Goal: Task Accomplishment & Management: Complete application form

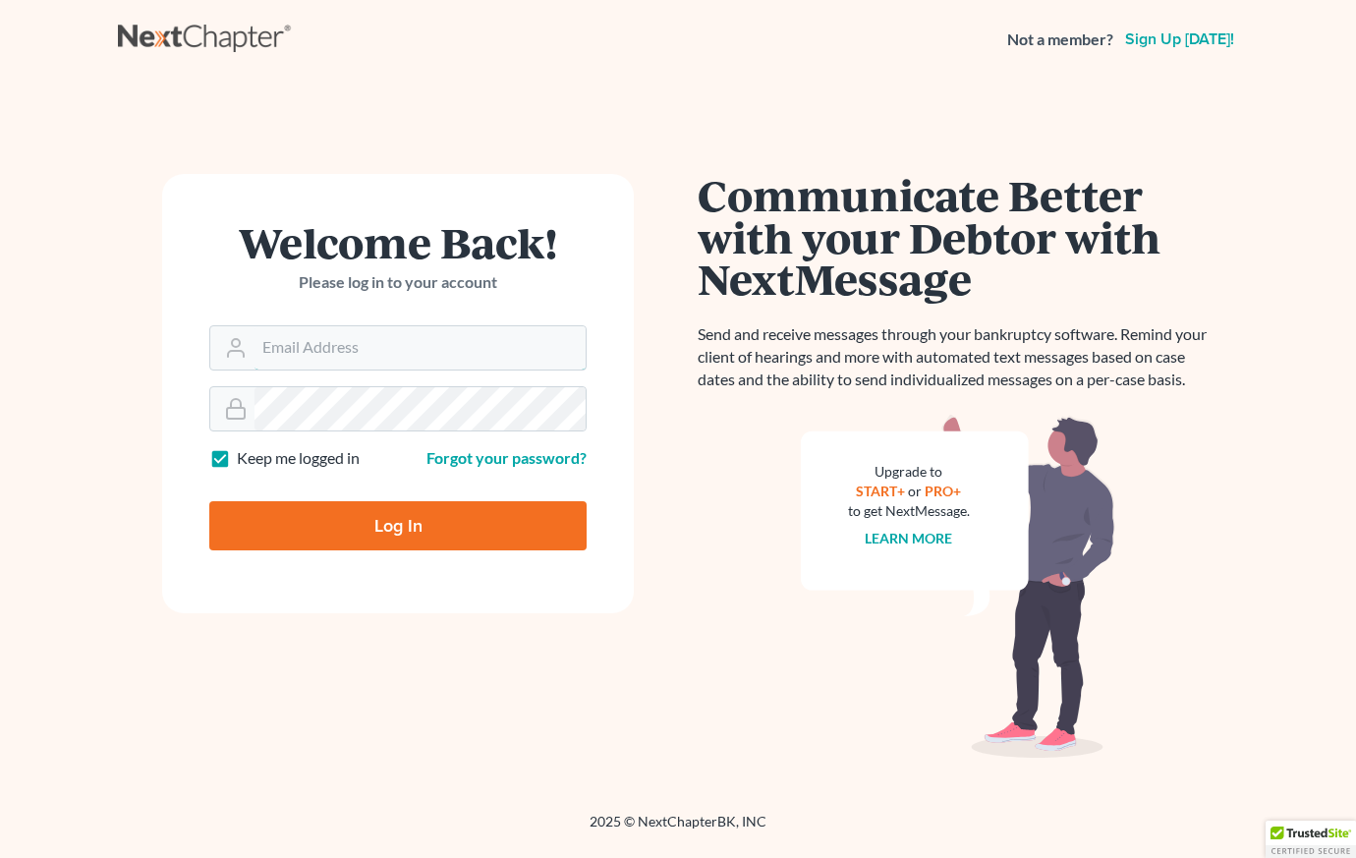
type input "[EMAIL_ADDRESS][DOMAIN_NAME]"
click at [273, 526] on input "Log In" at bounding box center [397, 525] width 377 height 49
type input "Thinking..."
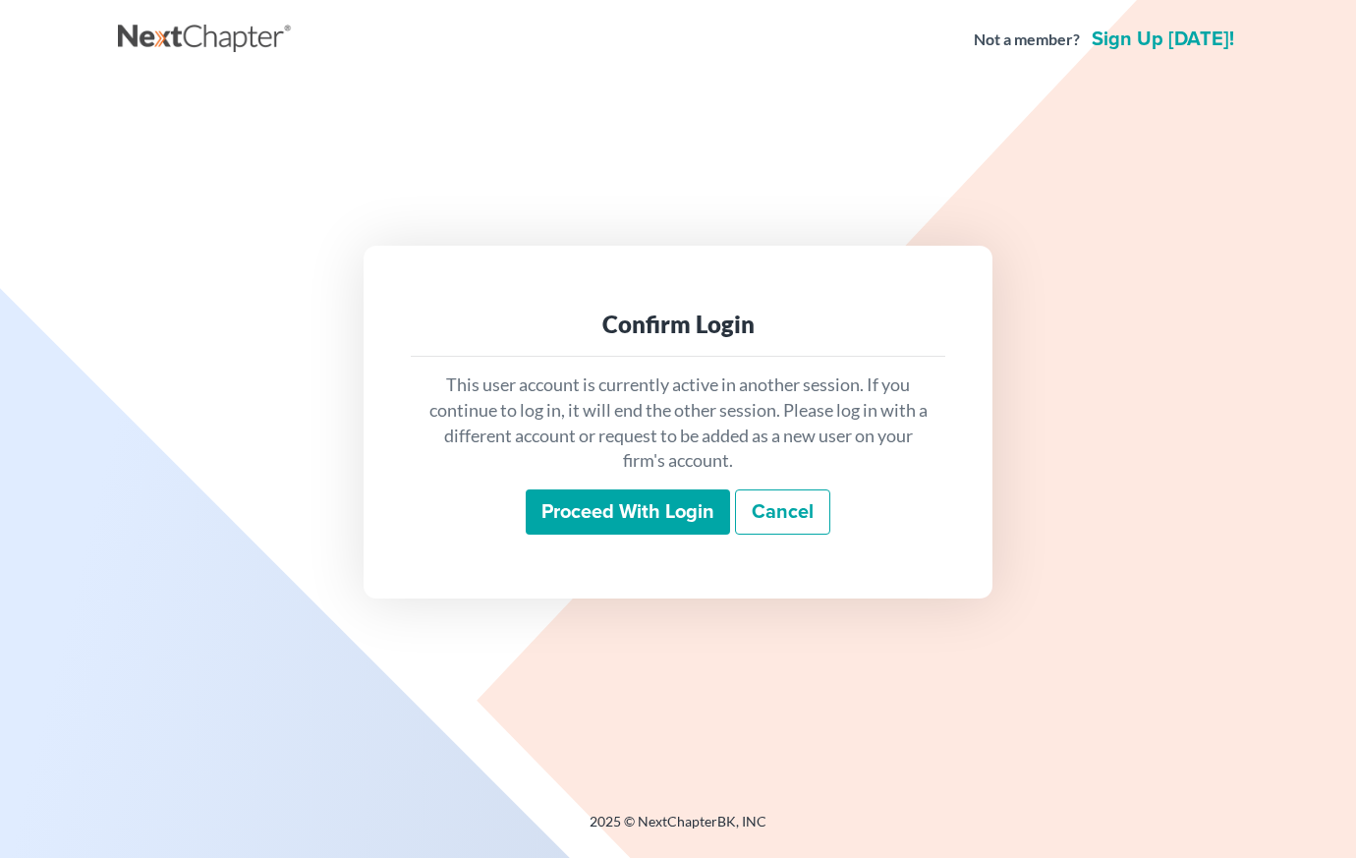
click at [618, 522] on input "Proceed with login" at bounding box center [628, 511] width 204 height 45
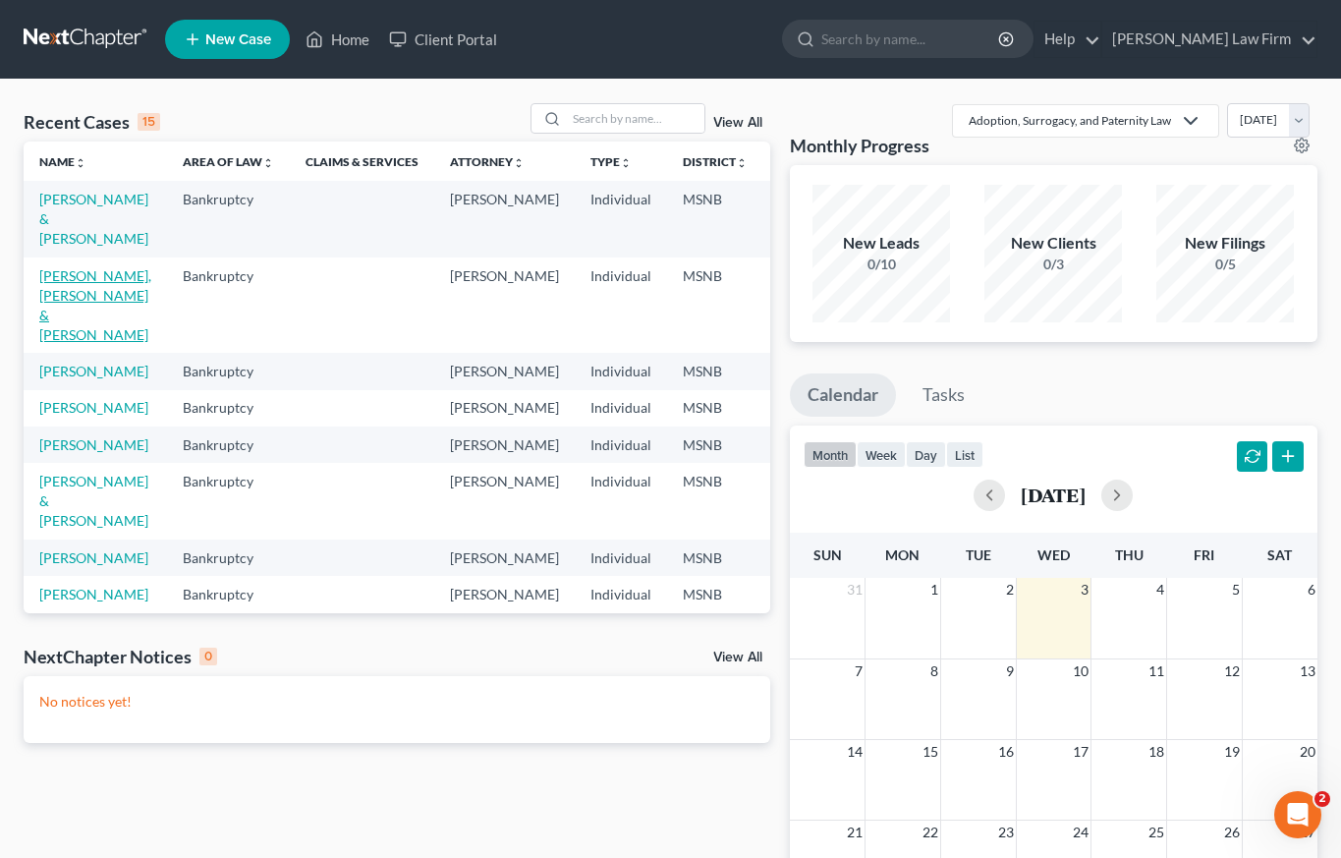
click at [74, 291] on link "[PERSON_NAME], [PERSON_NAME] & [PERSON_NAME]" at bounding box center [95, 305] width 112 height 76
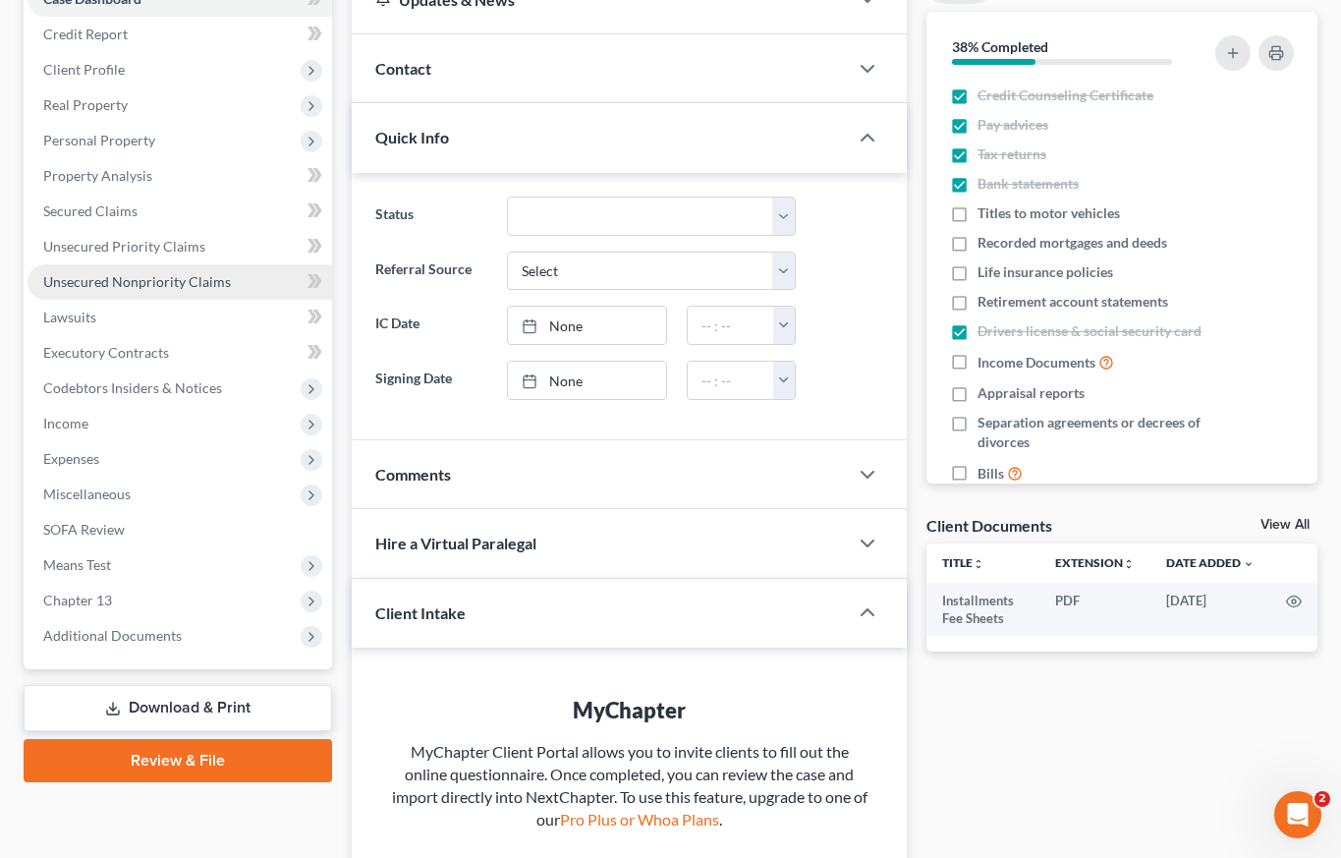
scroll to position [89, 0]
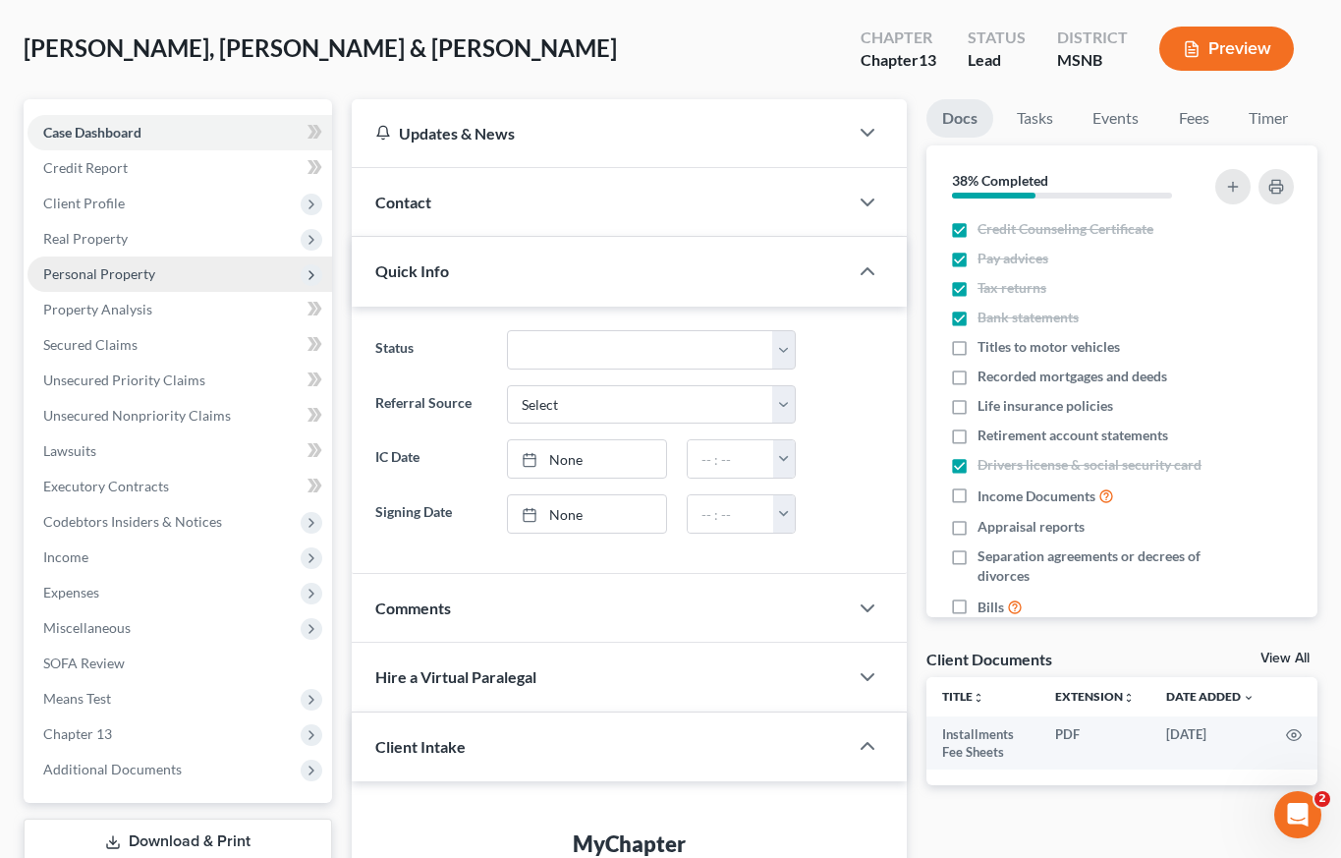
click at [102, 274] on span "Personal Property" at bounding box center [99, 273] width 112 height 17
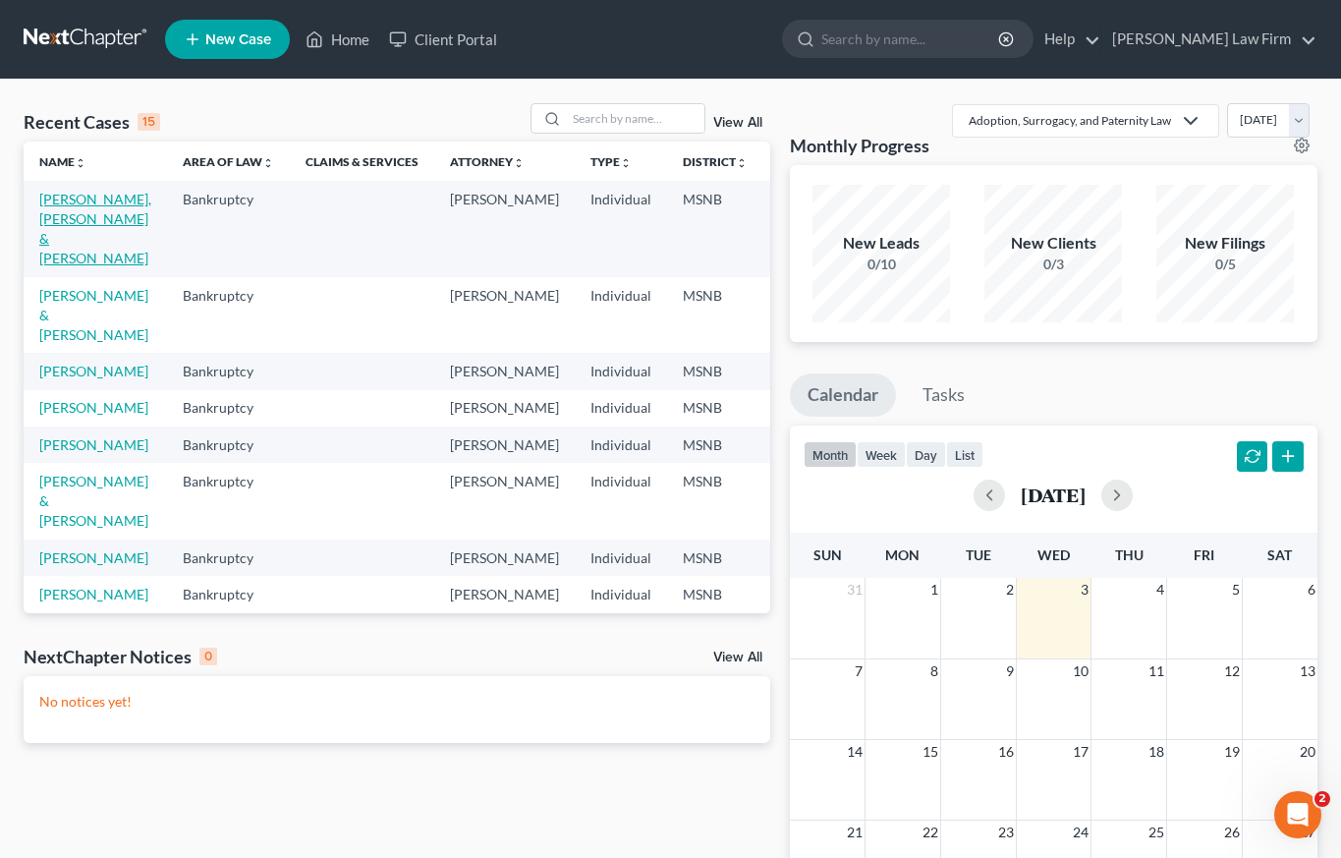
click at [68, 221] on link "[PERSON_NAME], [PERSON_NAME] & [PERSON_NAME]" at bounding box center [95, 229] width 112 height 76
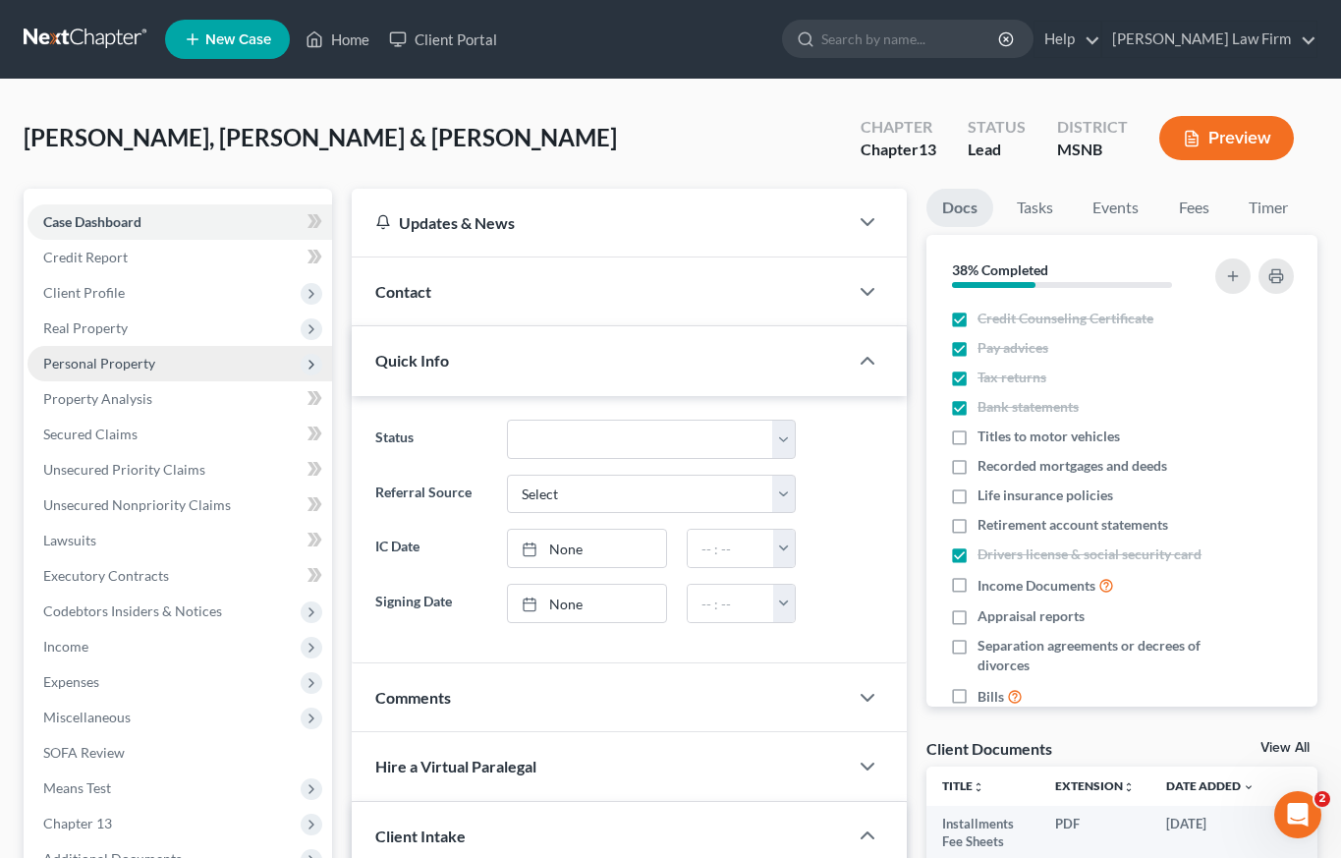
click at [85, 367] on span "Personal Property" at bounding box center [99, 363] width 112 height 17
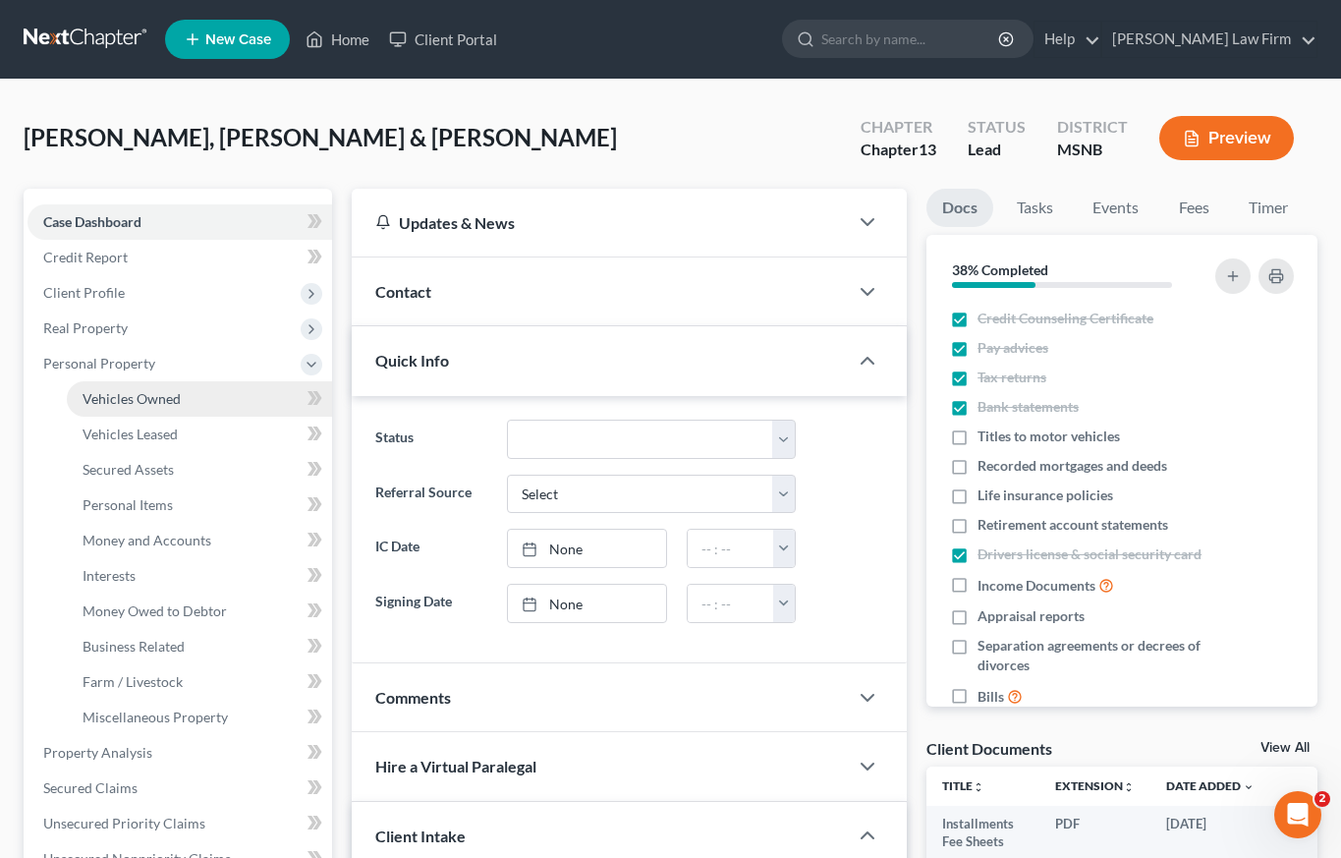
click at [136, 402] on span "Vehicles Owned" at bounding box center [132, 398] width 98 height 17
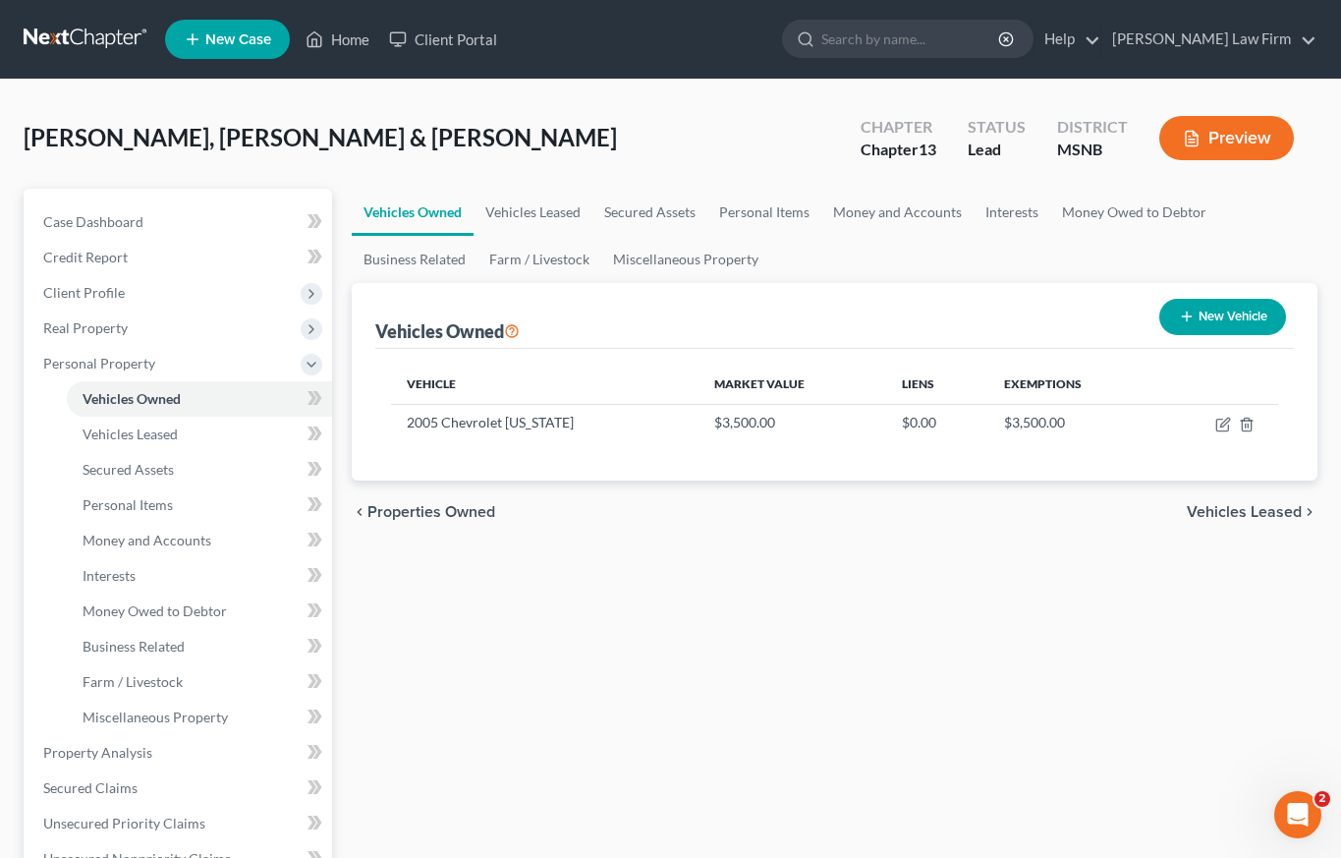
click at [1226, 317] on button "New Vehicle" at bounding box center [1222, 317] width 127 height 36
select select "0"
select select "2"
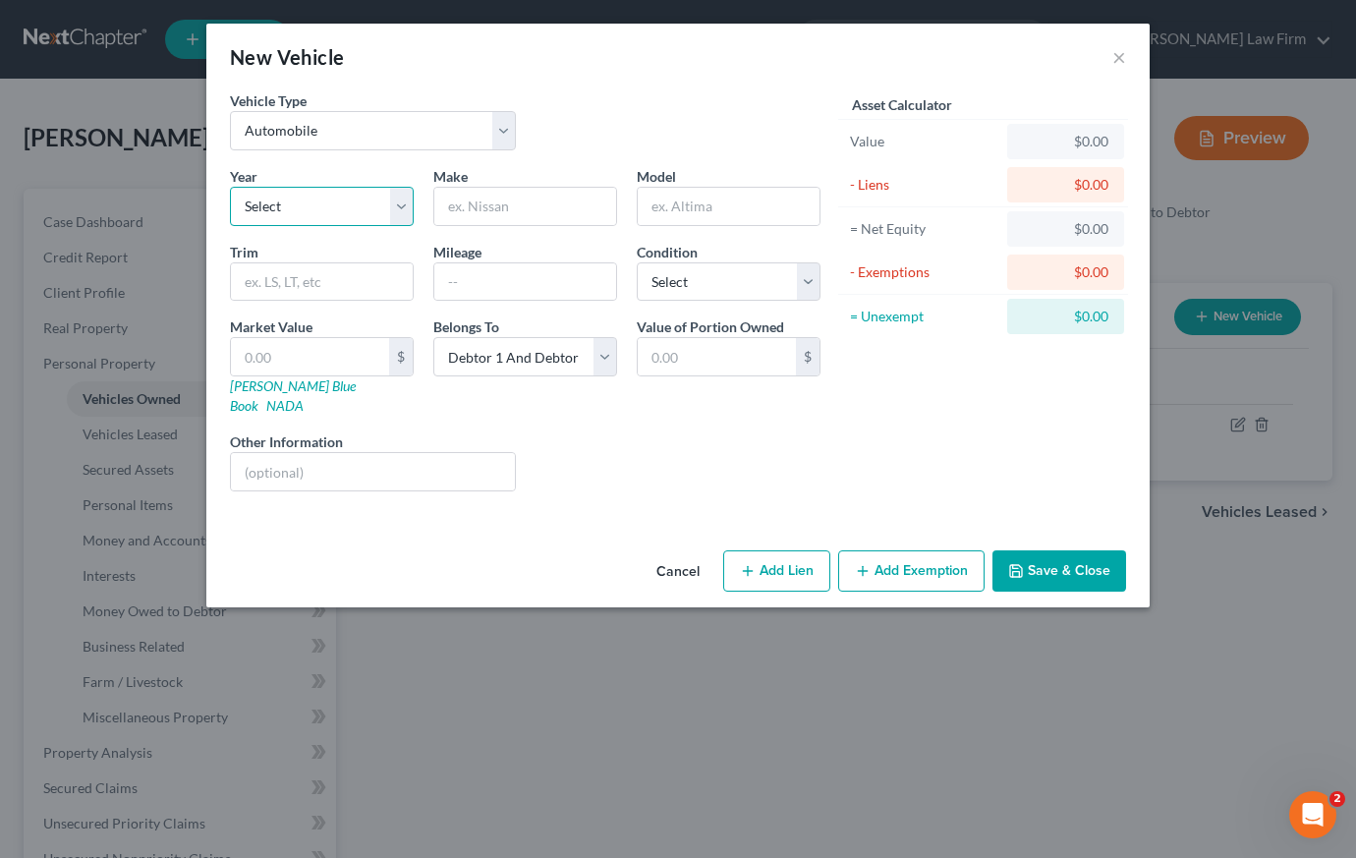
click at [405, 207] on select "Select 2026 2025 2024 2023 2022 2021 2020 2019 2018 2017 2016 2015 2014 2013 20…" at bounding box center [322, 206] width 184 height 39
click at [398, 198] on select "Select 2026 2025 2024 2023 2022 2021 2020 2019 2018 2017 2016 2015 2014 2013 20…" at bounding box center [322, 206] width 184 height 39
select select "17"
click at [474, 193] on input "text" at bounding box center [525, 206] width 182 height 37
type input "Ford"
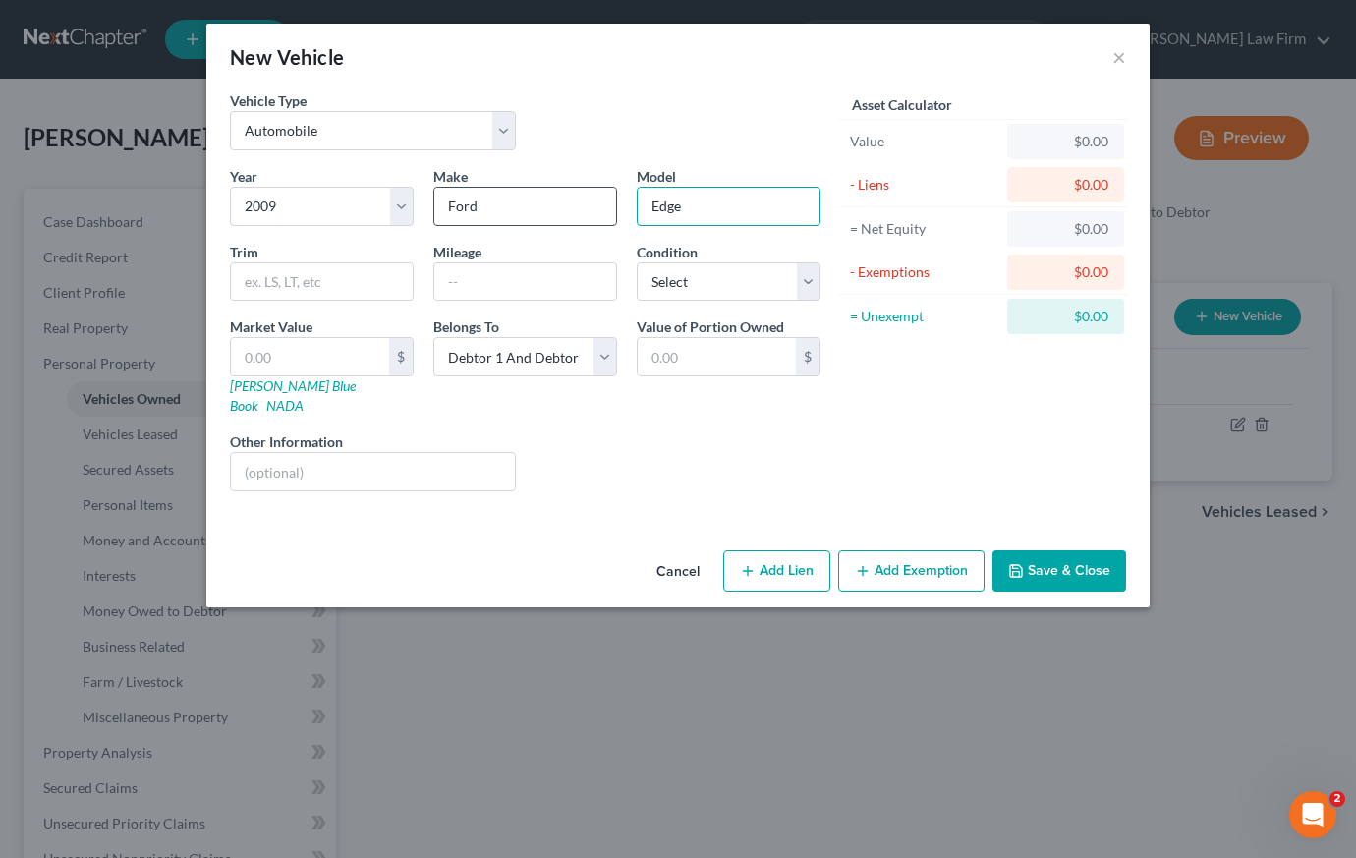
type input "Edge"
type input "C"
type input "SEL"
type input "280,000"
click at [817, 283] on select "Select Excellent Very Good Good Fair Poor" at bounding box center [729, 281] width 184 height 39
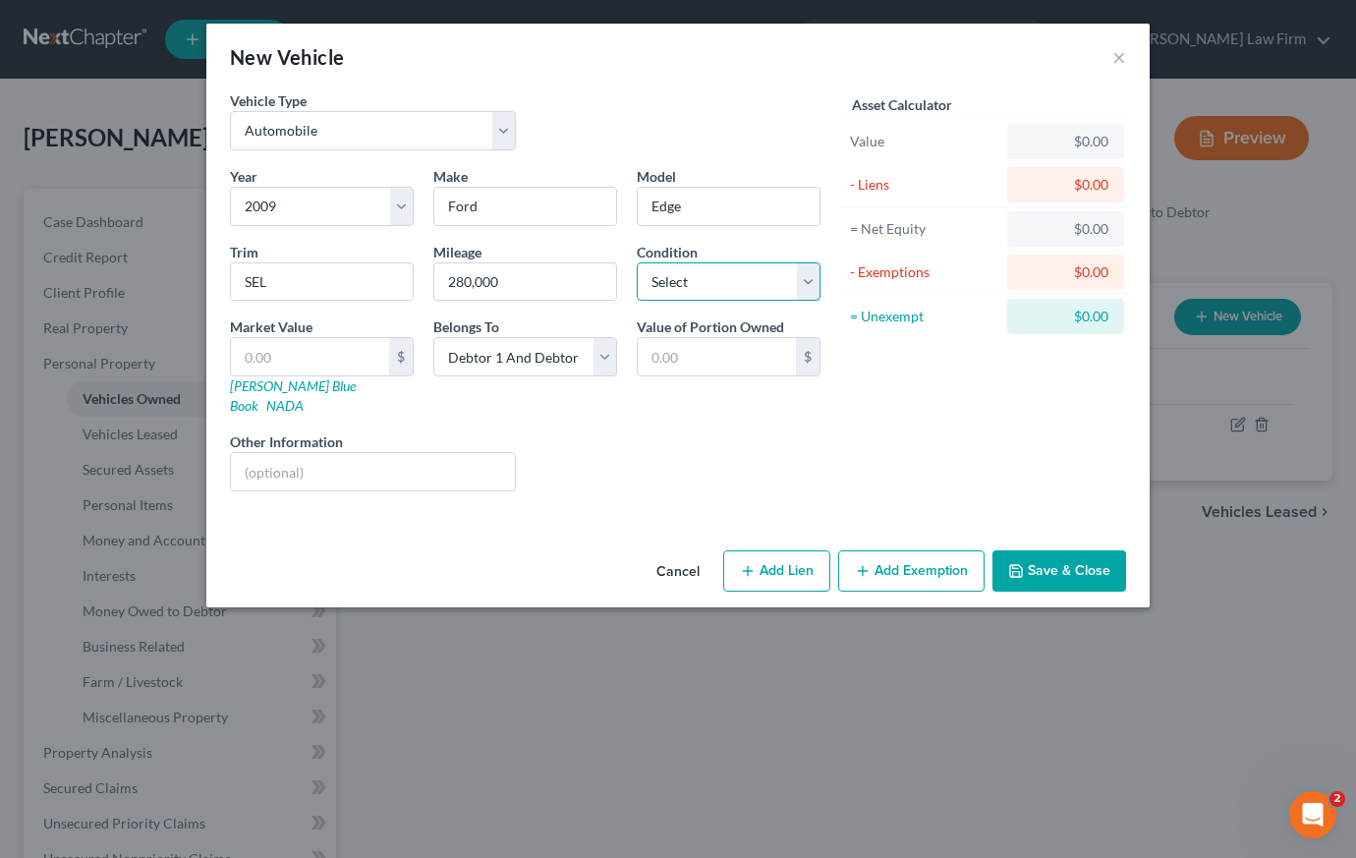
select select "3"
click at [350, 358] on input "text" at bounding box center [310, 356] width 158 height 37
click at [264, 388] on link "[PERSON_NAME] Blue Book" at bounding box center [293, 395] width 126 height 36
click at [317, 353] on input "text" at bounding box center [310, 356] width 158 height 37
type input "3"
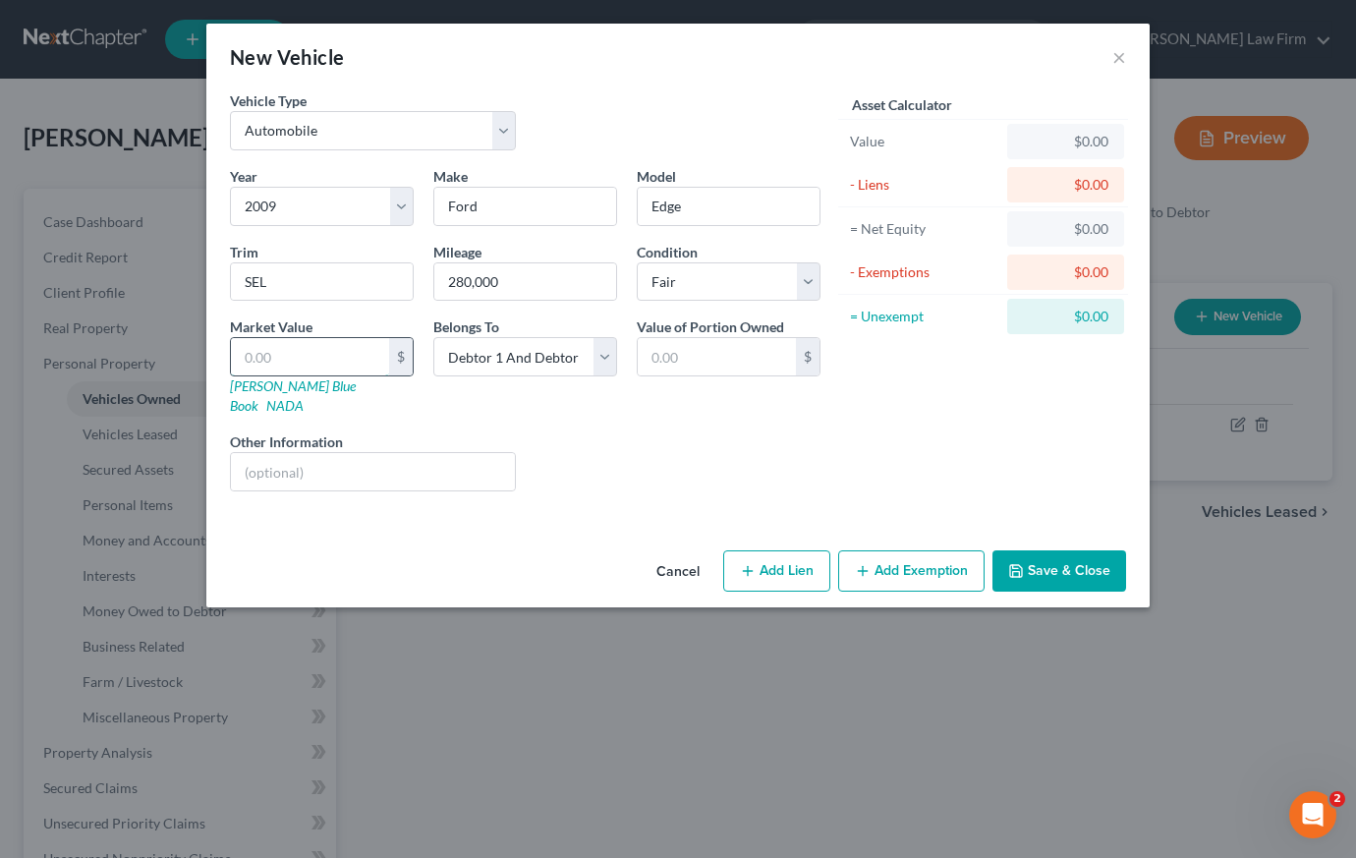
type input "3.00"
type input "30"
type input "30.00"
type input "300"
type input "300.00"
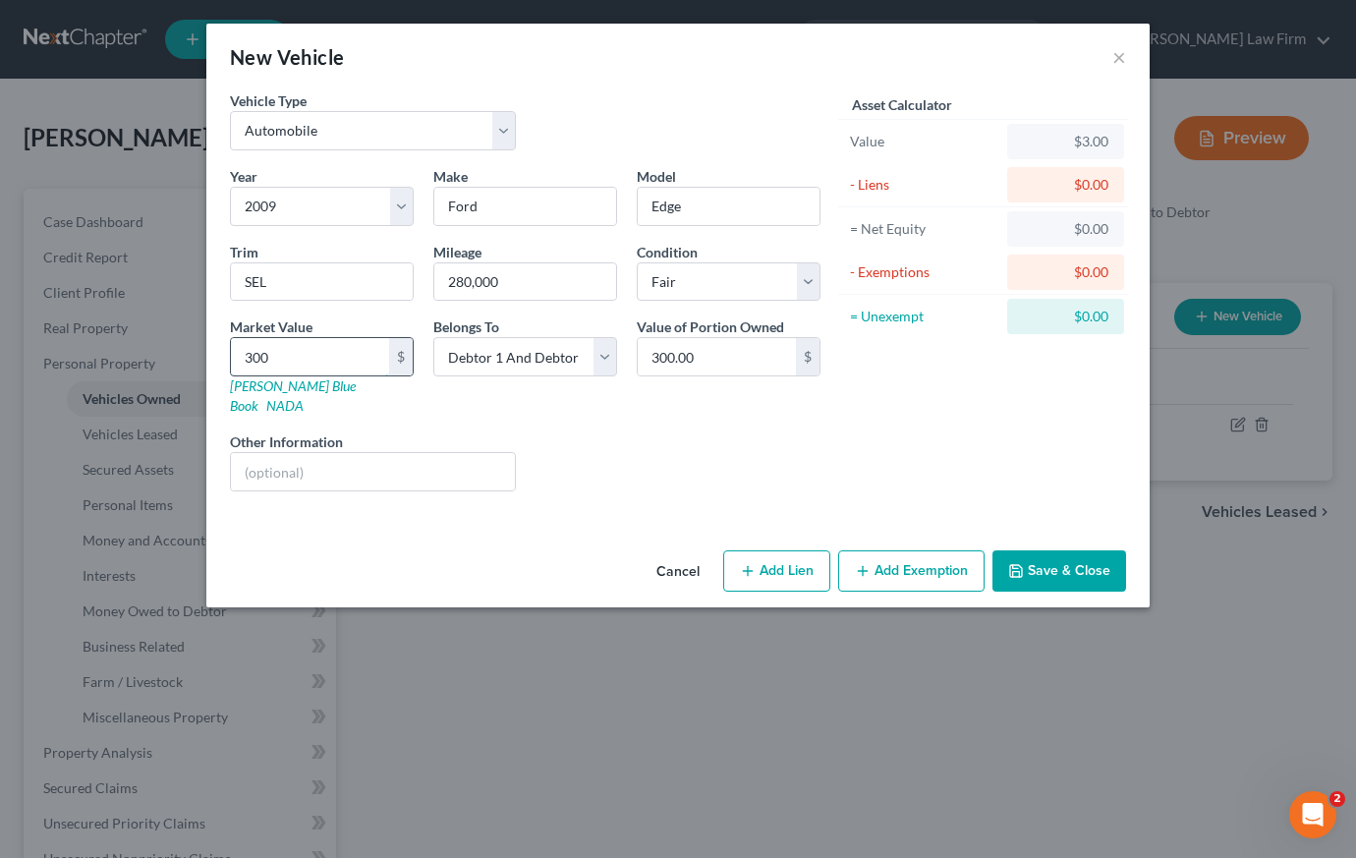
type input "3000"
type input "3,000.00"
type input "3,000"
click at [884, 550] on button "Add Exemption" at bounding box center [911, 570] width 146 height 41
select select "2"
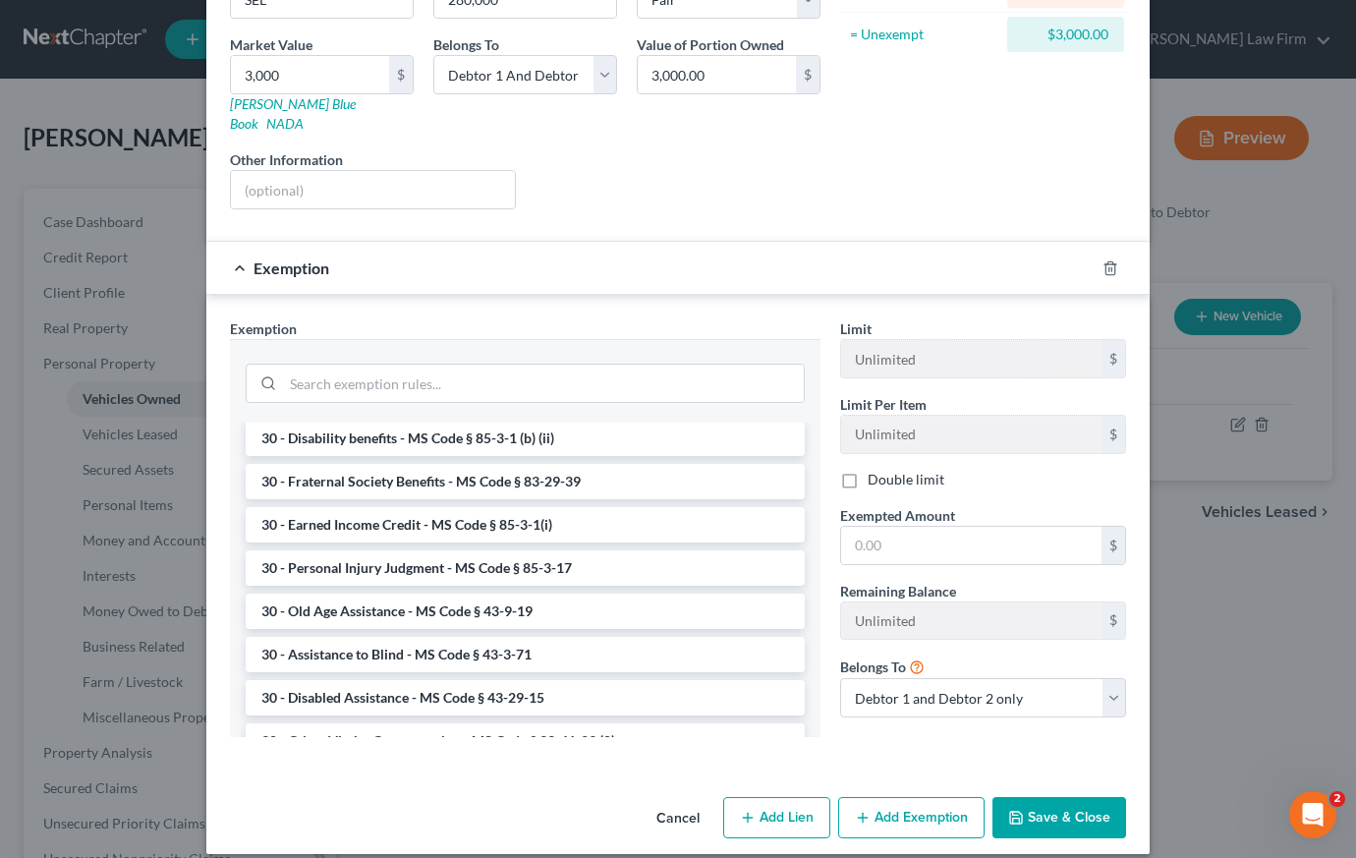
scroll to position [1482, 0]
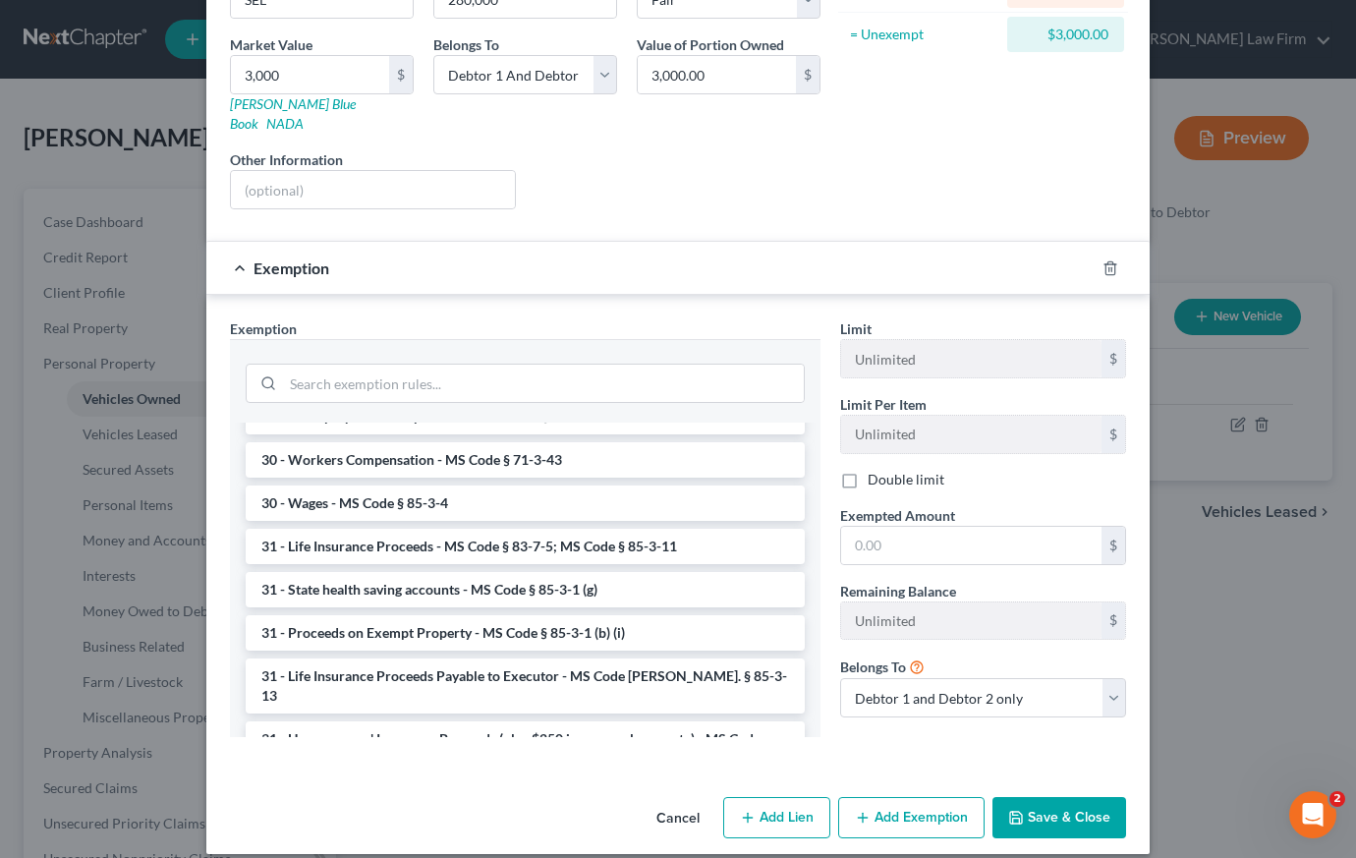
click at [488, 784] on li "6 - Tangible Personal Property - MS Code § 85-3-1 (a)" at bounding box center [525, 801] width 559 height 35
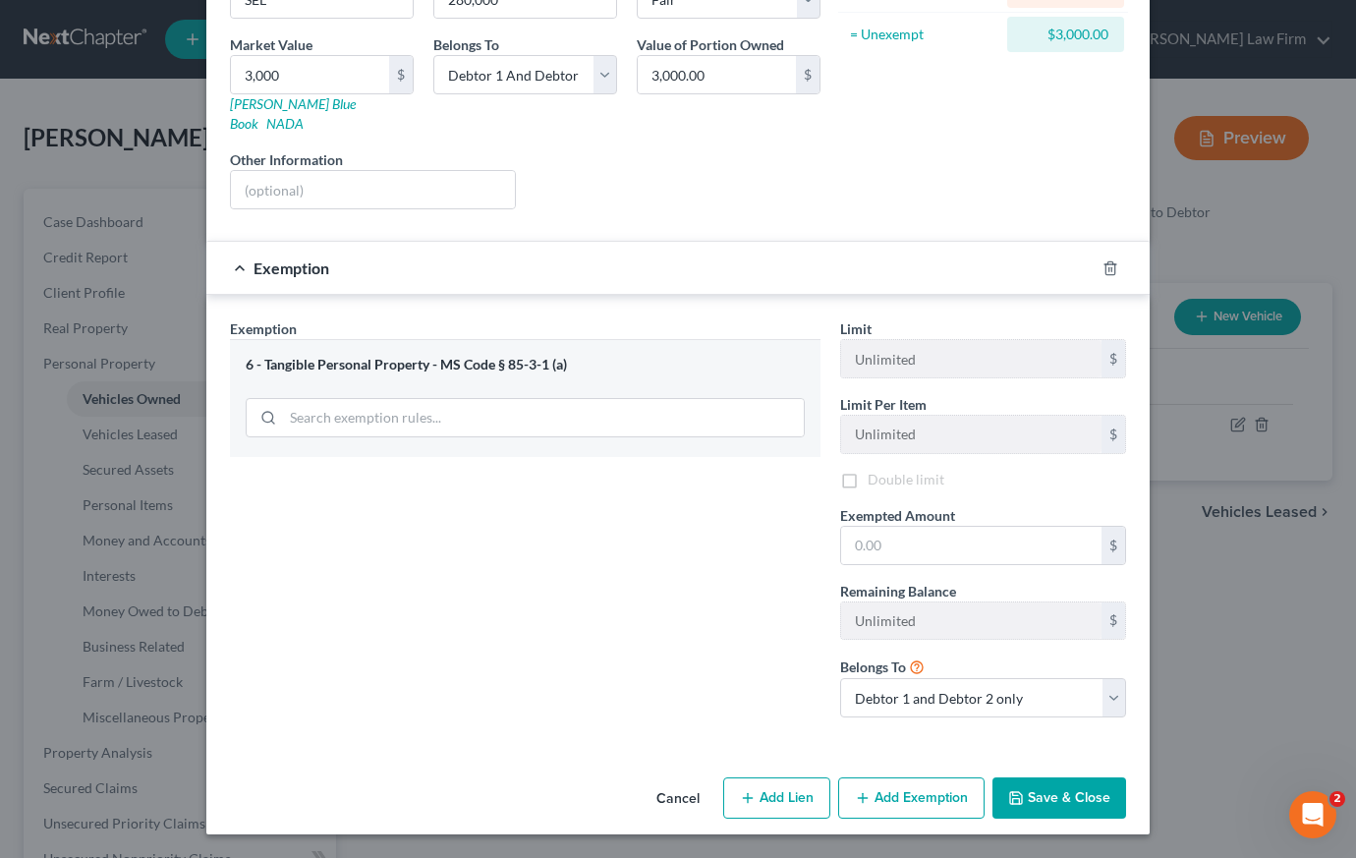
scroll to position [265, 0]
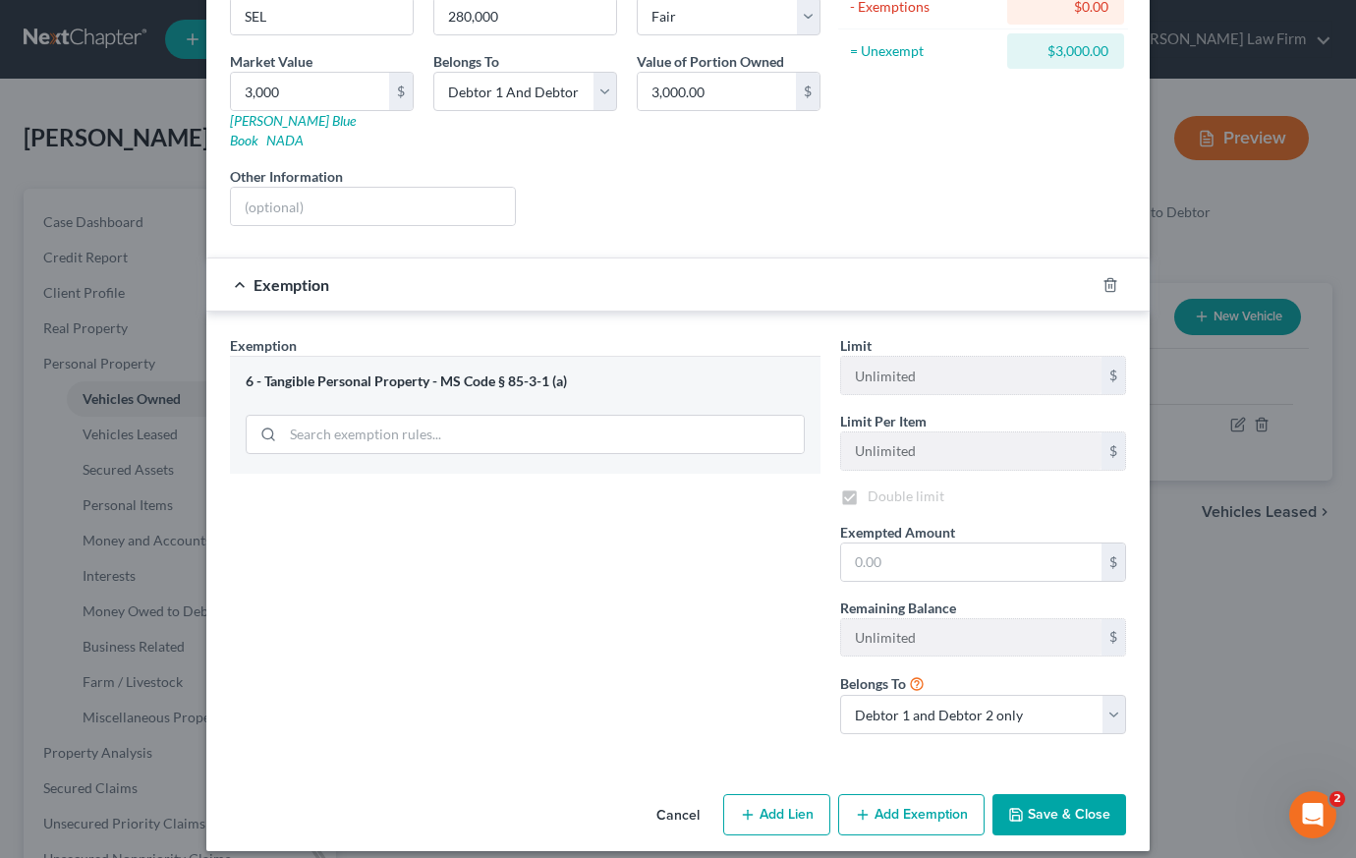
checkbox input "true"
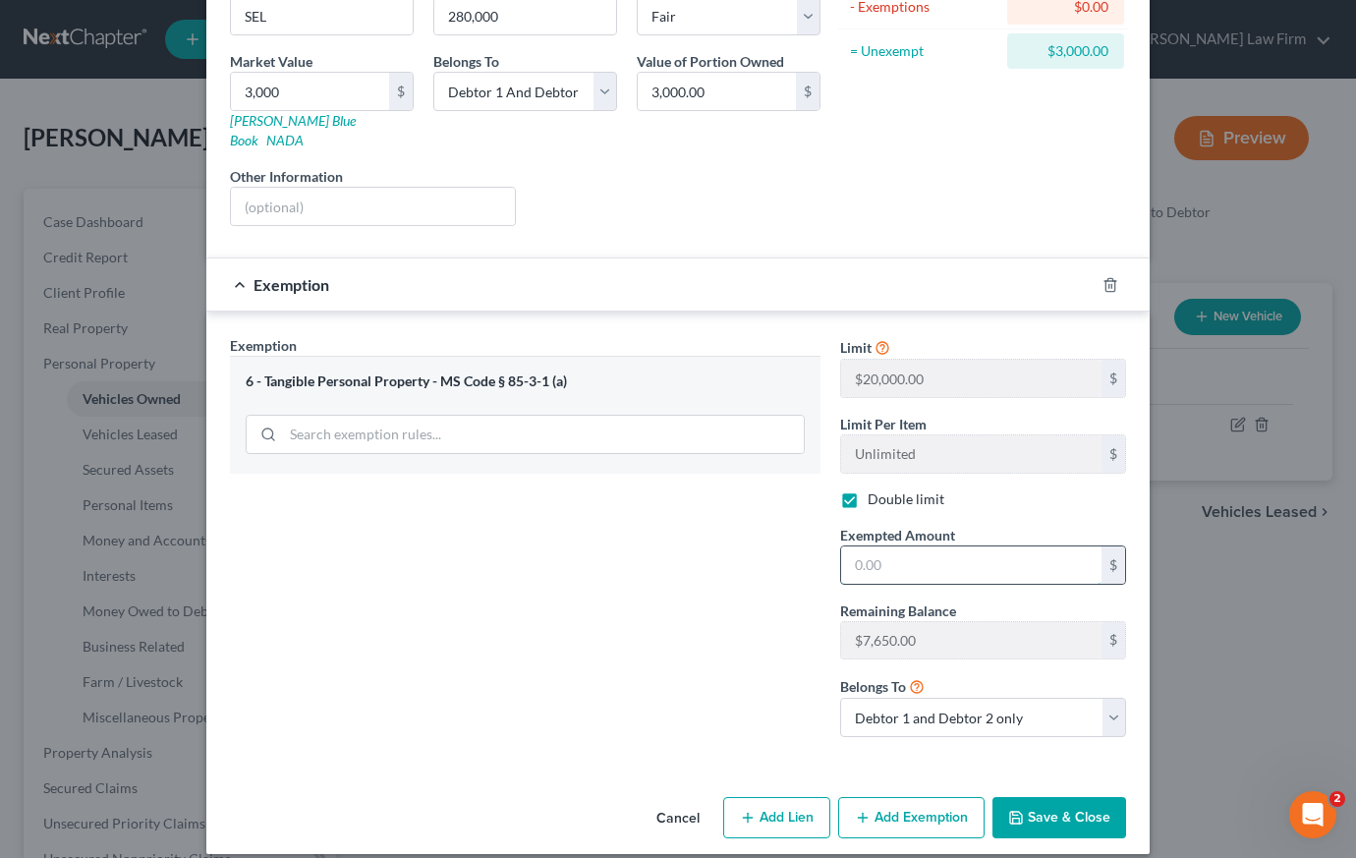
click at [919, 551] on input "text" at bounding box center [971, 564] width 260 height 37
type input "3,000"
click at [1052, 804] on button "Save & Close" at bounding box center [1059, 817] width 134 height 41
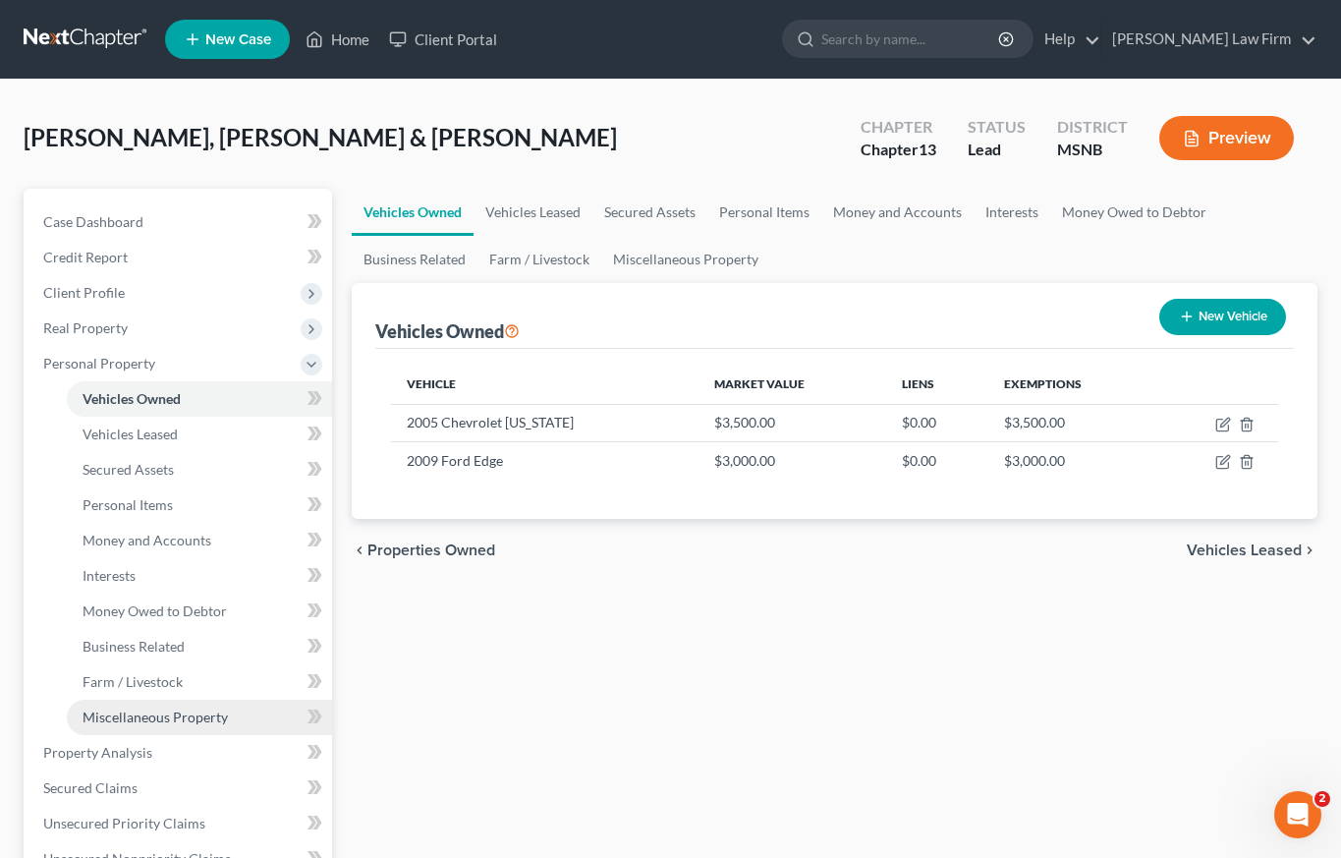
click at [123, 722] on span "Miscellaneous Property" at bounding box center [155, 716] width 145 height 17
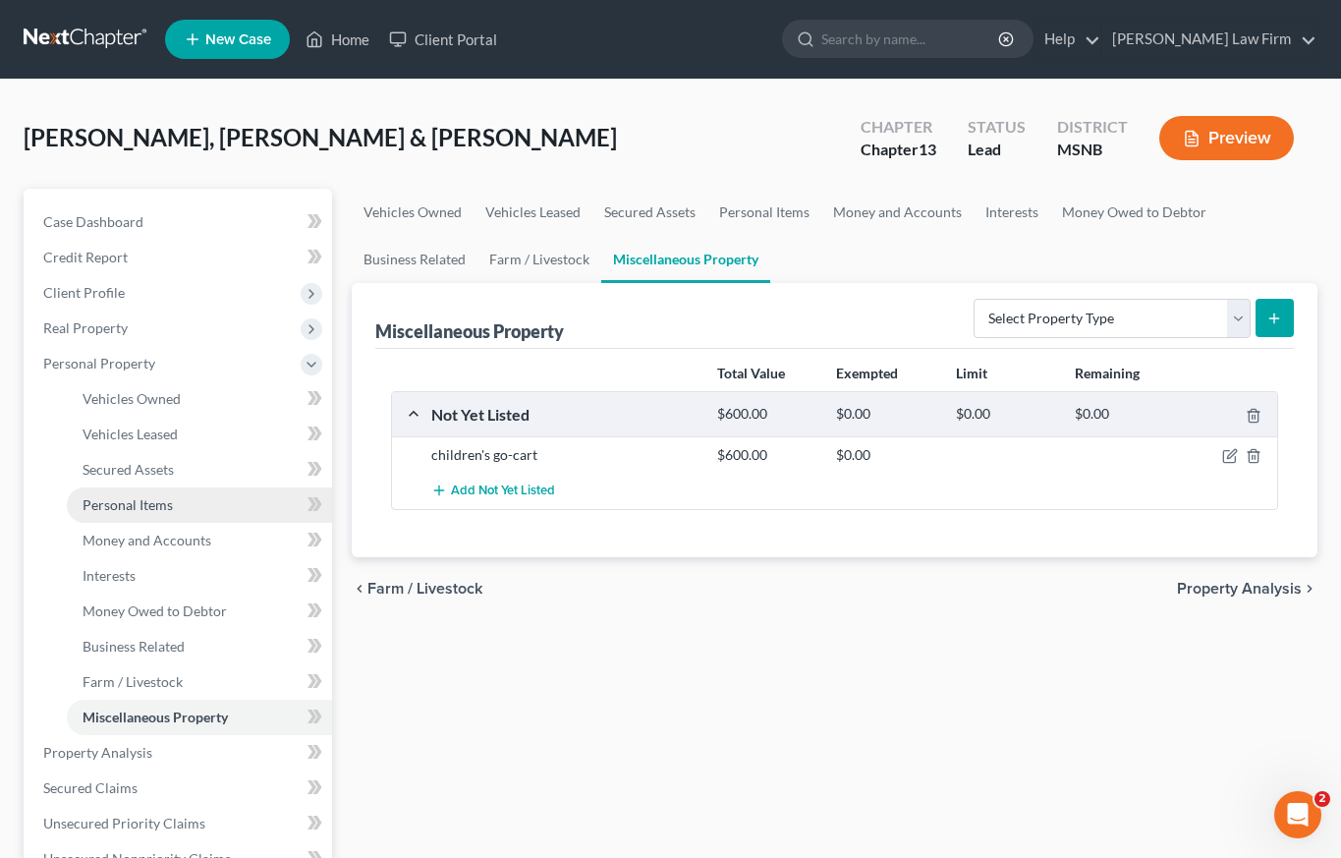
click at [136, 506] on span "Personal Items" at bounding box center [128, 504] width 90 height 17
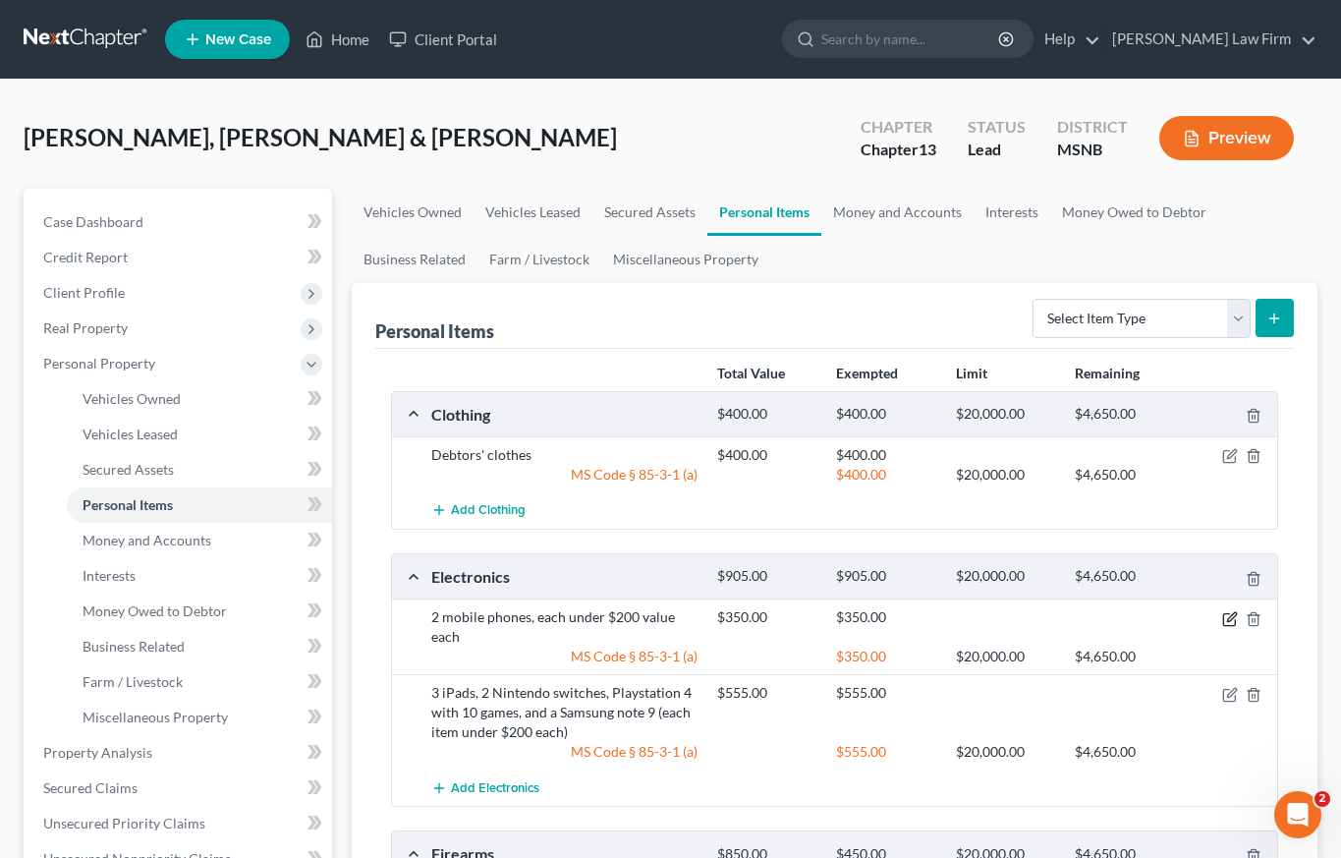
click at [1230, 622] on icon "button" at bounding box center [1230, 619] width 16 height 16
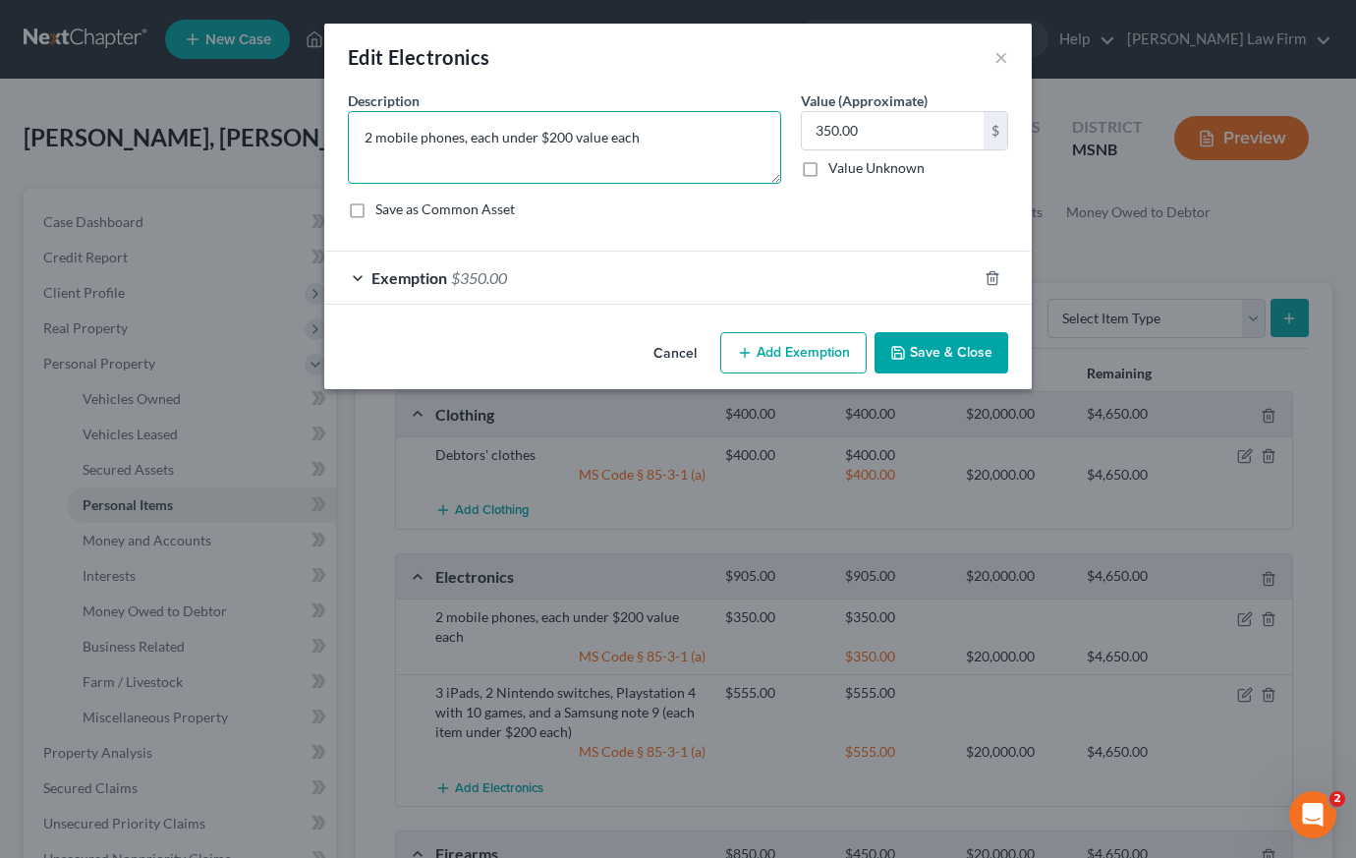
drag, startPoint x: 466, startPoint y: 136, endPoint x: 684, endPoint y: 137, distance: 218.1
click at [684, 137] on textarea "2 mobile phones, each under $200 value each" at bounding box center [564, 147] width 433 height 73
type textarea "2 mobile phones, Motorola Razr"
type input "600"
click at [589, 135] on textarea "2 mobile phones, Motorola Razr" at bounding box center [564, 147] width 433 height 73
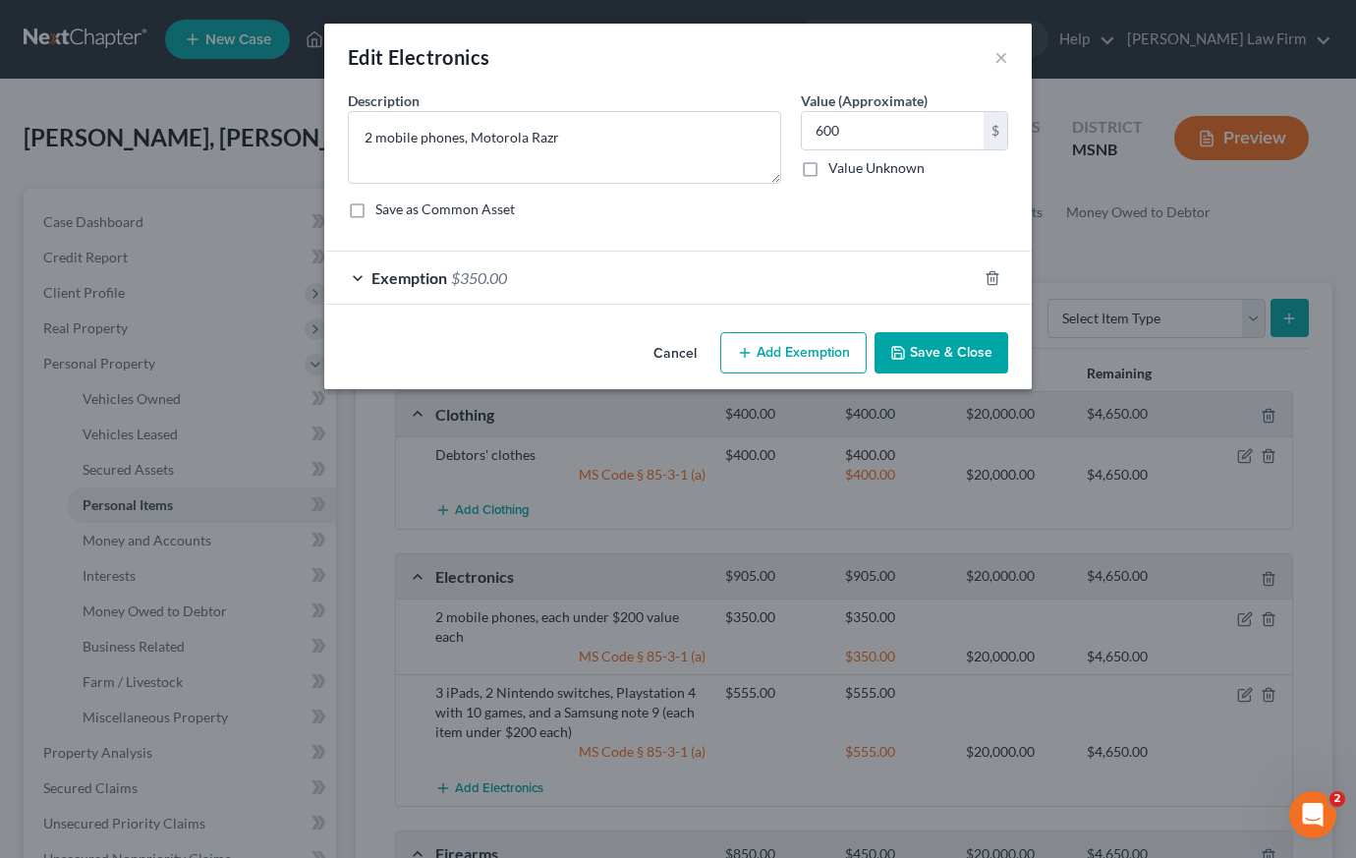
click at [437, 279] on span "Exemption" at bounding box center [409, 277] width 76 height 19
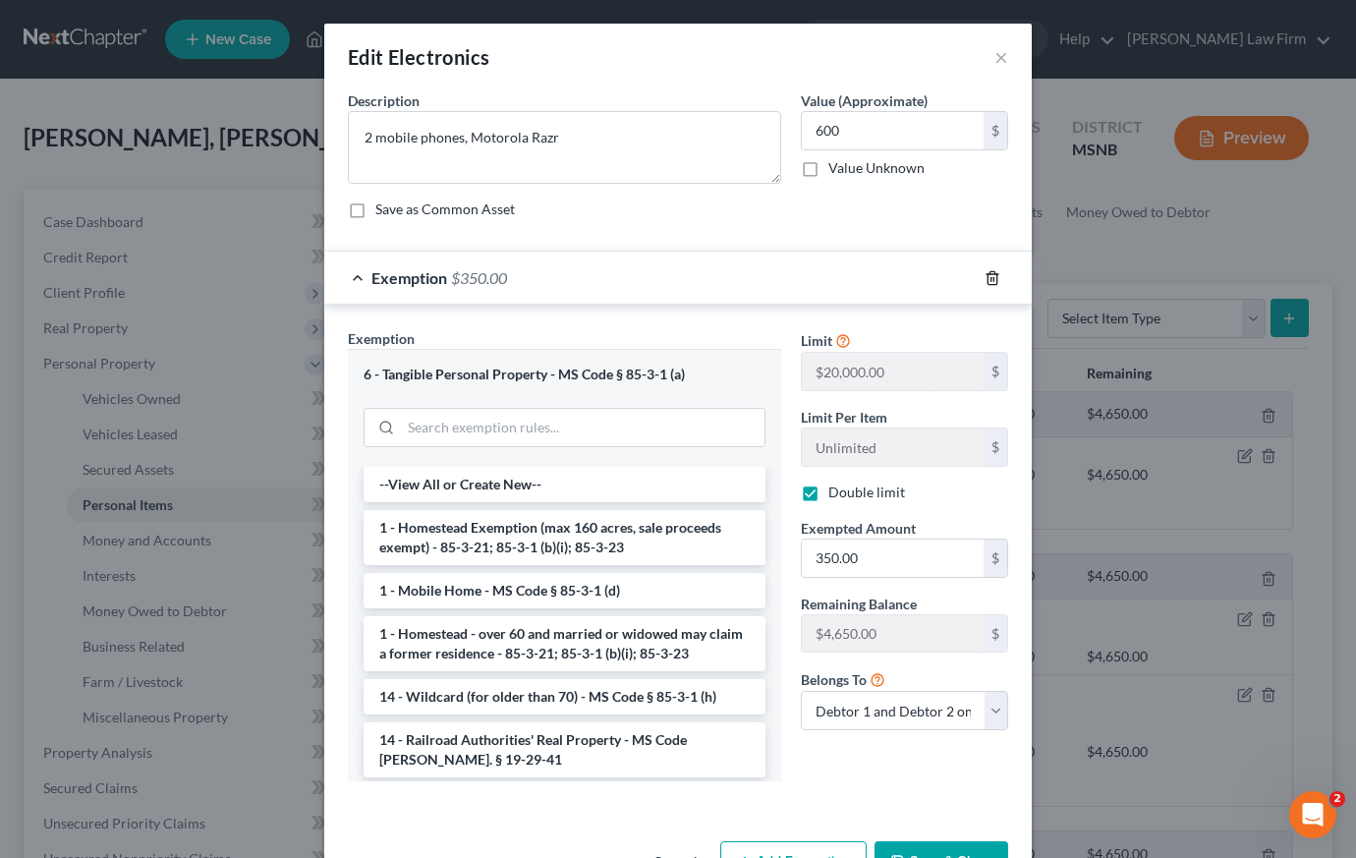
click at [987, 274] on icon "button" at bounding box center [993, 278] width 16 height 16
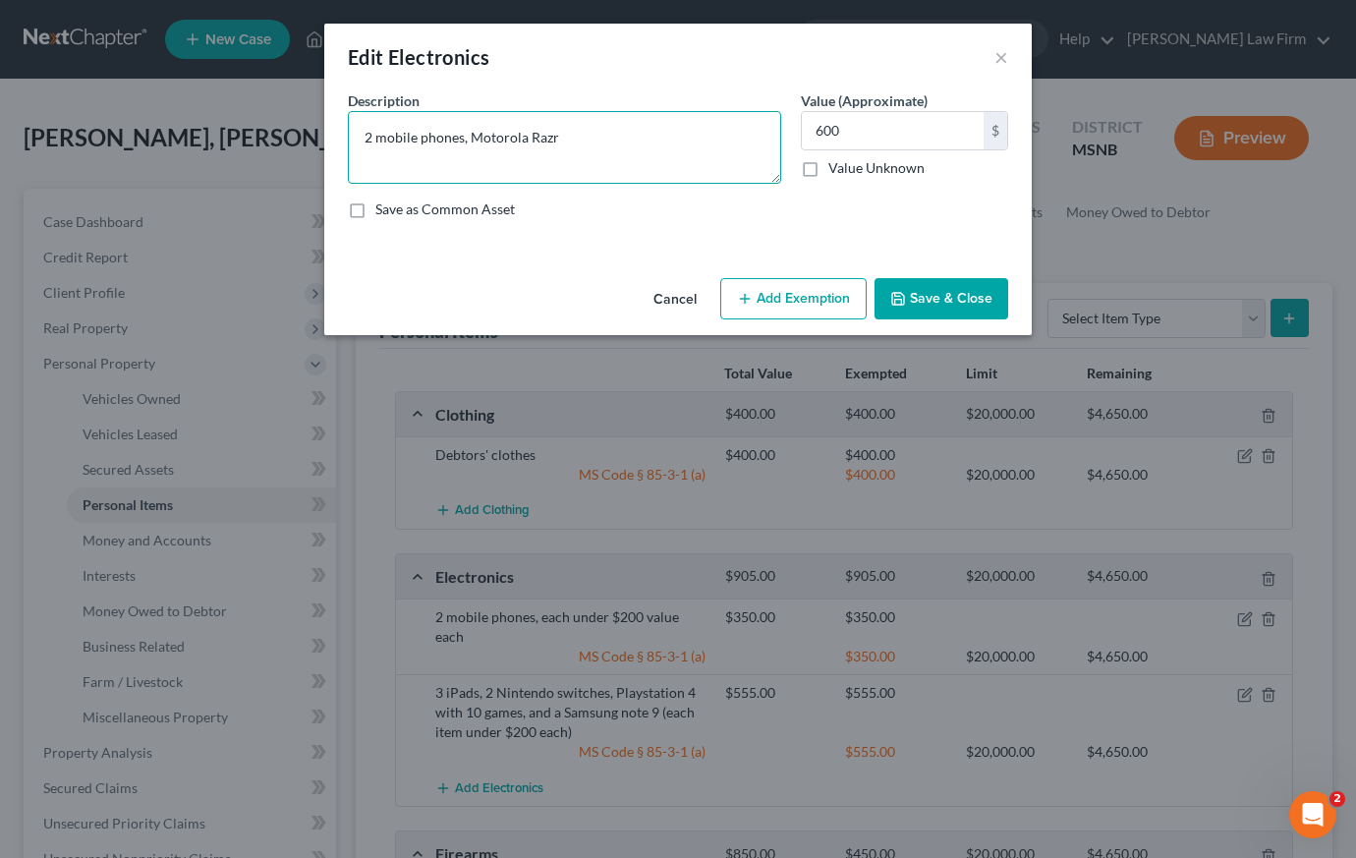
drag, startPoint x: 459, startPoint y: 136, endPoint x: 460, endPoint y: 126, distance: 9.9
click at [460, 135] on textarea "2 mobile phones, Motorola Razr" at bounding box center [564, 147] width 433 height 73
click at [367, 135] on textarea "2 mobile phone, Motorola Razr" at bounding box center [564, 147] width 433 height 73
click at [375, 137] on textarea "2 mobile phone, Motorola Razr" at bounding box center [564, 147] width 433 height 73
type textarea "mobile phone, Motorola Razr"
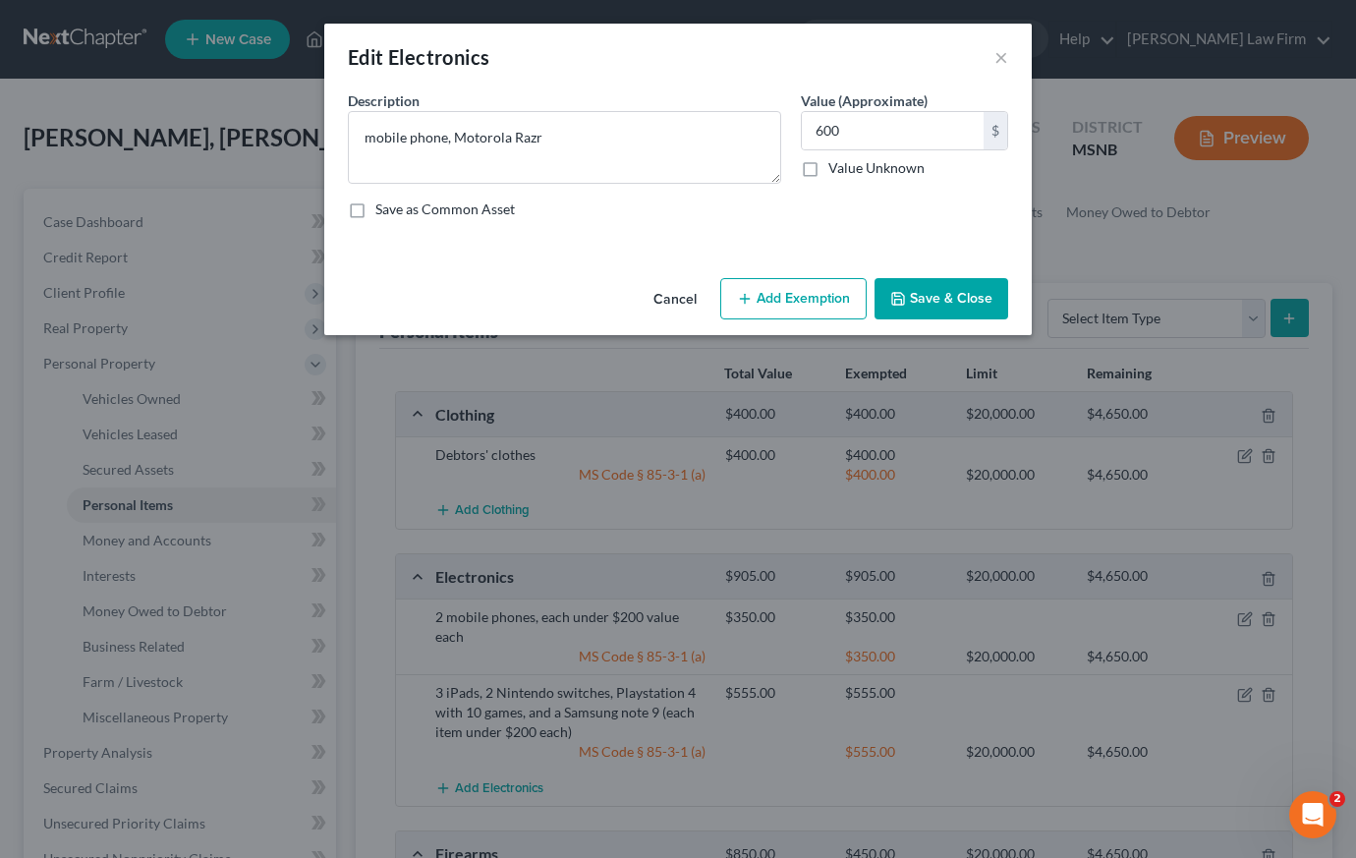
click at [934, 298] on button "Save & Close" at bounding box center [941, 298] width 134 height 41
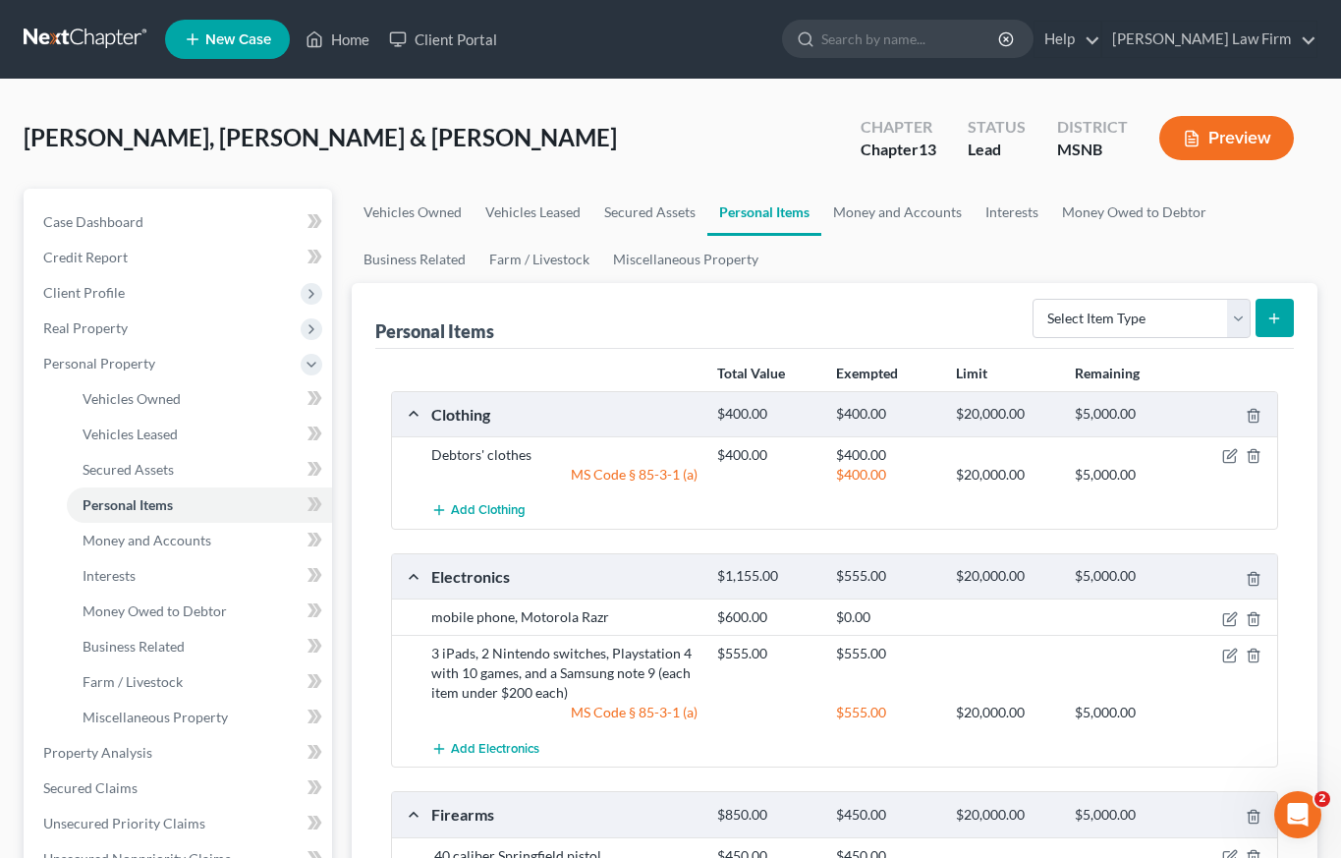
click at [1280, 317] on icon "submit" at bounding box center [1275, 318] width 16 height 16
click at [1242, 318] on select "Select Item Type Clothing Collectibles Of Value Electronics Firearms Household …" at bounding box center [1142, 318] width 218 height 39
select select "electronics"
click at [1276, 318] on line "submit" at bounding box center [1274, 318] width 9 height 0
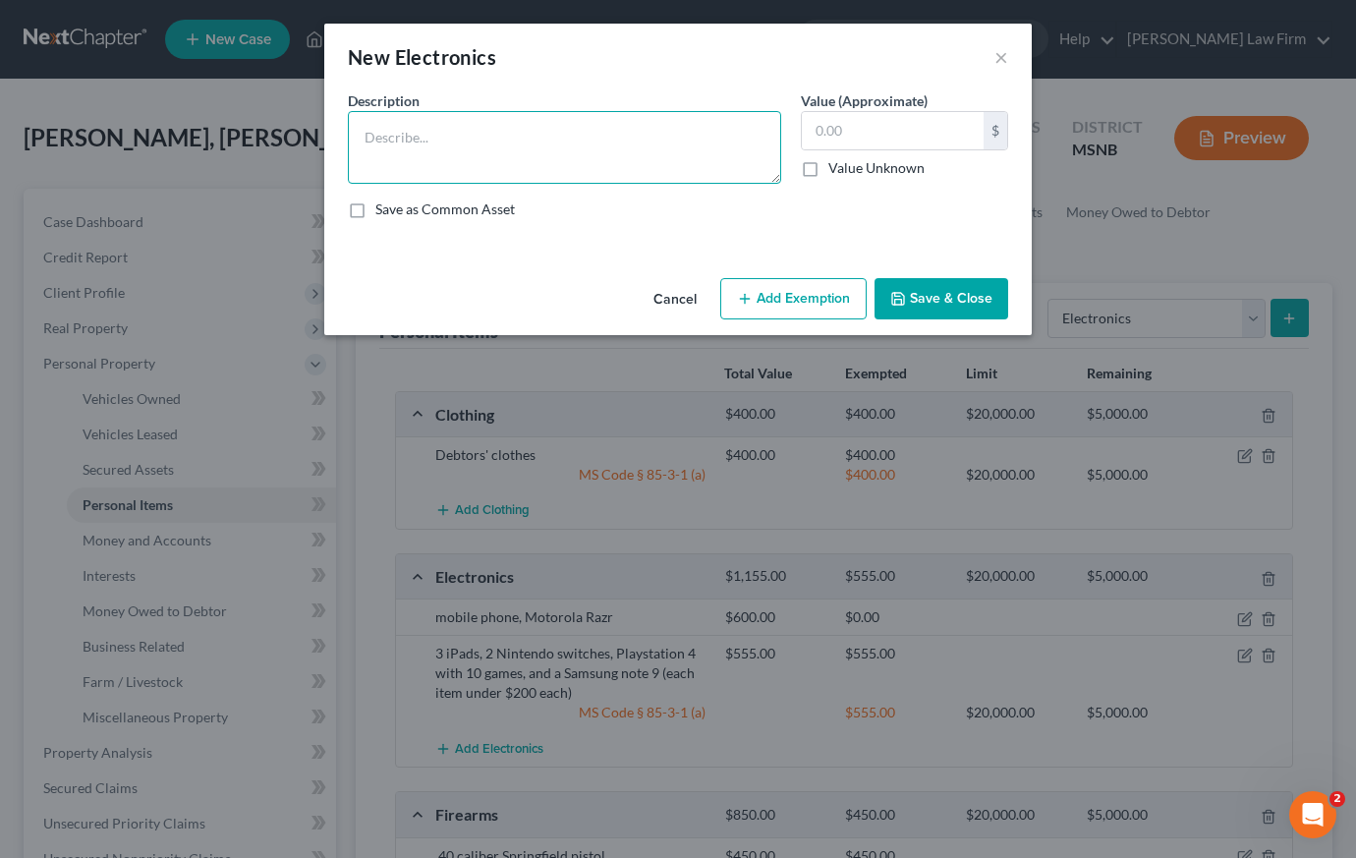
click at [481, 128] on textarea at bounding box center [564, 147] width 433 height 73
type textarea "Wife's mobile phone"
type input "225"
click at [781, 308] on button "Add Exemption" at bounding box center [793, 298] width 146 height 41
select select "2"
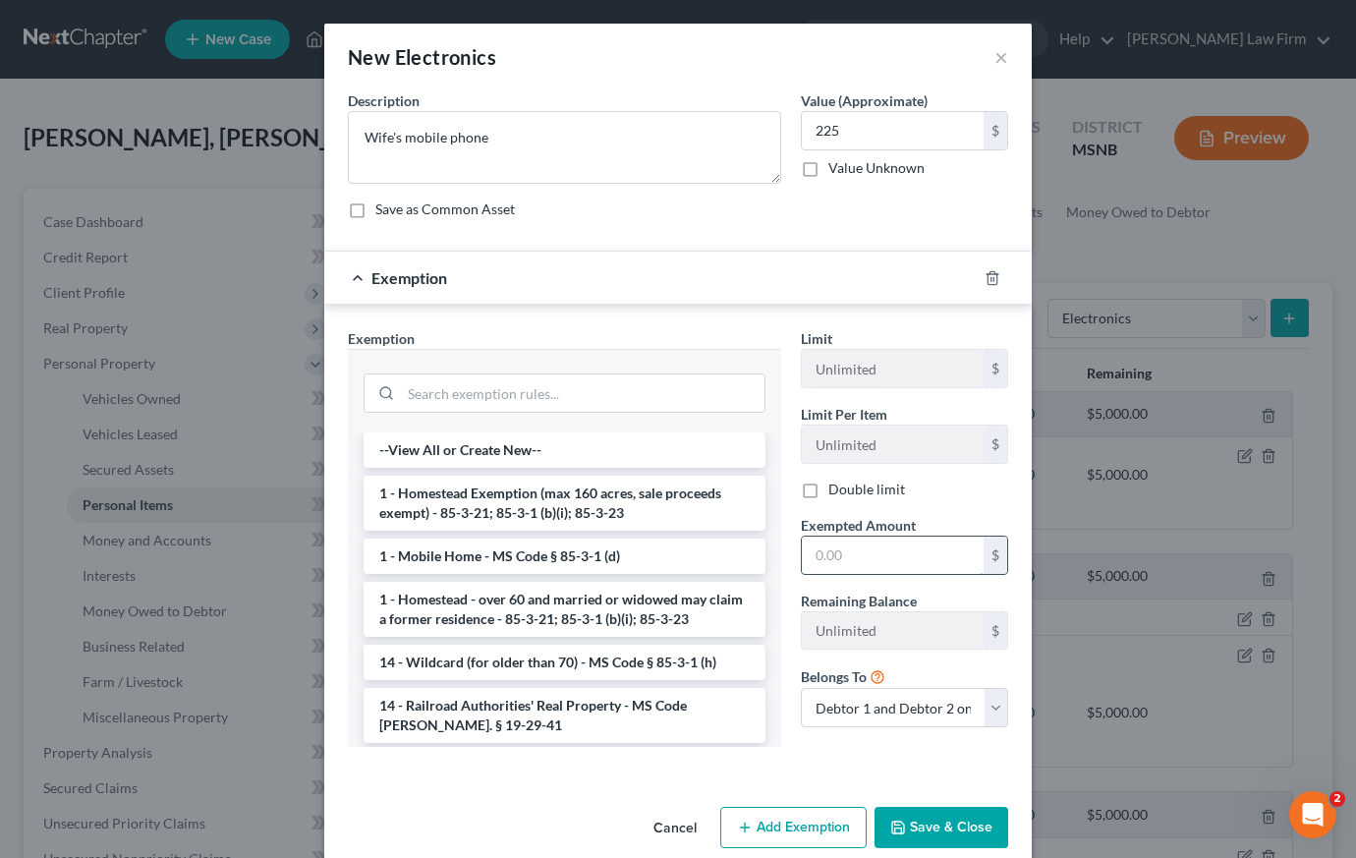
click at [853, 553] on input "text" at bounding box center [893, 554] width 182 height 37
type input "225"
click at [828, 486] on label "Double limit" at bounding box center [866, 489] width 77 height 20
click at [836, 486] on input "Double limit" at bounding box center [842, 485] width 13 height 13
checkbox input "true"
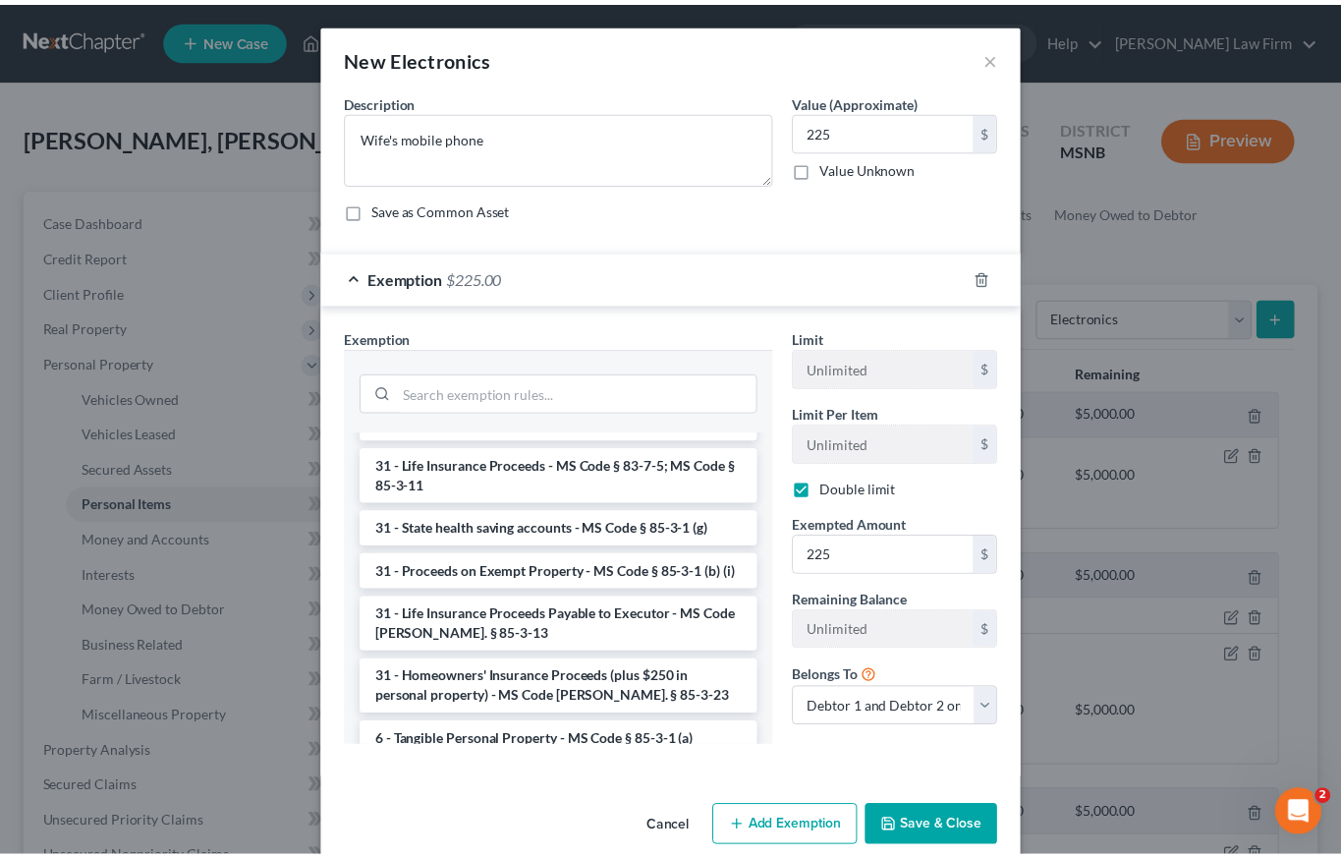
scroll to position [1592, 0]
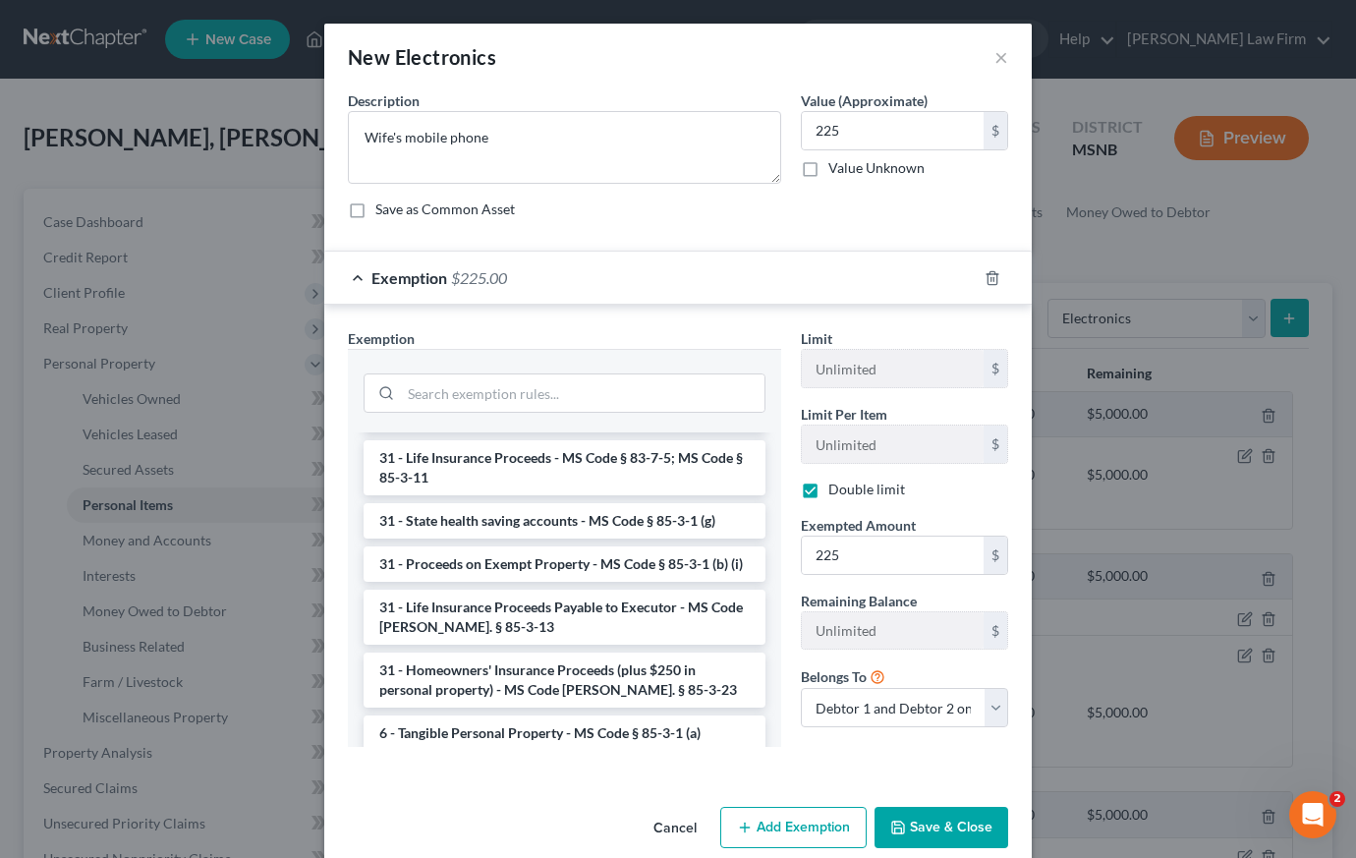
click at [511, 716] on li "6 - Tangible Personal Property - MS Code § 85-3-1 (a)" at bounding box center [565, 732] width 402 height 35
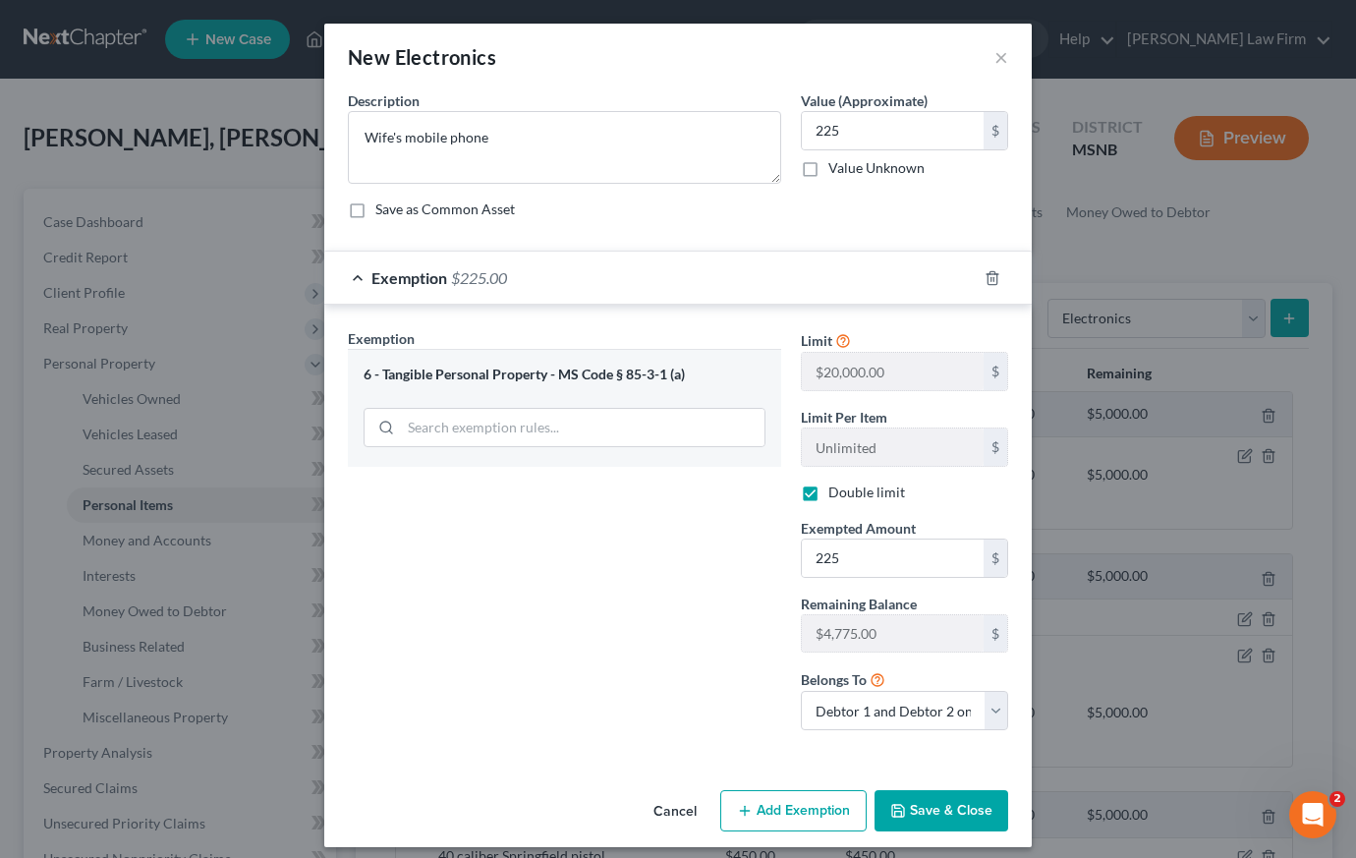
click at [947, 810] on button "Save & Close" at bounding box center [941, 810] width 134 height 41
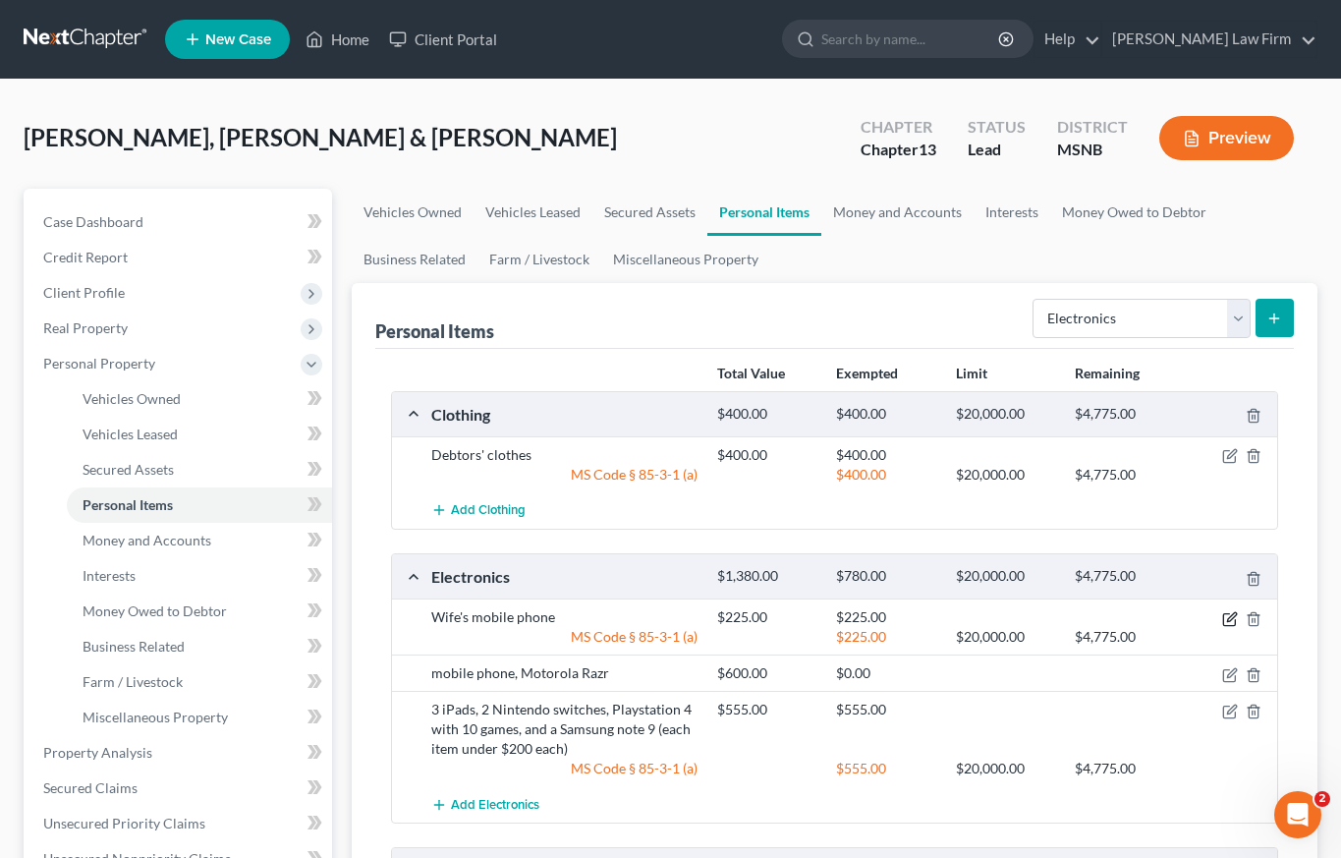
click at [1229, 619] on icon "button" at bounding box center [1230, 619] width 16 height 16
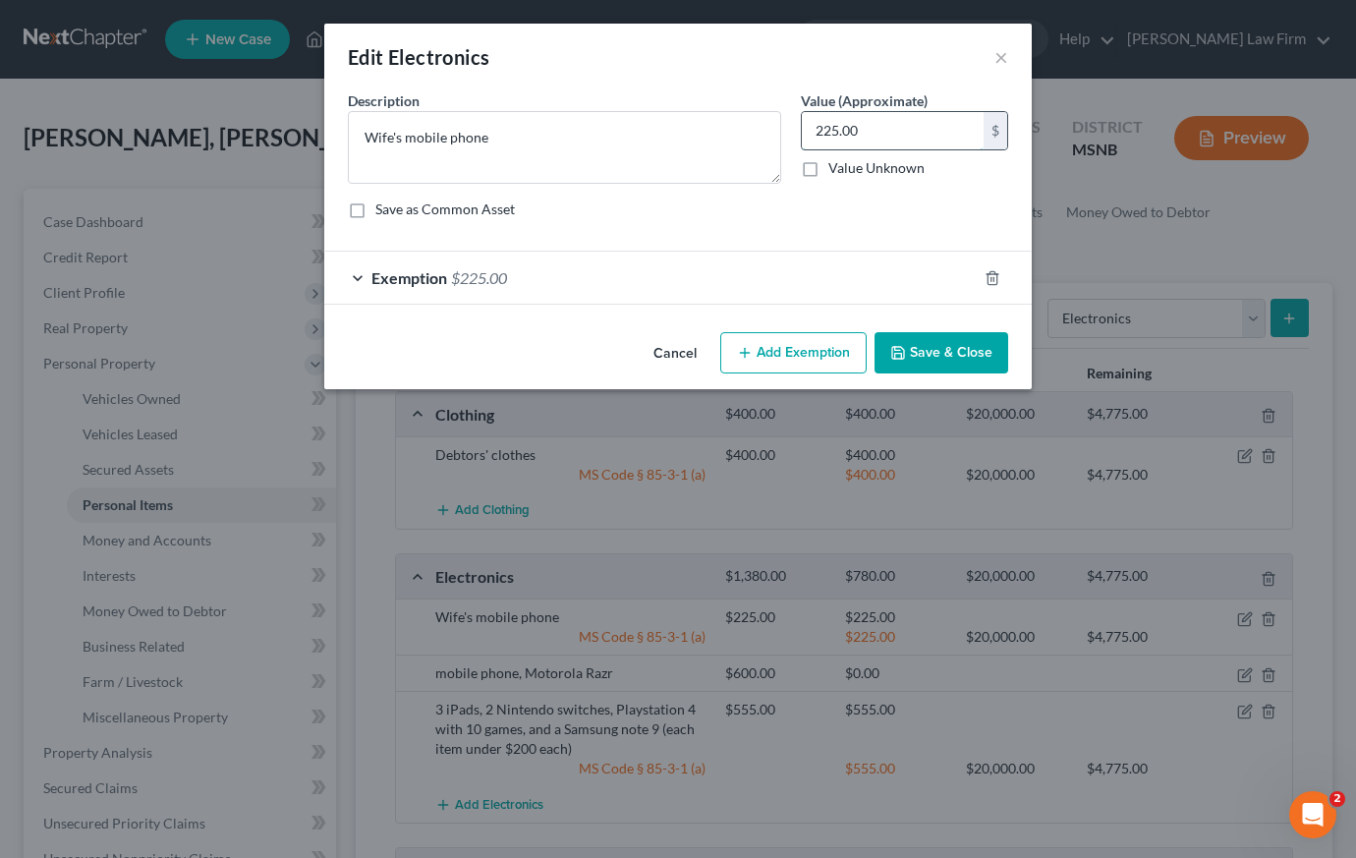
drag, startPoint x: 873, startPoint y: 125, endPoint x: 894, endPoint y: 128, distance: 21.8
click at [894, 128] on input "225.00" at bounding box center [893, 130] width 182 height 37
drag, startPoint x: 894, startPoint y: 129, endPoint x: 766, endPoint y: 114, distance: 128.6
click at [766, 114] on div "Description * Wife's mobile phone Value (Approximate) 225.00 $ Value Unknown Ba…" at bounding box center [678, 162] width 680 height 144
type input "250"
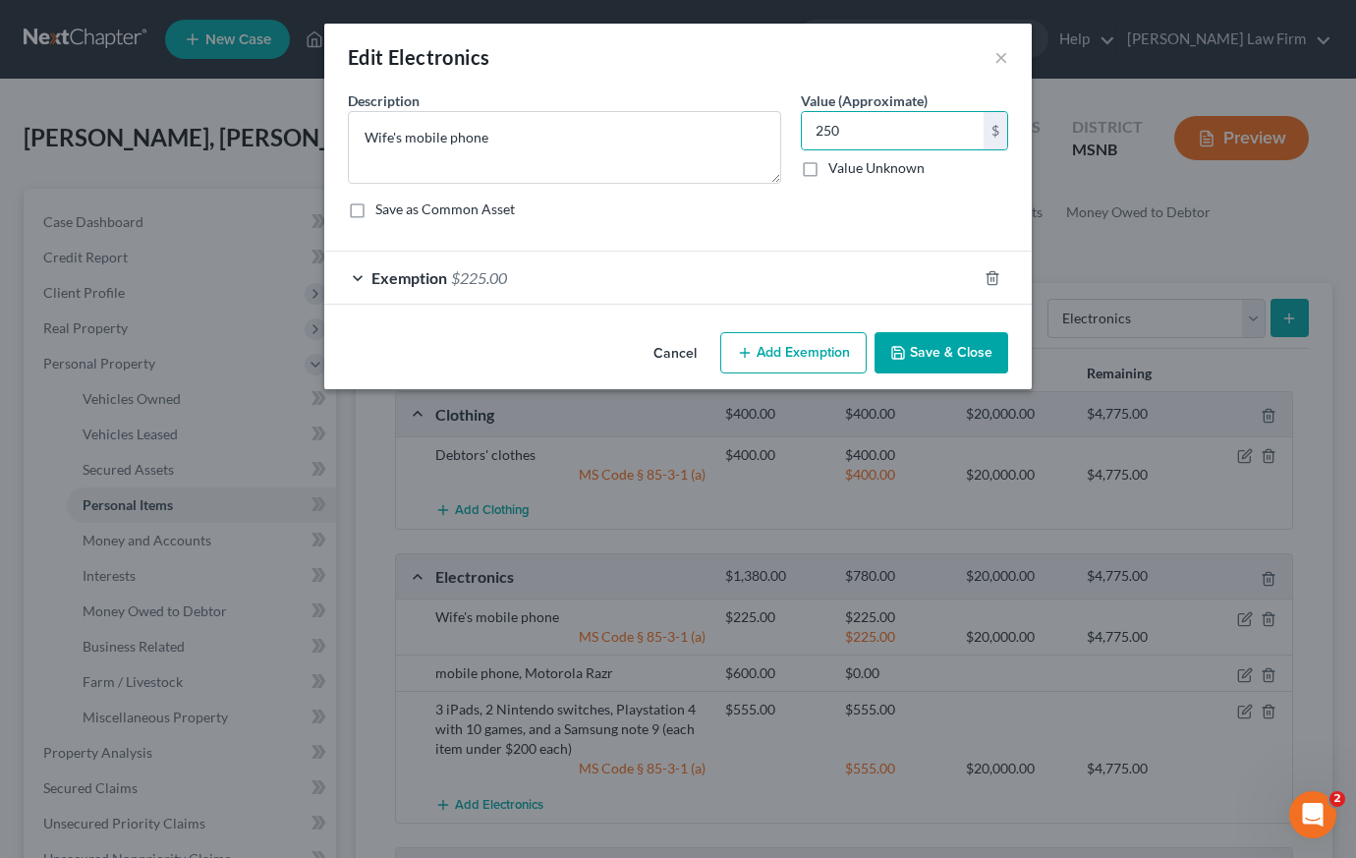
click at [413, 280] on span "Exemption" at bounding box center [409, 277] width 76 height 19
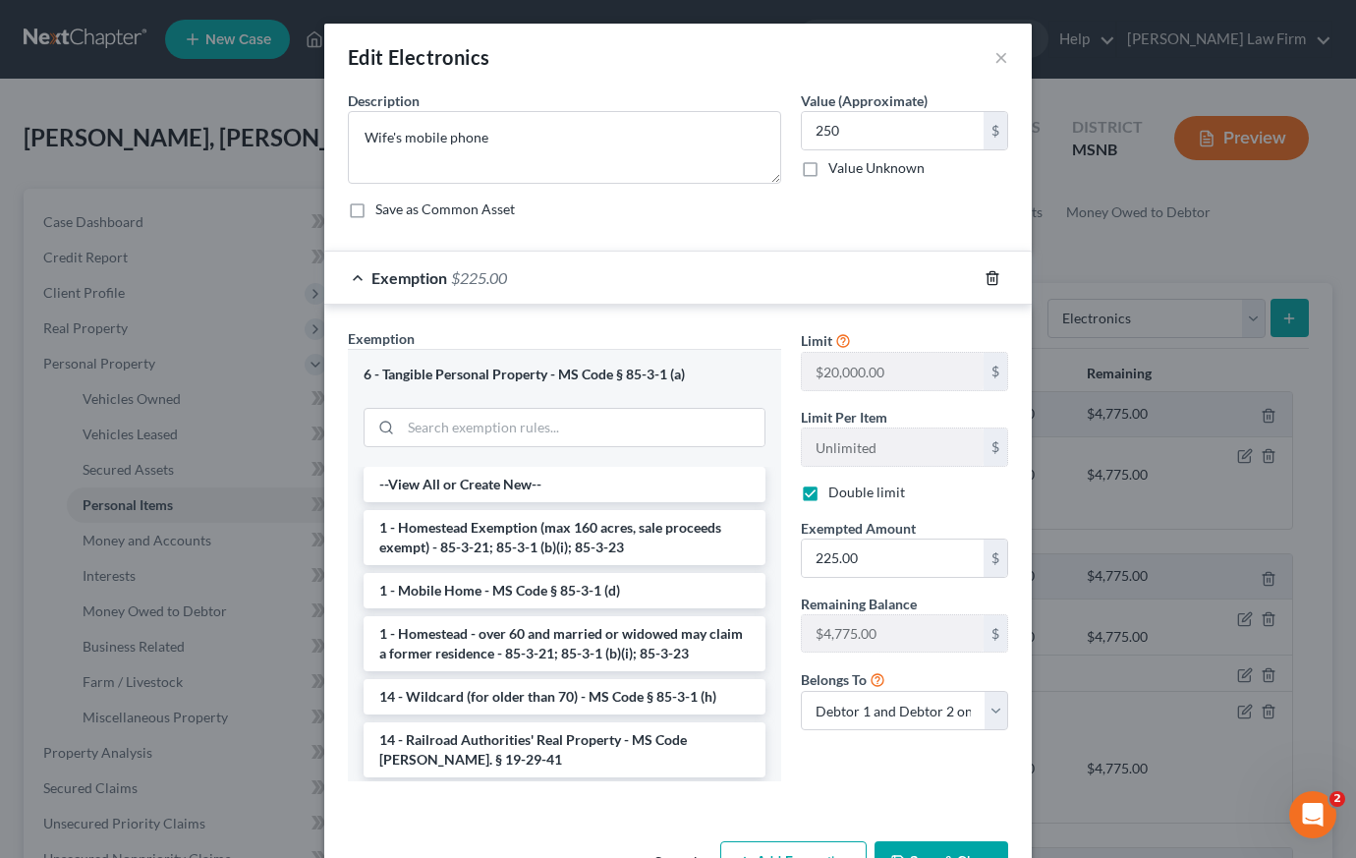
click at [985, 276] on icon "button" at bounding box center [993, 278] width 16 height 16
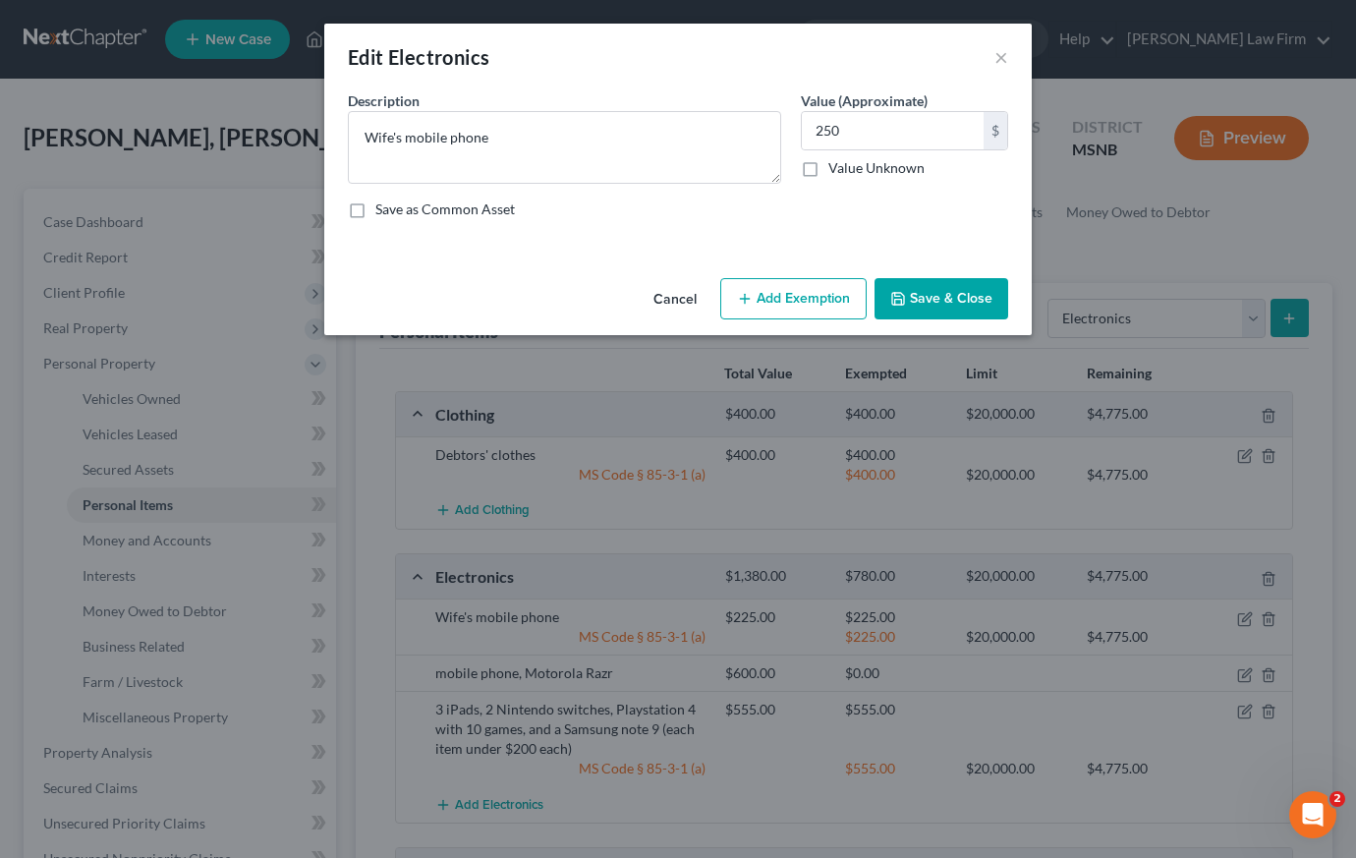
click at [962, 297] on button "Save & Close" at bounding box center [941, 298] width 134 height 41
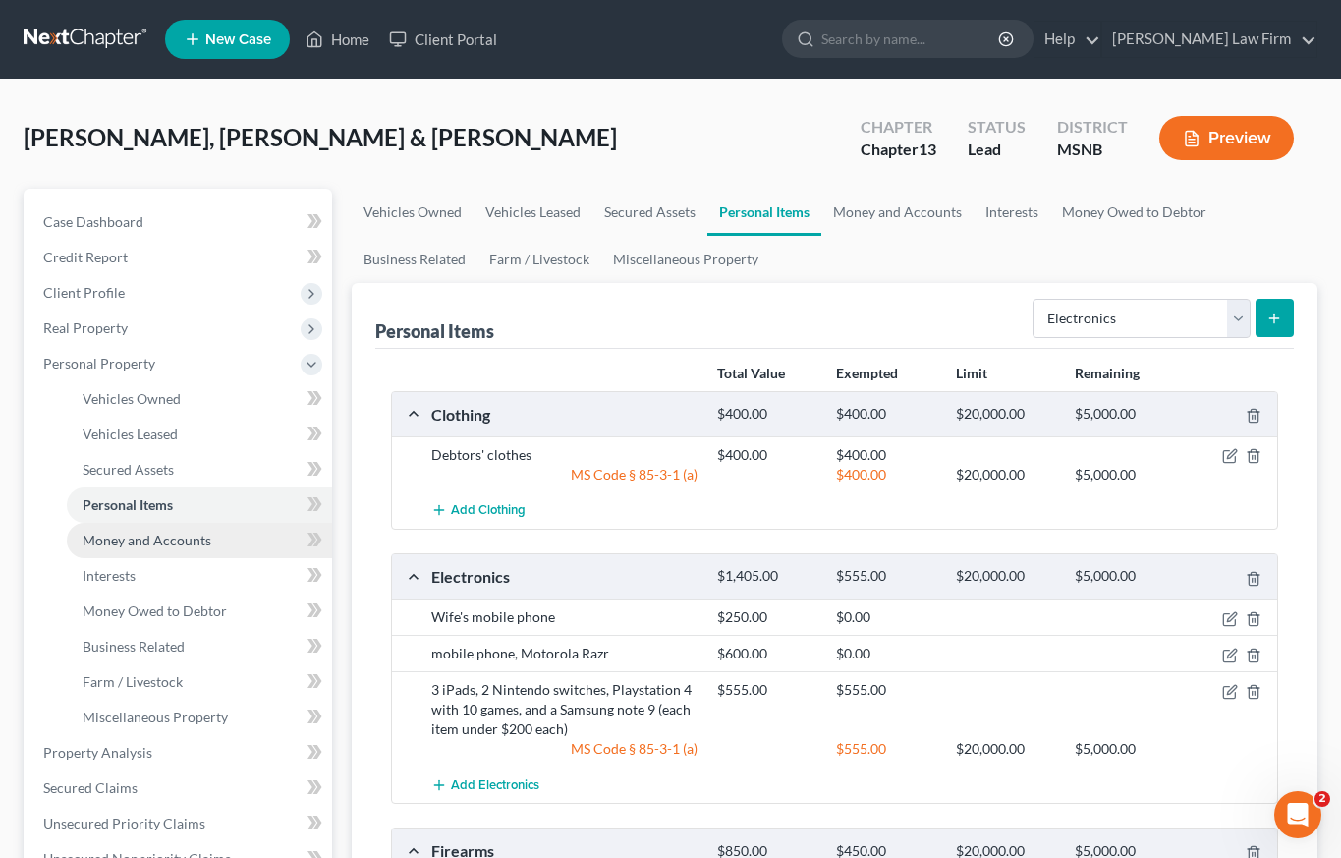
click at [136, 537] on span "Money and Accounts" at bounding box center [147, 540] width 129 height 17
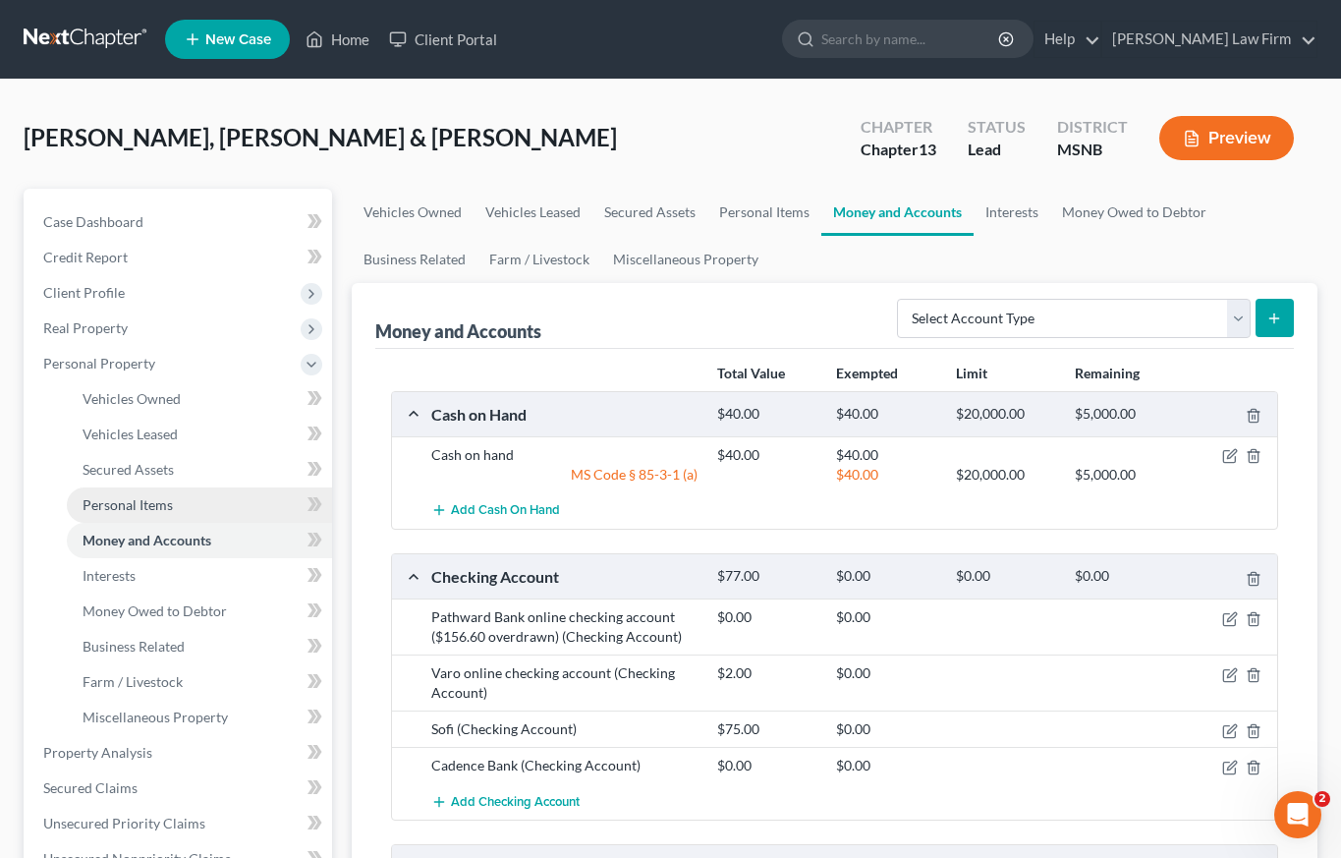
click at [129, 501] on span "Personal Items" at bounding box center [128, 504] width 90 height 17
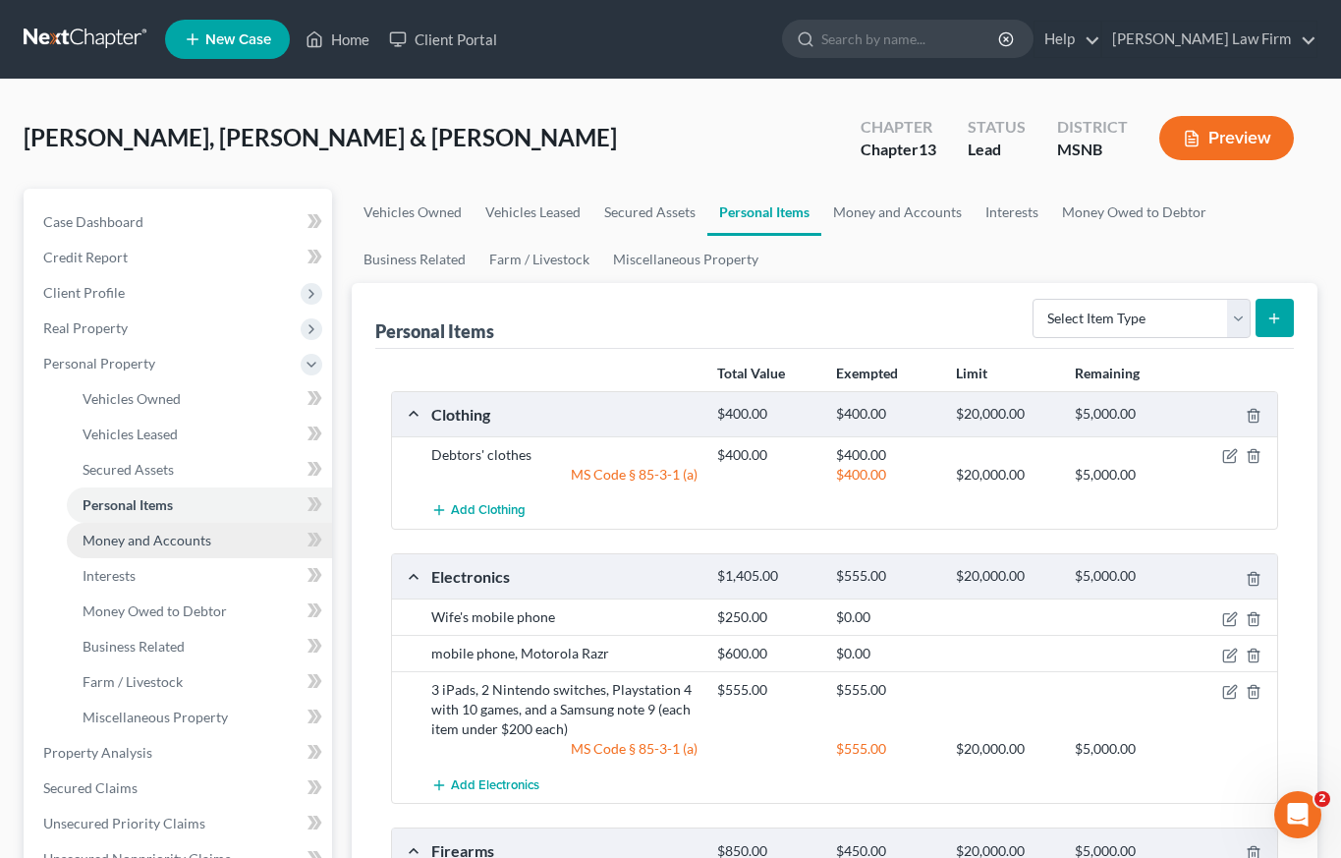
click at [176, 540] on span "Money and Accounts" at bounding box center [147, 540] width 129 height 17
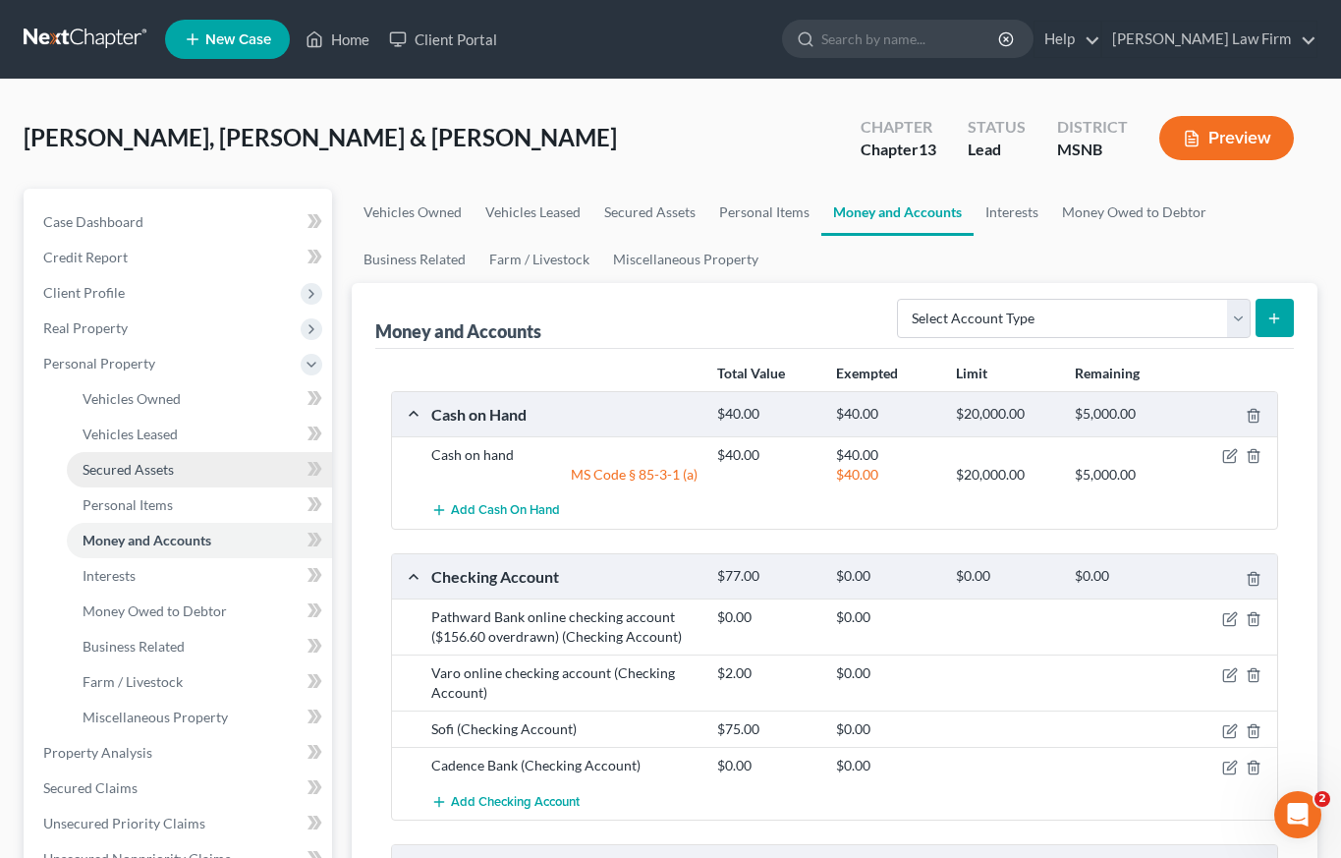
click at [143, 474] on span "Secured Assets" at bounding box center [128, 469] width 91 height 17
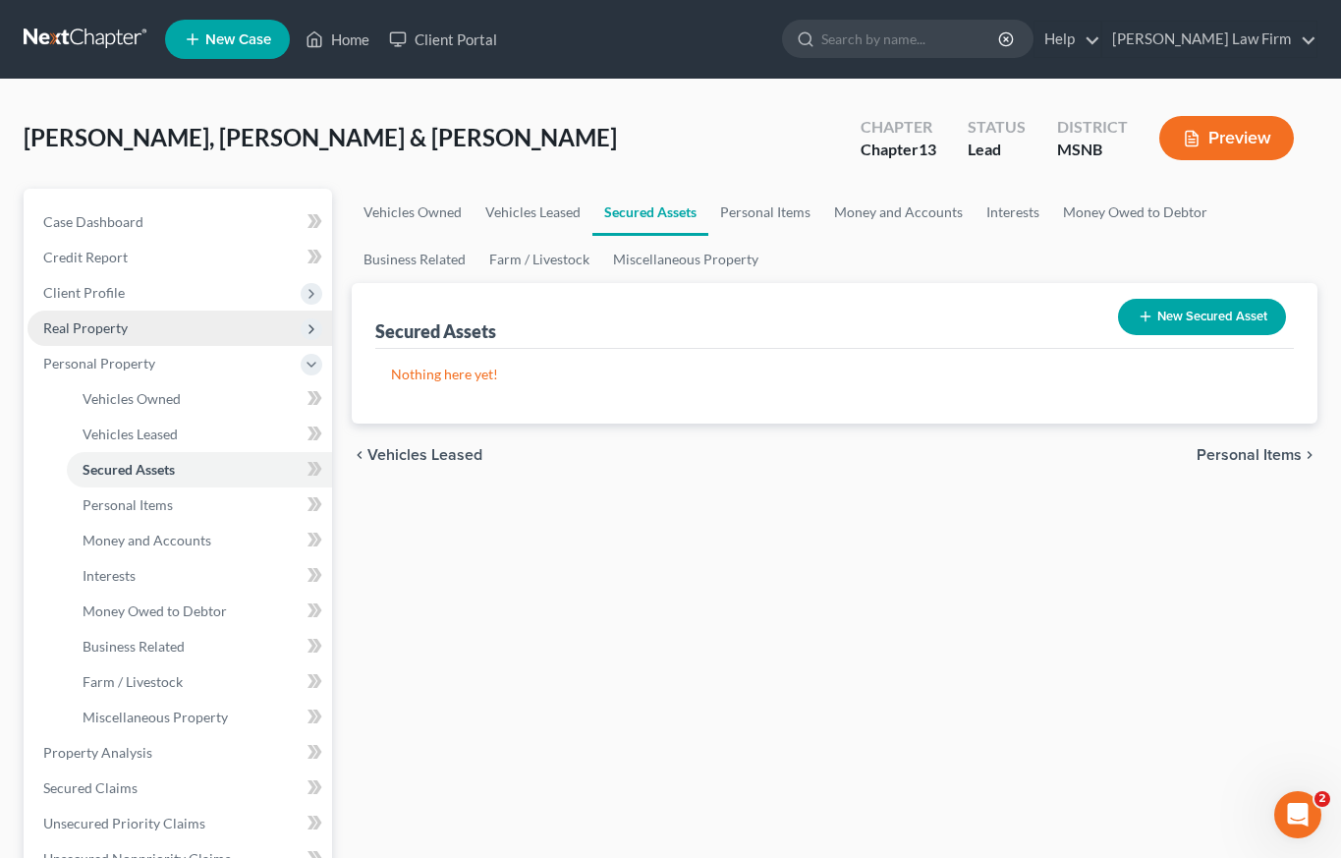
click at [107, 331] on span "Real Property" at bounding box center [85, 327] width 85 height 17
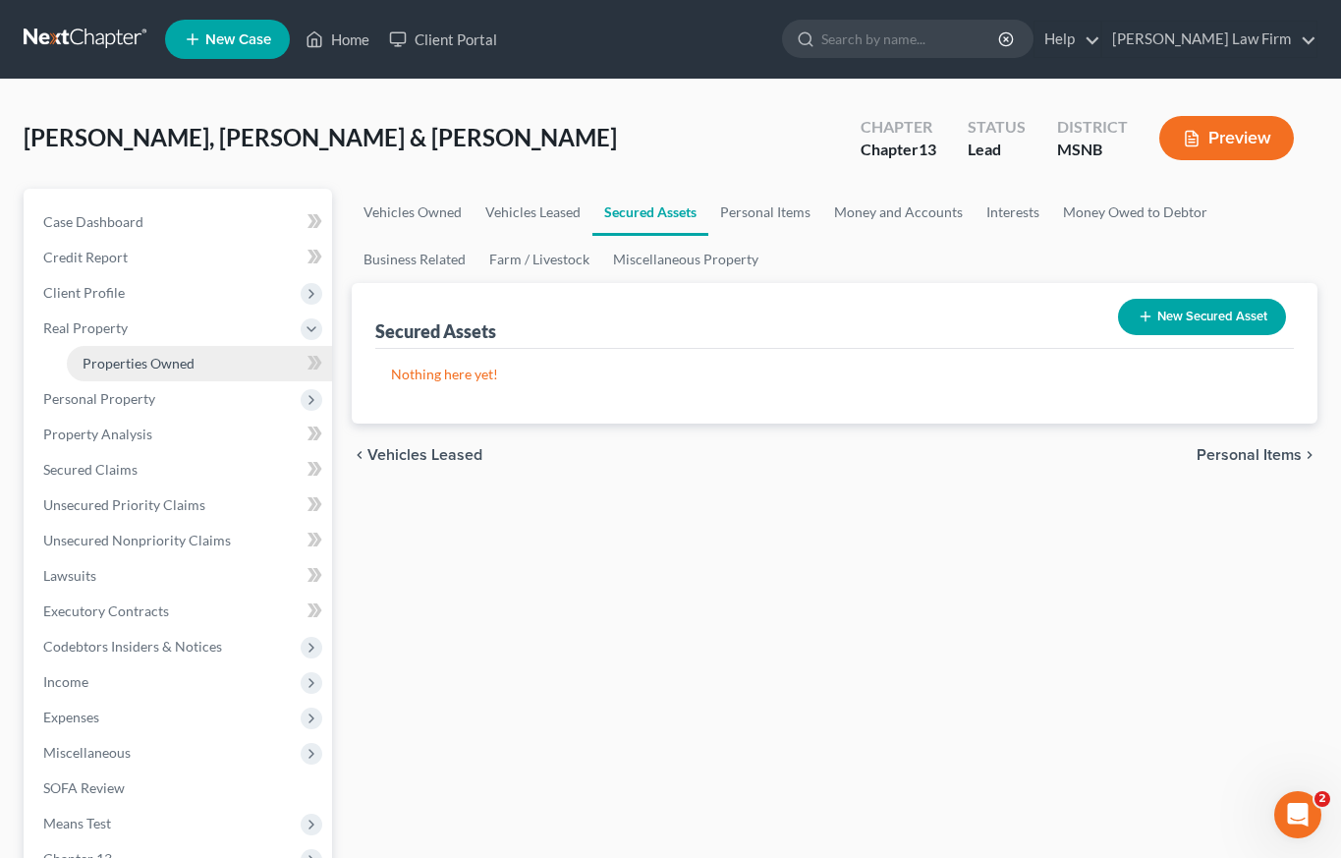
click at [137, 367] on span "Properties Owned" at bounding box center [139, 363] width 112 height 17
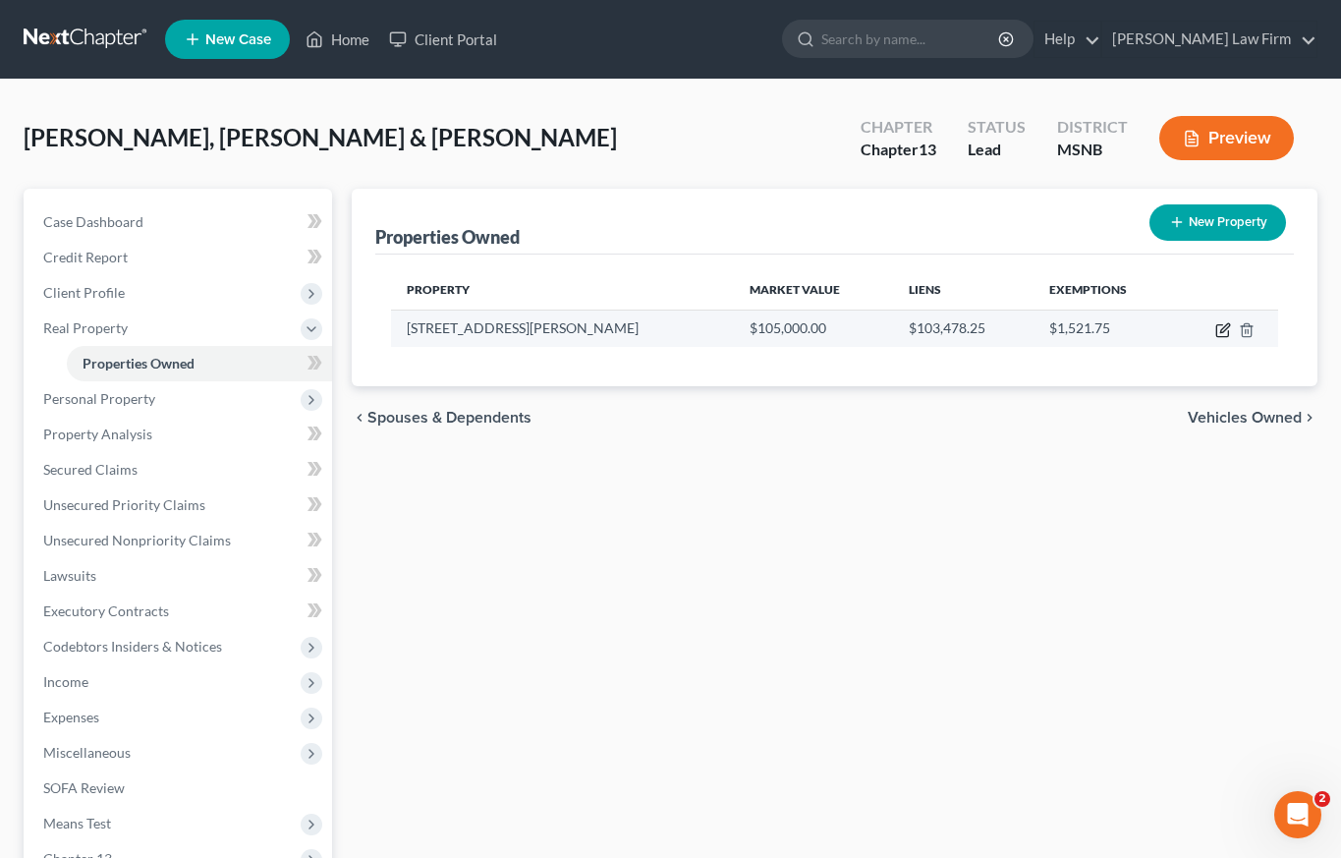
click at [1225, 329] on icon "button" at bounding box center [1224, 327] width 9 height 9
select select "25"
select select "2"
select select "5"
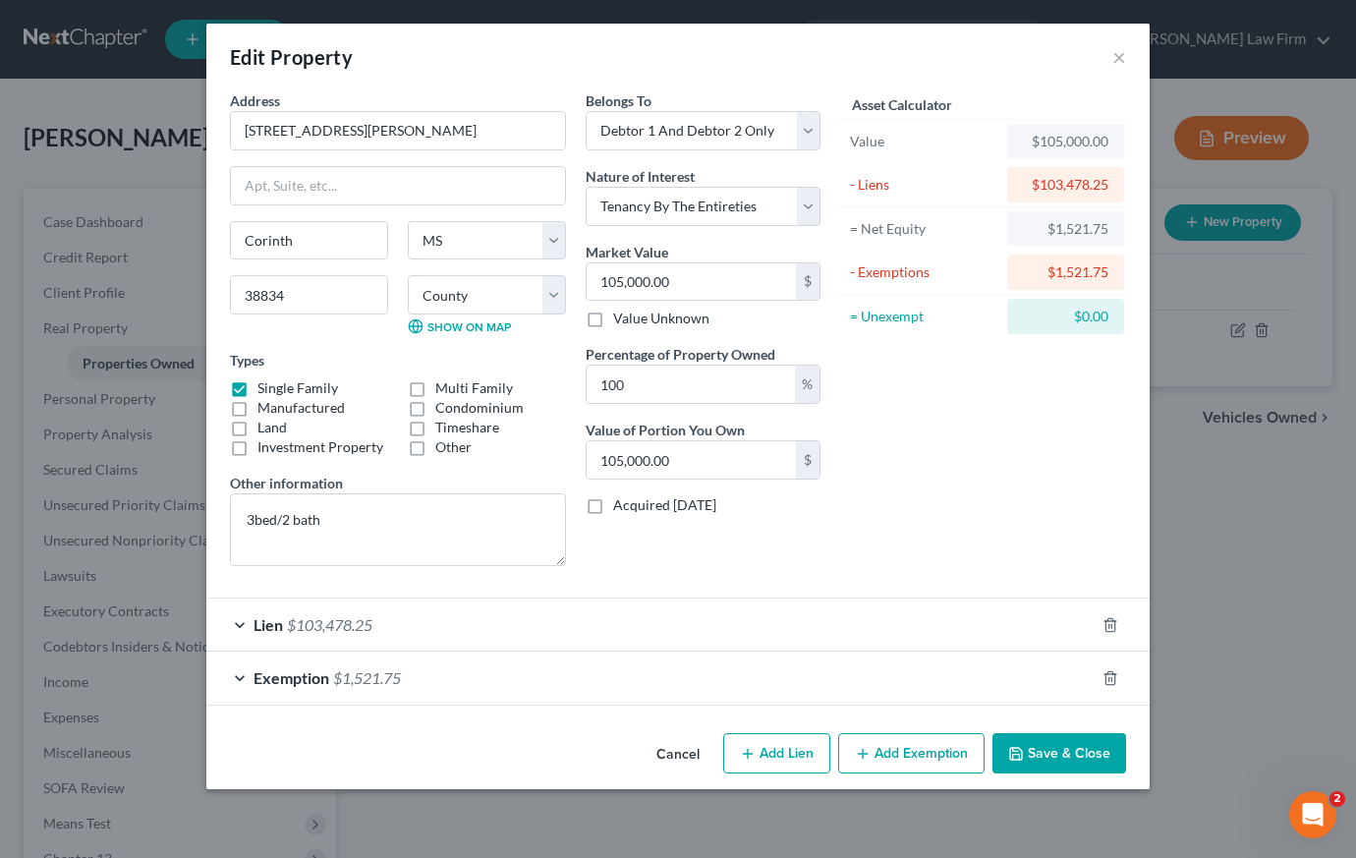
click at [267, 626] on span "Lien" at bounding box center [268, 624] width 29 height 19
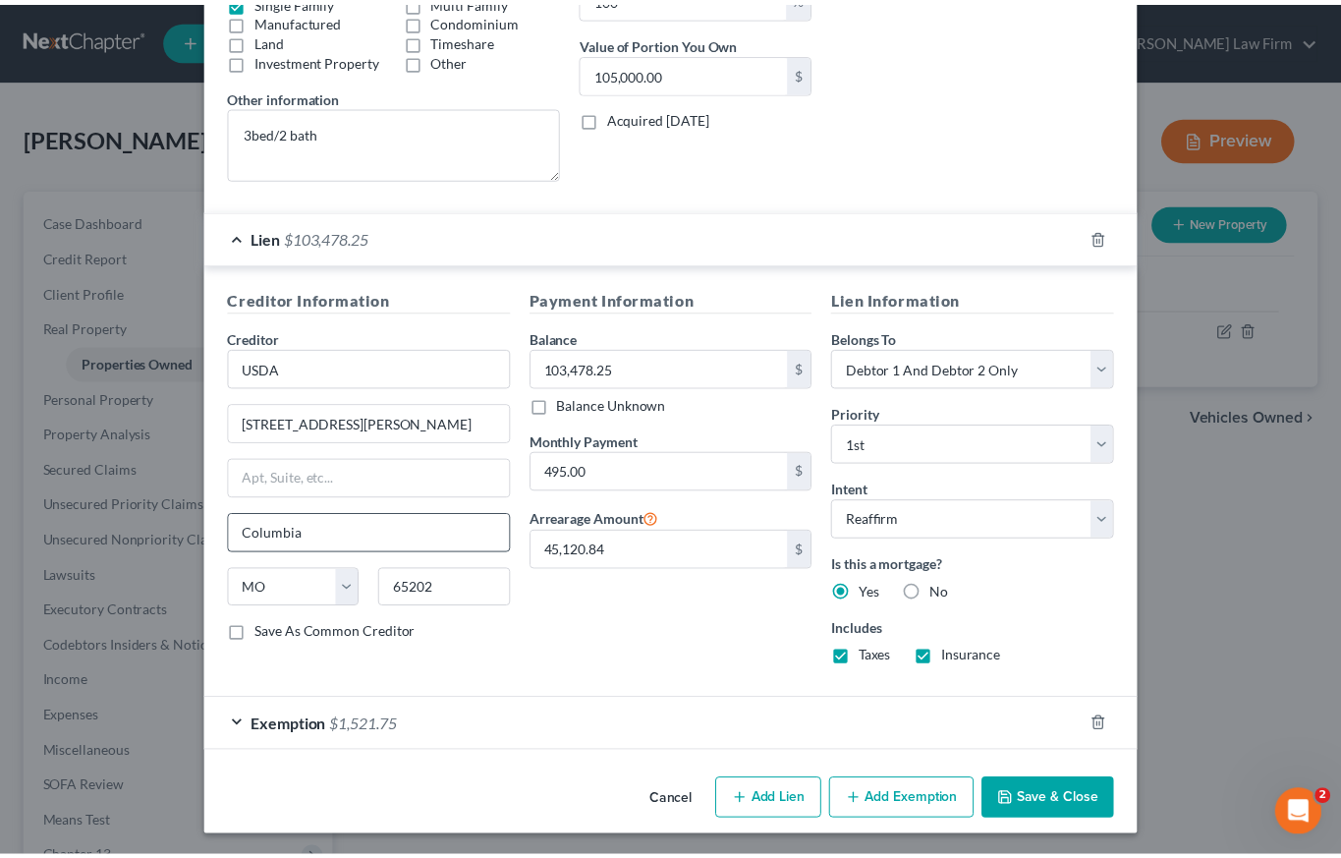
scroll to position [390, 0]
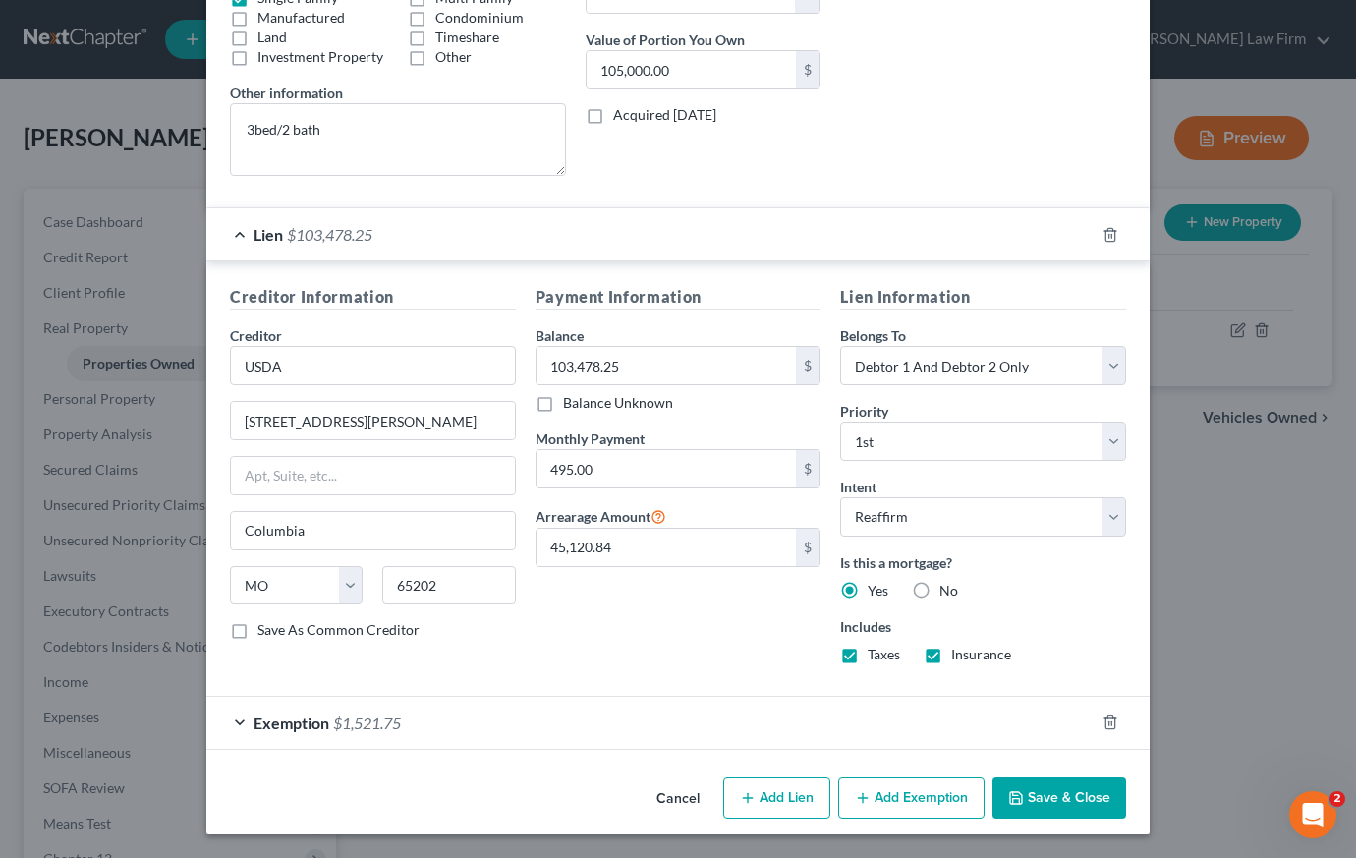
click at [1042, 808] on button "Save & Close" at bounding box center [1059, 797] width 134 height 41
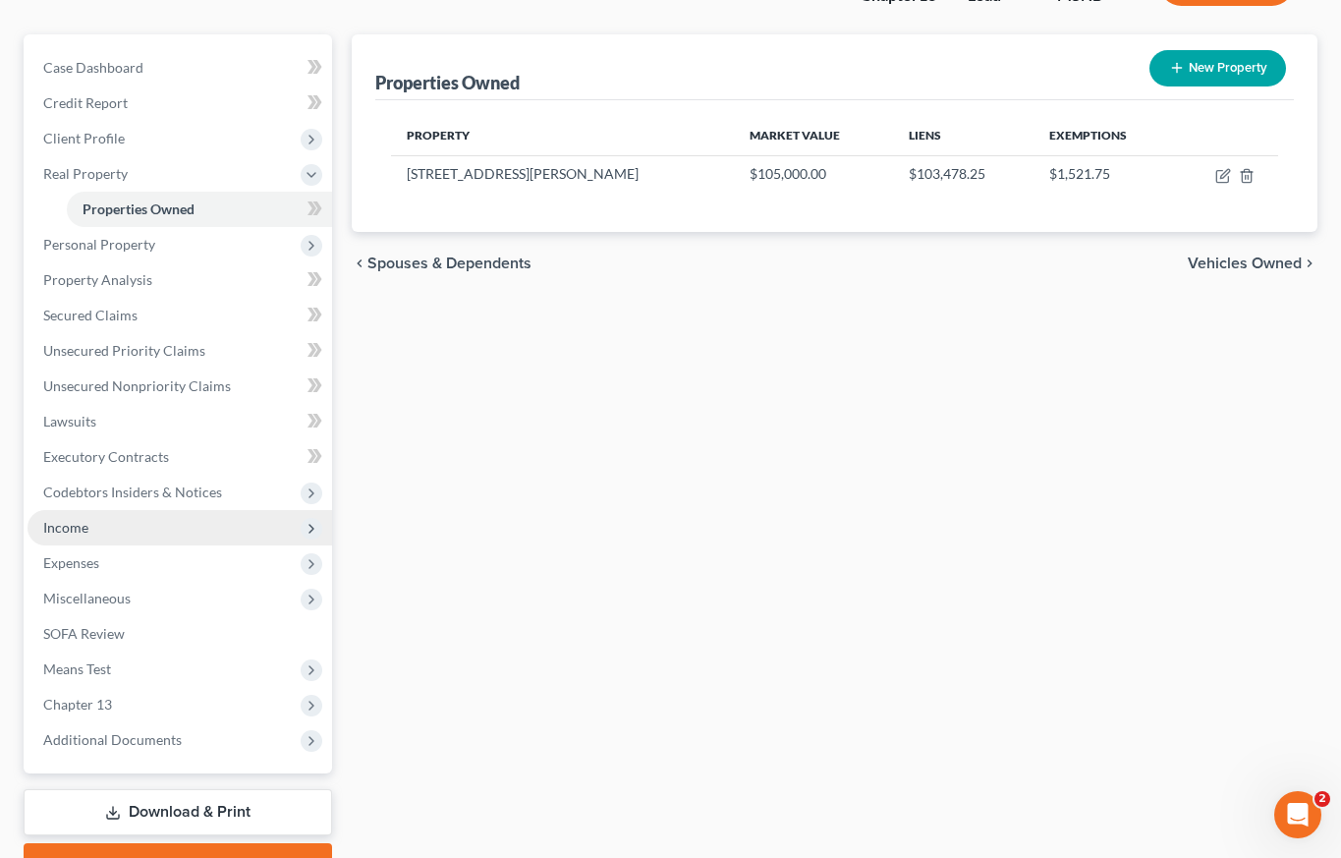
scroll to position [155, 0]
click at [144, 534] on span "Income" at bounding box center [180, 526] width 305 height 35
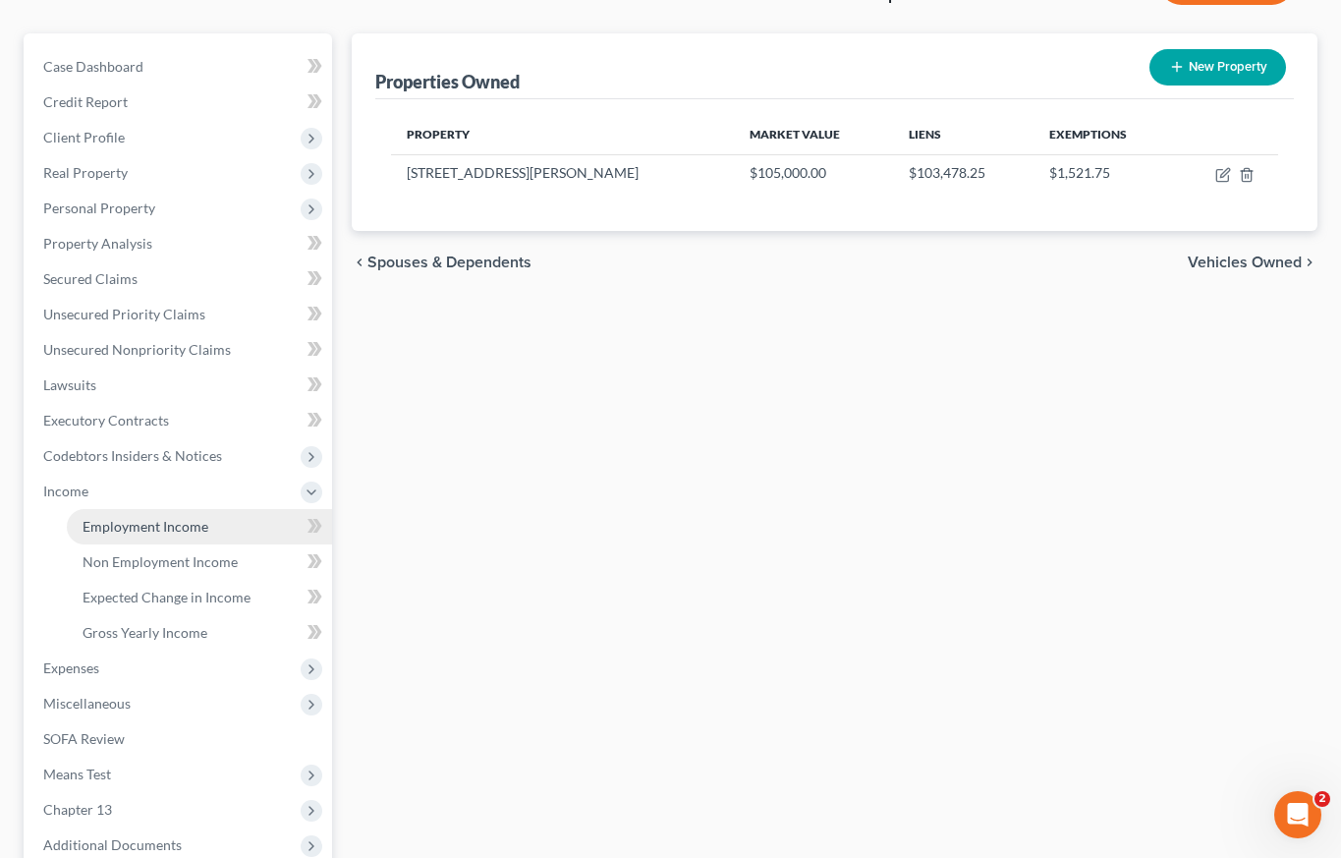
click at [145, 529] on span "Employment Income" at bounding box center [146, 526] width 126 height 17
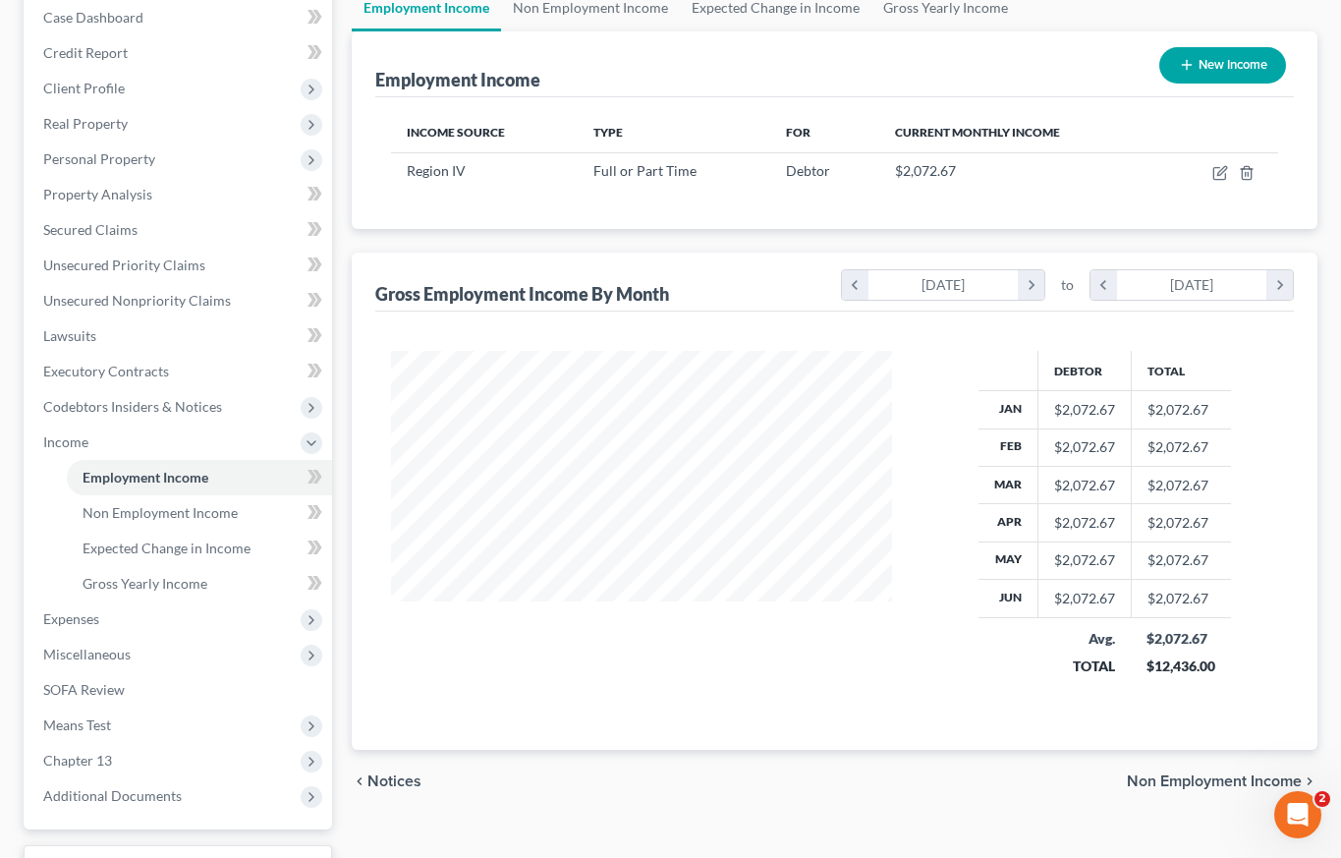
scroll to position [250, 0]
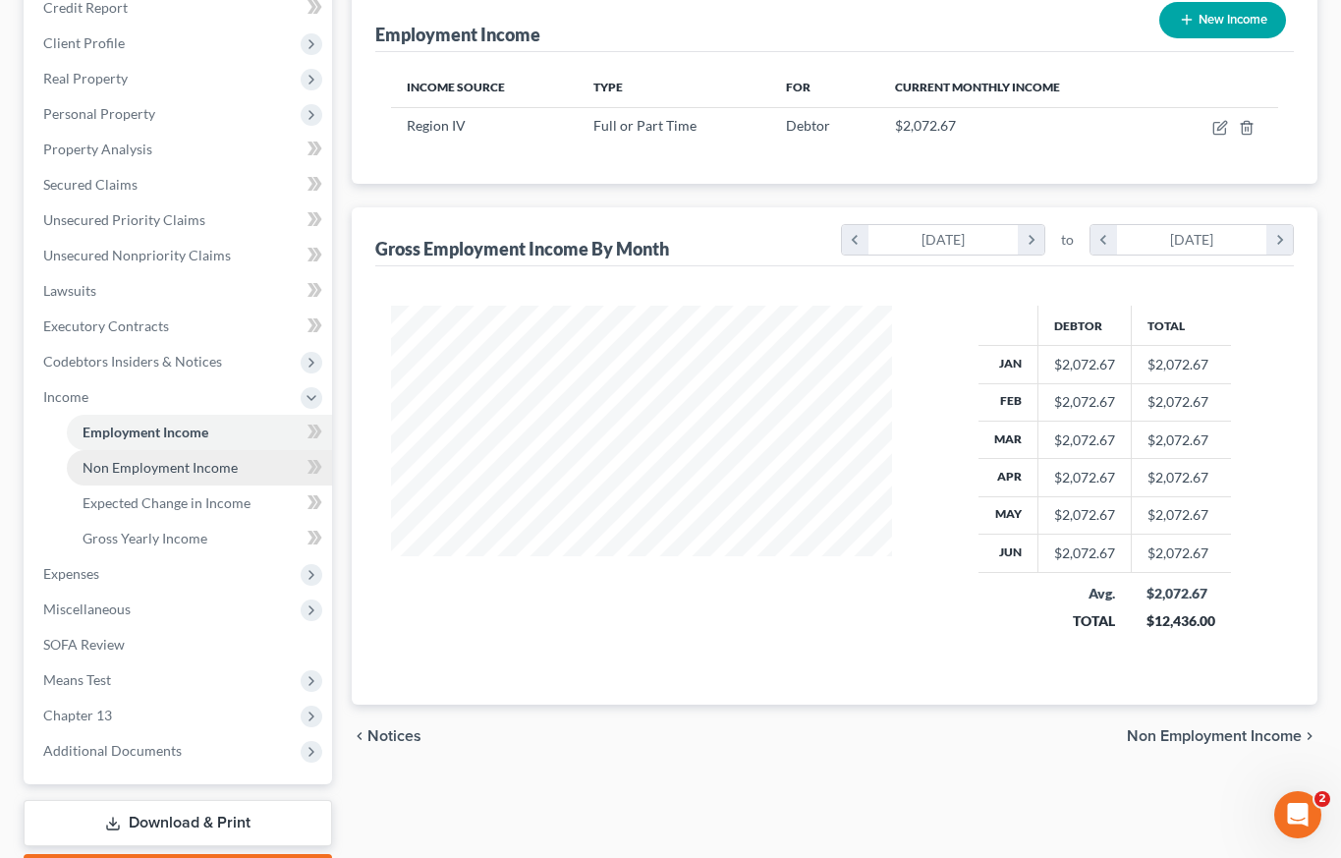
click at [216, 473] on span "Non Employment Income" at bounding box center [160, 467] width 155 height 17
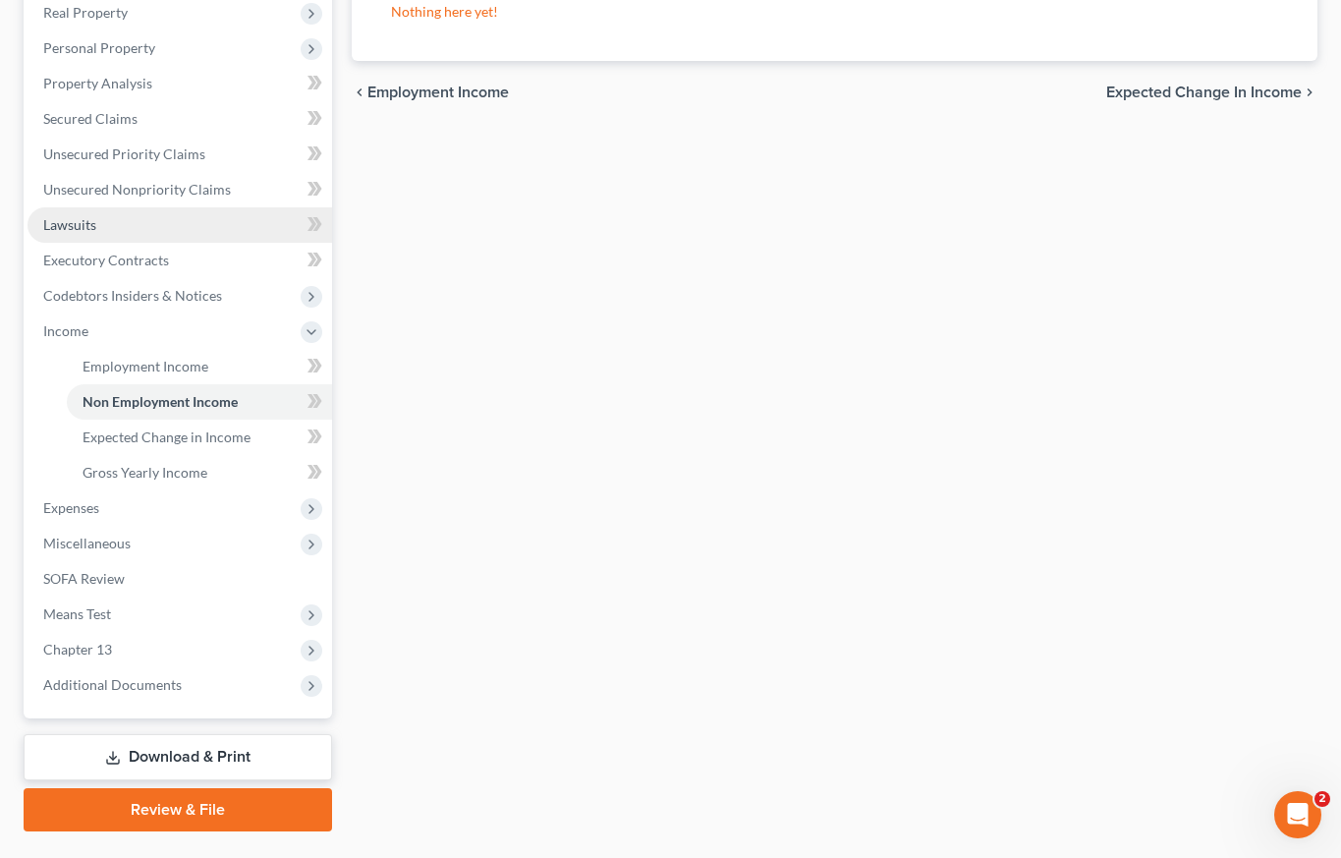
scroll to position [319, 0]
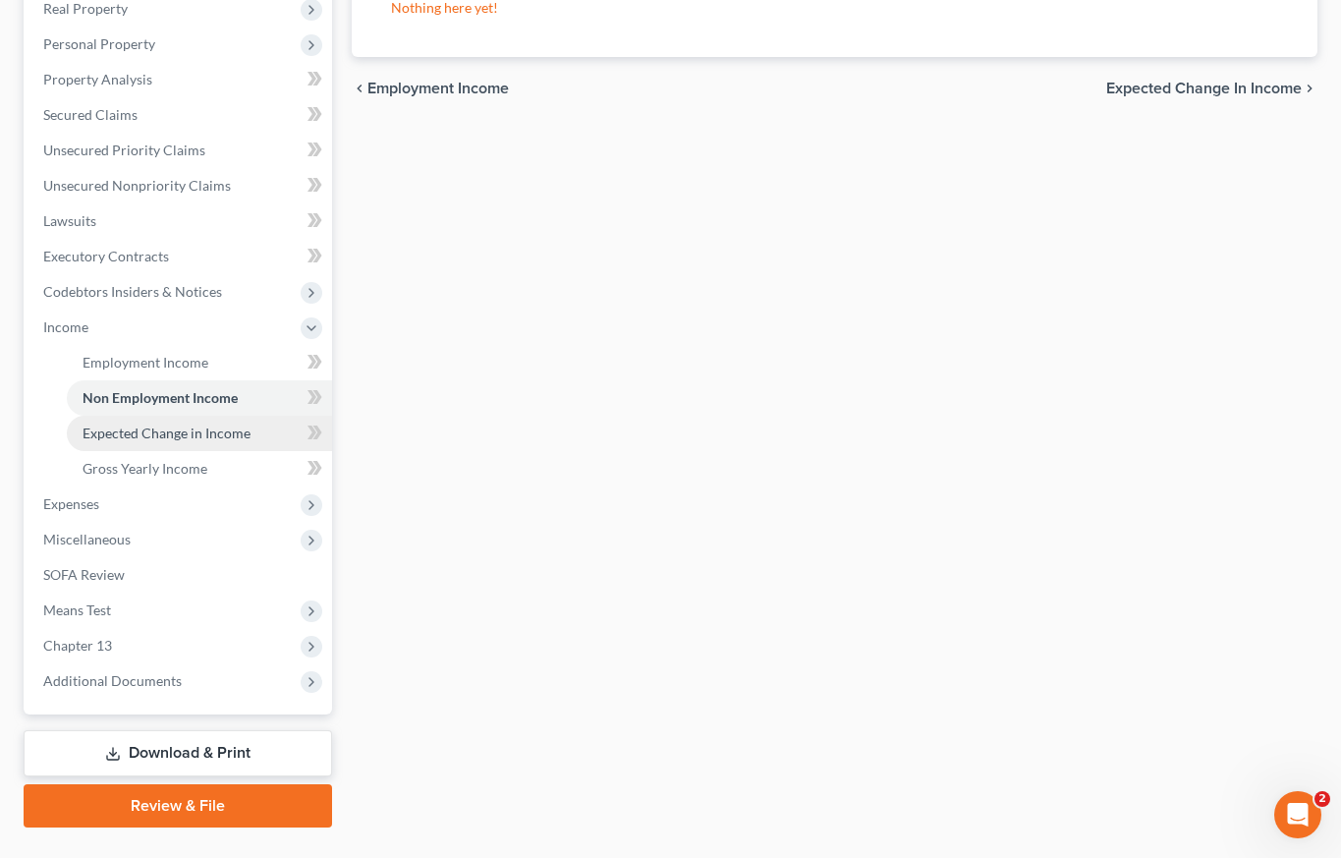
click at [210, 434] on span "Expected Change in Income" at bounding box center [167, 432] width 168 height 17
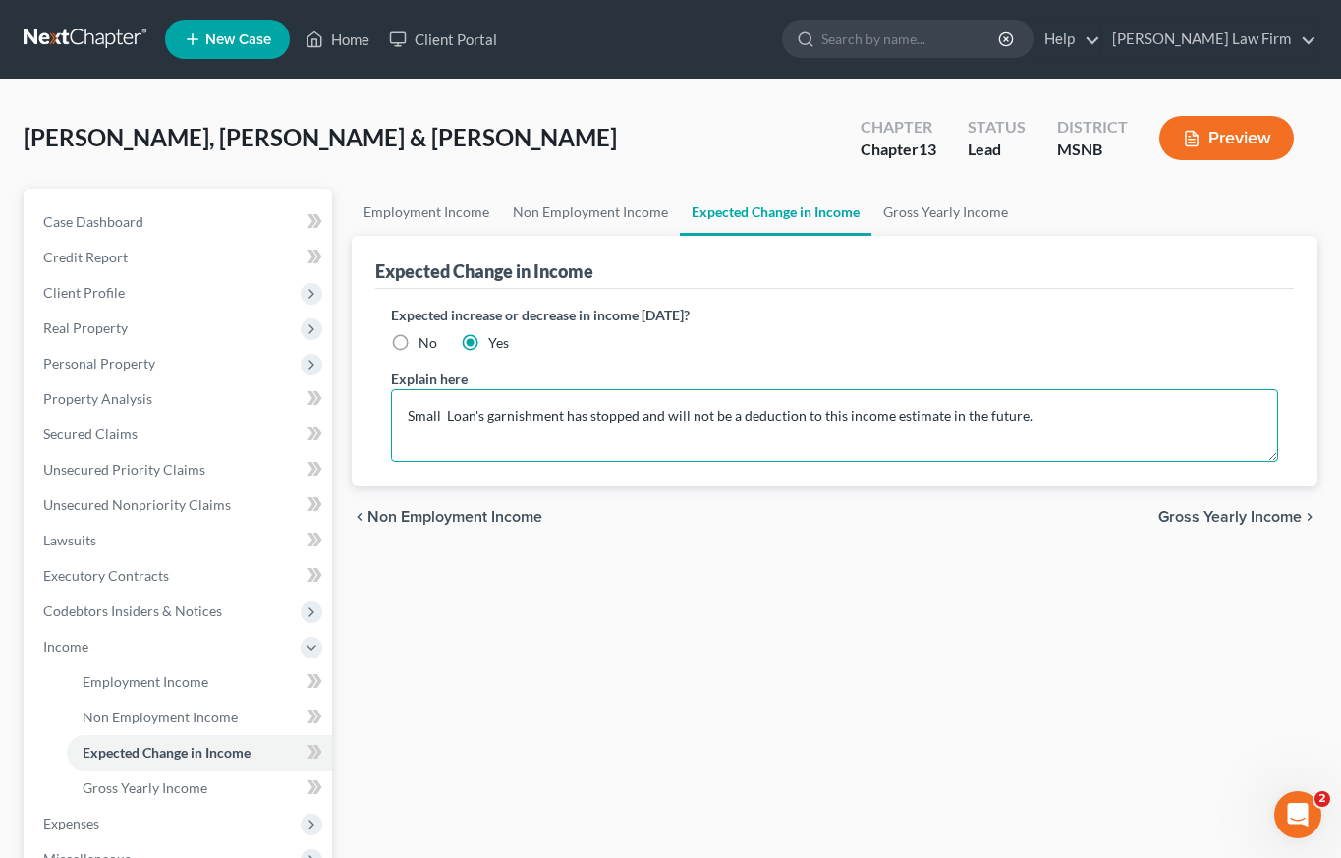
click at [1081, 419] on textarea "Small Loan's garnishment has stopped and will not be a deduction to this income…" at bounding box center [834, 425] width 887 height 73
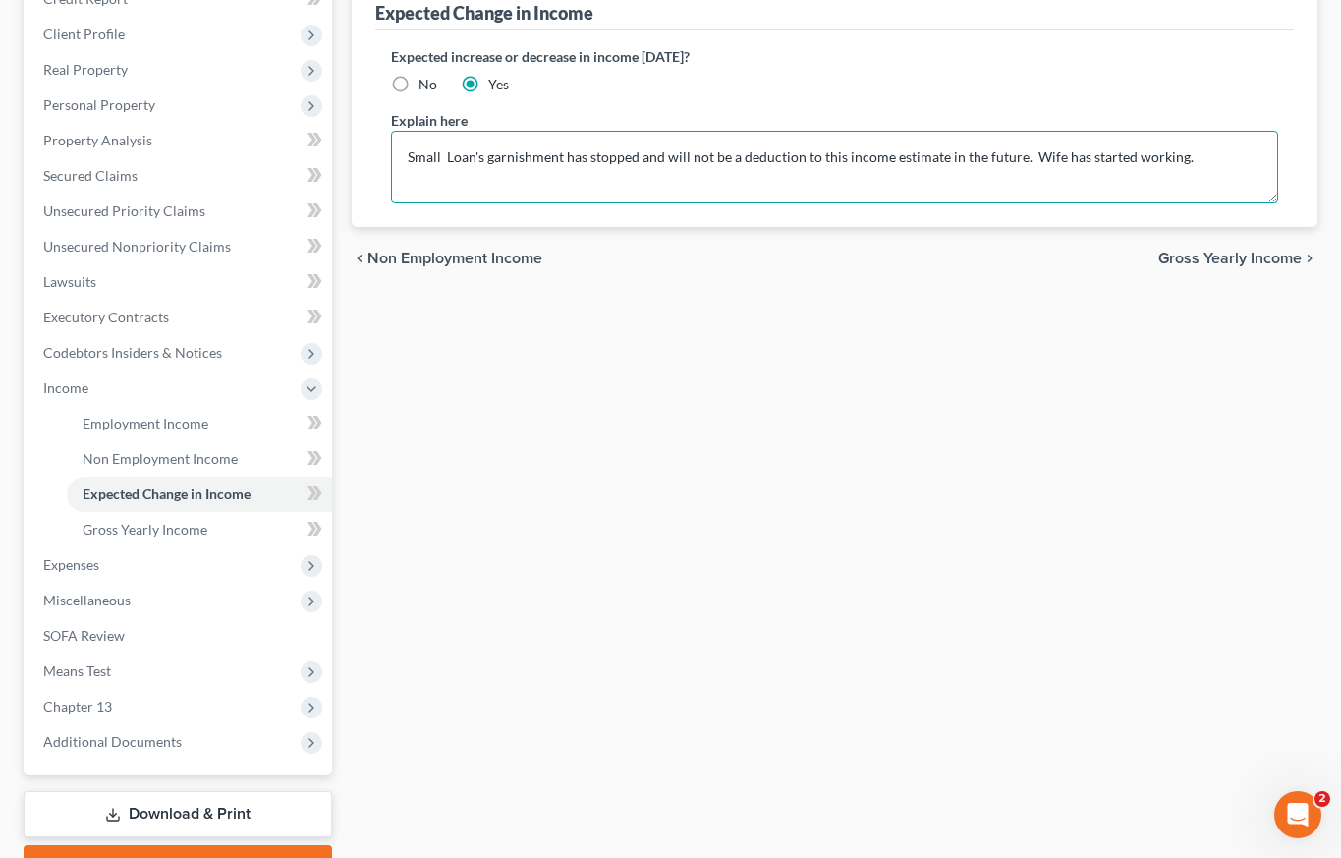
scroll to position [247, 0]
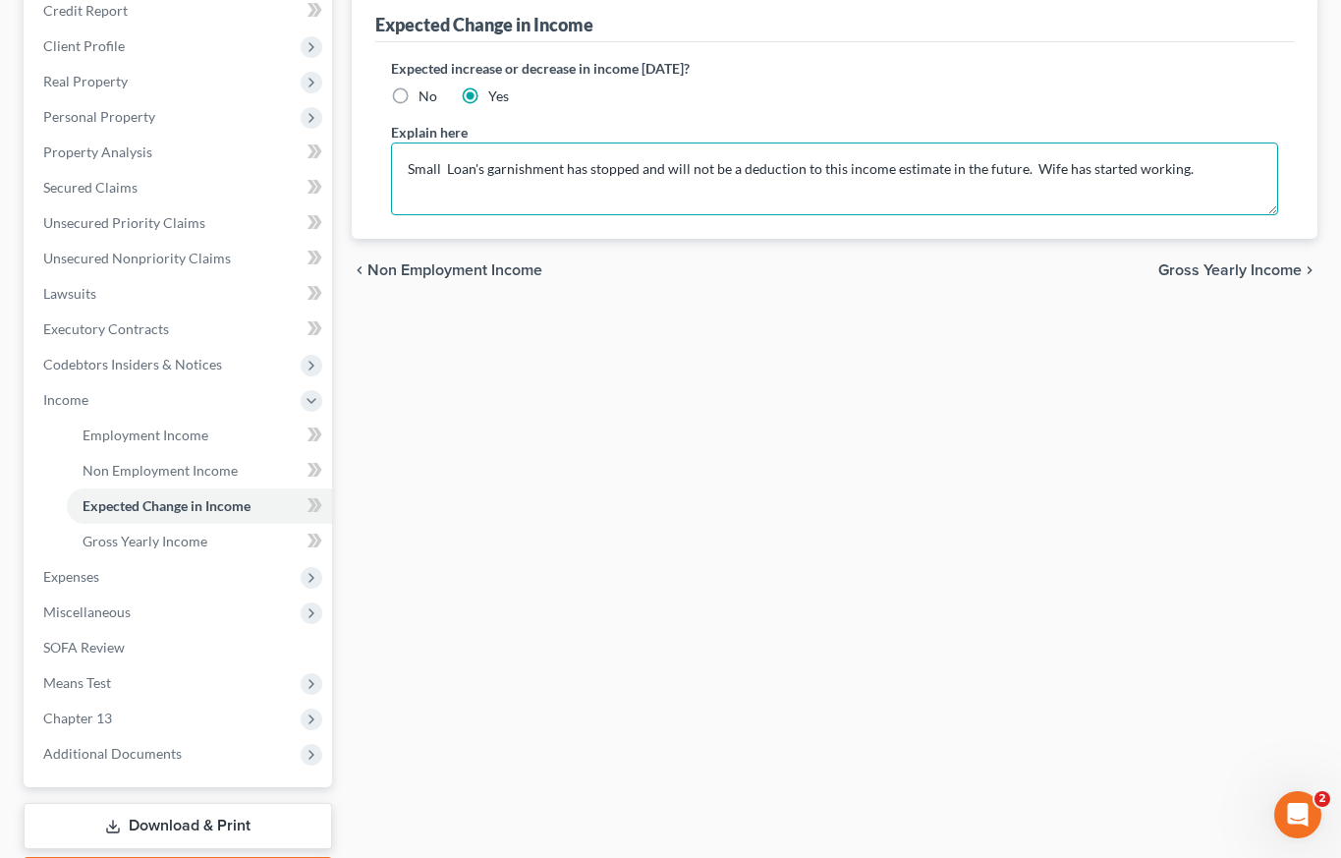
type textarea "Small Loan's garnishment has stopped and will not be a deduction to this income…"
click at [1242, 269] on span "Gross Yearly Income" at bounding box center [1229, 270] width 143 height 16
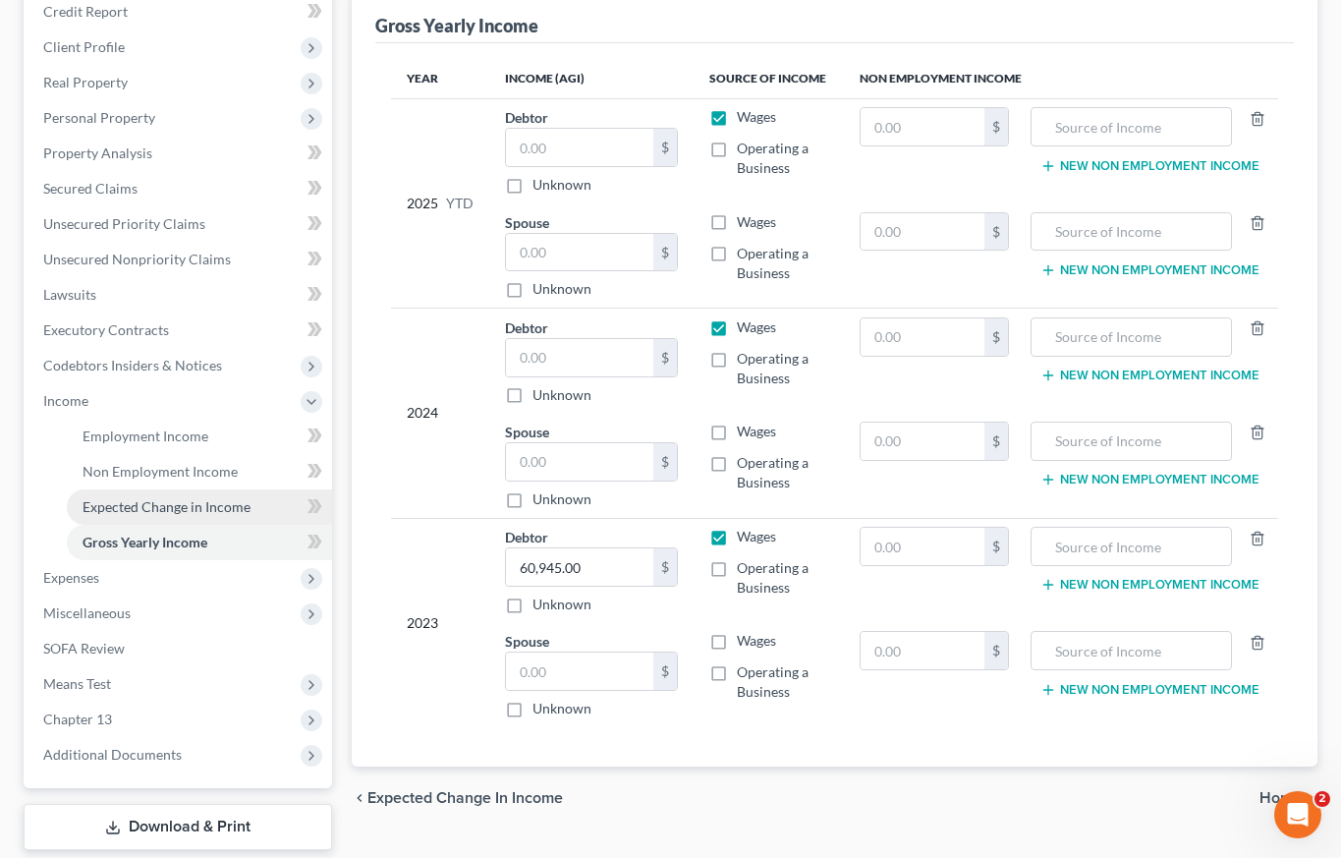
scroll to position [269, 0]
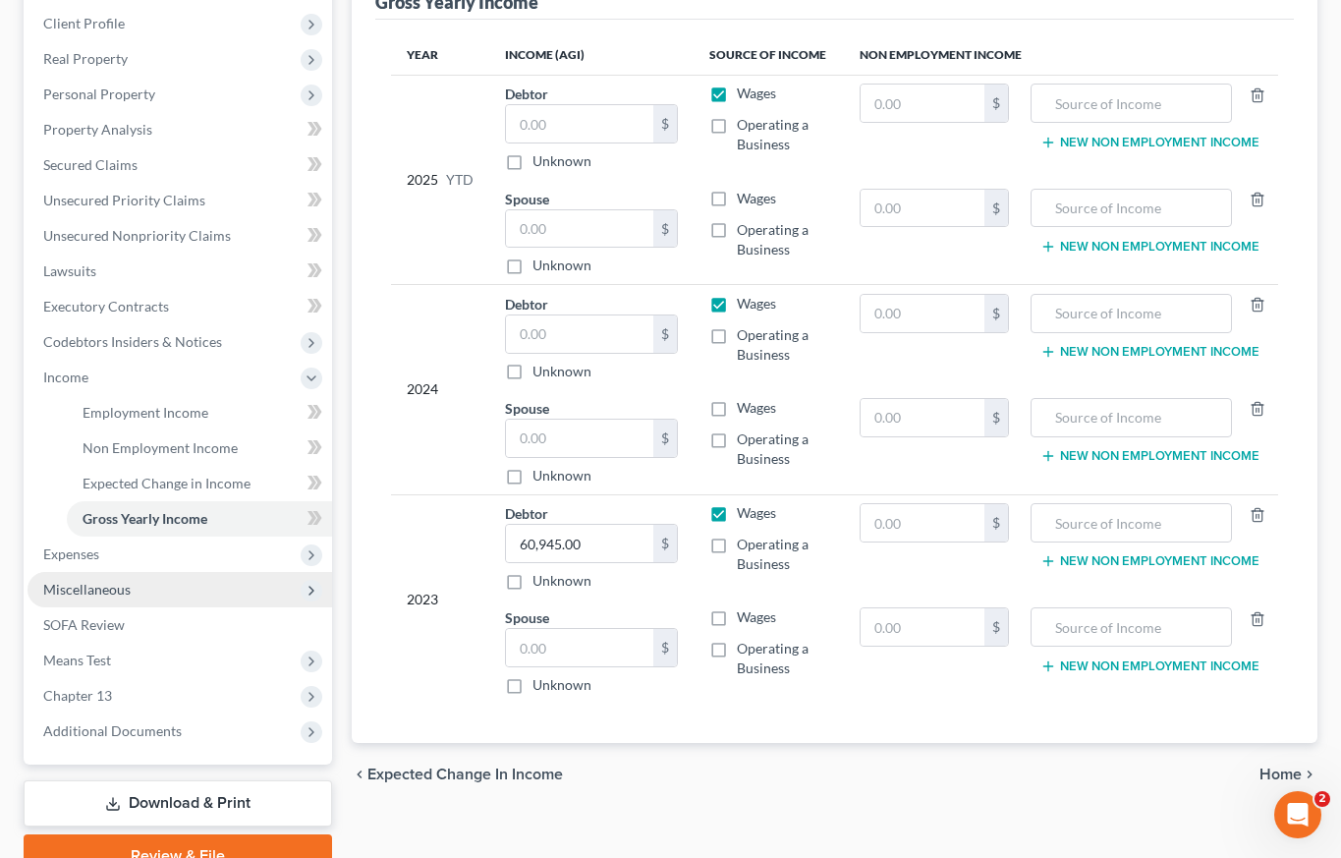
click at [94, 587] on span "Miscellaneous" at bounding box center [86, 589] width 87 height 17
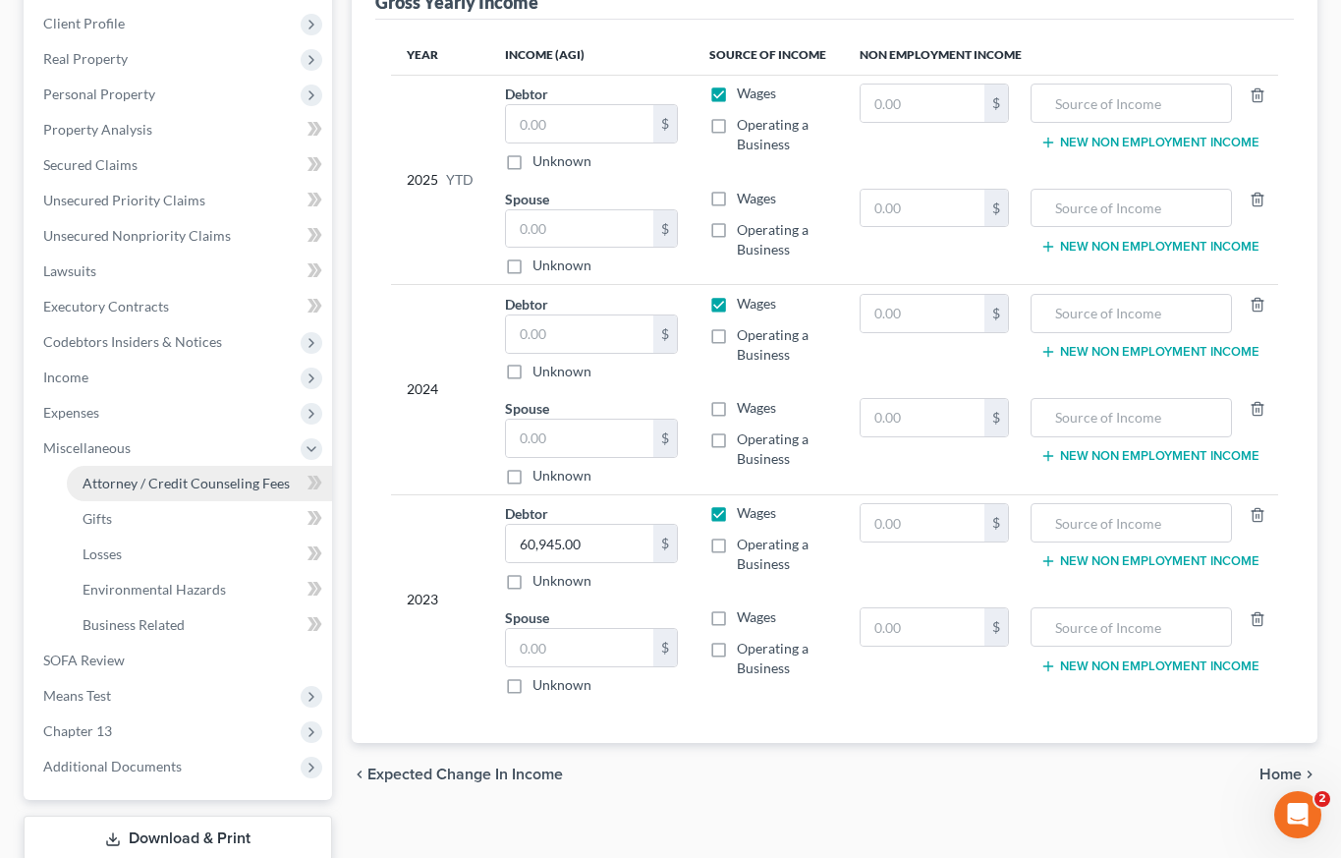
click at [148, 480] on span "Attorney / Credit Counseling Fees" at bounding box center [186, 483] width 207 height 17
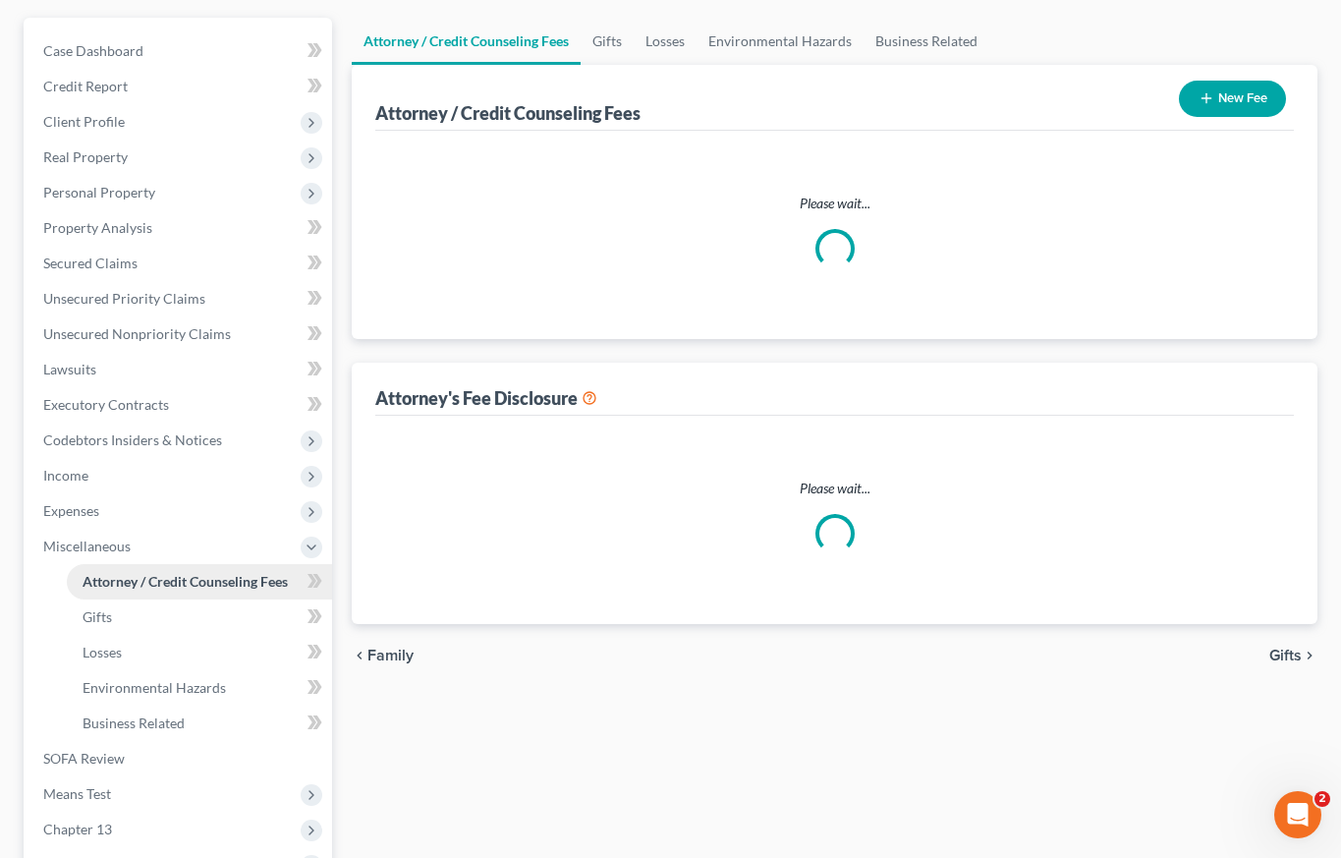
scroll to position [13, 0]
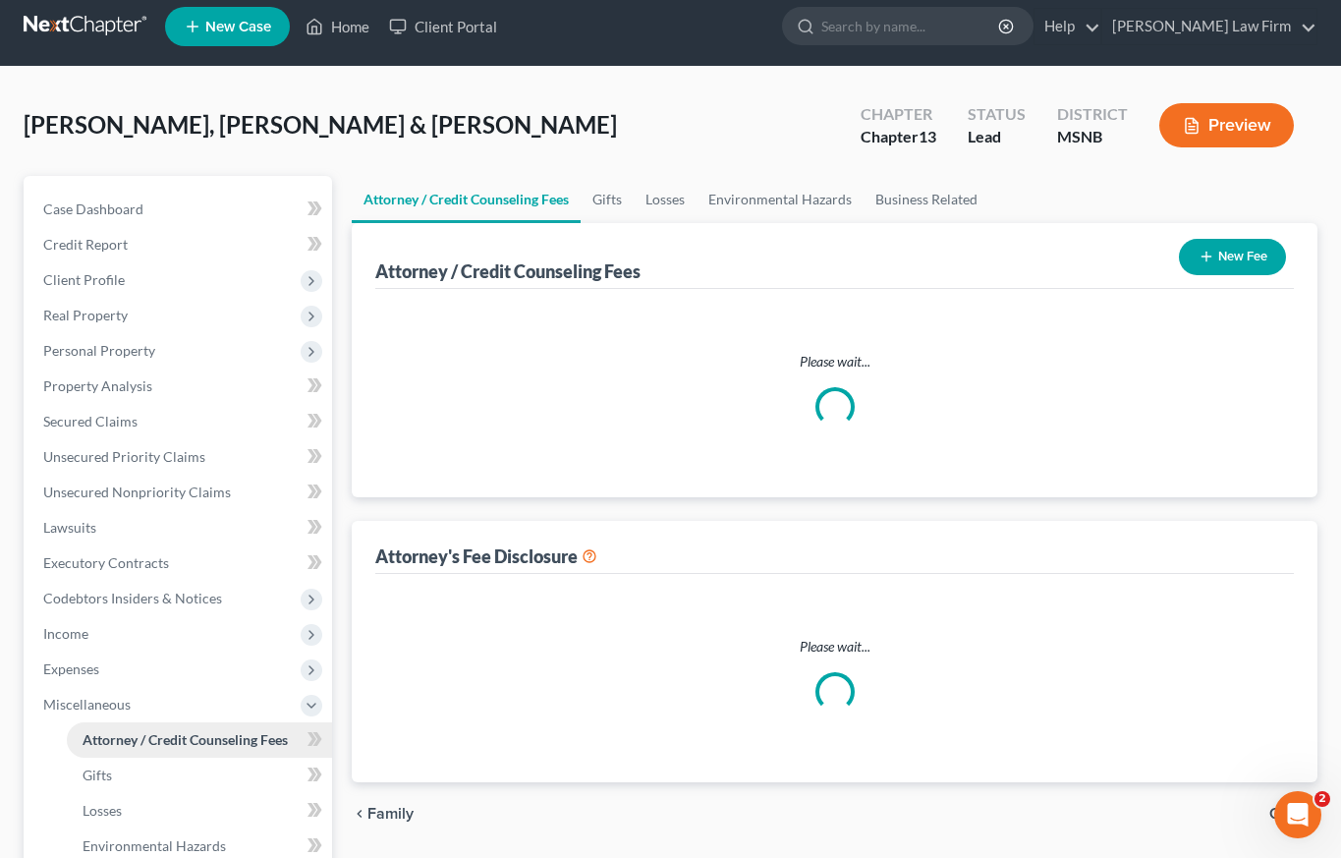
select select "0"
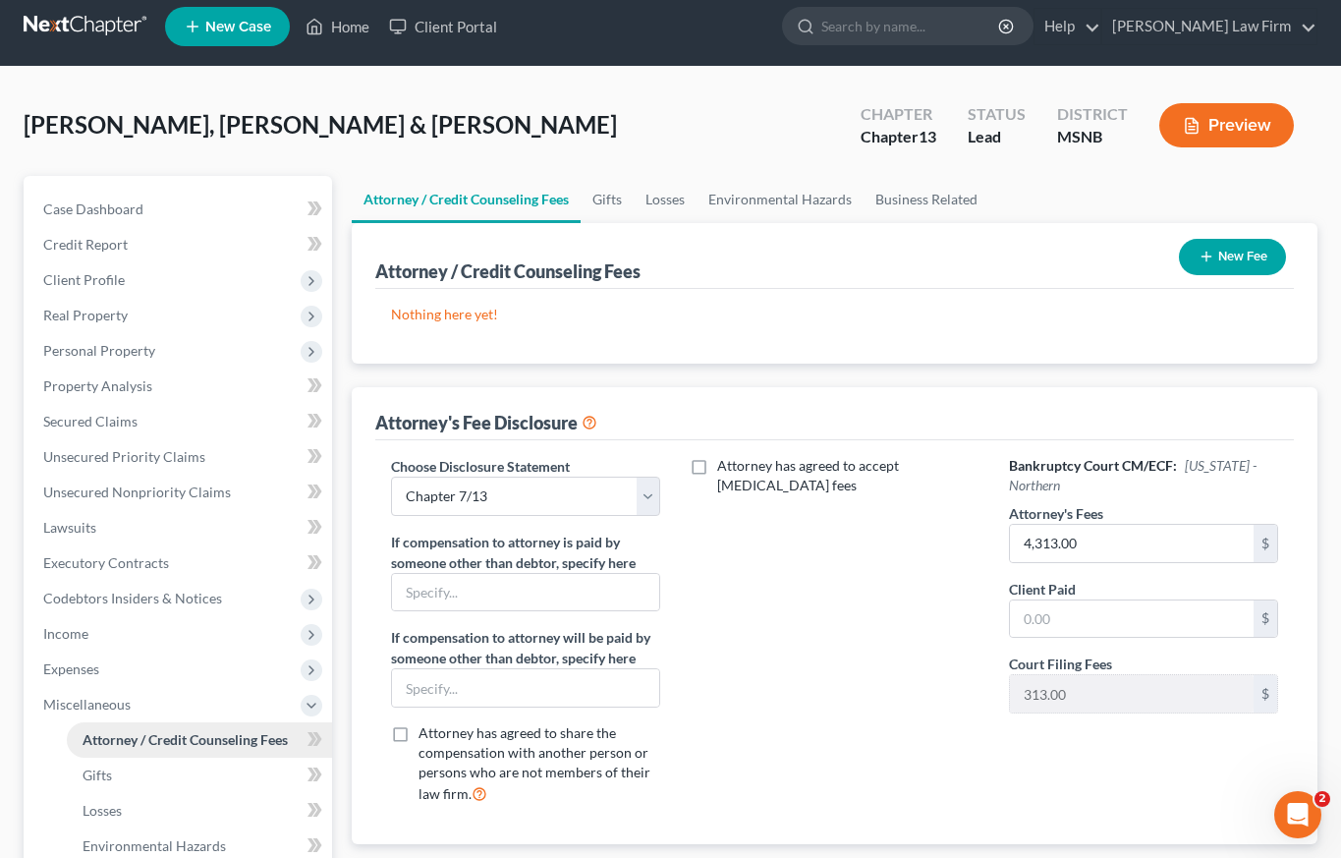
scroll to position [0, 0]
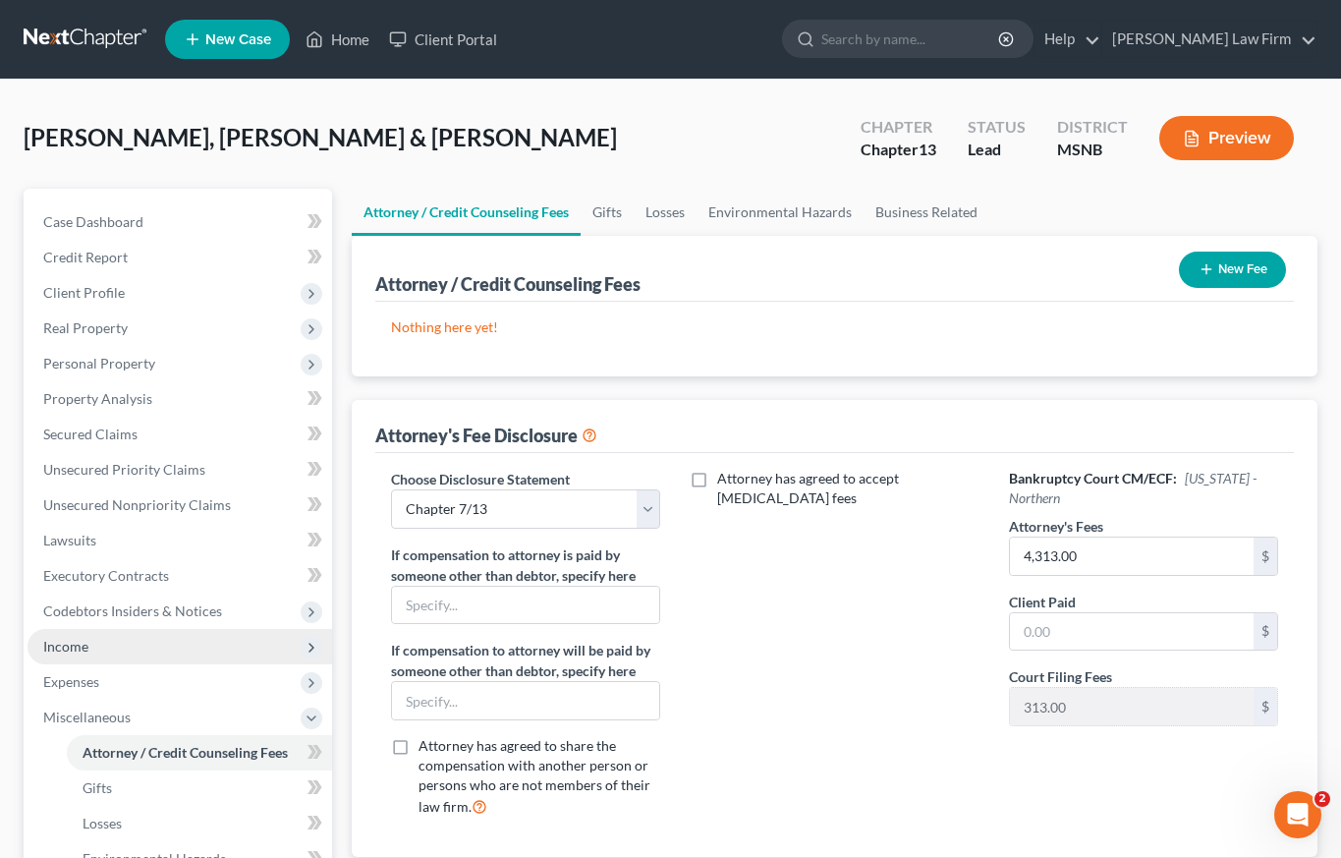
click at [82, 650] on span "Income" at bounding box center [65, 646] width 45 height 17
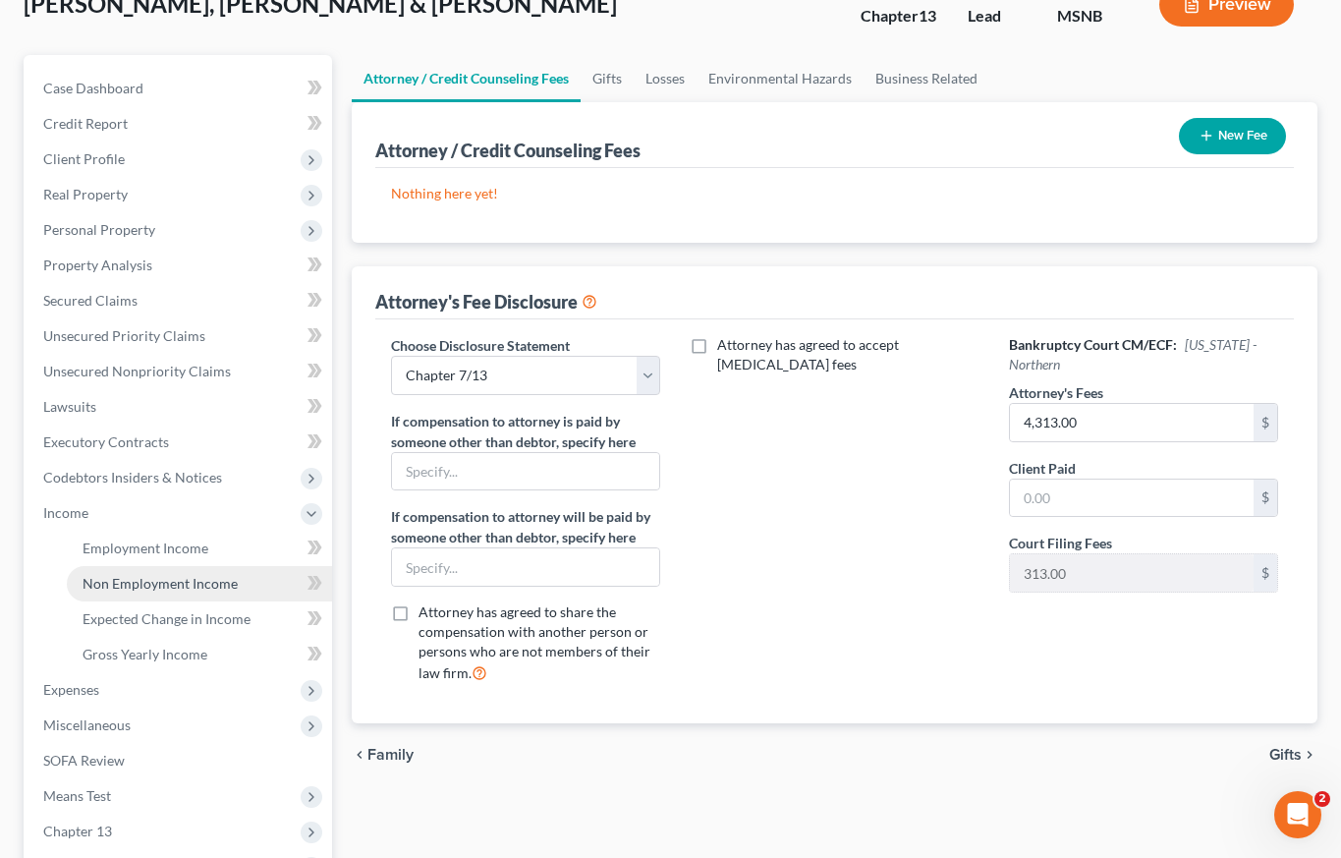
scroll to position [151, 0]
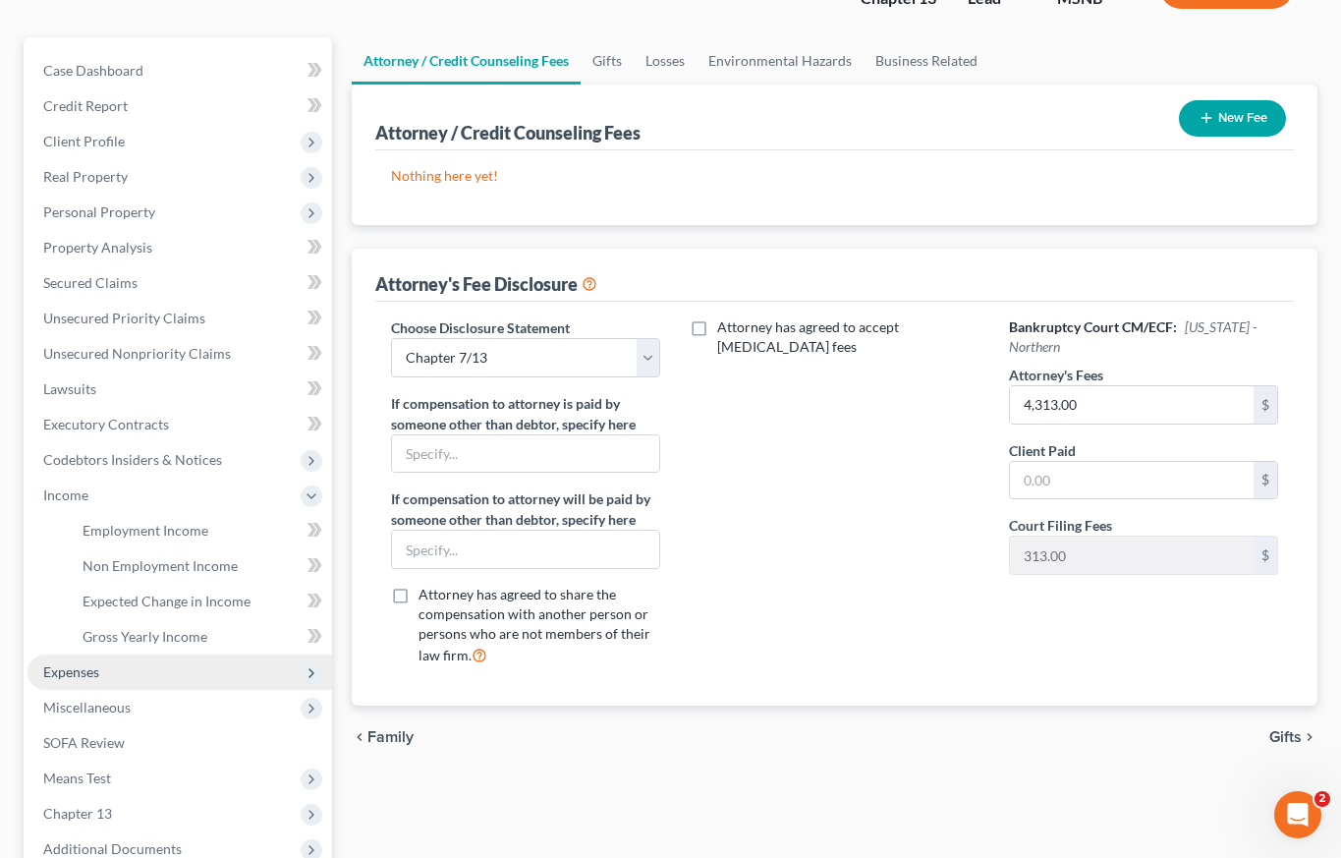
click at [72, 677] on span "Expenses" at bounding box center [71, 671] width 56 height 17
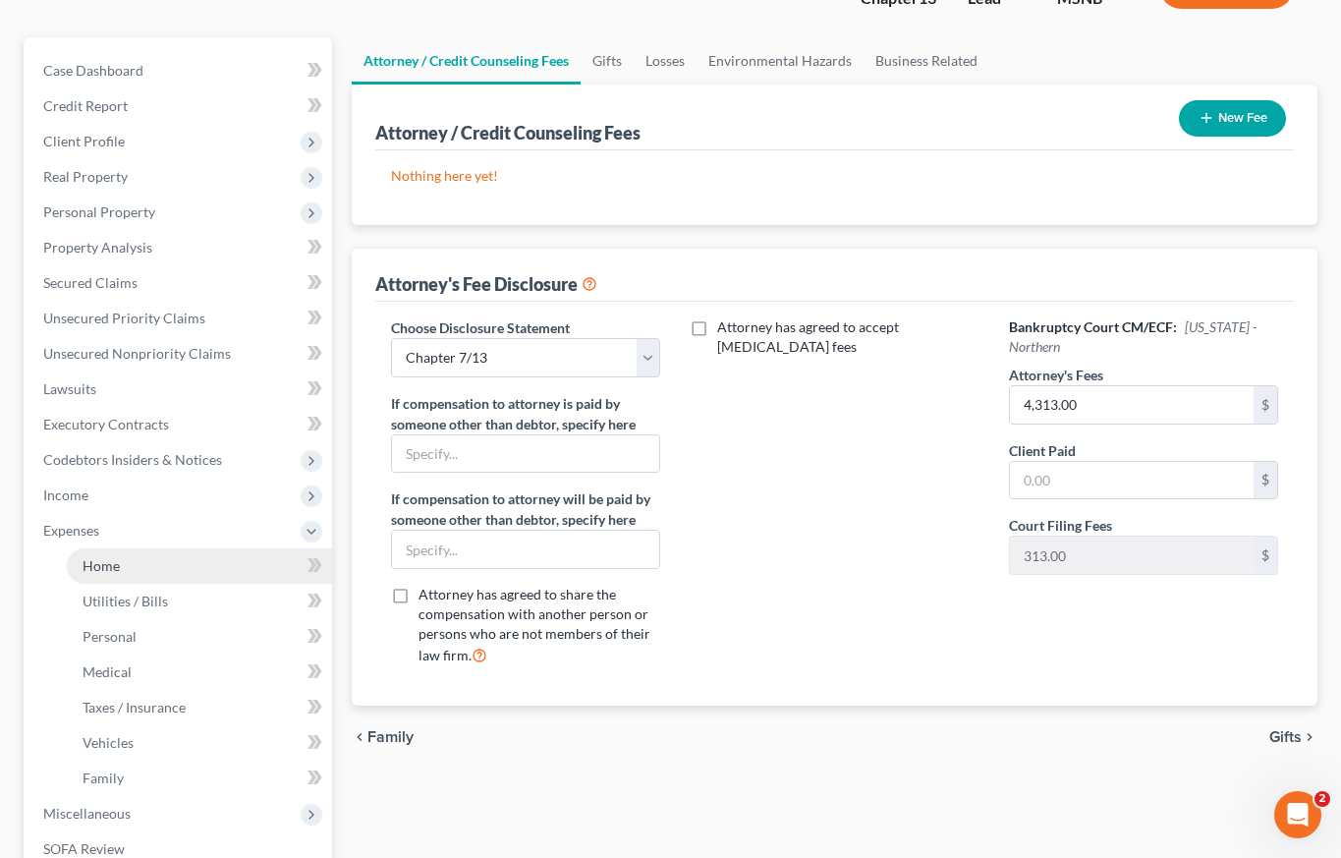
click at [96, 565] on span "Home" at bounding box center [101, 565] width 37 height 17
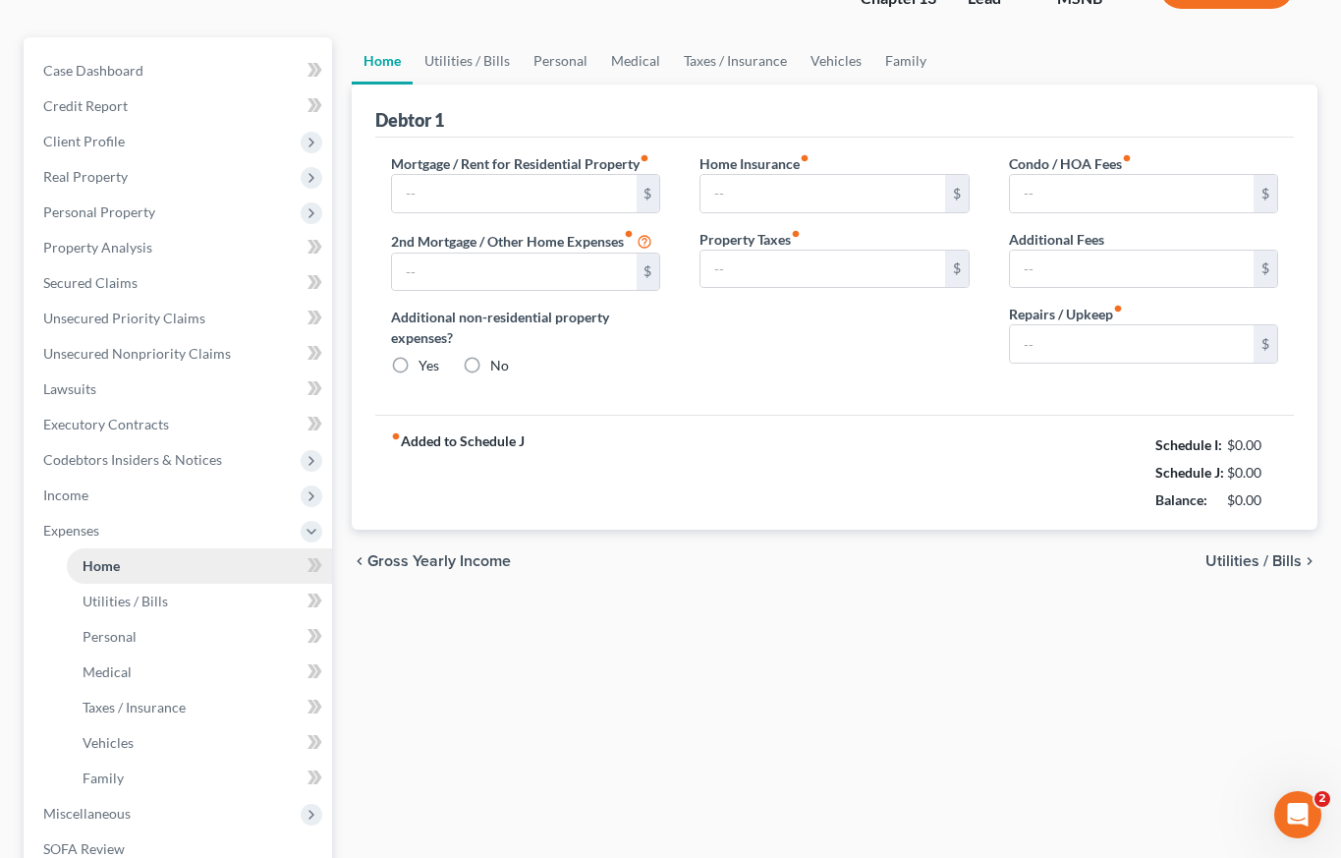
type input "496.00"
type input "0.00"
radio input "true"
type input "0.00"
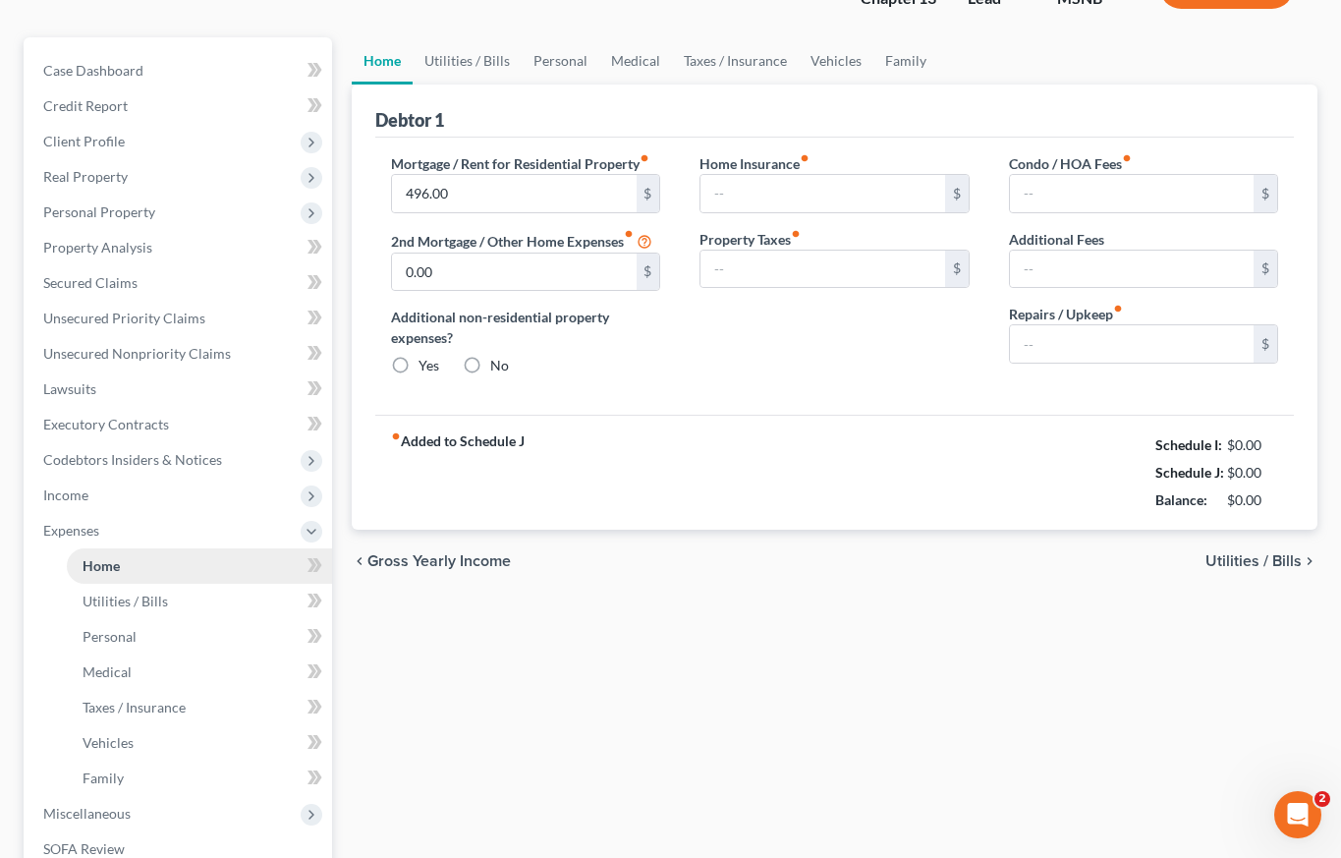
type input "0.00"
type input "50.00"
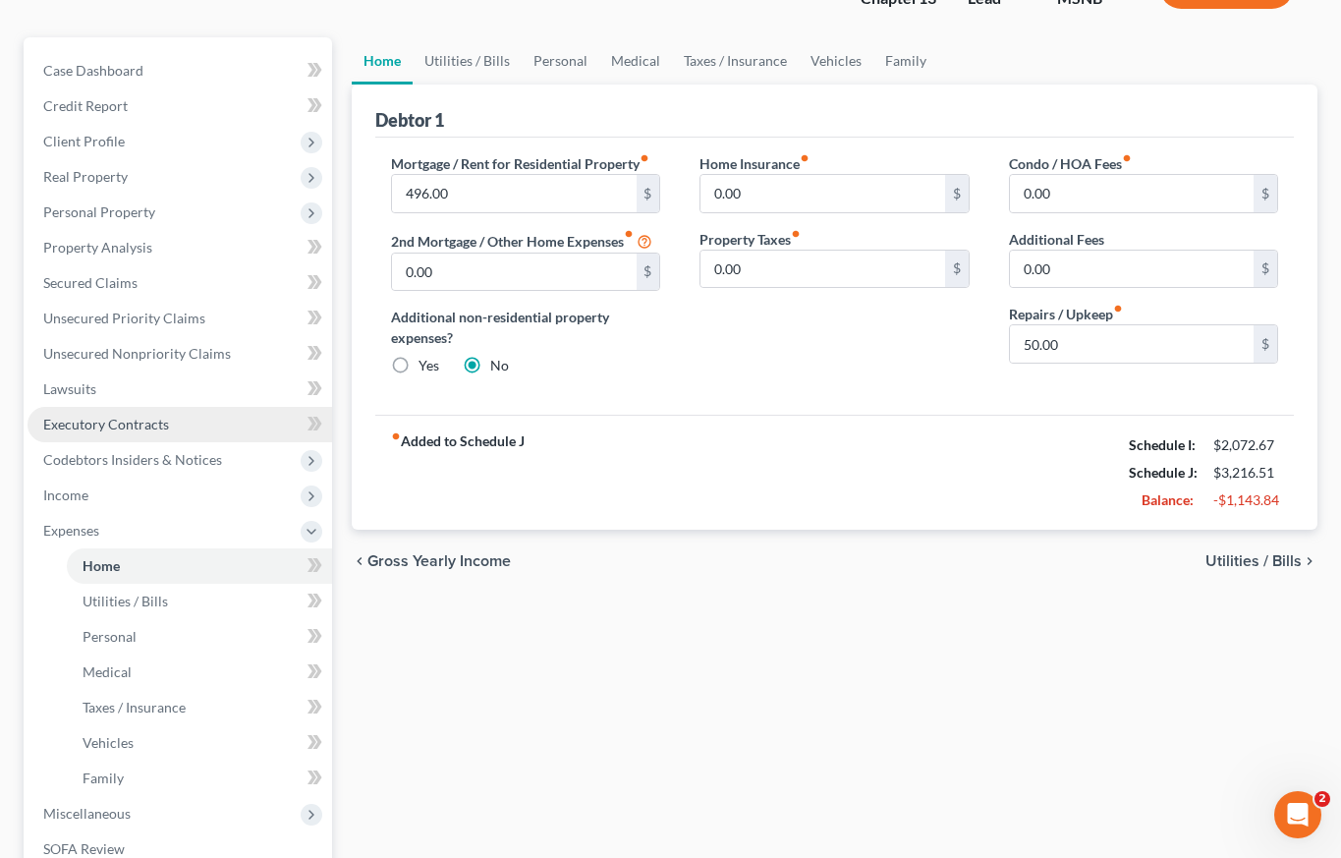
scroll to position [306, 0]
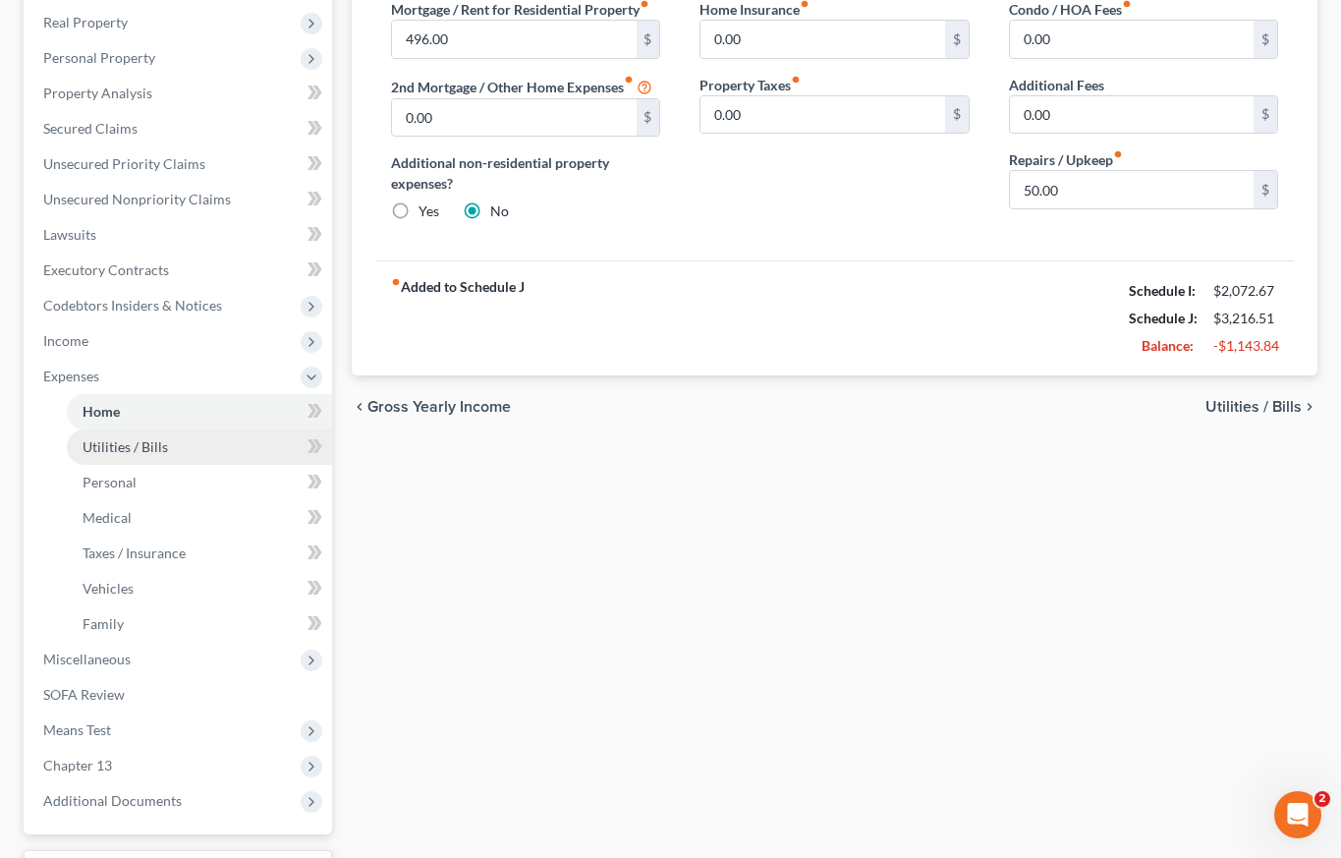
click at [123, 442] on span "Utilities / Bills" at bounding box center [125, 446] width 85 height 17
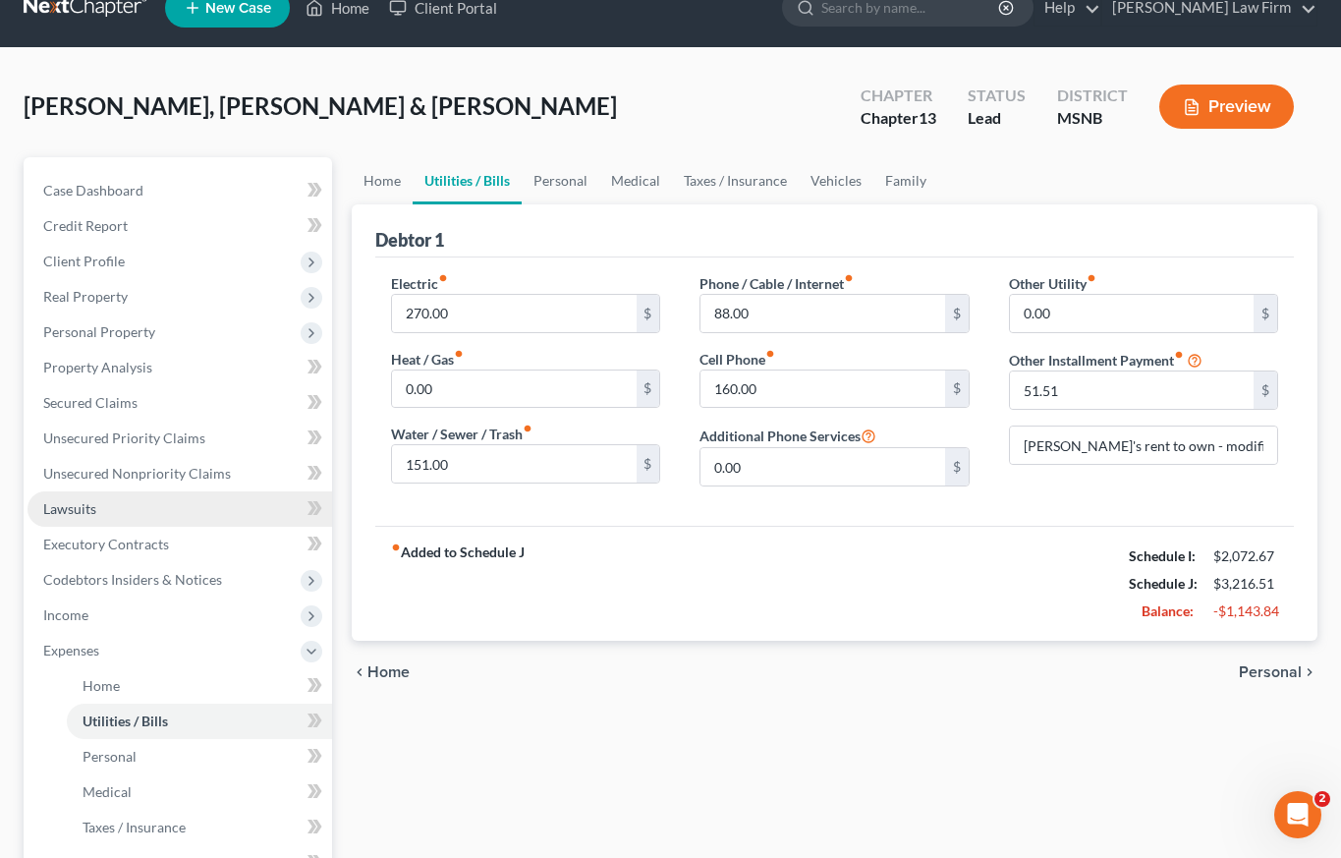
scroll to position [138, 0]
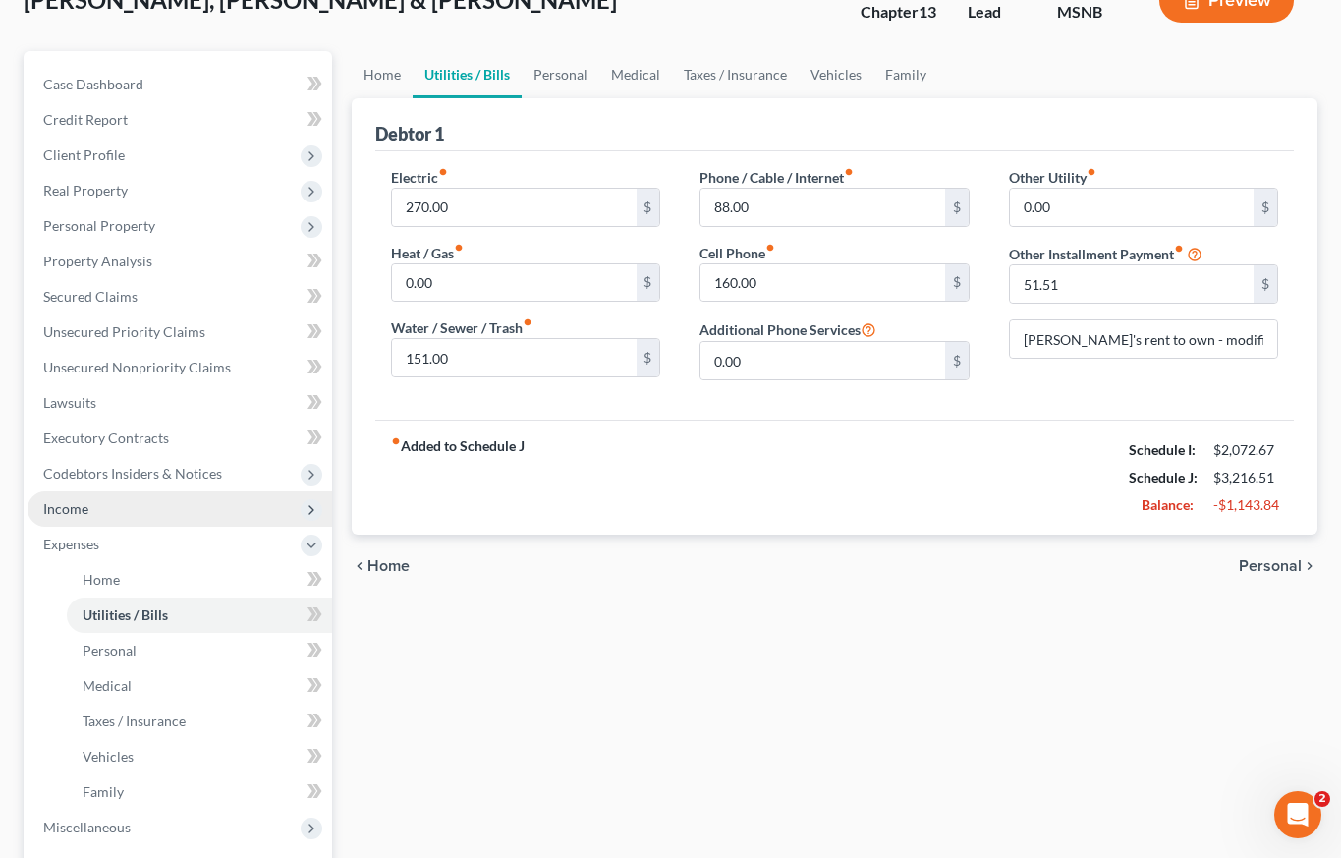
click at [118, 511] on span "Income" at bounding box center [180, 508] width 305 height 35
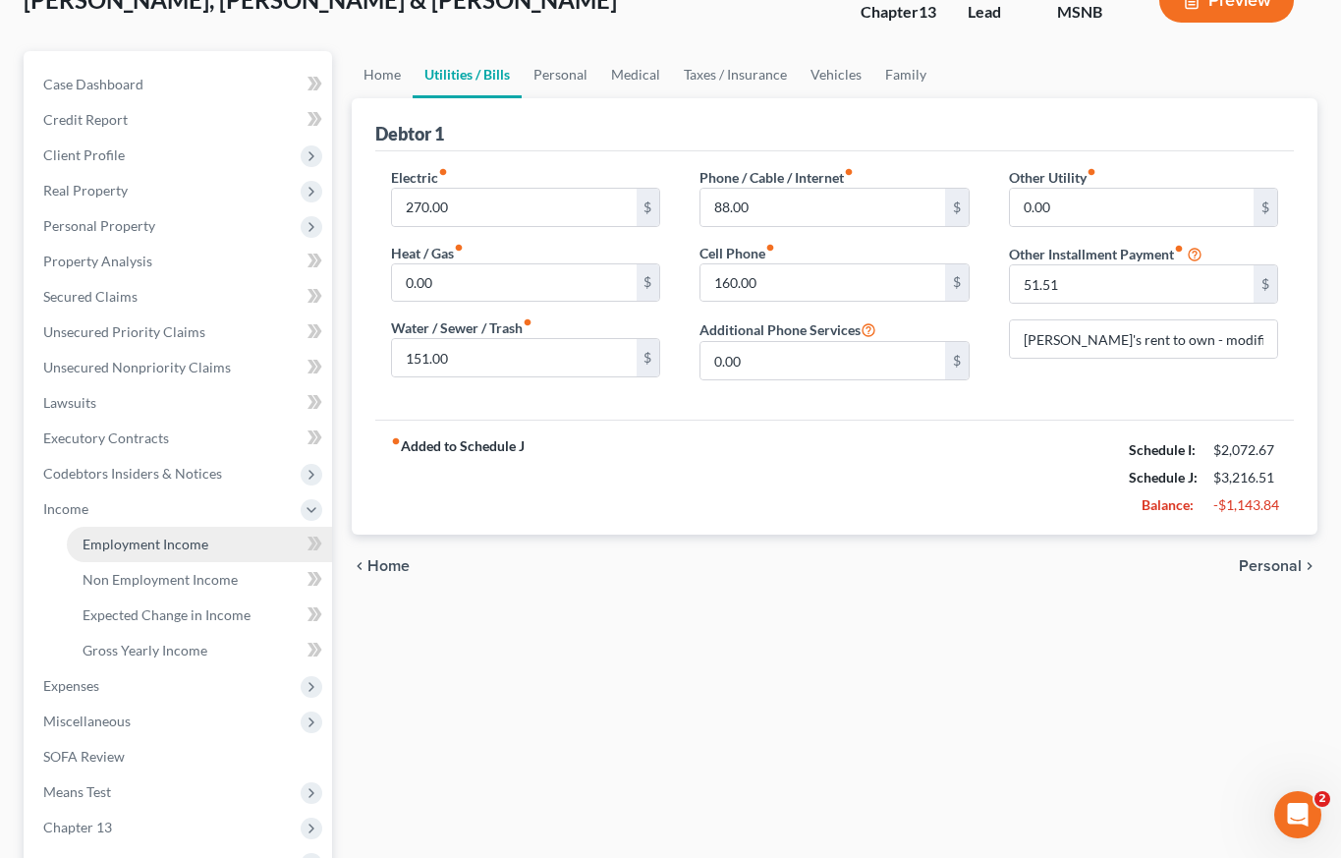
click at [129, 545] on span "Employment Income" at bounding box center [146, 544] width 126 height 17
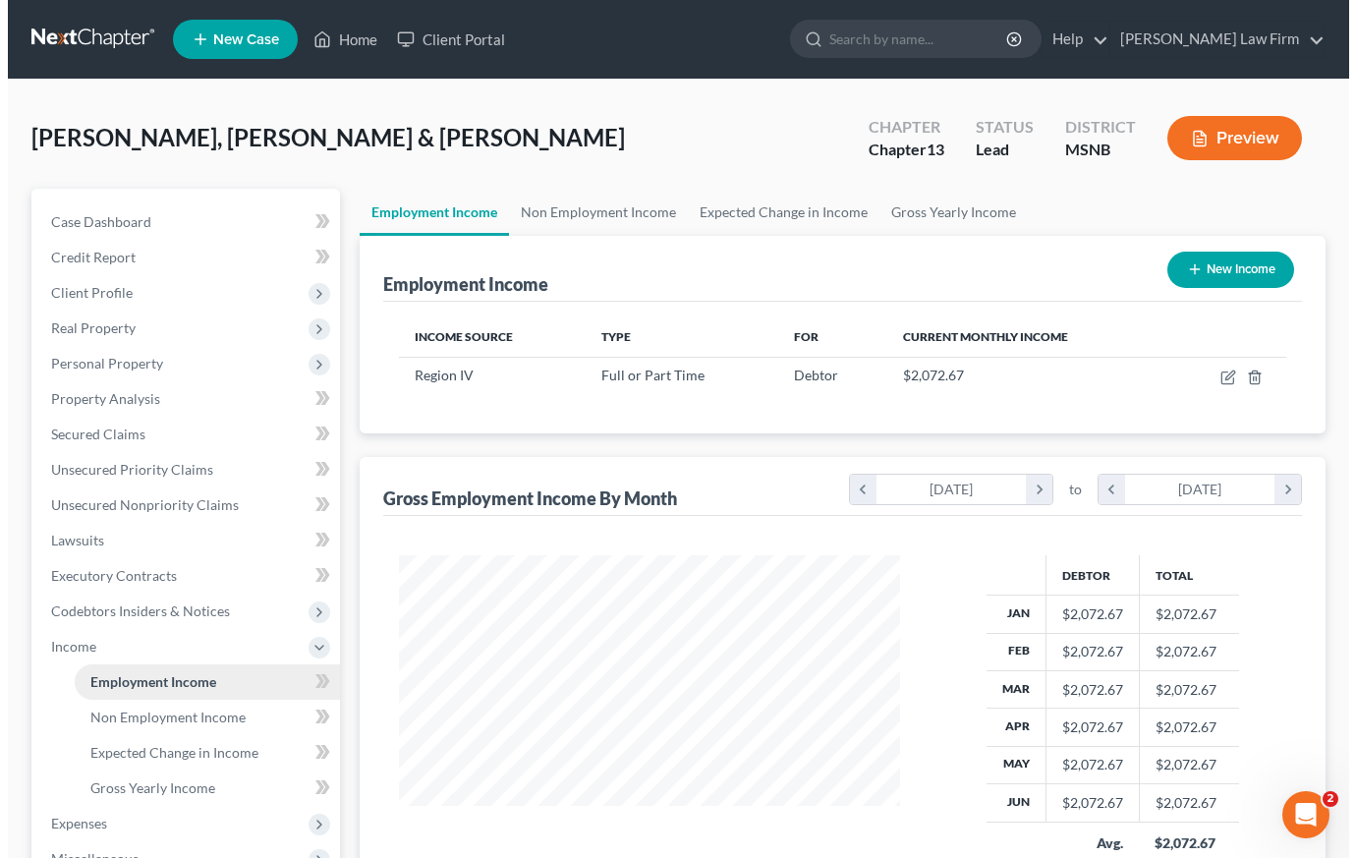
scroll to position [353, 540]
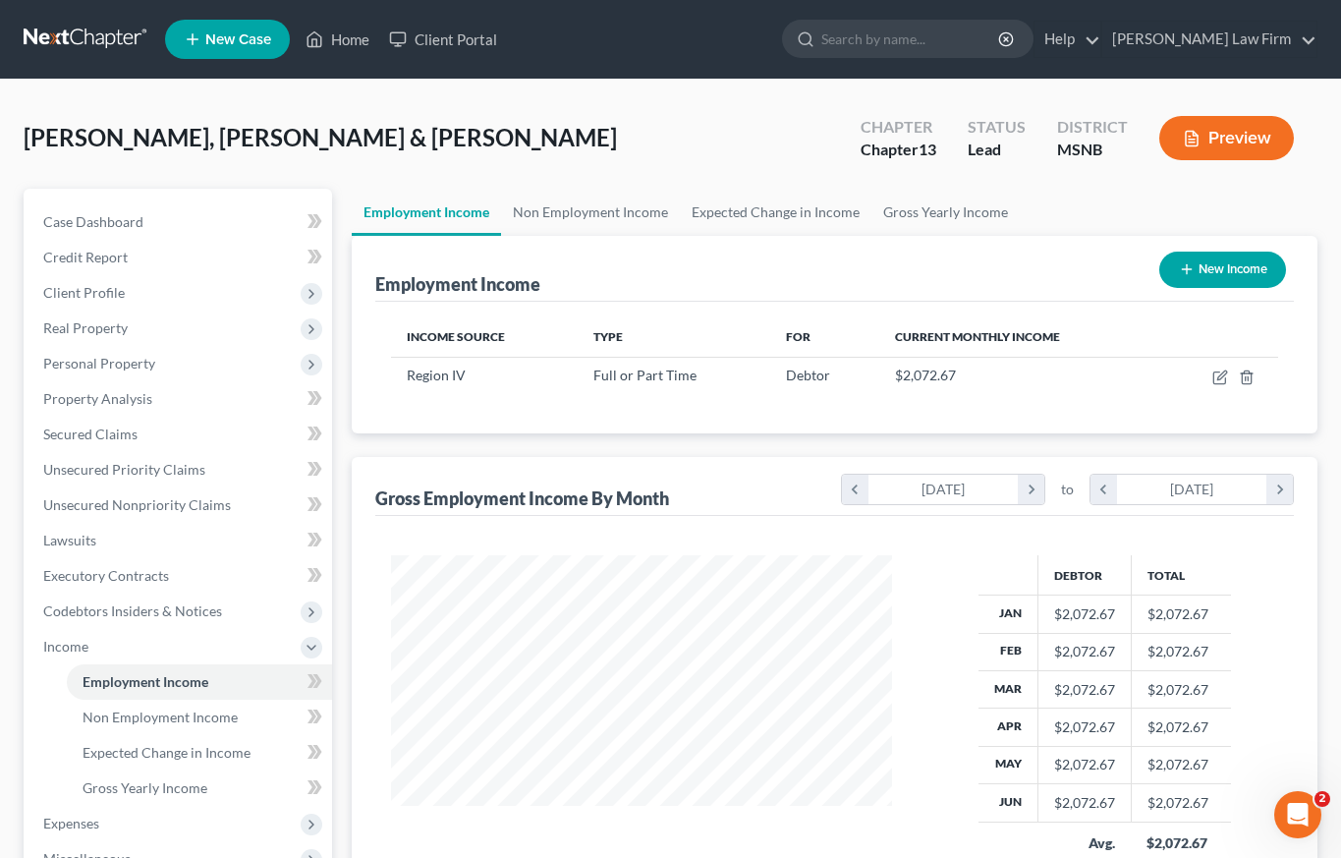
click at [1233, 260] on button "New Income" at bounding box center [1222, 270] width 127 height 36
select select "0"
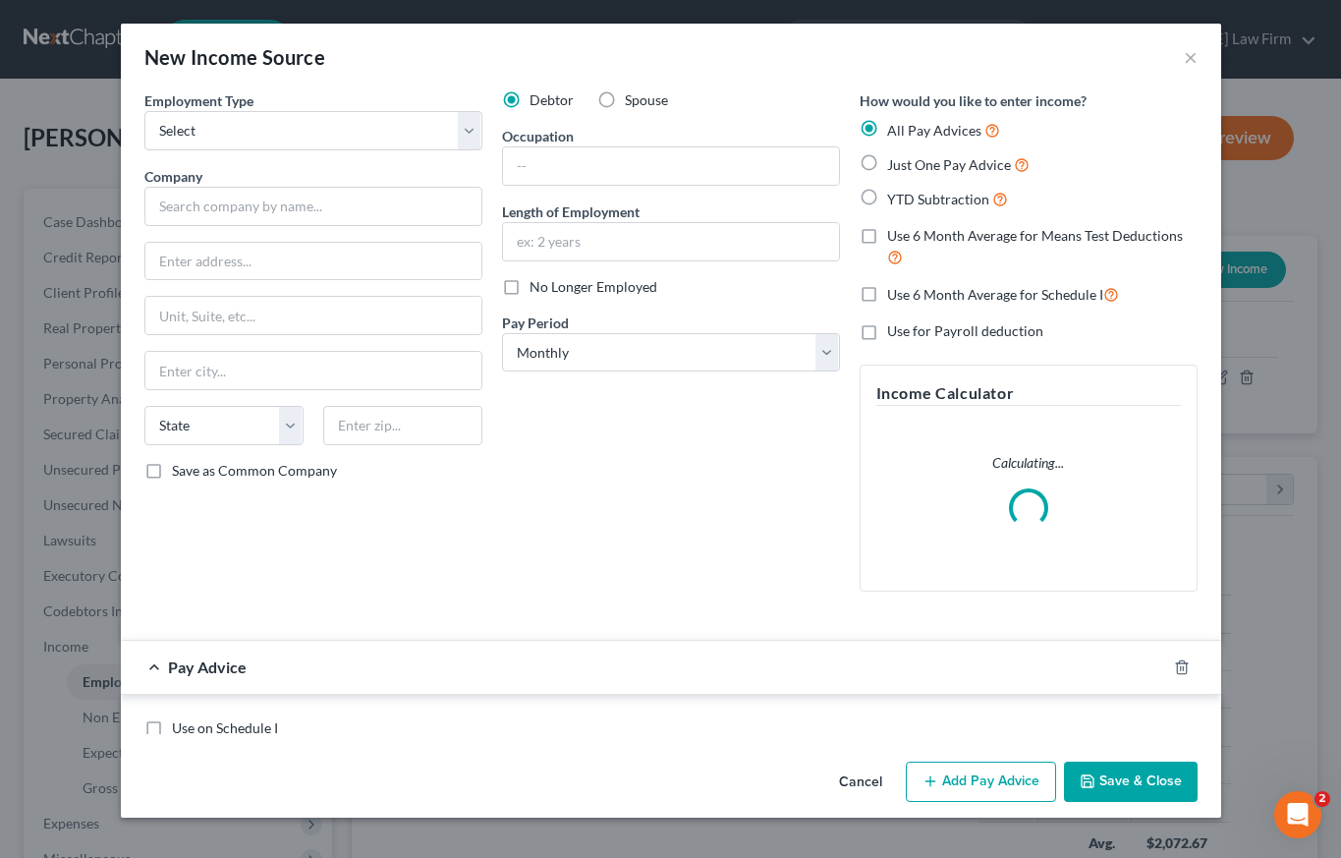
scroll to position [353, 546]
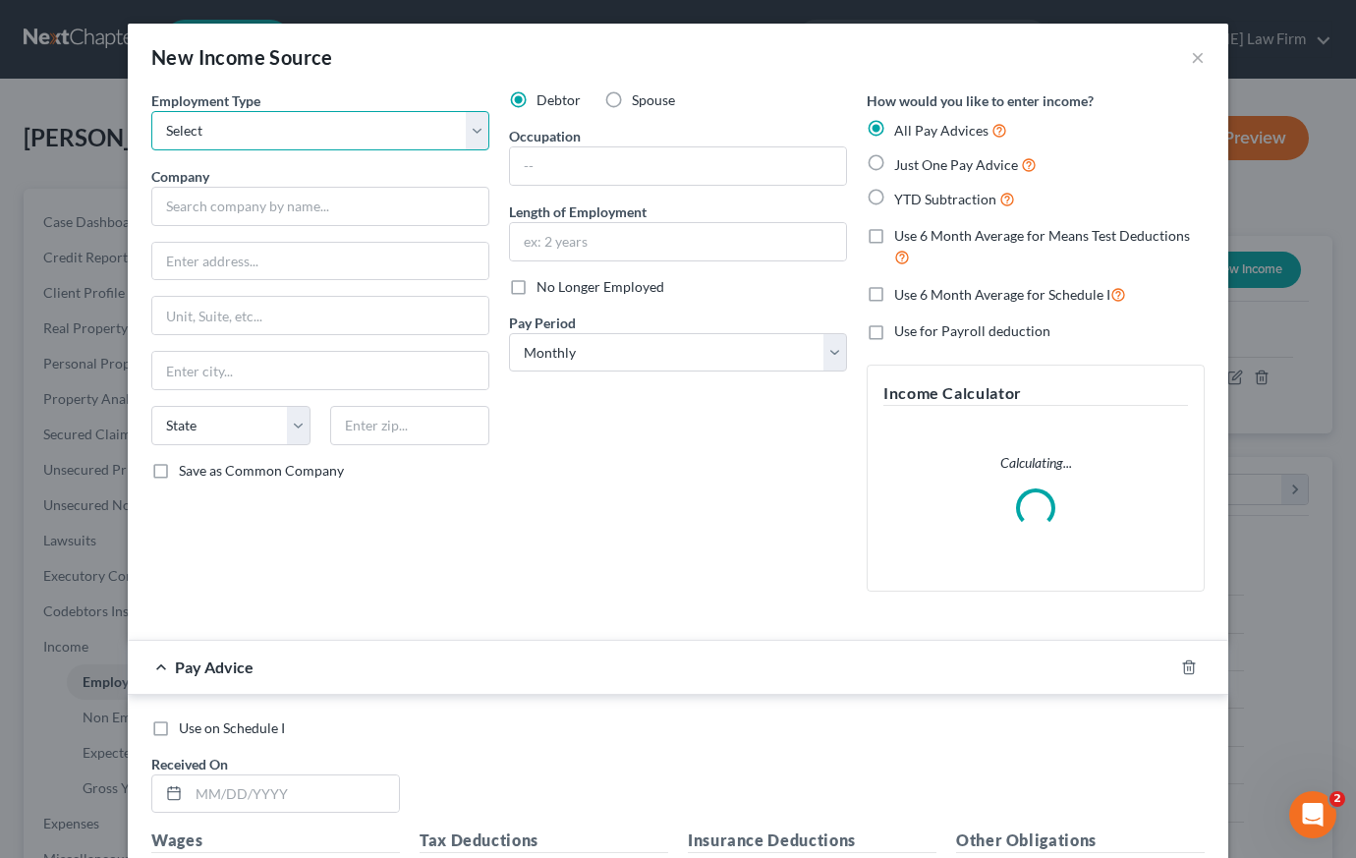
click at [344, 131] on select "Select Full or [DEMOGRAPHIC_DATA] Employment Self Employment" at bounding box center [320, 130] width 338 height 39
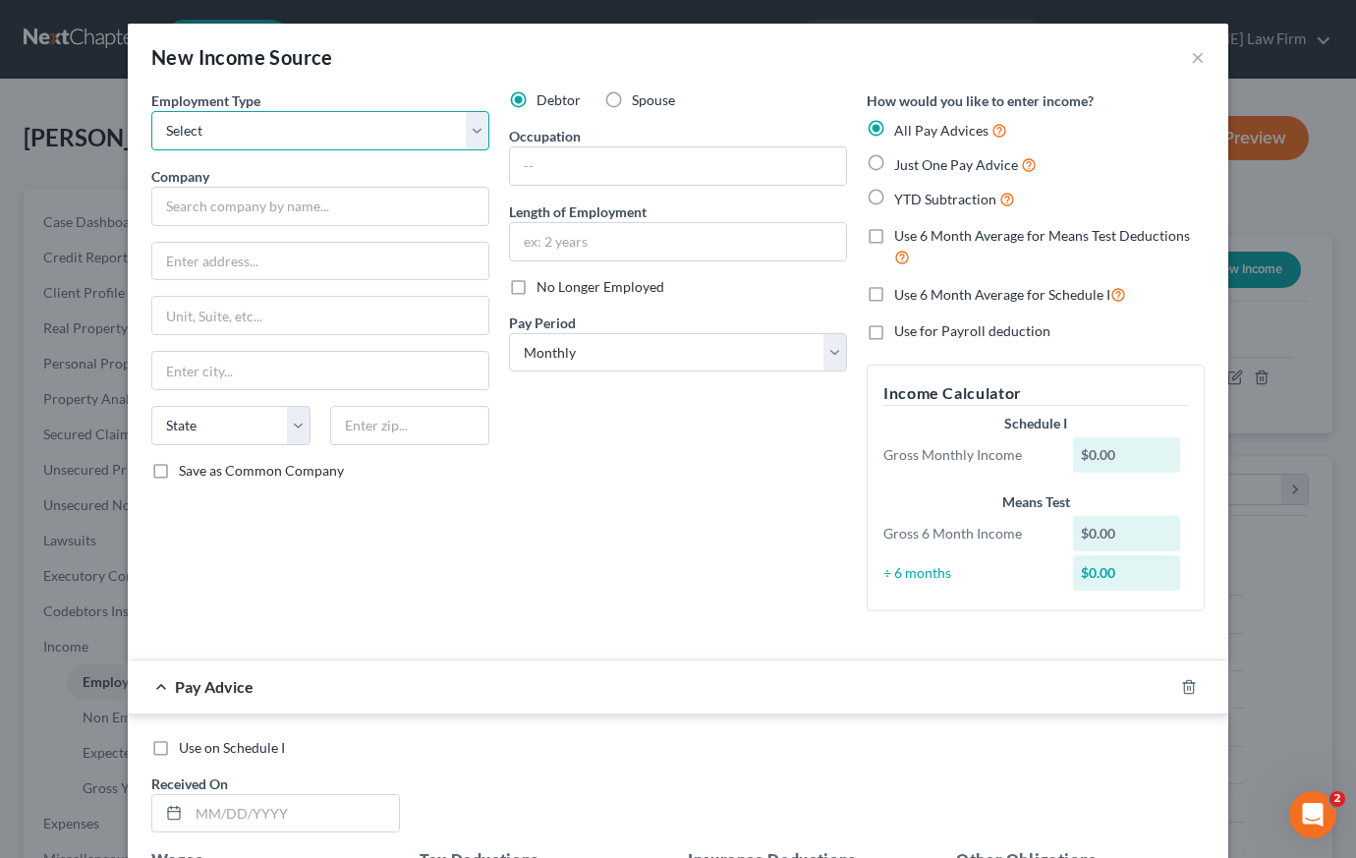
select select "0"
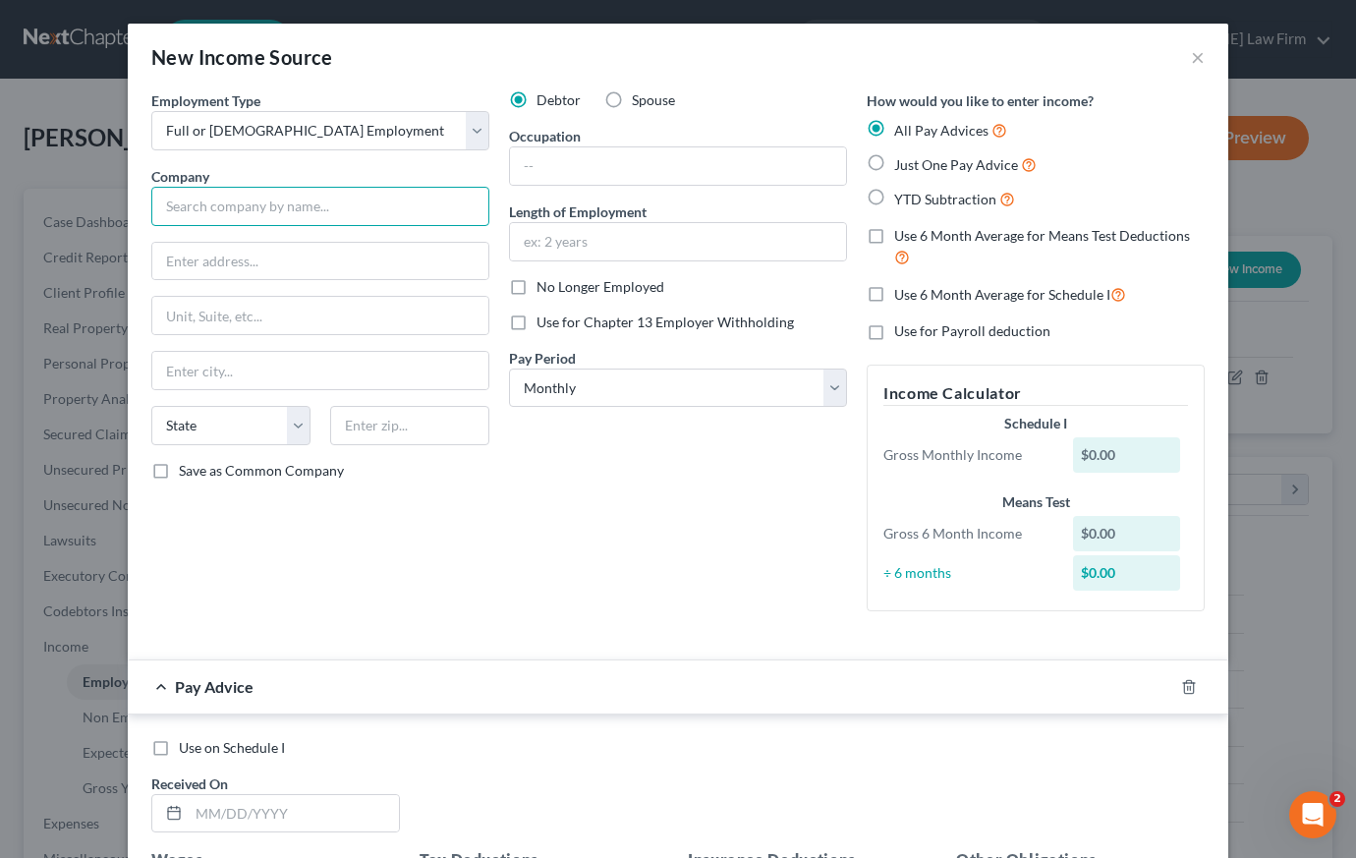
click at [286, 217] on input "text" at bounding box center [320, 206] width 338 height 39
click at [1193, 53] on button "×" at bounding box center [1198, 57] width 14 height 24
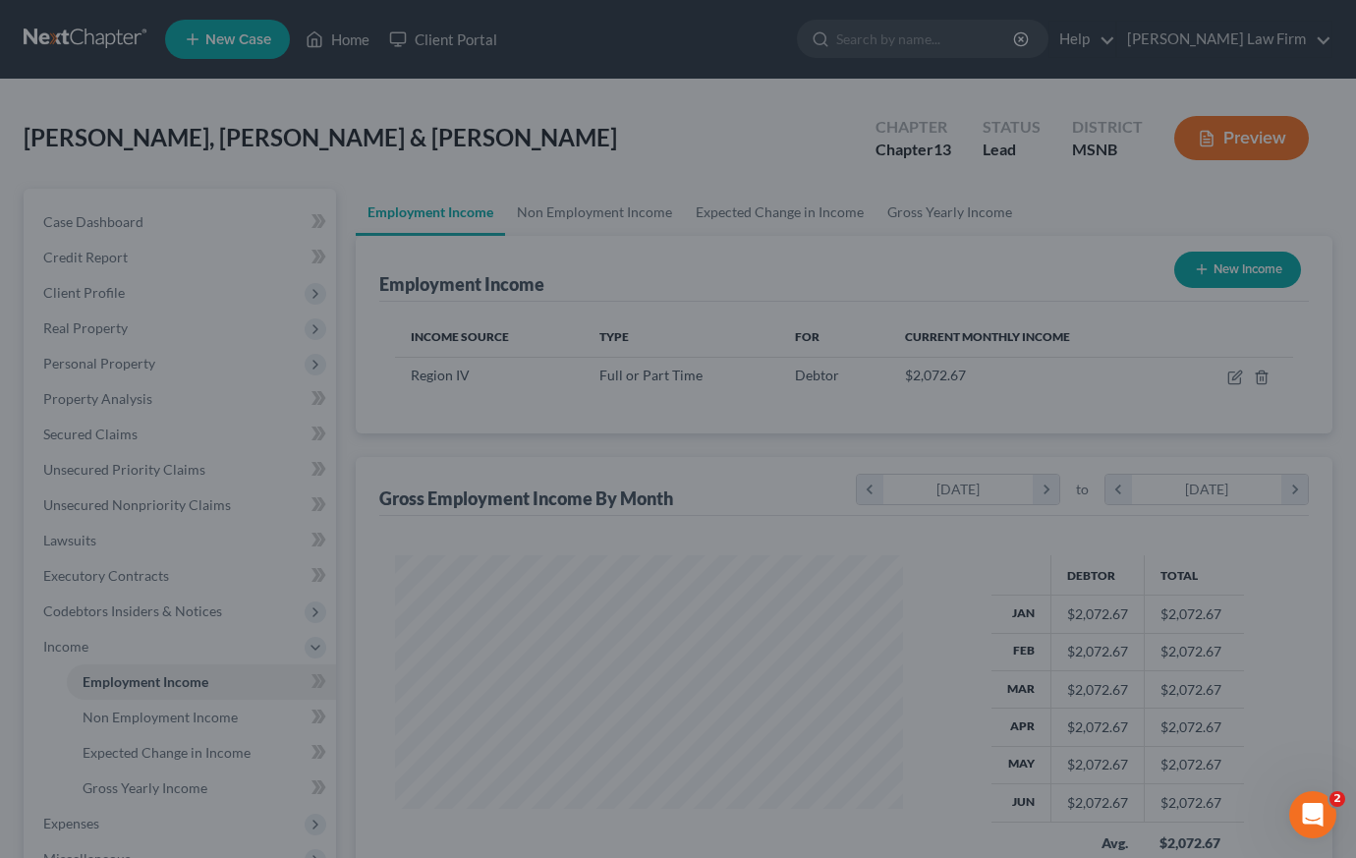
scroll to position [982223, 982034]
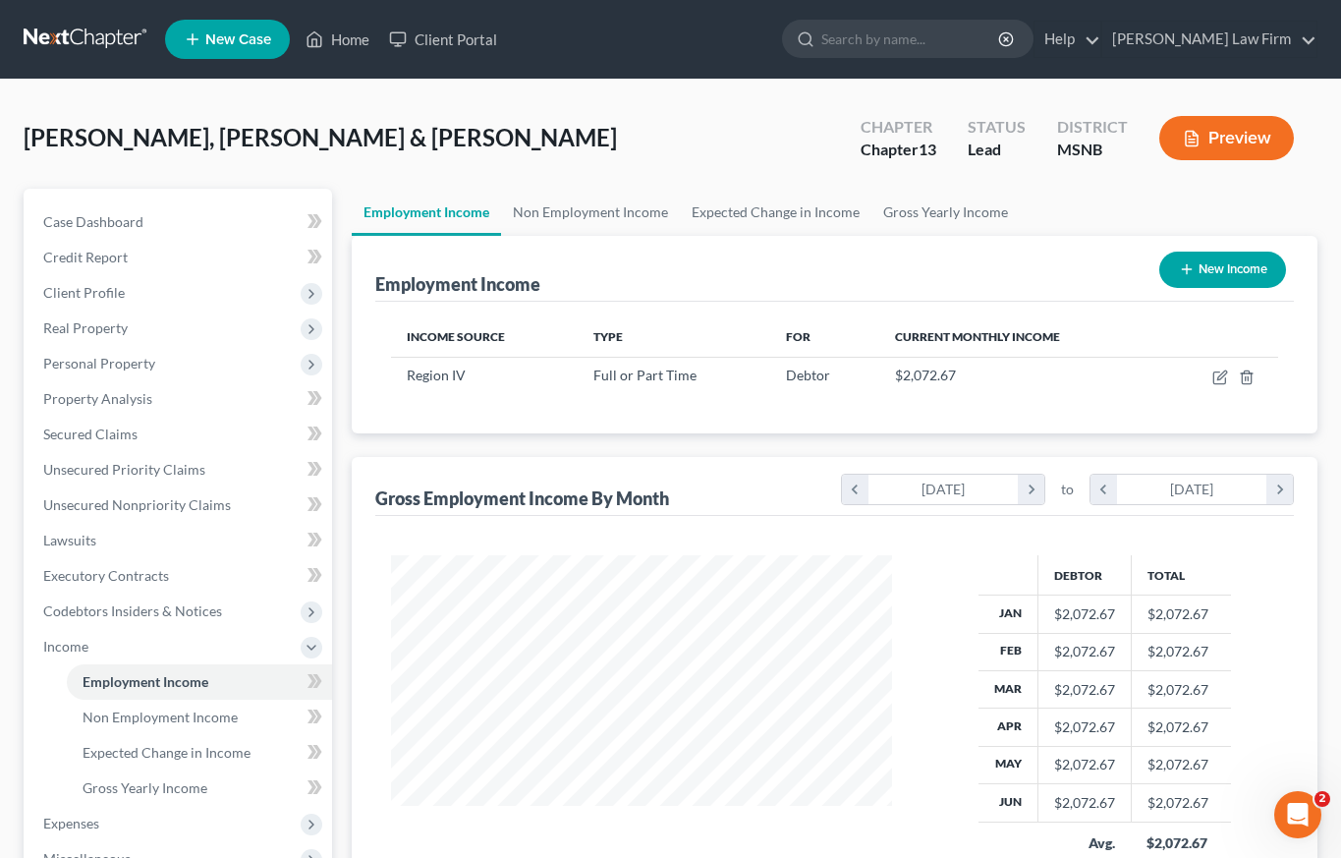
click at [1234, 270] on button "New Income" at bounding box center [1222, 270] width 127 height 36
select select "0"
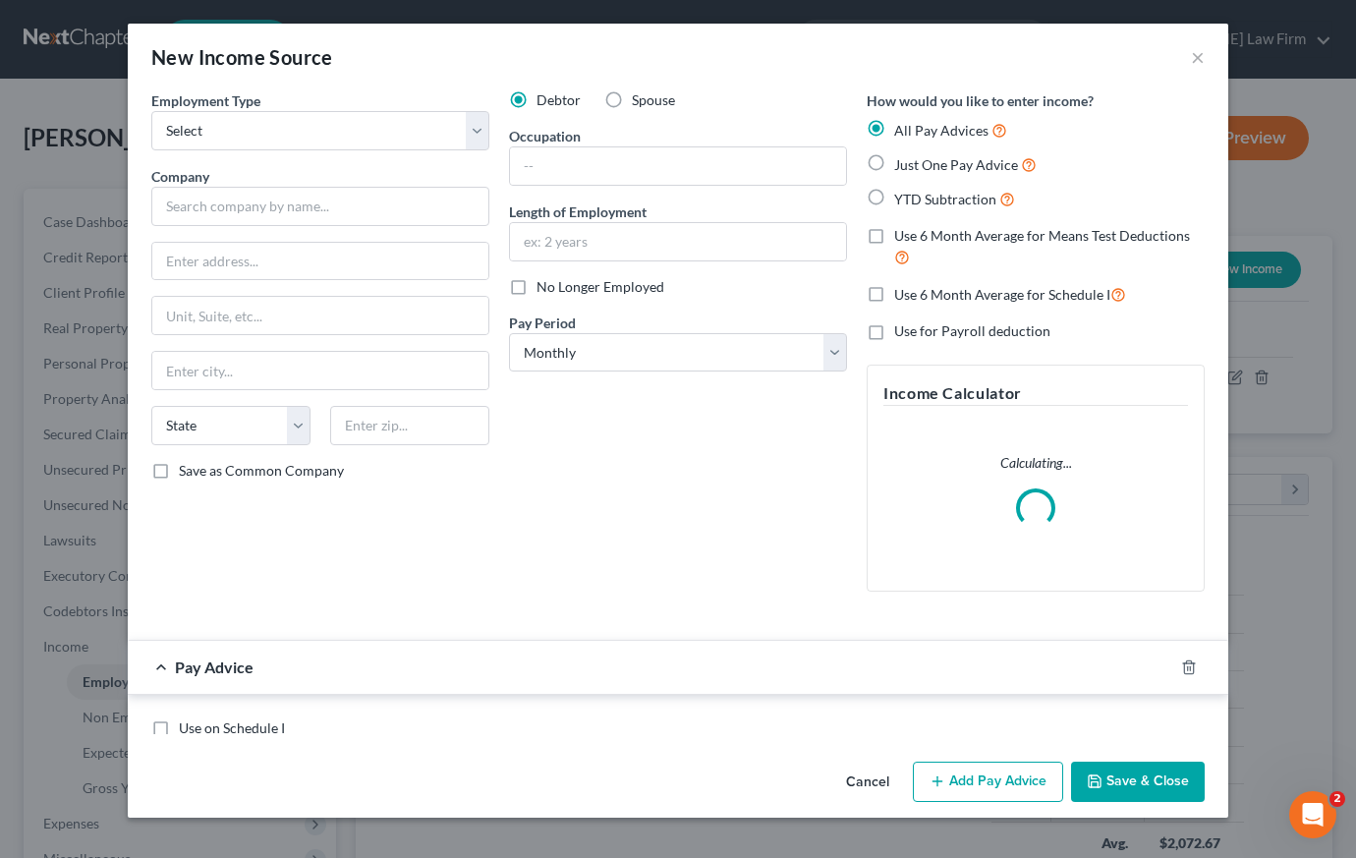
scroll to position [353, 546]
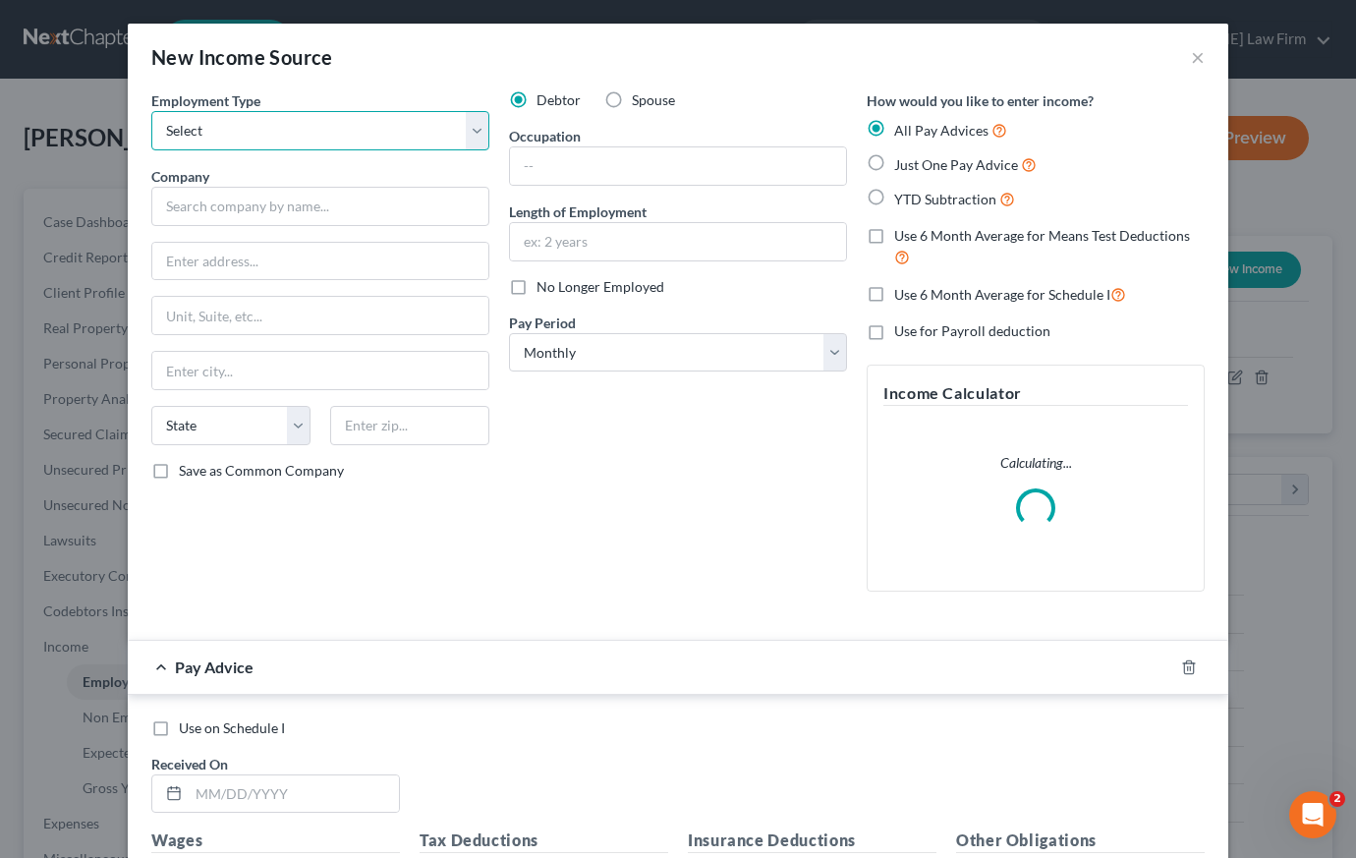
click at [363, 133] on select "Select Full or [DEMOGRAPHIC_DATA] Employment Self Employment" at bounding box center [320, 130] width 338 height 39
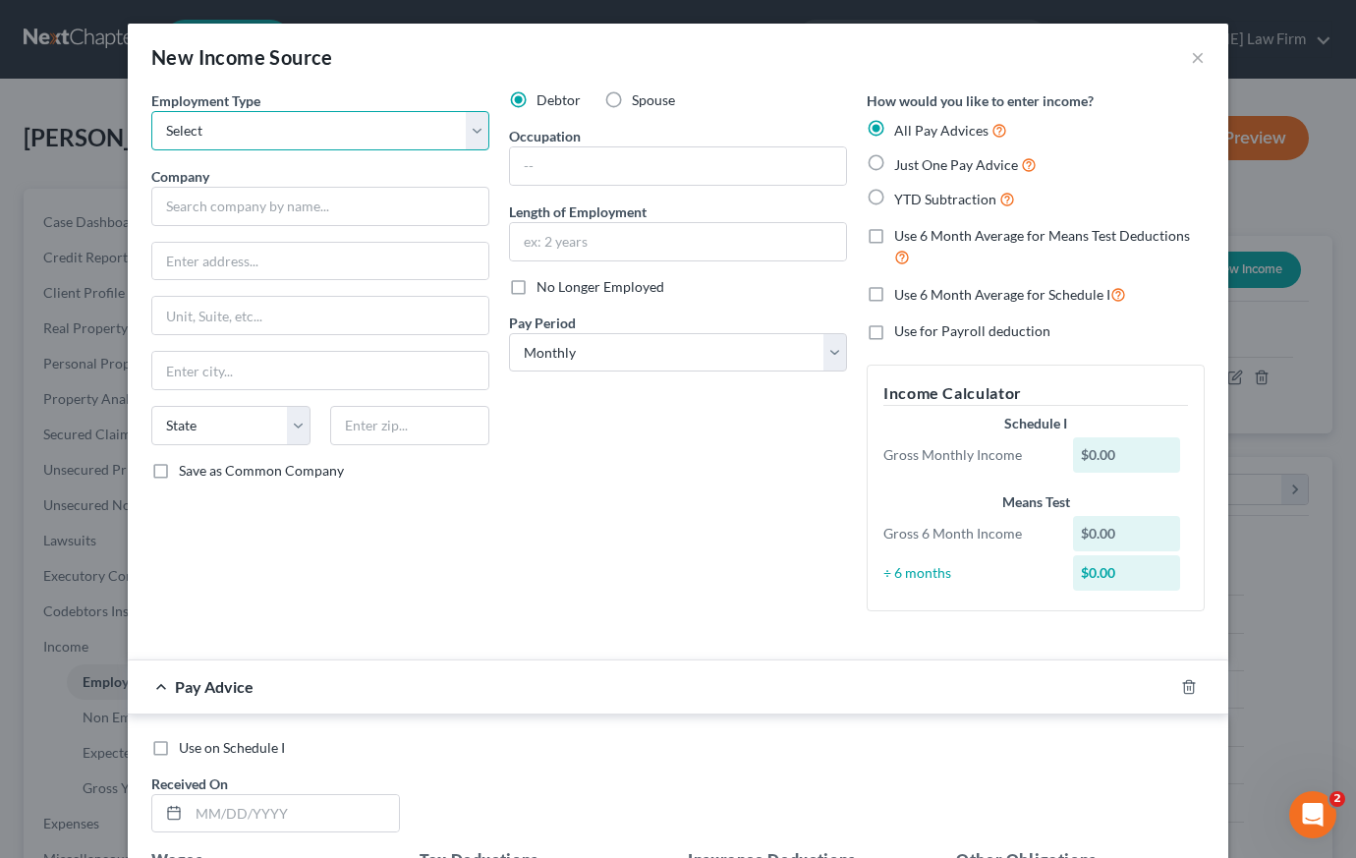
select select "0"
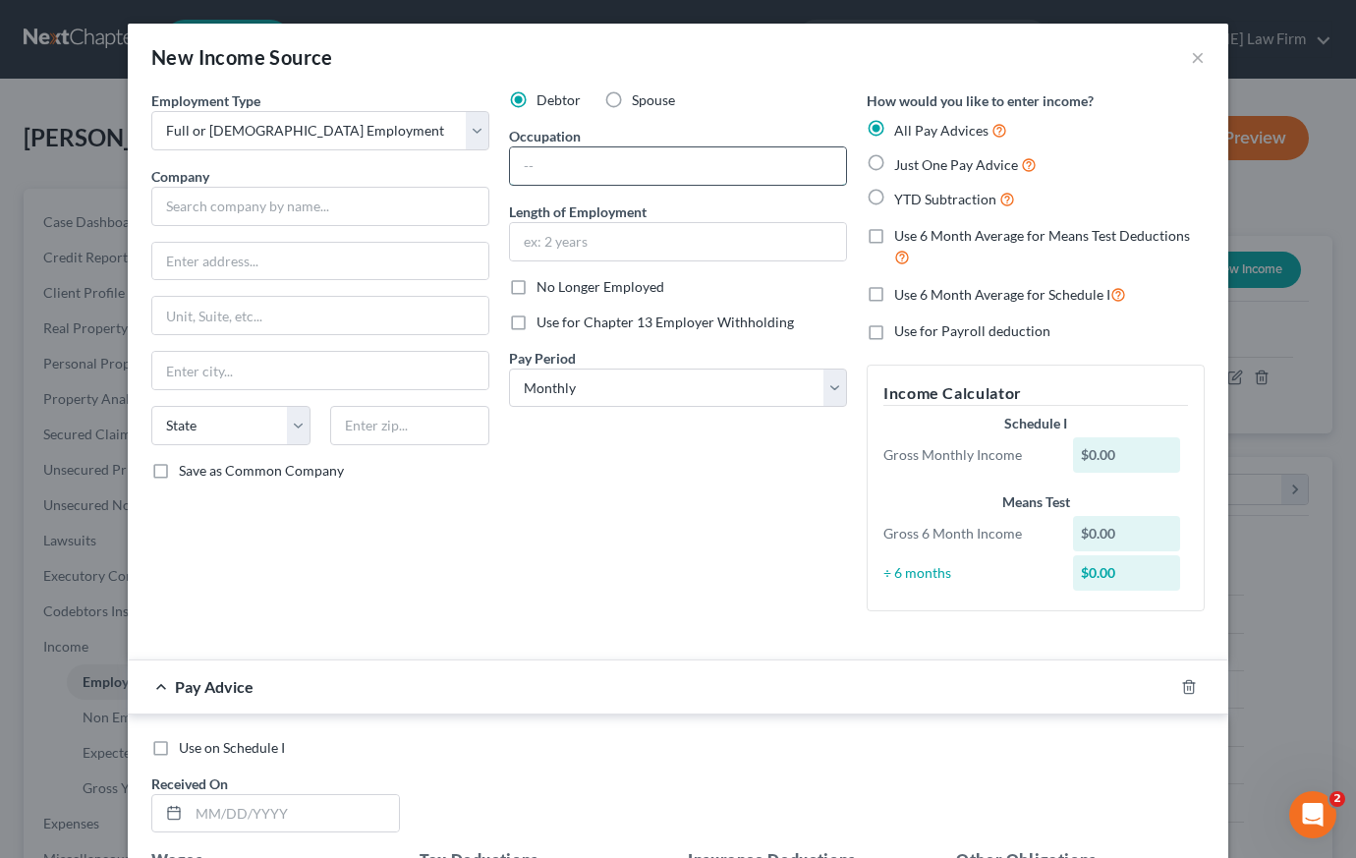
click at [584, 167] on input "text" at bounding box center [678, 165] width 336 height 37
click at [304, 209] on input "text" at bounding box center [320, 206] width 338 height 39
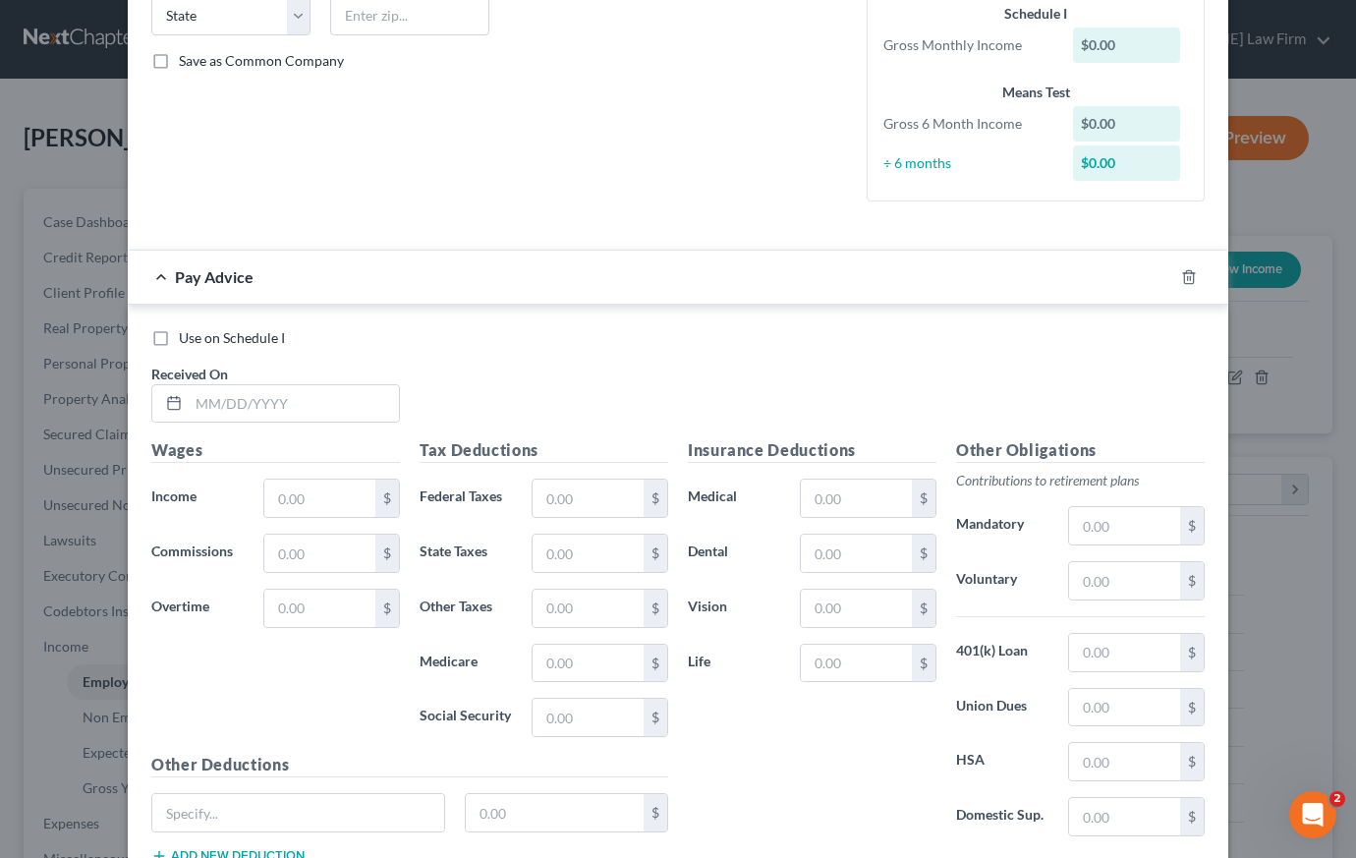
scroll to position [0, 0]
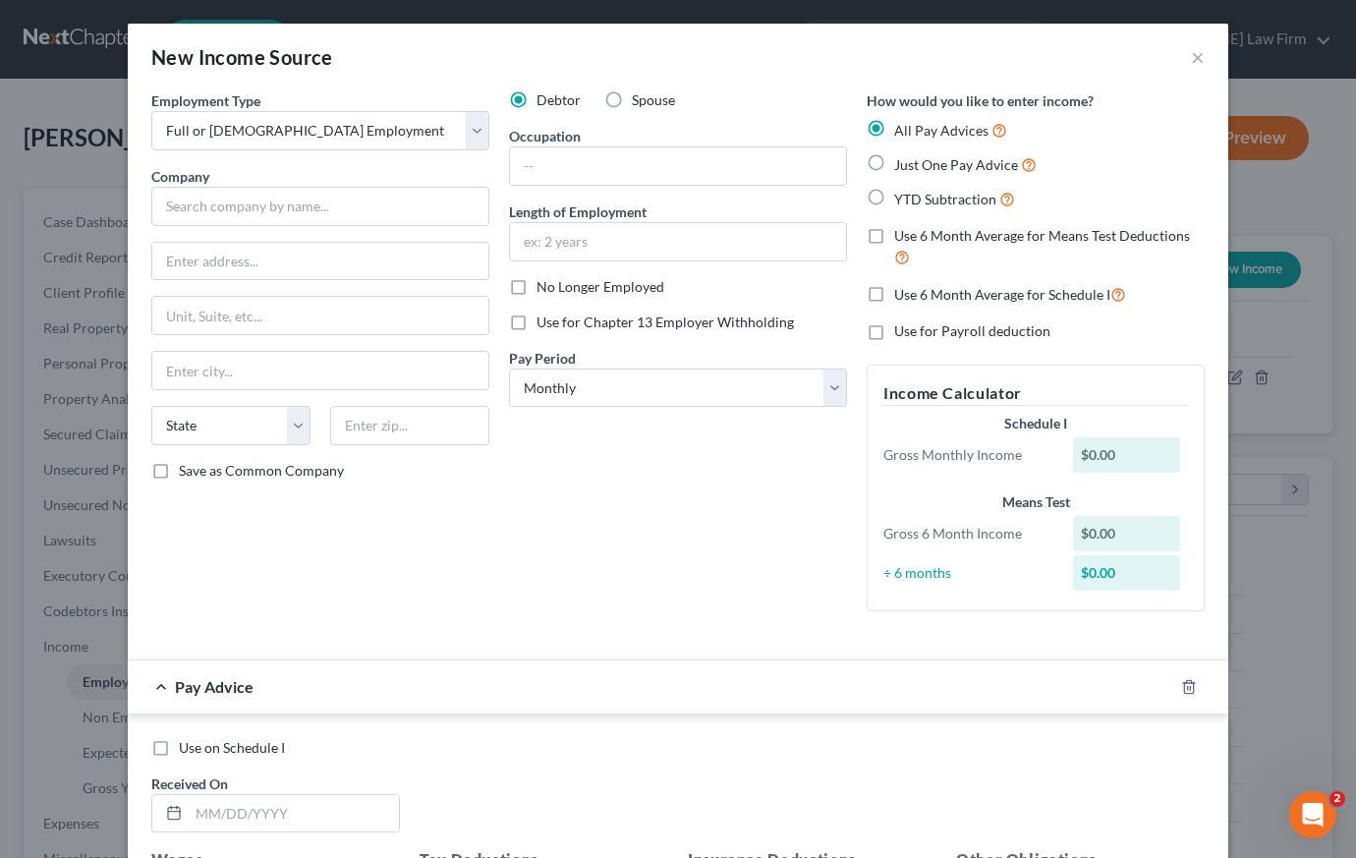
click at [632, 98] on label "Spouse" at bounding box center [653, 100] width 43 height 20
click at [640, 98] on input "Spouse" at bounding box center [646, 96] width 13 height 13
radio input "true"
click at [894, 163] on label "Just One Pay Advice" at bounding box center [965, 164] width 142 height 23
click at [902, 163] on input "Just One Pay Advice" at bounding box center [908, 159] width 13 height 13
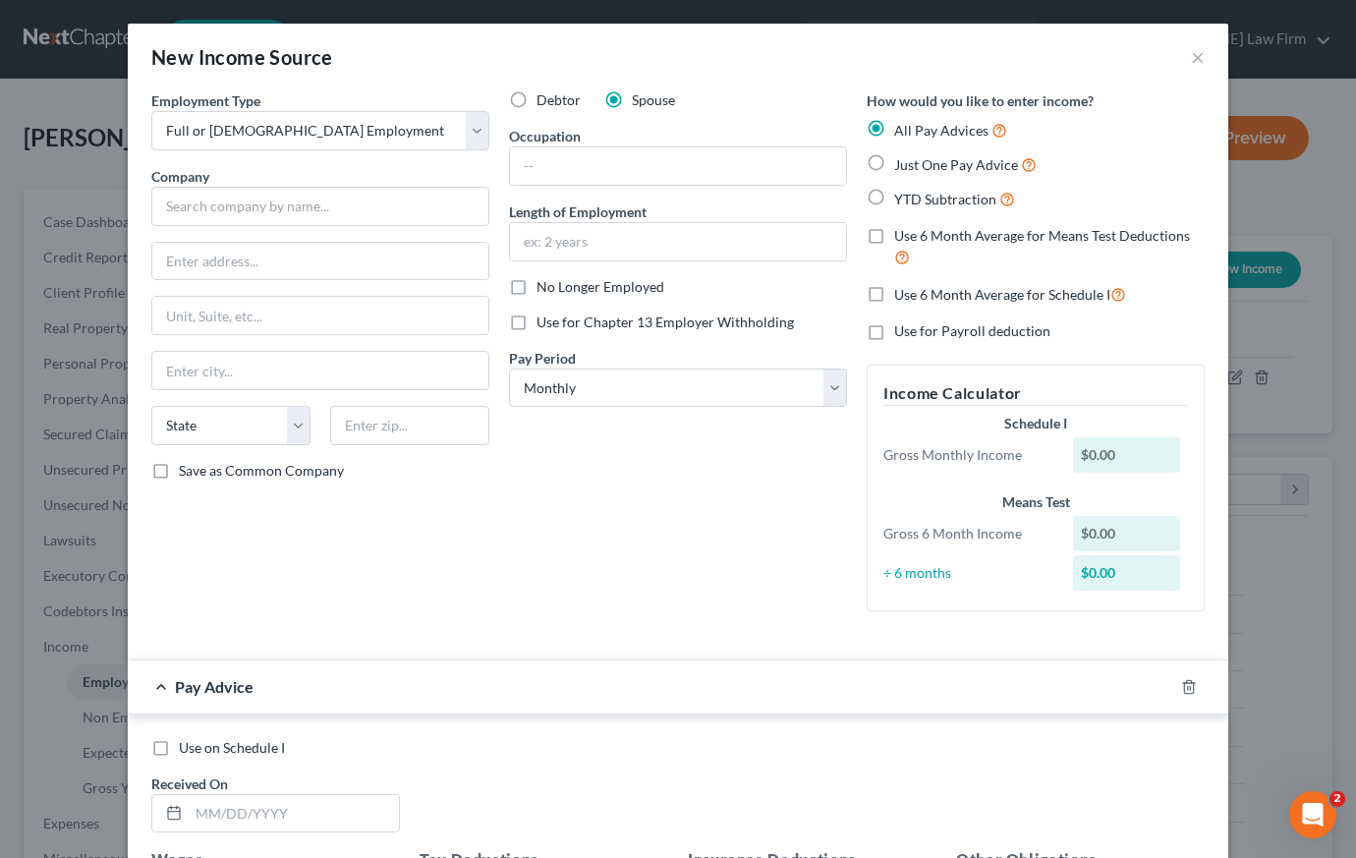
radio input "true"
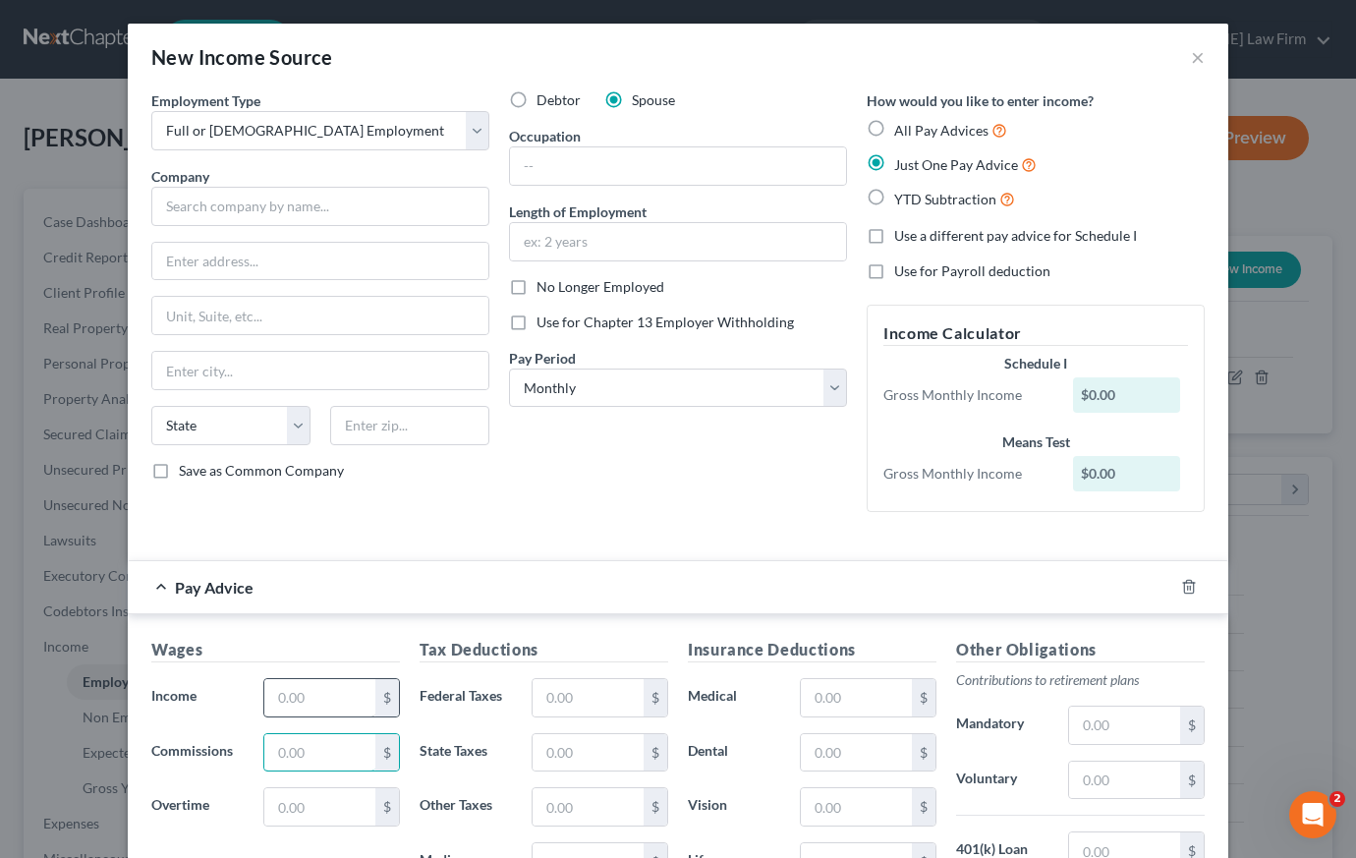
click at [325, 740] on input "text" at bounding box center [319, 752] width 111 height 37
click at [346, 694] on input "text" at bounding box center [319, 697] width 111 height 37
type input "2,400"
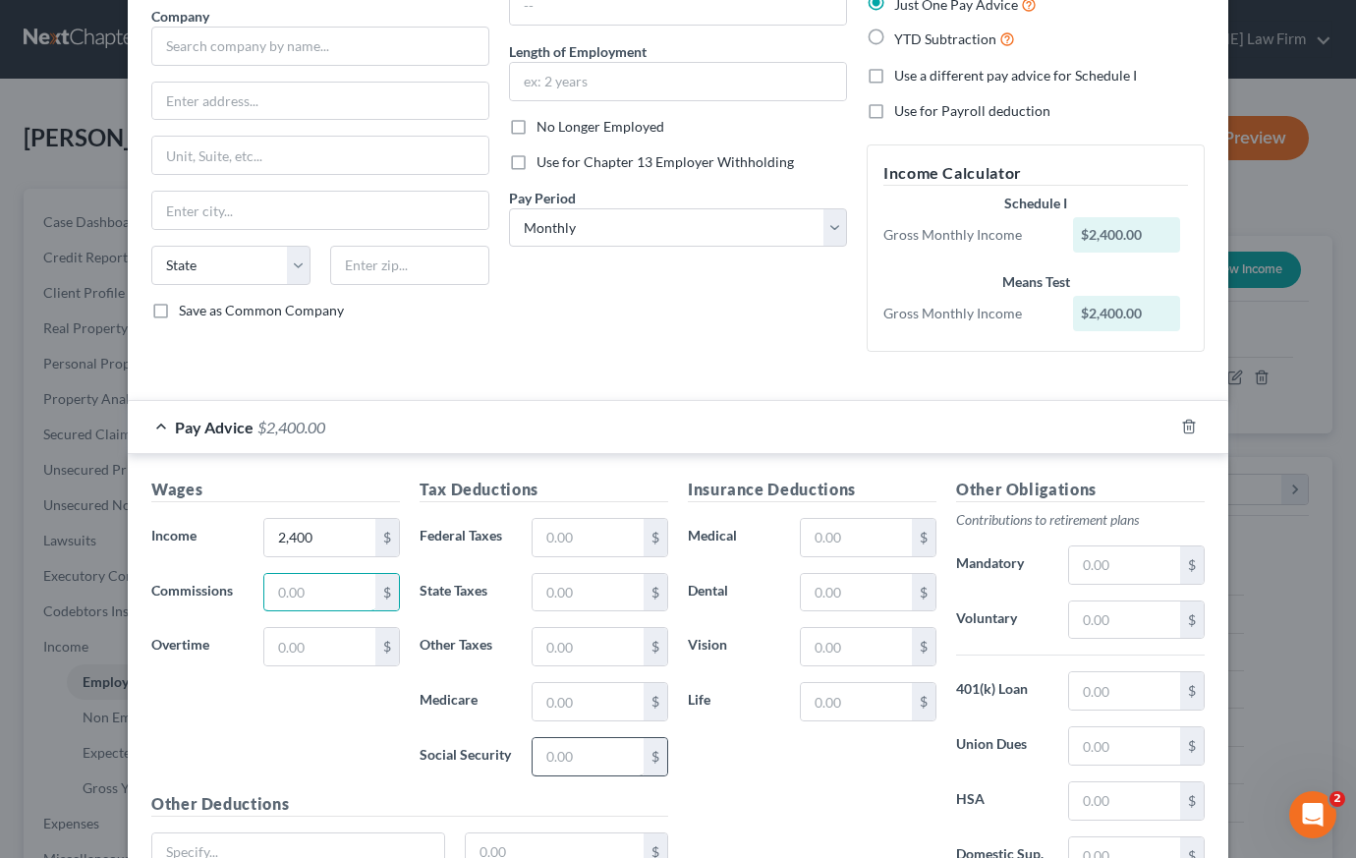
scroll to position [97, 0]
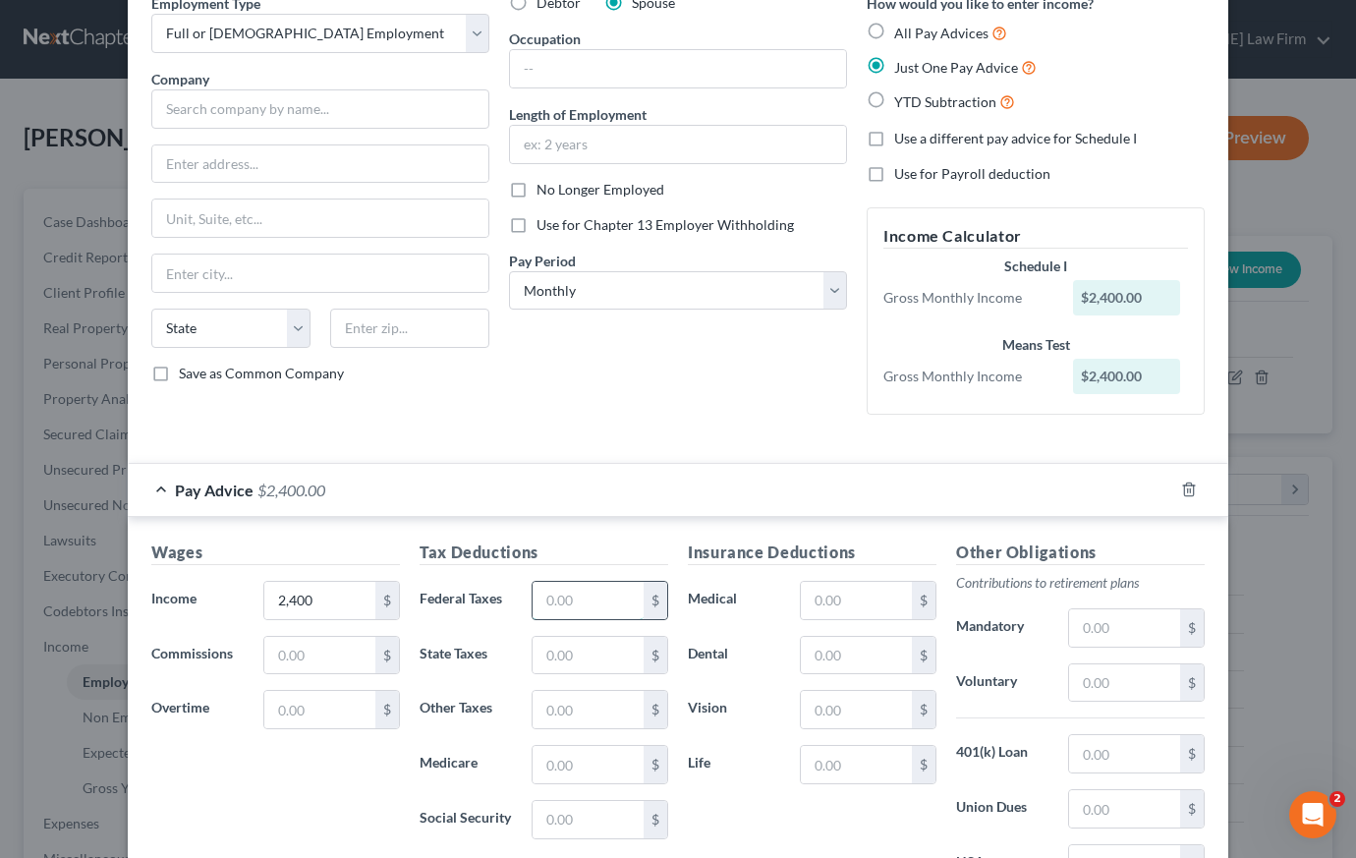
click at [590, 607] on input "text" at bounding box center [588, 600] width 111 height 37
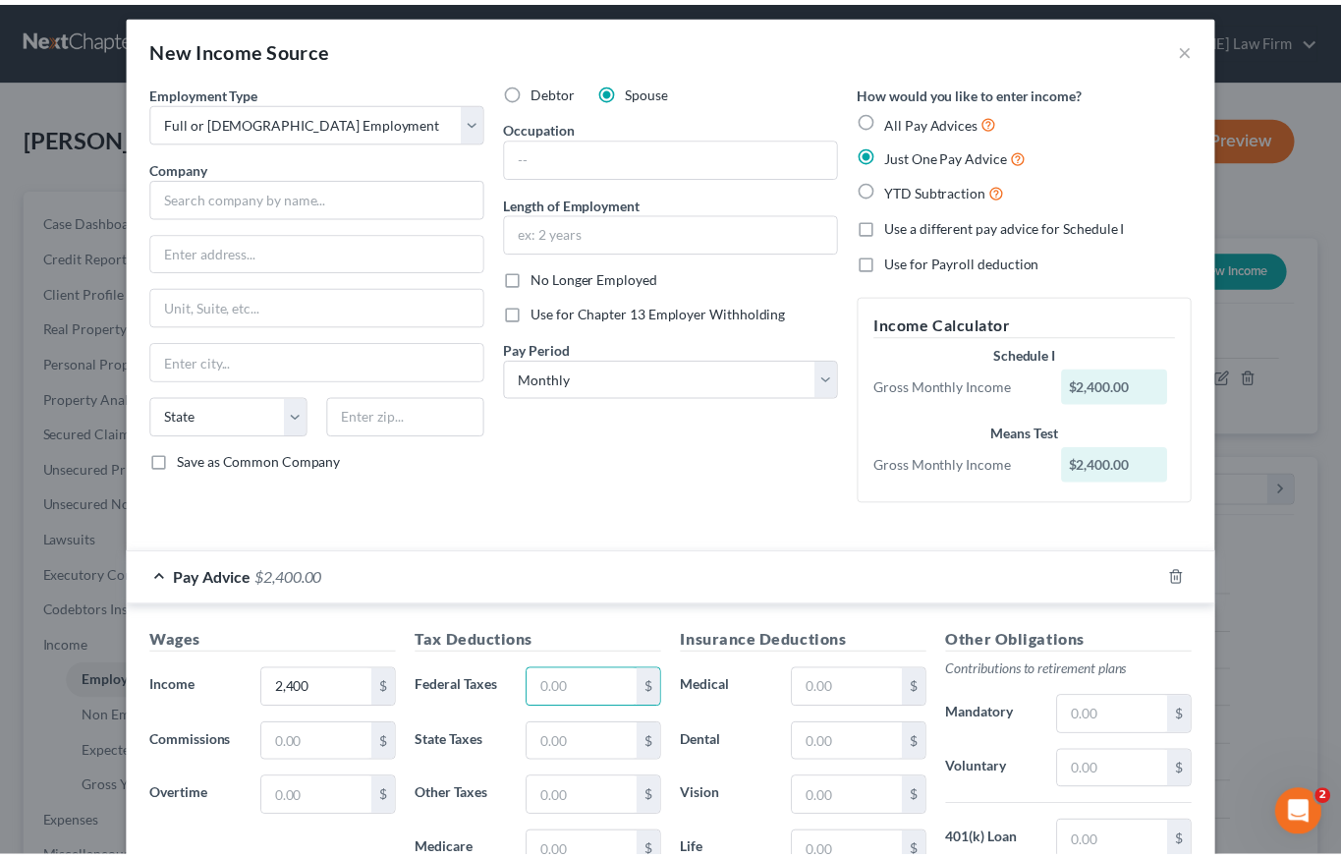
scroll to position [0, 0]
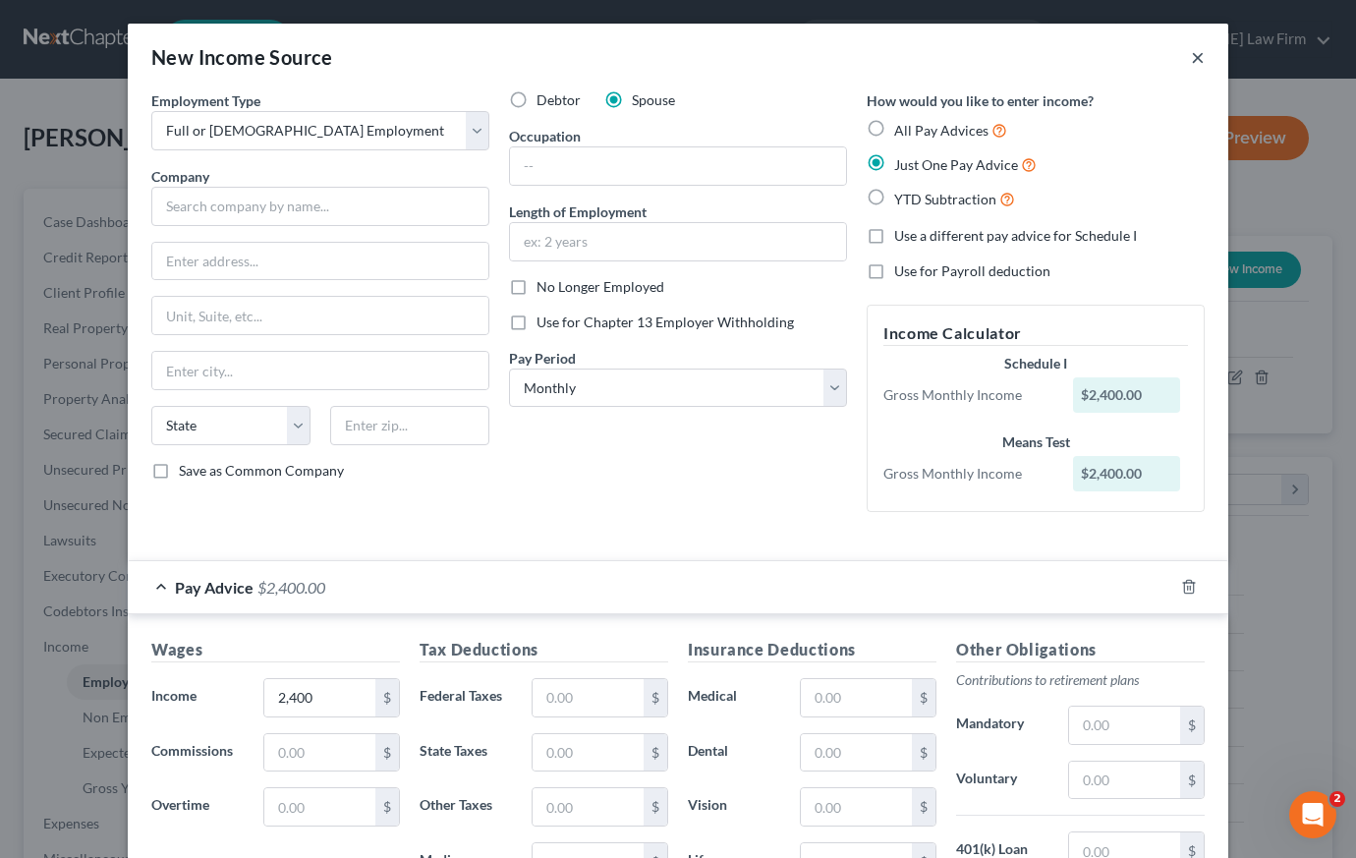
click at [1191, 60] on button "×" at bounding box center [1198, 57] width 14 height 24
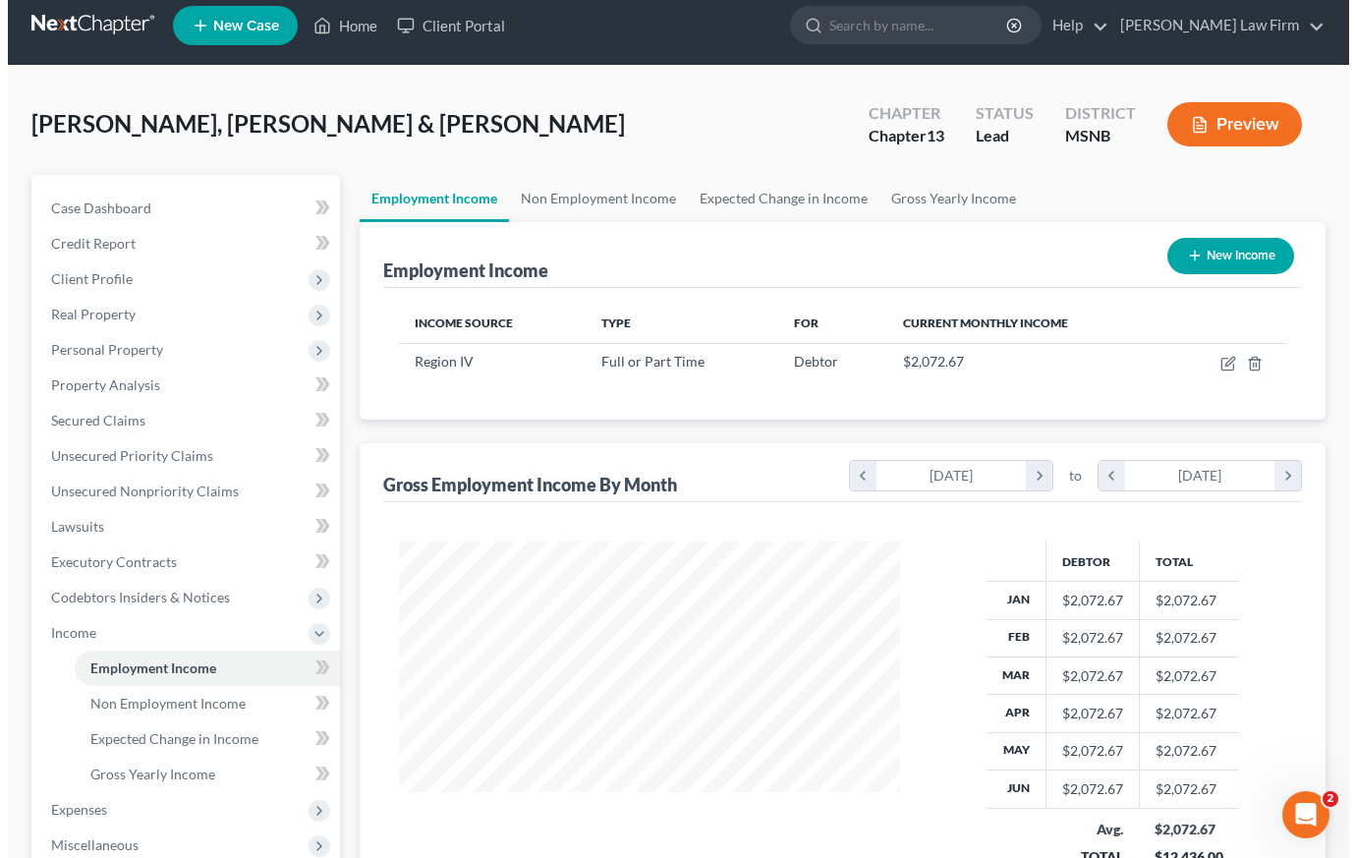
scroll to position [29, 0]
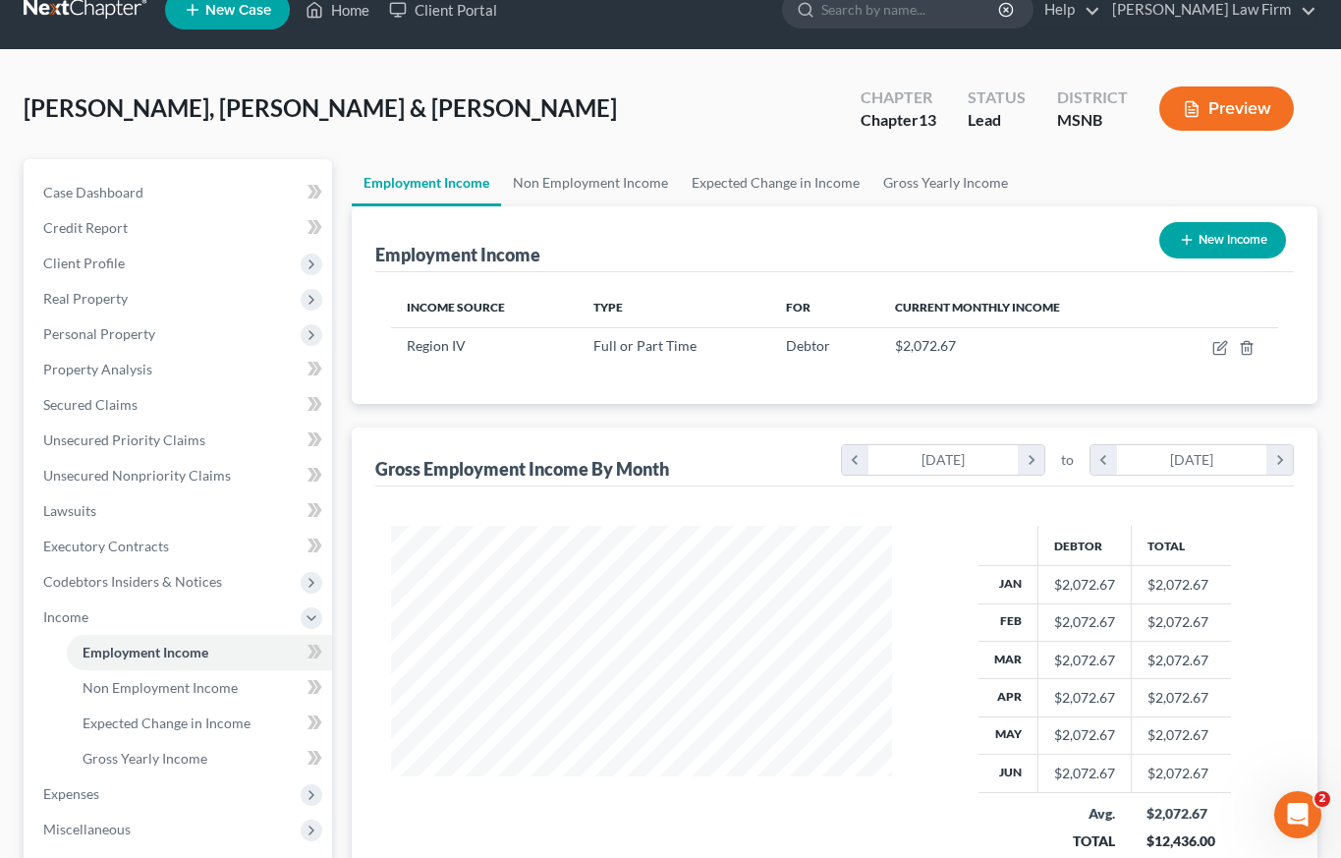
click at [1199, 240] on button "New Income" at bounding box center [1222, 240] width 127 height 36
select select "0"
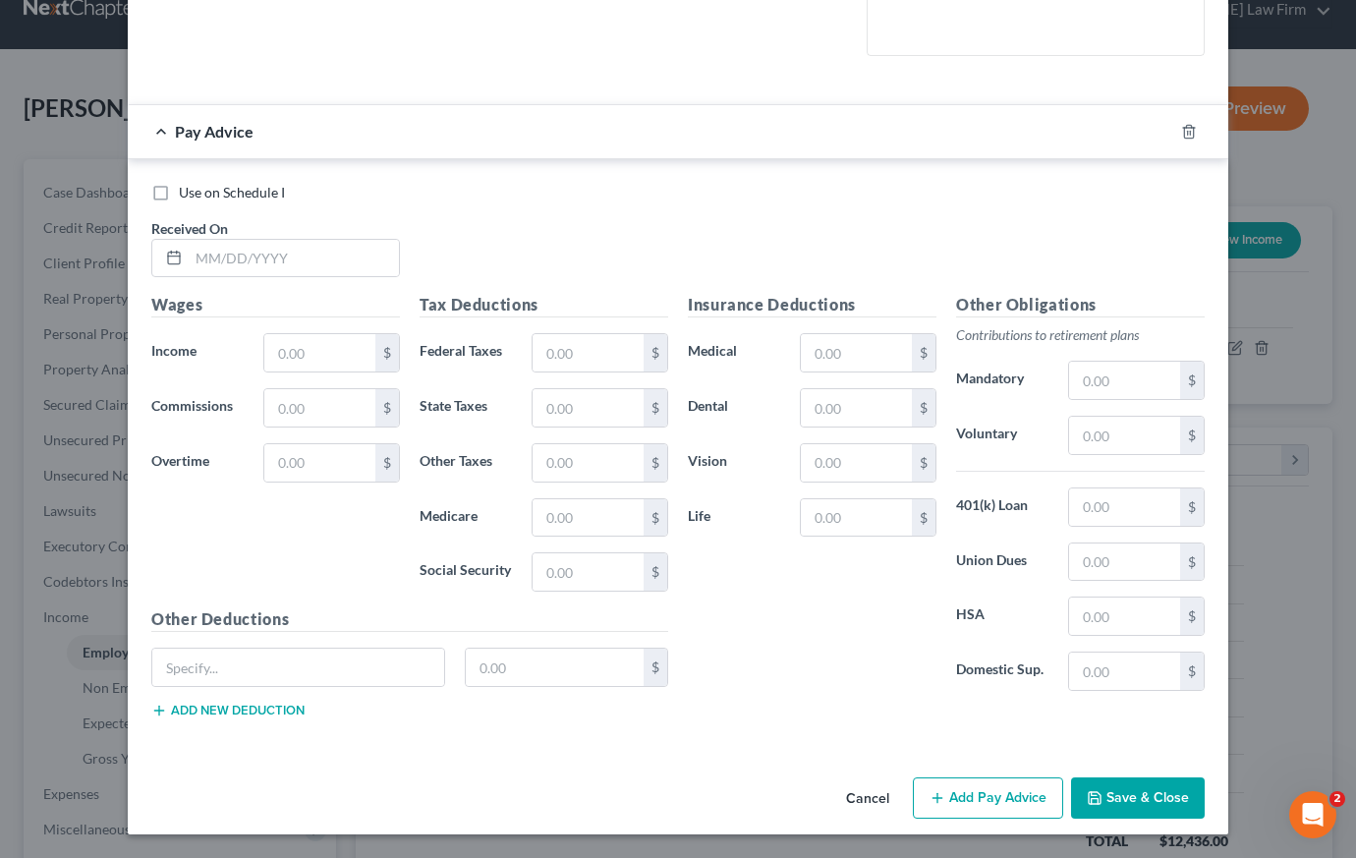
scroll to position [0, 0]
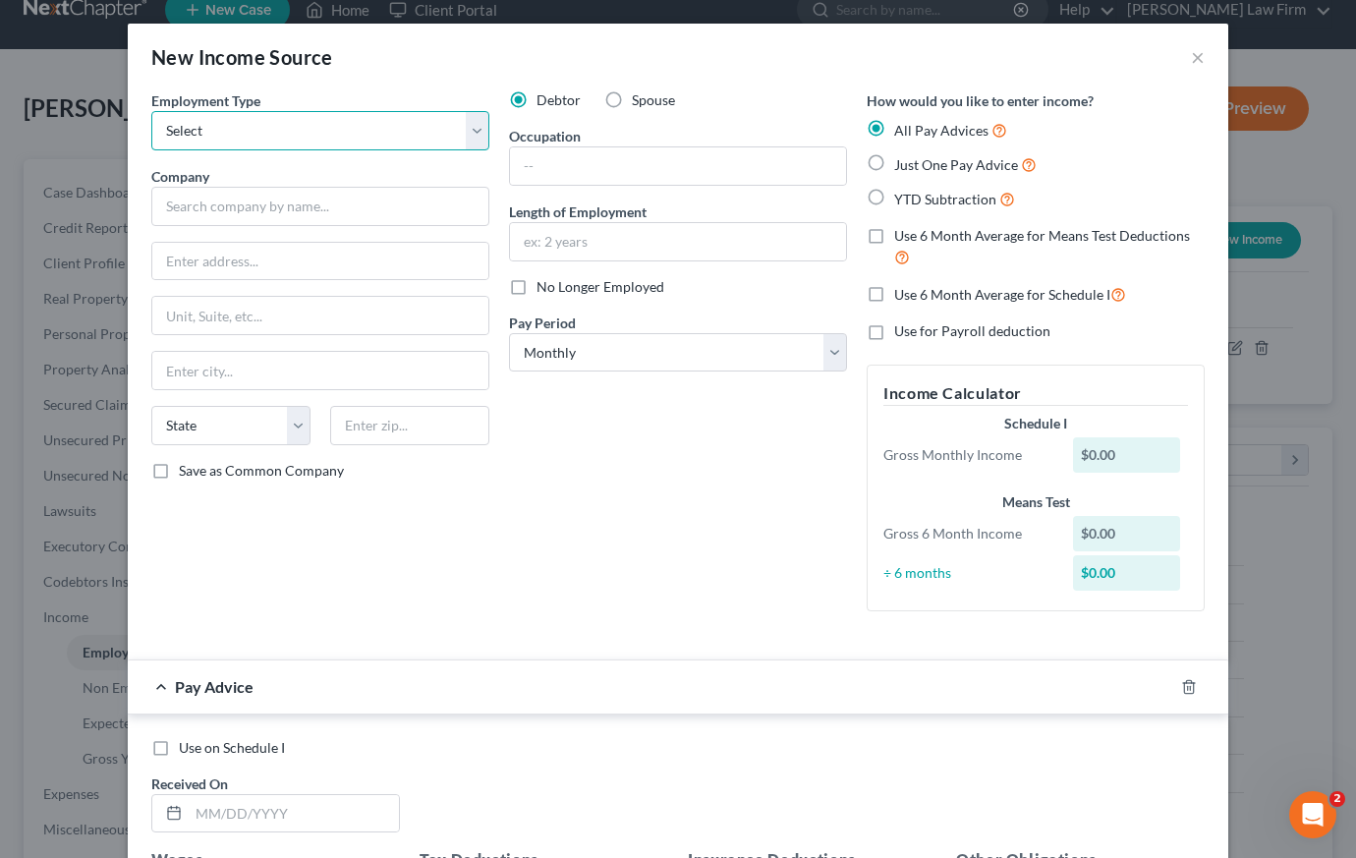
click at [267, 128] on select "Select Full or [DEMOGRAPHIC_DATA] Employment Self Employment" at bounding box center [320, 130] width 338 height 39
select select "0"
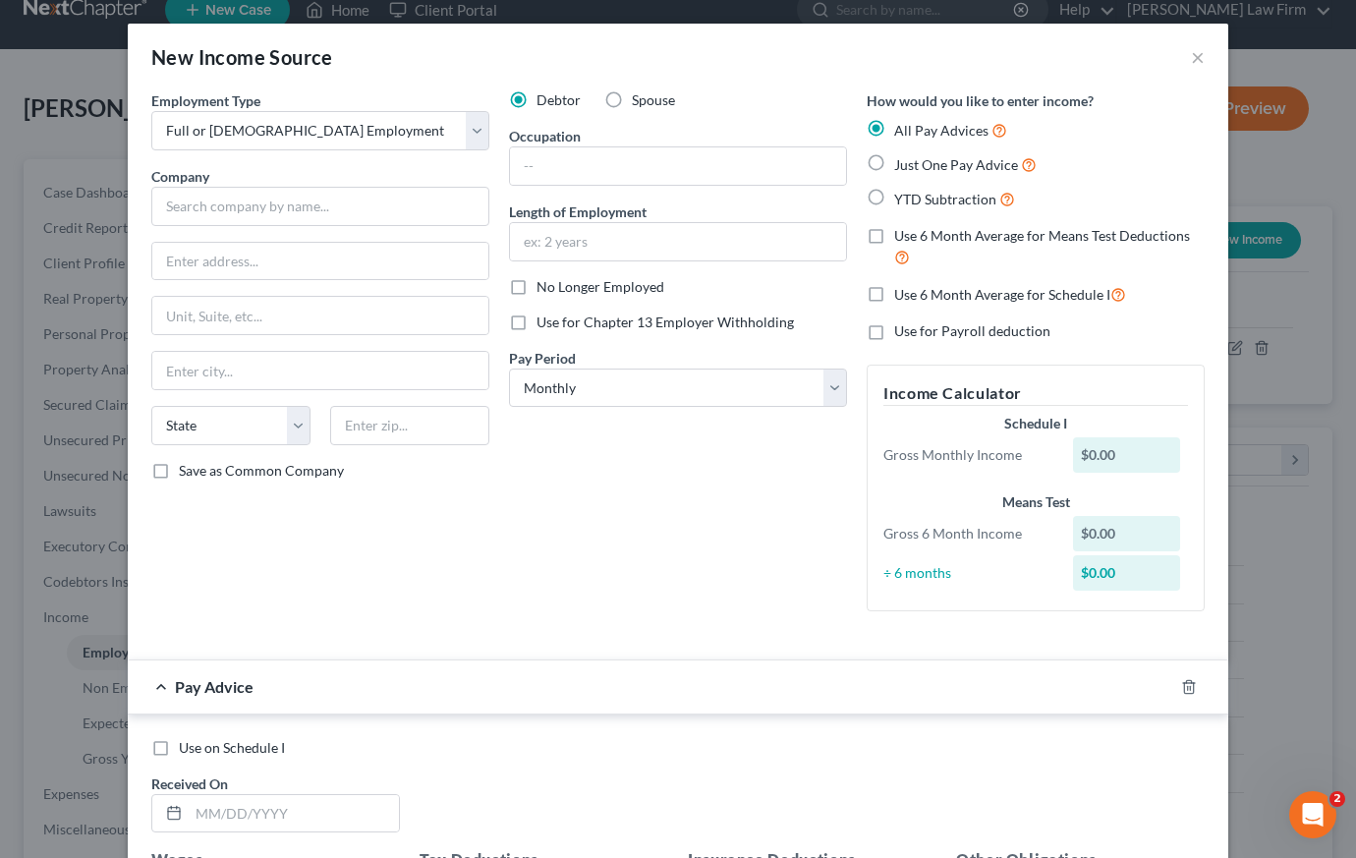
click at [632, 100] on label "Spouse" at bounding box center [653, 100] width 43 height 20
click at [640, 100] on input "Spouse" at bounding box center [646, 96] width 13 height 13
radio input "true"
click at [894, 156] on label "Just One Pay Advice" at bounding box center [965, 164] width 142 height 23
click at [902, 156] on input "Just One Pay Advice" at bounding box center [908, 159] width 13 height 13
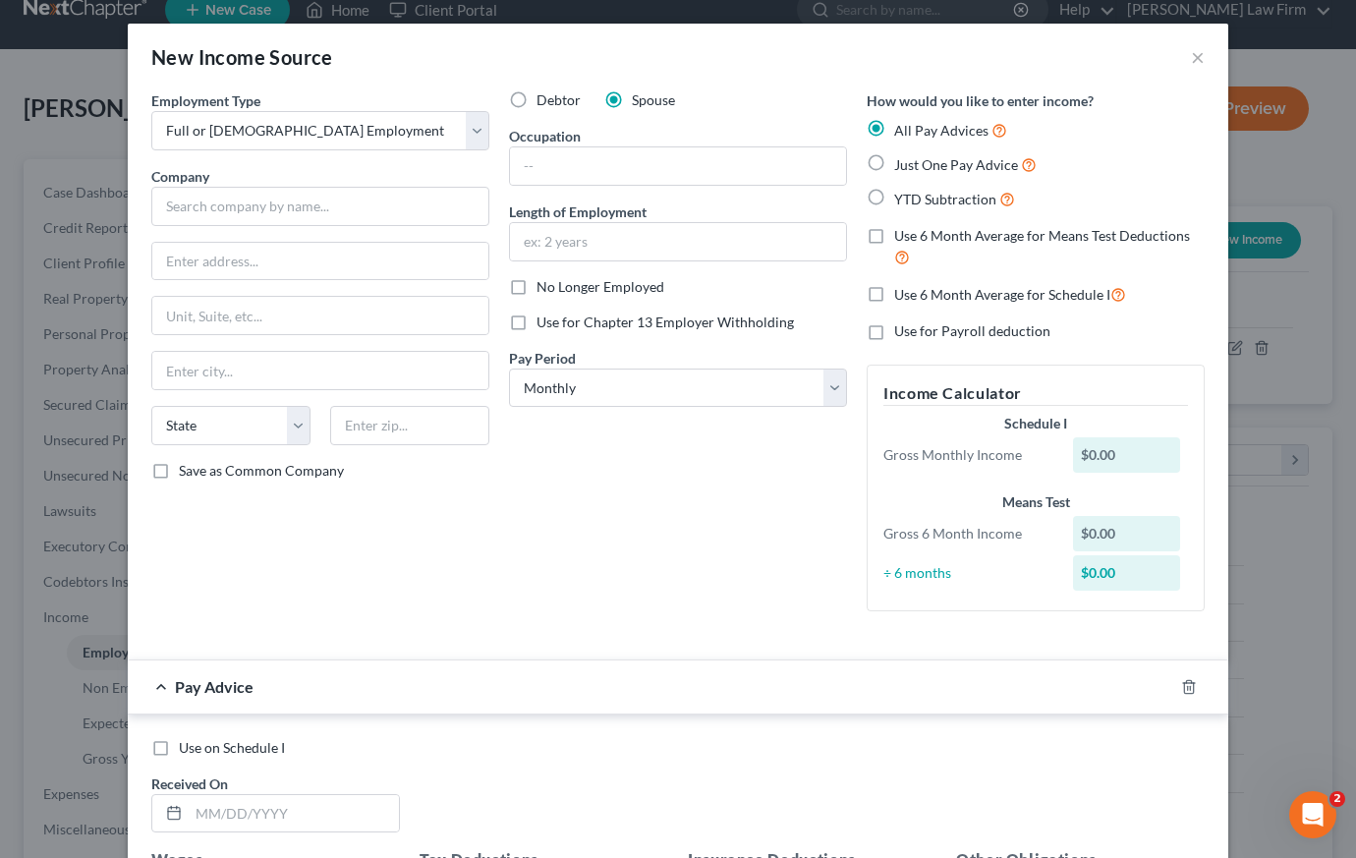
radio input "true"
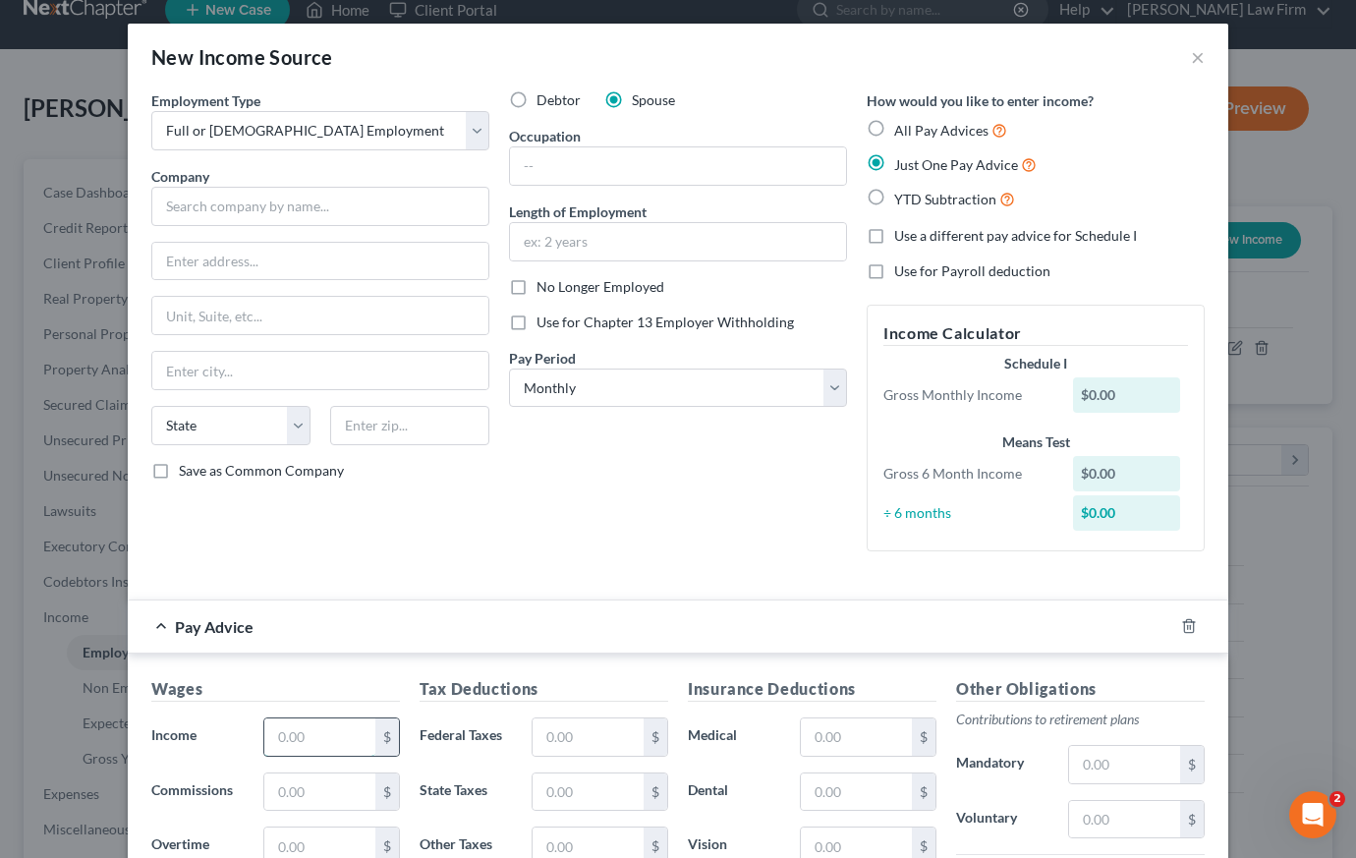
click at [313, 749] on input "text" at bounding box center [319, 736] width 111 height 37
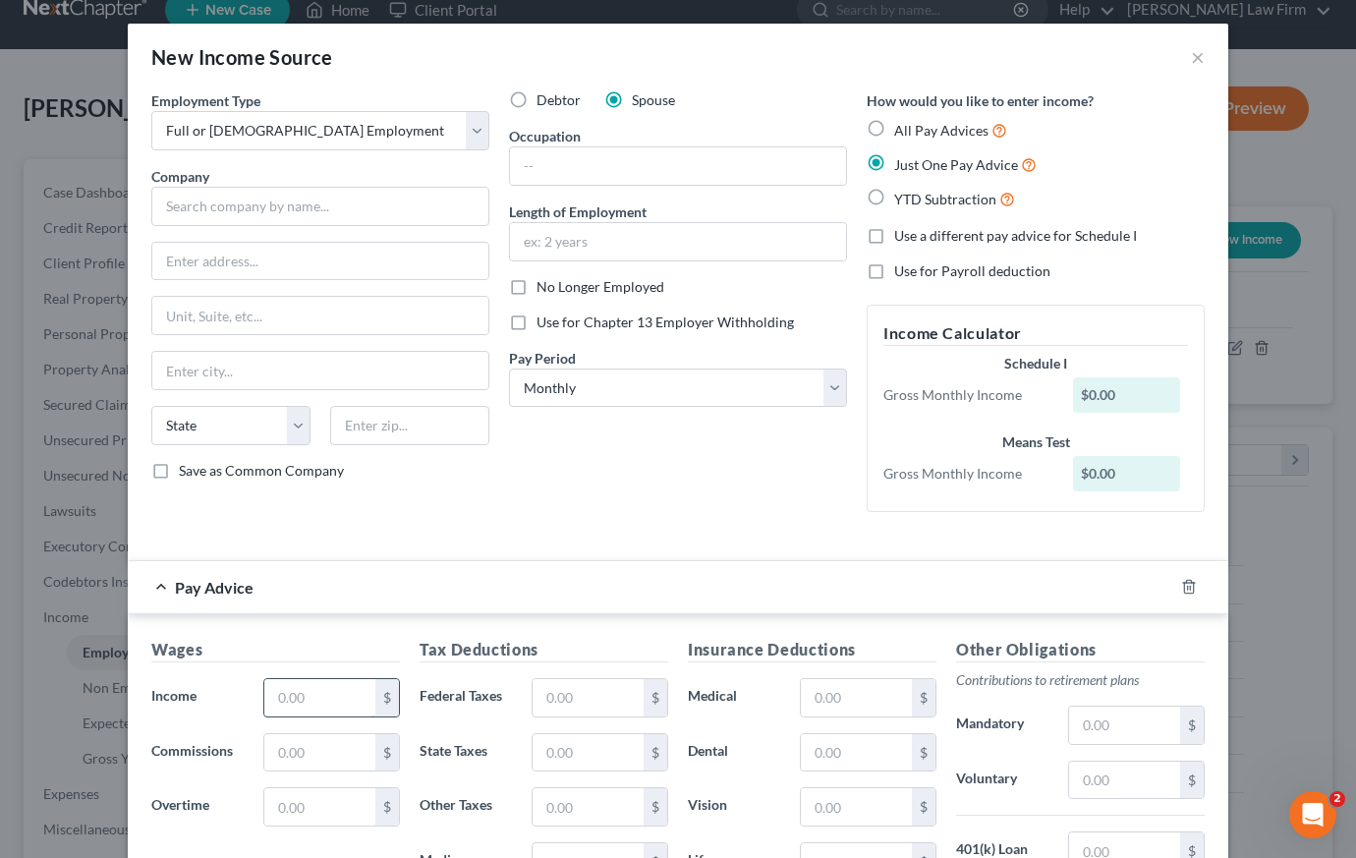
type input "2400"
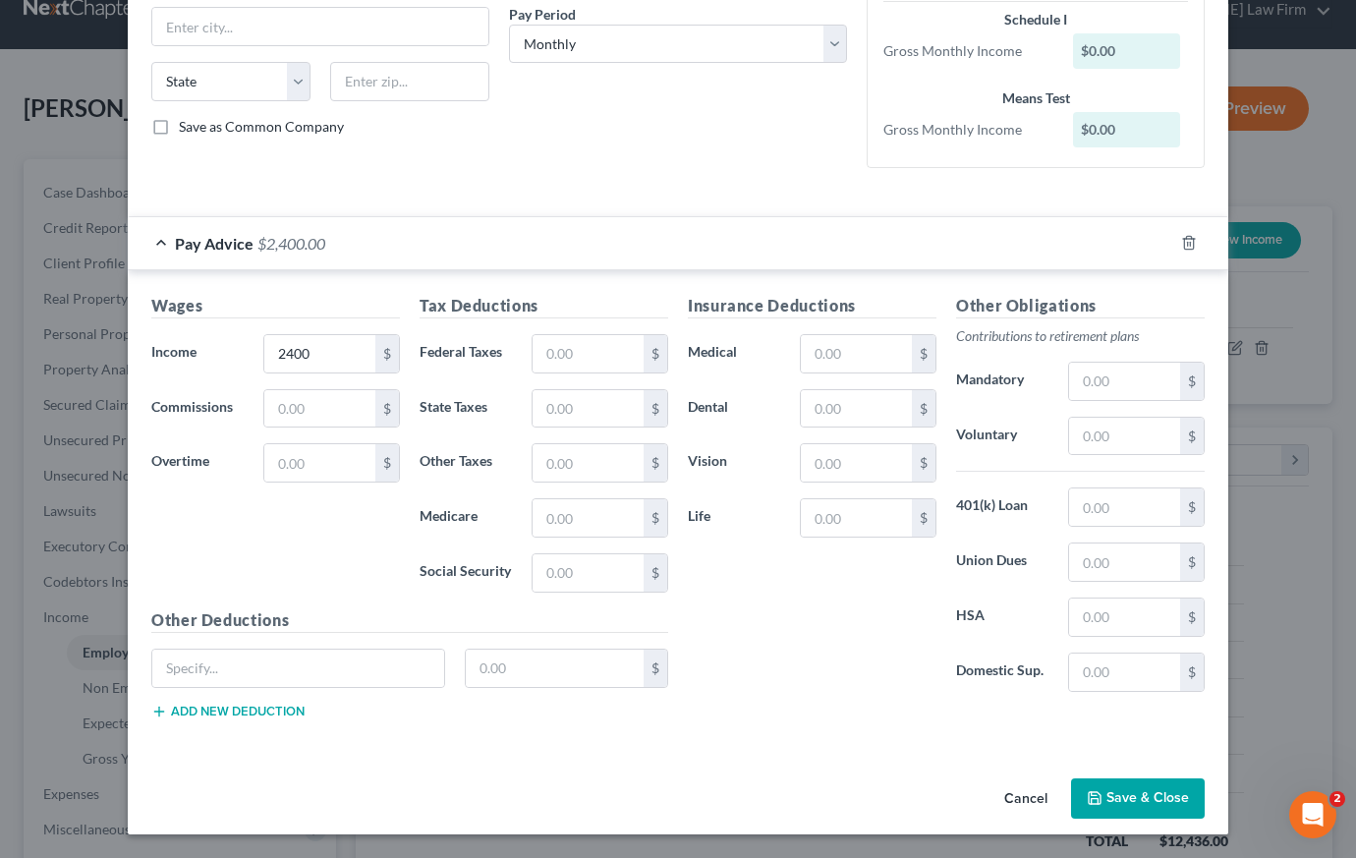
click at [1155, 798] on button "Save & Close" at bounding box center [1138, 798] width 134 height 41
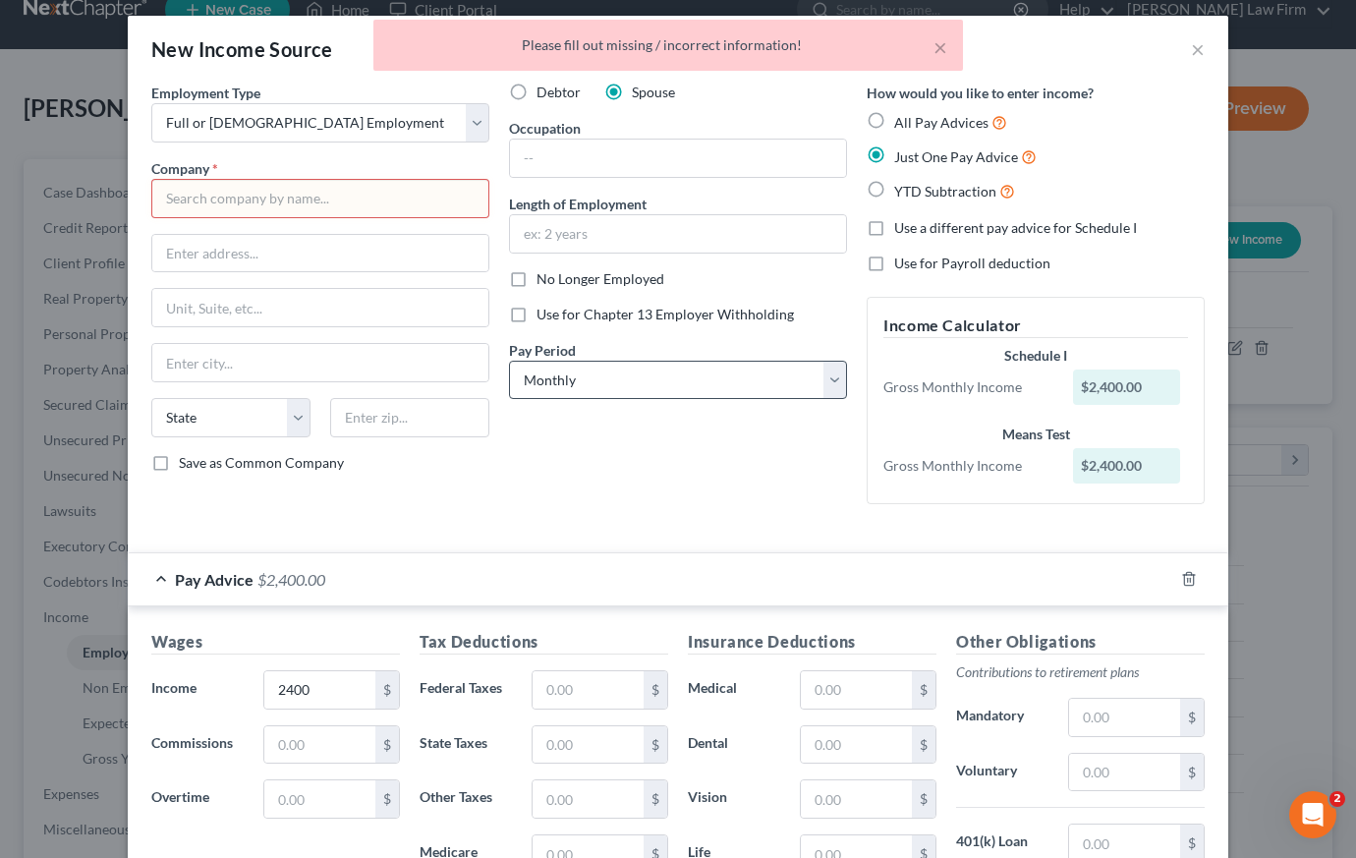
scroll to position [0, 0]
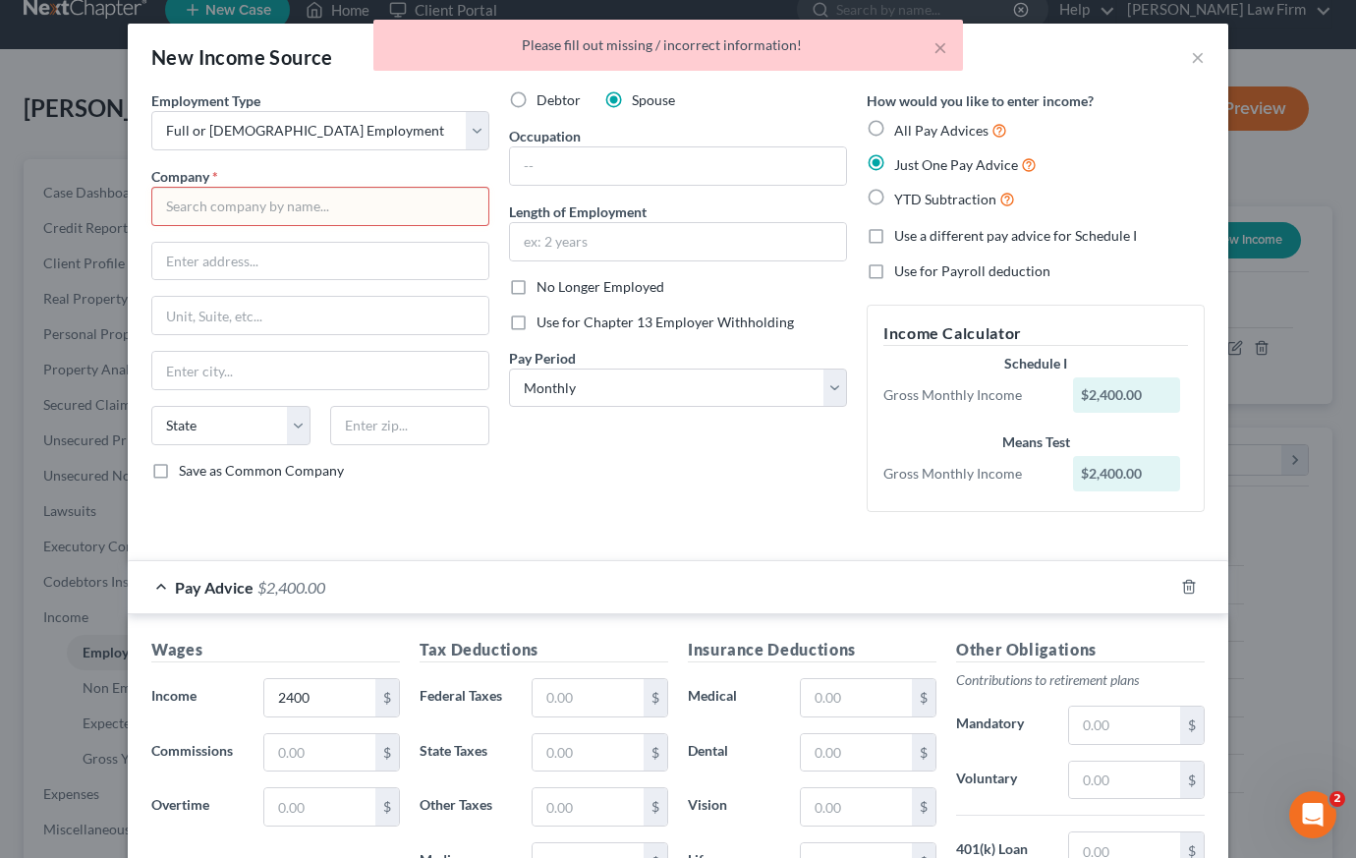
click at [304, 203] on input "text" at bounding box center [320, 206] width 338 height 39
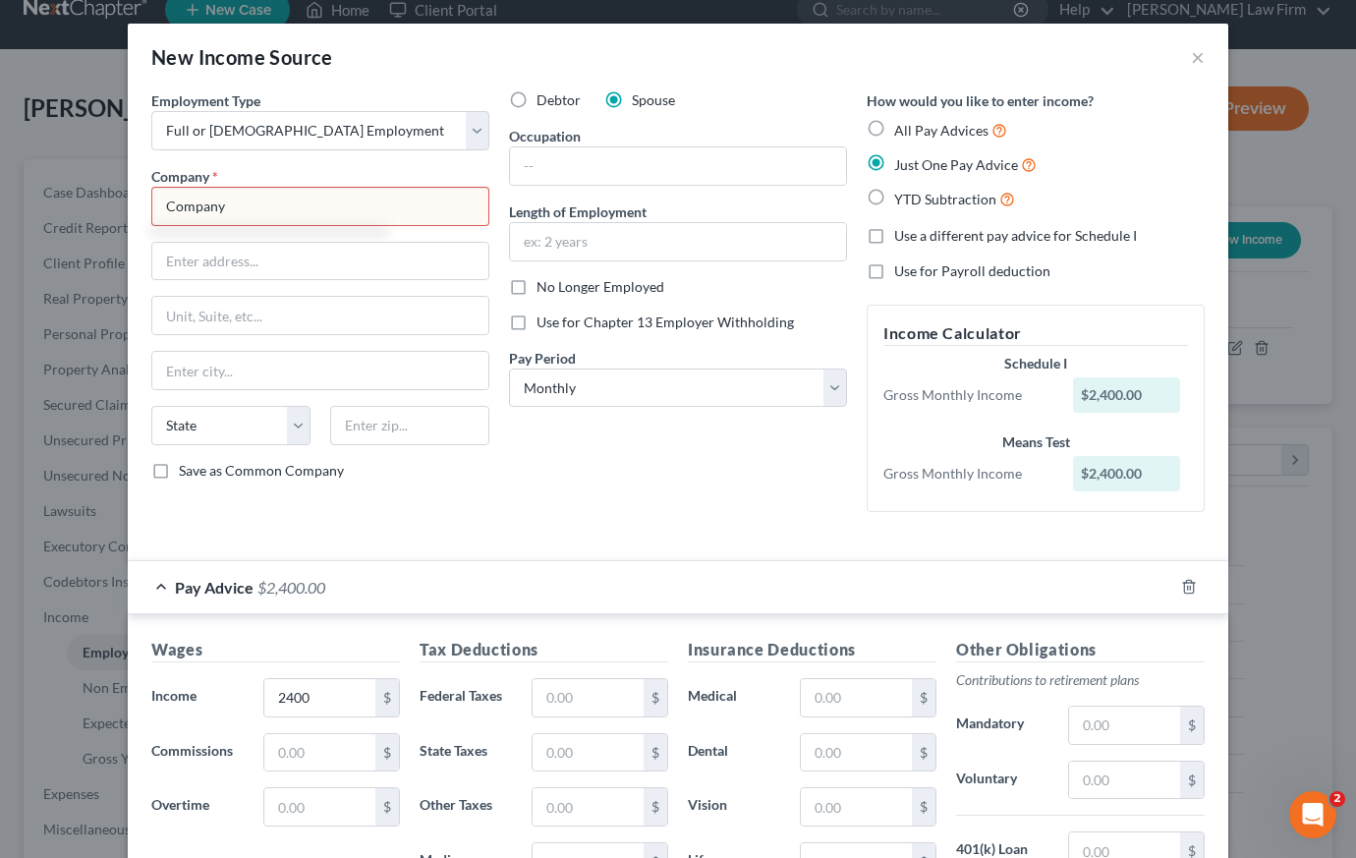
type input "Company"
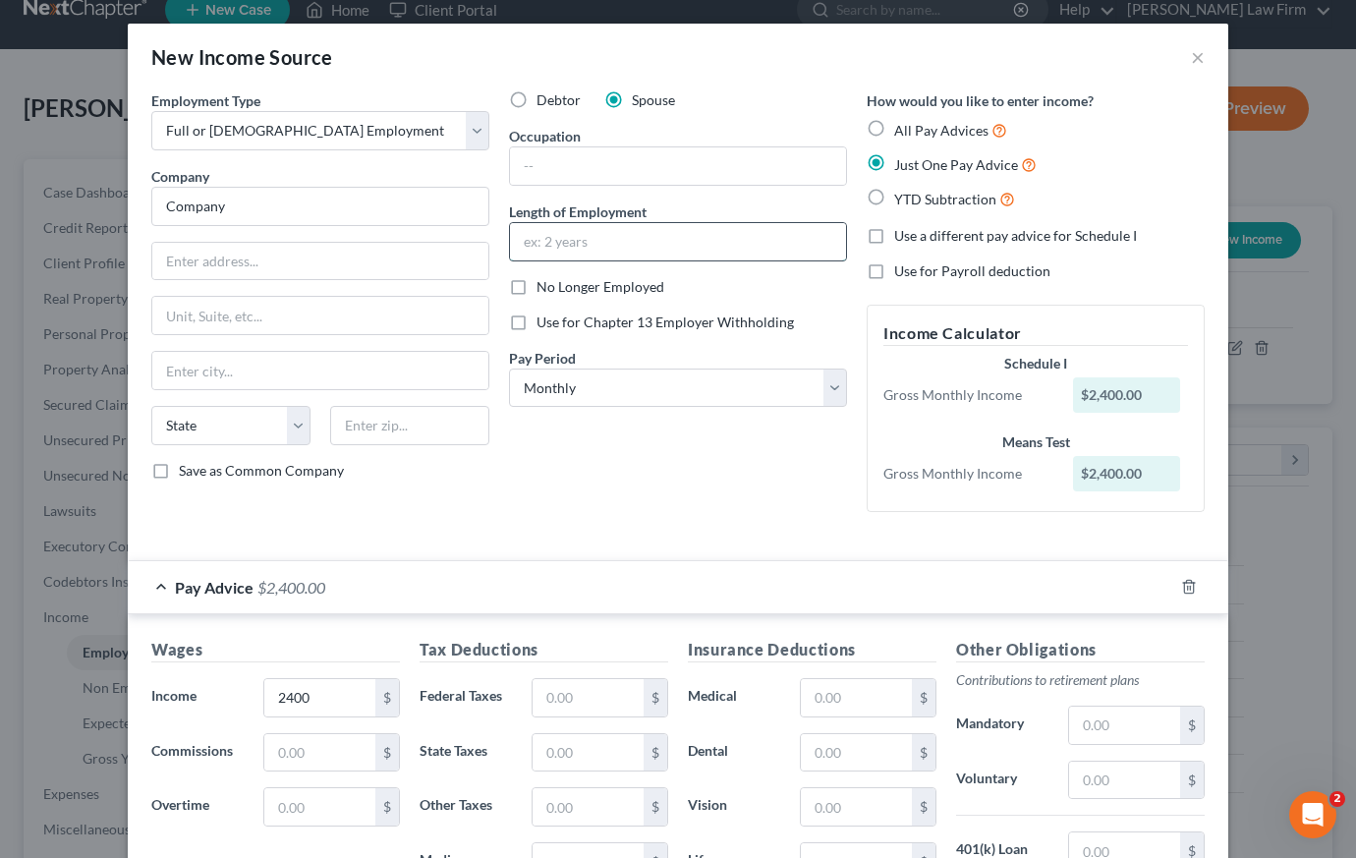
click at [575, 250] on input "text" at bounding box center [678, 241] width 336 height 37
type input "1 month"
click at [692, 173] on input "text" at bounding box center [678, 165] width 336 height 37
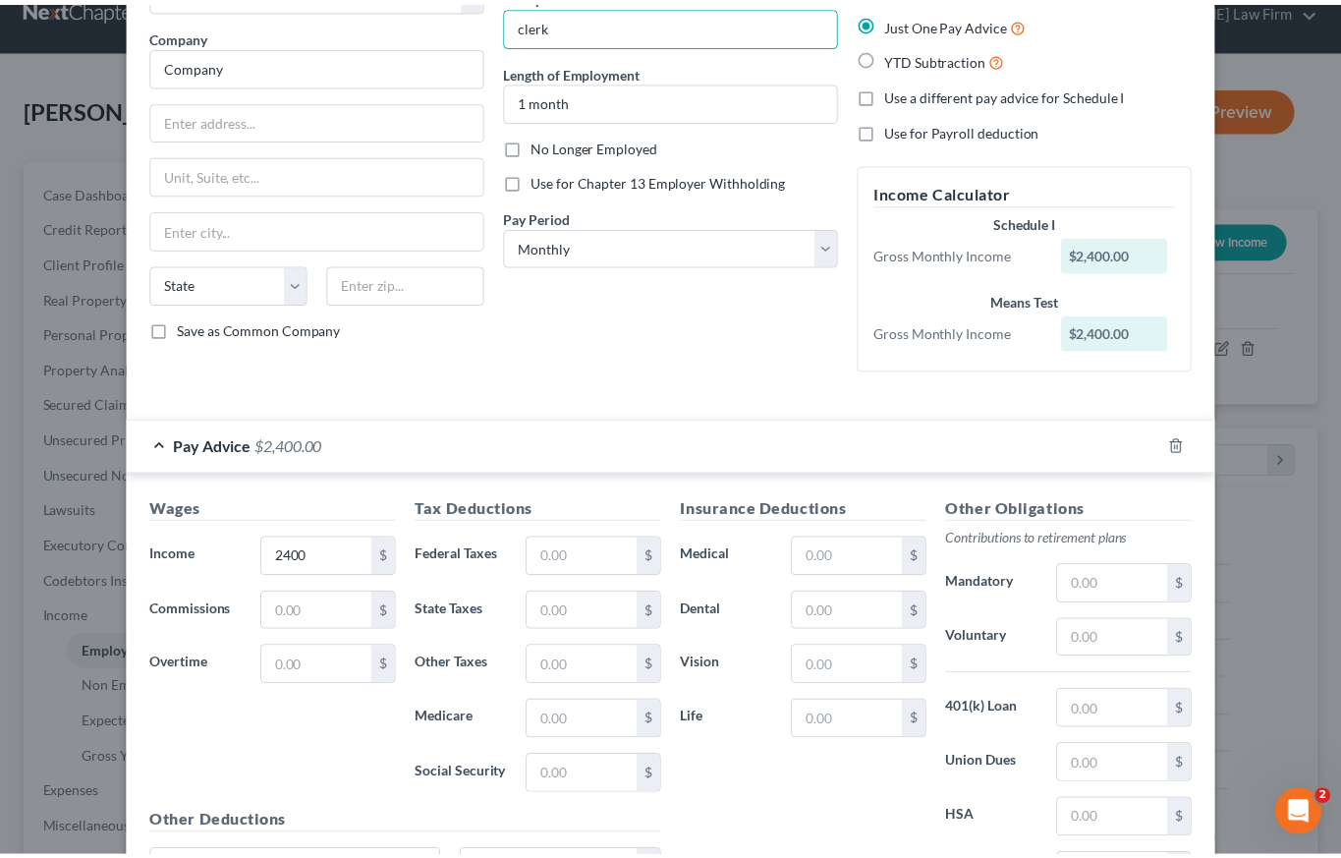
scroll to position [344, 0]
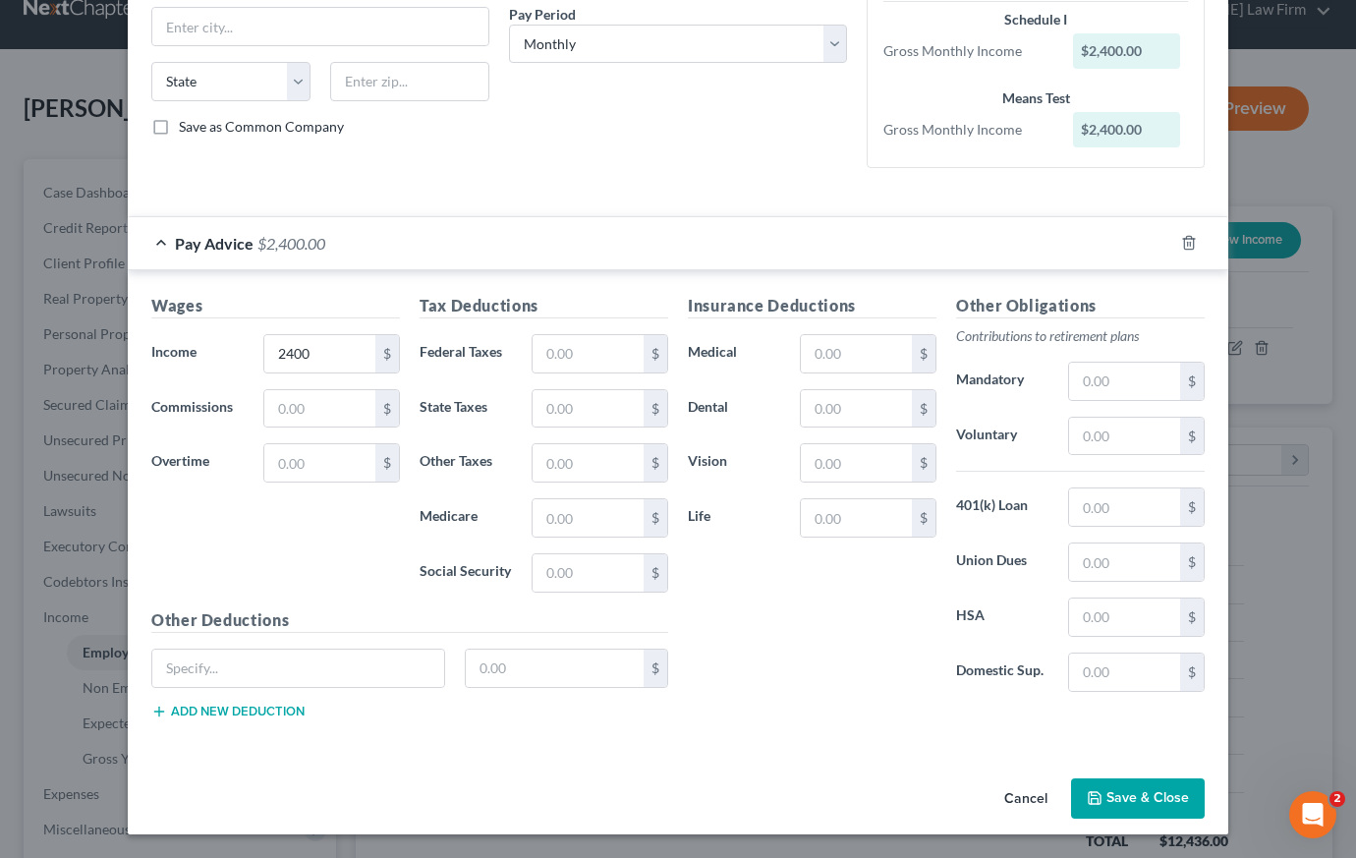
type input "clerk"
click at [1098, 800] on button "Save & Close" at bounding box center [1138, 798] width 134 height 41
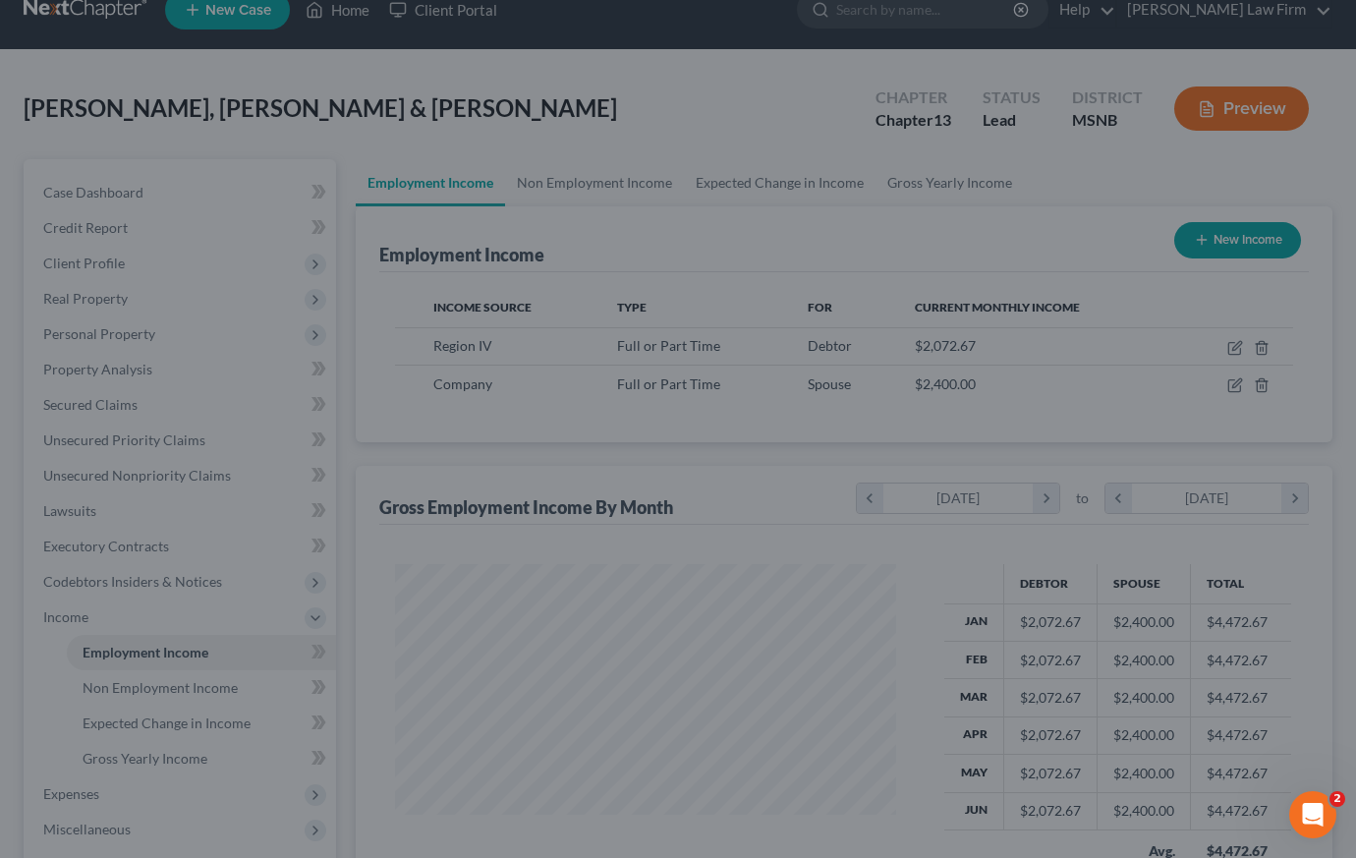
scroll to position [982223, 982034]
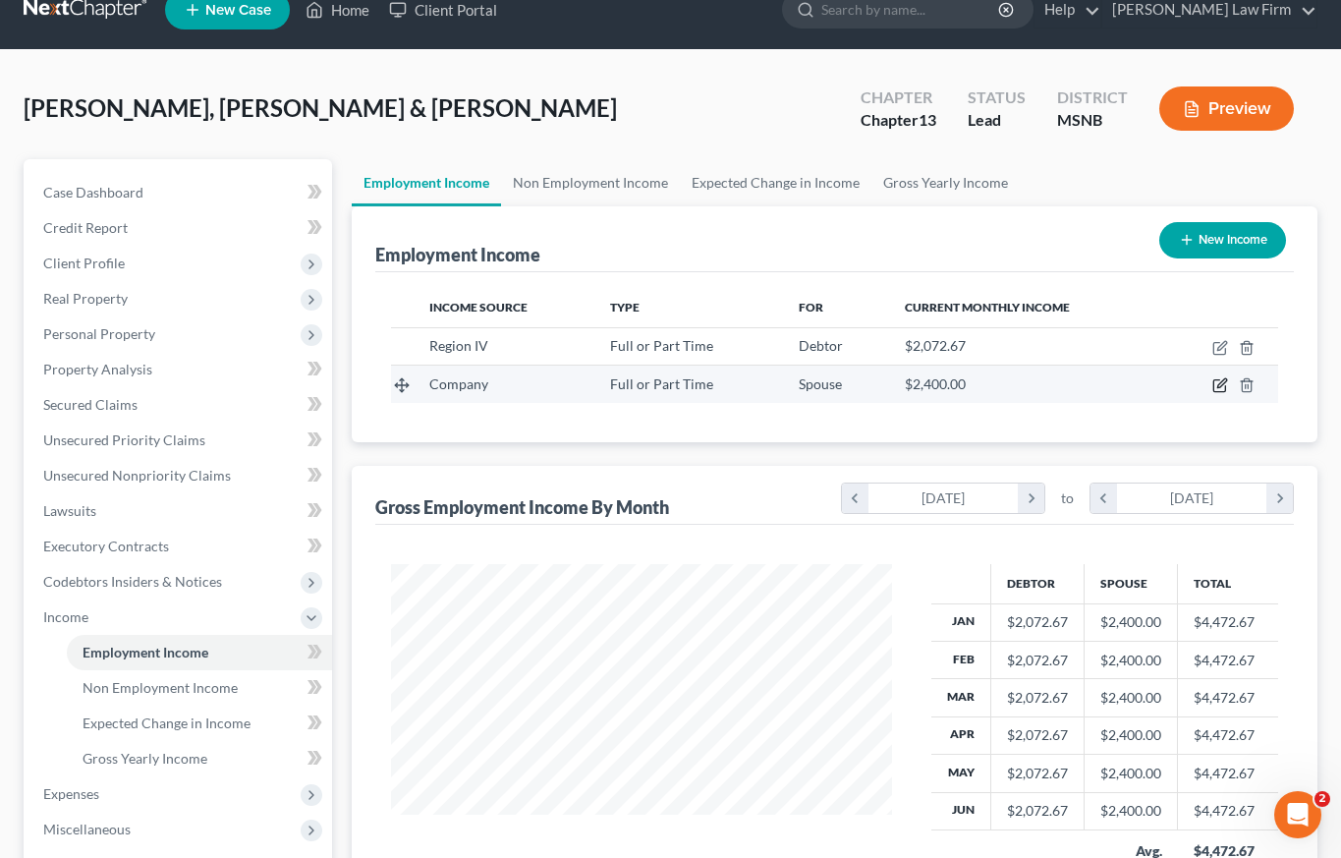
click at [1220, 384] on icon "button" at bounding box center [1220, 385] width 16 height 16
select select "0"
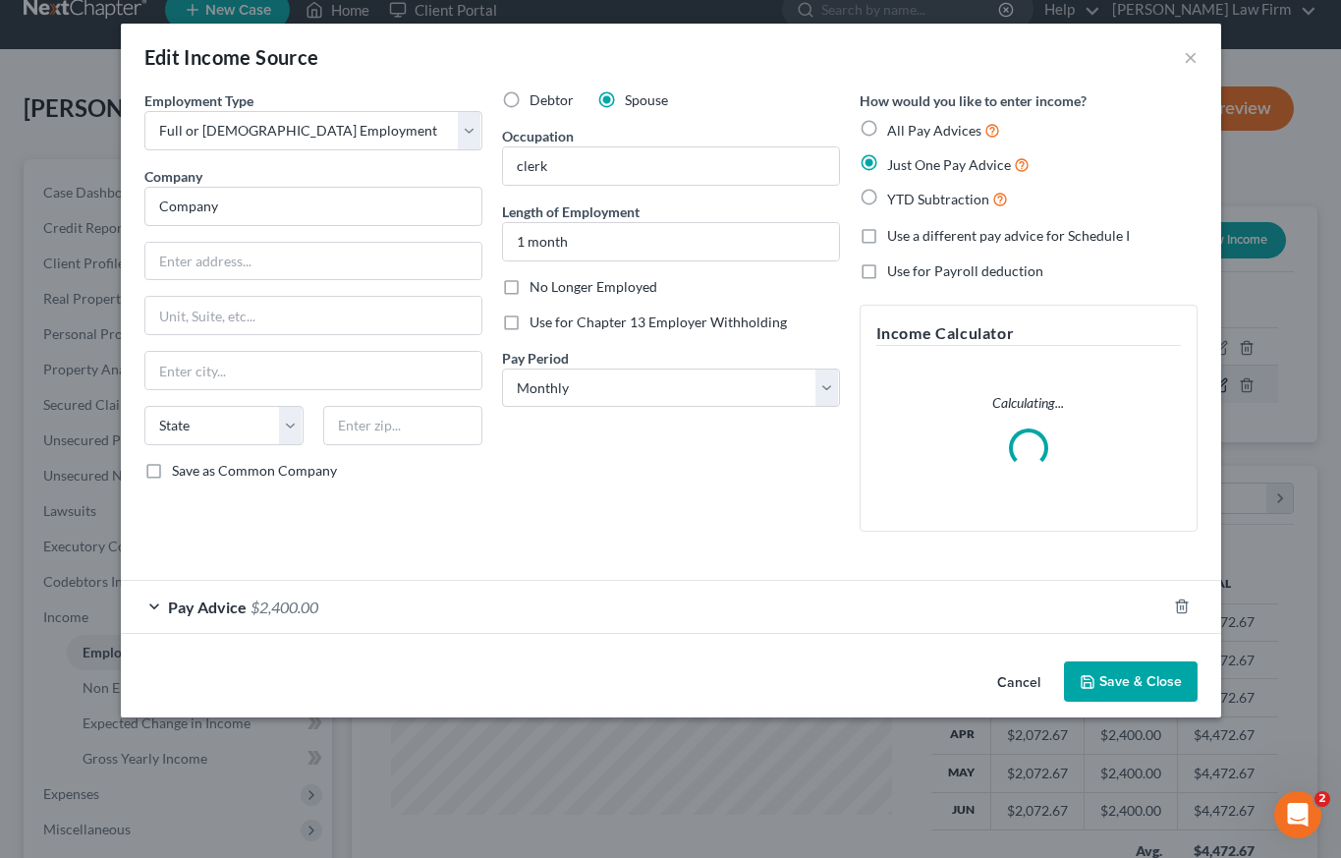
scroll to position [353, 546]
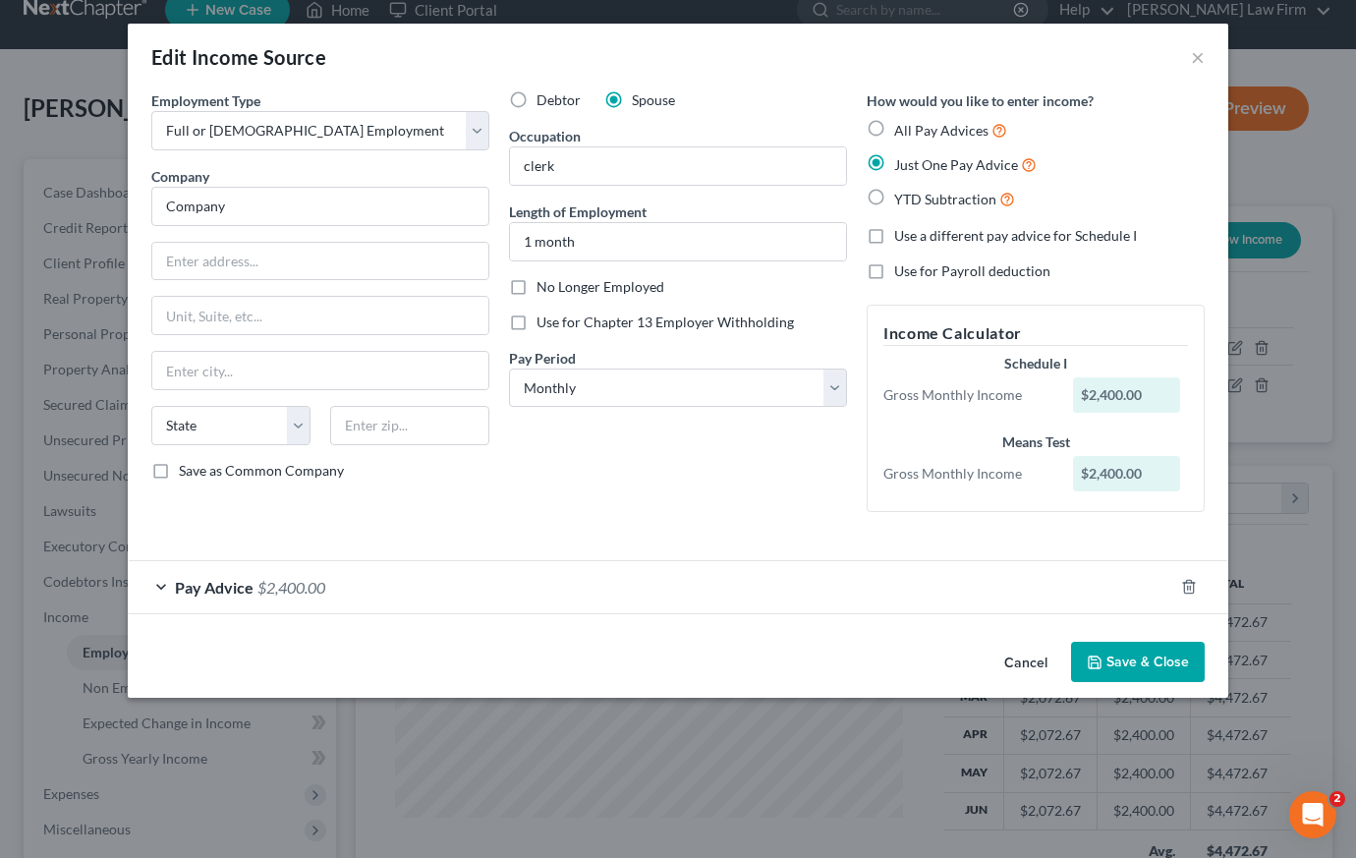
click at [1122, 665] on button "Save & Close" at bounding box center [1138, 662] width 134 height 41
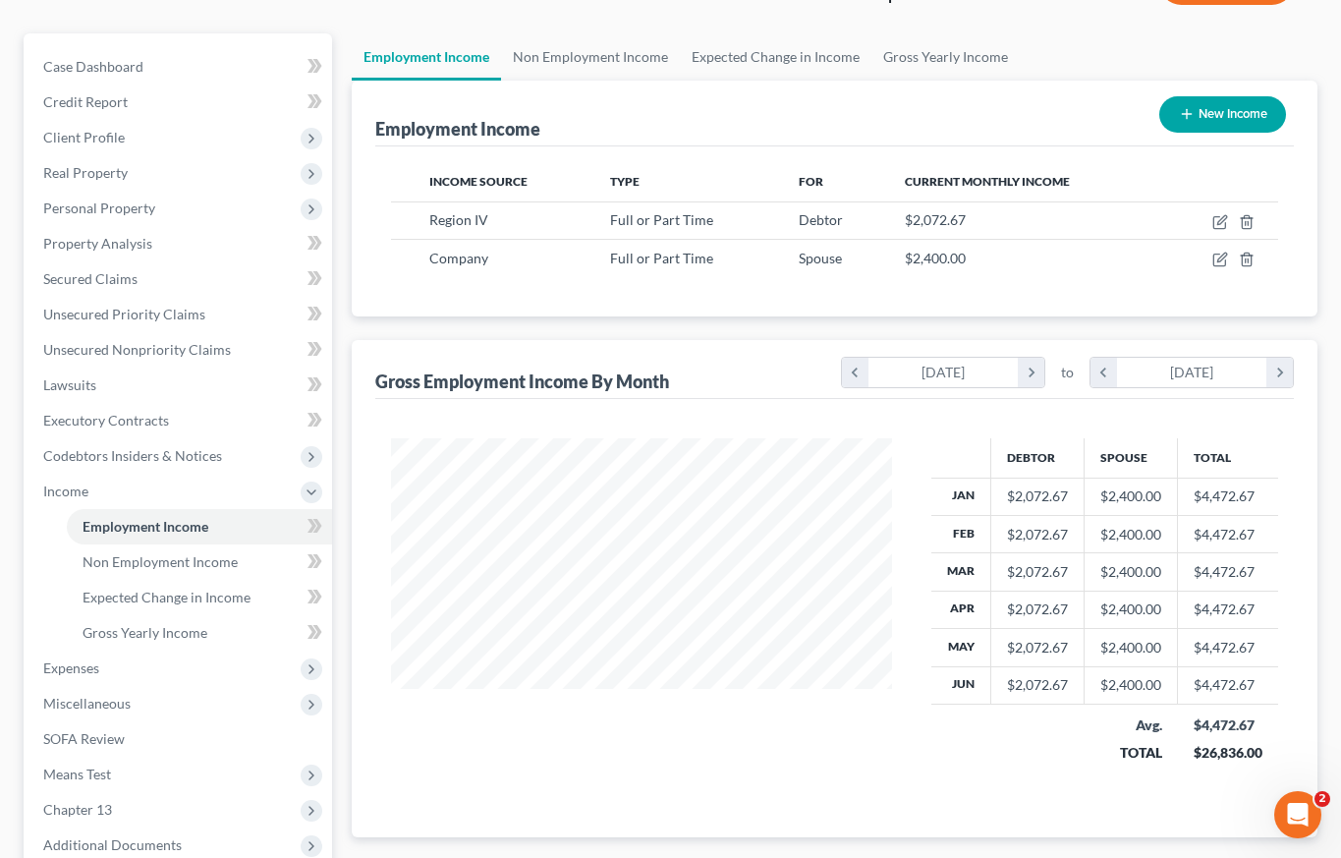
scroll to position [364, 0]
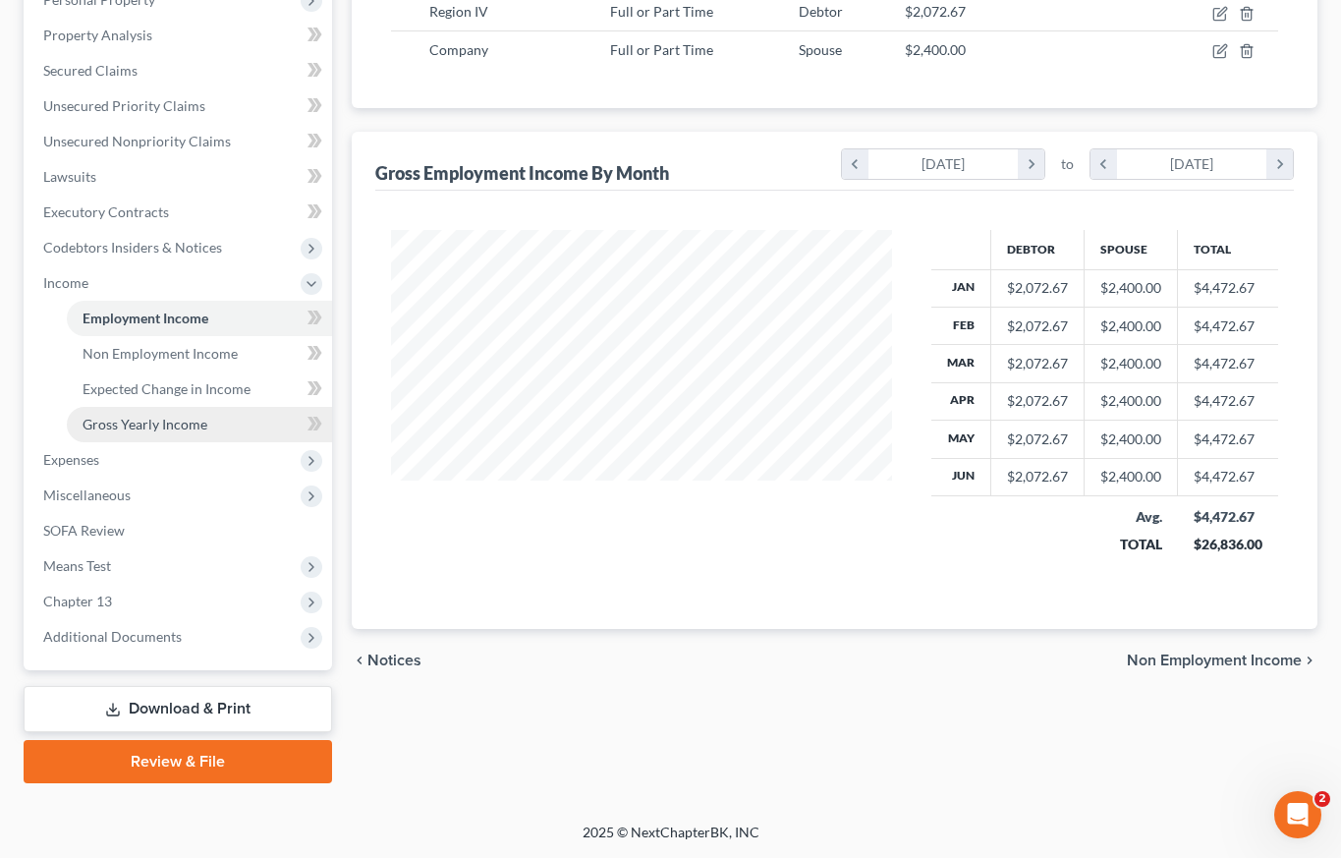
click at [194, 416] on span "Gross Yearly Income" at bounding box center [145, 424] width 125 height 17
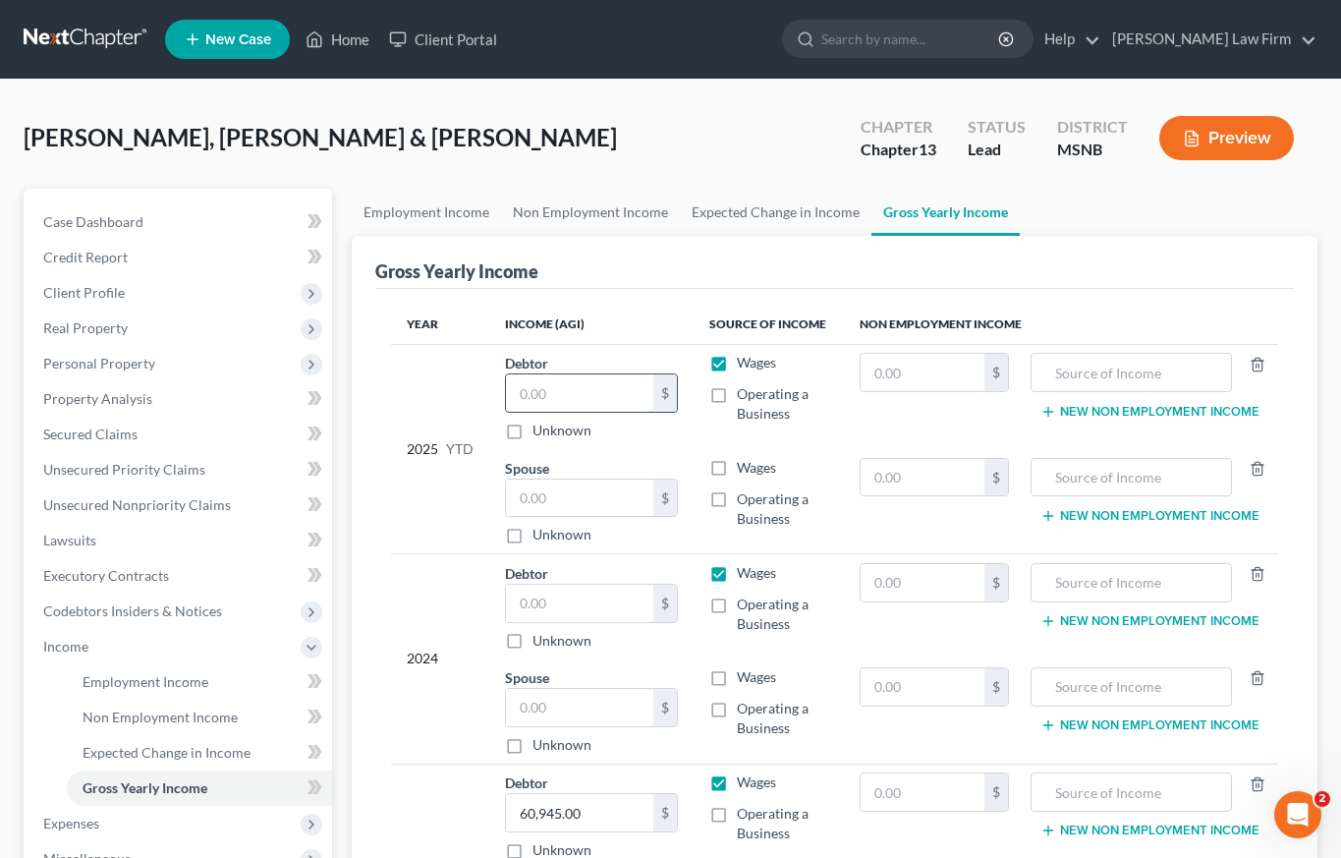
click at [574, 400] on input "text" at bounding box center [579, 392] width 147 height 37
click at [599, 510] on input "text" at bounding box center [579, 497] width 147 height 37
type input "2,400"
click at [737, 469] on label "Wages" at bounding box center [756, 468] width 39 height 20
click at [745, 469] on input "Wages" at bounding box center [751, 464] width 13 height 13
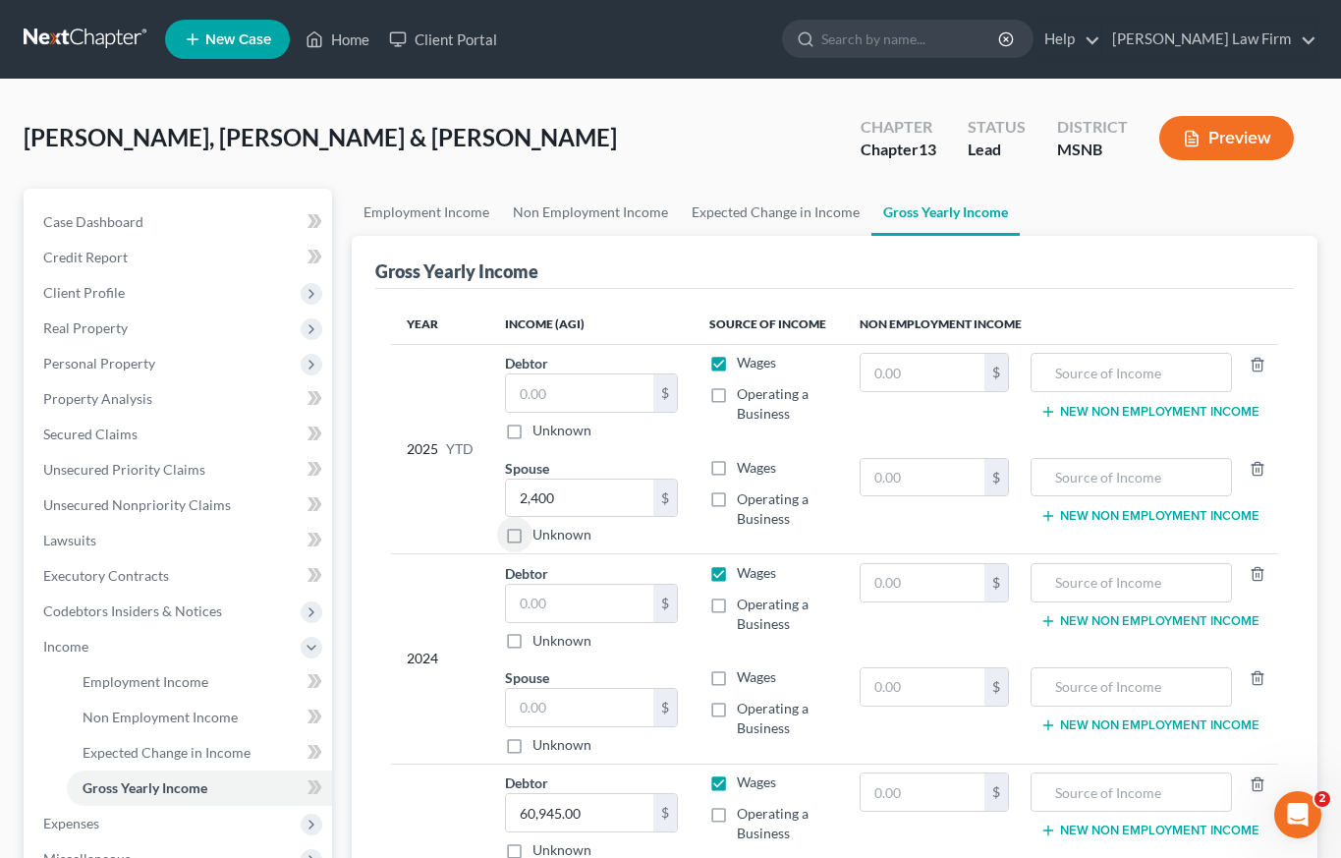
checkbox input "true"
click at [541, 398] on input "text" at bounding box center [579, 392] width 147 height 37
type input "12,300"
click at [564, 604] on input "text" at bounding box center [579, 603] width 147 height 37
type input "43,113"
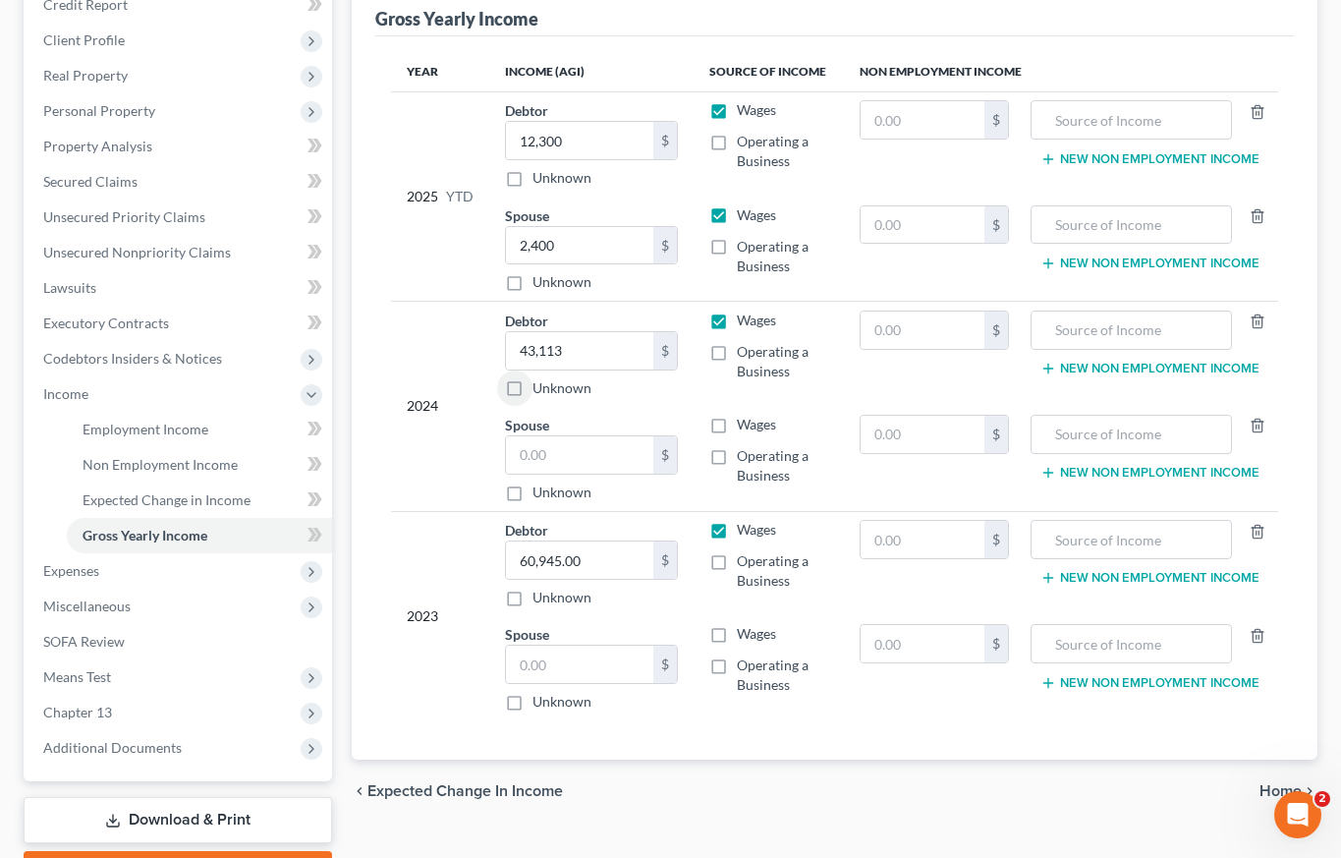
scroll to position [283, 0]
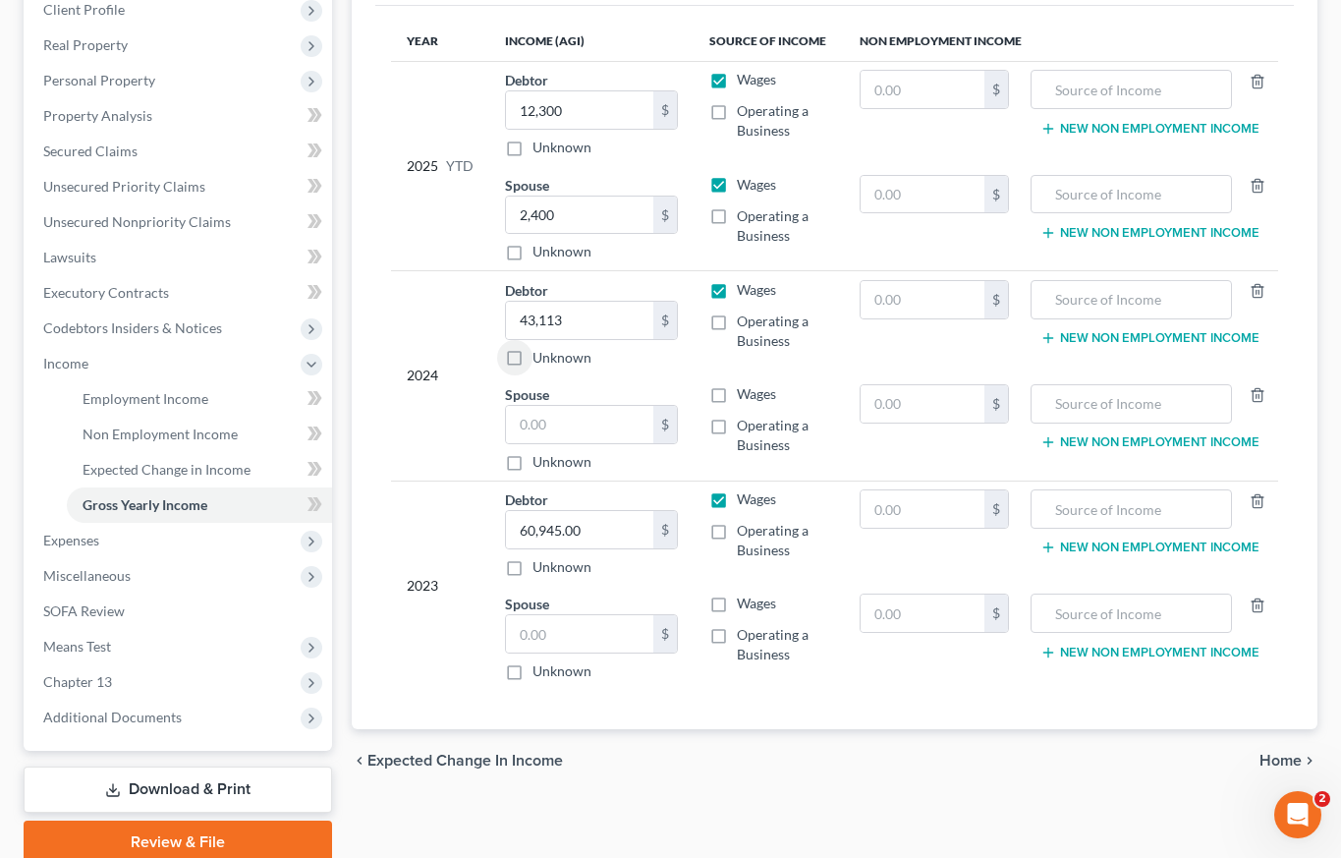
click at [1272, 761] on span "Home" at bounding box center [1281, 761] width 42 height 16
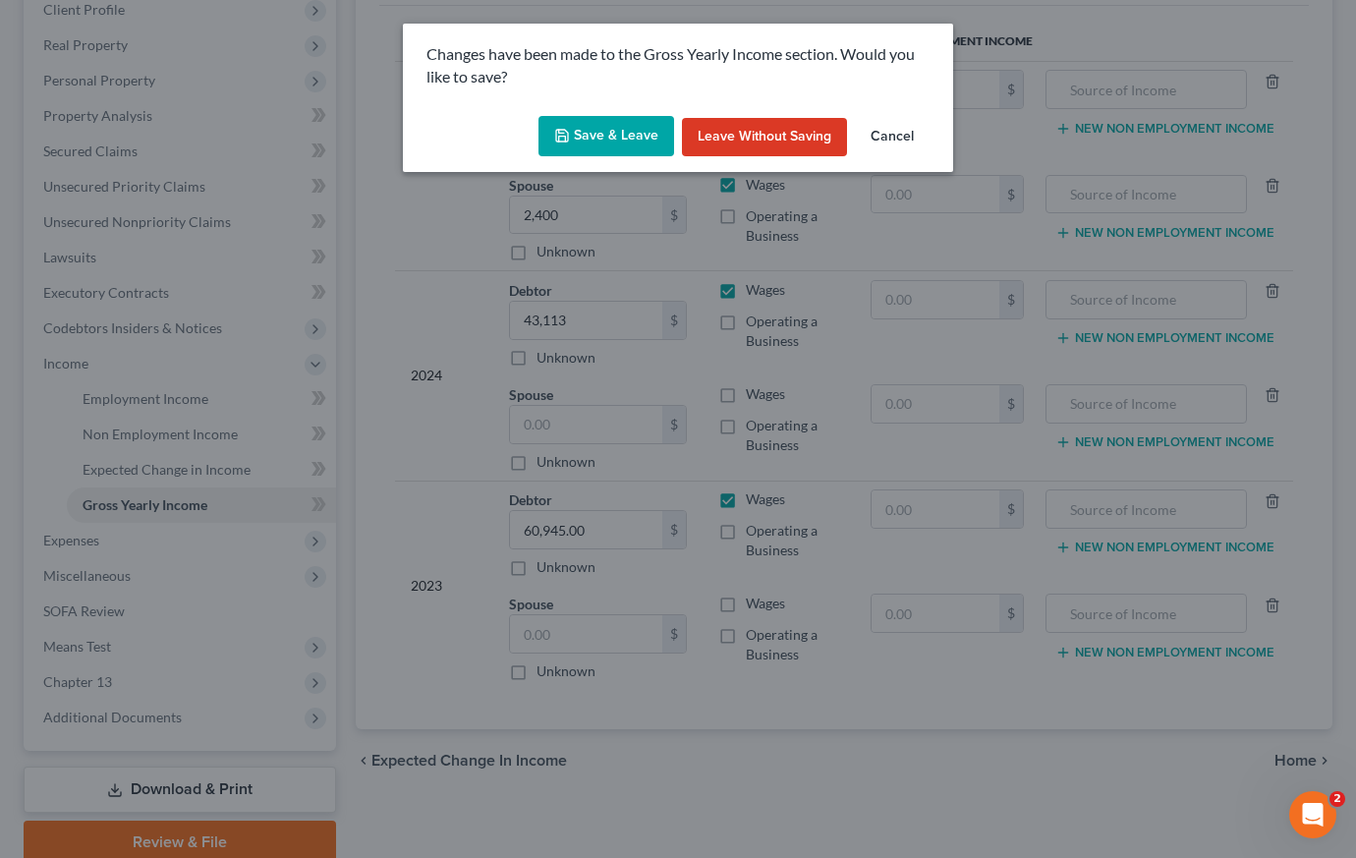
click at [599, 137] on button "Save & Leave" at bounding box center [606, 136] width 136 height 41
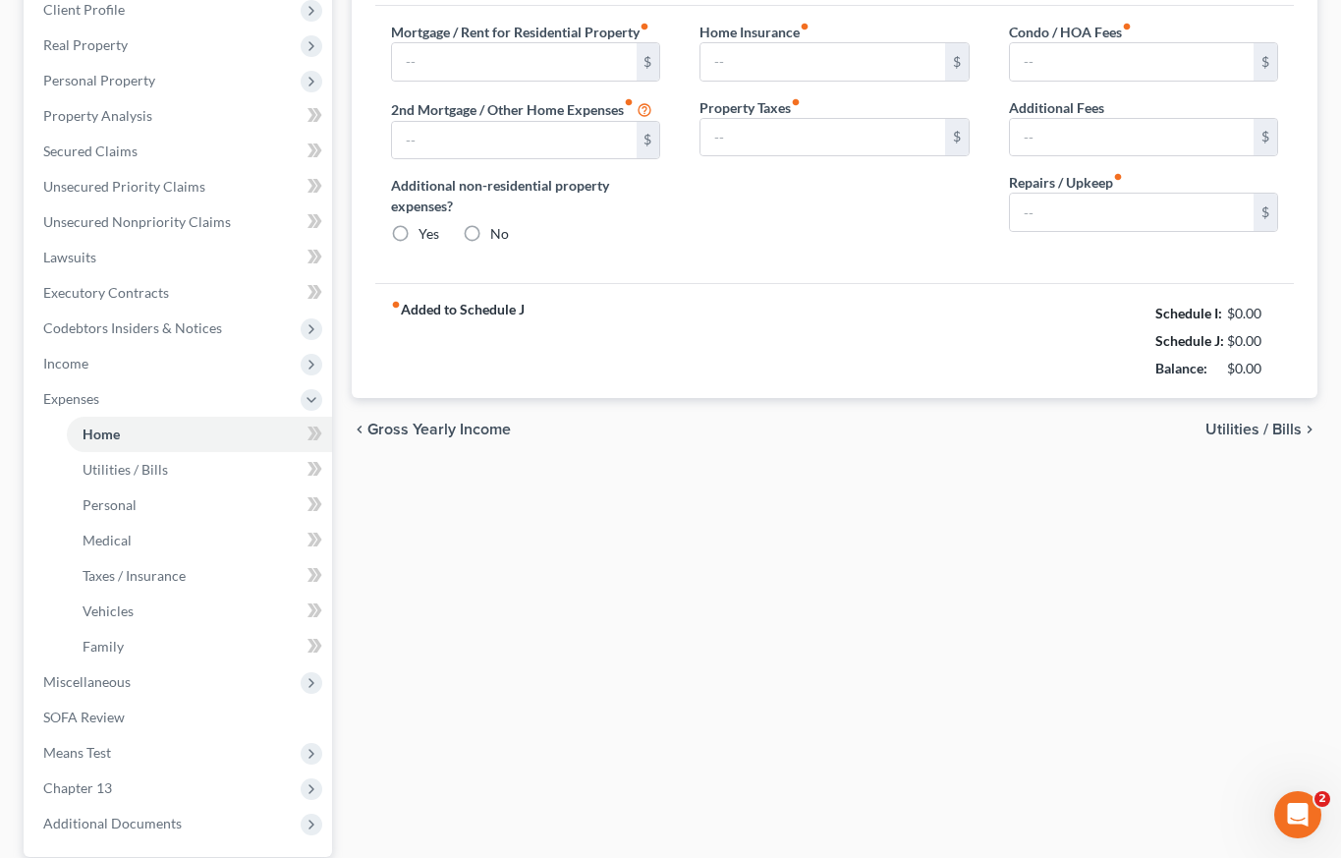
type input "496.00"
type input "0.00"
radio input "true"
type input "0.00"
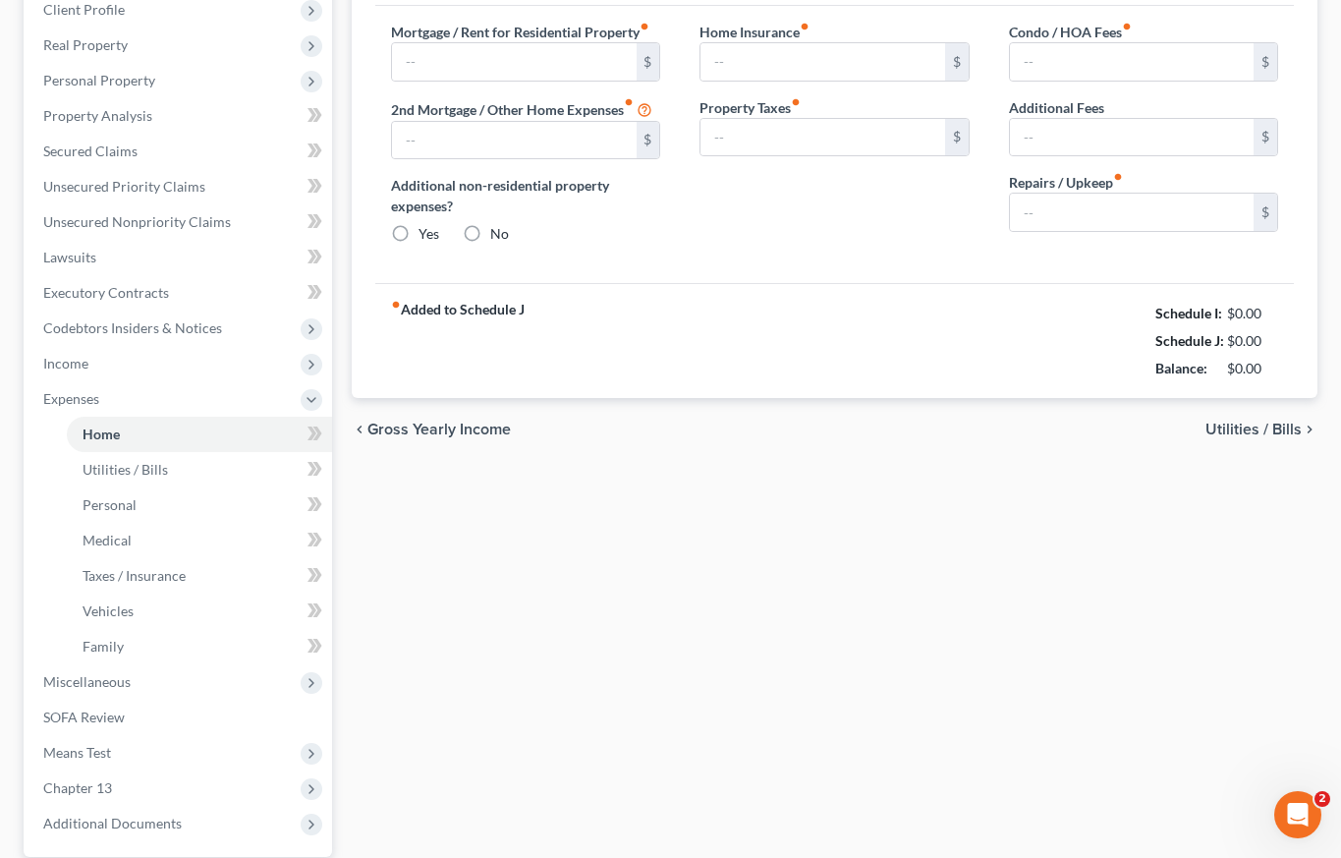
type input "0.00"
type input "50.00"
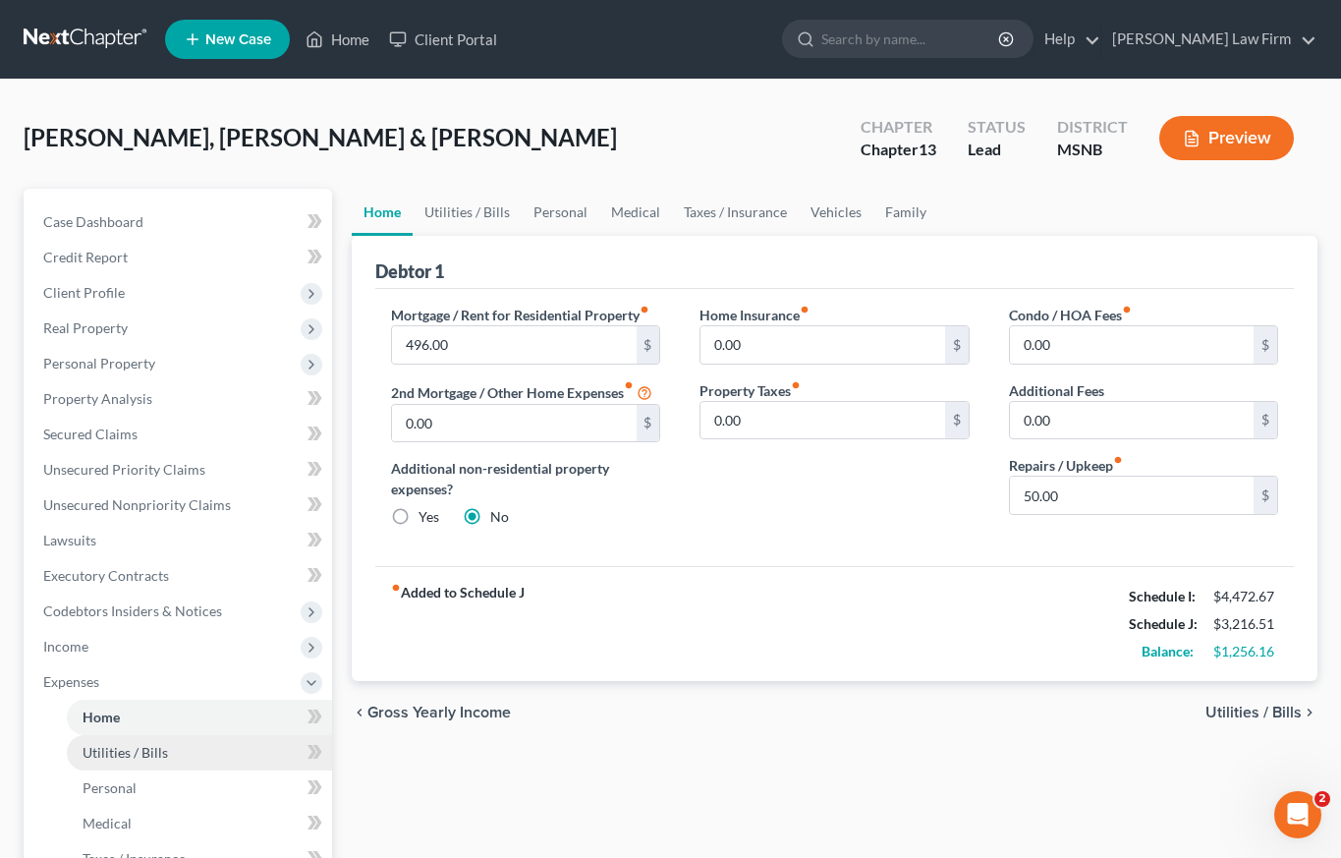
click at [158, 747] on span "Utilities / Bills" at bounding box center [125, 752] width 85 height 17
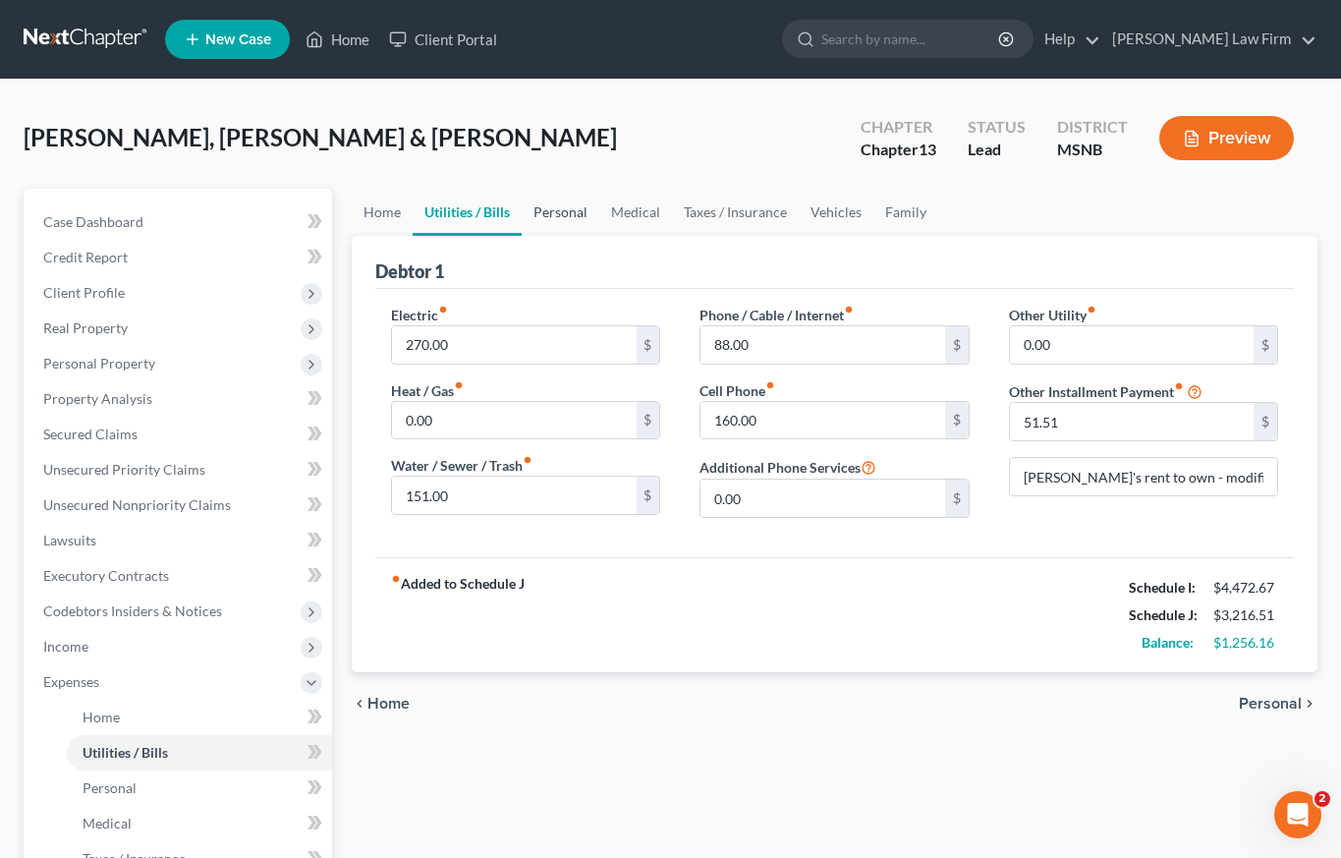
click at [560, 206] on link "Personal" at bounding box center [561, 212] width 78 height 47
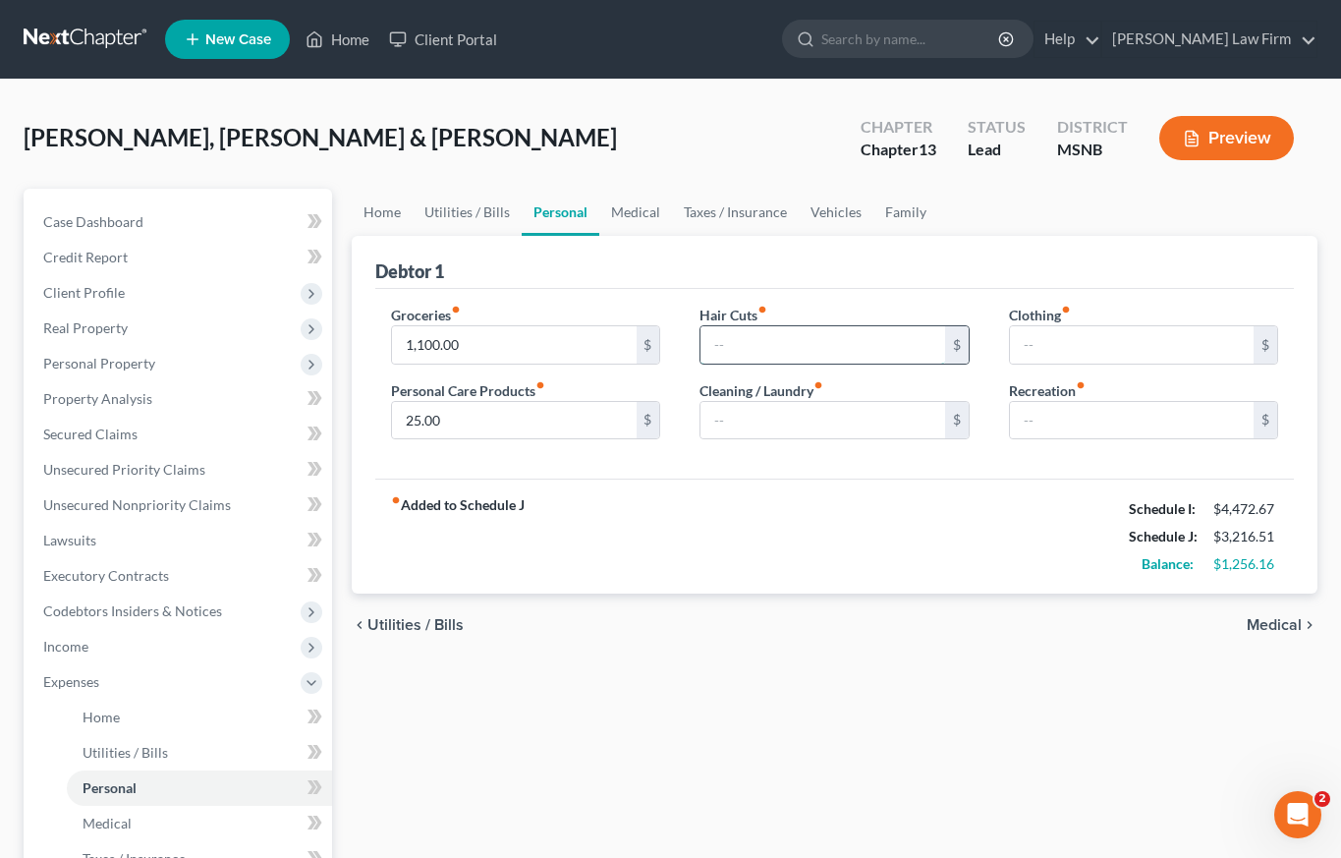
click at [885, 339] on input "text" at bounding box center [823, 344] width 244 height 37
type input "100"
type input "50"
type input "150"
type input "200"
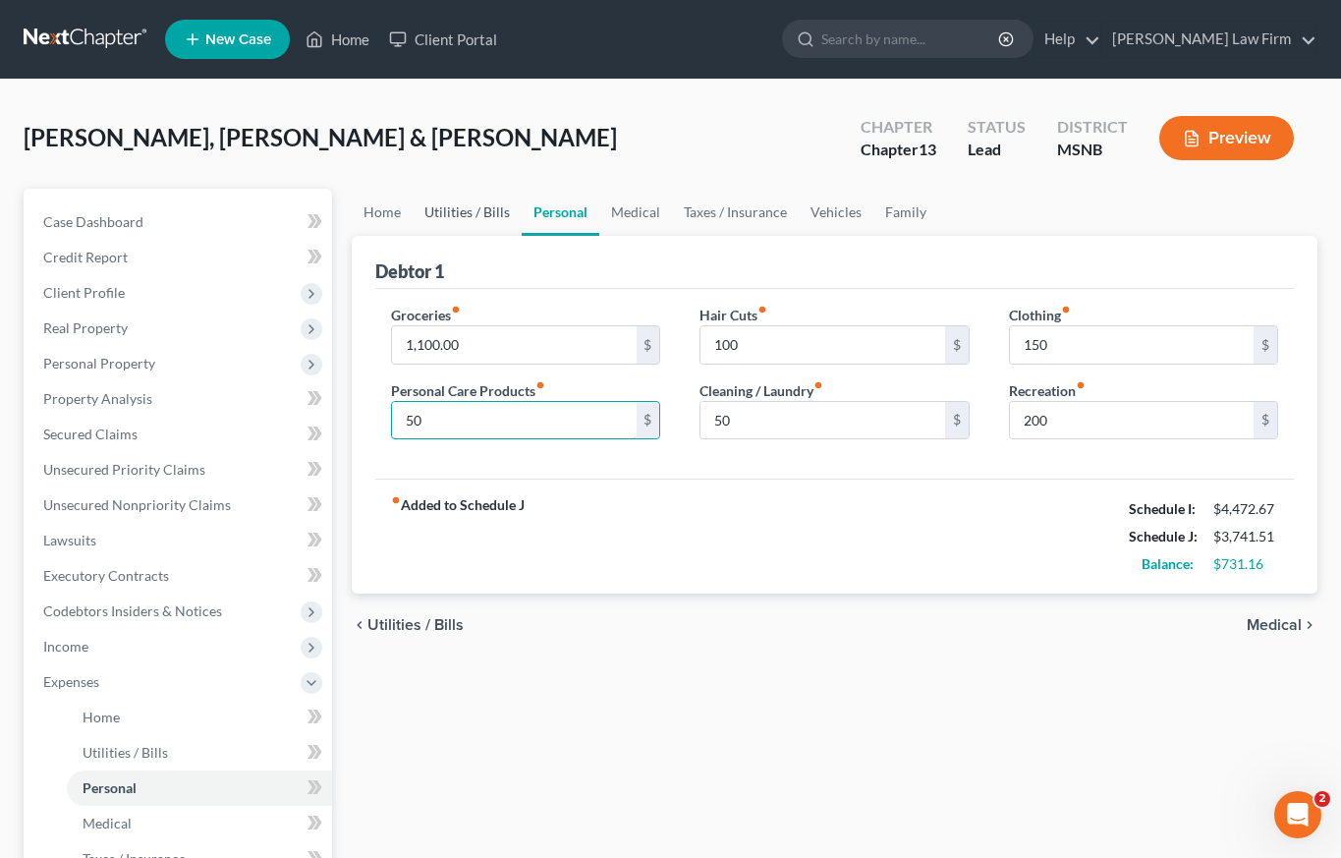
type input "50"
click at [468, 213] on link "Utilities / Bills" at bounding box center [467, 212] width 109 height 47
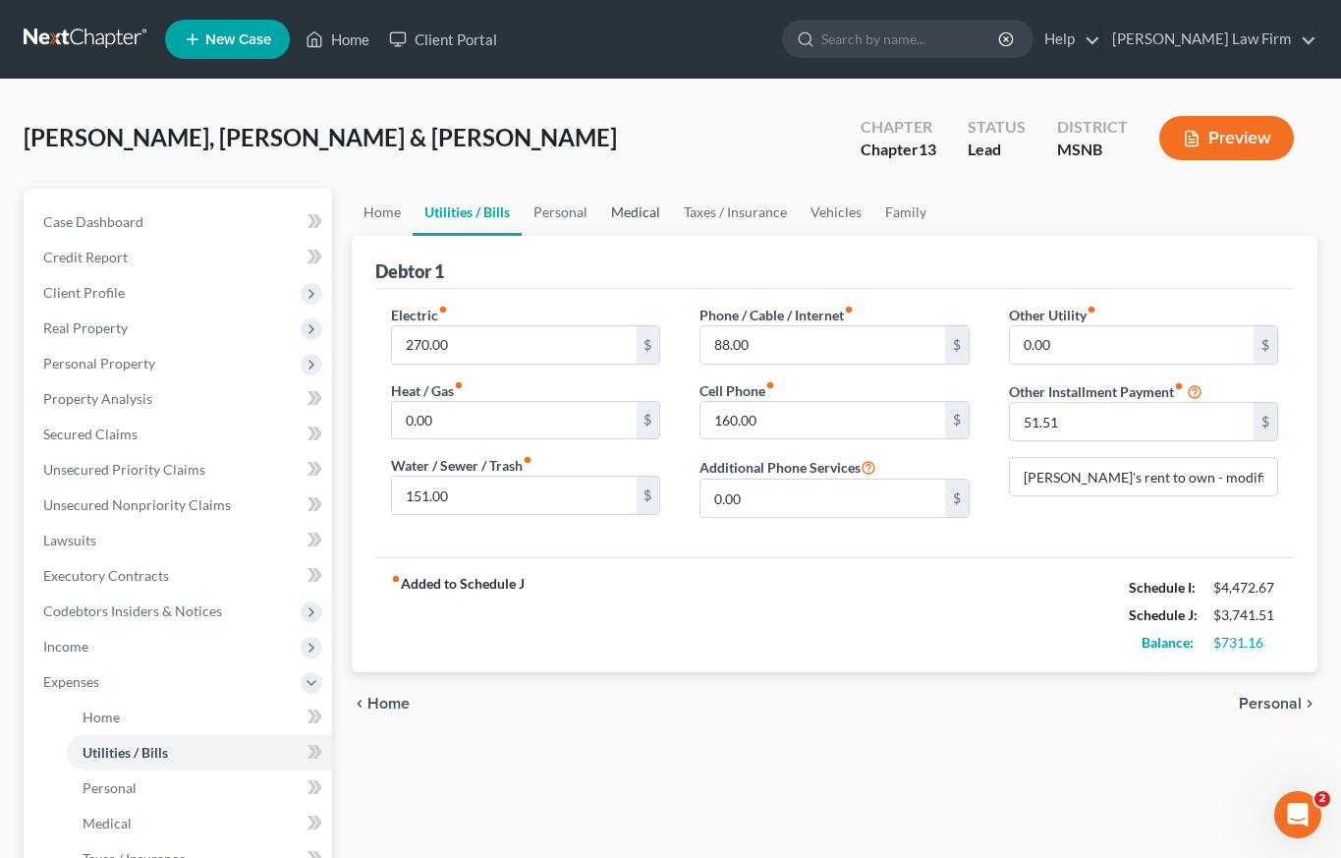
click at [641, 208] on link "Medical" at bounding box center [635, 212] width 73 height 47
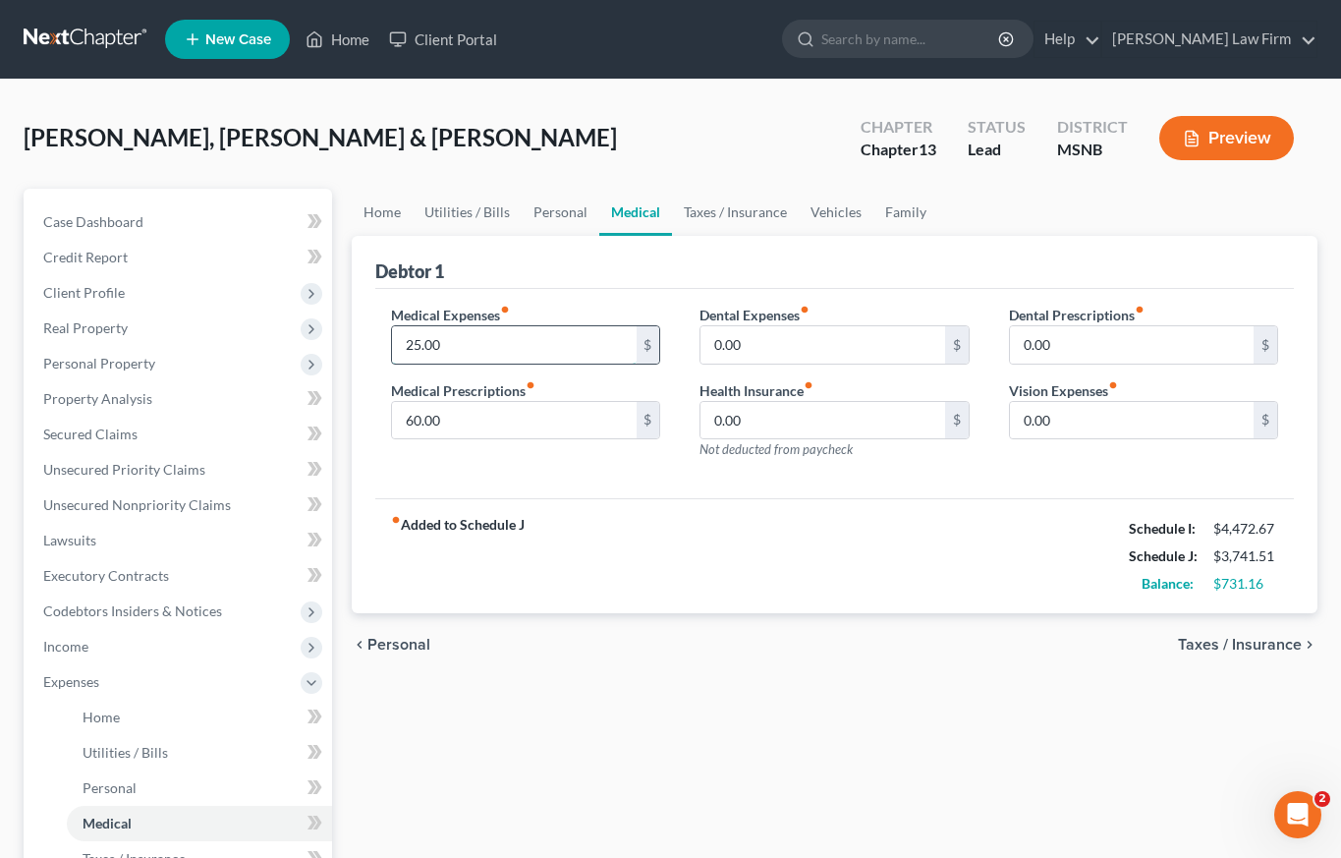
click at [480, 343] on input "25.00" at bounding box center [514, 344] width 244 height 37
type input "200"
type input "100"
click at [1084, 417] on input "0.00" at bounding box center [1132, 420] width 244 height 37
type input "5"
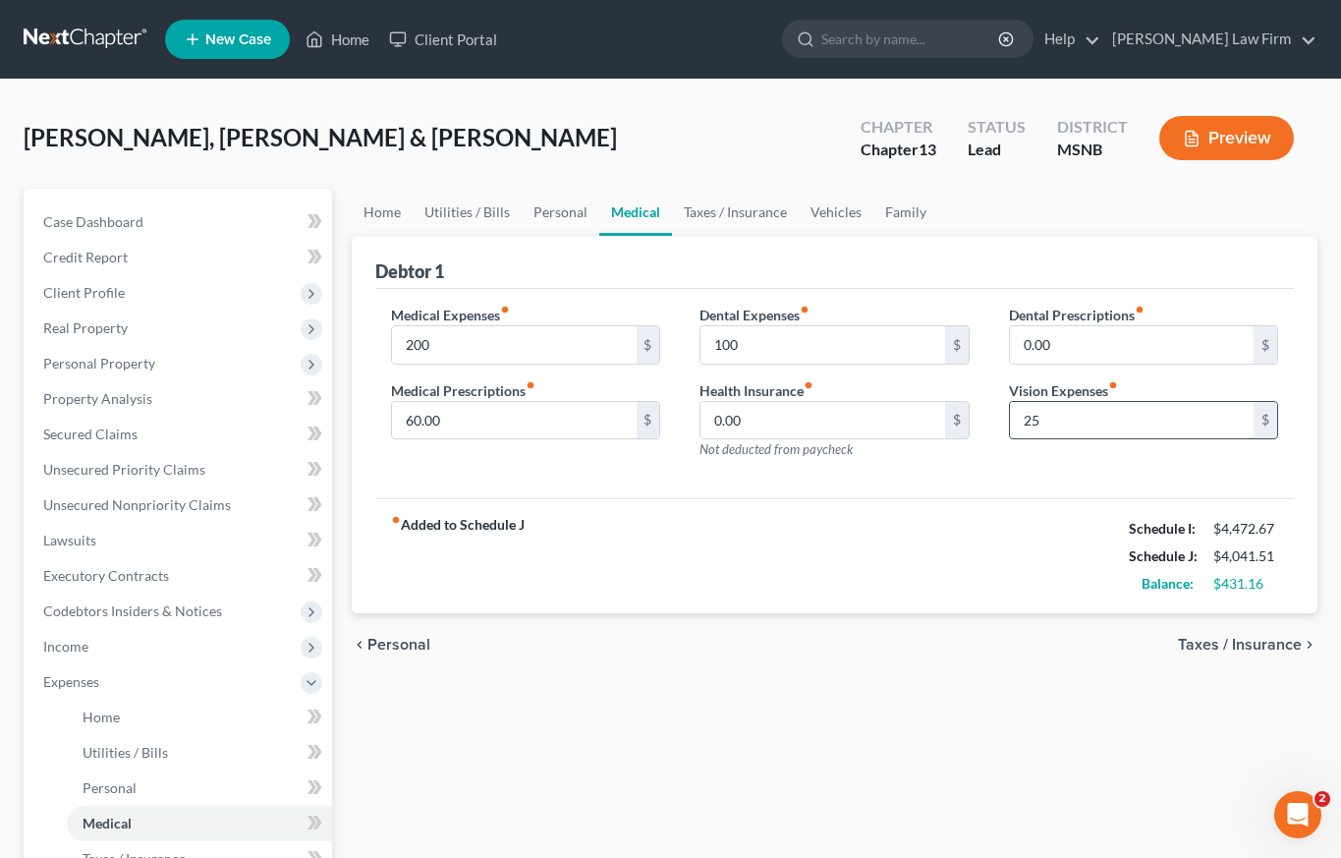
type input "25"
click at [722, 214] on link "Taxes / Insurance" at bounding box center [735, 212] width 127 height 47
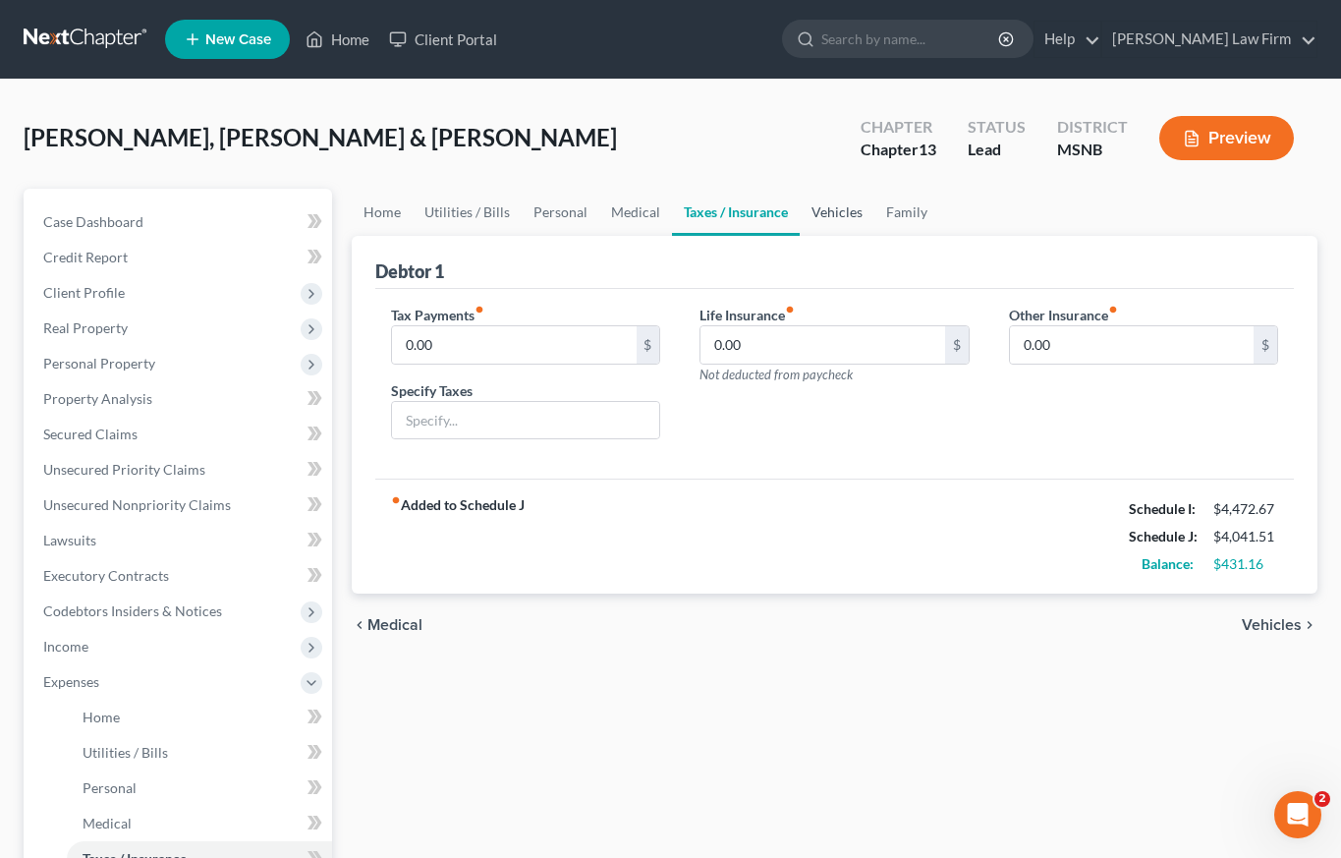
click at [846, 209] on link "Vehicles" at bounding box center [837, 212] width 75 height 47
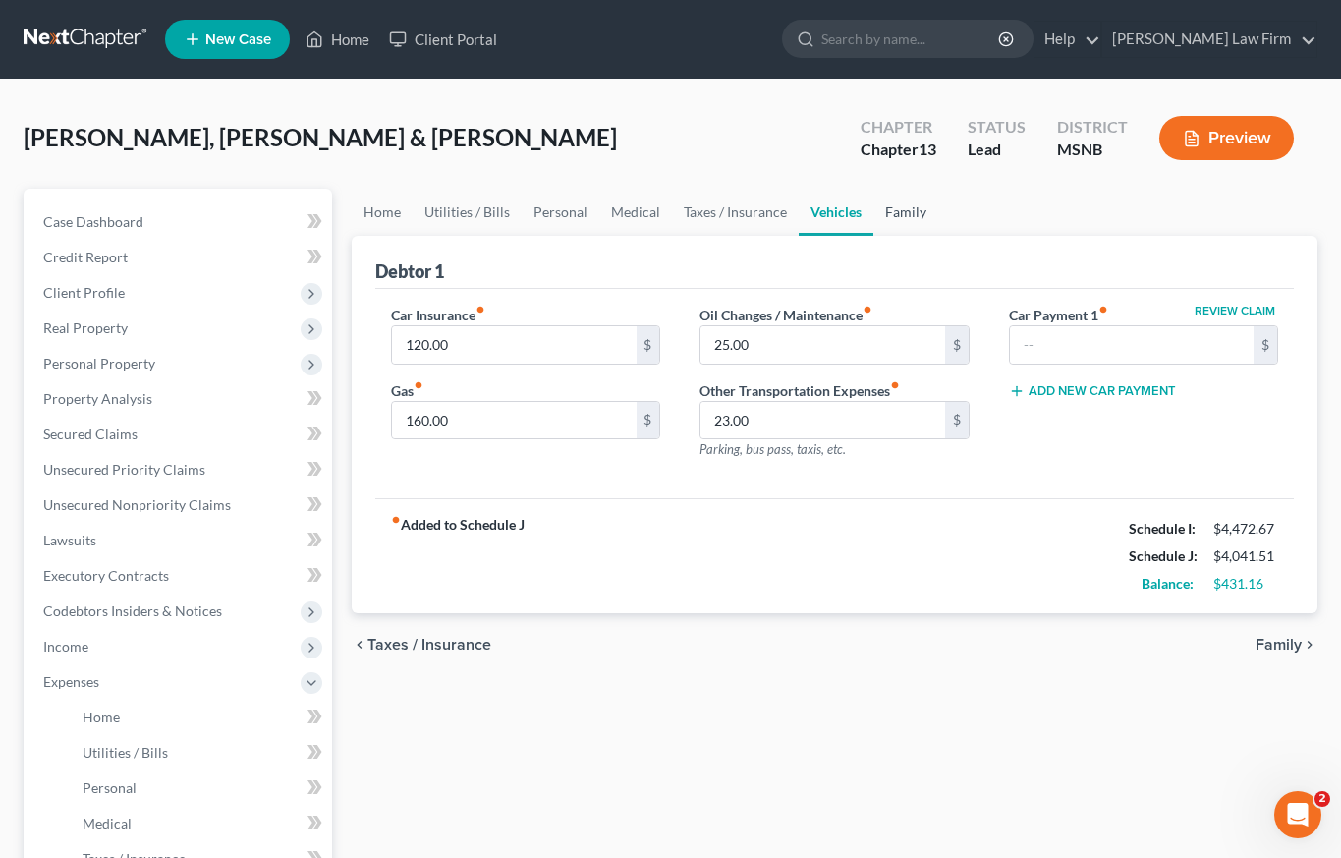
click at [909, 216] on link "Family" at bounding box center [906, 212] width 65 height 47
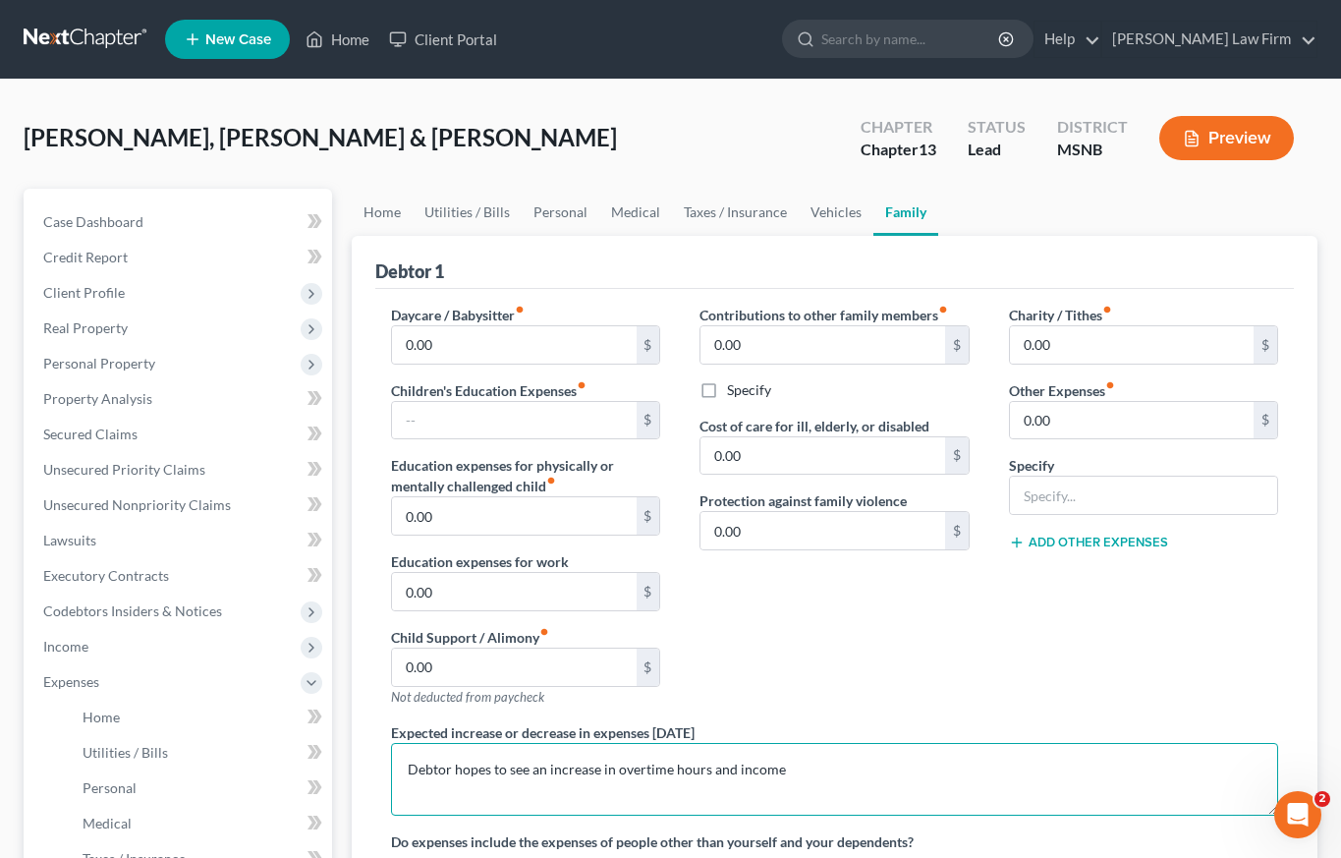
click at [846, 751] on textarea "Debtor hopes to see an increase in overtime hours and income" at bounding box center [834, 779] width 887 height 73
click at [776, 777] on textarea "Debtor hopes to see an increase in overtime hours and income" at bounding box center [834, 779] width 887 height 73
type textarea "Debtor hopes to see an increase in overtime hours and income. Wife has started …"
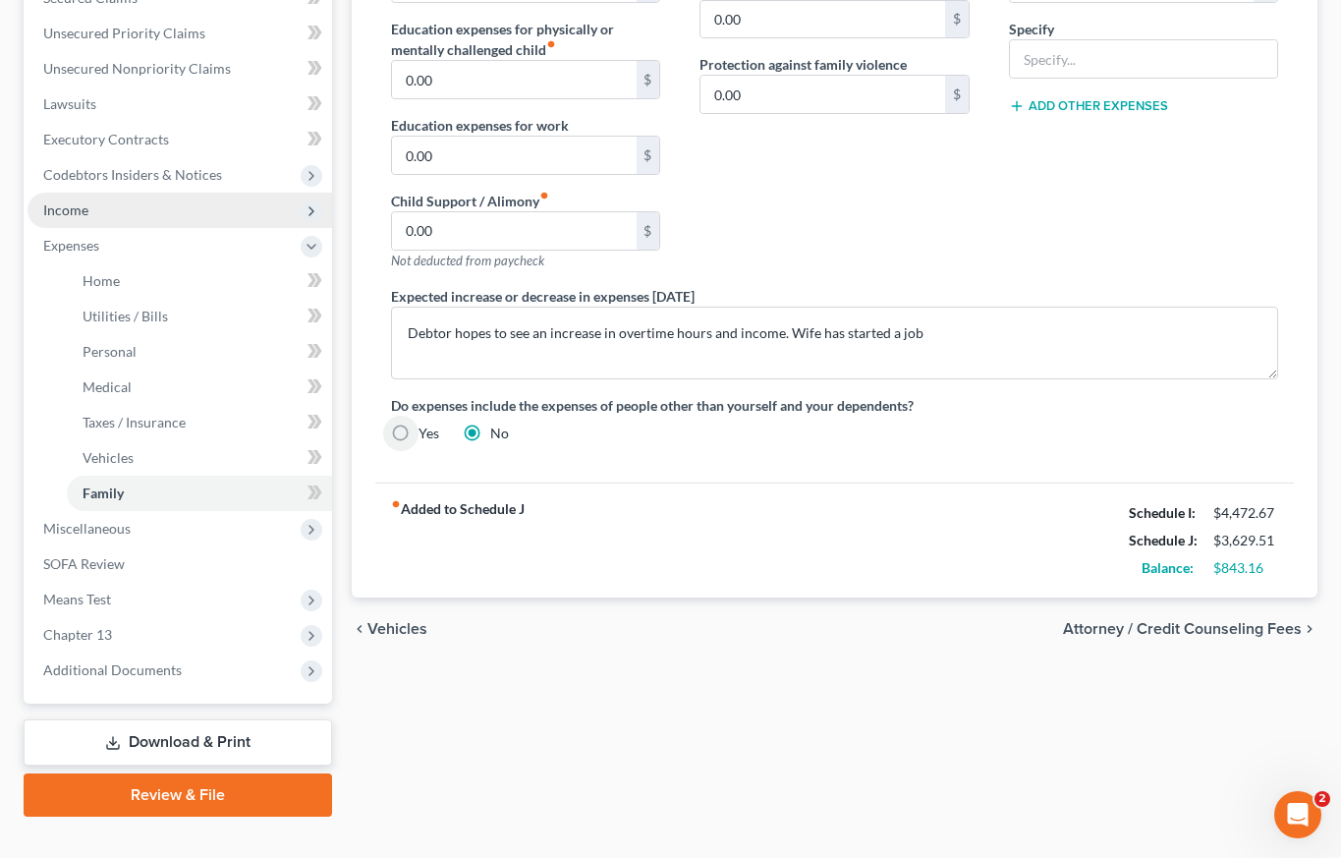
click at [86, 213] on span "Income" at bounding box center [65, 209] width 45 height 17
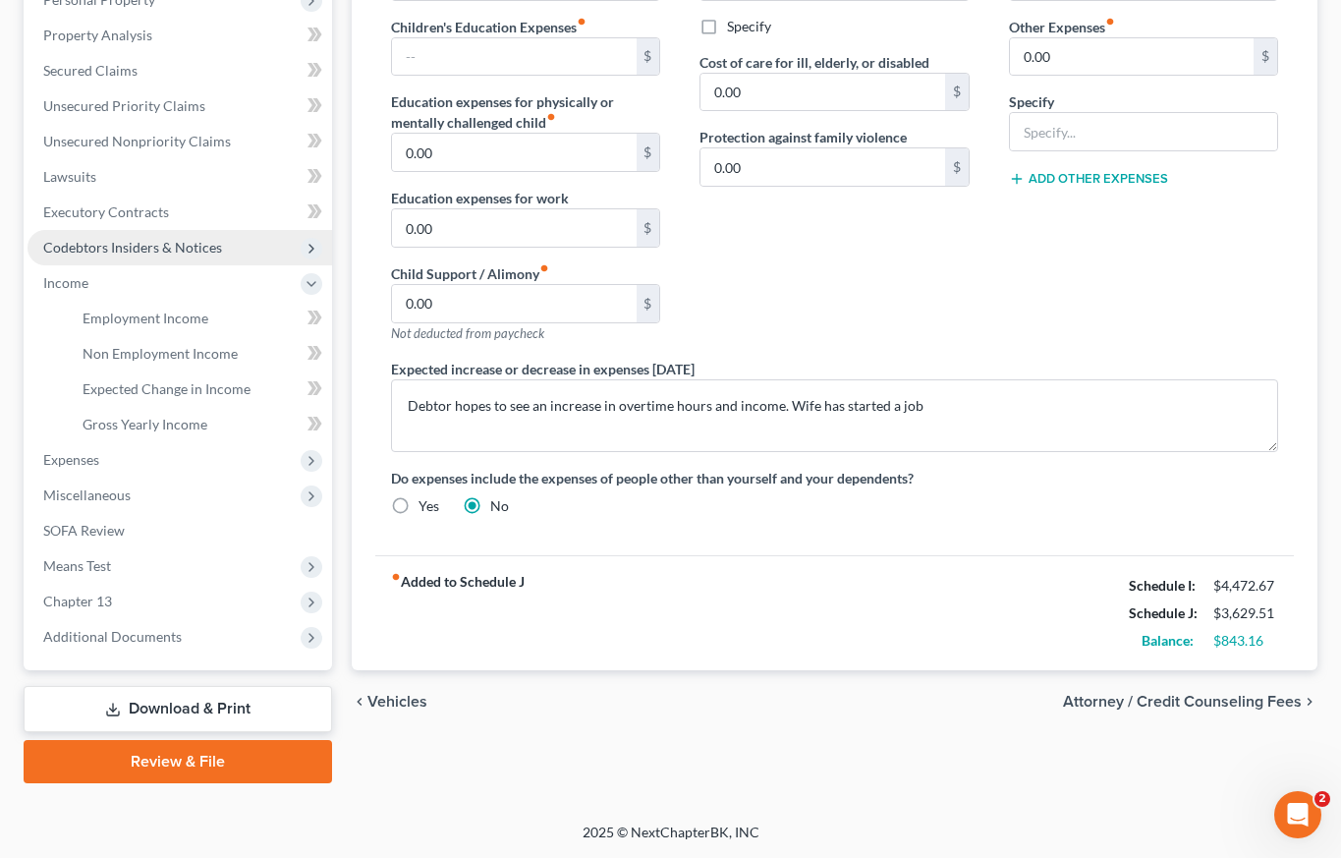
scroll to position [364, 0]
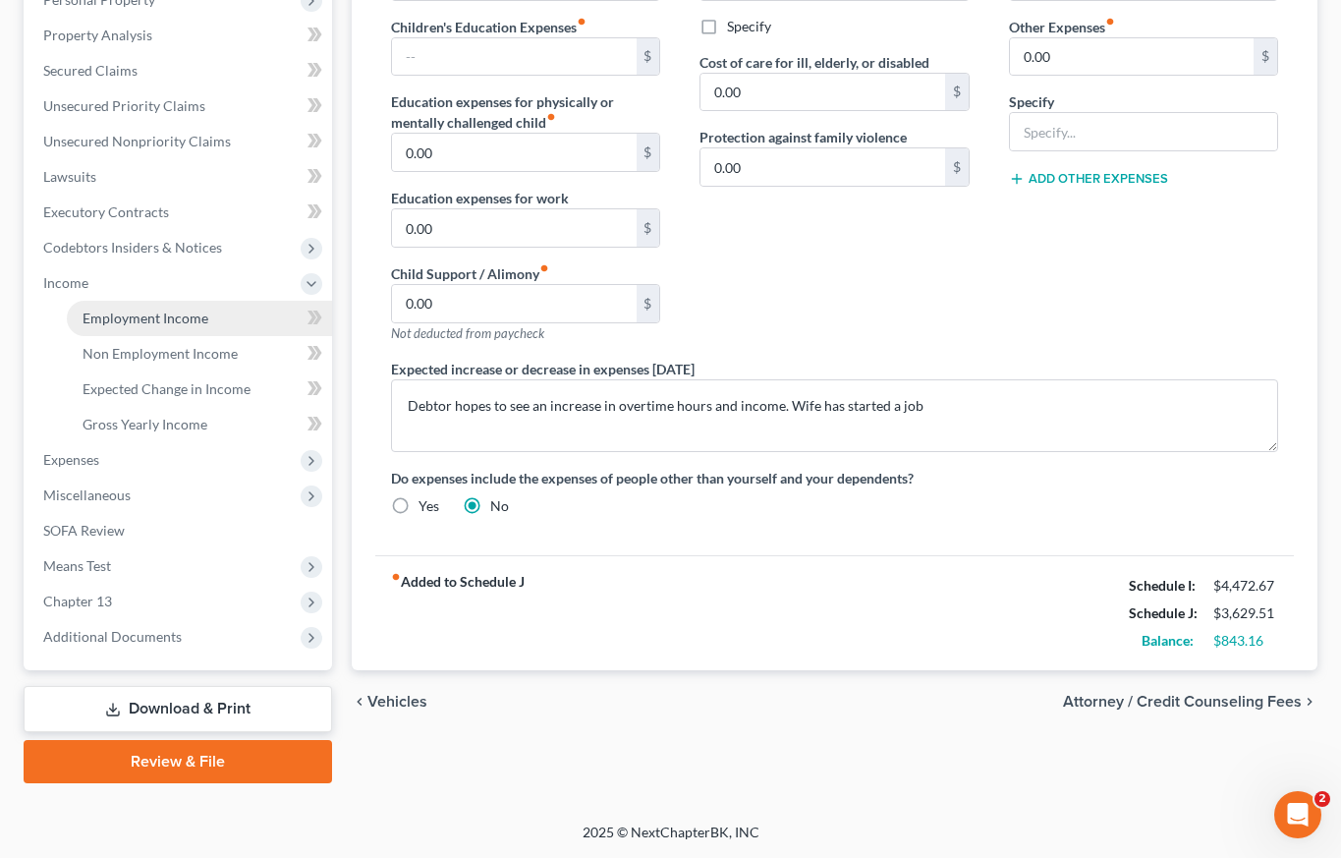
click at [137, 317] on span "Employment Income" at bounding box center [146, 318] width 126 height 17
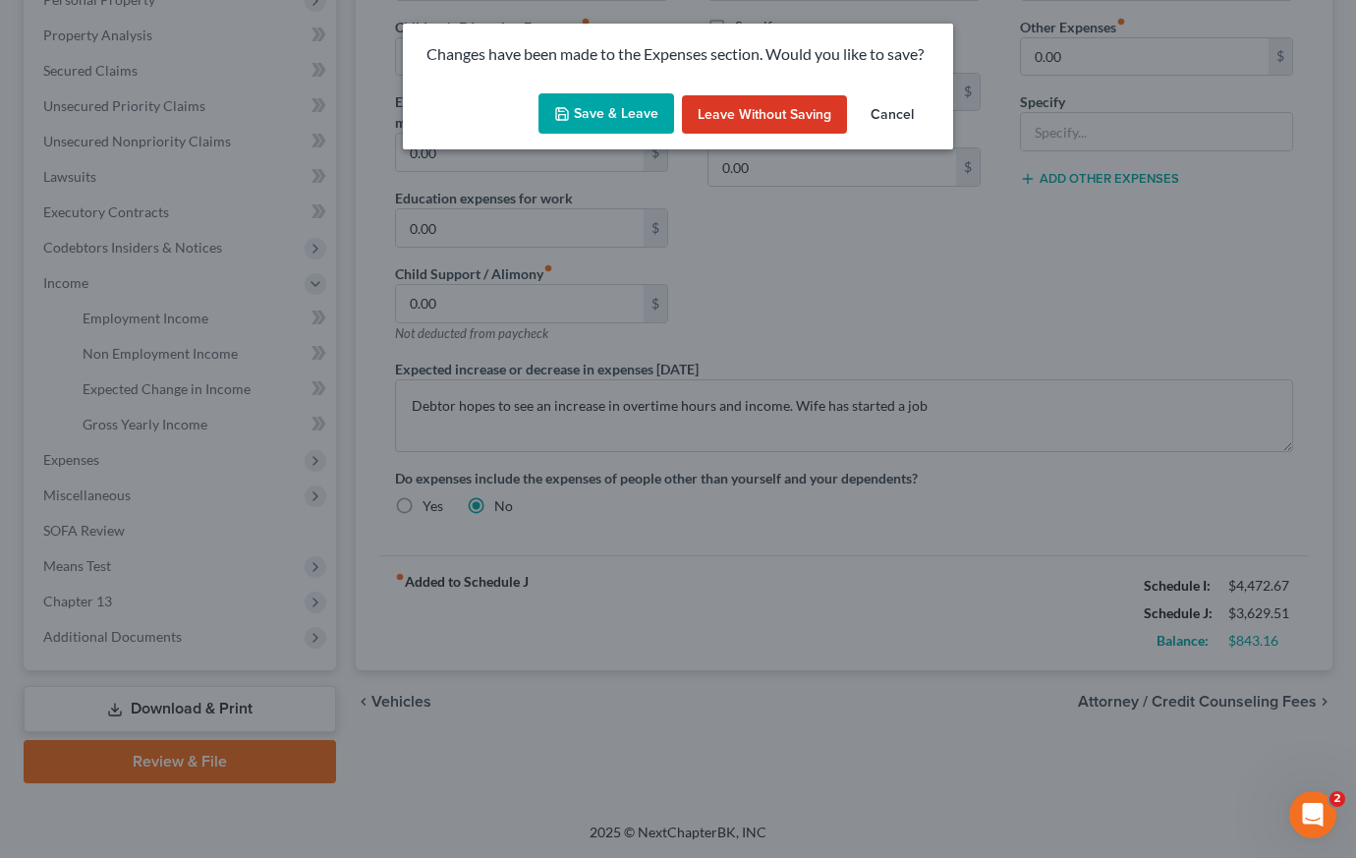
click at [611, 118] on button "Save & Leave" at bounding box center [606, 113] width 136 height 41
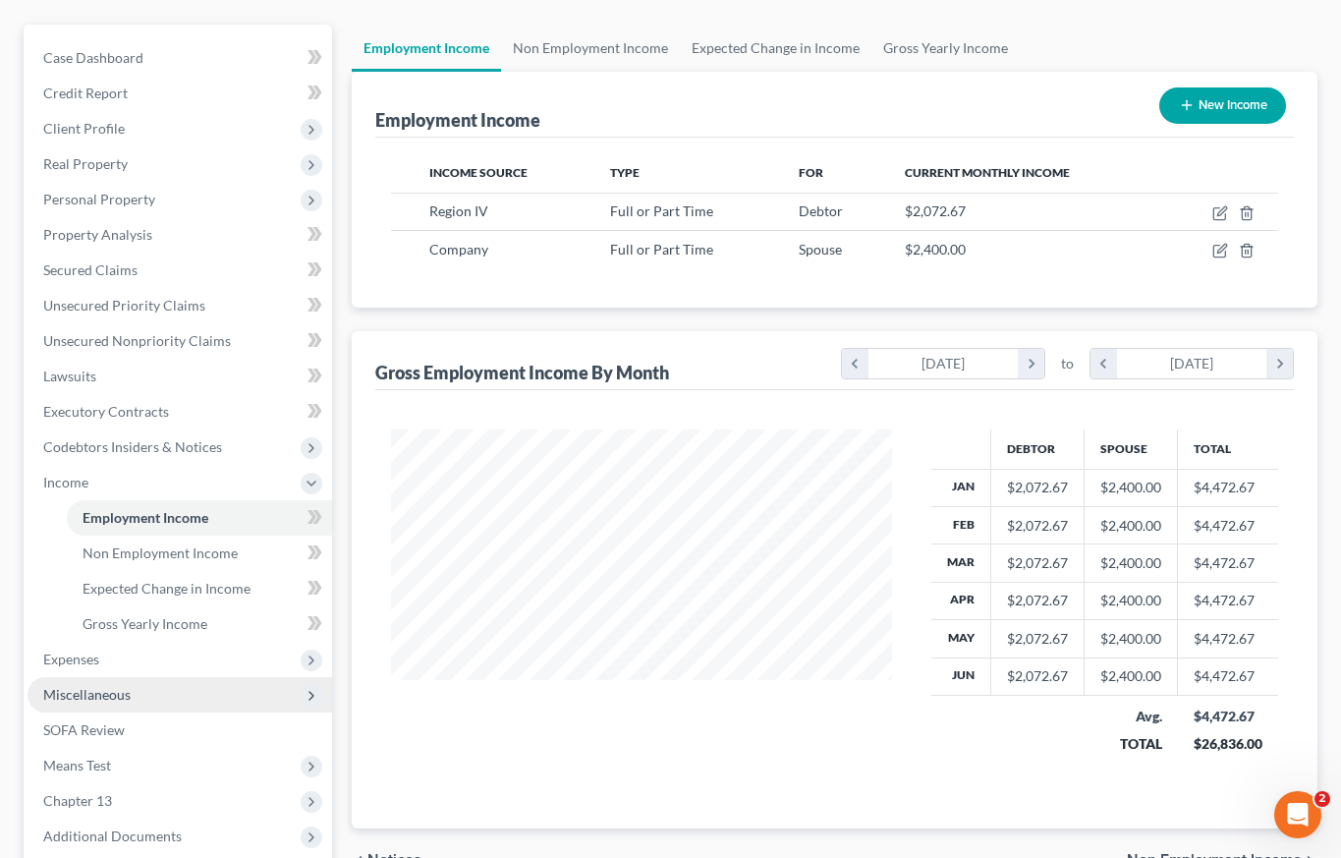
scroll to position [229, 0]
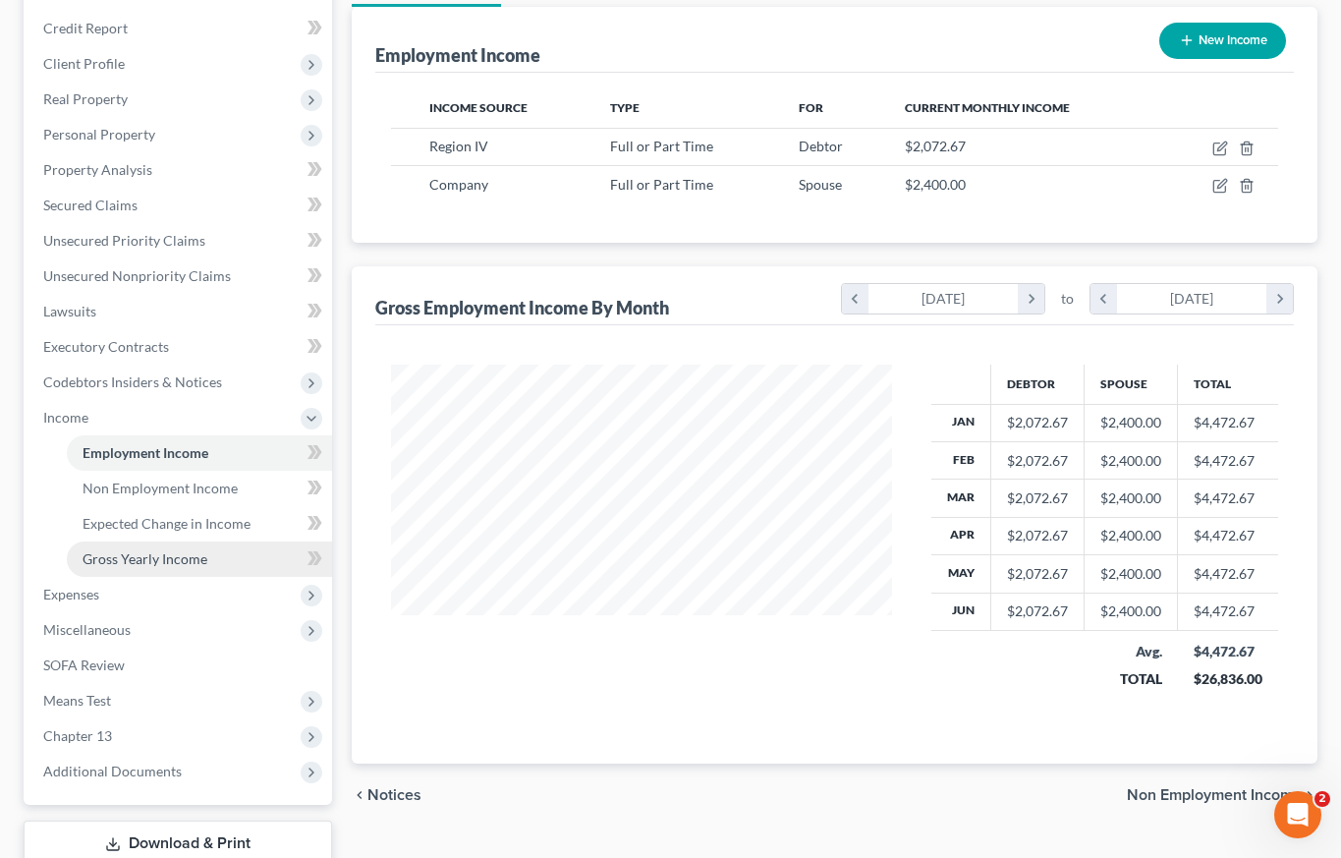
click at [147, 562] on span "Gross Yearly Income" at bounding box center [145, 558] width 125 height 17
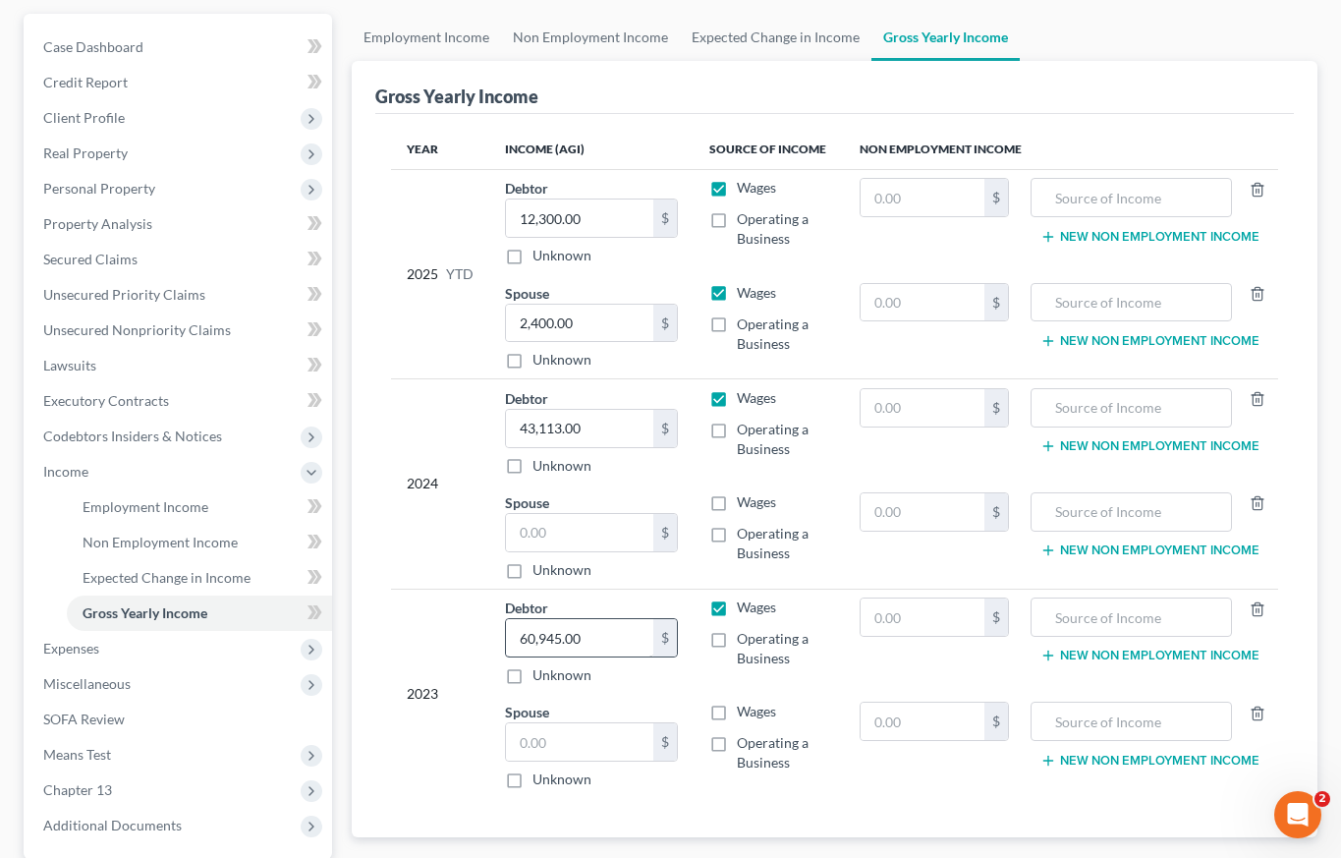
scroll to position [228, 0]
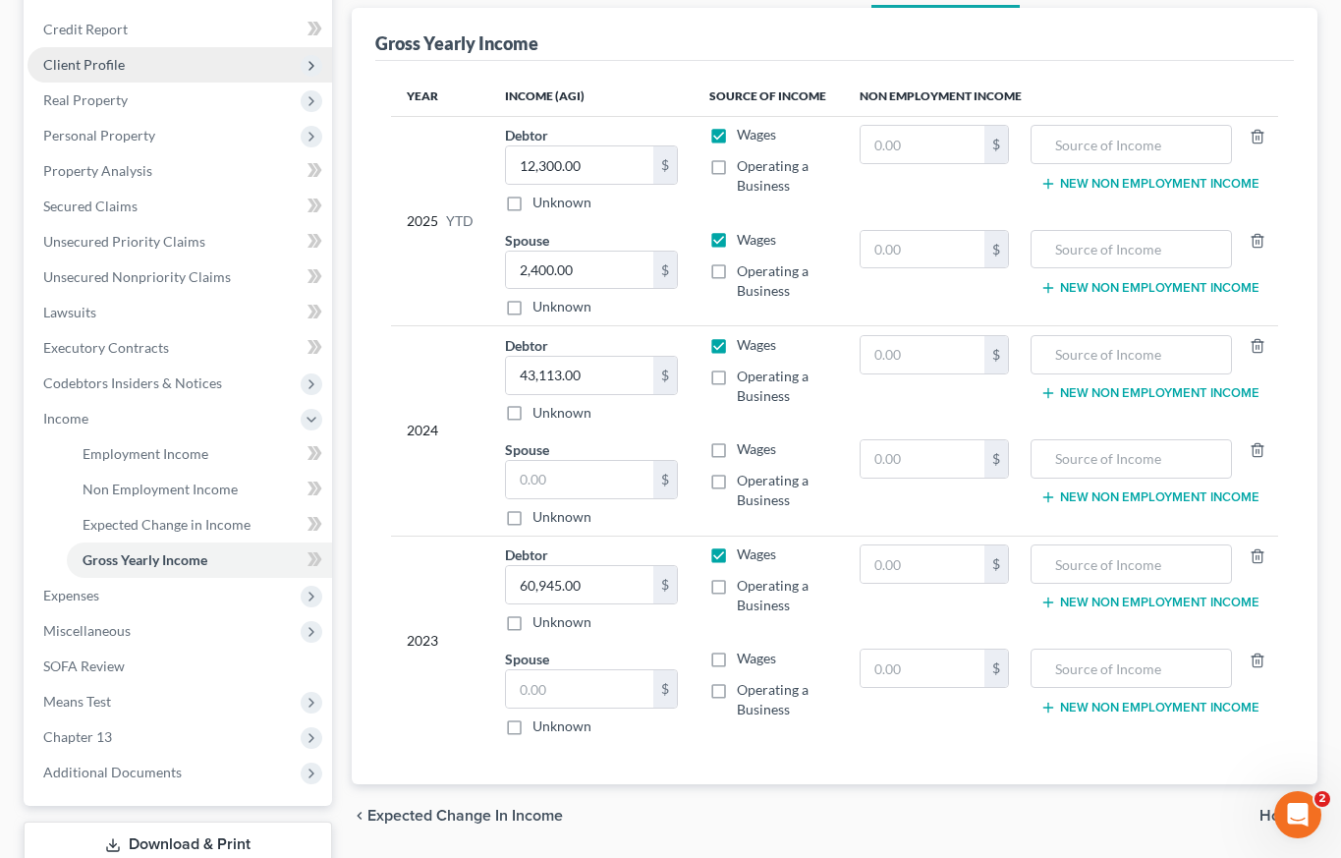
click at [77, 68] on span "Client Profile" at bounding box center [84, 64] width 82 height 17
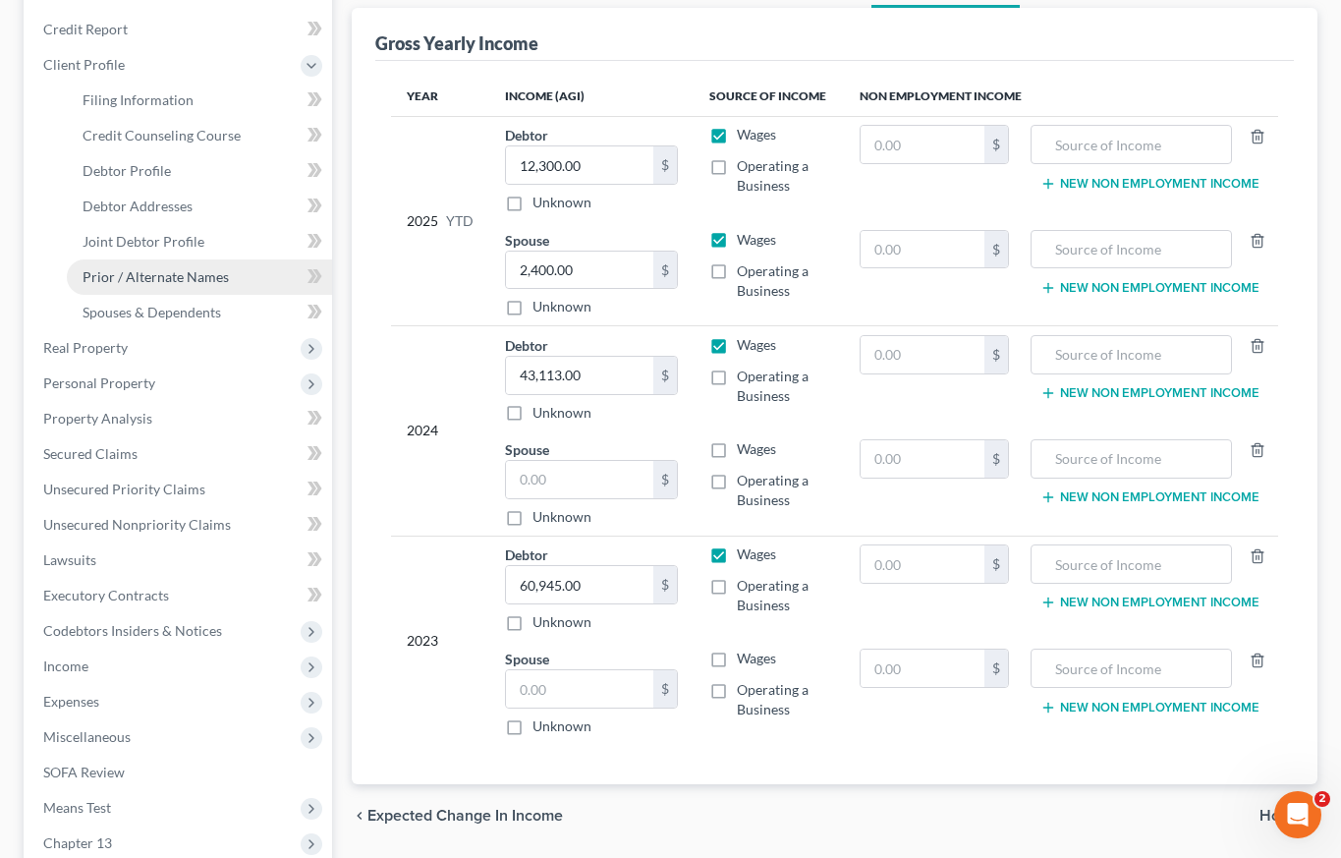
click at [148, 274] on span "Prior / Alternate Names" at bounding box center [156, 276] width 146 height 17
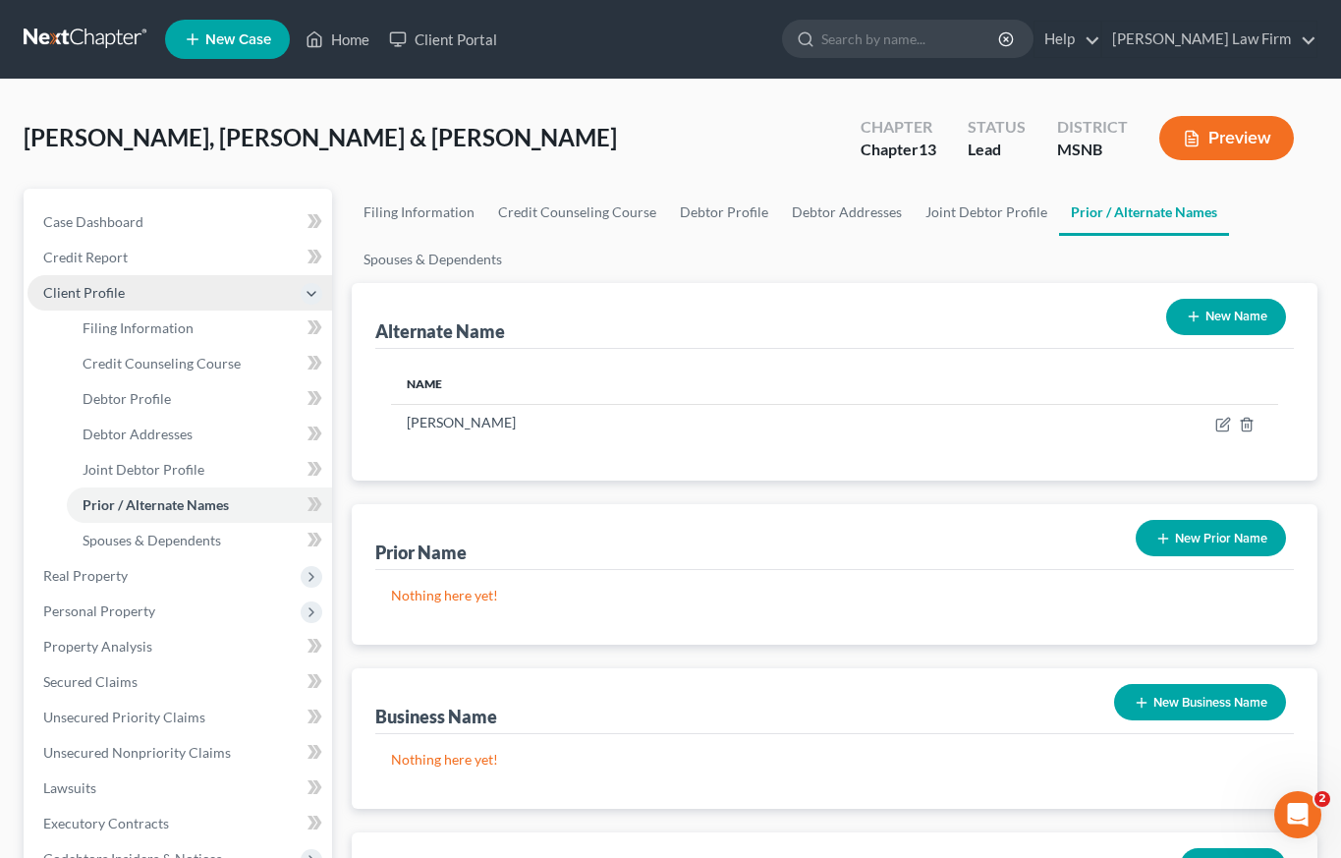
click at [81, 296] on span "Client Profile" at bounding box center [84, 292] width 82 height 17
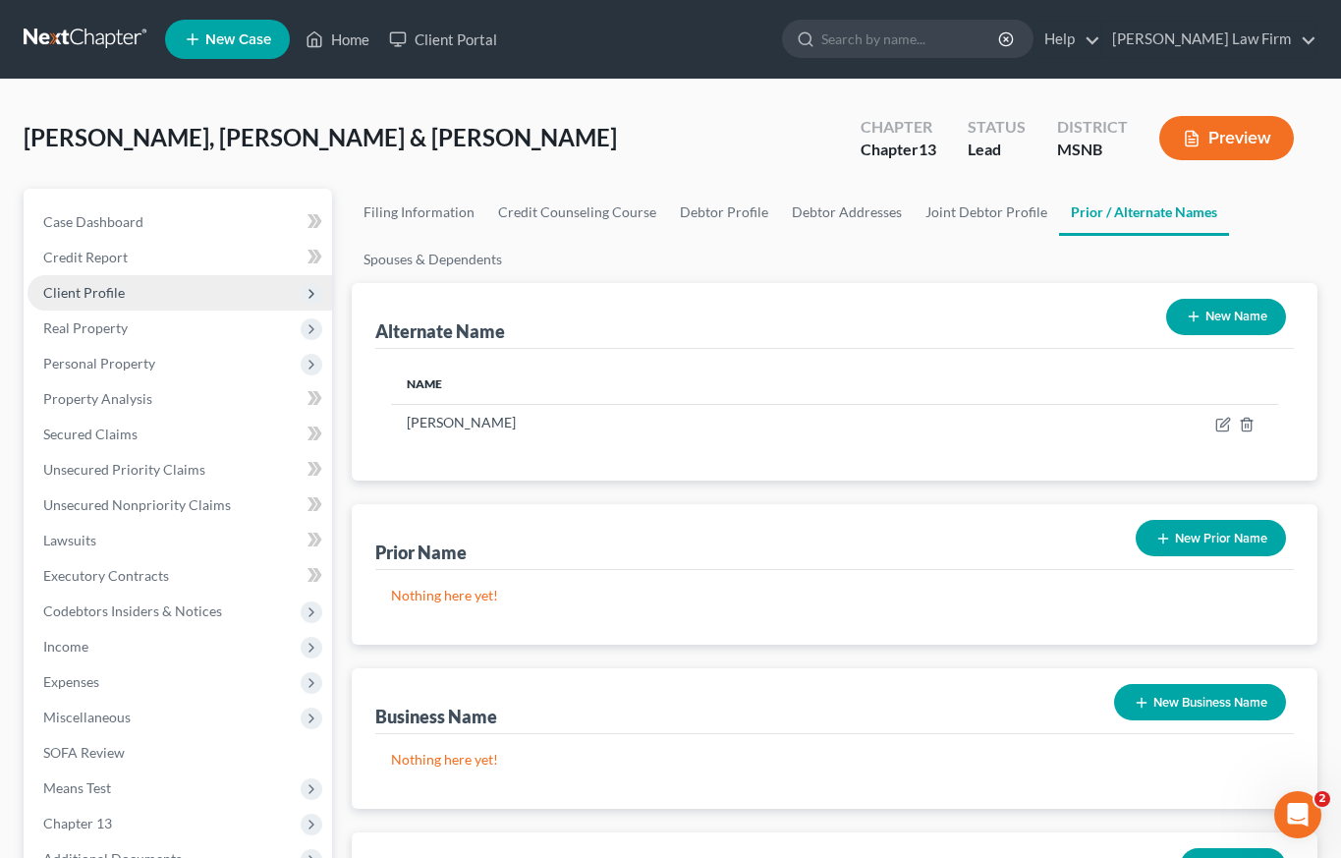
click at [81, 296] on span "Client Profile" at bounding box center [84, 292] width 82 height 17
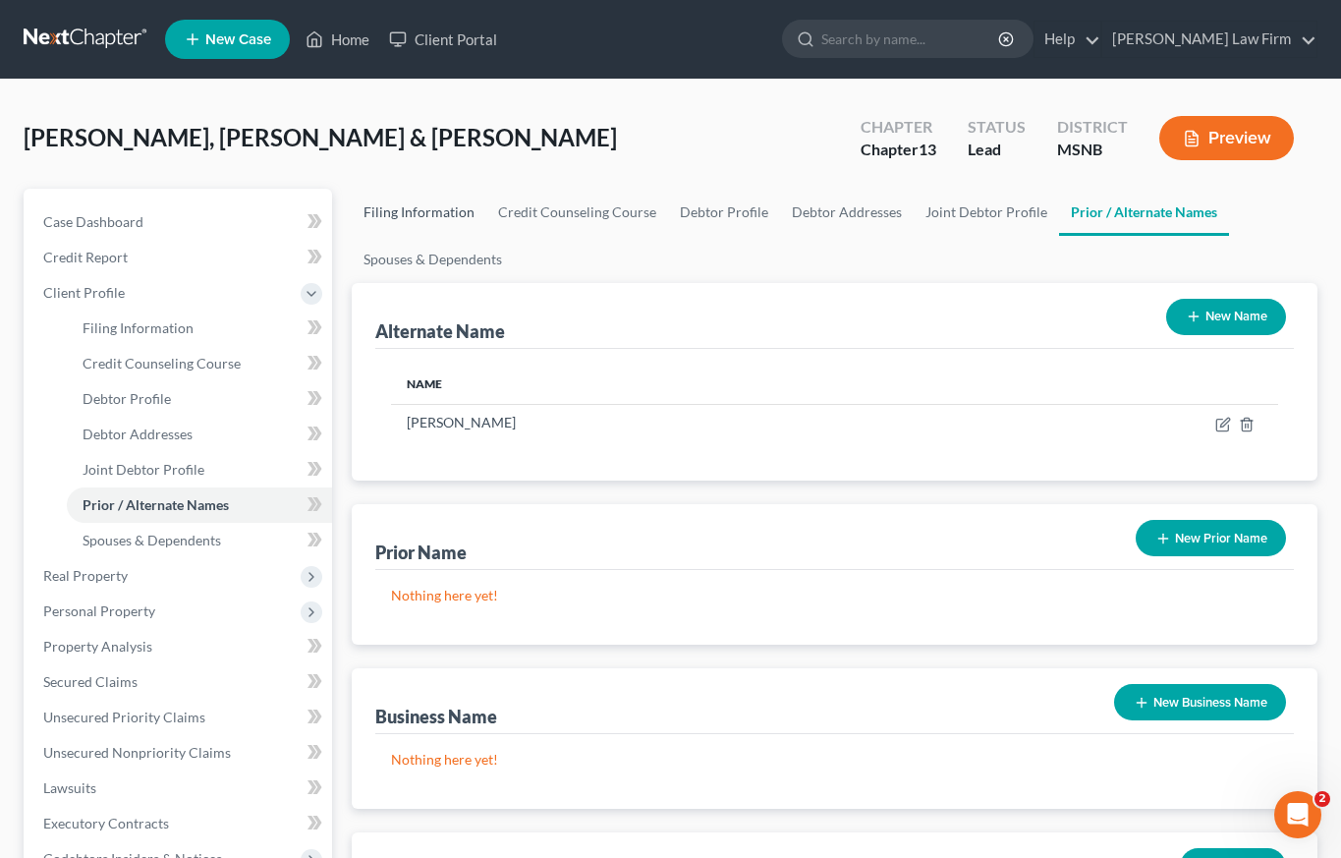
click at [441, 209] on link "Filing Information" at bounding box center [419, 212] width 135 height 47
select select "1"
select select "3"
select select "25"
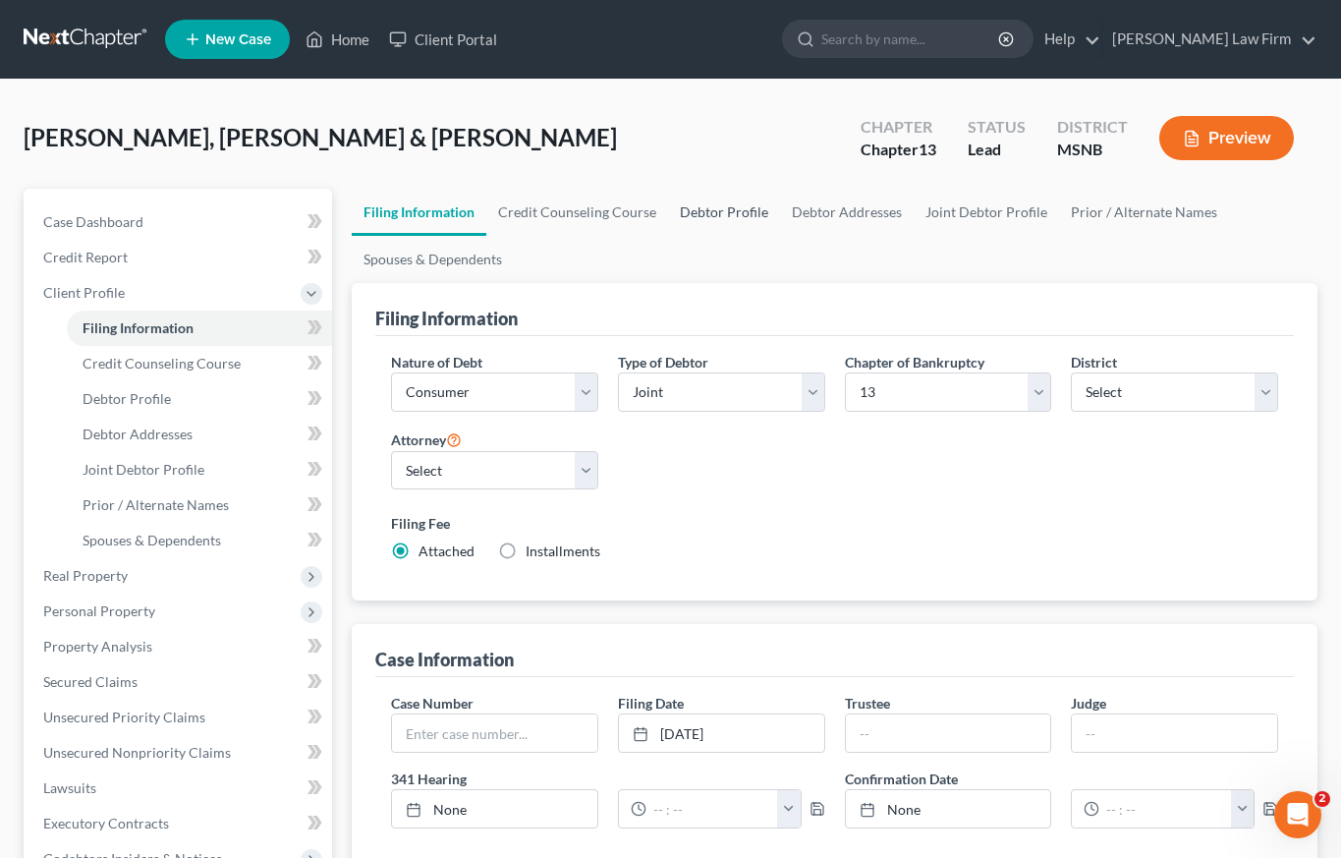
click at [712, 211] on link "Debtor Profile" at bounding box center [724, 212] width 112 height 47
select select "1"
select select "4"
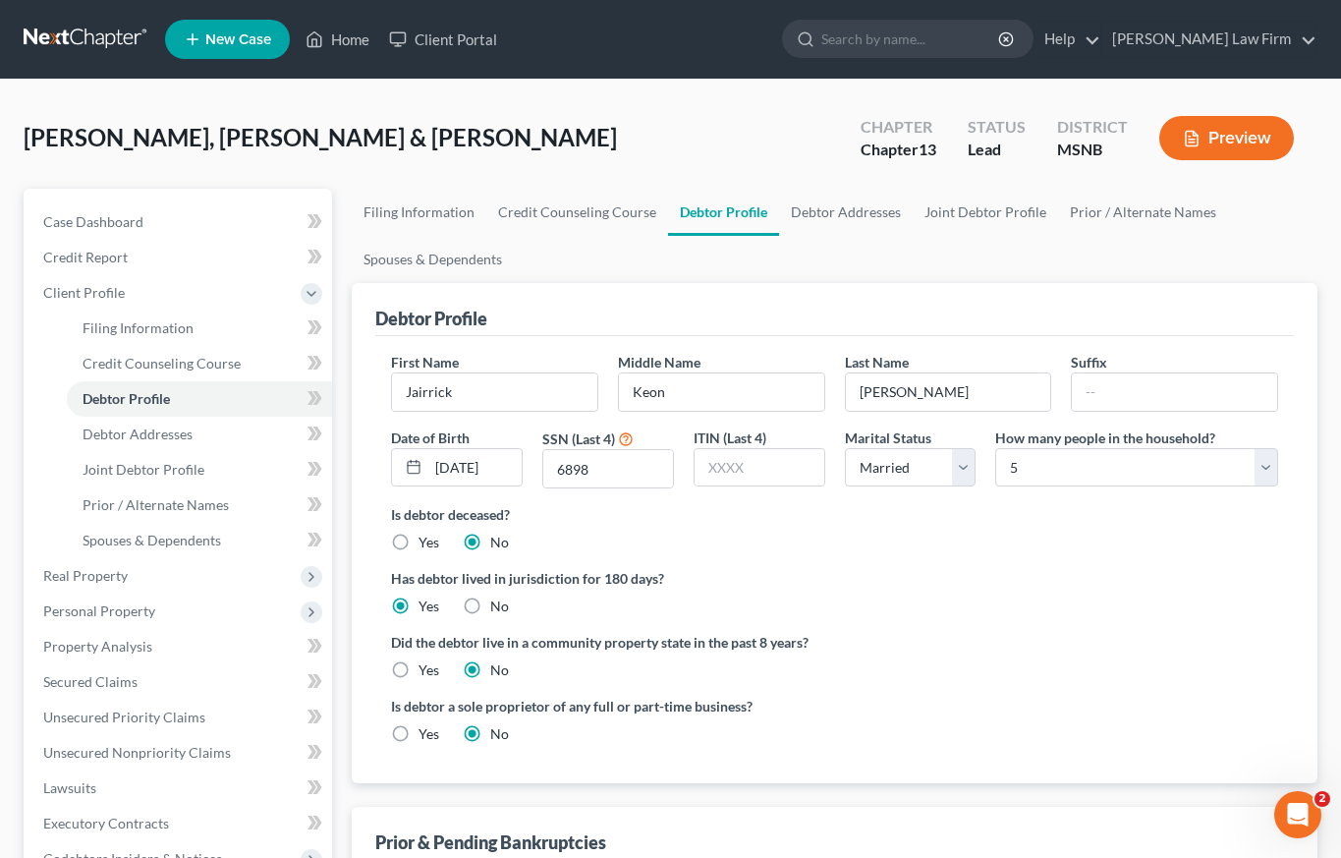
radio input "true"
click at [1128, 214] on link "Prior / Alternate Names" at bounding box center [1143, 212] width 170 height 47
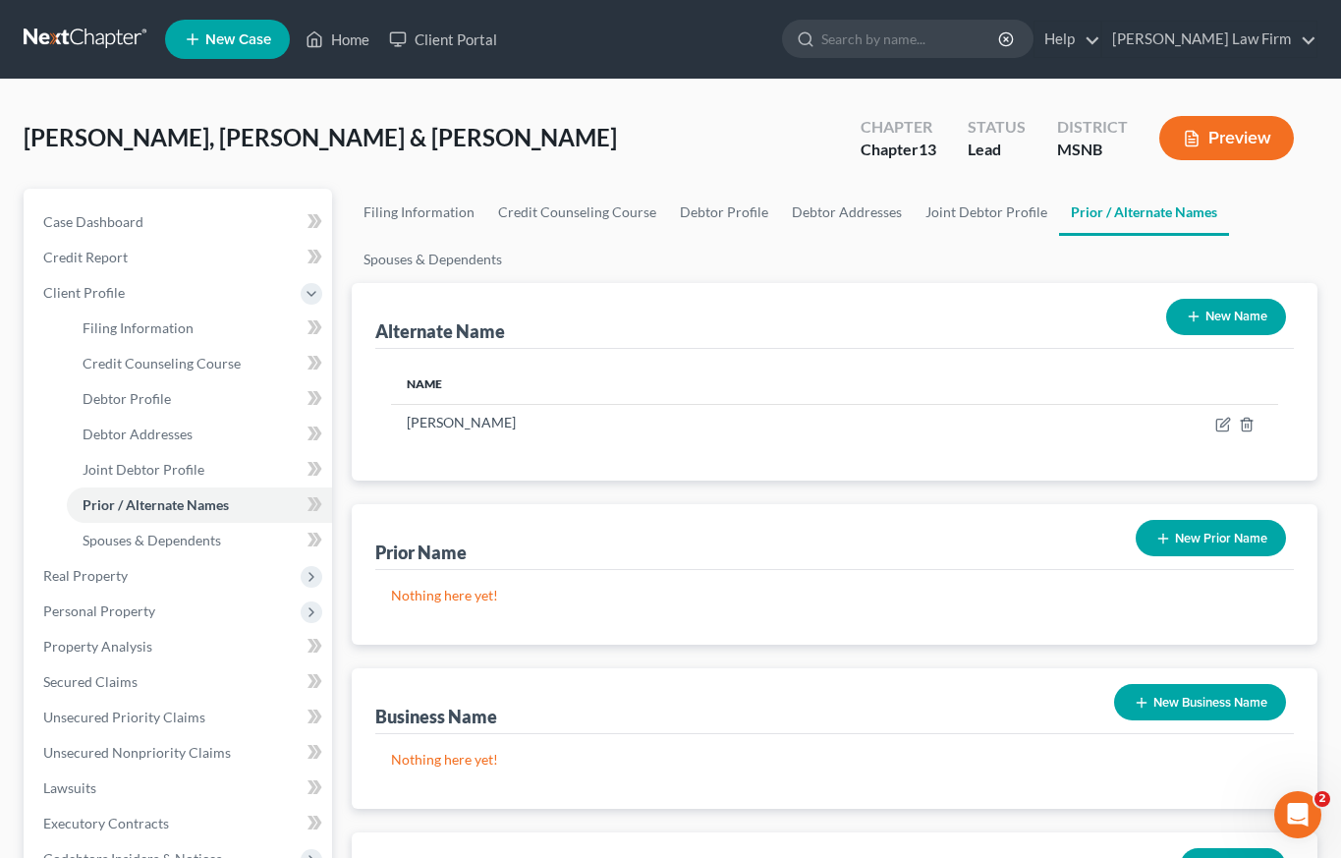
click at [1212, 319] on button "New Name" at bounding box center [1226, 317] width 120 height 36
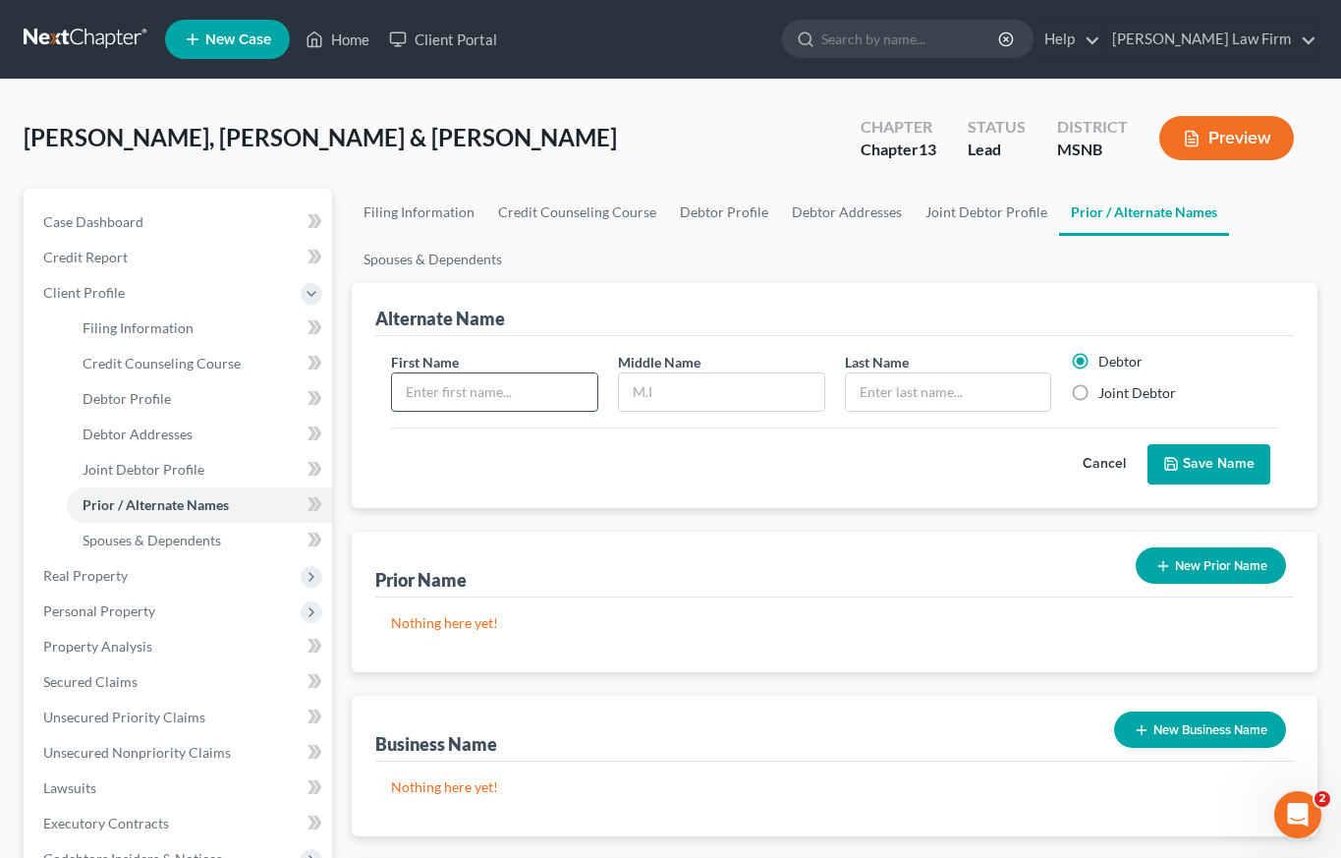
click at [445, 394] on input "text" at bounding box center [494, 391] width 205 height 37
type input "J"
click at [1232, 567] on button "New Prior Name" at bounding box center [1211, 565] width 150 height 36
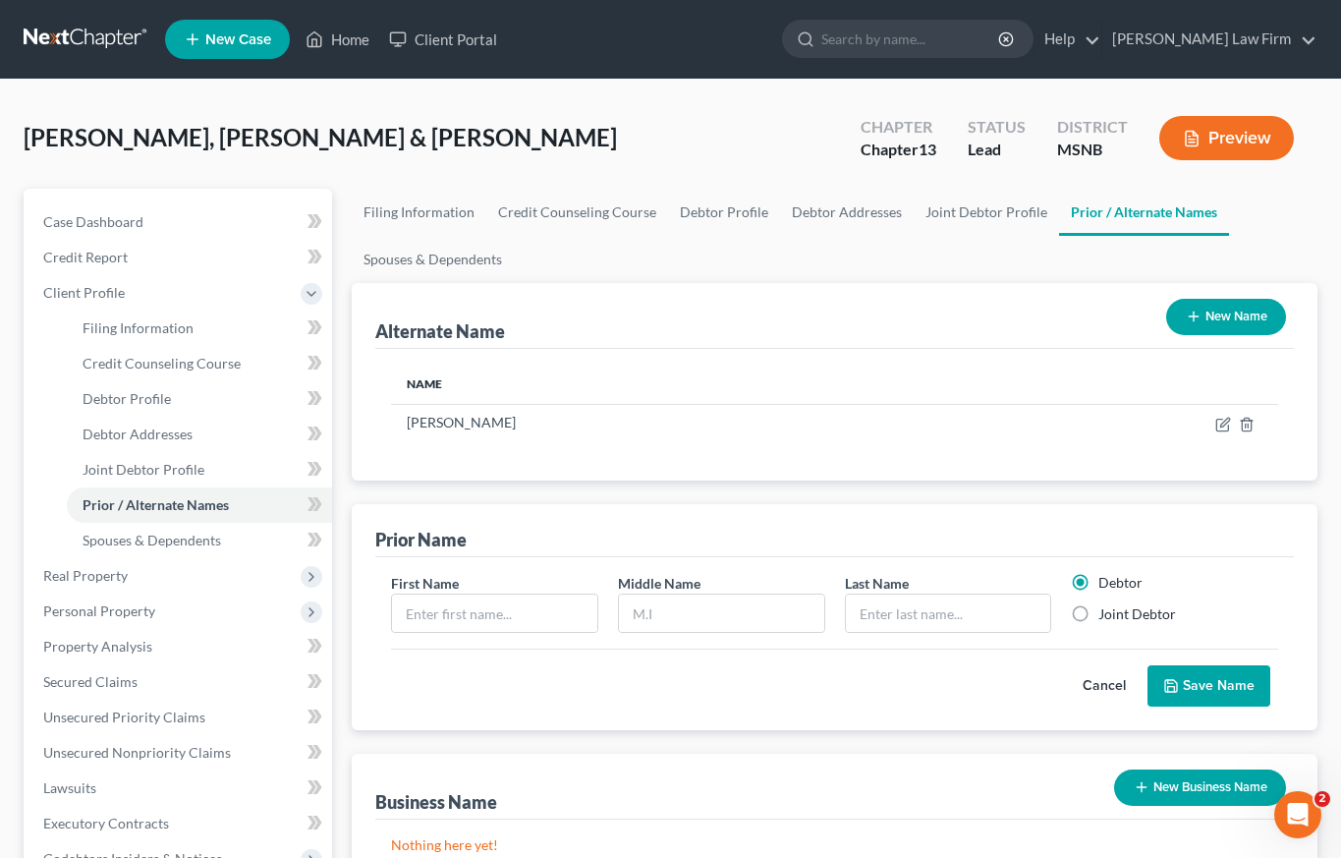
select select "1"
select select "4"
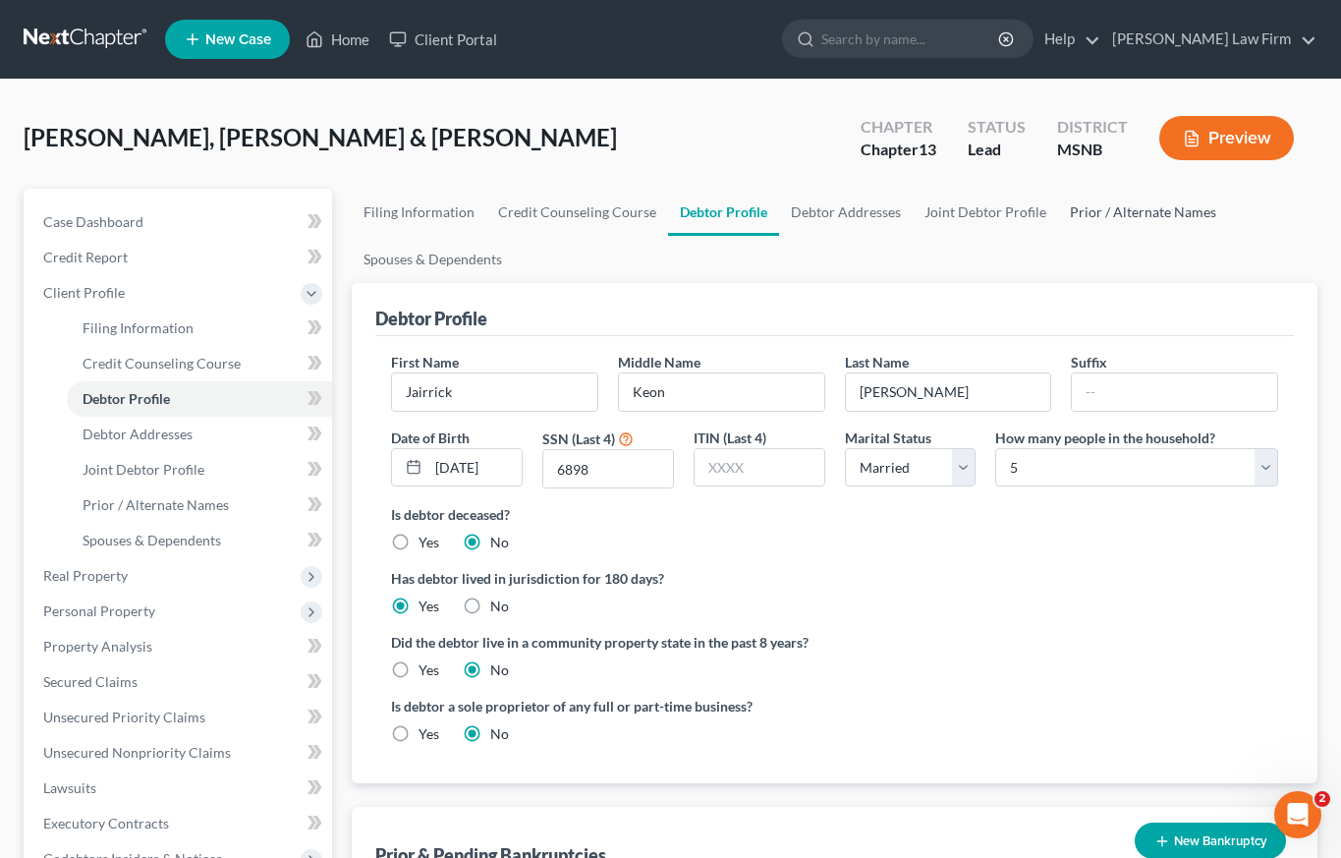
click at [1075, 215] on link "Prior / Alternate Names" at bounding box center [1143, 212] width 170 height 47
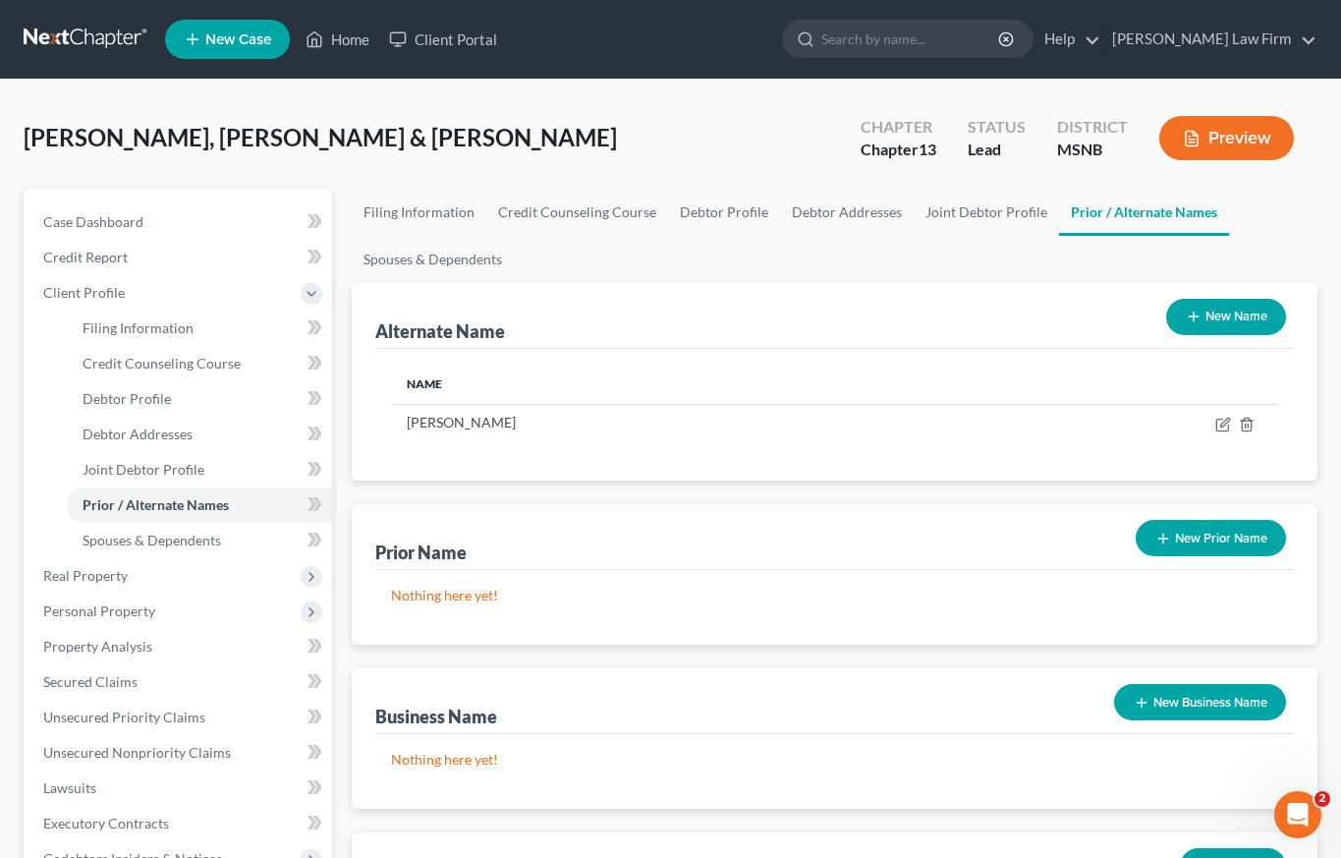
click at [1214, 314] on button "New Name" at bounding box center [1226, 317] width 120 height 36
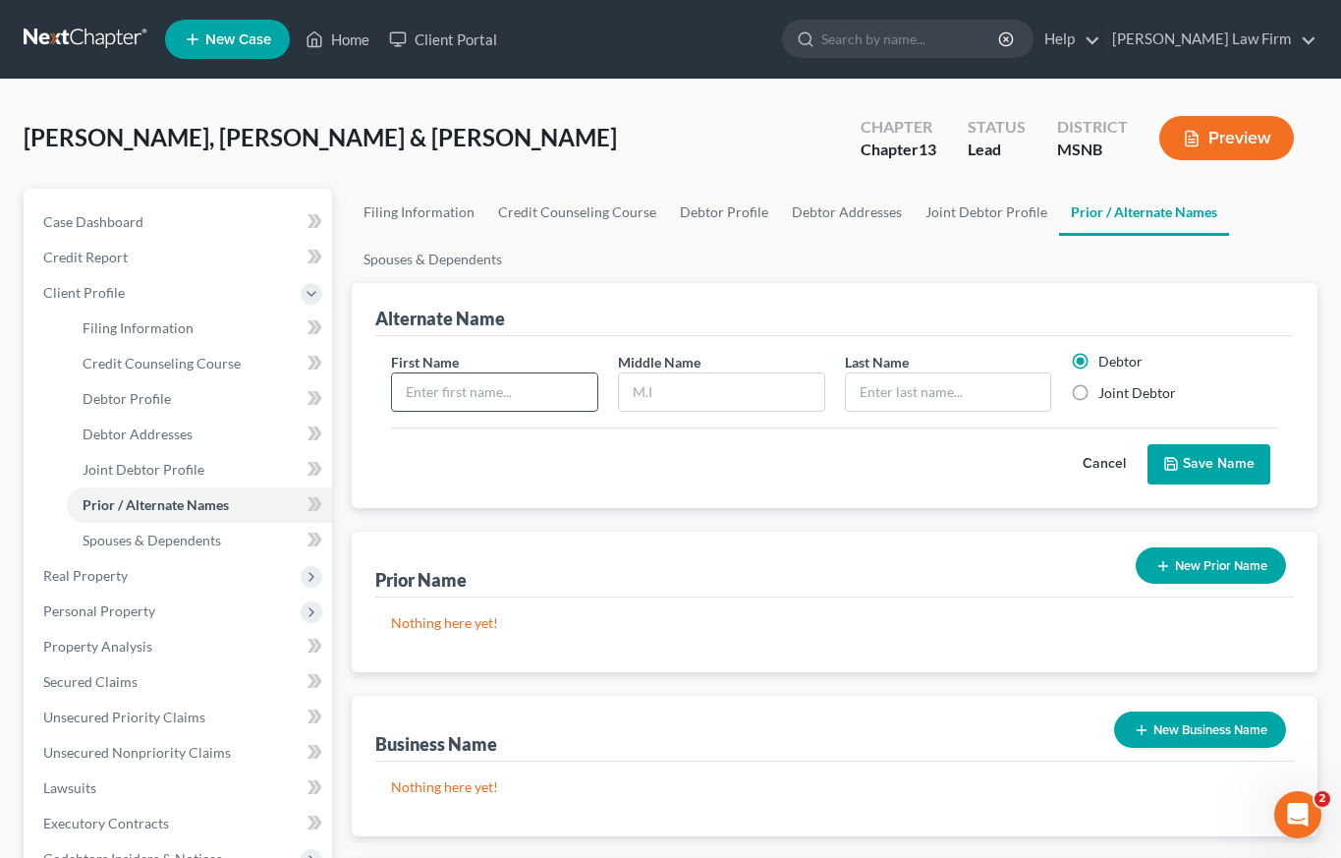
click at [507, 390] on input "text" at bounding box center [494, 391] width 205 height 37
type input "Jairrick"
type input "[PERSON_NAME]"
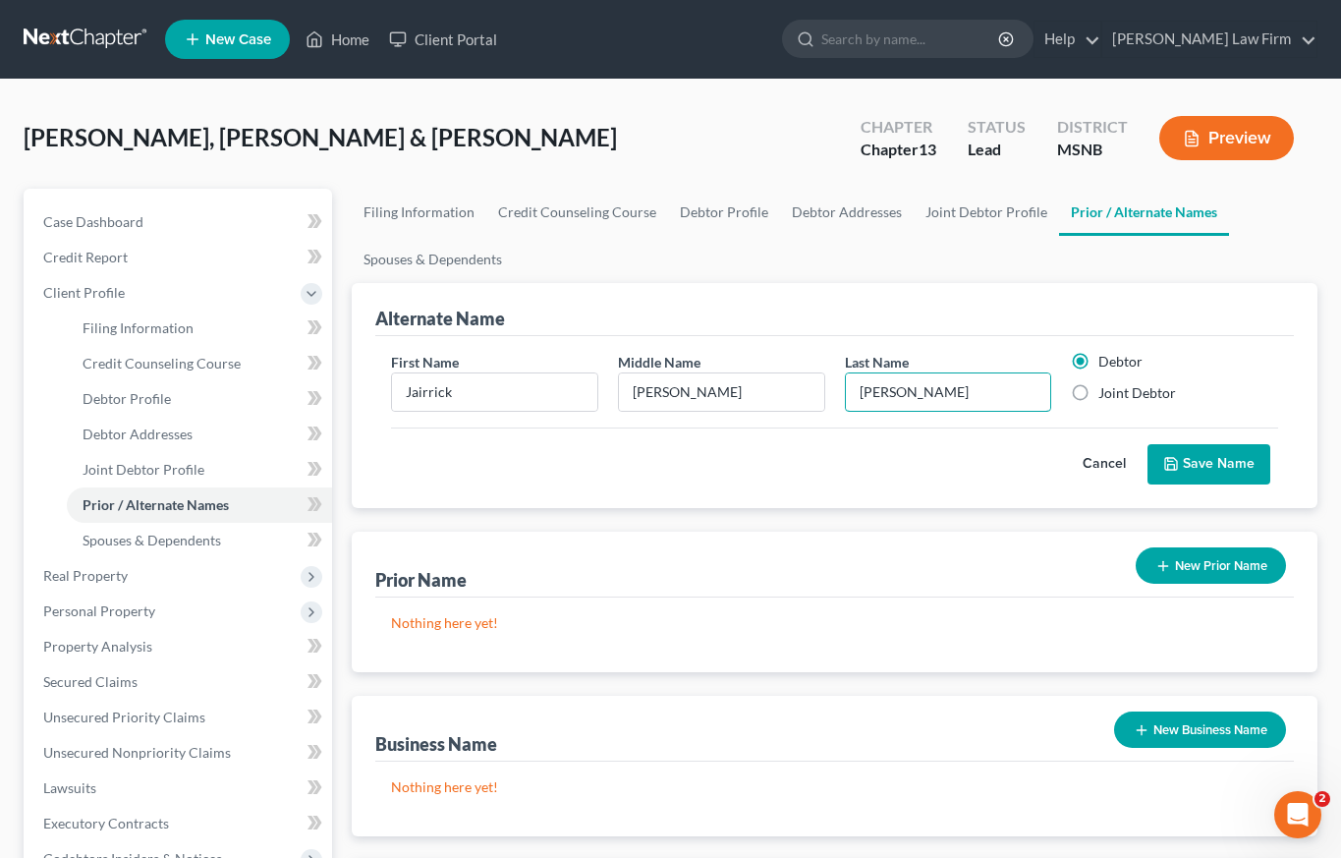
type input "[PERSON_NAME]"
click at [1231, 463] on button "Save Name" at bounding box center [1209, 464] width 123 height 41
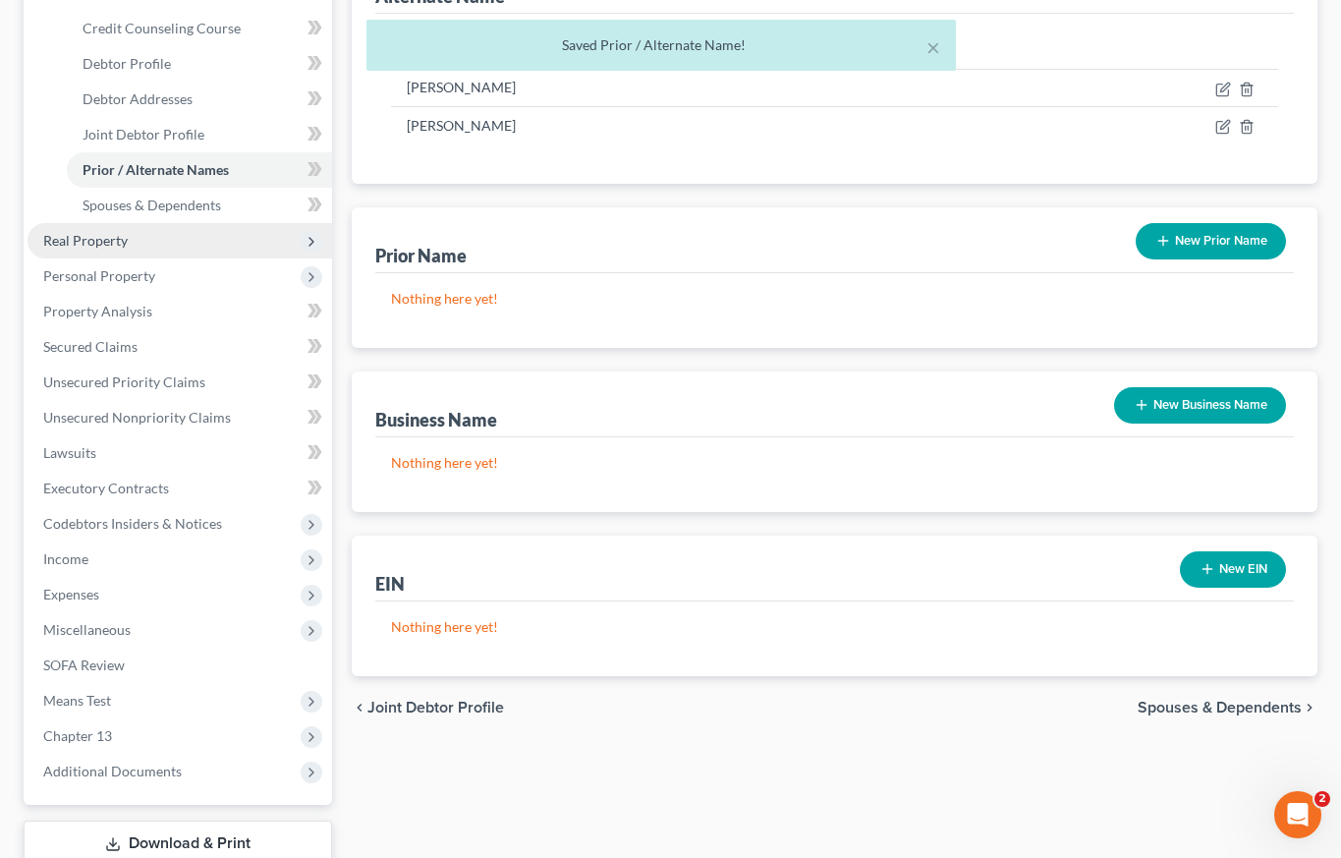
scroll to position [387, 0]
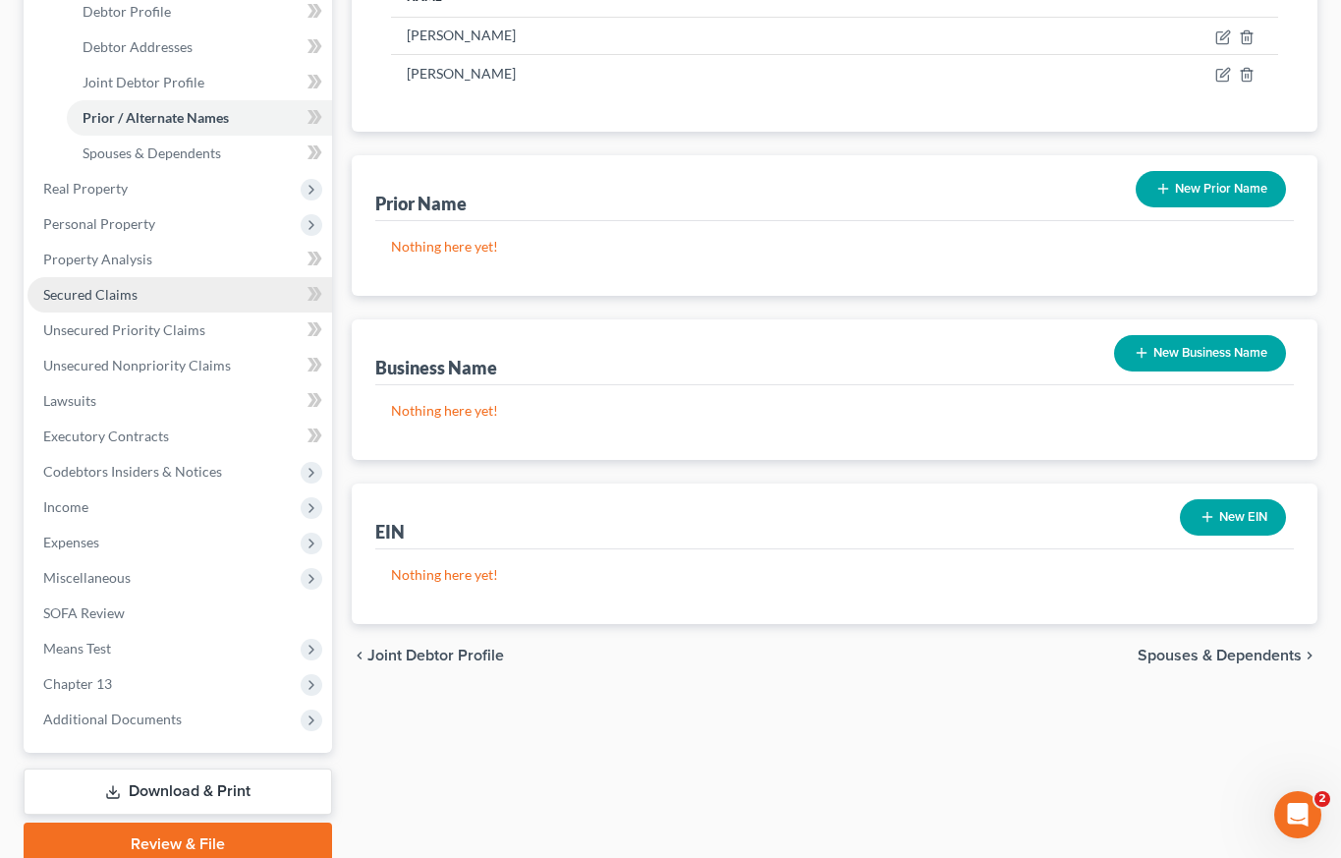
click at [120, 295] on span "Secured Claims" at bounding box center [90, 294] width 94 height 17
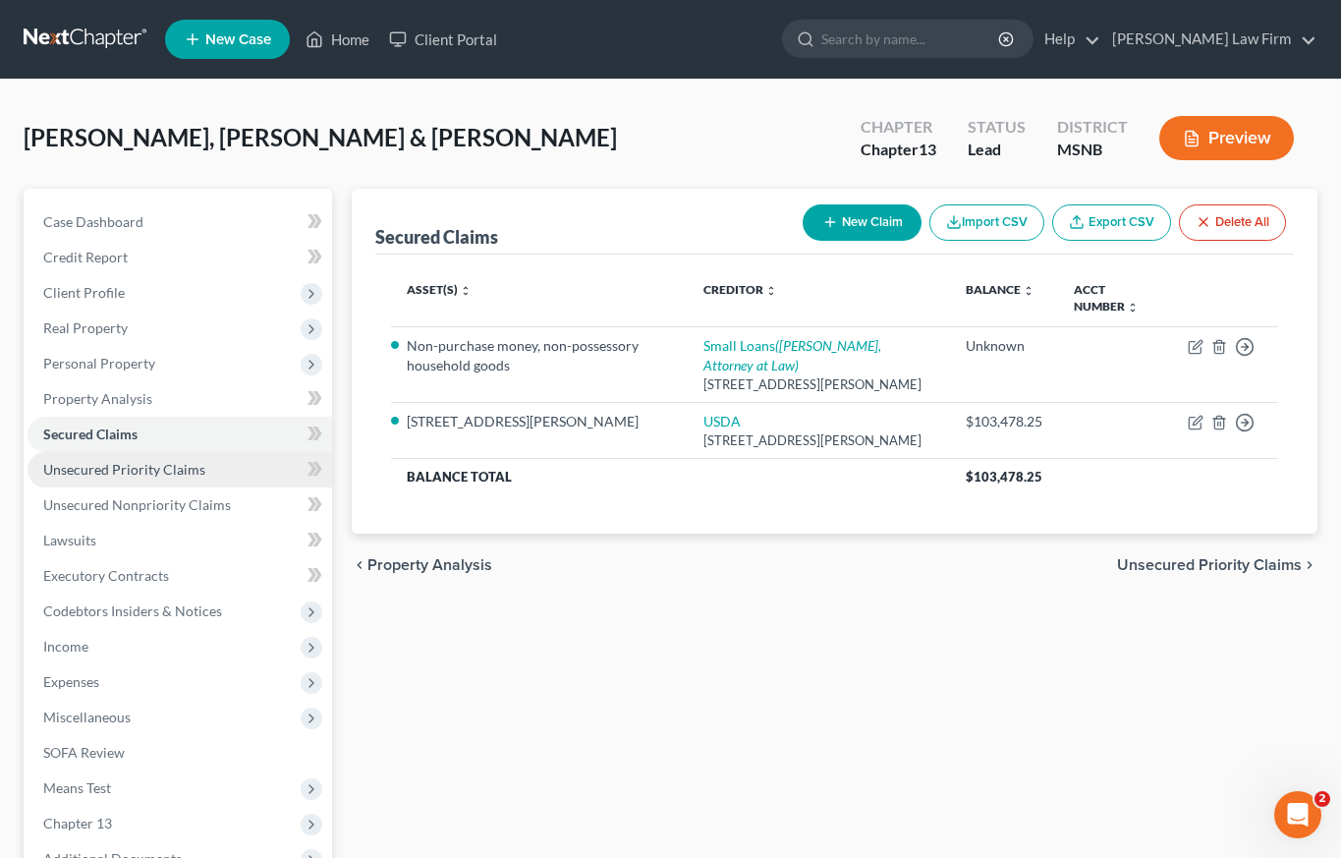
click at [100, 470] on span "Unsecured Priority Claims" at bounding box center [124, 469] width 162 height 17
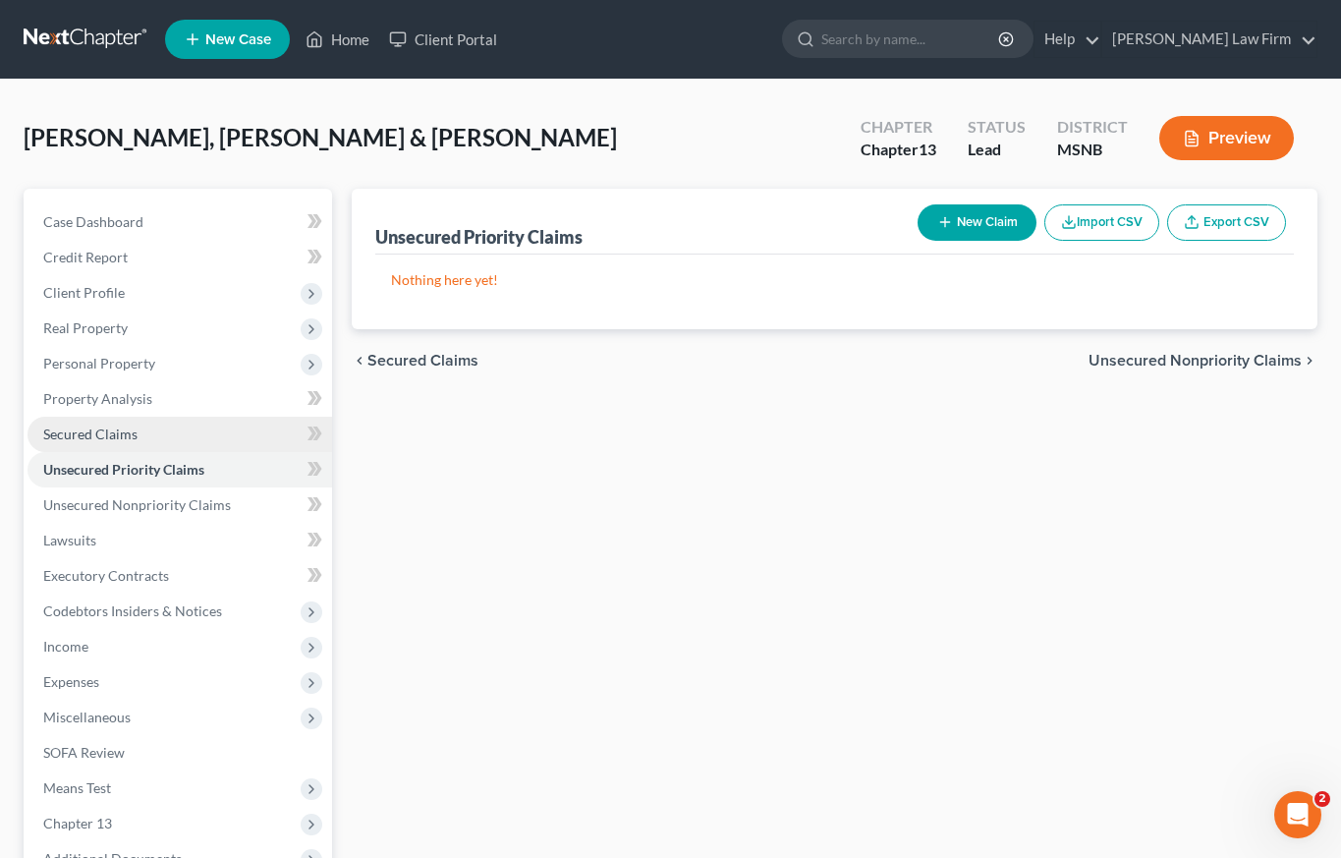
click at [112, 441] on span "Secured Claims" at bounding box center [90, 433] width 94 height 17
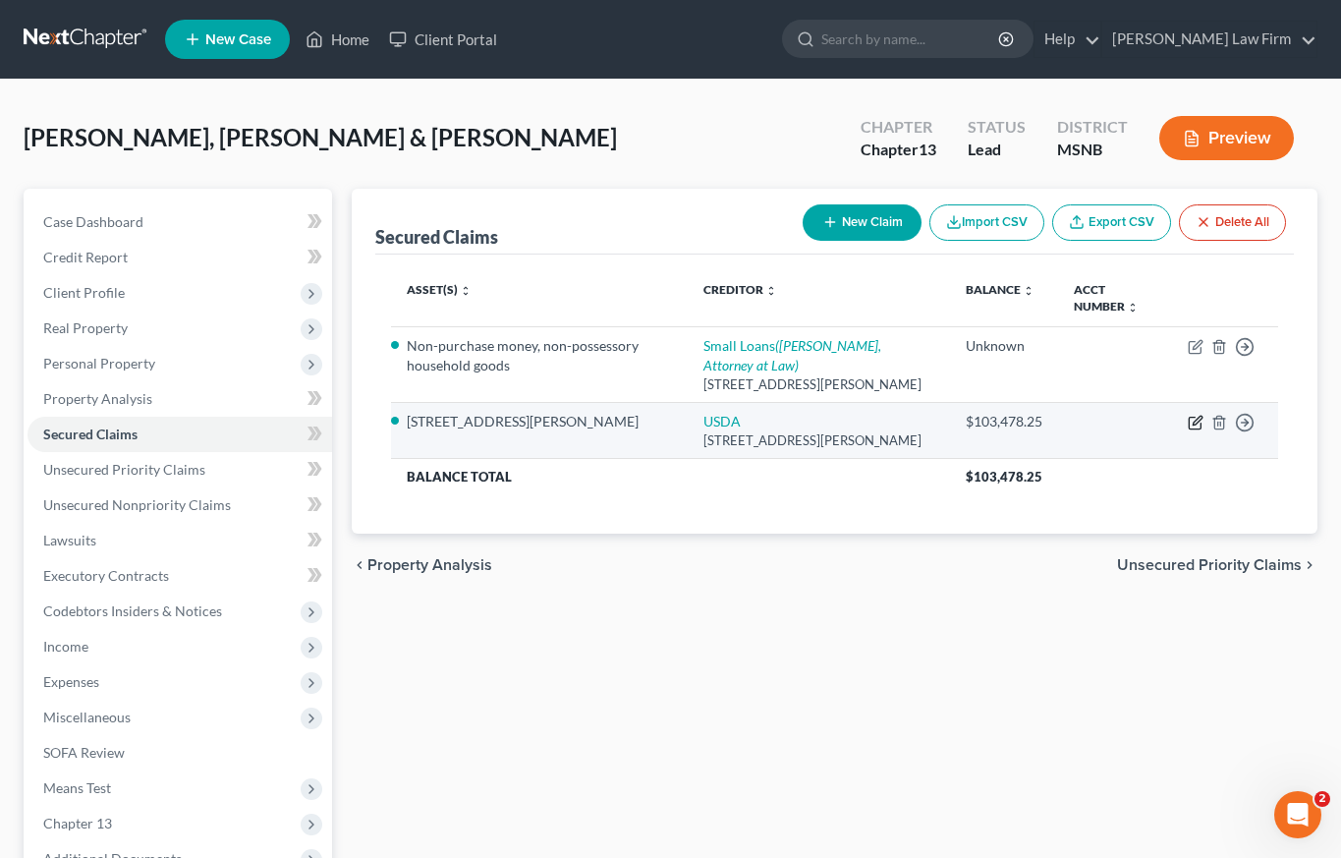
click at [1196, 430] on icon "button" at bounding box center [1196, 423] width 16 height 16
select select "26"
select select "2"
select select "0"
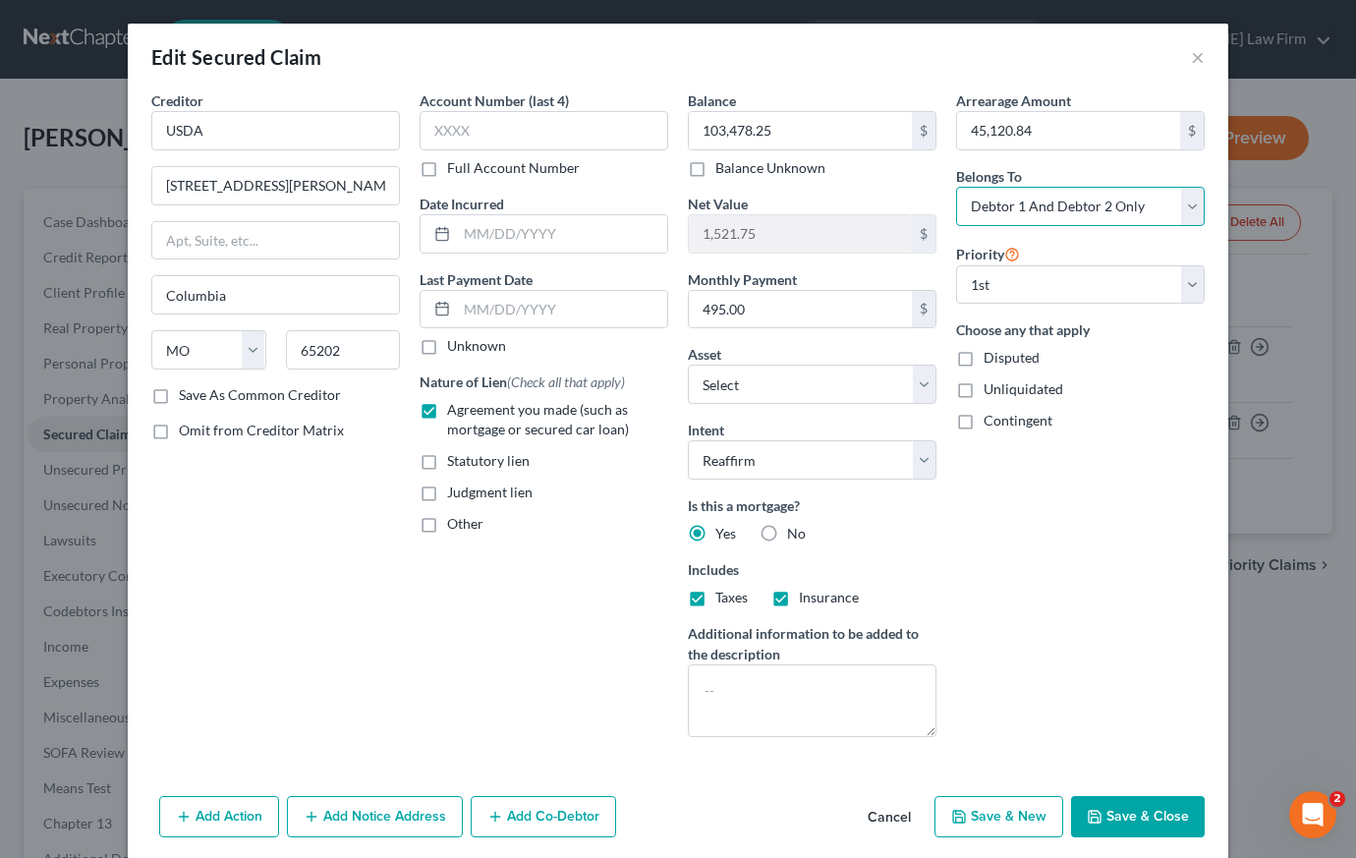
click at [1179, 202] on select "Select Debtor 1 Only Debtor 2 Only Debtor 1 And Debtor 2 Only At Least One Of T…" at bounding box center [1080, 206] width 249 height 39
select select "0"
click at [922, 454] on select "Select Surrender Redeem Reaffirm Avoid Other" at bounding box center [812, 459] width 249 height 39
click at [740, 689] on textarea at bounding box center [812, 700] width 249 height 73
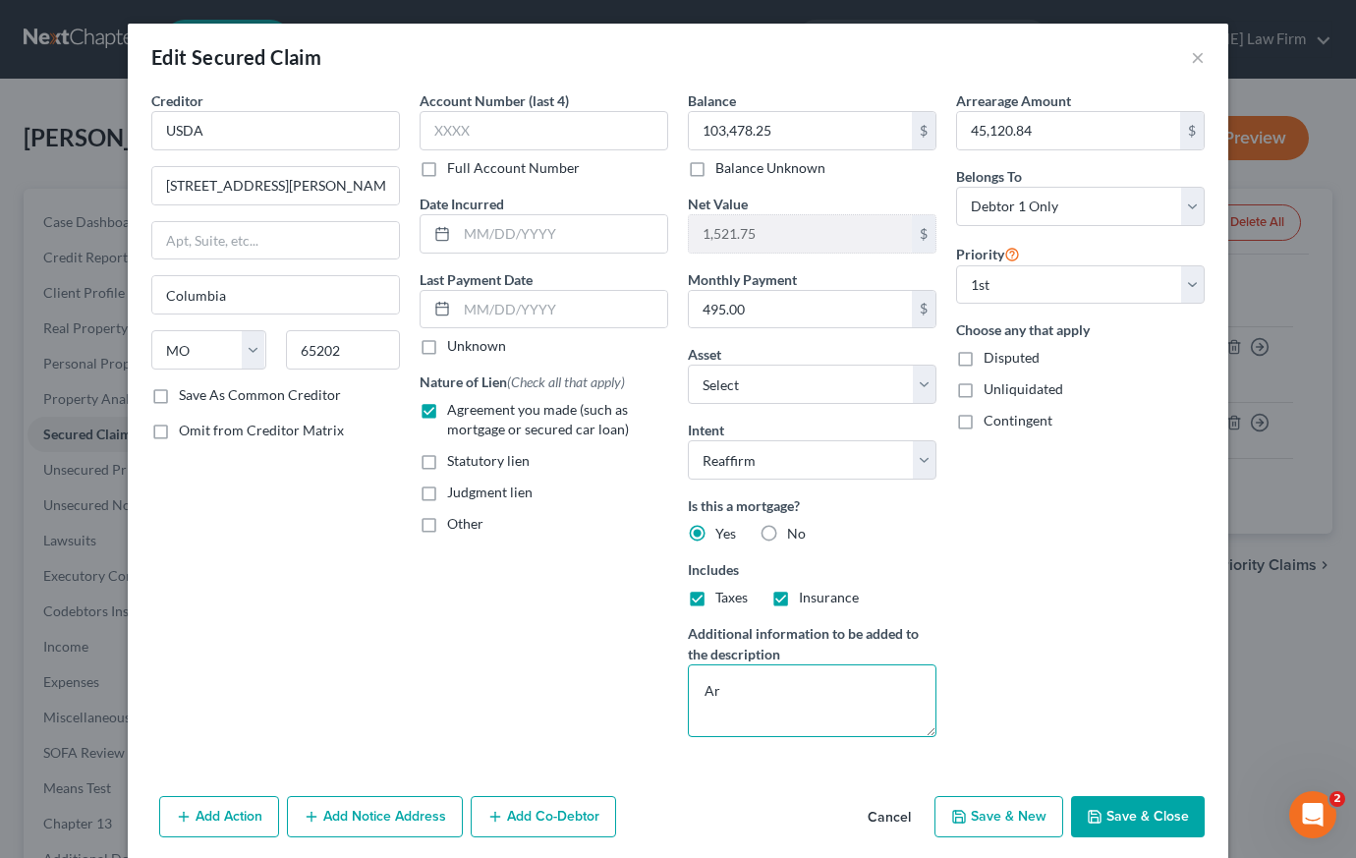
type textarea "Ar"
click at [984, 360] on label "Disputed" at bounding box center [1012, 358] width 56 height 20
click at [991, 360] on input "Disputed" at bounding box center [997, 354] width 13 height 13
checkbox input "true"
click at [719, 694] on textarea "Ar" at bounding box center [812, 700] width 249 height 73
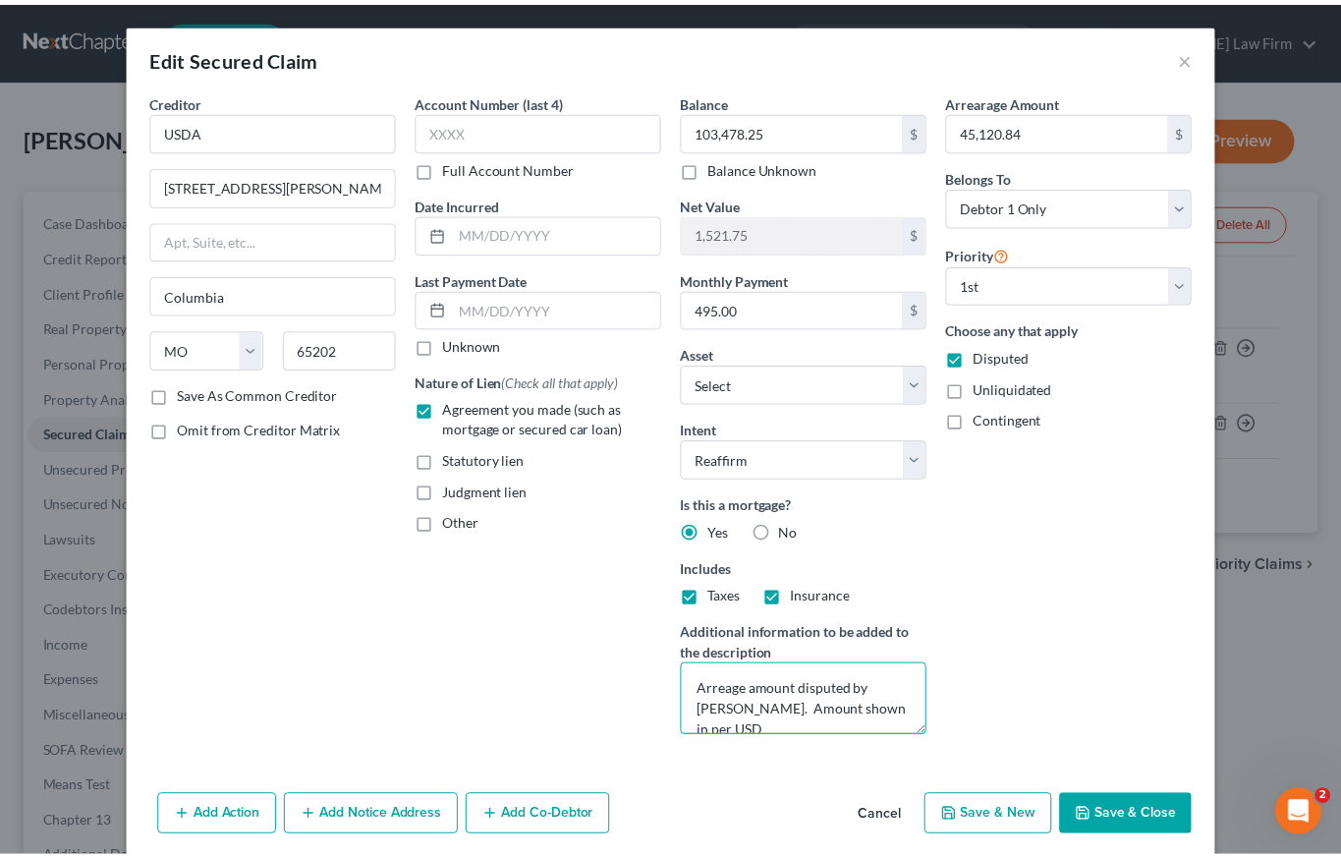
scroll to position [4, 0]
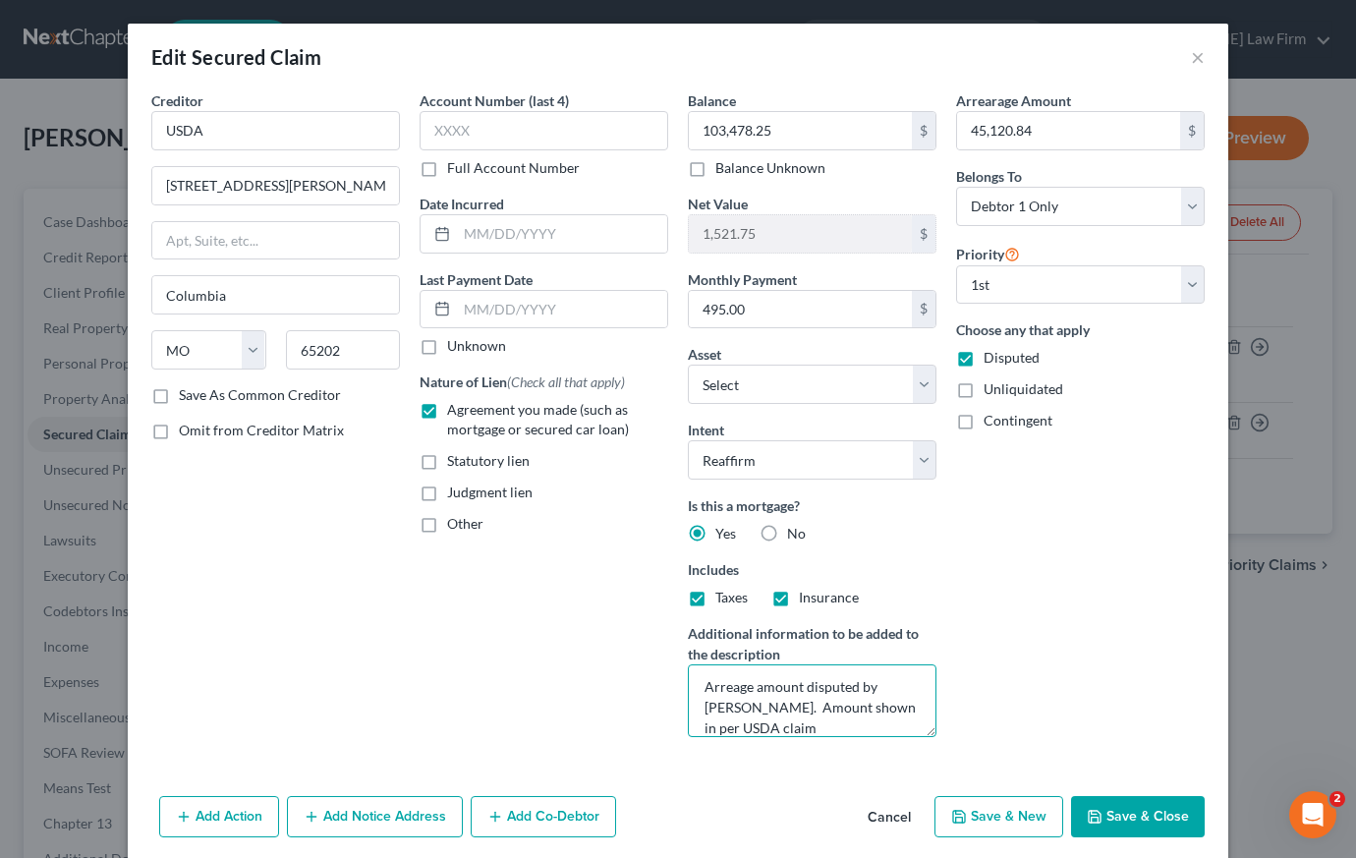
type textarea "Arreage amount disputed by [PERSON_NAME]. Amount shown in per USDA claim"
click at [1150, 816] on button "Save & Close" at bounding box center [1138, 816] width 134 height 41
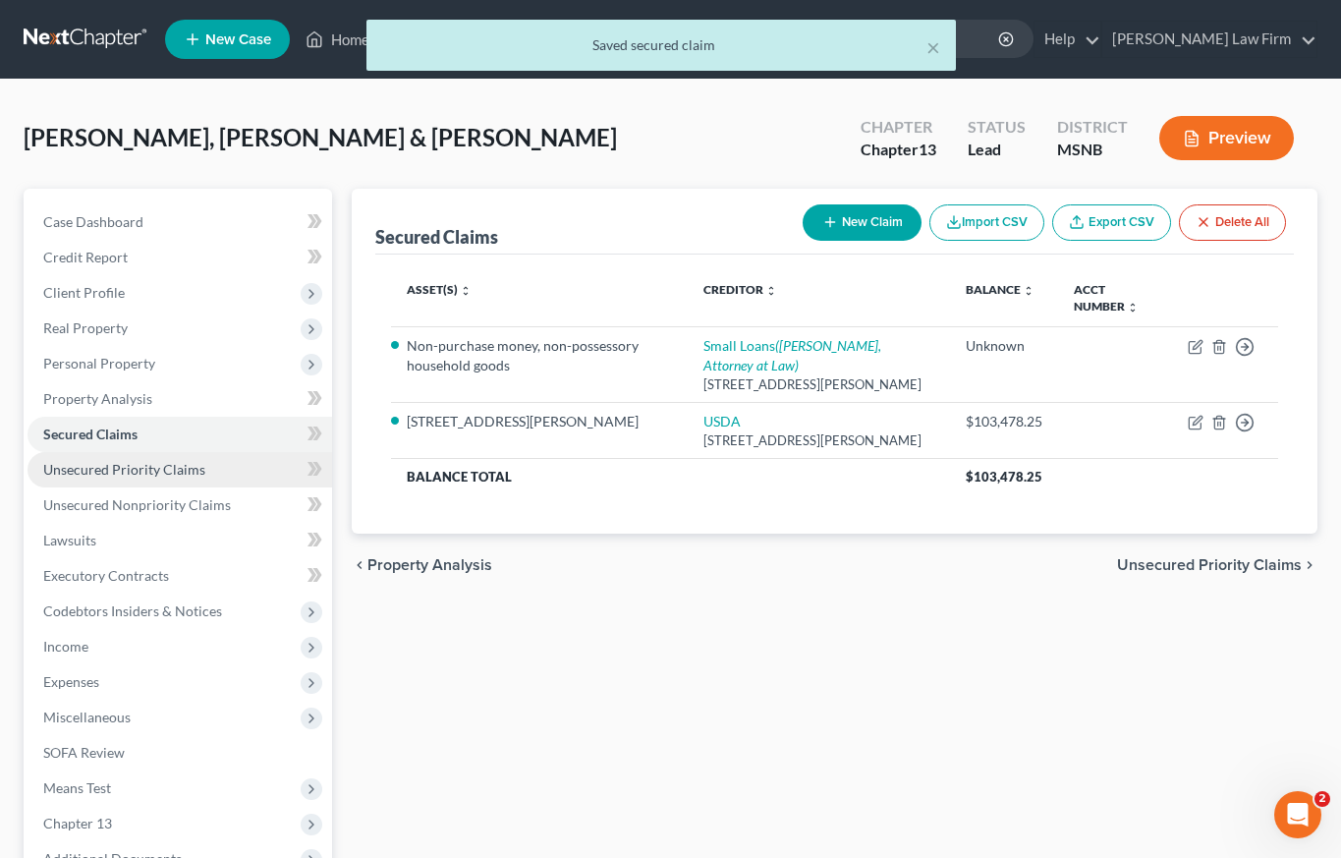
click at [86, 471] on span "Unsecured Priority Claims" at bounding box center [124, 469] width 162 height 17
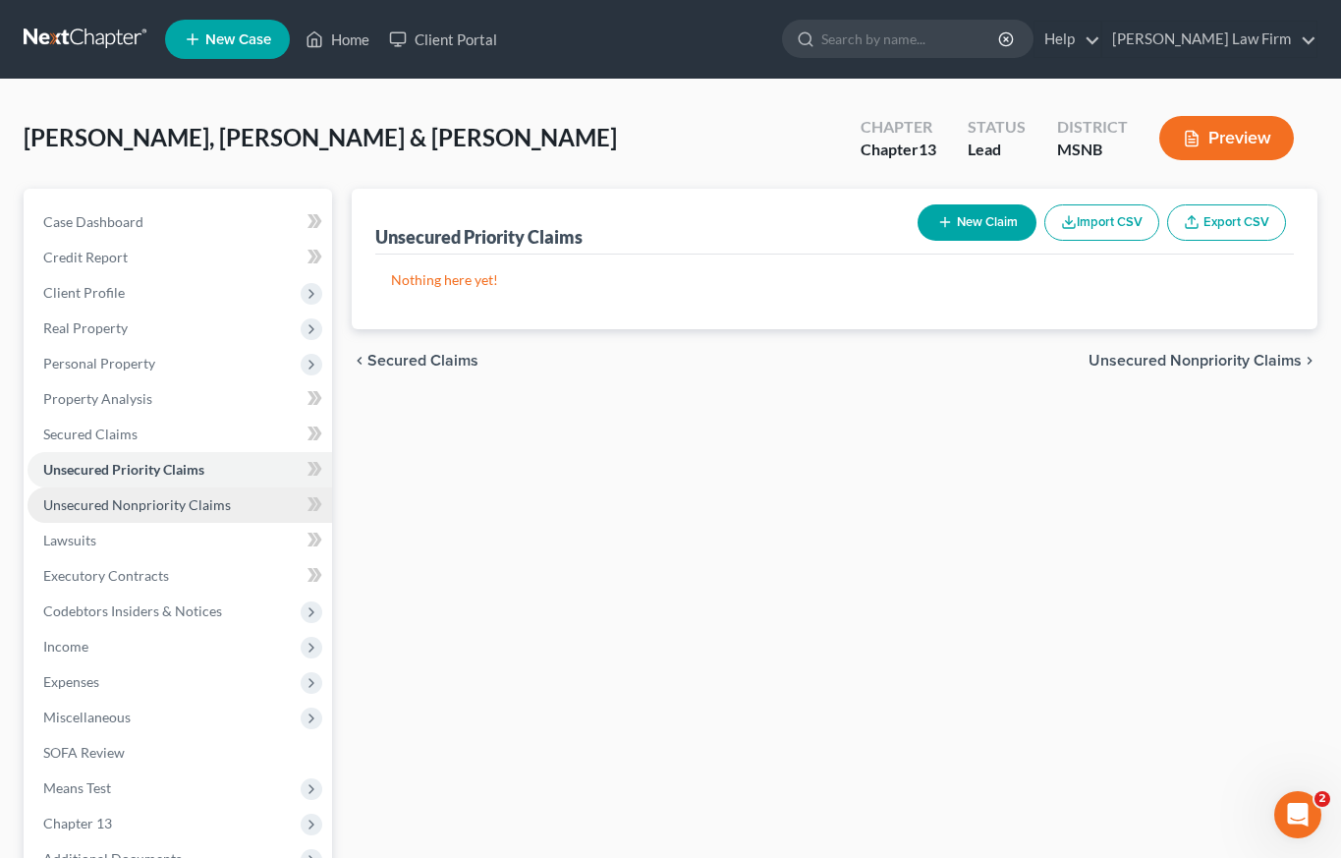
click at [82, 507] on span "Unsecured Nonpriority Claims" at bounding box center [137, 504] width 188 height 17
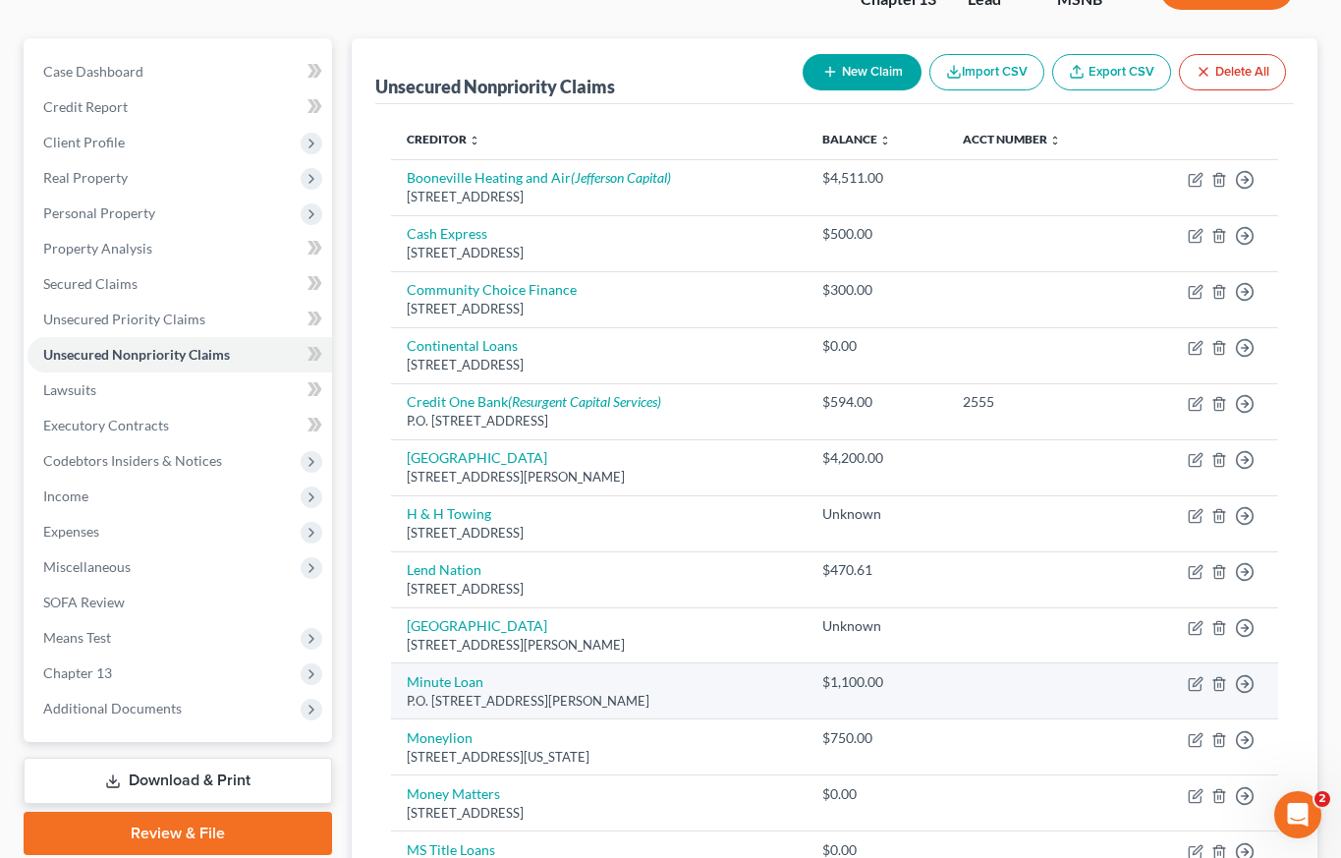
scroll to position [127, 0]
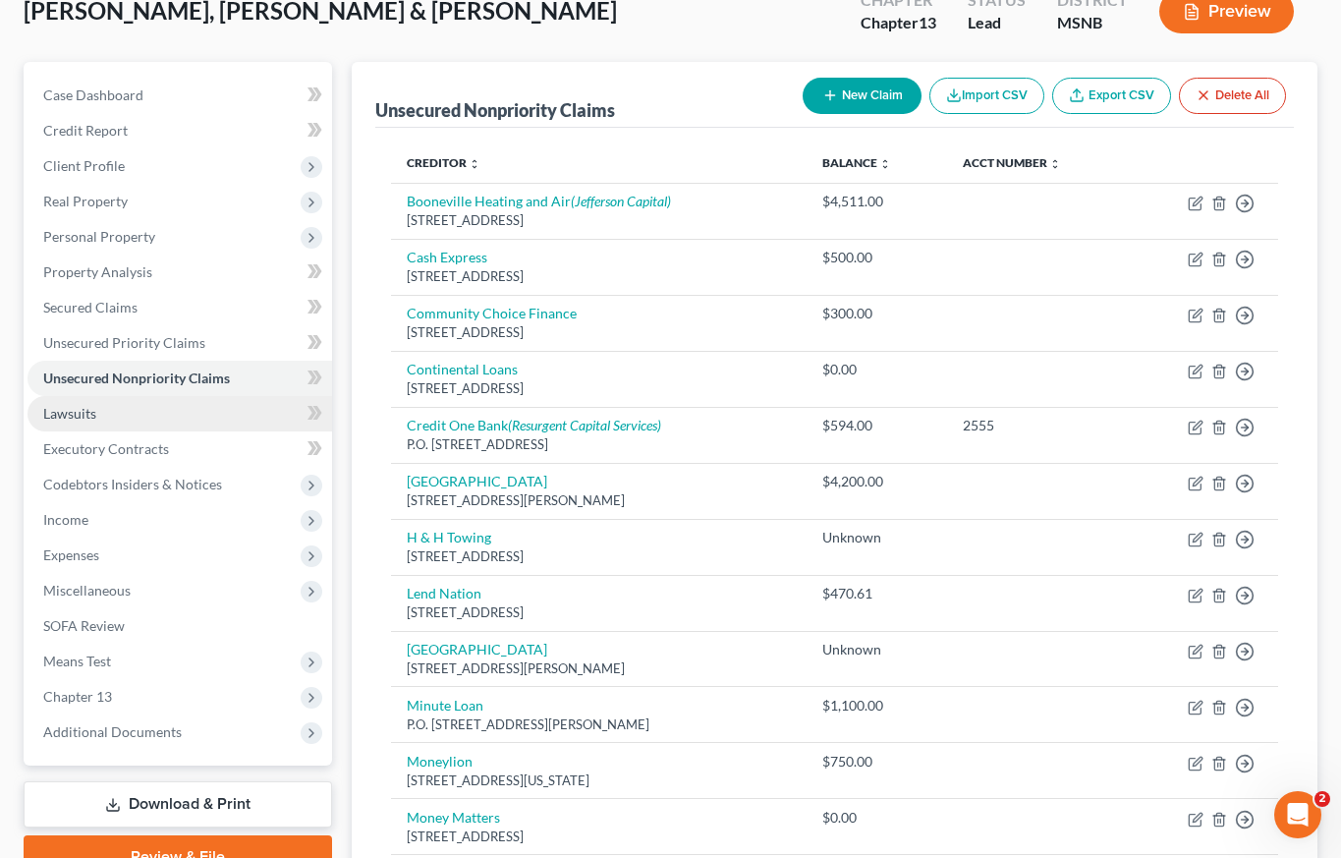
click at [67, 419] on span "Lawsuits" at bounding box center [69, 413] width 53 height 17
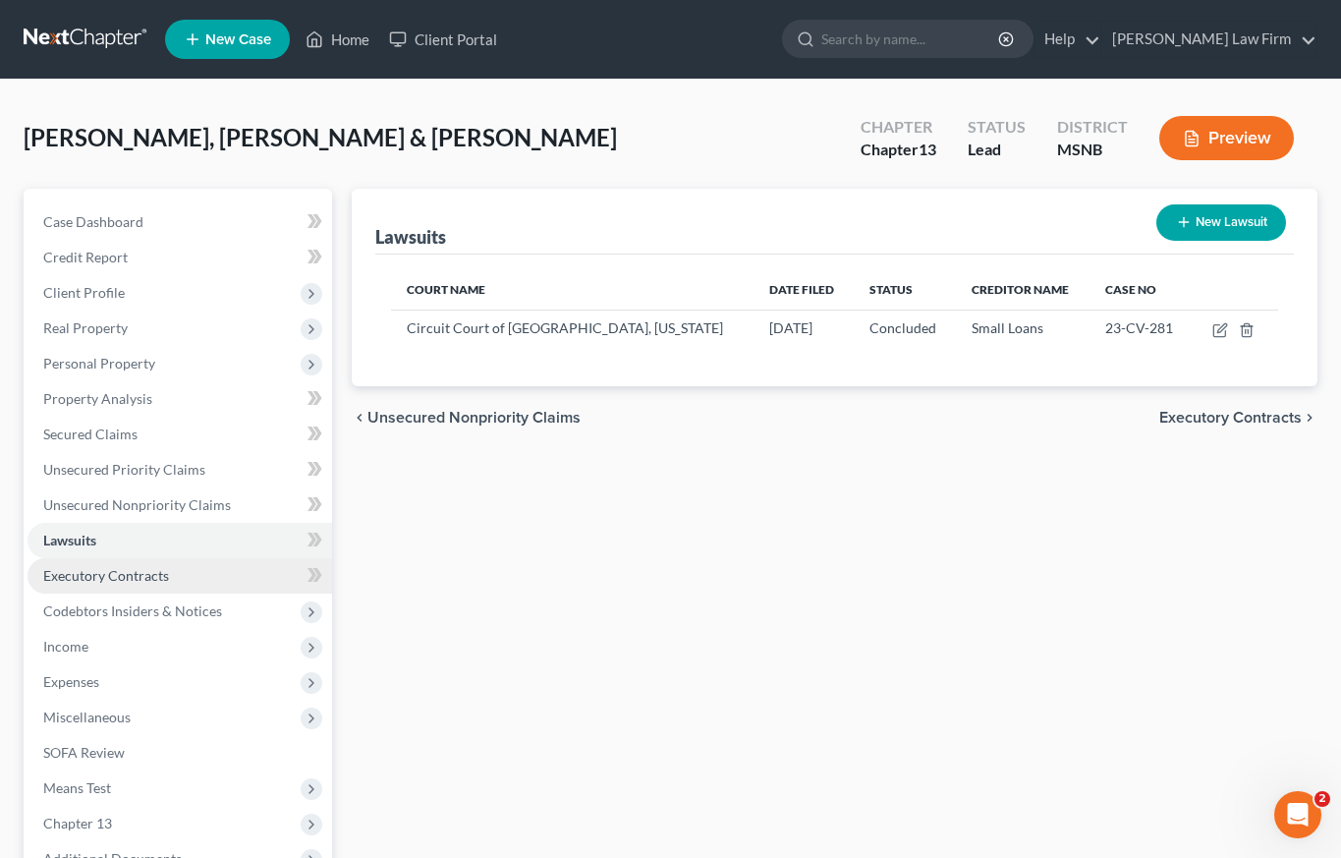
click at [79, 578] on span "Executory Contracts" at bounding box center [106, 575] width 126 height 17
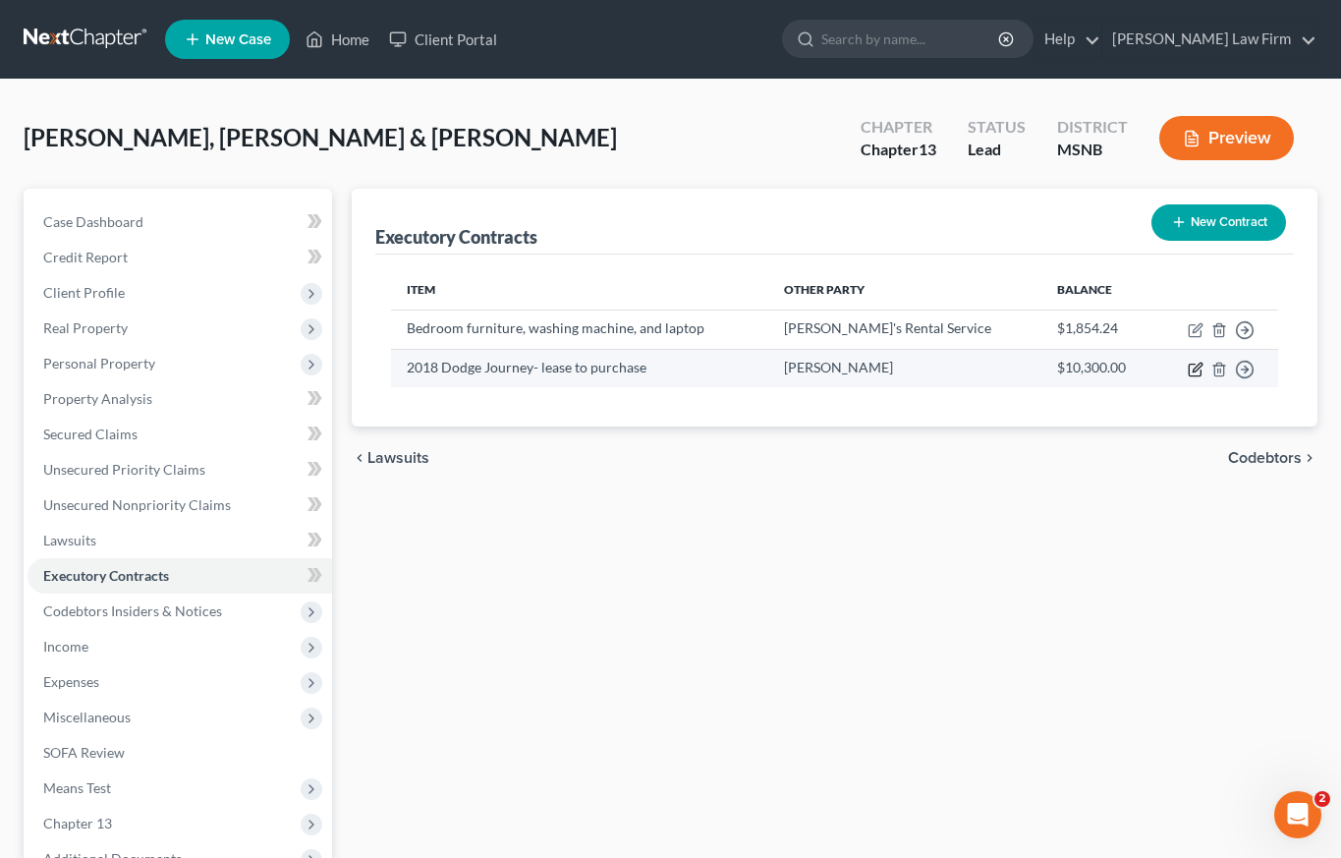
click at [1196, 371] on icon "button" at bounding box center [1197, 367] width 9 height 9
select select "3"
select select "25"
select select "0"
select select "1"
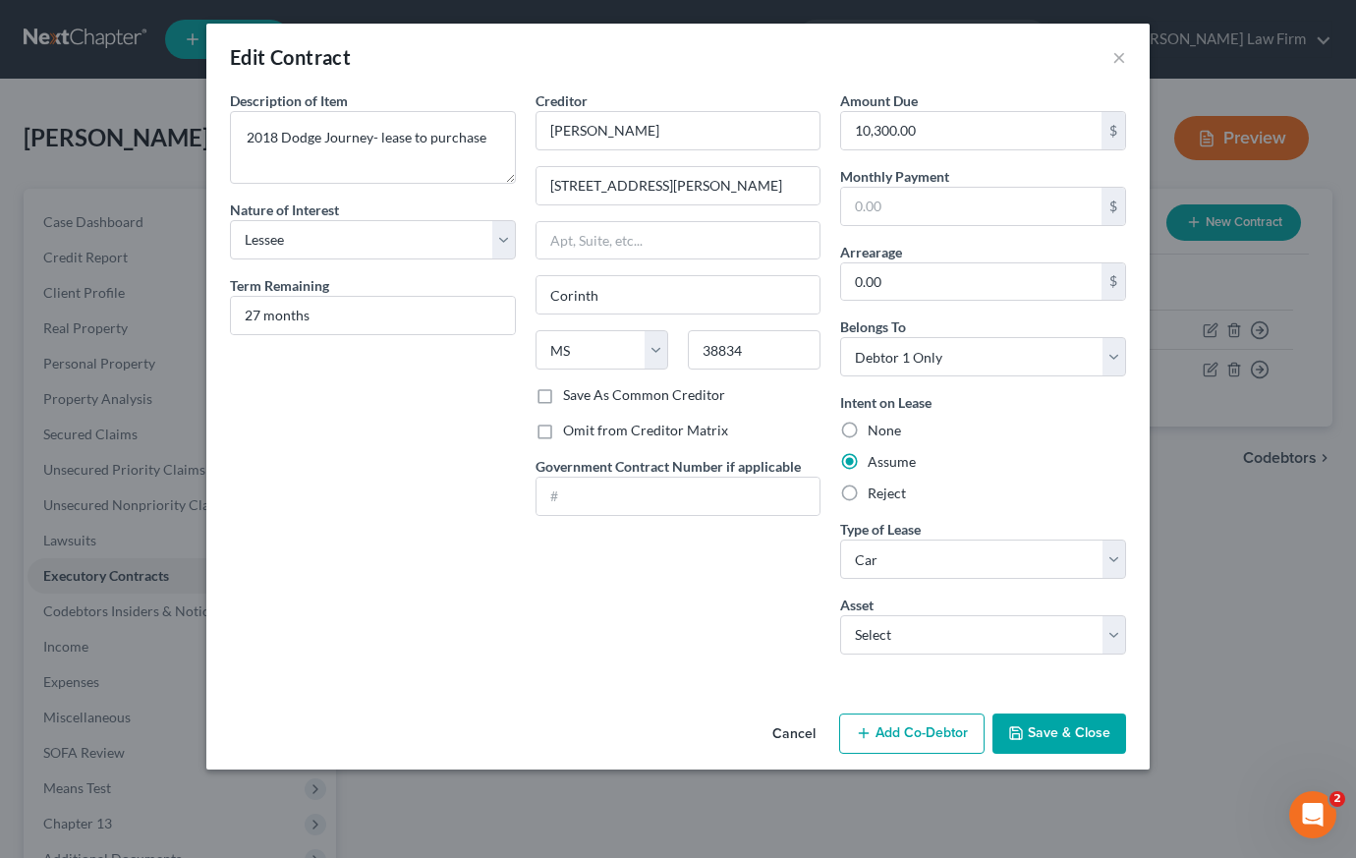
click at [881, 492] on label "Reject" at bounding box center [887, 493] width 38 height 20
click at [881, 492] on input "Reject" at bounding box center [881, 489] width 13 height 13
radio input "true"
click at [1057, 737] on button "Save & Close" at bounding box center [1059, 733] width 134 height 41
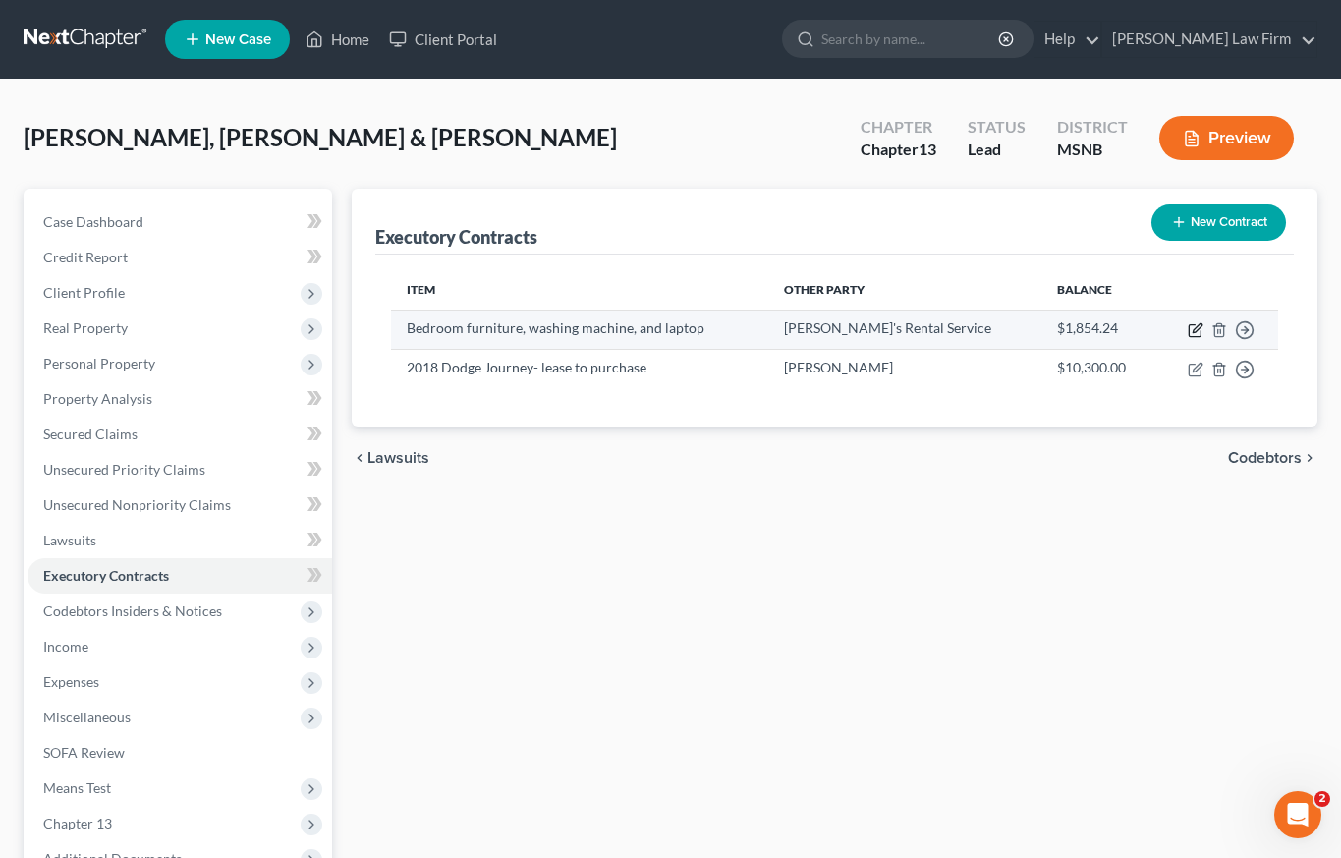
click at [1196, 328] on icon "button" at bounding box center [1197, 327] width 9 height 9
select select "3"
select select "25"
select select "3"
select select "2"
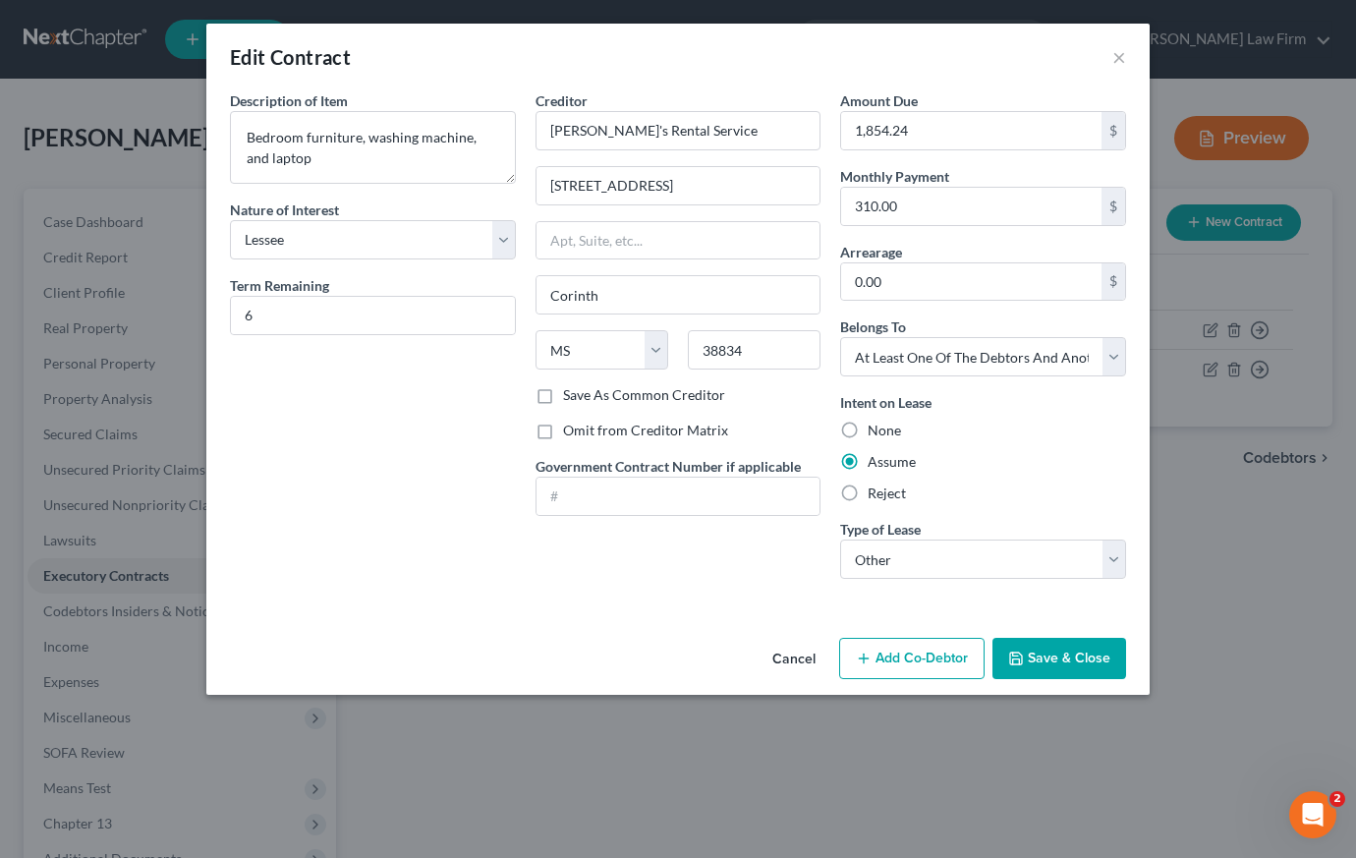
click at [1070, 660] on button "Save & Close" at bounding box center [1059, 658] width 134 height 41
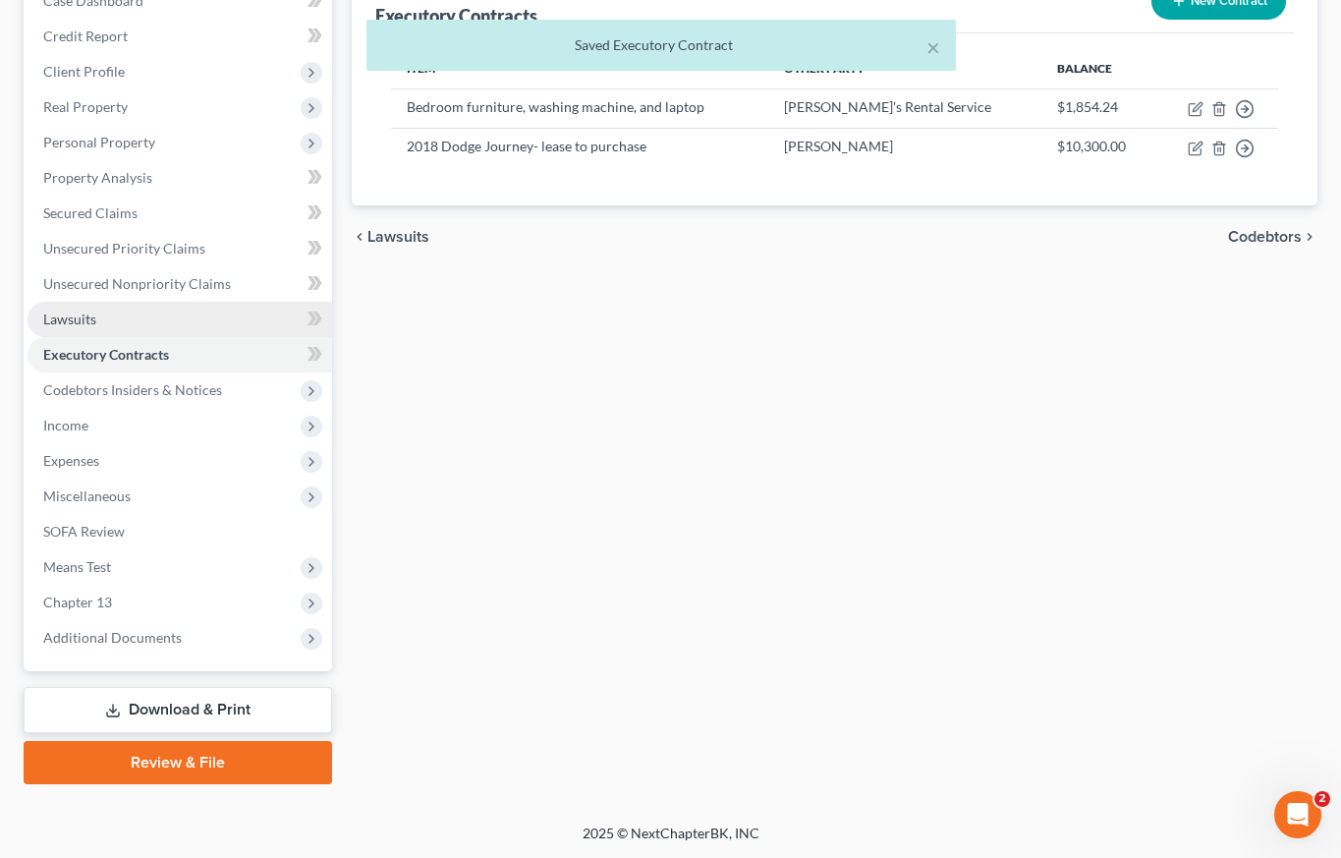
scroll to position [222, 0]
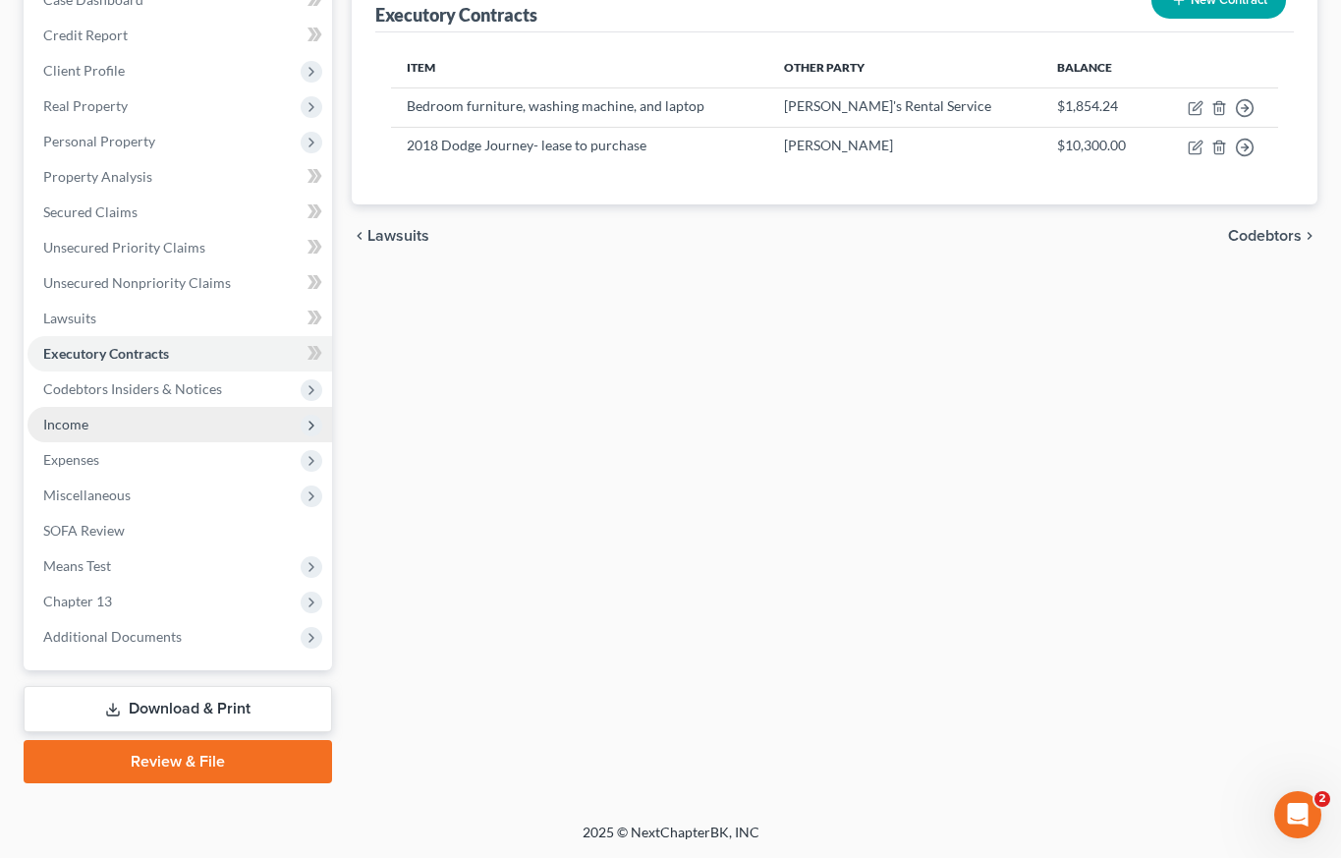
click at [190, 426] on span "Income" at bounding box center [180, 424] width 305 height 35
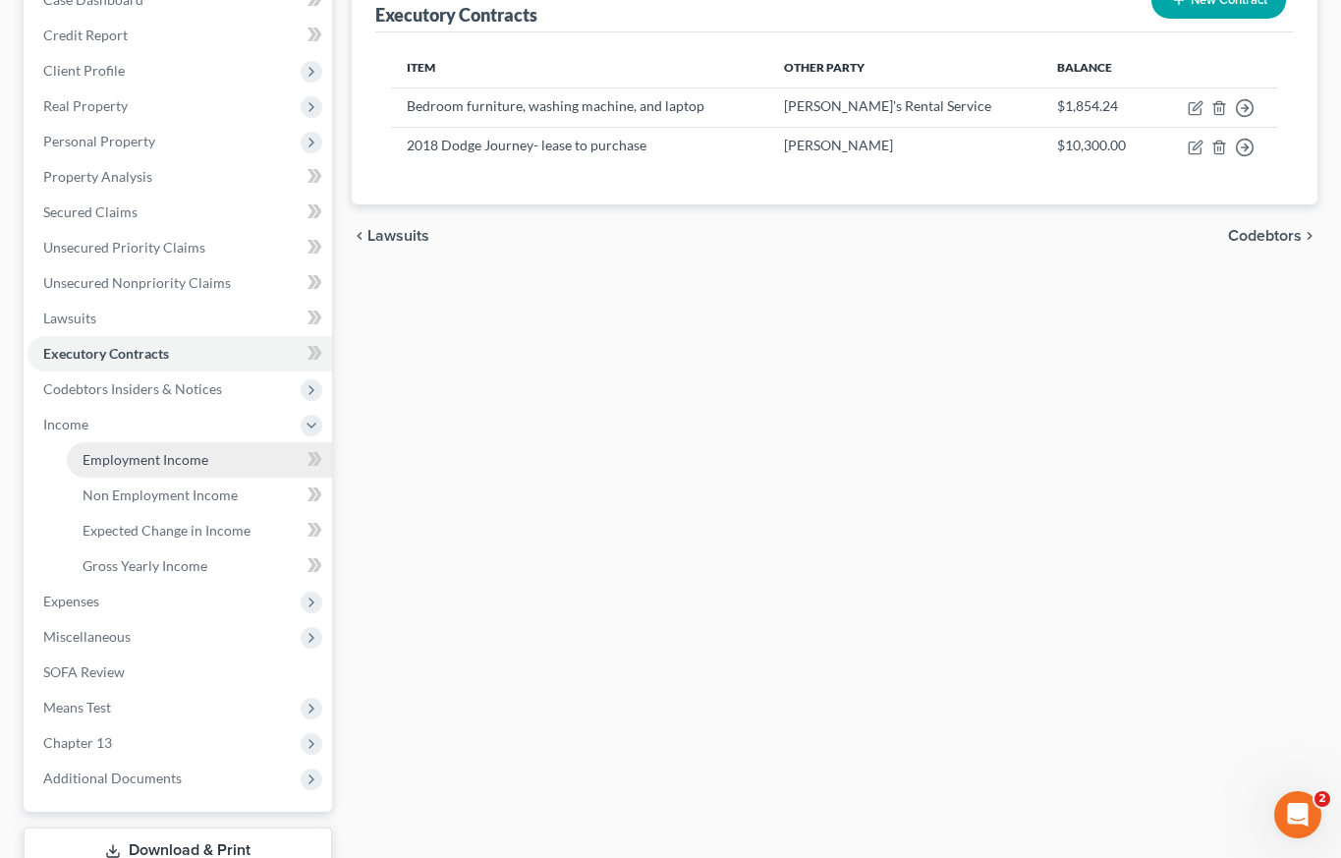
click at [184, 466] on span "Employment Income" at bounding box center [146, 459] width 126 height 17
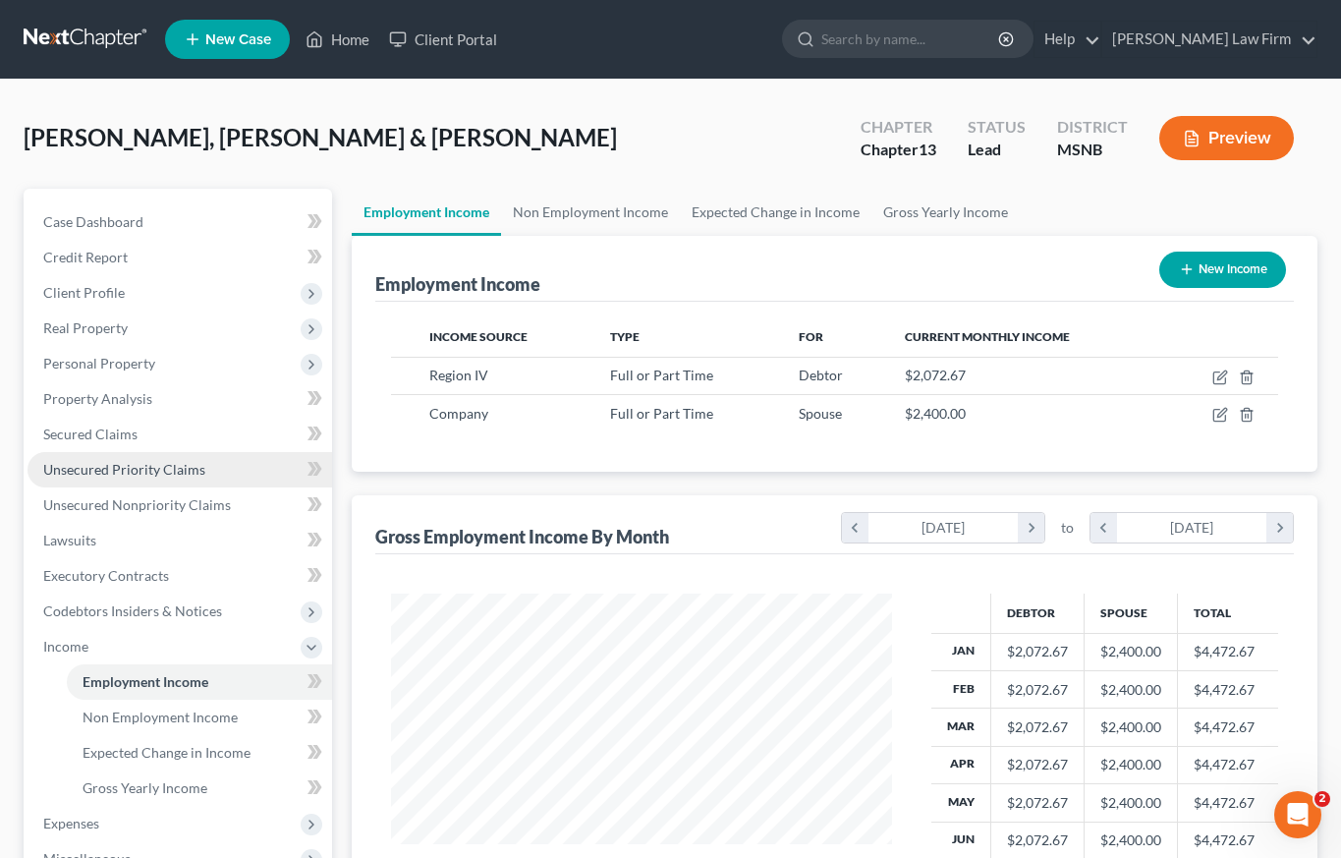
scroll to position [353, 540]
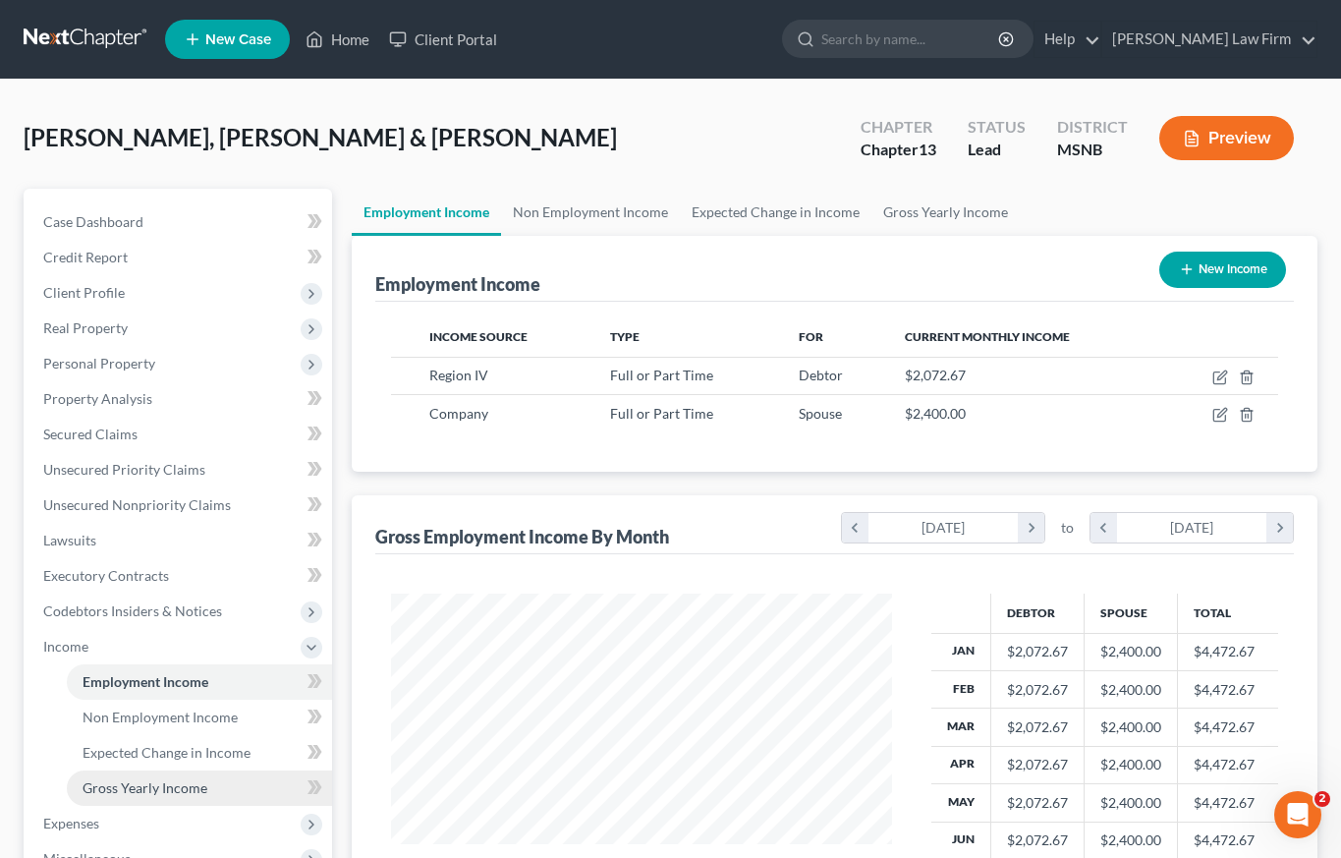
click at [178, 790] on span "Gross Yearly Income" at bounding box center [145, 787] width 125 height 17
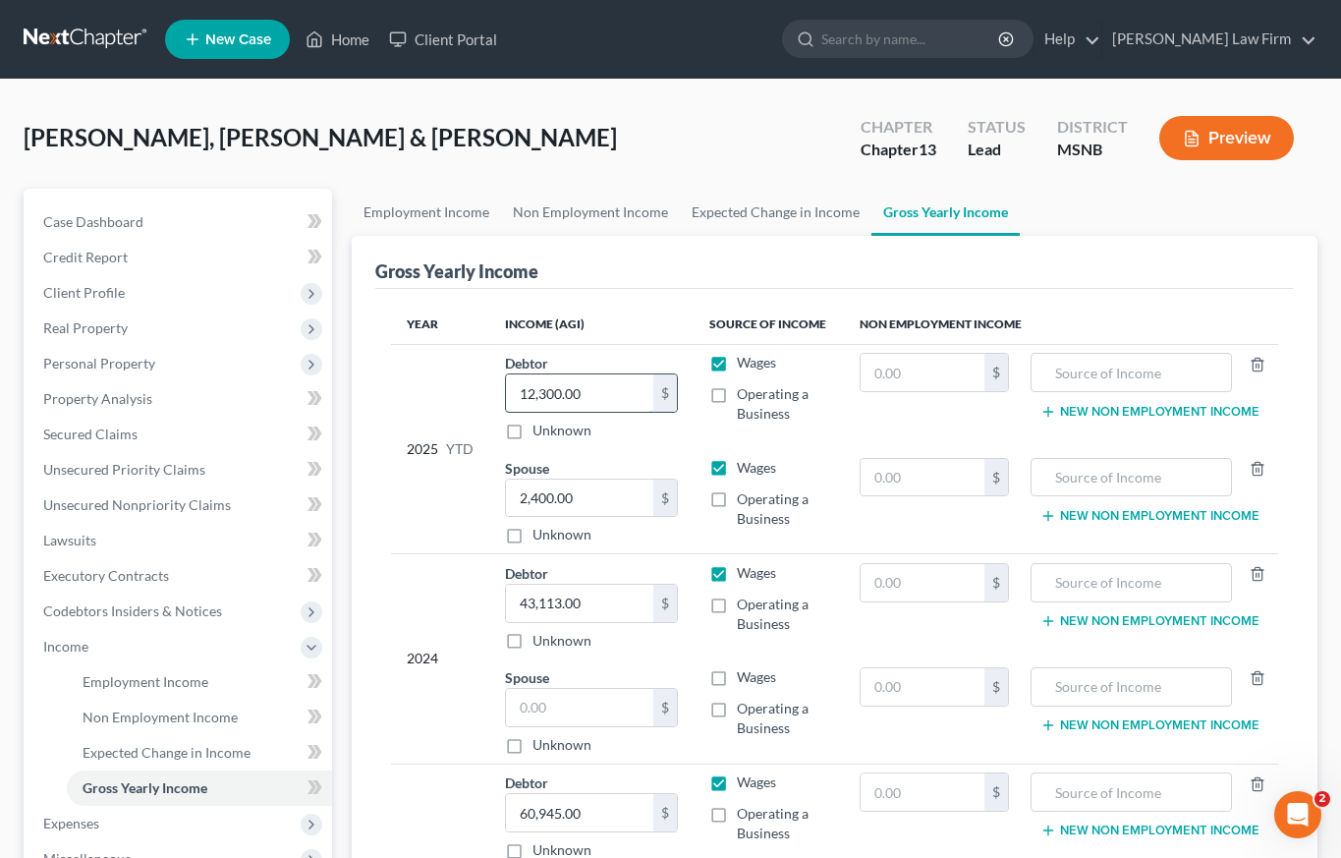
click at [550, 398] on input "12,300.00" at bounding box center [579, 392] width 147 height 37
type input "12,471"
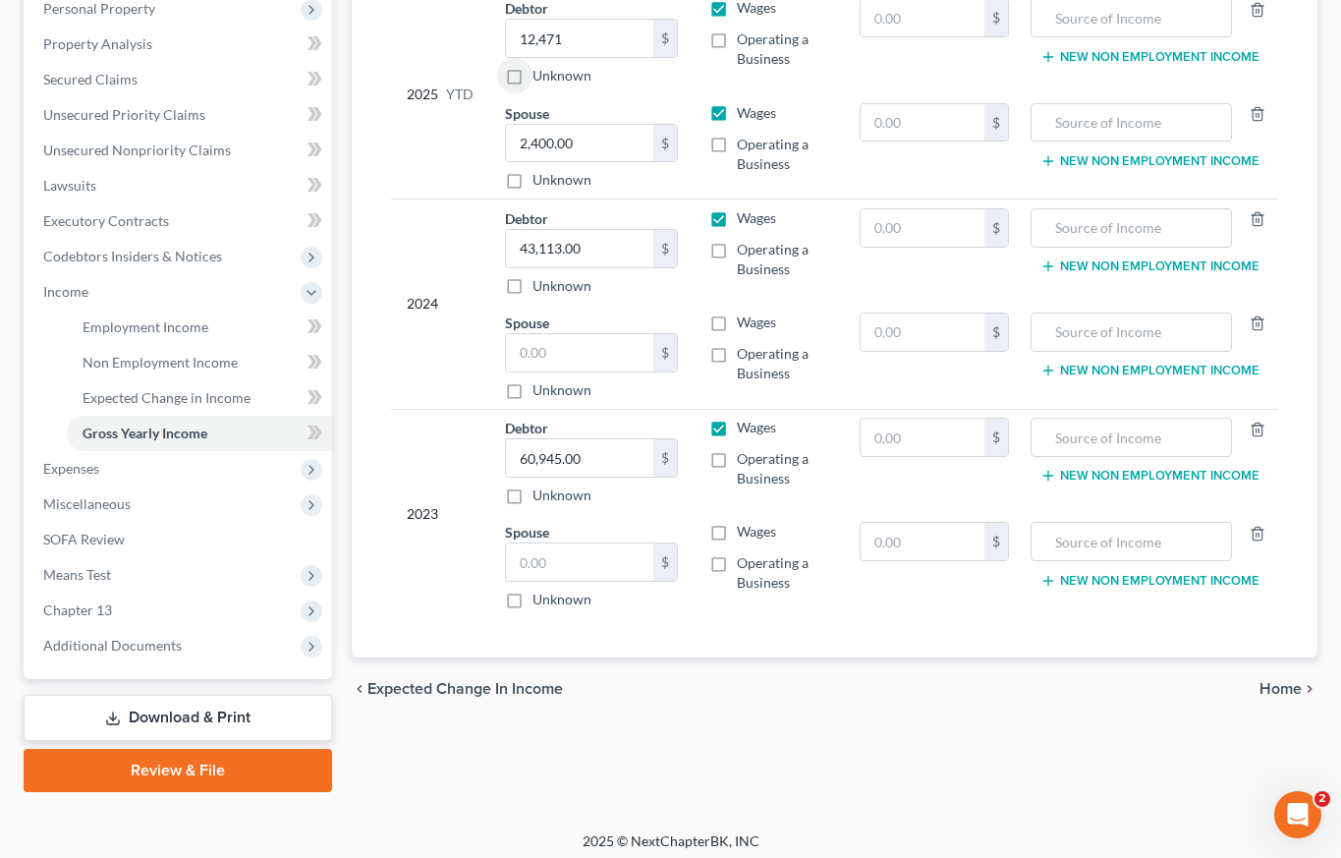
scroll to position [364, 0]
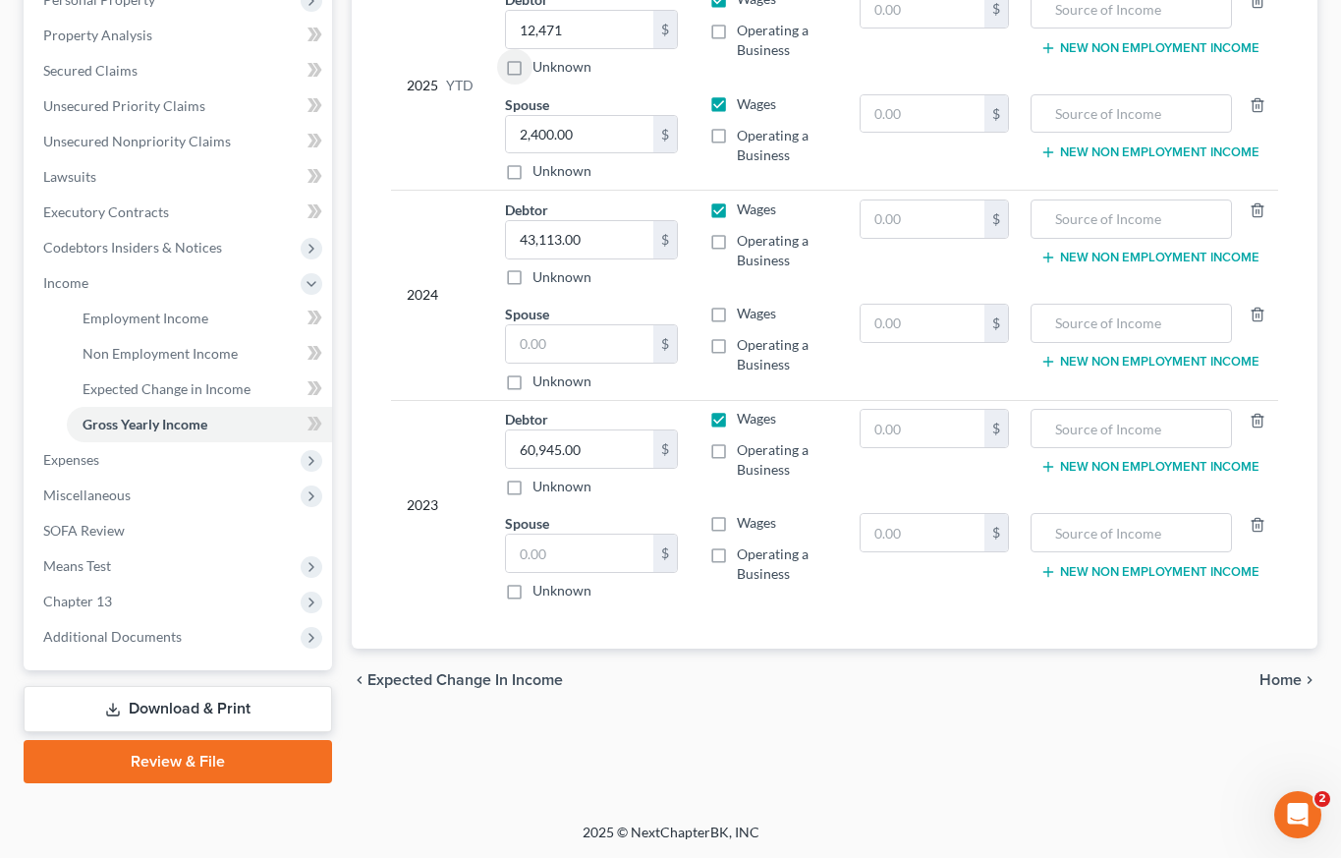
click at [1279, 678] on span "Home" at bounding box center [1281, 680] width 42 height 16
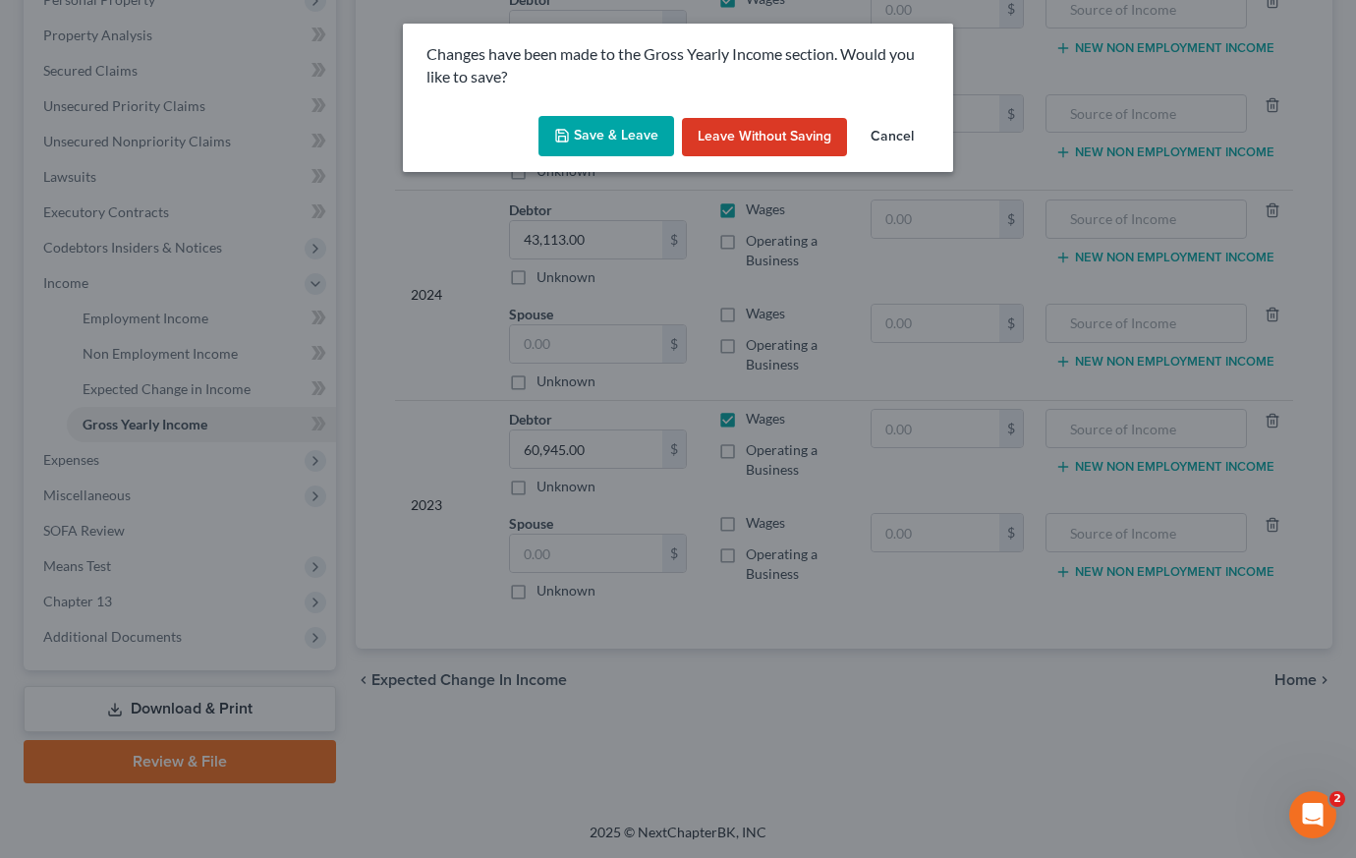
click at [578, 135] on button "Save & Leave" at bounding box center [606, 136] width 136 height 41
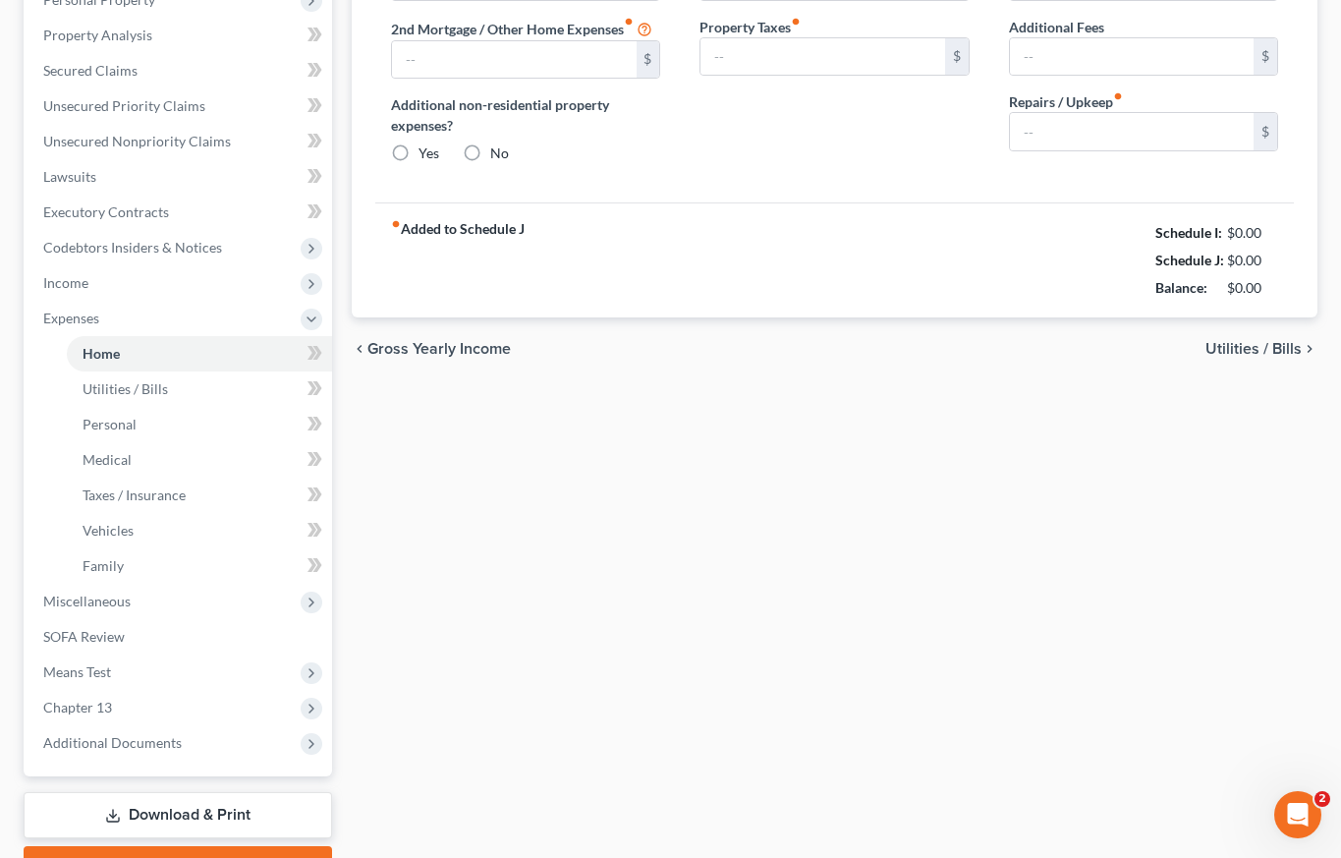
type input "496.00"
type input "0.00"
radio input "true"
type input "0.00"
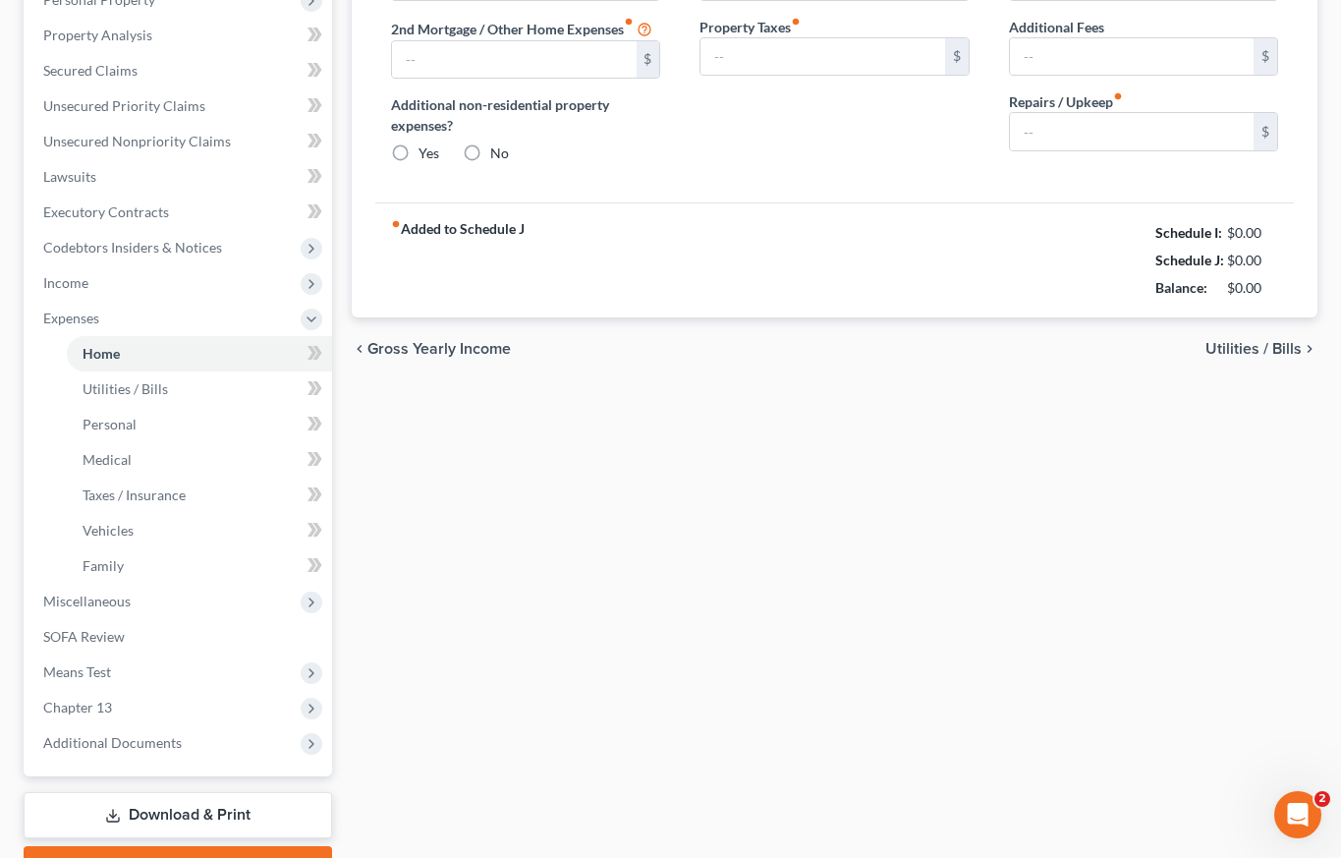
type input "0.00"
type input "50.00"
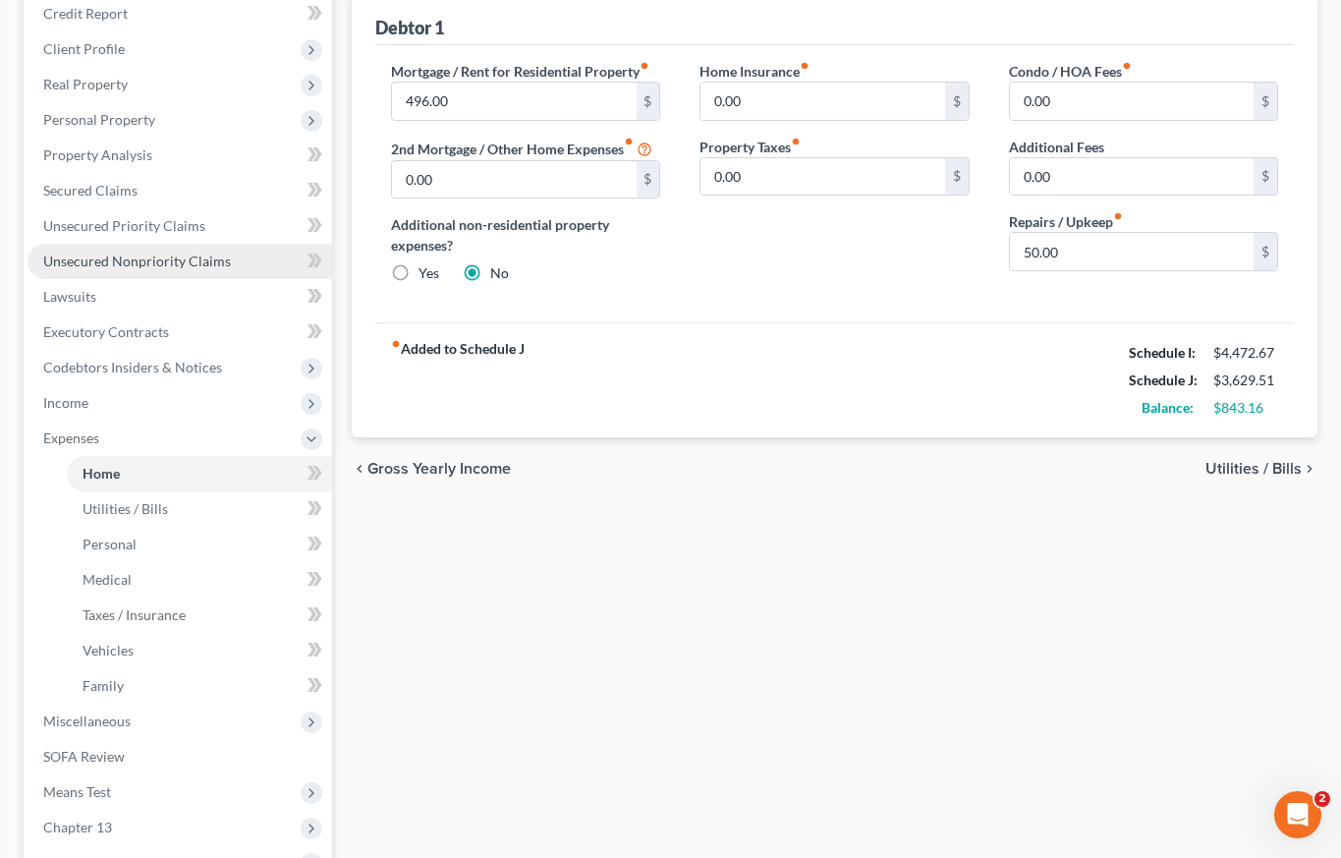
scroll to position [314, 0]
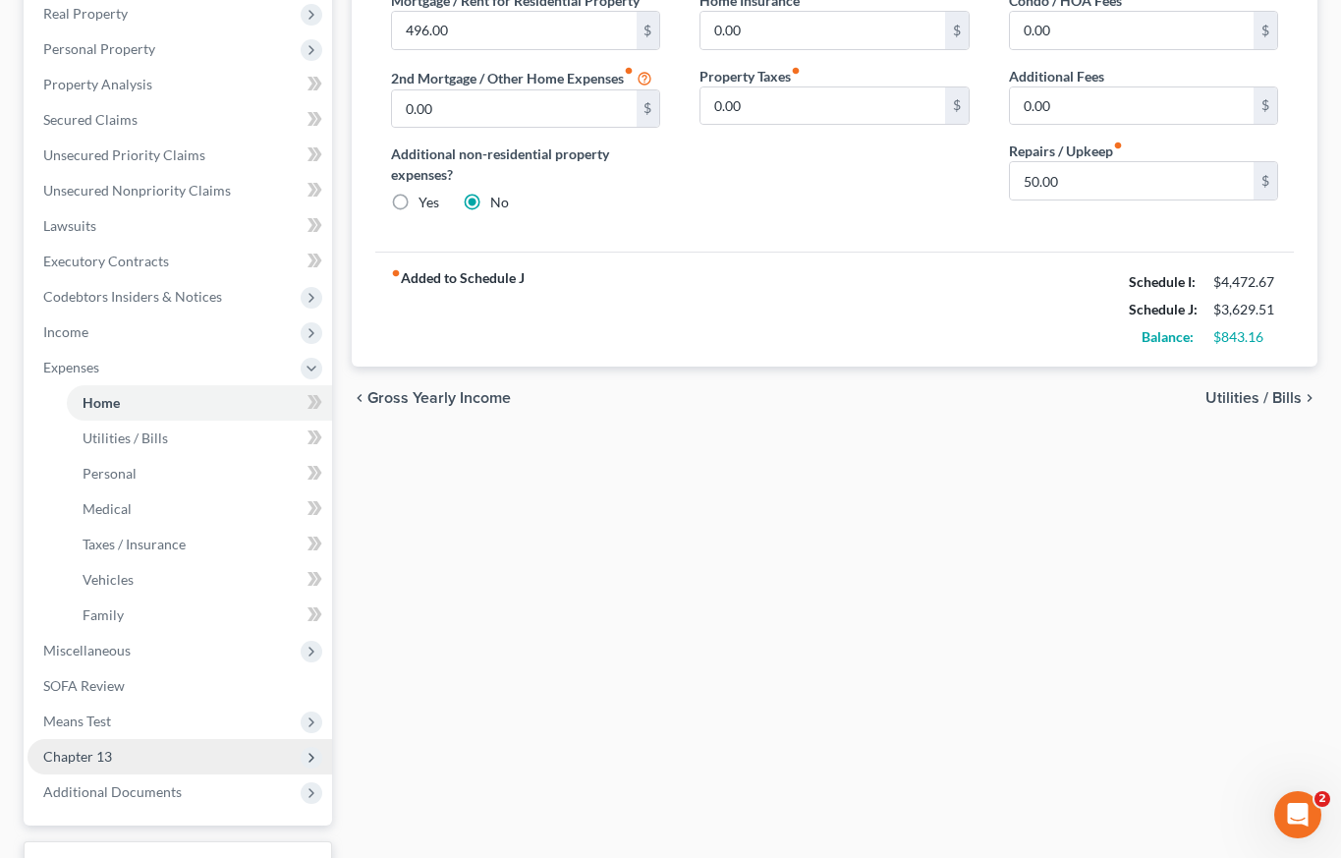
click at [149, 753] on span "Chapter 13" at bounding box center [180, 756] width 305 height 35
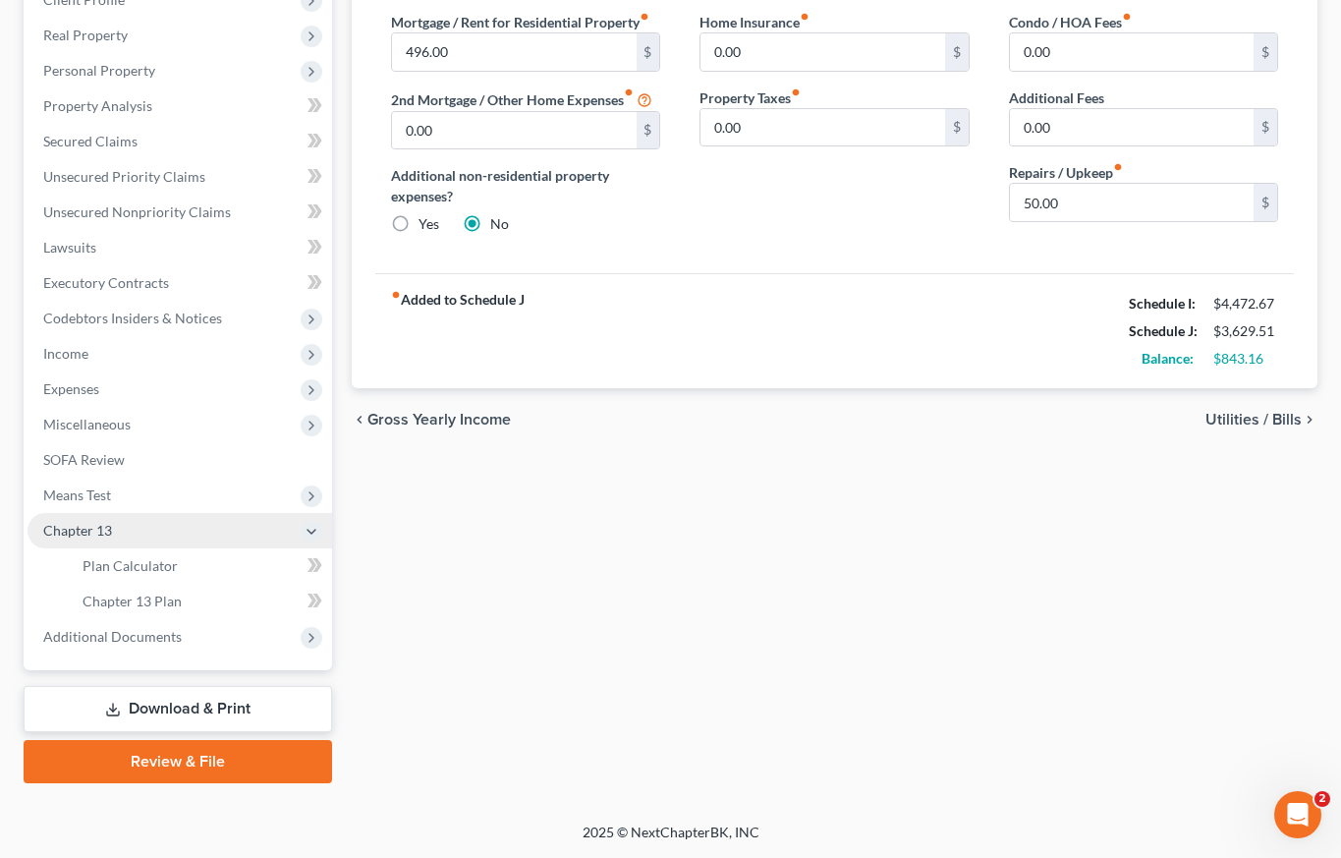
scroll to position [293, 0]
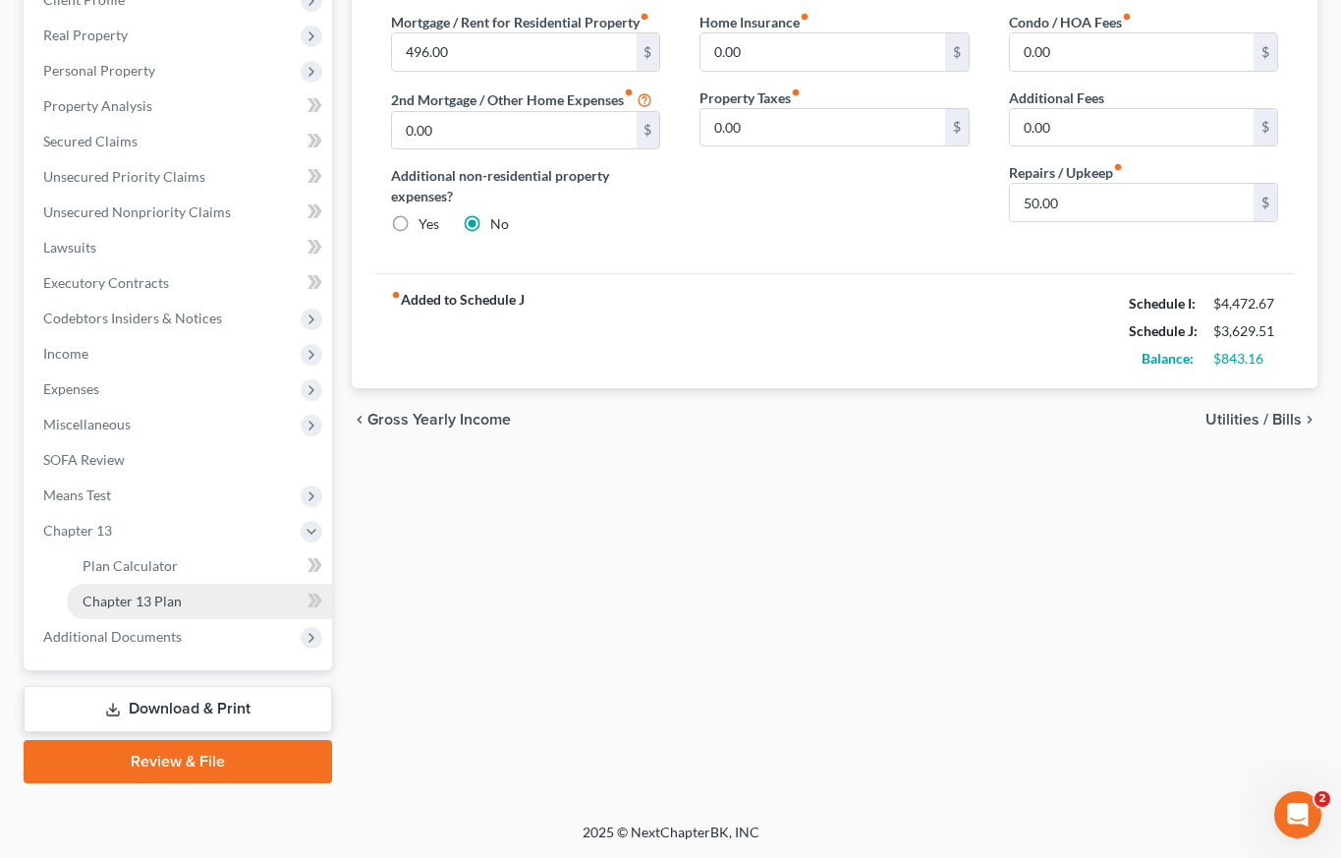
click at [135, 599] on span "Chapter 13 Plan" at bounding box center [132, 600] width 99 height 17
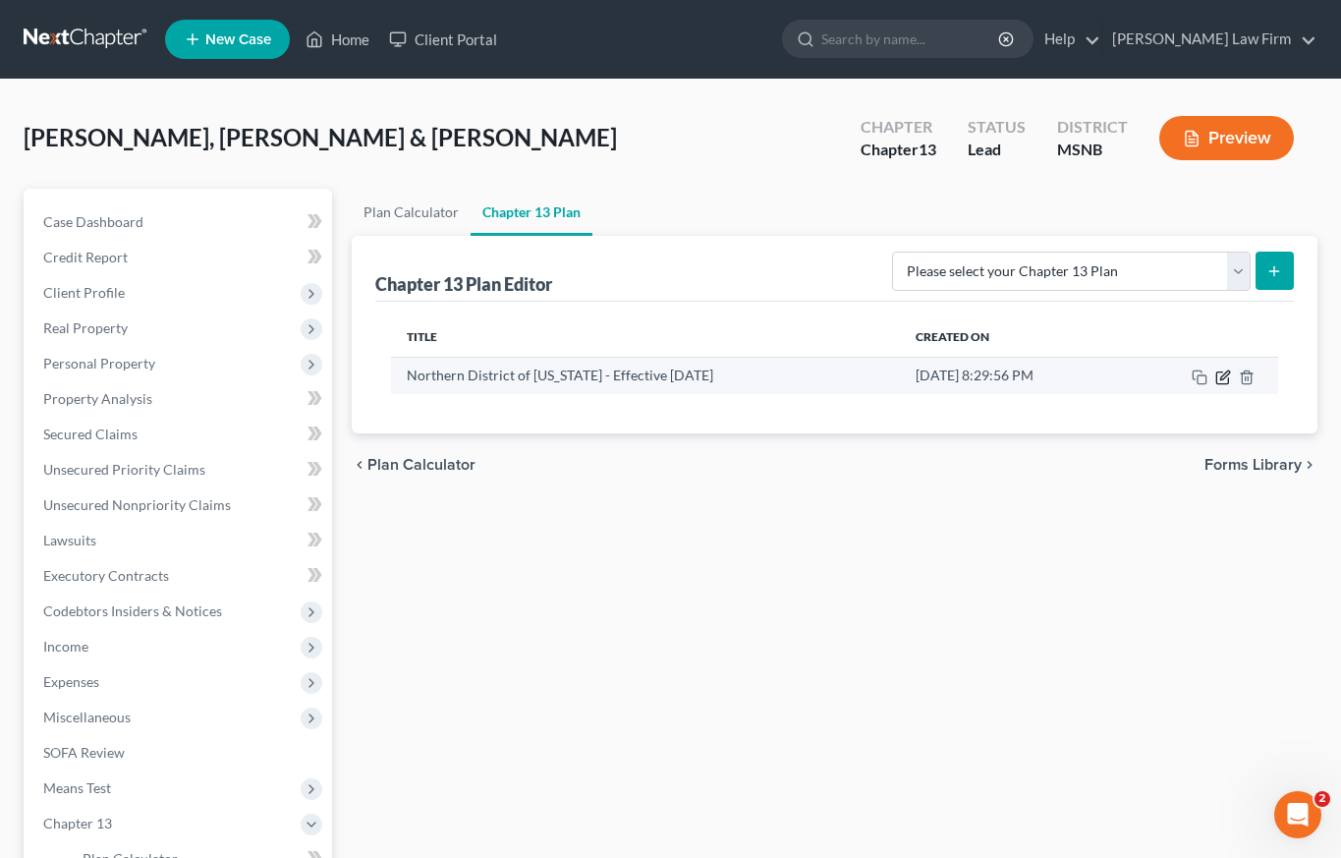
click at [1224, 378] on icon "button" at bounding box center [1223, 377] width 16 height 16
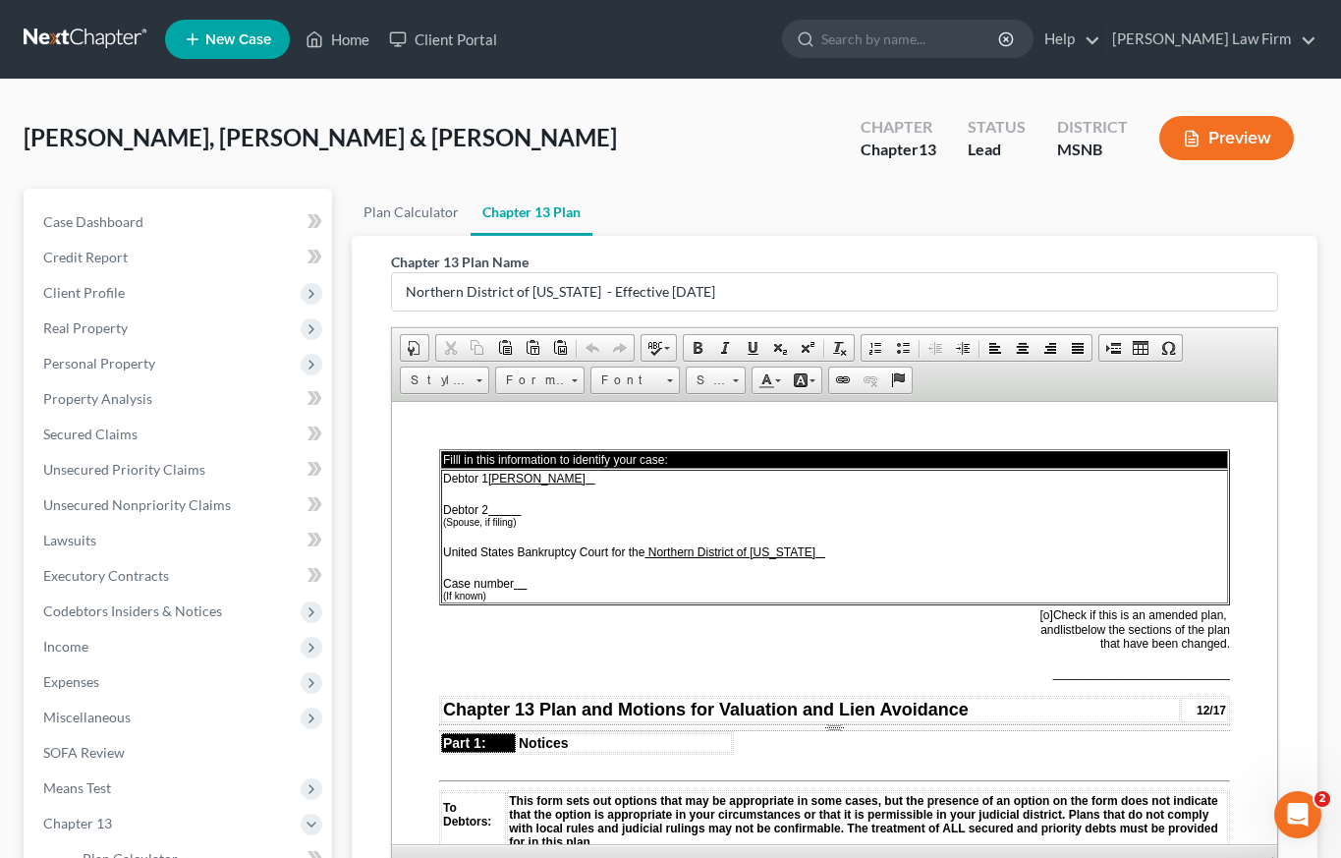
click at [513, 516] on span "(Spouse, if filing)" at bounding box center [479, 521] width 73 height 11
click at [70, 290] on span "Client Profile" at bounding box center [84, 292] width 82 height 17
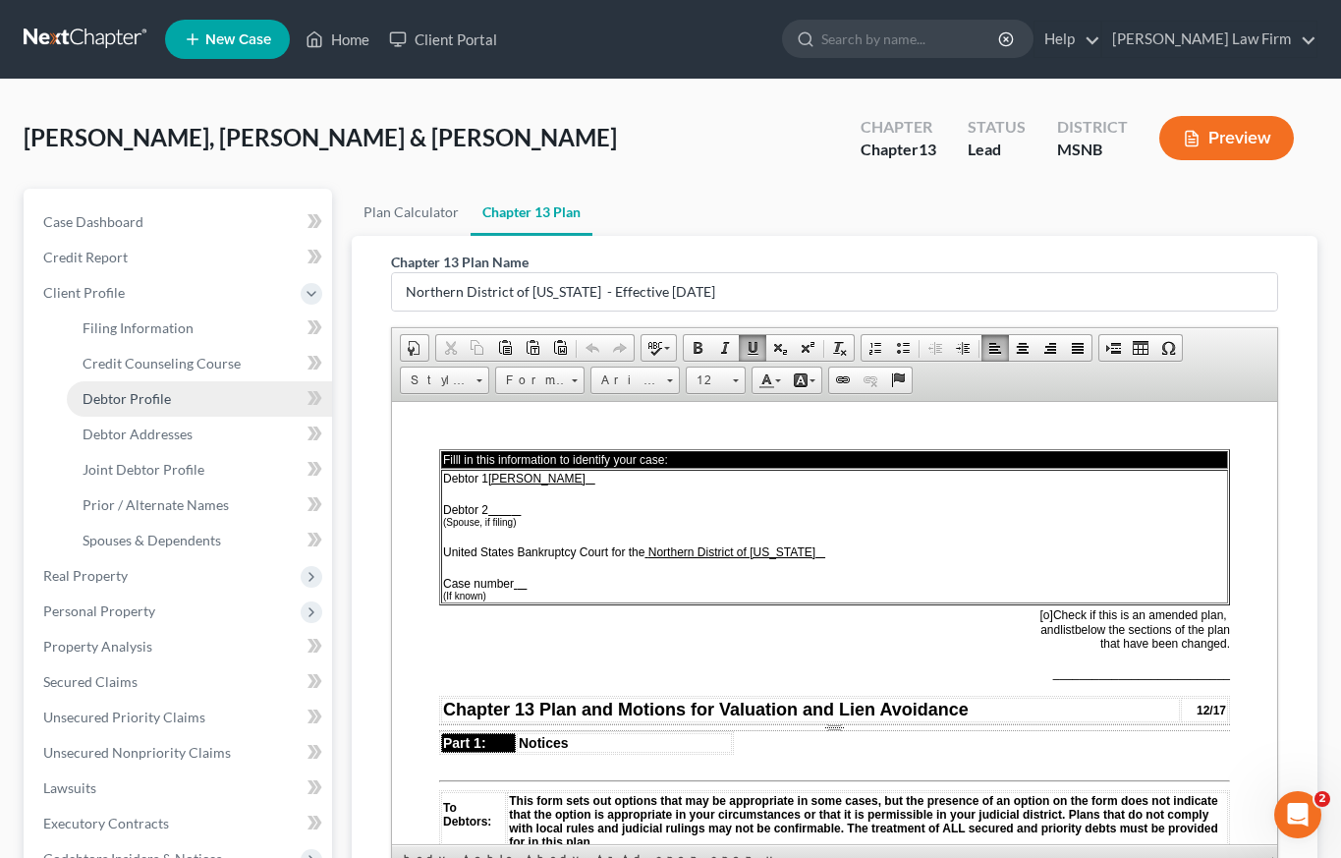
click at [126, 404] on span "Debtor Profile" at bounding box center [127, 398] width 88 height 17
select select "1"
select select "4"
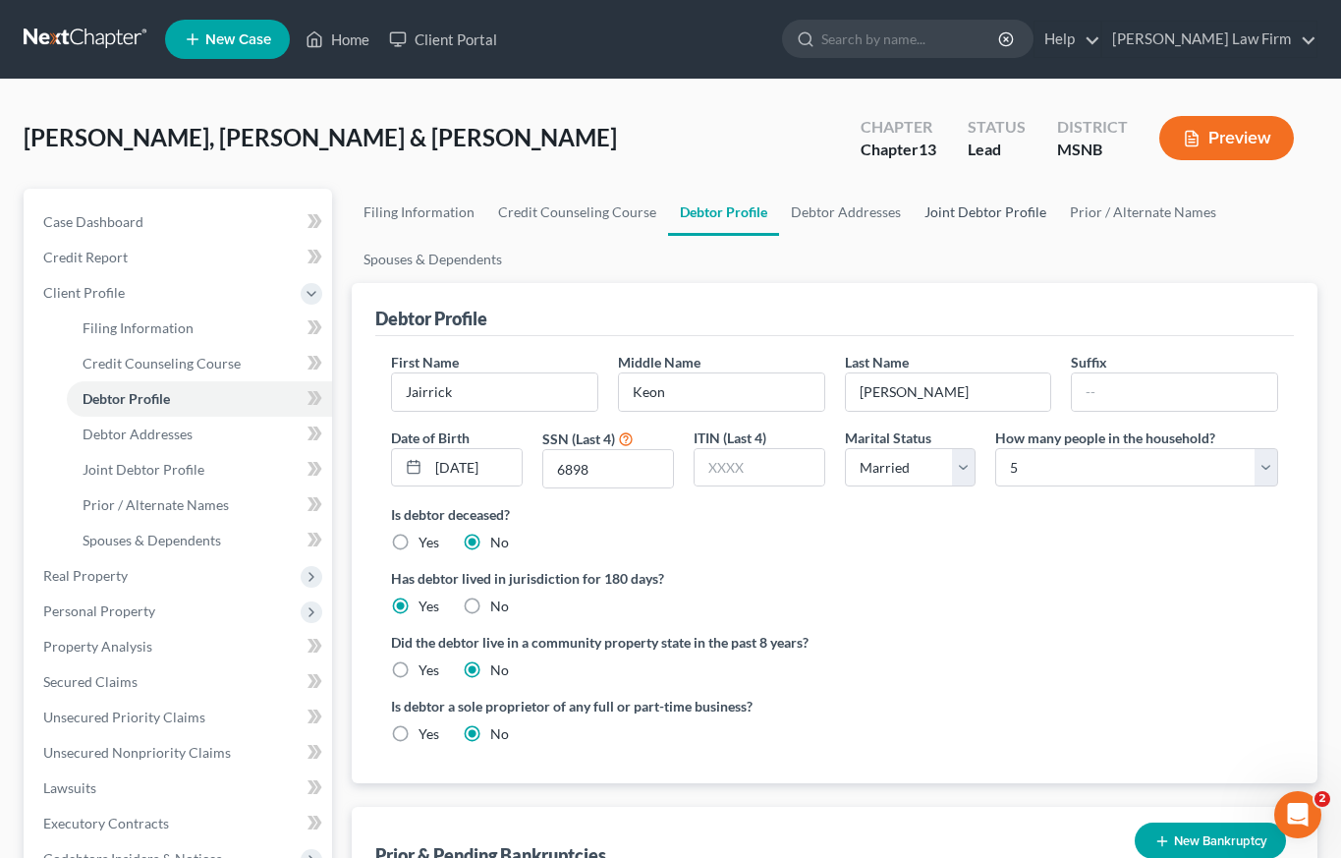
click at [1010, 212] on link "Joint Debtor Profile" at bounding box center [985, 212] width 145 height 47
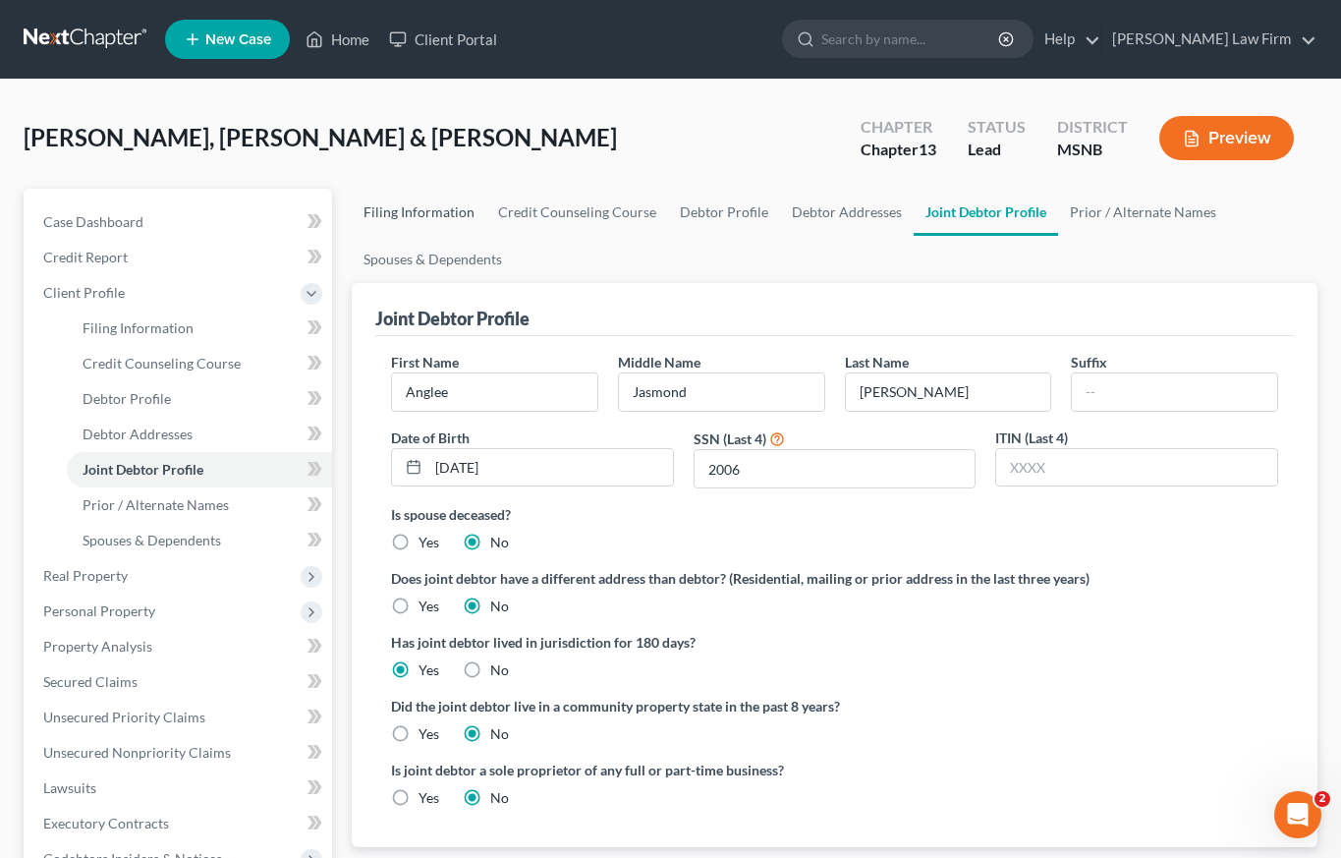
click at [381, 206] on link "Filing Information" at bounding box center [419, 212] width 135 height 47
select select "1"
select select "3"
select select "43"
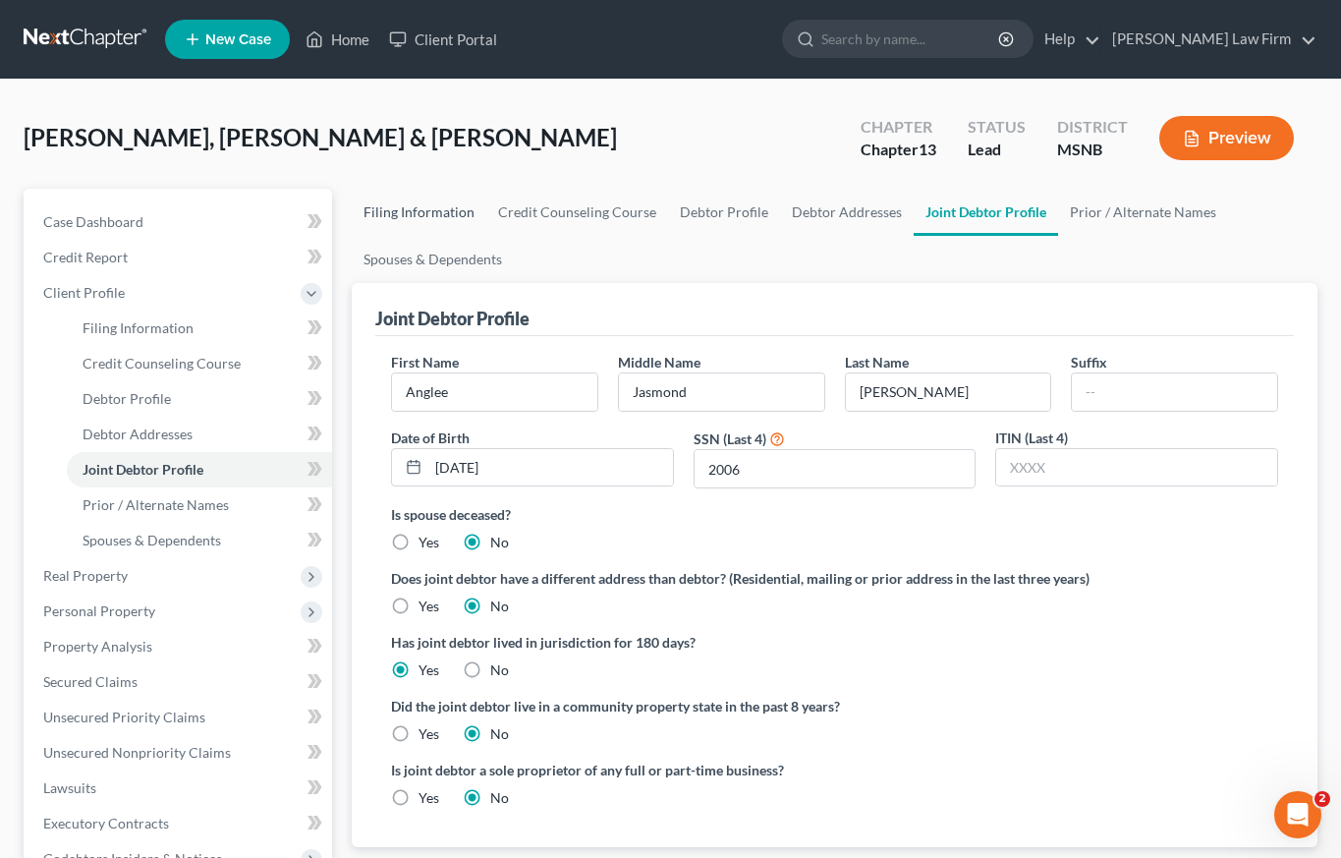
select select "0"
select select "25"
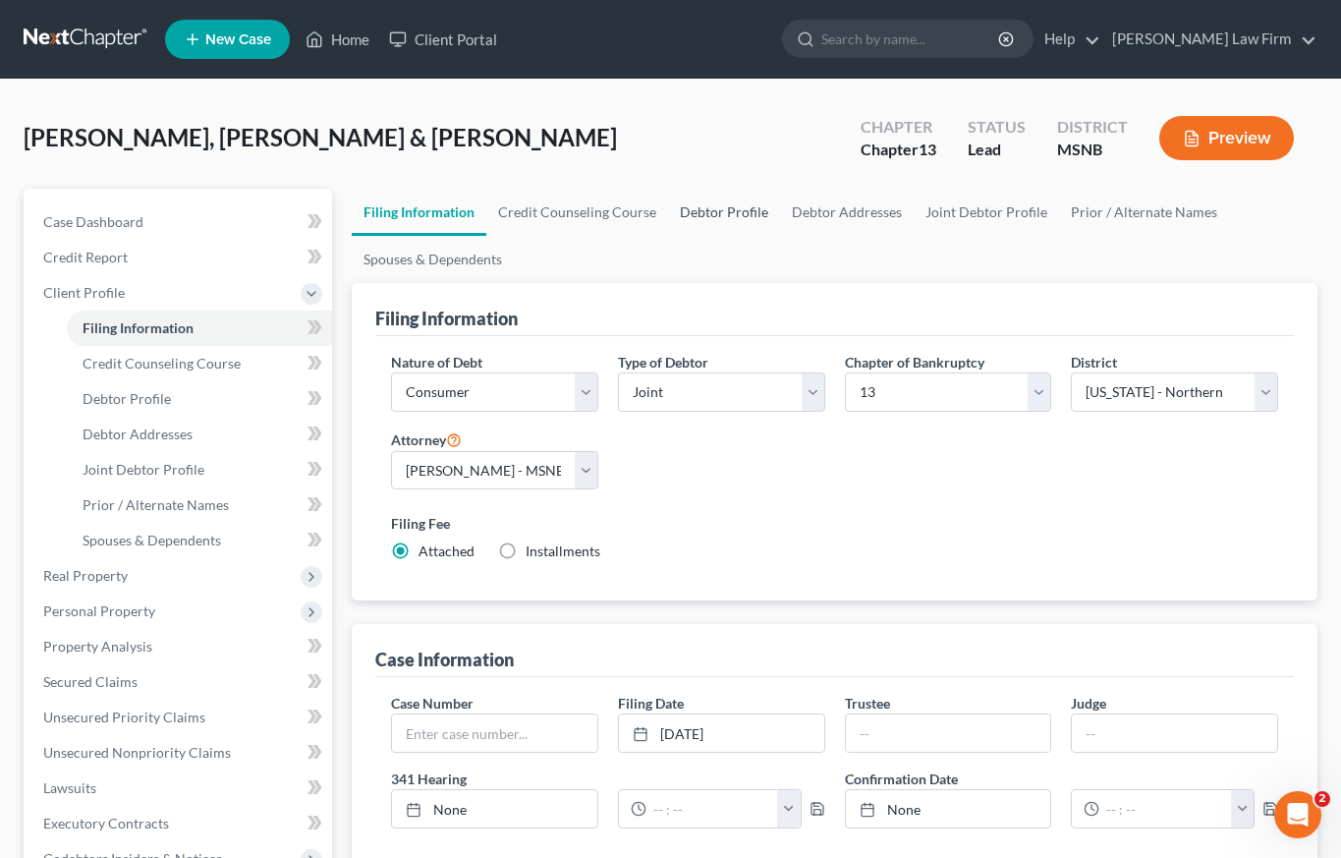
click at [707, 211] on link "Debtor Profile" at bounding box center [724, 212] width 112 height 47
select select "1"
select select "4"
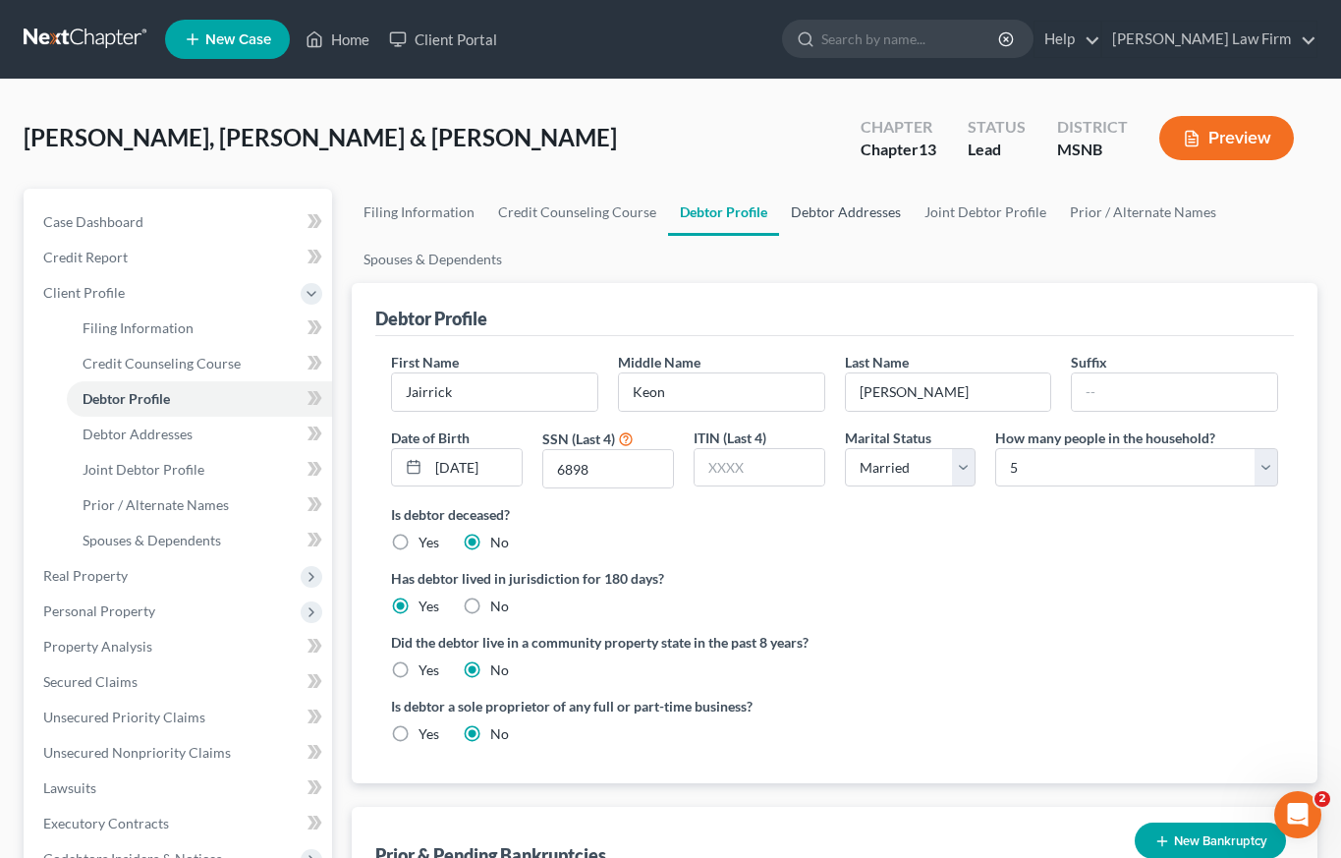
click at [841, 207] on link "Debtor Addresses" at bounding box center [846, 212] width 134 height 47
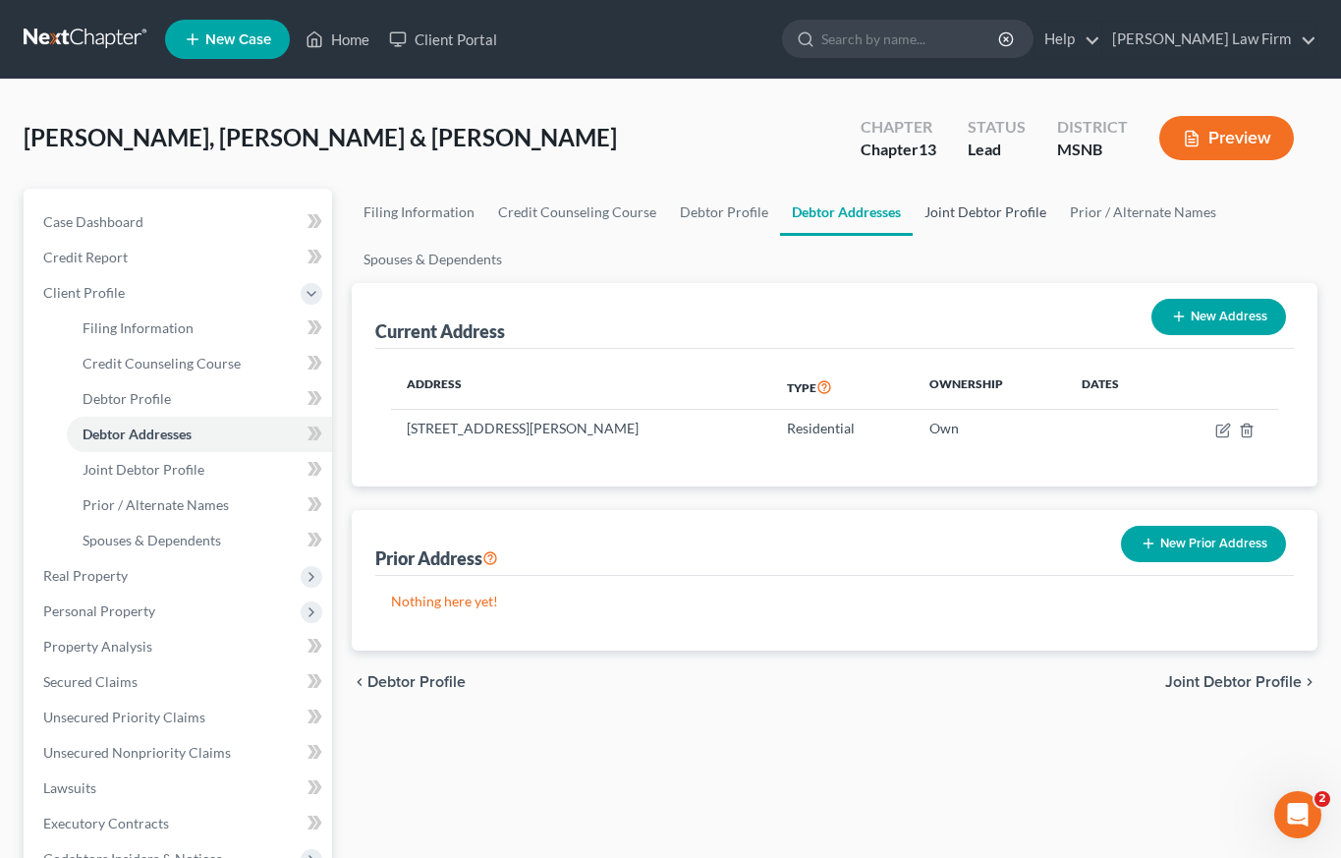
click at [947, 208] on link "Joint Debtor Profile" at bounding box center [985, 212] width 145 height 47
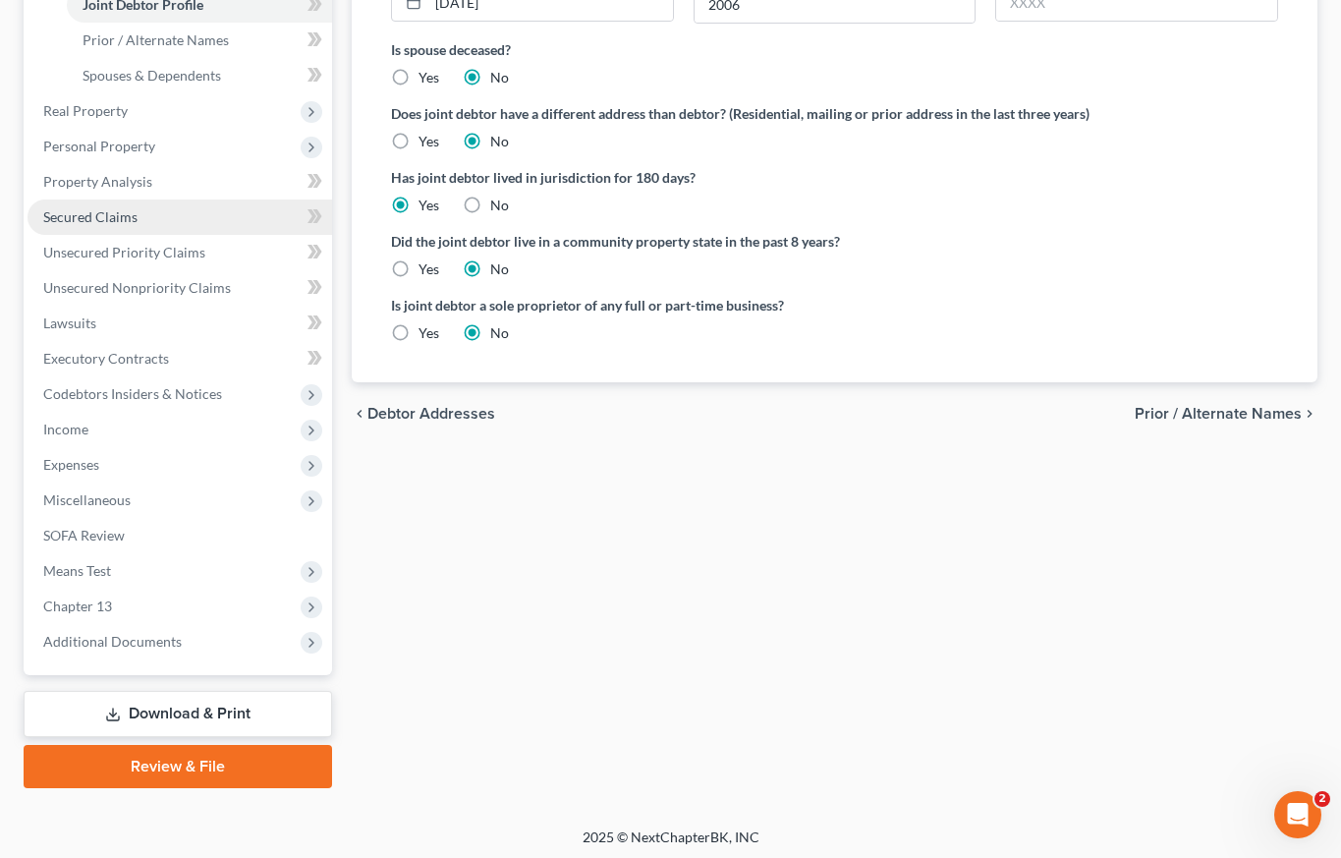
scroll to position [470, 0]
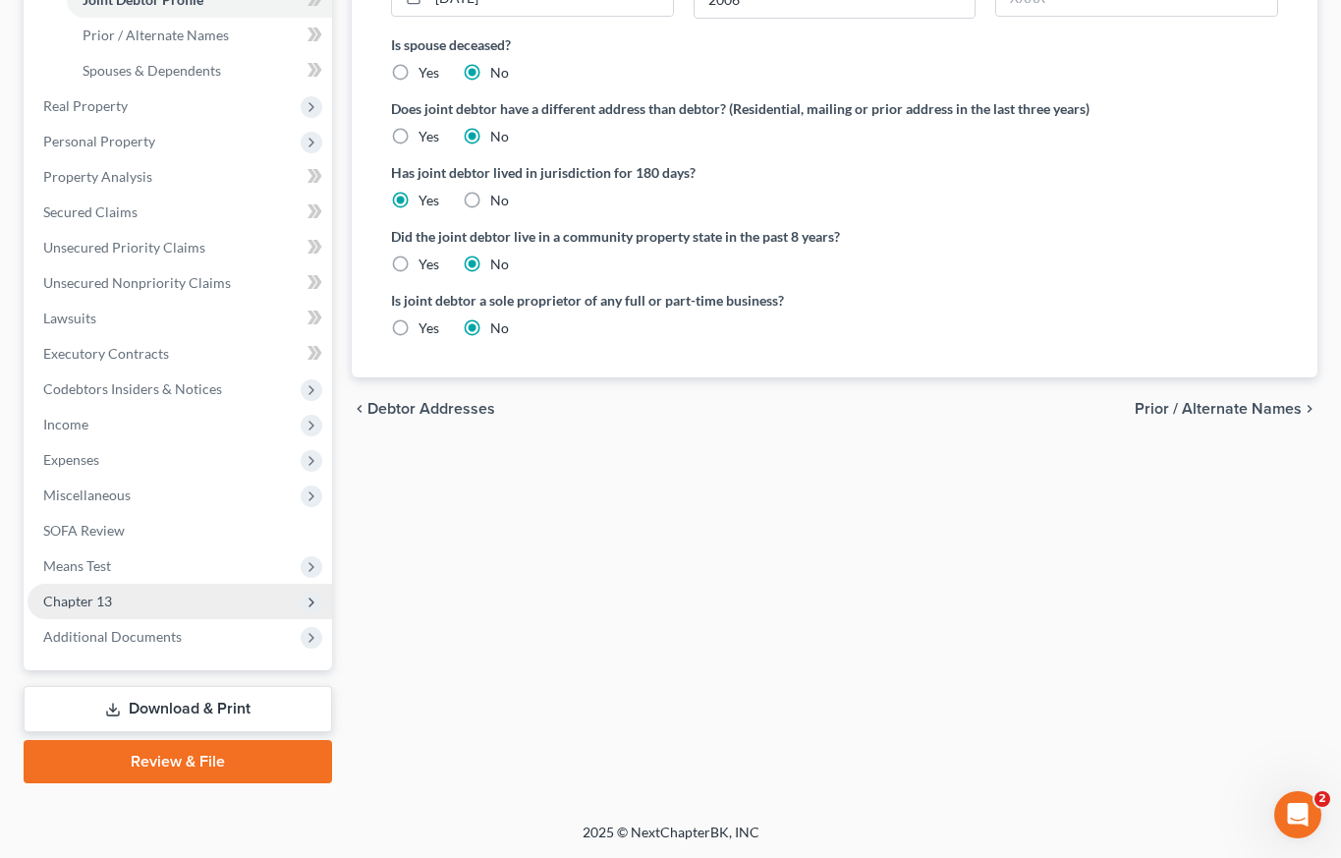
click at [96, 601] on span "Chapter 13" at bounding box center [77, 600] width 69 height 17
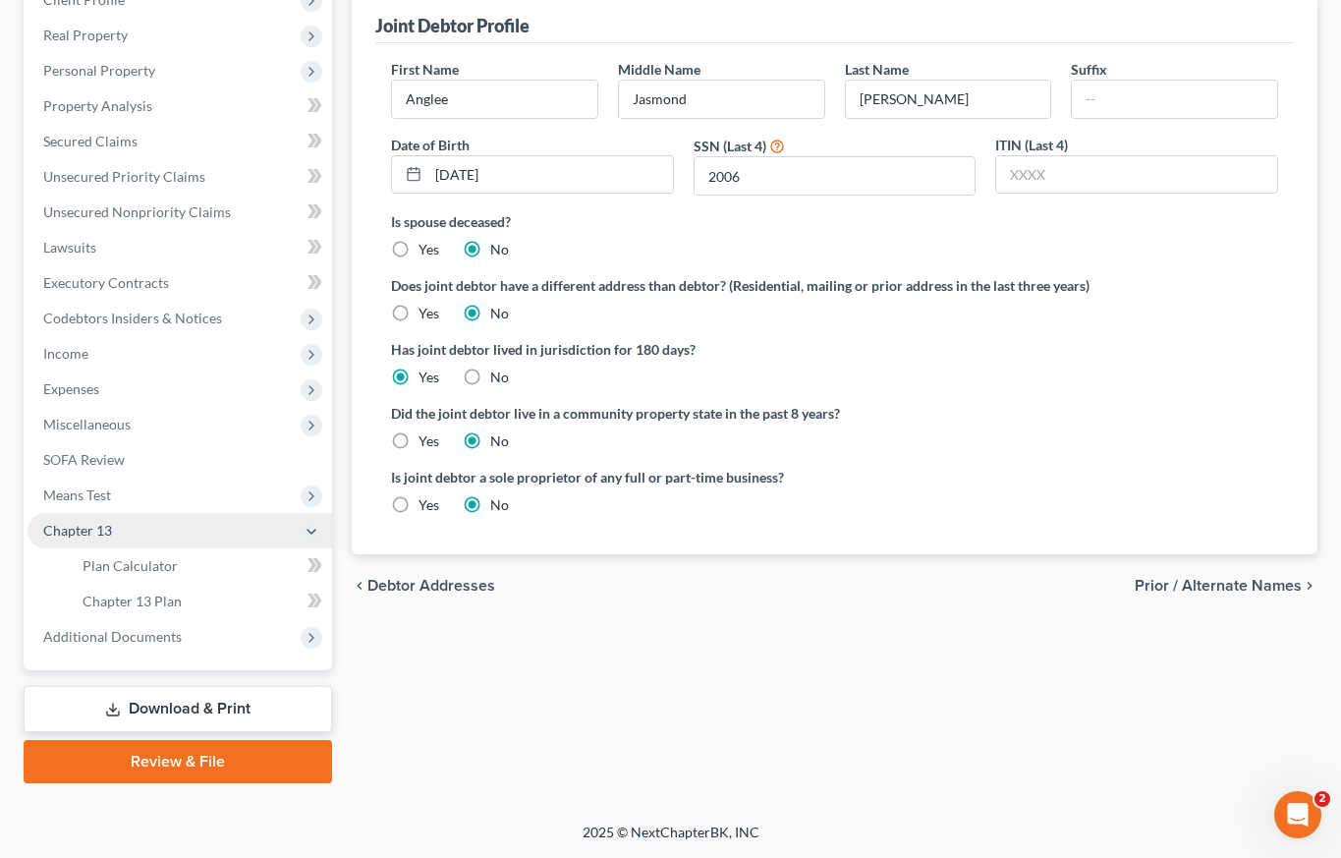
scroll to position [293, 0]
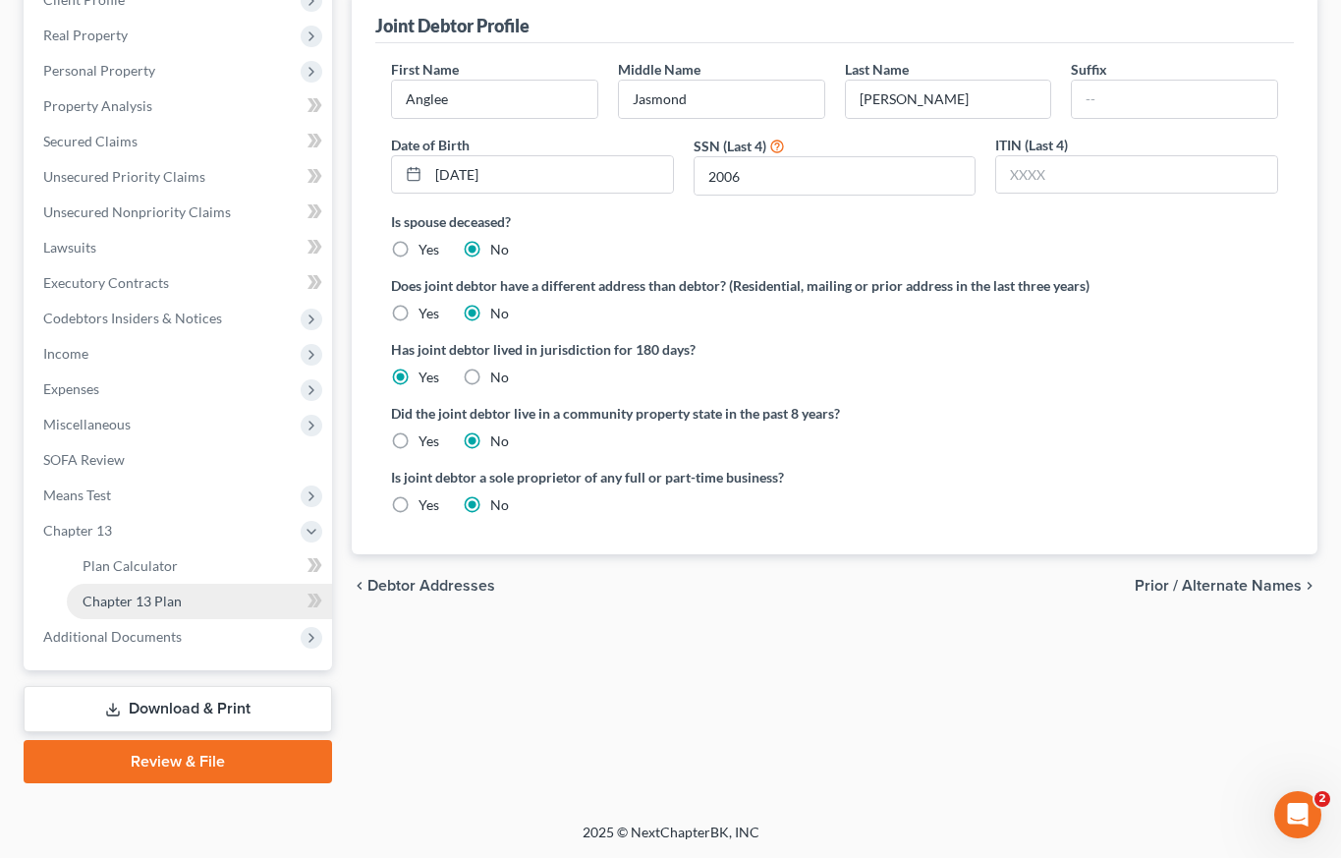
click at [157, 601] on span "Chapter 13 Plan" at bounding box center [132, 600] width 99 height 17
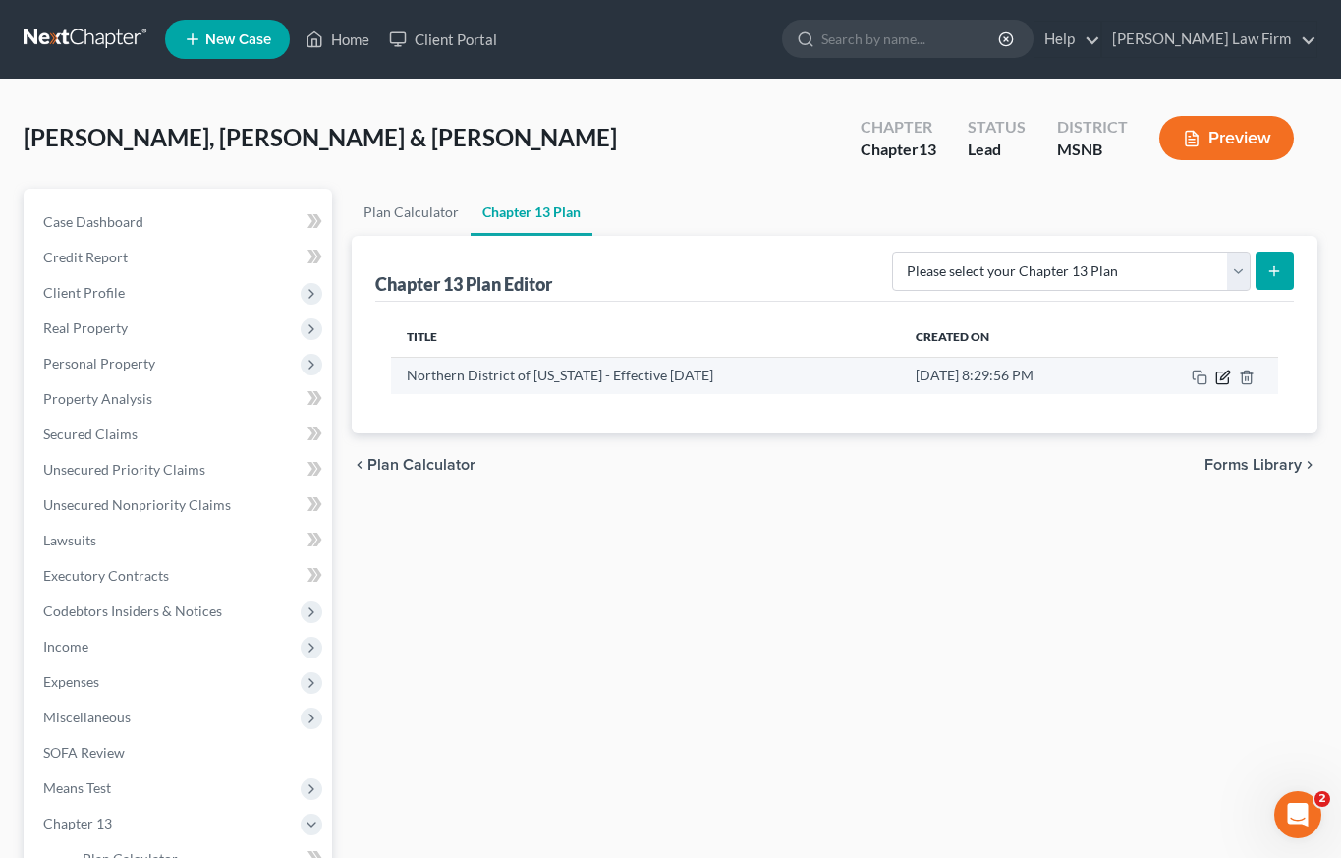
click at [1225, 374] on icon "button" at bounding box center [1223, 377] width 16 height 16
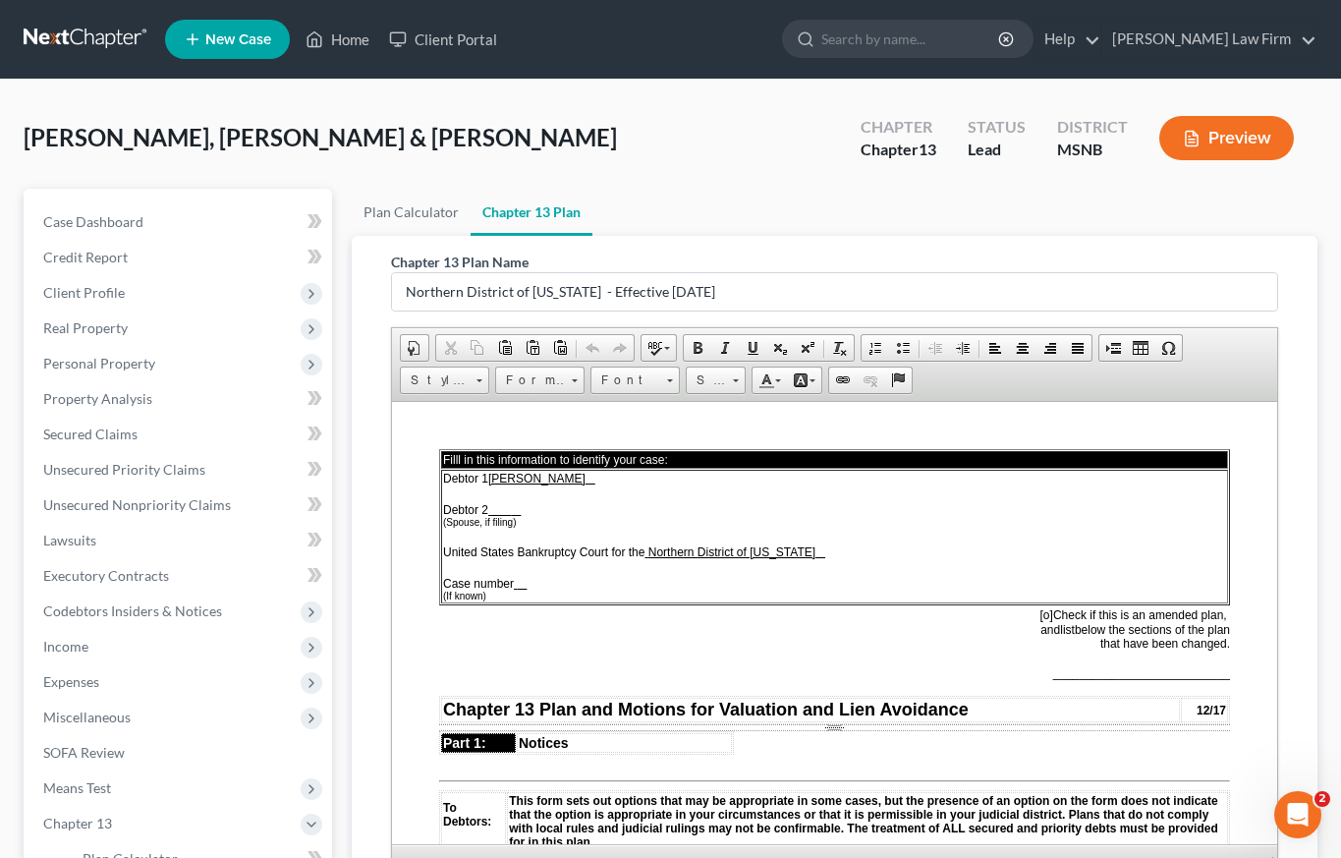
click at [511, 511] on u at bounding box center [504, 509] width 13 height 14
click at [520, 581] on u at bounding box center [522, 583] width 10 height 14
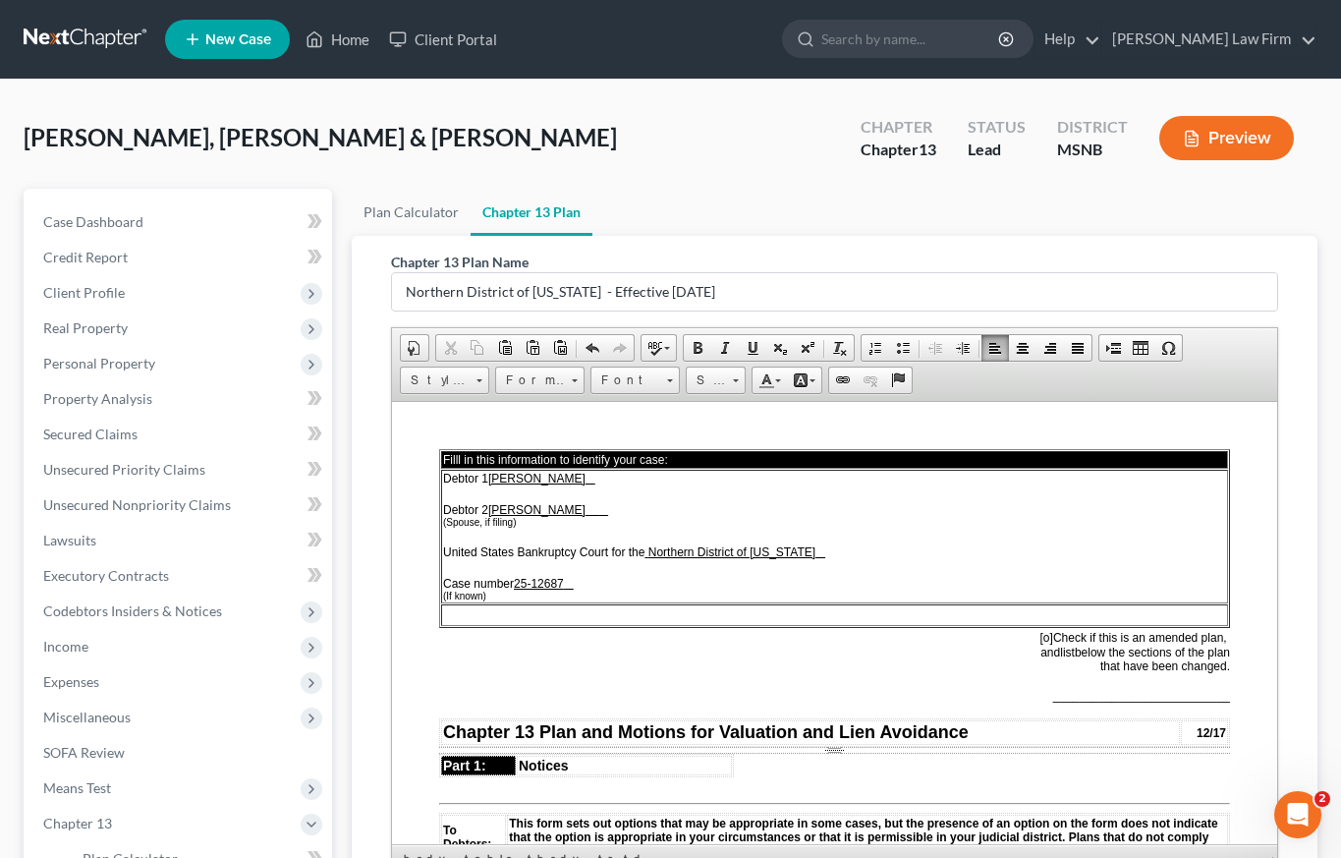
click at [585, 571] on td "Debtor 1 [PERSON_NAME] Debtor 2 [PERSON_NAME] (Spouse, if filing) United States…" at bounding box center [834, 536] width 787 height 134
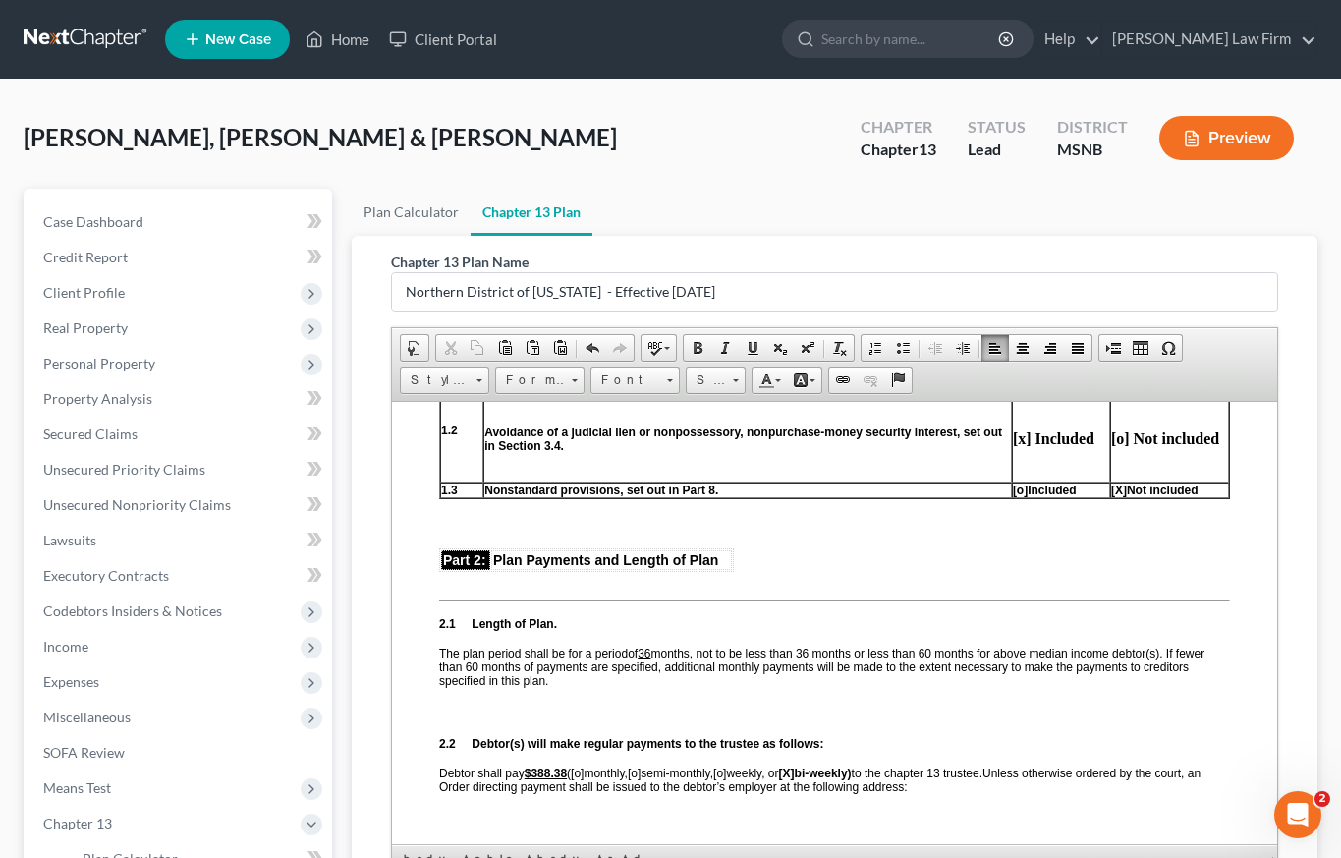
scroll to position [823, 0]
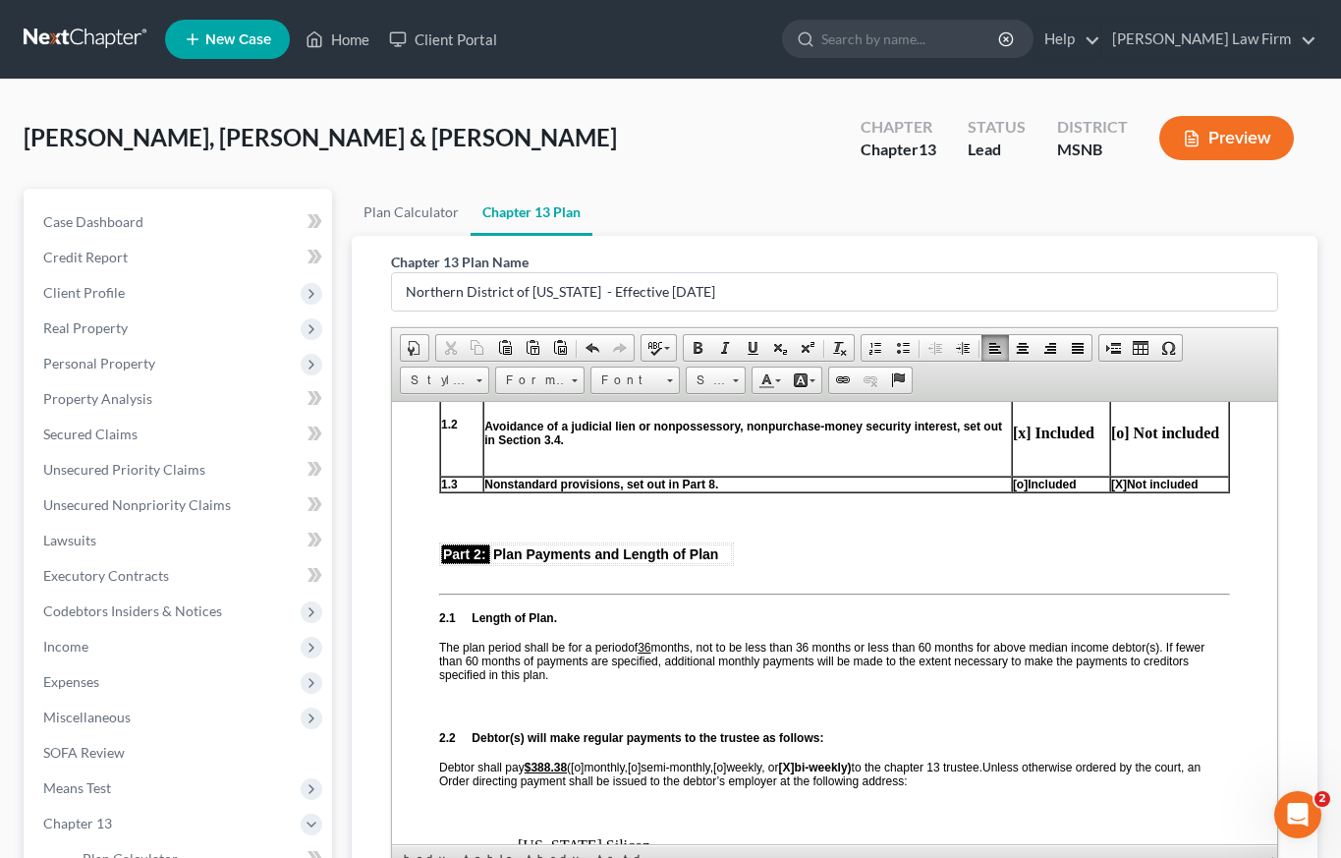
drag, startPoint x: 653, startPoint y: 646, endPoint x: 657, endPoint y: 629, distance: 17.2
click at [650, 646] on u "36" at bounding box center [644, 647] width 13 height 14
drag, startPoint x: 645, startPoint y: 646, endPoint x: 694, endPoint y: 646, distance: 49.1
click at [690, 646] on span "of 60 months" at bounding box center [659, 647] width 62 height 14
drag, startPoint x: 700, startPoint y: 648, endPoint x: 646, endPoint y: 648, distance: 54.1
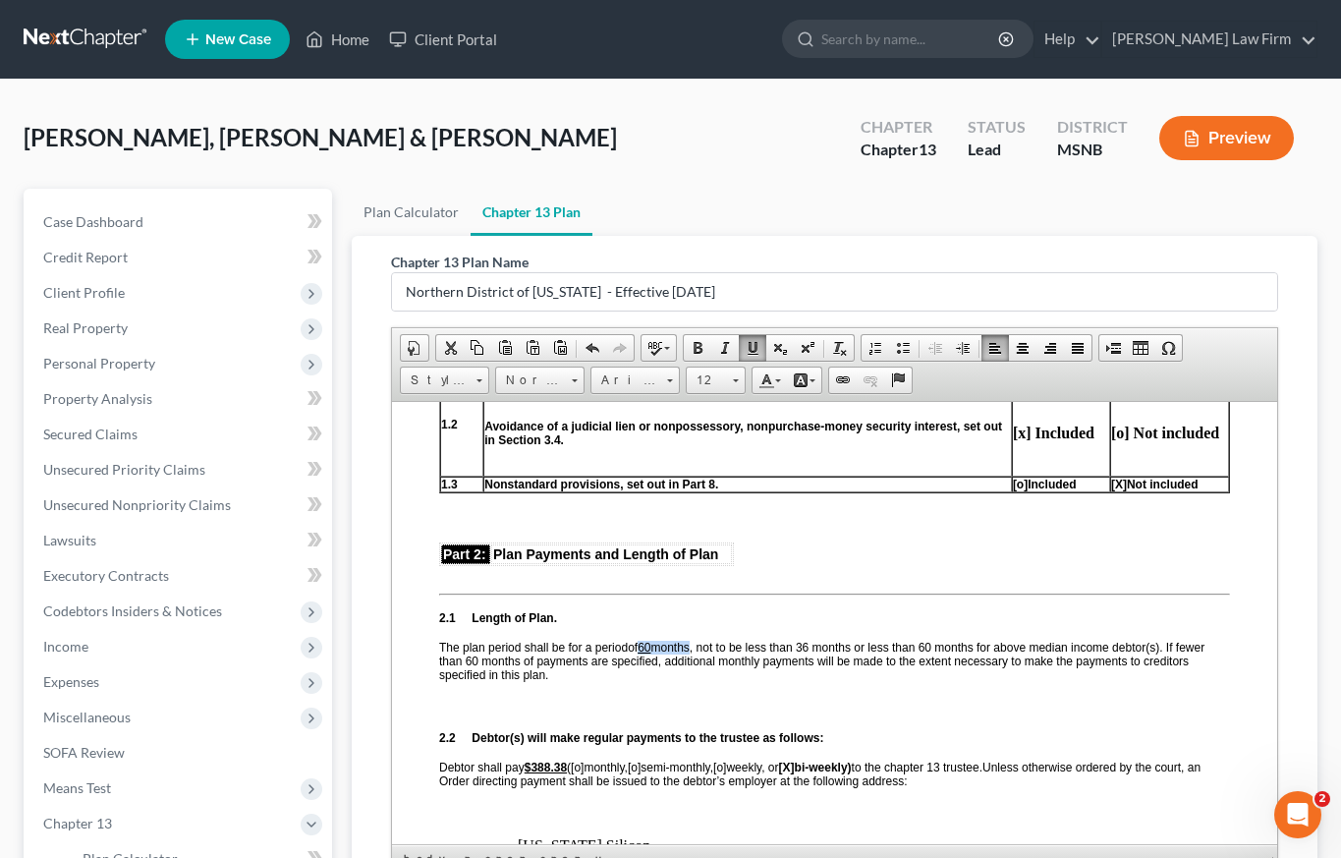
click at [646, 648] on p "The plan period shall be for a period of 60 months , not to be less than 36 mon…" at bounding box center [834, 660] width 791 height 41
click at [697, 347] on span at bounding box center [698, 348] width 16 height 16
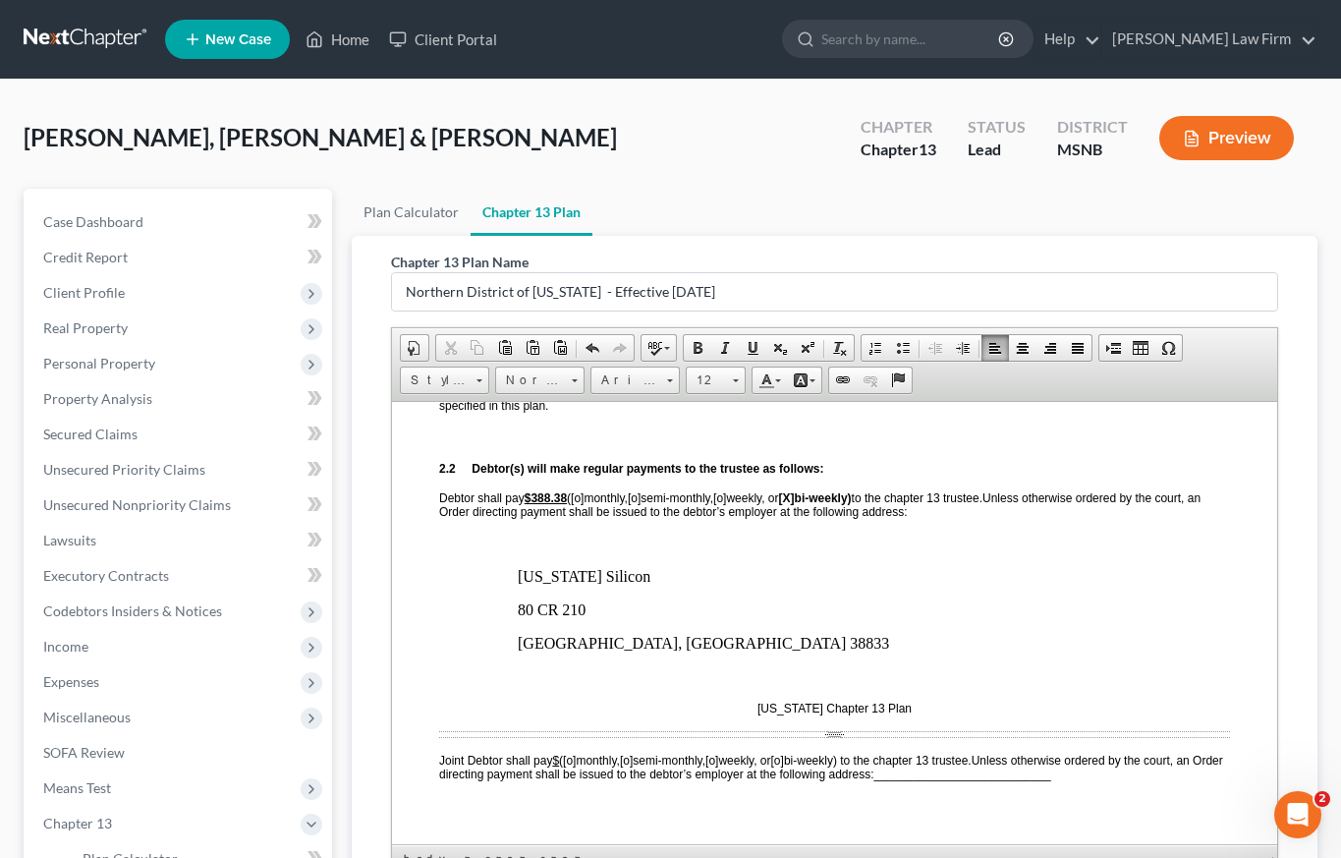
scroll to position [1025, 0]
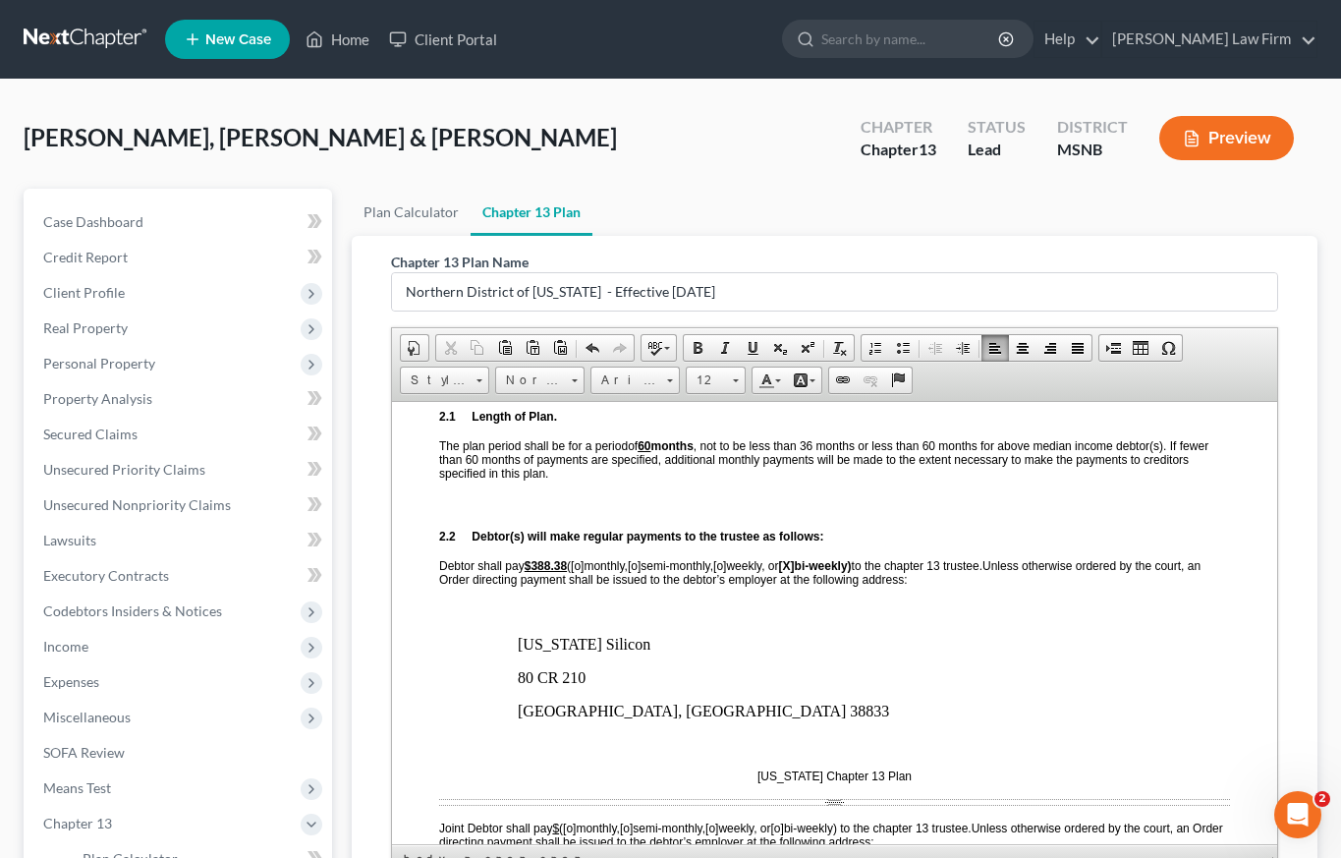
drag, startPoint x: 655, startPoint y: 646, endPoint x: 556, endPoint y: 646, distance: 99.2
click at [556, 646] on p "[US_STATE] Silicon" at bounding box center [874, 644] width 712 height 18
drag, startPoint x: 611, startPoint y: 674, endPoint x: 541, endPoint y: 675, distance: 69.8
click at [541, 675] on p "80 CR 210" at bounding box center [874, 677] width 712 height 18
click at [684, 707] on p "[GEOGRAPHIC_DATA], [GEOGRAPHIC_DATA] 38833" at bounding box center [874, 711] width 712 height 18
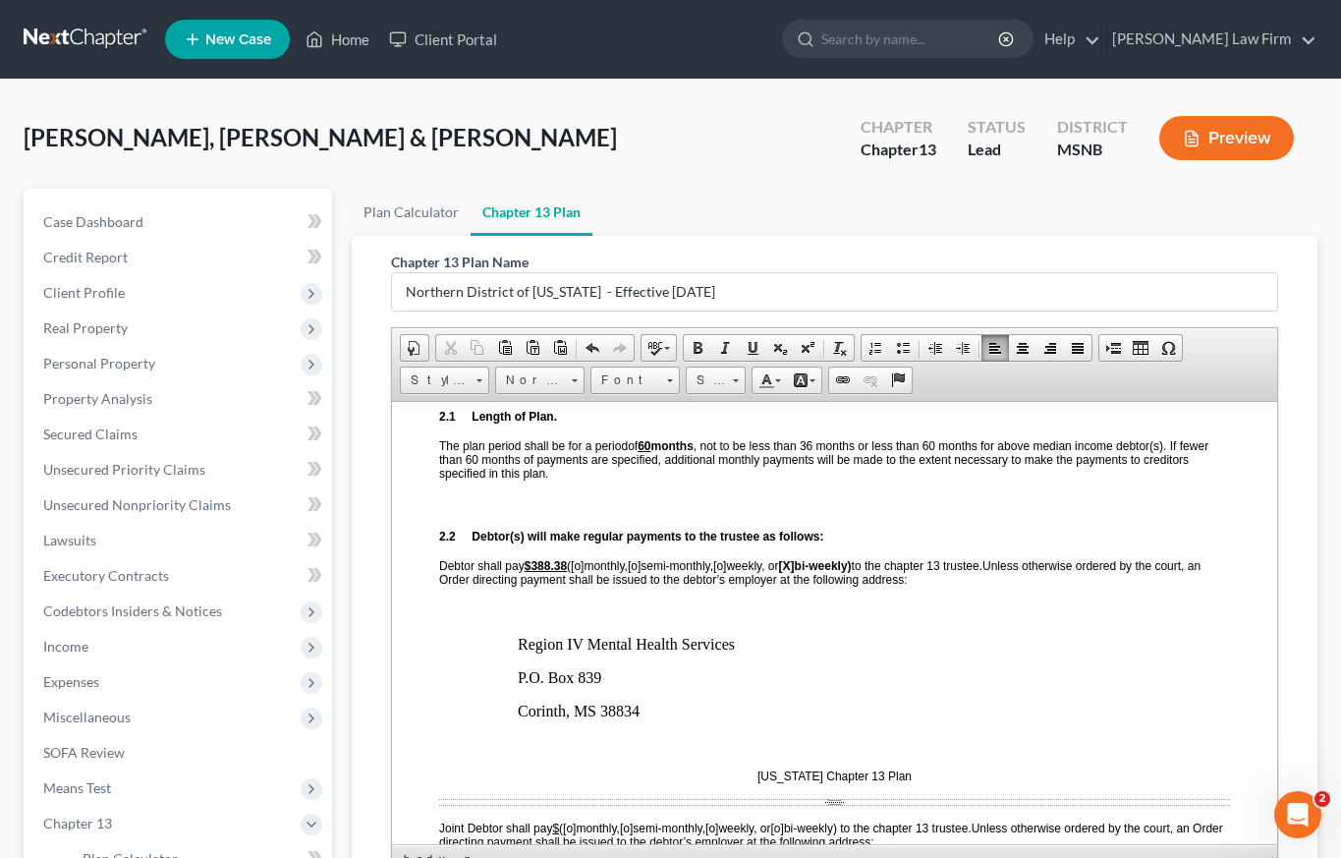
click at [570, 571] on span "Unless otherwise ordered by the court, an Order directing payment shall be issu…" at bounding box center [819, 572] width 761 height 28
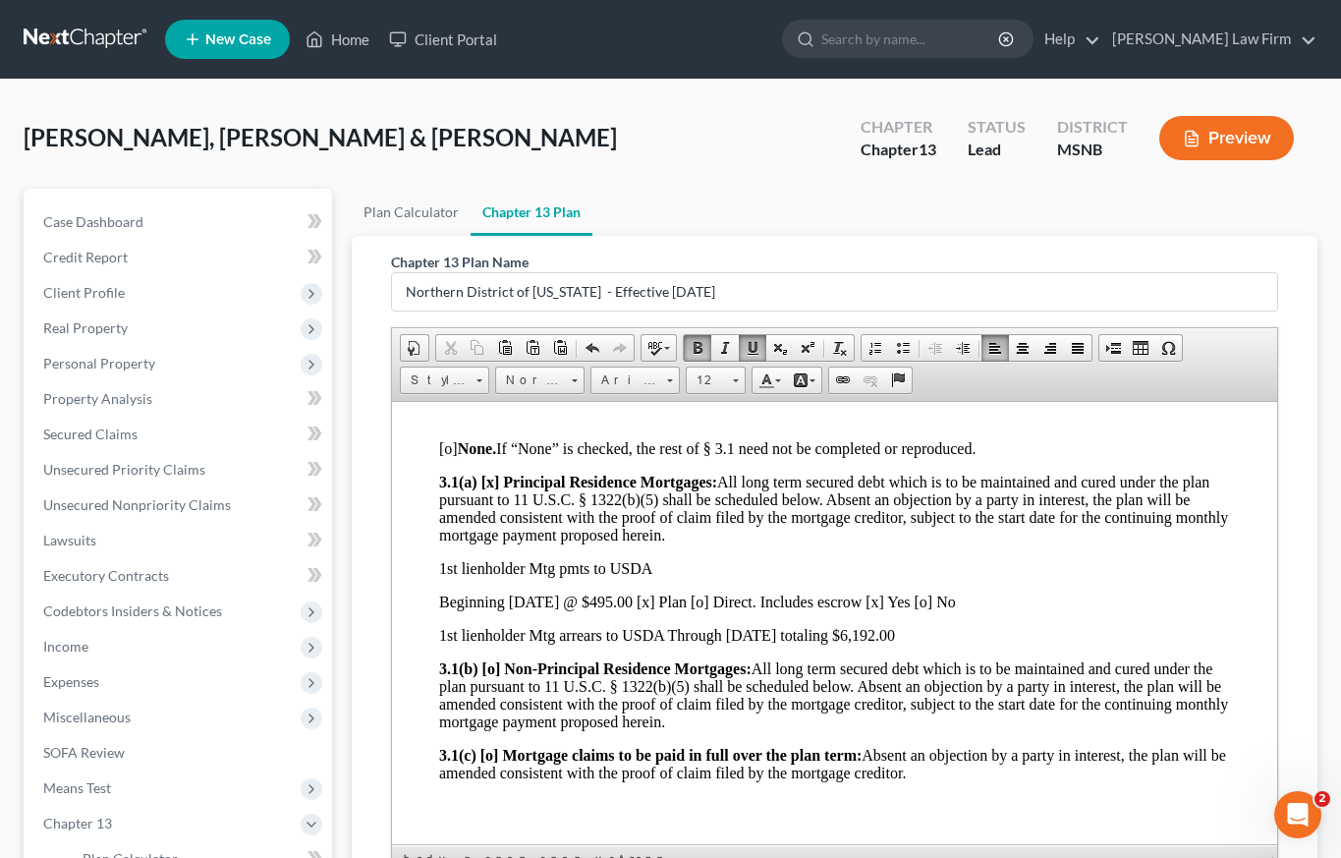
scroll to position [2122, 0]
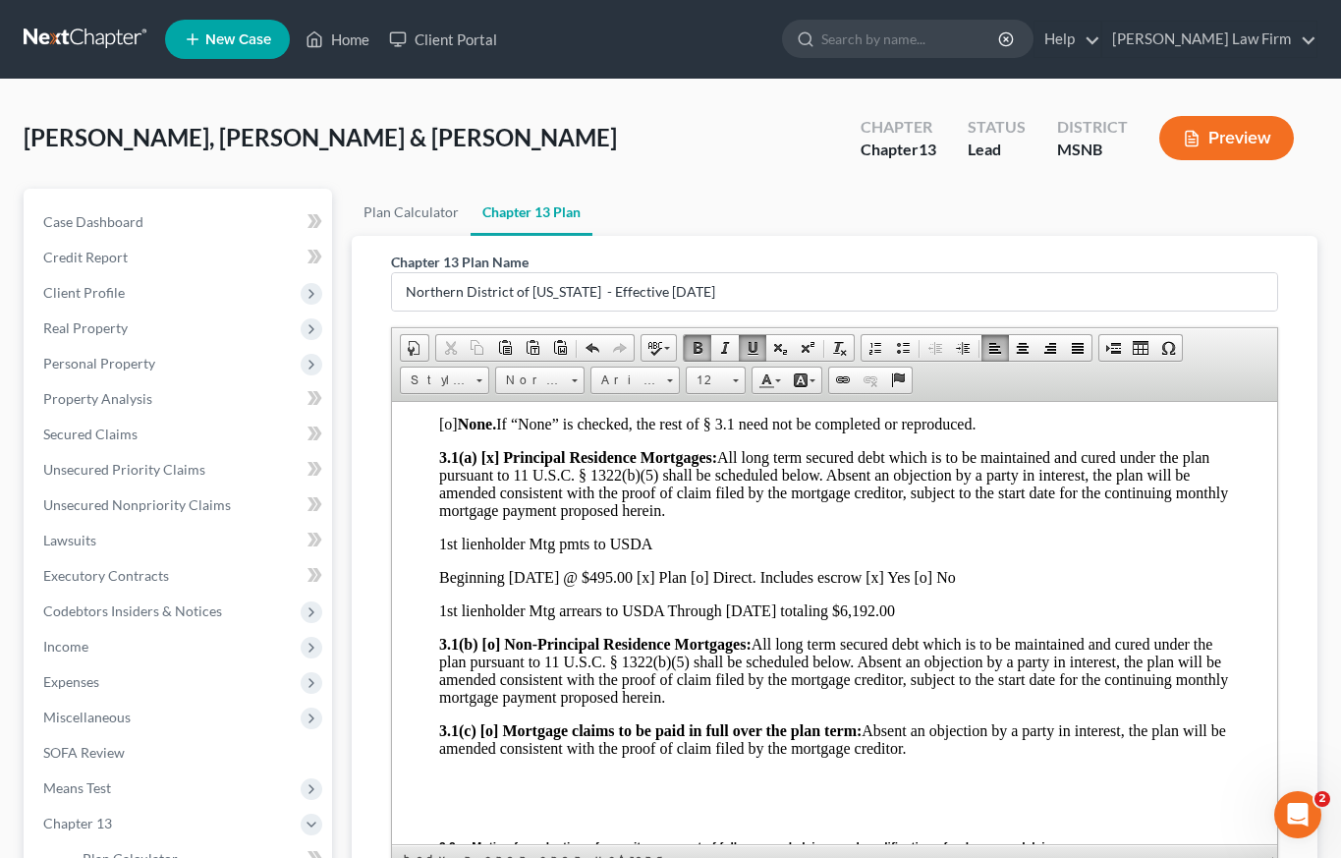
click at [768, 619] on p "1st lienholder Mtg arrears to USDA Through [DATE] totaling $6,192.00" at bounding box center [834, 610] width 791 height 18
click at [809, 619] on p "1st lienholder Mtg arrears to USDA Through [DATE] totaling $6,192.00" at bounding box center [834, 610] width 791 height 18
click at [770, 619] on p "1st lienholder Mtg arrears to USDA Through [DATE] totaling $6,192.00" at bounding box center [834, 610] width 791 height 18
click at [979, 617] on p "1st lienholder Mtg arrears to USDA Through [DATE] totaling $6,192.00" at bounding box center [834, 610] width 791 height 18
click at [640, 586] on p "Beginning [DATE] @ $495.00 [x] Plan [o] Direct. Includes escrow [x] Yes [o] No" at bounding box center [834, 577] width 791 height 18
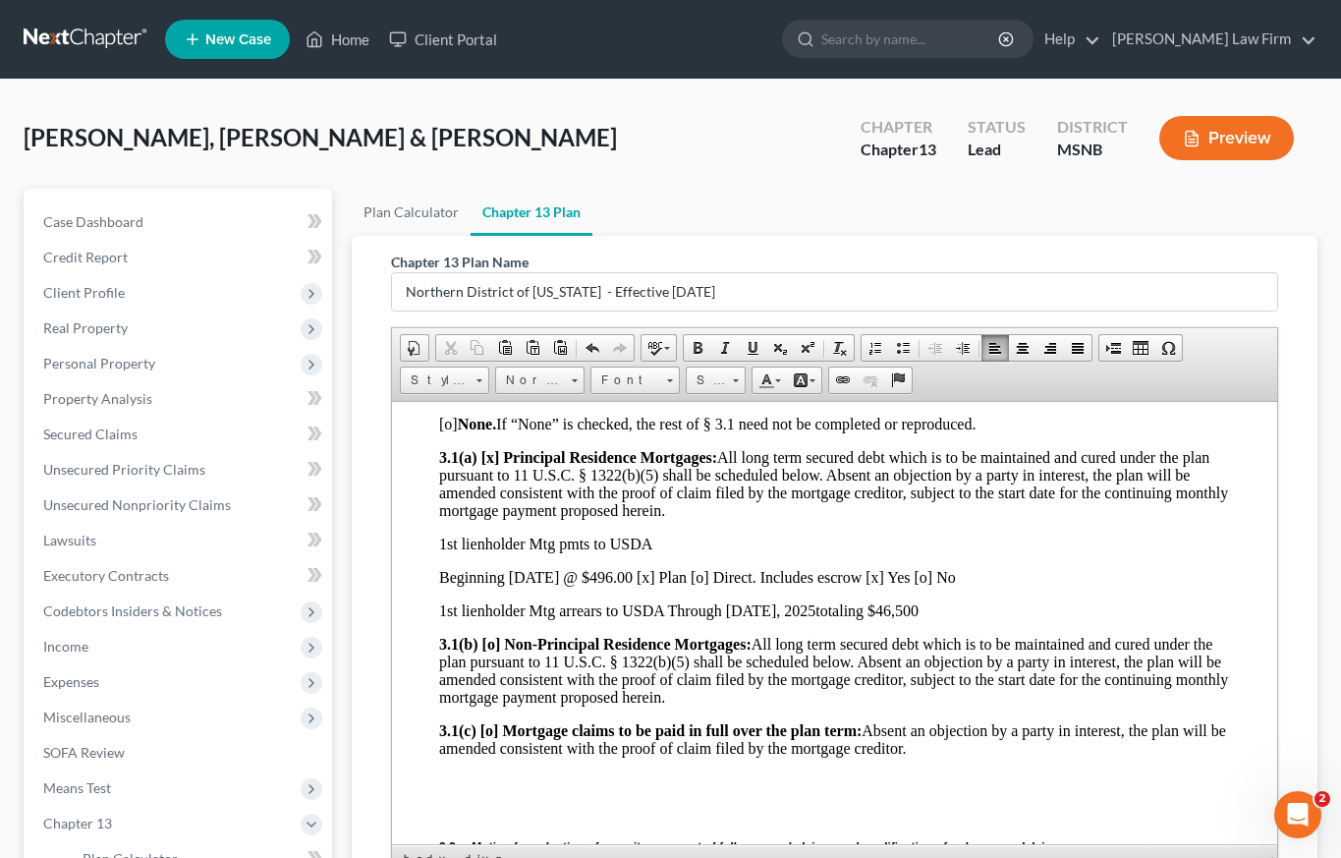
click at [958, 619] on p "1st lienholder Mtg arrears to USDA Through [DATE] totaling $46,500" at bounding box center [834, 610] width 791 height 18
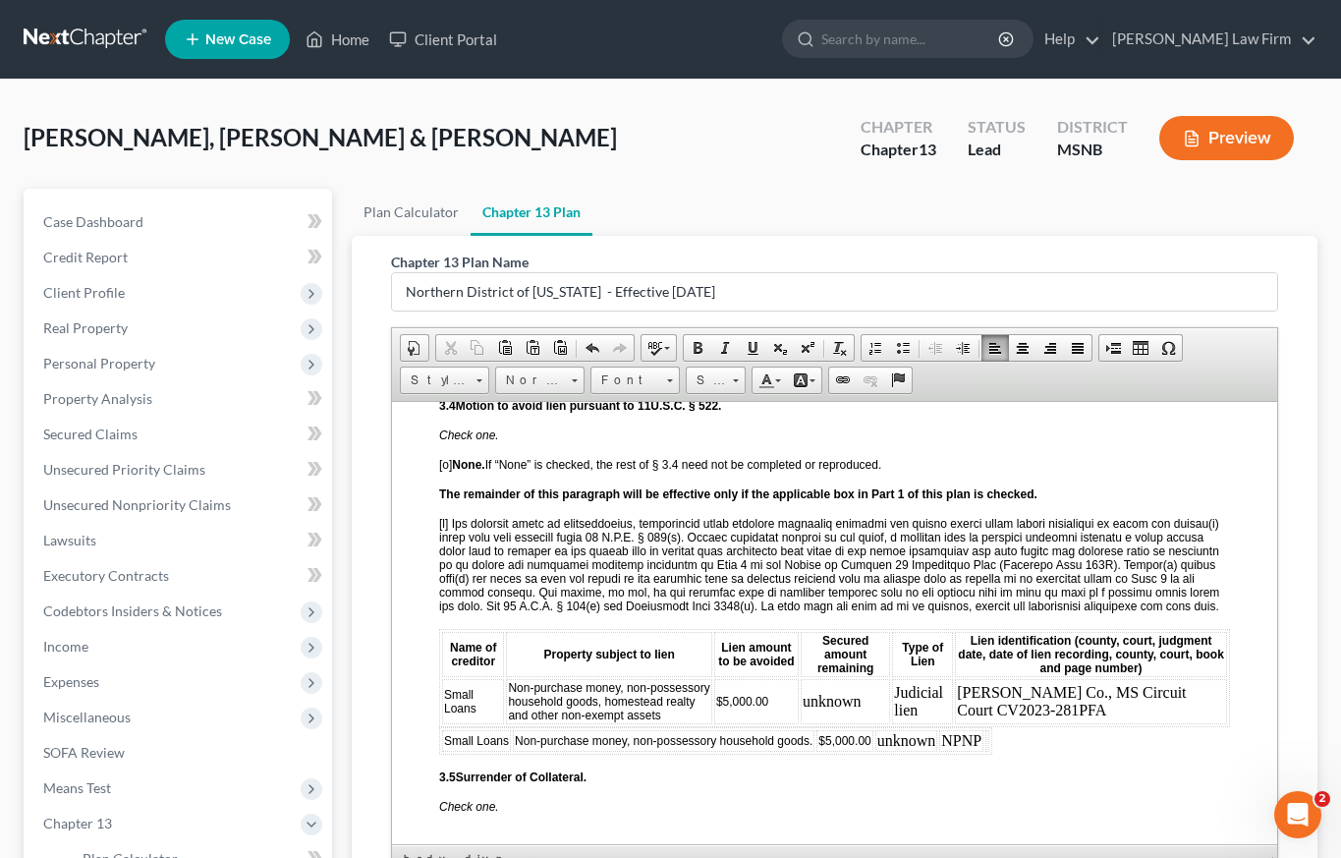
scroll to position [2953, 0]
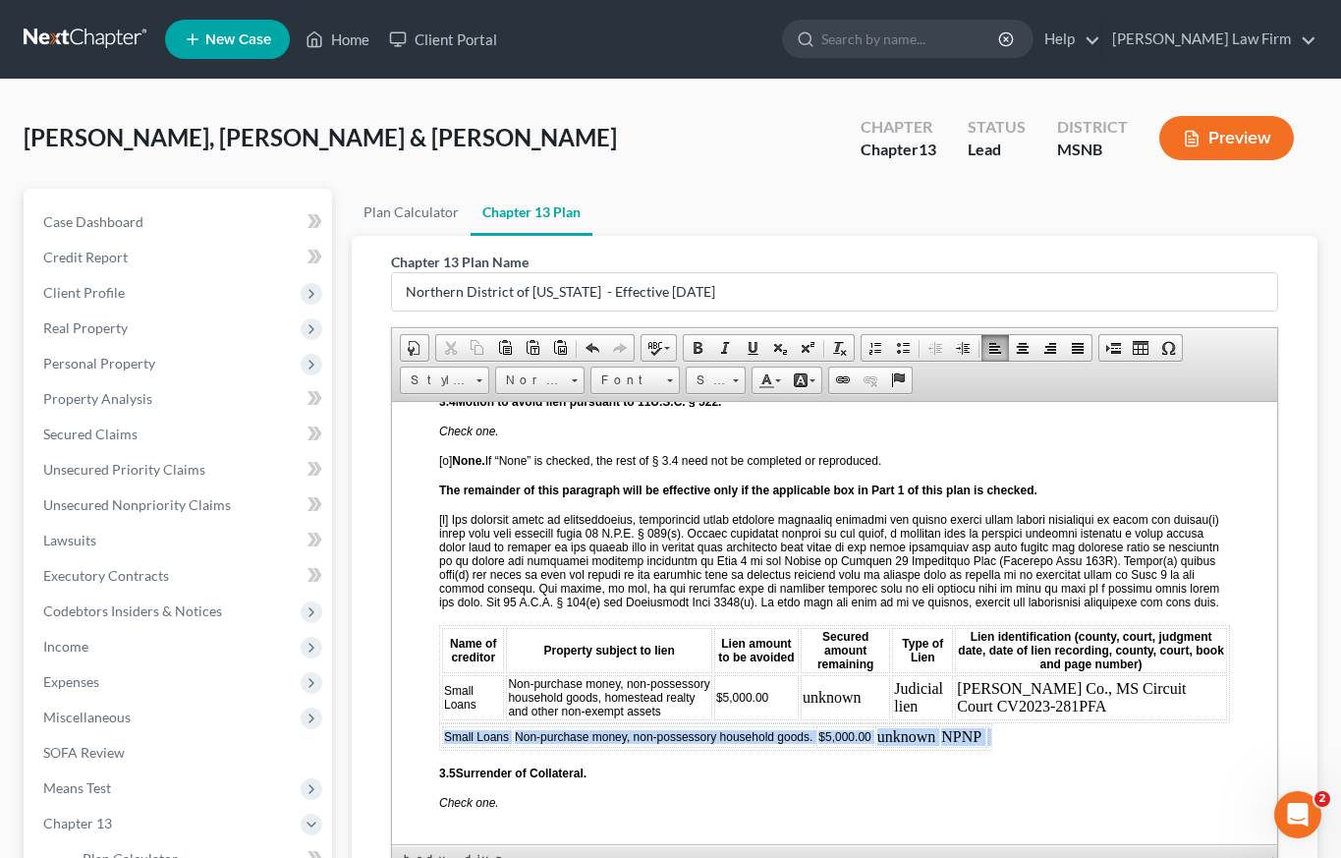
drag, startPoint x: 443, startPoint y: 767, endPoint x: 1080, endPoint y: 782, distance: 636.9
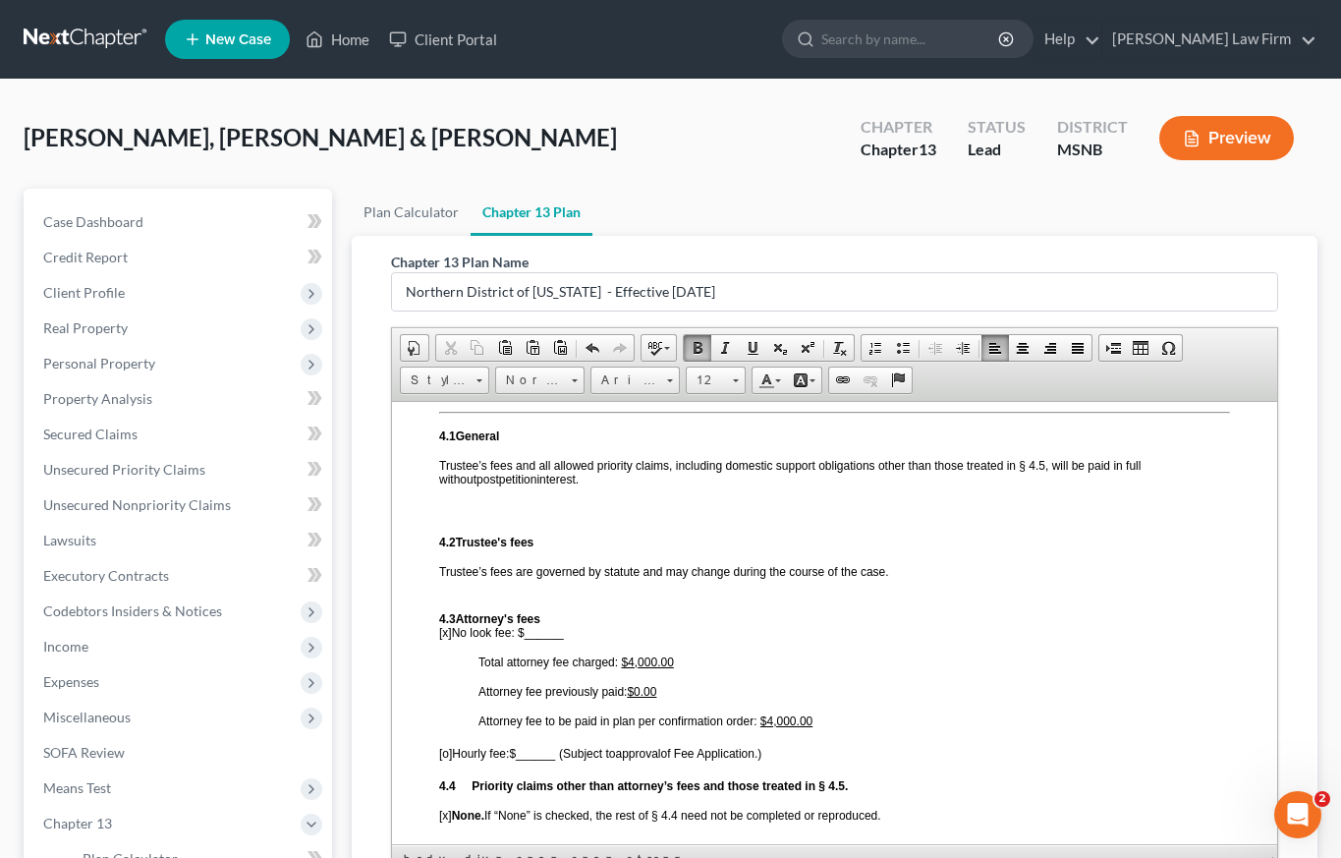
scroll to position [3542, 0]
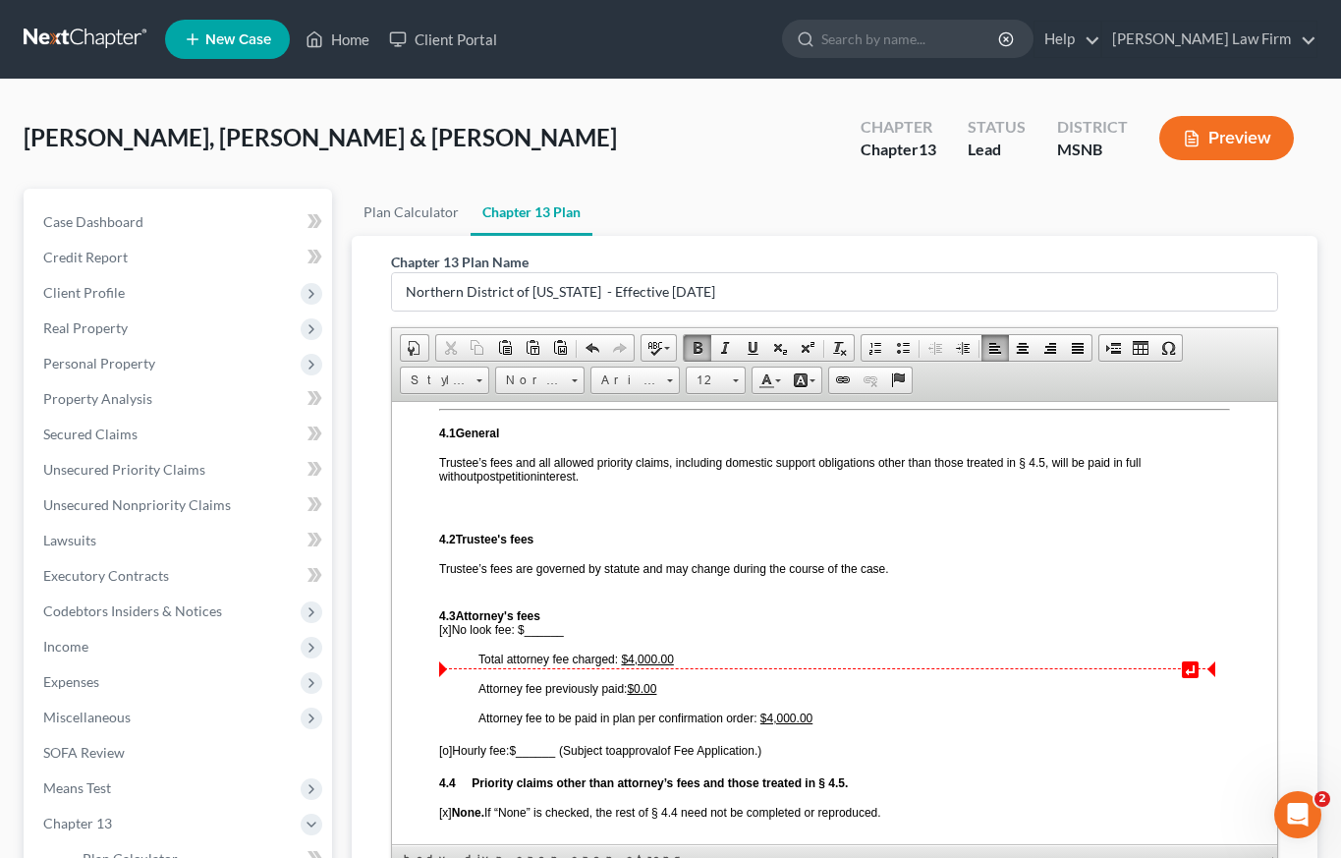
click at [651, 665] on u "$4,000.00" at bounding box center [647, 658] width 52 height 14
click at [655, 665] on u "$4,000.00" at bounding box center [647, 658] width 52 height 14
click at [794, 724] on u "$4,000.00" at bounding box center [787, 717] width 52 height 14
drag, startPoint x: 536, startPoint y: 662, endPoint x: 558, endPoint y: 654, distance: 23.0
click at [536, 636] on span "______" at bounding box center [544, 629] width 39 height 14
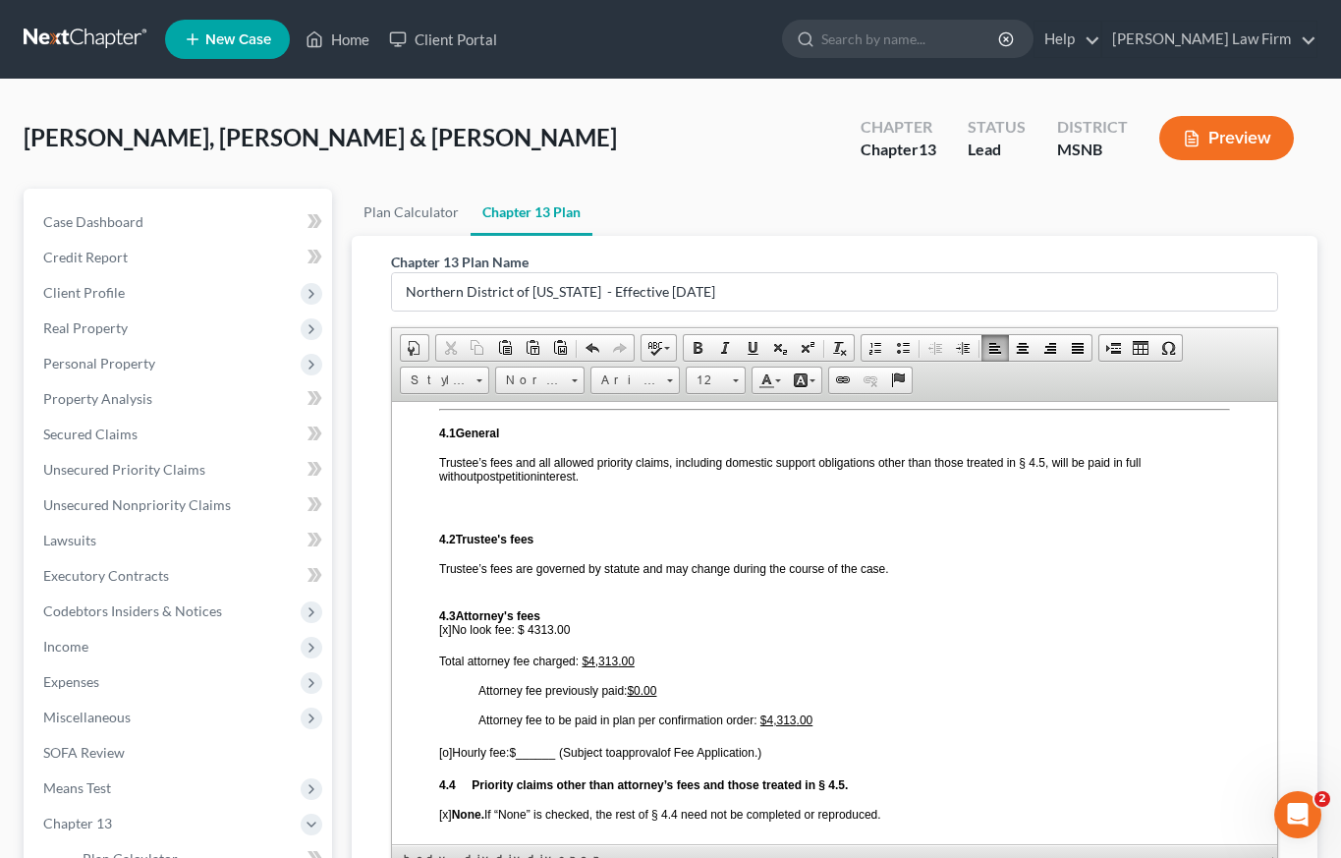
scroll to position [293, 0]
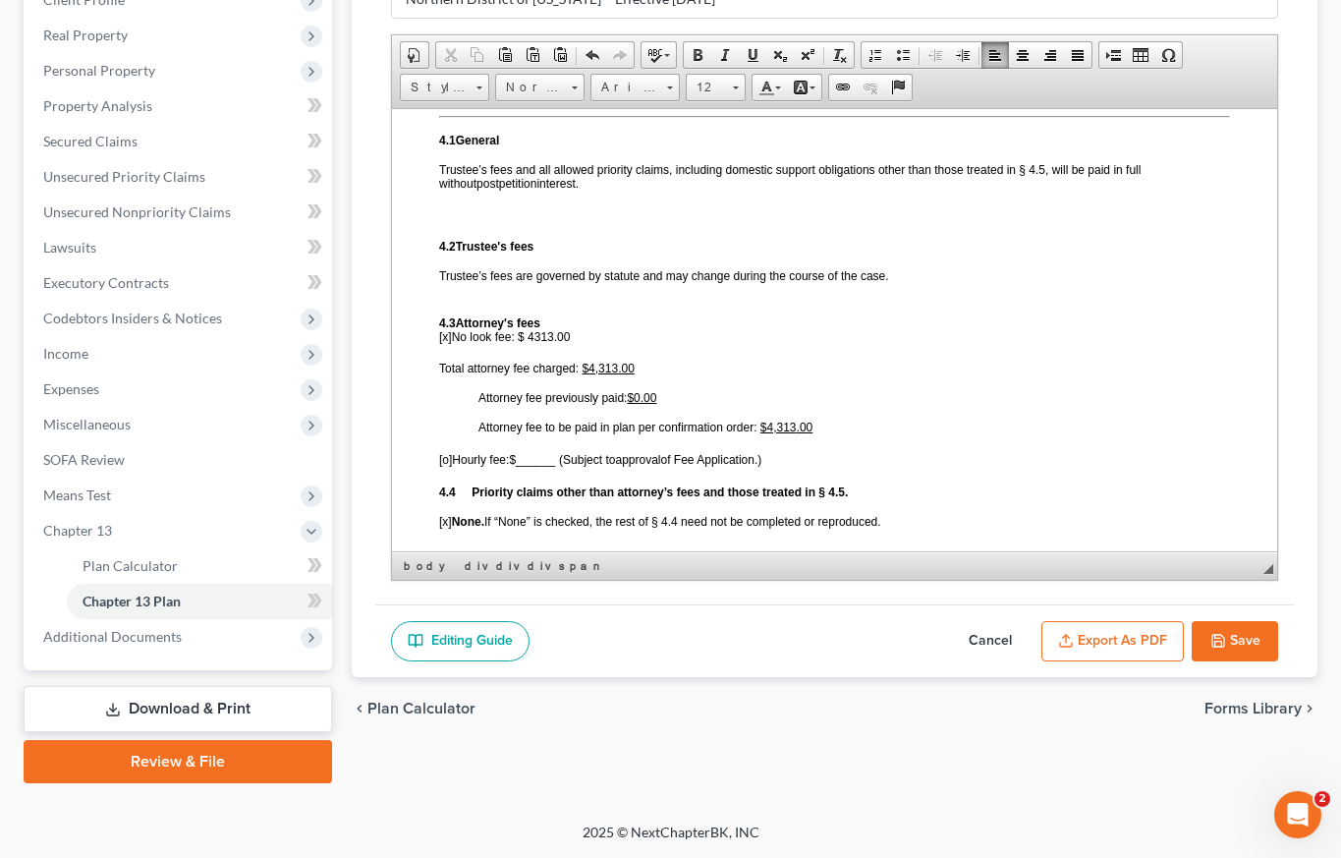
click at [441, 374] on span "Total attorney fee charged: $4,313 .00" at bounding box center [537, 368] width 196 height 14
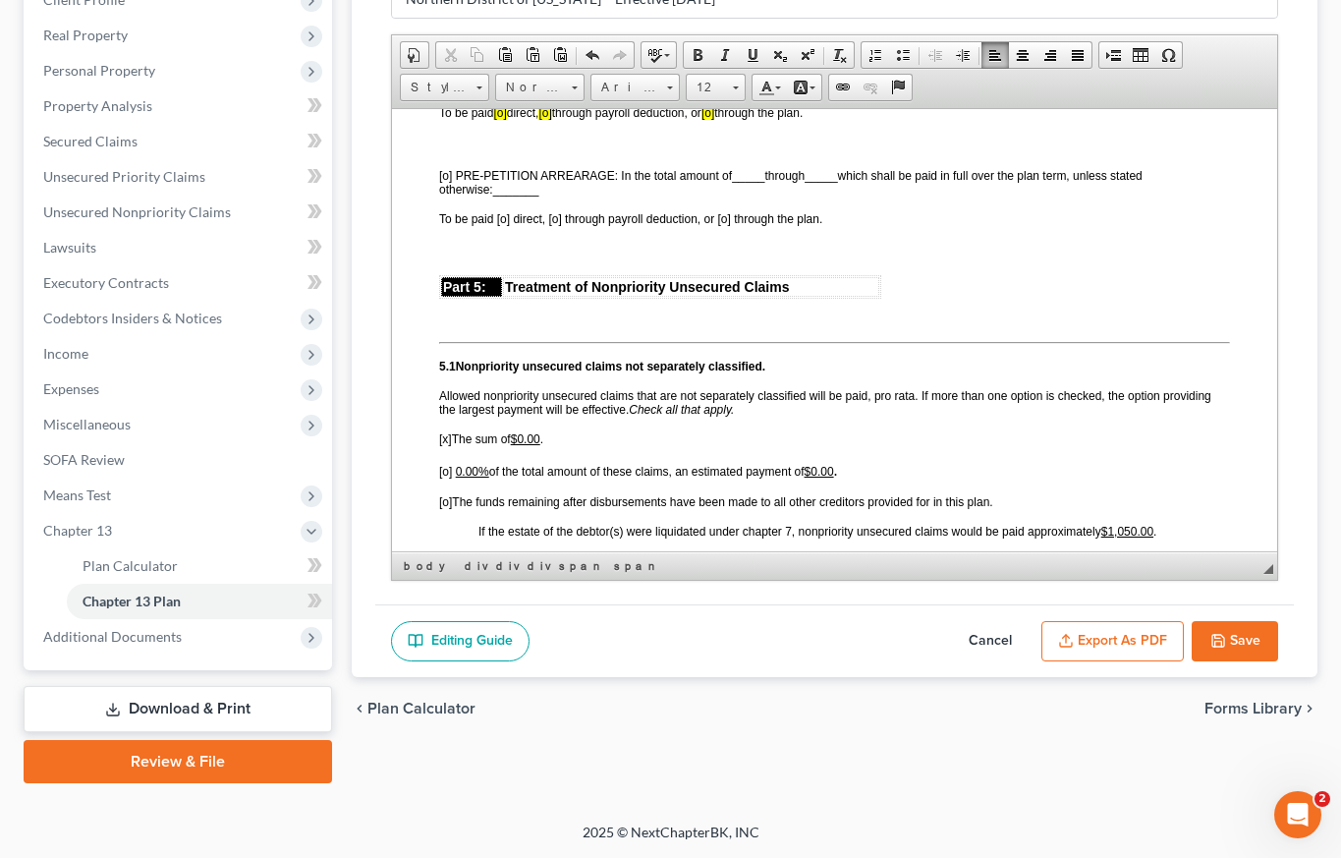
scroll to position [4062, 0]
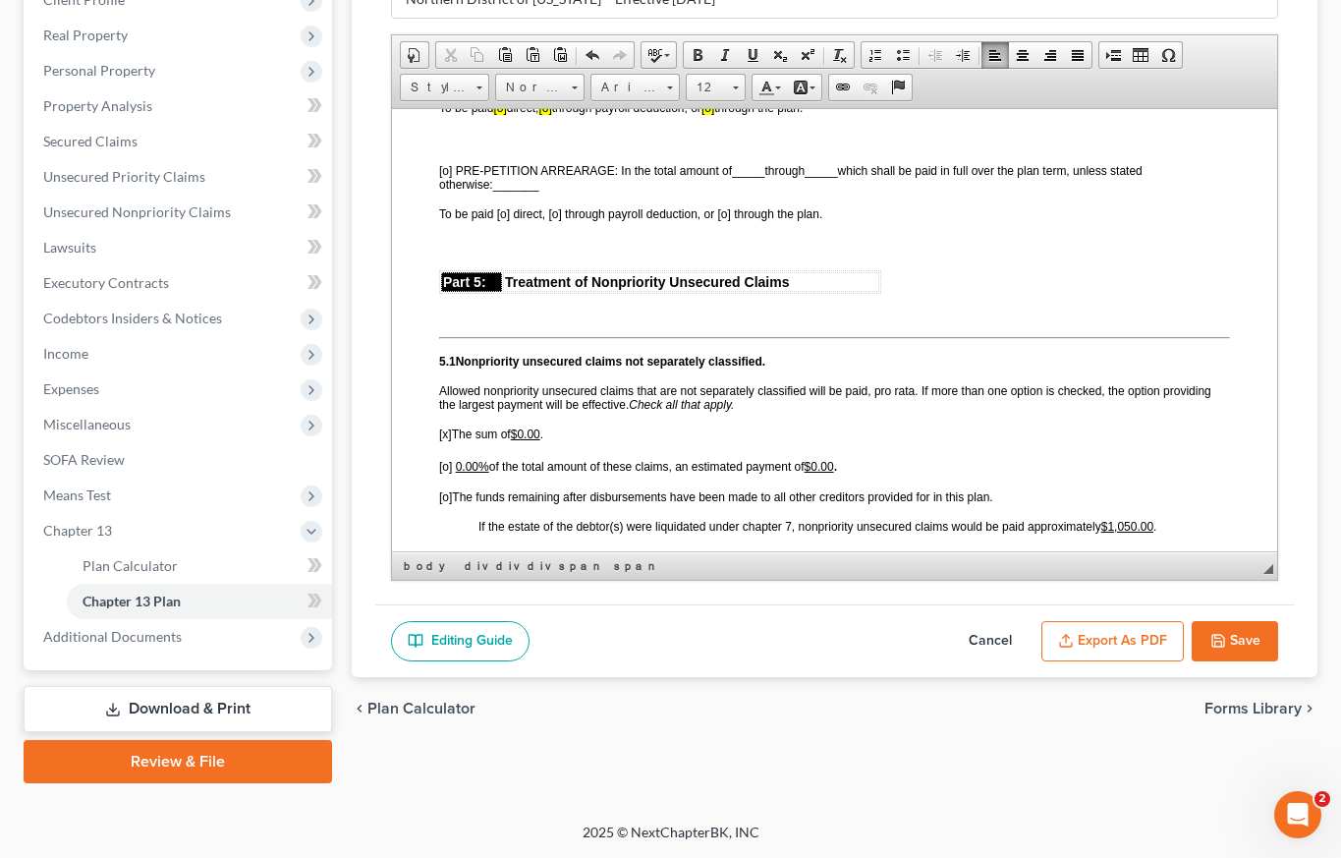
click at [447, 440] on span "[x]" at bounding box center [445, 433] width 13 height 14
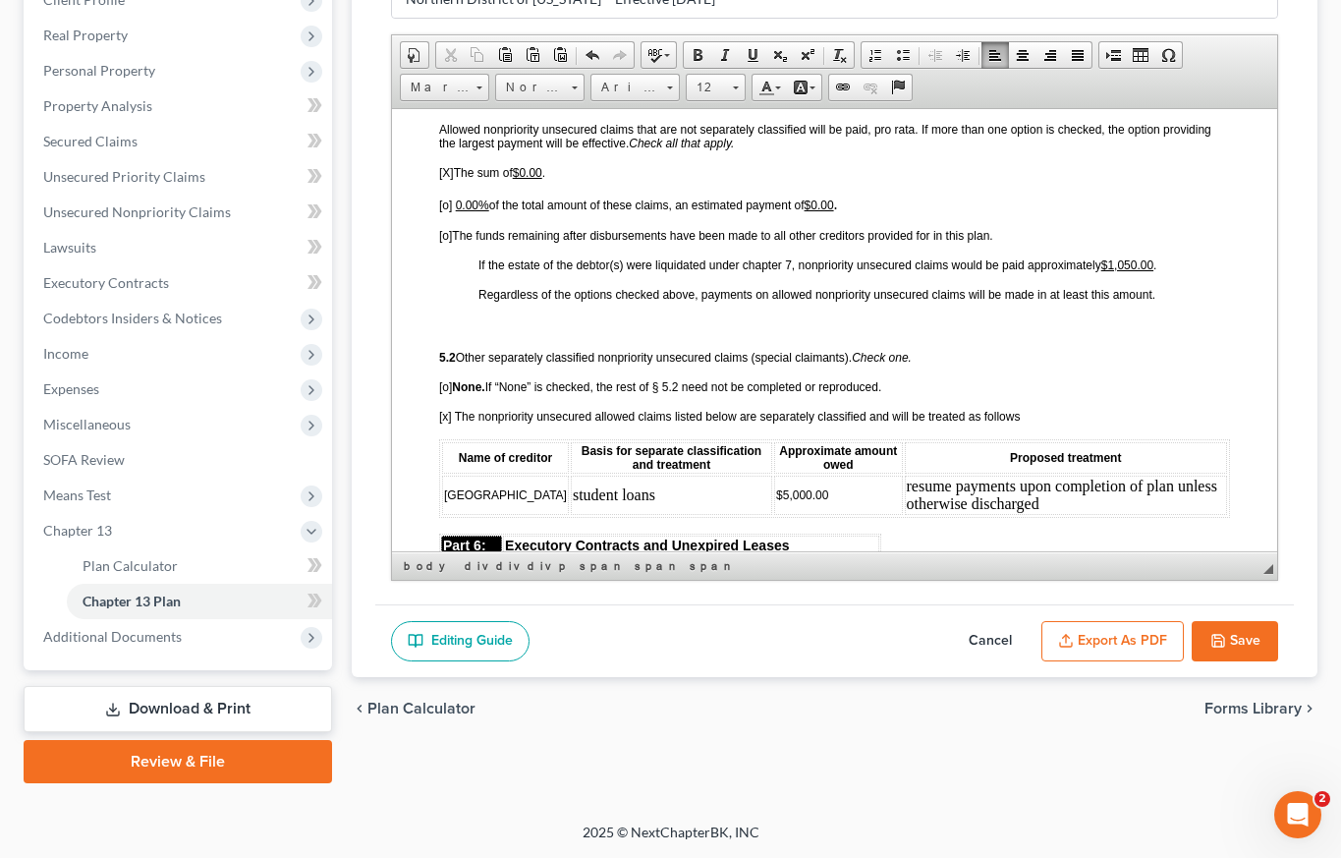
scroll to position [4327, 0]
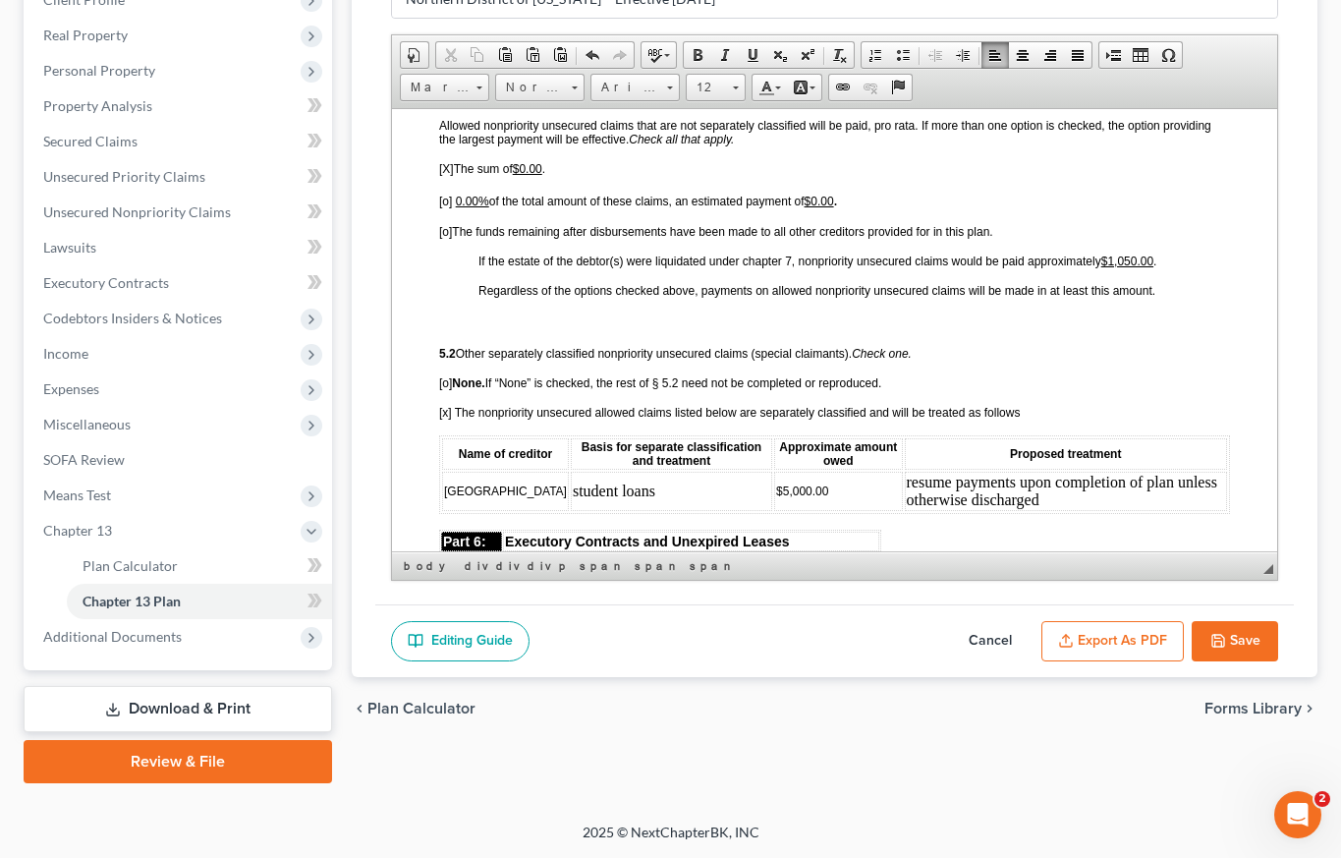
click at [447, 419] on span "[x] The nonpriority unsecured allowed claims listed below are separately classi…" at bounding box center [729, 412] width 581 height 14
click at [446, 389] on span "[o] None. If “None” is checked, the rest of § 5.2 need not be completed or repr…" at bounding box center [660, 382] width 442 height 14
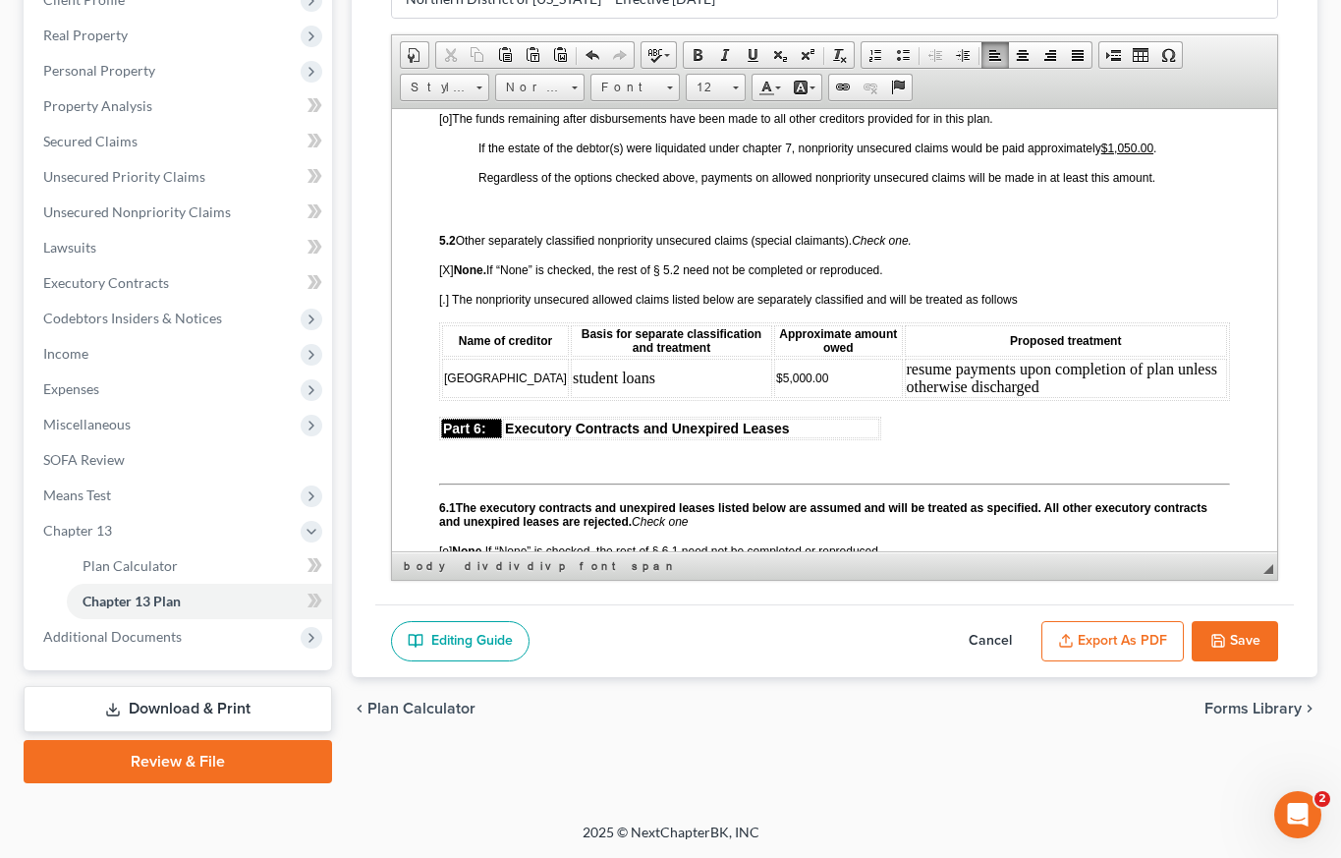
scroll to position [4530, 0]
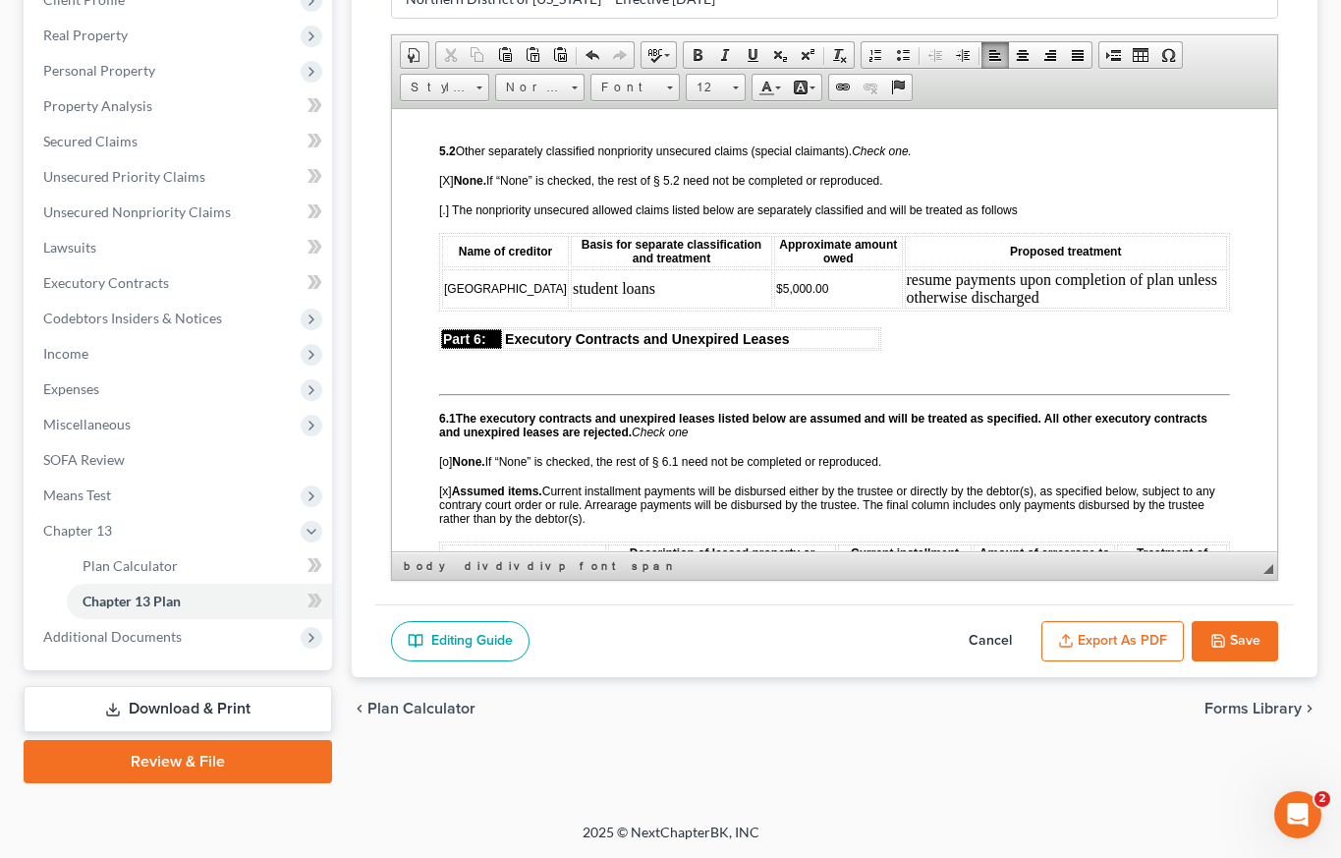
drag, startPoint x: 516, startPoint y: 331, endPoint x: 450, endPoint y: 312, distance: 68.4
click at [450, 308] on td "[GEOGRAPHIC_DATA]" at bounding box center [505, 287] width 127 height 39
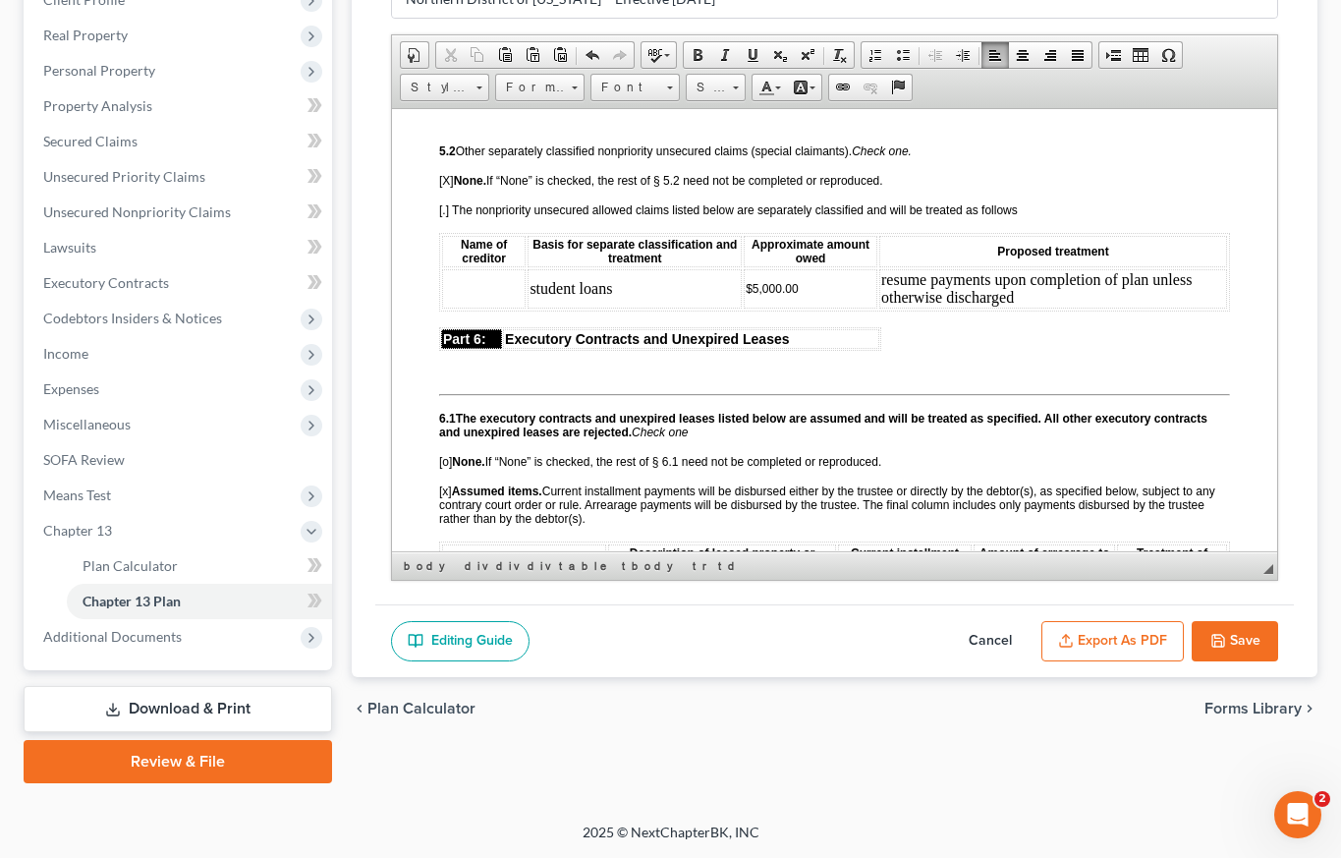
drag, startPoint x: 621, startPoint y: 319, endPoint x: 510, endPoint y: 319, distance: 111.0
click at [510, 308] on tr "student loans $5,000.00 resume payments upon completion of plan unless otherwis…" at bounding box center [834, 287] width 785 height 39
drag, startPoint x: 821, startPoint y: 312, endPoint x: 741, endPoint y: 314, distance: 80.6
click at [744, 308] on td "$5,000.00" at bounding box center [811, 287] width 134 height 39
drag, startPoint x: 1013, startPoint y: 330, endPoint x: 874, endPoint y: 313, distance: 139.5
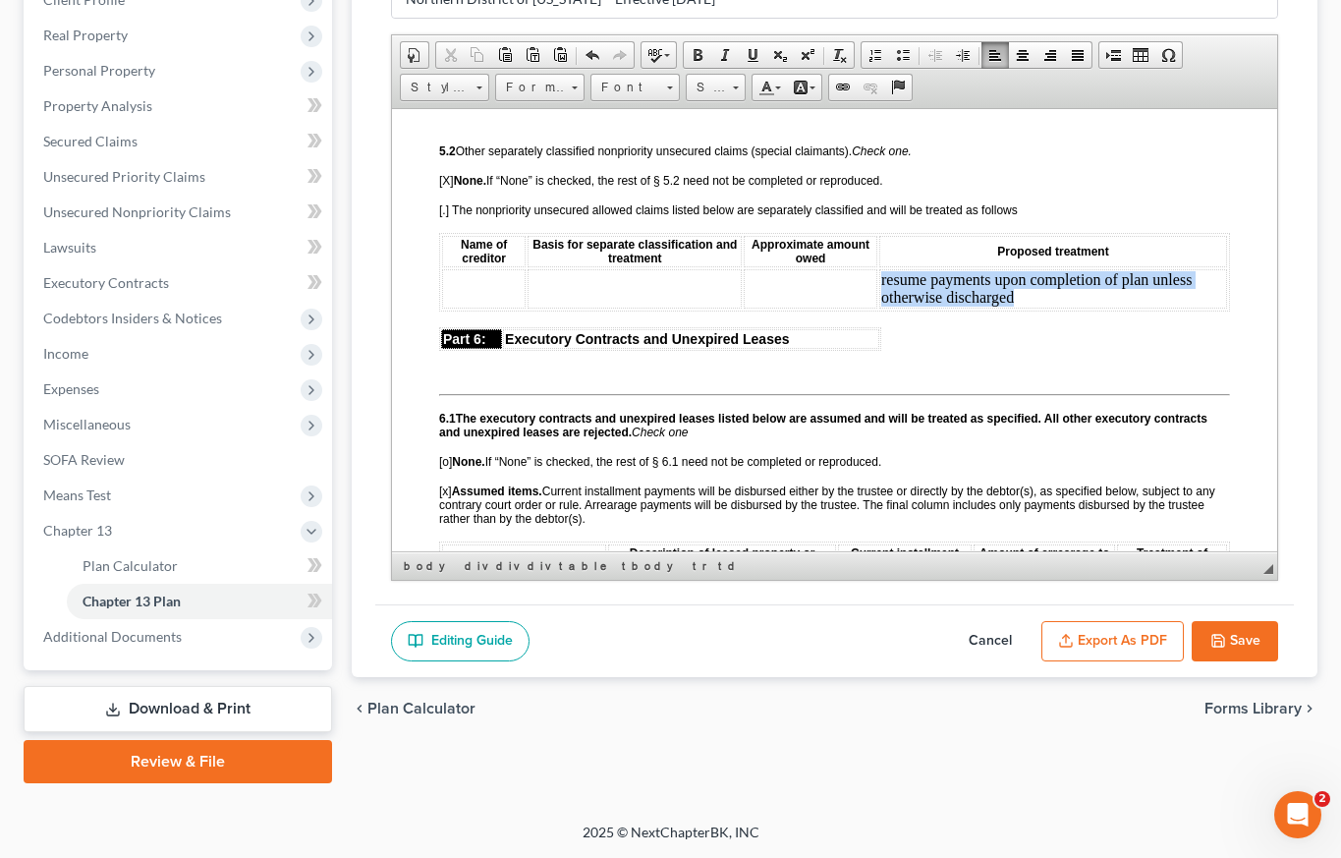
click at [879, 308] on td "resume payments upon completion of plan unless otherwise discharged" at bounding box center [1053, 287] width 348 height 39
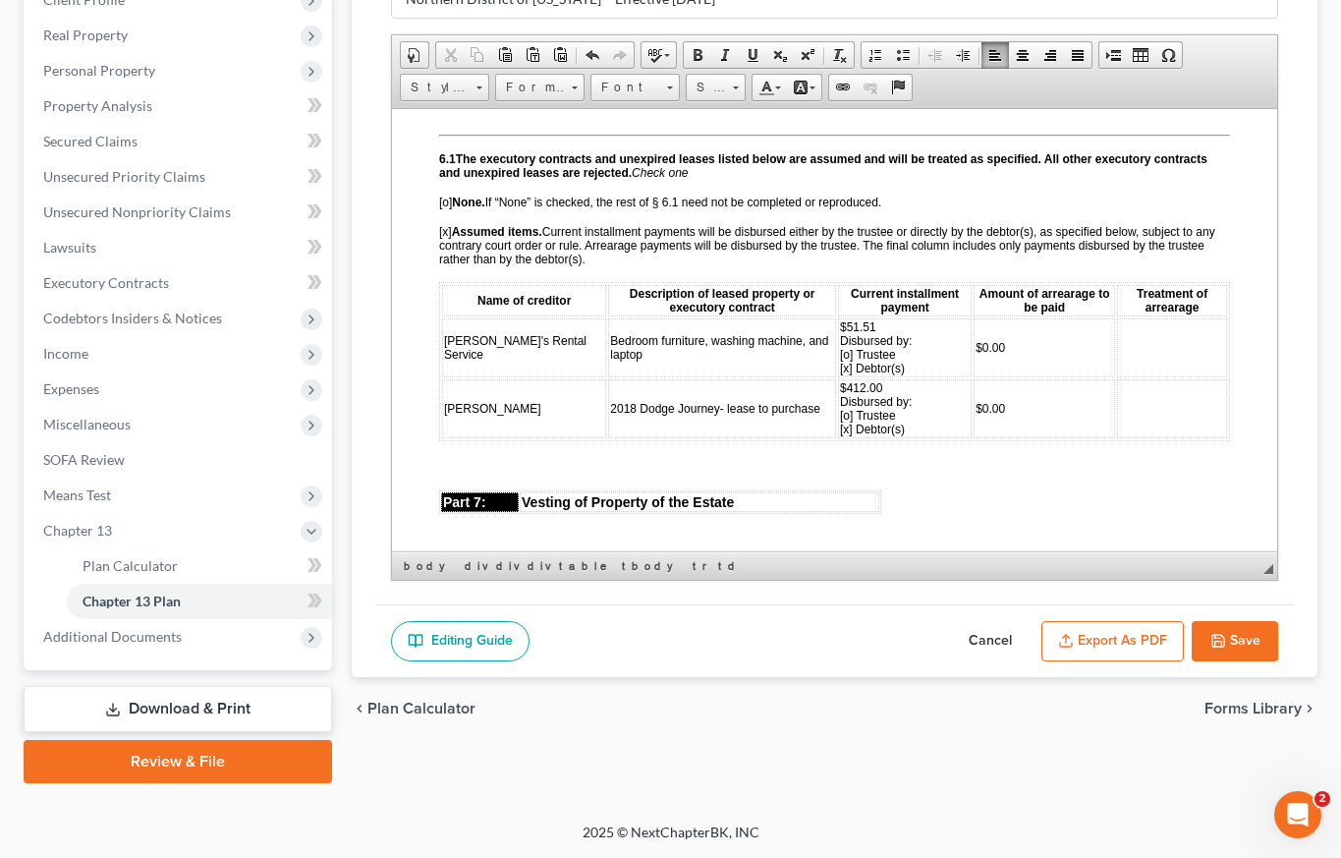
scroll to position [4778, 0]
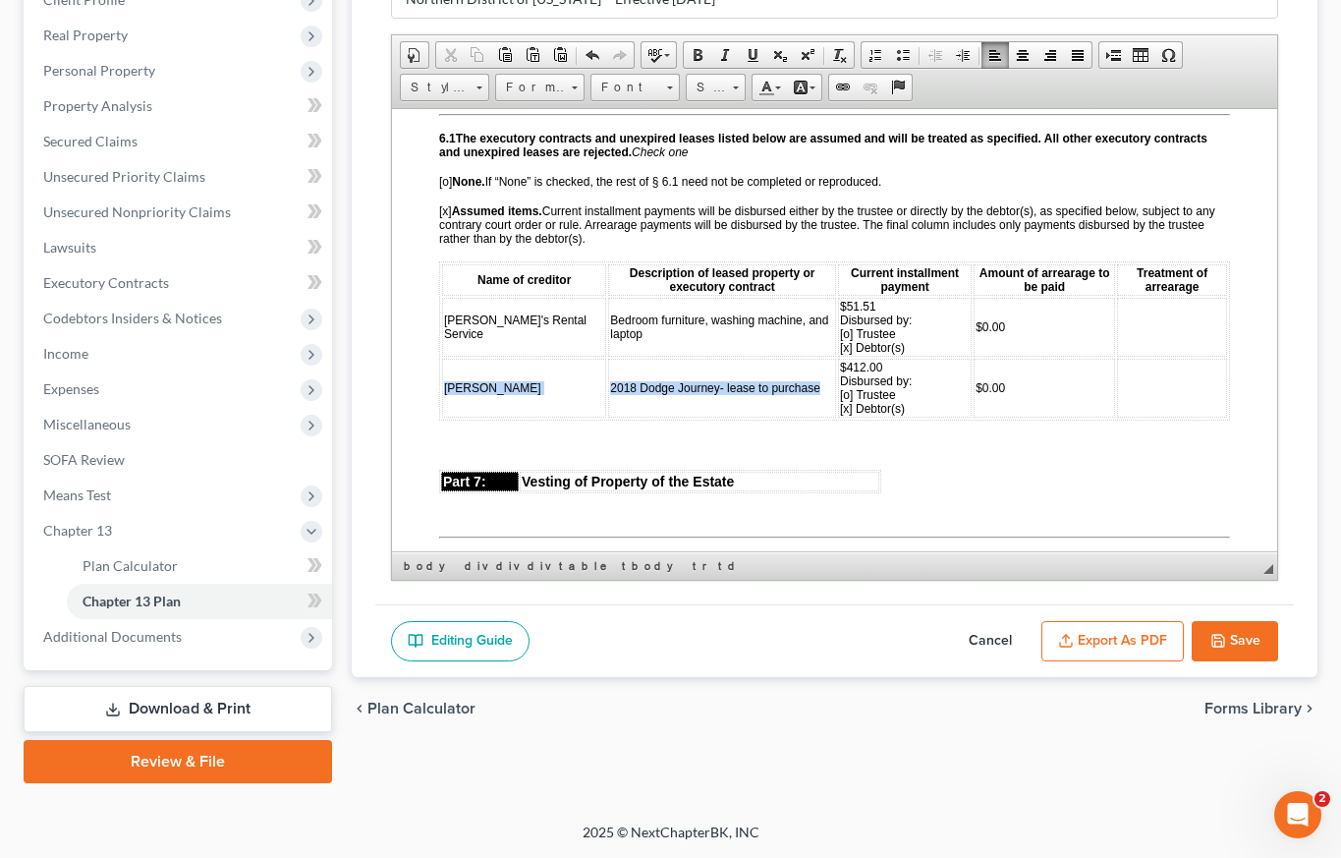
drag, startPoint x: 767, startPoint y: 428, endPoint x: 548, endPoint y: 410, distance: 219.9
click at [548, 410] on table "Name of creditor Description of leased property or executory contract Current i…" at bounding box center [834, 339] width 791 height 159
drag, startPoint x: 890, startPoint y: 442, endPoint x: 799, endPoint y: 394, distance: 103.3
click at [838, 394] on td "$412.00 Disbursed by: [o] Trustee [x] Debtor(s)" at bounding box center [905, 387] width 134 height 59
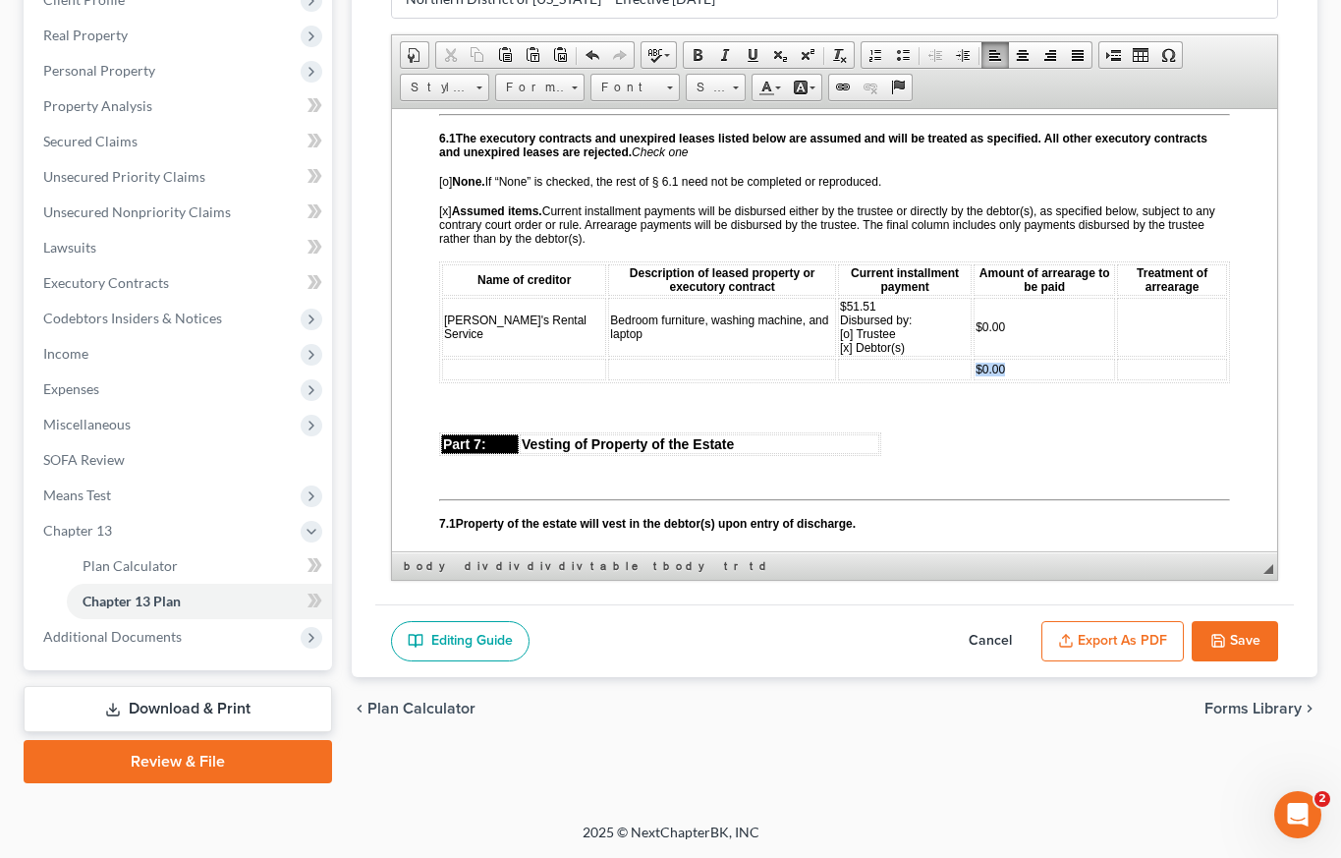
drag, startPoint x: 1015, startPoint y: 398, endPoint x: 943, endPoint y: 398, distance: 71.7
click at [974, 379] on td "$0.00" at bounding box center [1044, 369] width 141 height 22
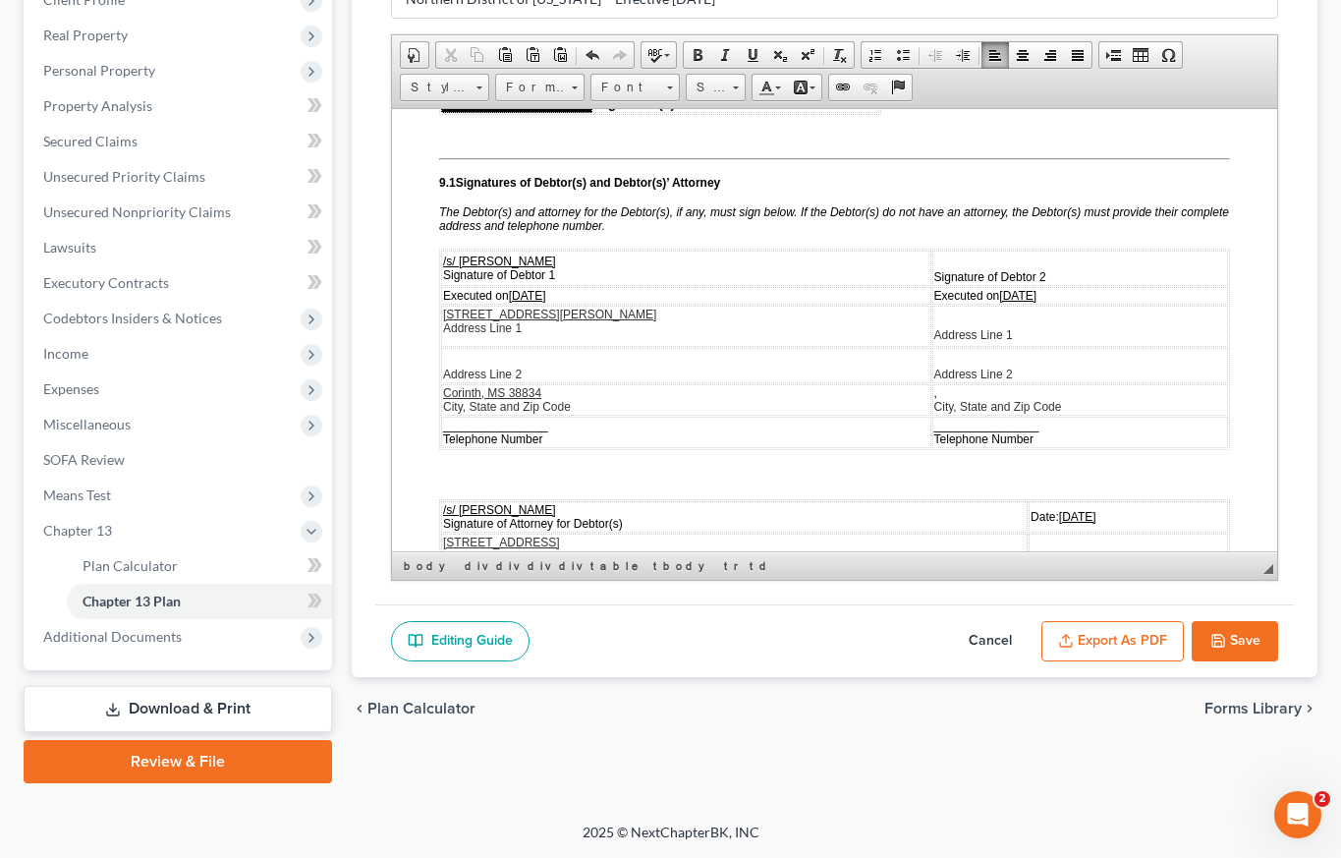
scroll to position [5515, 0]
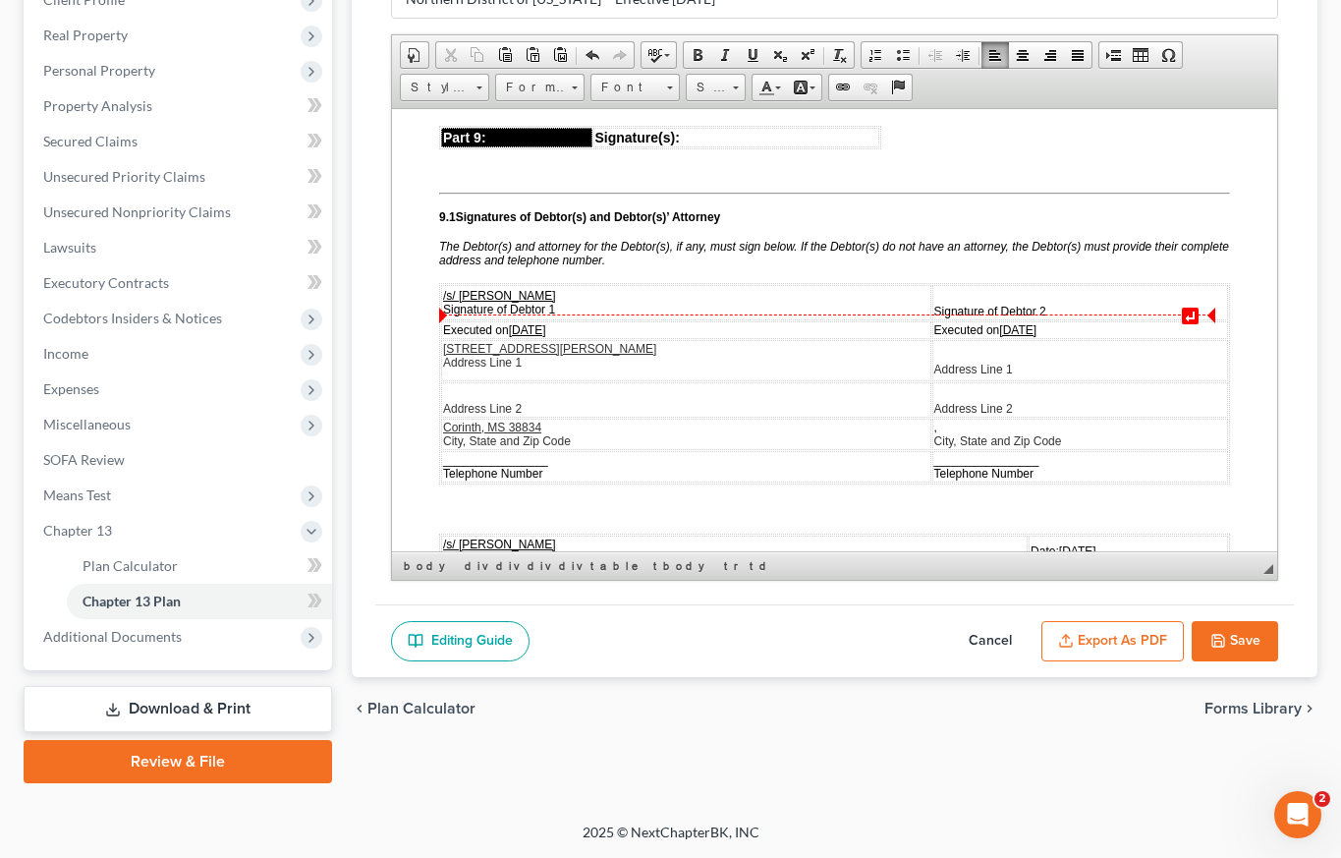
click at [932, 319] on td "Signature of Debtor 2" at bounding box center [1080, 301] width 296 height 35
drag, startPoint x: 955, startPoint y: 324, endPoint x: 765, endPoint y: 323, distance: 189.6
click at [765, 319] on tr "/s/ [PERSON_NAME] Signature of Debtor 1 /s/ [PERSON_NAME] Signature of Debtor 2" at bounding box center [834, 301] width 787 height 35
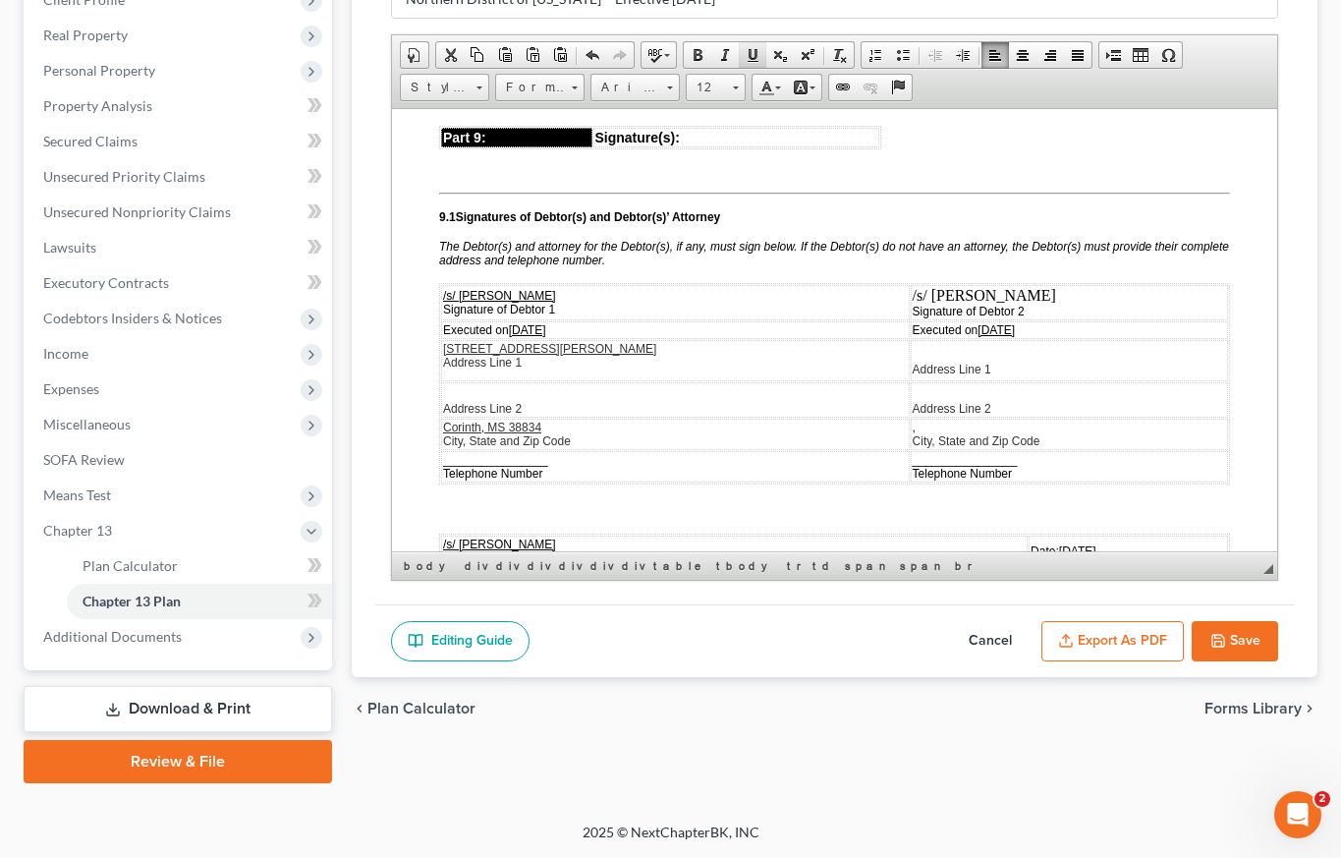
click at [758, 53] on span at bounding box center [753, 55] width 16 height 16
click at [737, 86] on span at bounding box center [736, 87] width 6 height 3
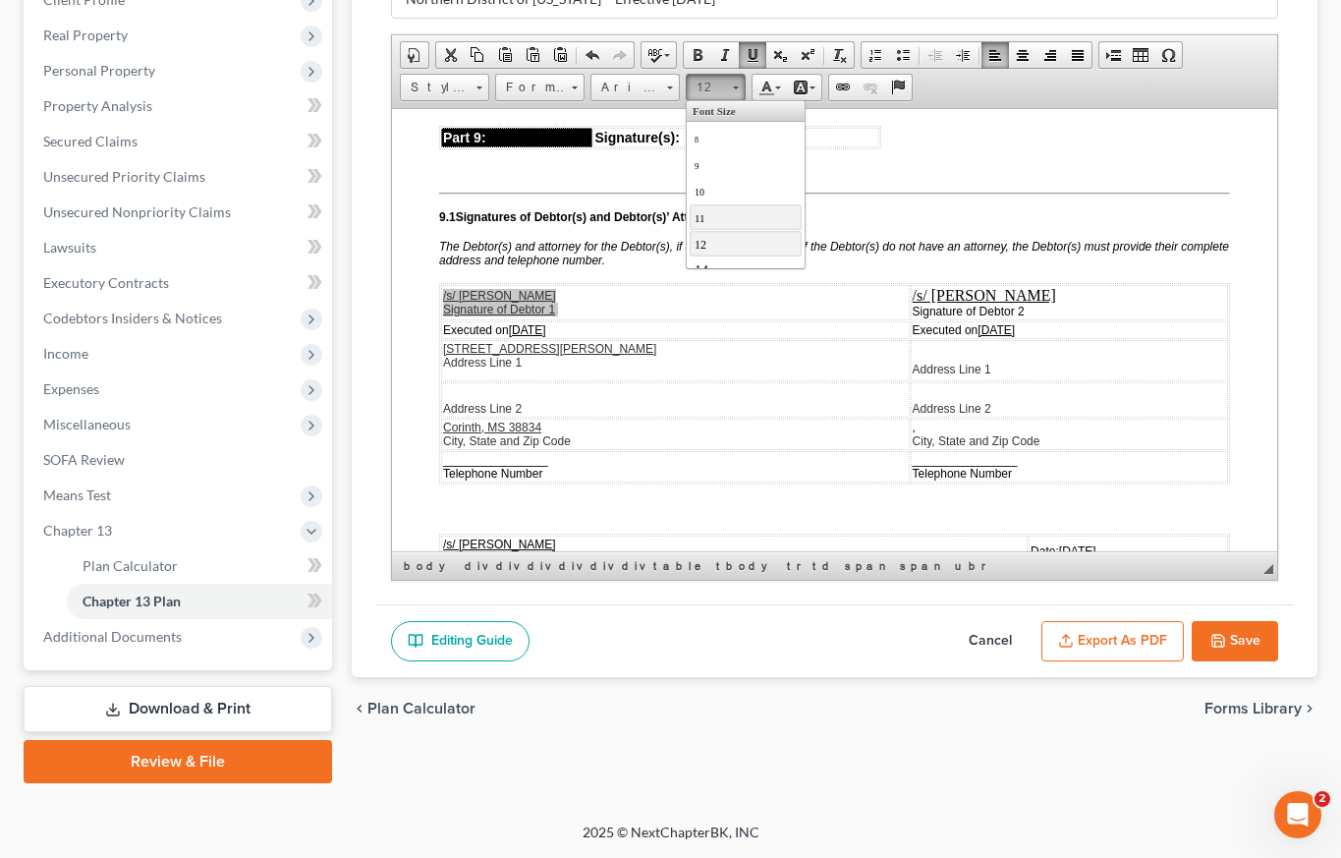
click at [707, 217] on link "11" at bounding box center [746, 216] width 112 height 26
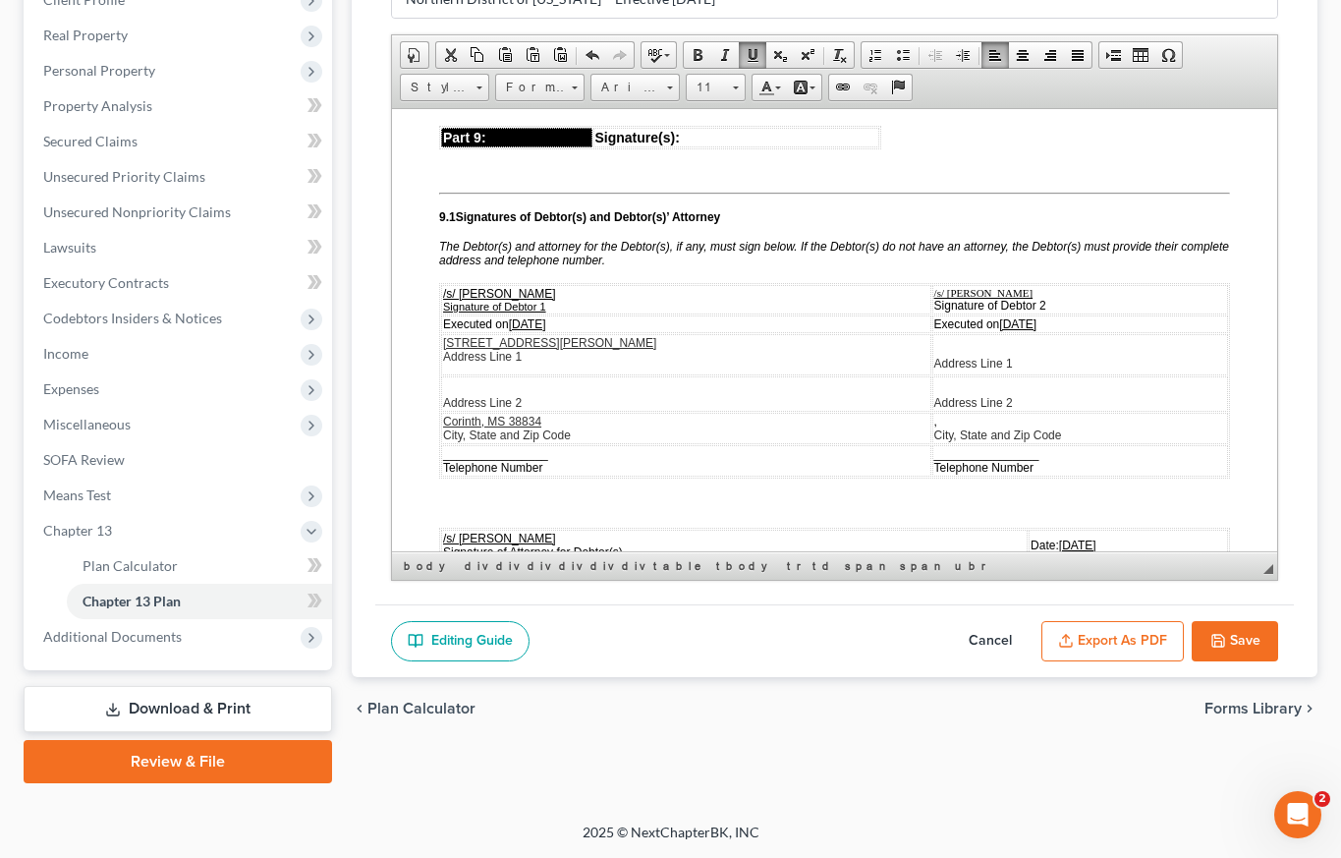
click at [987, 312] on table "/s/ [PERSON_NAME] Signature of Debtor 1 /s/ [PERSON_NAME] Signature of Debtor 2…" at bounding box center [834, 380] width 791 height 196
drag, startPoint x: 966, startPoint y: 323, endPoint x: 828, endPoint y: 320, distance: 137.6
click at [932, 313] on td "/s/ [PERSON_NAME] Signature of Debtor 2" at bounding box center [1080, 298] width 296 height 29
click at [734, 83] on span at bounding box center [735, 85] width 5 height 19
click at [639, 109] on p at bounding box center [838, 100] width 783 height 18
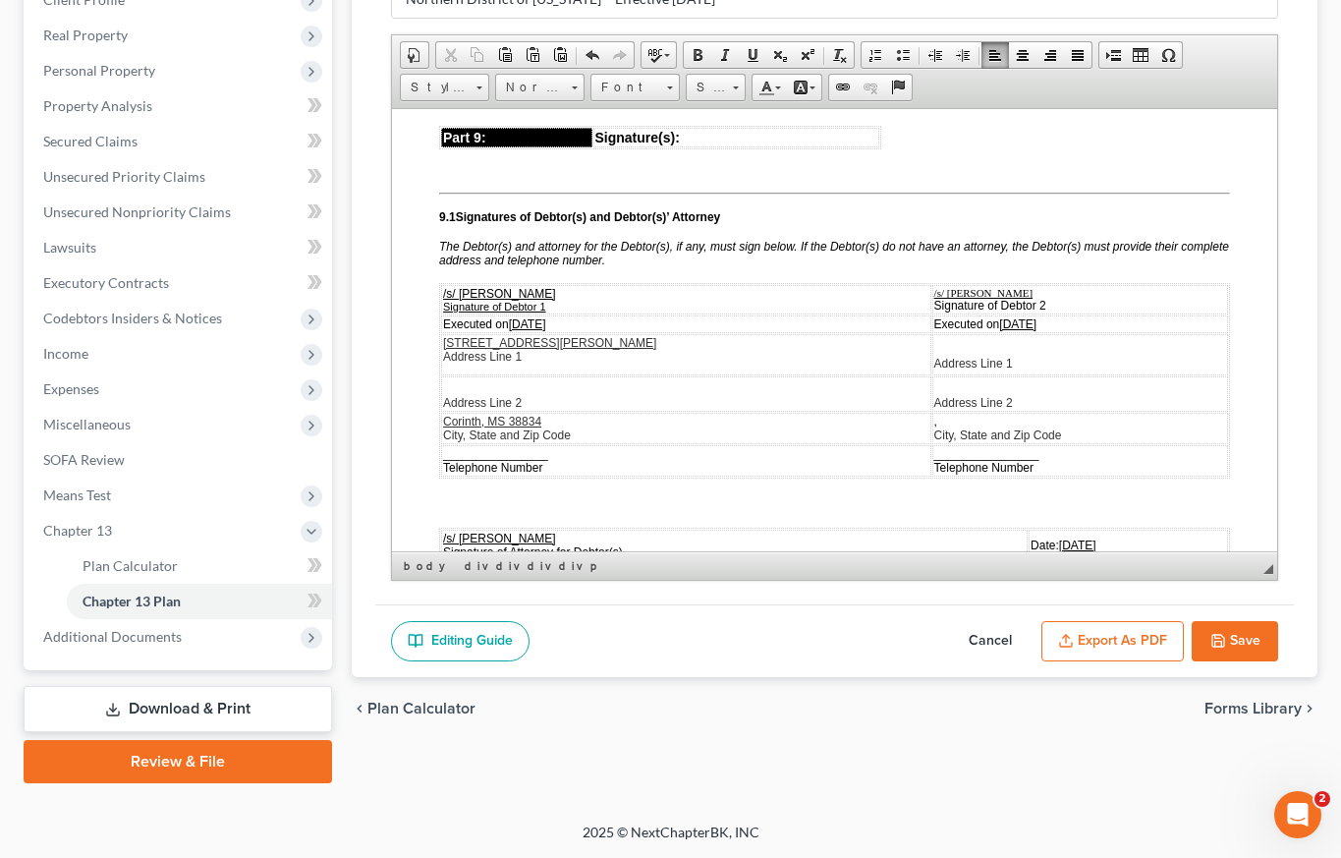
click at [515, 300] on u "/s/ [PERSON_NAME]" at bounding box center [499, 293] width 113 height 14
drag, startPoint x: 962, startPoint y: 322, endPoint x: 828, endPoint y: 325, distance: 133.7
click at [932, 313] on td "/s/ [PERSON_NAME] Signature of Debtor 2" at bounding box center [1080, 298] width 296 height 29
click at [733, 86] on span at bounding box center [736, 87] width 6 height 3
click at [709, 244] on link "12" at bounding box center [746, 243] width 112 height 26
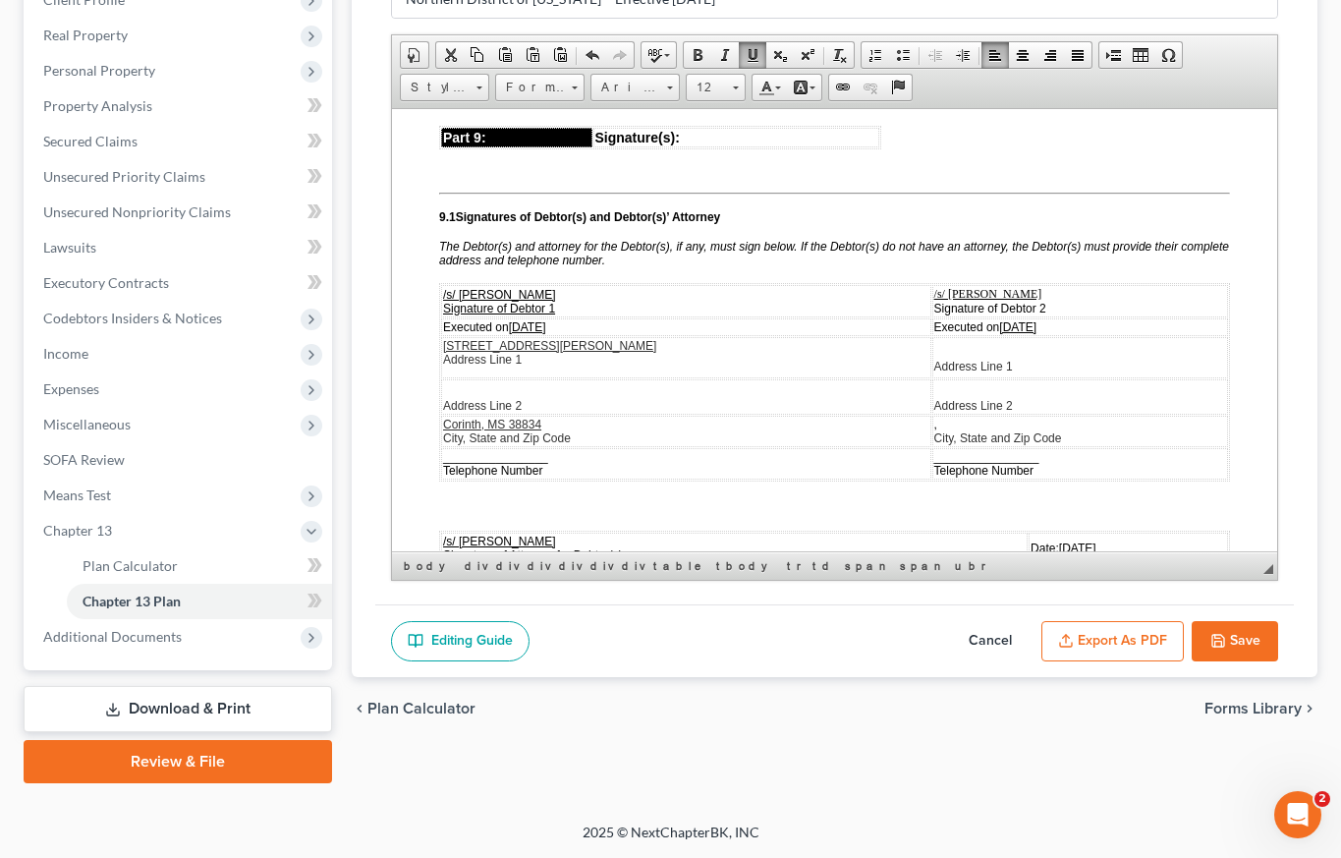
click at [795, 366] on p "[STREET_ADDRESS][PERSON_NAME] Address Line 1" at bounding box center [686, 352] width 486 height 28
click at [999, 333] on u "[DATE]" at bounding box center [1017, 326] width 37 height 14
click at [571, 335] on td "Executed on [DATE]" at bounding box center [686, 326] width 490 height 18
click at [539, 333] on u "[DATE]" at bounding box center [527, 326] width 37 height 14
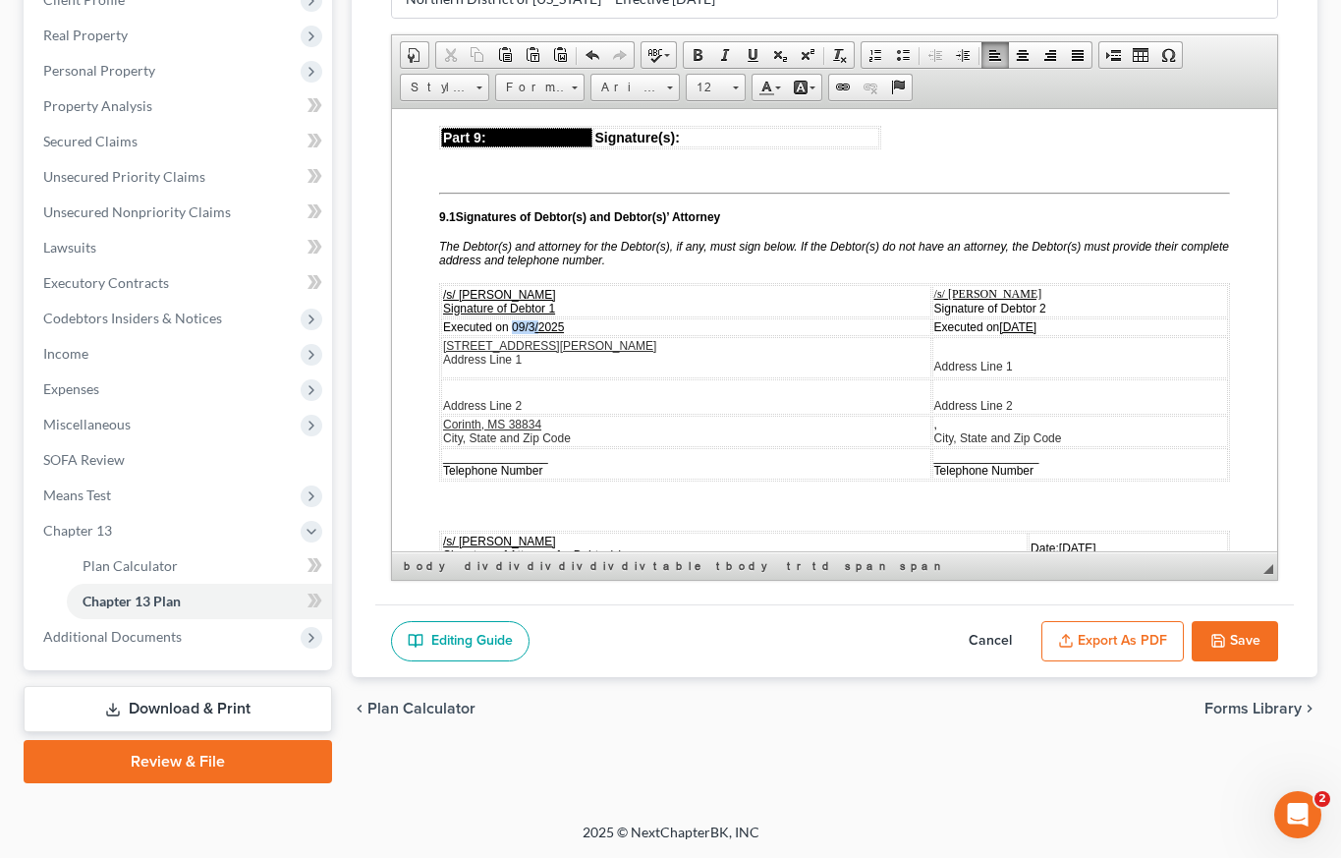
drag, startPoint x: 511, startPoint y: 357, endPoint x: 537, endPoint y: 360, distance: 26.7
click at [537, 333] on span "Executed on [DATE]" at bounding box center [503, 326] width 121 height 14
click at [749, 53] on span at bounding box center [753, 55] width 16 height 16
click at [764, 335] on td "Executed on [DATE]" at bounding box center [686, 326] width 490 height 18
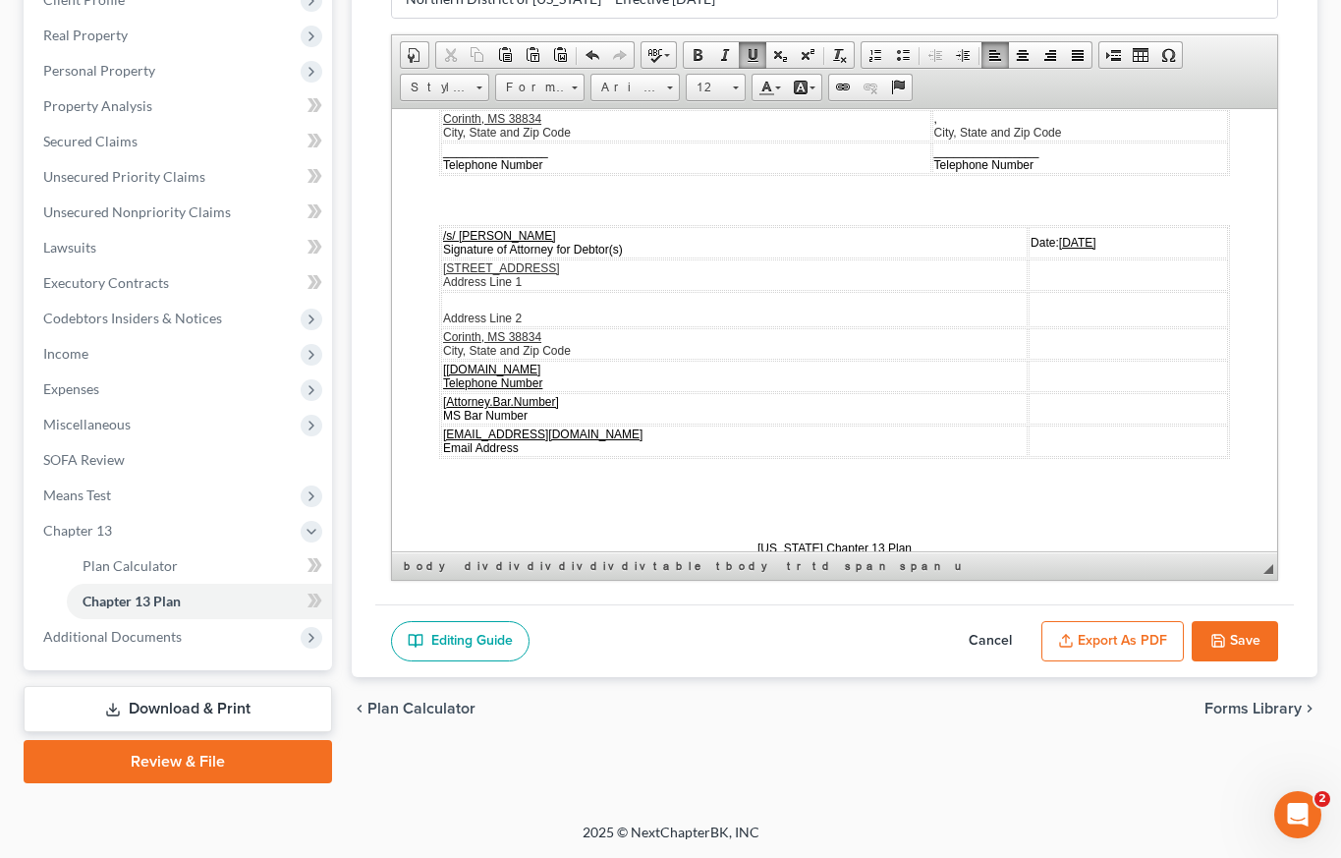
scroll to position [5826, 0]
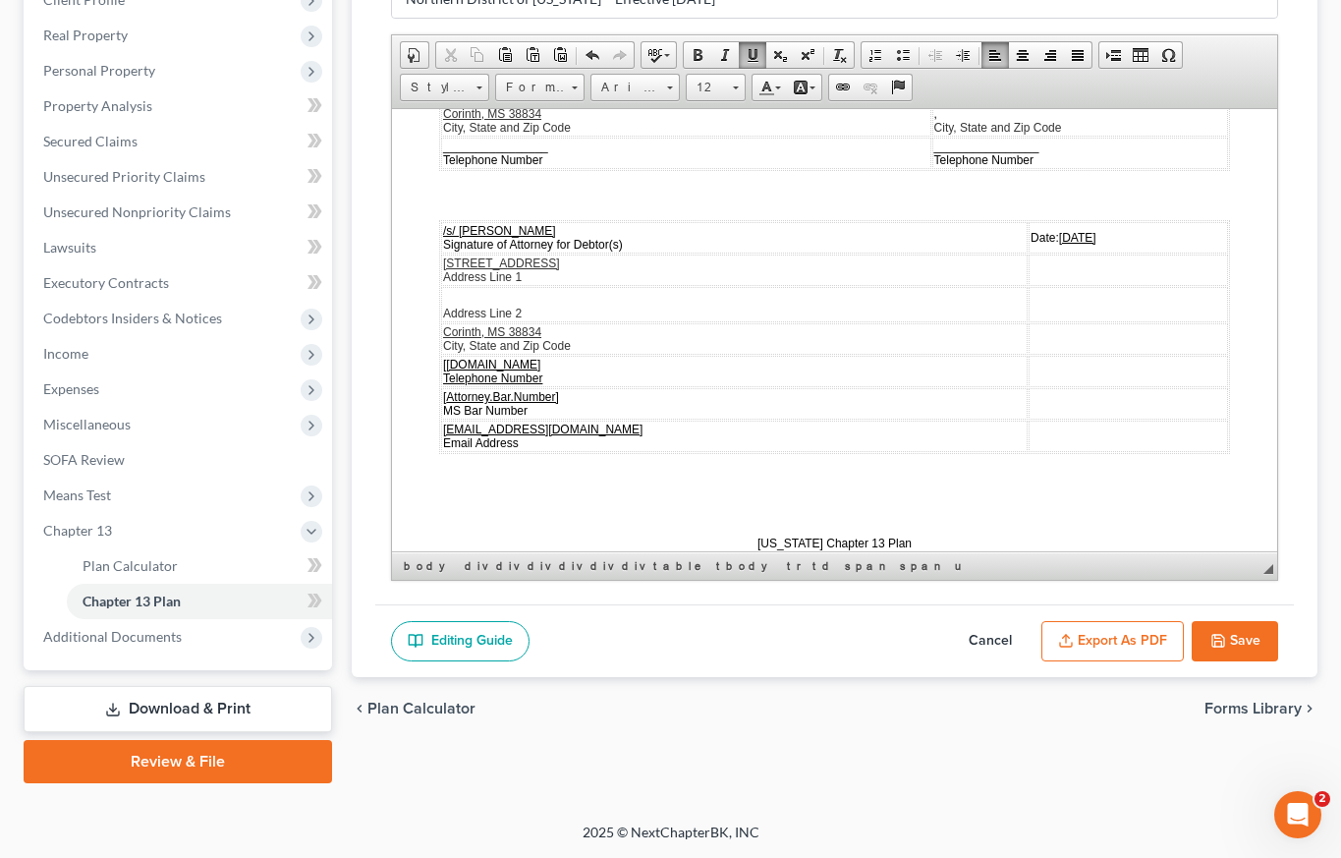
click at [1044, 253] on td "Date: [DATE]" at bounding box center [1128, 236] width 199 height 31
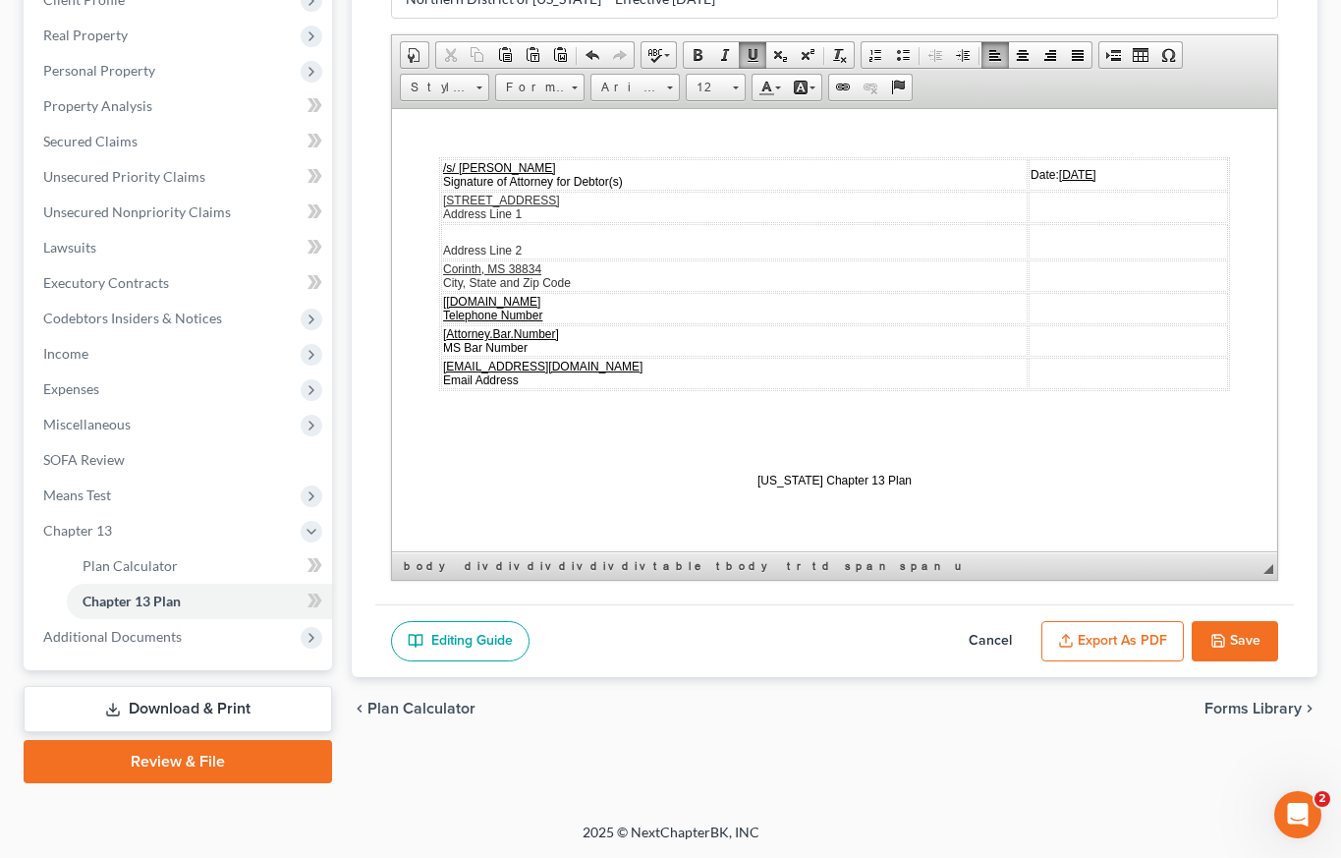
scroll to position [5920, 0]
click at [1240, 645] on button "Save" at bounding box center [1235, 641] width 86 height 41
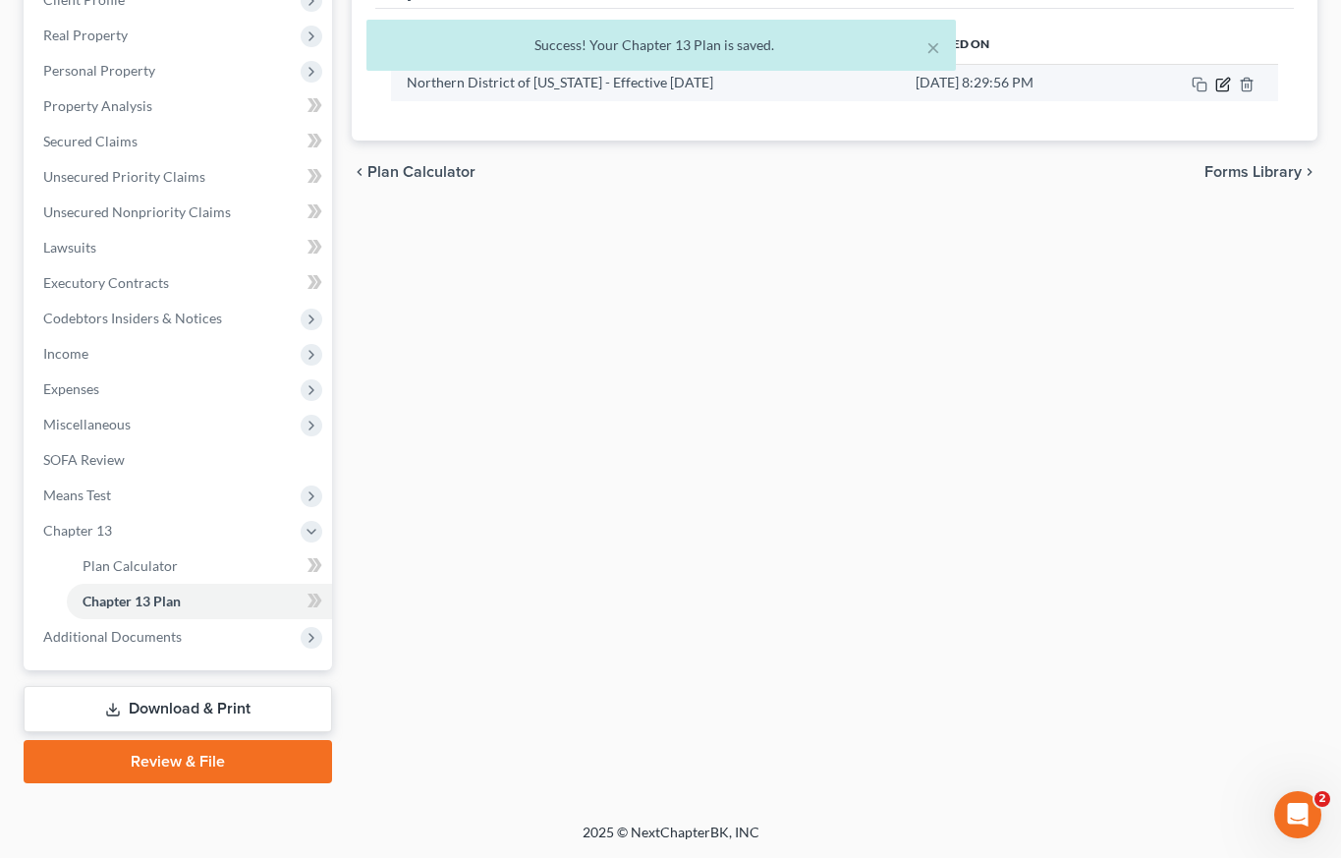
click at [1223, 86] on icon "button" at bounding box center [1223, 85] width 16 height 16
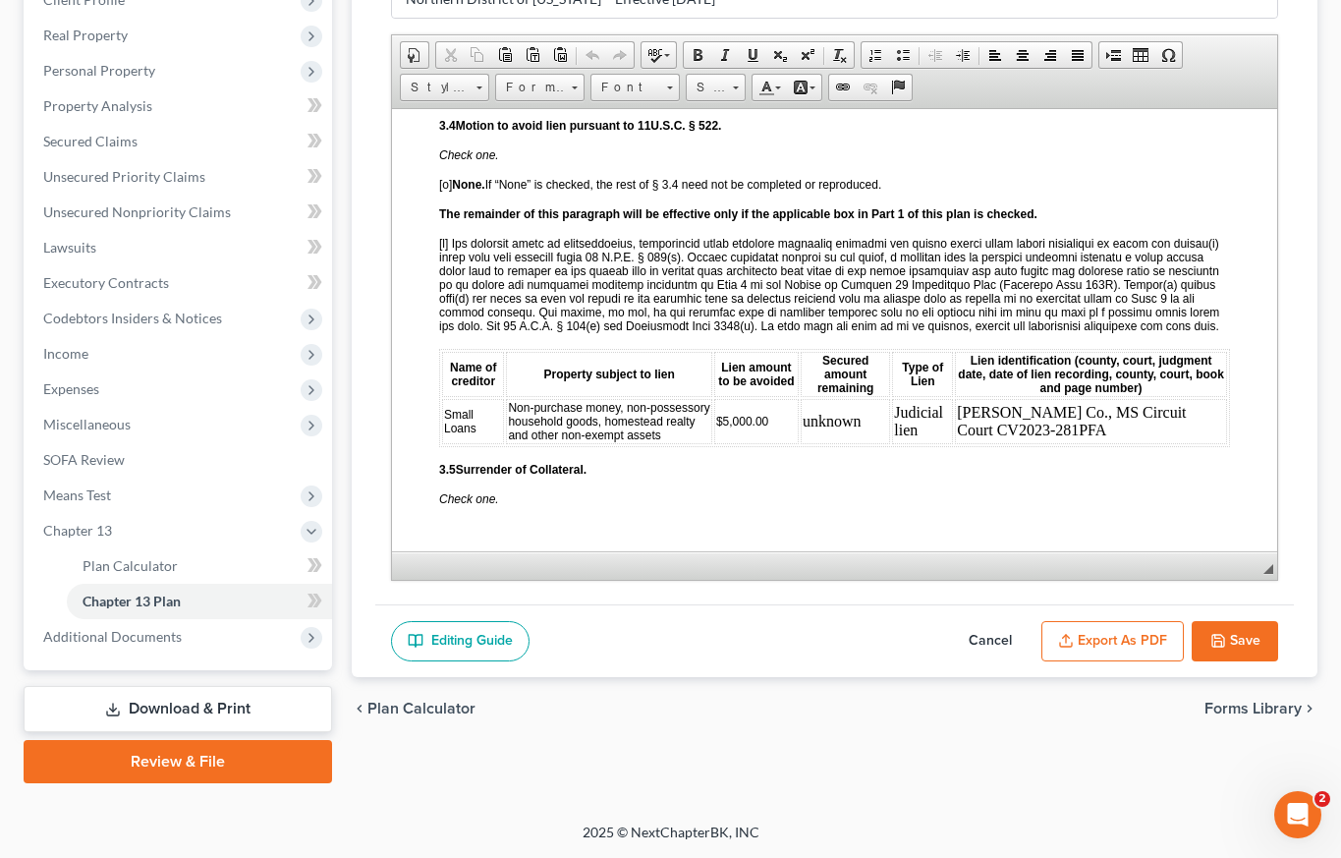
scroll to position [3017, 0]
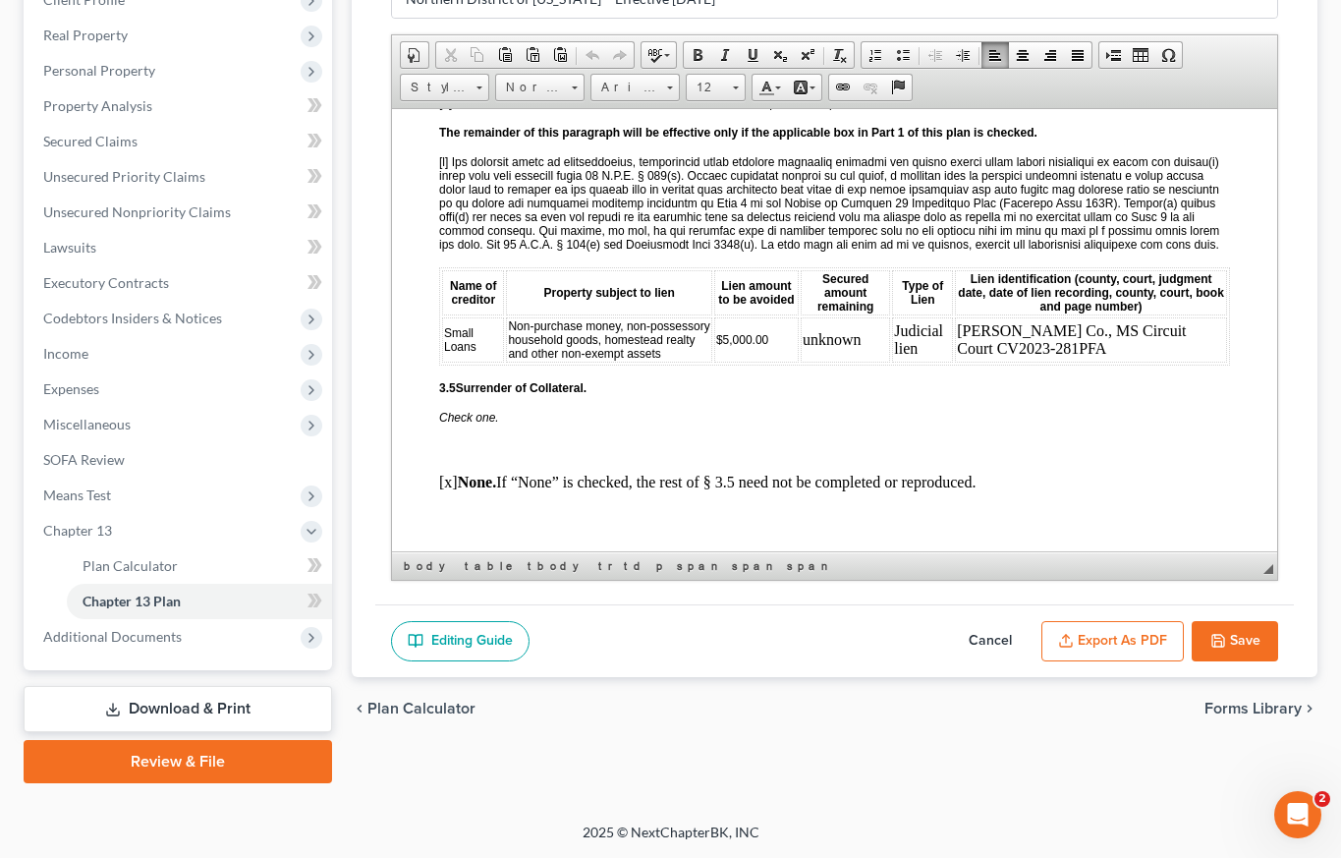
click at [784, 362] on td "$5,000.00" at bounding box center [756, 338] width 85 height 45
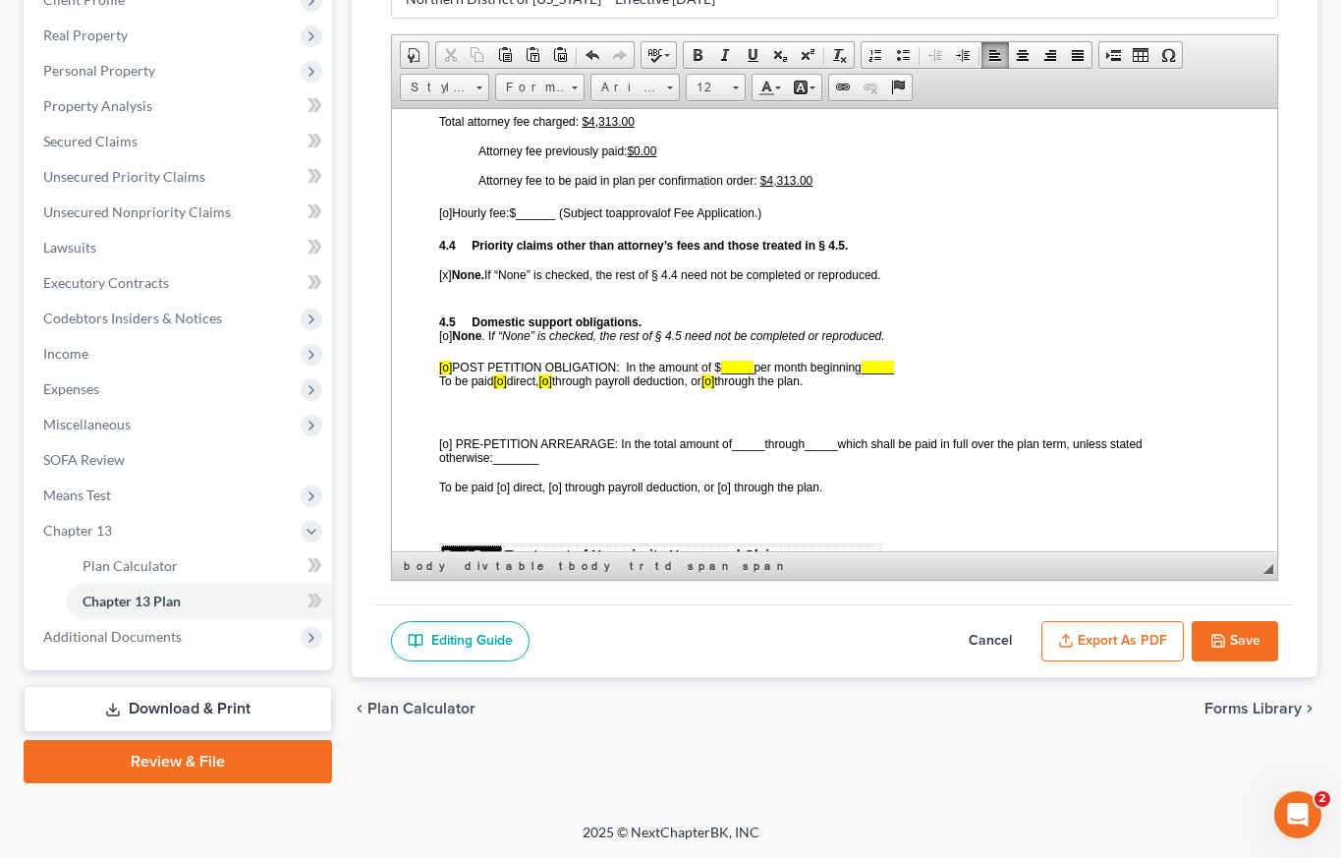
scroll to position [3790, 0]
drag, startPoint x: 856, startPoint y: 410, endPoint x: 398, endPoint y: 389, distance: 458.3
click at [813, 86] on span at bounding box center [813, 87] width 6 height 3
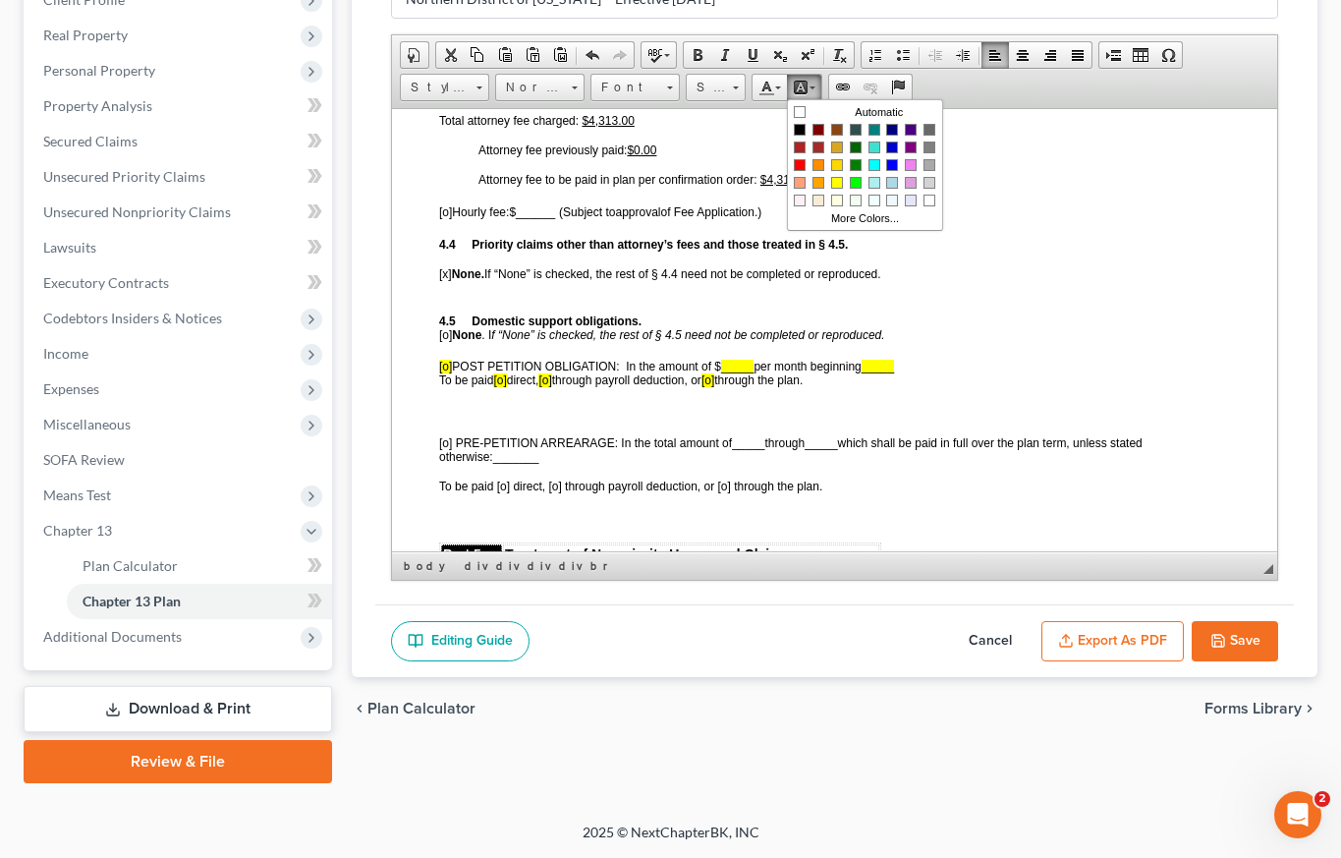
scroll to position [0, 0]
click at [802, 110] on span "Colors" at bounding box center [800, 111] width 12 height 12
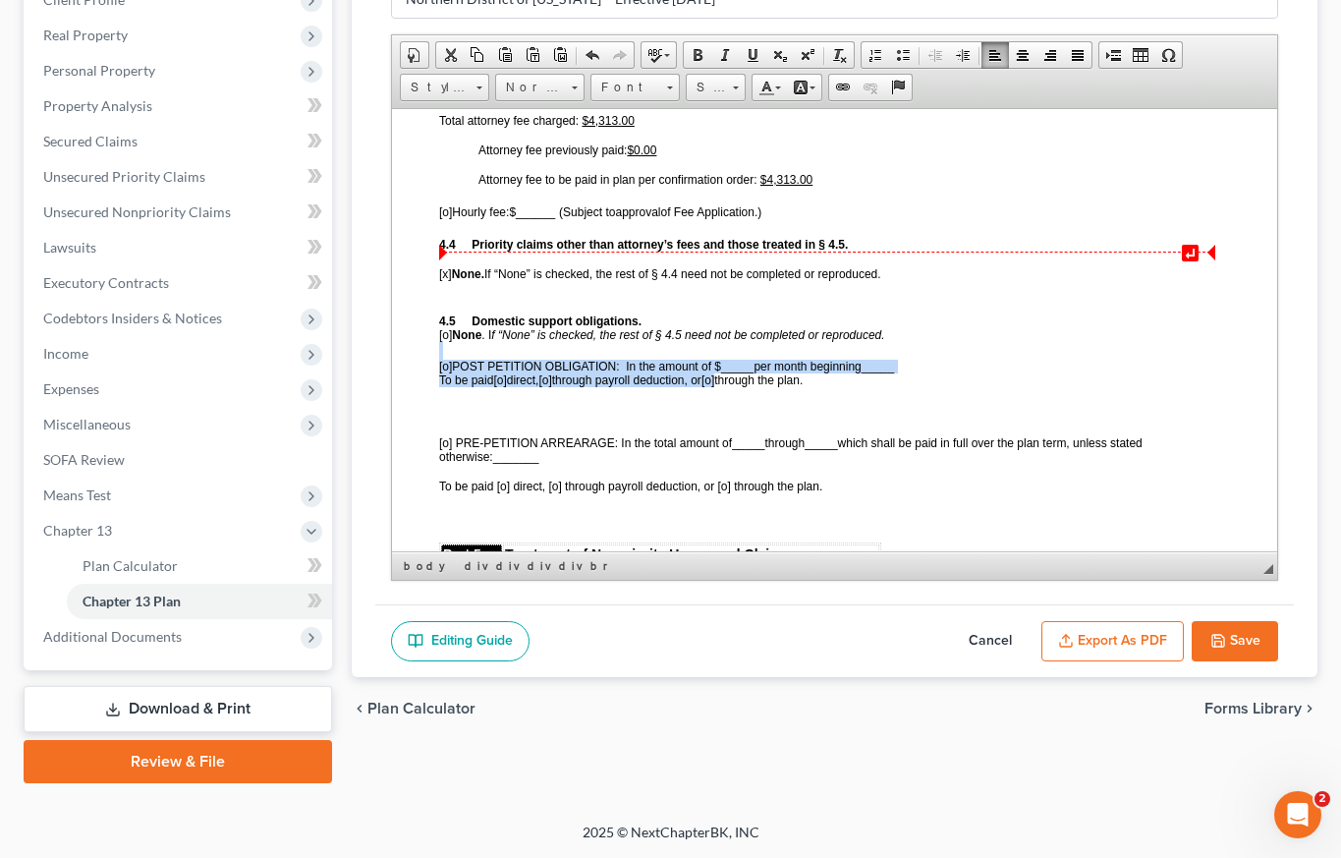
click at [842, 251] on span "↵" at bounding box center [827, 251] width 776 height 1
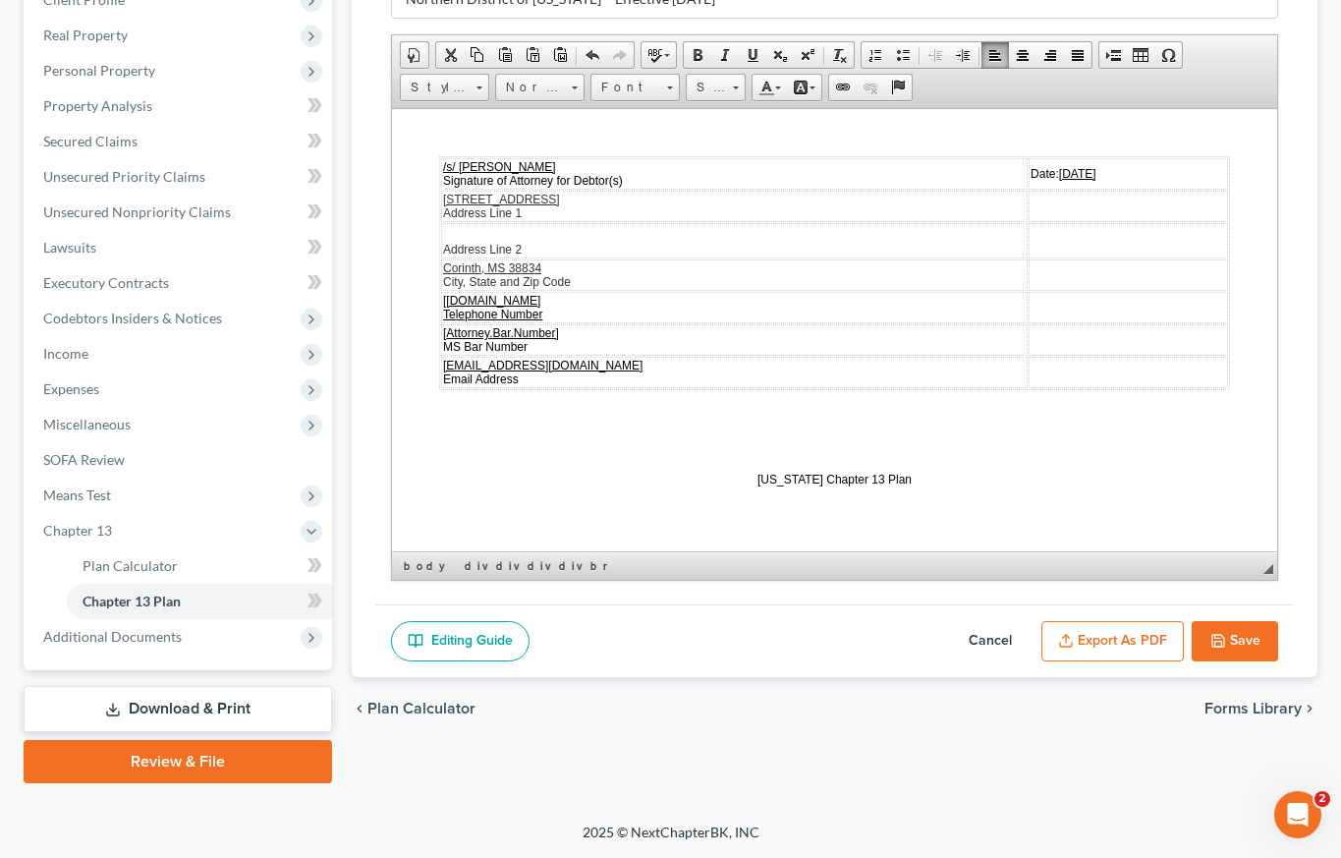
scroll to position [5920, 0]
click at [1241, 641] on button "Save" at bounding box center [1235, 641] width 86 height 41
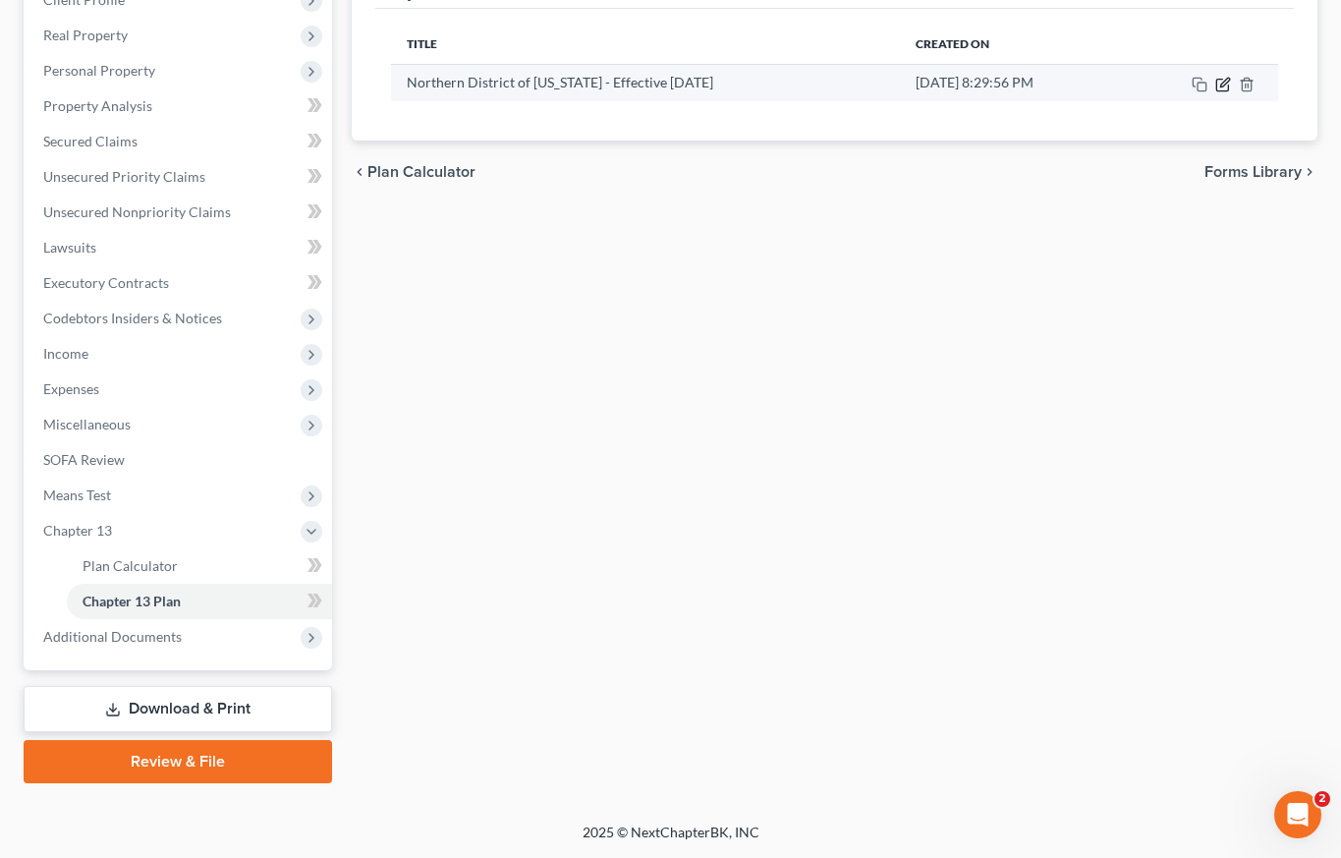
click at [1224, 84] on icon "button" at bounding box center [1224, 82] width 9 height 9
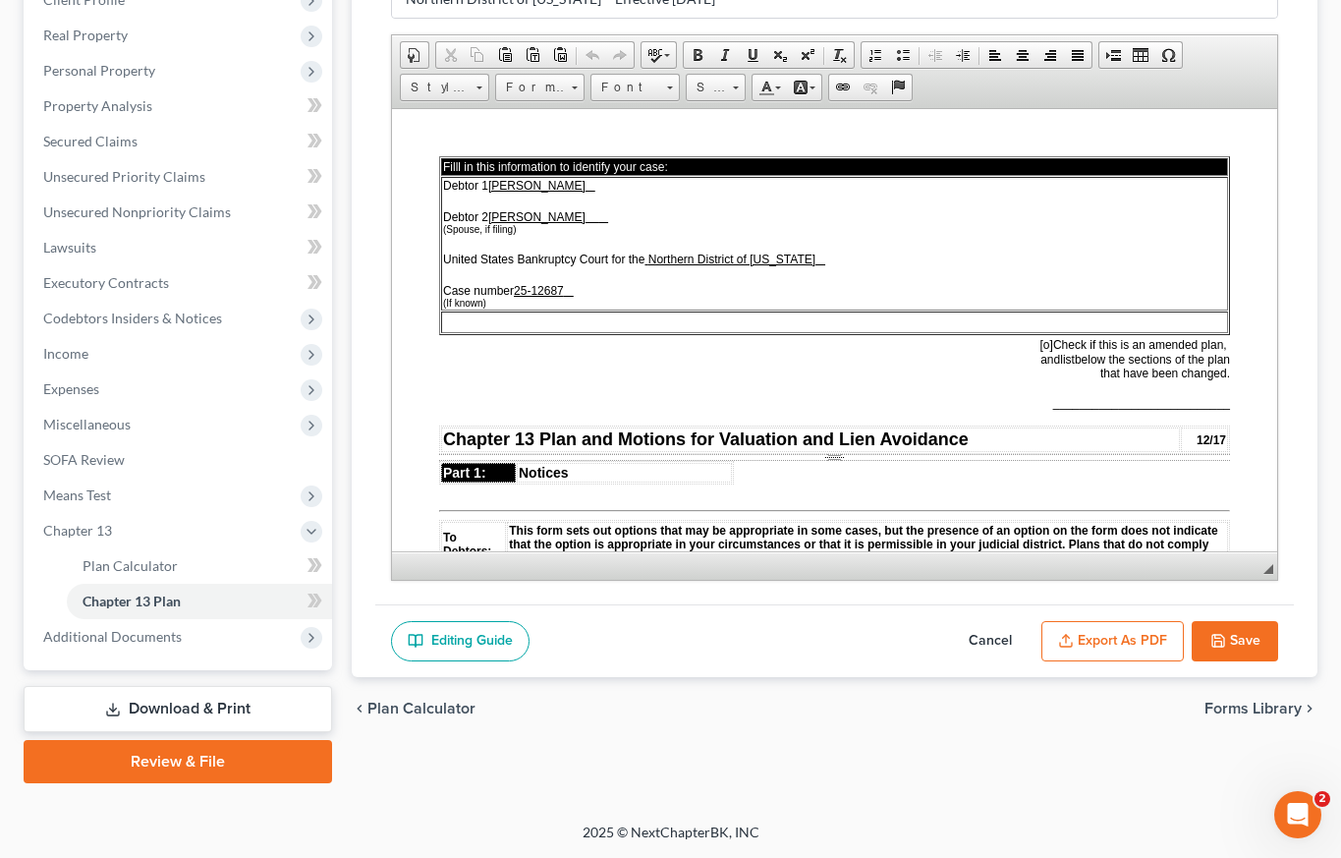
scroll to position [0, 0]
click at [1134, 645] on button "Export as PDF" at bounding box center [1113, 641] width 142 height 41
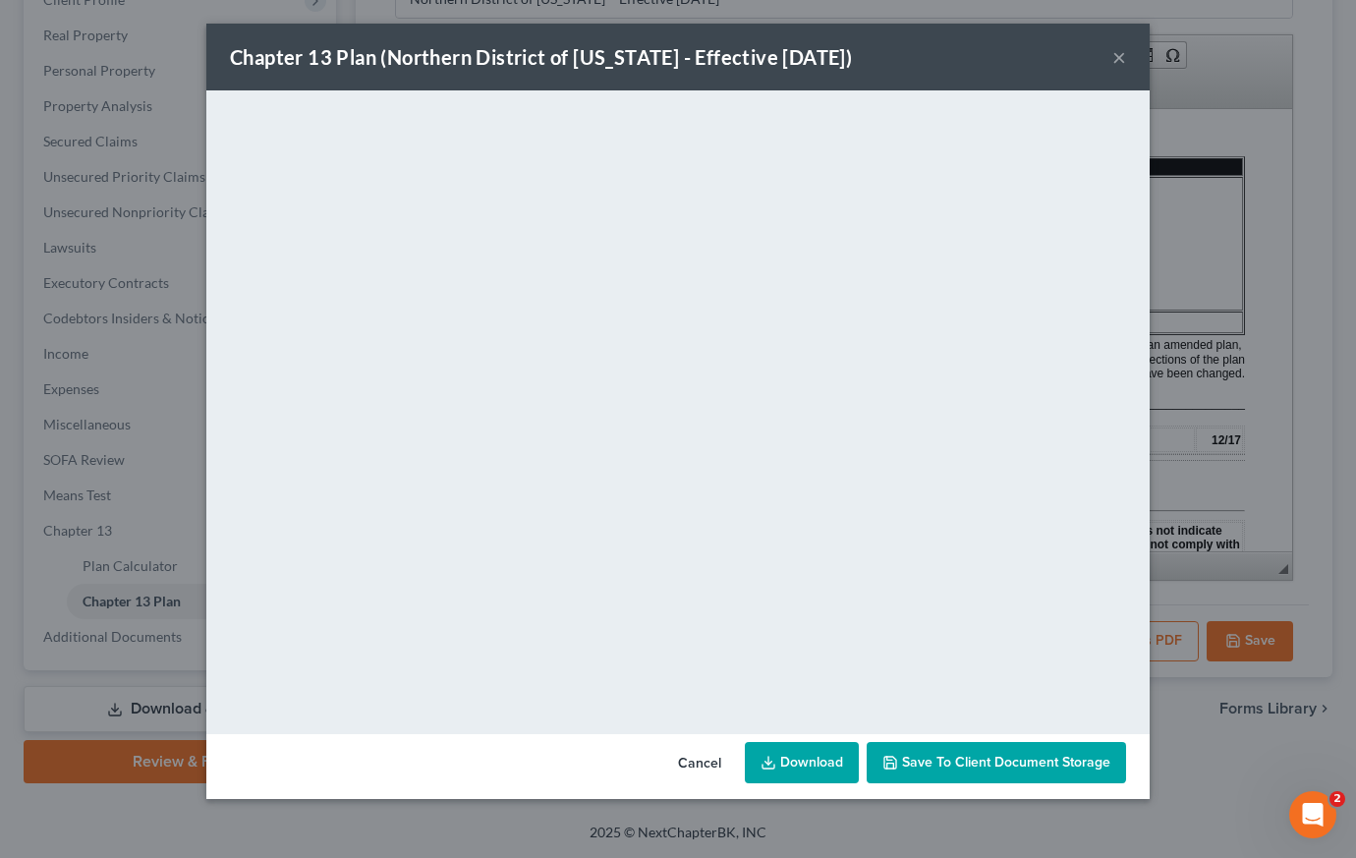
click at [816, 759] on link "Download" at bounding box center [802, 762] width 114 height 41
click at [1118, 55] on button "×" at bounding box center [1119, 57] width 14 height 24
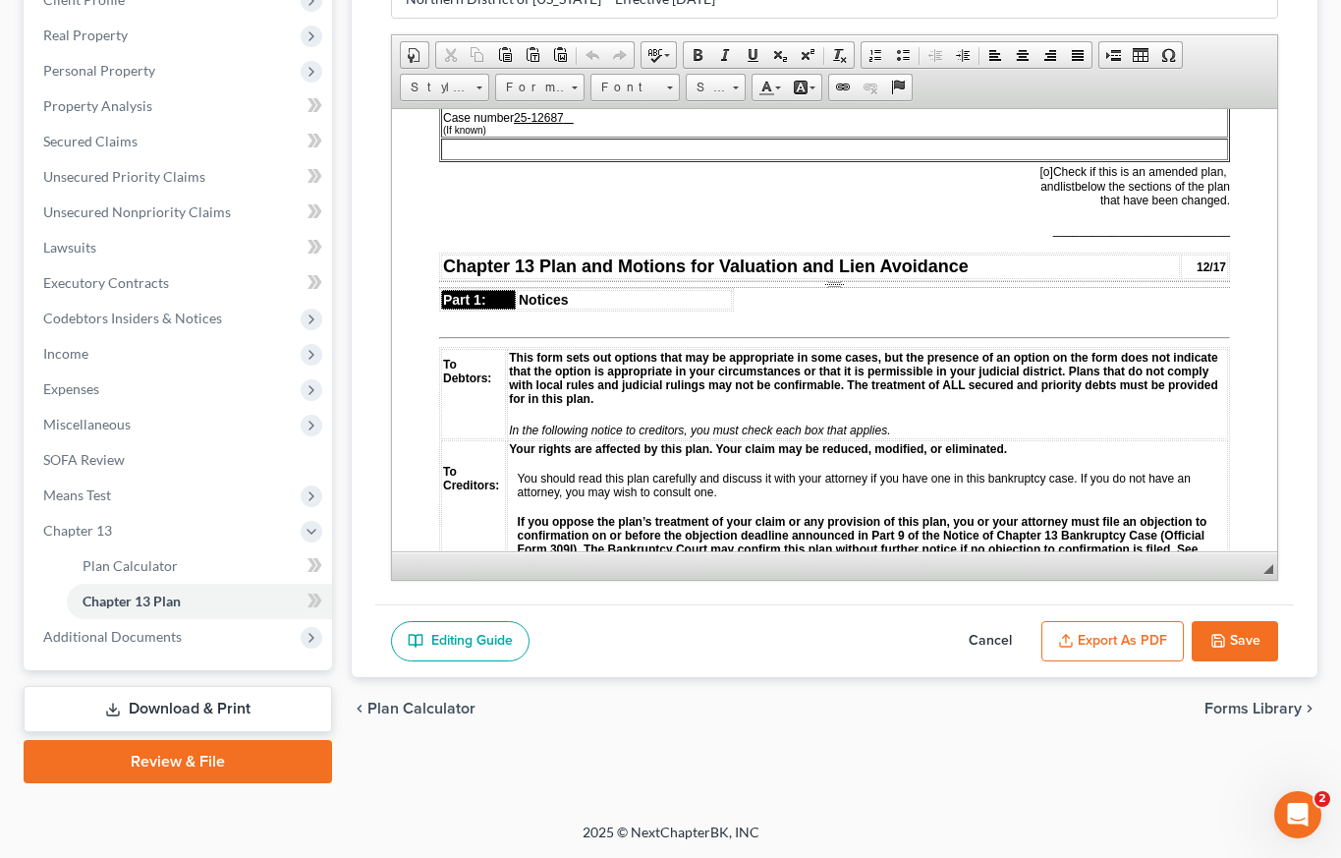
scroll to position [174, 0]
drag, startPoint x: 467, startPoint y: 324, endPoint x: 466, endPoint y: 336, distance: 11.8
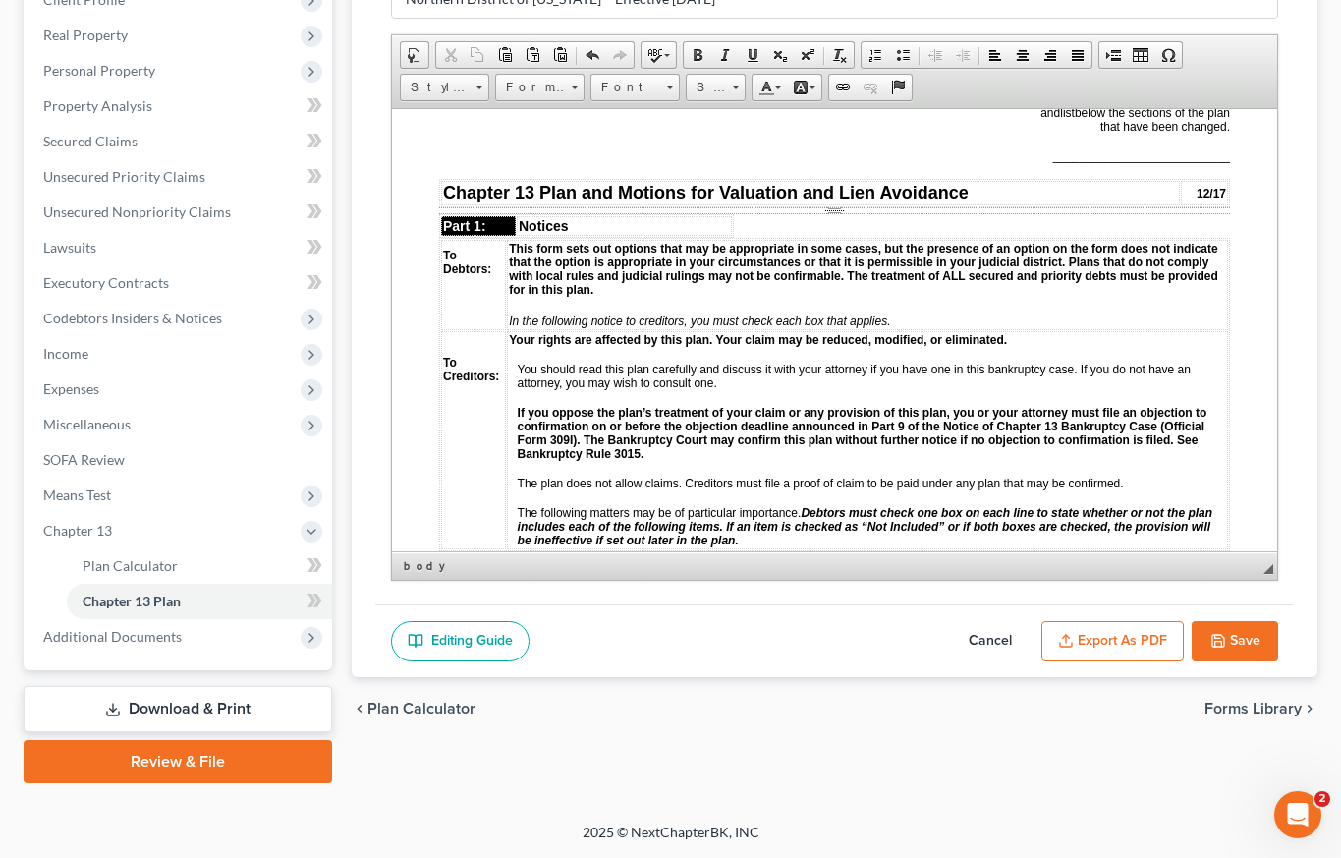
click at [1235, 637] on button "Save" at bounding box center [1235, 641] width 86 height 41
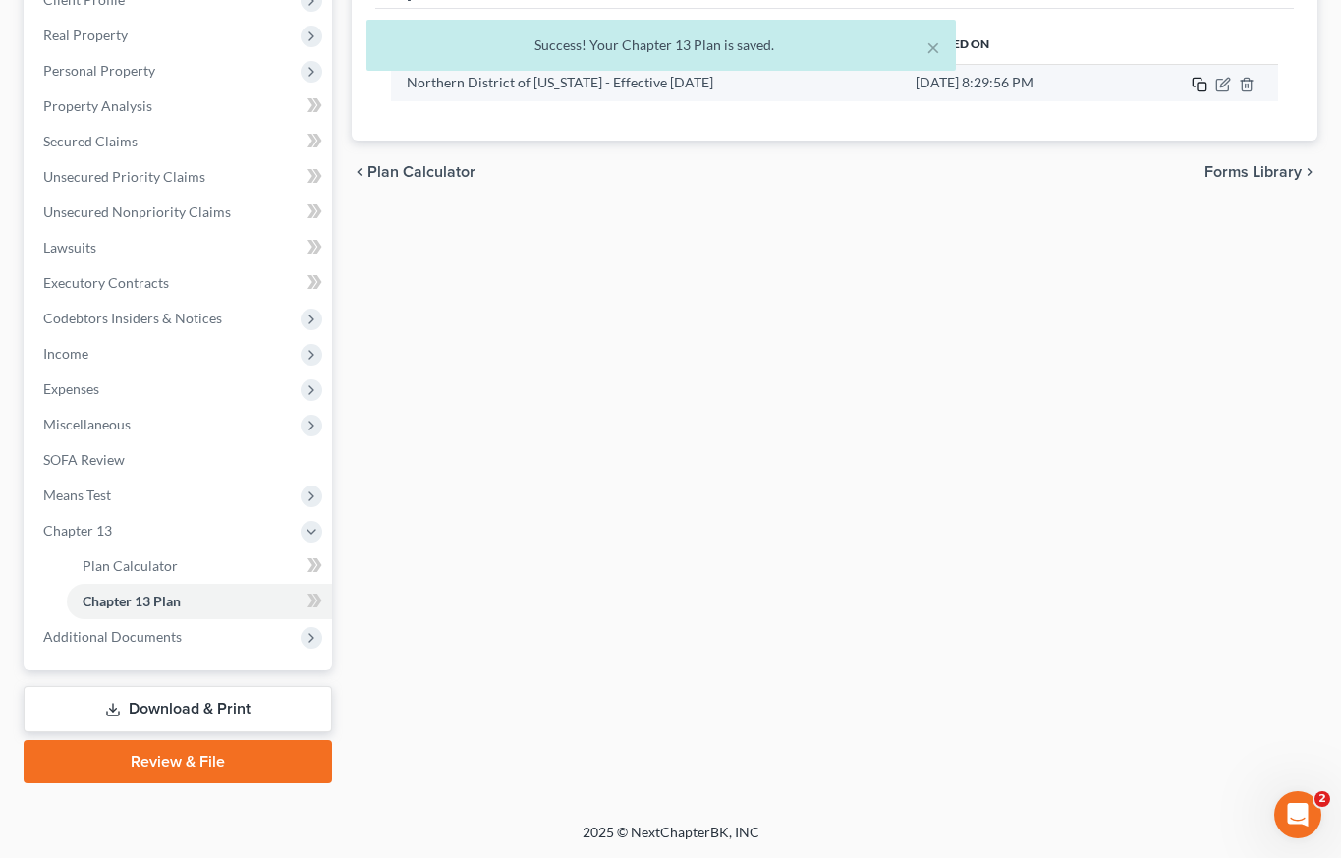
click at [1202, 84] on icon "button" at bounding box center [1200, 85] width 16 height 16
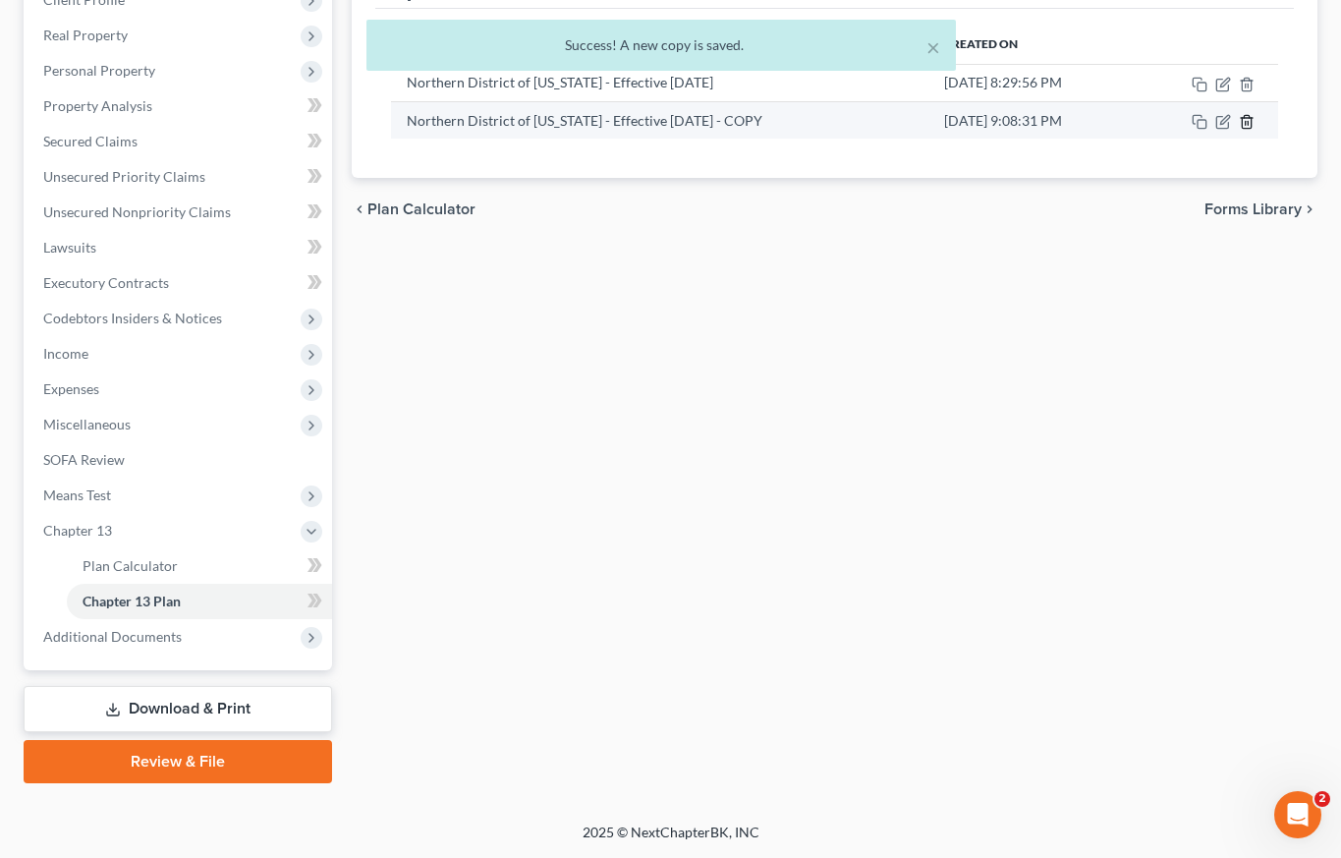
click at [1252, 123] on icon "button" at bounding box center [1247, 122] width 16 height 16
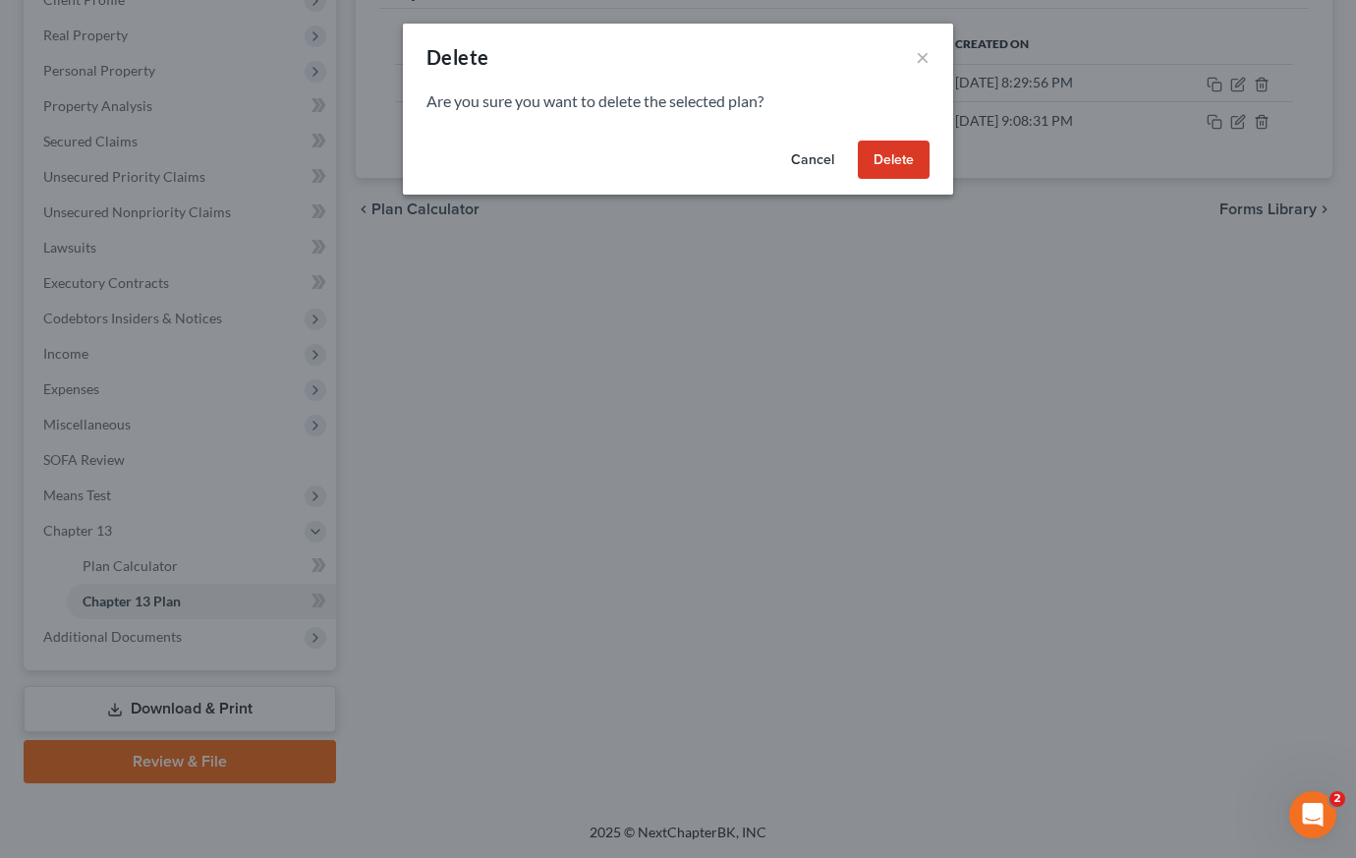
click at [898, 162] on button "Delete" at bounding box center [894, 160] width 72 height 39
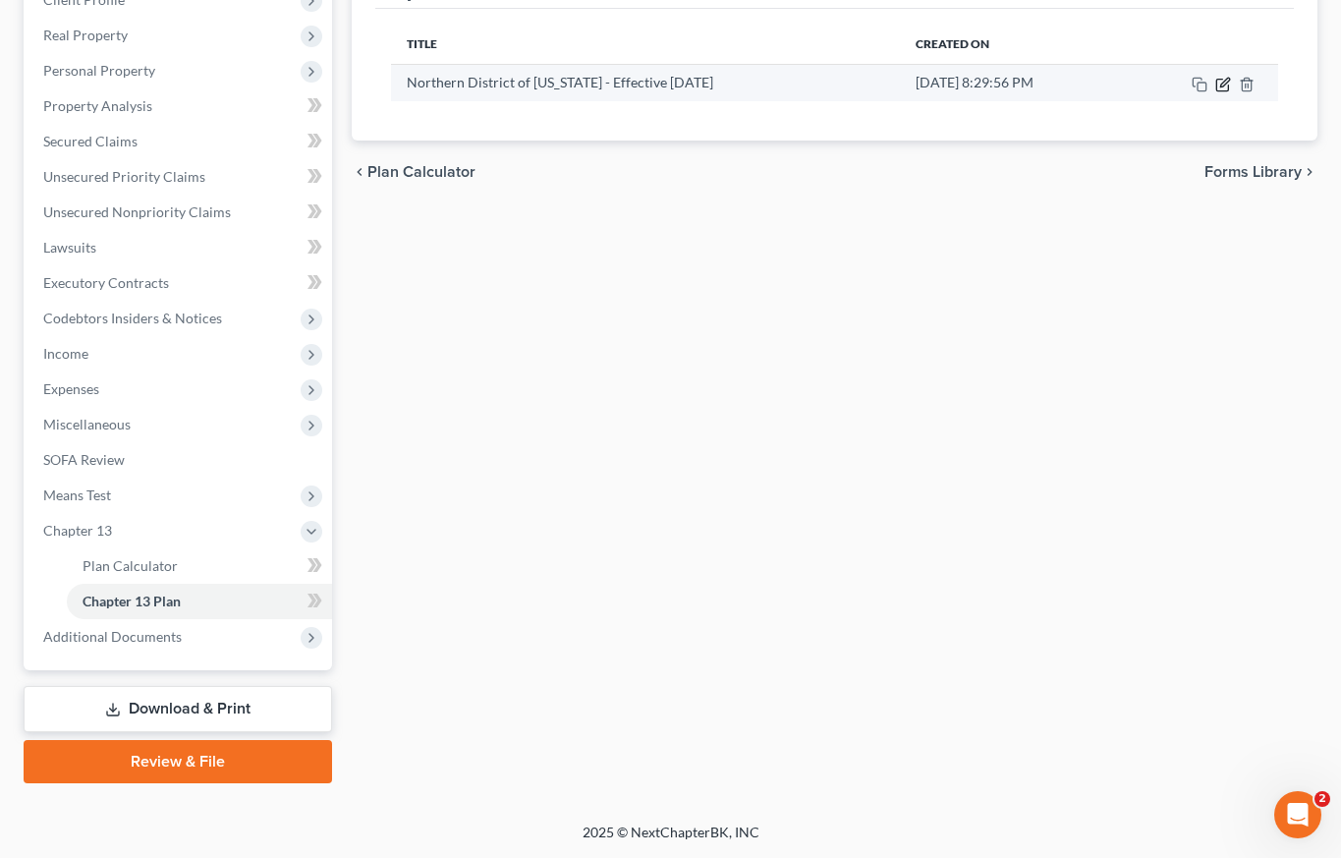
click at [1222, 84] on icon "button" at bounding box center [1223, 85] width 16 height 16
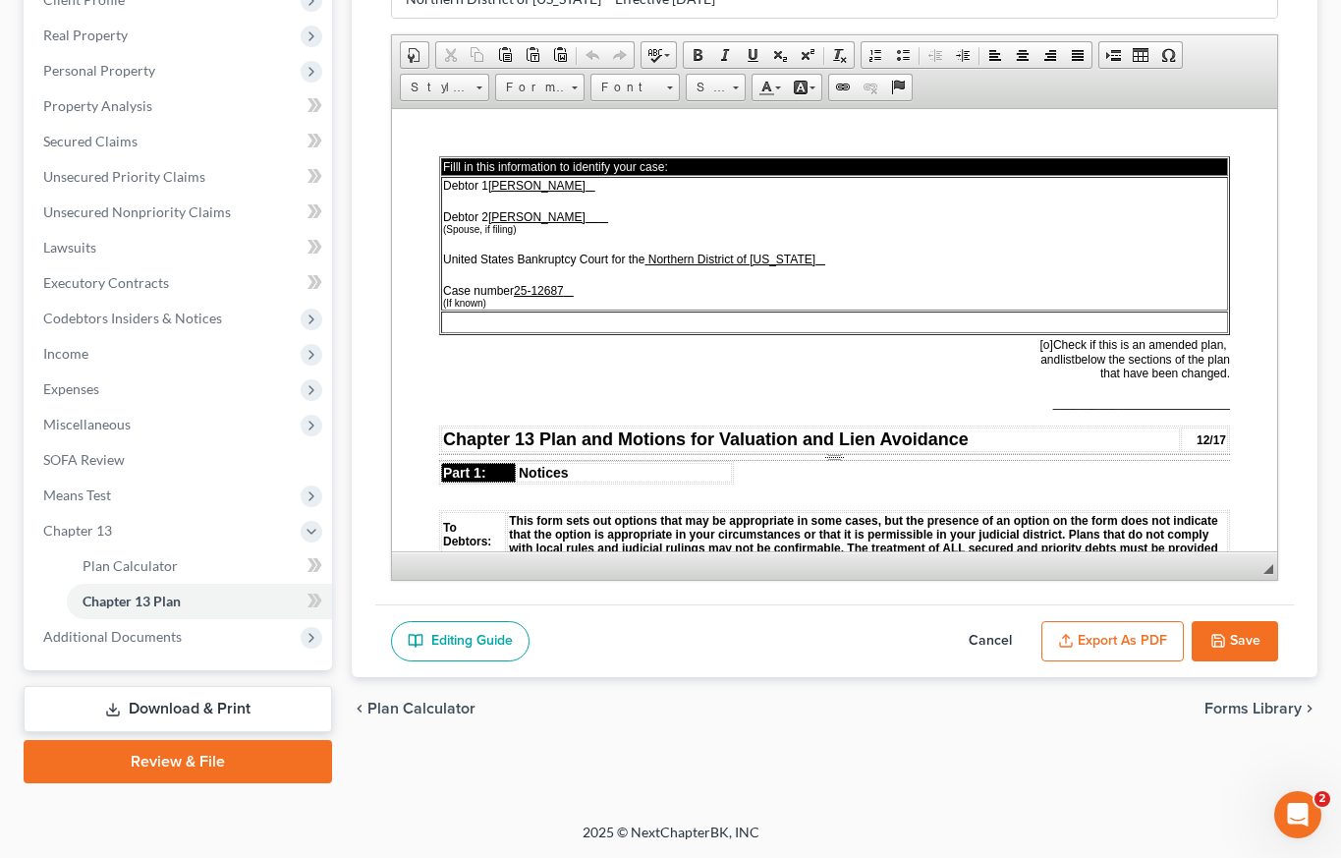
scroll to position [0, 0]
click at [1105, 632] on button "Export as PDF" at bounding box center [1113, 641] width 142 height 41
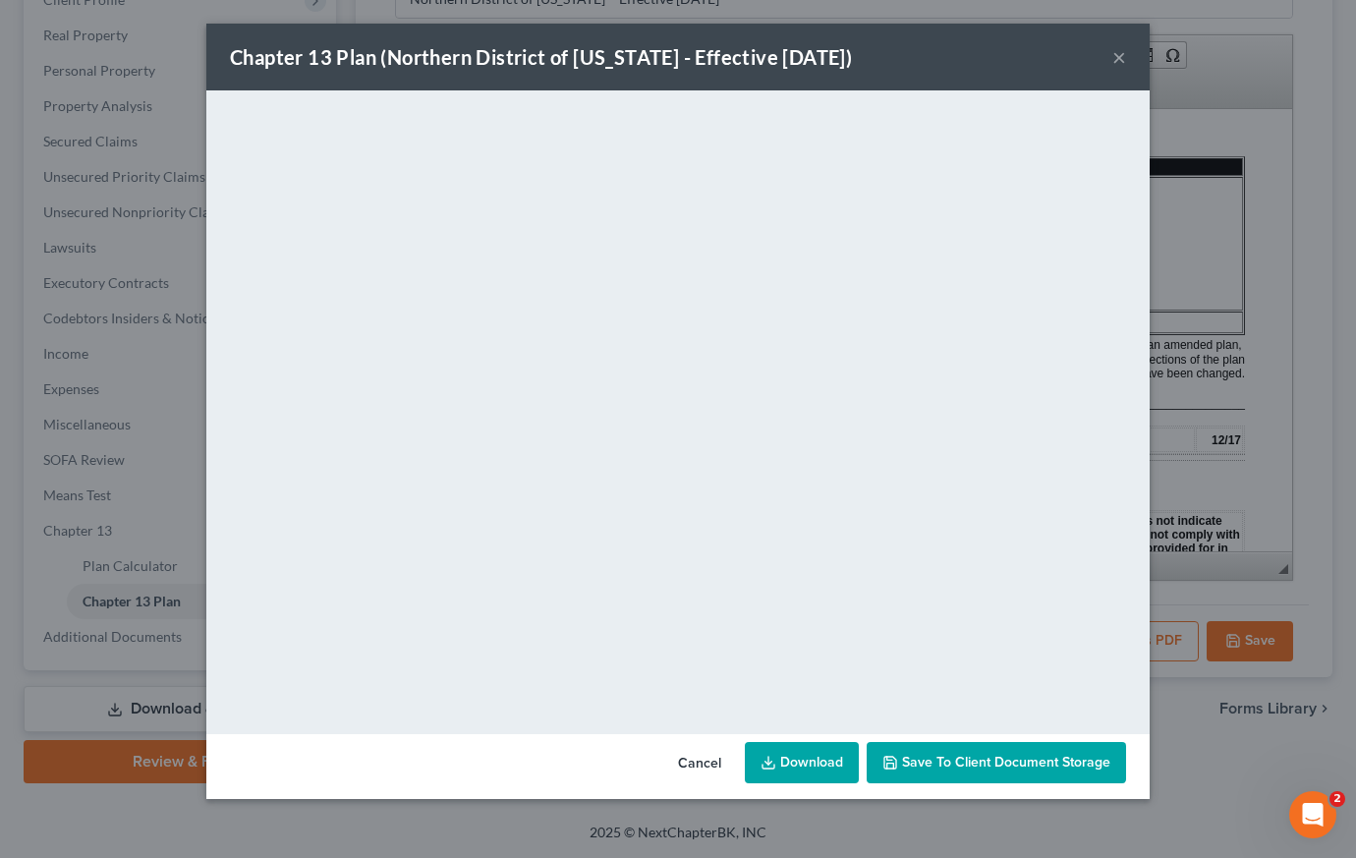
click at [1122, 59] on button "×" at bounding box center [1119, 57] width 14 height 24
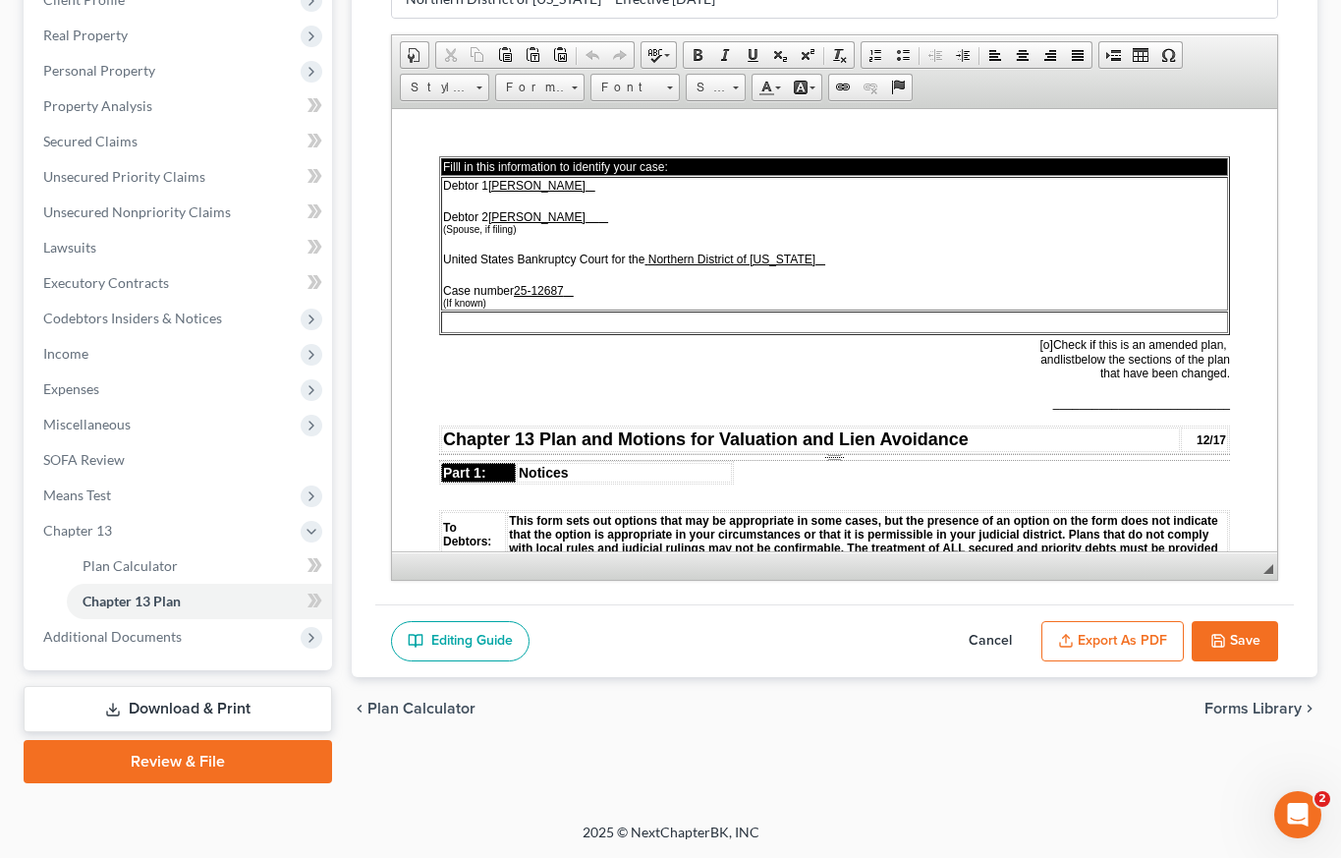
click at [796, 408] on p "___________________________" at bounding box center [834, 402] width 791 height 14
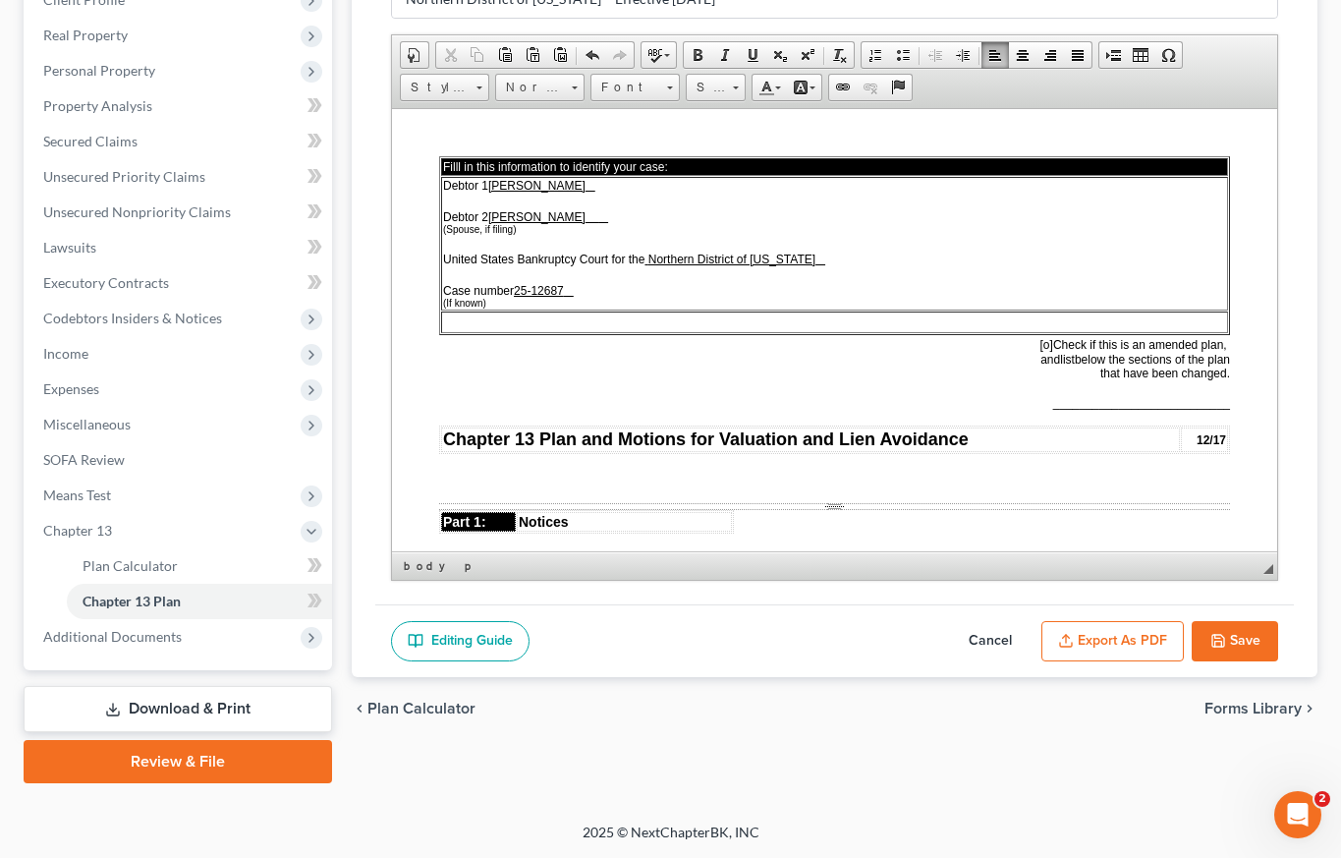
click at [827, 504] on div "Page Break" at bounding box center [834, 505] width 791 height 7
click at [828, 507] on div "Page Break" at bounding box center [834, 505] width 791 height 7
click at [883, 520] on span "Cut" at bounding box center [906, 519] width 104 height 25
click at [844, 506] on div "Page Break" at bounding box center [834, 505] width 791 height 7
click at [832, 503] on div "Page Break" at bounding box center [834, 505] width 791 height 7
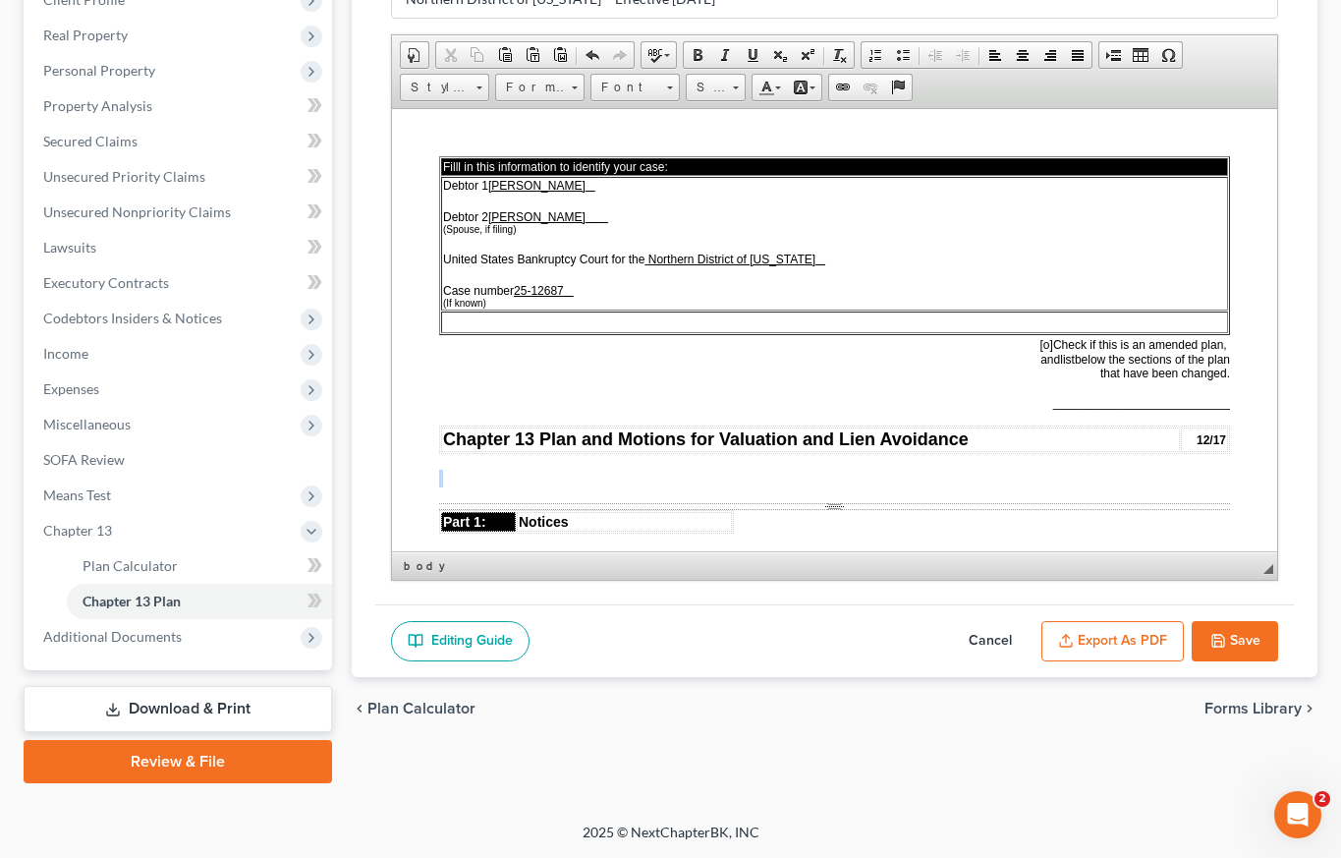
drag, startPoint x: 436, startPoint y: 502, endPoint x: 443, endPoint y: 472, distance: 31.2
click at [444, 471] on p at bounding box center [834, 478] width 791 height 18
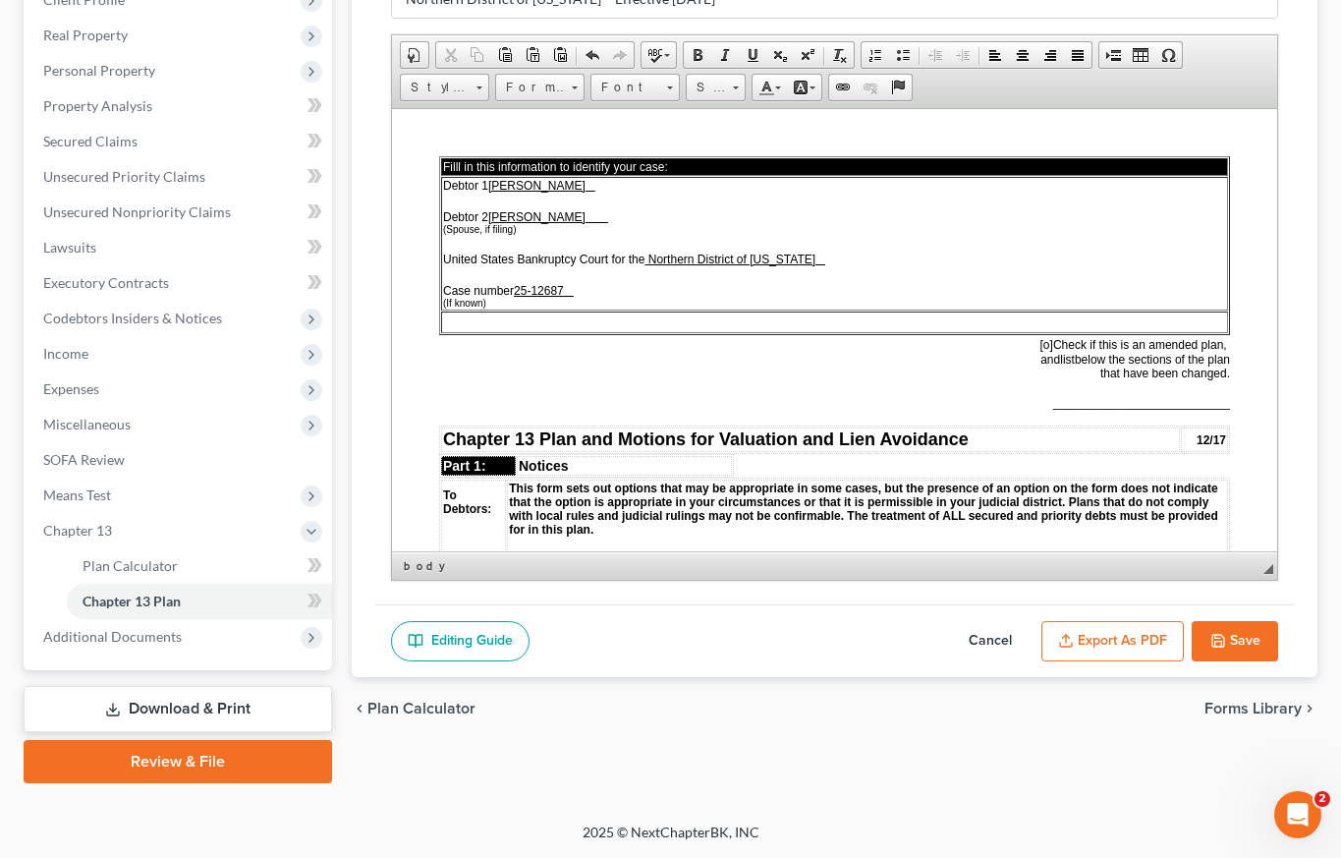
scroll to position [240, 0]
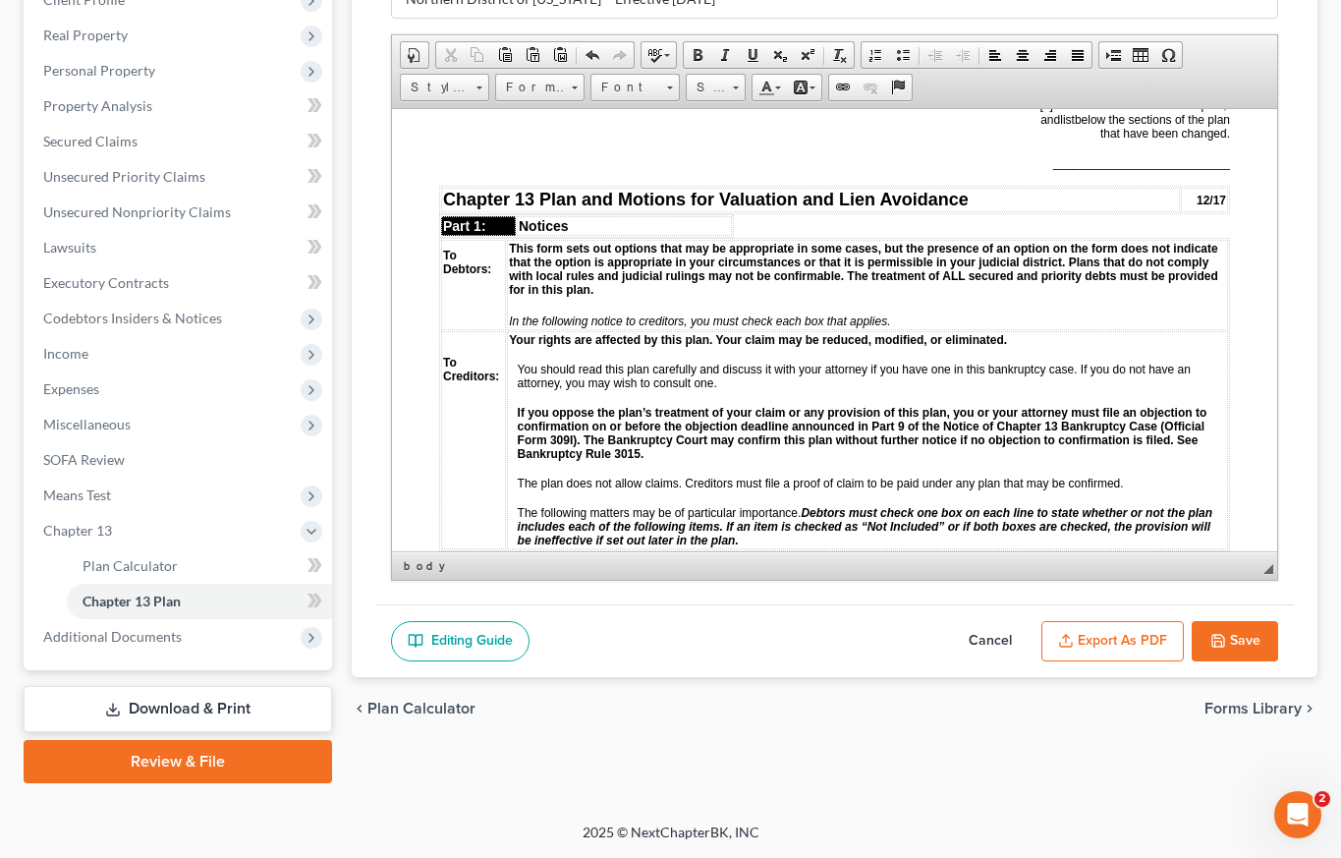
click at [1251, 643] on button "Save" at bounding box center [1235, 641] width 86 height 41
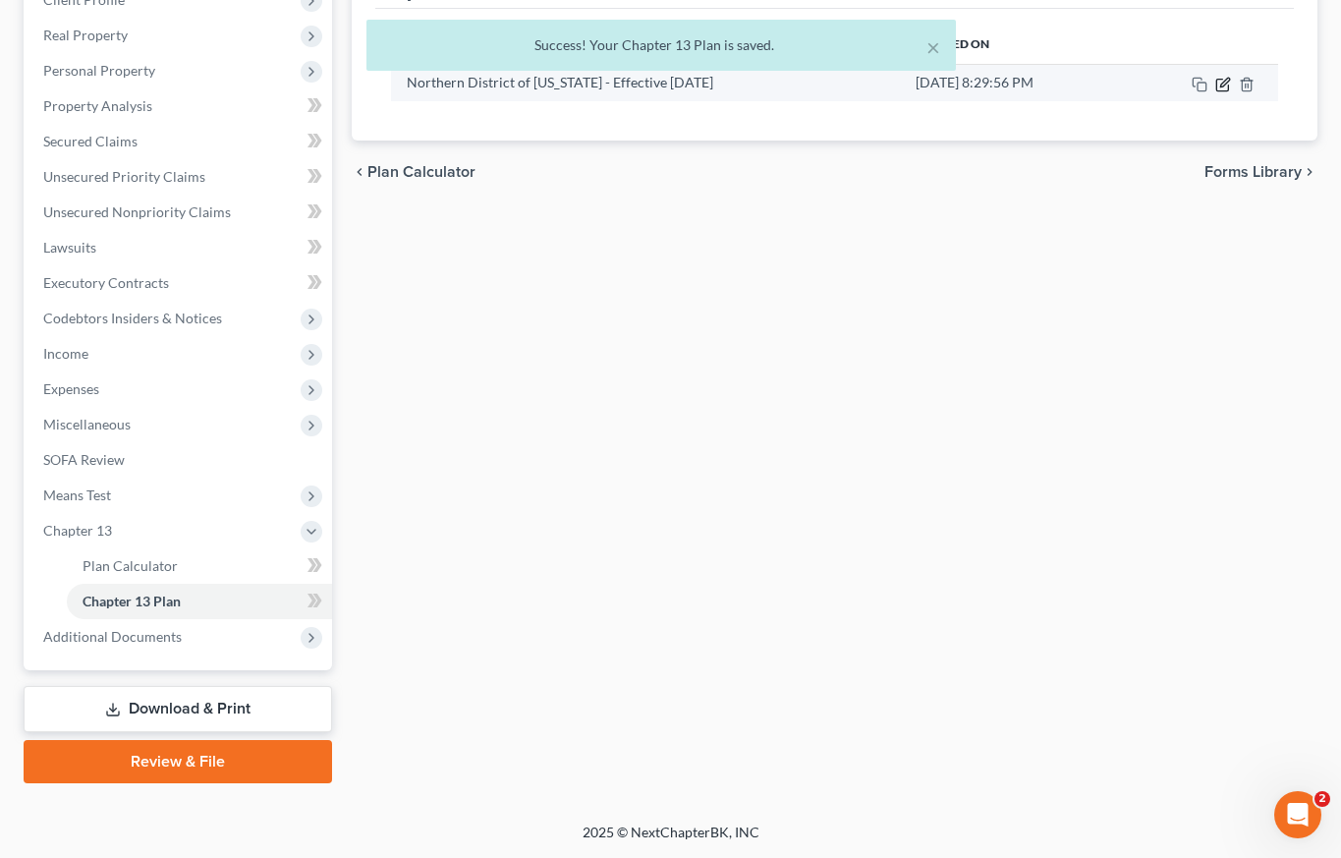
click at [1223, 84] on icon "button" at bounding box center [1223, 85] width 16 height 16
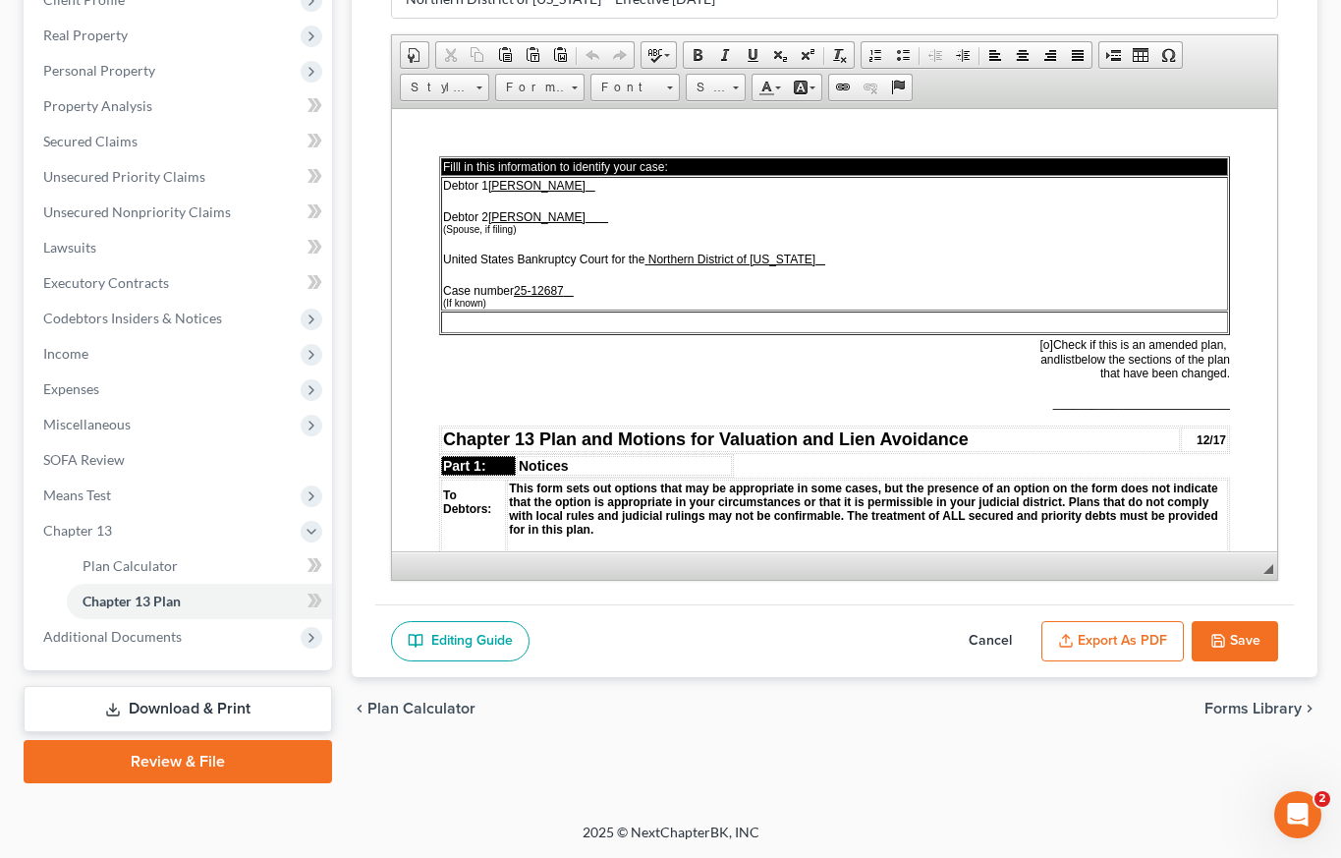
scroll to position [0, 0]
click at [1113, 642] on button "Export as PDF" at bounding box center [1113, 641] width 142 height 41
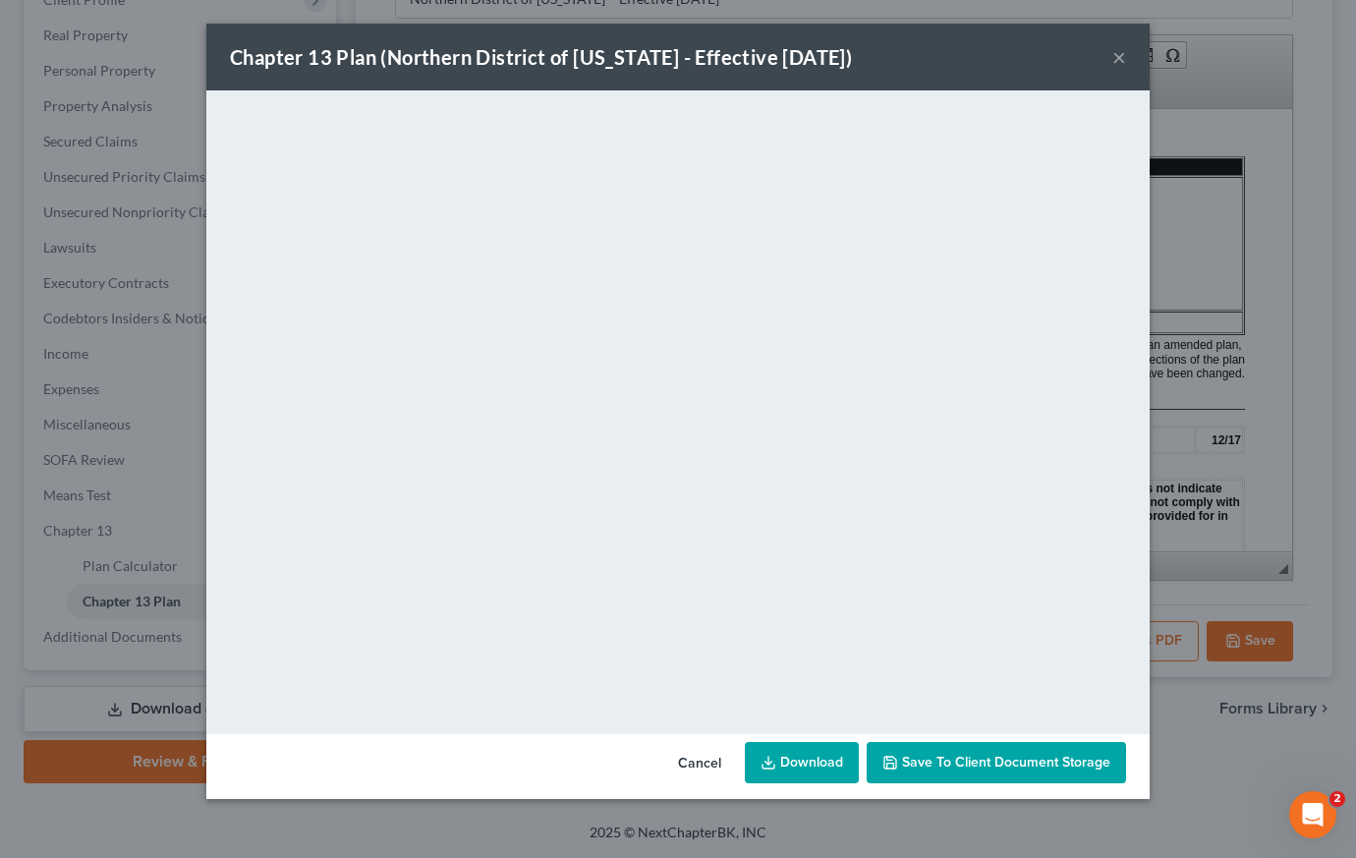
click at [1117, 60] on button "×" at bounding box center [1119, 57] width 14 height 24
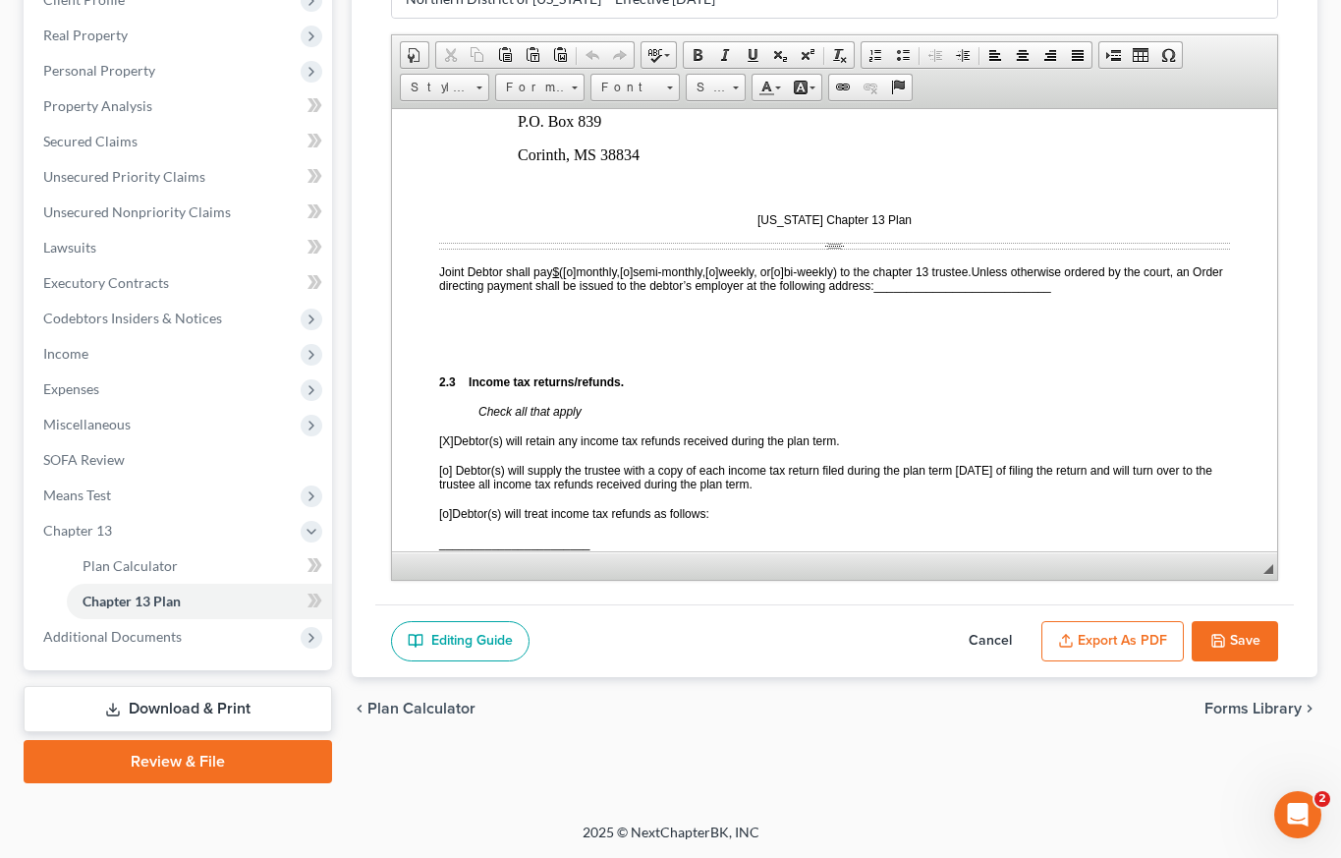
scroll to position [1251, 0]
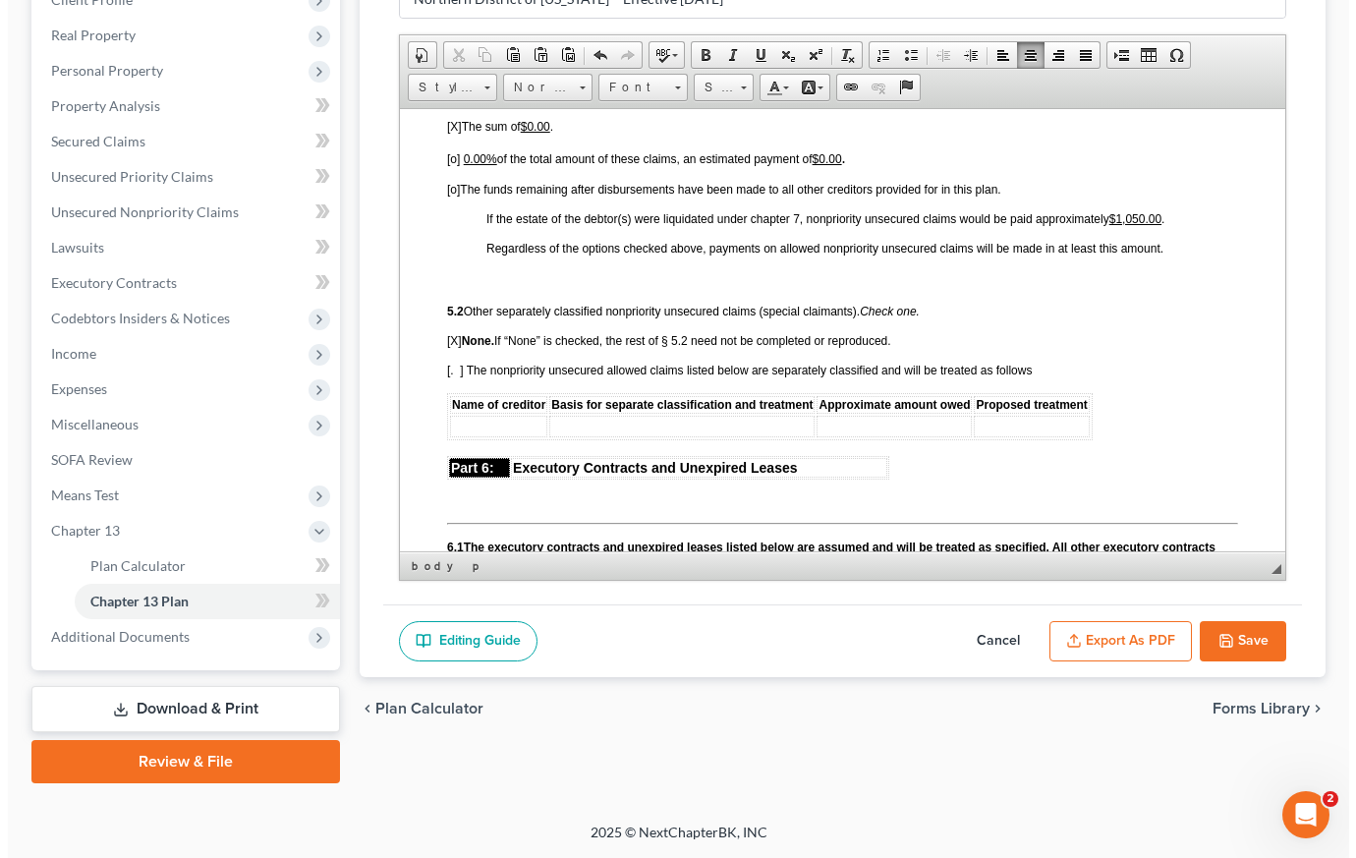
scroll to position [4332, 0]
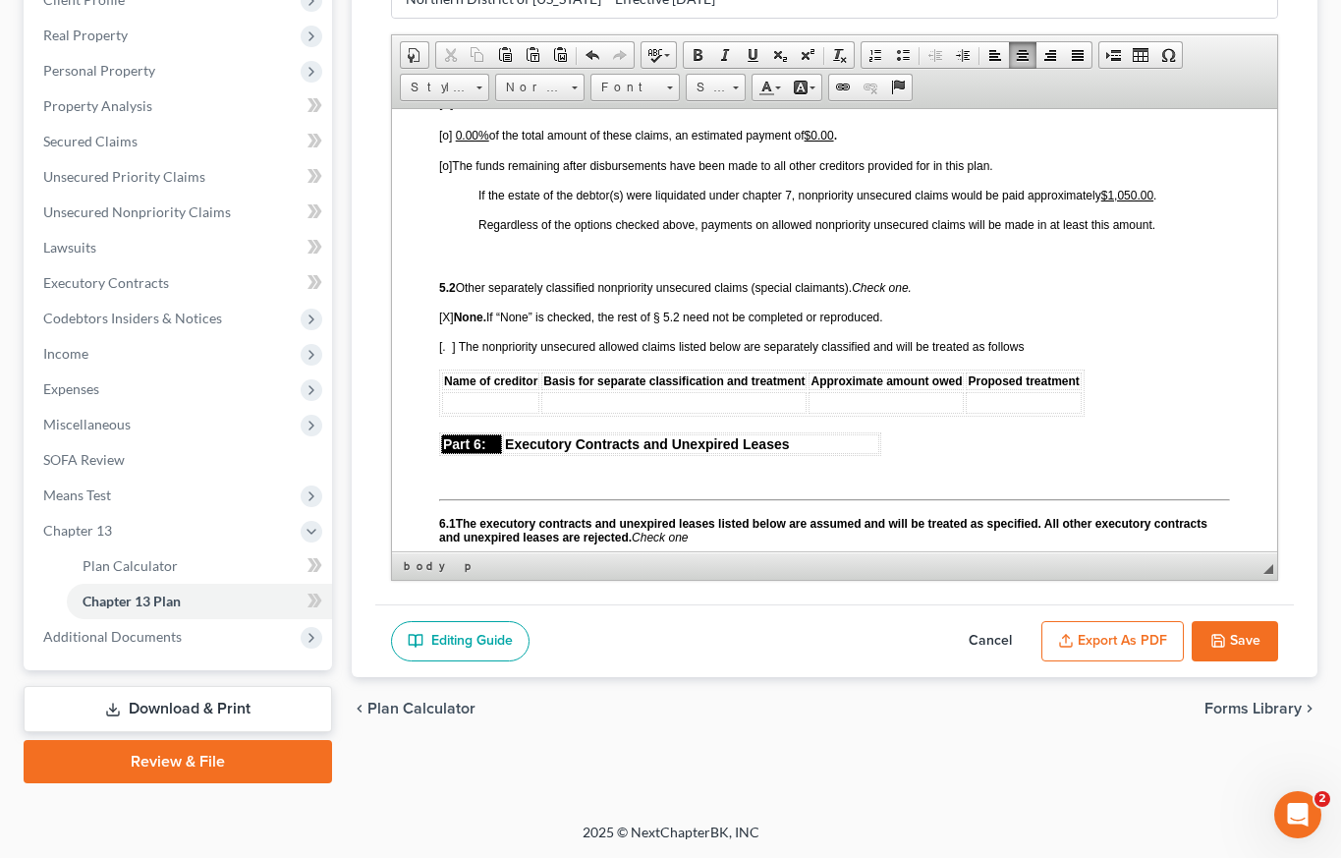
click at [1136, 641] on button "Export as PDF" at bounding box center [1113, 641] width 142 height 41
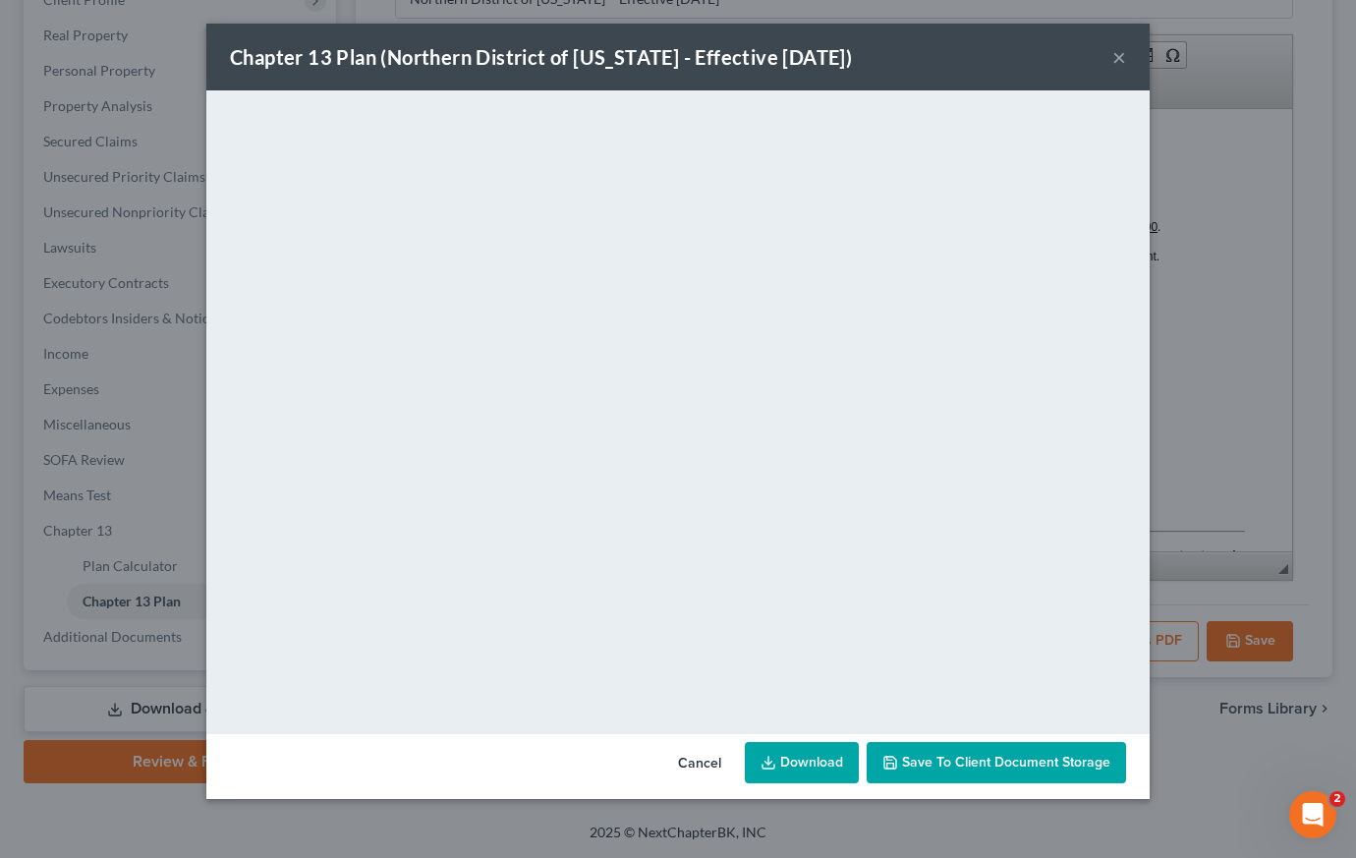
click at [1124, 60] on button "×" at bounding box center [1119, 57] width 14 height 24
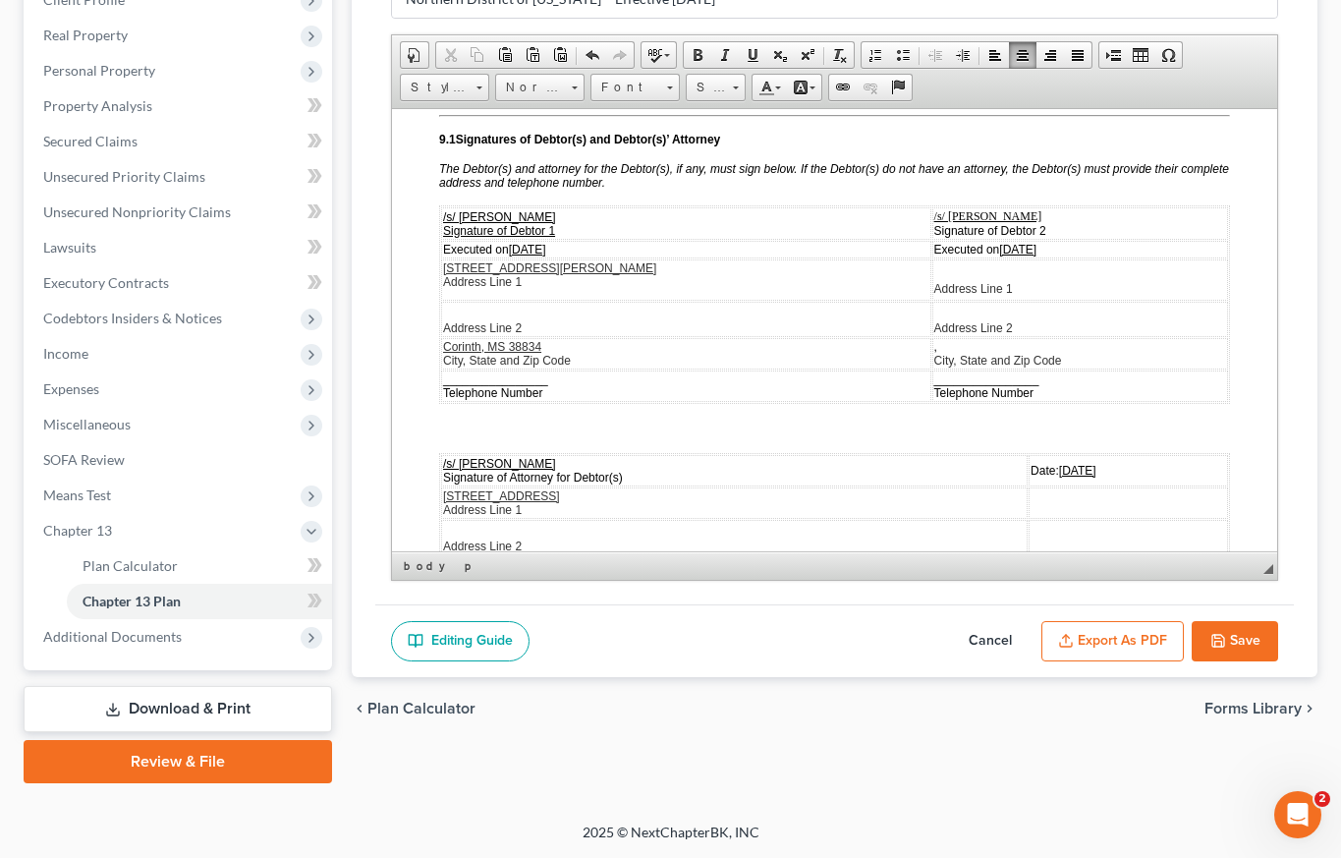
scroll to position [5527, 0]
click at [446, 337] on td "Address Line 2" at bounding box center [686, 319] width 490 height 35
click at [443, 335] on span "Address Line 2" at bounding box center [482, 328] width 79 height 14
click at [445, 326] on span "Address Line 2" at bounding box center [482, 319] width 79 height 14
drag, startPoint x: 445, startPoint y: 348, endPoint x: 1004, endPoint y: 346, distance: 559.1
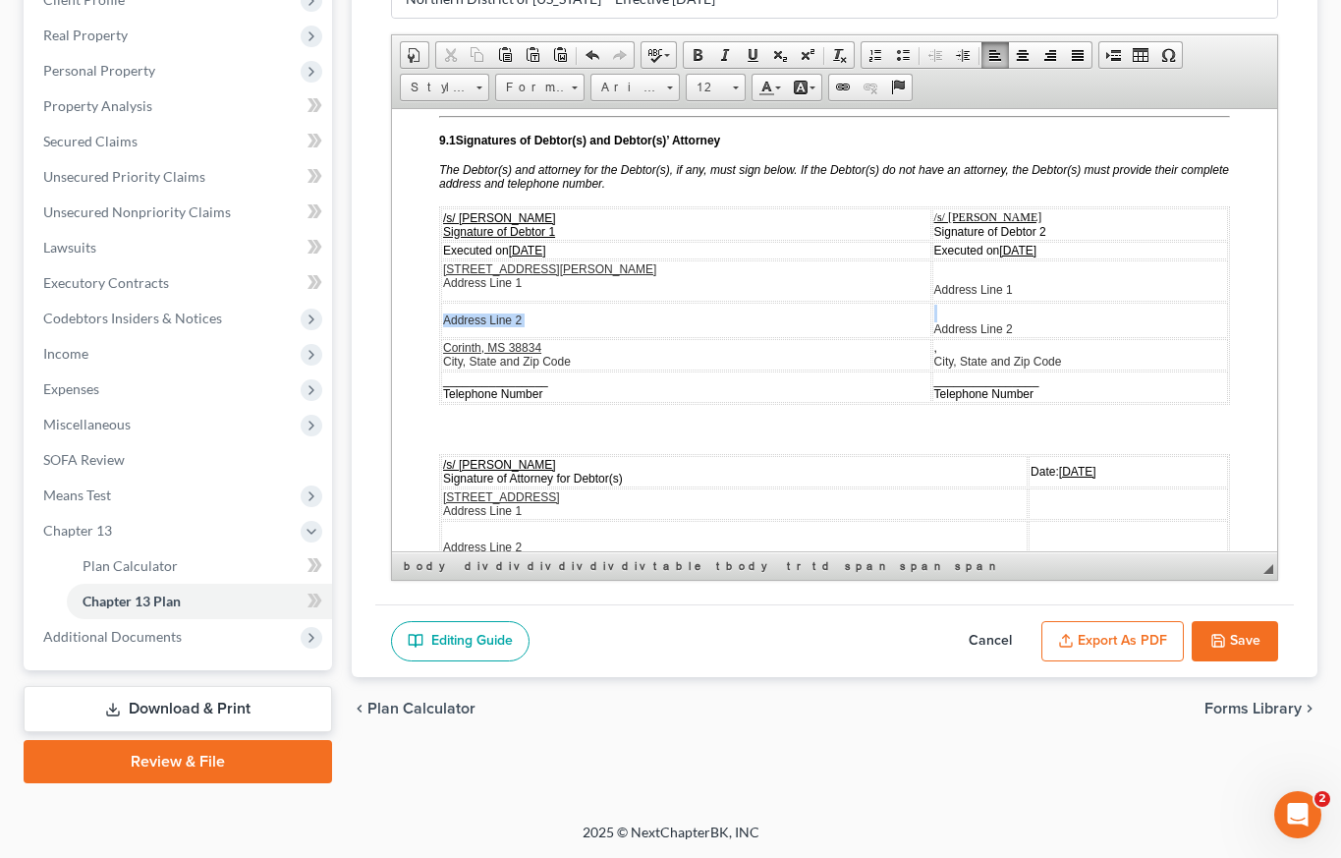
click at [1004, 337] on tr "Address Line 2 Address Line 2" at bounding box center [834, 319] width 787 height 35
click at [1003, 337] on td "Address Line 2" at bounding box center [1080, 319] width 296 height 35
click at [699, 337] on td "Address Line 2" at bounding box center [686, 319] width 490 height 35
drag, startPoint x: 460, startPoint y: 352, endPoint x: 854, endPoint y: 461, distance: 408.8
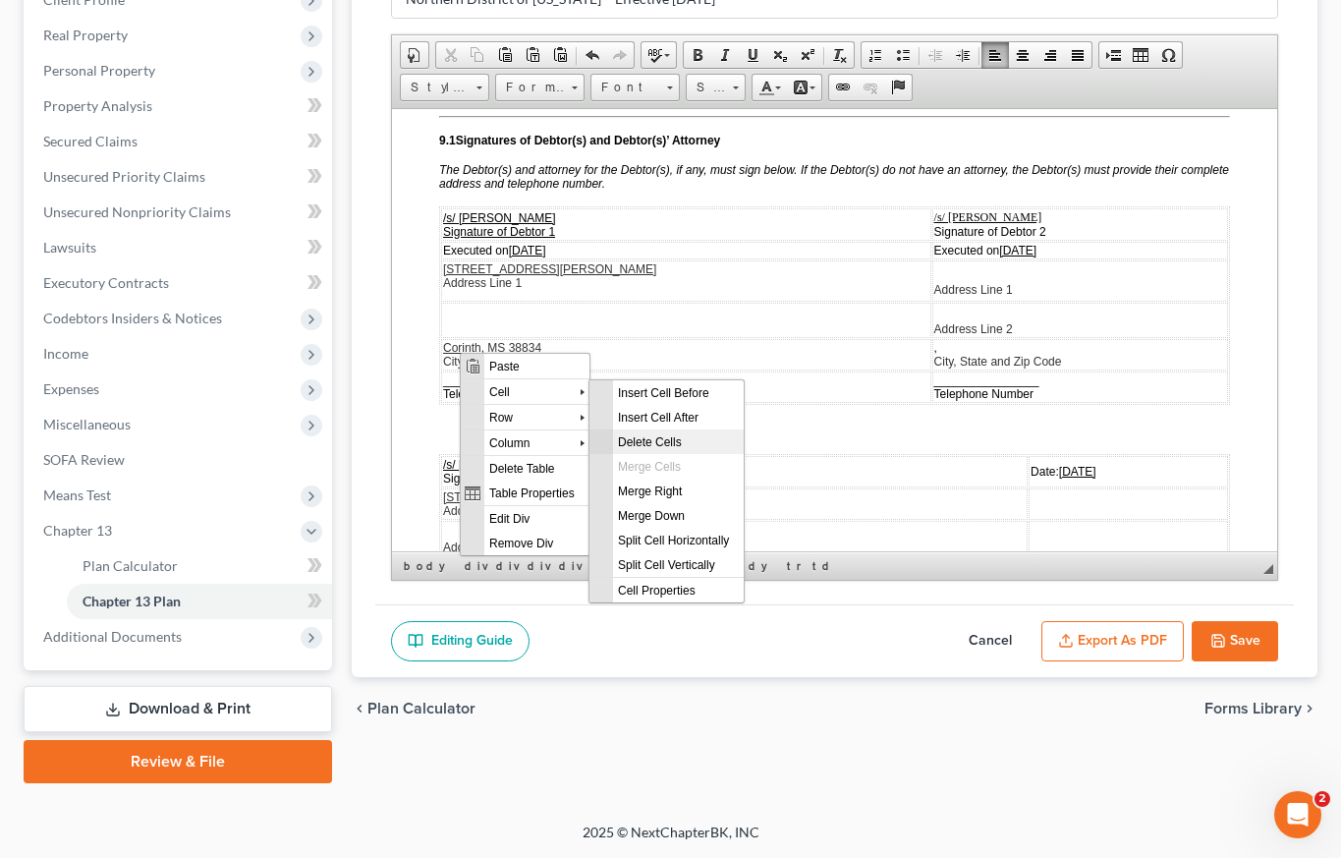
click at [648, 438] on span "Delete Cells" at bounding box center [678, 440] width 131 height 25
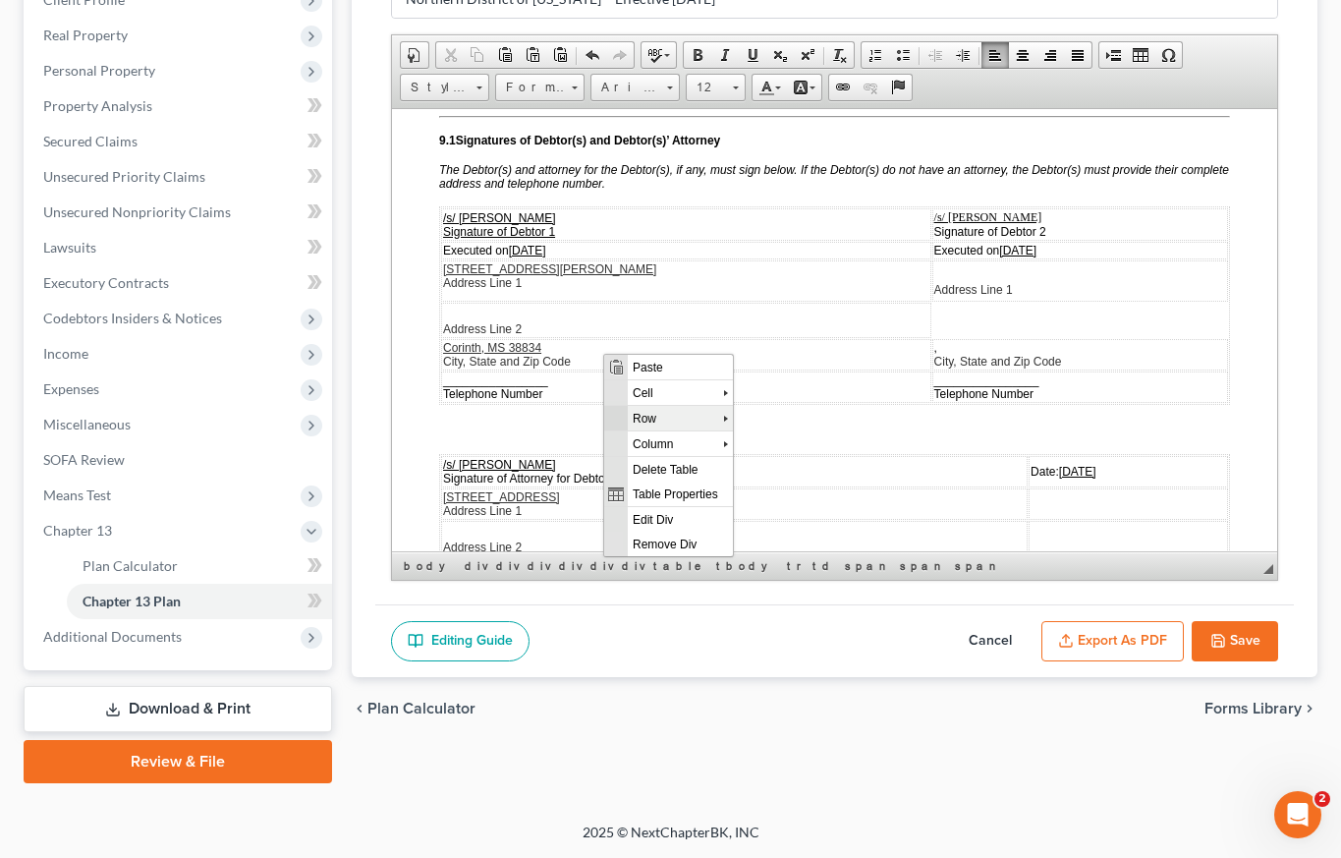
click at [654, 417] on span "Row" at bounding box center [675, 417] width 95 height 25
click at [774, 470] on span "Delete Rows" at bounding box center [814, 467] width 114 height 25
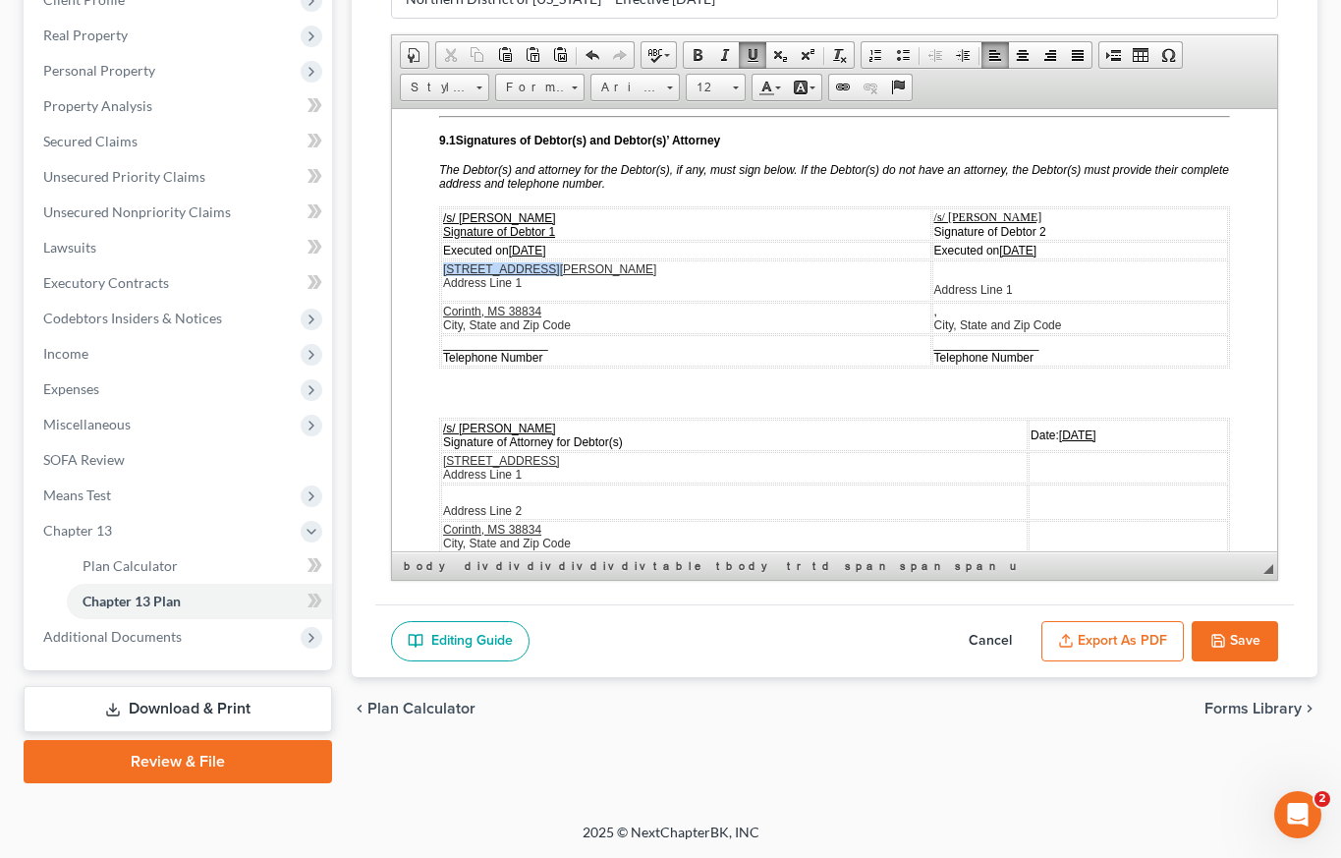
drag, startPoint x: 442, startPoint y: 300, endPoint x: 536, endPoint y: 300, distance: 93.3
click at [536, 289] on p "[STREET_ADDRESS][PERSON_NAME] Address Line 1" at bounding box center [686, 275] width 486 height 28
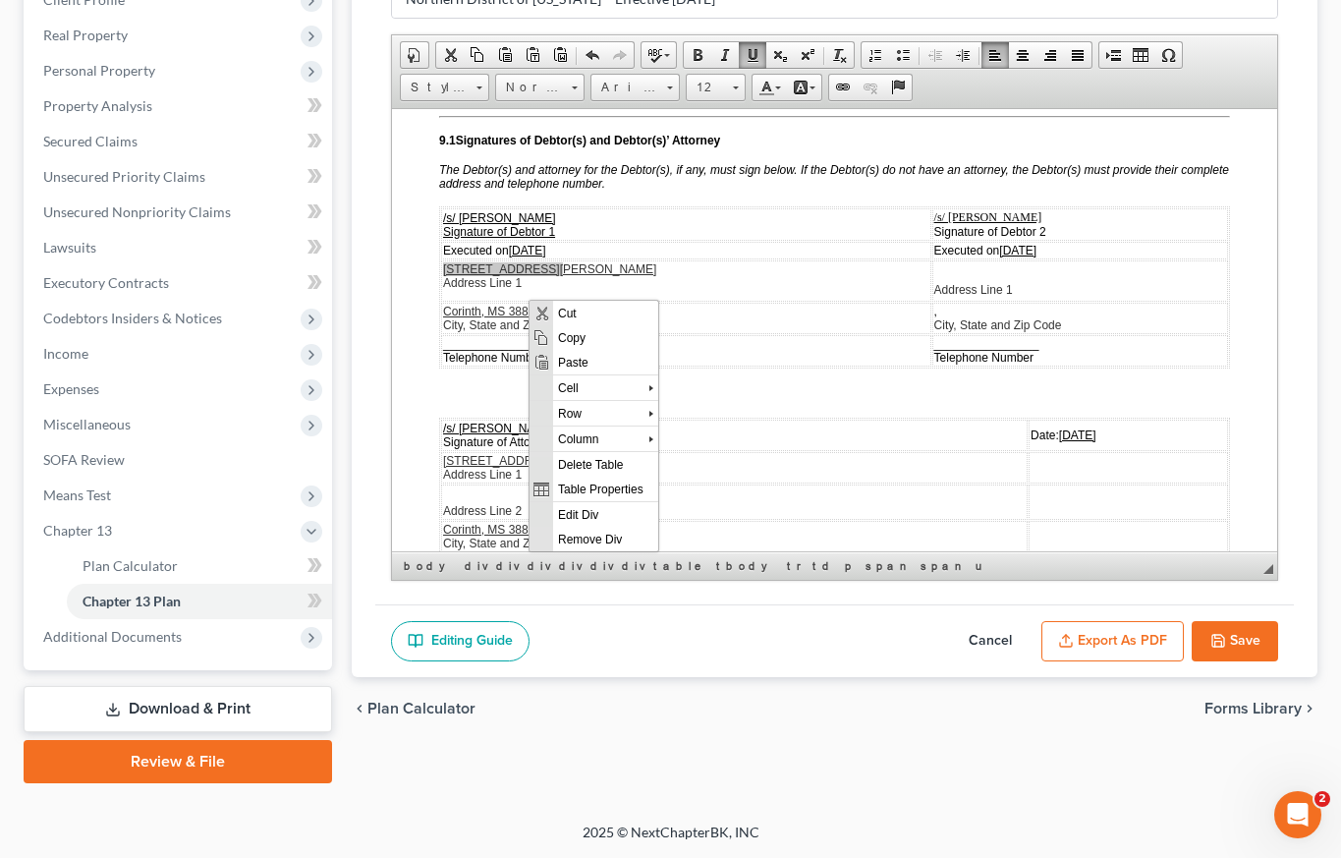
drag, startPoint x: 529, startPoint y: 299, endPoint x: 920, endPoint y: 408, distance: 406.0
click at [574, 339] on span "Copy" at bounding box center [605, 336] width 105 height 25
copy u "[STREET_ADDRESS][PERSON_NAME]"
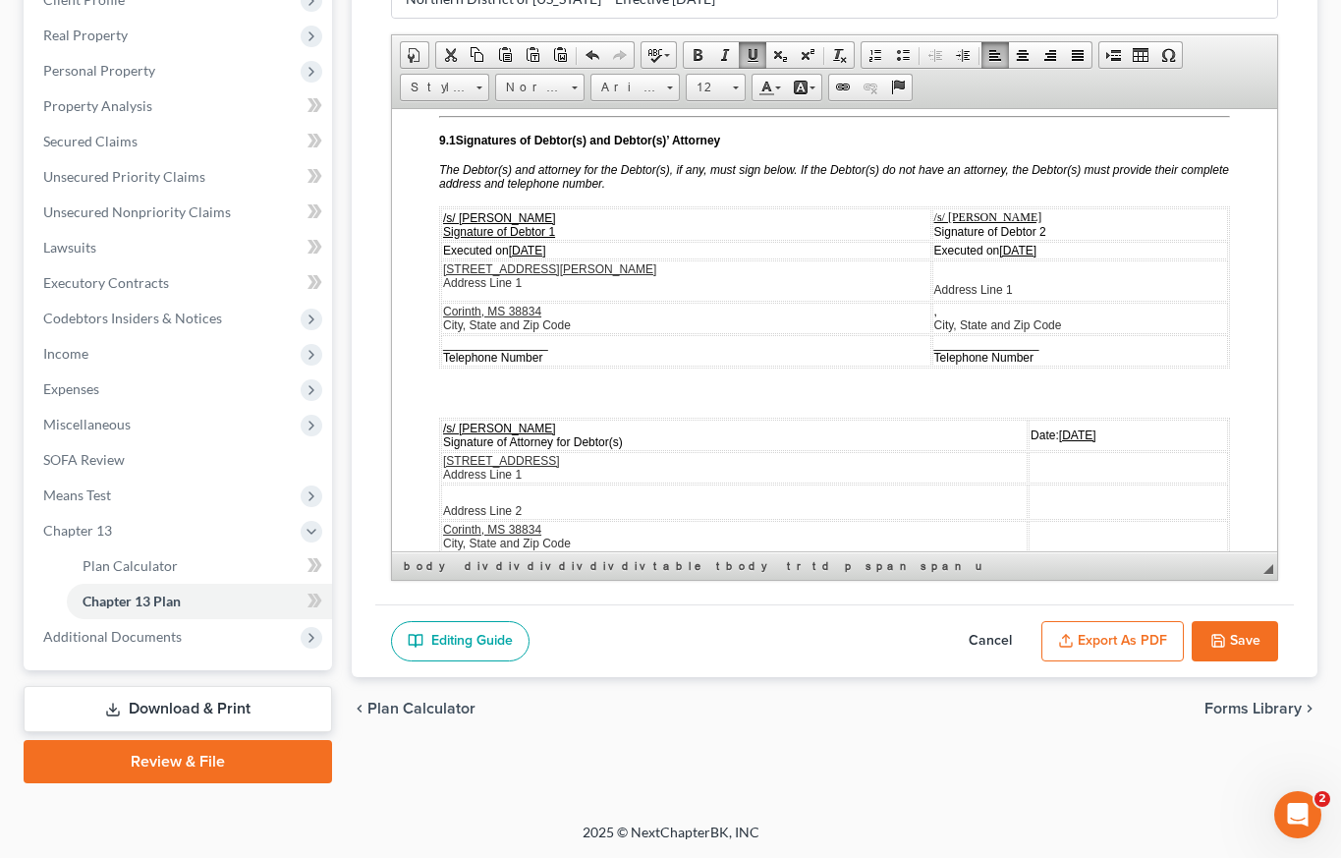
click at [932, 301] on td "Address Line 1" at bounding box center [1080, 279] width 296 height 41
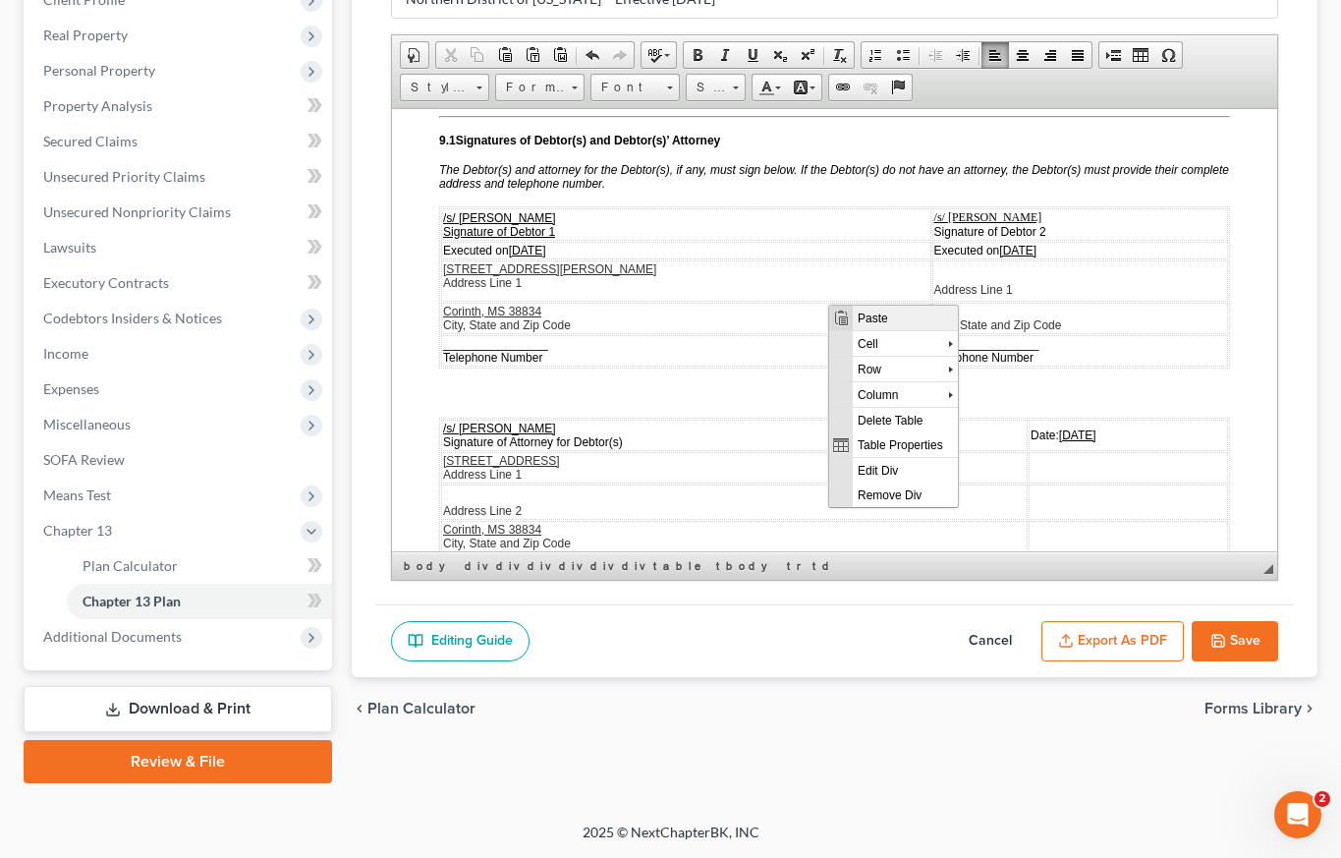
click at [880, 313] on span "Paste" at bounding box center [905, 317] width 105 height 25
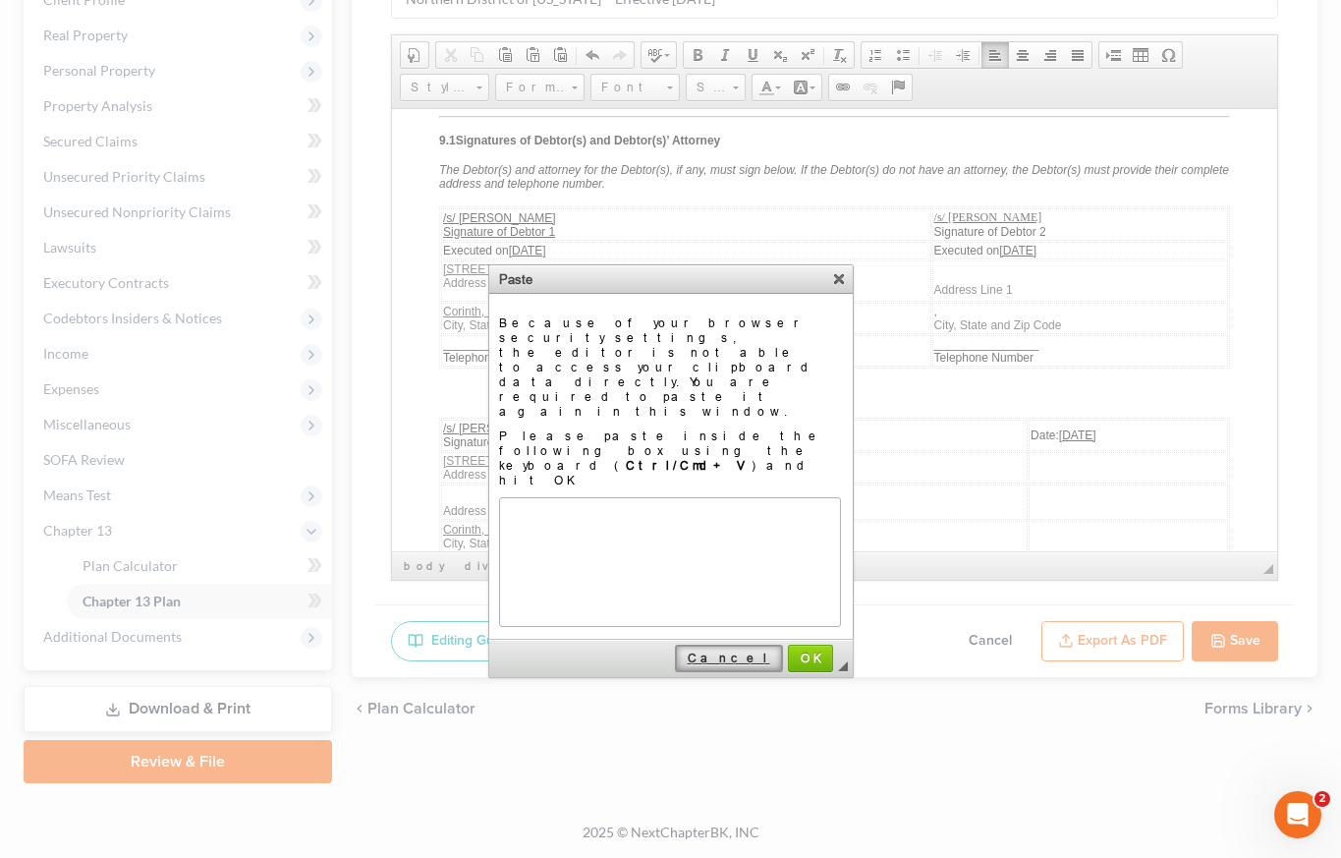
click at [752, 650] on span "Cancel" at bounding box center [729, 657] width 104 height 15
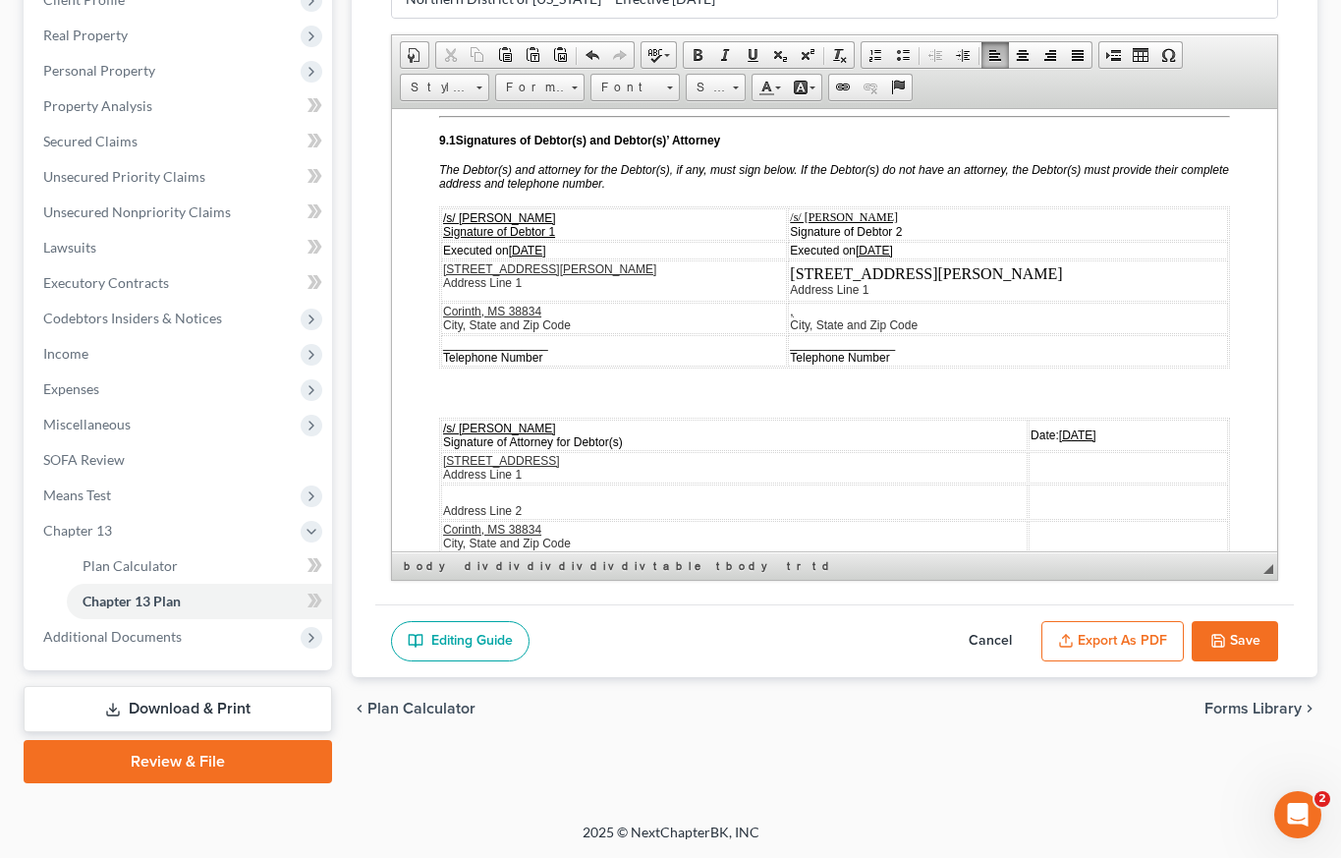
click at [858, 333] on td ", City, State and Zip Code" at bounding box center [1008, 317] width 440 height 31
drag, startPoint x: 945, startPoint y: 301, endPoint x: 820, endPoint y: 300, distance: 124.8
click at [821, 301] on td "[STREET_ADDRESS][PERSON_NAME] Address Line 1" at bounding box center [1008, 279] width 440 height 41
click at [759, 55] on span at bounding box center [753, 55] width 16 height 16
click at [567, 88] on link "Format" at bounding box center [539, 88] width 89 height 28
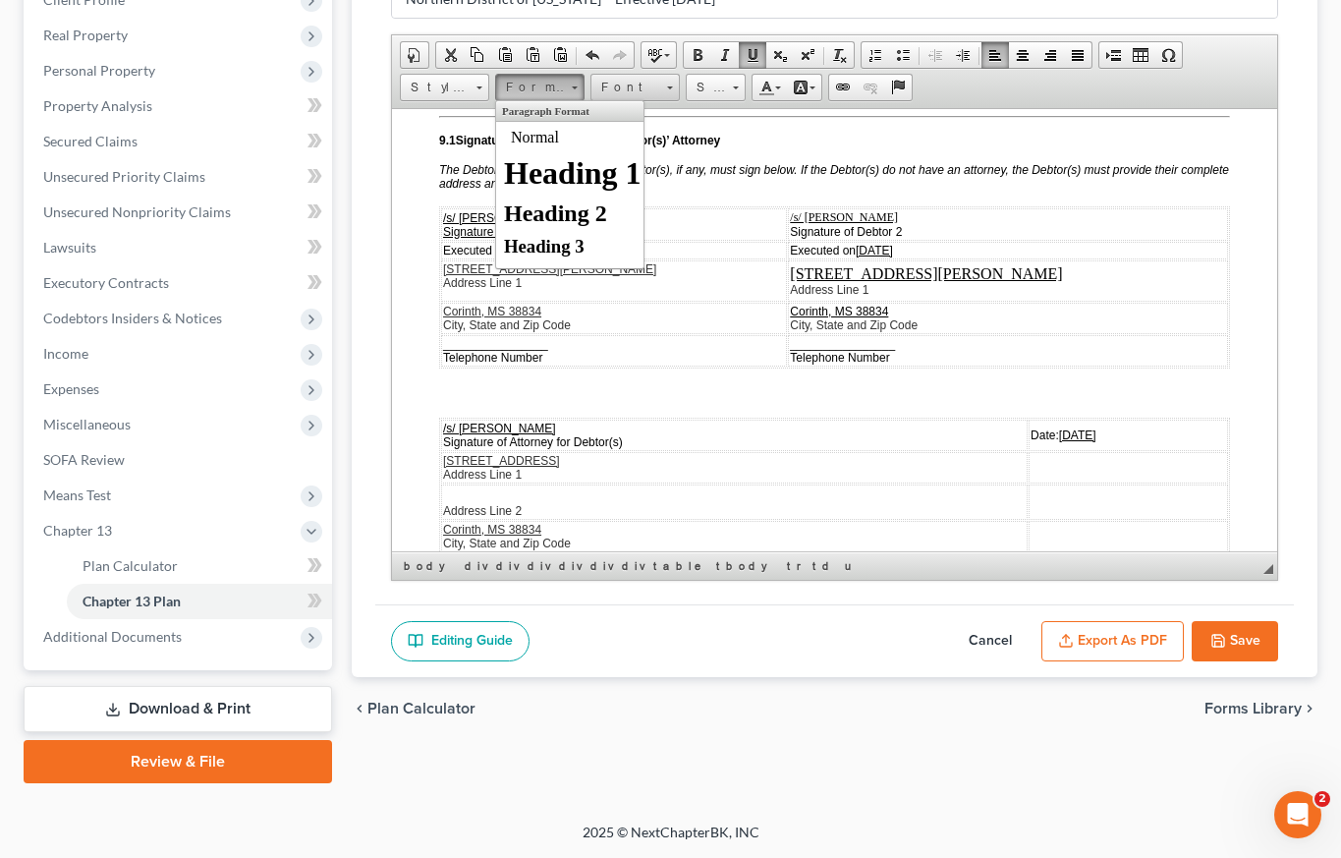
click at [632, 83] on span "Font" at bounding box center [626, 88] width 69 height 26
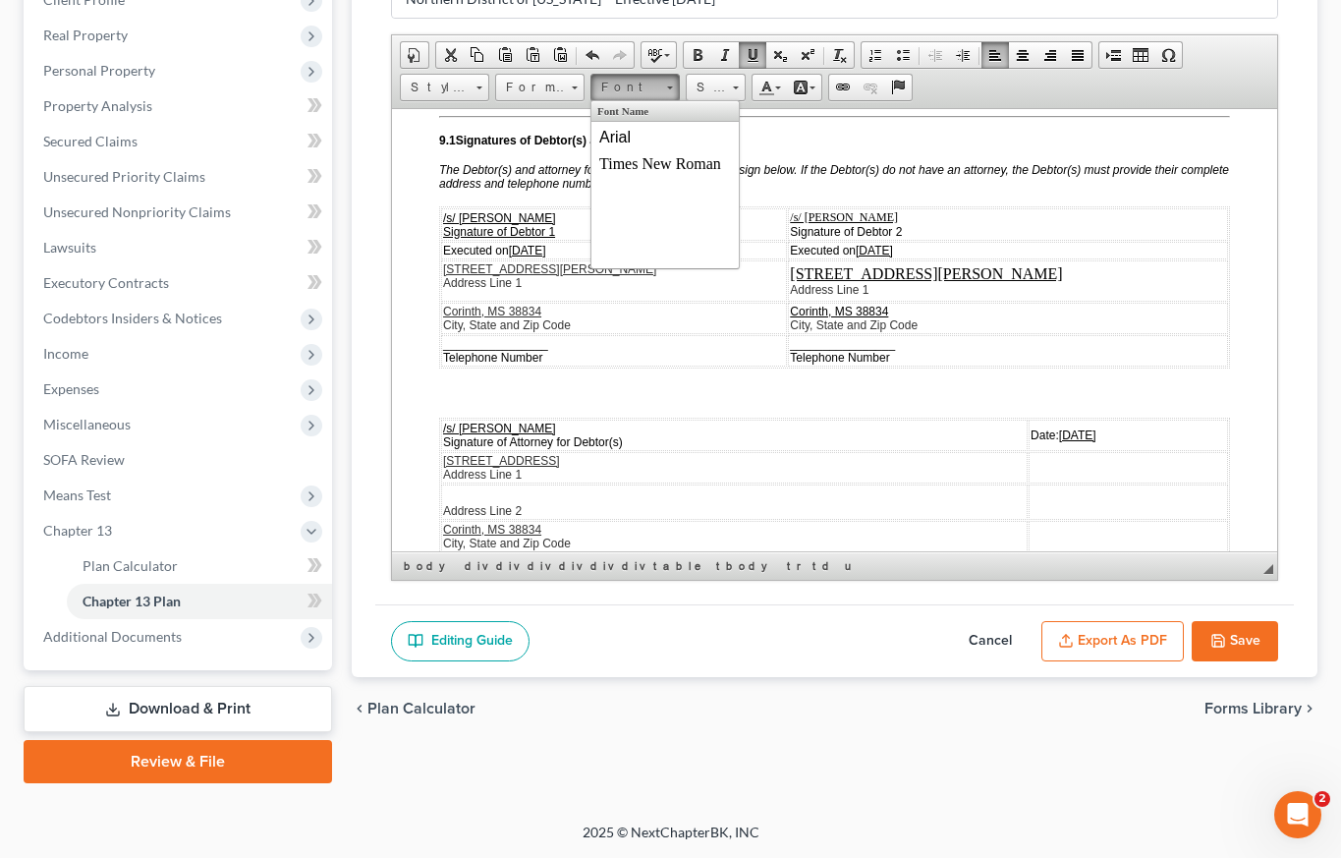
click at [637, 85] on span "Font" at bounding box center [626, 88] width 69 height 26
drag, startPoint x: 639, startPoint y: 141, endPoint x: 873, endPoint y: 112, distance: 235.6
click at [639, 141] on link "Arial" at bounding box center [664, 137] width 141 height 26
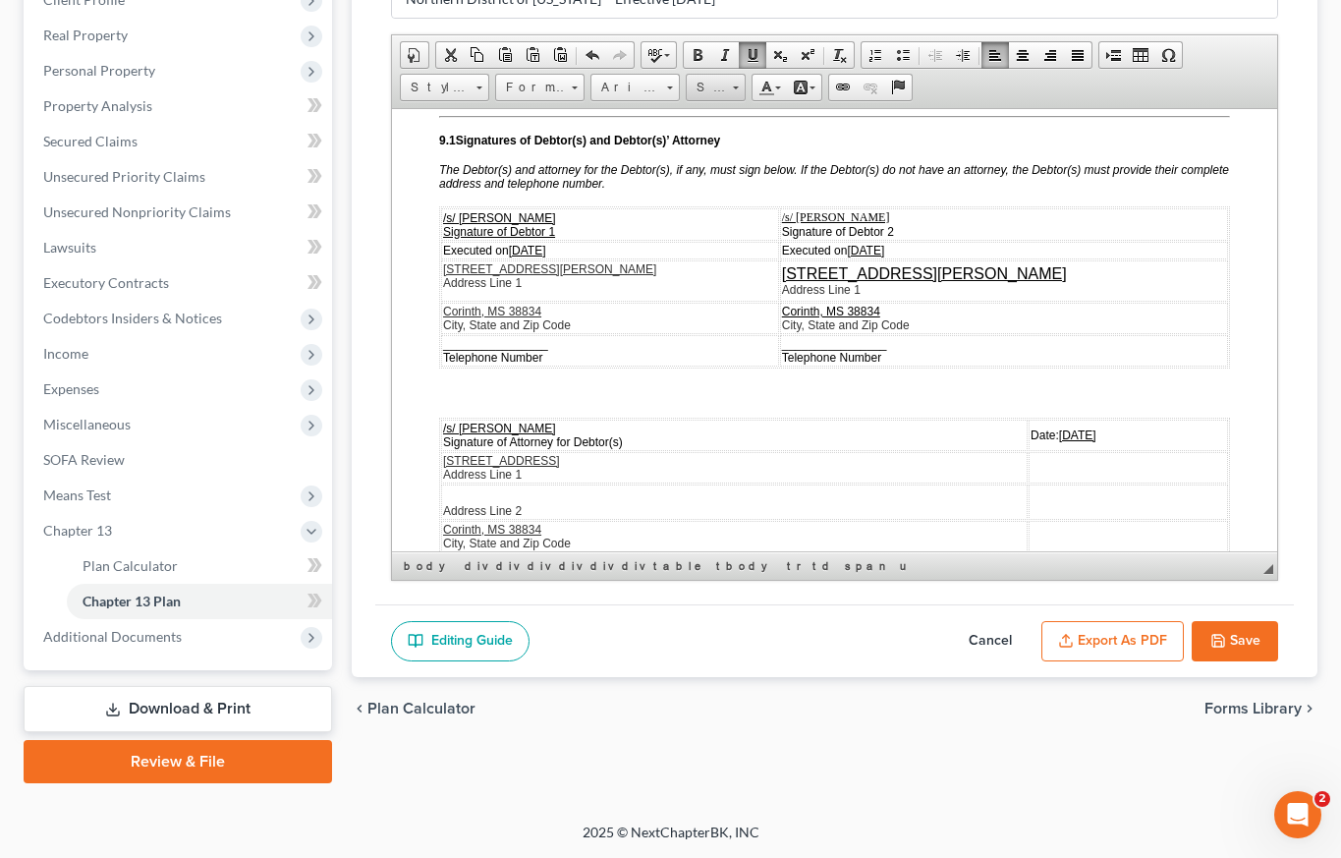
click at [728, 83] on link "Size" at bounding box center [716, 88] width 60 height 28
click at [719, 240] on link "12" at bounding box center [746, 243] width 112 height 26
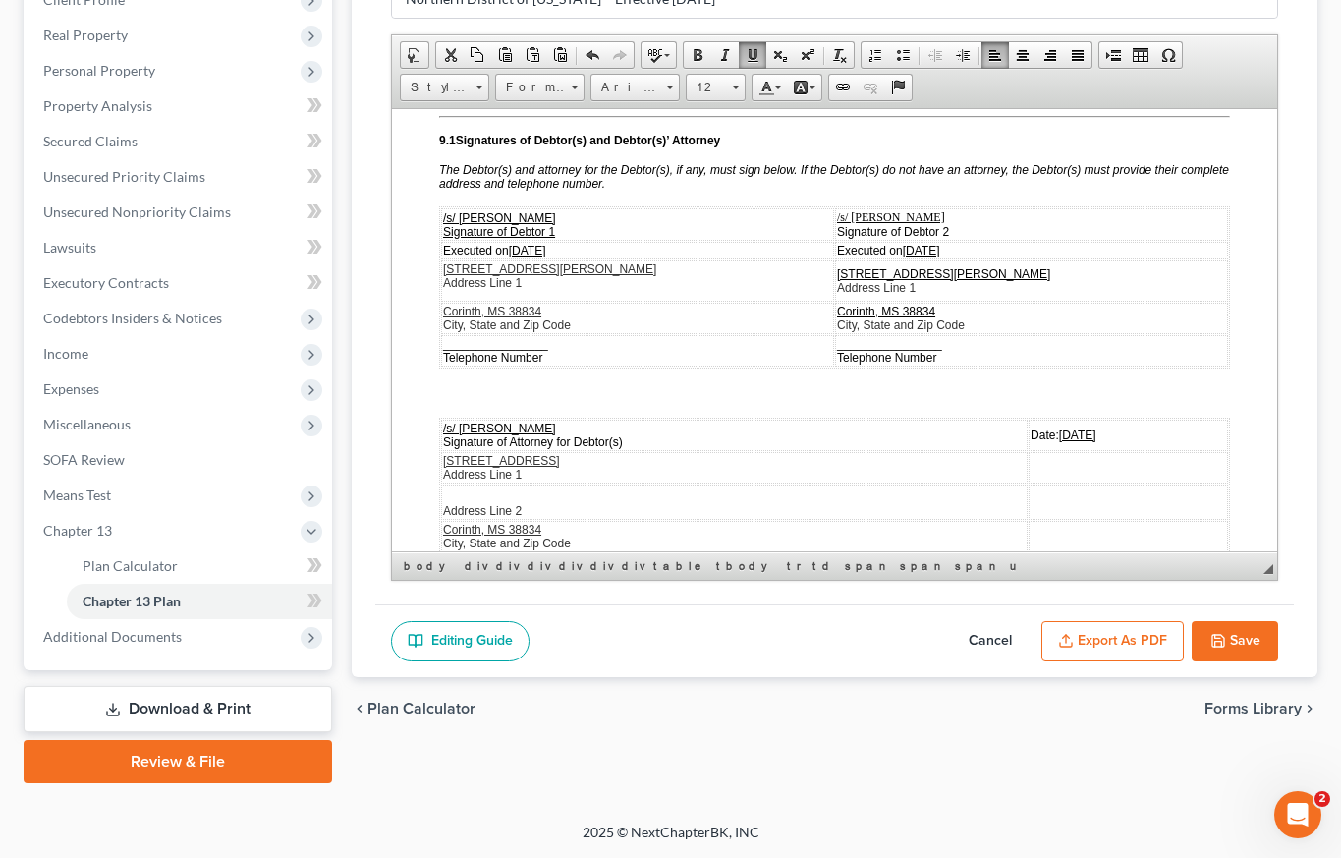
click at [1023, 301] on td "[STREET_ADDRESS][PERSON_NAME] Address Line 1" at bounding box center [1031, 279] width 393 height 41
click at [657, 401] on p at bounding box center [834, 392] width 791 height 18
click at [462, 401] on p at bounding box center [834, 392] width 791 height 18
click at [452, 401] on p at bounding box center [834, 392] width 791 height 18
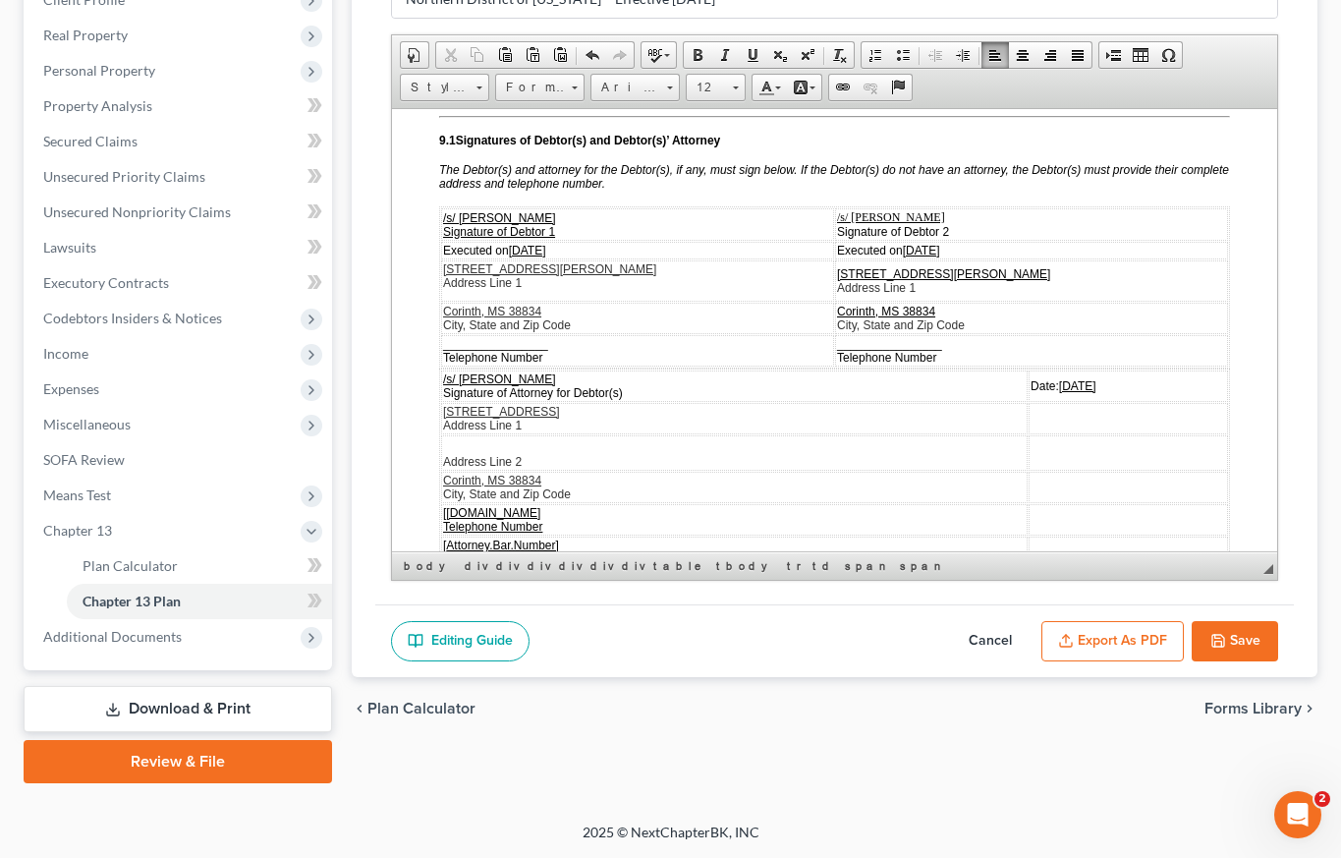
click at [446, 470] on td "Address Line 2" at bounding box center [734, 451] width 587 height 35
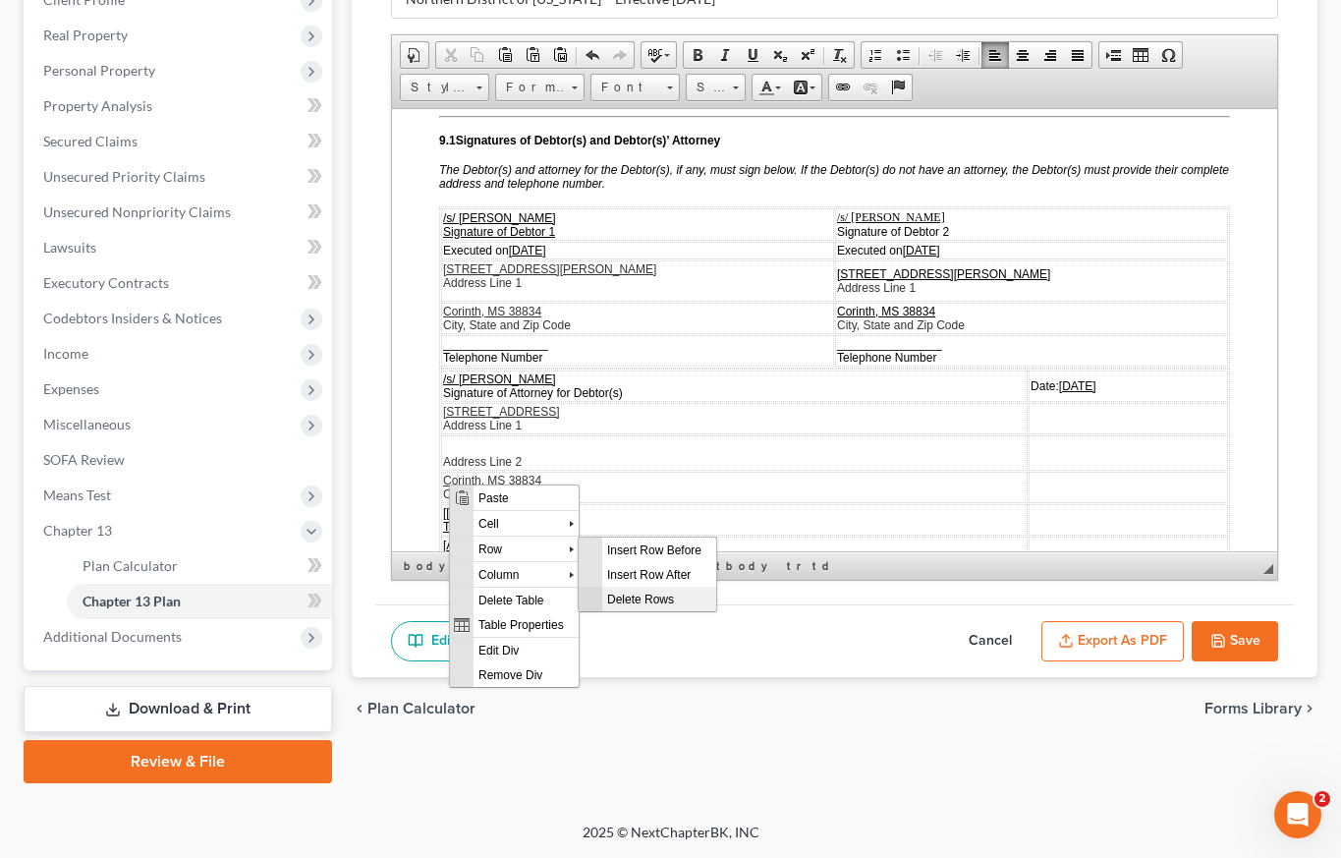
click at [649, 599] on span "Delete Rows" at bounding box center [659, 598] width 114 height 25
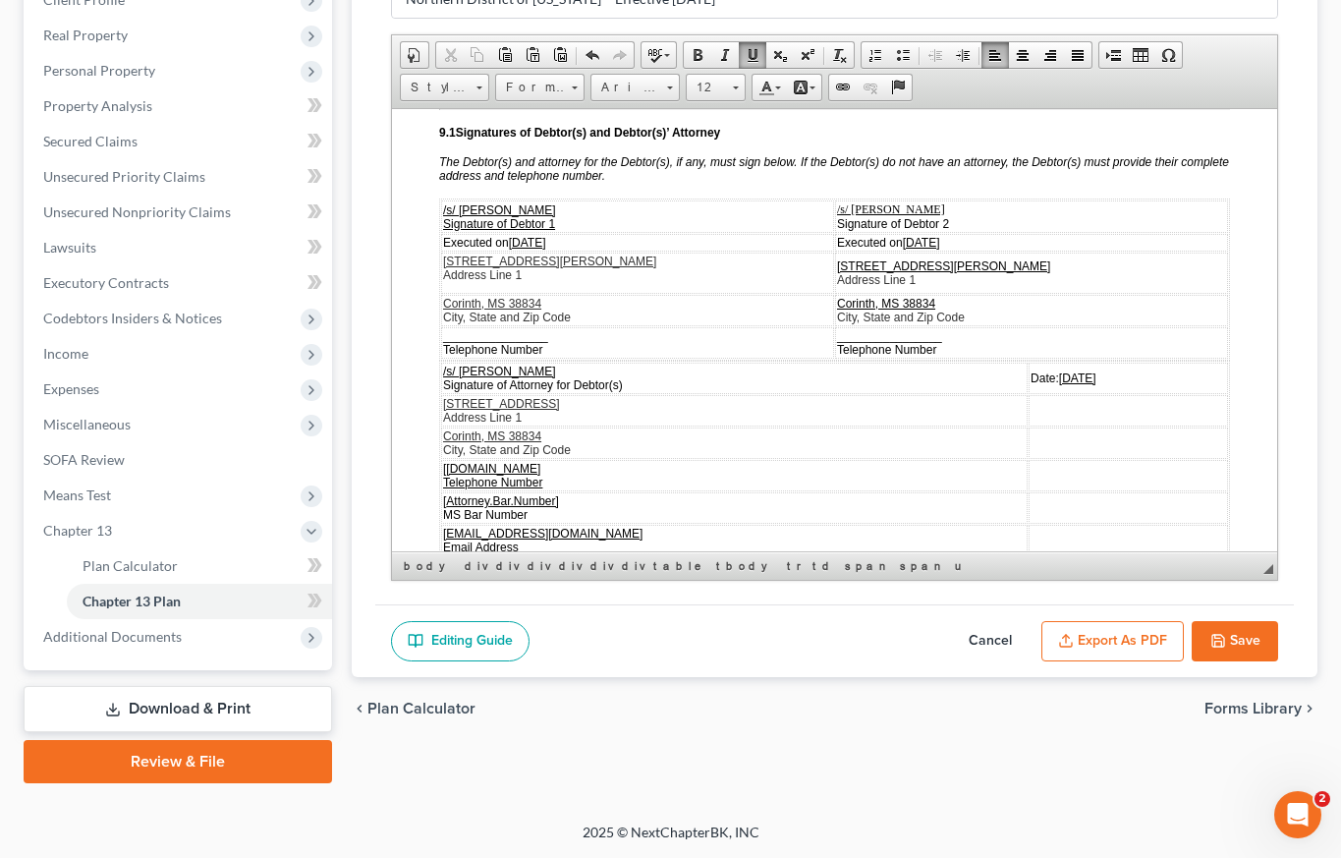
scroll to position [5546, 0]
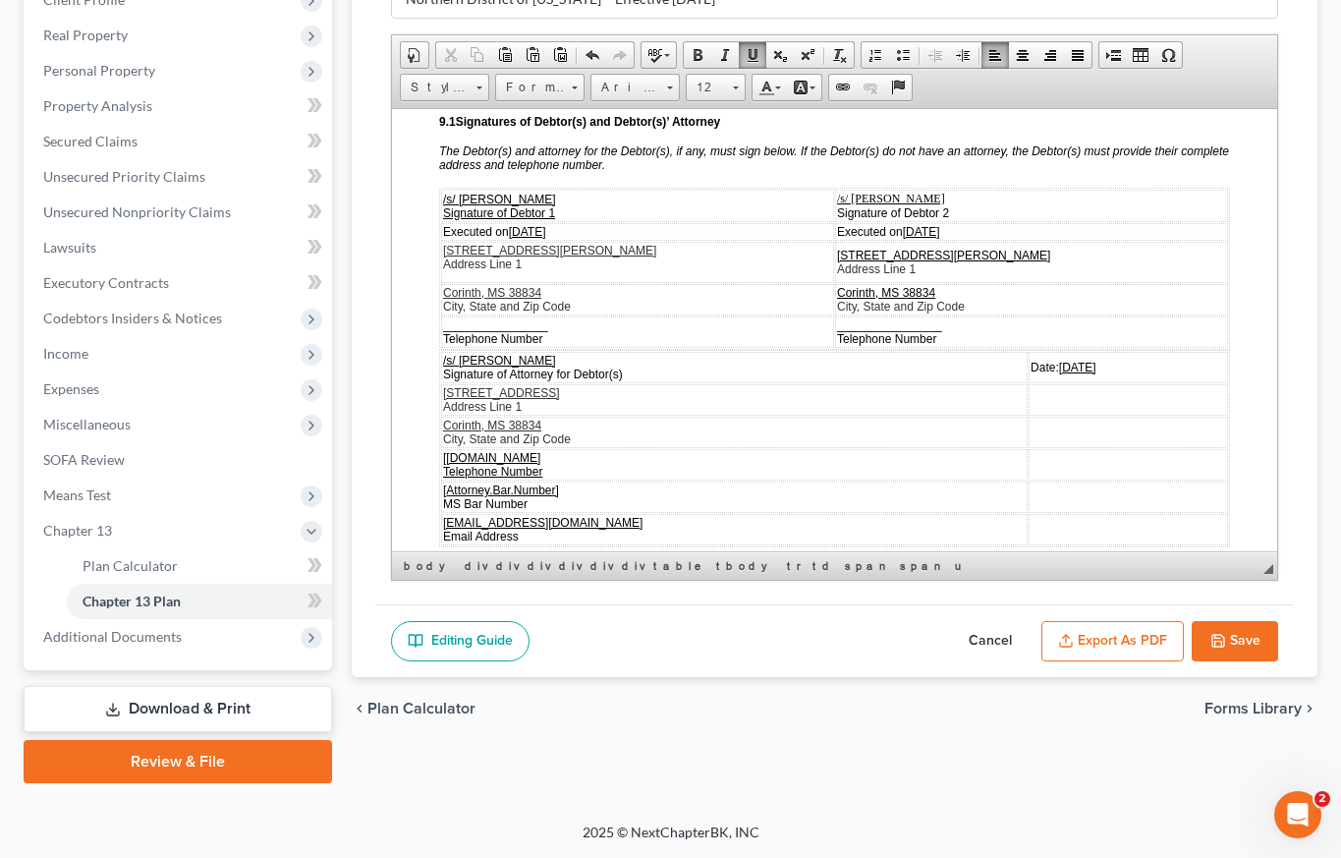
click at [530, 479] on td "[[DOMAIN_NAME] Telephone Number" at bounding box center [734, 463] width 587 height 31
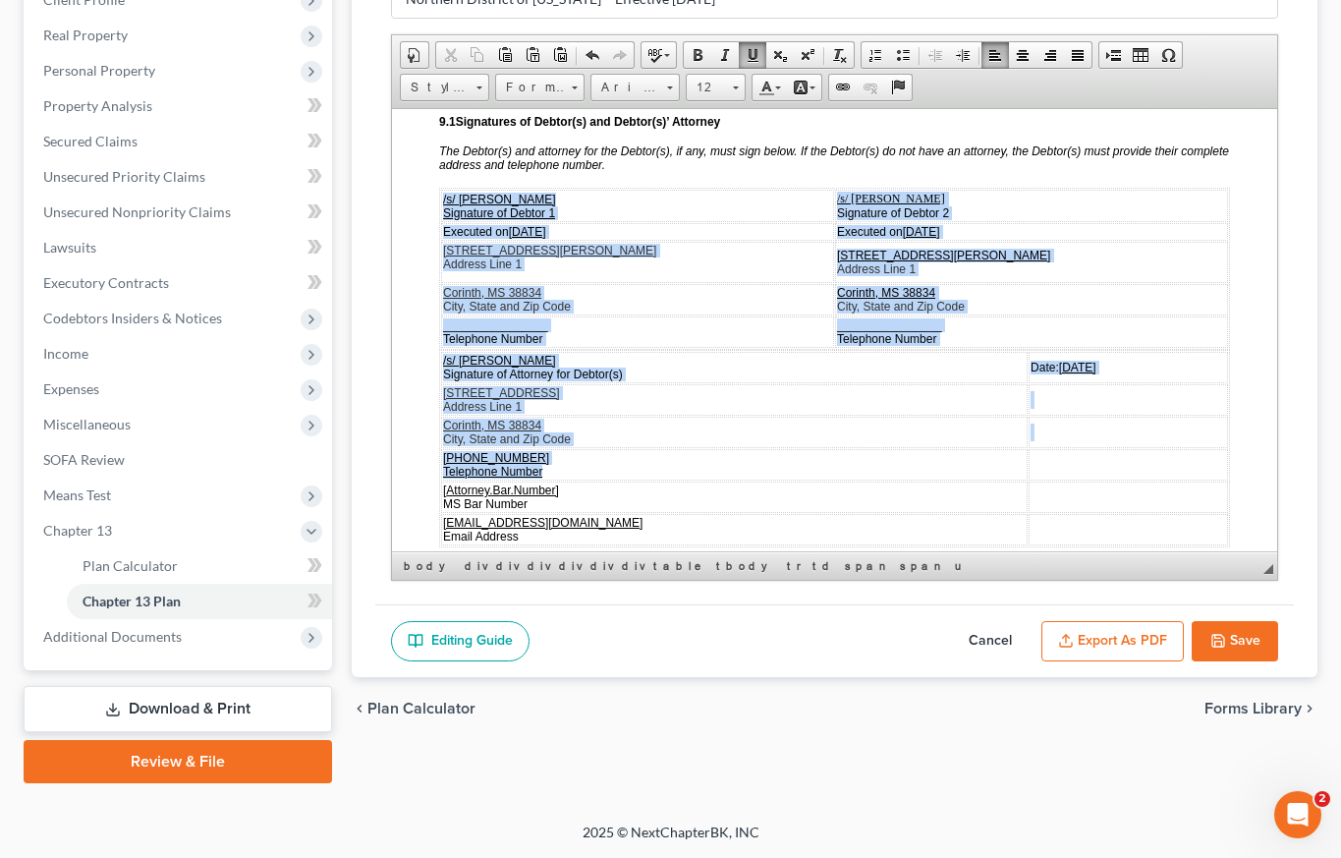
drag, startPoint x: 553, startPoint y: 500, endPoint x: 437, endPoint y: 506, distance: 116.1
click at [439, 504] on table "/s/ [PERSON_NAME] Signature of Attorney for Debtor(s) Date: [DATE] 607 Childs S…" at bounding box center [834, 447] width 791 height 197
click at [475, 510] on tbody "/s/ [PERSON_NAME] Signature of Attorney for Debtor(s) Date: [DATE] 607 Childs S…" at bounding box center [834, 448] width 787 height 194
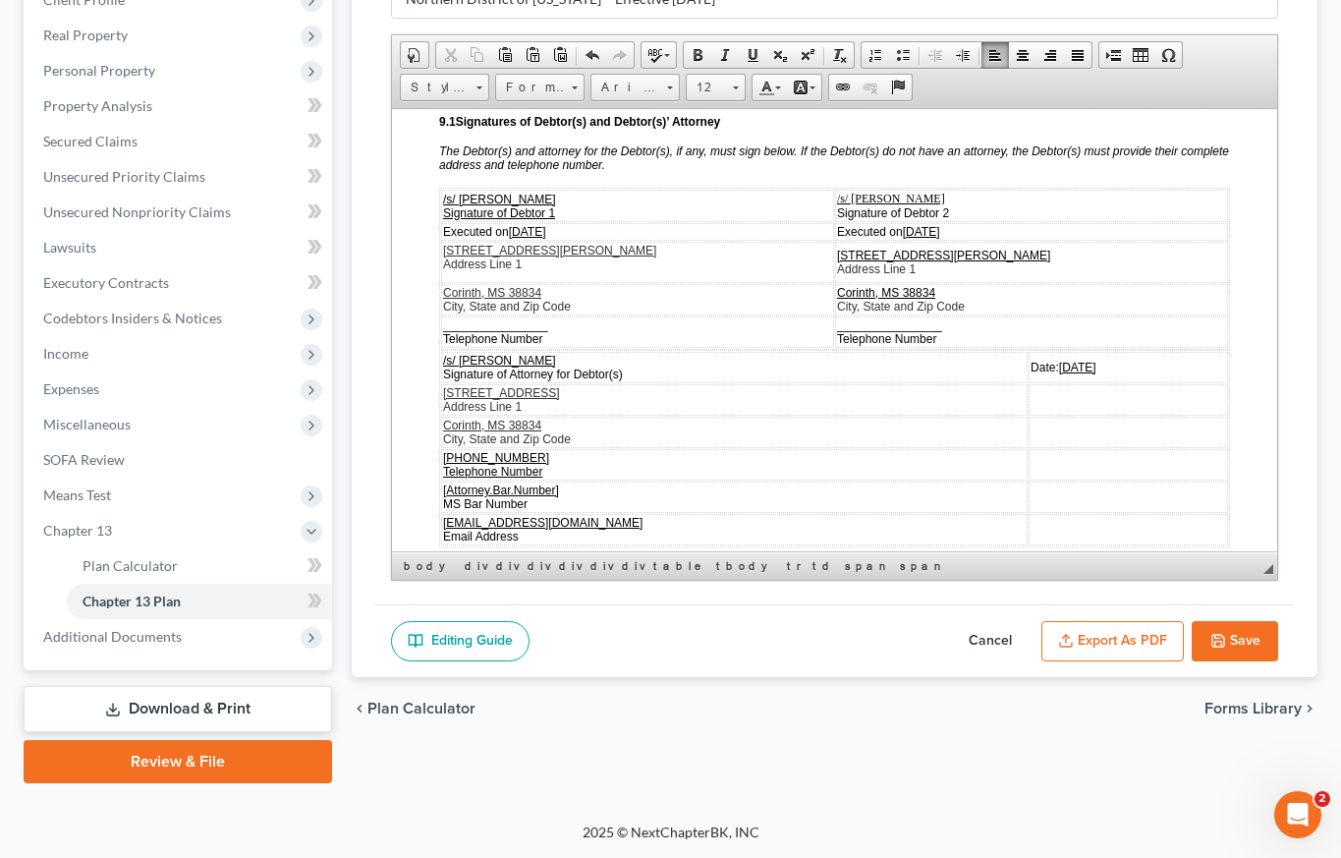
click at [557, 479] on td "[PHONE_NUMBER] Telephone Number" at bounding box center [734, 463] width 587 height 31
click at [445, 464] on u "[PHONE_NUMBER]" at bounding box center [496, 457] width 106 height 14
drag, startPoint x: 559, startPoint y: 507, endPoint x: 448, endPoint y: 504, distance: 111.1
click at [448, 479] on td "Telephone [PHONE_NUMBER] Telephone Number" at bounding box center [734, 463] width 587 height 31
click at [562, 502] on td "[ Attorney.Bar.Number] MS Bar Number" at bounding box center [734, 486] width 587 height 31
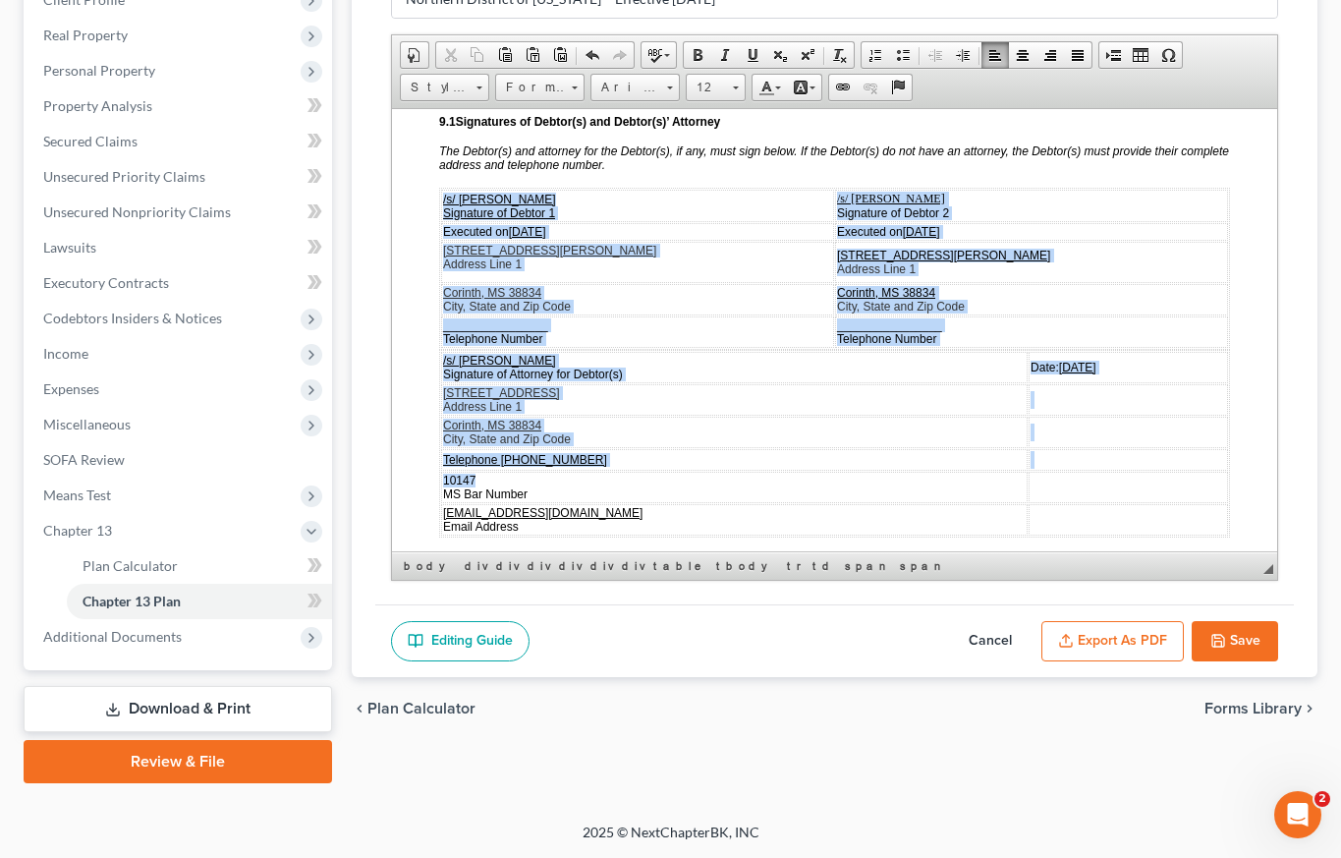
drag, startPoint x: 487, startPoint y: 513, endPoint x: 439, endPoint y: 512, distance: 48.2
click at [439, 512] on table "/s/ [PERSON_NAME] Signature of Attorney for Debtor(s) Date: [DATE] 607 Childs S…" at bounding box center [834, 443] width 791 height 188
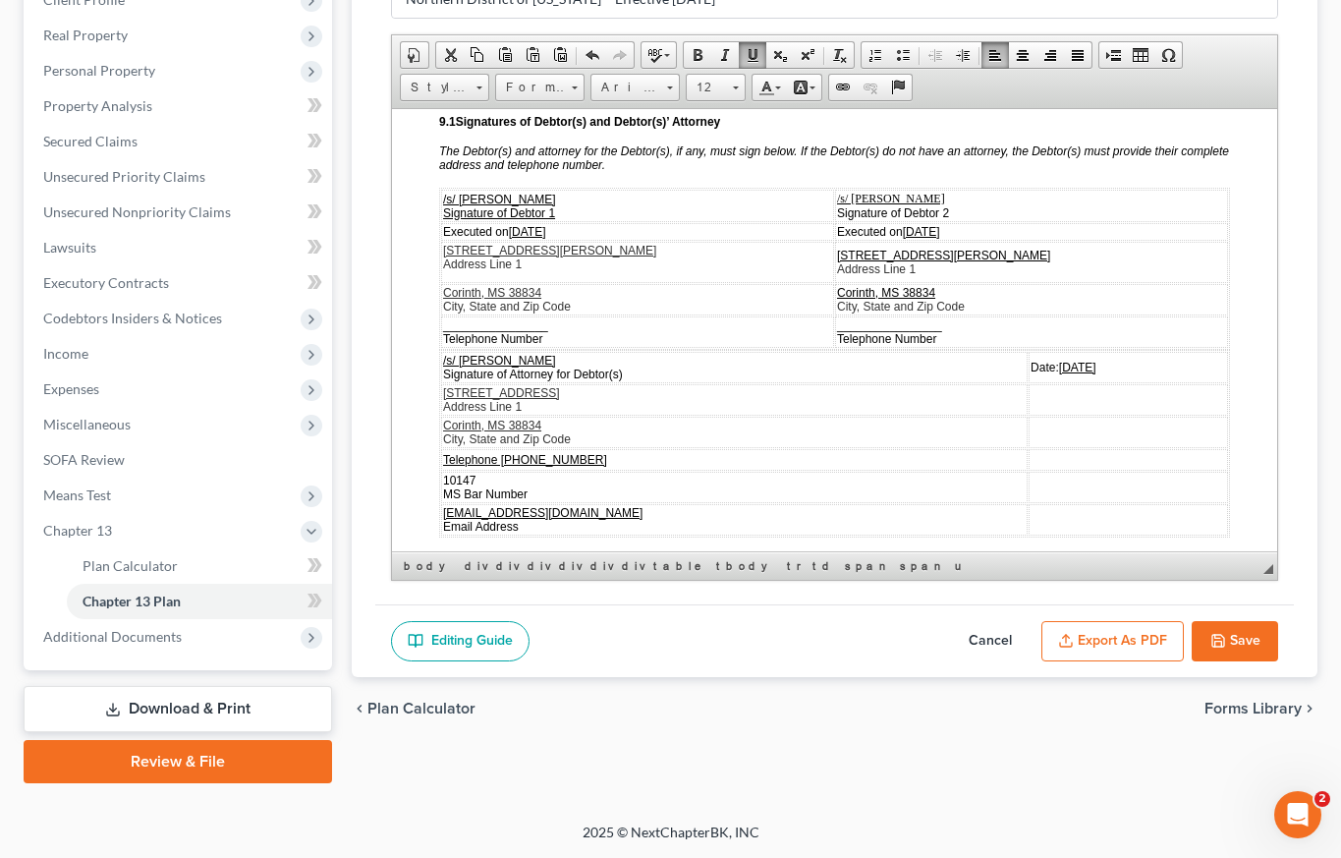
click at [504, 500] on span "10147 MS Bar Number" at bounding box center [485, 487] width 85 height 28
click at [443, 500] on span "10147 MS Bar Number" at bounding box center [485, 487] width 85 height 28
click at [549, 492] on td "MS Bar Number" at bounding box center [734, 482] width 587 height 22
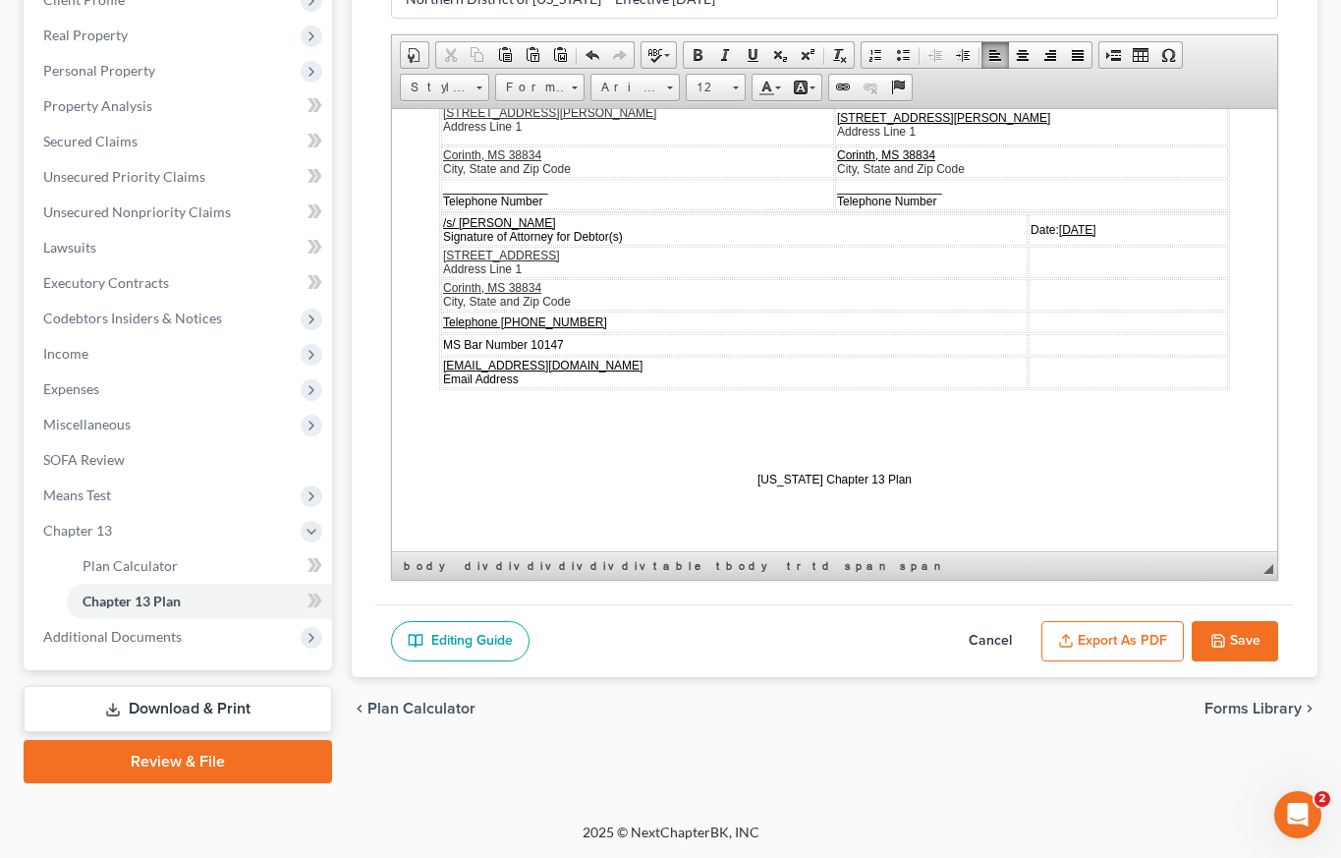
scroll to position [5714, 0]
drag, startPoint x: 519, startPoint y: 385, endPoint x: 423, endPoint y: 394, distance: 95.7
click at [515, 381] on span "[EMAIL_ADDRESS][DOMAIN_NAME] Email Address" at bounding box center [542, 372] width 199 height 28
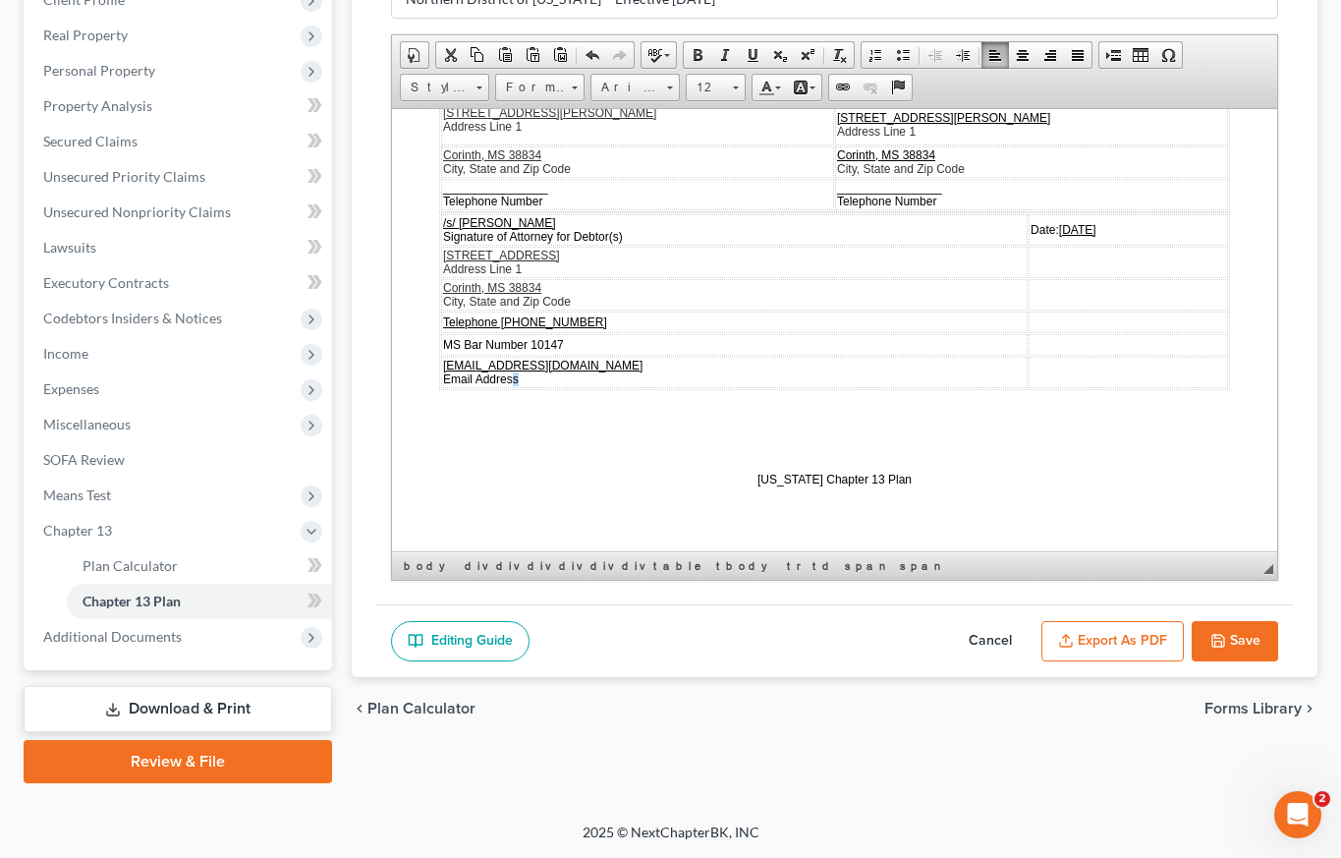
click at [520, 382] on td "[EMAIL_ADDRESS][DOMAIN_NAME] Email Address" at bounding box center [734, 371] width 587 height 31
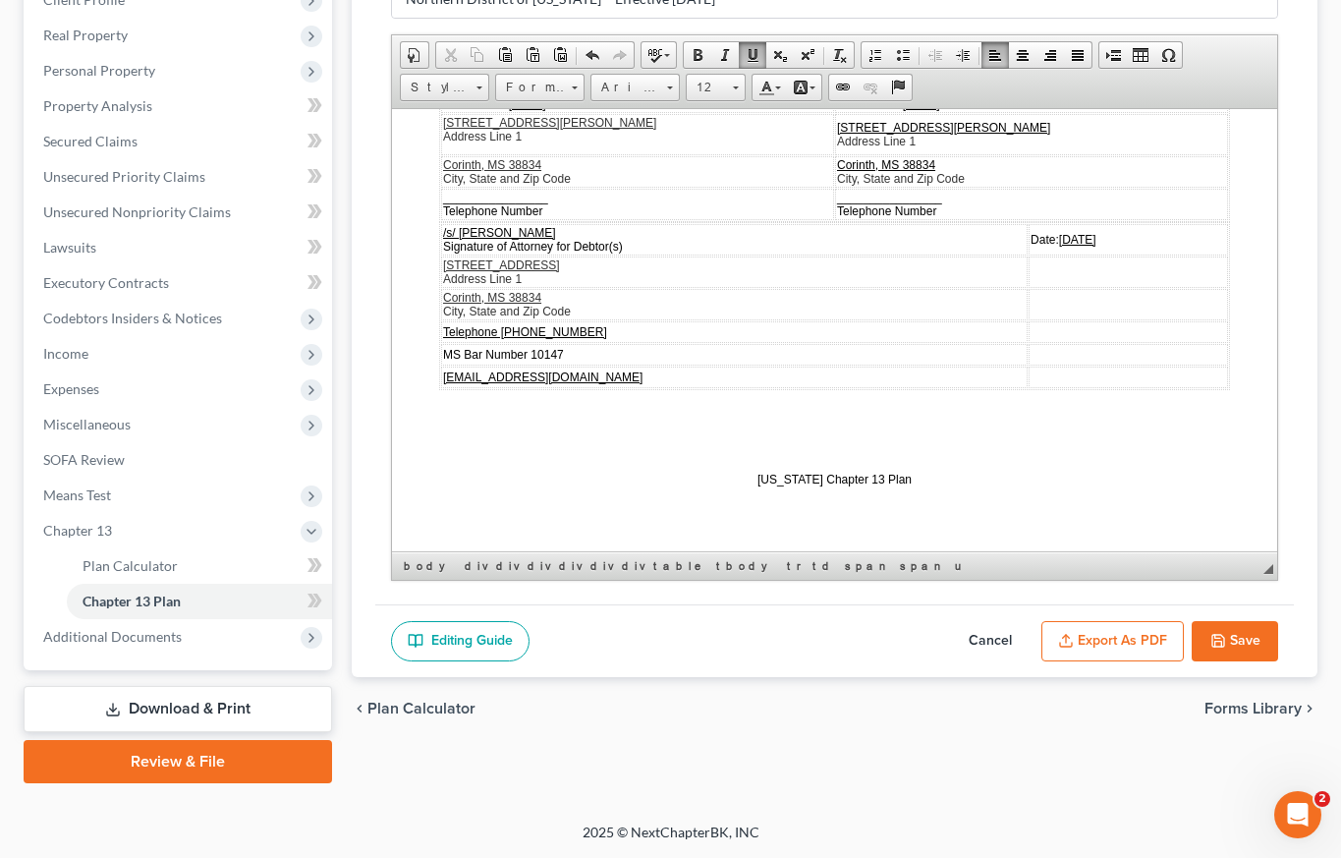
scroll to position [5704, 0]
click at [580, 311] on td "Corinth, MS 38834 City, State and Zip Code" at bounding box center [734, 303] width 587 height 31
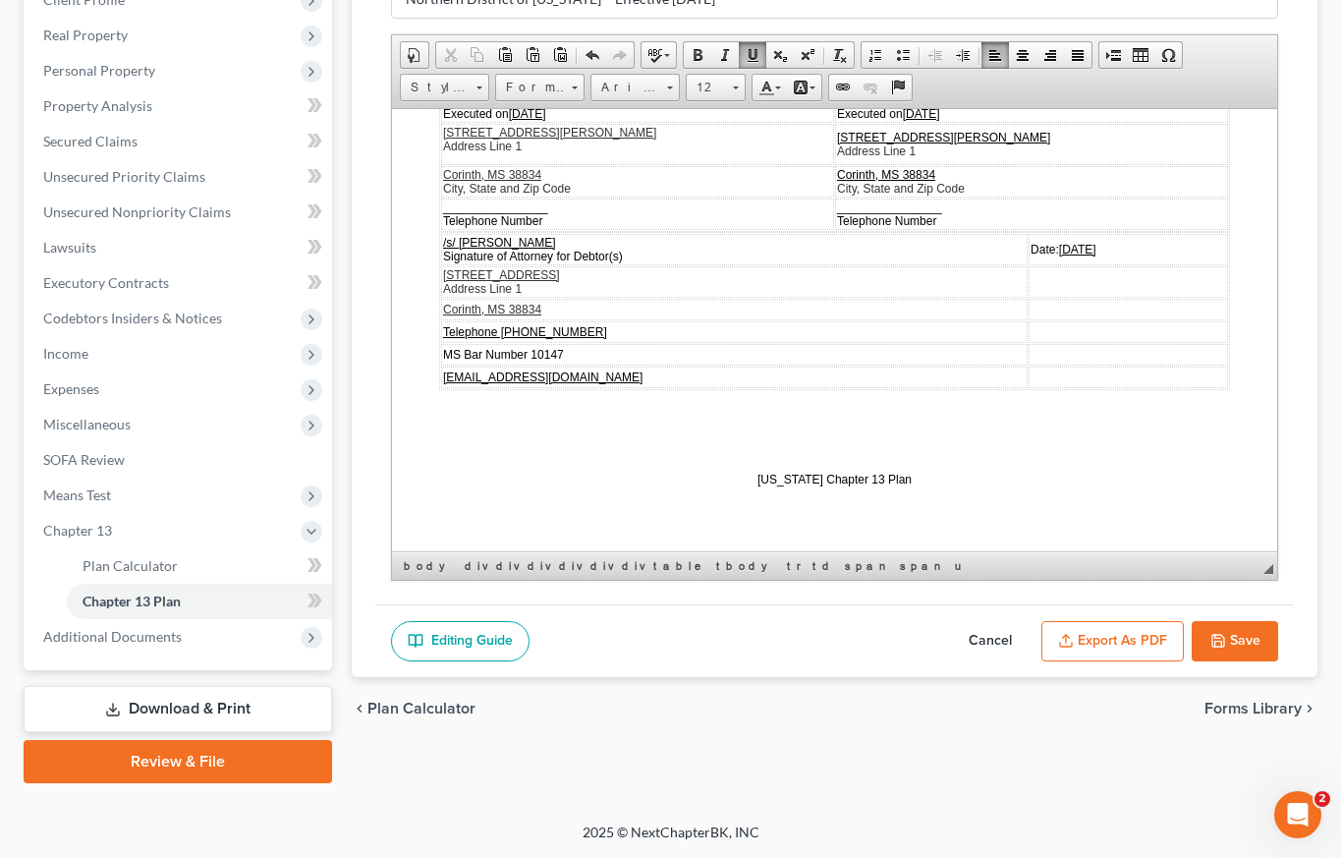
scroll to position [5694, 0]
click at [576, 292] on td "607 Childs Street Address Line 1" at bounding box center [734, 280] width 587 height 31
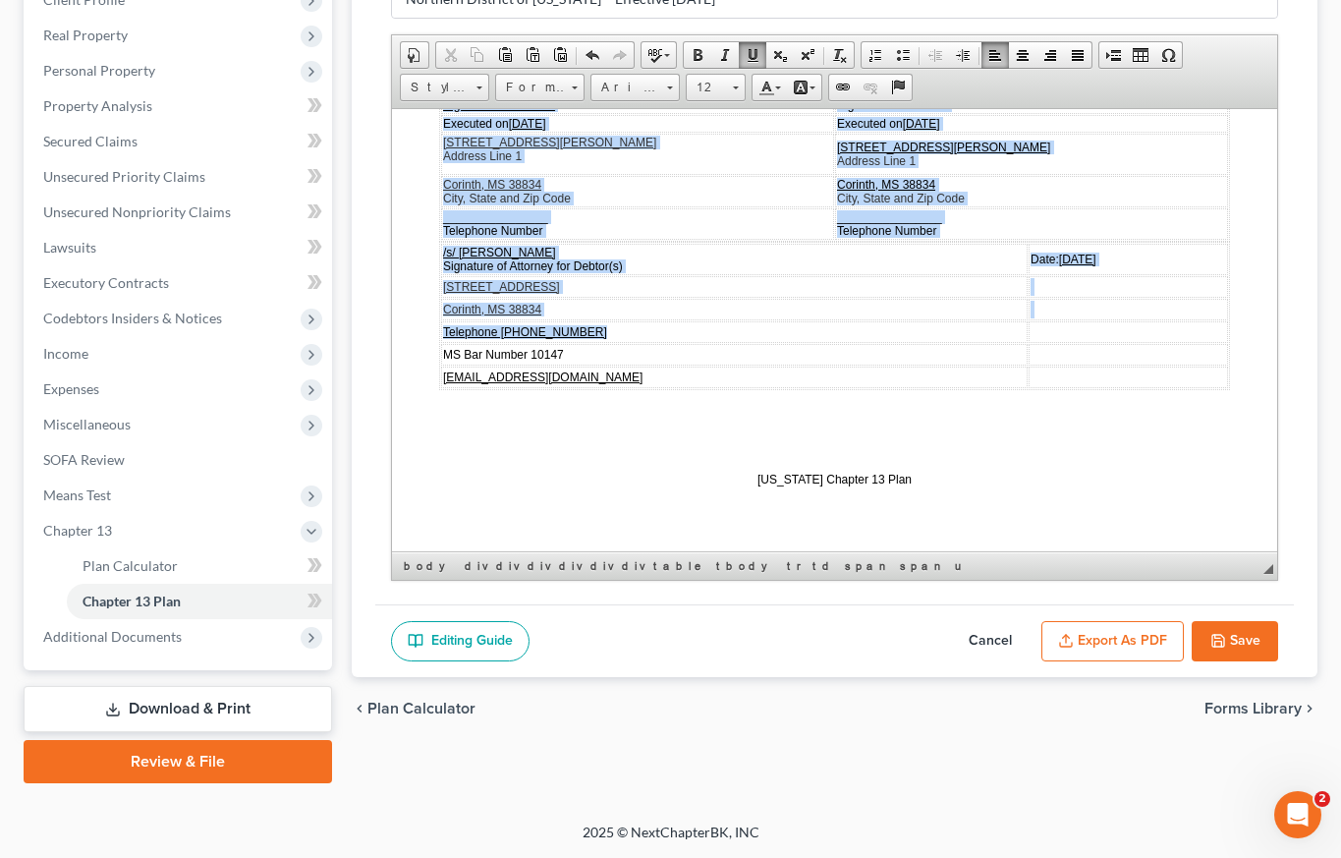
drag, startPoint x: 589, startPoint y: 331, endPoint x: 437, endPoint y: 334, distance: 151.3
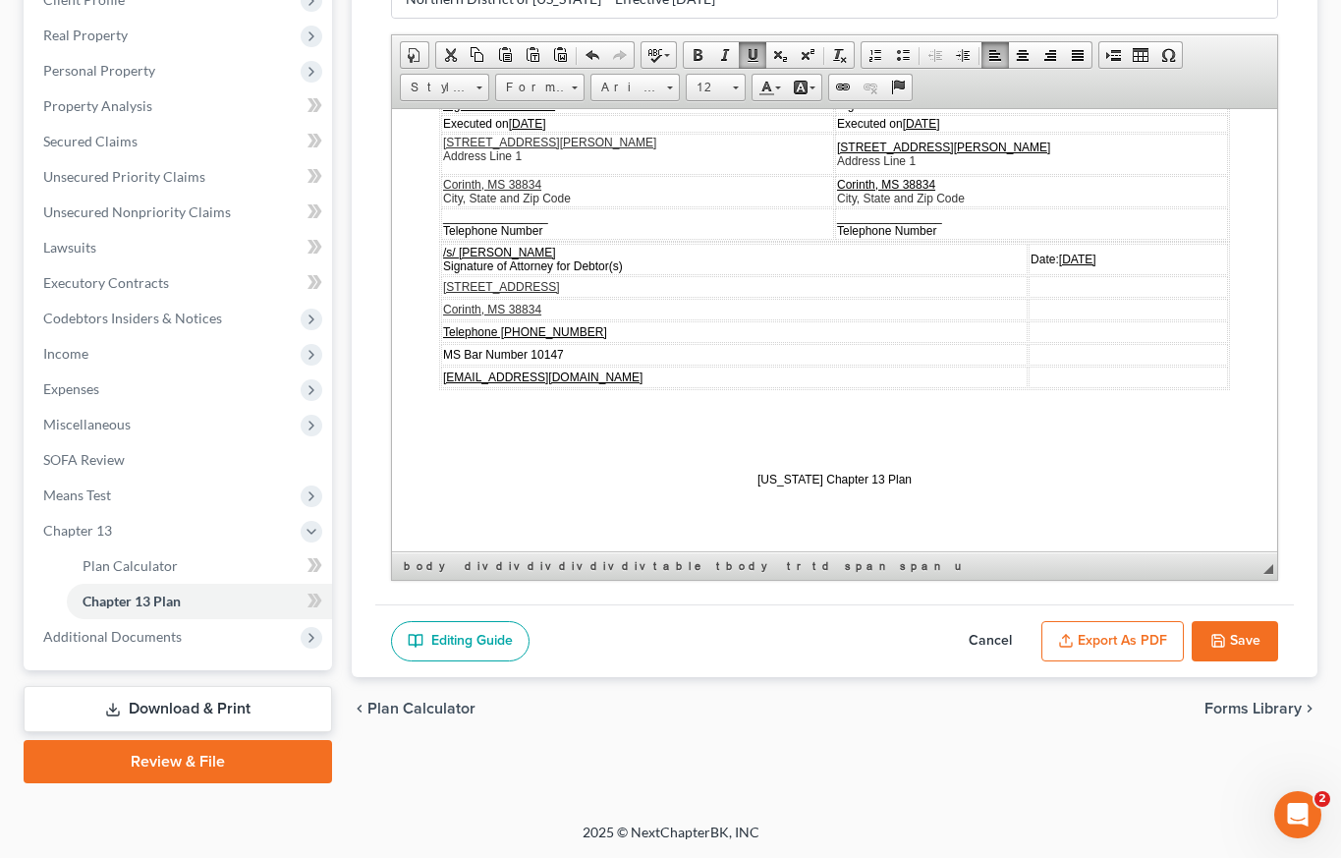
click at [484, 321] on td "Telephone [PHONE_NUMBER]" at bounding box center [734, 331] width 587 height 22
drag, startPoint x: 446, startPoint y: 285, endPoint x: 599, endPoint y: 324, distance: 158.2
click at [599, 324] on tbody "/s/ [PERSON_NAME] Signature of Attorney for Debtor(s) Date: [DATE] [STREET_ADDR…" at bounding box center [834, 315] width 787 height 144
drag, startPoint x: 600, startPoint y: 328, endPoint x: 445, endPoint y: 312, distance: 156.0
click at [445, 312] on tbody "/s/ [PERSON_NAME] Signature of Attorney for Debtor(s) Date: [DATE] [STREET_ADDR…" at bounding box center [834, 315] width 787 height 144
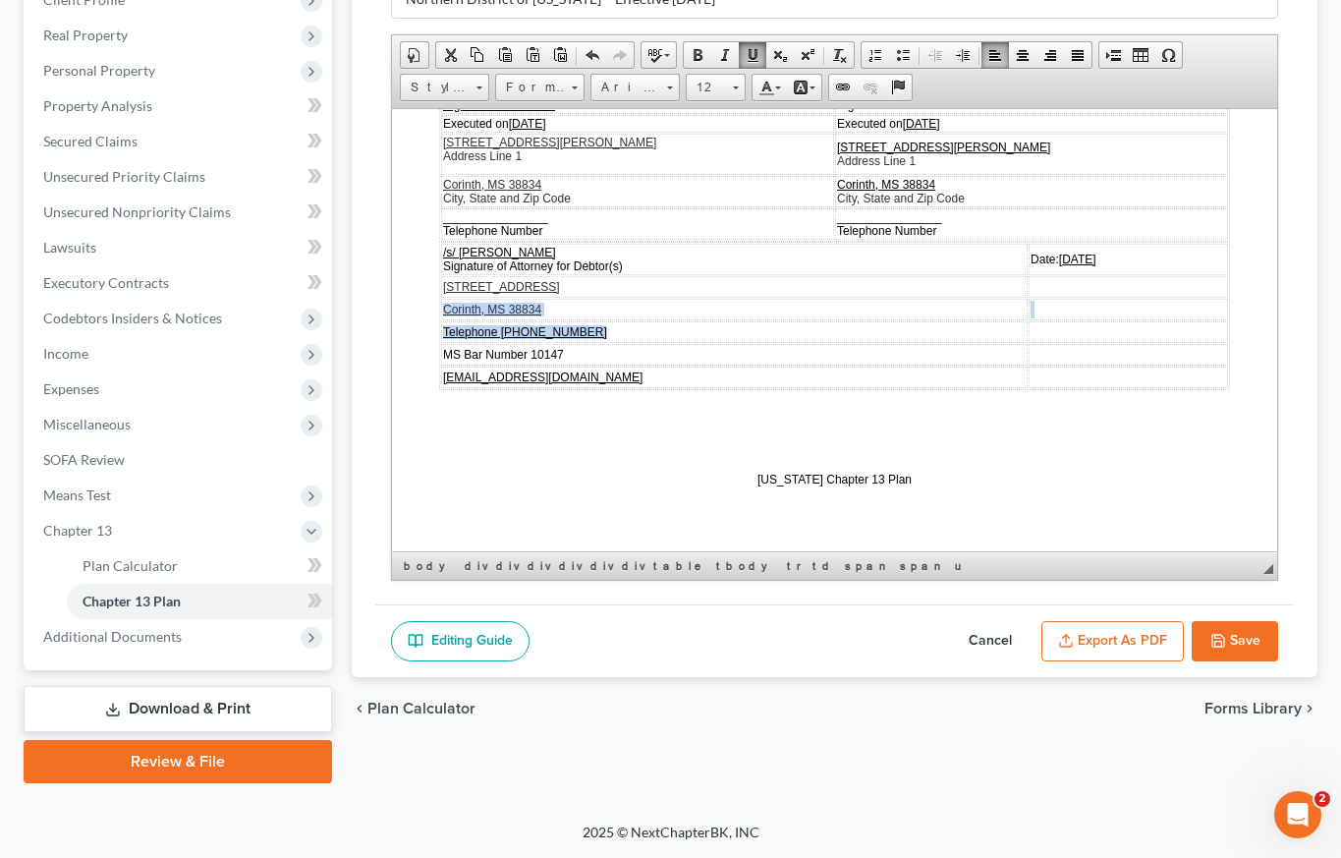
click at [758, 53] on span at bounding box center [753, 55] width 16 height 16
click at [623, 299] on td "Corinth, MS 38834" at bounding box center [734, 309] width 587 height 22
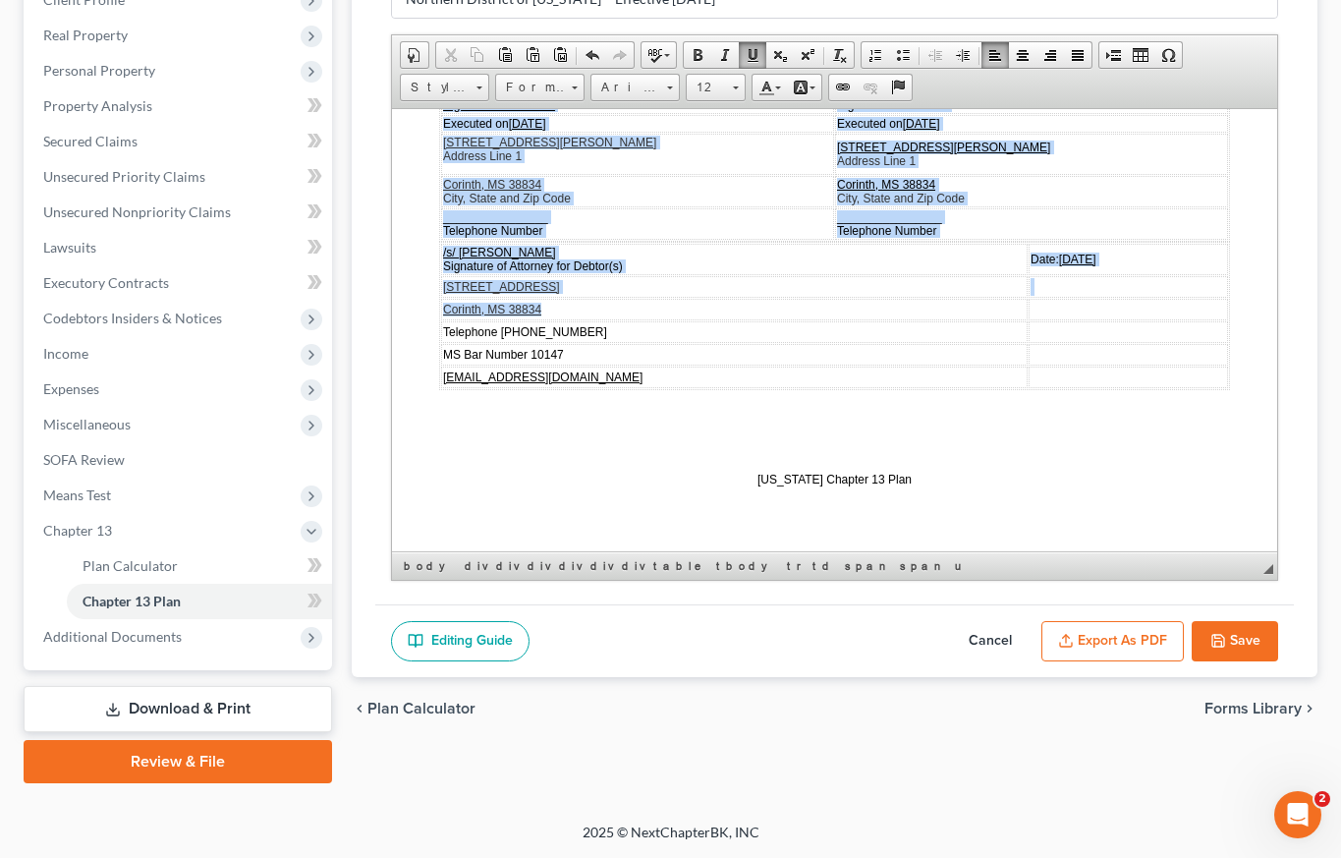
drag, startPoint x: 591, startPoint y: 307, endPoint x: 434, endPoint y: 304, distance: 156.3
click at [458, 310] on u "Corinth, MS 38834" at bounding box center [492, 309] width 98 height 14
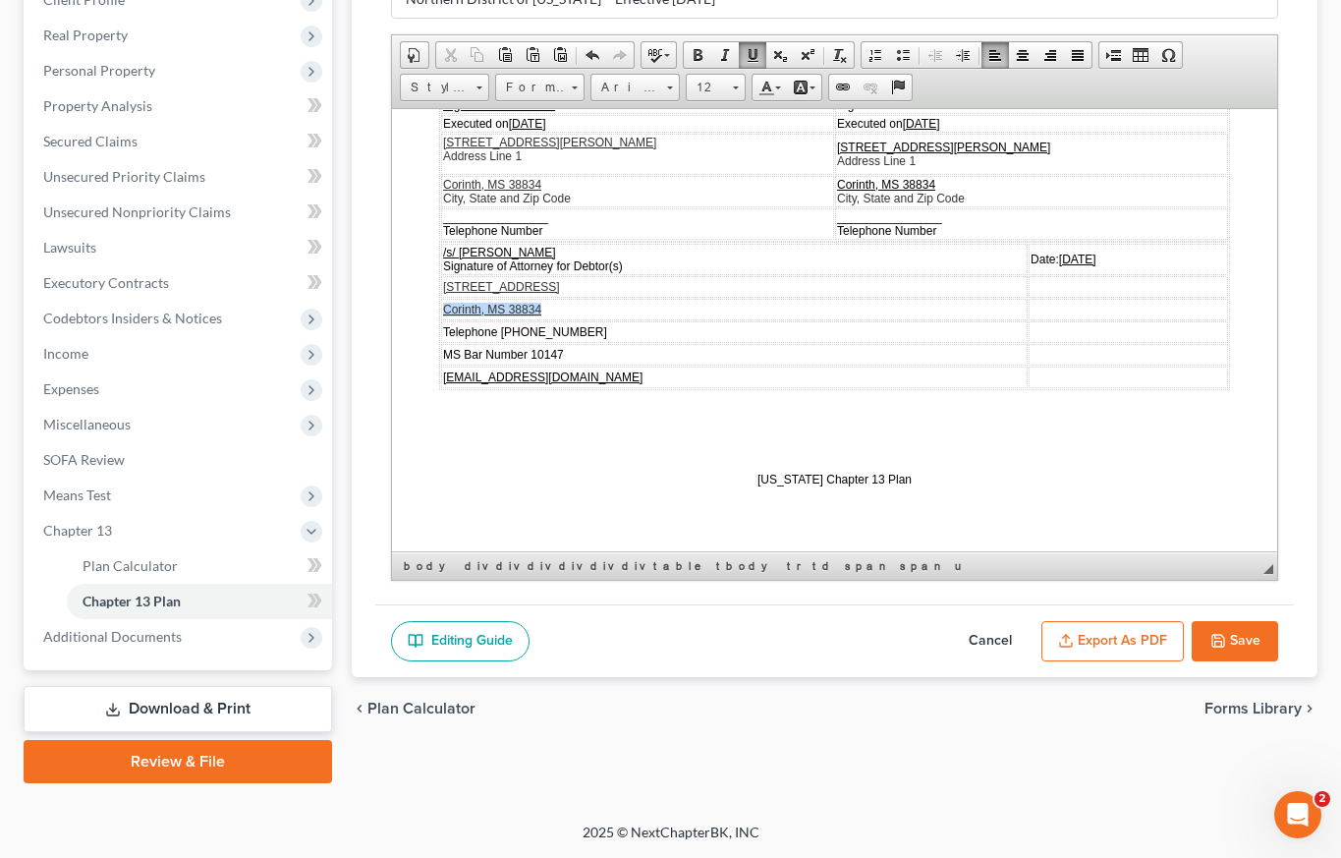
drag, startPoint x: 540, startPoint y: 308, endPoint x: 441, endPoint y: 312, distance: 99.4
click at [441, 312] on td "Corinth, MS 38834" at bounding box center [734, 309] width 587 height 22
click at [754, 56] on span at bounding box center [753, 55] width 16 height 16
click at [752, 53] on span at bounding box center [753, 55] width 16 height 16
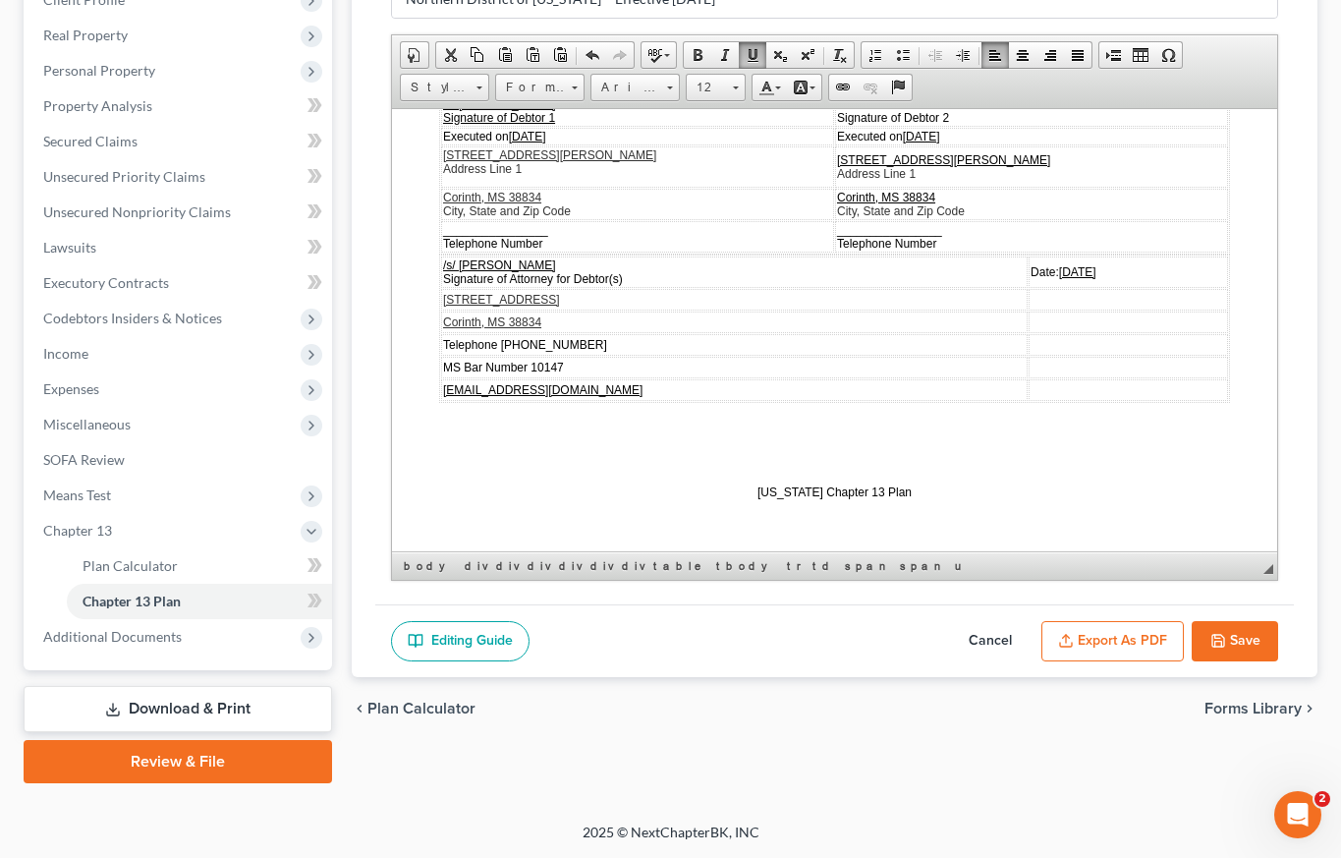
scroll to position [5609, 0]
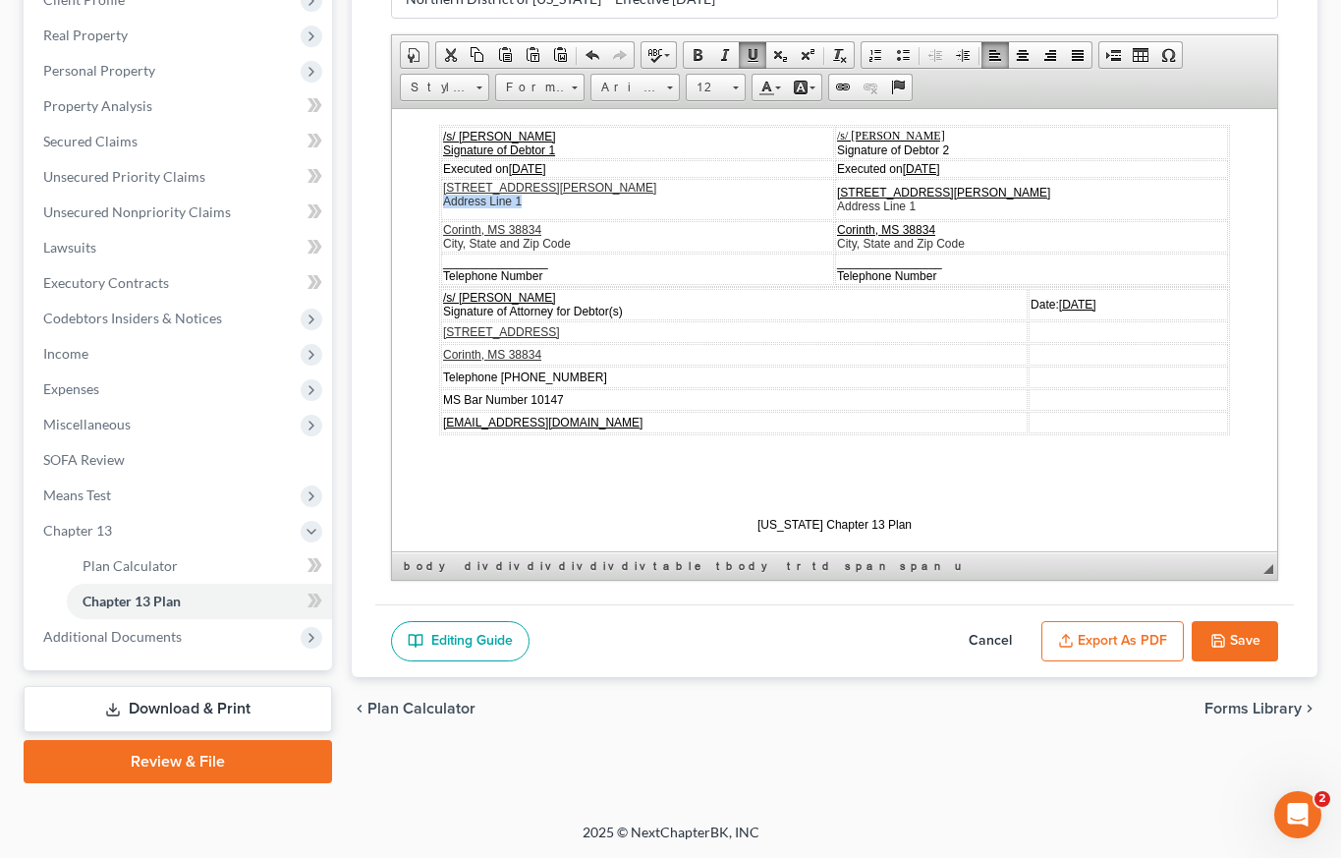
drag, startPoint x: 445, startPoint y: 236, endPoint x: 539, endPoint y: 237, distance: 94.3
click at [539, 207] on p "[STREET_ADDRESS][PERSON_NAME] Address Line 1" at bounding box center [637, 194] width 389 height 28
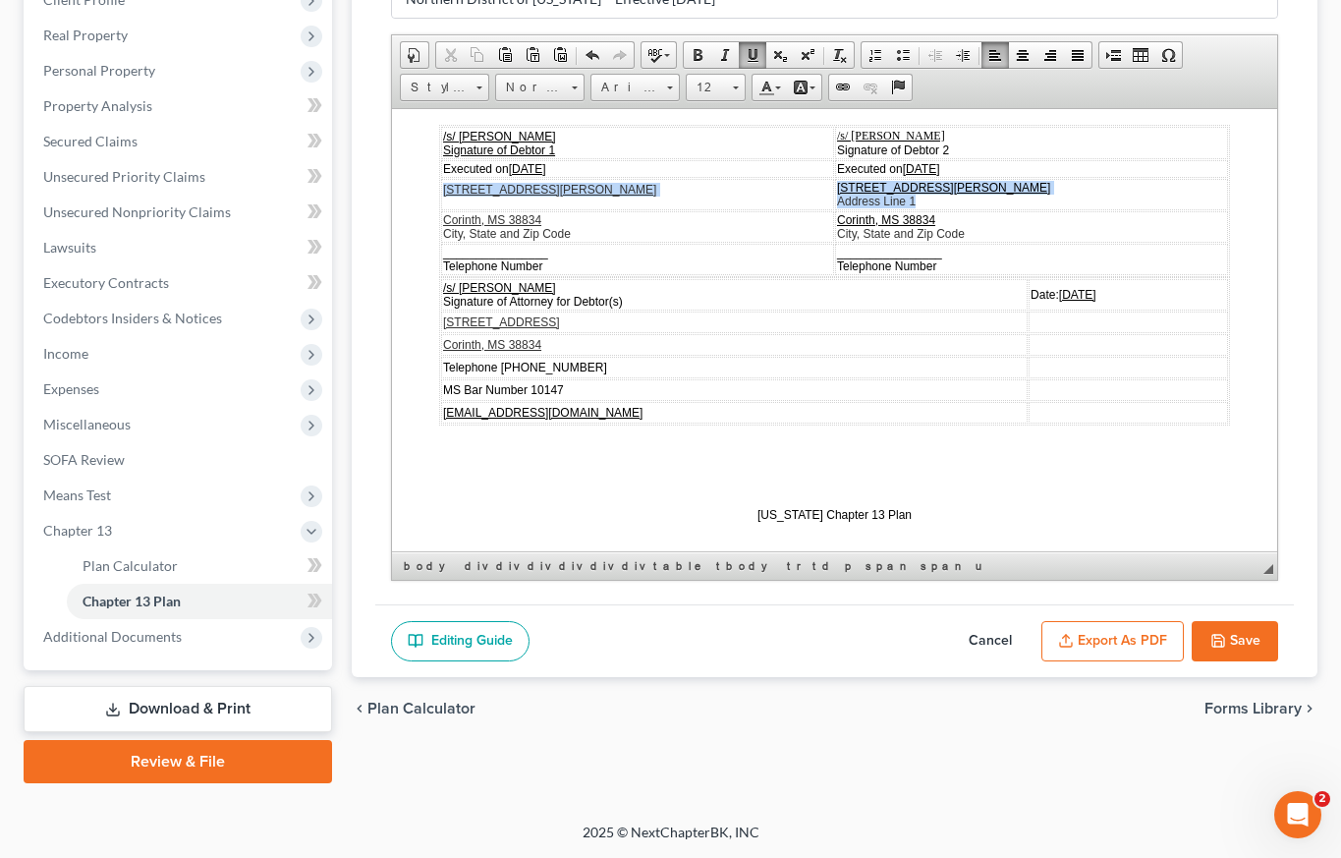
drag, startPoint x: 916, startPoint y: 232, endPoint x: 818, endPoint y: 231, distance: 98.3
click at [818, 209] on tr "[STREET_ADDRESS][PERSON_NAME] [STREET_ADDRESS][PERSON_NAME] Address Line 1" at bounding box center [834, 193] width 787 height 31
click at [892, 226] on u "Corinth, MS 38834" at bounding box center [886, 219] width 98 height 14
drag, startPoint x: 911, startPoint y: 235, endPoint x: 840, endPoint y: 233, distance: 70.8
click at [840, 209] on td "[STREET_ADDRESS][PERSON_NAME] Address Line 1" at bounding box center [1031, 193] width 393 height 31
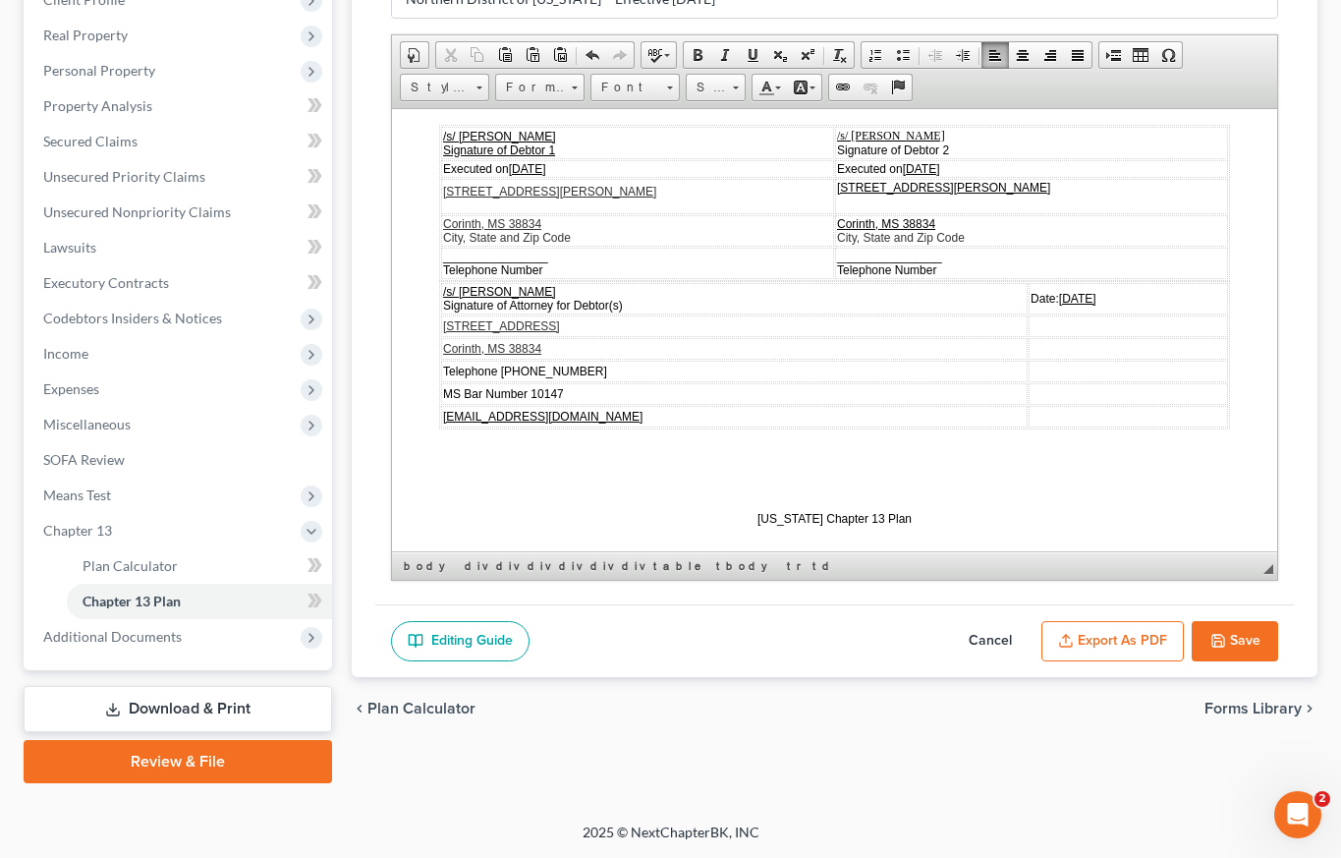
click at [601, 213] on td "[STREET_ADDRESS][PERSON_NAME]" at bounding box center [637, 195] width 393 height 35
click at [467, 213] on td "[STREET_ADDRESS][PERSON_NAME]" at bounding box center [637, 195] width 393 height 35
click at [454, 213] on td "[STREET_ADDRESS][PERSON_NAME]" at bounding box center [637, 195] width 393 height 35
click at [857, 213] on td "[STREET_ADDRESS][PERSON_NAME]" at bounding box center [1031, 195] width 393 height 35
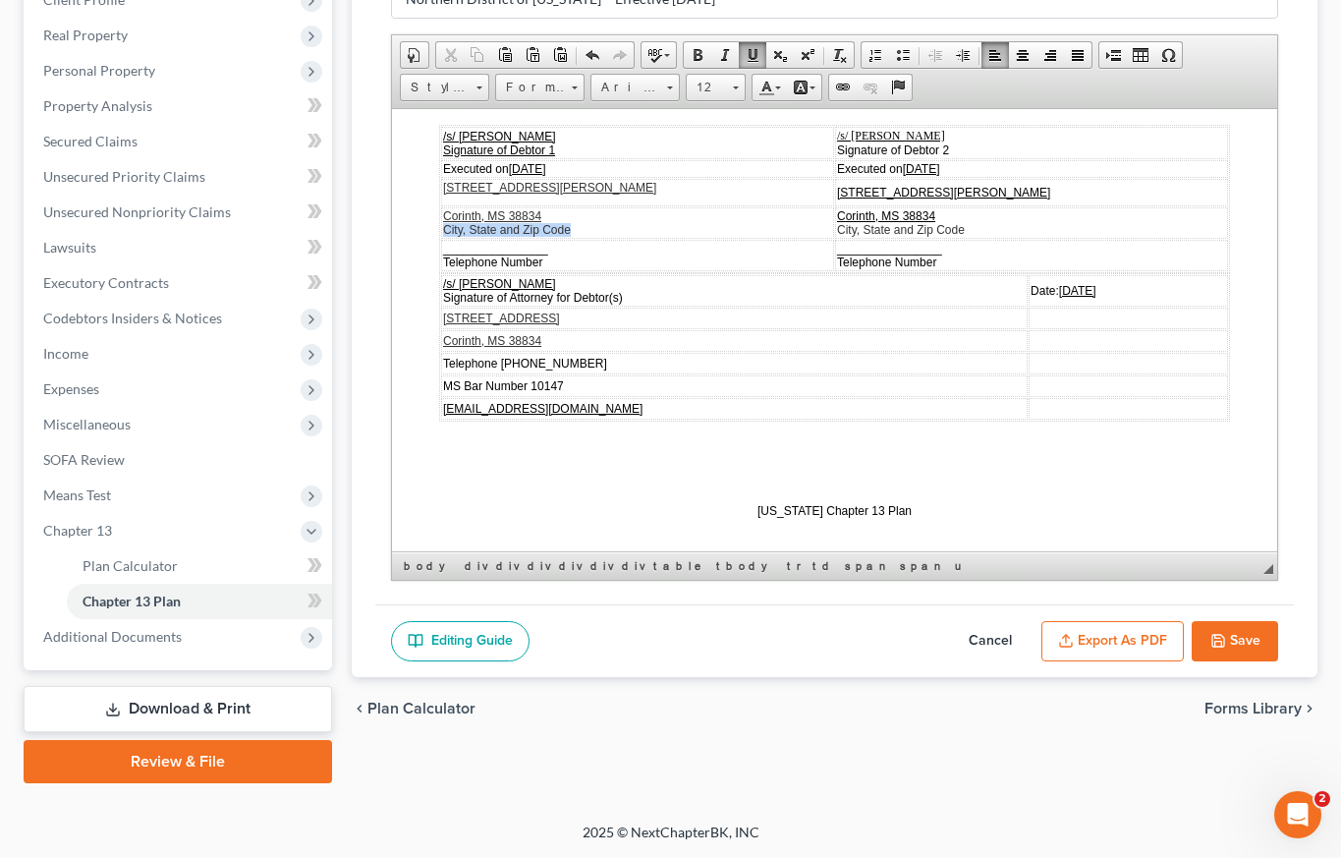
drag, startPoint x: 445, startPoint y: 262, endPoint x: 576, endPoint y: 264, distance: 130.7
click at [578, 238] on td "Corinth, MS 38834 City, State and Zip Code" at bounding box center [637, 221] width 393 height 31
drag, startPoint x: 828, startPoint y: 262, endPoint x: 973, endPoint y: 253, distance: 144.8
click at [973, 238] on td "Corinth, MS 38834 City, State and Zip Code" at bounding box center [1031, 221] width 393 height 31
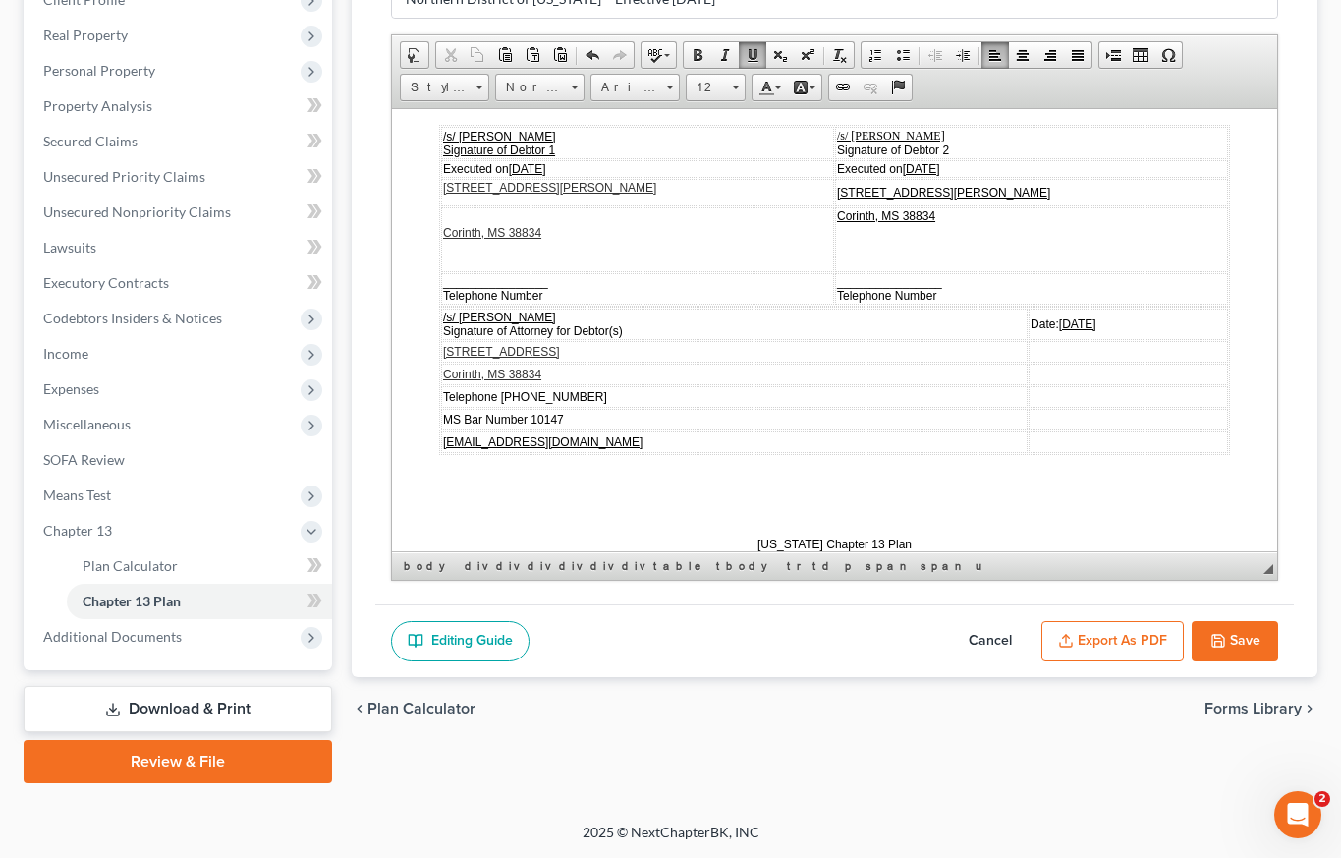
click at [493, 252] on td "Corinth, MS 38834" at bounding box center [637, 238] width 393 height 65
click at [447, 254] on td "Corinth, MS 38834" at bounding box center [637, 238] width 393 height 65
drag, startPoint x: 461, startPoint y: 248, endPoint x: 483, endPoint y: 248, distance: 22.6
click at [463, 248] on td "Corinth, MS 38834" at bounding box center [637, 238] width 393 height 65
click at [580, 249] on td "Corinth, MS 38834" at bounding box center [637, 238] width 393 height 65
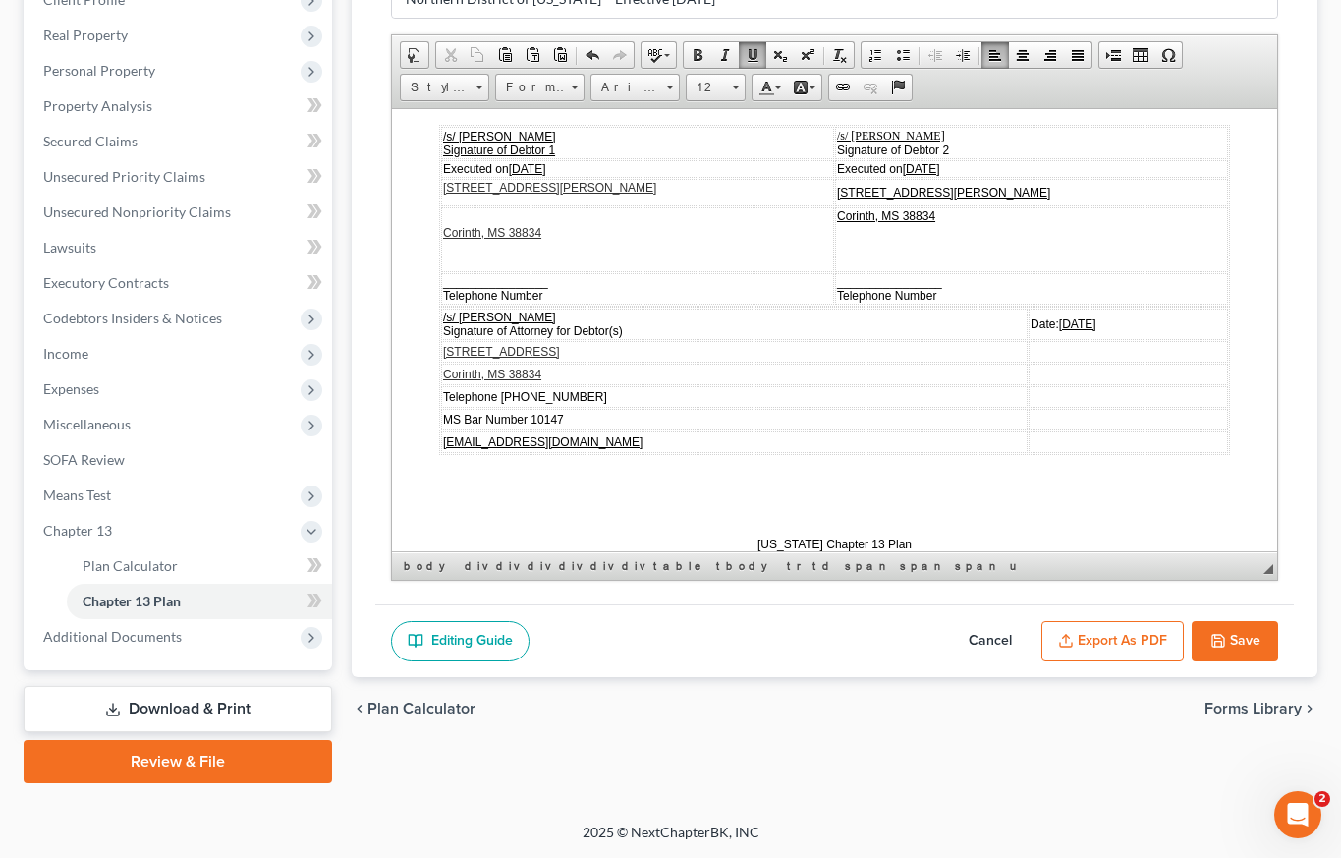
click at [460, 271] on td "Corinth, MS 38834" at bounding box center [637, 238] width 393 height 65
click at [466, 271] on td "Corinth, MS 38834" at bounding box center [637, 238] width 393 height 65
click at [449, 251] on td "Corinth, MS 38834" at bounding box center [637, 238] width 393 height 65
click at [446, 247] on td "Corinth, MS 38834" at bounding box center [637, 238] width 393 height 65
click at [441, 271] on td "Corinth, MS 38834" at bounding box center [637, 238] width 393 height 65
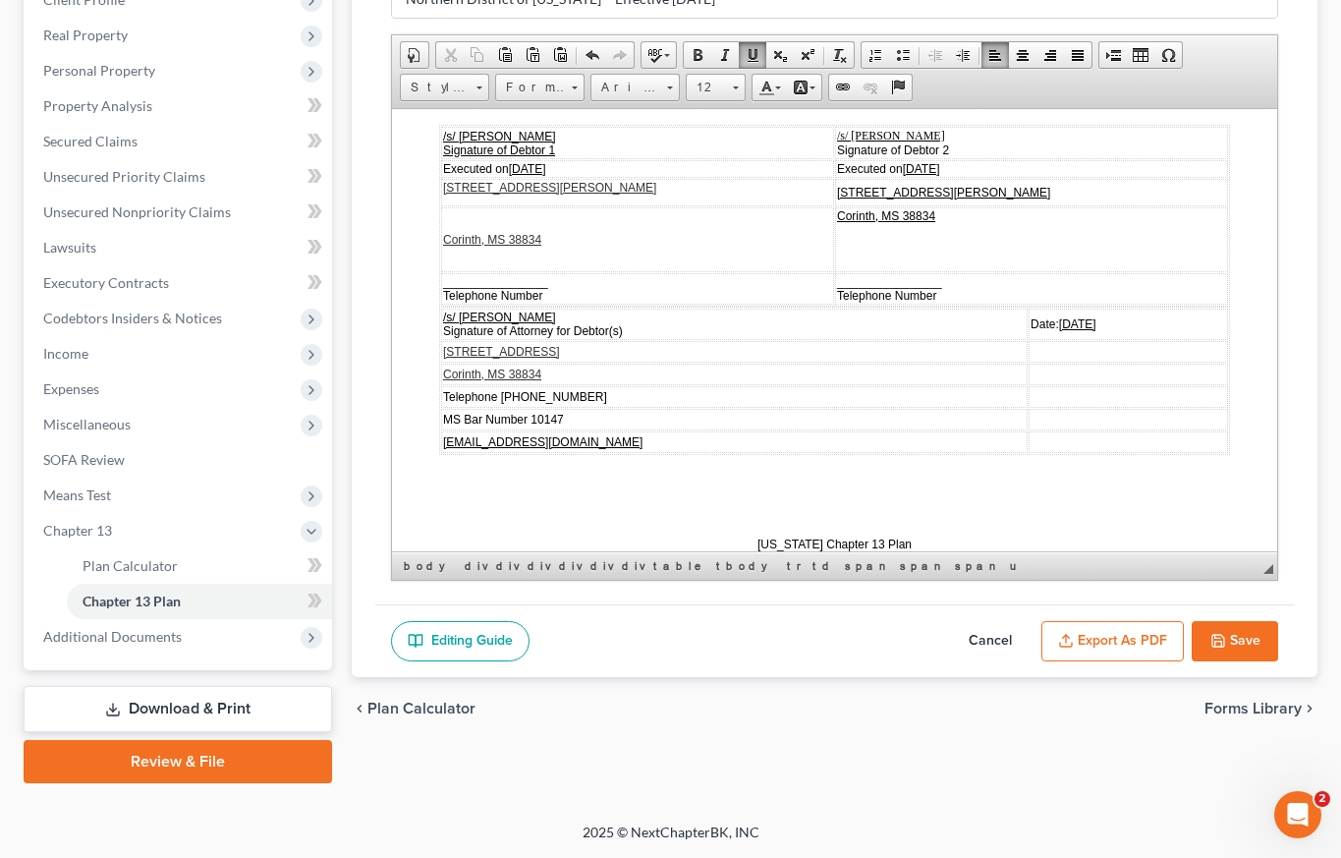
click at [853, 269] on p at bounding box center [1031, 253] width 389 height 31
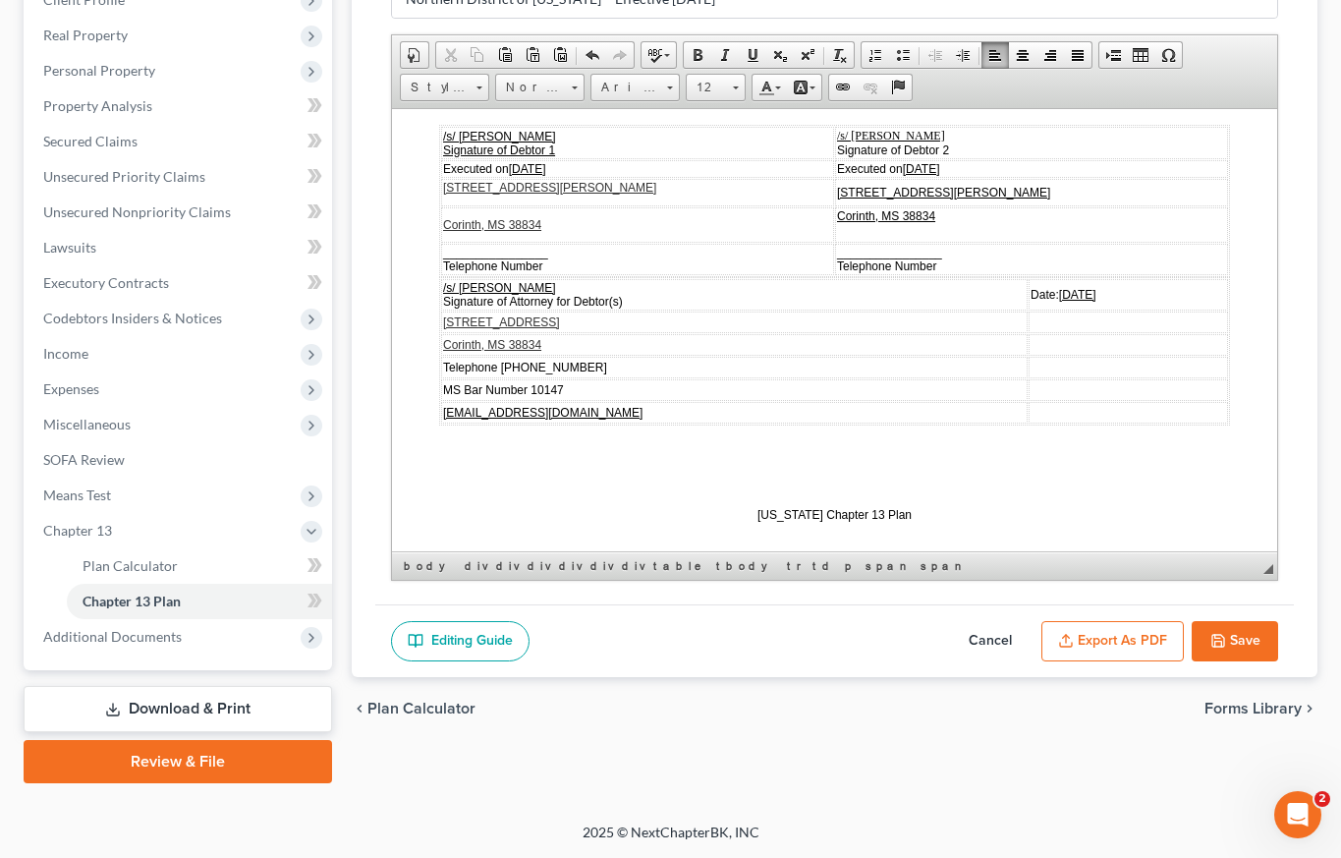
click at [891, 240] on p "Corinth, MS 38834 ​" at bounding box center [1031, 223] width 389 height 31
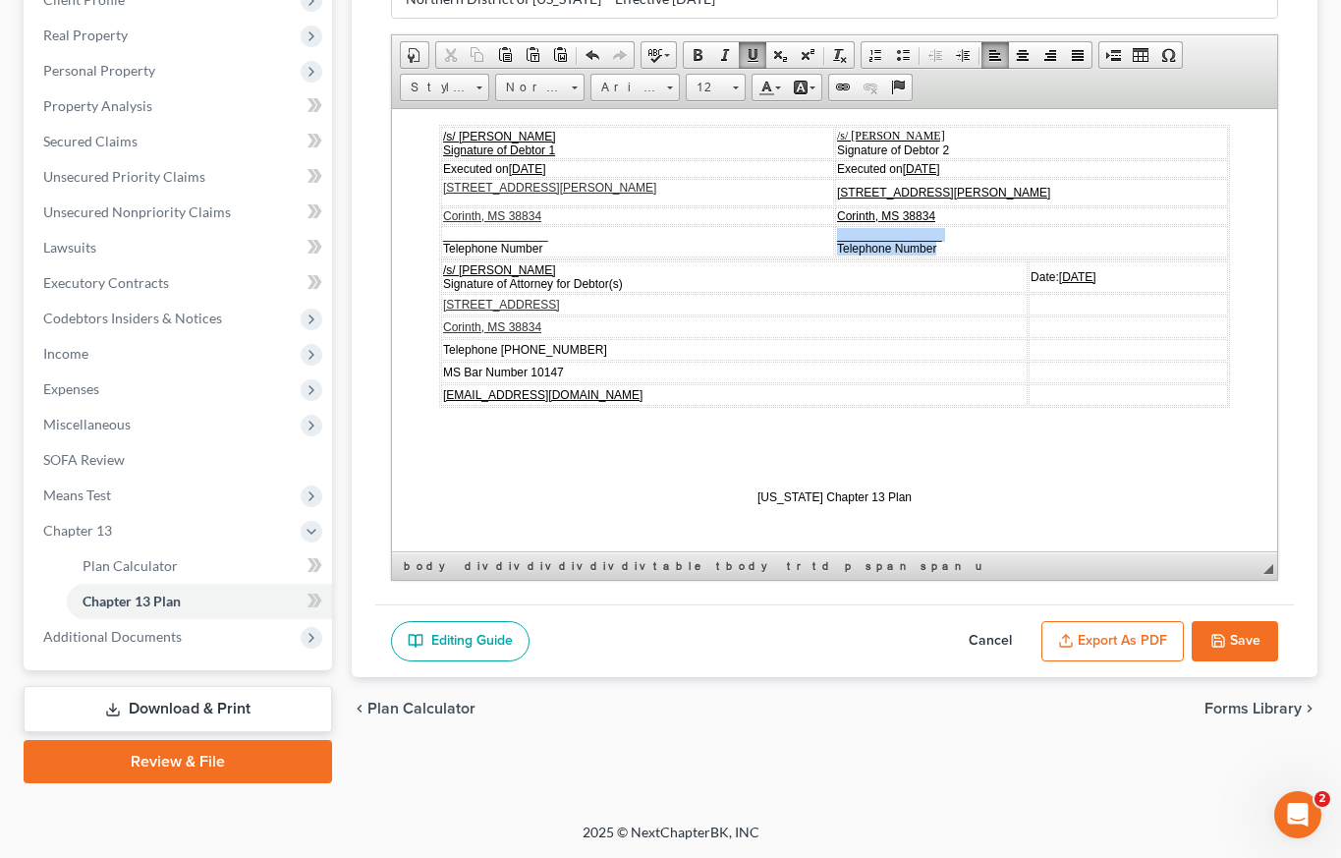
drag, startPoint x: 935, startPoint y: 278, endPoint x: 823, endPoint y: 268, distance: 112.4
click at [835, 256] on td "________________ Telephone Number" at bounding box center [1031, 240] width 393 height 31
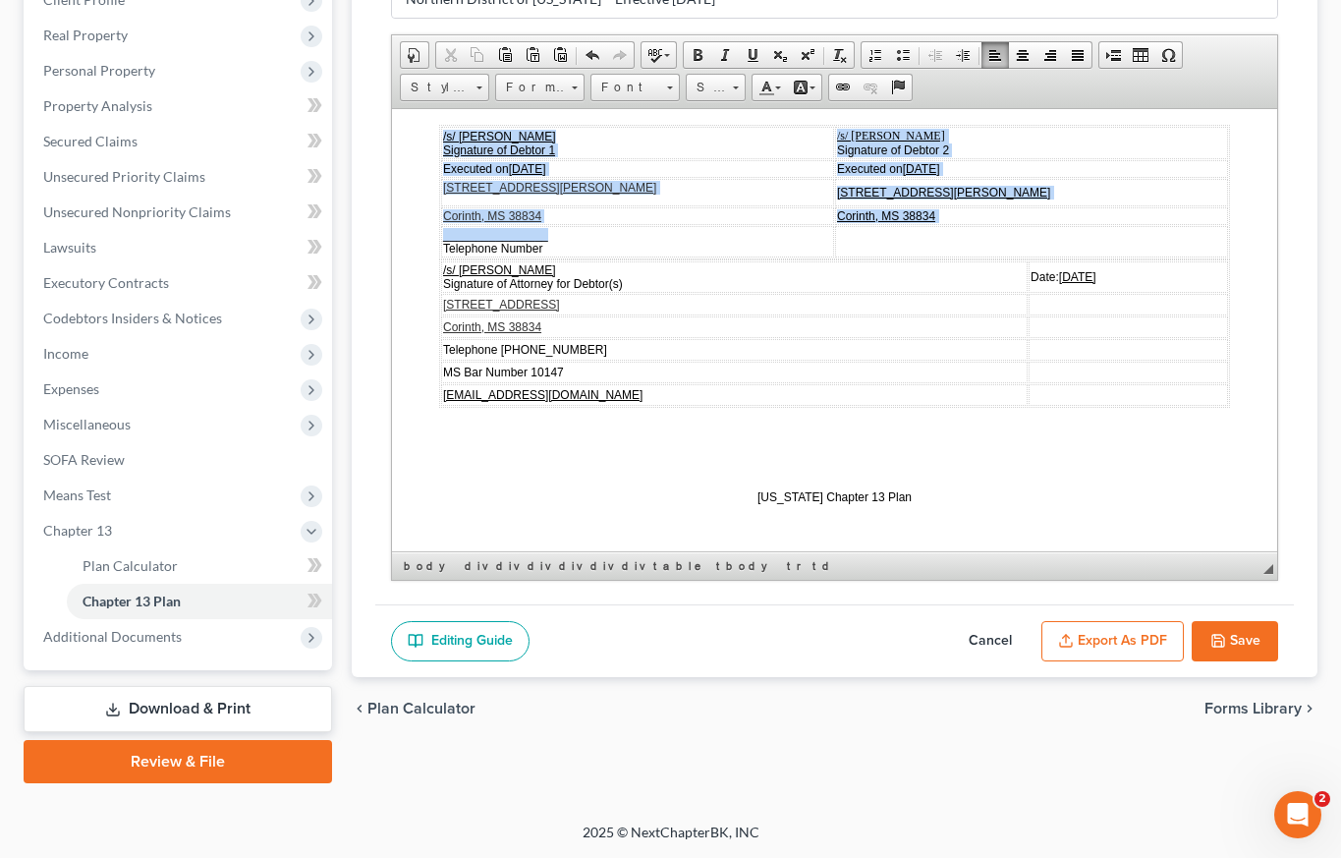
drag, startPoint x: 689, startPoint y: 270, endPoint x: 410, endPoint y: 275, distance: 279.1
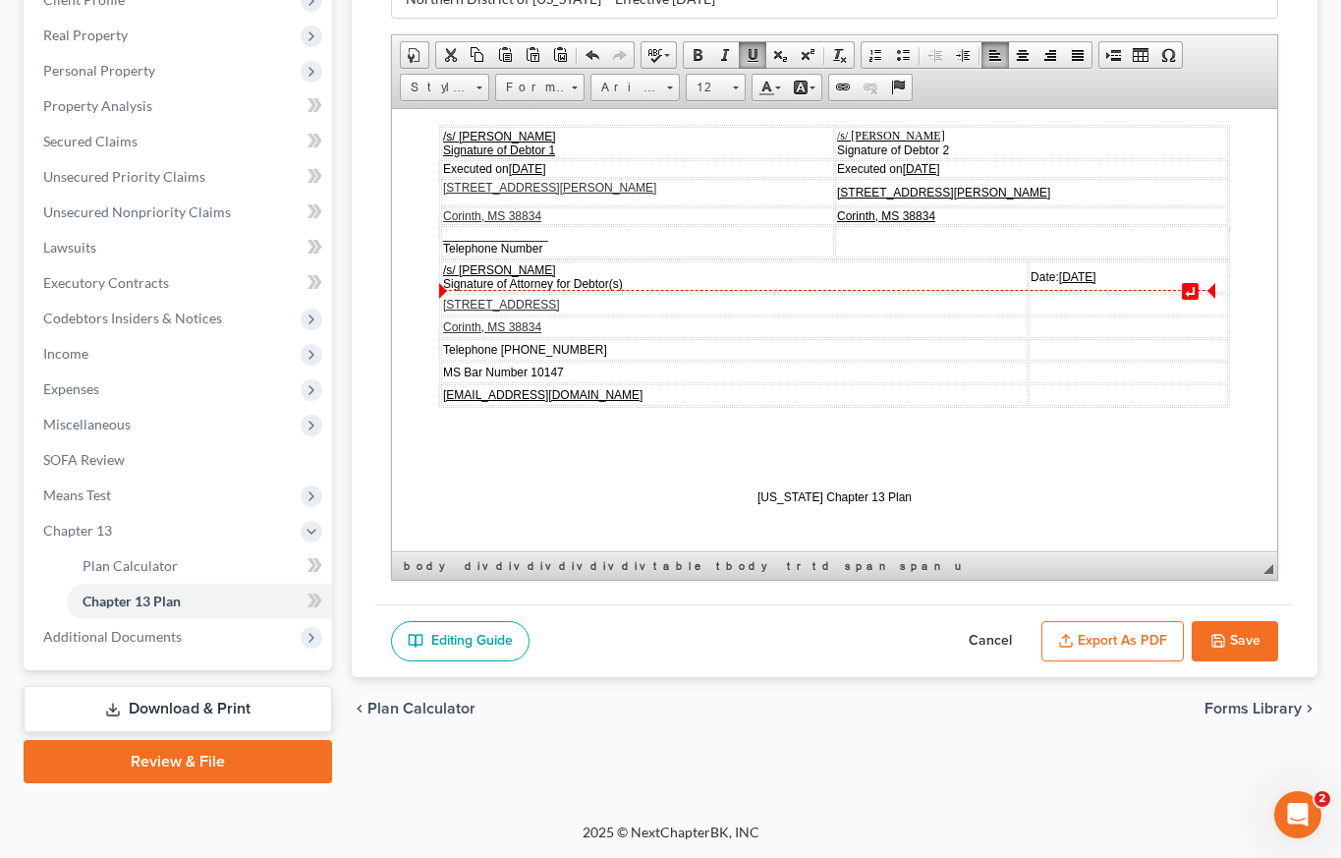
click at [572, 256] on td "________________ Telephone Number" at bounding box center [637, 240] width 393 height 31
click at [559, 256] on td "________________ Telephone Number" at bounding box center [637, 240] width 393 height 31
drag, startPoint x: 550, startPoint y: 277, endPoint x: 439, endPoint y: 269, distance: 111.3
click at [439, 258] on table "/s/ [PERSON_NAME] Signature of Debtor 1 /s/ [PERSON_NAME] Signature of Debtor 2…" at bounding box center [834, 191] width 791 height 135
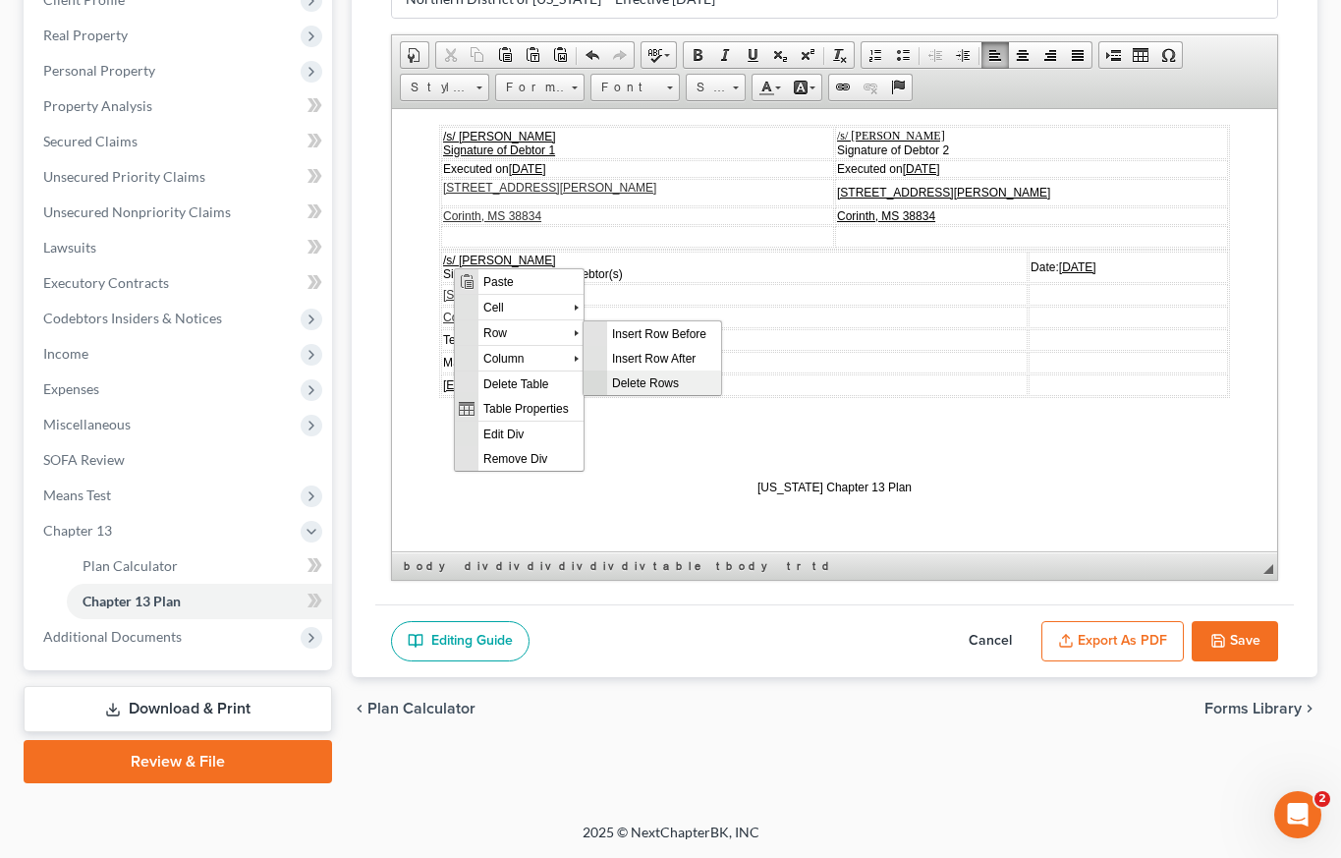
click at [639, 388] on span "Delete Rows" at bounding box center [664, 381] width 114 height 25
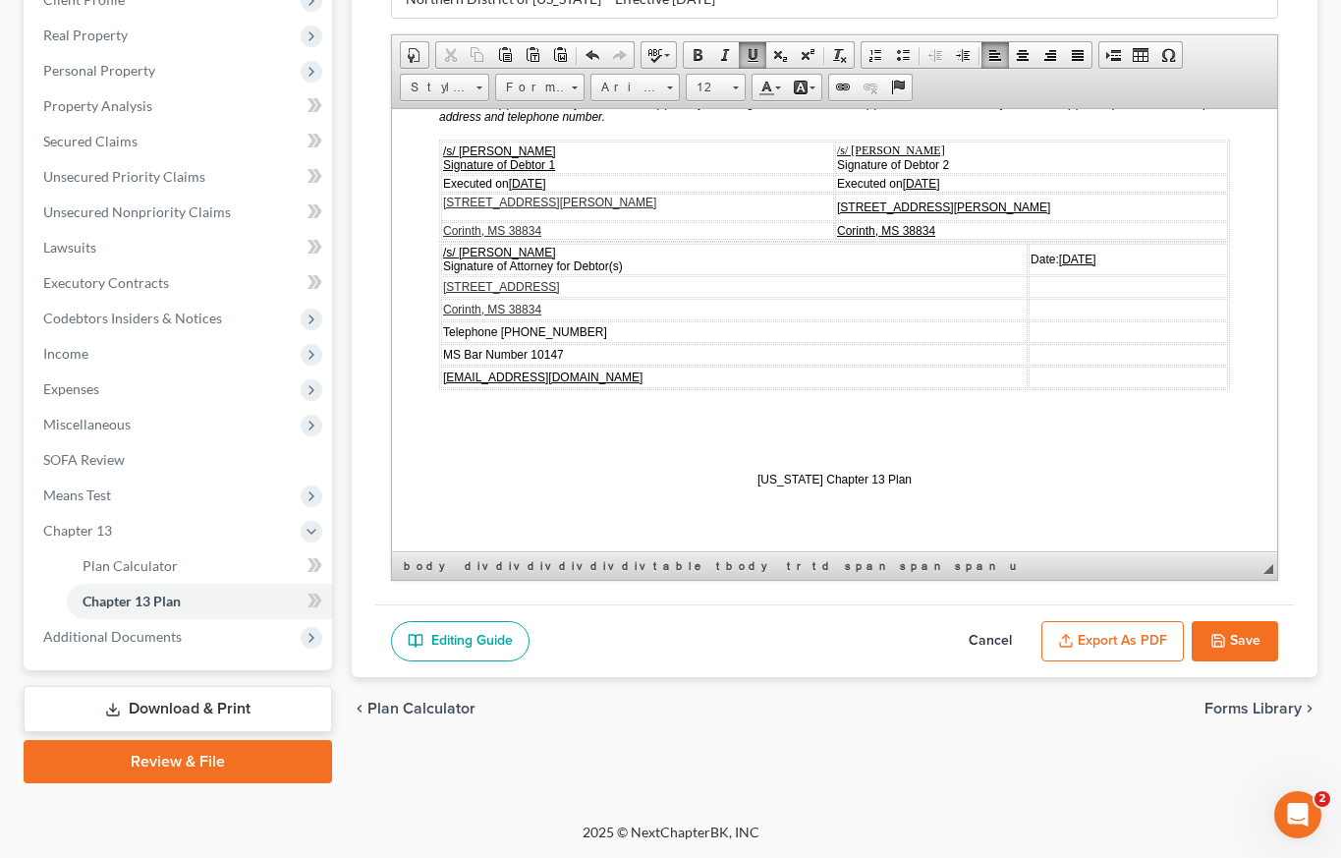
click at [1235, 638] on button "Save" at bounding box center [1235, 641] width 86 height 41
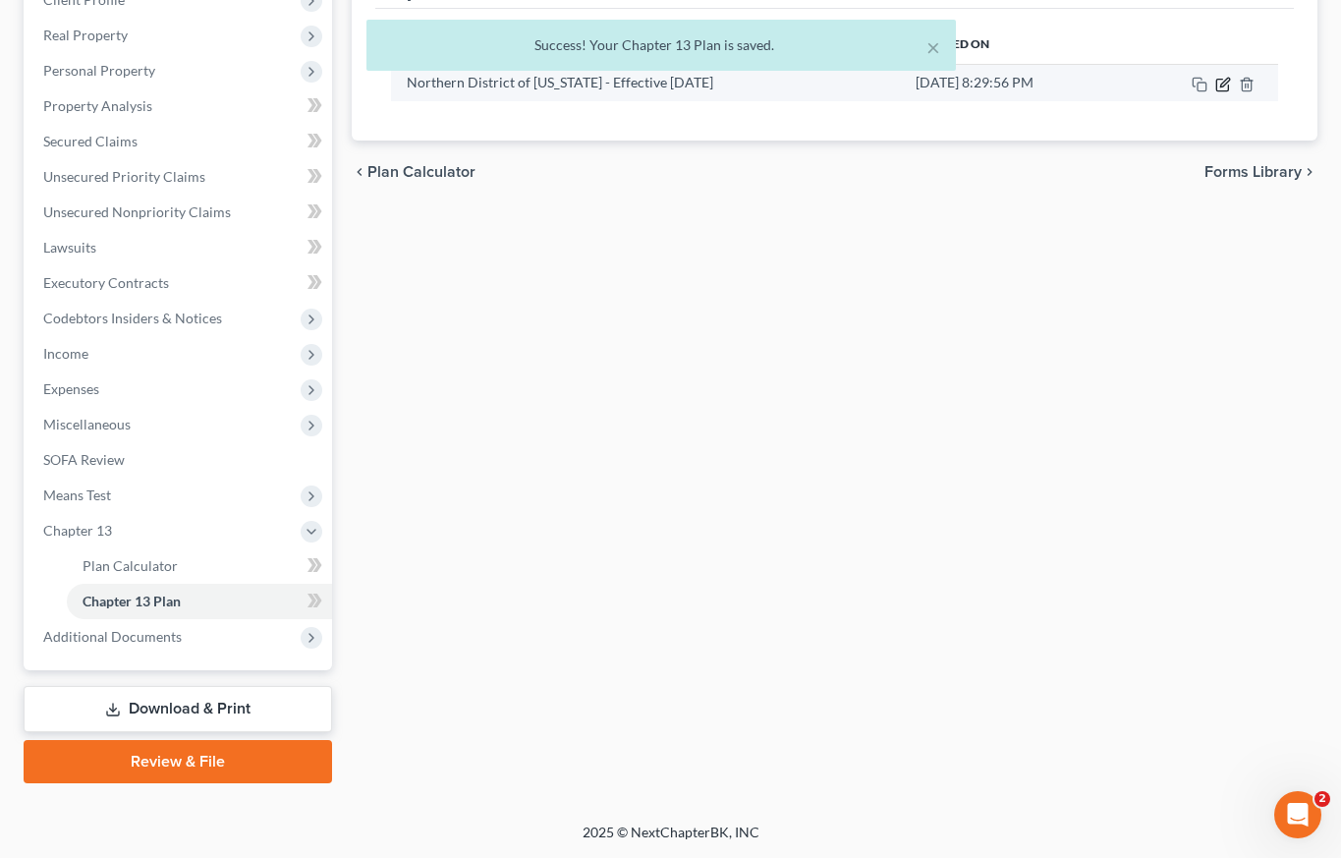
click at [1224, 85] on icon "button" at bounding box center [1223, 85] width 16 height 16
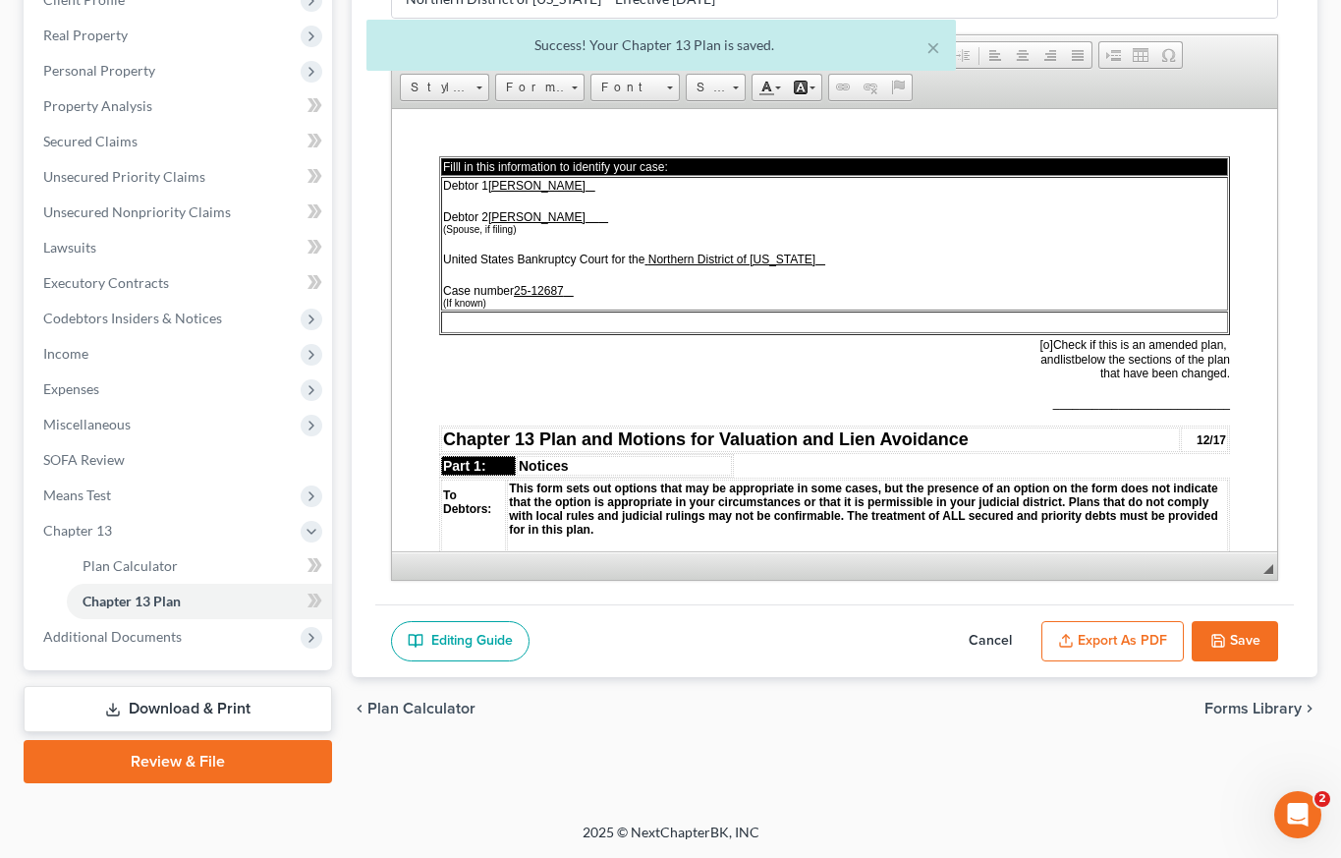
scroll to position [0, 0]
click at [1116, 646] on button "Export as PDF" at bounding box center [1113, 641] width 142 height 41
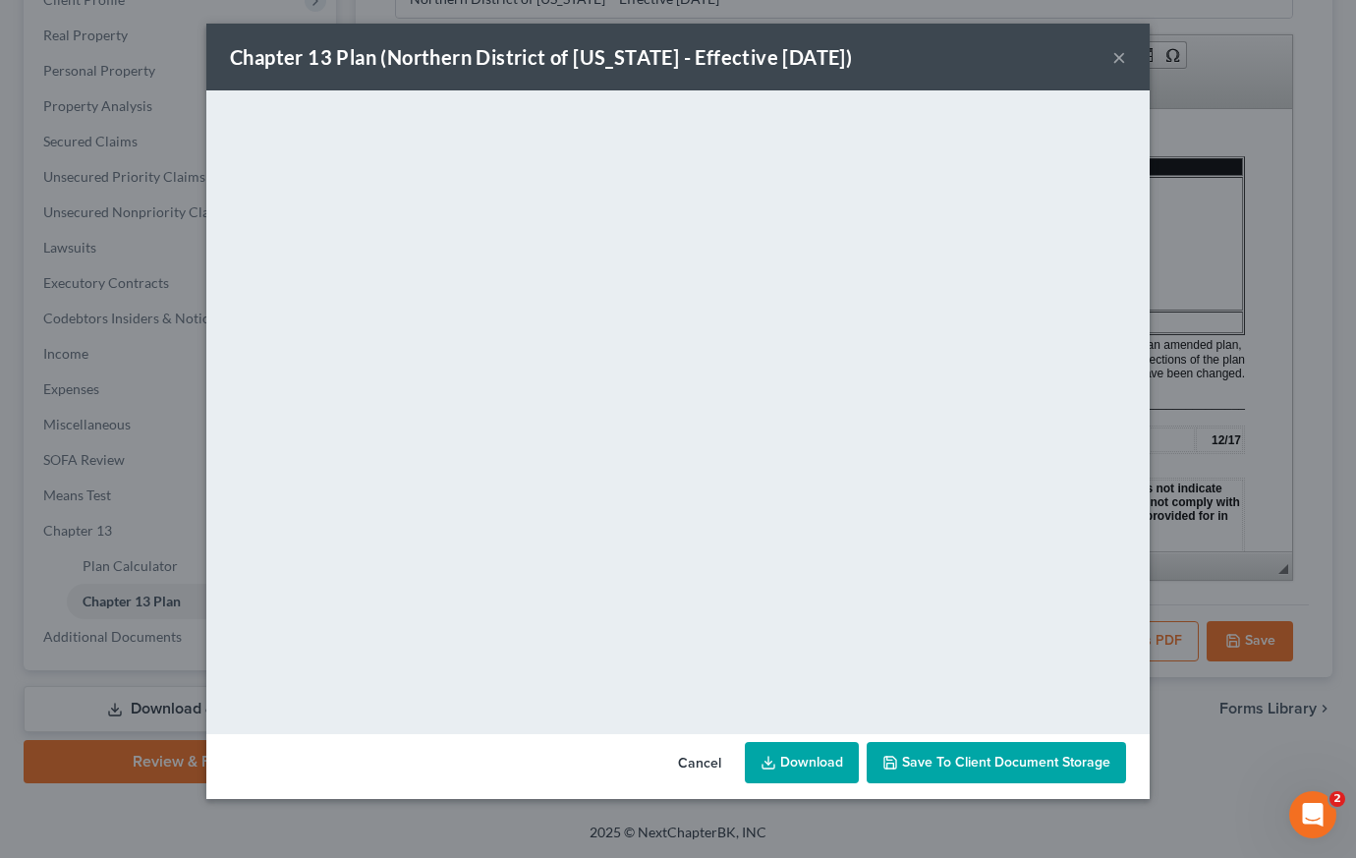
click at [813, 761] on link "Download" at bounding box center [802, 762] width 114 height 41
click at [1123, 58] on button "×" at bounding box center [1119, 57] width 14 height 24
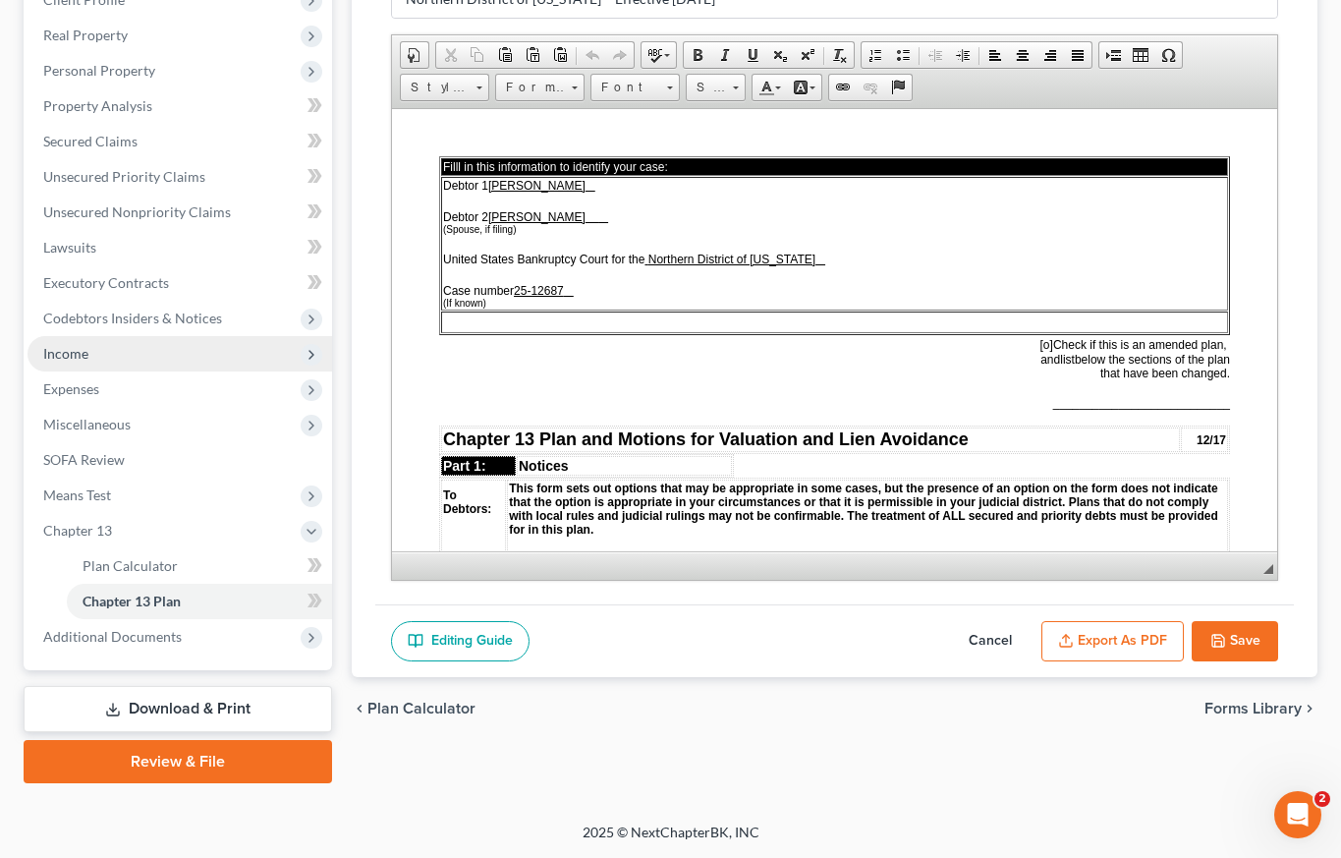
click at [113, 350] on span "Income" at bounding box center [180, 353] width 305 height 35
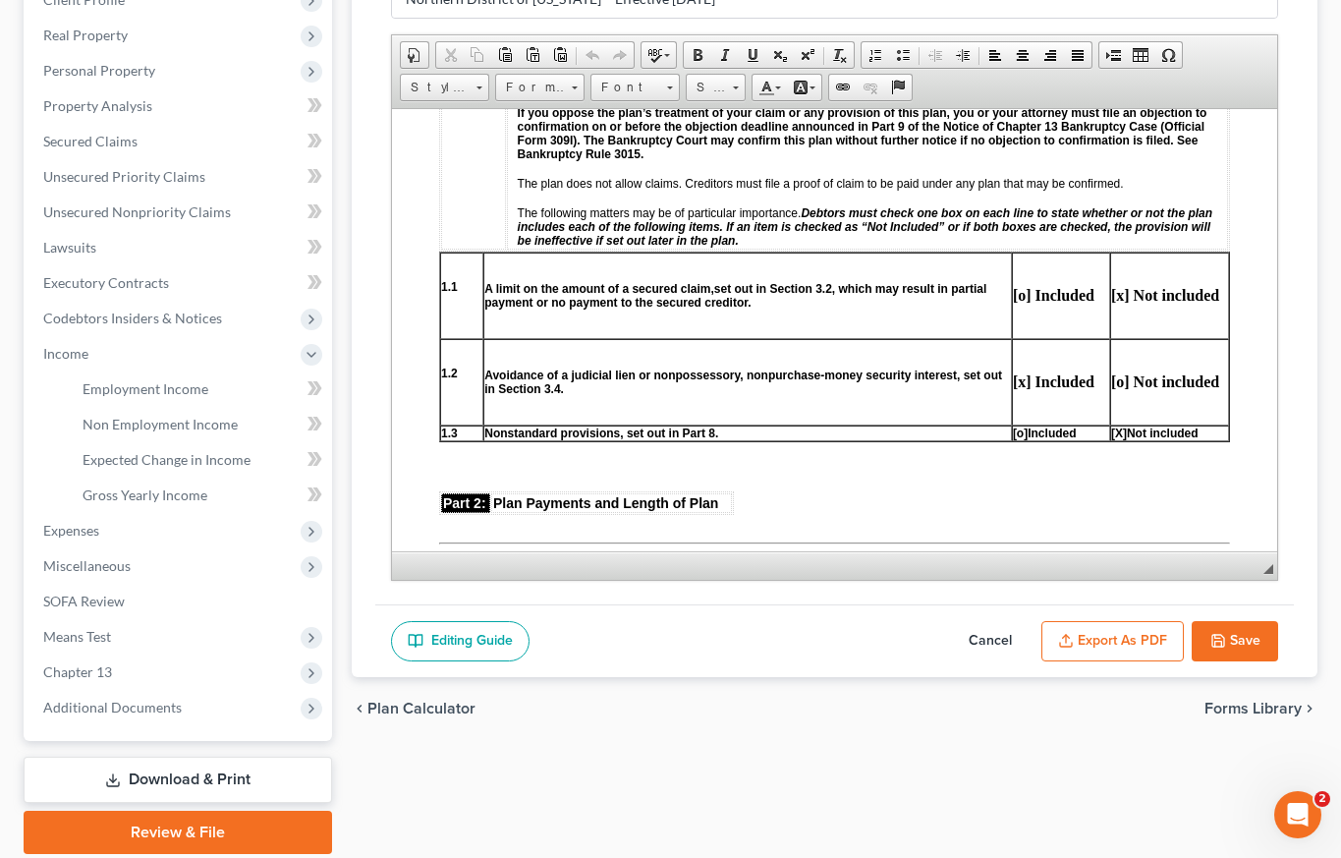
scroll to position [548, 0]
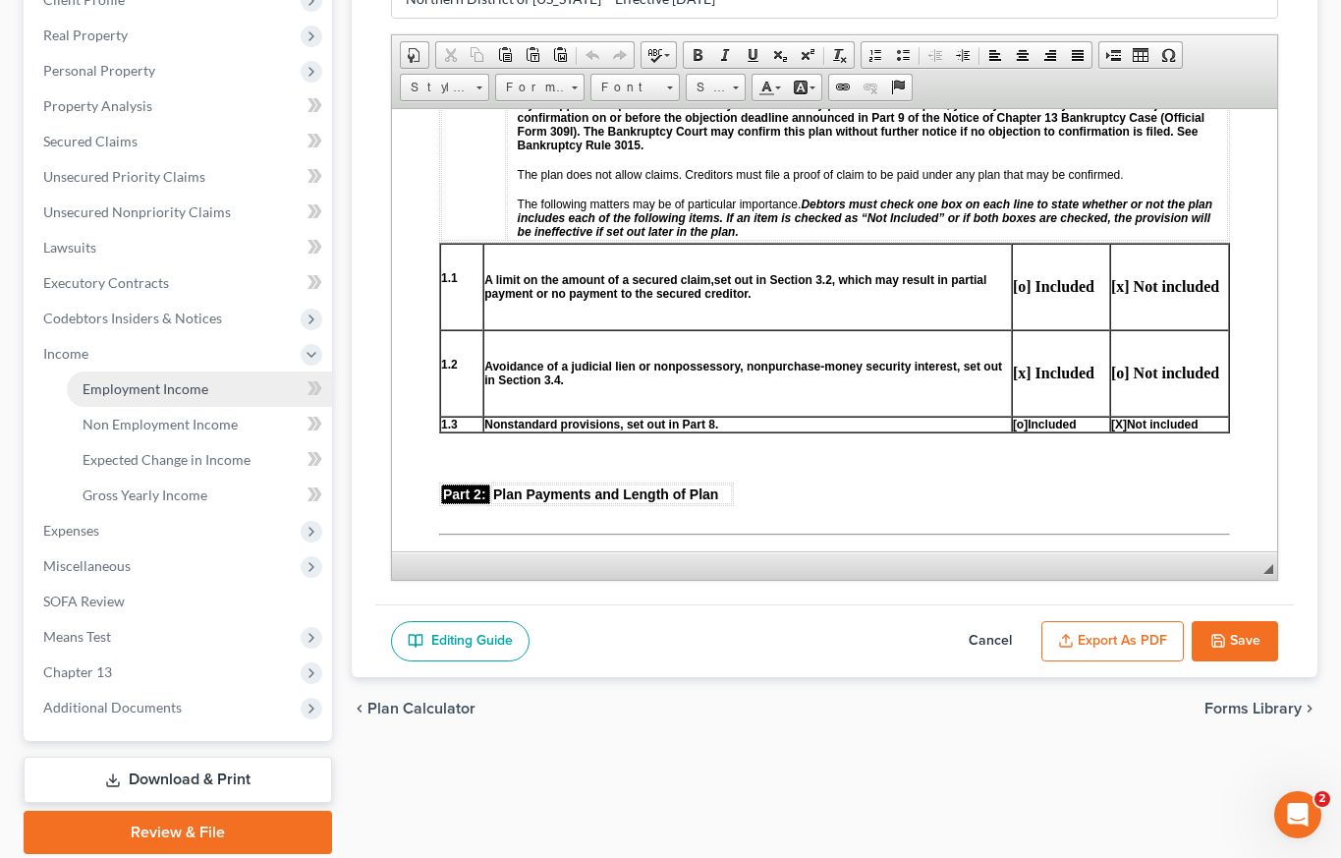
click at [168, 385] on span "Employment Income" at bounding box center [146, 388] width 126 height 17
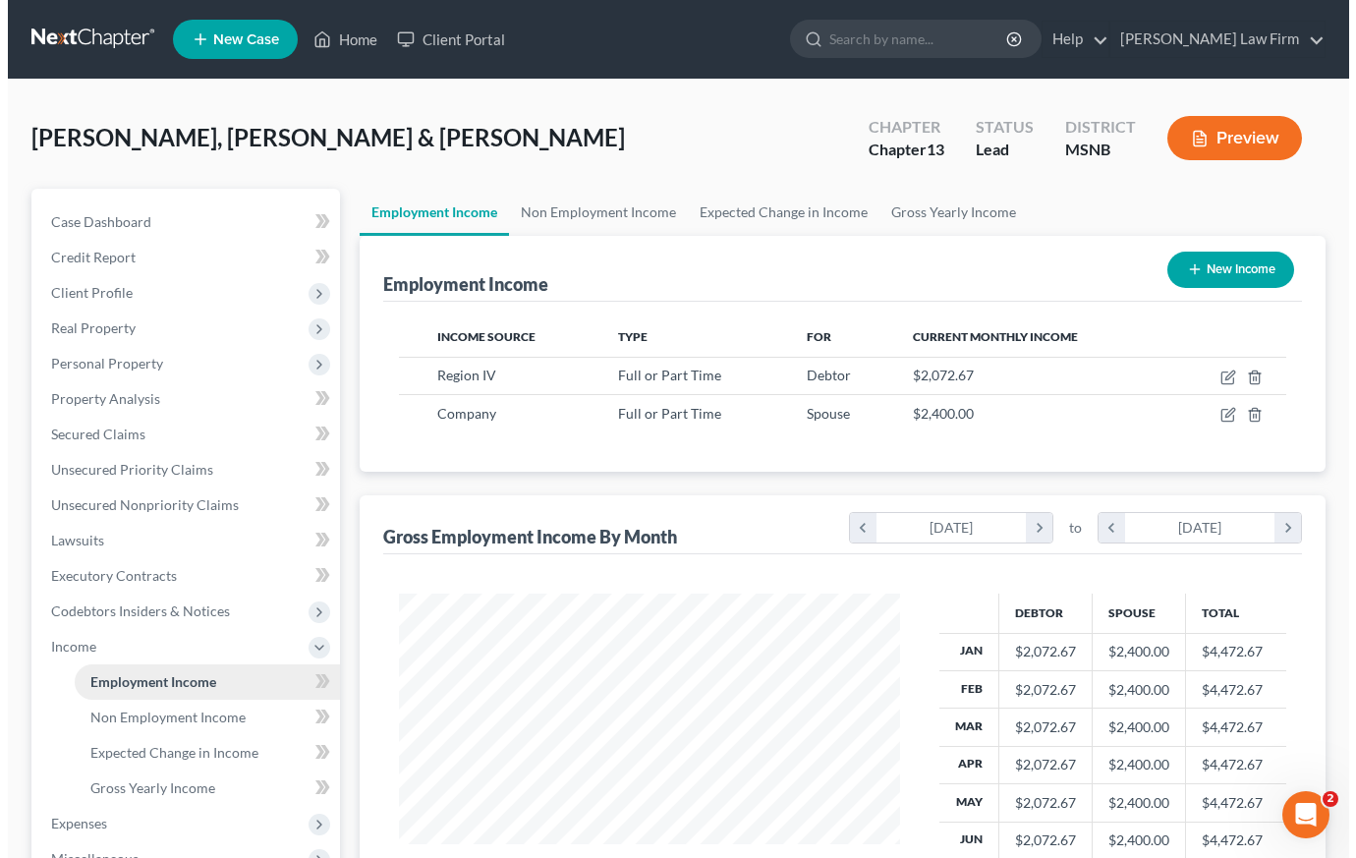
scroll to position [353, 540]
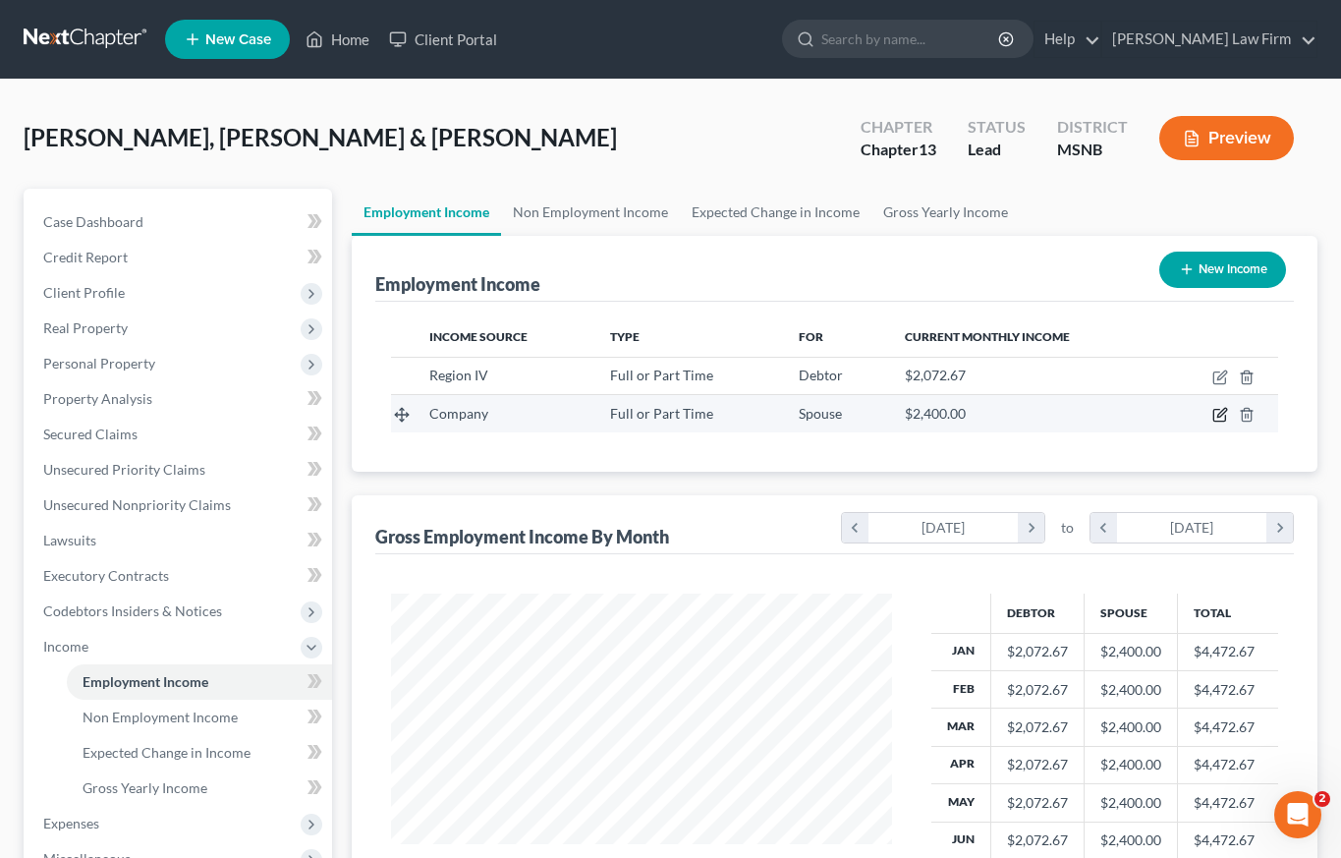
click at [1223, 412] on icon "button" at bounding box center [1220, 415] width 16 height 16
select select "0"
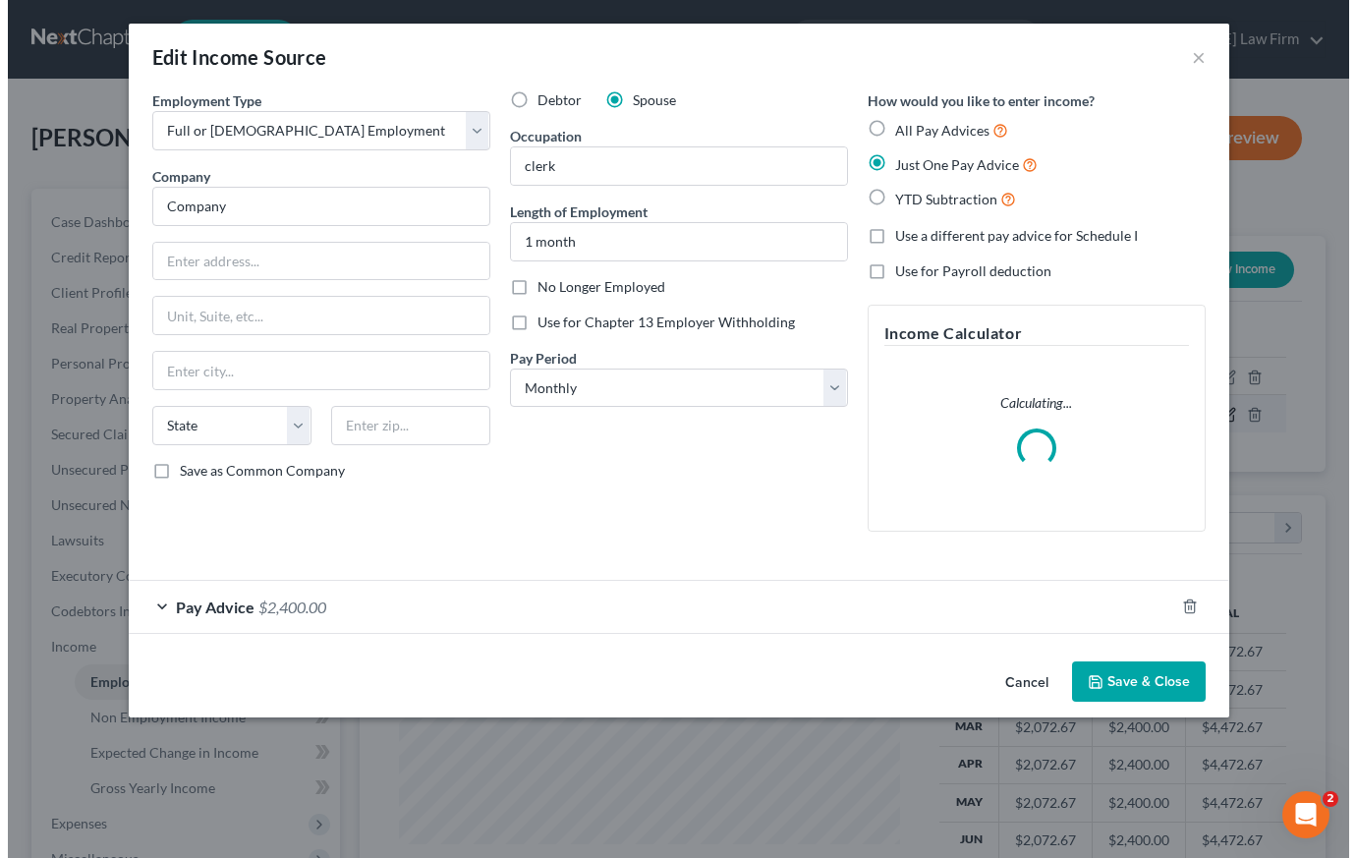
scroll to position [353, 546]
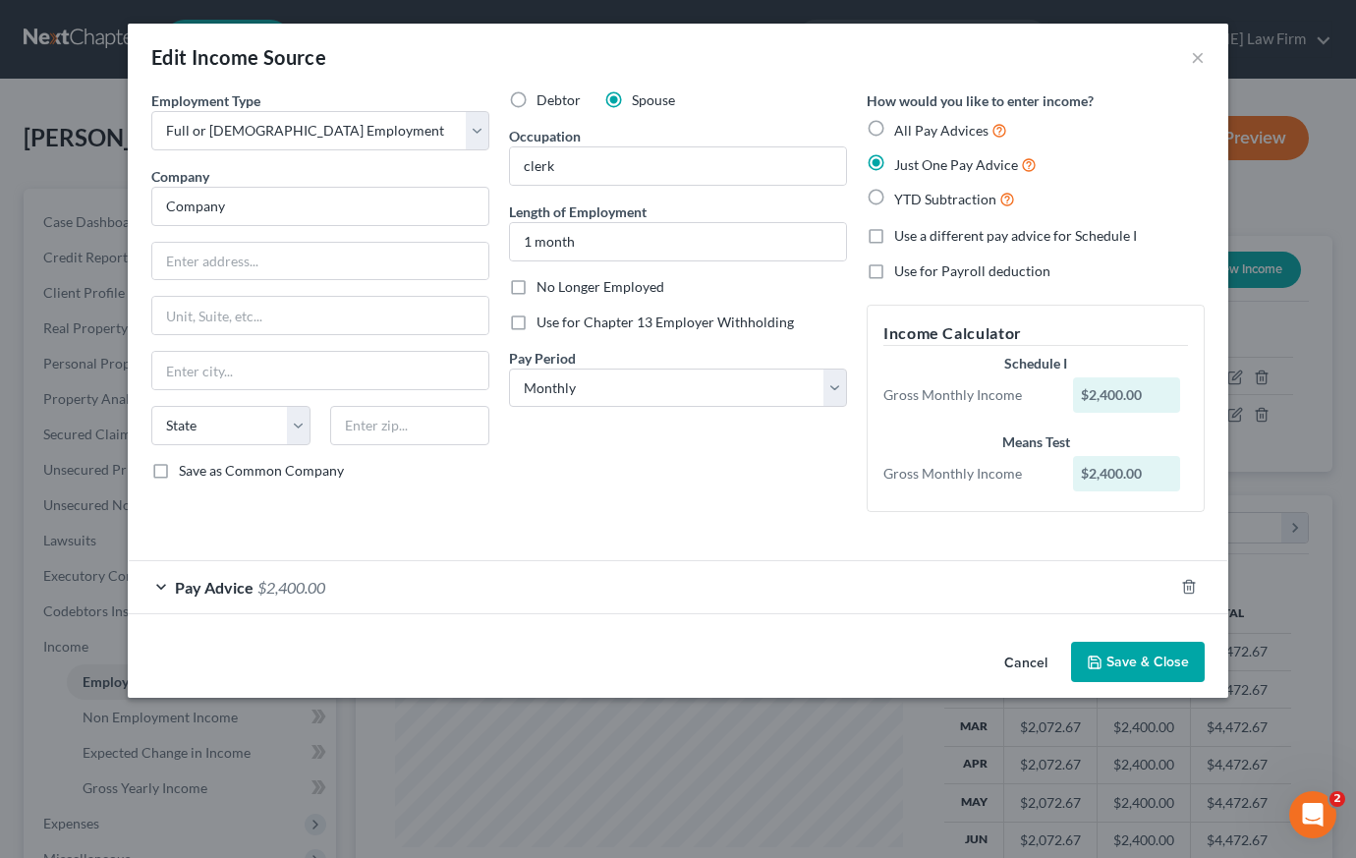
click at [203, 588] on span "Pay Advice" at bounding box center [214, 587] width 79 height 19
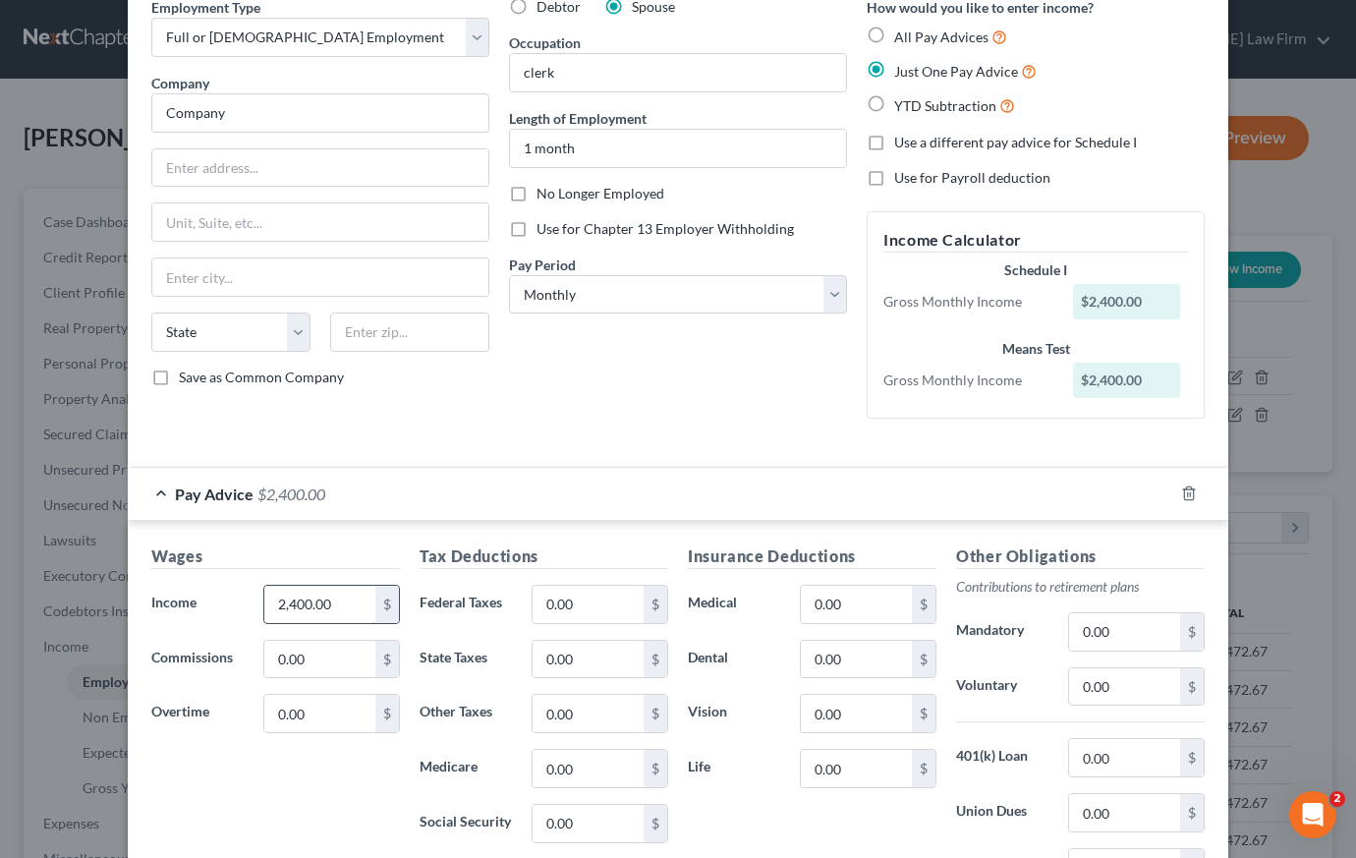
scroll to position [115, 0]
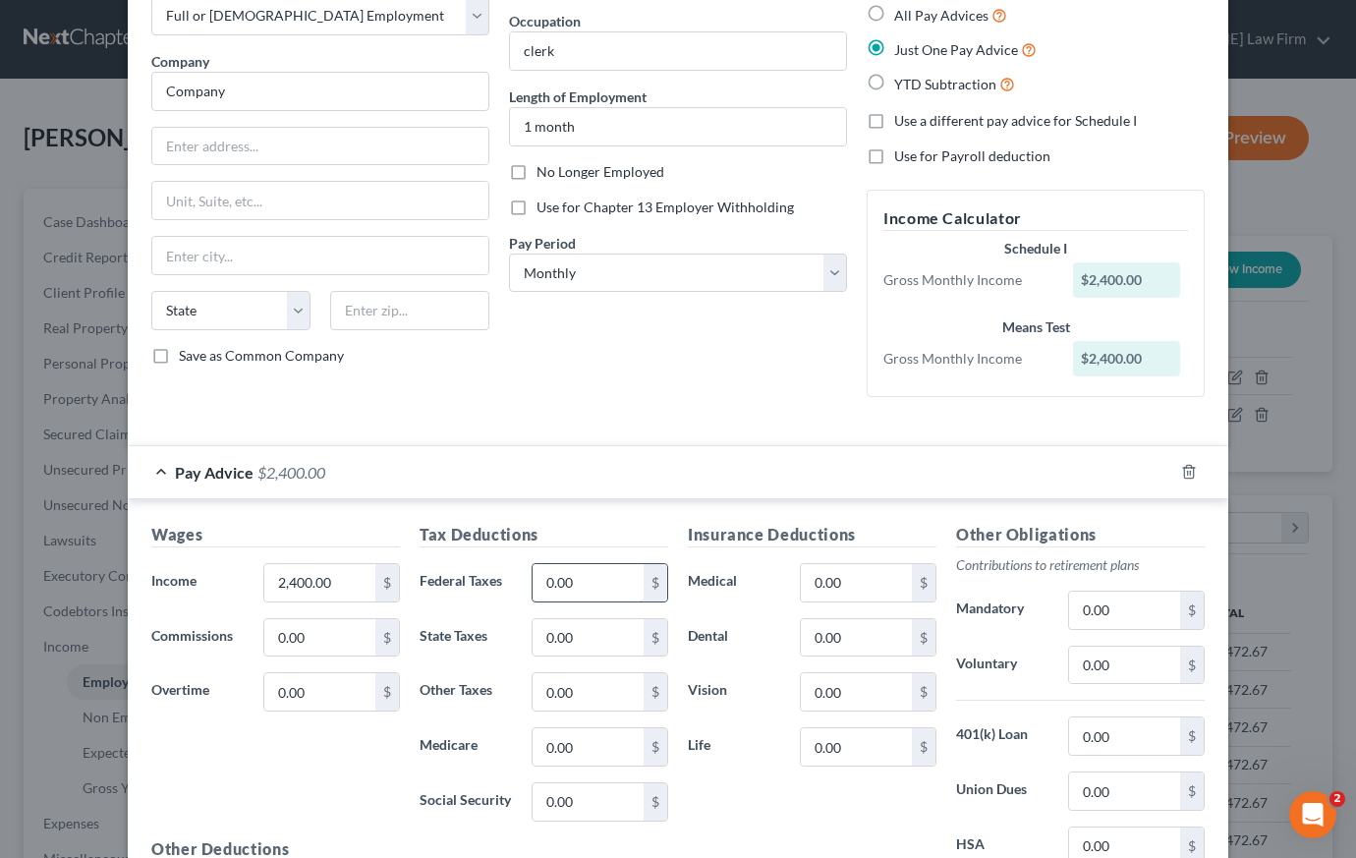
click at [598, 582] on input "0.00" at bounding box center [588, 582] width 111 height 37
click at [577, 807] on input "0.00" at bounding box center [588, 801] width 111 height 37
click at [605, 748] on input "0.00" at bounding box center [588, 746] width 111 height 37
type input "34.80"
click at [591, 801] on input "0.00" at bounding box center [588, 801] width 111 height 37
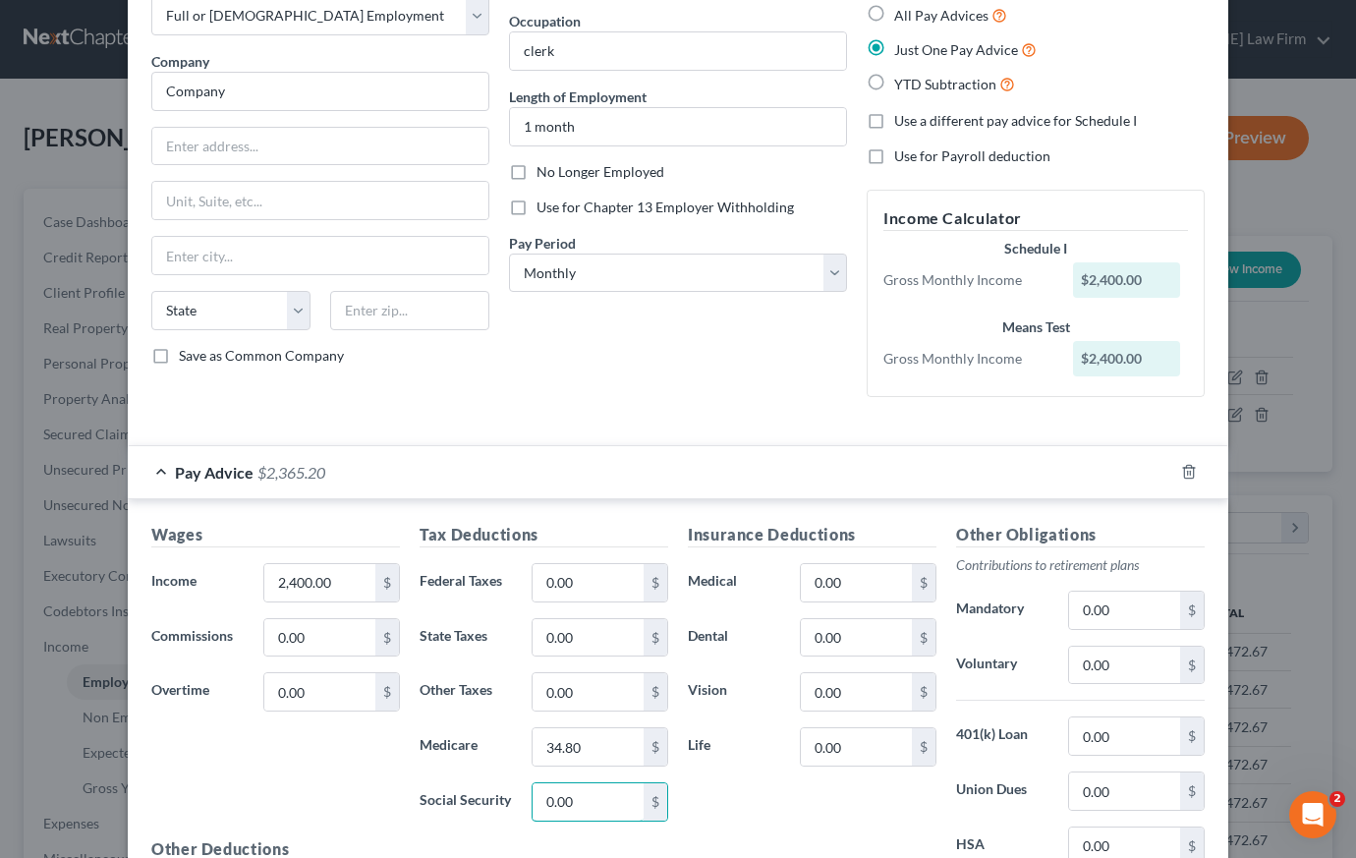
drag, startPoint x: 591, startPoint y: 801, endPoint x: 522, endPoint y: 795, distance: 69.0
click at [522, 795] on div "0.00 $" at bounding box center [600, 801] width 156 height 39
type input "148.80"
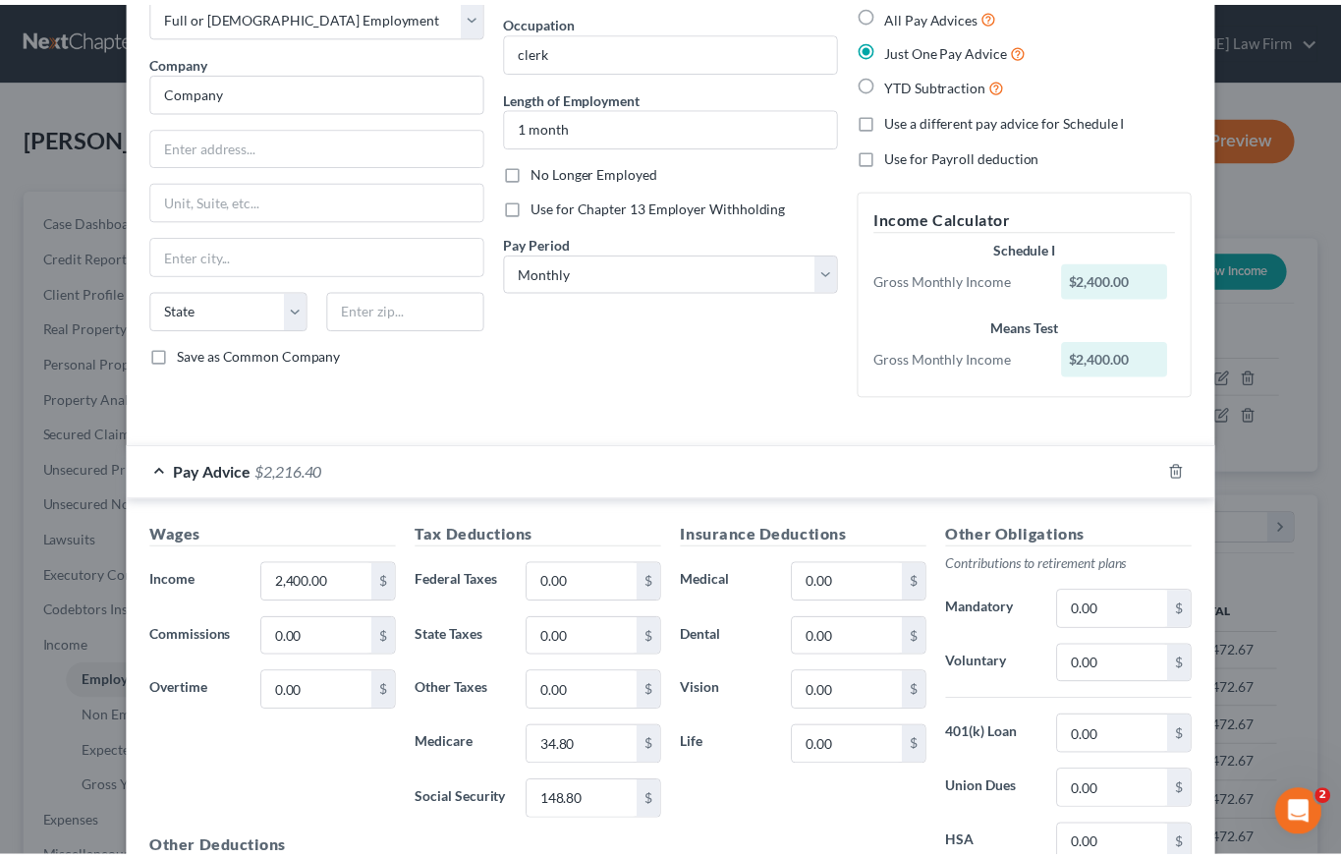
scroll to position [344, 0]
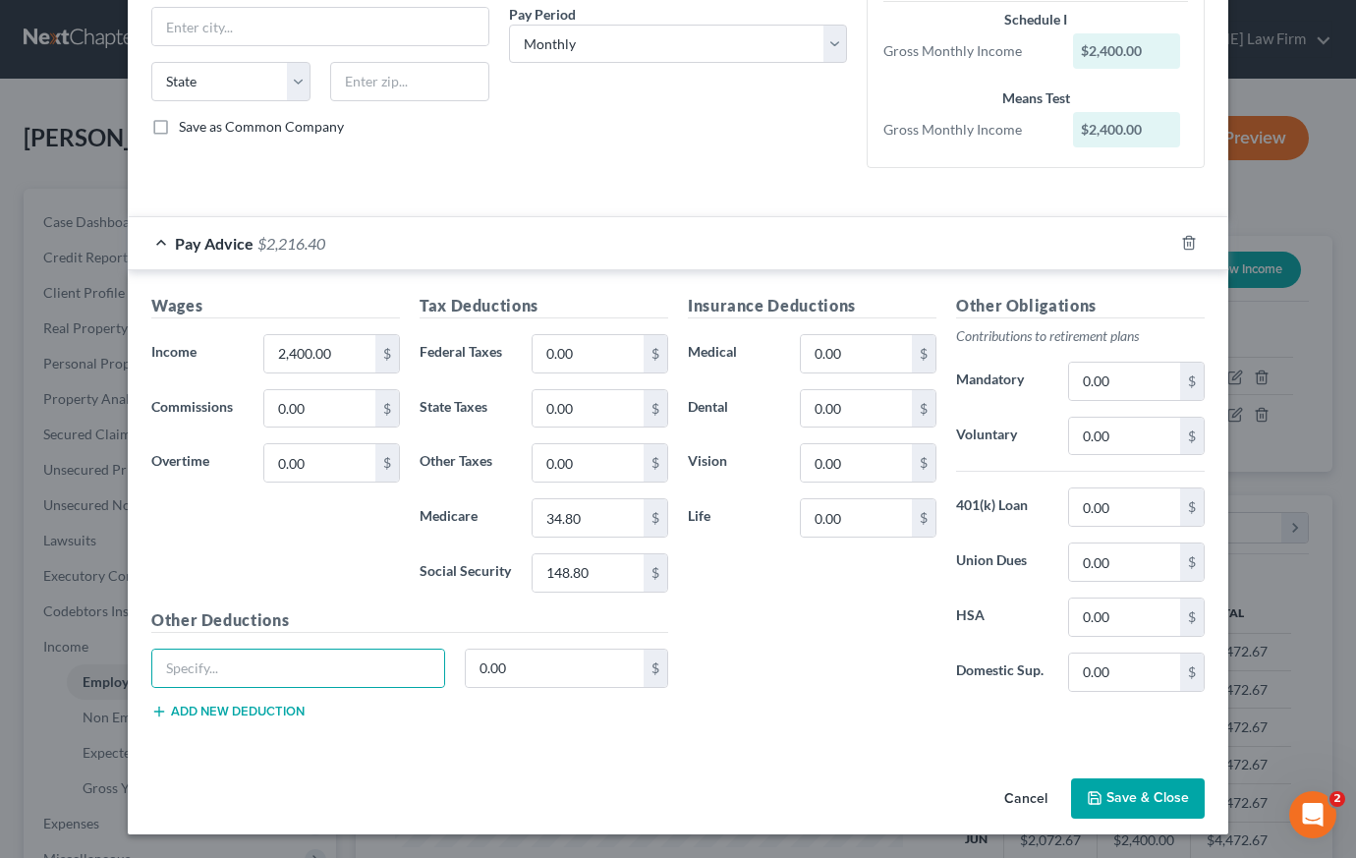
click at [1131, 798] on button "Save & Close" at bounding box center [1138, 798] width 134 height 41
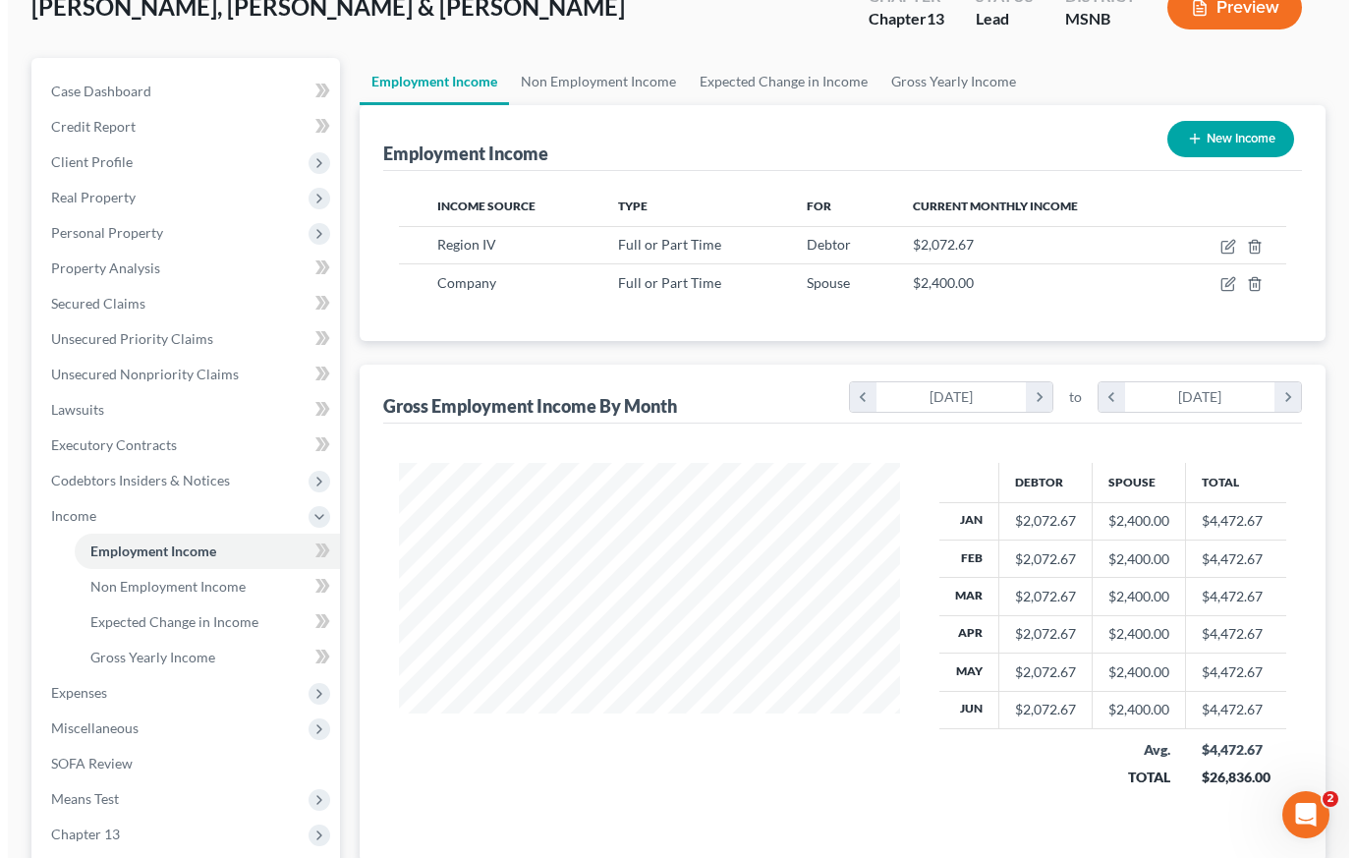
scroll to position [130, 0]
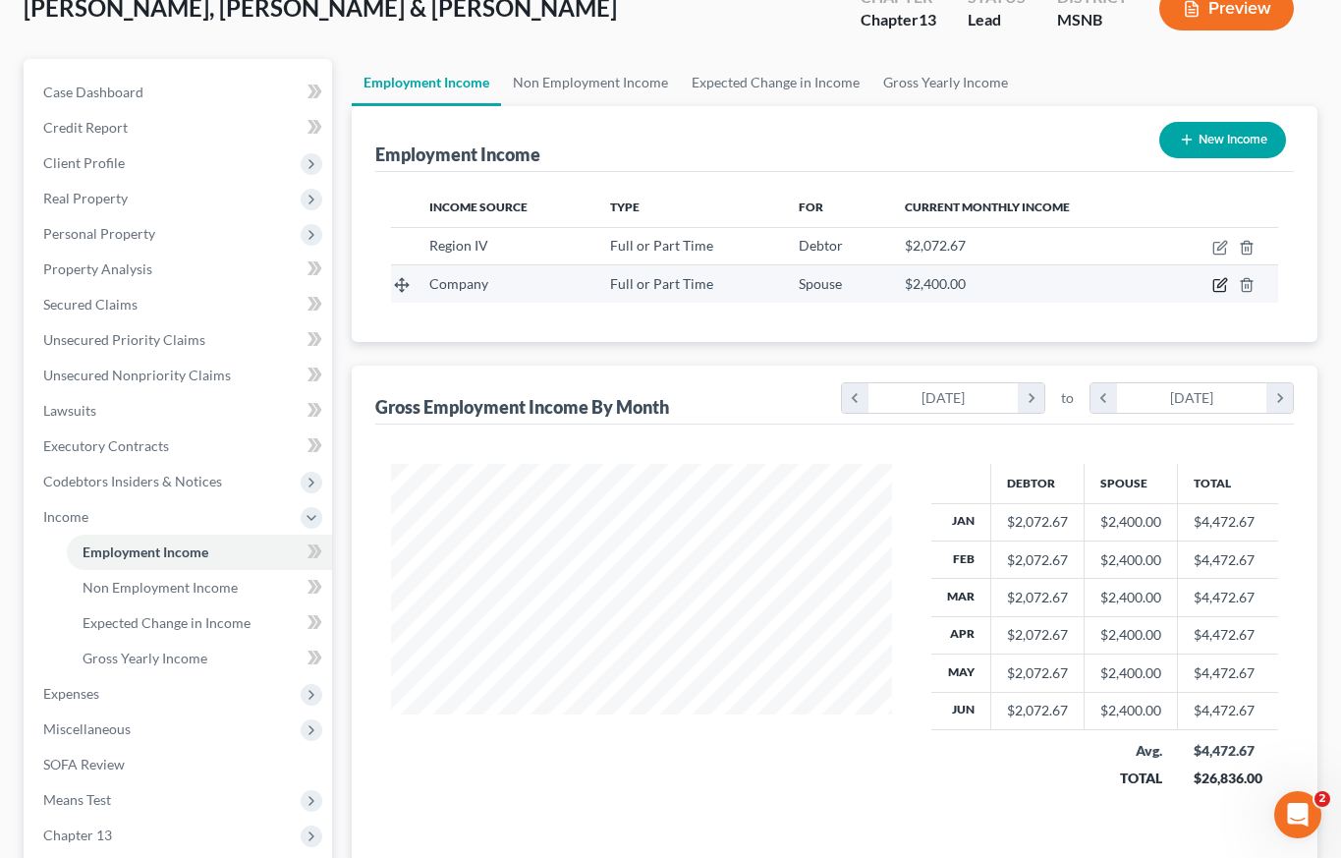
click at [1223, 285] on icon "button" at bounding box center [1220, 285] width 16 height 16
select select "0"
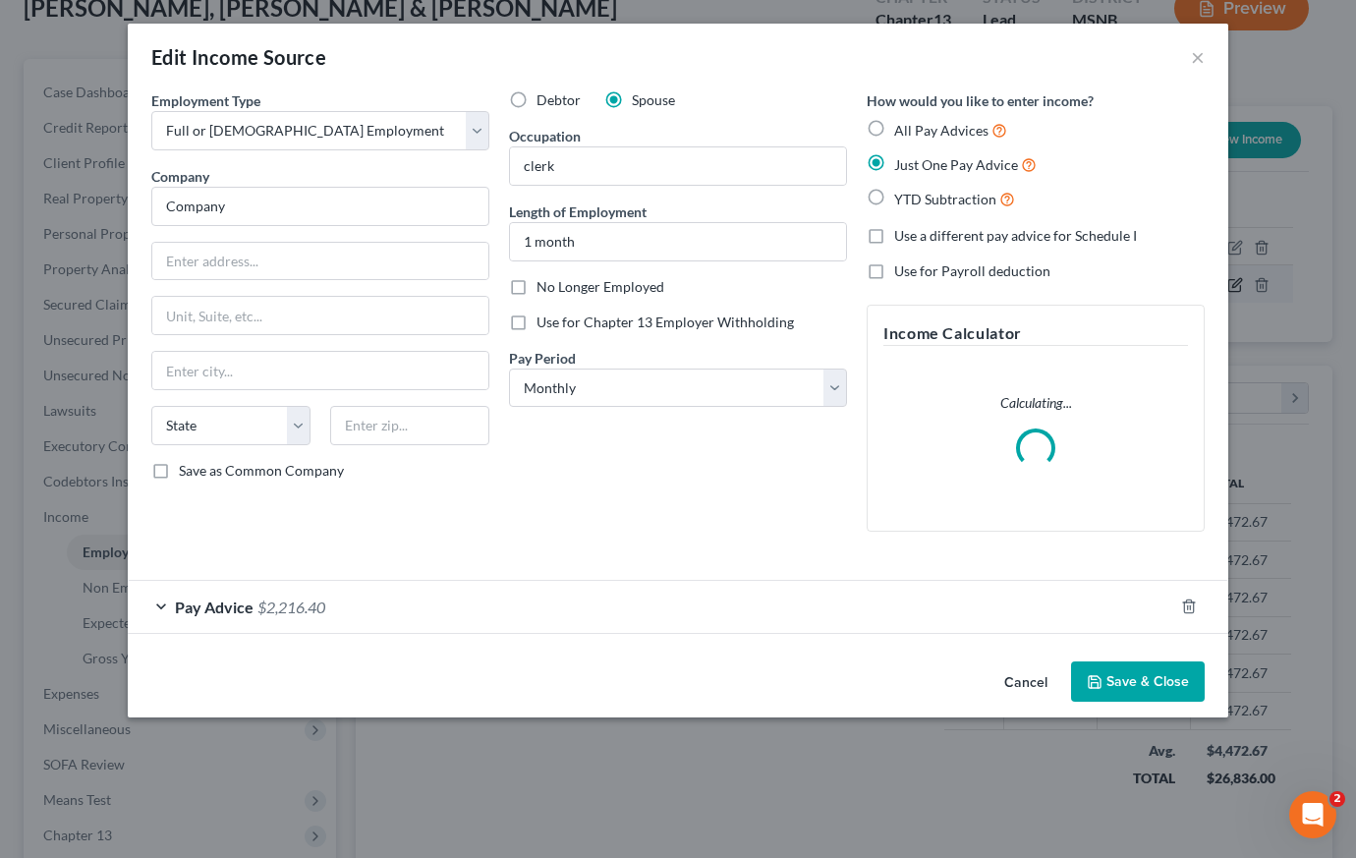
scroll to position [353, 546]
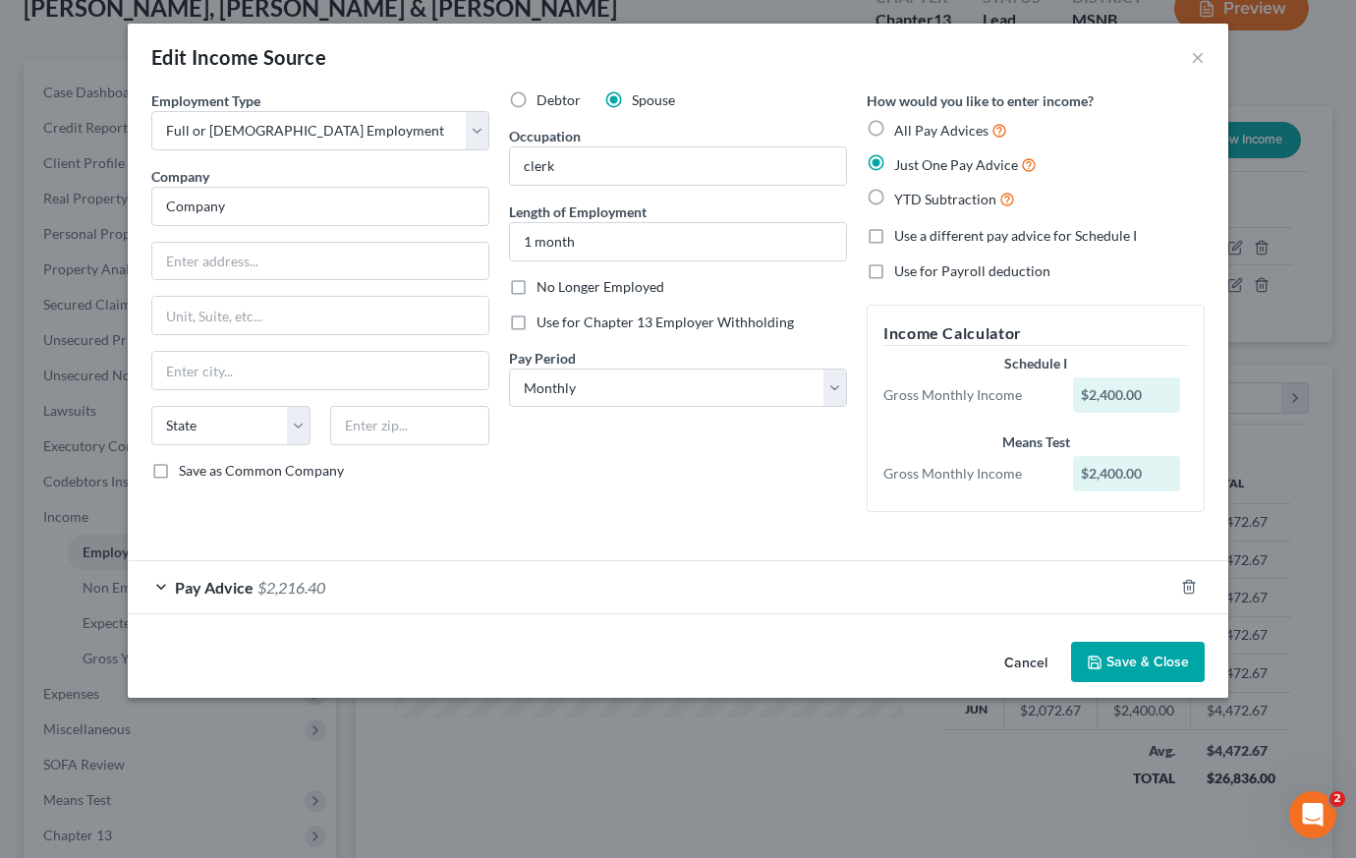
click at [894, 195] on label "YTD Subtraction" at bounding box center [954, 199] width 121 height 23
click at [902, 195] on input "YTD Subtraction" at bounding box center [908, 194] width 13 height 13
radio input "true"
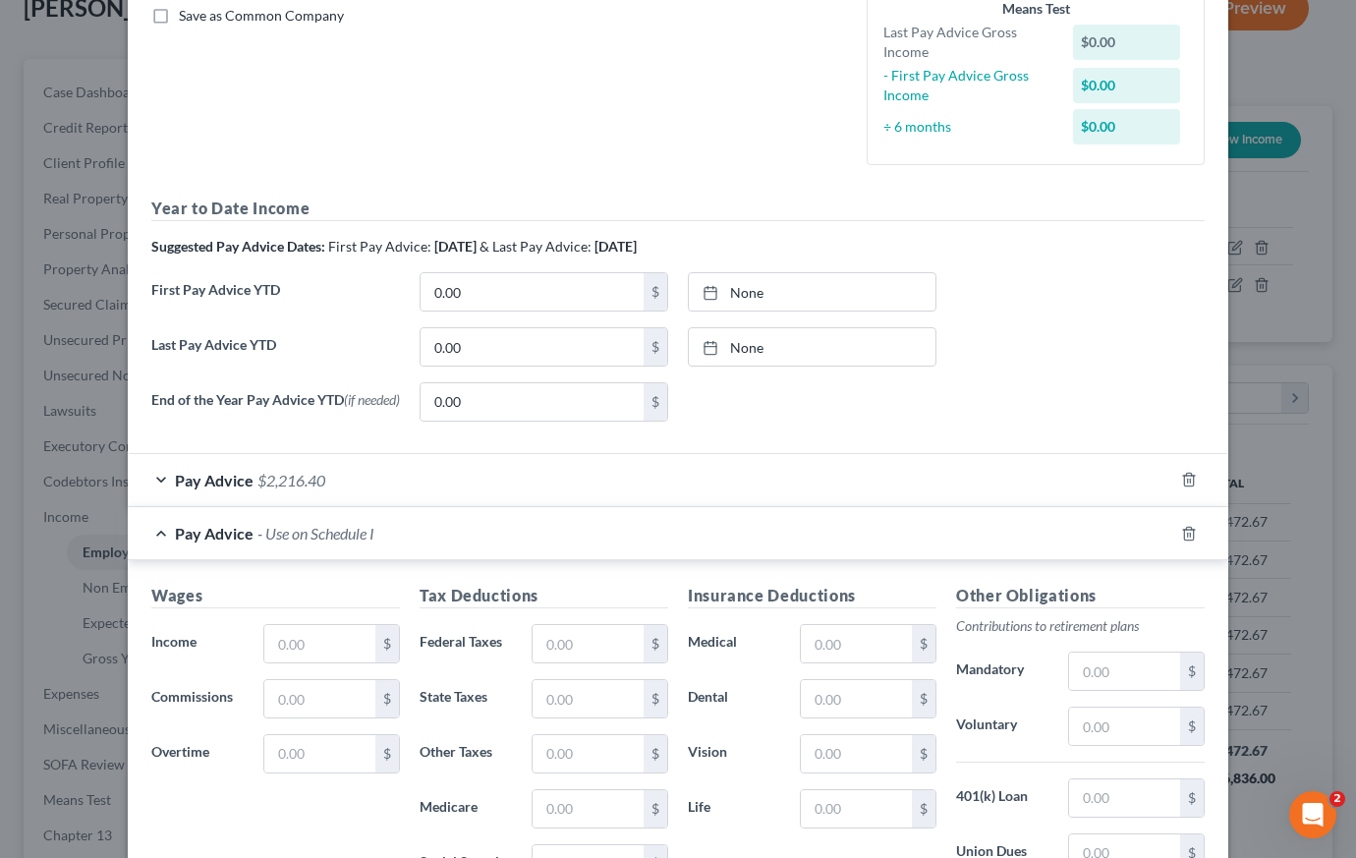
scroll to position [548, 0]
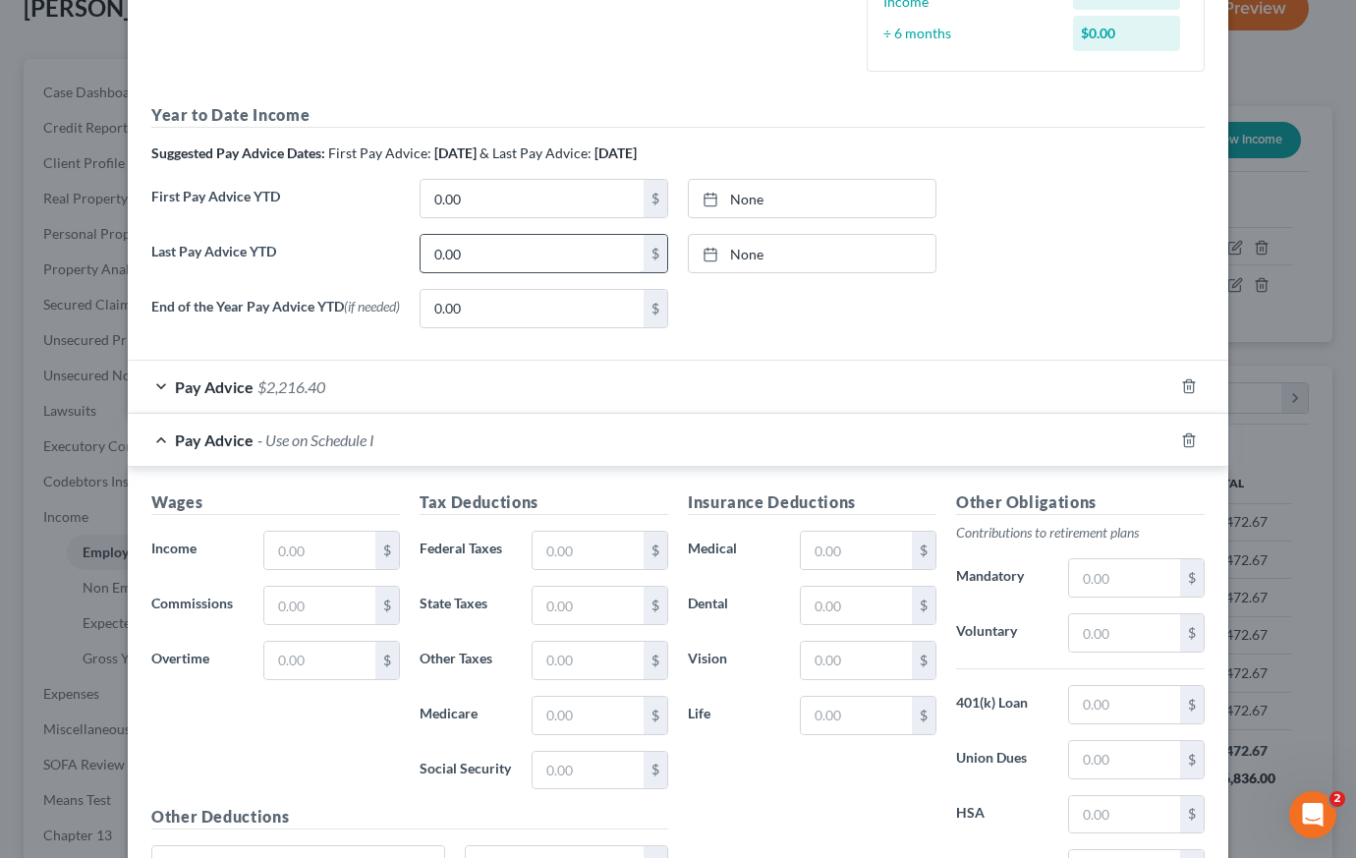
click at [461, 259] on input "0.00" at bounding box center [532, 253] width 223 height 37
type input "2,400"
click at [1185, 388] on icon "button" at bounding box center [1189, 386] width 16 height 16
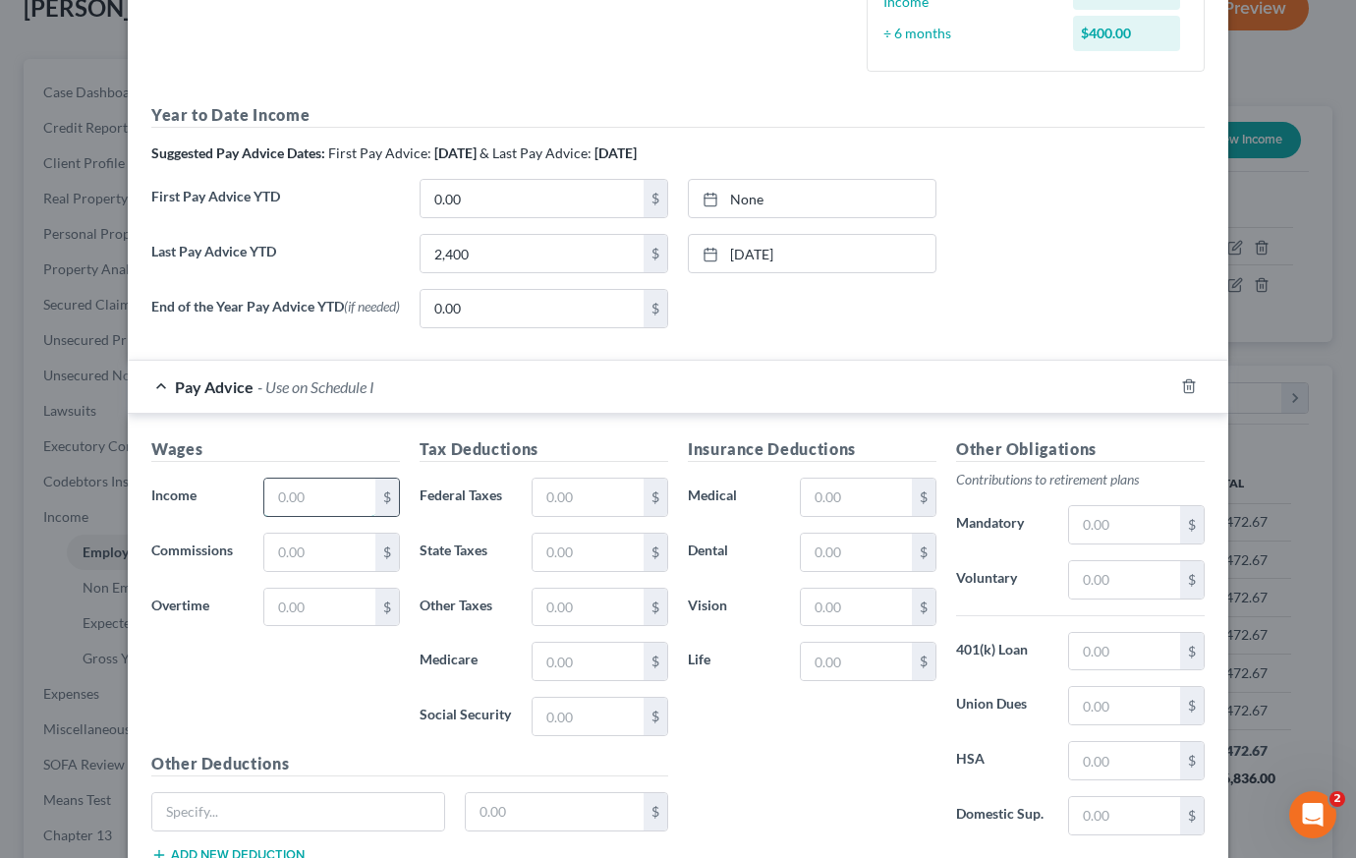
click at [329, 505] on input "text" at bounding box center [319, 497] width 111 height 37
type input "2400"
click at [598, 661] on input "text" at bounding box center [588, 661] width 111 height 37
type input "34.80"
click at [592, 715] on input "text" at bounding box center [588, 716] width 111 height 37
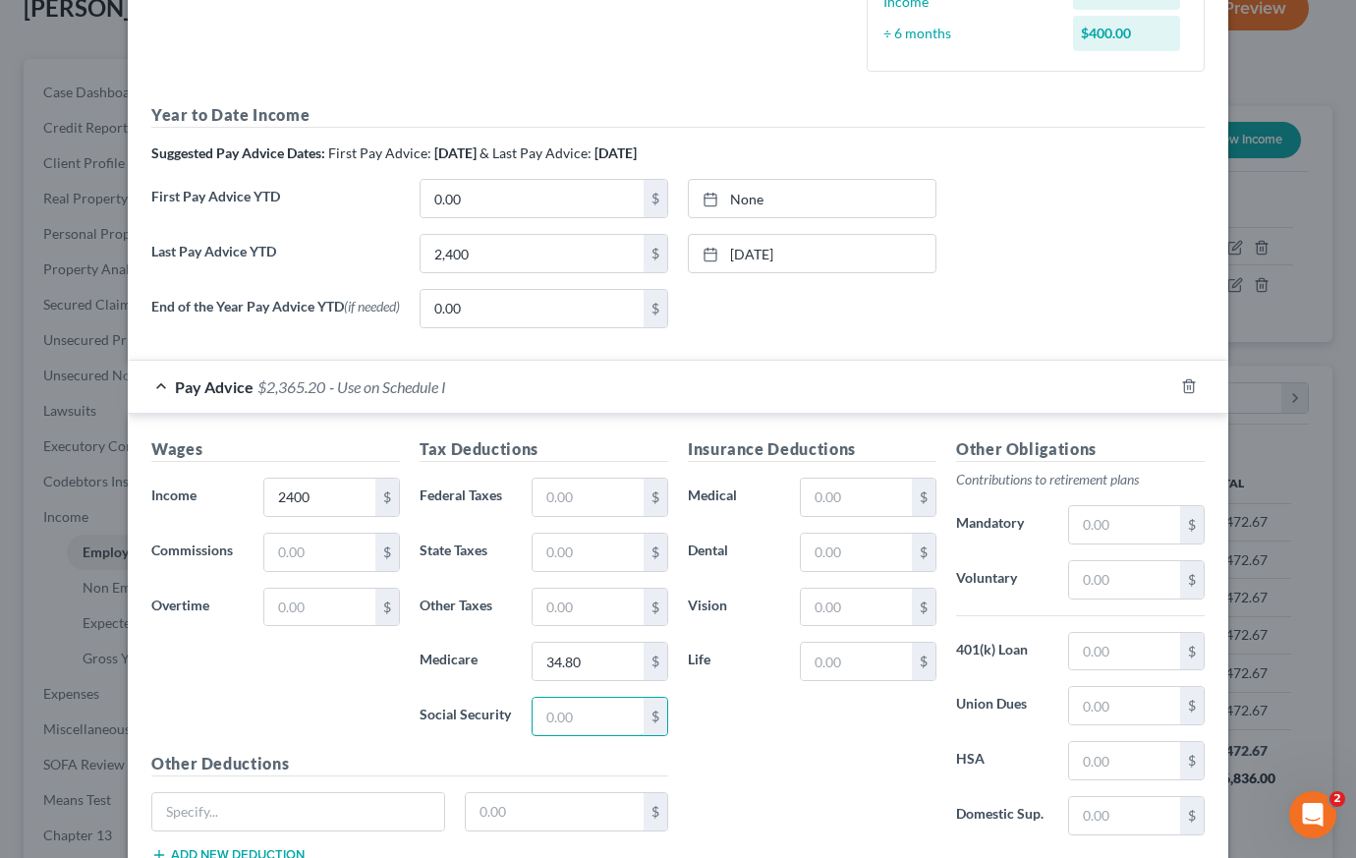
type input "148.80"
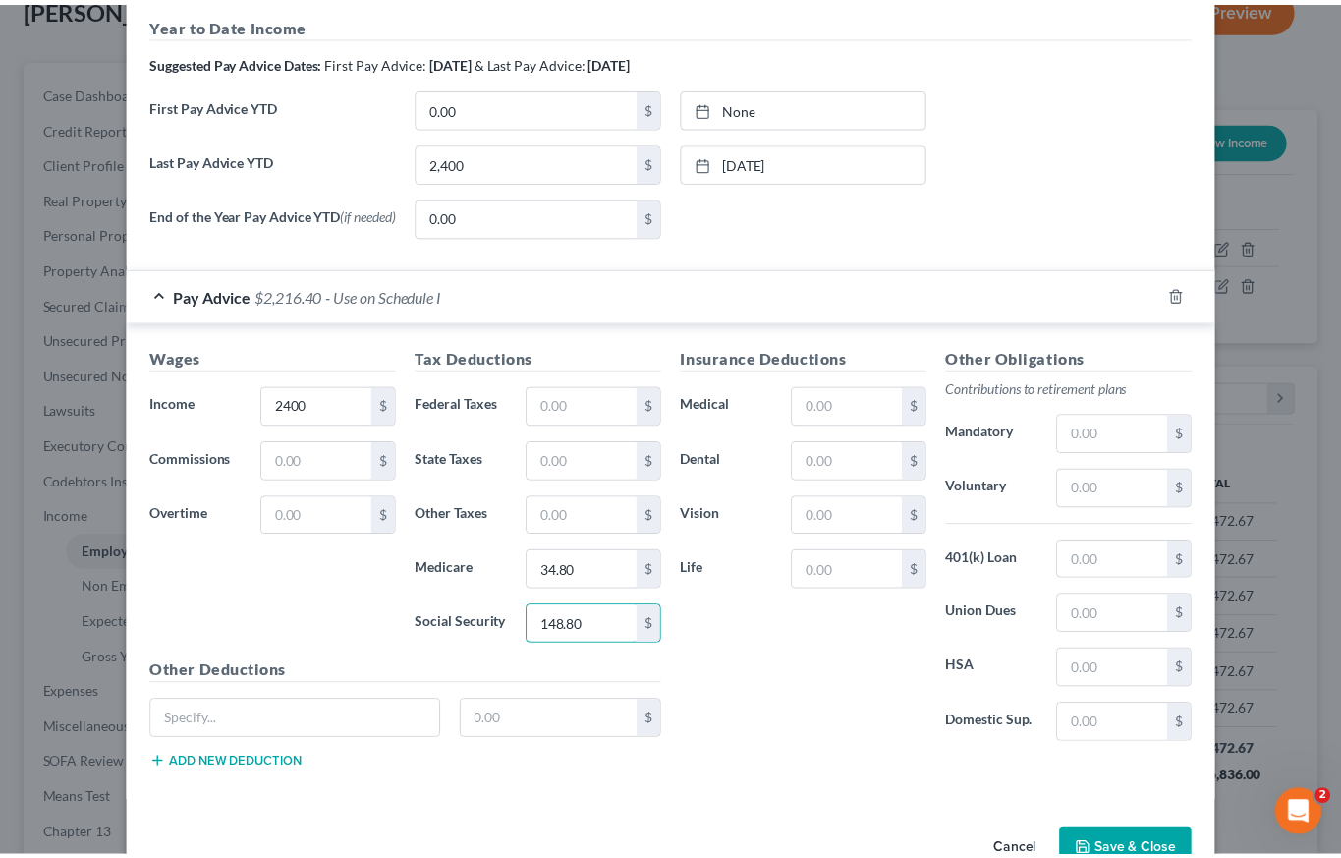
scroll to position [661, 0]
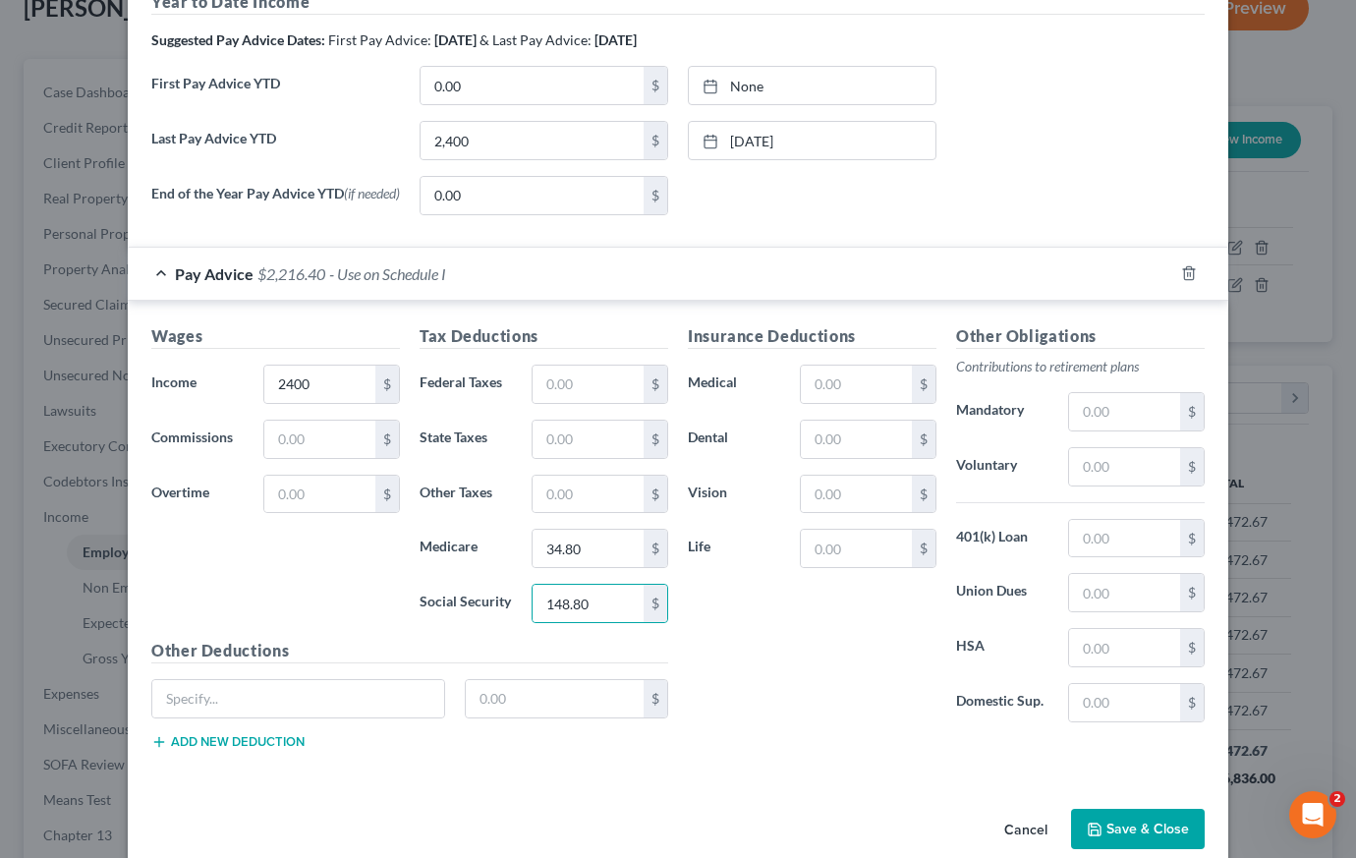
click at [1121, 829] on button "Save & Close" at bounding box center [1138, 829] width 134 height 41
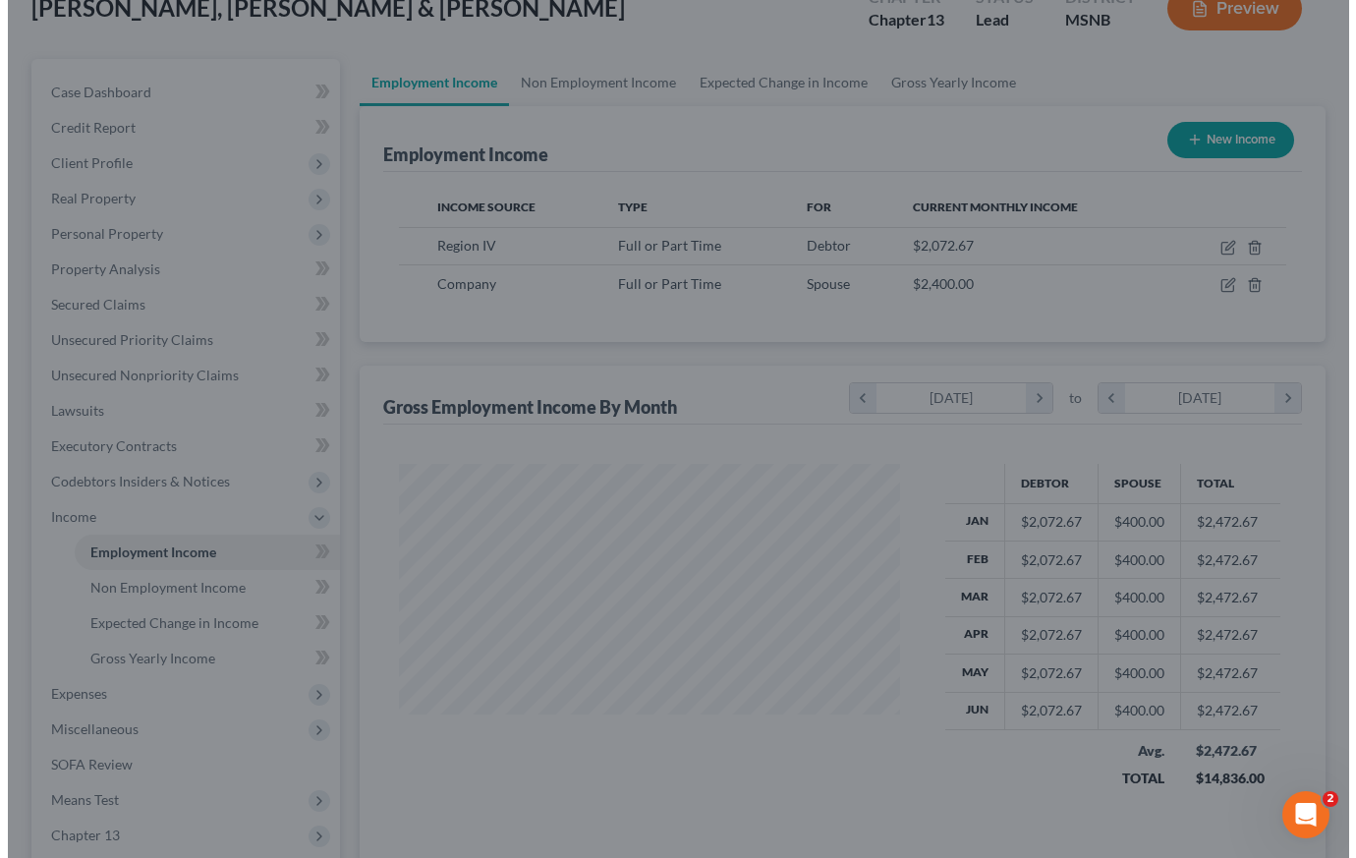
scroll to position [982223, 982034]
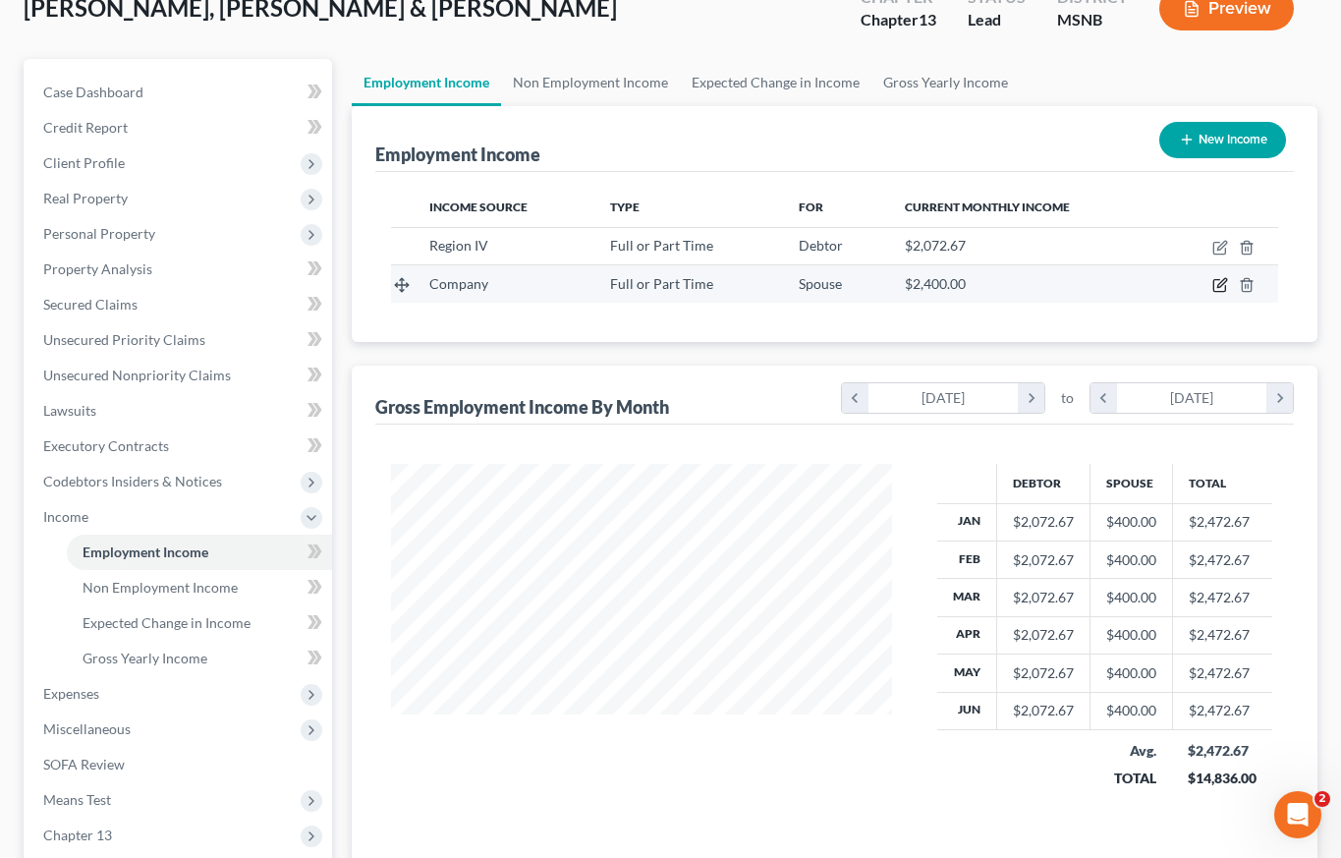
click at [1223, 282] on icon "button" at bounding box center [1220, 285] width 16 height 16
select select "0"
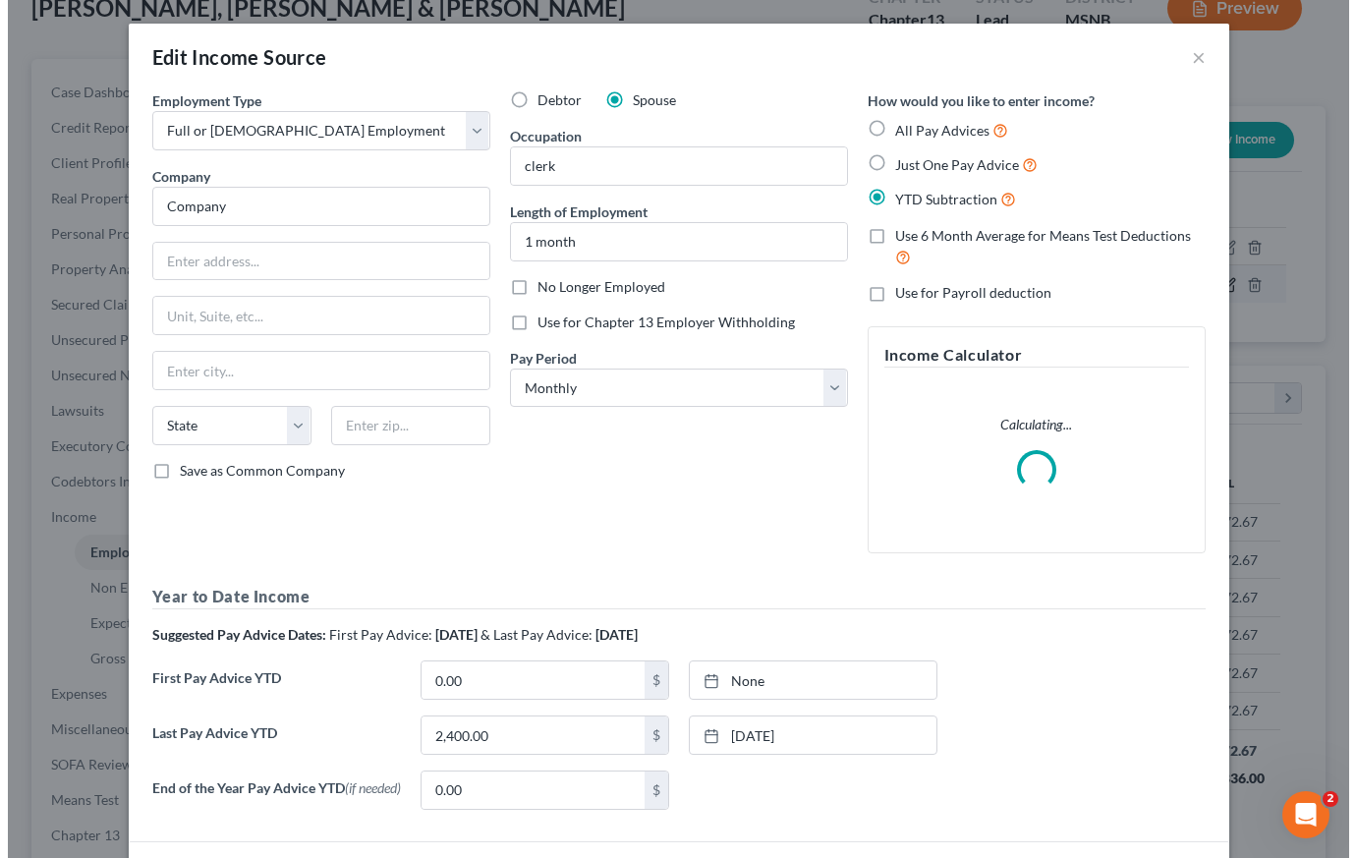
scroll to position [353, 546]
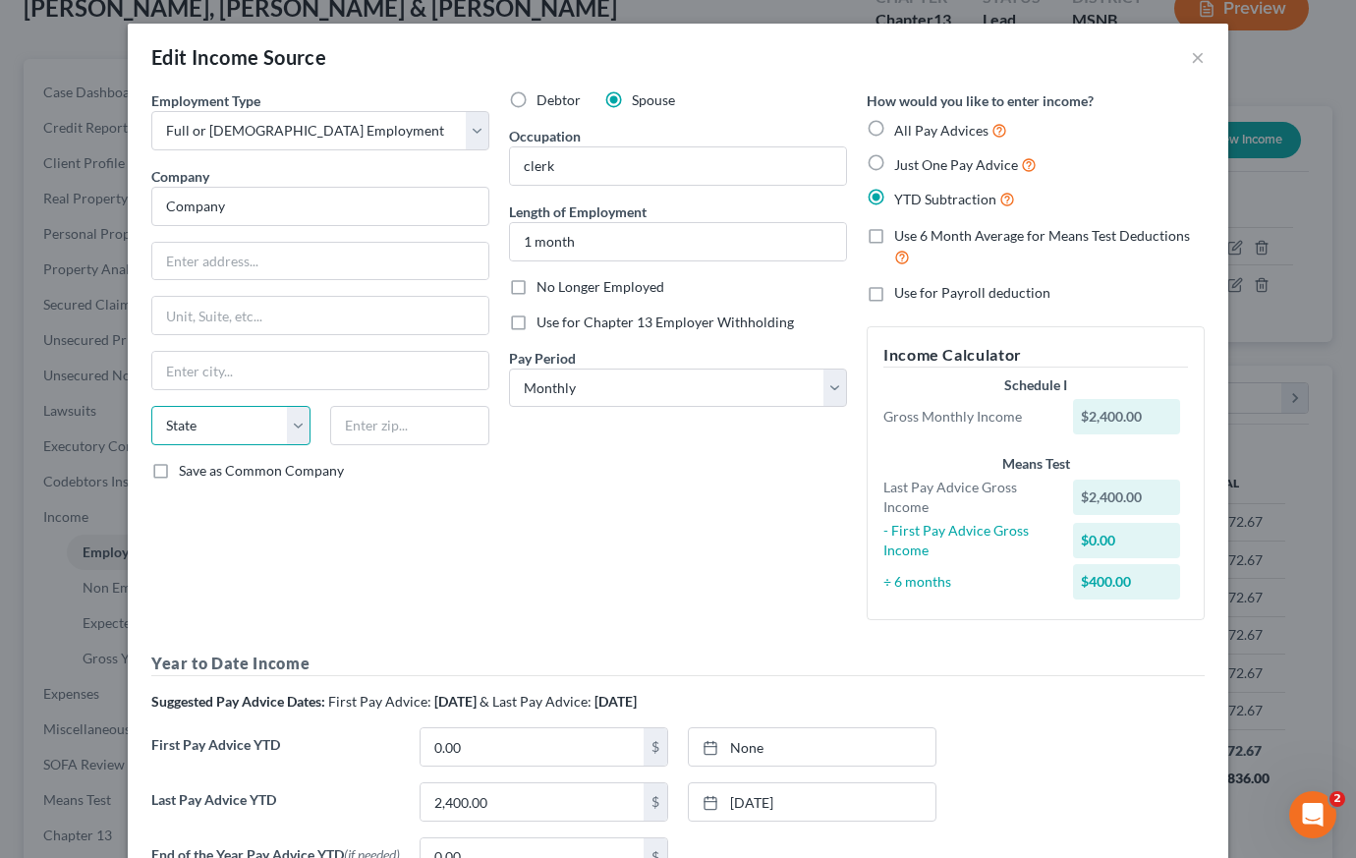
click at [294, 425] on select "State [US_STATE] AK AR AZ CA CO CT DE DC [GEOGRAPHIC_DATA] [GEOGRAPHIC_DATA] GU…" at bounding box center [230, 425] width 159 height 39
select select "25"
click at [334, 202] on input "Company" at bounding box center [320, 206] width 338 height 39
type input "C"
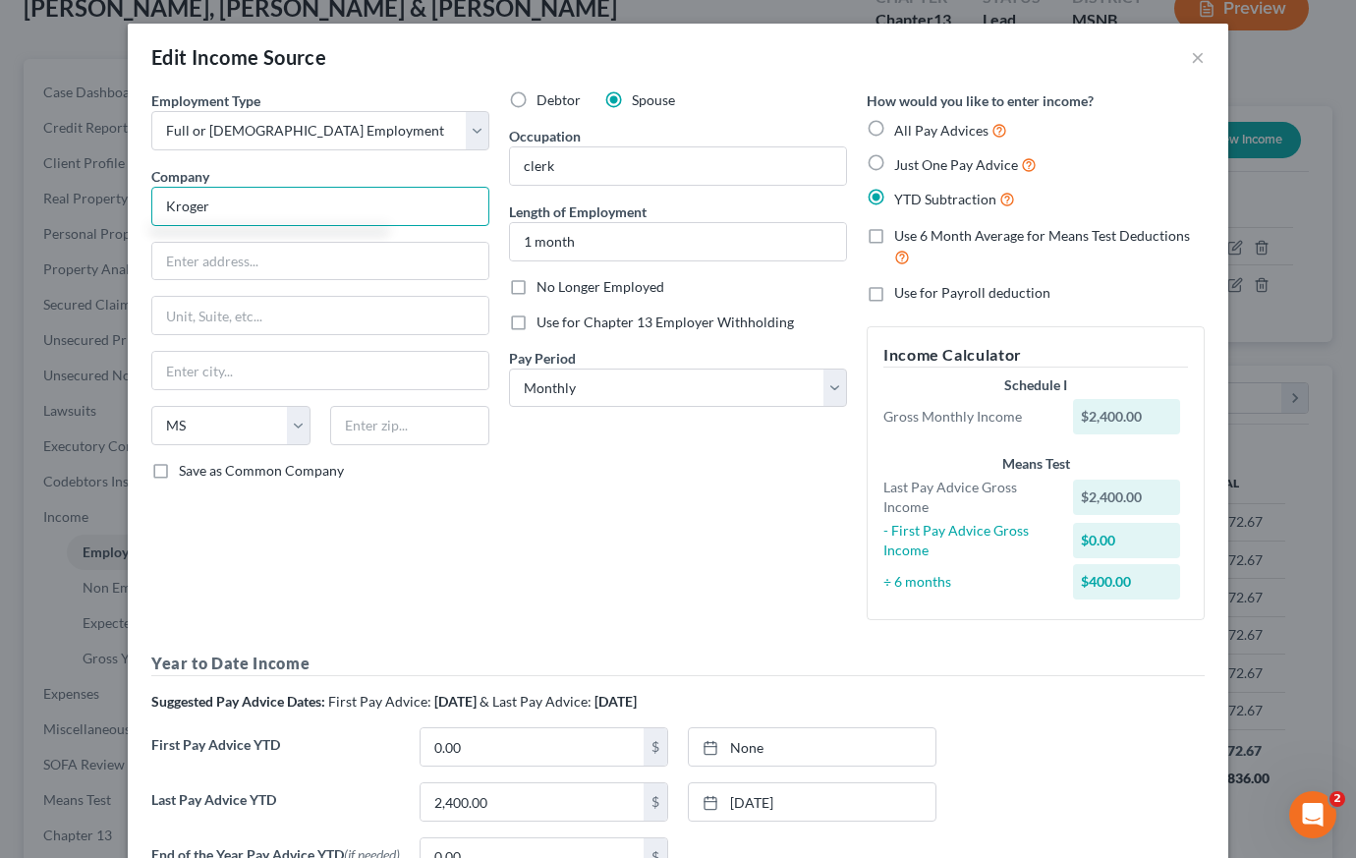
type input "Kroger"
type input "[STREET_ADDRESS]"
type input "[GEOGRAPHIC_DATA]"
select select "36"
type input "45202"
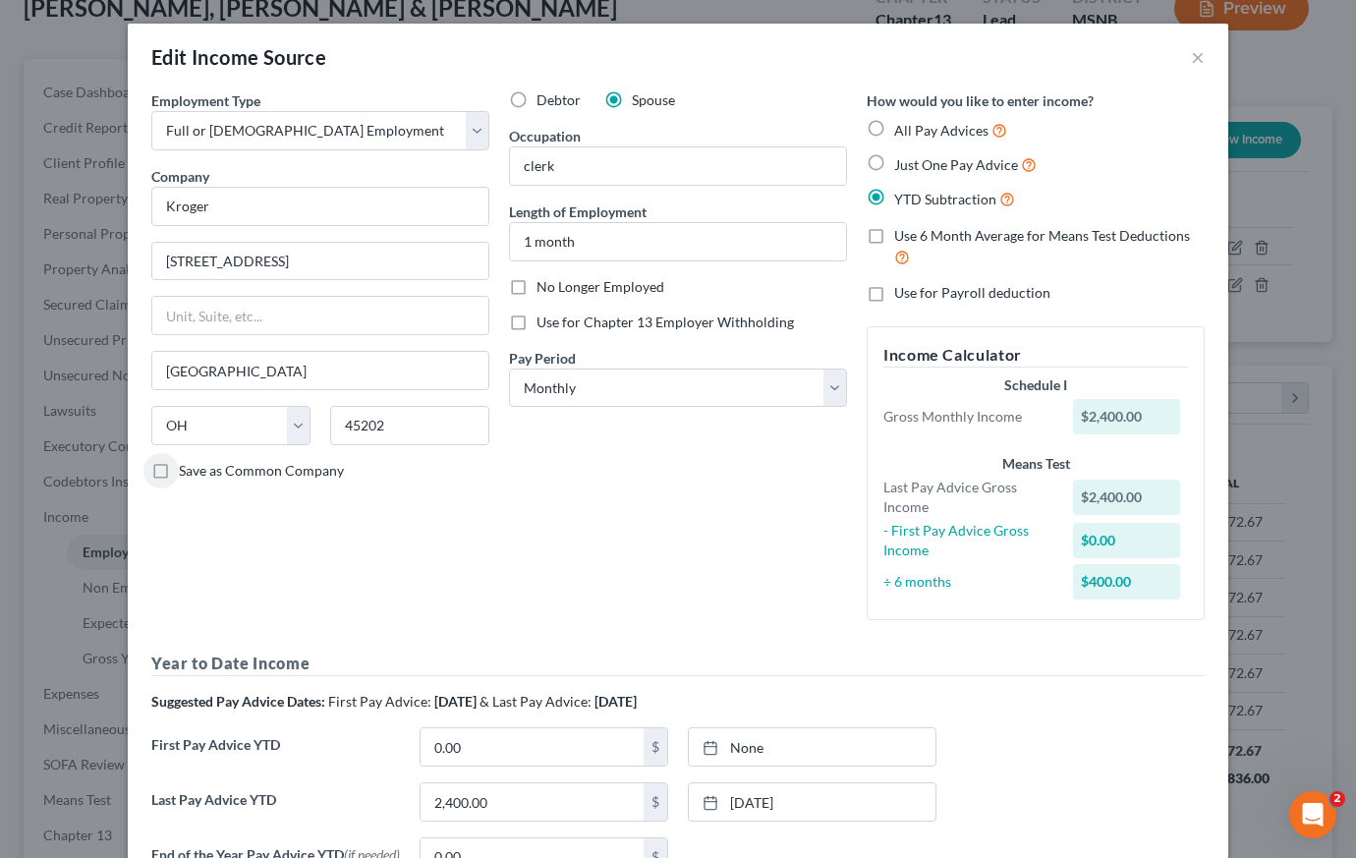
click at [179, 471] on label "Save as Common Company" at bounding box center [261, 471] width 165 height 20
click at [187, 471] on input "Save as Common Company" at bounding box center [193, 467] width 13 height 13
checkbox input "true"
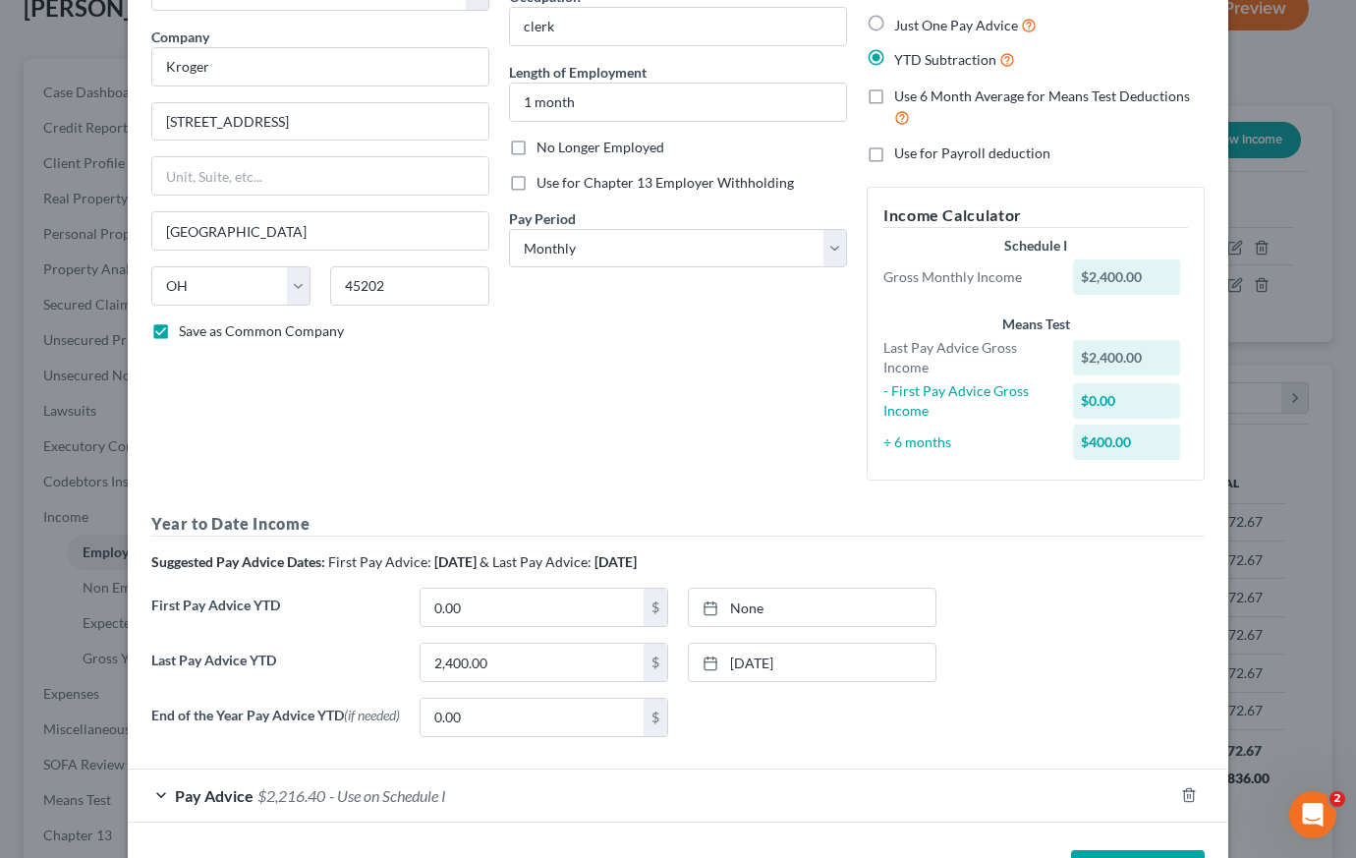
scroll to position [216, 0]
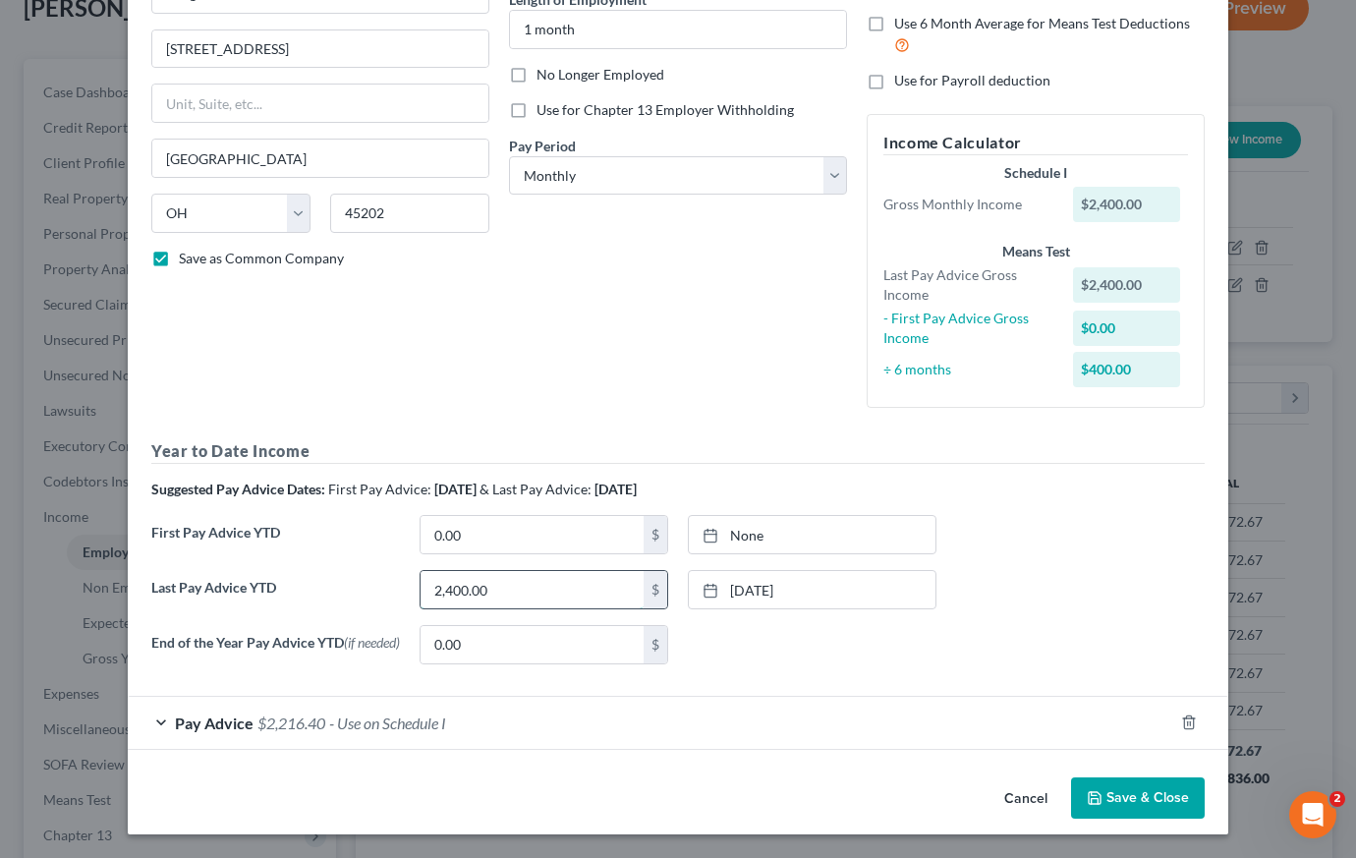
click at [525, 588] on input "2,400.00" at bounding box center [532, 589] width 223 height 37
type input "1,772.60"
click at [542, 636] on input "0.00" at bounding box center [532, 644] width 223 height 37
click at [742, 583] on link "[DATE]" at bounding box center [812, 589] width 247 height 37
click at [739, 583] on link "[DATE]" at bounding box center [812, 589] width 247 height 37
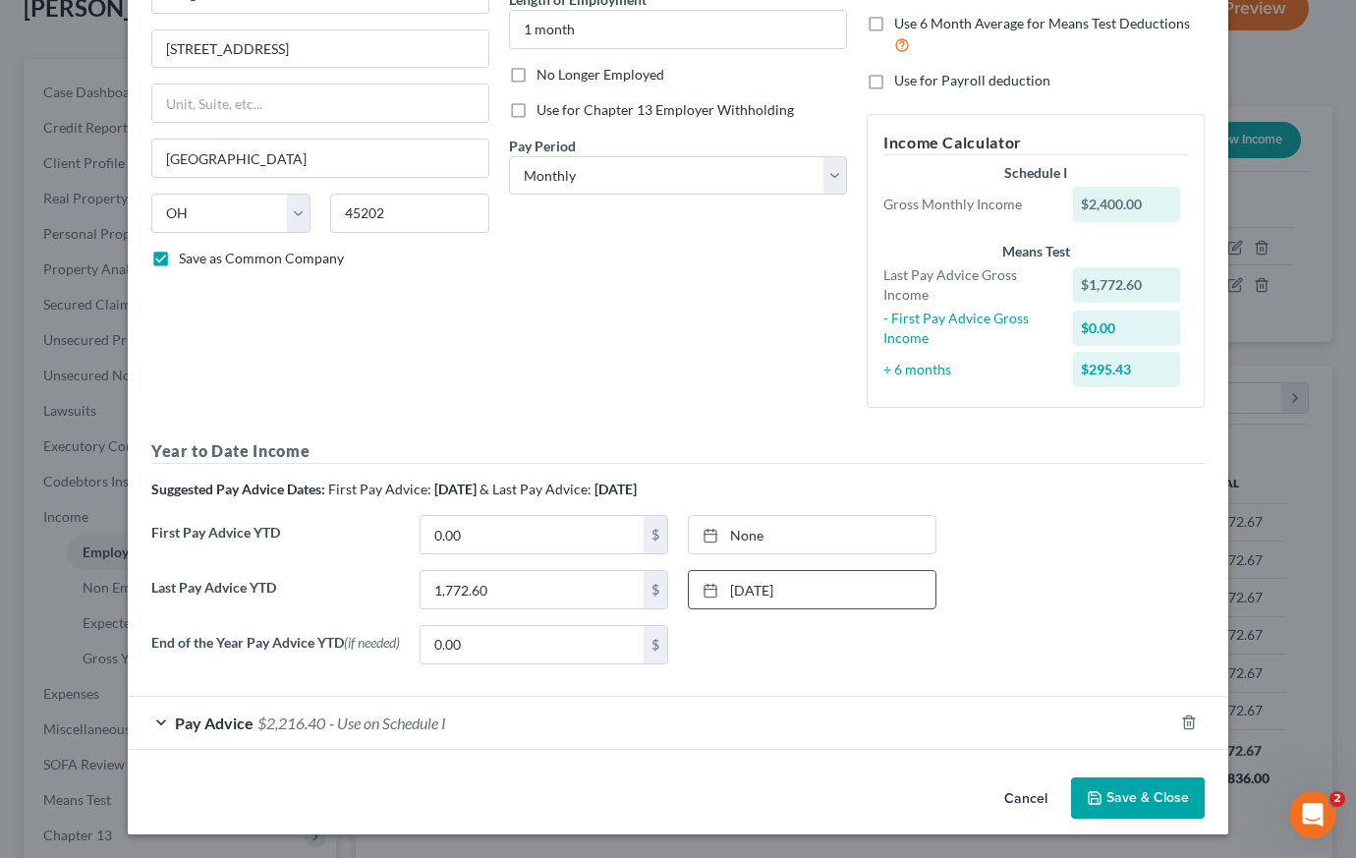
click at [209, 724] on span "Pay Advice" at bounding box center [214, 722] width 79 height 19
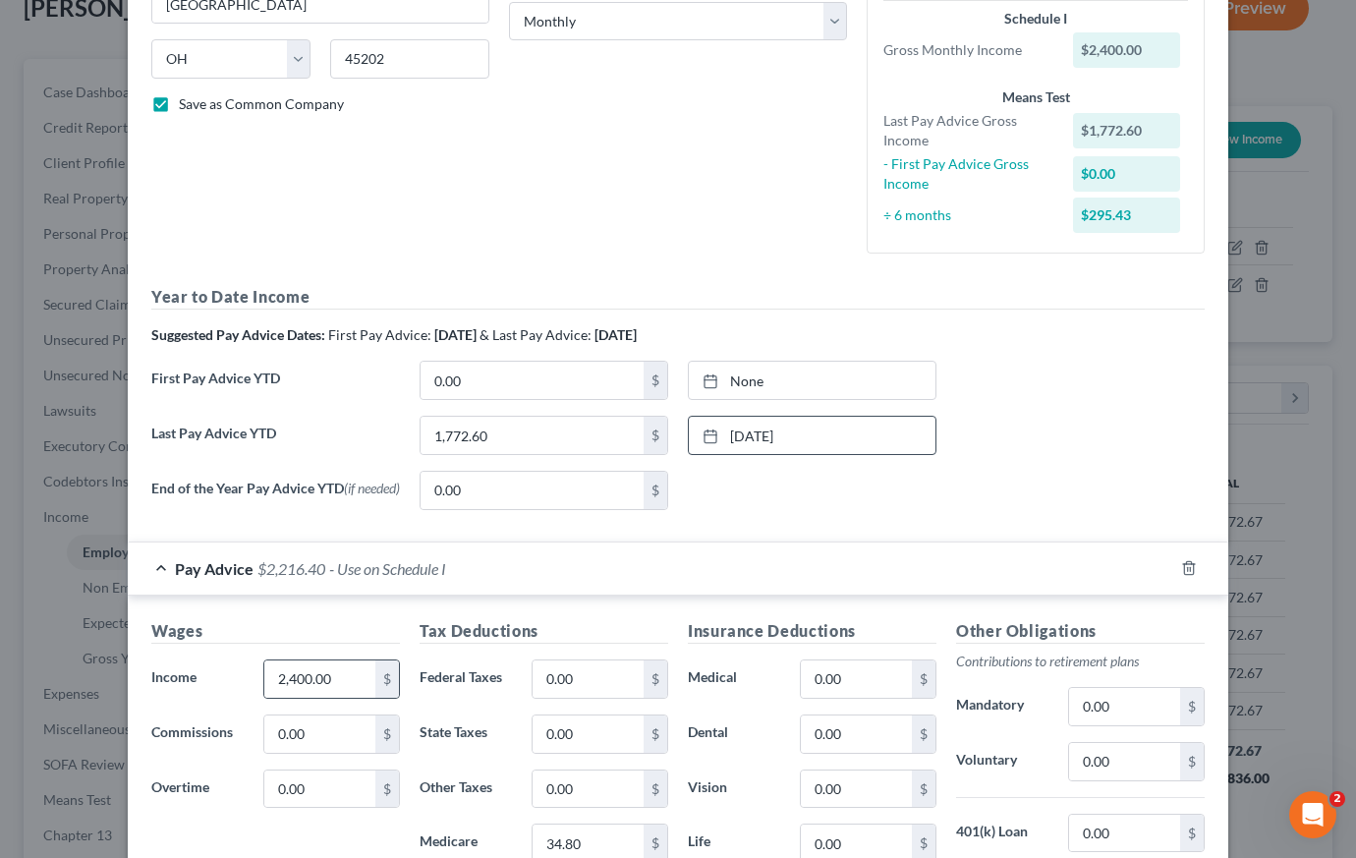
scroll to position [490, 0]
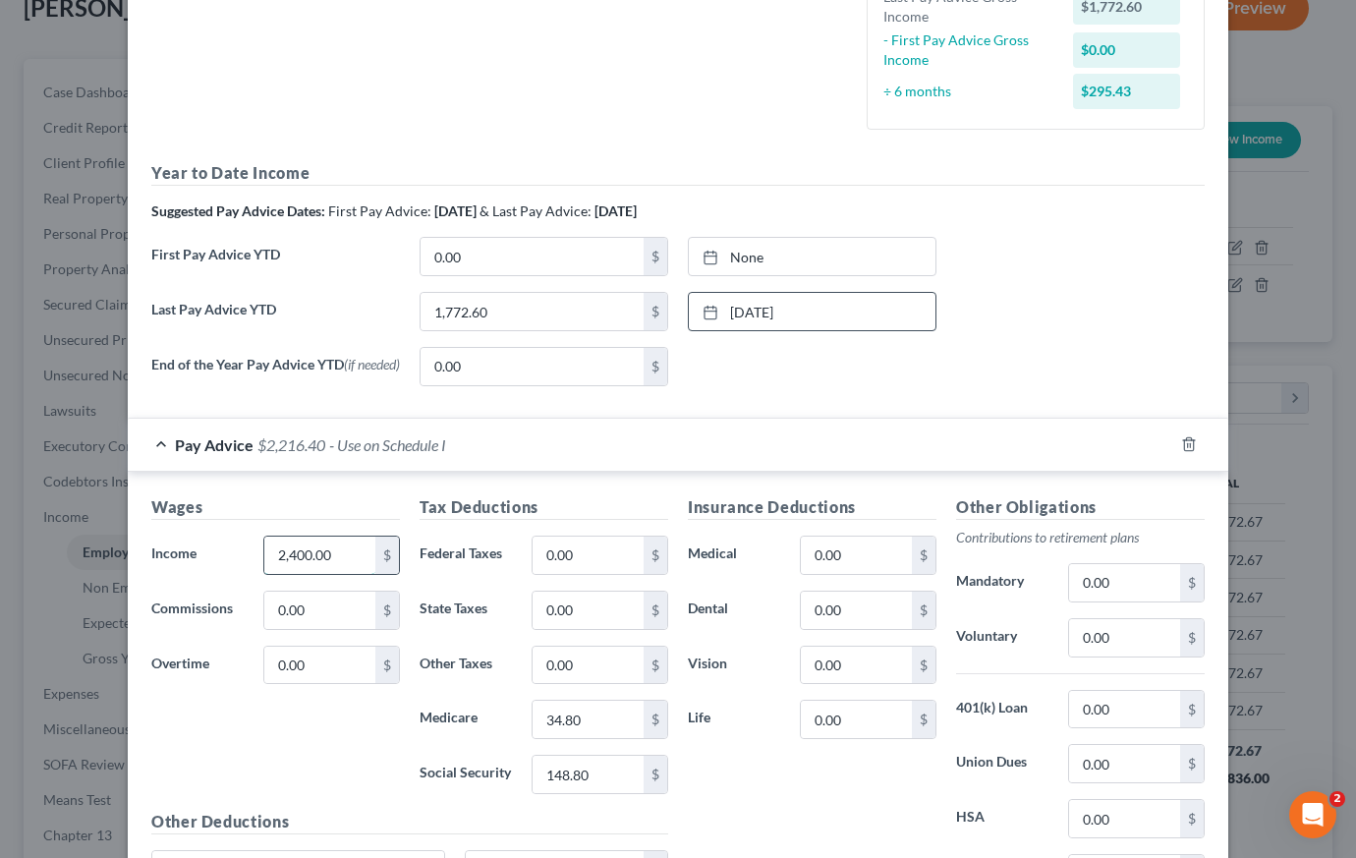
drag, startPoint x: 345, startPoint y: 562, endPoint x: 367, endPoint y: 561, distance: 21.6
click at [367, 561] on input "2,400.00" at bounding box center [319, 554] width 111 height 37
type input "1,772.60"
click at [611, 731] on input "34.80" at bounding box center [588, 719] width 111 height 37
type input "109.90"
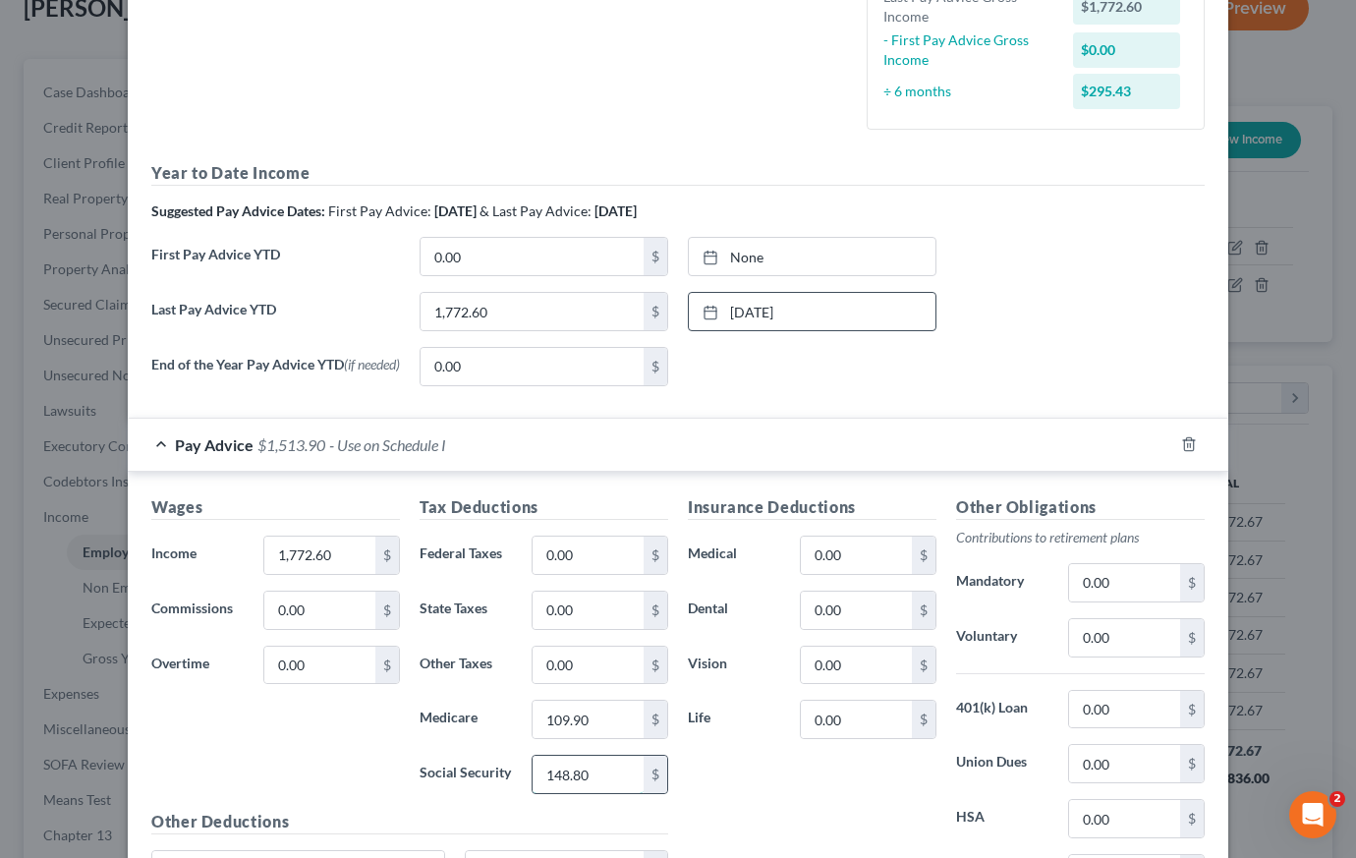
drag, startPoint x: 603, startPoint y: 776, endPoint x: 557, endPoint y: 774, distance: 46.2
click at [557, 774] on input "148.80" at bounding box center [588, 774] width 111 height 37
type input "1"
type input "109.90"
drag, startPoint x: 590, startPoint y: 725, endPoint x: 647, endPoint y: 734, distance: 57.7
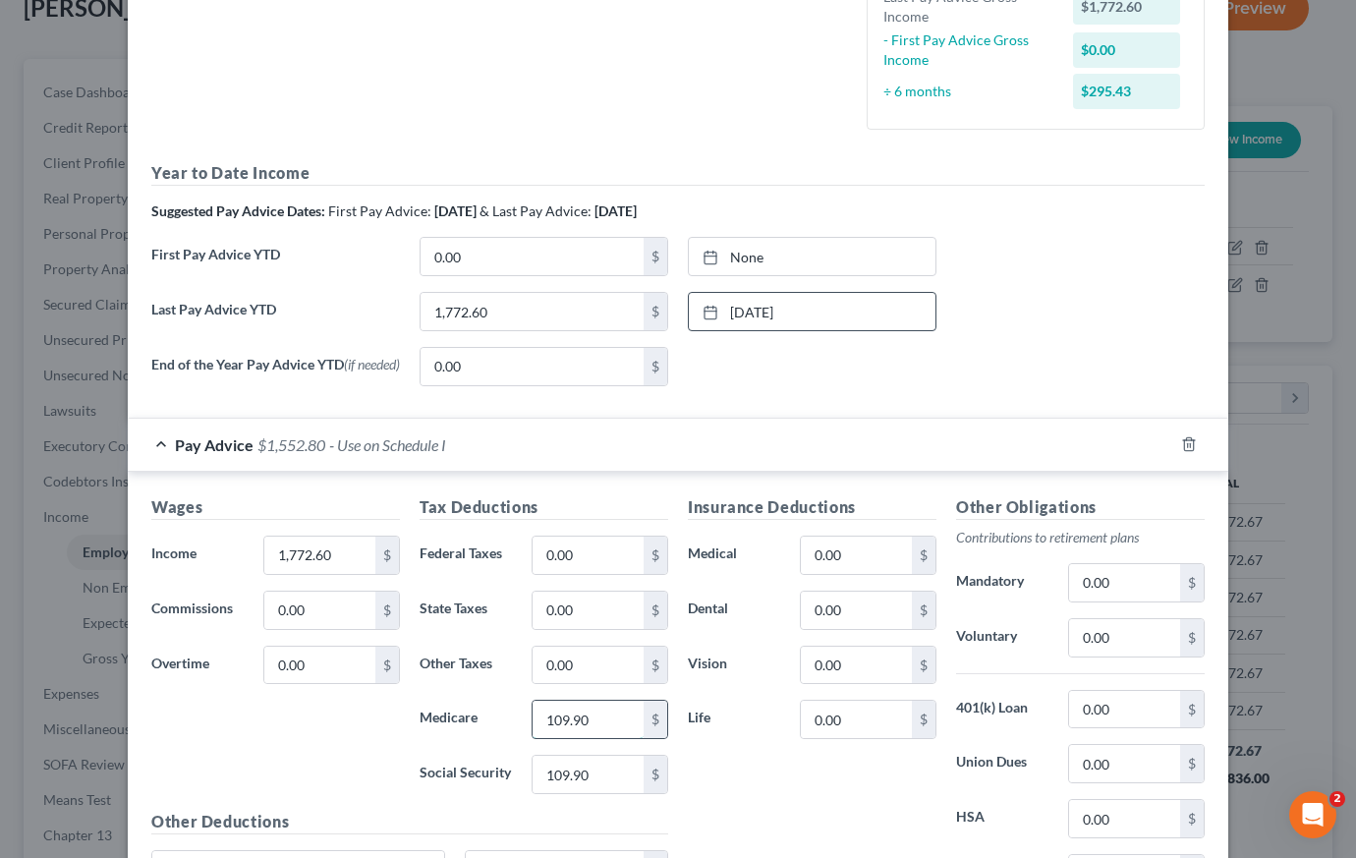
click at [647, 734] on div "109.90 $" at bounding box center [600, 719] width 137 height 39
type input "25.70"
click at [598, 620] on input "0.00" at bounding box center [588, 610] width 111 height 37
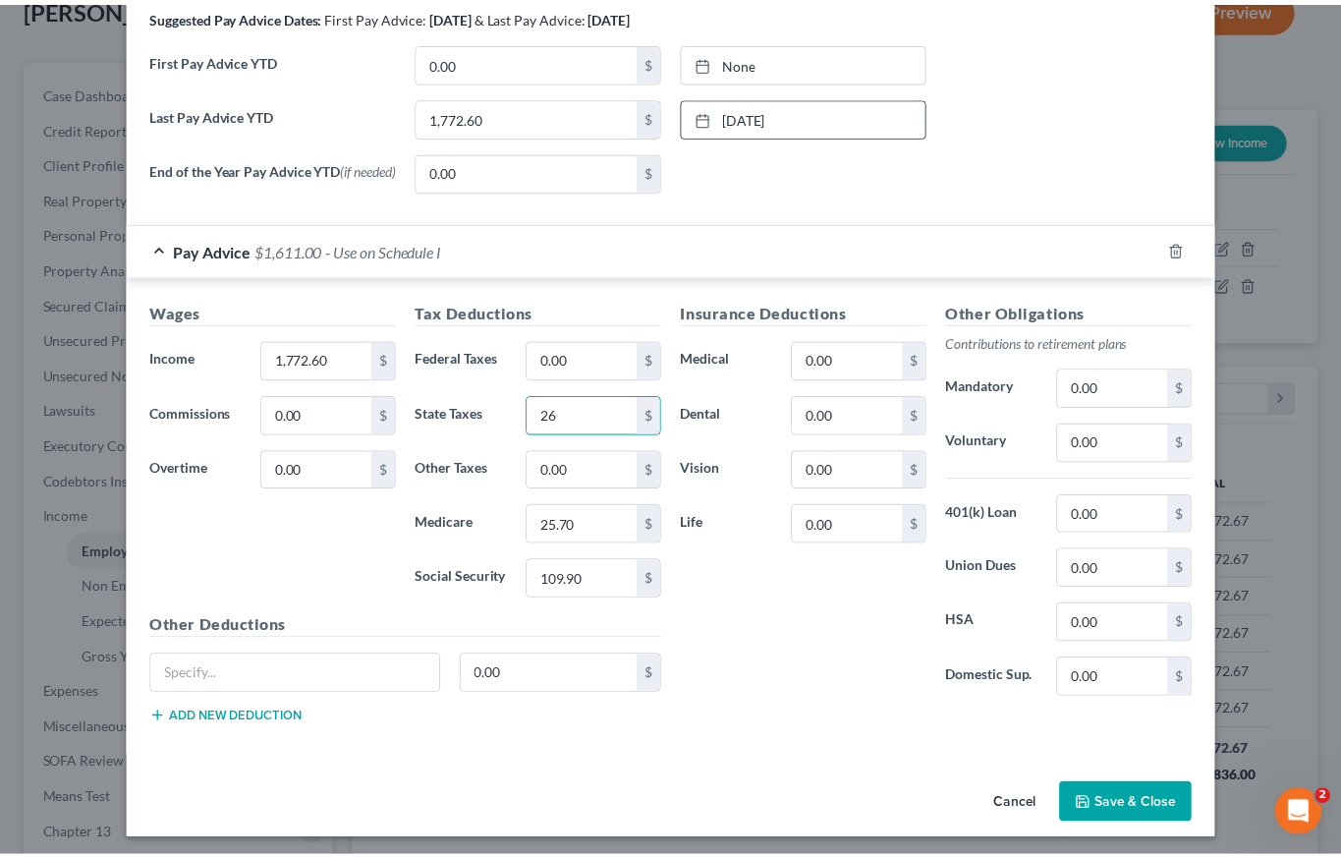
scroll to position [690, 0]
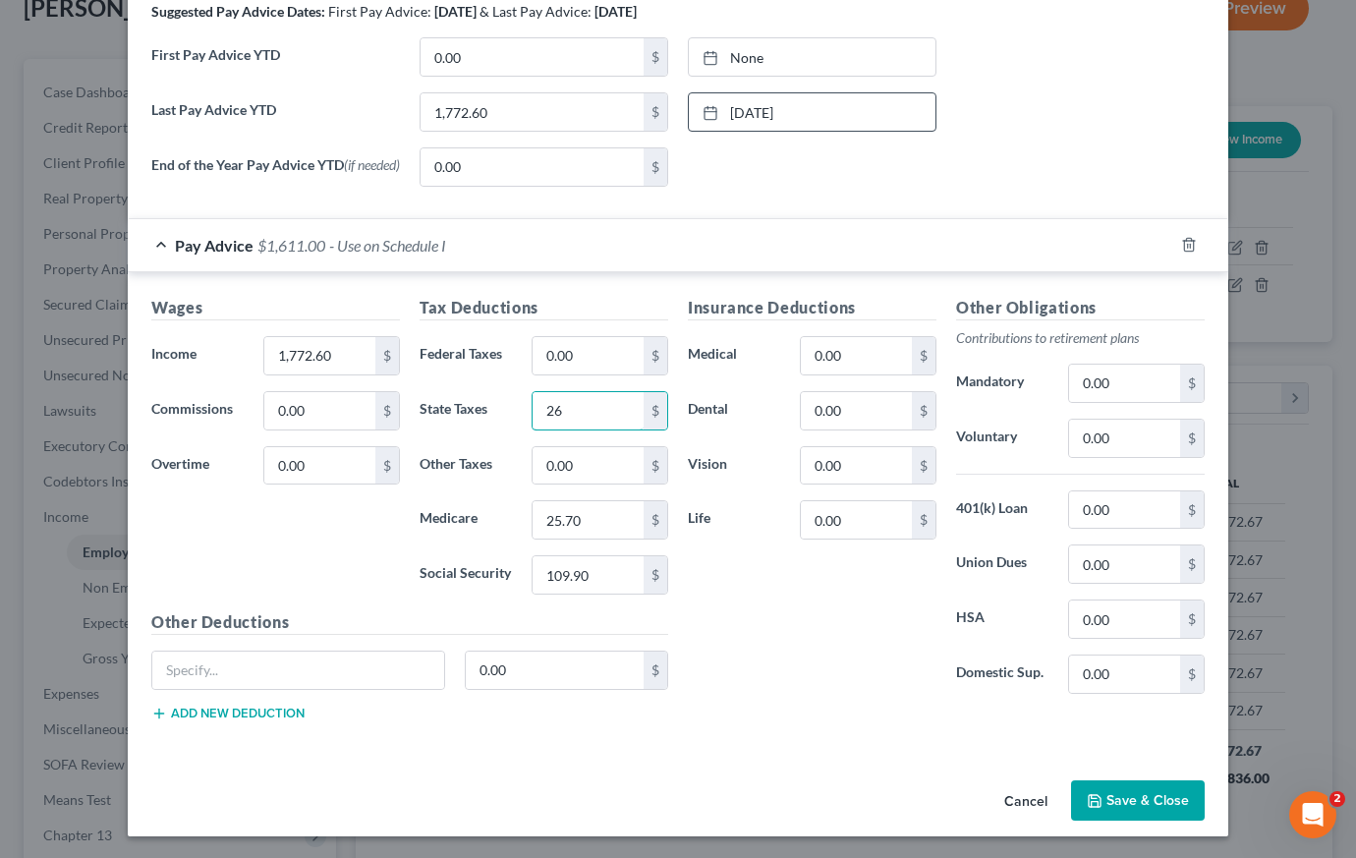
type input "26"
click at [1164, 798] on button "Save & Close" at bounding box center [1138, 800] width 134 height 41
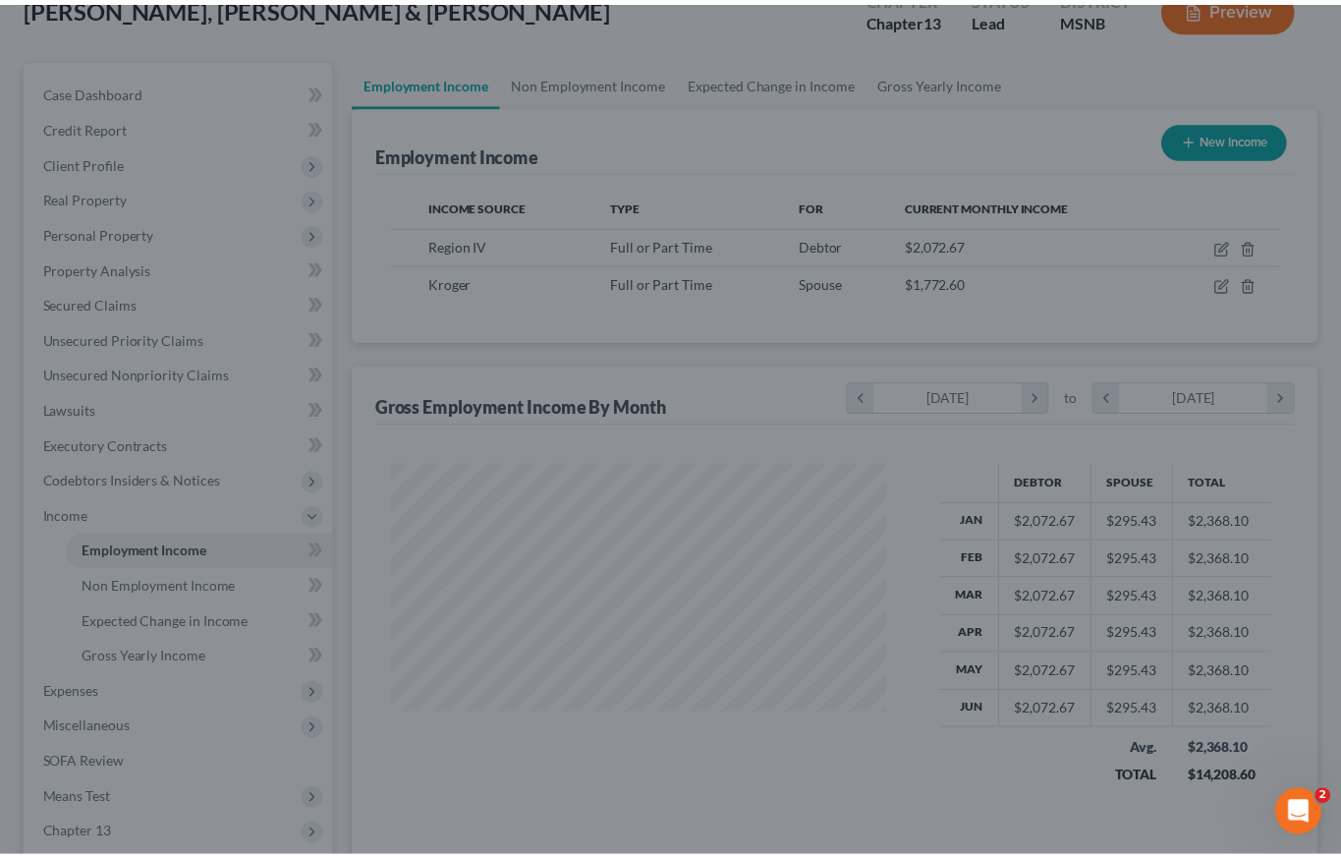
scroll to position [982223, 982034]
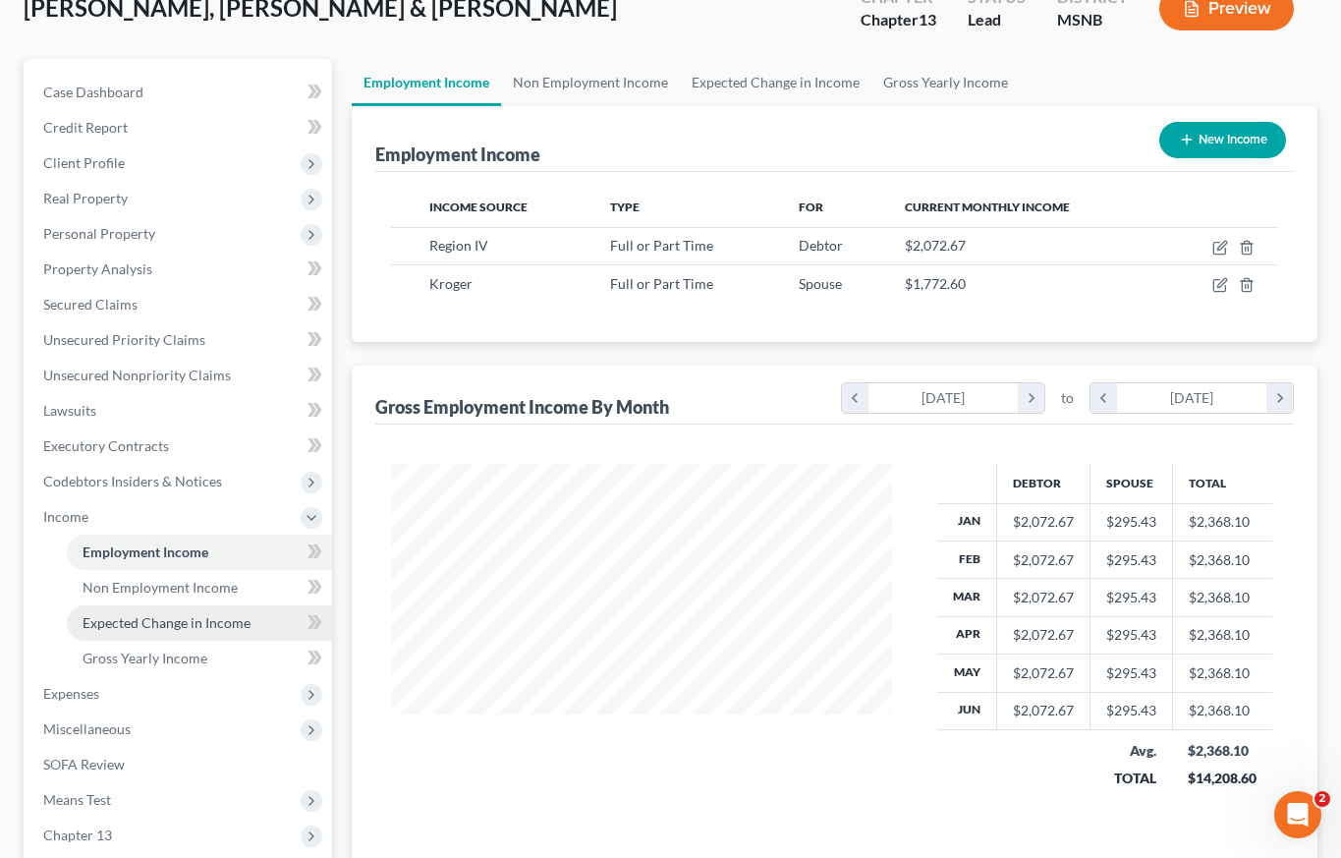
click at [161, 628] on span "Expected Change in Income" at bounding box center [167, 622] width 168 height 17
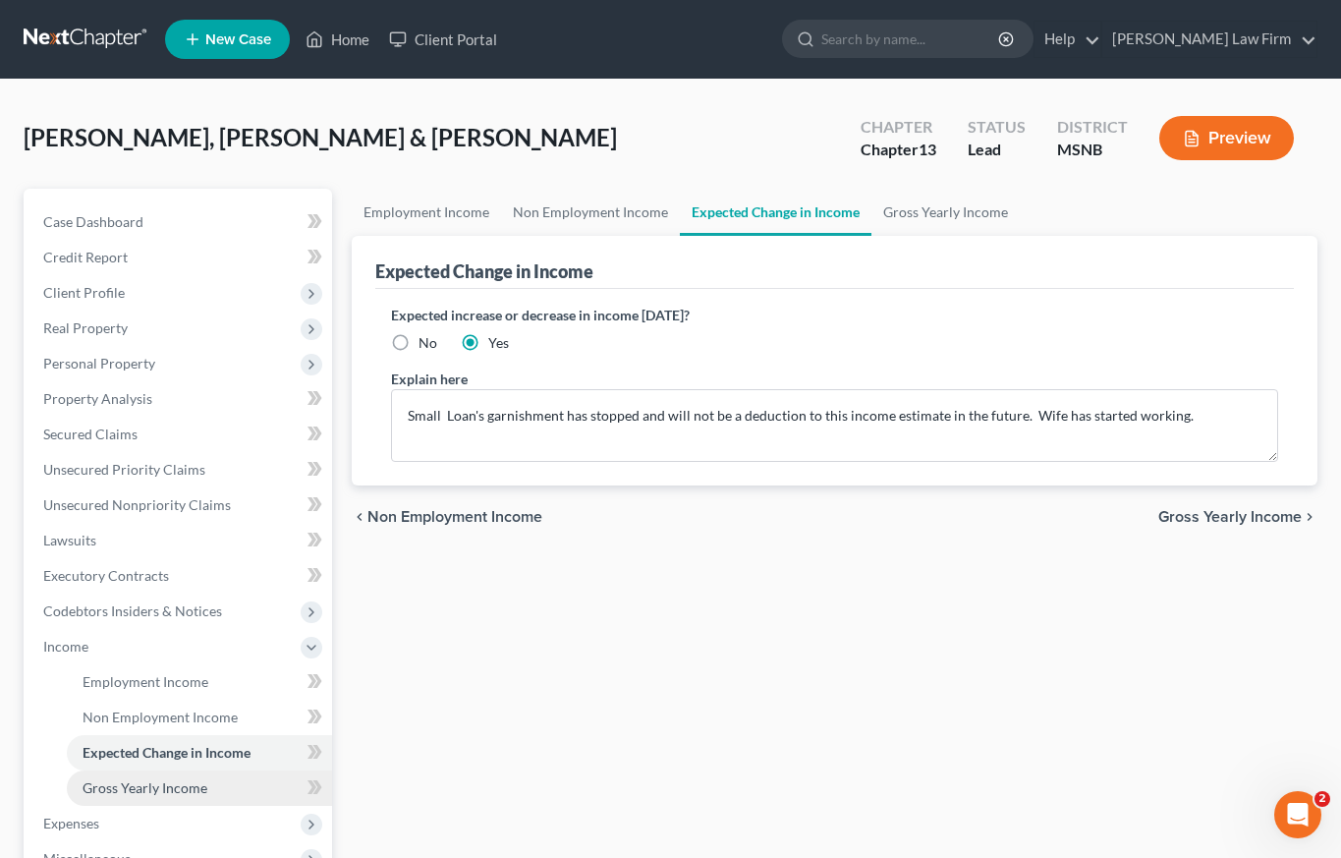
click at [142, 788] on span "Gross Yearly Income" at bounding box center [145, 787] width 125 height 17
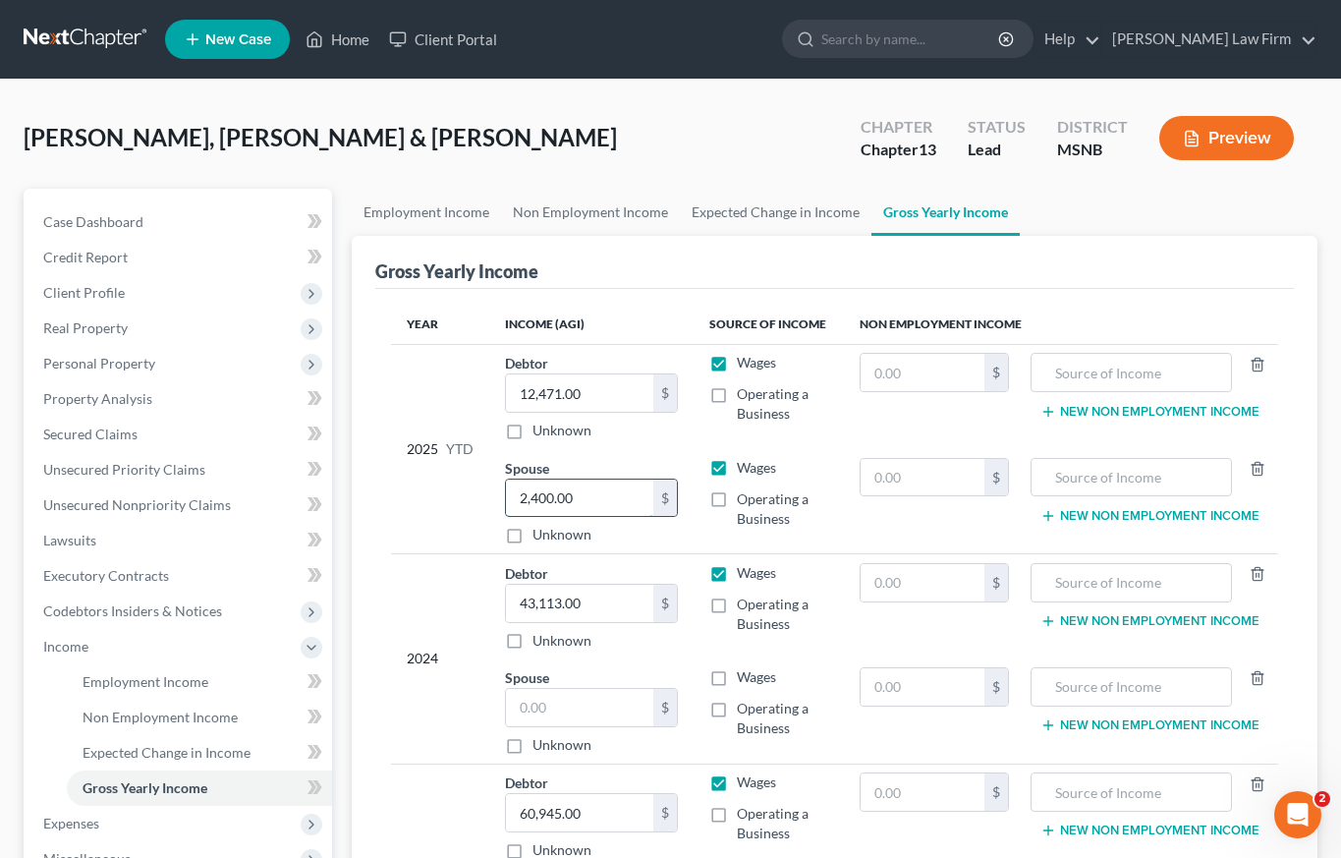
click at [583, 496] on input "2,400.00" at bounding box center [579, 497] width 147 height 37
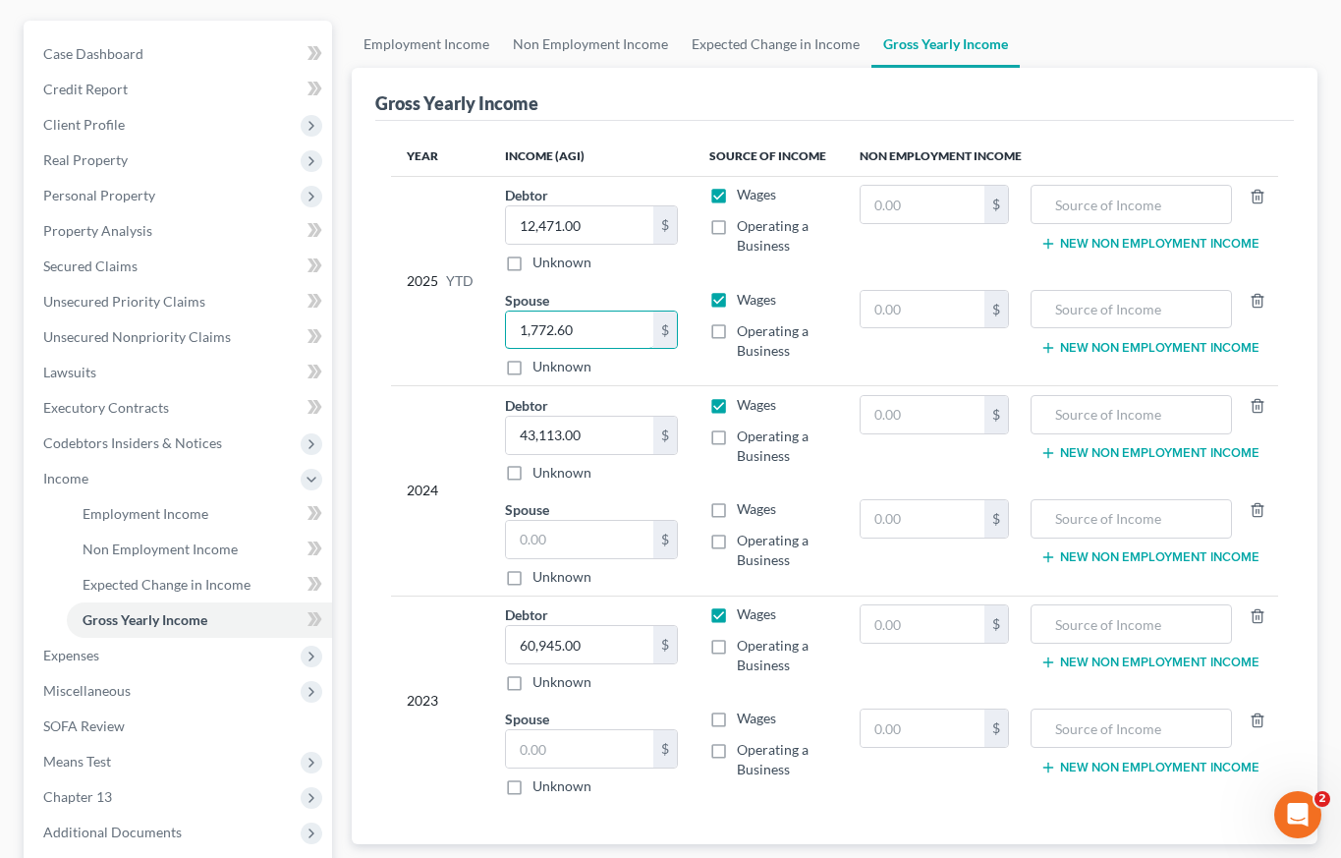
scroll to position [364, 0]
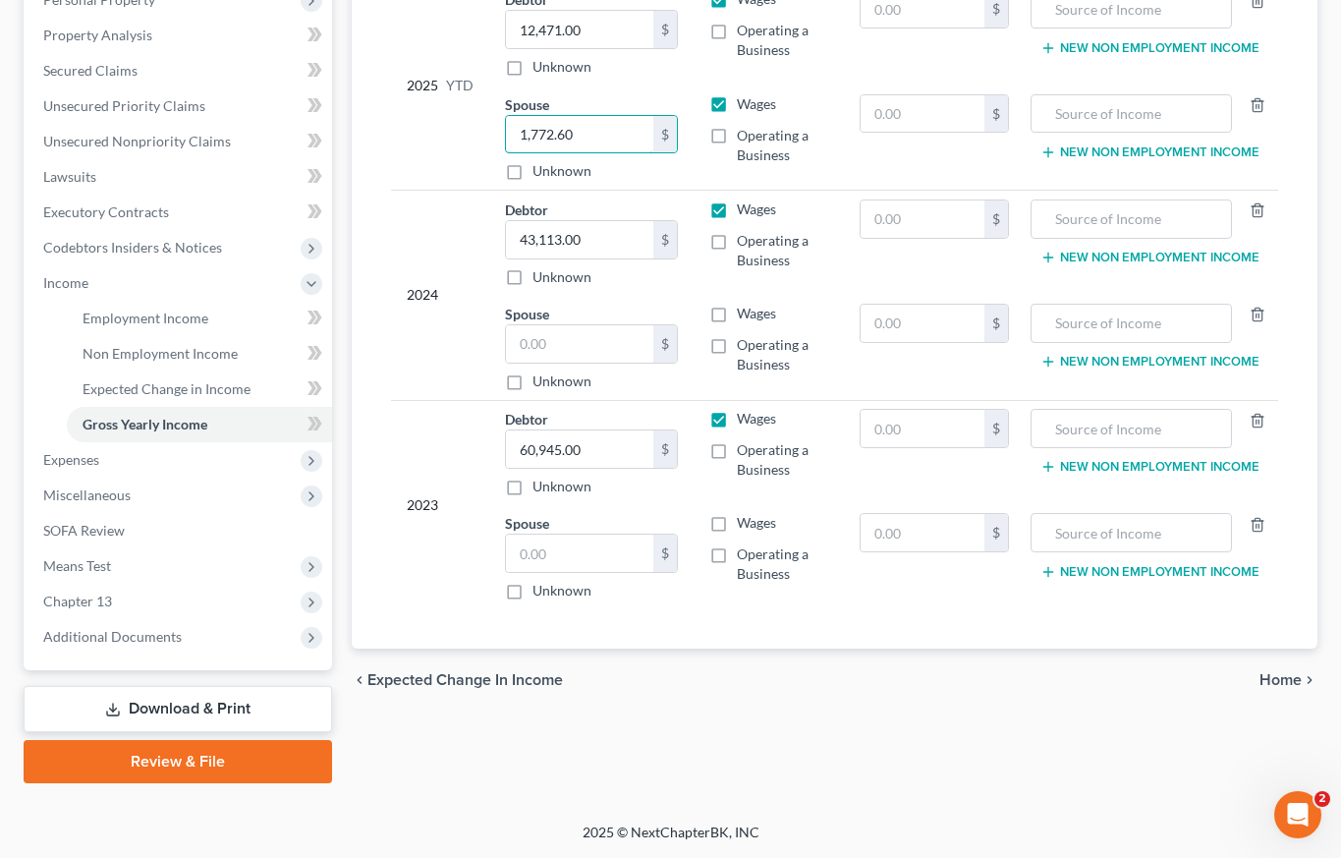
type input "1,772.60"
click at [1277, 679] on span "Home" at bounding box center [1281, 680] width 42 height 16
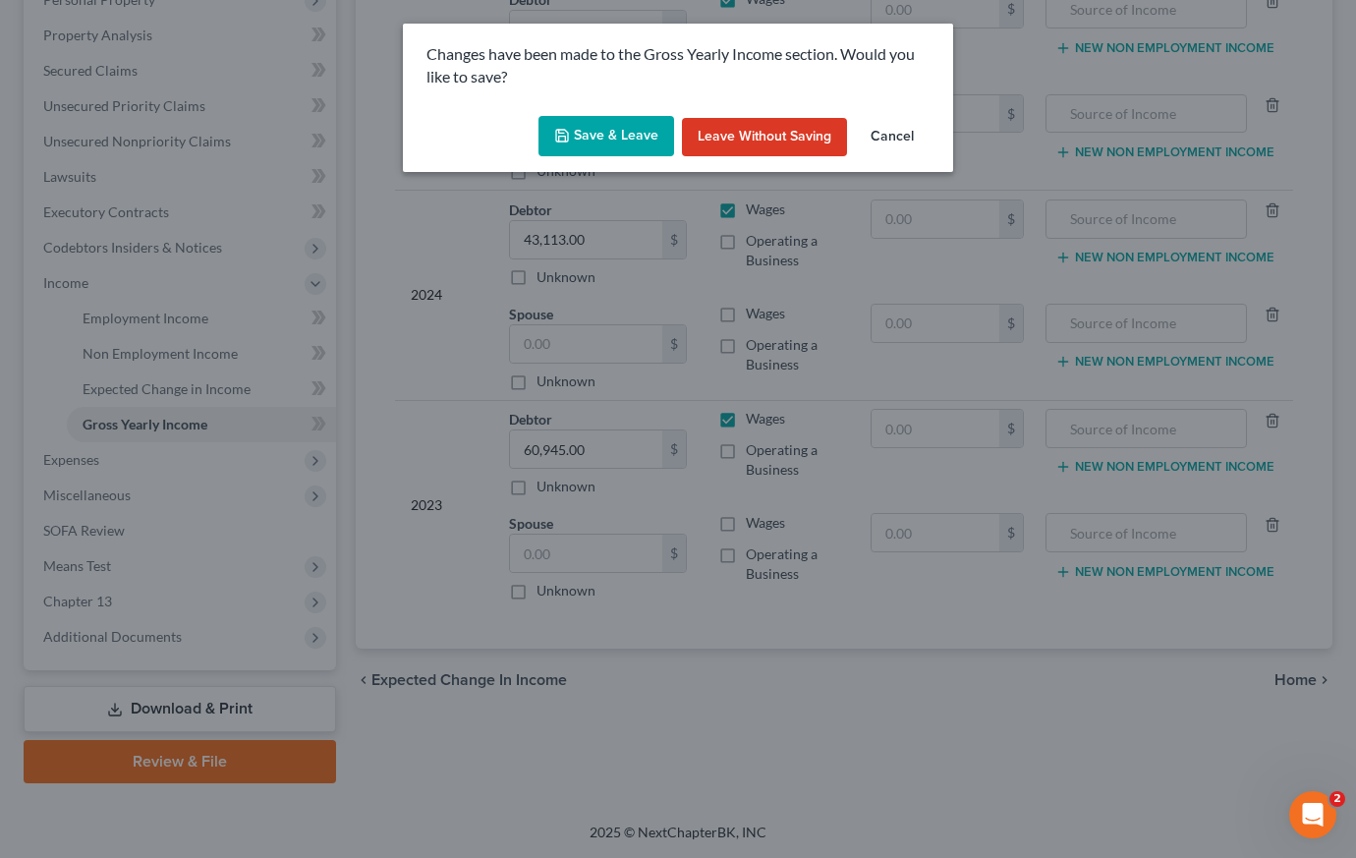
click at [585, 145] on button "Save & Leave" at bounding box center [606, 136] width 136 height 41
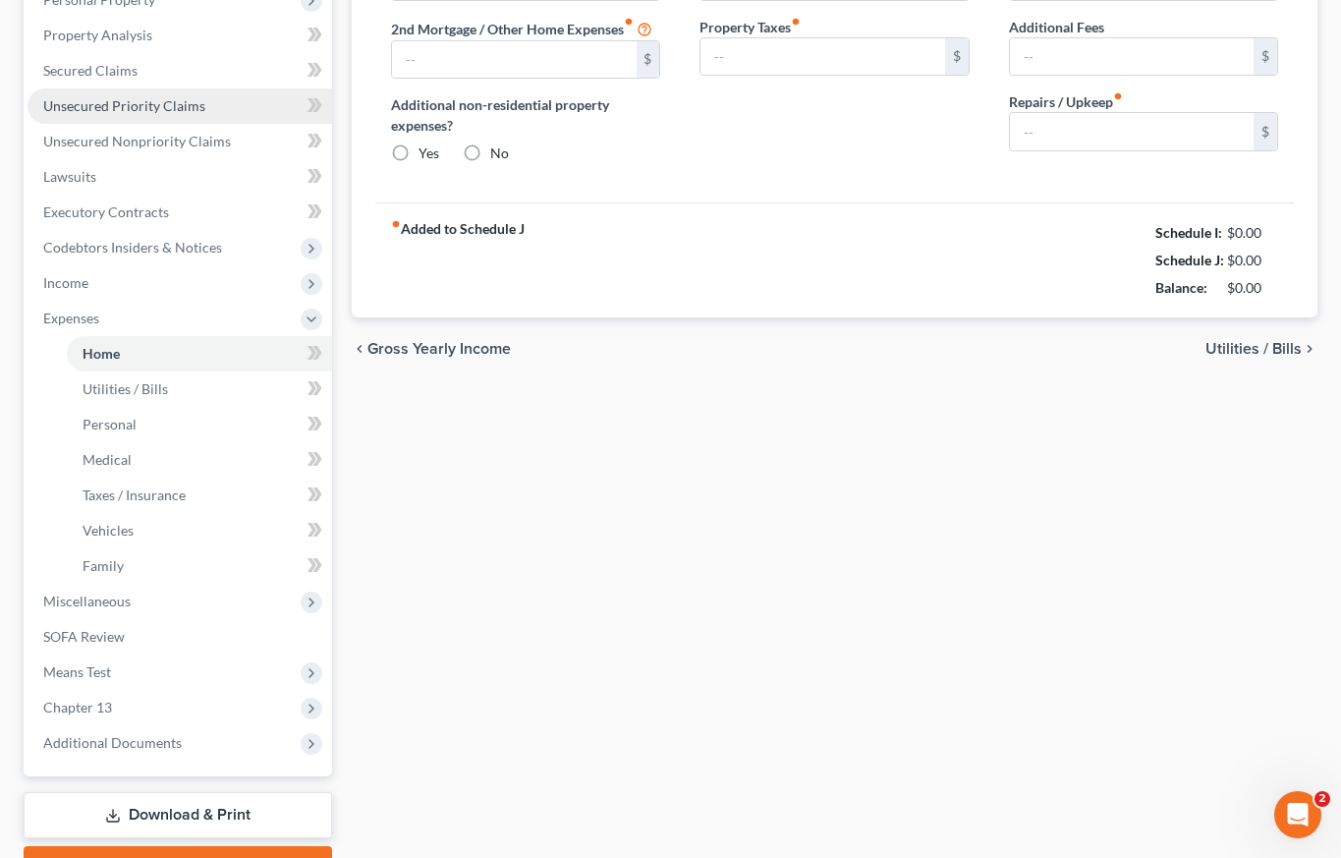
type input "496.00"
type input "0.00"
radio input "true"
type input "0.00"
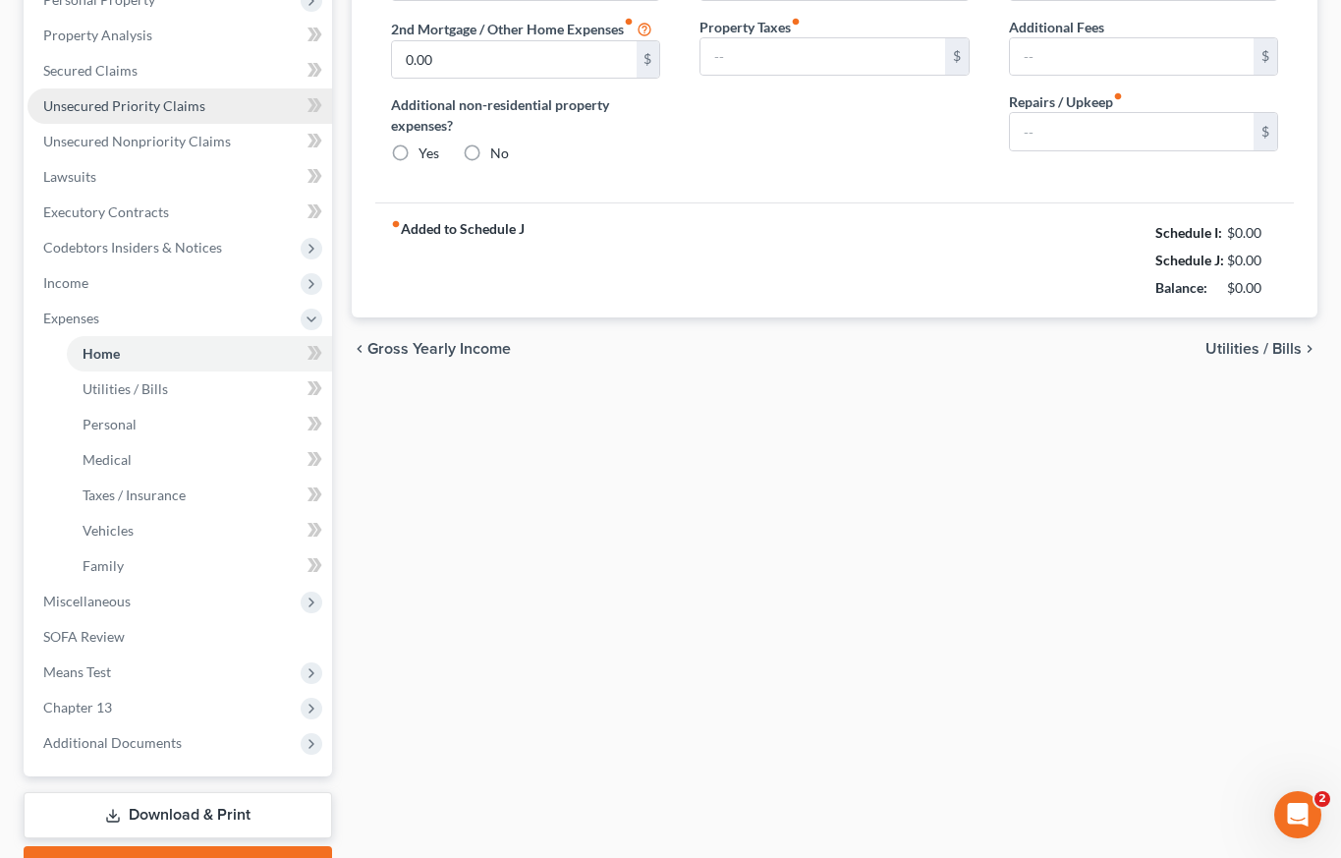
type input "0.00"
type input "50.00"
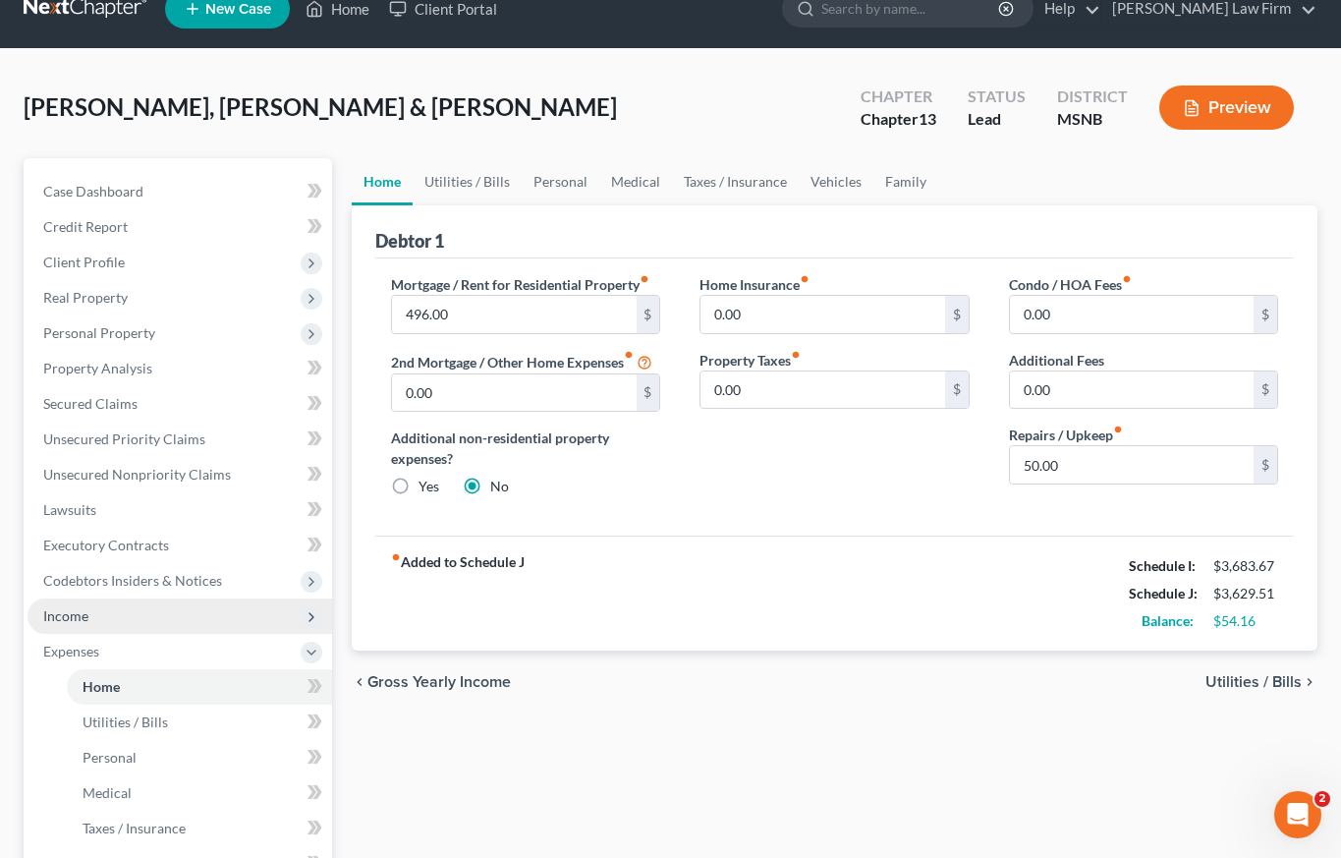
scroll to position [33, 0]
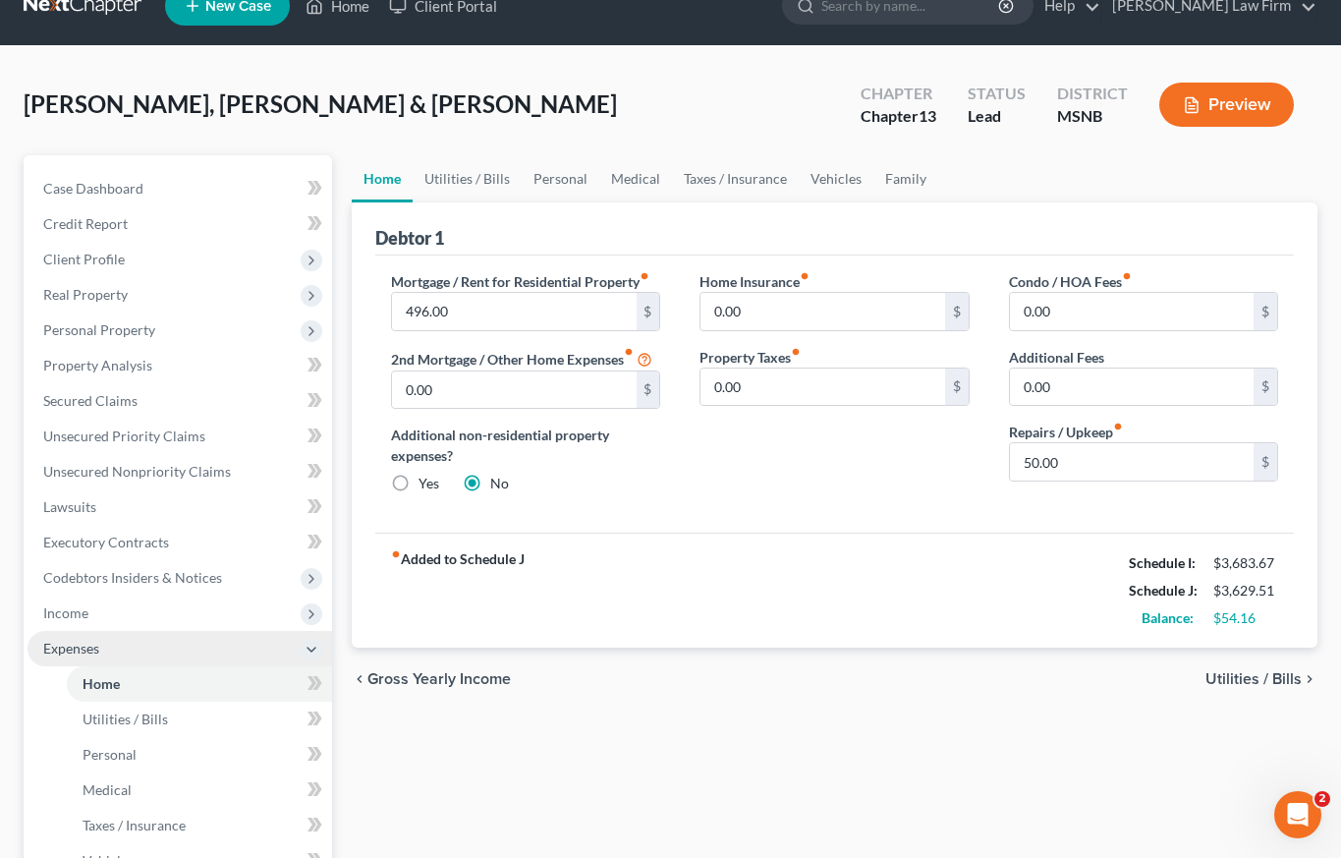
click at [150, 653] on span "Expenses" at bounding box center [180, 648] width 305 height 35
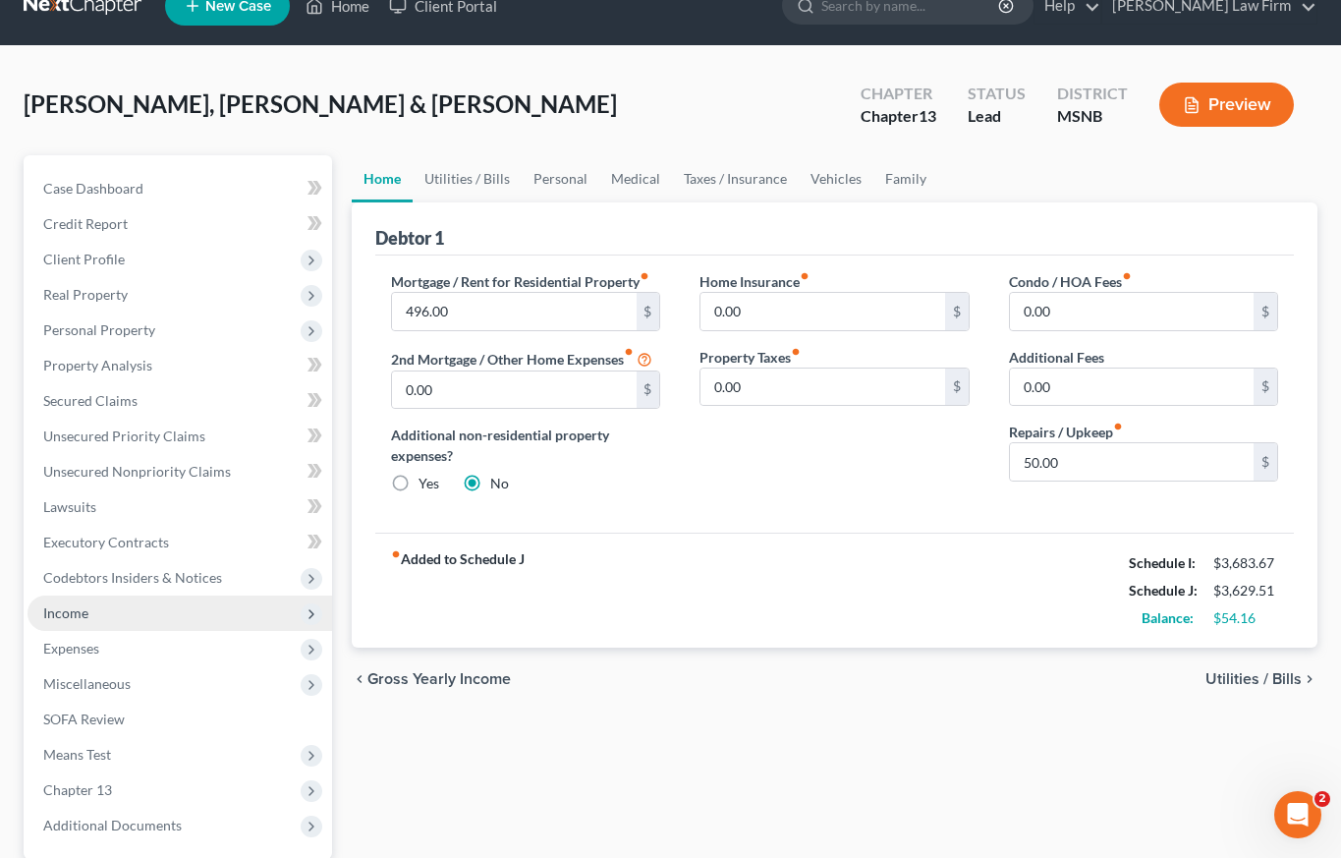
click at [127, 615] on span "Income" at bounding box center [180, 612] width 305 height 35
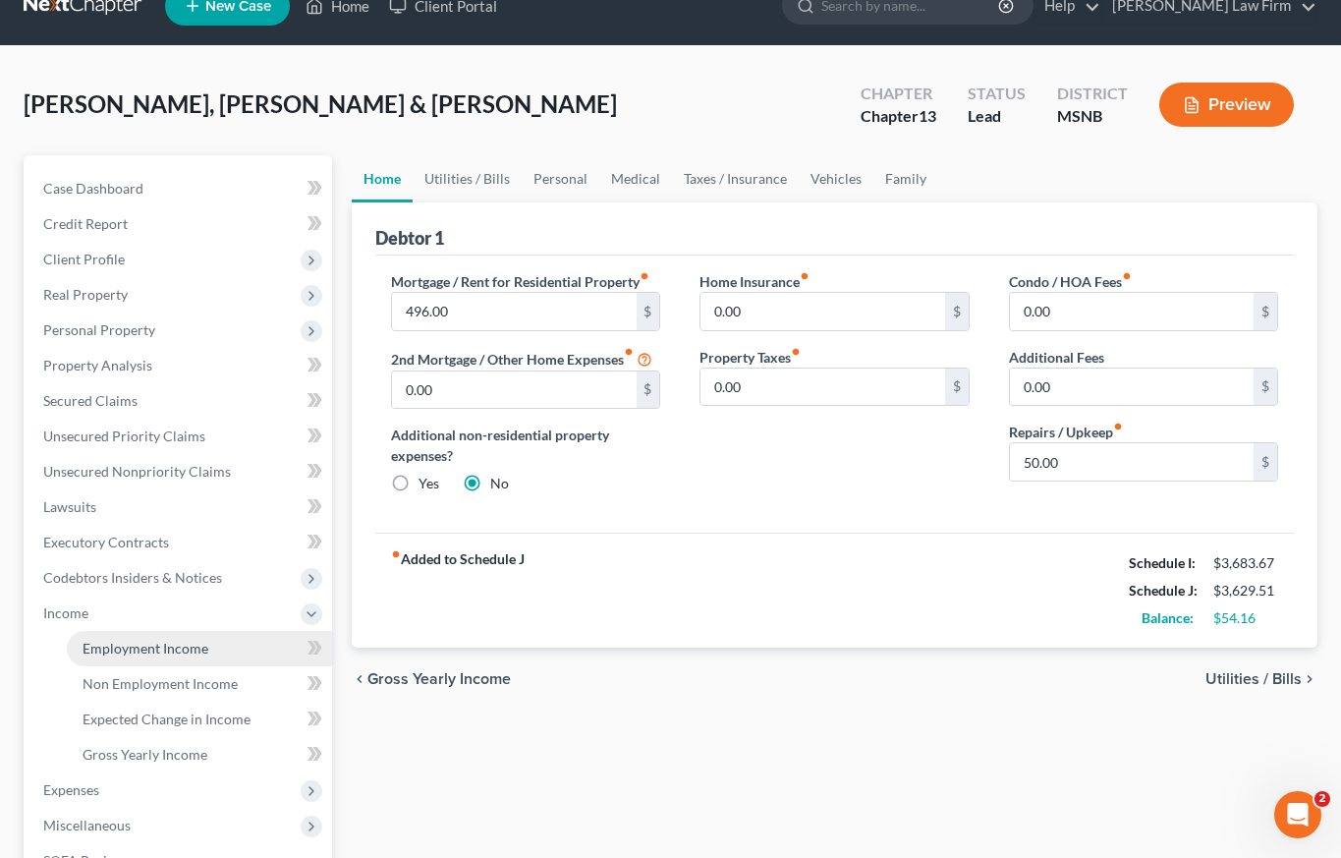
click at [130, 651] on span "Employment Income" at bounding box center [146, 648] width 126 height 17
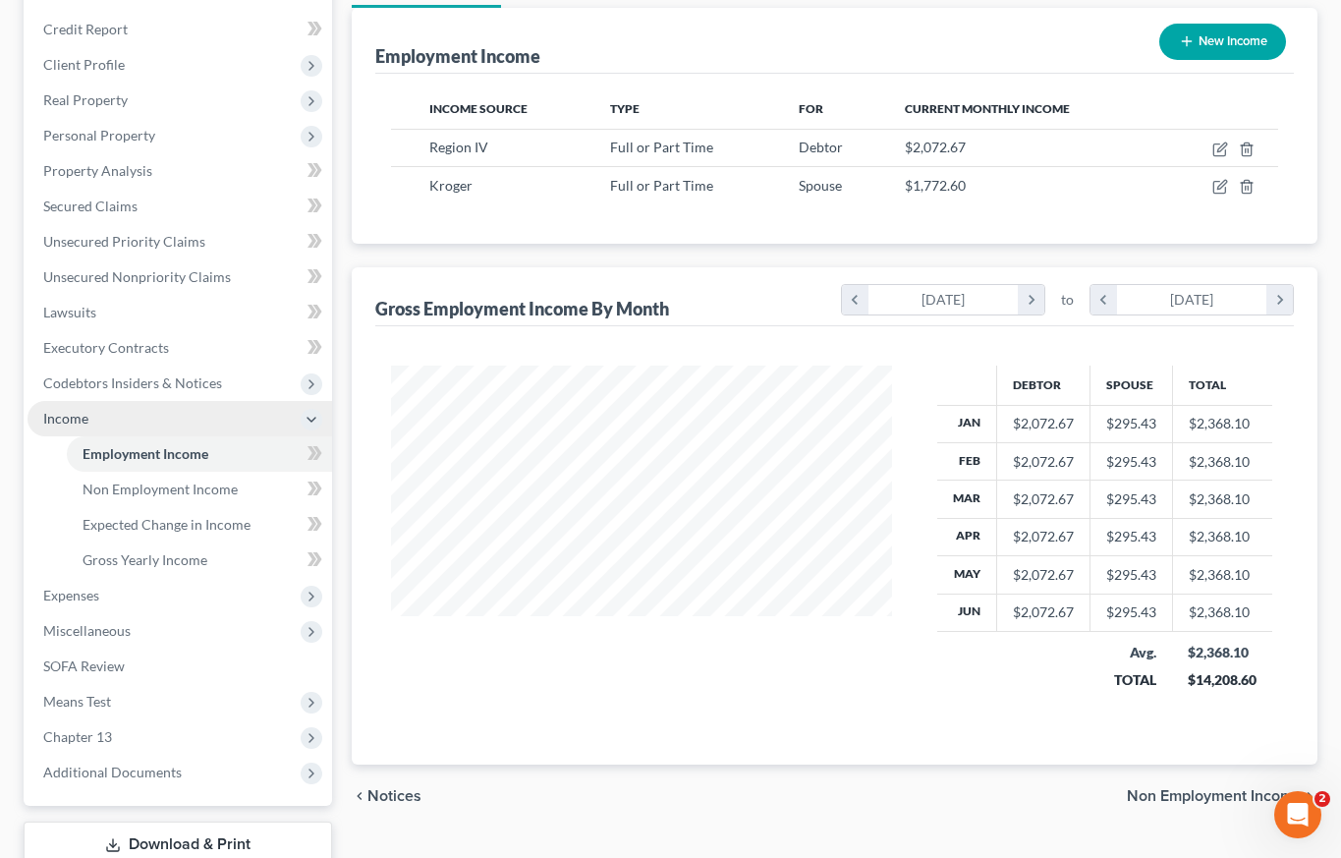
scroll to position [295, 0]
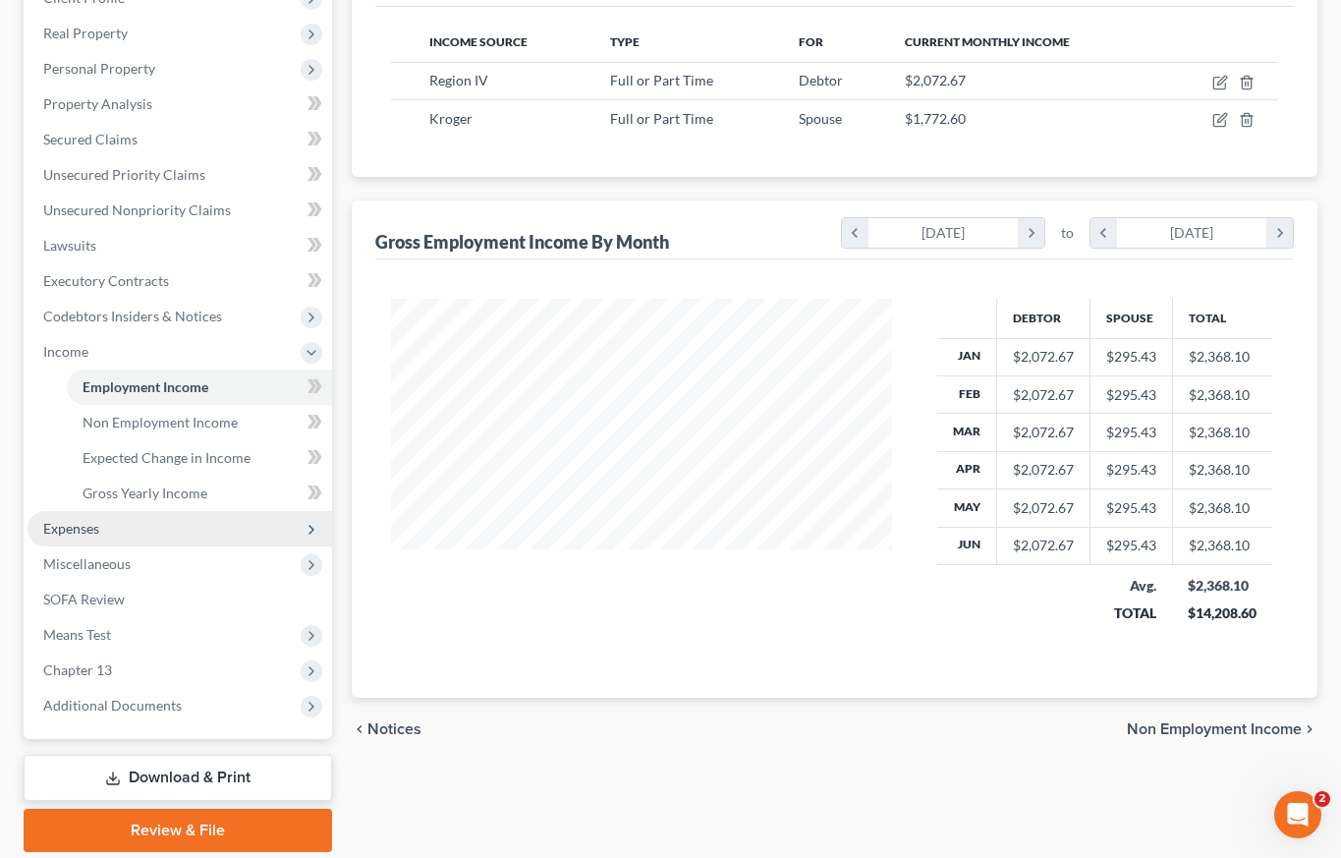
click at [107, 535] on span "Expenses" at bounding box center [180, 528] width 305 height 35
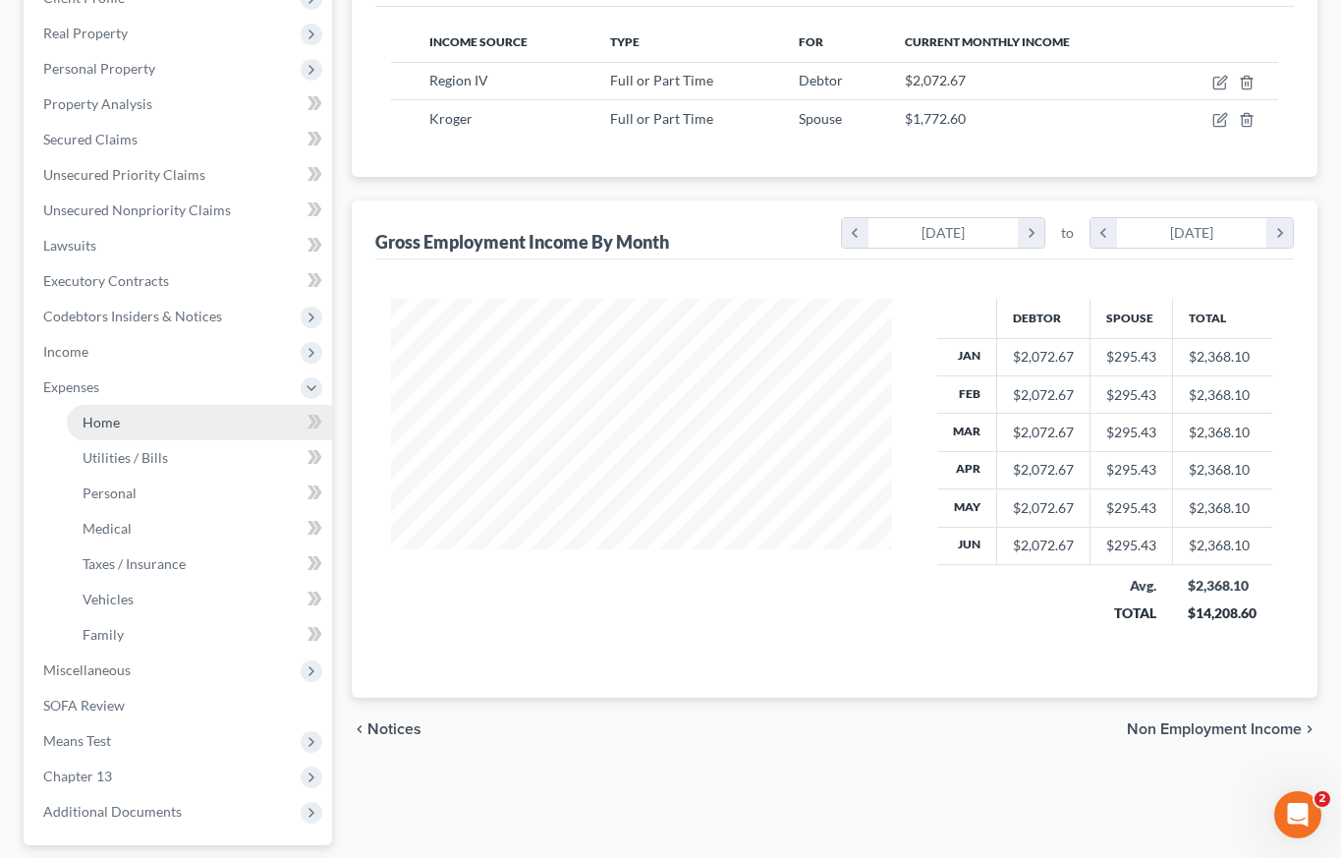
click at [131, 423] on link "Home" at bounding box center [199, 422] width 265 height 35
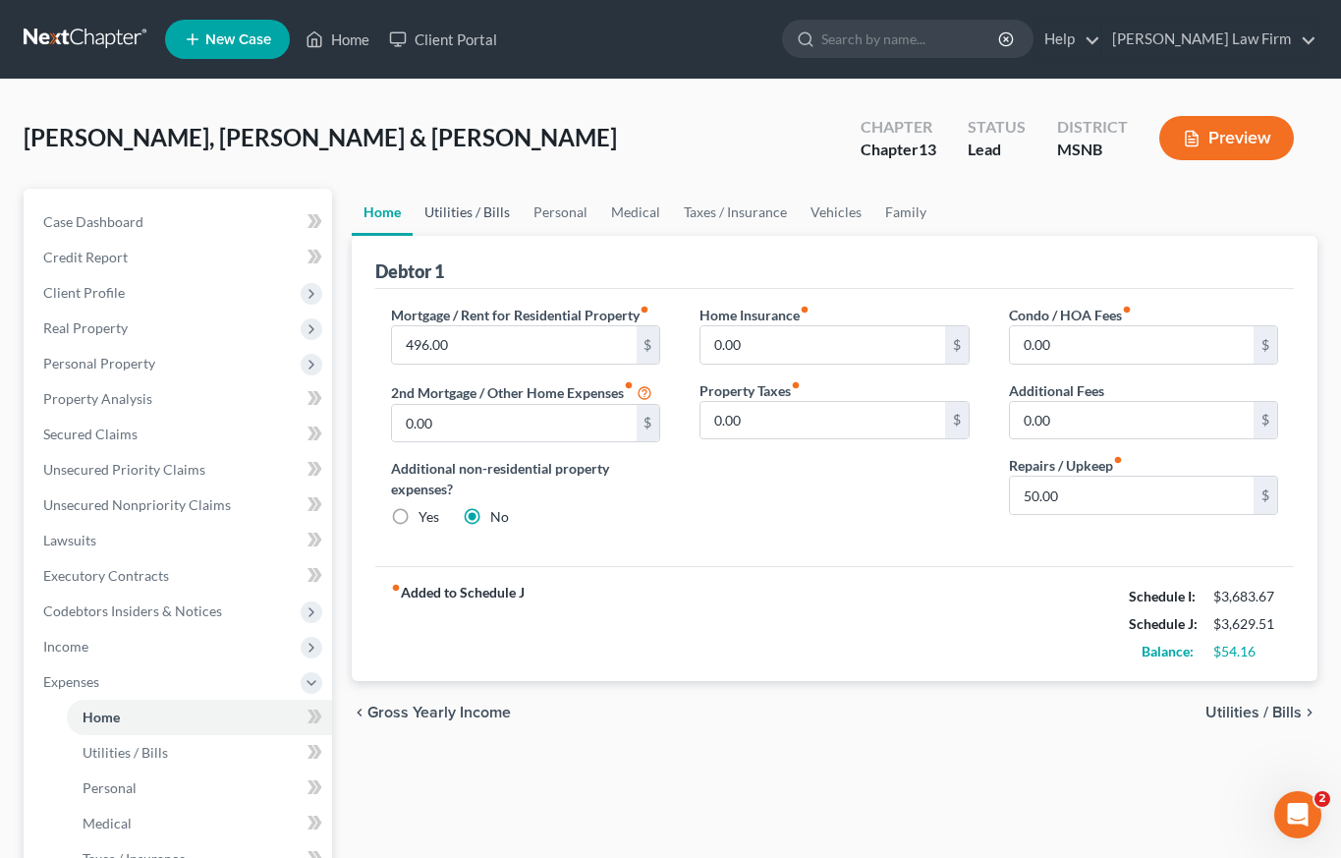
click at [463, 212] on link "Utilities / Bills" at bounding box center [467, 212] width 109 height 47
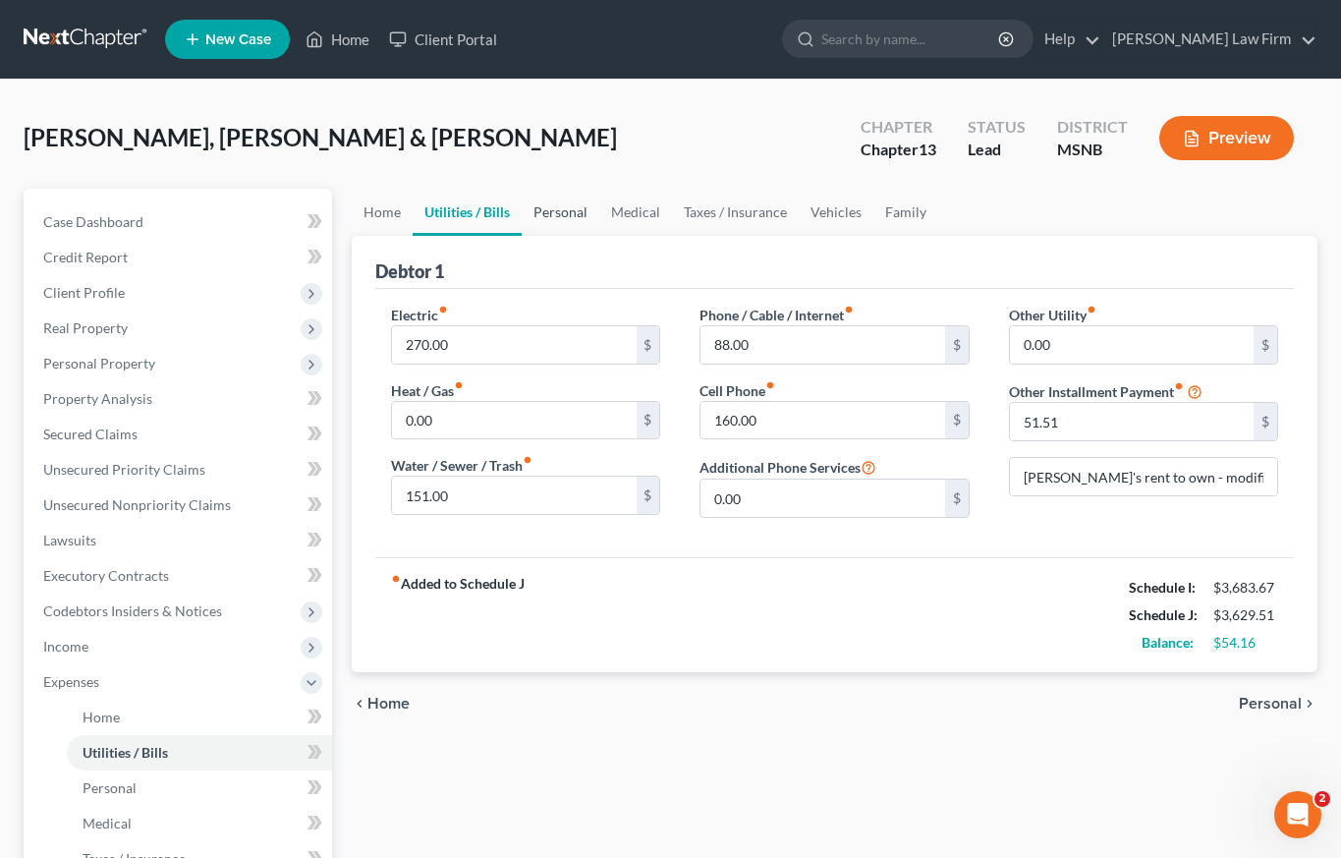
click at [558, 216] on link "Personal" at bounding box center [561, 212] width 78 height 47
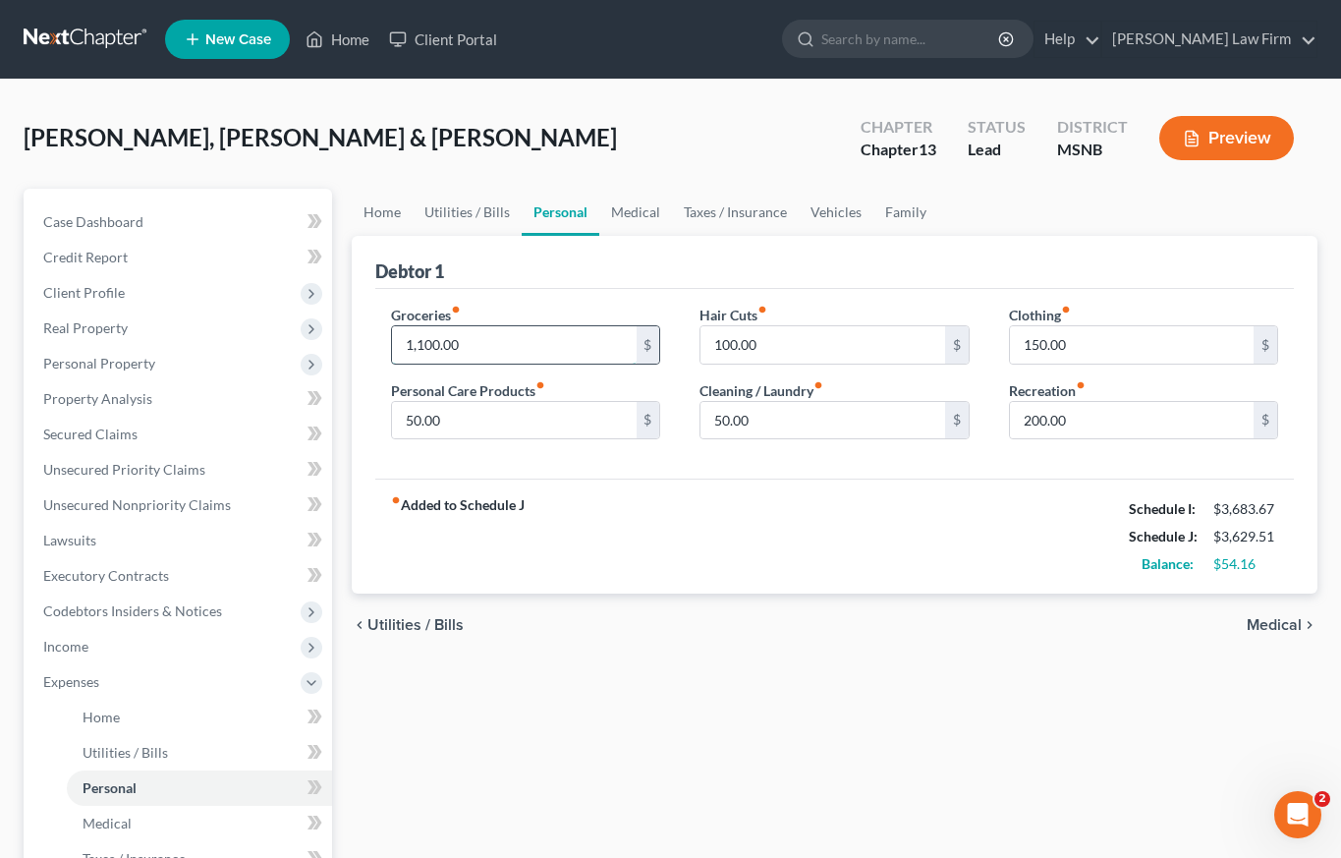
drag, startPoint x: 482, startPoint y: 349, endPoint x: 468, endPoint y: 345, distance: 15.3
click at [468, 345] on input "1,100.00" at bounding box center [514, 344] width 244 height 37
type input "1,000"
drag, startPoint x: 794, startPoint y: 347, endPoint x: 782, endPoint y: 340, distance: 13.7
click at [782, 340] on input "100.00" at bounding box center [823, 344] width 244 height 37
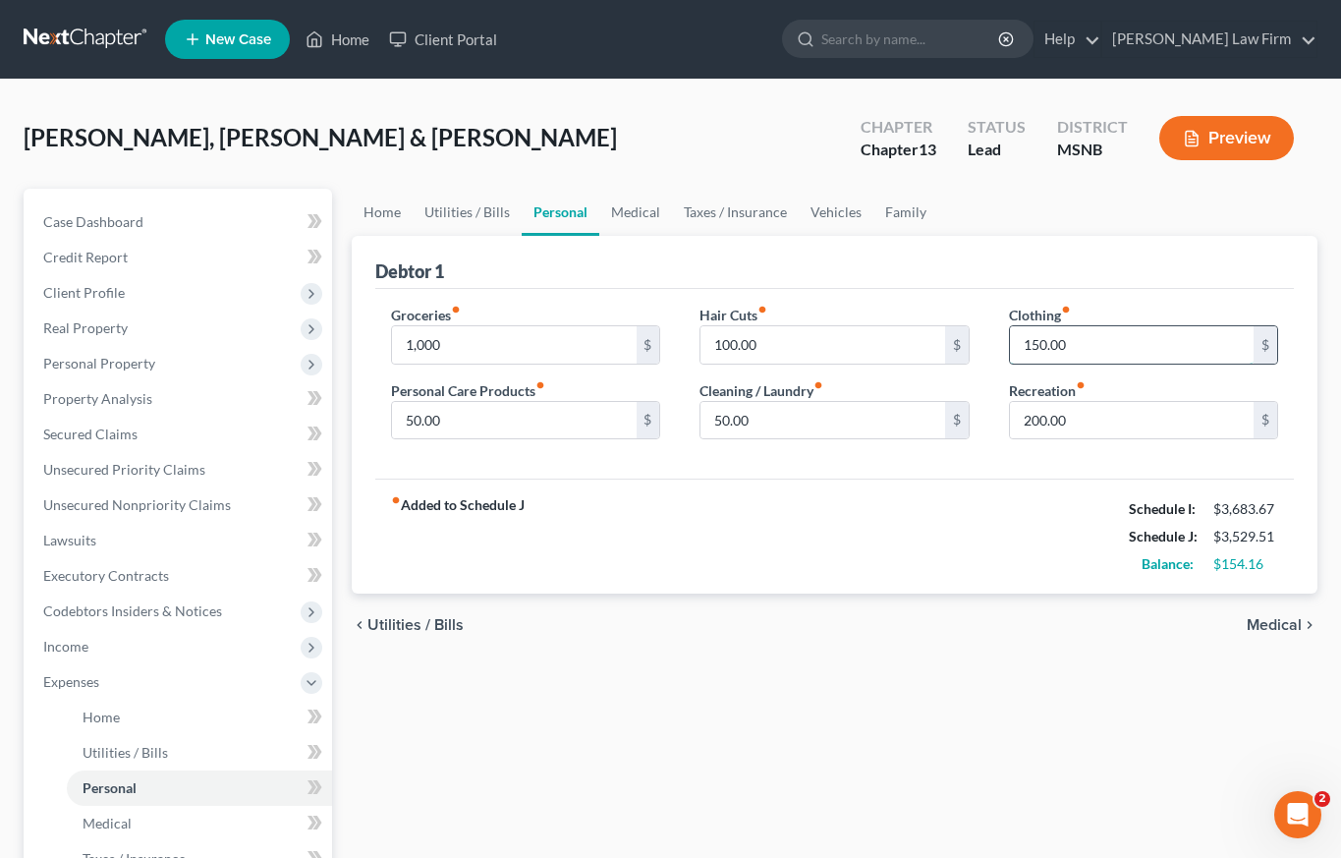
drag, startPoint x: 1035, startPoint y: 337, endPoint x: 1074, endPoint y: 340, distance: 39.4
click at [1077, 340] on input "150.00" at bounding box center [1132, 344] width 244 height 37
drag, startPoint x: 1074, startPoint y: 425, endPoint x: 1043, endPoint y: 418, distance: 32.4
click at [1001, 426] on div "Clothing fiber_manual_record $ Recreation fiber_manual_record 200.00 $" at bounding box center [1143, 380] width 309 height 151
drag, startPoint x: 1074, startPoint y: 420, endPoint x: 1012, endPoint y: 419, distance: 61.9
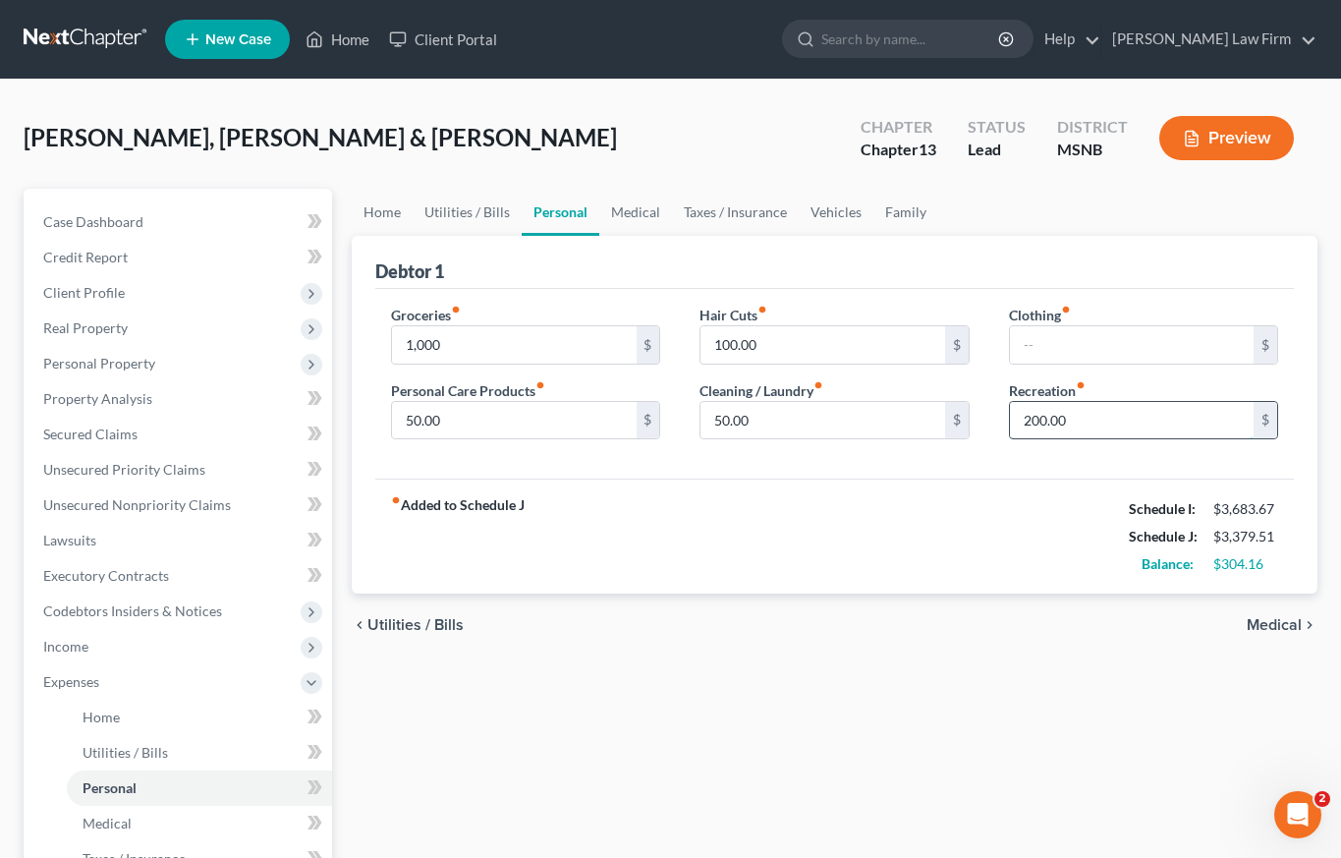
click at [1014, 420] on input "200.00" at bounding box center [1132, 420] width 244 height 37
click at [698, 423] on div "Hair Cuts fiber_manual_record 100.00 $ Cleaning / Laundry fiber_manual_record 5…" at bounding box center [834, 380] width 309 height 151
drag, startPoint x: 777, startPoint y: 422, endPoint x: 699, endPoint y: 423, distance: 78.6
click at [700, 423] on div "50.00 $" at bounding box center [834, 420] width 269 height 39
click at [634, 211] on link "Medical" at bounding box center [635, 212] width 73 height 47
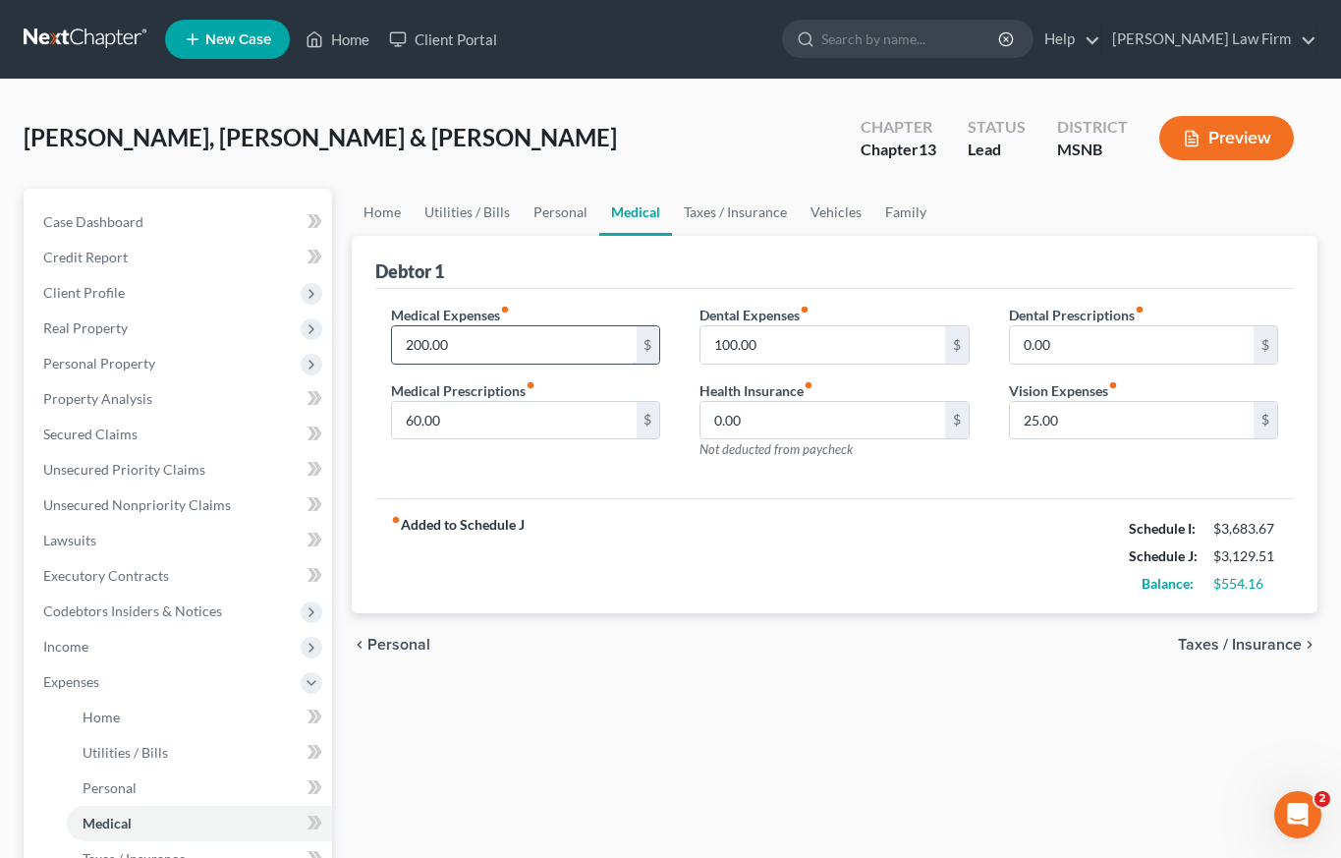
drag, startPoint x: 498, startPoint y: 348, endPoint x: 480, endPoint y: 341, distance: 19.0
click at [480, 341] on input "200.00" at bounding box center [514, 344] width 244 height 37
type input "50"
click at [786, 352] on input "100.00" at bounding box center [823, 344] width 244 height 37
type input "25"
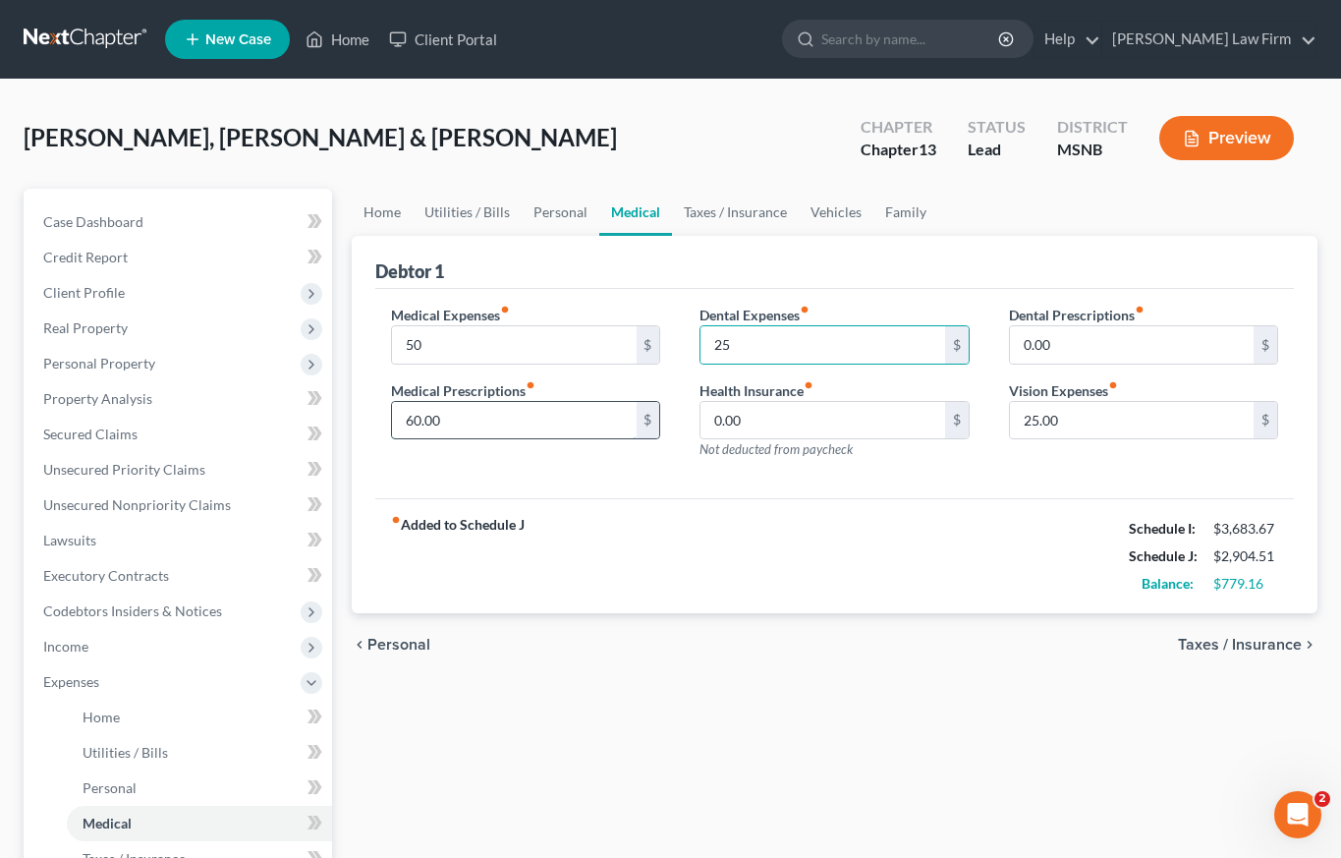
click at [561, 413] on input "60.00" at bounding box center [514, 420] width 244 height 37
click at [752, 210] on link "Taxes / Insurance" at bounding box center [735, 212] width 127 height 47
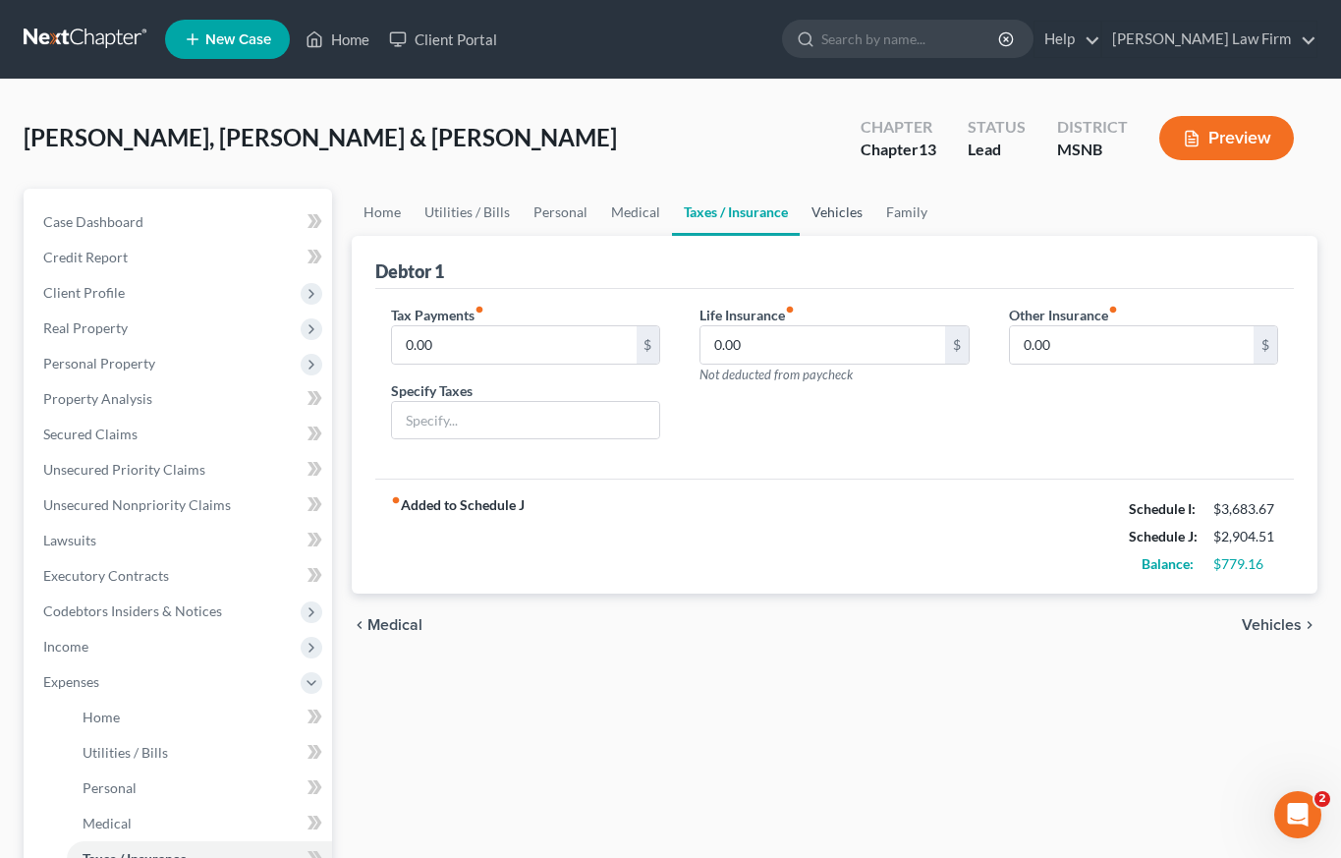
click at [821, 208] on link "Vehicles" at bounding box center [837, 212] width 75 height 47
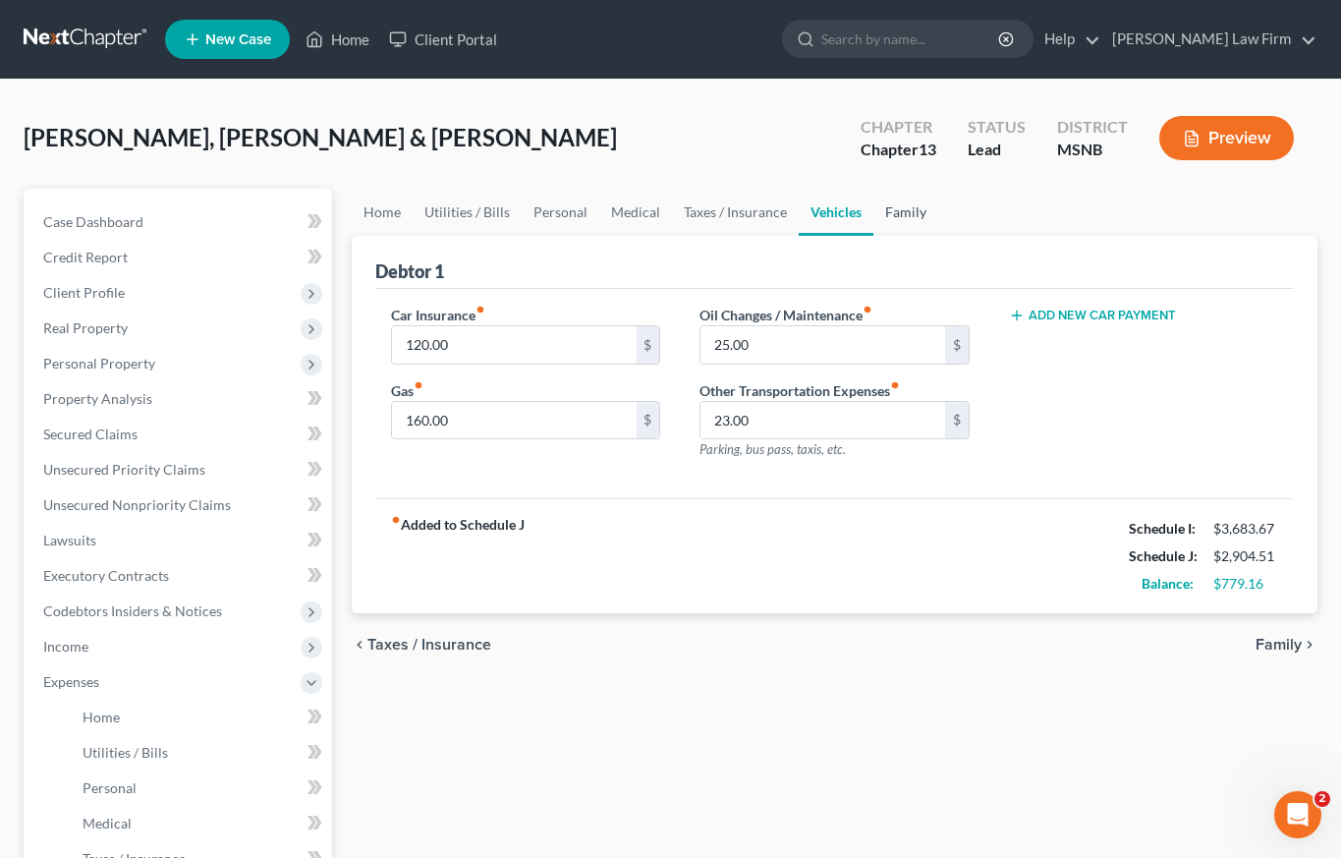
click at [905, 211] on link "Family" at bounding box center [906, 212] width 65 height 47
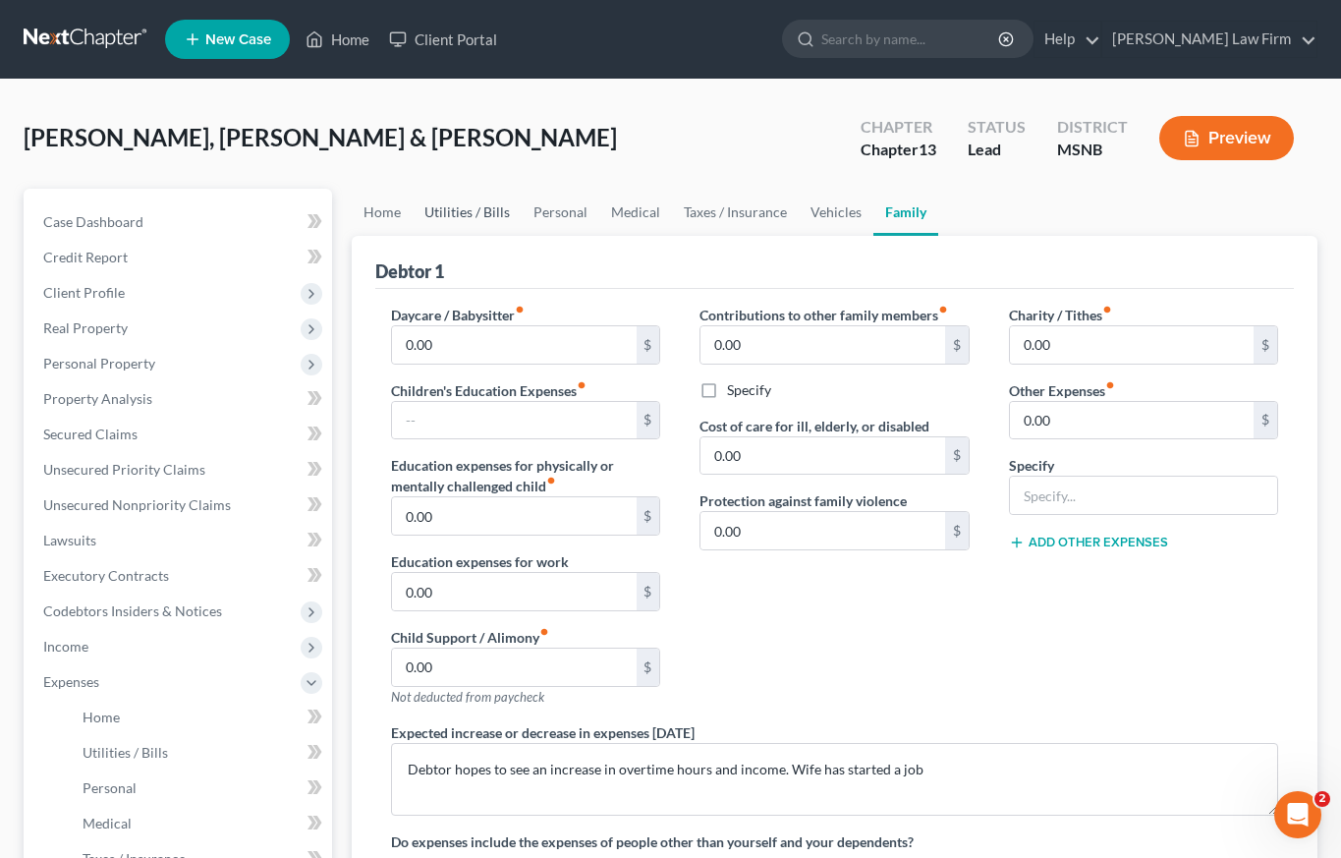
click at [480, 211] on link "Utilities / Bills" at bounding box center [467, 212] width 109 height 47
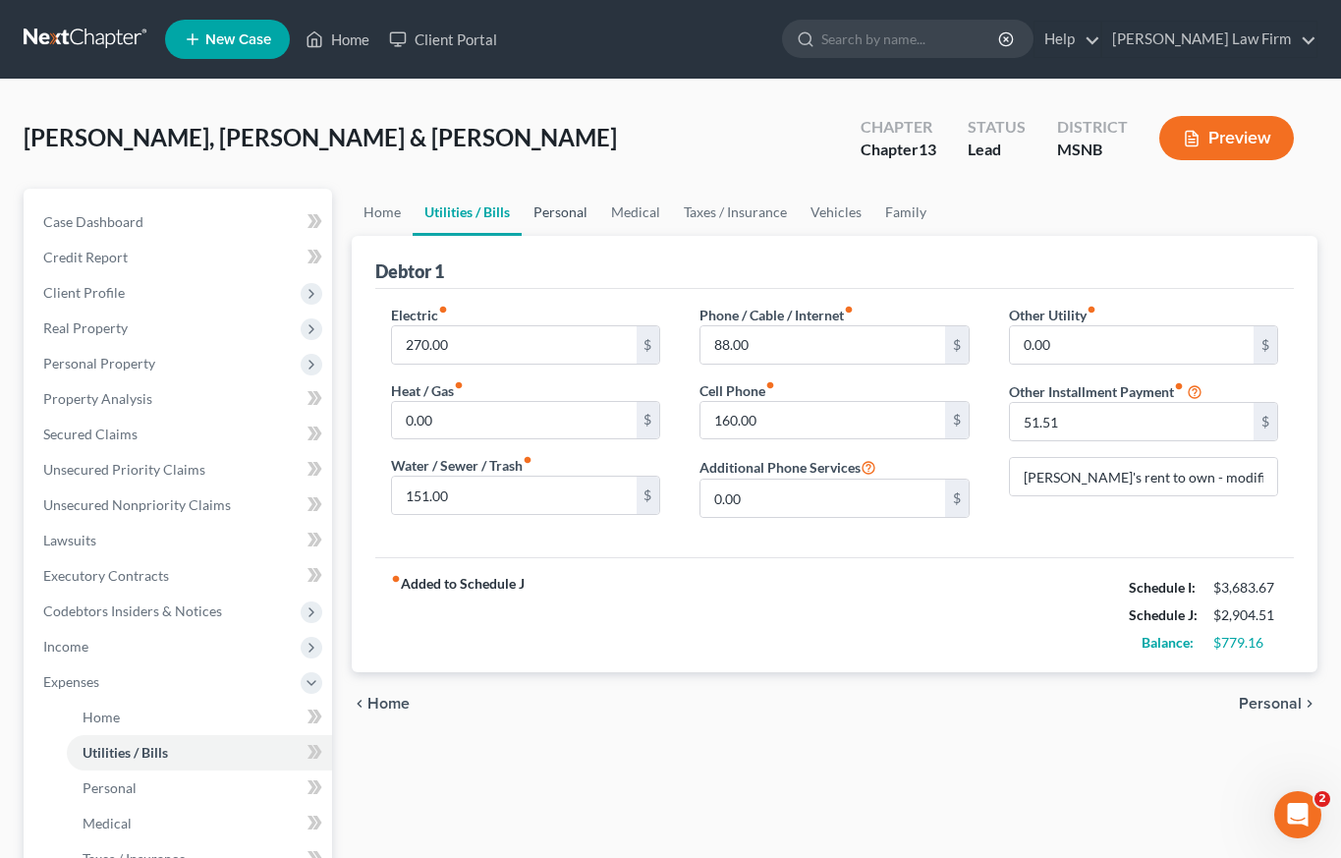
click at [564, 211] on link "Personal" at bounding box center [561, 212] width 78 height 47
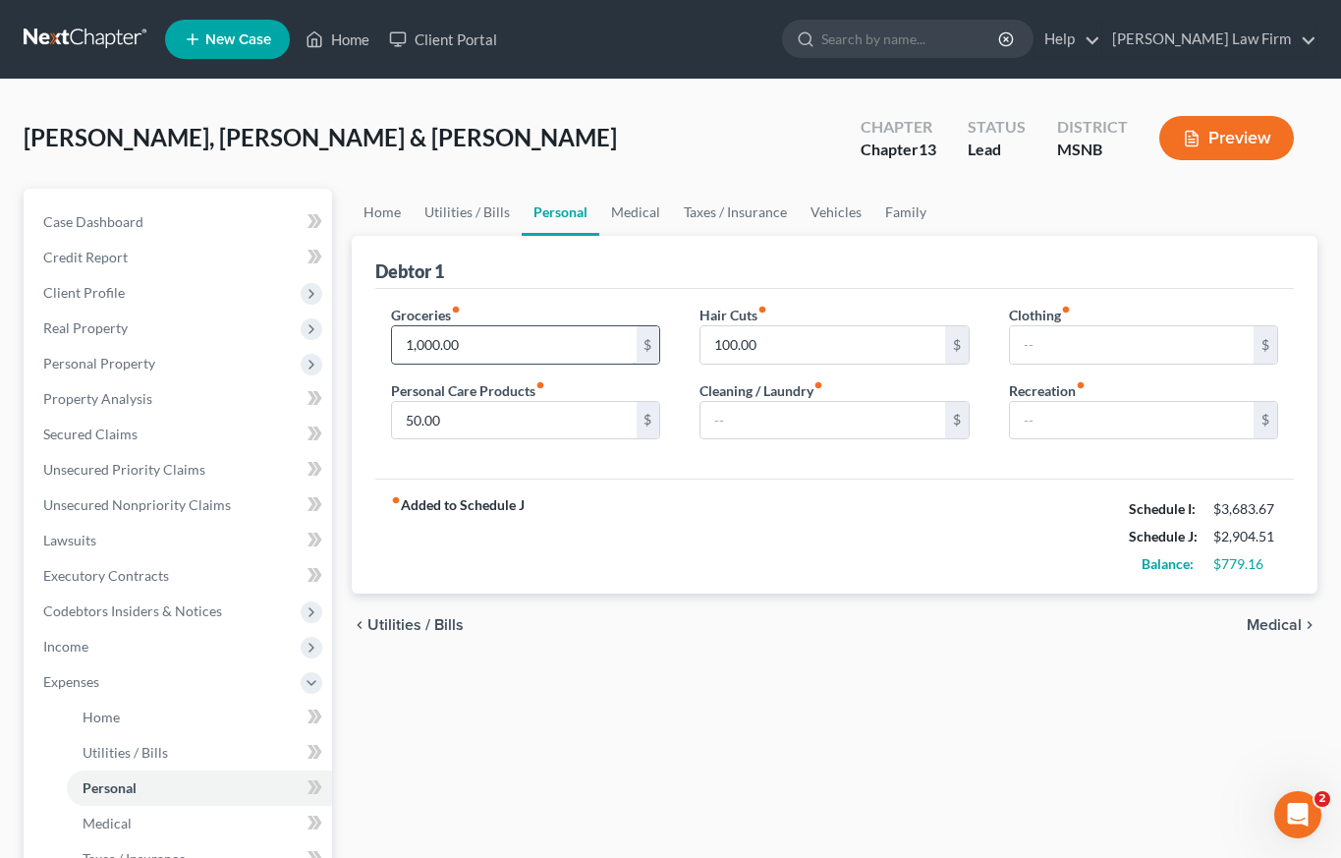
click at [476, 341] on input "1,000.00" at bounding box center [514, 344] width 244 height 37
type input "900"
click at [770, 342] on input "100.00" at bounding box center [823, 344] width 244 height 37
type input "80"
click at [760, 409] on input "text" at bounding box center [823, 420] width 244 height 37
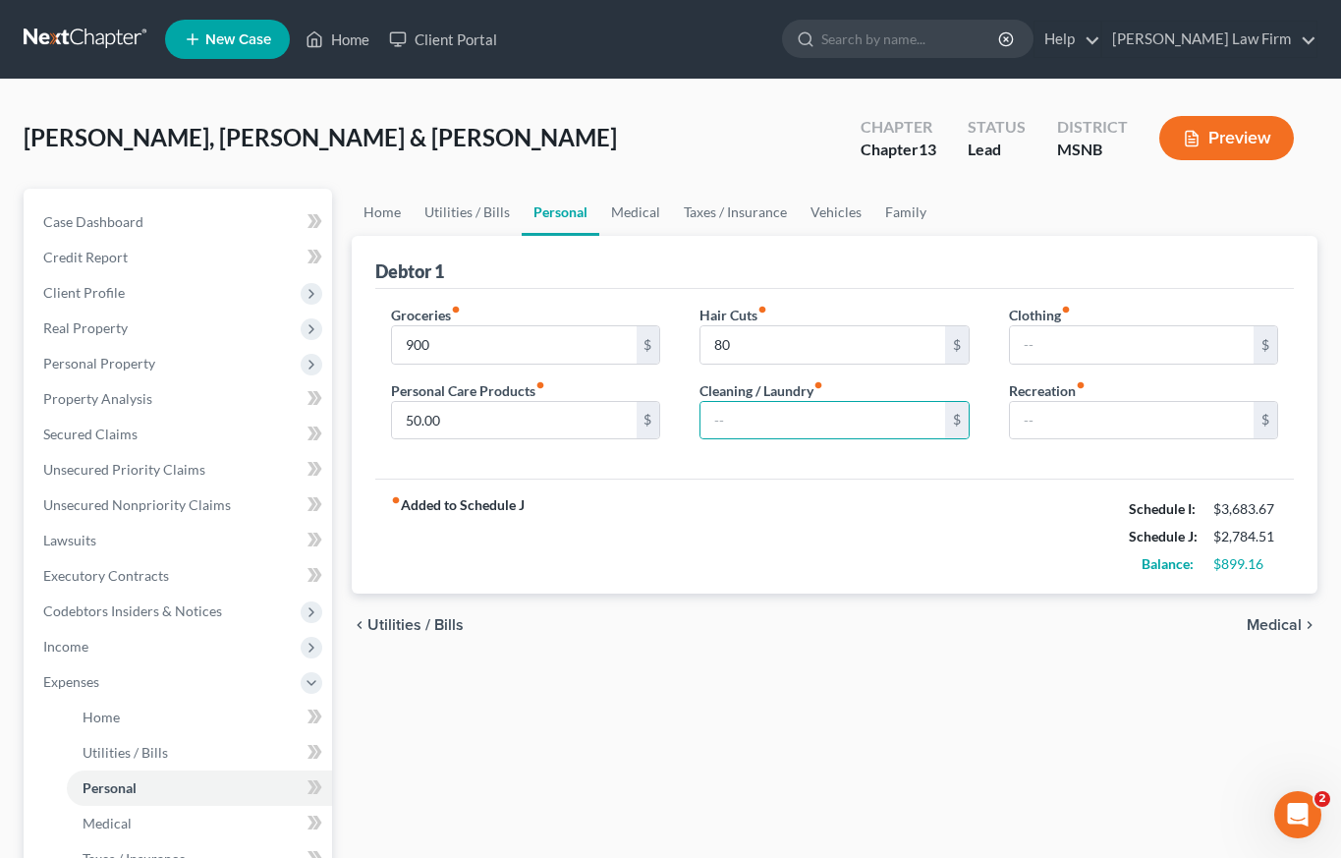
click at [726, 469] on div "Groceries fiber_manual_record 900 $ Personal Care Products fiber_manual_record …" at bounding box center [834, 384] width 919 height 191
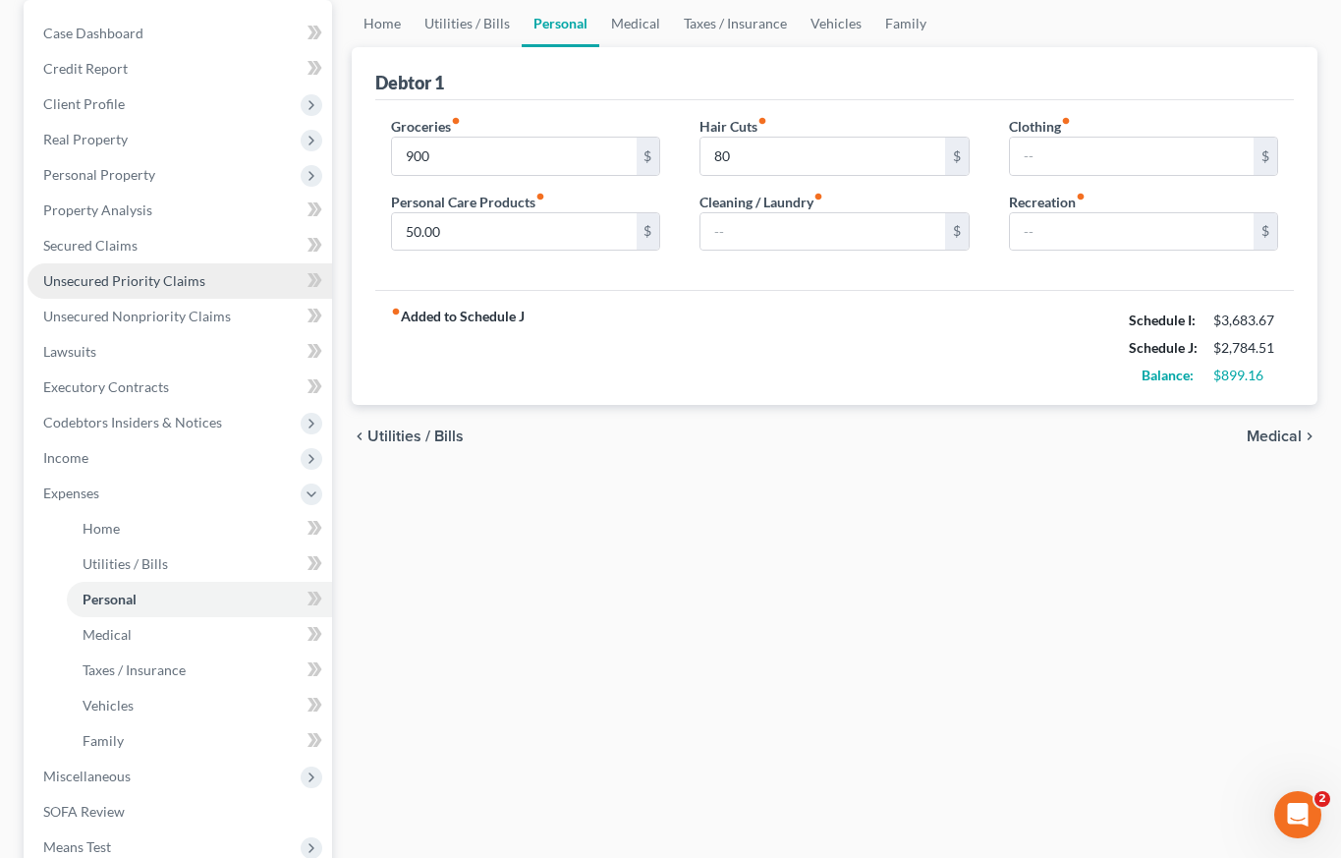
scroll to position [171, 0]
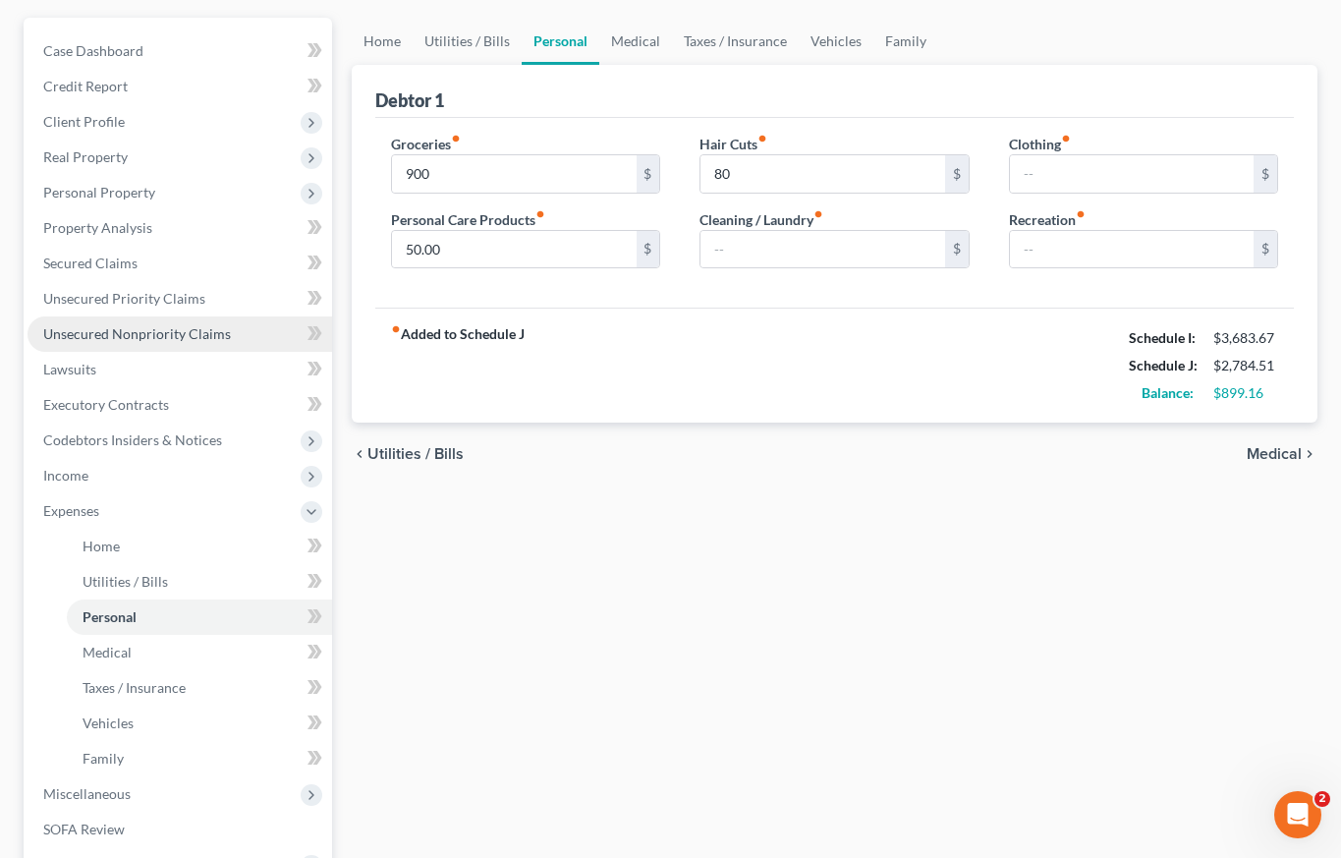
click at [98, 336] on span "Unsecured Nonpriority Claims" at bounding box center [137, 333] width 188 height 17
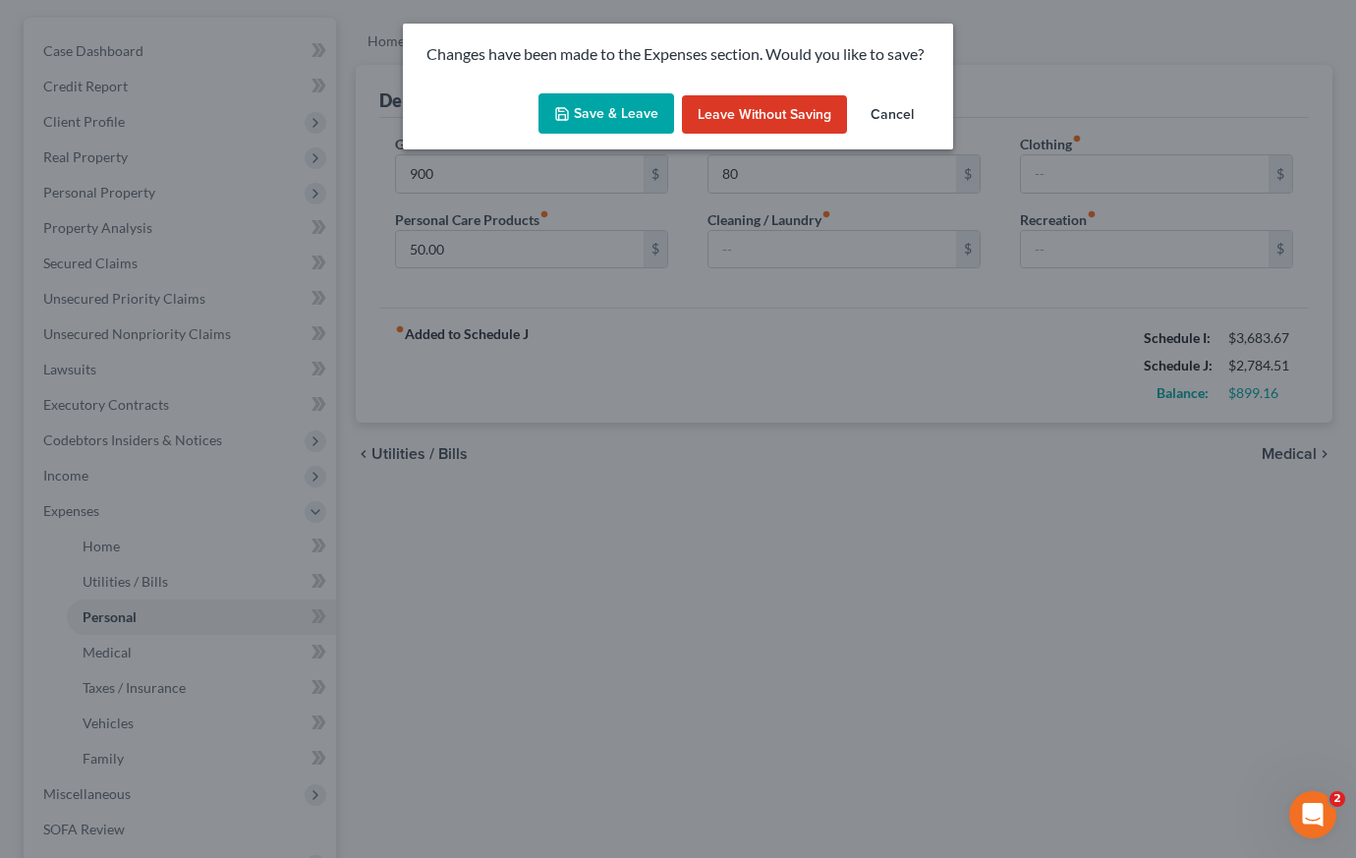
click at [590, 104] on button "Save & Leave" at bounding box center [606, 113] width 136 height 41
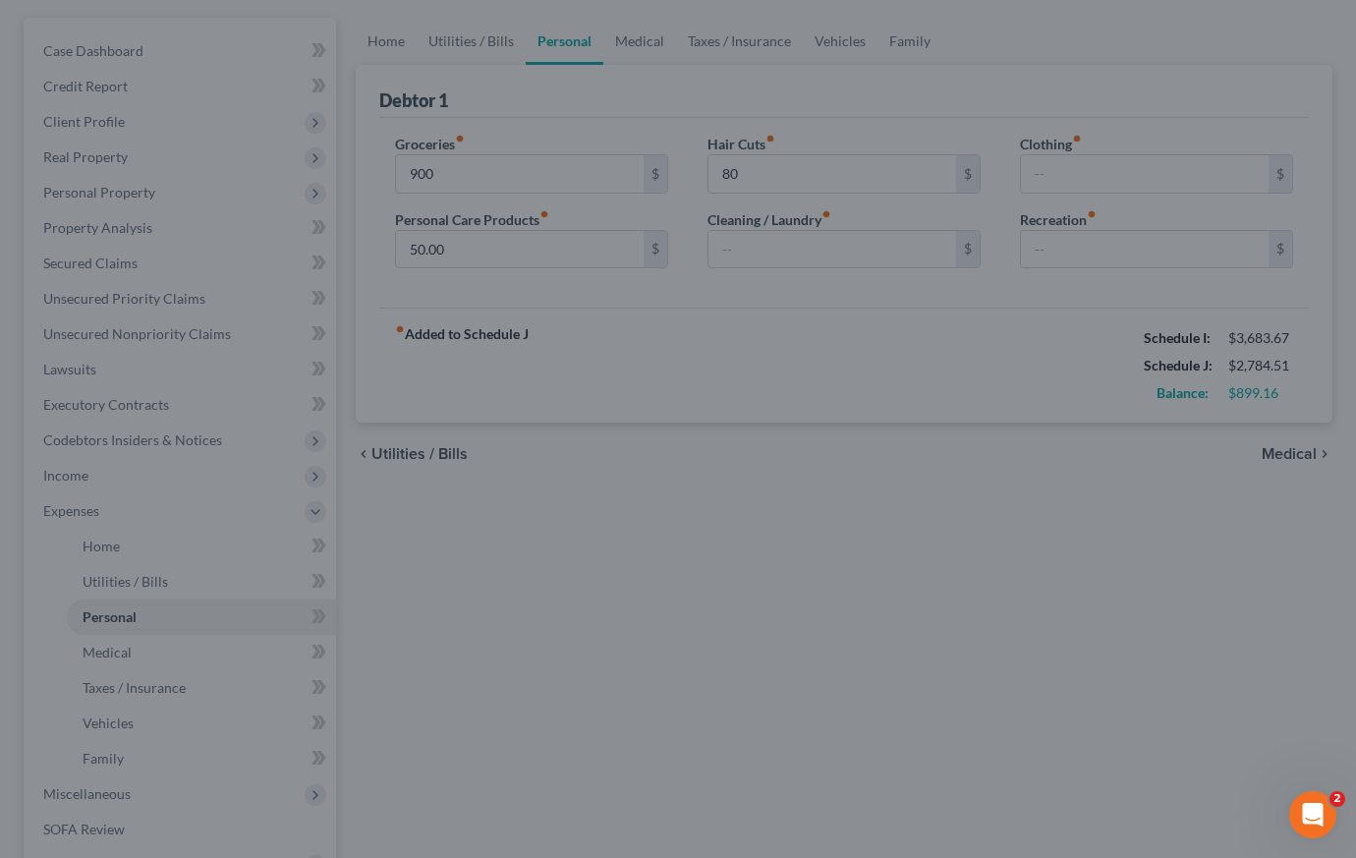
type input "900.00"
type input "80.00"
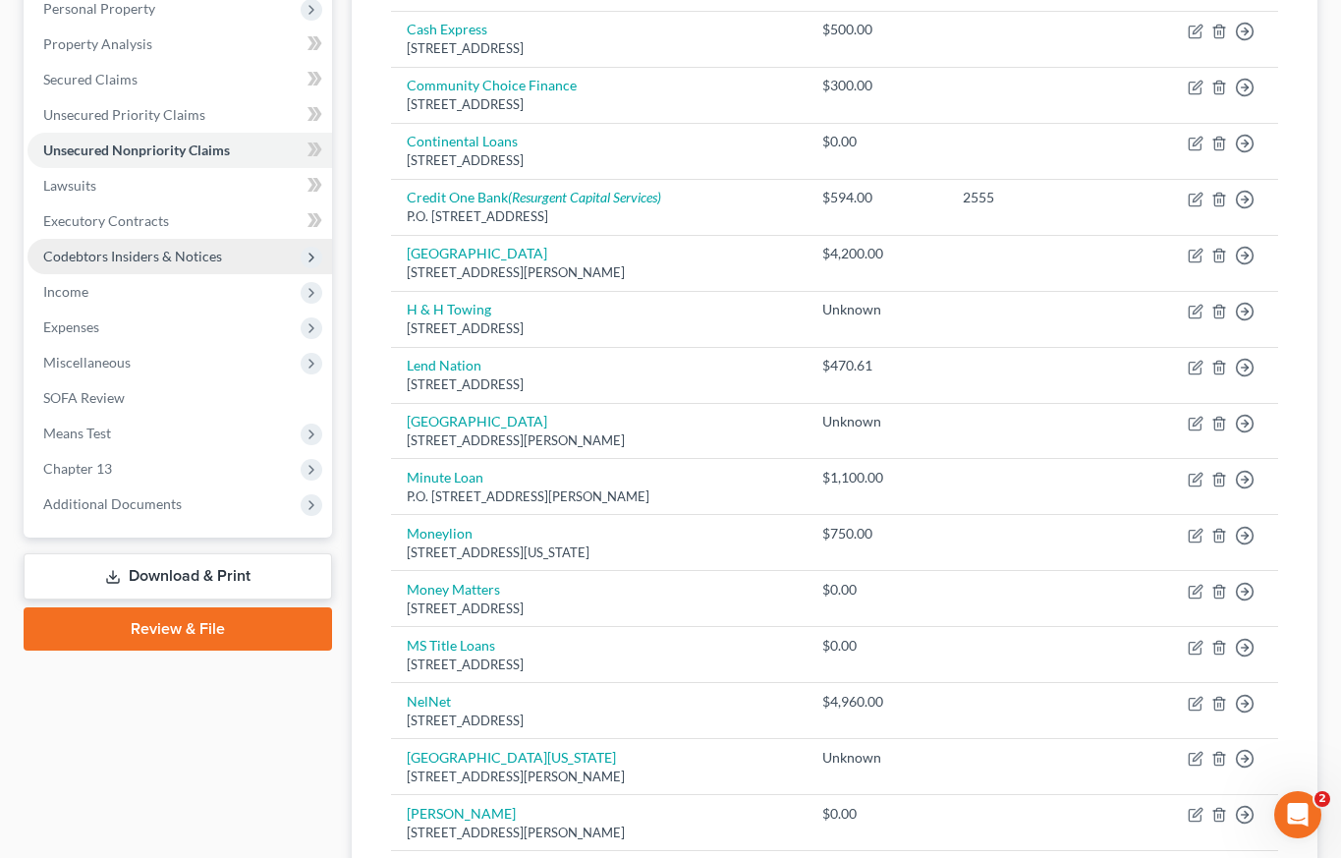
scroll to position [316, 0]
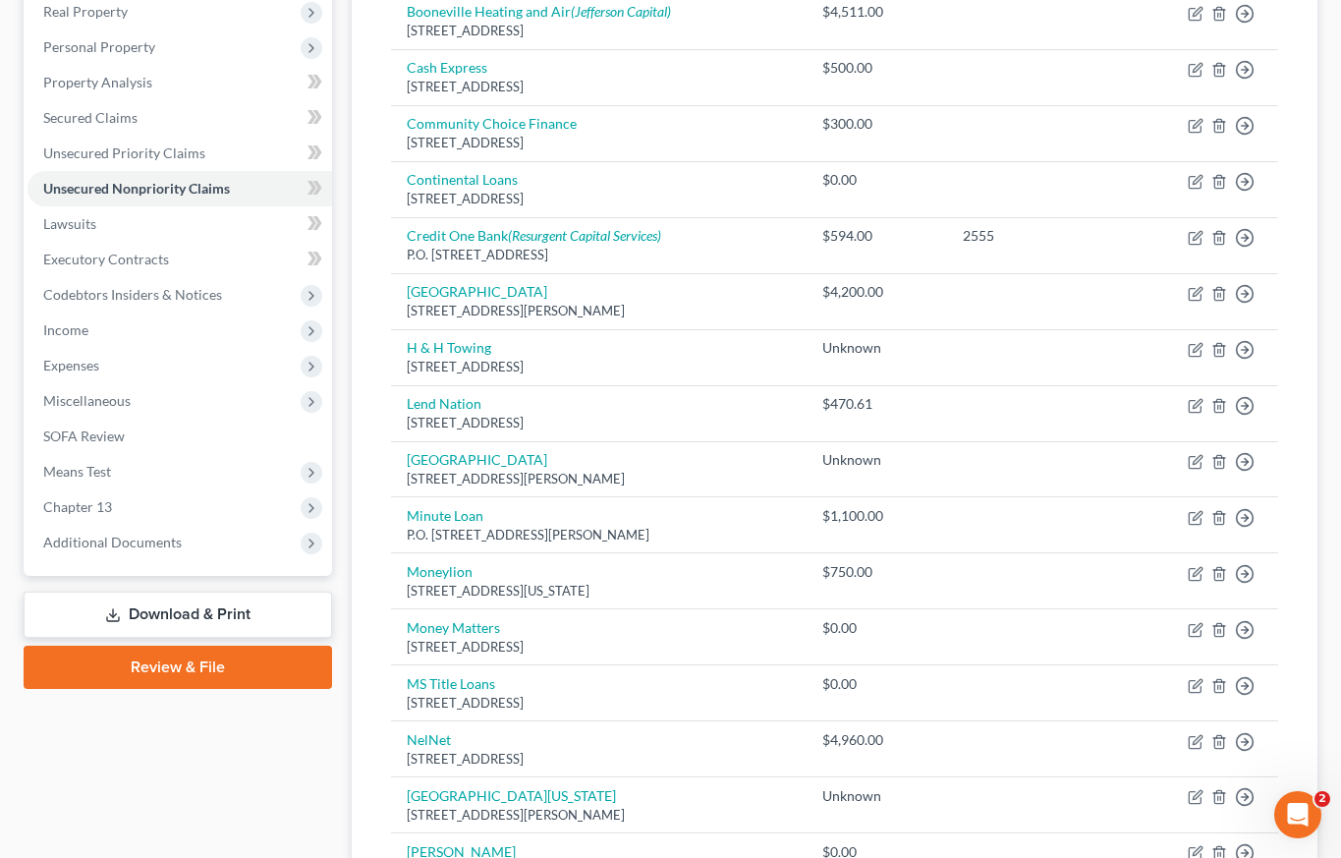
click at [180, 617] on link "Download & Print" at bounding box center [178, 615] width 309 height 46
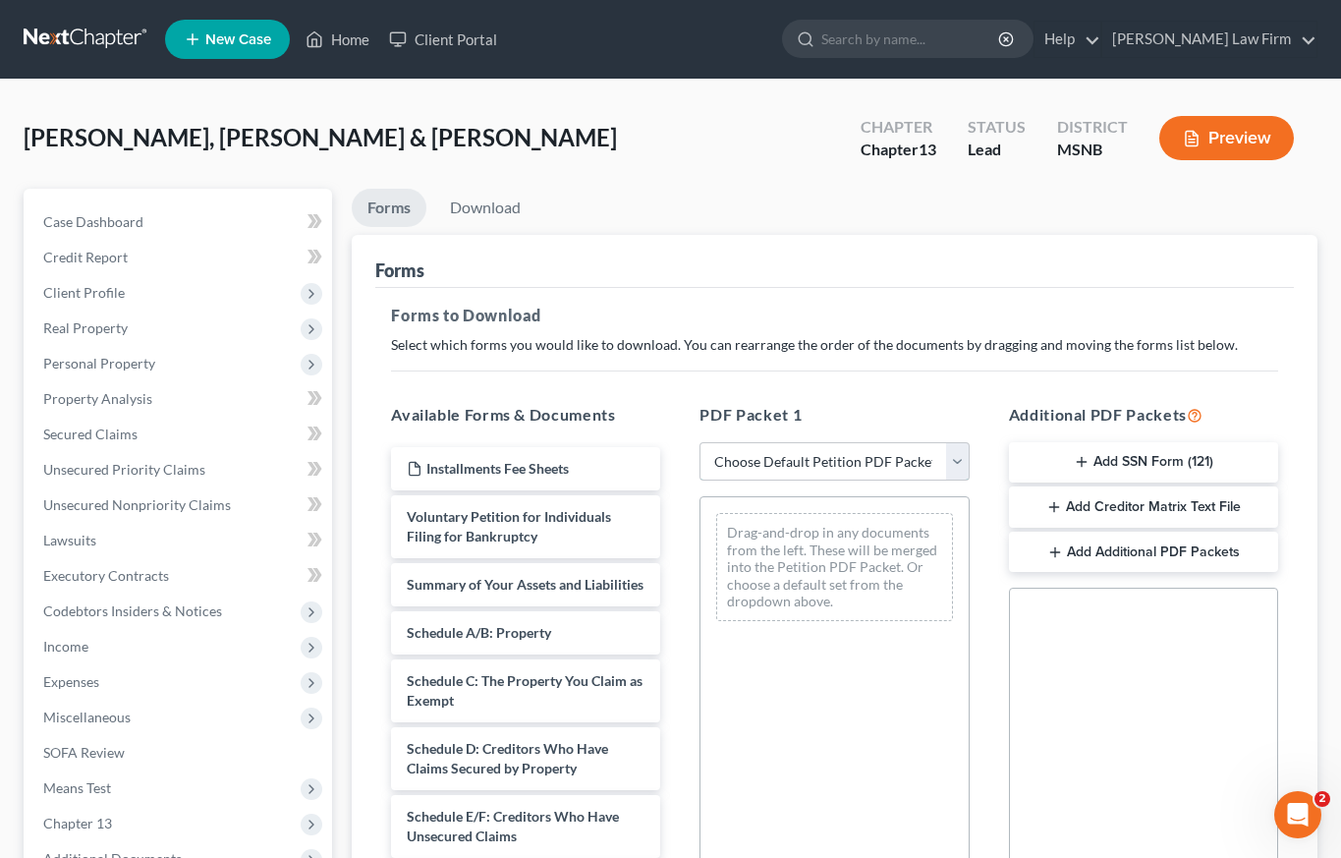
click at [958, 462] on select "Choose Default Petition PDF Packet Complete Bankruptcy Petition (all forms and …" at bounding box center [834, 461] width 269 height 39
select select "7"
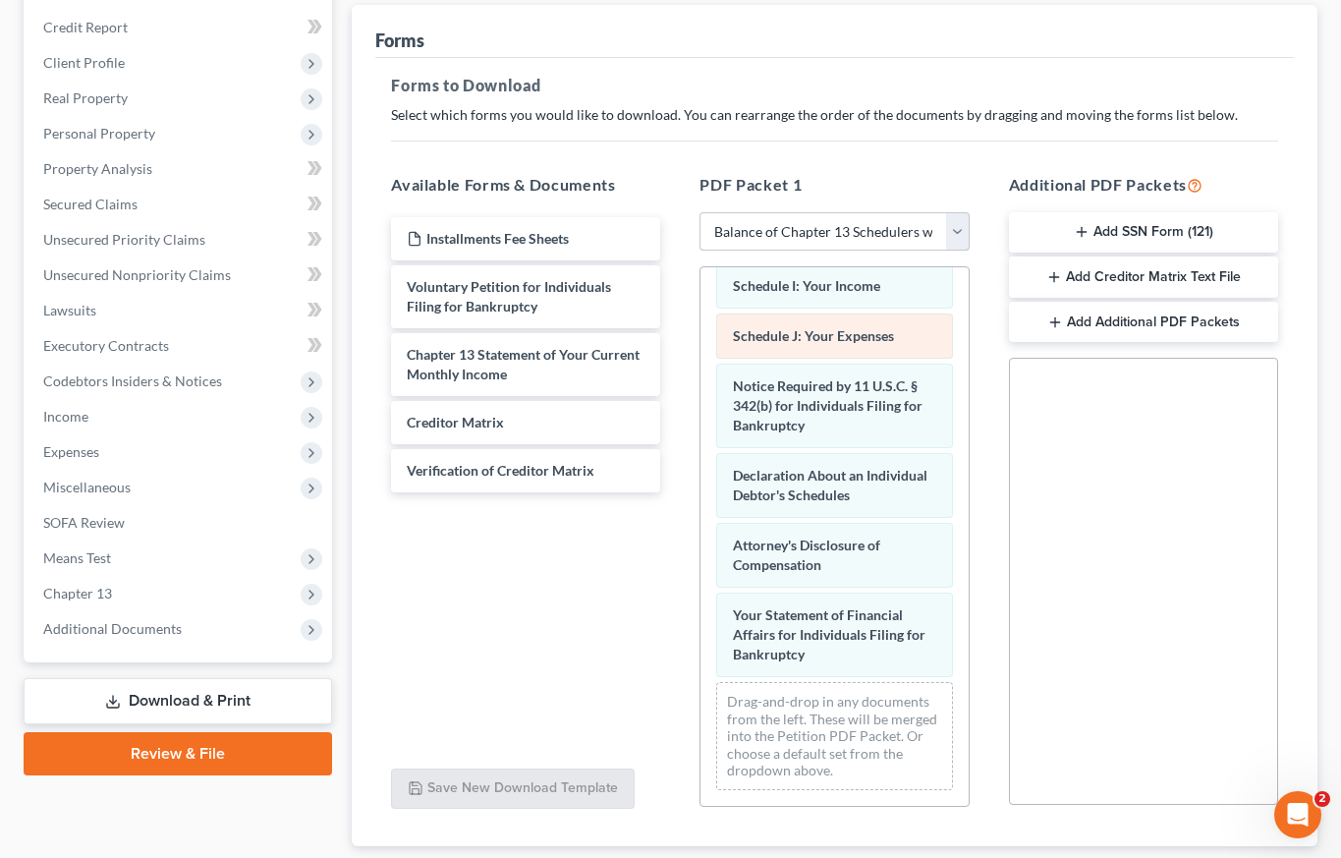
scroll to position [302, 0]
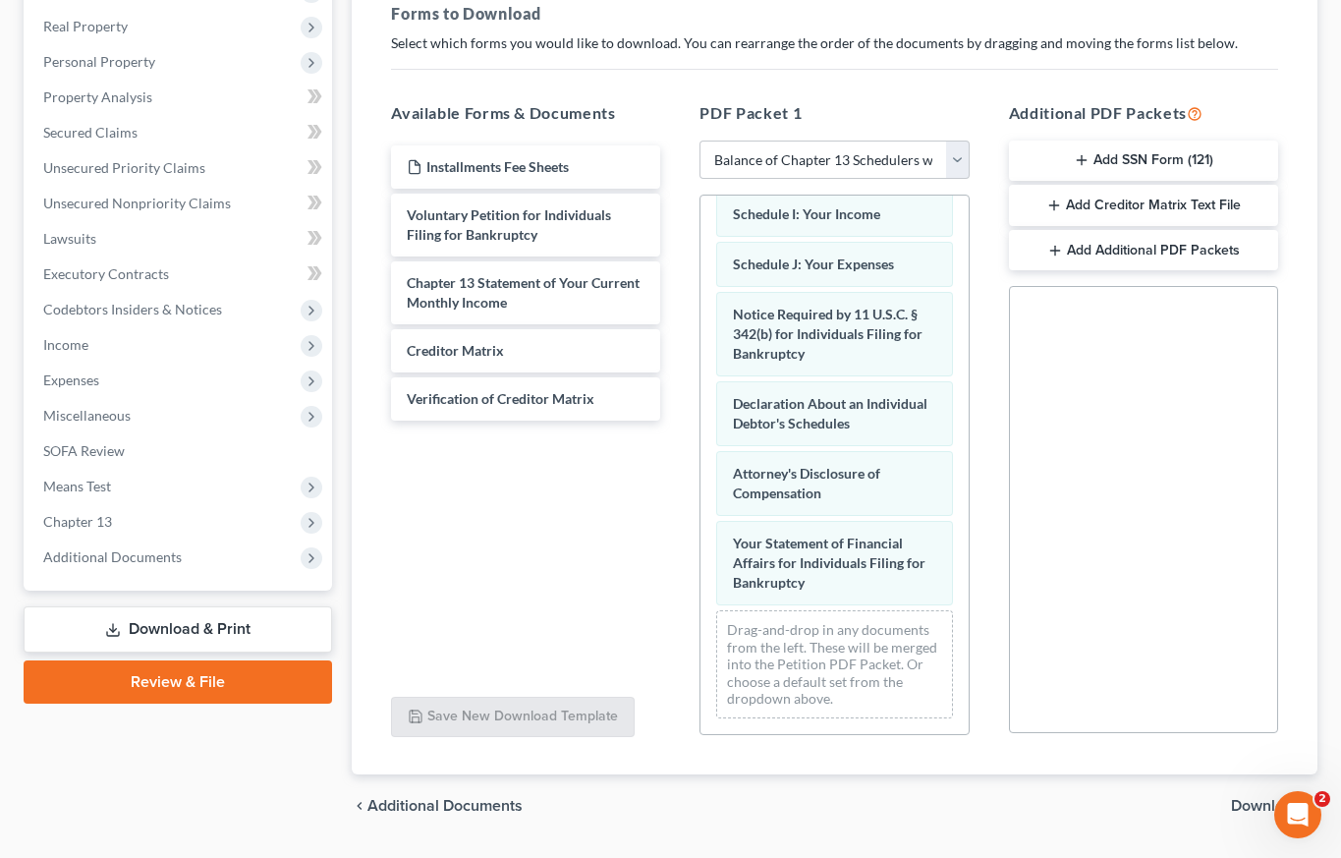
click at [1246, 806] on span "Download" at bounding box center [1266, 806] width 71 height 16
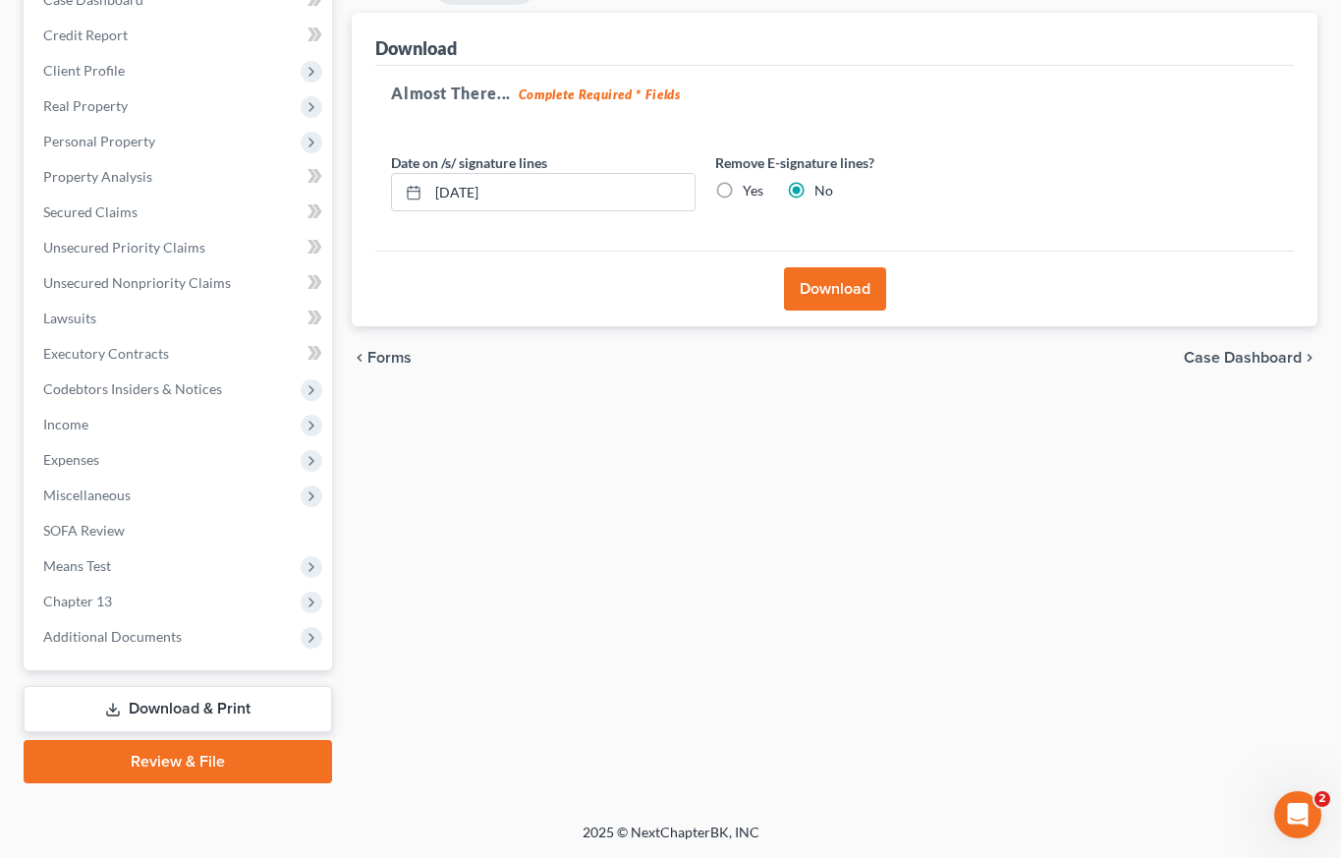
scroll to position [222, 0]
click at [846, 292] on button "Download" at bounding box center [835, 288] width 102 height 43
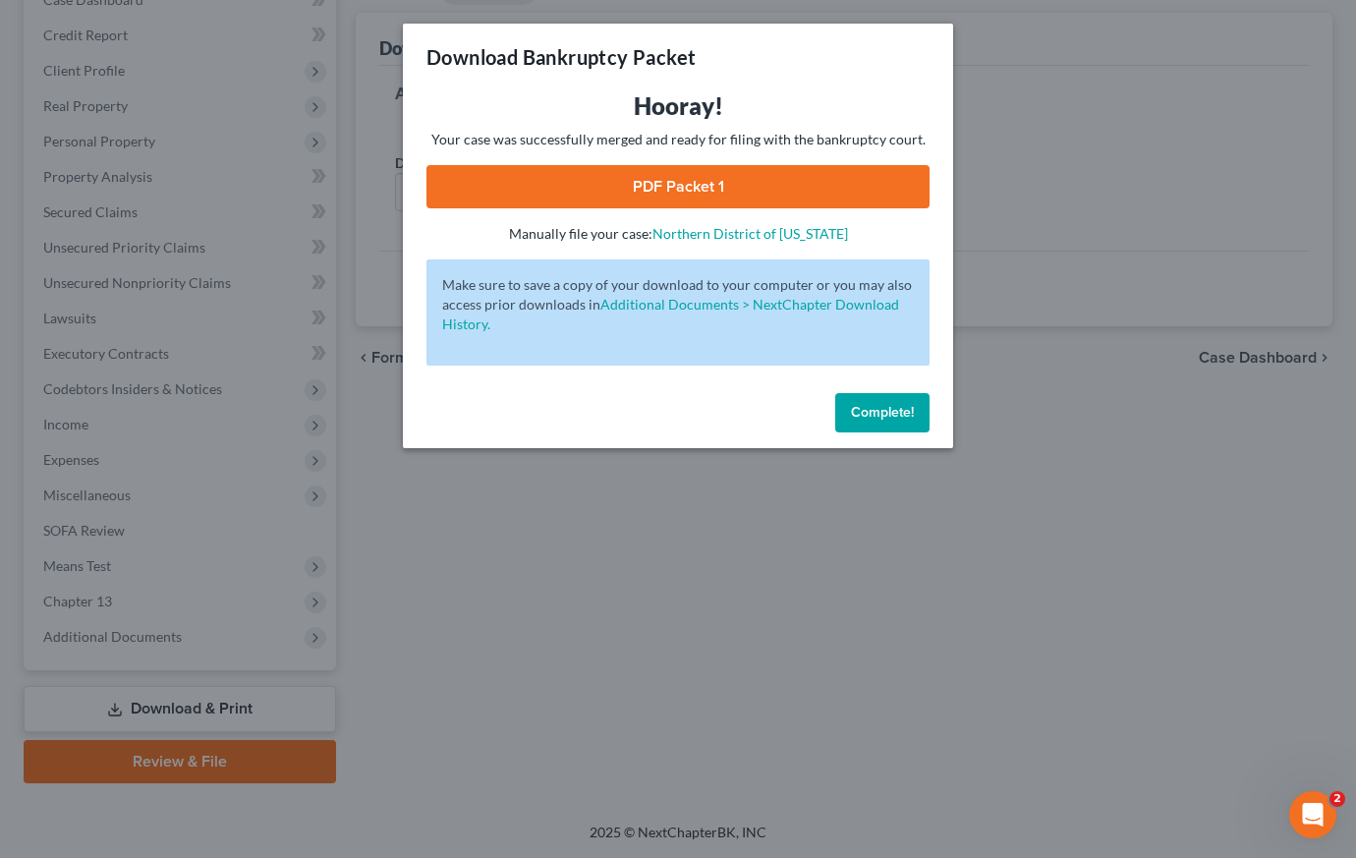
click at [664, 197] on link "PDF Packet 1" at bounding box center [677, 186] width 503 height 43
click at [870, 414] on span "Complete!" at bounding box center [882, 412] width 63 height 17
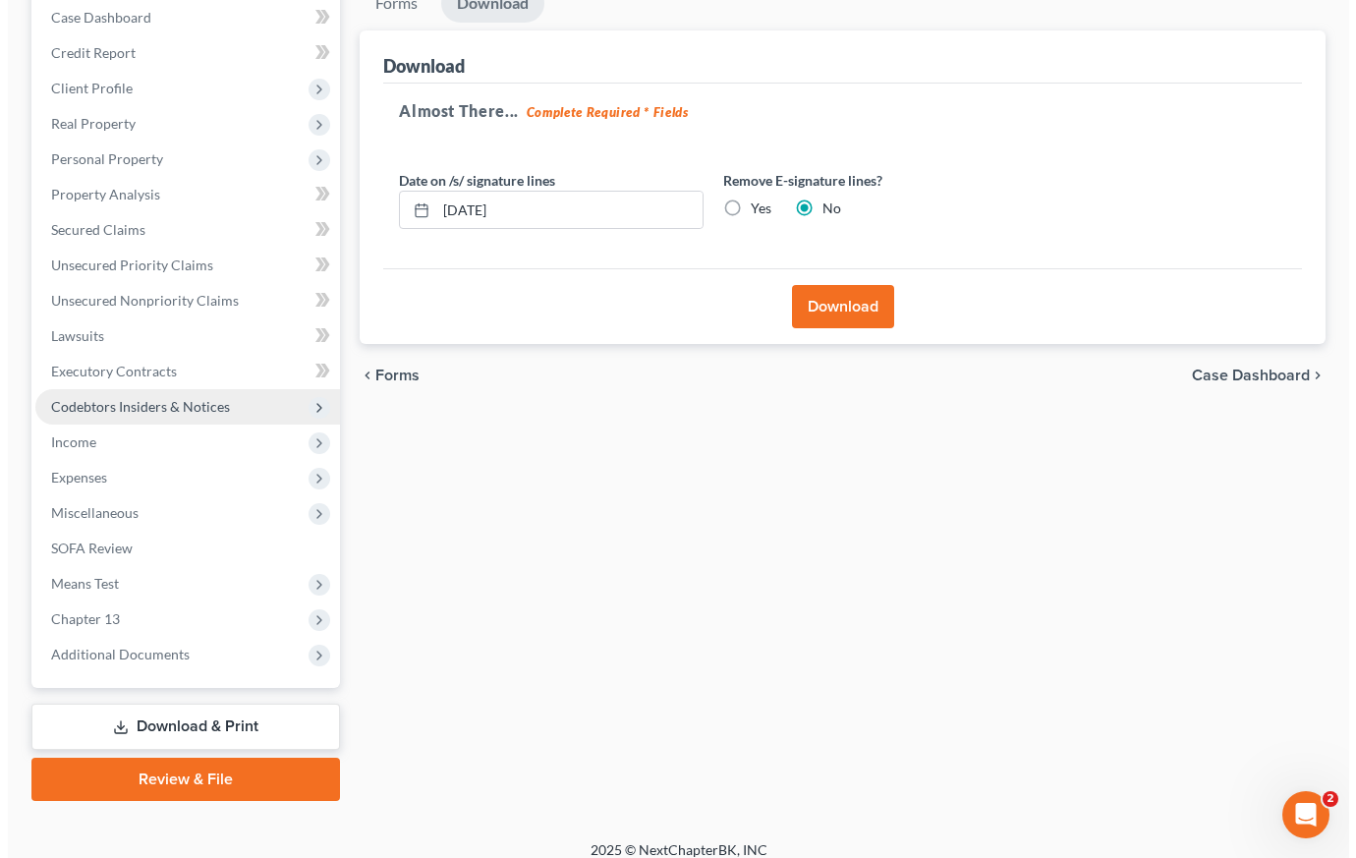
scroll to position [0, 0]
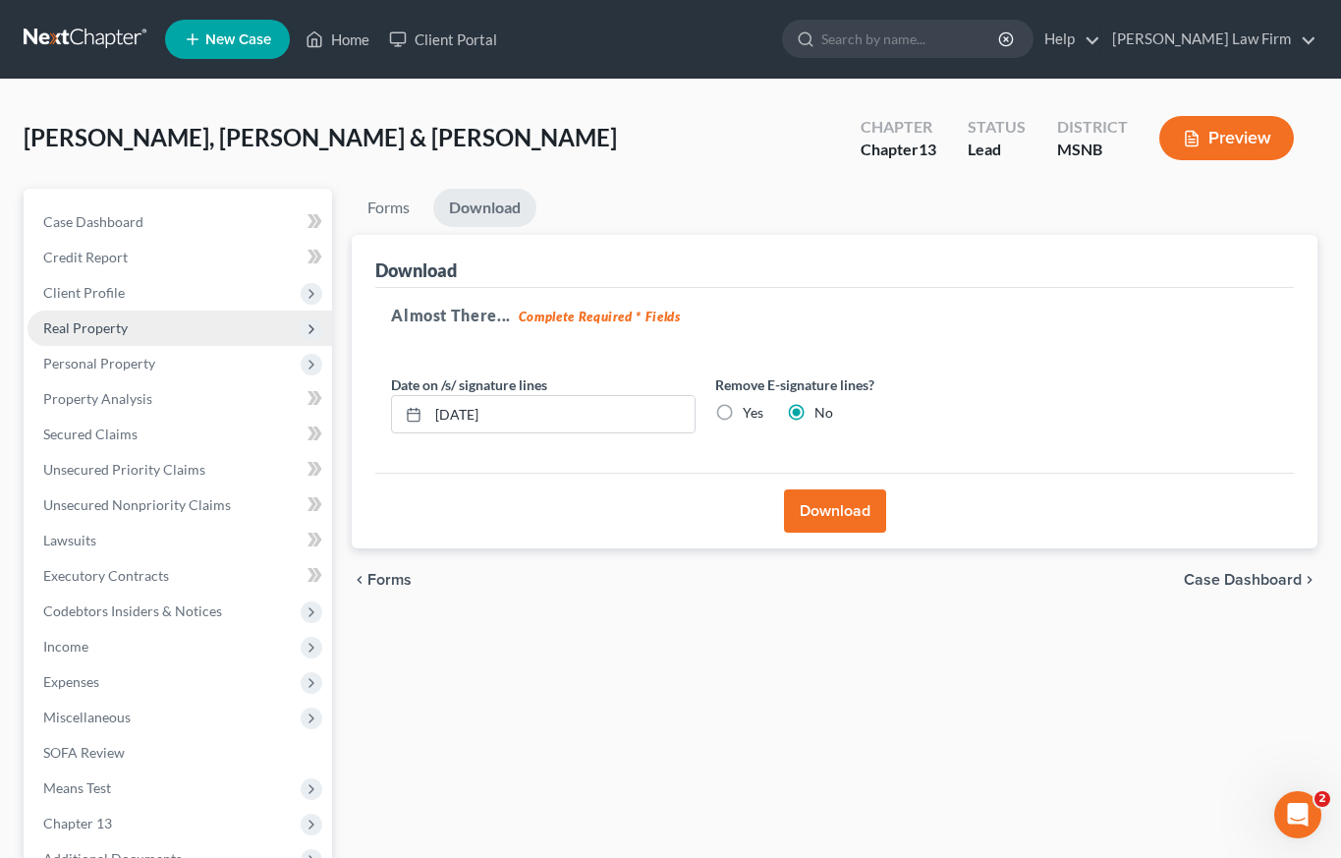
click at [98, 326] on span "Real Property" at bounding box center [85, 327] width 85 height 17
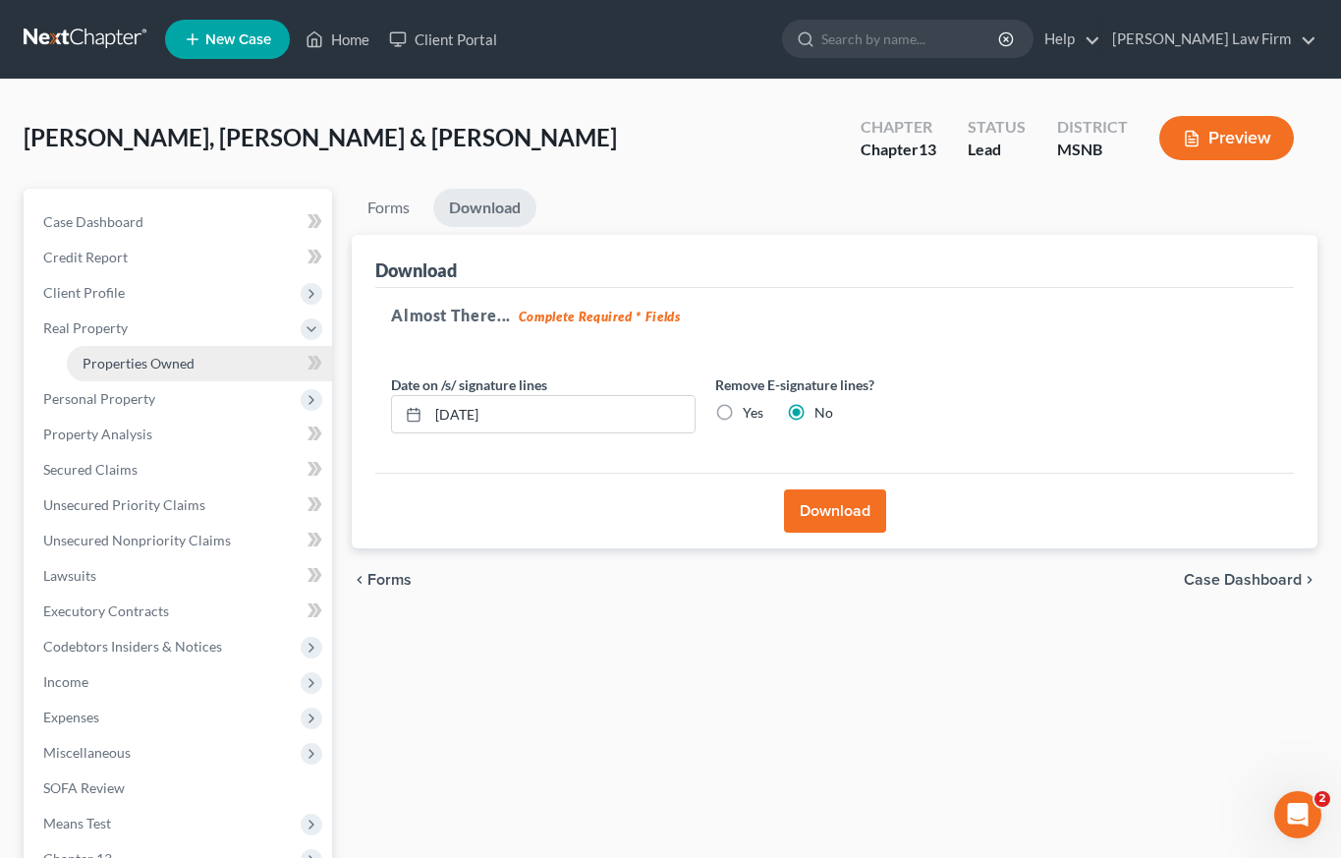
click at [113, 366] on span "Properties Owned" at bounding box center [139, 363] width 112 height 17
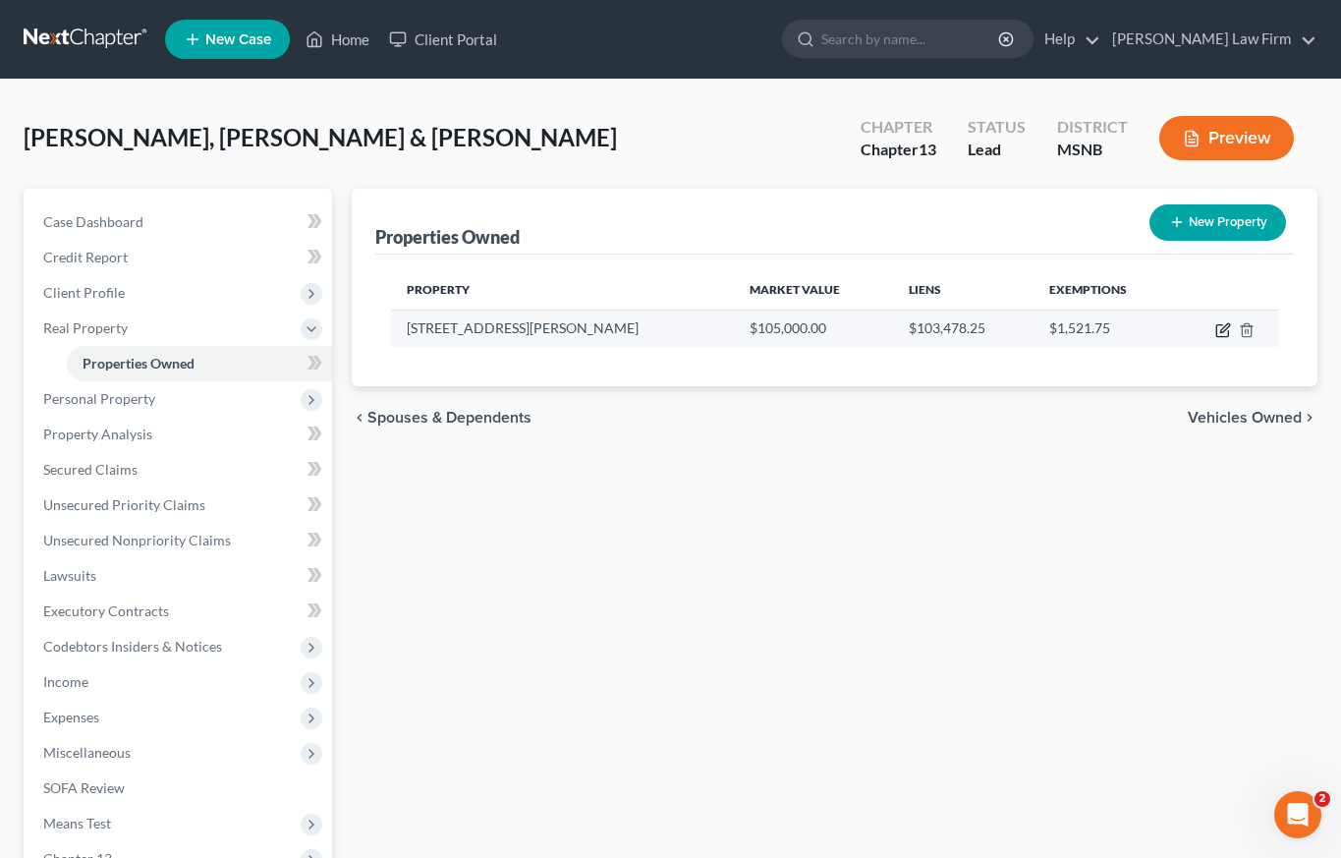
click at [1226, 326] on icon "button" at bounding box center [1223, 330] width 16 height 16
select select "25"
select select "1"
select select "2"
select select "5"
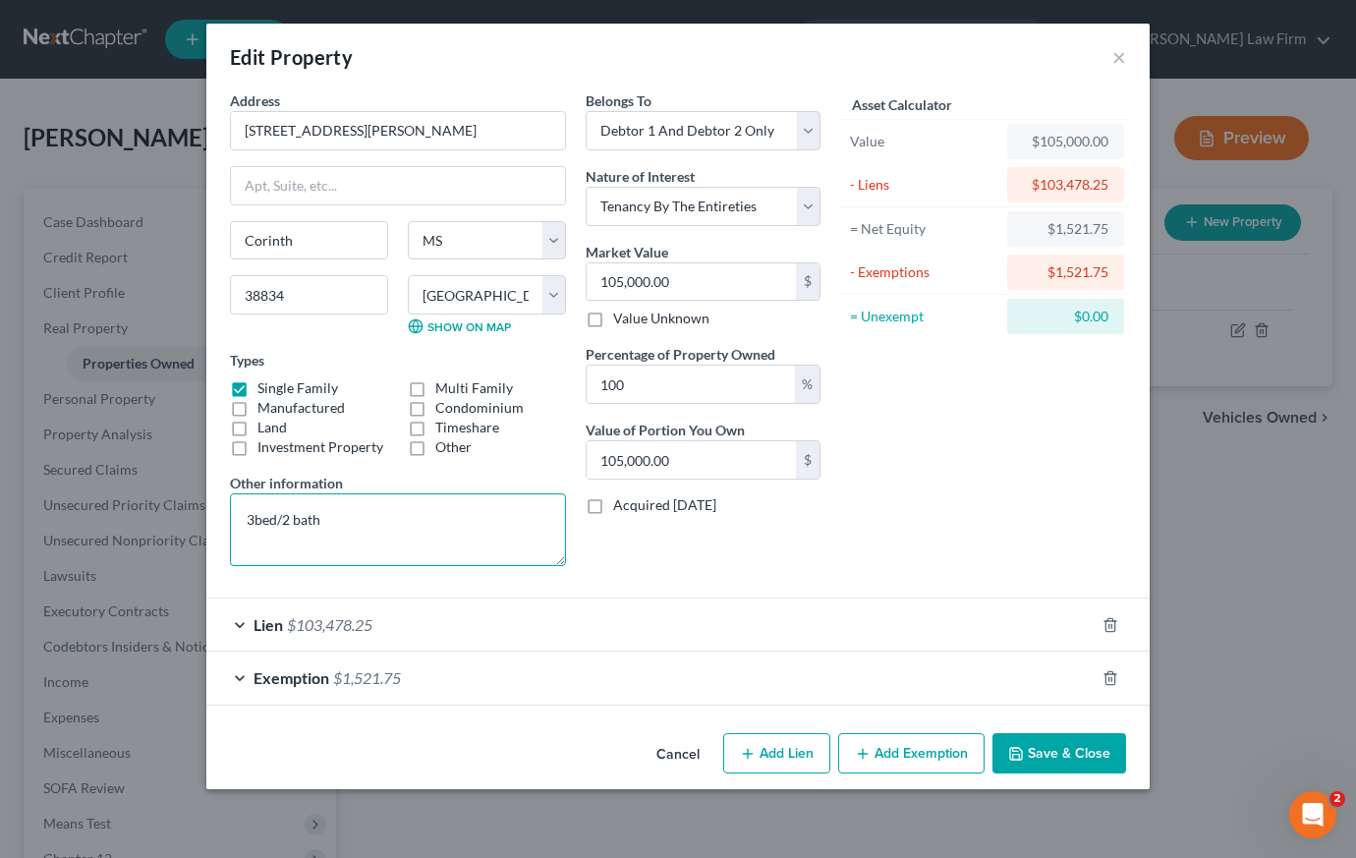
click at [371, 515] on textarea "3bed/2 bath" at bounding box center [398, 529] width 336 height 73
click at [255, 518] on textarea "3bed/2 bath home on lot" at bounding box center [398, 529] width 336 height 73
type textarea "3 bed/2 bath home on lot"
click at [1047, 752] on button "Save & Close" at bounding box center [1059, 753] width 134 height 41
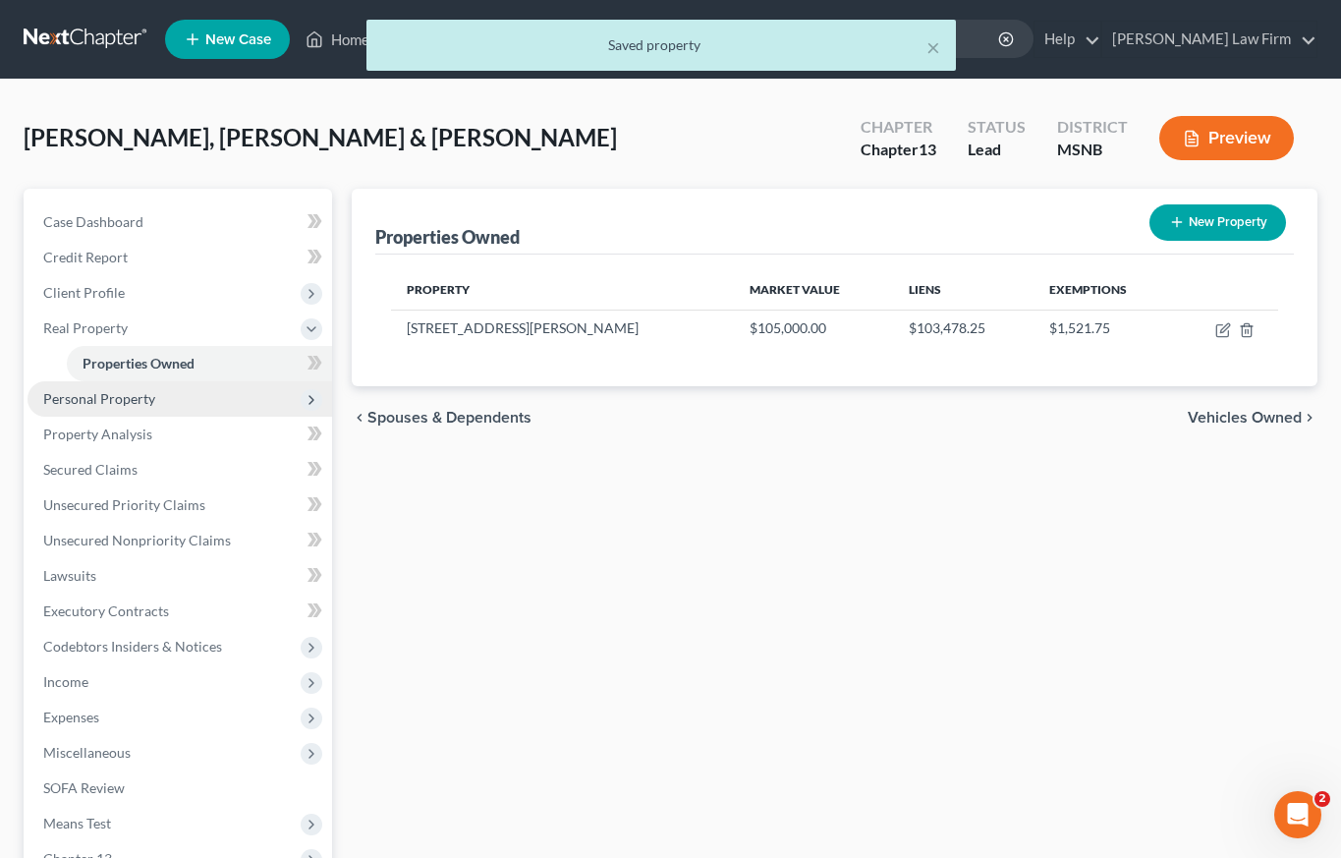
click at [124, 401] on span "Personal Property" at bounding box center [99, 398] width 112 height 17
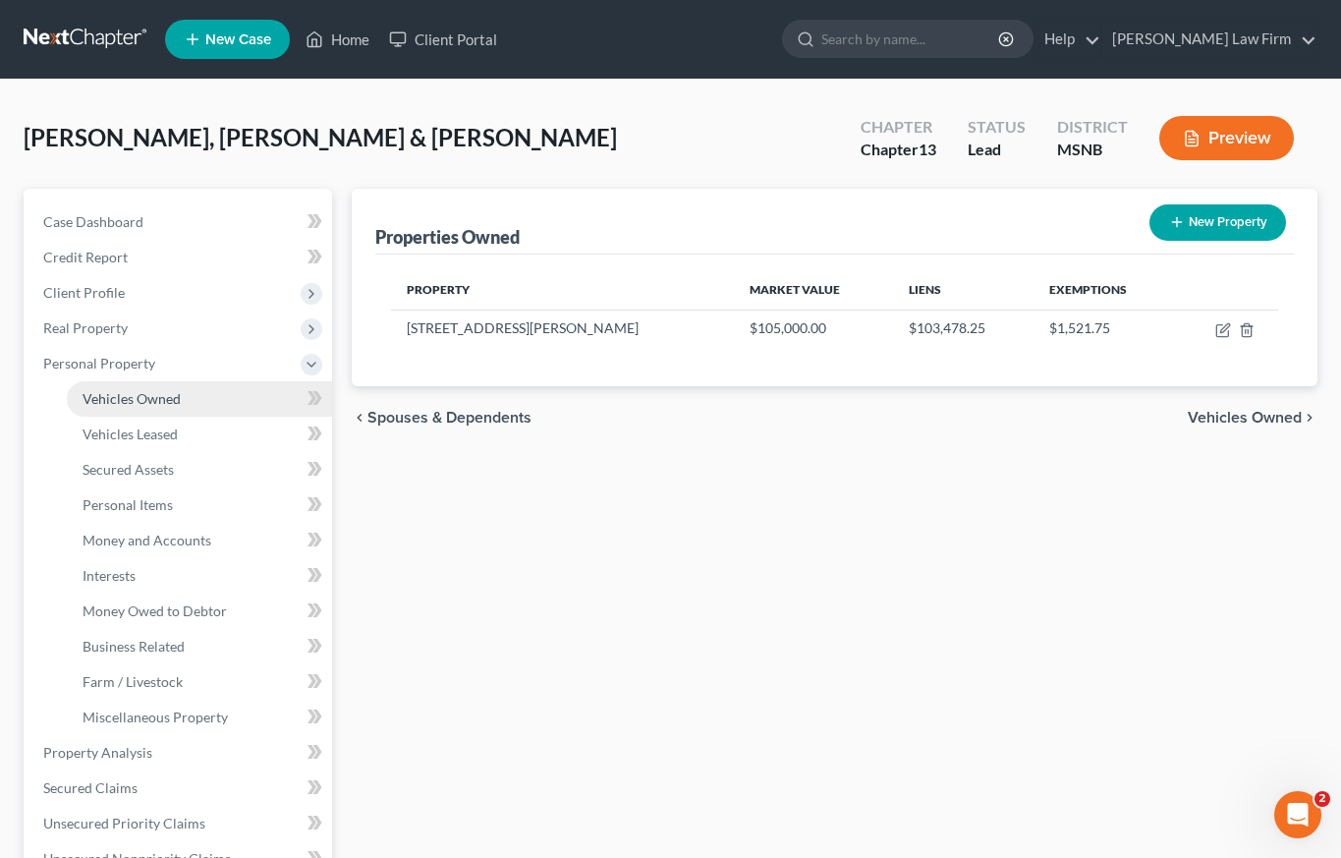
click at [134, 396] on span "Vehicles Owned" at bounding box center [132, 398] width 98 height 17
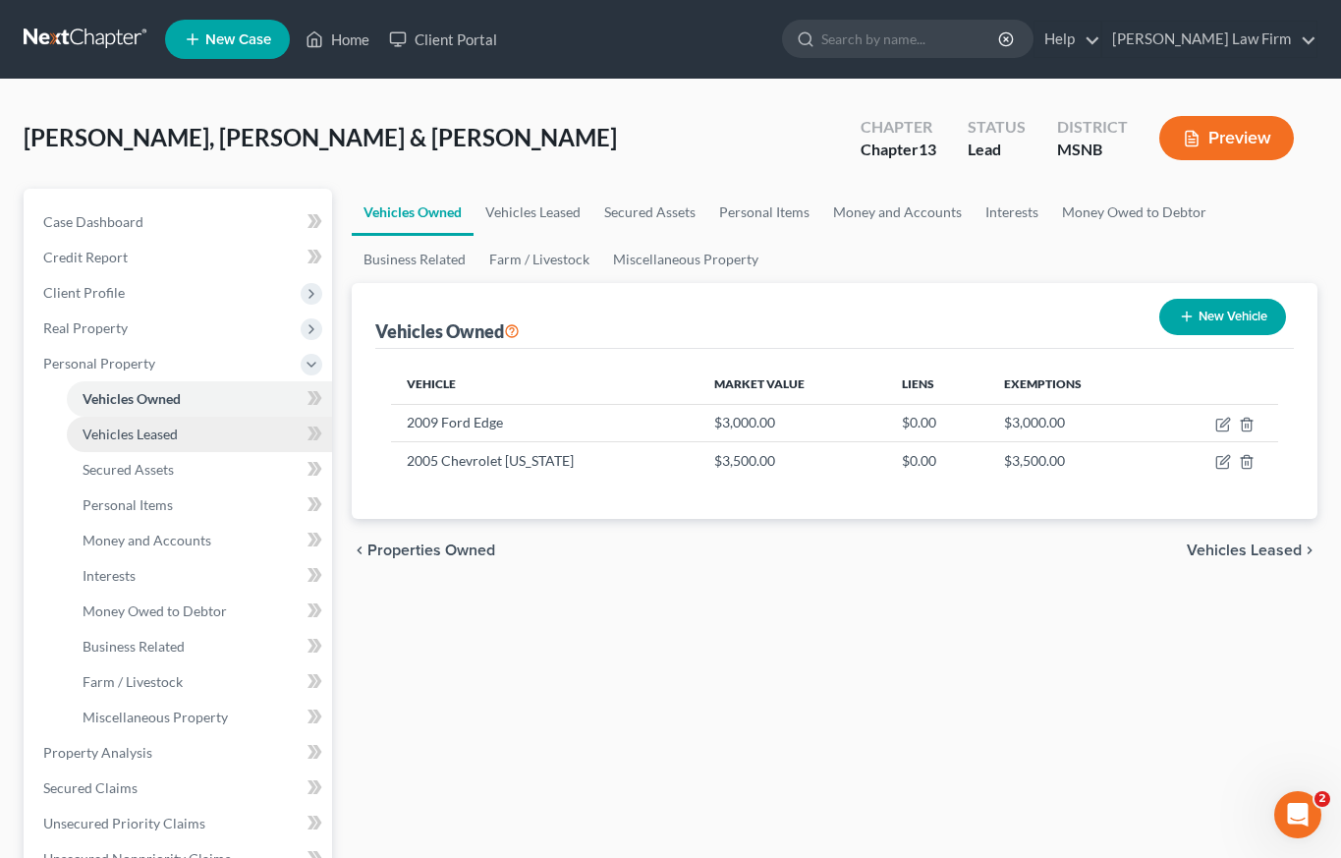
click at [125, 434] on span "Vehicles Leased" at bounding box center [130, 433] width 95 height 17
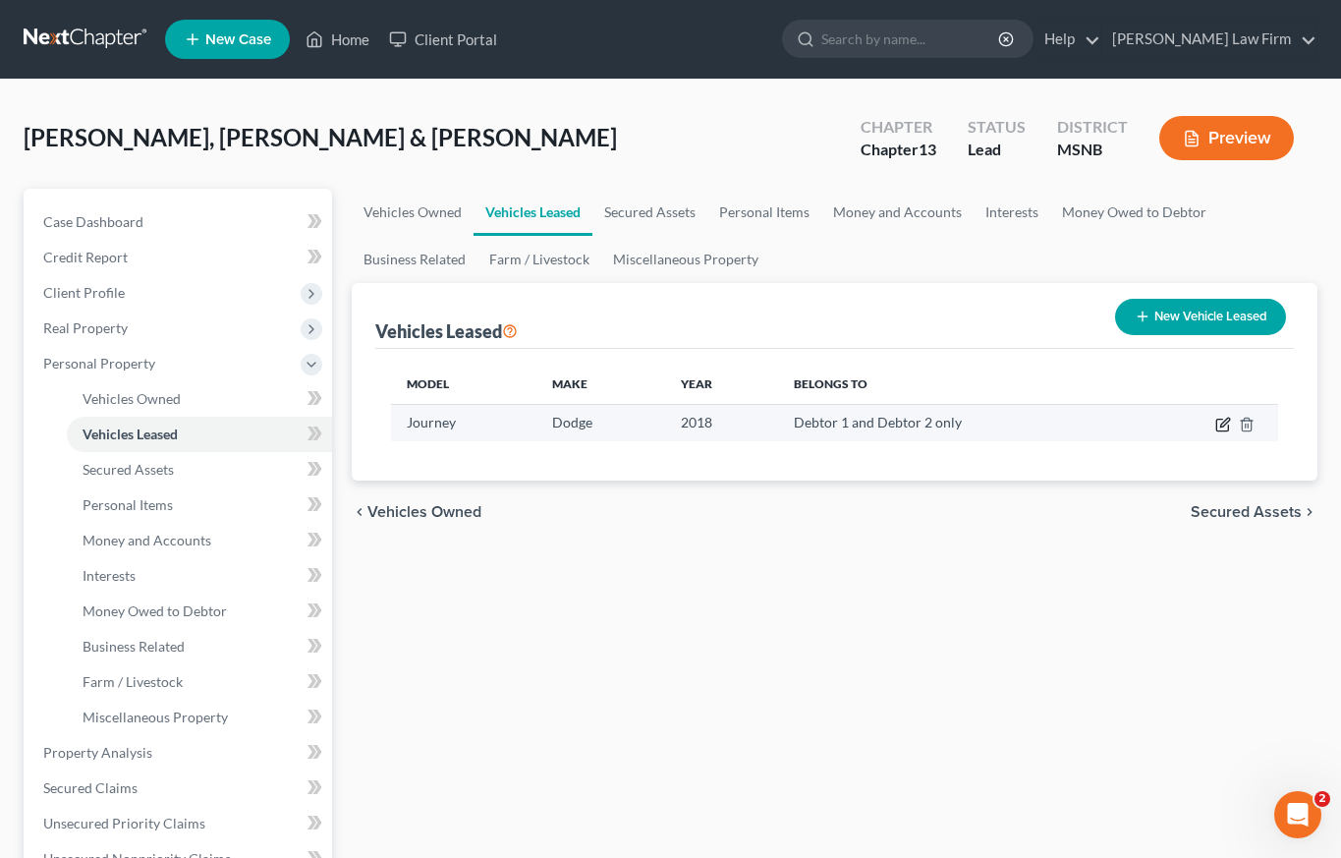
click at [1223, 423] on icon "button" at bounding box center [1223, 425] width 16 height 16
select select "0"
select select "8"
select select "2"
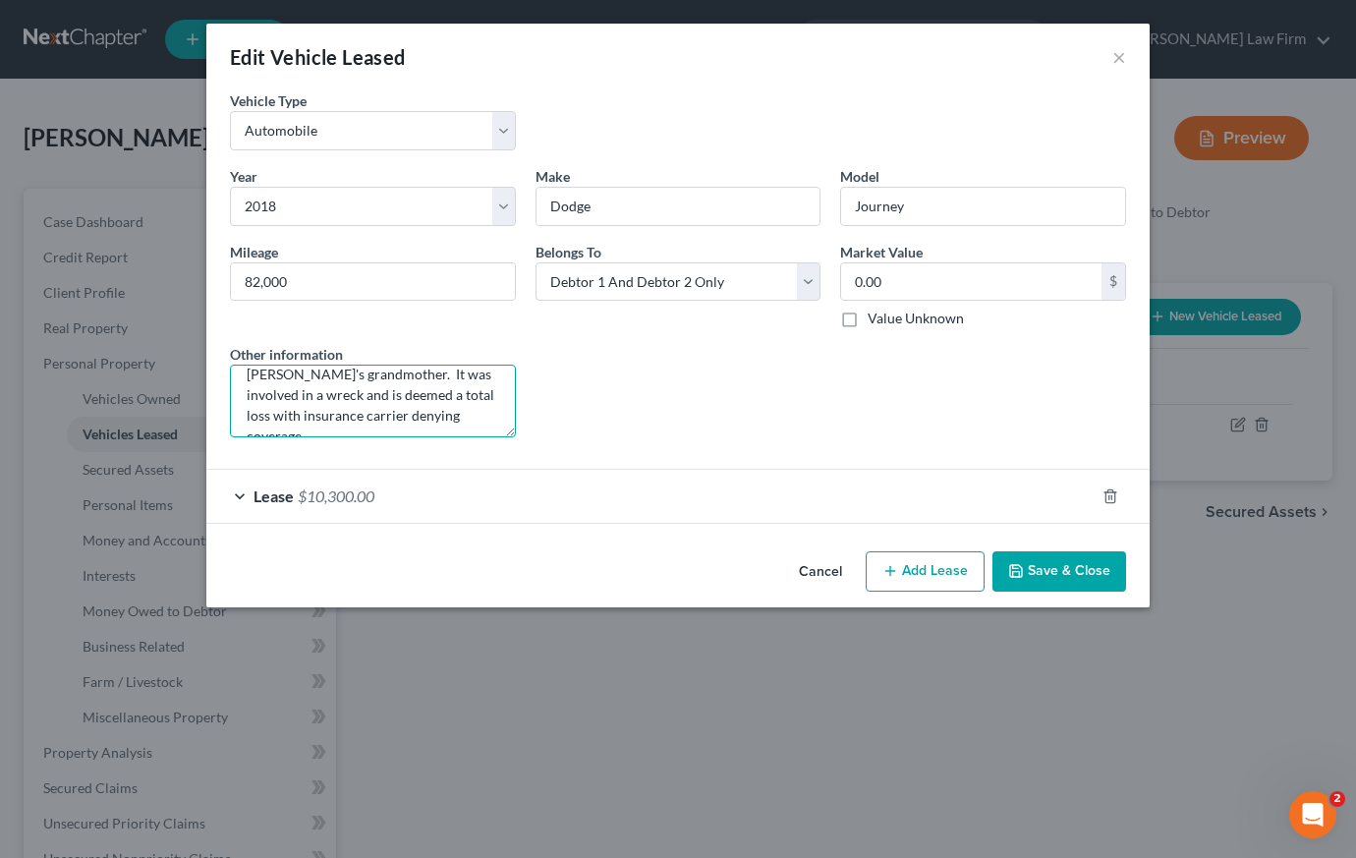
scroll to position [41, 0]
click at [467, 411] on textarea "vehicle titled in the name of [PERSON_NAME]'s grandmother. It was involved in a…" at bounding box center [373, 401] width 286 height 73
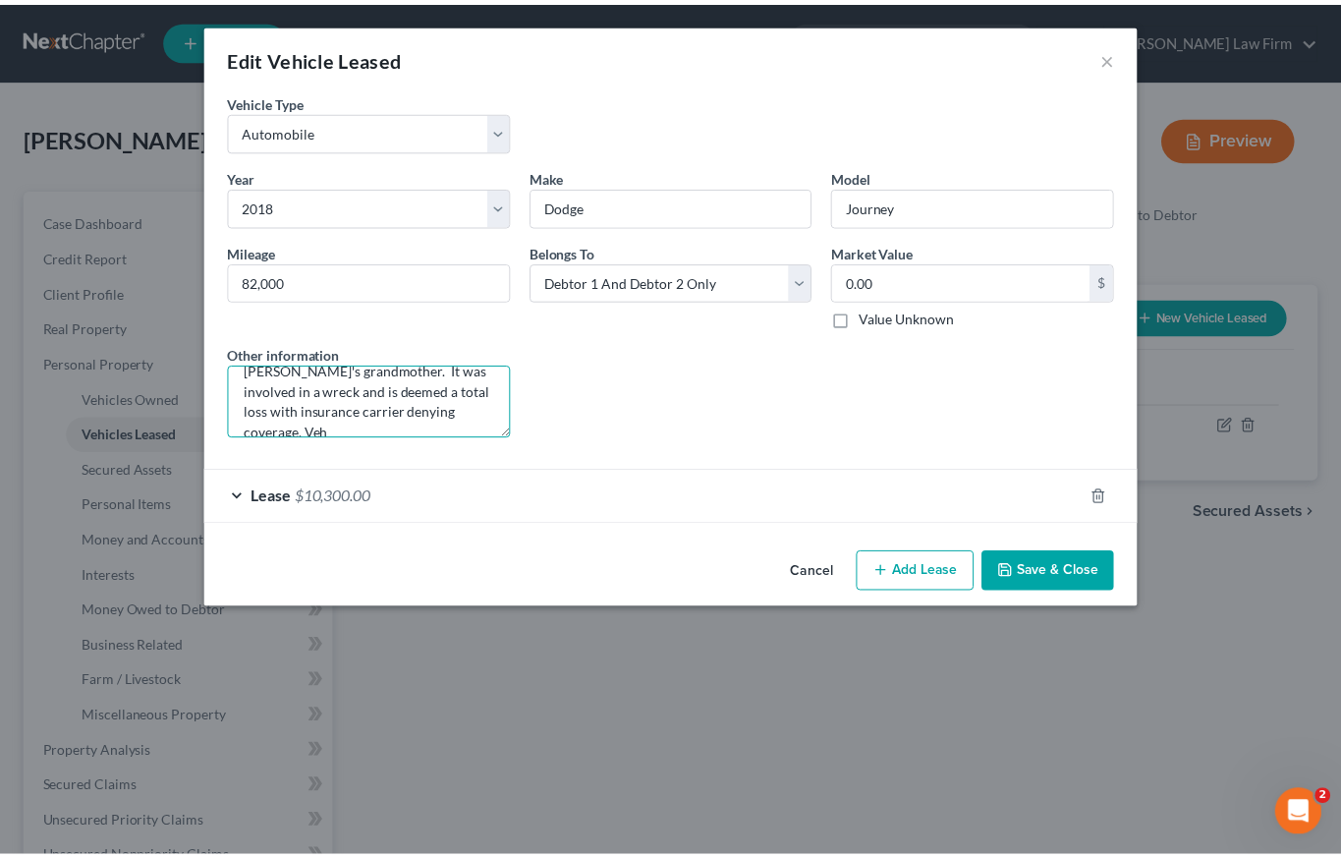
scroll to position [46, 0]
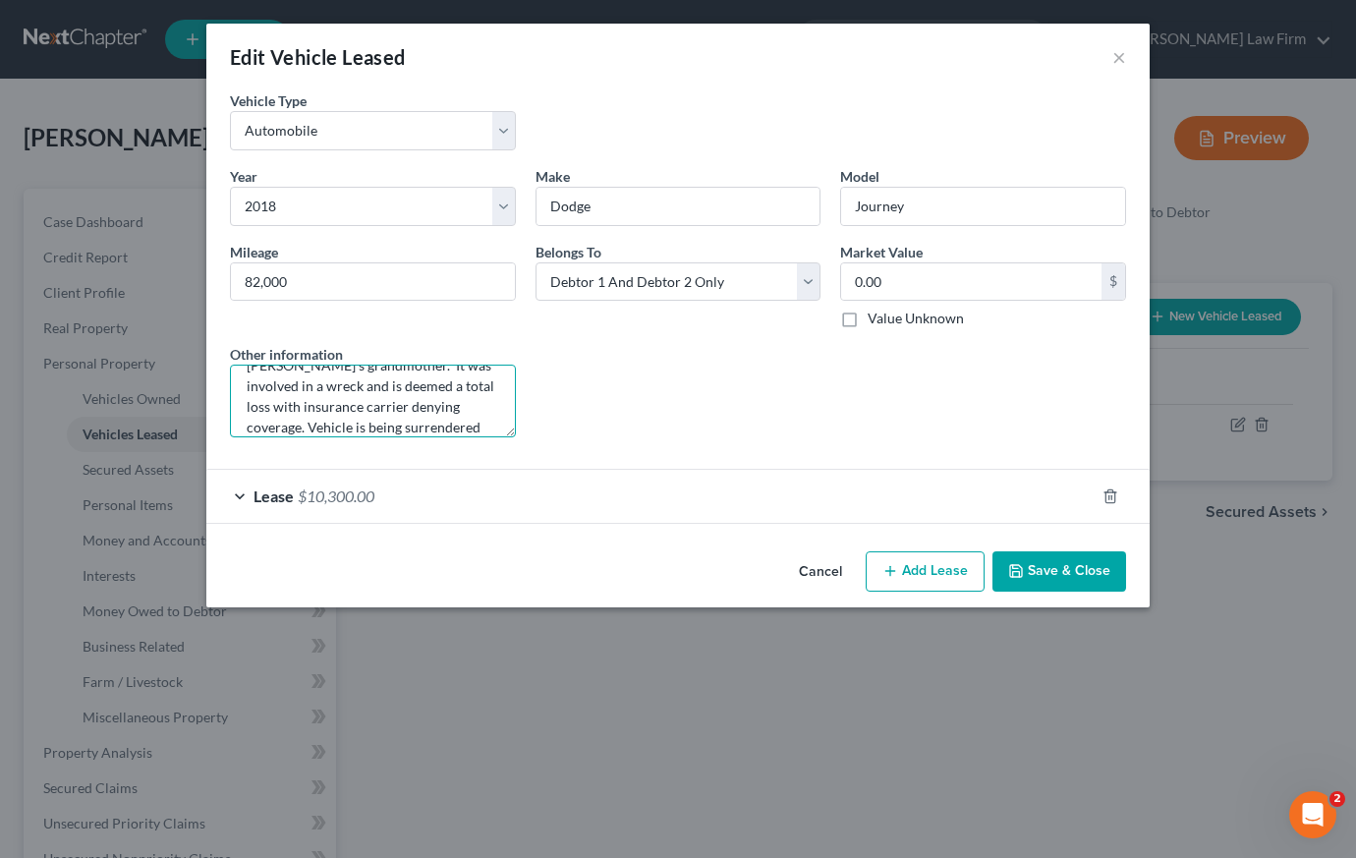
type textarea "vehicle titled in the name of [PERSON_NAME]'s grandmother. It was involved in a…"
click at [1070, 575] on button "Save & Close" at bounding box center [1059, 571] width 134 height 41
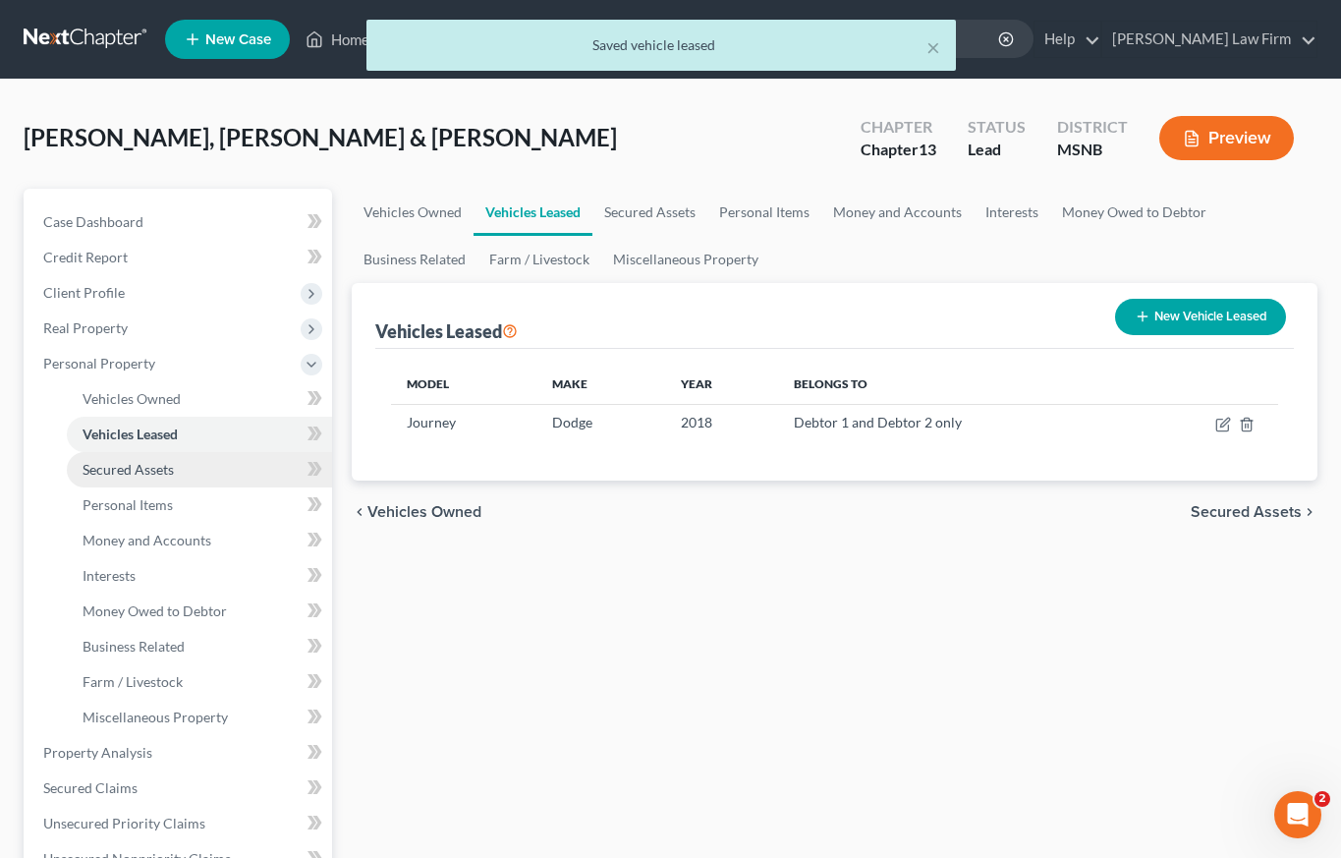
click at [132, 472] on span "Secured Assets" at bounding box center [128, 469] width 91 height 17
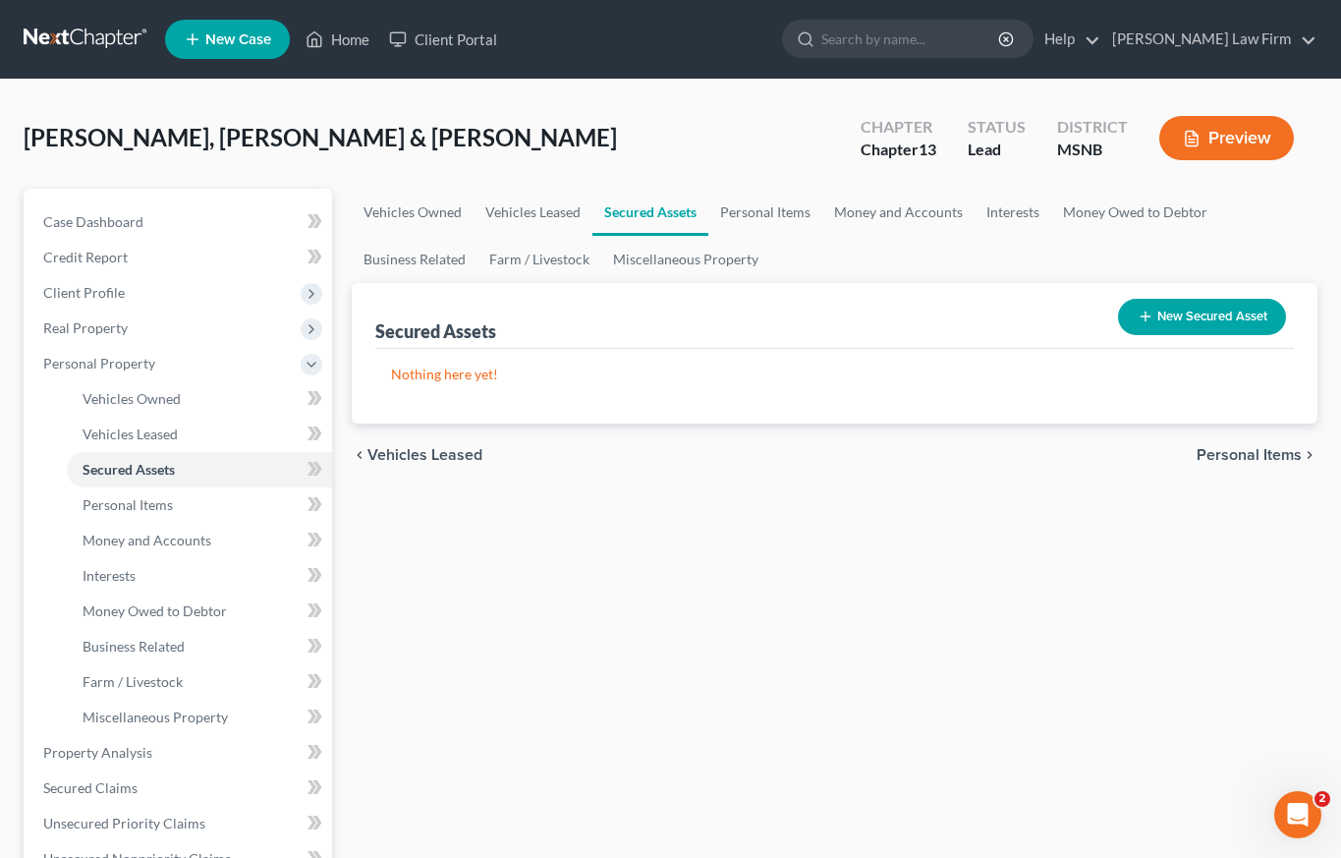
click at [1238, 310] on button "New Secured Asset" at bounding box center [1202, 317] width 168 height 36
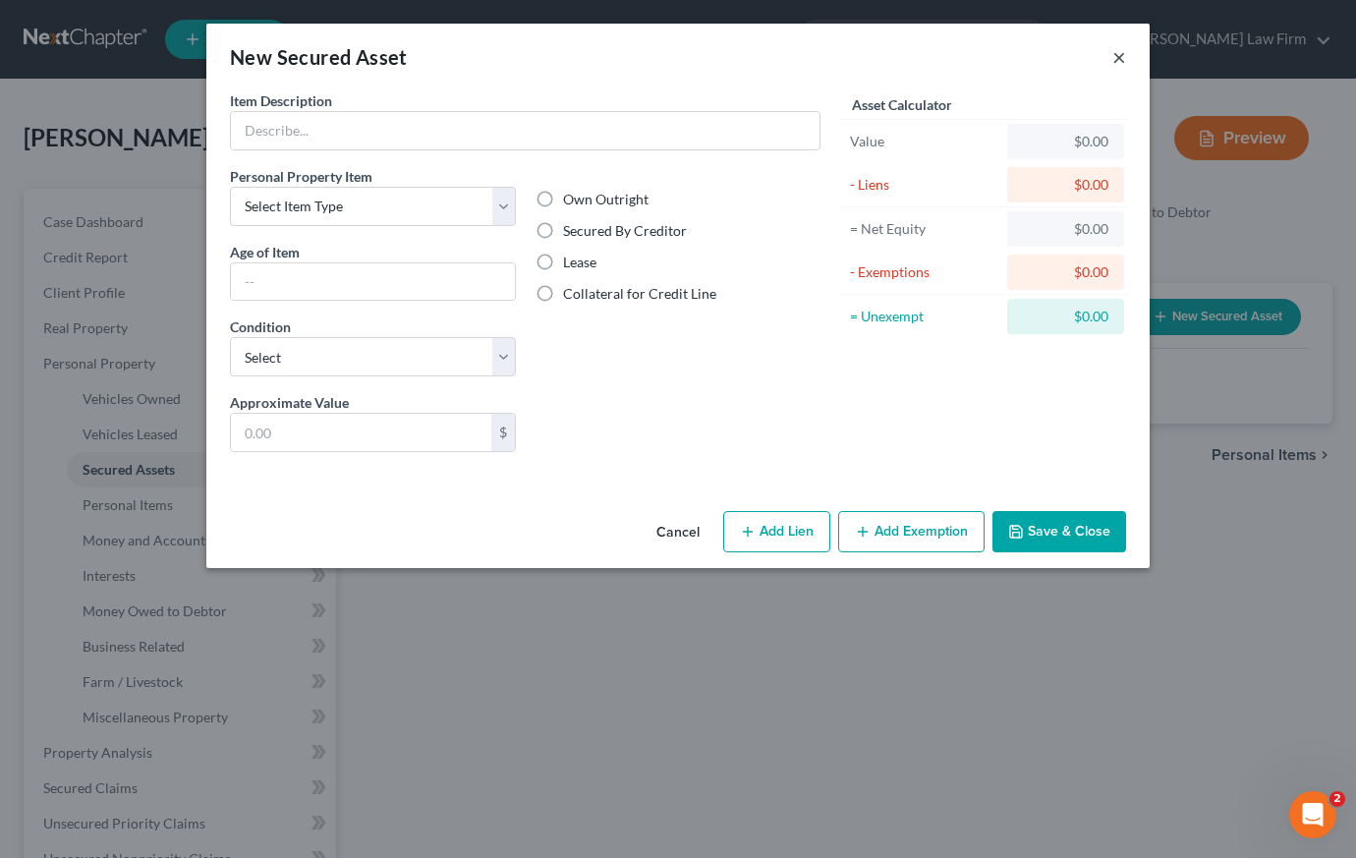
click at [1113, 58] on button "×" at bounding box center [1119, 57] width 14 height 24
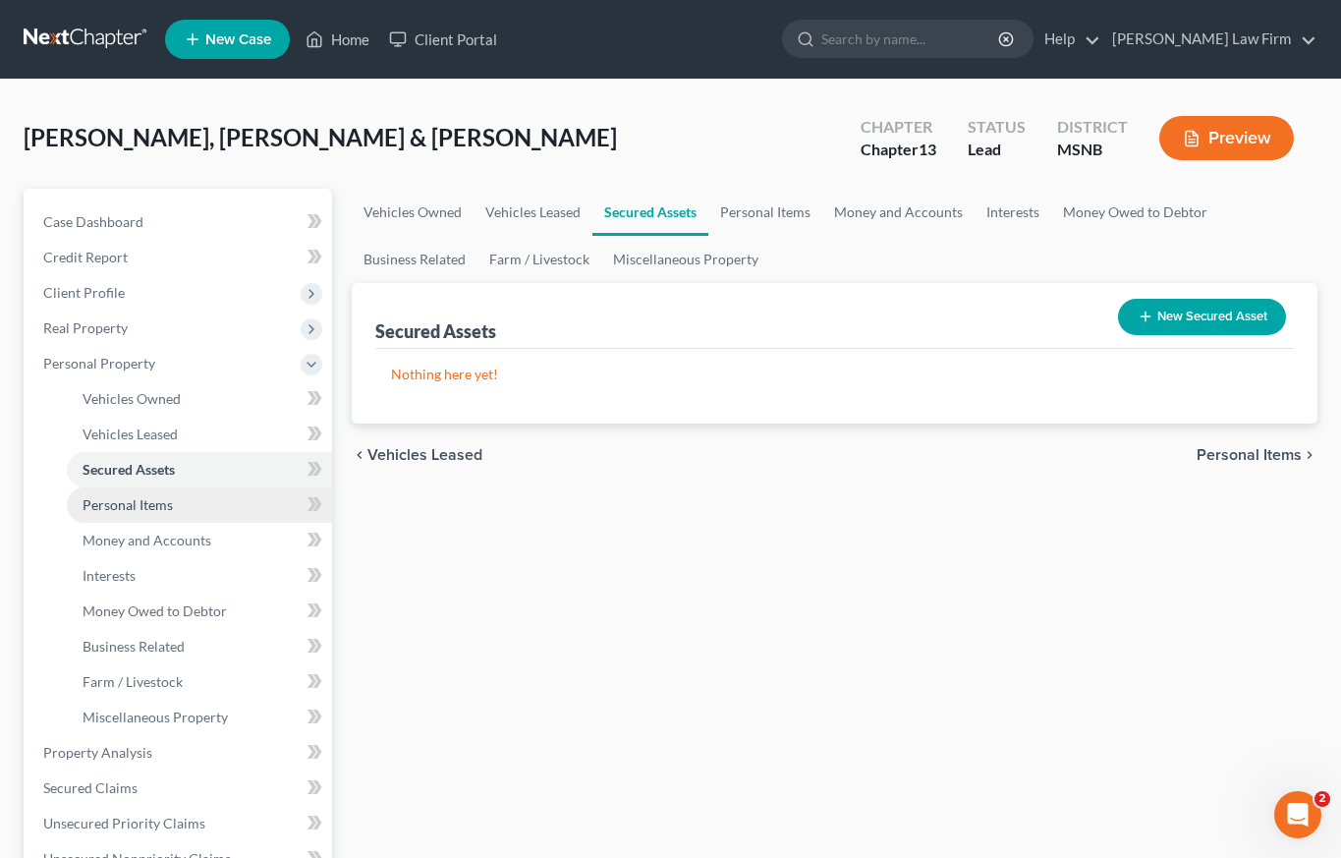
click at [174, 509] on link "Personal Items" at bounding box center [199, 504] width 265 height 35
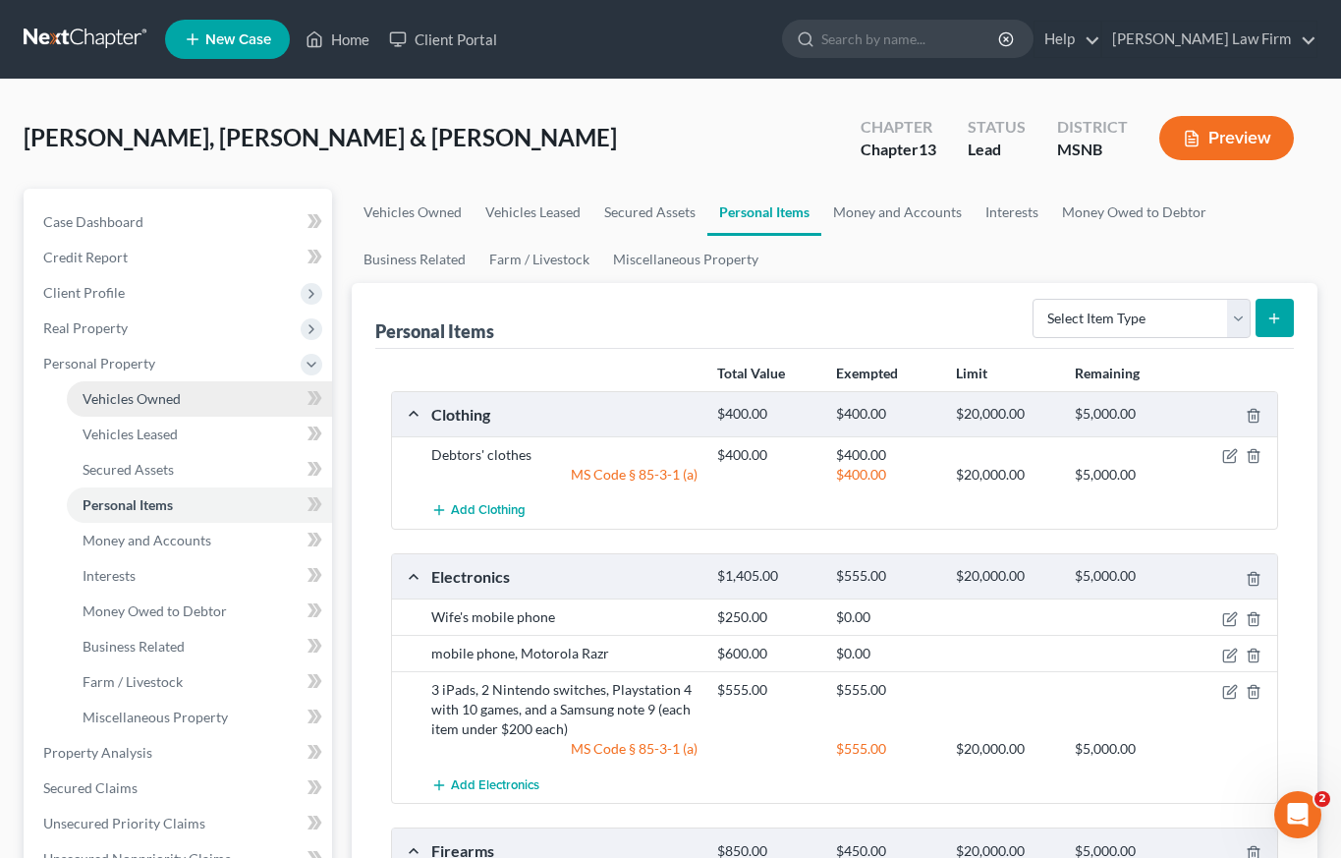
click at [142, 391] on span "Vehicles Owned" at bounding box center [132, 398] width 98 height 17
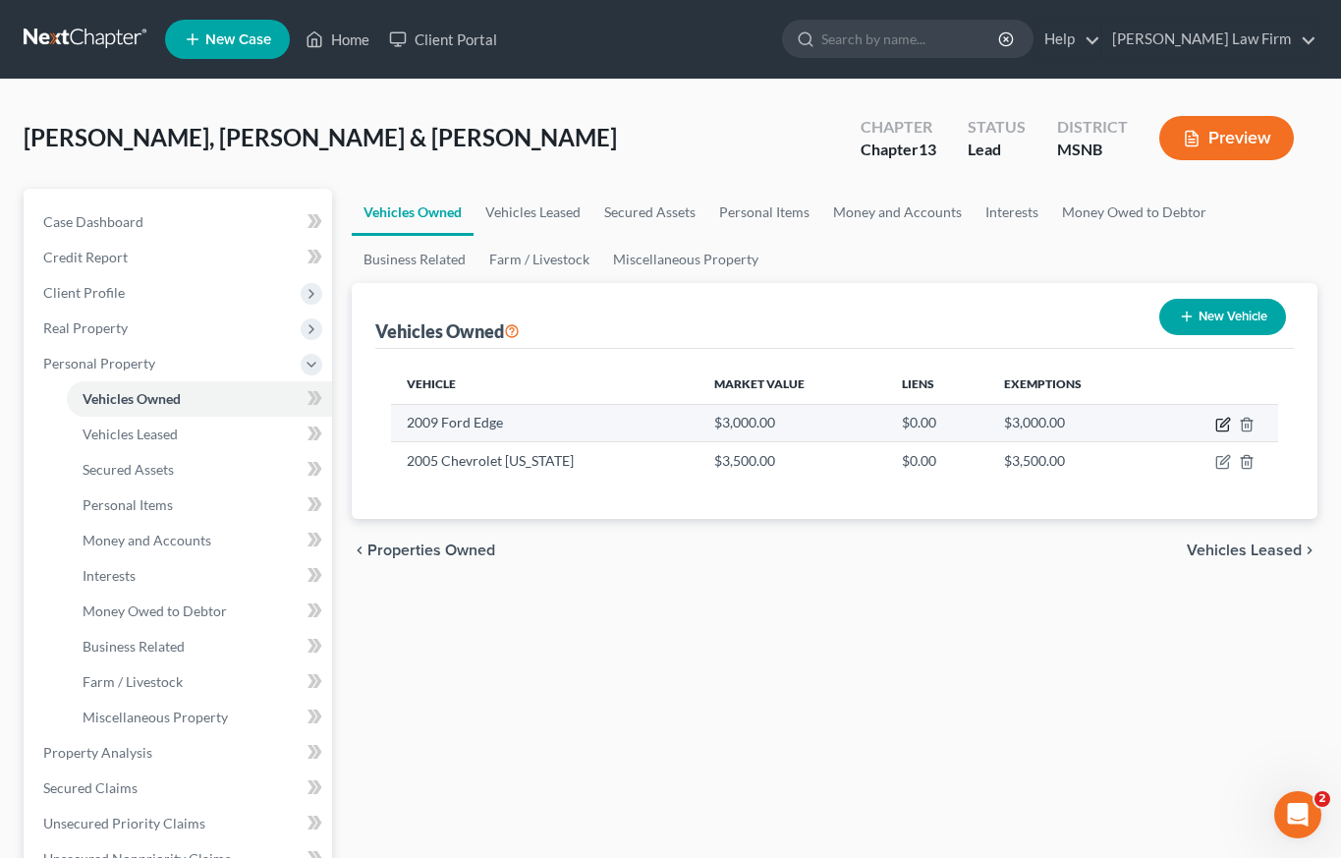
click at [1227, 424] on icon "button" at bounding box center [1222, 426] width 12 height 12
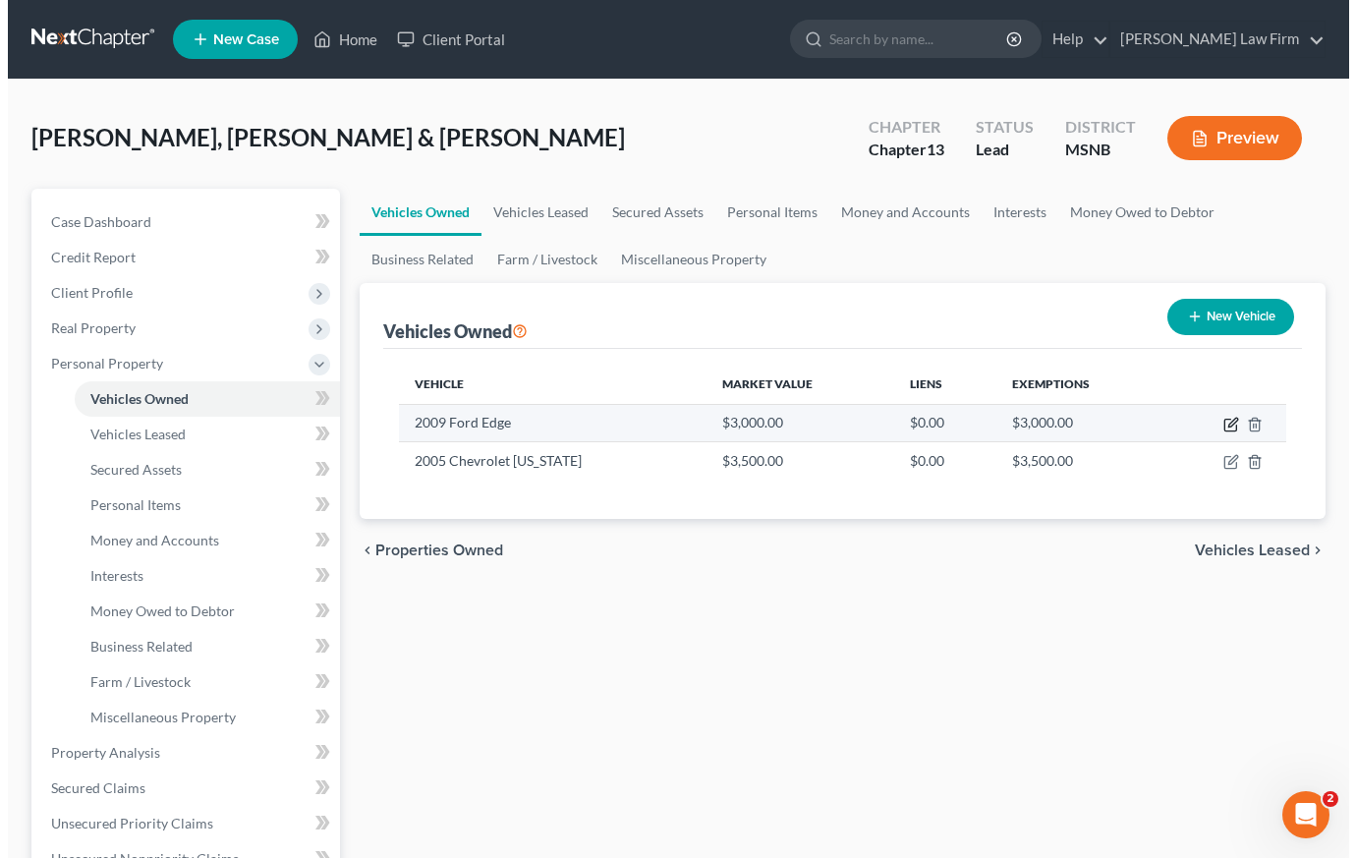
select select "0"
select select "17"
select select "3"
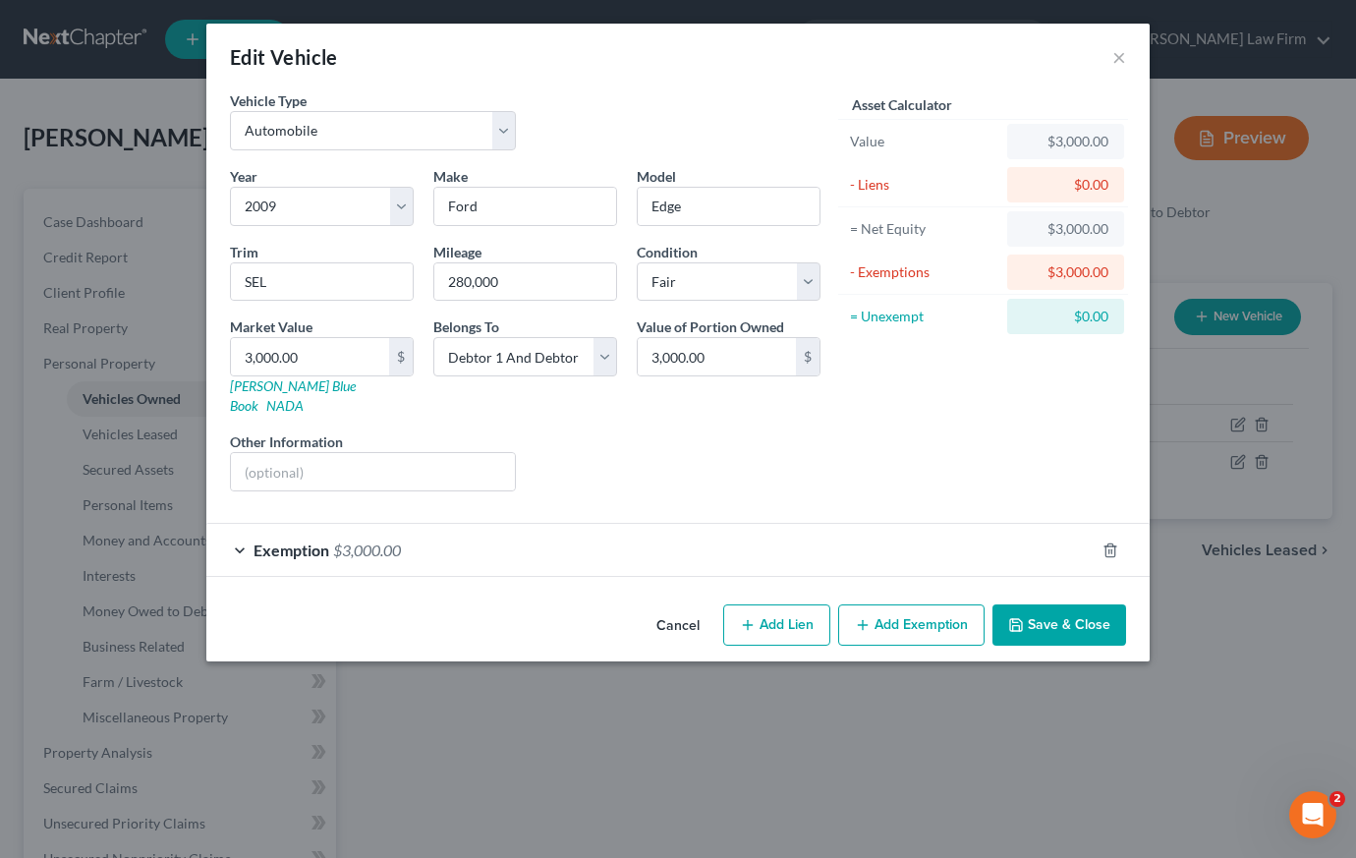
click at [283, 540] on span "Exemption" at bounding box center [292, 549] width 76 height 19
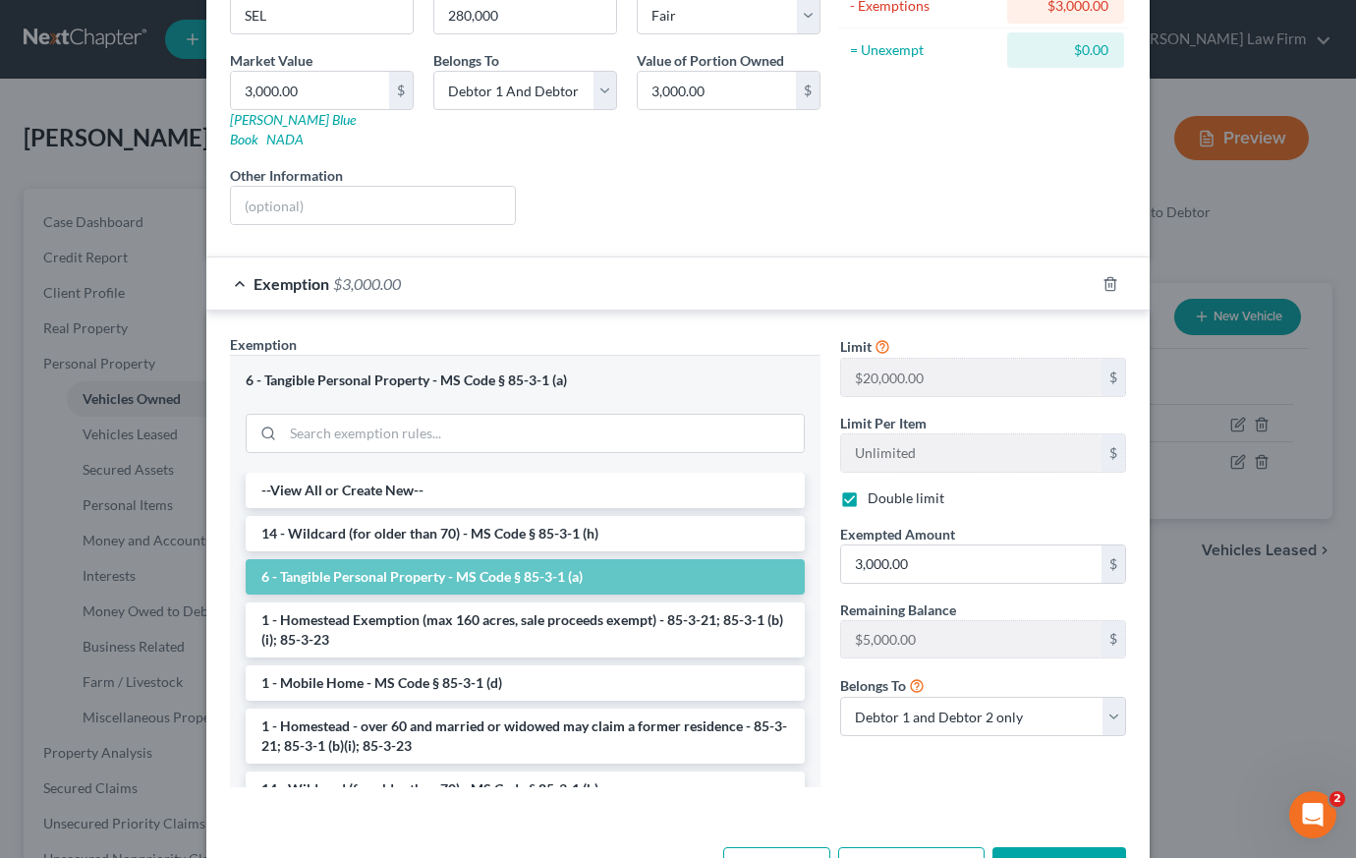
scroll to position [315, 0]
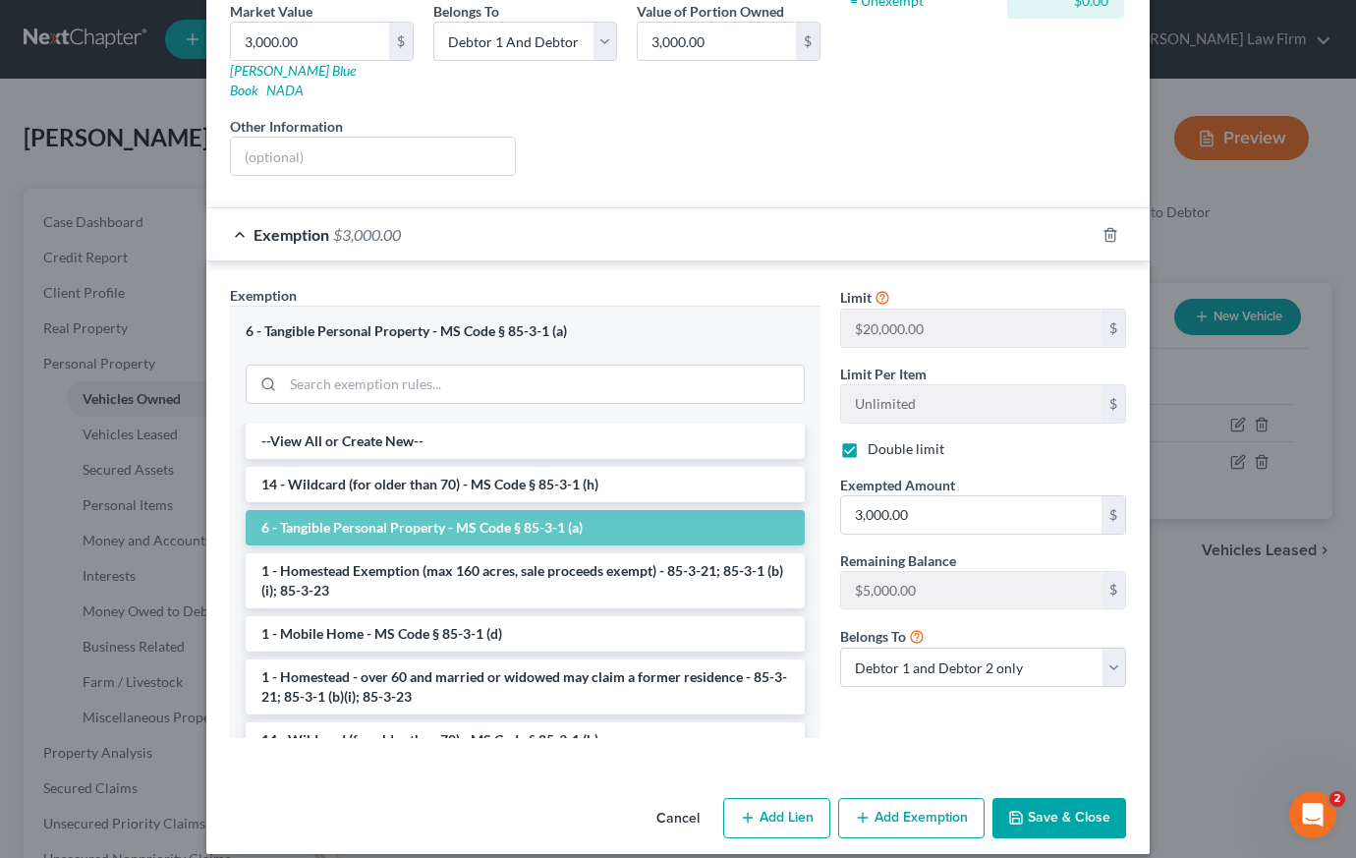
click at [1055, 798] on button "Save & Close" at bounding box center [1059, 818] width 134 height 41
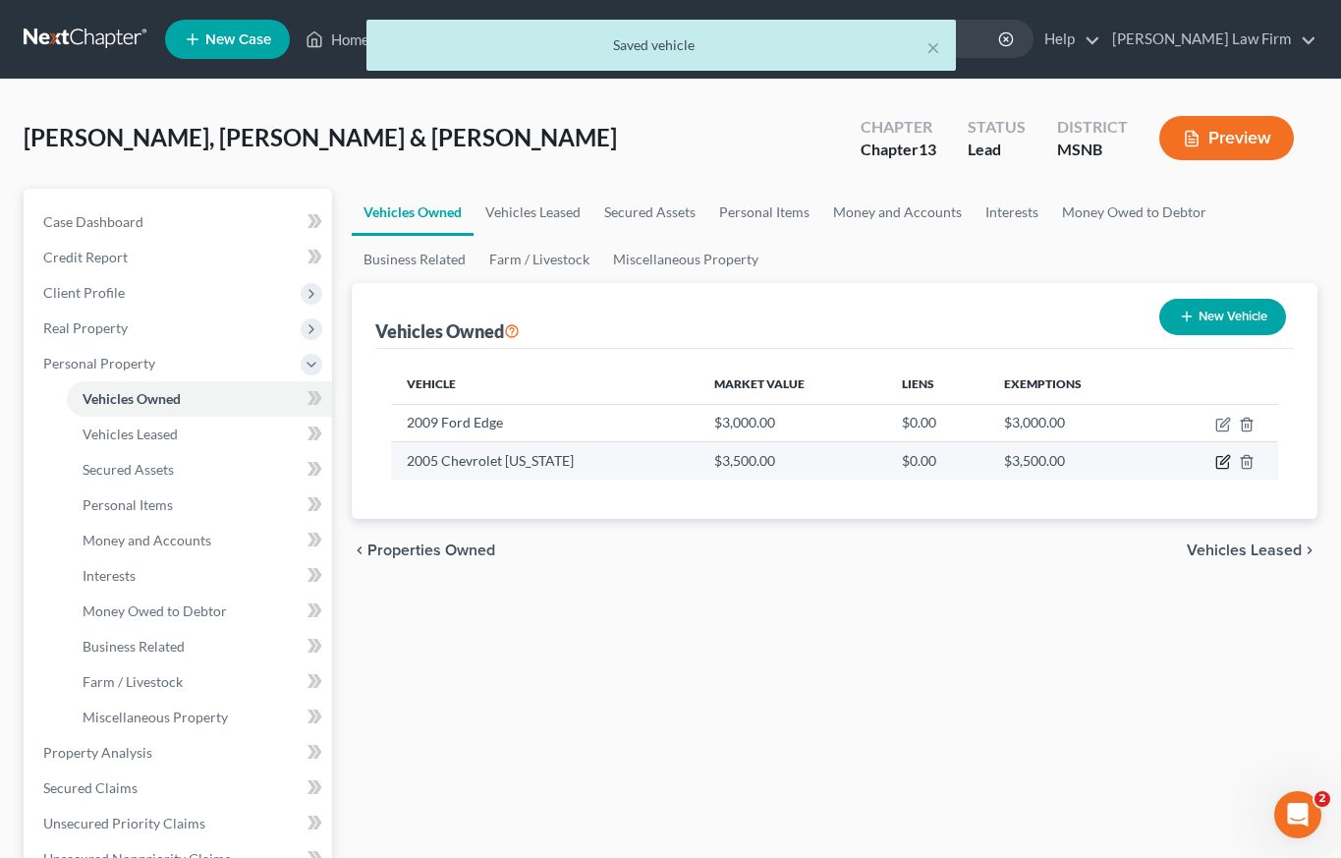
click at [1222, 462] on icon "button" at bounding box center [1223, 462] width 16 height 16
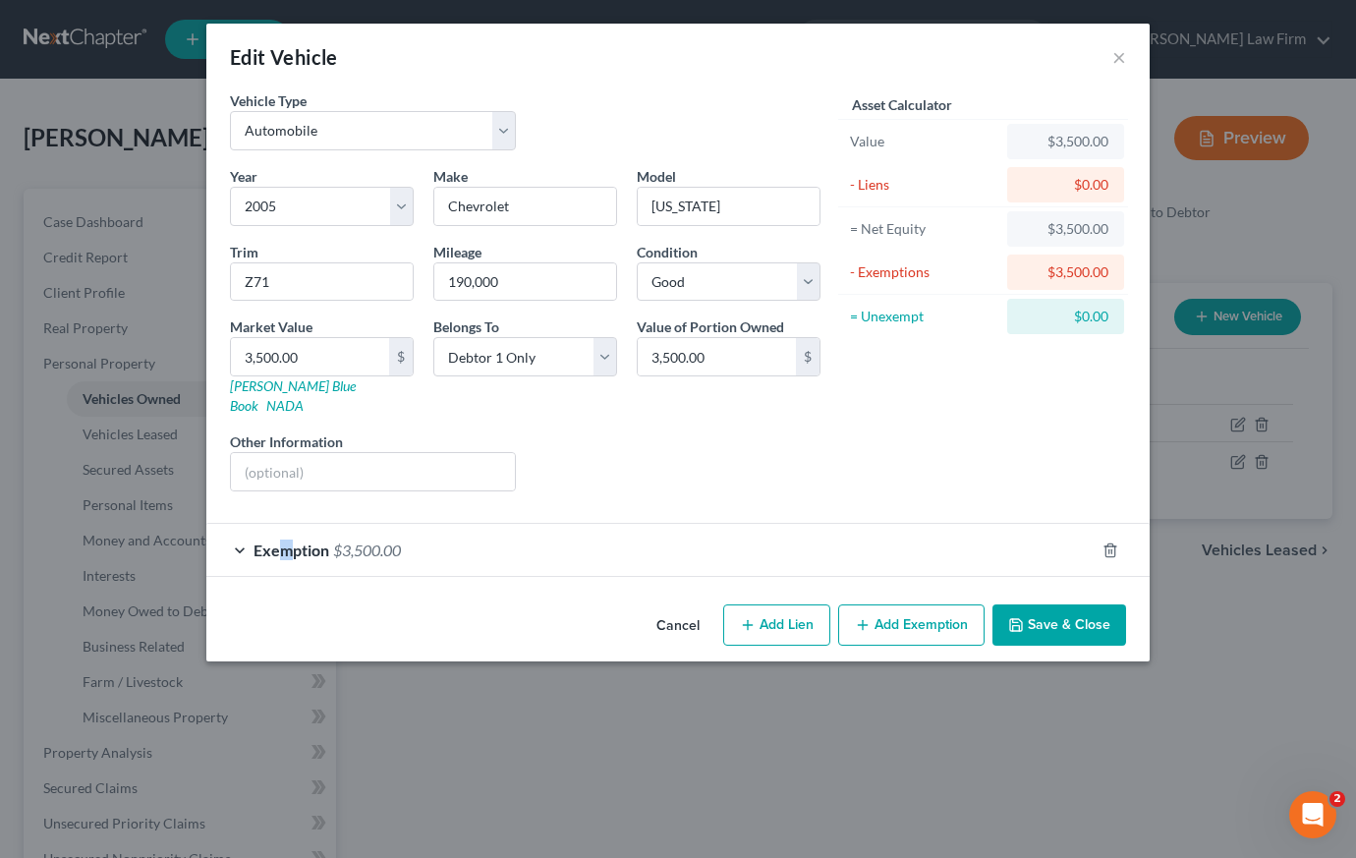
click at [285, 540] on span "Exemption" at bounding box center [292, 549] width 76 height 19
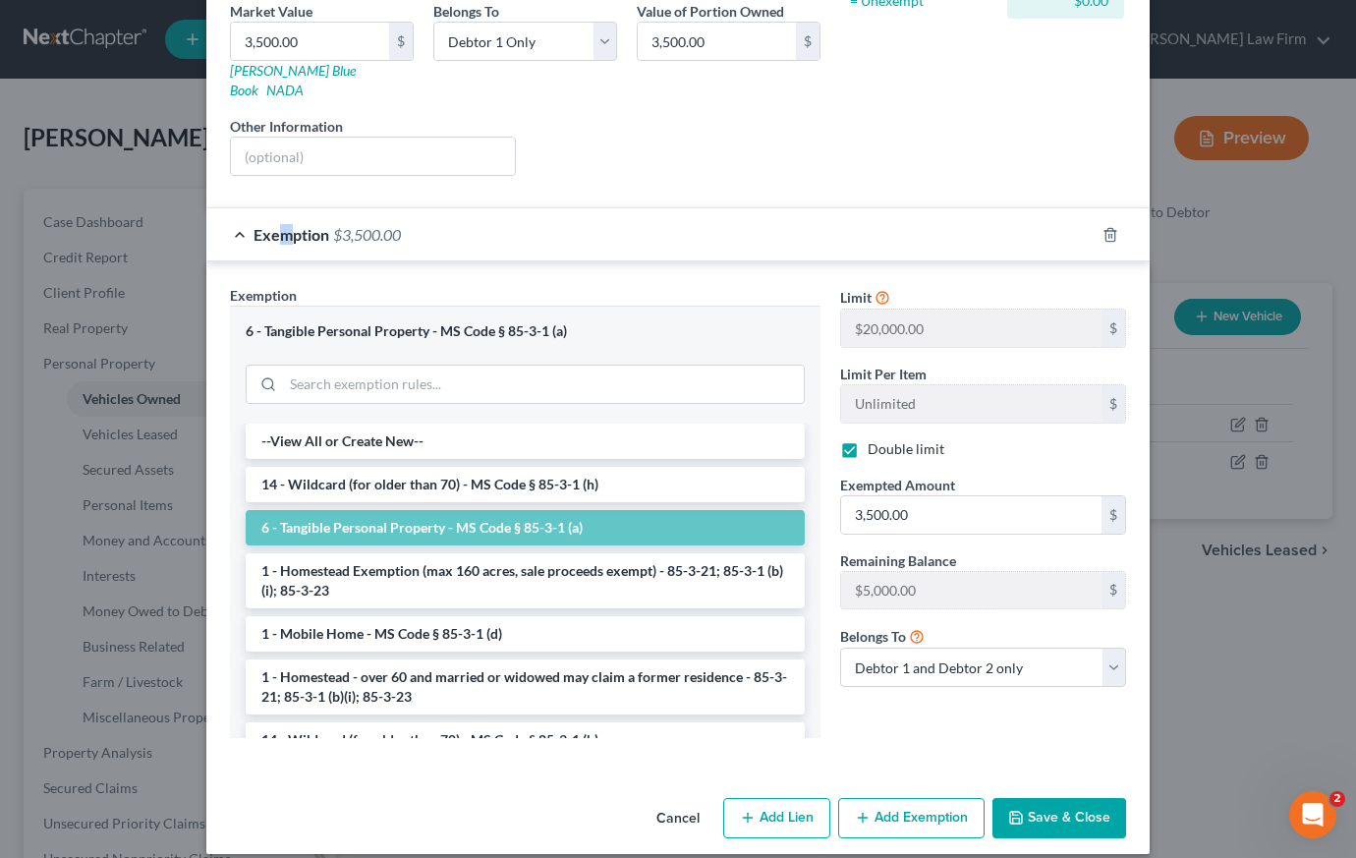
click at [1058, 801] on button "Save & Close" at bounding box center [1059, 818] width 134 height 41
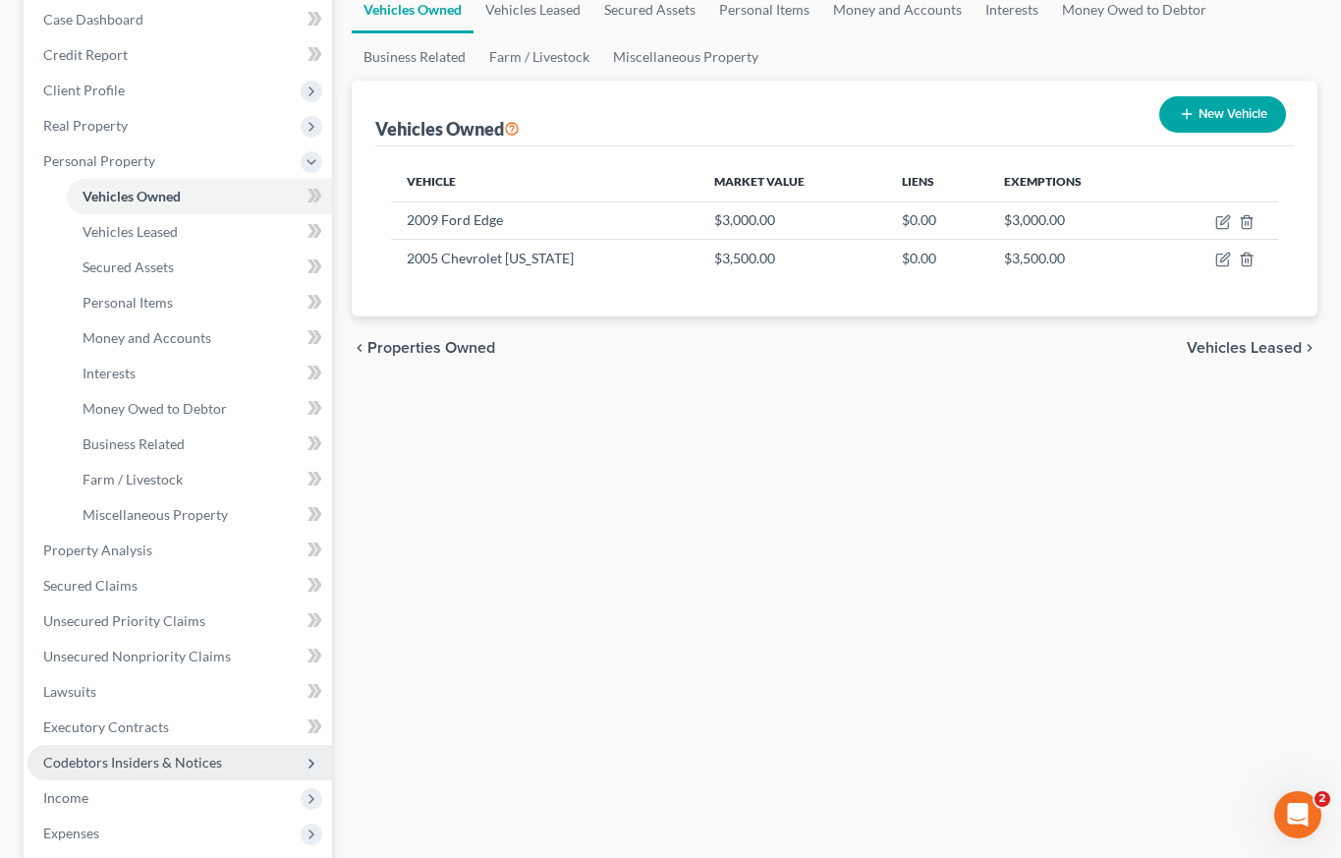
scroll to position [203, 0]
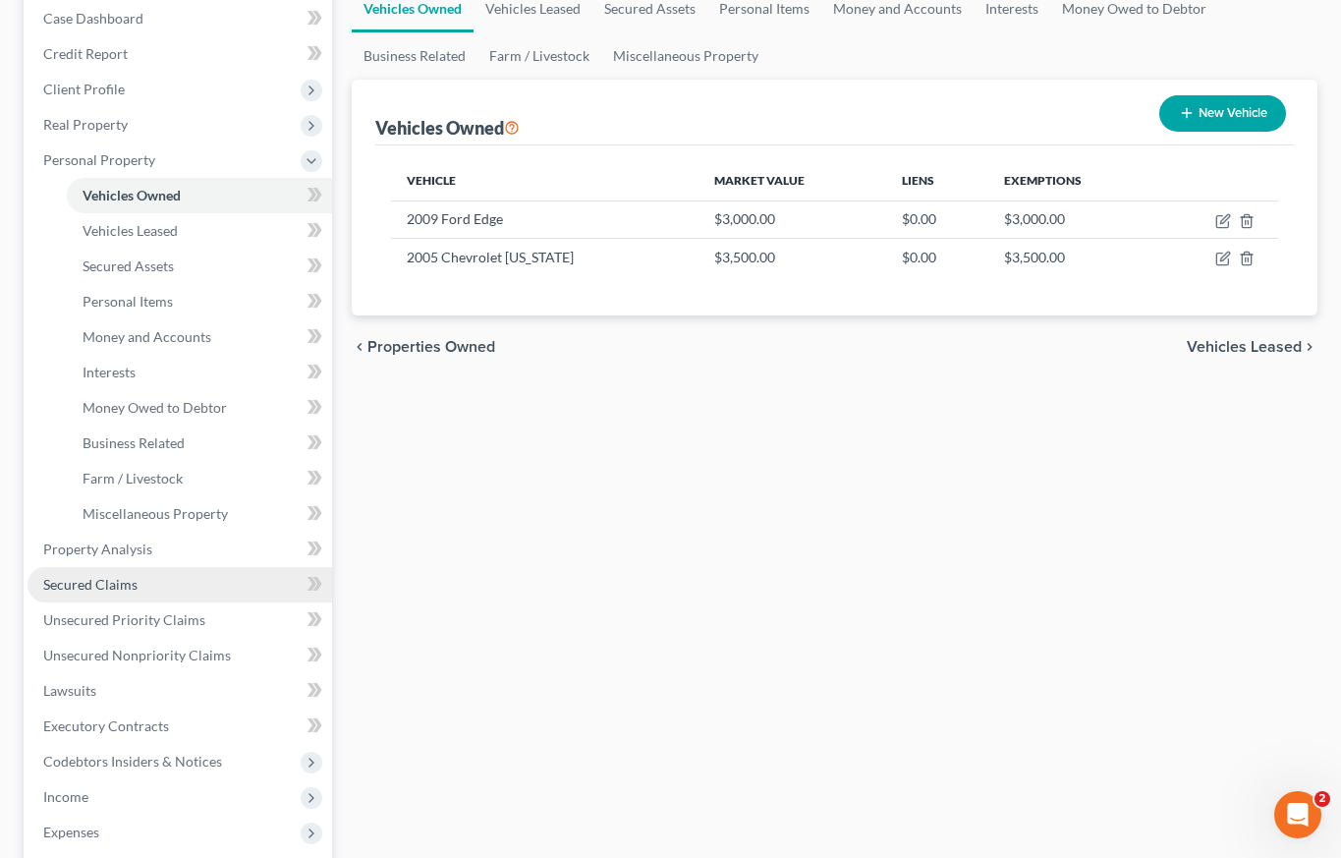
click at [109, 588] on span "Secured Claims" at bounding box center [90, 584] width 94 height 17
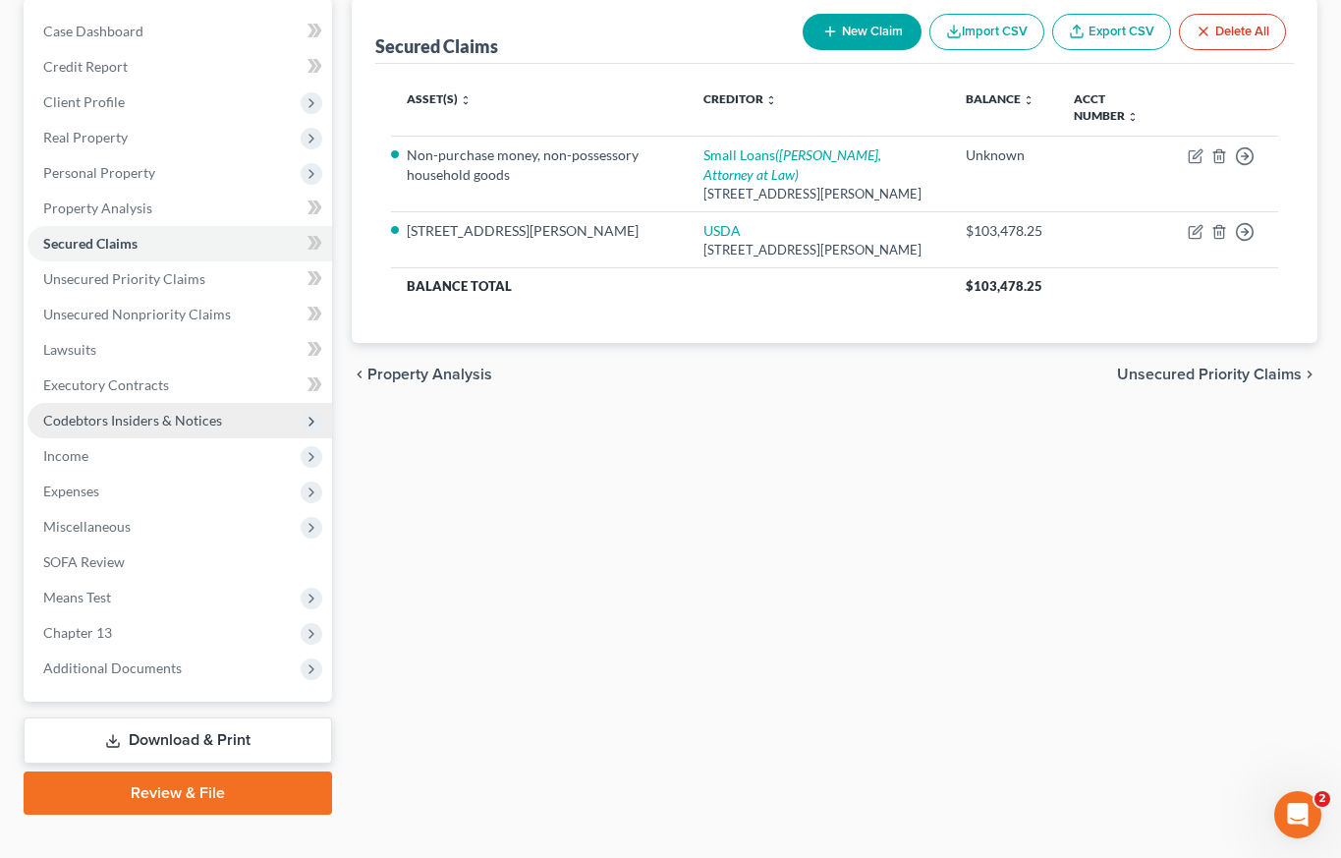
scroll to position [222, 0]
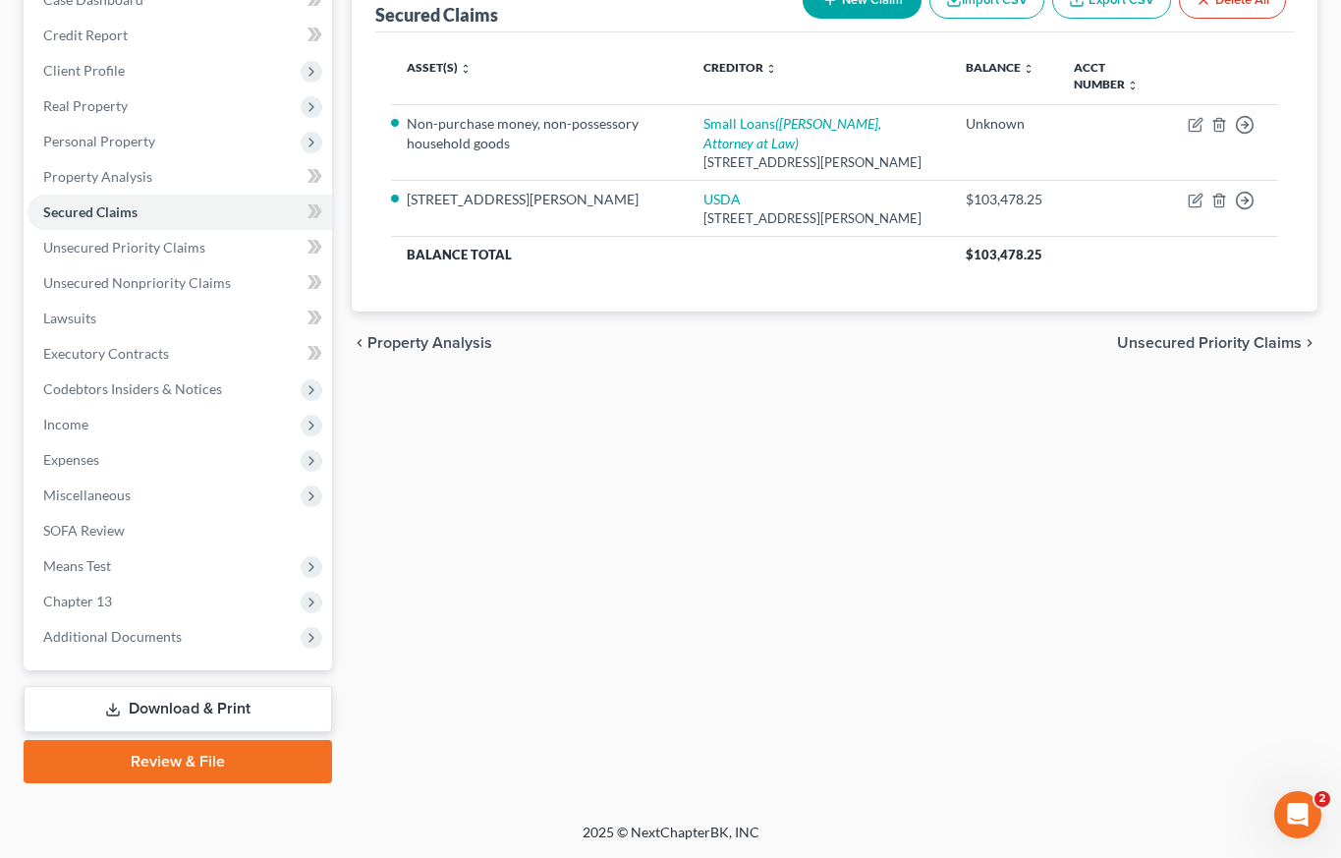
click at [139, 710] on link "Download & Print" at bounding box center [178, 709] width 309 height 46
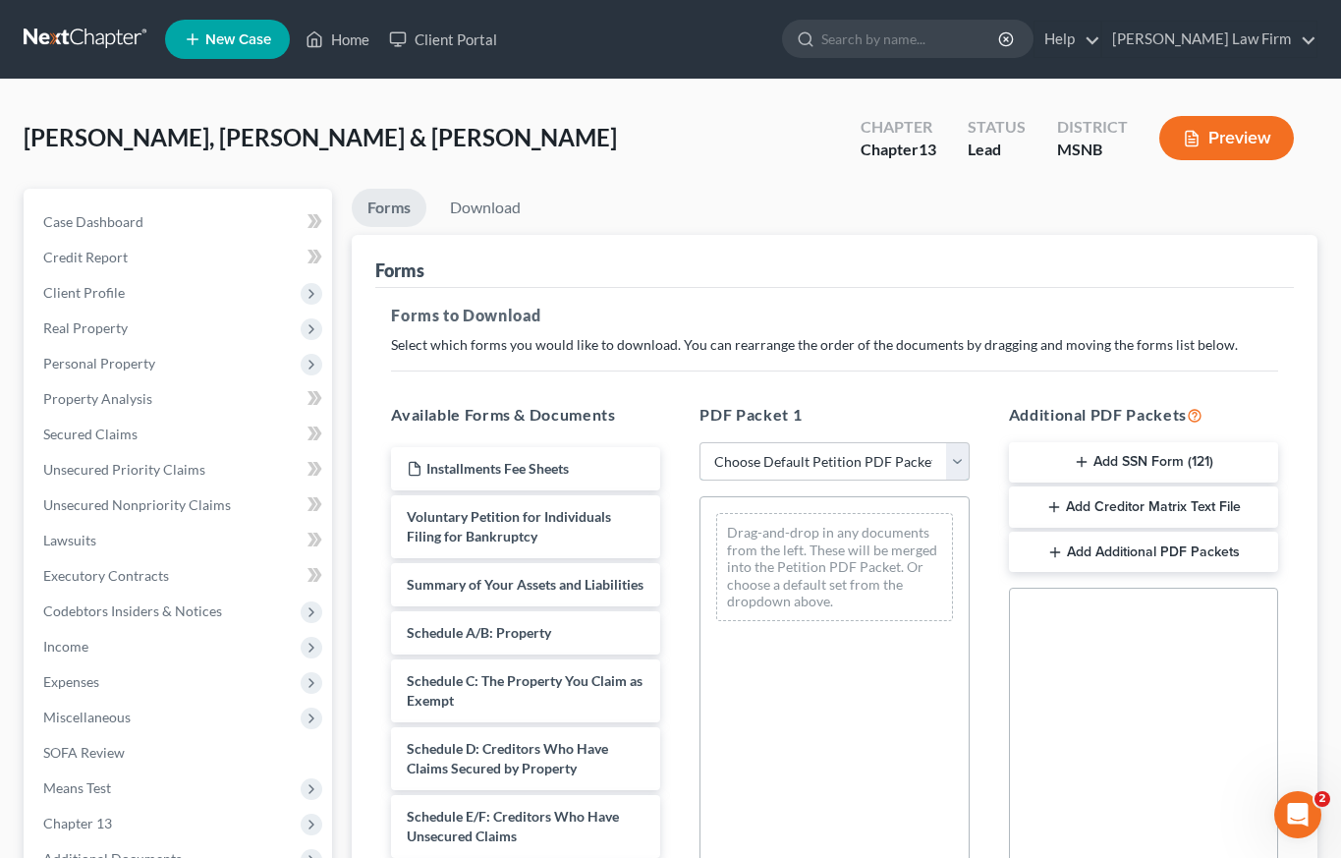
click at [838, 455] on select "Choose Default Petition PDF Packet Complete Bankruptcy Petition (all forms and …" at bounding box center [834, 461] width 269 height 39
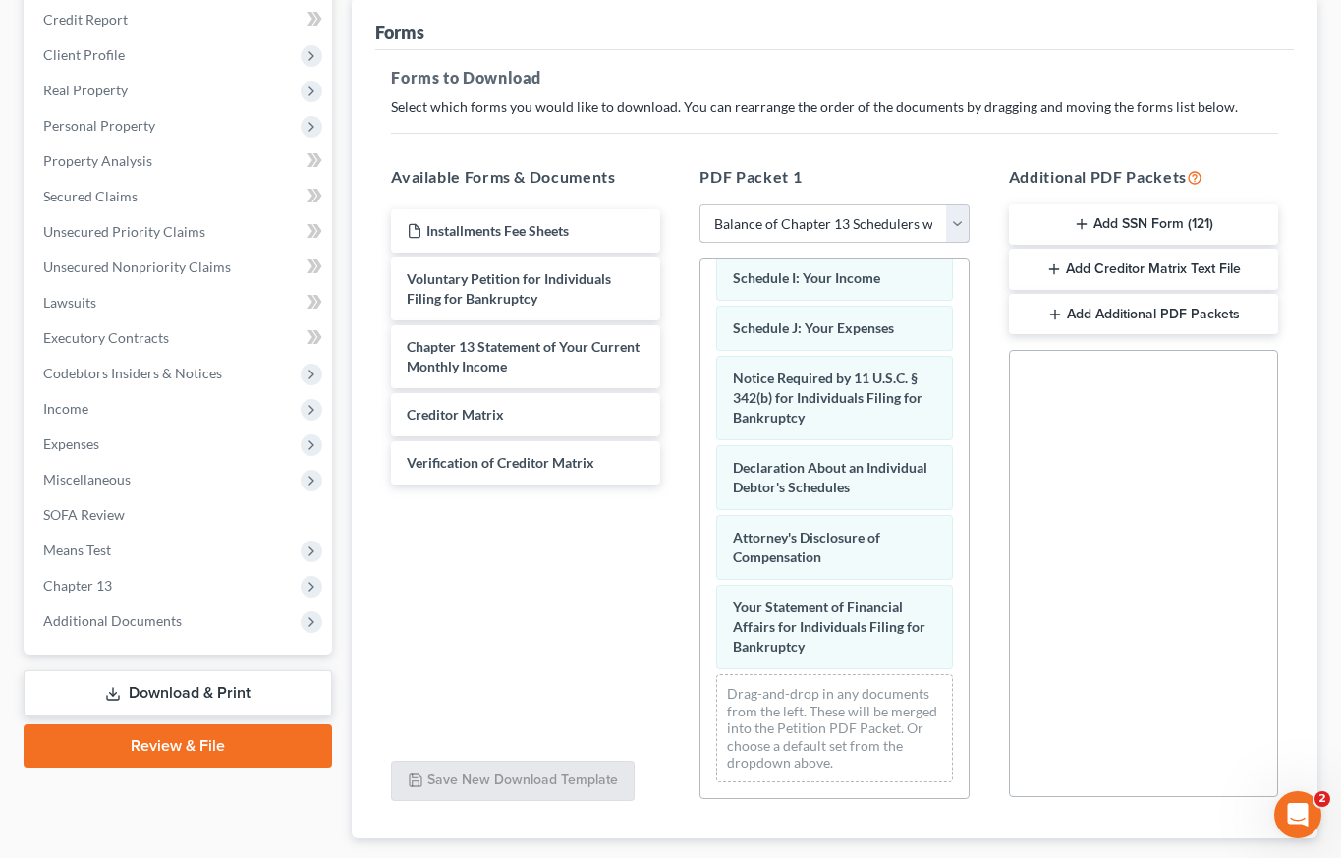
scroll to position [356, 0]
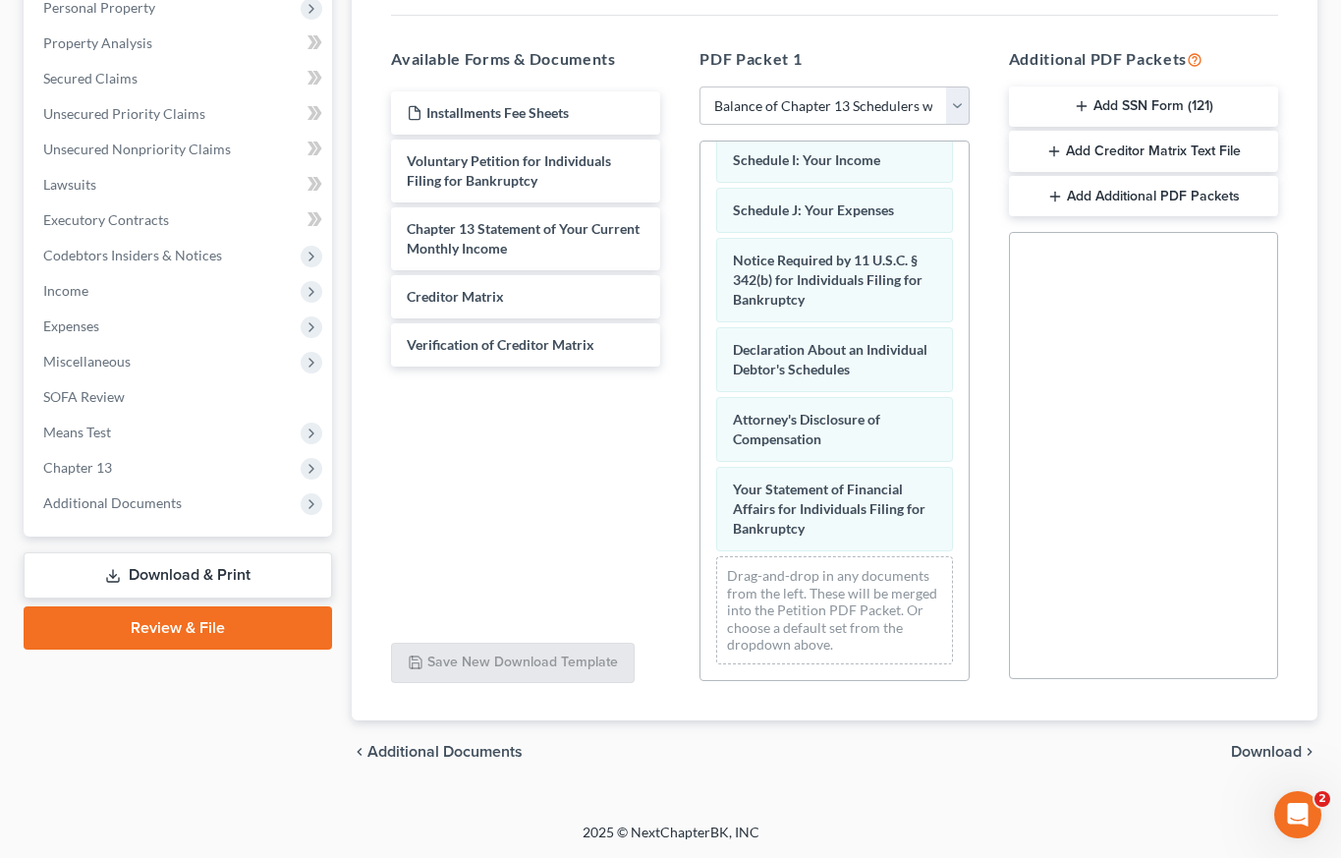
click at [1271, 751] on span "Download" at bounding box center [1266, 752] width 71 height 16
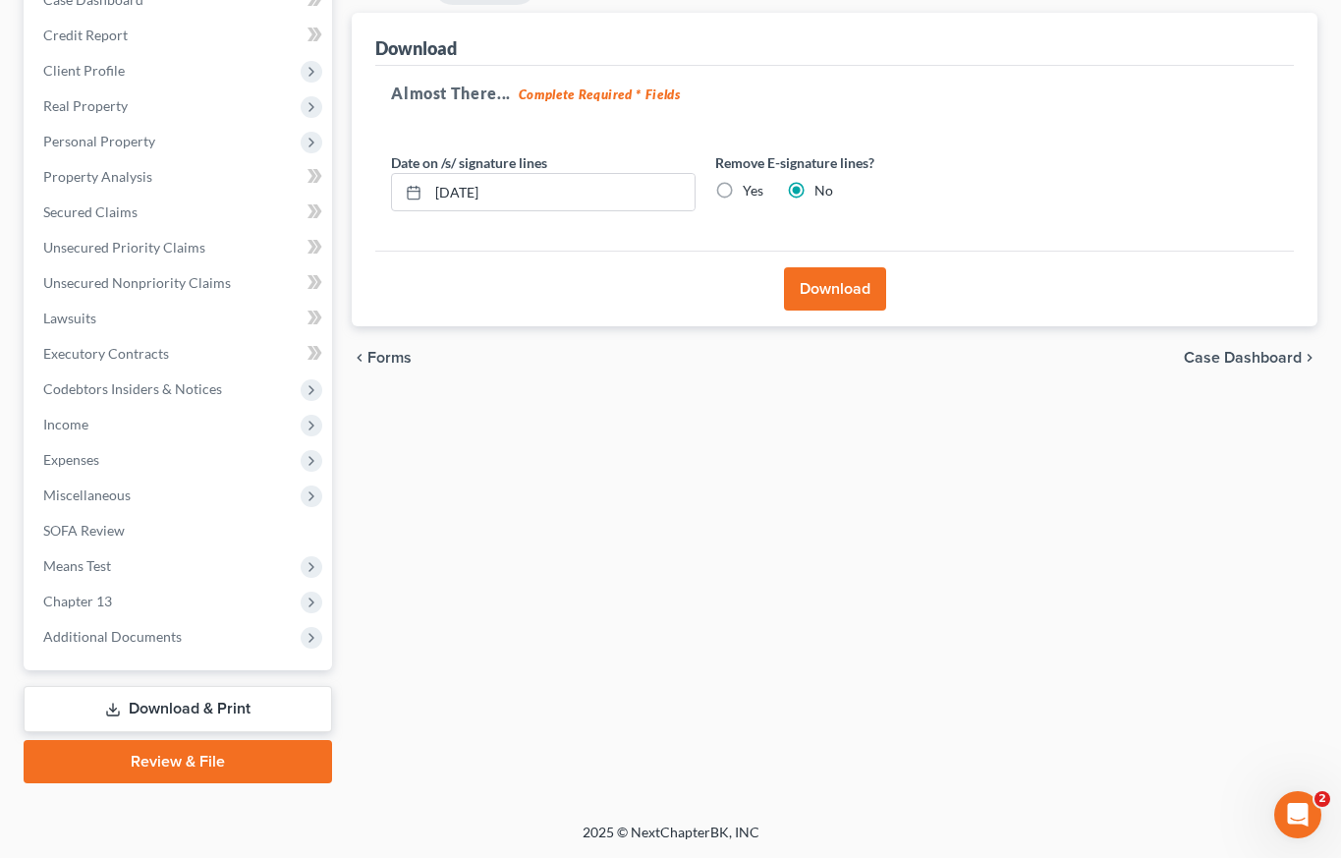
scroll to position [222, 0]
click at [847, 292] on button "Download" at bounding box center [835, 288] width 102 height 43
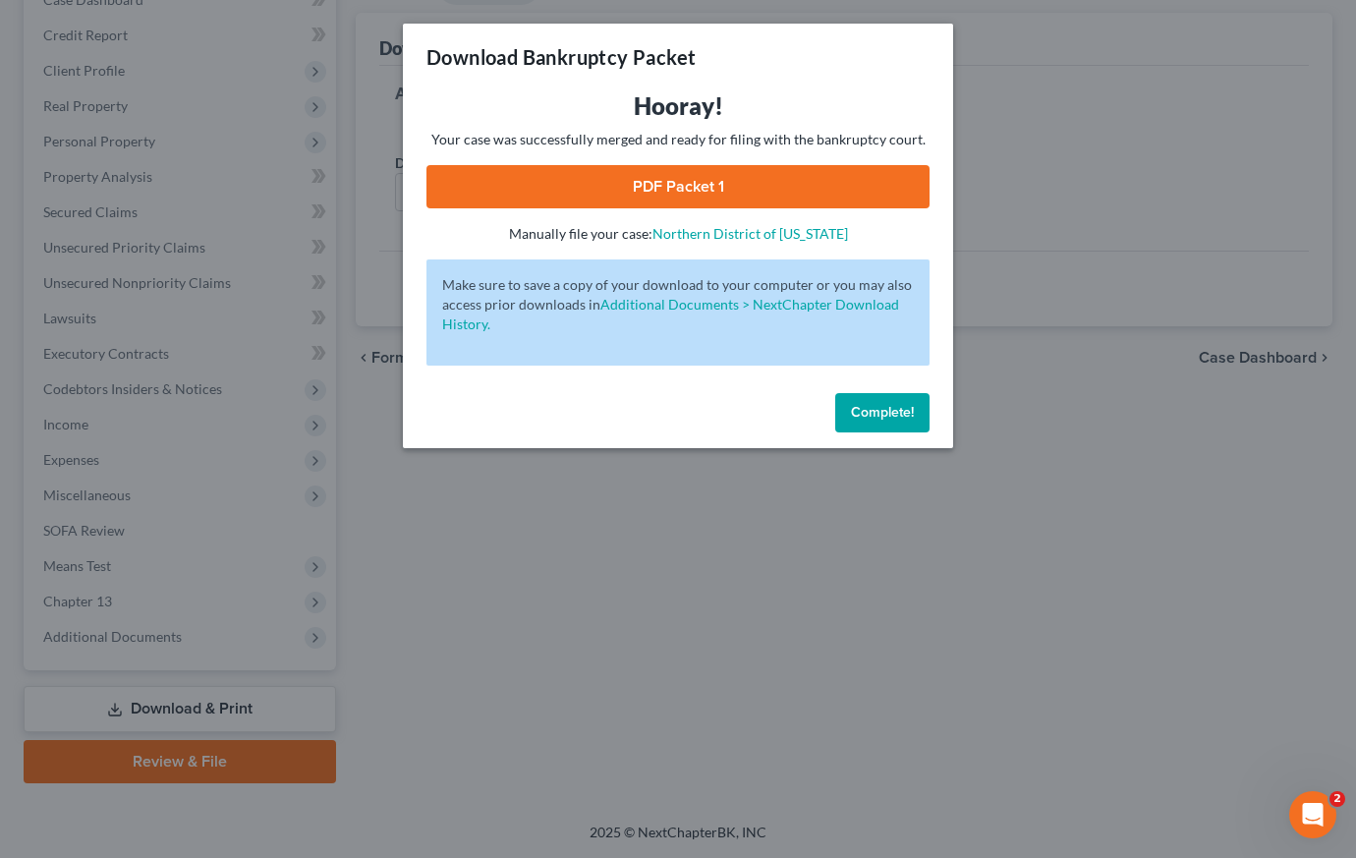
click at [643, 180] on link "PDF Packet 1" at bounding box center [677, 186] width 503 height 43
click at [863, 404] on span "Complete!" at bounding box center [882, 412] width 63 height 17
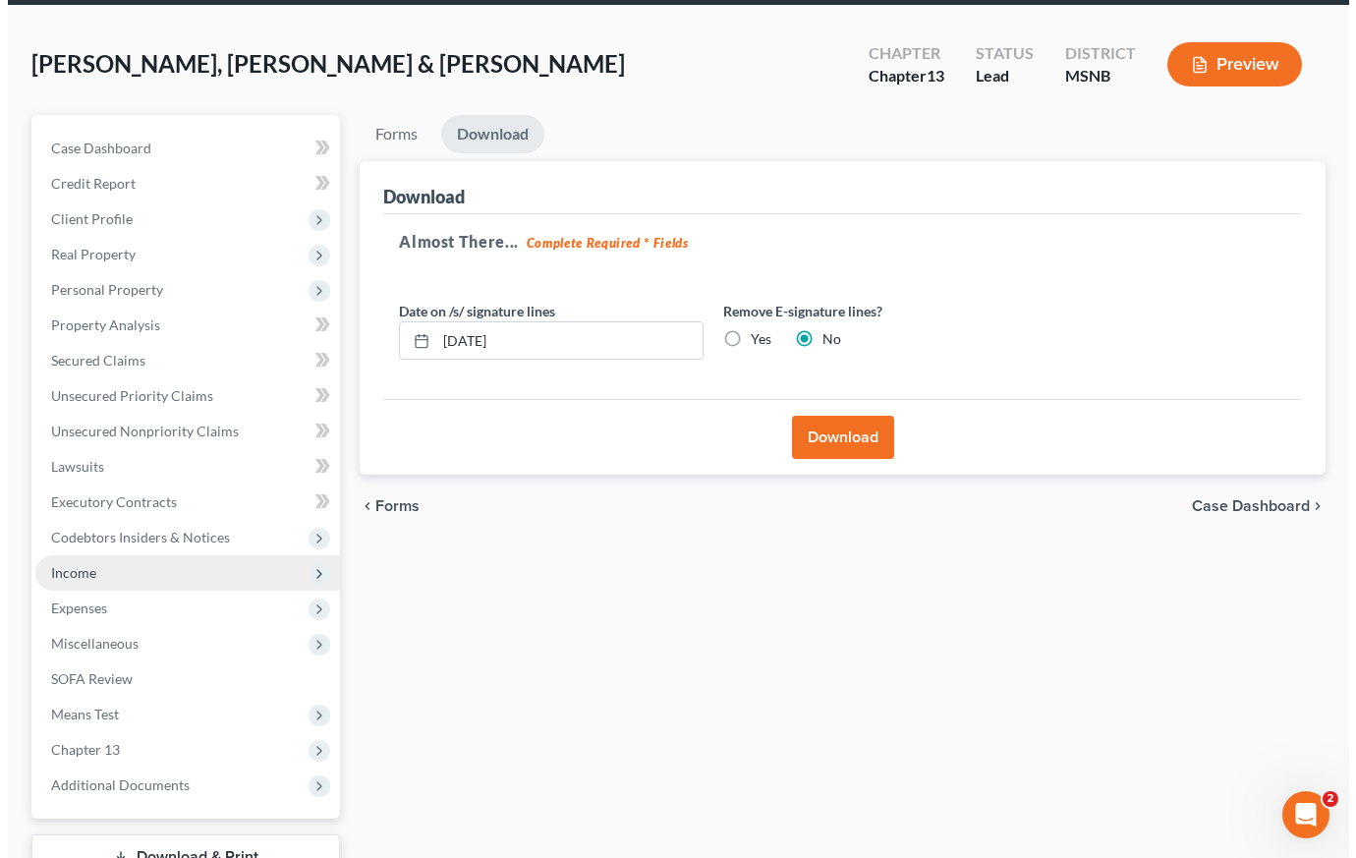
scroll to position [0, 0]
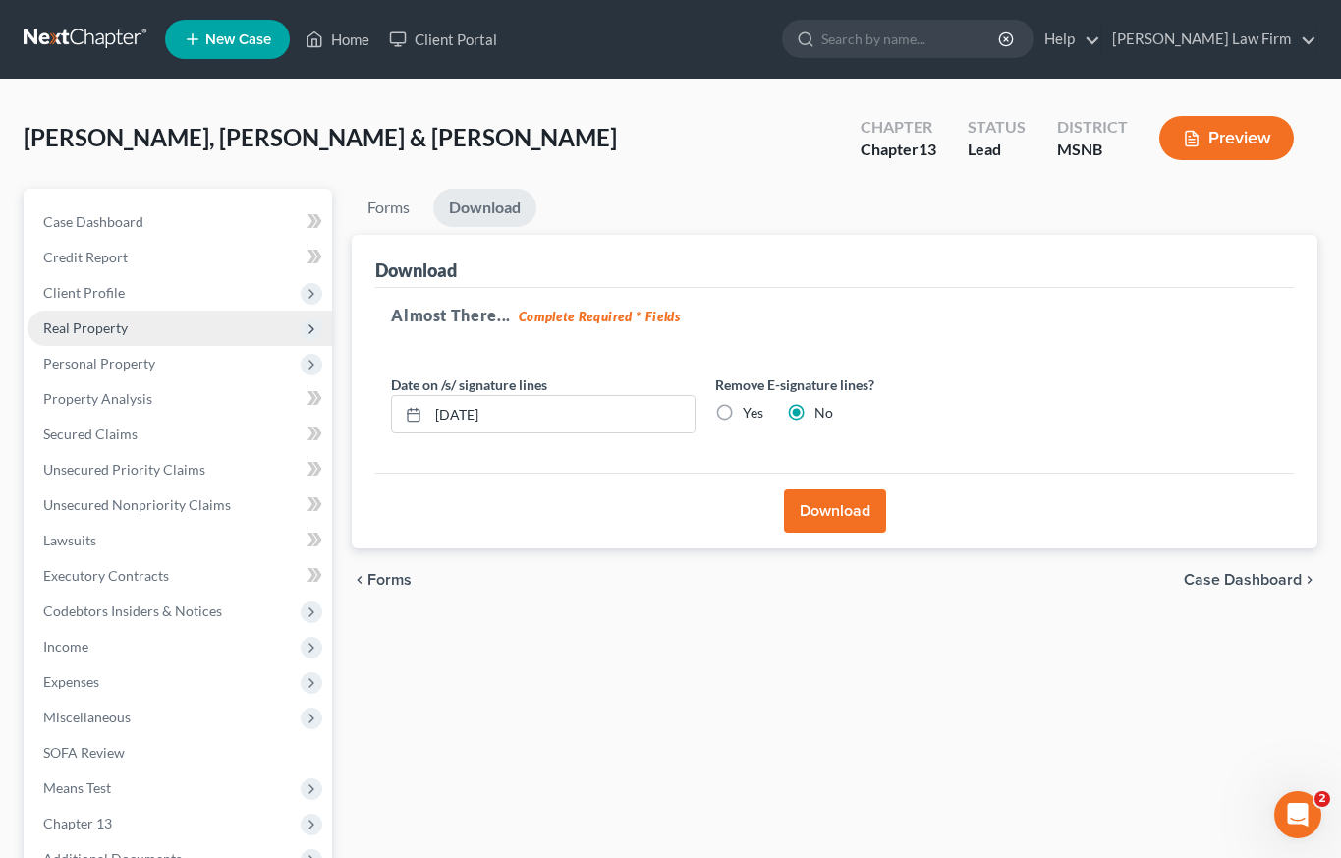
click at [100, 321] on span "Real Property" at bounding box center [85, 327] width 85 height 17
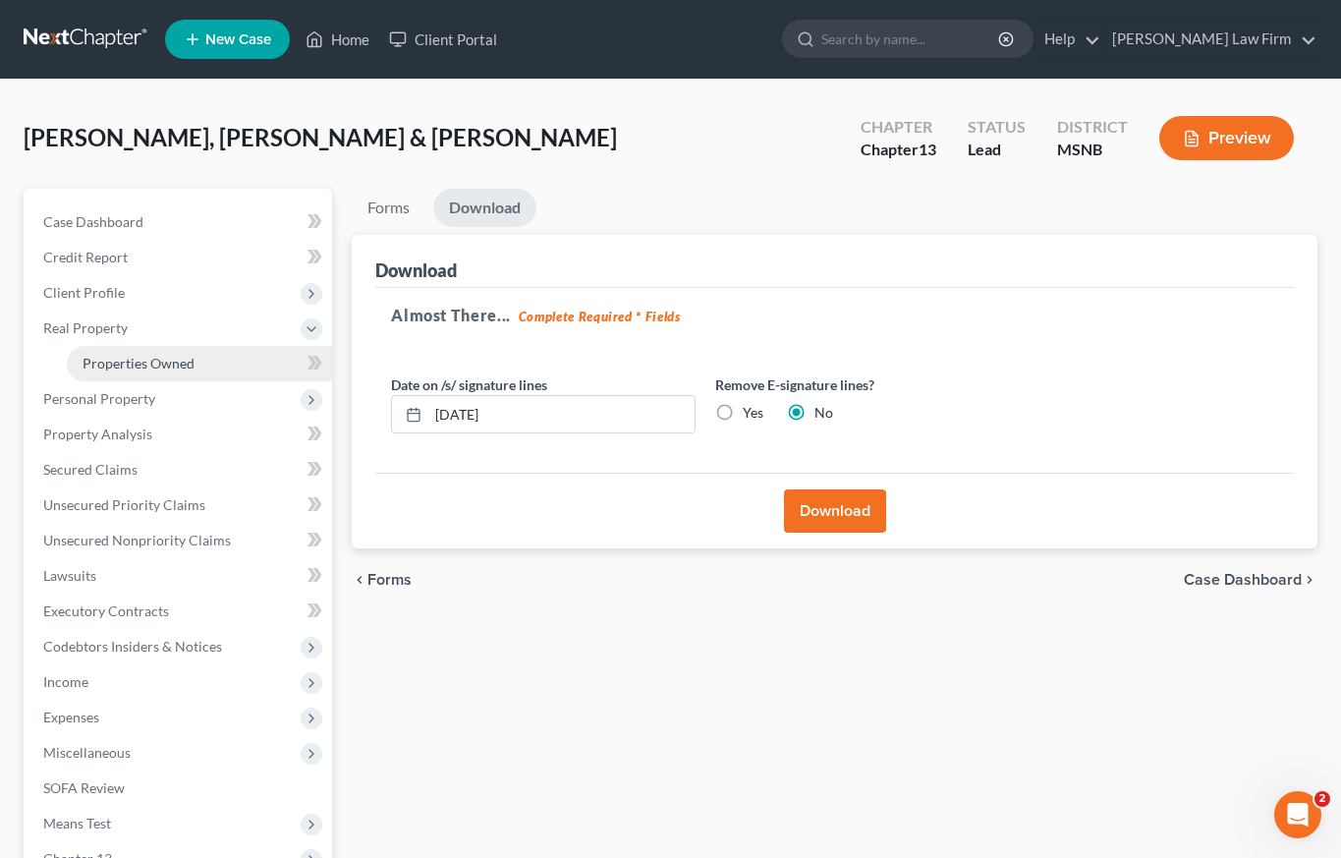
click at [127, 365] on span "Properties Owned" at bounding box center [139, 363] width 112 height 17
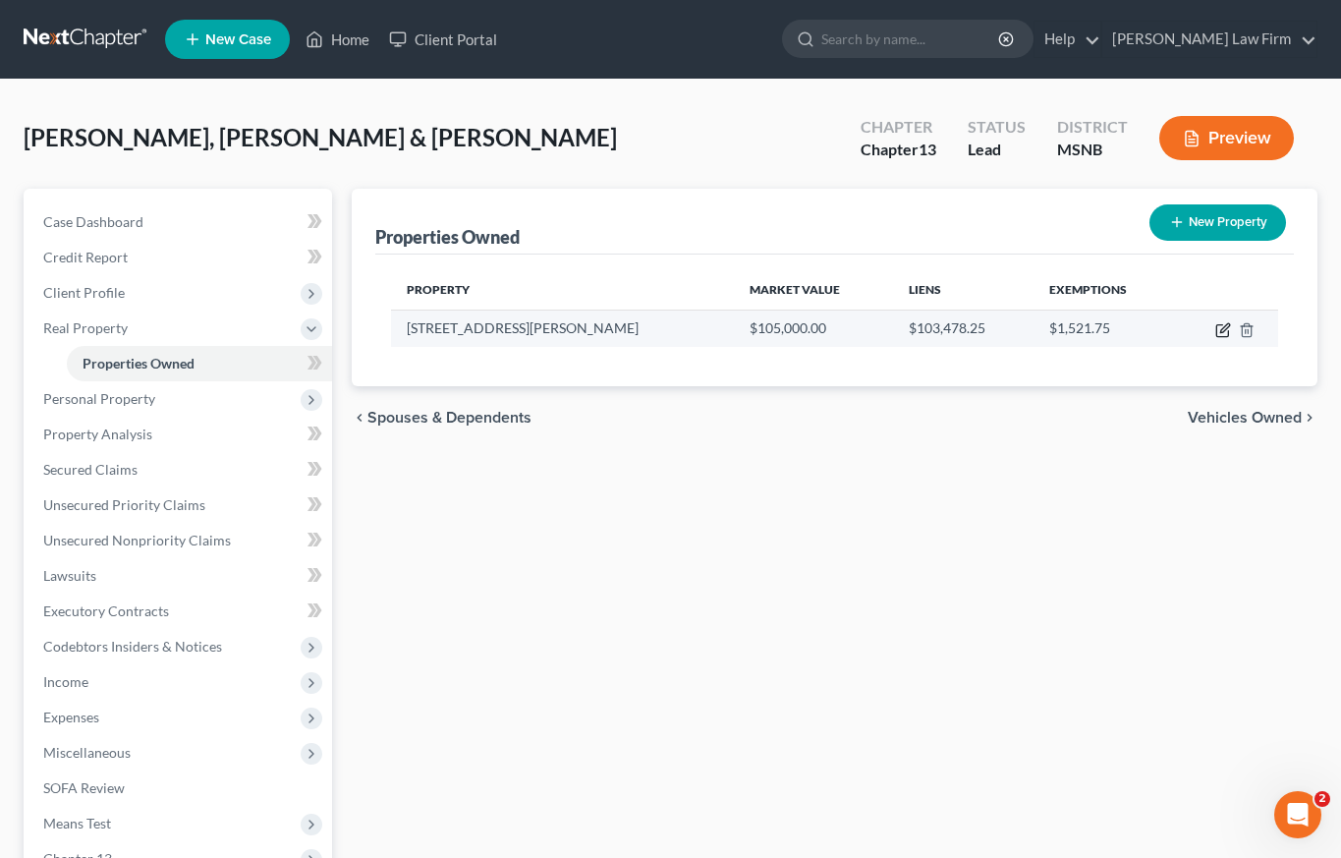
click at [1222, 323] on icon "button" at bounding box center [1223, 330] width 16 height 16
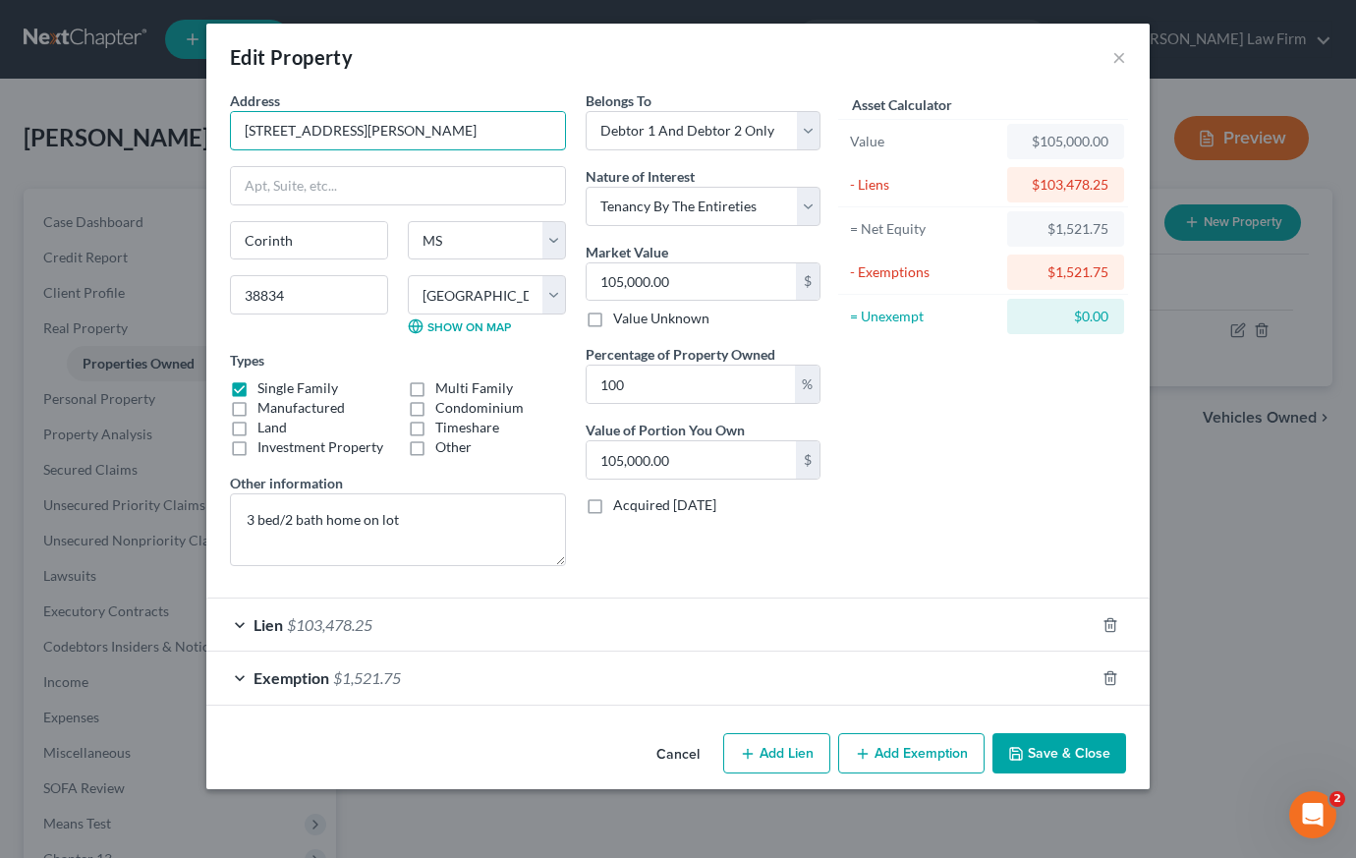
drag, startPoint x: 369, startPoint y: 131, endPoint x: 182, endPoint y: 130, distance: 187.7
click at [190, 130] on div "Edit Property × Address * [GEOGRAPHIC_DATA][PERSON_NAME] [GEOGRAPHIC_DATA] [US_…" at bounding box center [678, 429] width 1356 height 858
click at [1052, 753] on button "Save & Close" at bounding box center [1059, 753] width 134 height 41
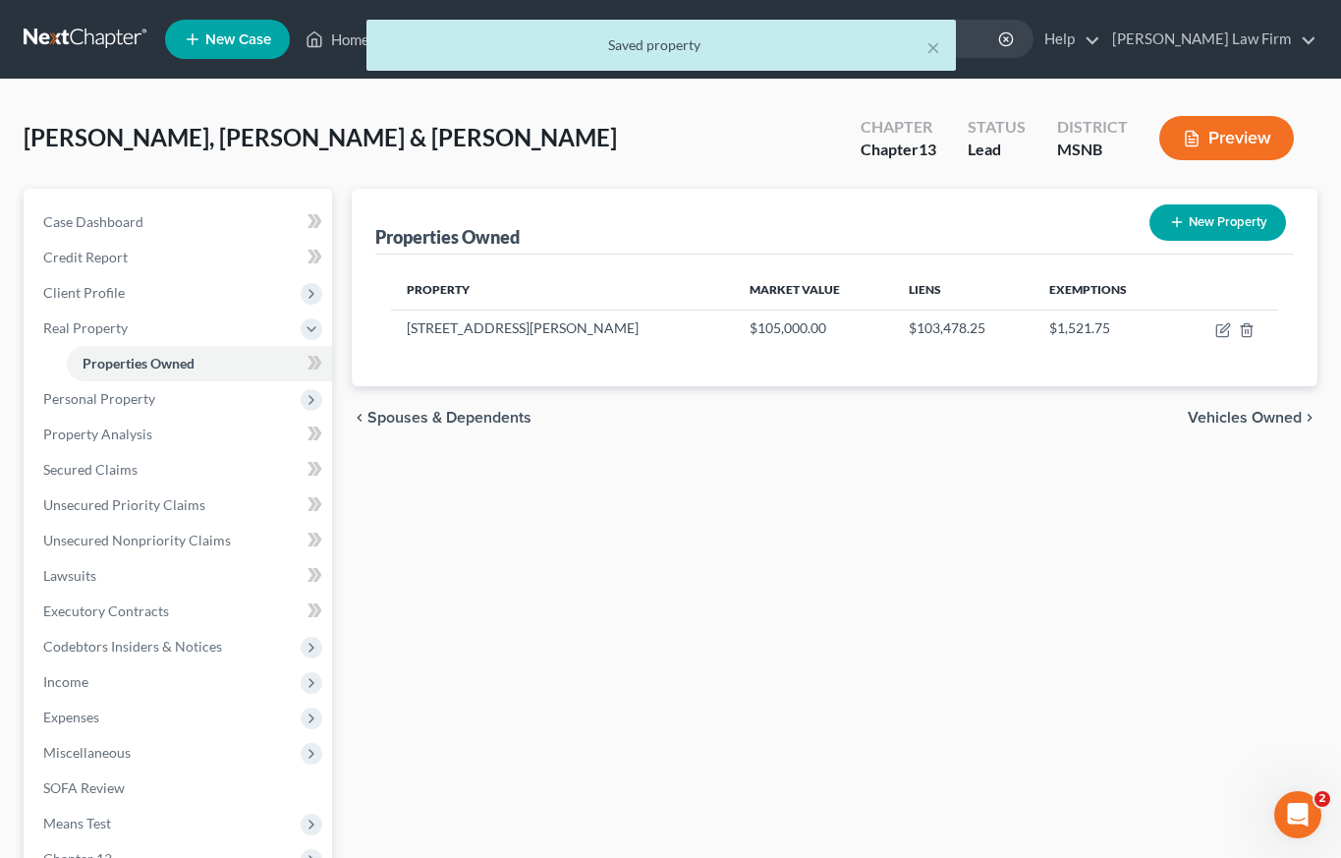
click at [1235, 219] on button "New Property" at bounding box center [1218, 222] width 137 height 36
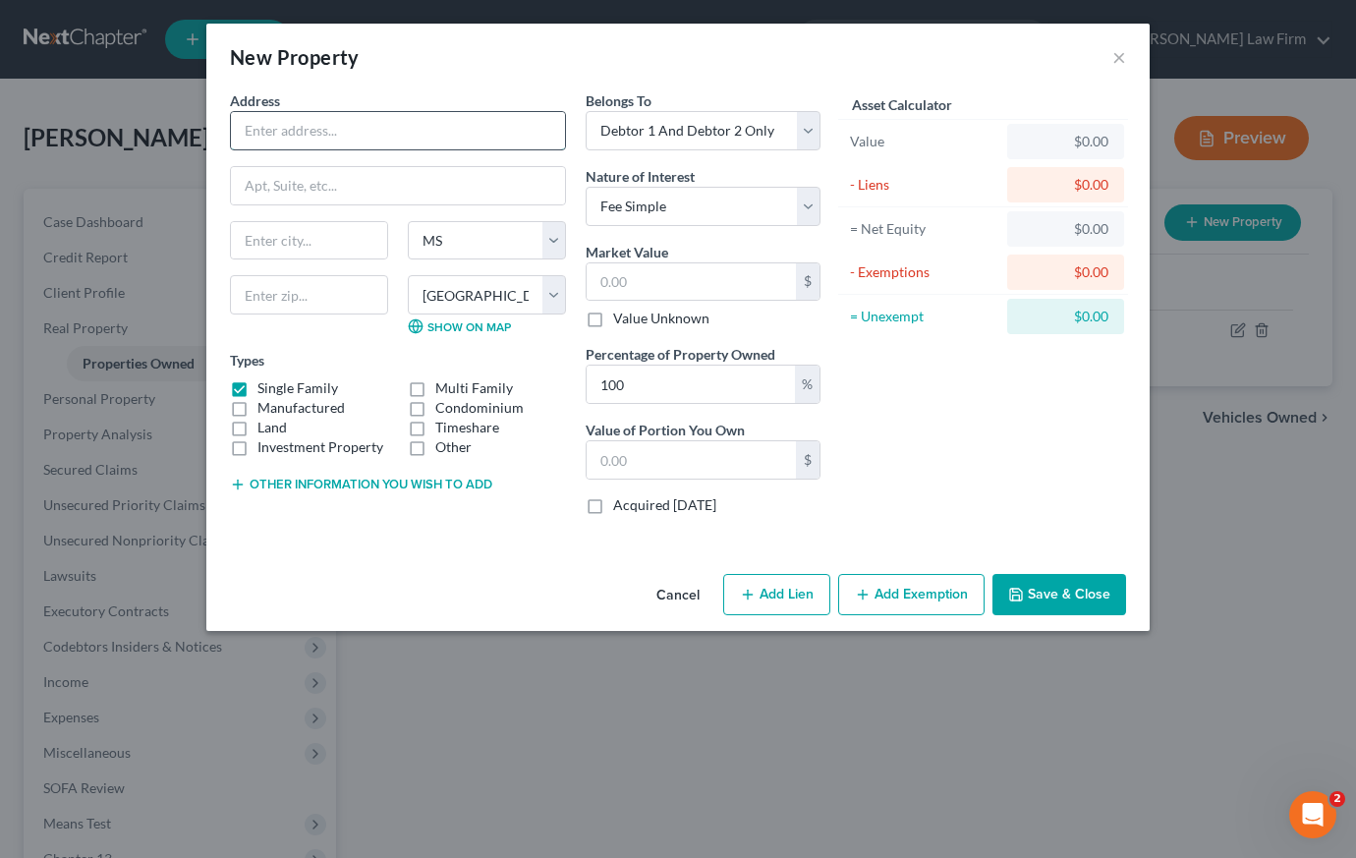
click at [444, 134] on input "text" at bounding box center [398, 130] width 334 height 37
paste input "[STREET_ADDRESS][PERSON_NAME]"
click at [306, 242] on input "text" at bounding box center [309, 240] width 156 height 37
click at [285, 482] on button "Other information you wish to add" at bounding box center [361, 485] width 262 height 16
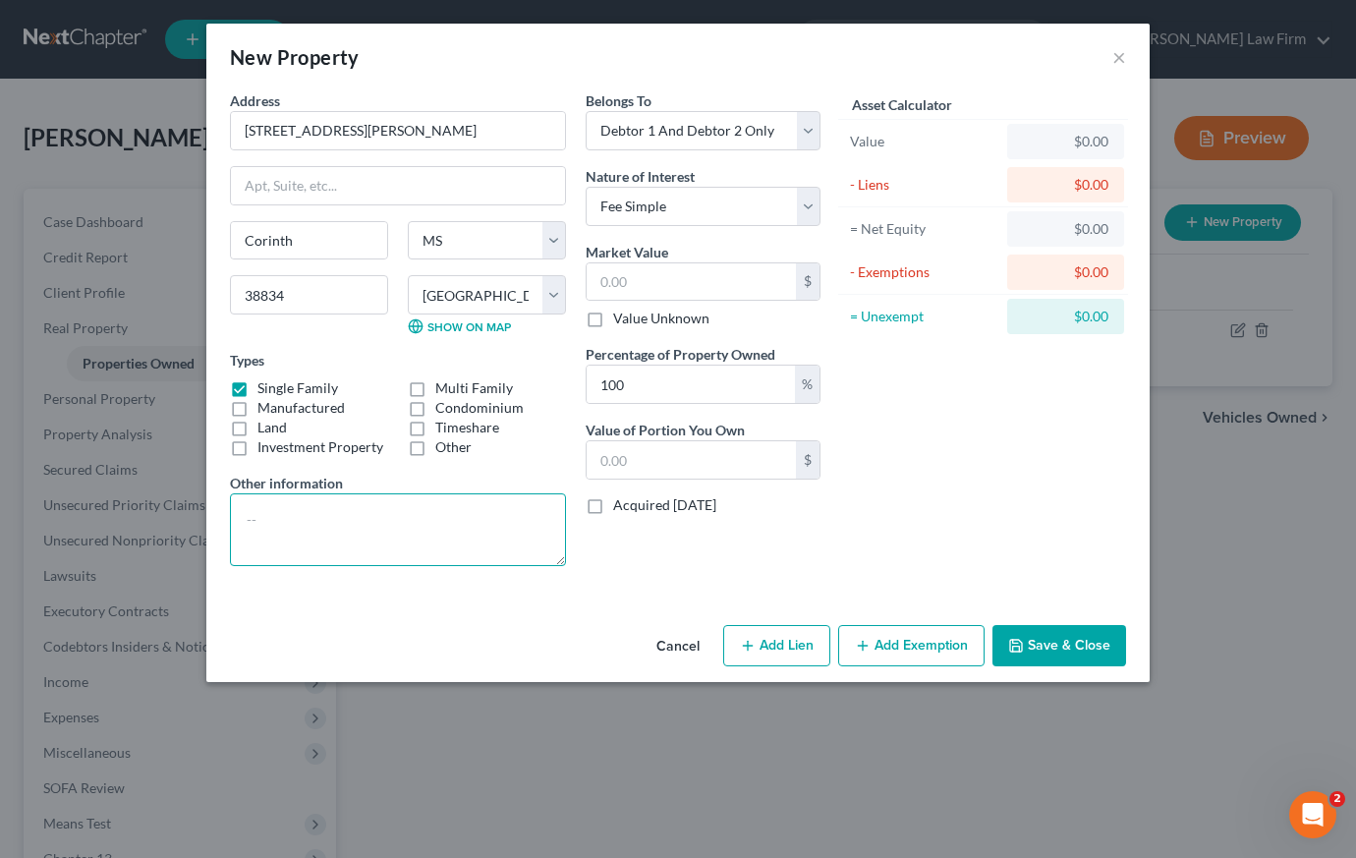
drag, startPoint x: 294, startPoint y: 510, endPoint x: 1234, endPoint y: 497, distance: 940.4
click at [294, 510] on textarea at bounding box center [398, 529] width 336 height 73
click at [729, 280] on input "text" at bounding box center [691, 281] width 209 height 37
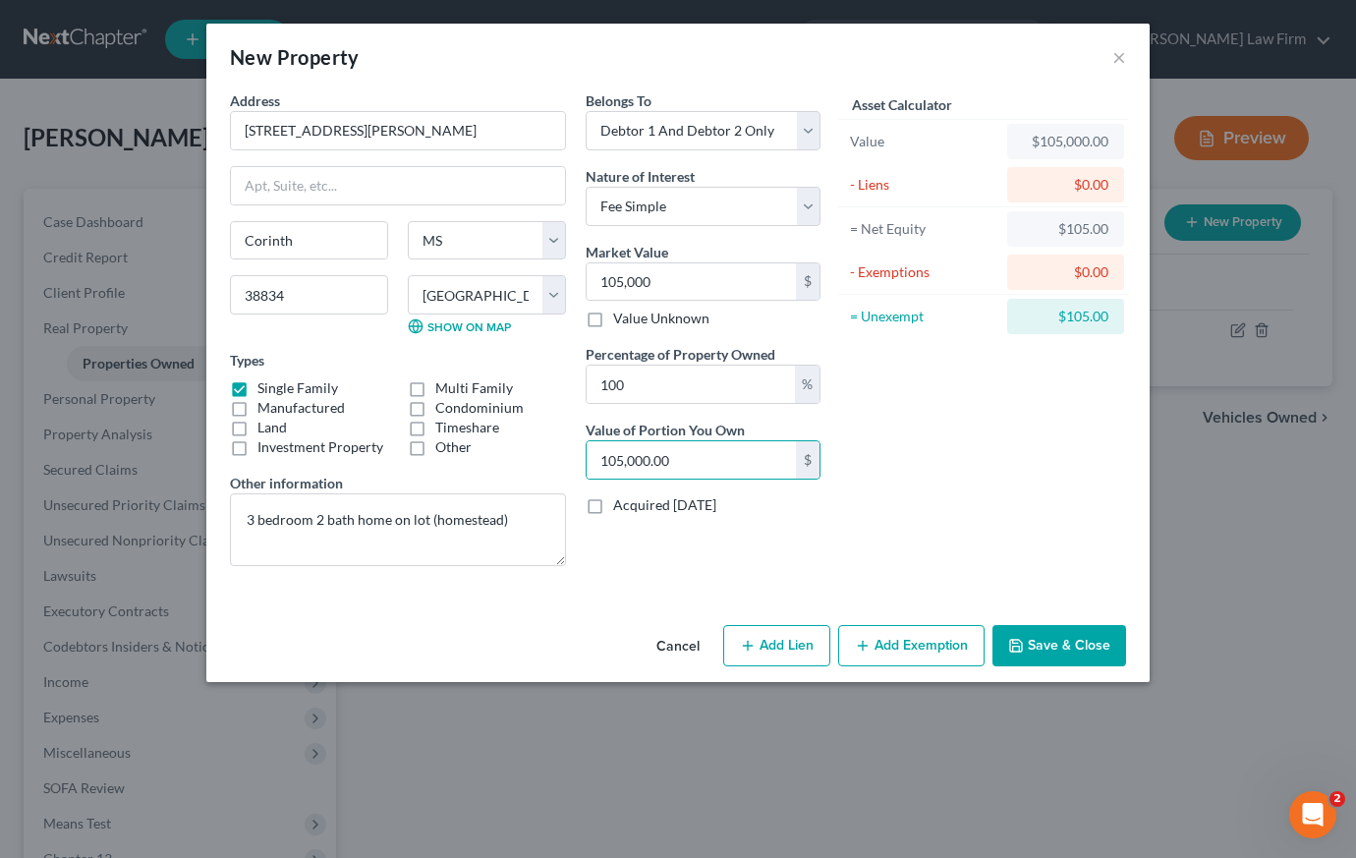
click at [787, 645] on button "Add Lien" at bounding box center [776, 645] width 107 height 41
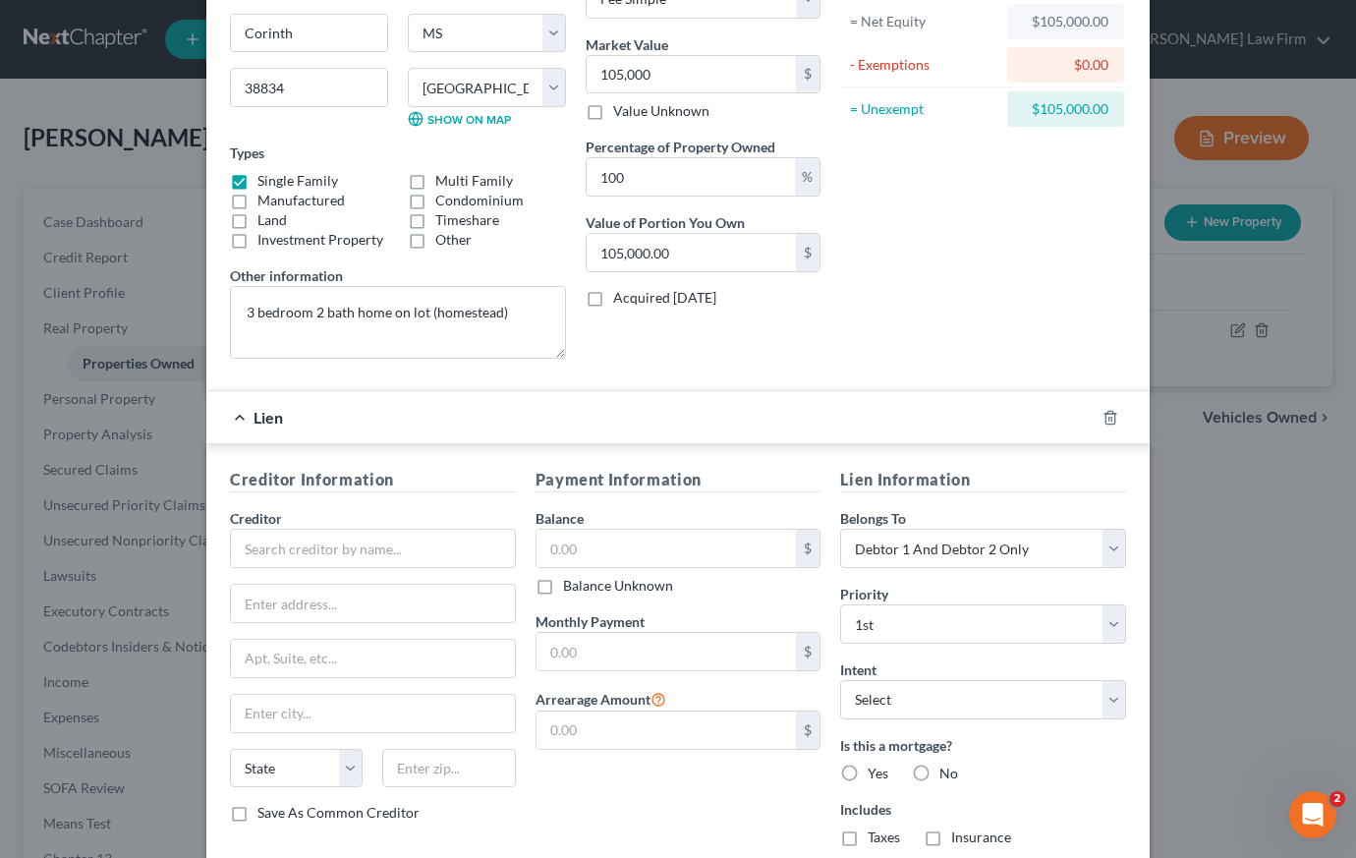
scroll to position [279, 0]
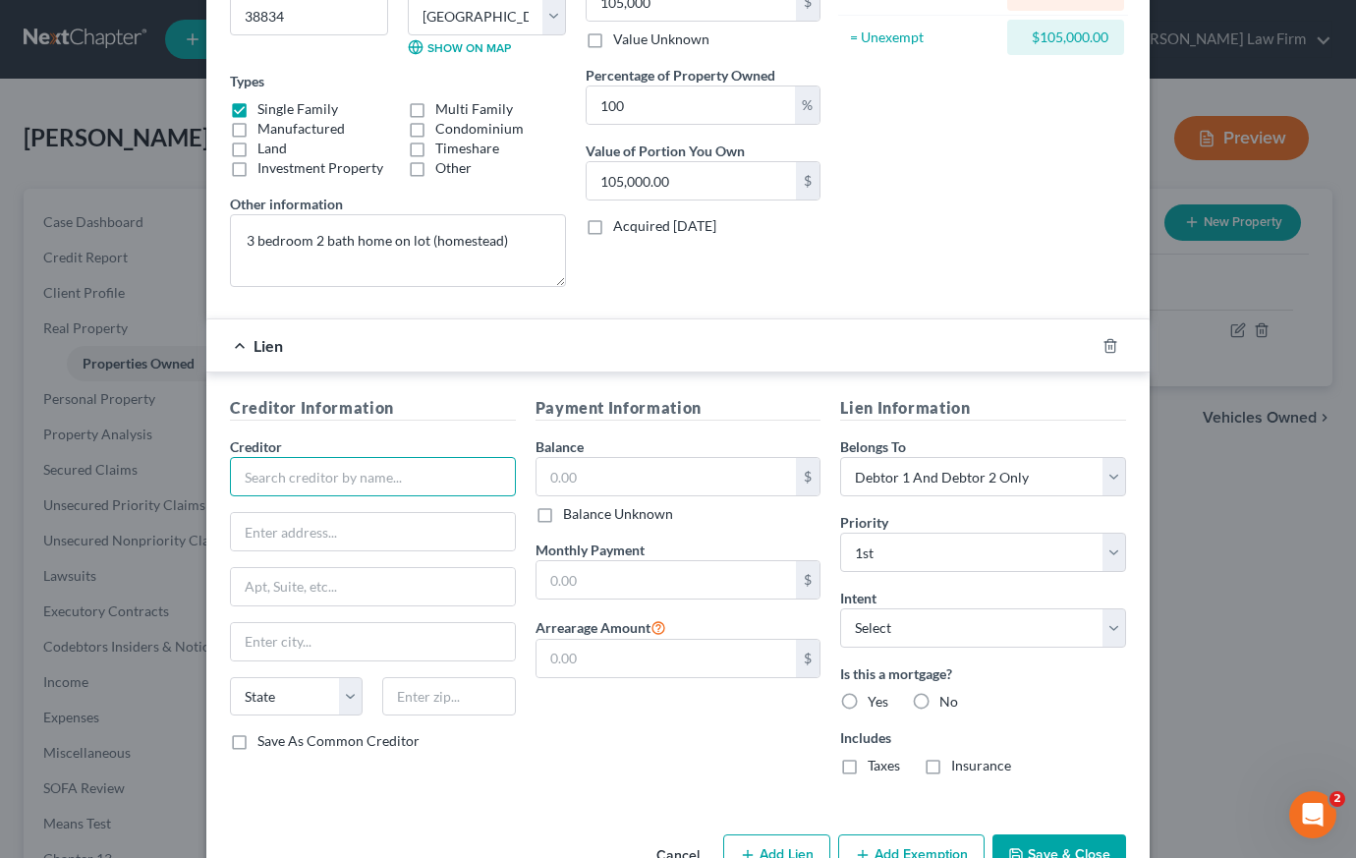
click at [384, 469] on input "text" at bounding box center [373, 476] width 286 height 39
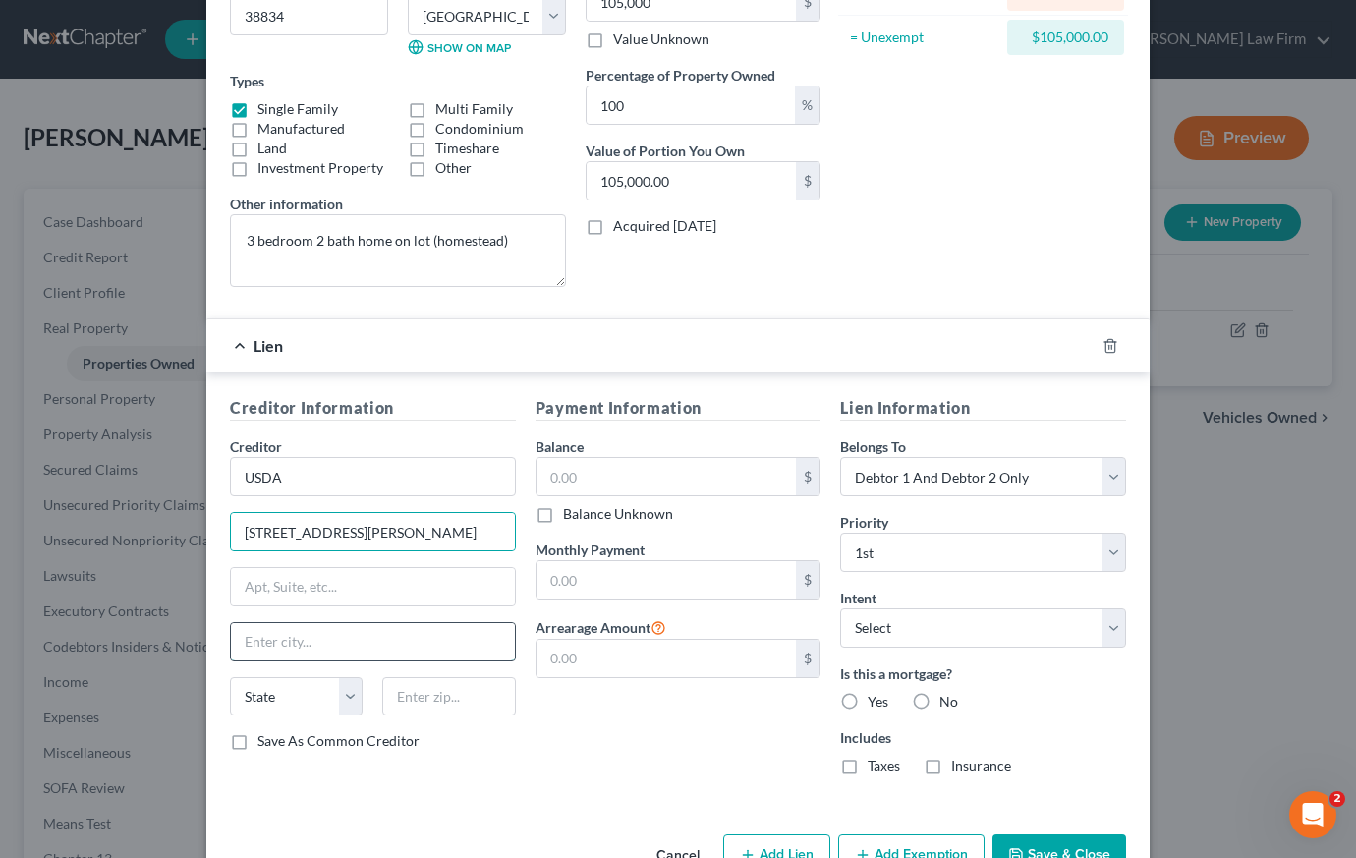
click at [315, 637] on input "text" at bounding box center [373, 641] width 284 height 37
click at [257, 745] on label "Save As Common Creditor" at bounding box center [338, 741] width 162 height 20
click at [265, 744] on input "Save As Common Creditor" at bounding box center [271, 737] width 13 height 13
click at [257, 746] on label "Save As Common Creditor" at bounding box center [338, 741] width 162 height 20
click at [265, 744] on input "Save As Common Creditor" at bounding box center [271, 737] width 13 height 13
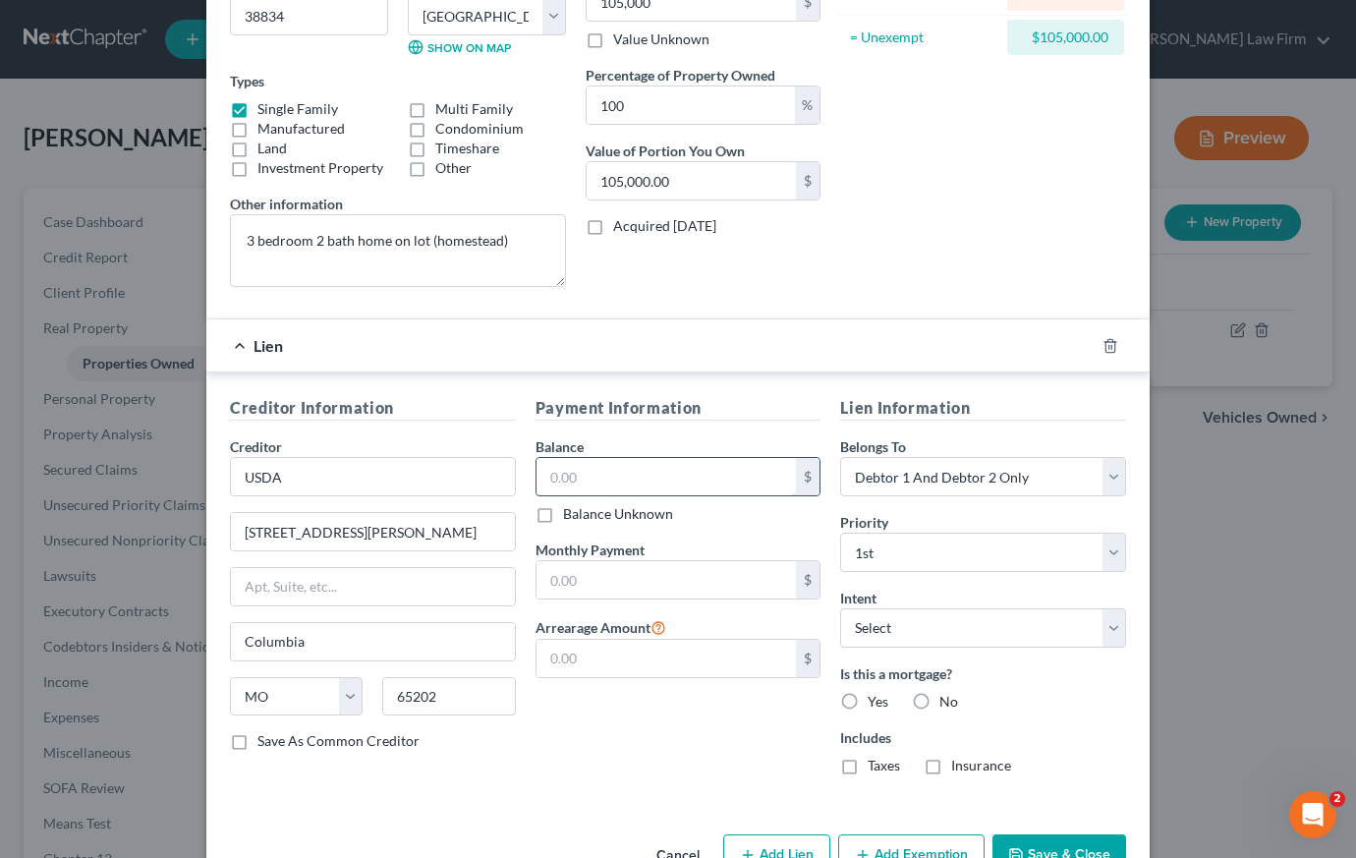
click at [624, 473] on input "text" at bounding box center [666, 476] width 260 height 37
click at [631, 571] on input "text" at bounding box center [666, 579] width 260 height 37
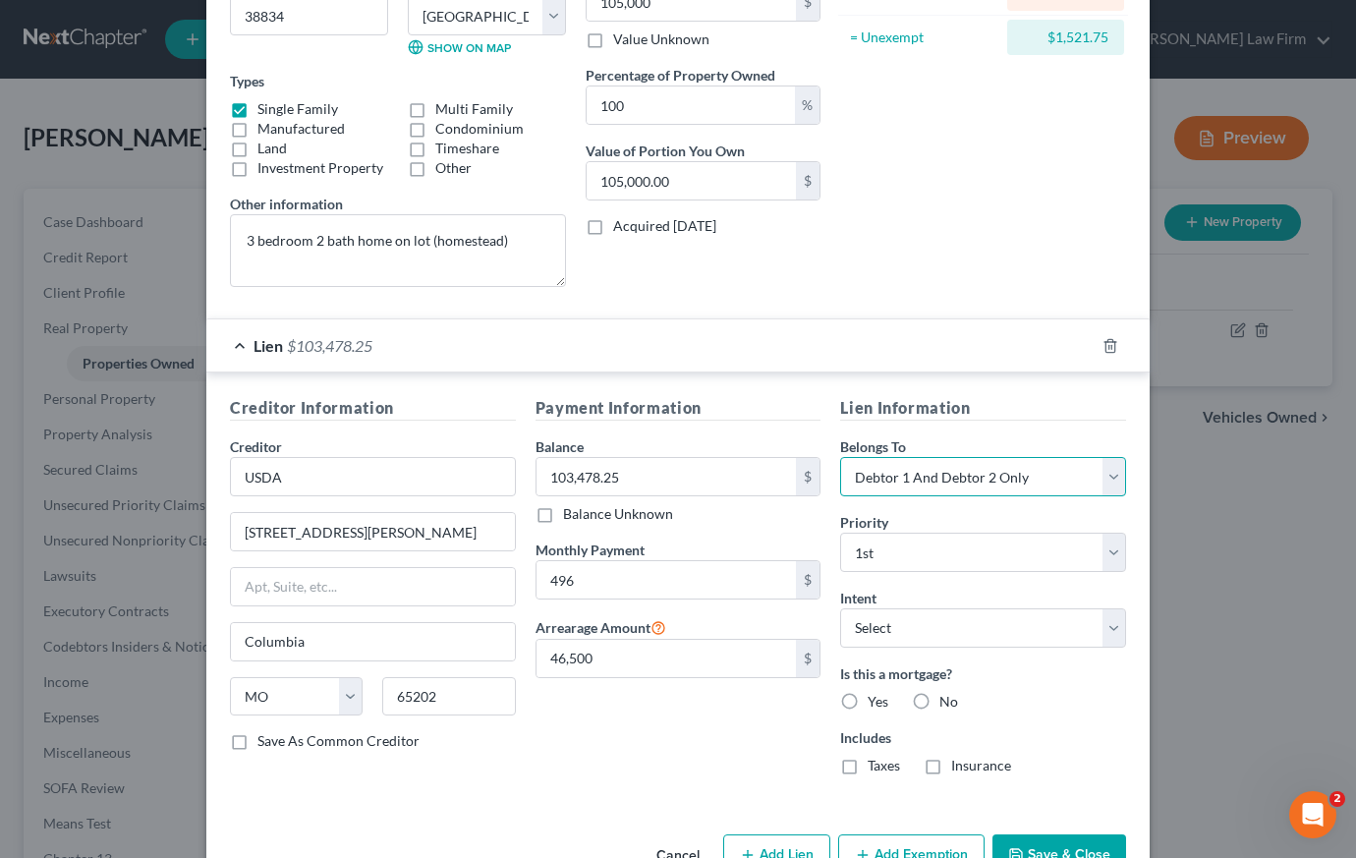
click at [1024, 472] on select "Select Debtor 1 Only Debtor 2 Only Debtor 1 And Debtor 2 Only At Least One Of T…" at bounding box center [983, 476] width 286 height 39
click at [918, 474] on select "Select Debtor 1 Only Debtor 2 Only Debtor 1 And Debtor 2 Only At Least One Of T…" at bounding box center [983, 476] width 286 height 39
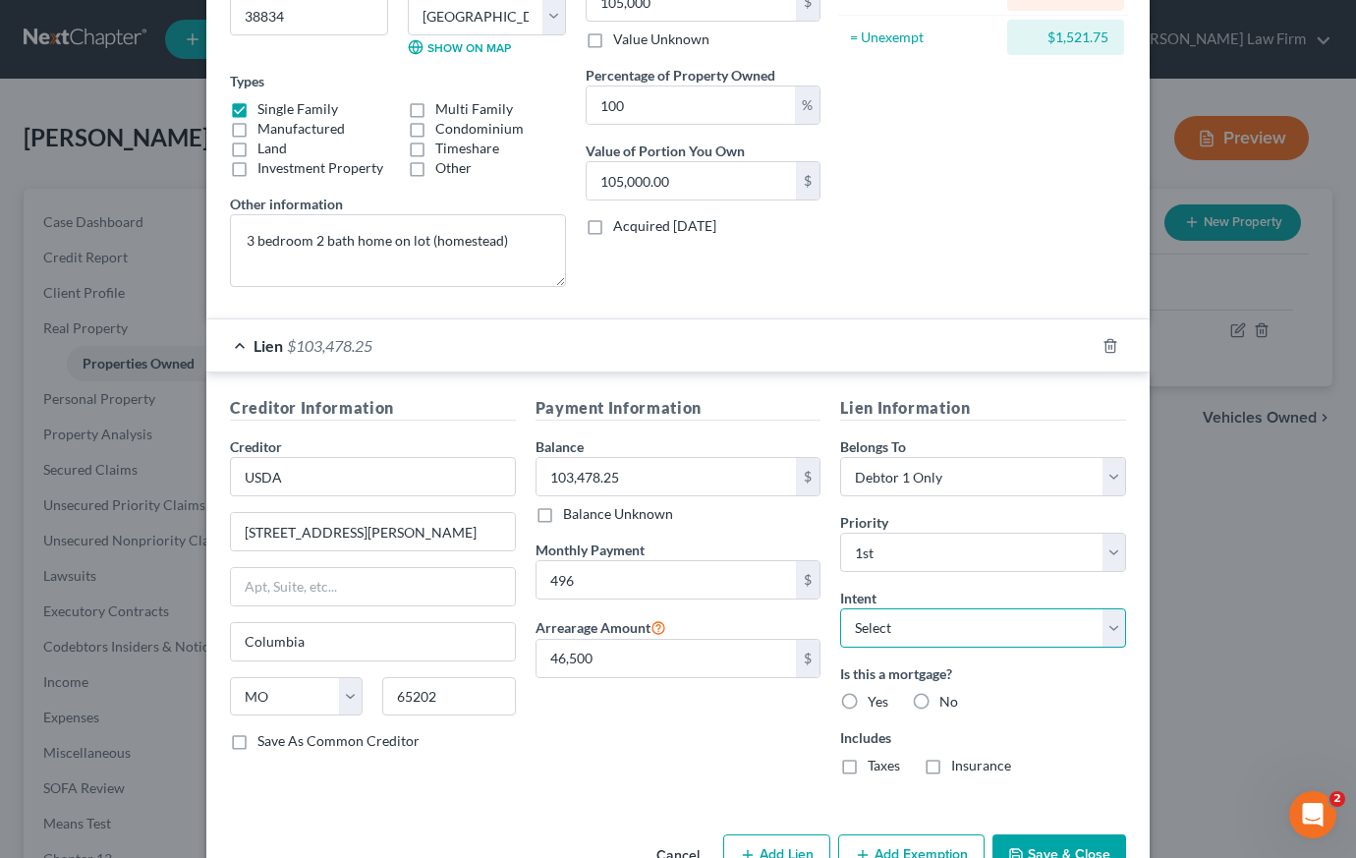
click at [892, 630] on select "Select Surrender Redeem Reaffirm Avoid Other" at bounding box center [983, 627] width 286 height 39
drag, startPoint x: 844, startPoint y: 701, endPoint x: 847, endPoint y: 768, distance: 67.9
click at [868, 701] on label "Yes" at bounding box center [878, 702] width 21 height 20
click at [875, 701] on input "Yes" at bounding box center [881, 698] width 13 height 13
click at [868, 768] on label "Taxes" at bounding box center [884, 766] width 32 height 20
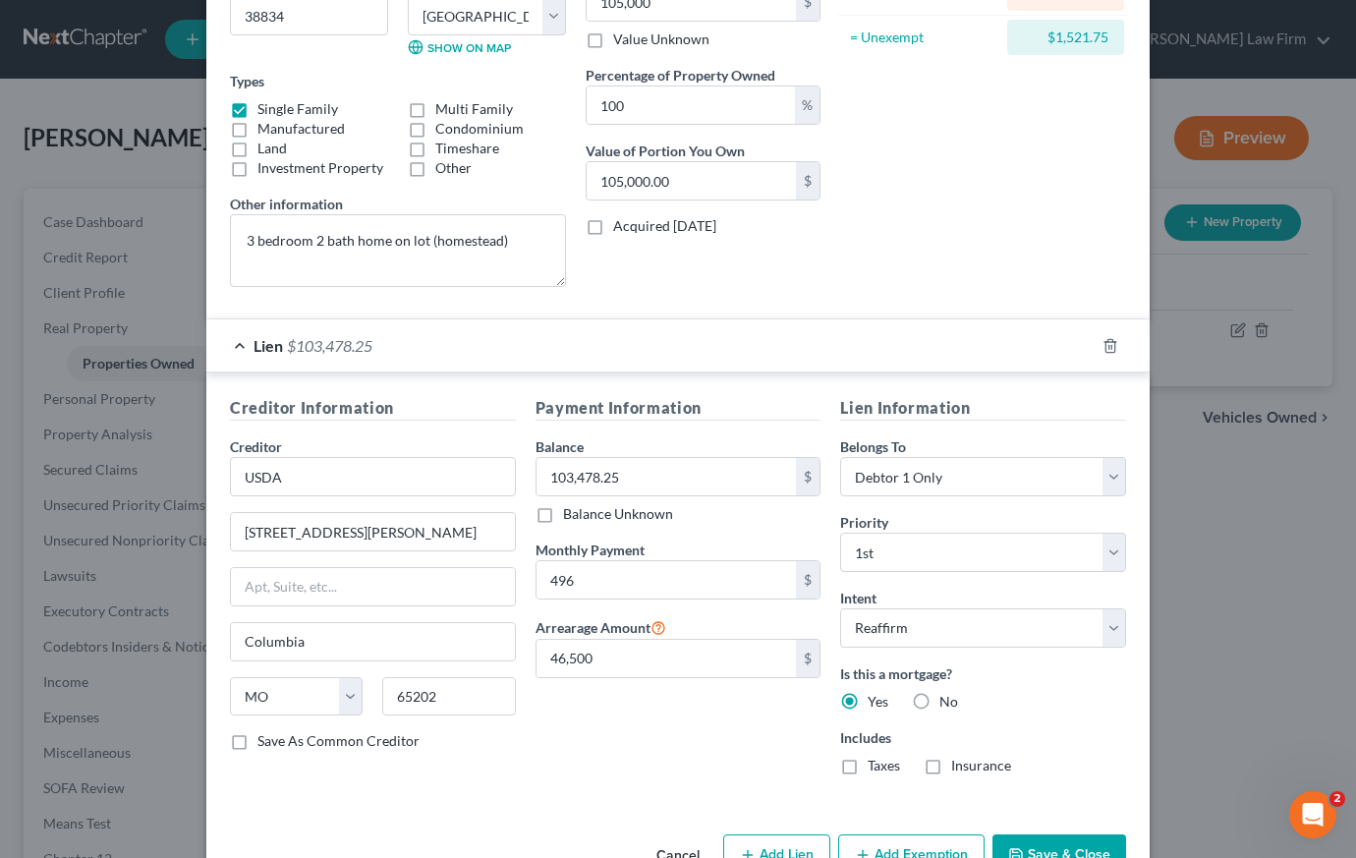
click at [875, 768] on input "Taxes" at bounding box center [881, 762] width 13 height 13
click at [951, 767] on label "Insurance" at bounding box center [981, 766] width 60 height 20
click at [959, 767] on input "Insurance" at bounding box center [965, 762] width 13 height 13
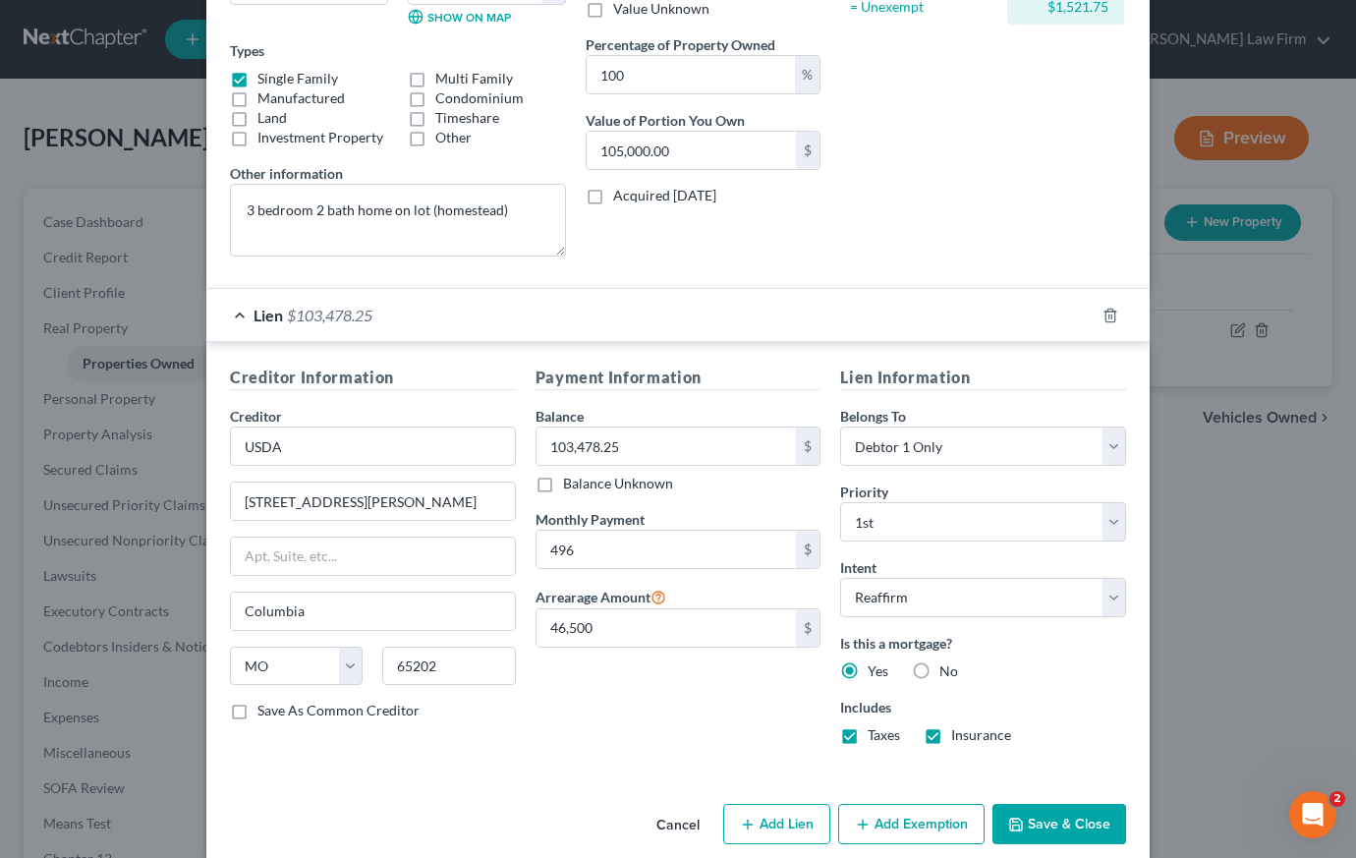
scroll to position [335, 0]
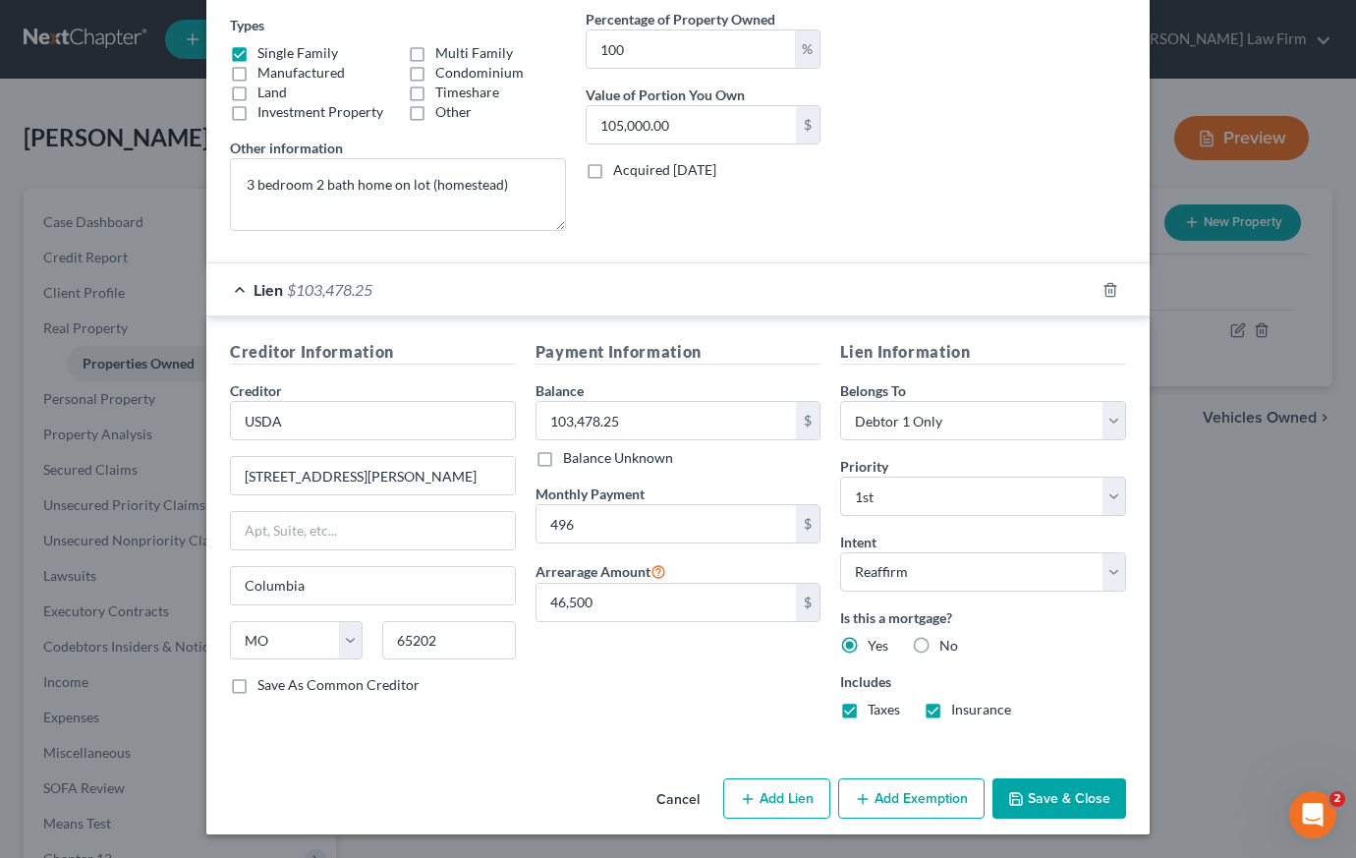
click at [1033, 803] on button "Save & Close" at bounding box center [1059, 798] width 134 height 41
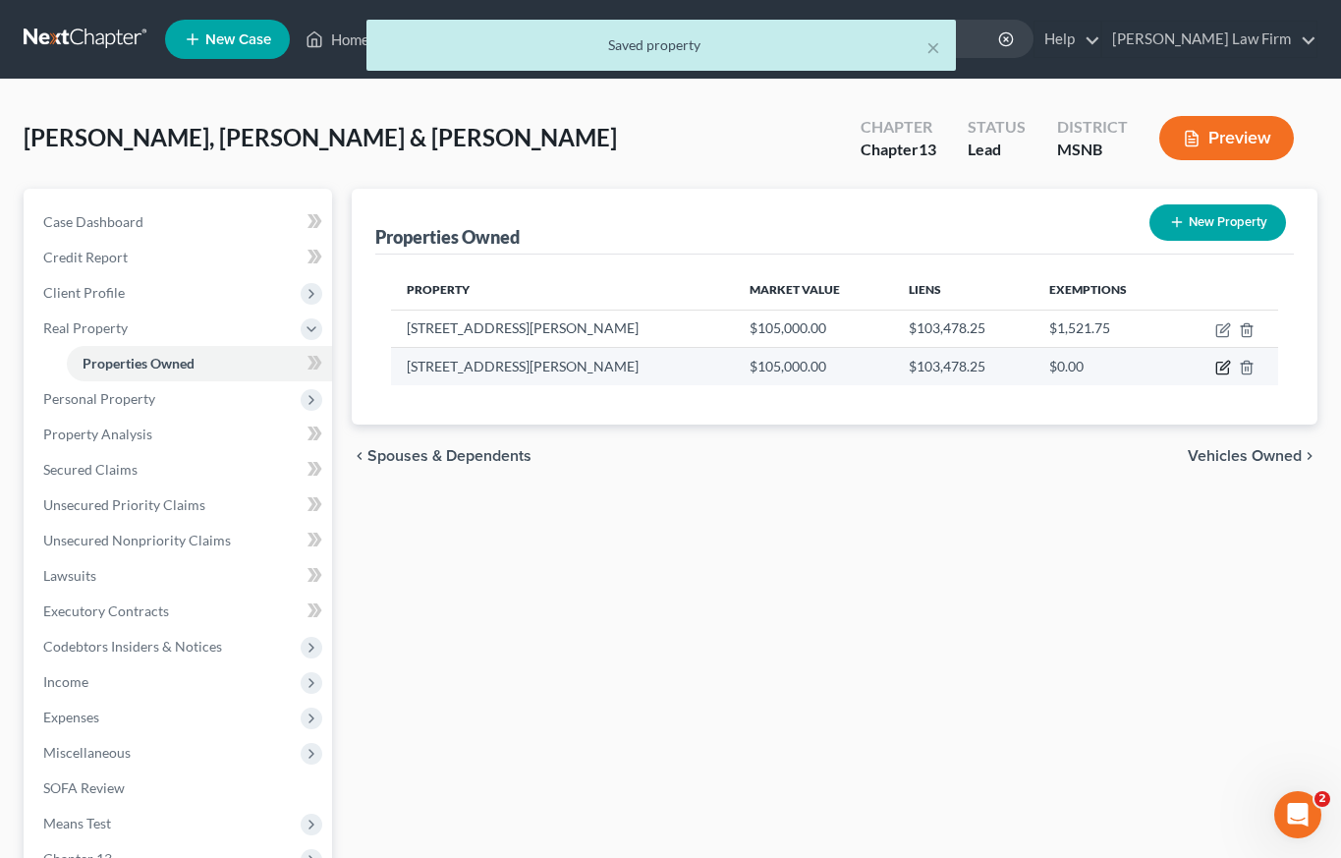
click at [1226, 365] on icon "button" at bounding box center [1223, 368] width 16 height 16
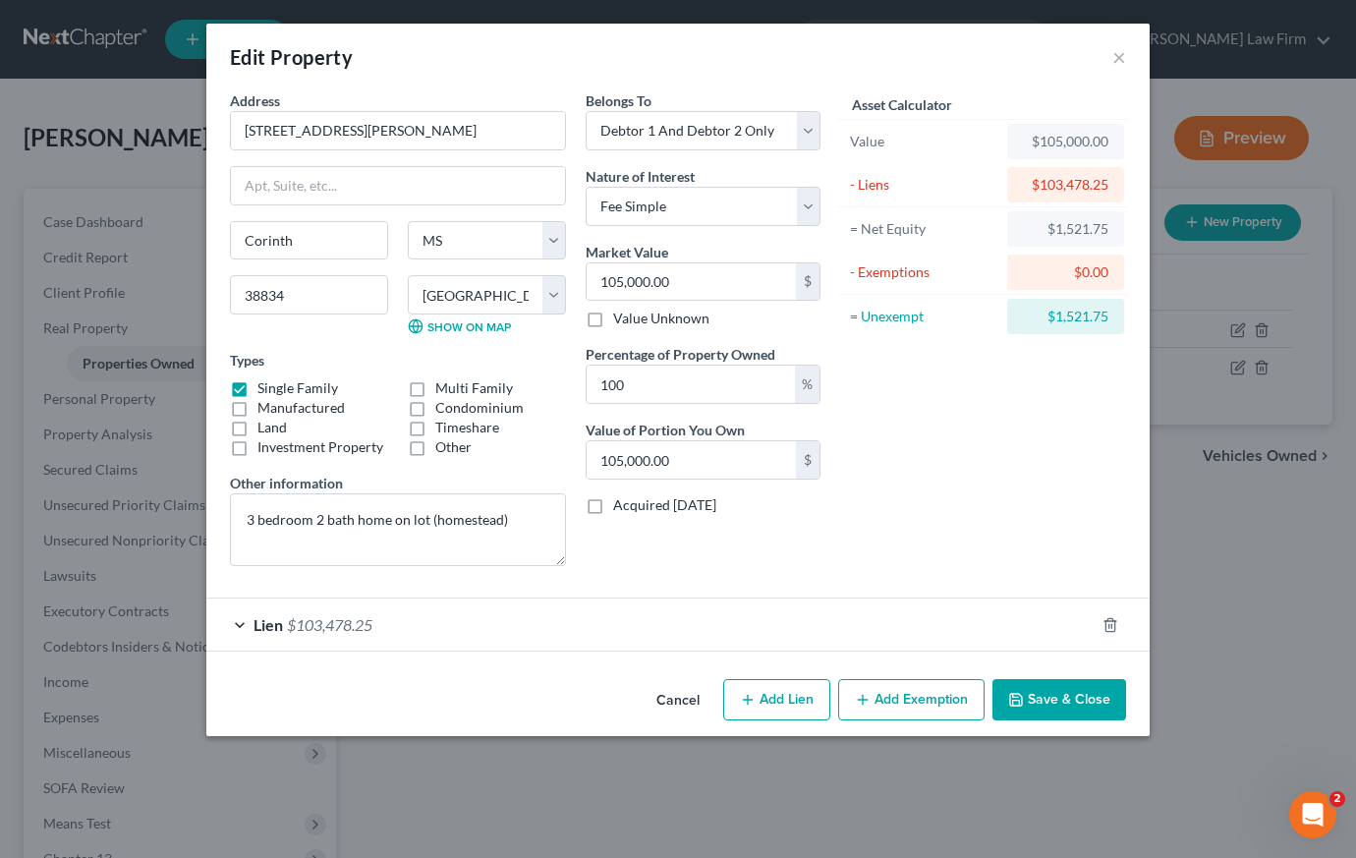
click at [912, 698] on button "Add Exemption" at bounding box center [911, 699] width 146 height 41
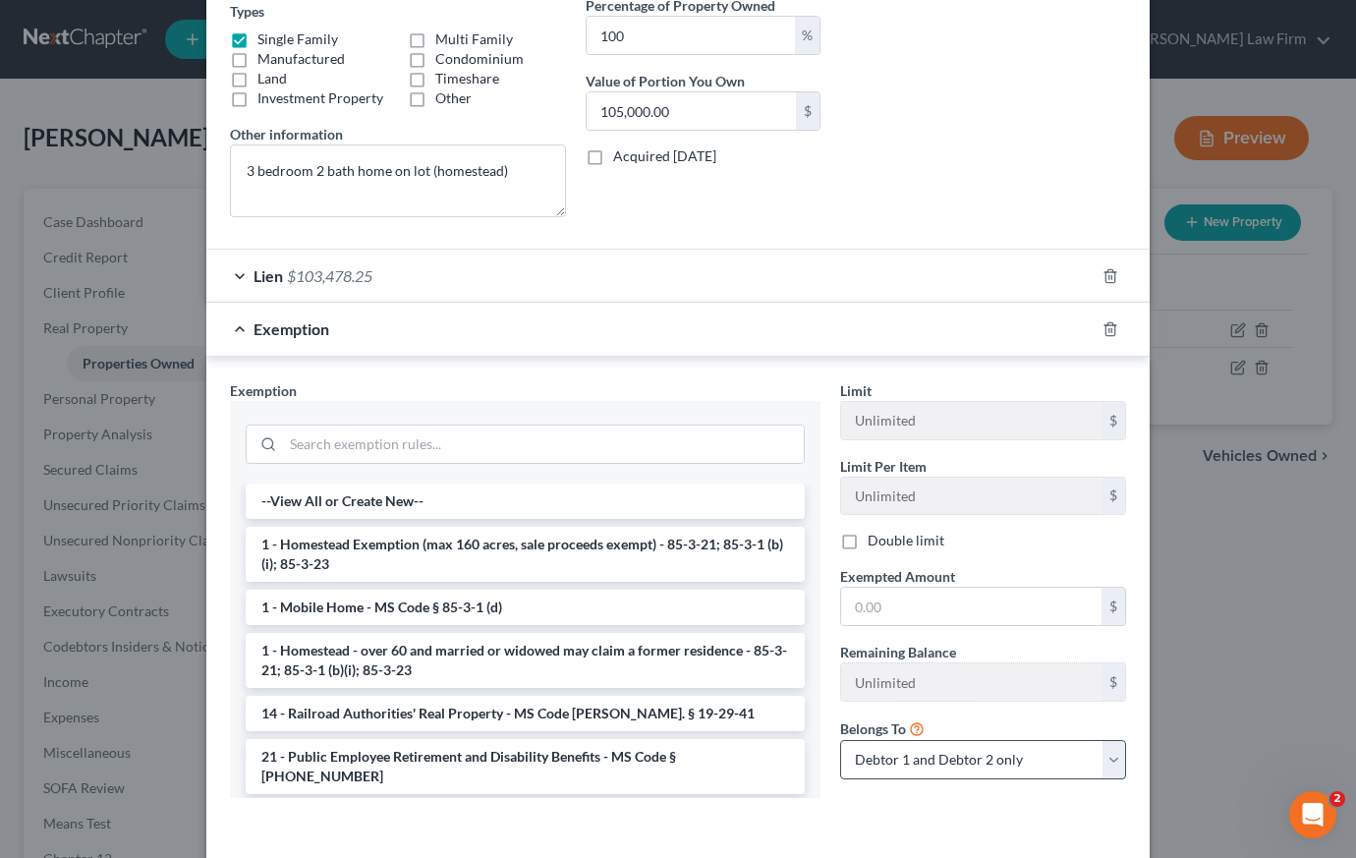
scroll to position [428, 0]
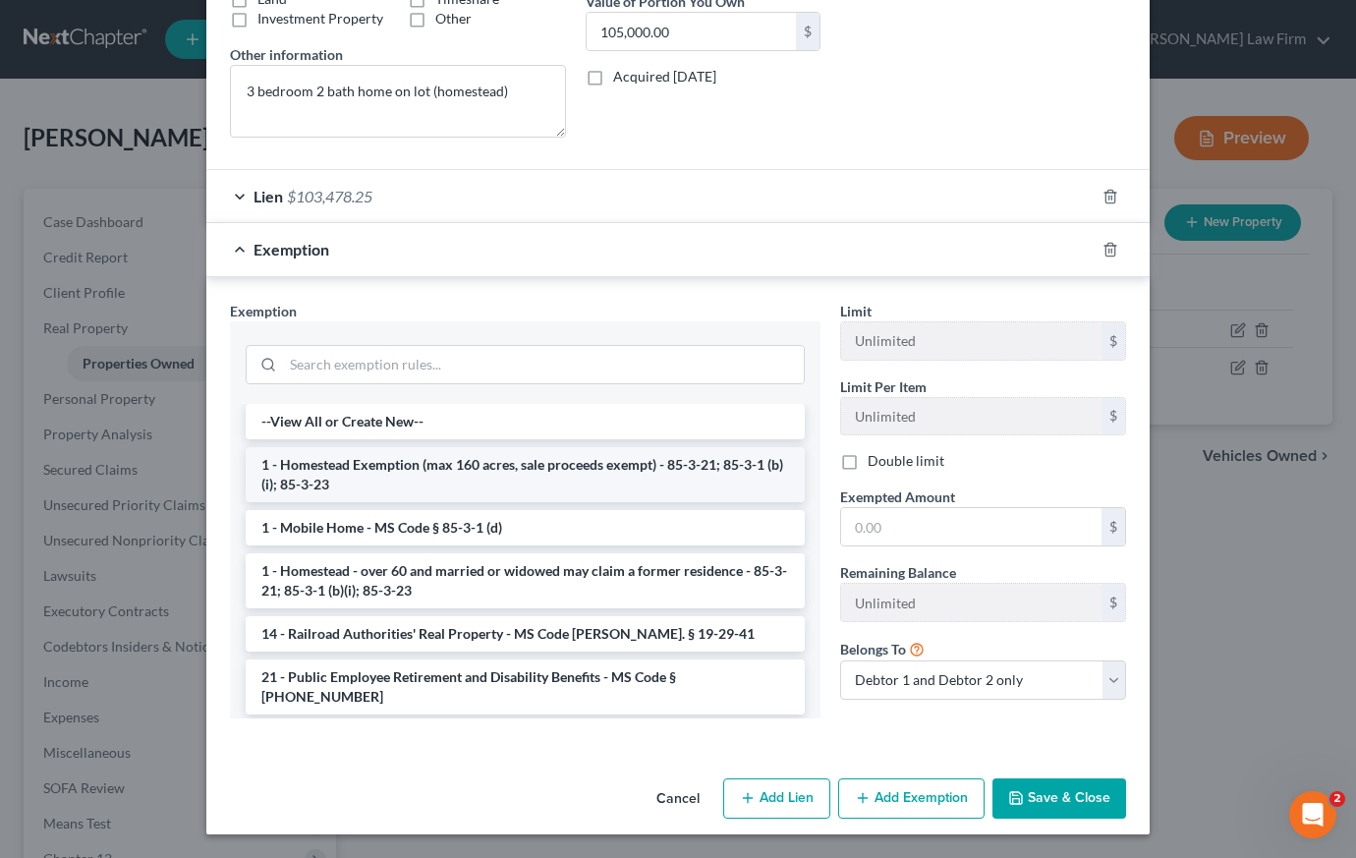
click at [440, 471] on li "1 - Homestead Exemption (max 160 acres, sale proceeds exempt) - 85-3-21; 85-3-1…" at bounding box center [525, 474] width 559 height 55
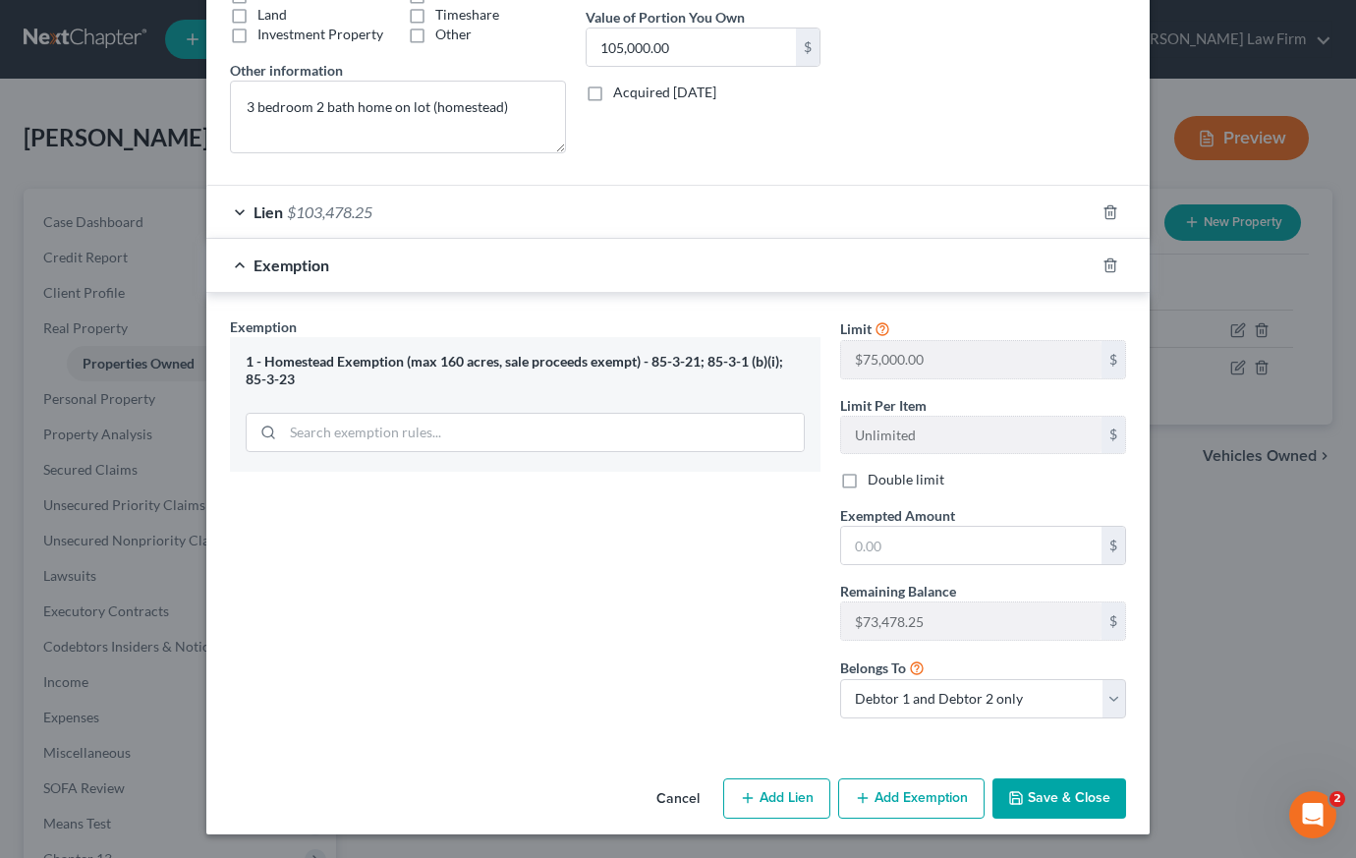
scroll to position [413, 0]
click at [901, 544] on input "text" at bounding box center [971, 545] width 260 height 37
click at [1055, 803] on button "Save & Close" at bounding box center [1059, 798] width 134 height 41
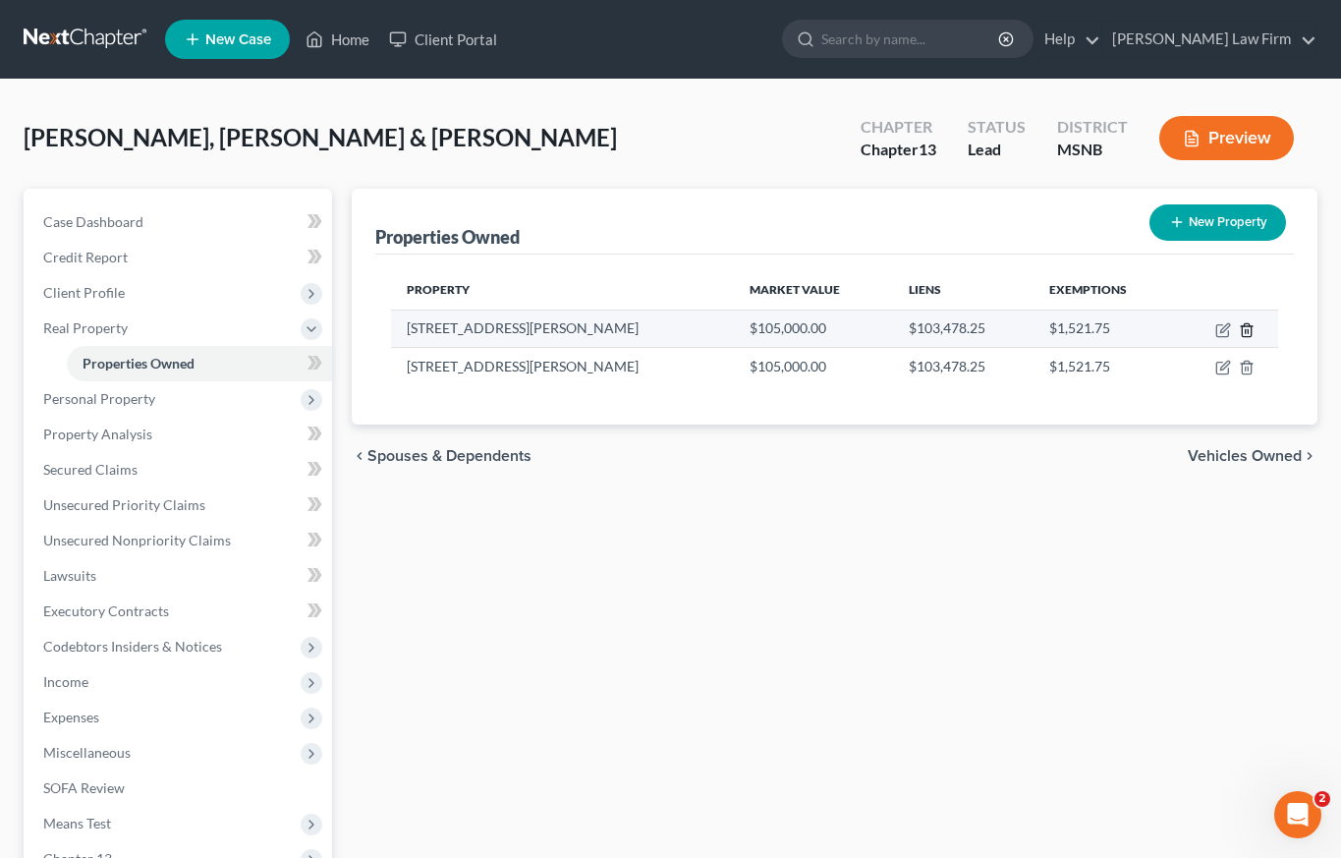
click at [1248, 327] on icon "button" at bounding box center [1247, 330] width 16 height 16
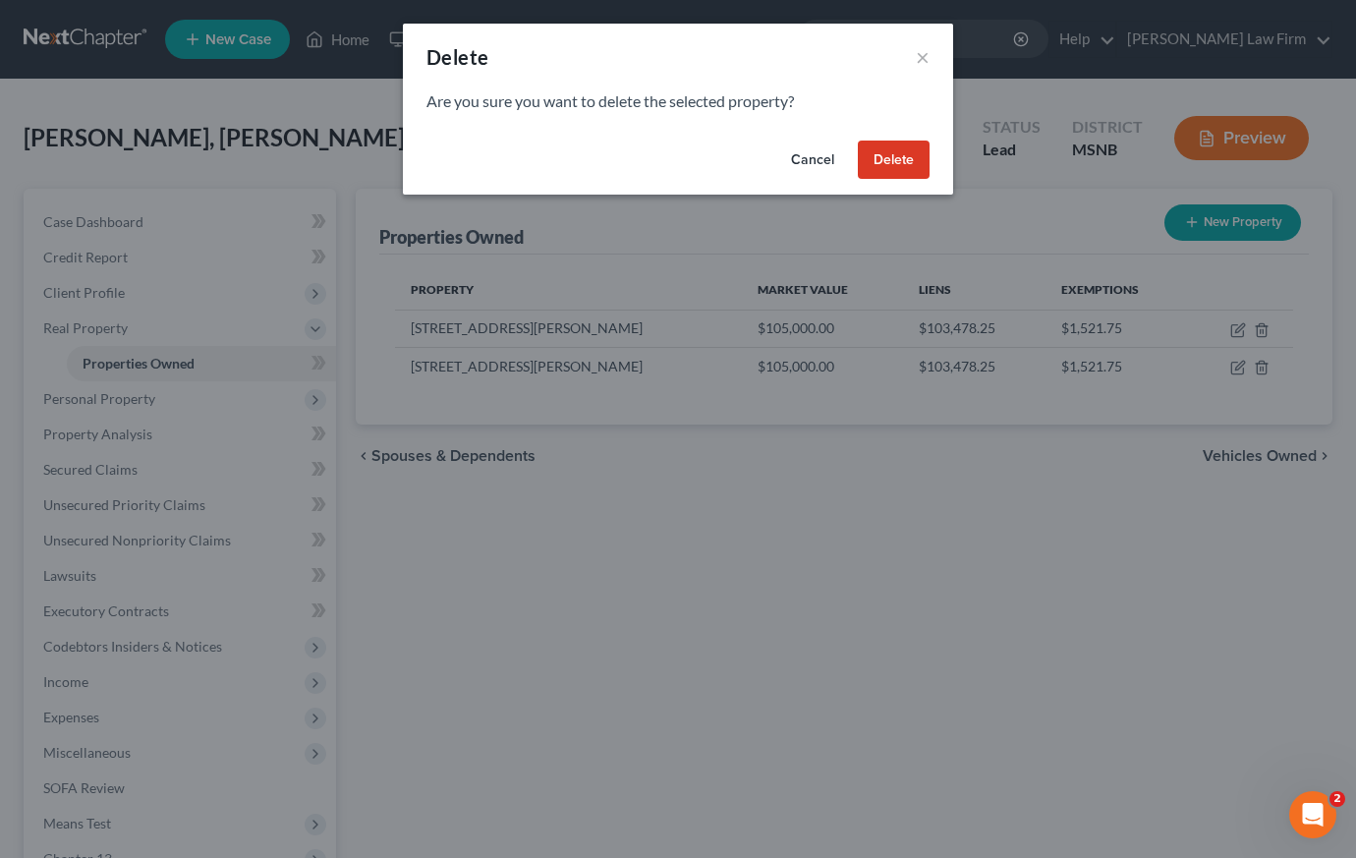
click at [906, 161] on button "Delete" at bounding box center [894, 160] width 72 height 39
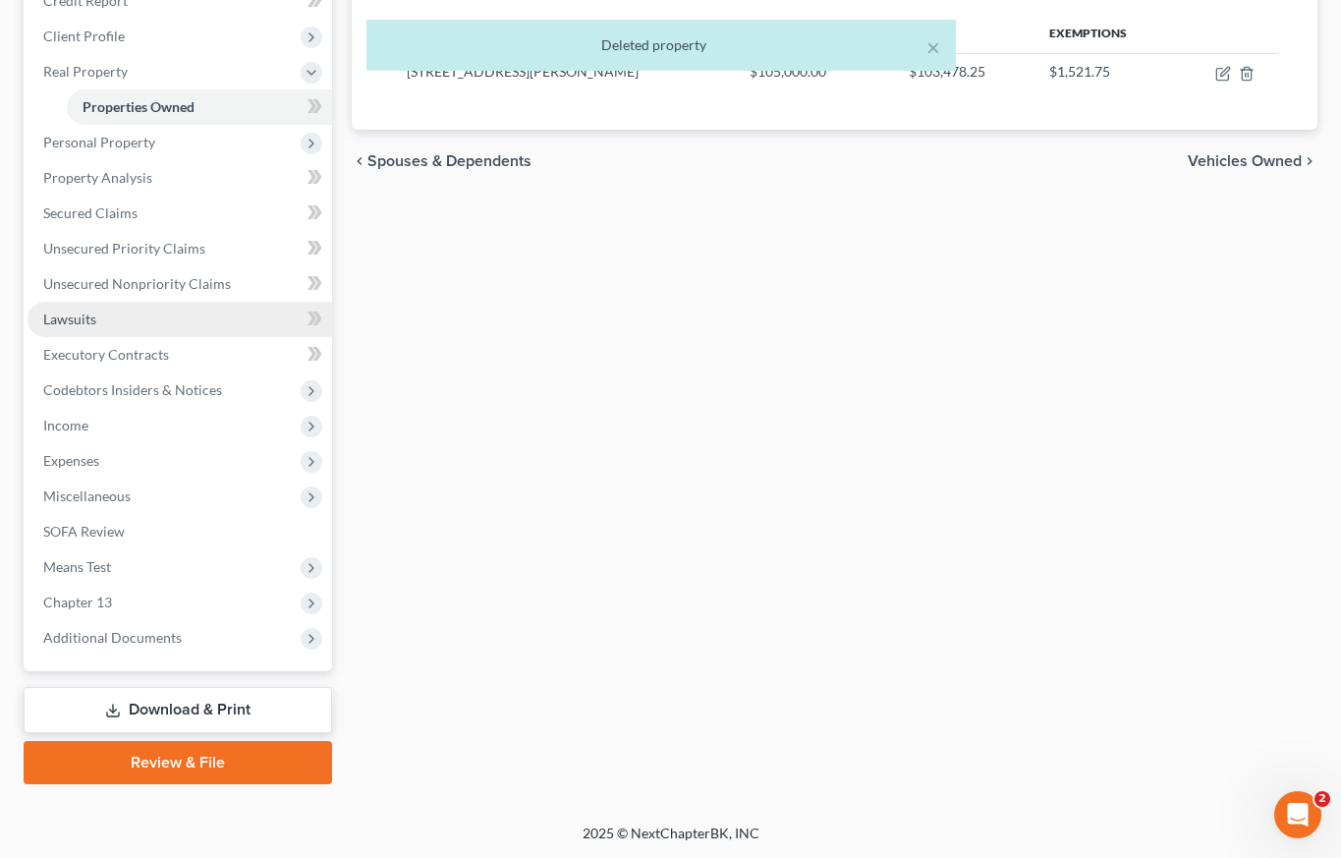
scroll to position [257, 0]
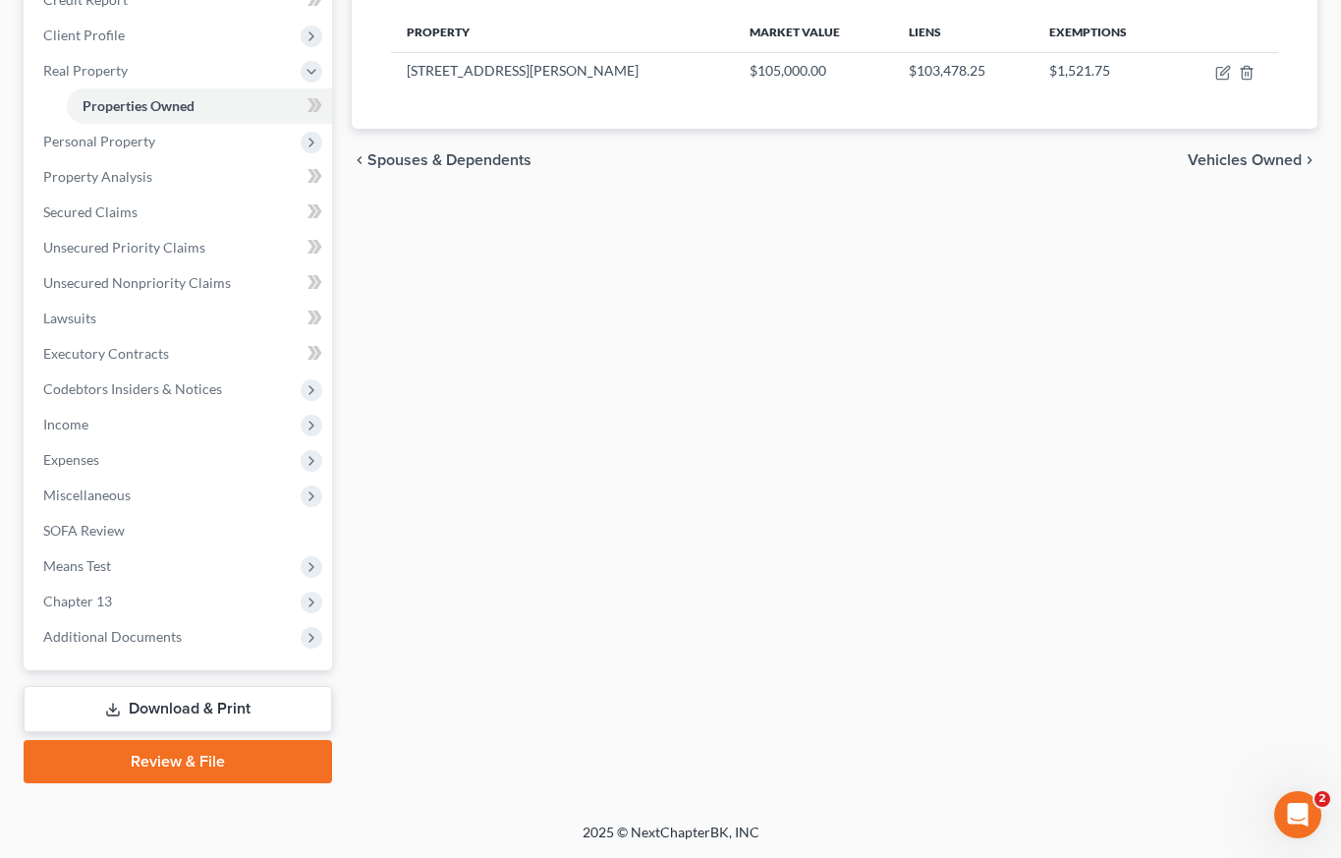
click at [171, 765] on link "Review & File" at bounding box center [178, 761] width 309 height 43
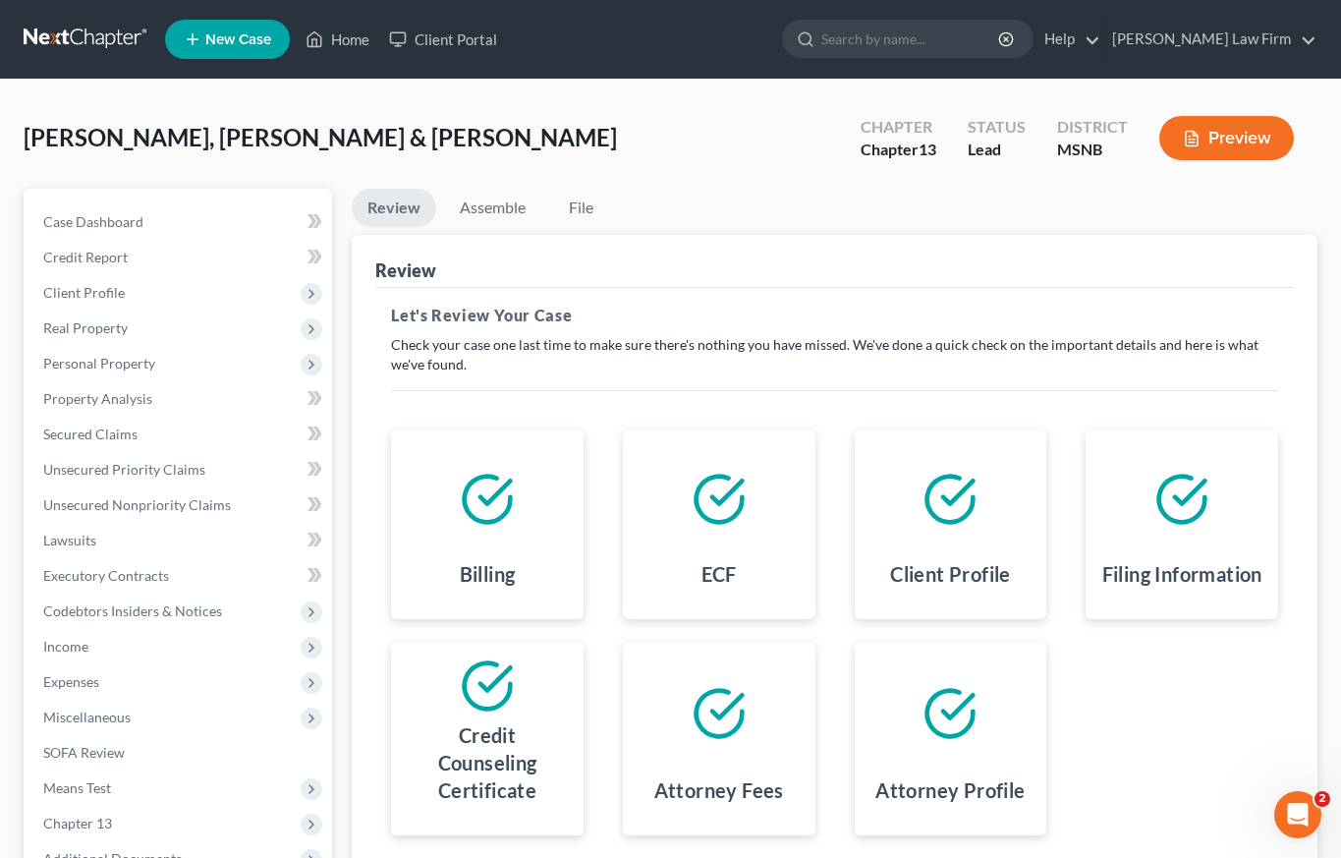
click at [1248, 137] on button "Preview" at bounding box center [1226, 138] width 135 height 44
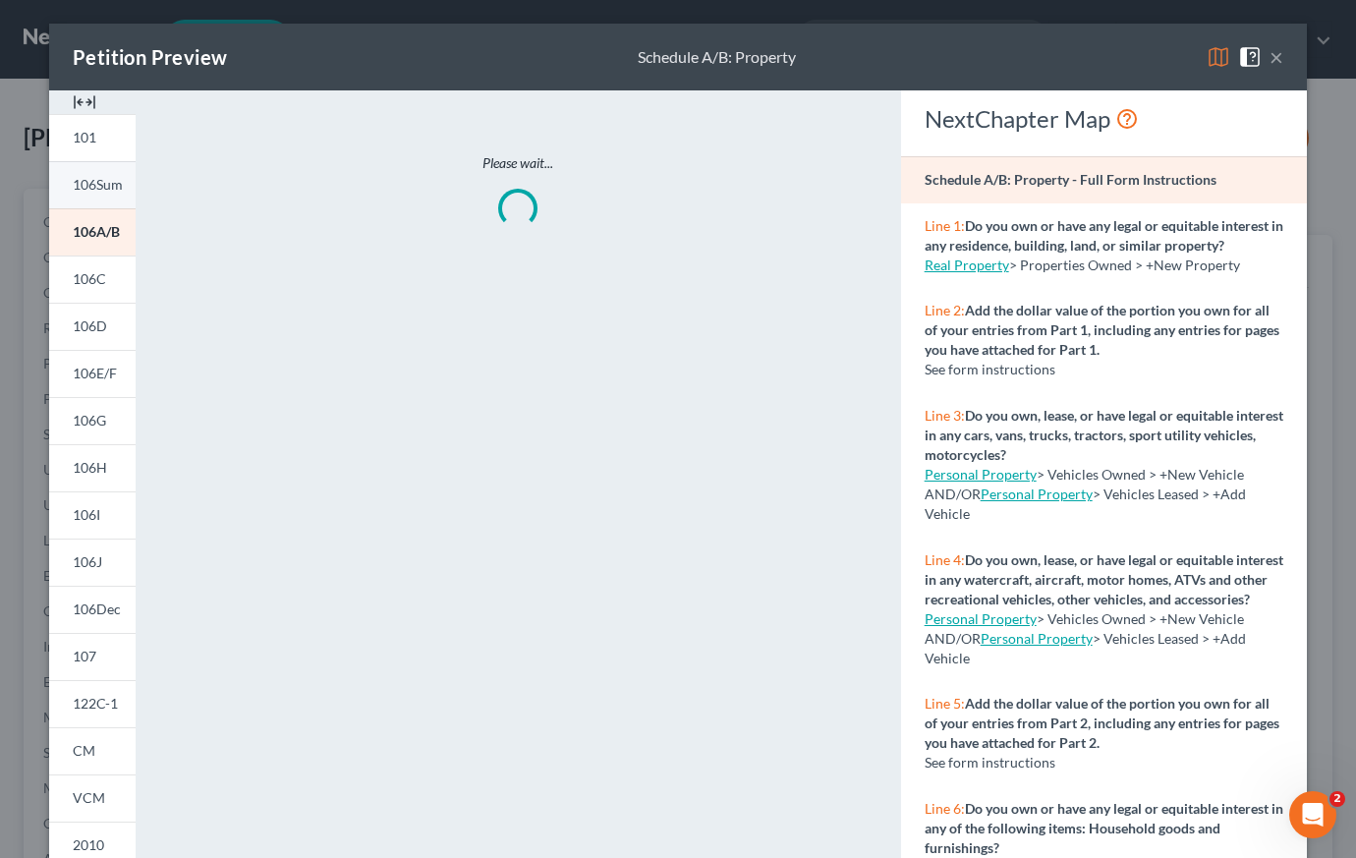
click at [94, 193] on link "106Sum" at bounding box center [92, 184] width 86 height 47
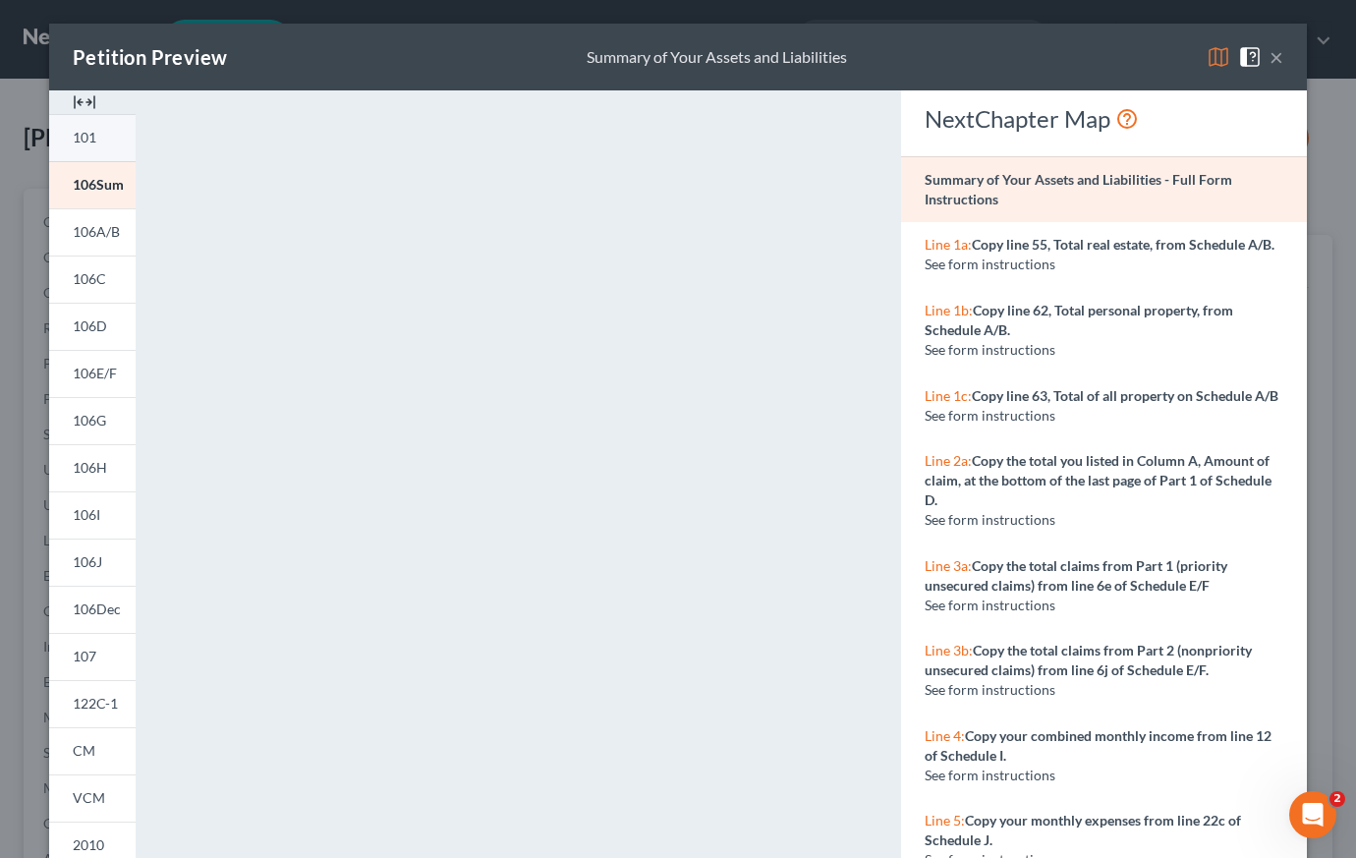
click at [100, 138] on link "101" at bounding box center [92, 137] width 86 height 47
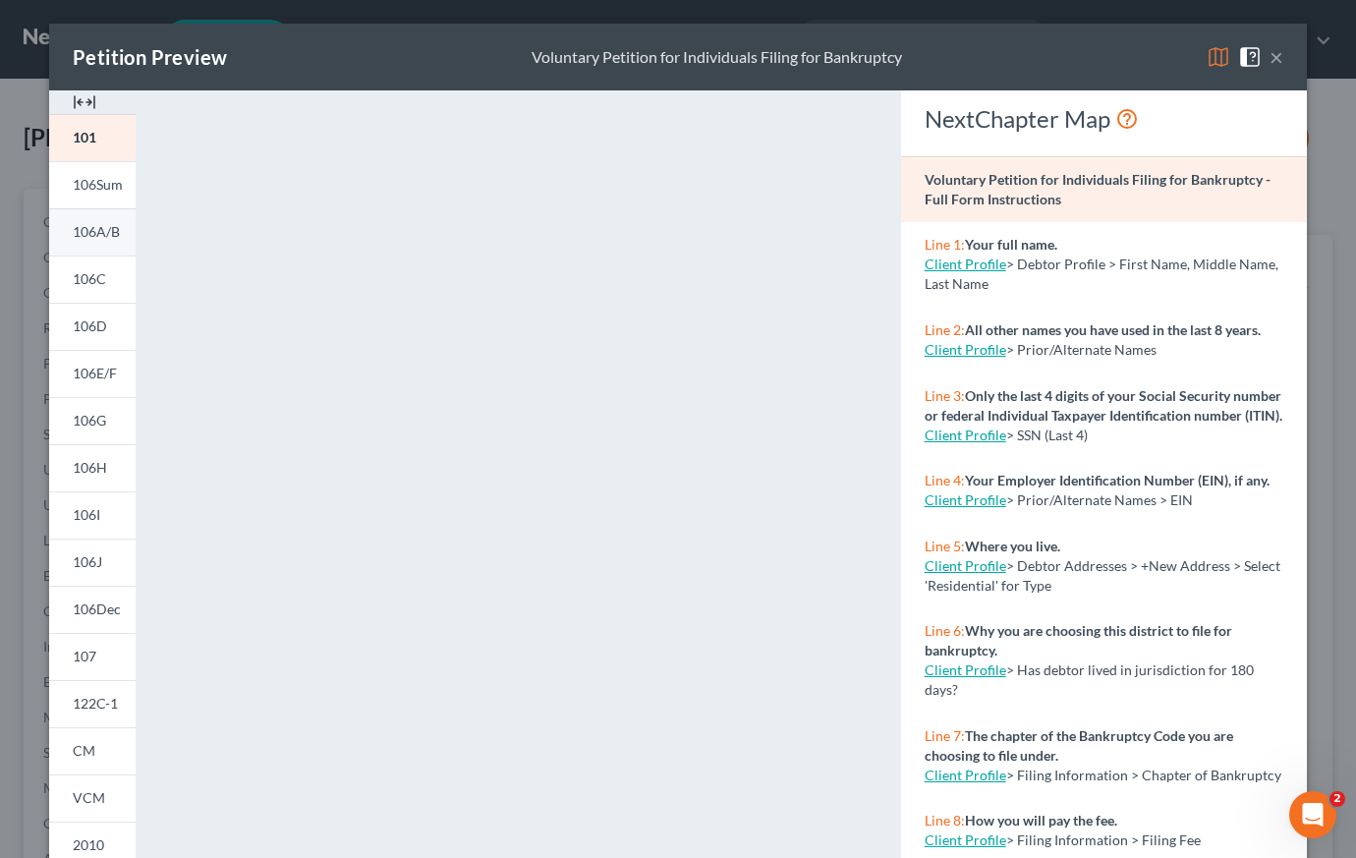
click at [92, 230] on span "106A/B" at bounding box center [96, 231] width 47 height 17
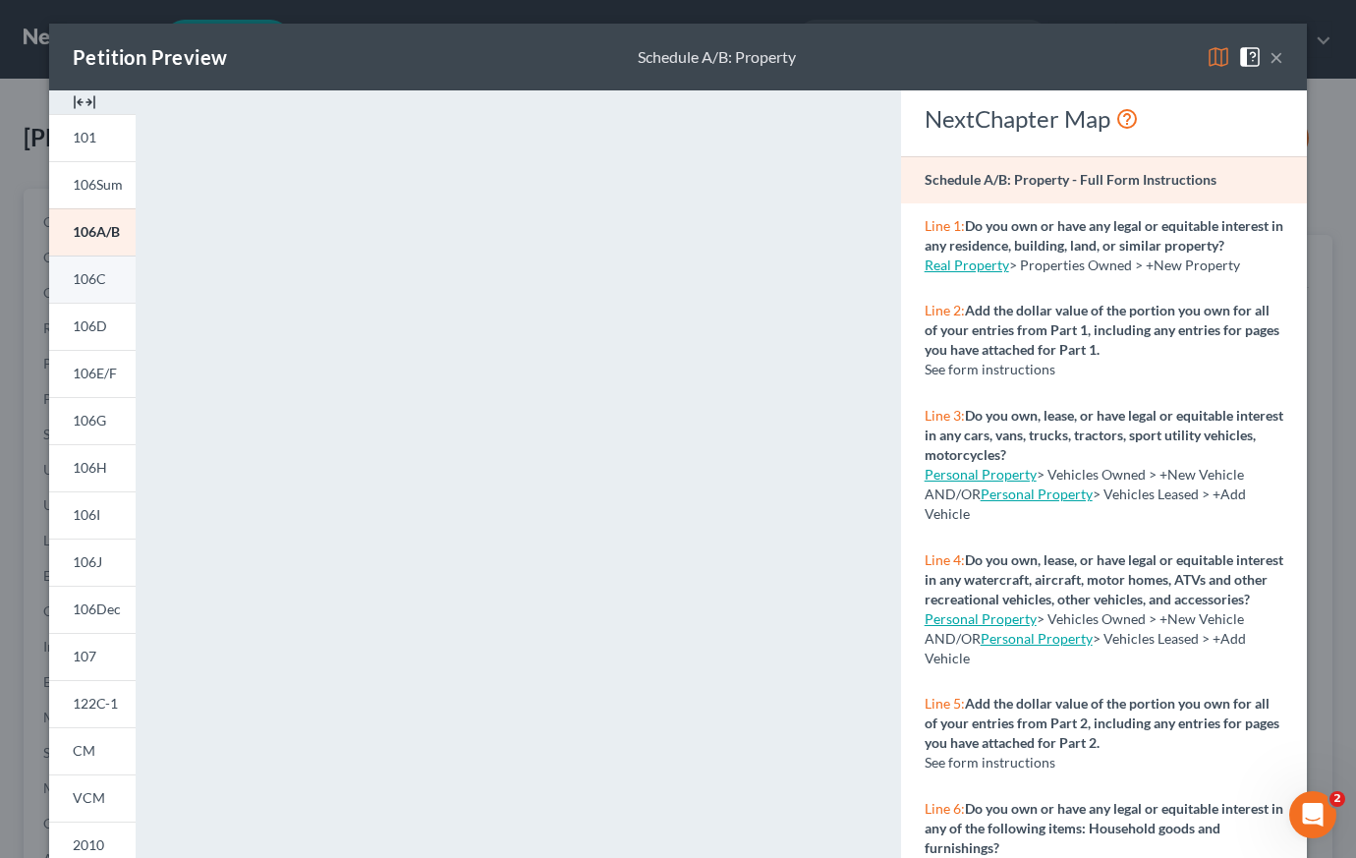
click at [89, 278] on span "106C" at bounding box center [89, 278] width 33 height 17
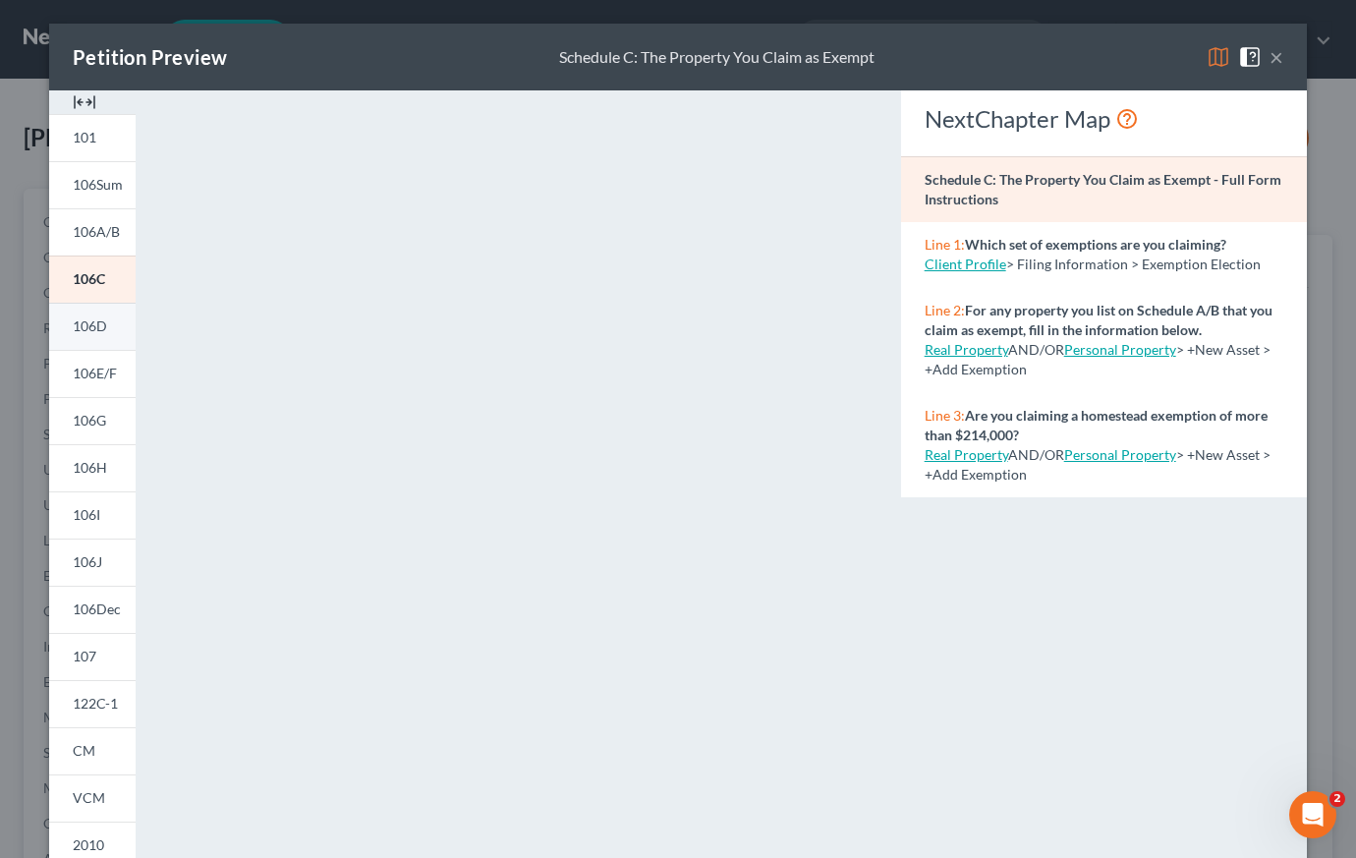
click at [87, 328] on span "106D" at bounding box center [90, 325] width 34 height 17
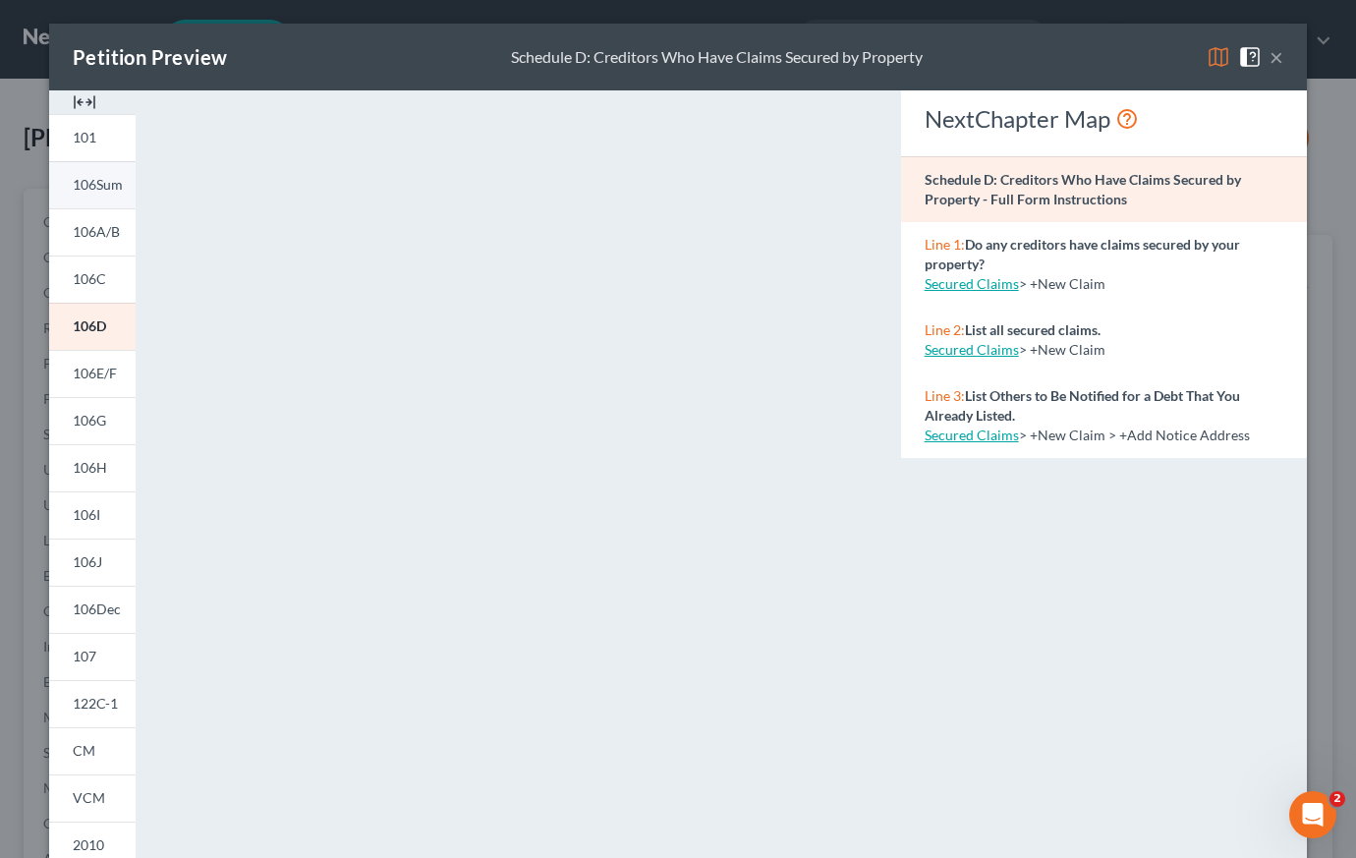
click at [88, 181] on span "106Sum" at bounding box center [98, 184] width 50 height 17
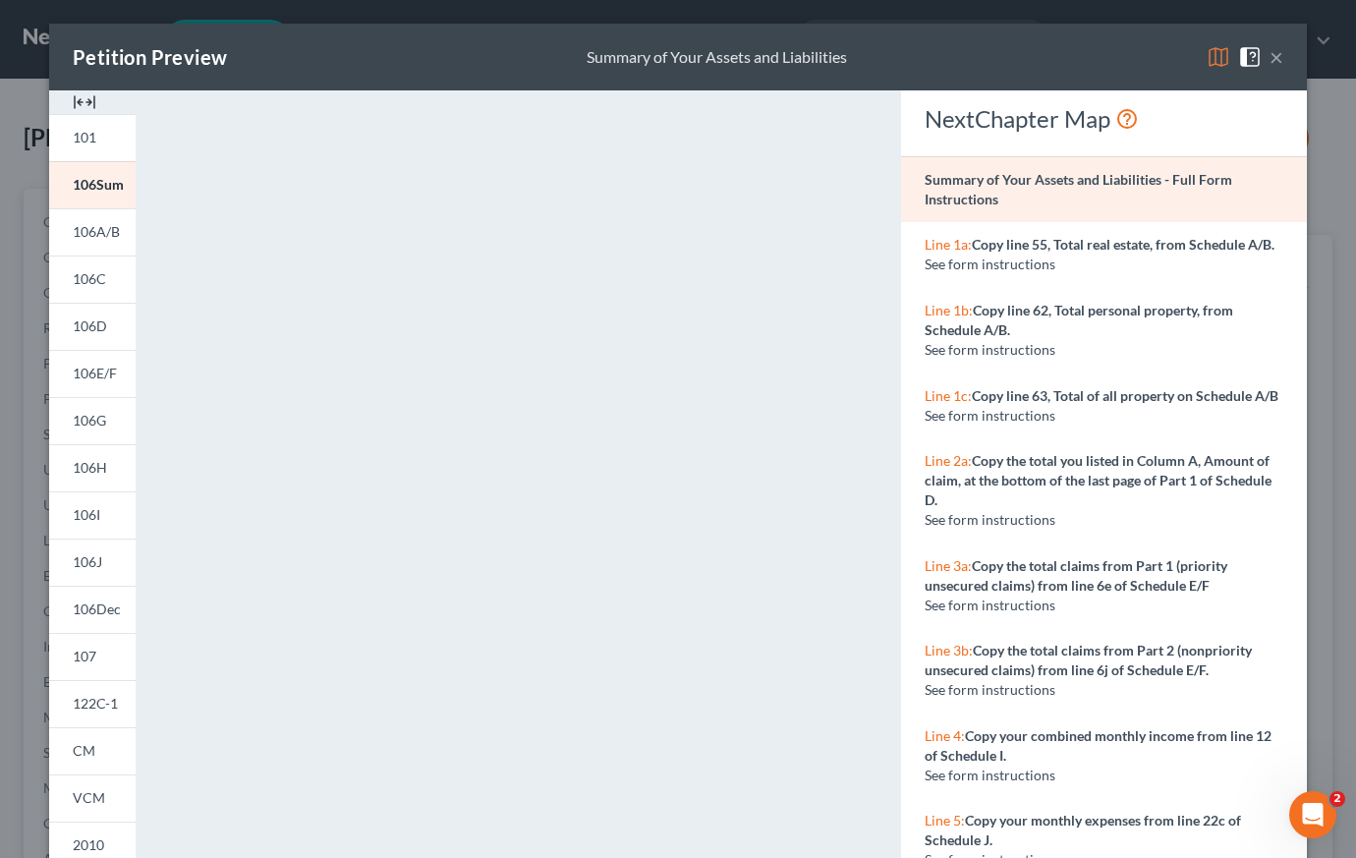
click at [1269, 56] on button "×" at bounding box center [1276, 57] width 14 height 24
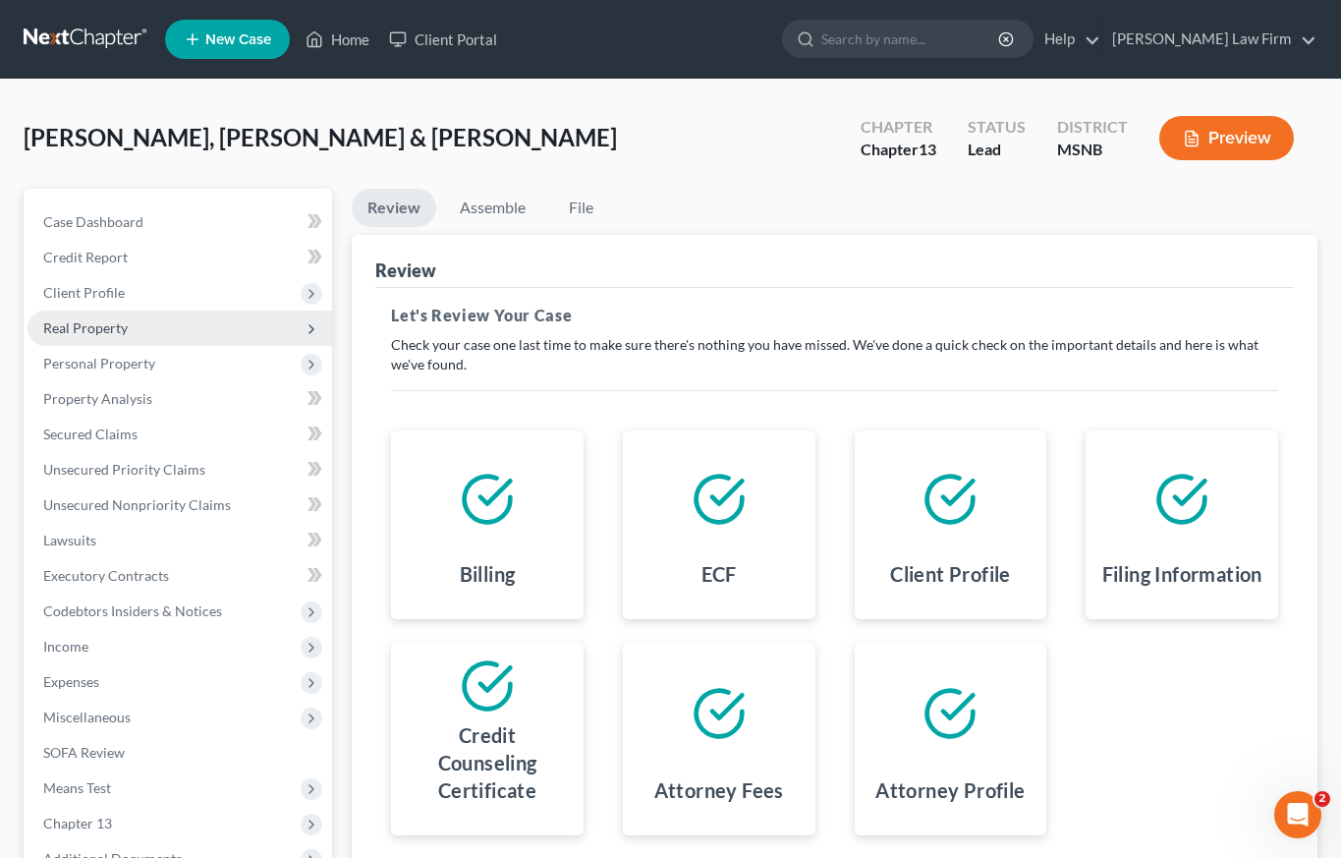
click at [123, 327] on span "Real Property" at bounding box center [85, 327] width 85 height 17
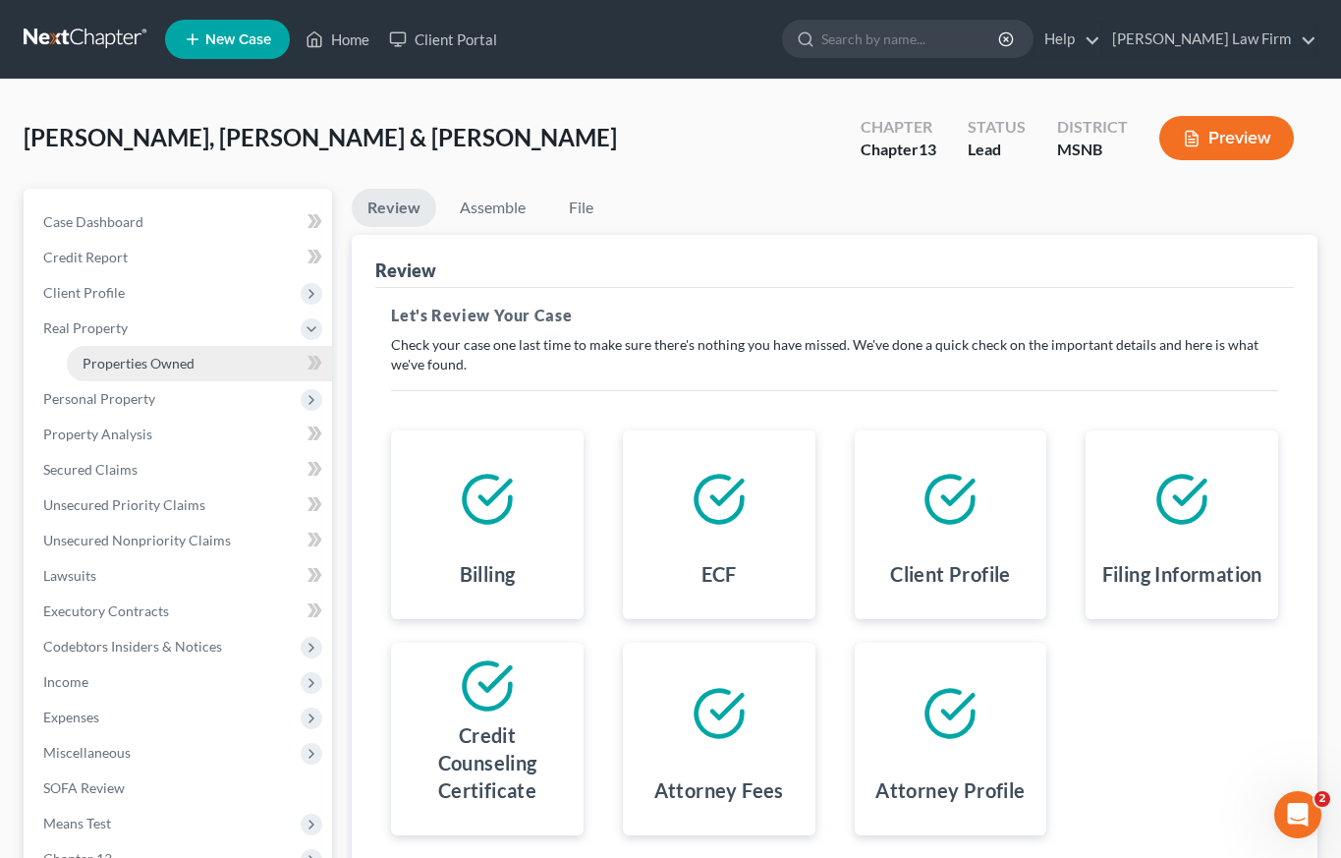
click at [137, 367] on span "Properties Owned" at bounding box center [139, 363] width 112 height 17
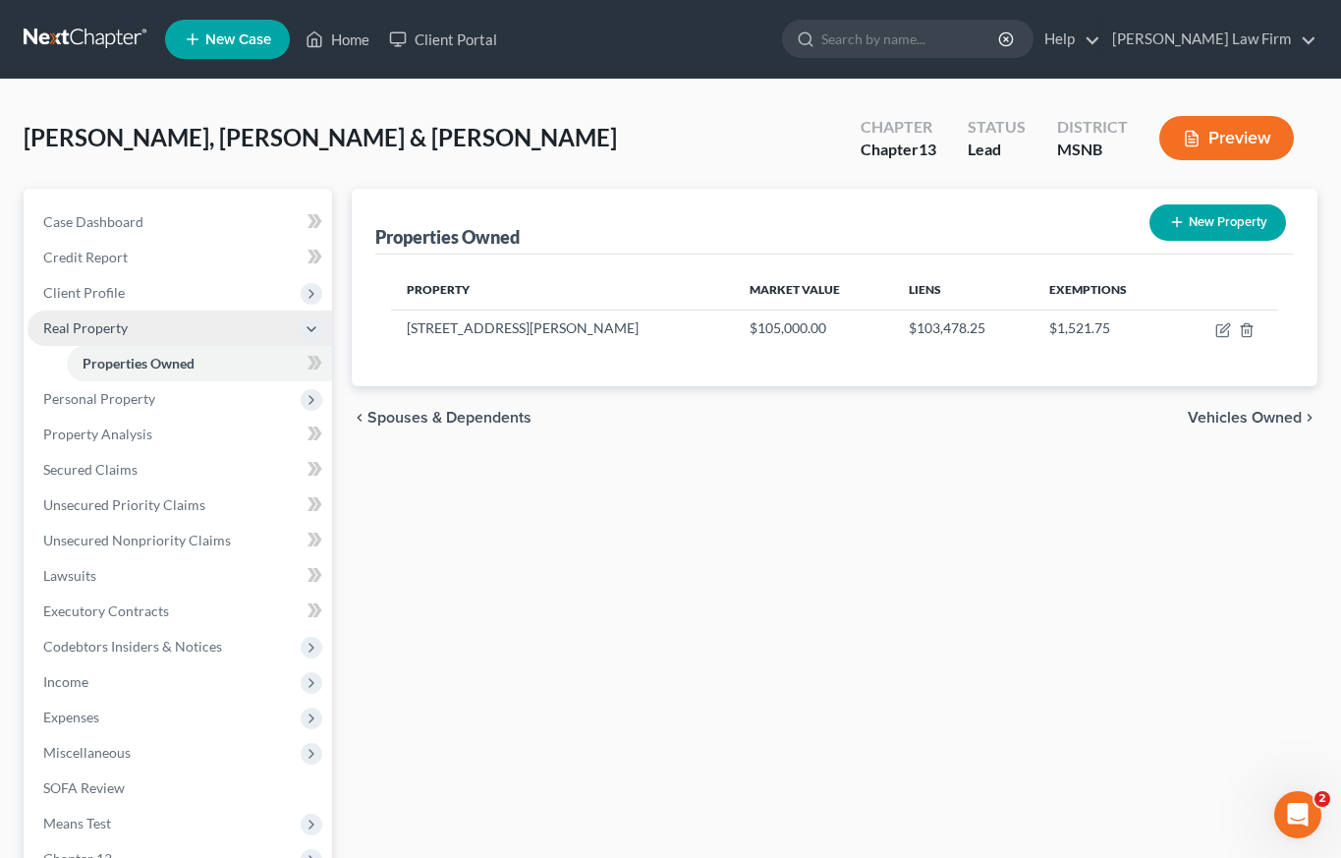
click at [105, 325] on span "Real Property" at bounding box center [85, 327] width 85 height 17
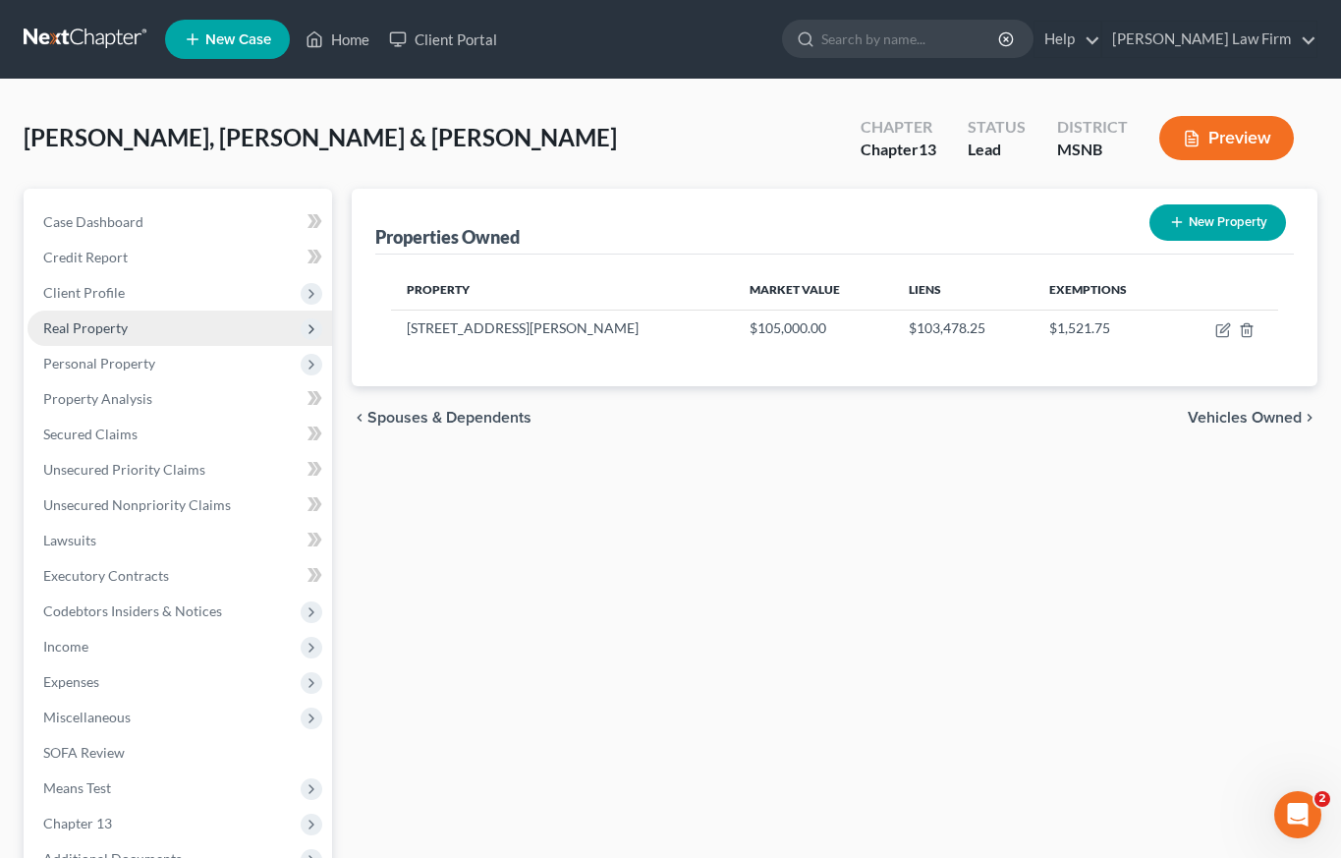
click at [105, 325] on span "Real Property" at bounding box center [85, 327] width 85 height 17
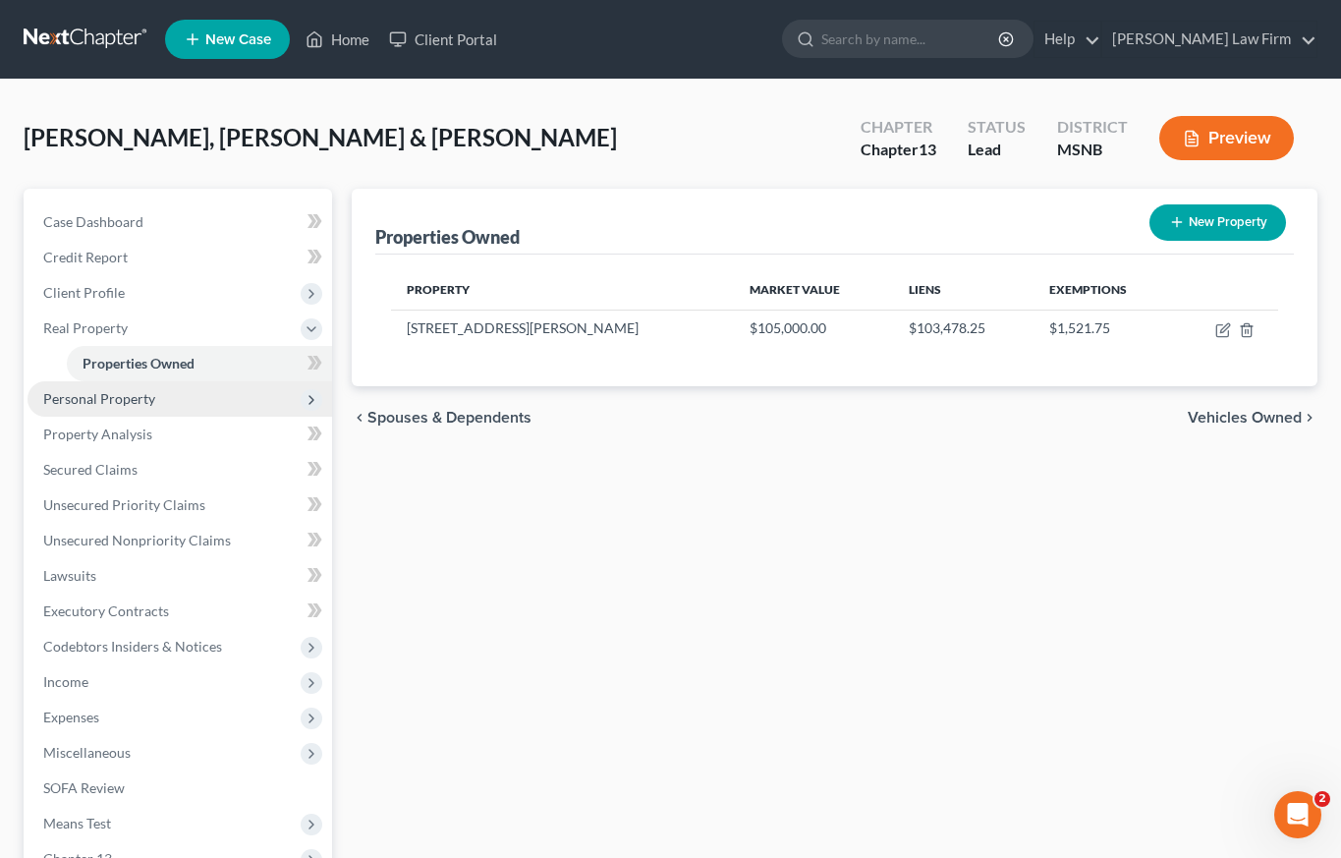
click at [92, 409] on span "Personal Property" at bounding box center [180, 398] width 305 height 35
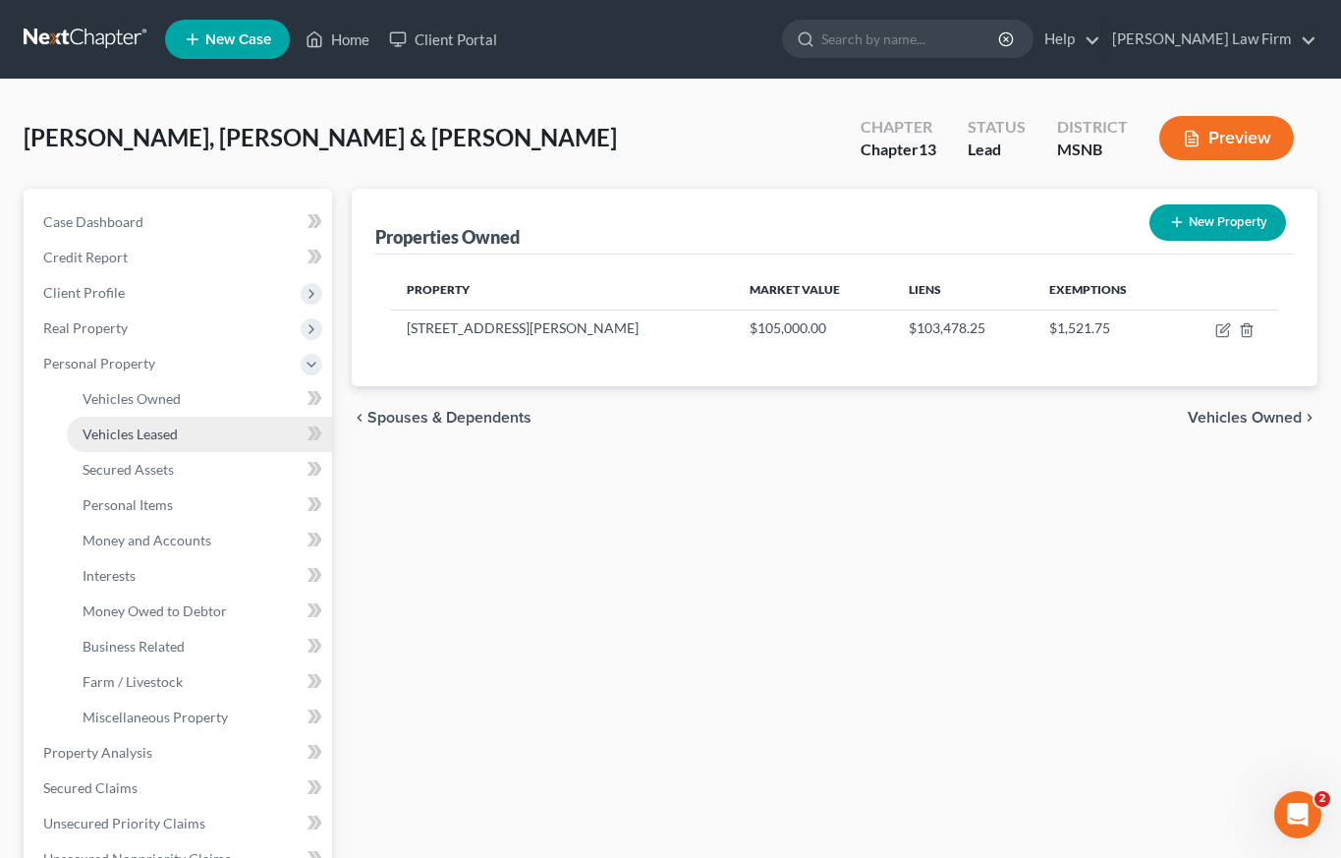
click at [110, 428] on span "Vehicles Leased" at bounding box center [130, 433] width 95 height 17
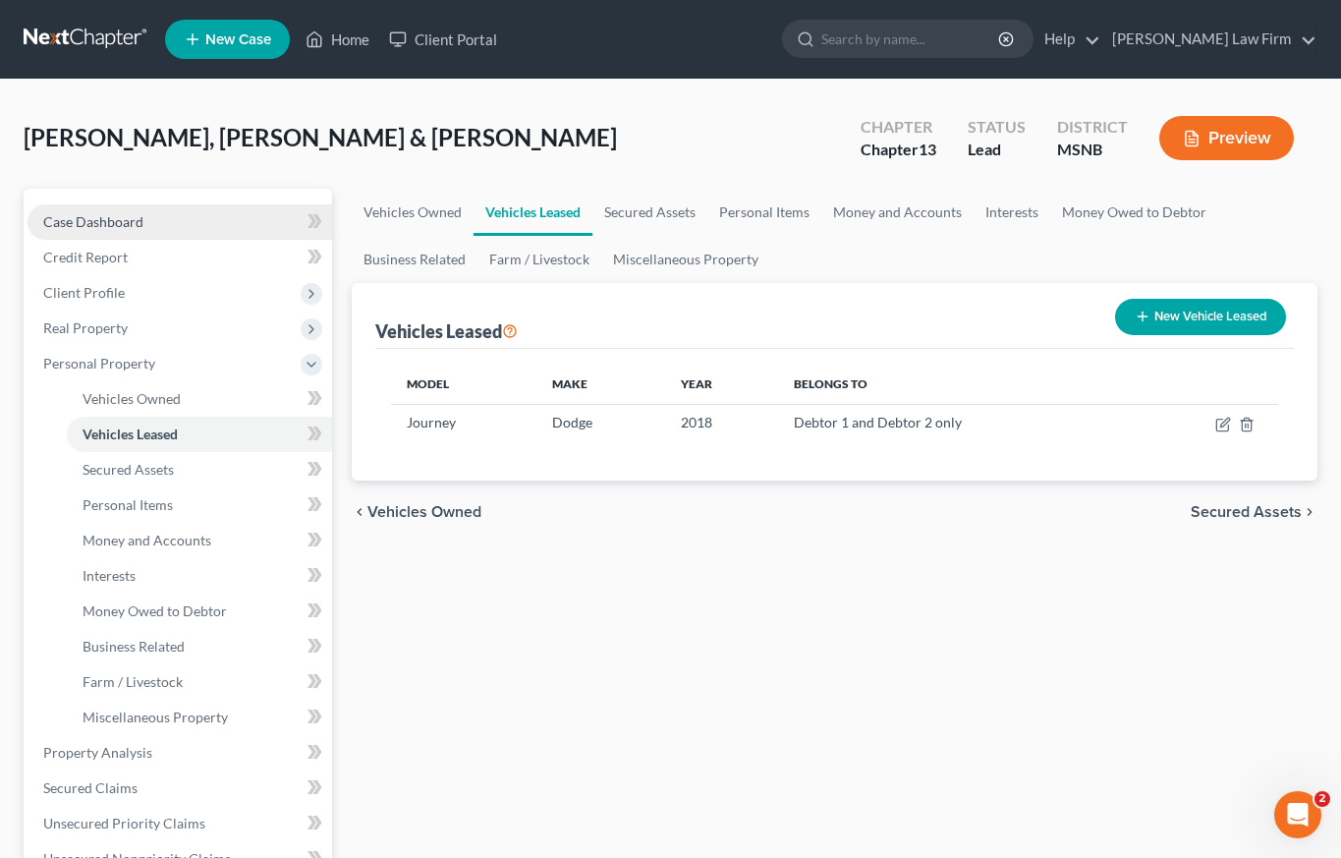
click at [91, 220] on span "Case Dashboard" at bounding box center [93, 221] width 100 height 17
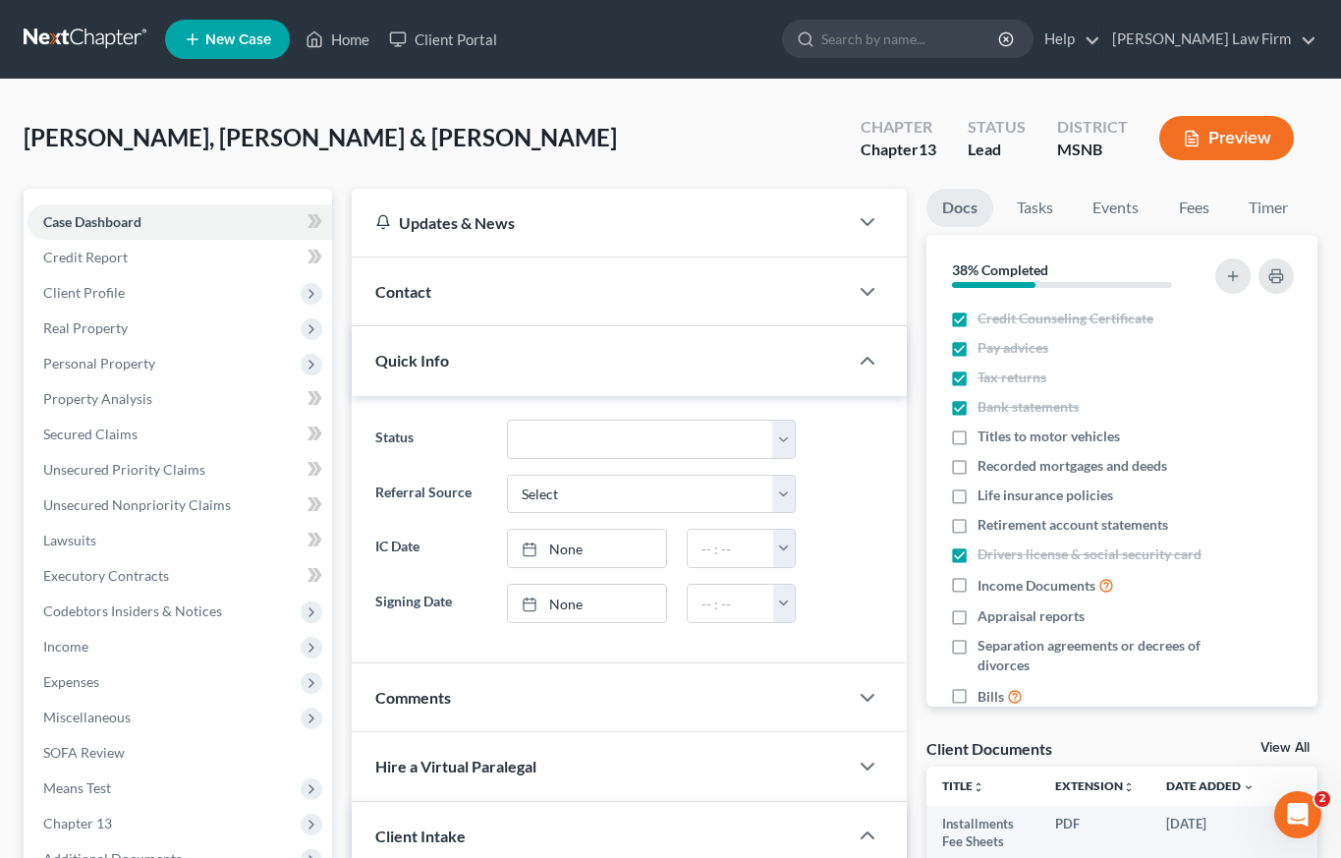
click at [646, 217] on div "Updates & News" at bounding box center [599, 222] width 449 height 21
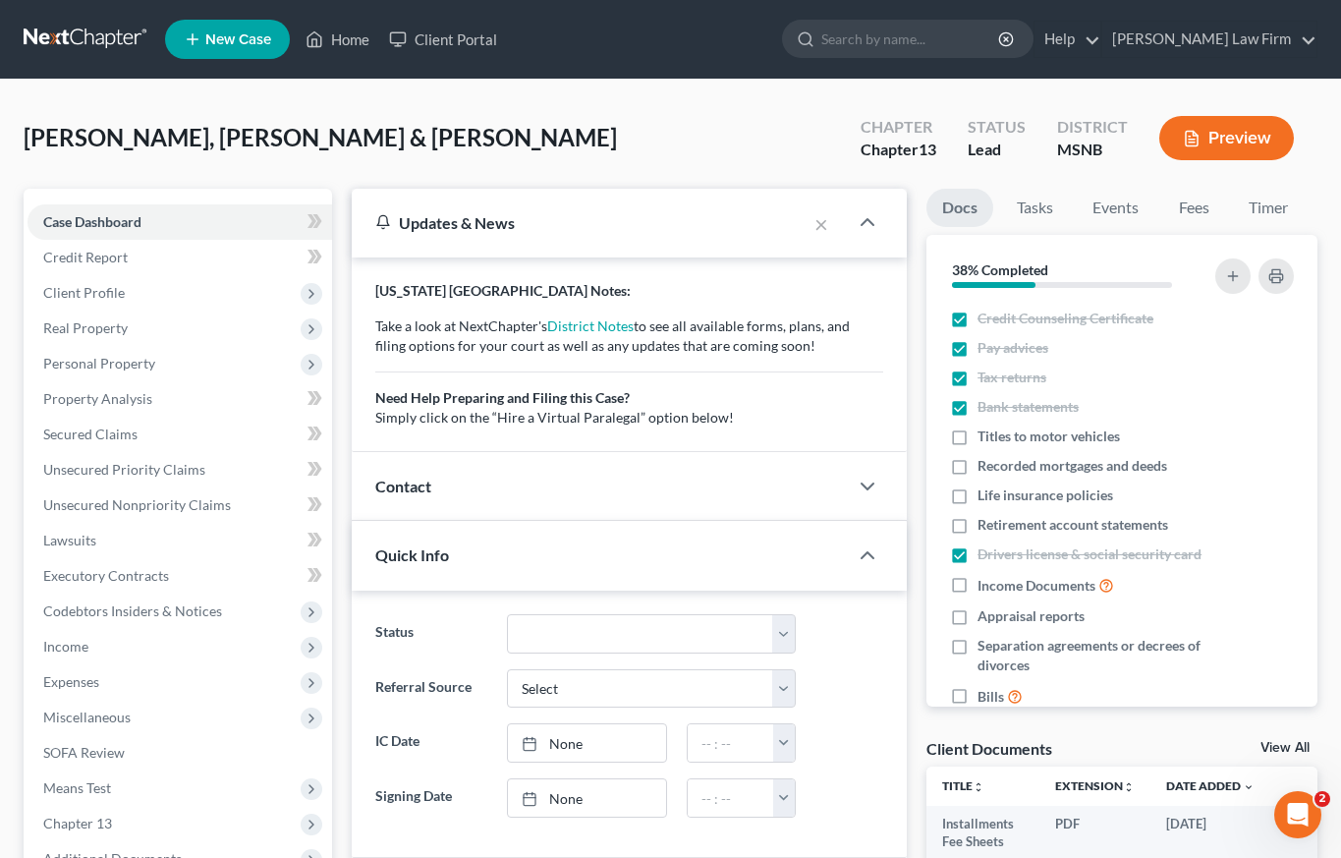
click at [770, 218] on div "Updates & News" at bounding box center [579, 222] width 408 height 21
click at [627, 148] on div "[PERSON_NAME], [PERSON_NAME] & [PERSON_NAME] Upgraded Chapter Chapter 13 Status…" at bounding box center [671, 145] width 1294 height 85
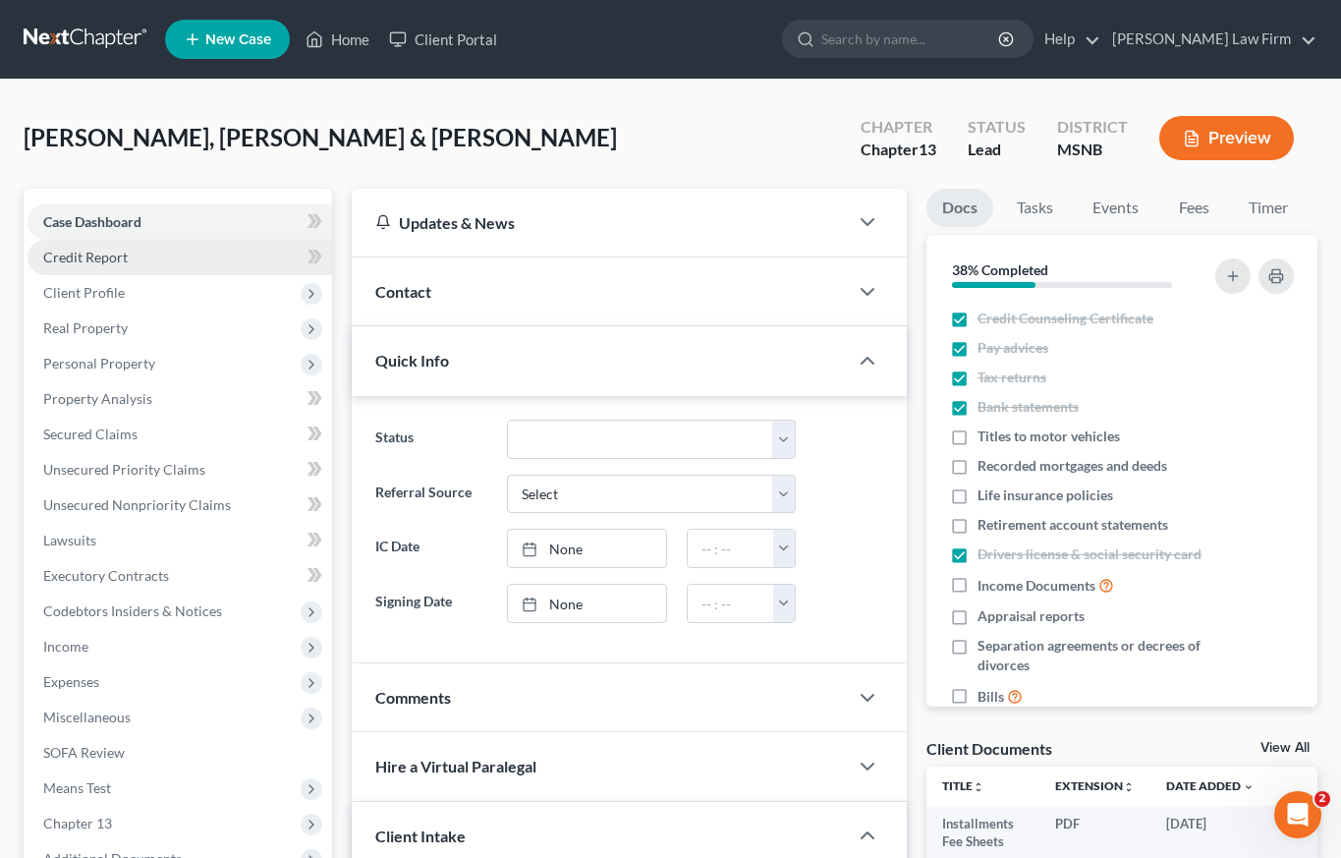
click at [138, 253] on link "Credit Report" at bounding box center [180, 257] width 305 height 35
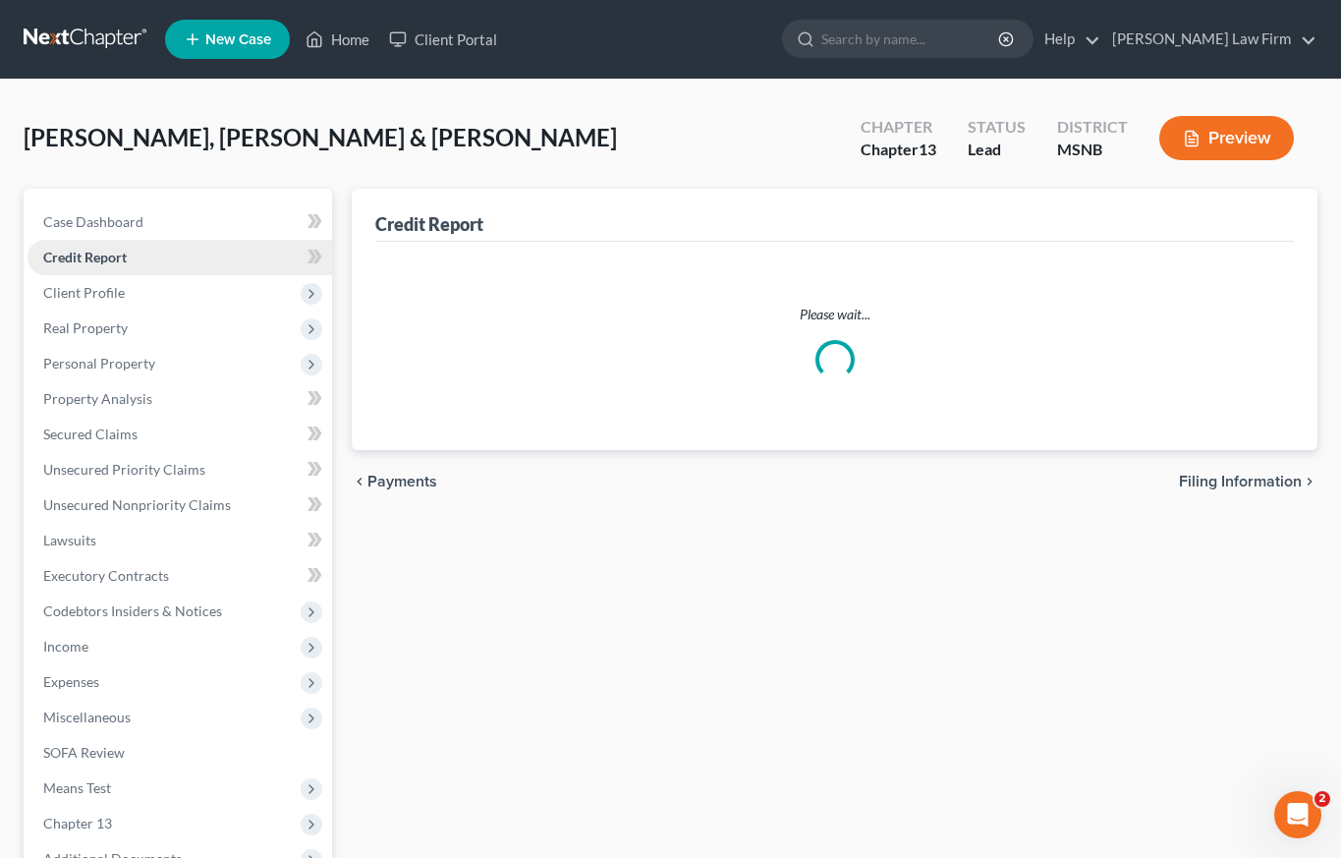
click at [86, 257] on span "Credit Report" at bounding box center [85, 257] width 84 height 17
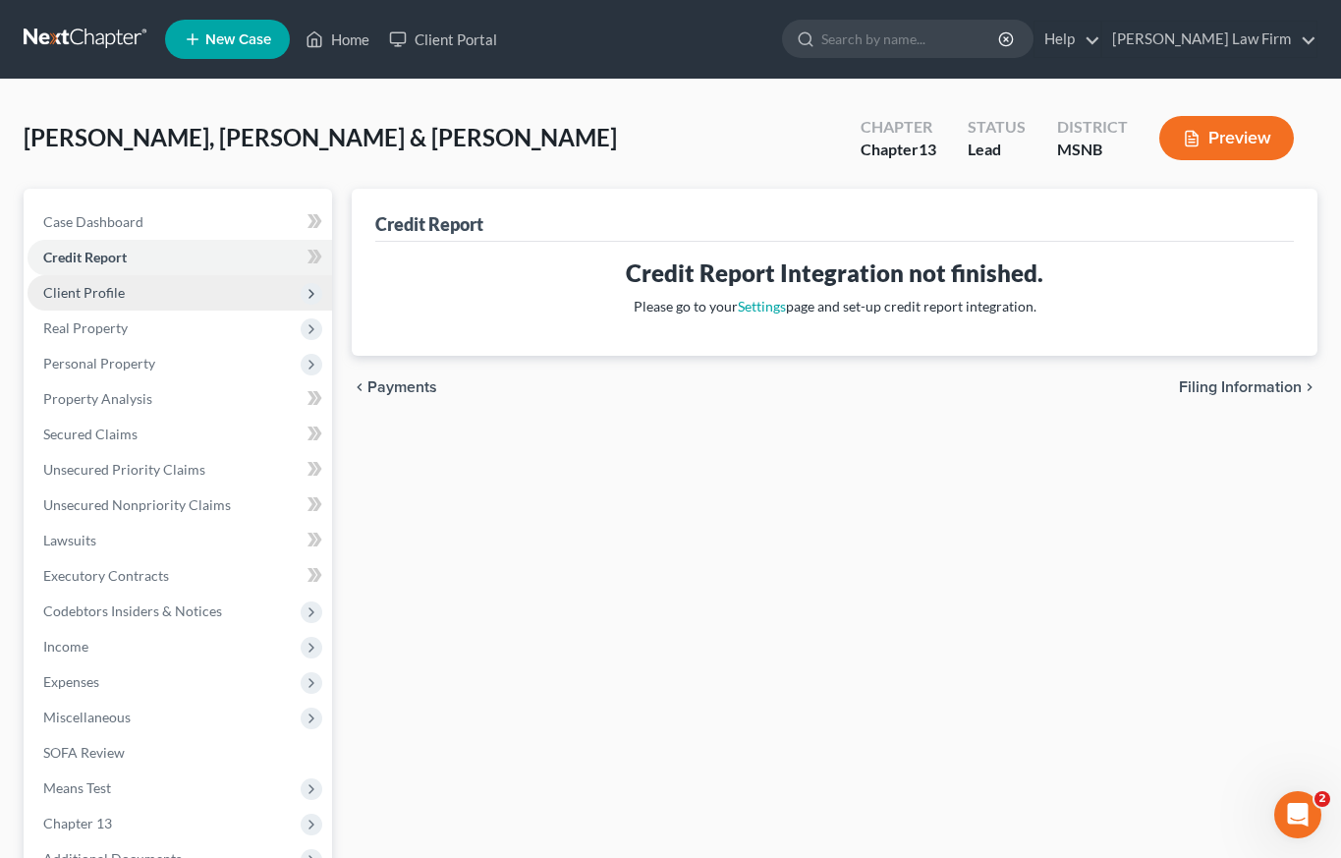
click at [85, 292] on span "Client Profile" at bounding box center [84, 292] width 82 height 17
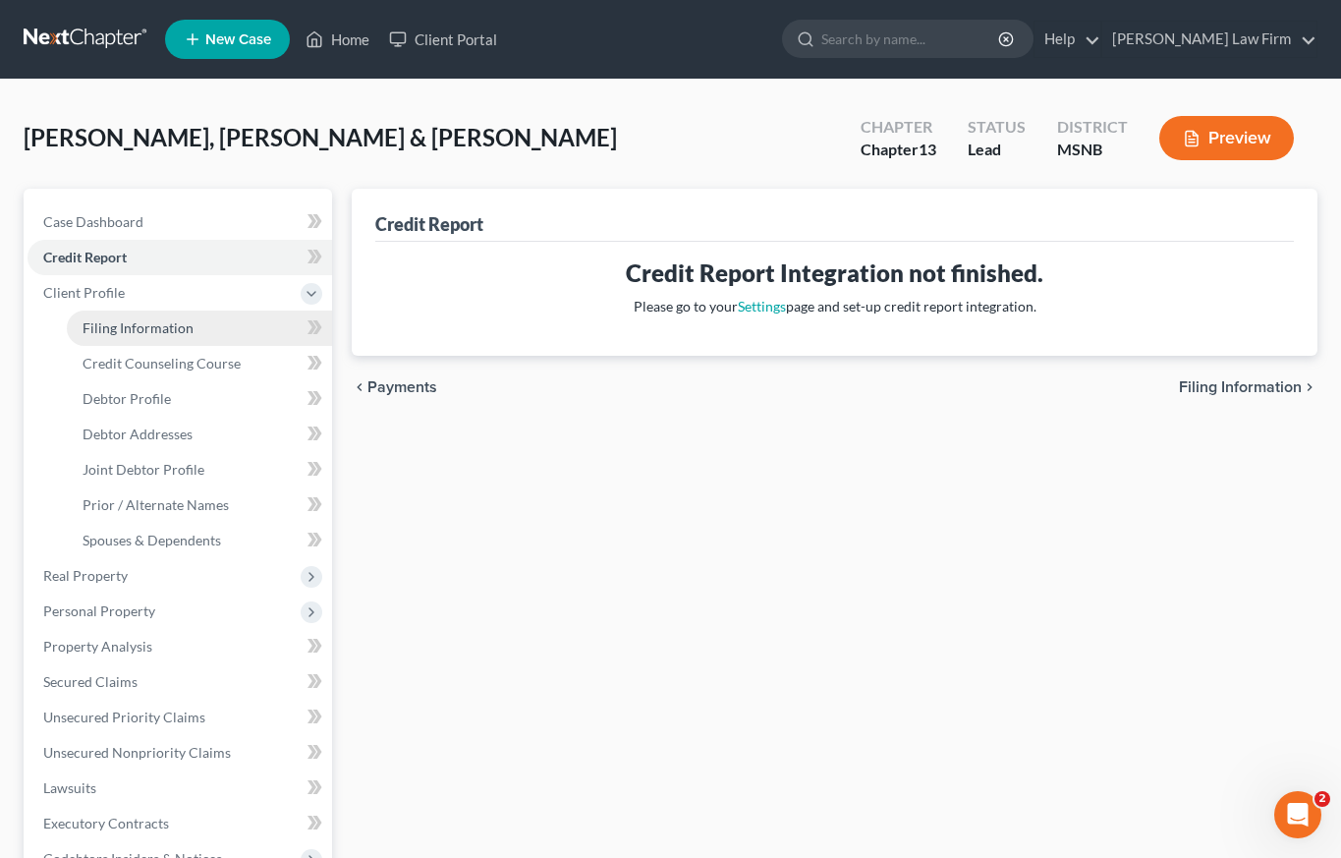
click at [106, 334] on span "Filing Information" at bounding box center [138, 327] width 111 height 17
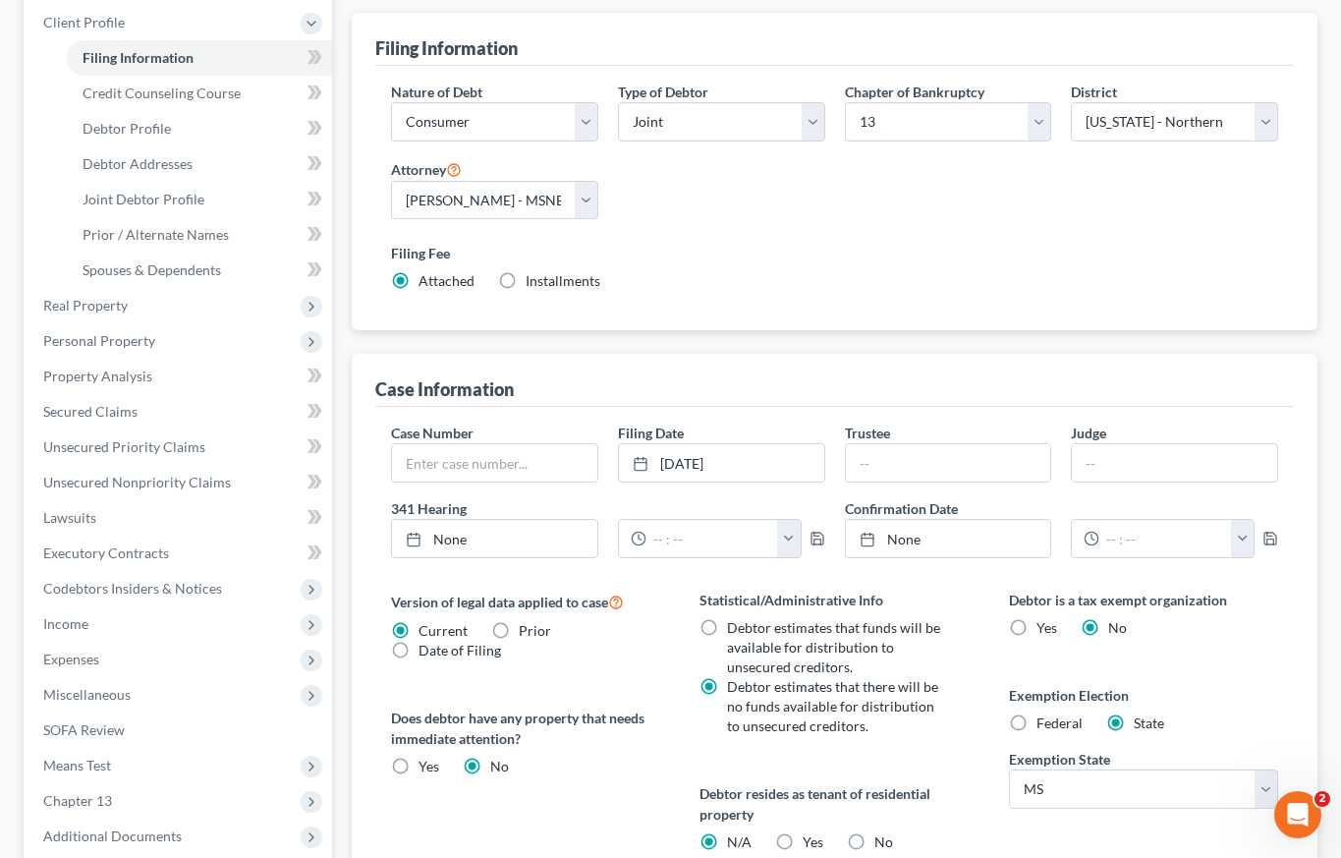
scroll to position [284, 0]
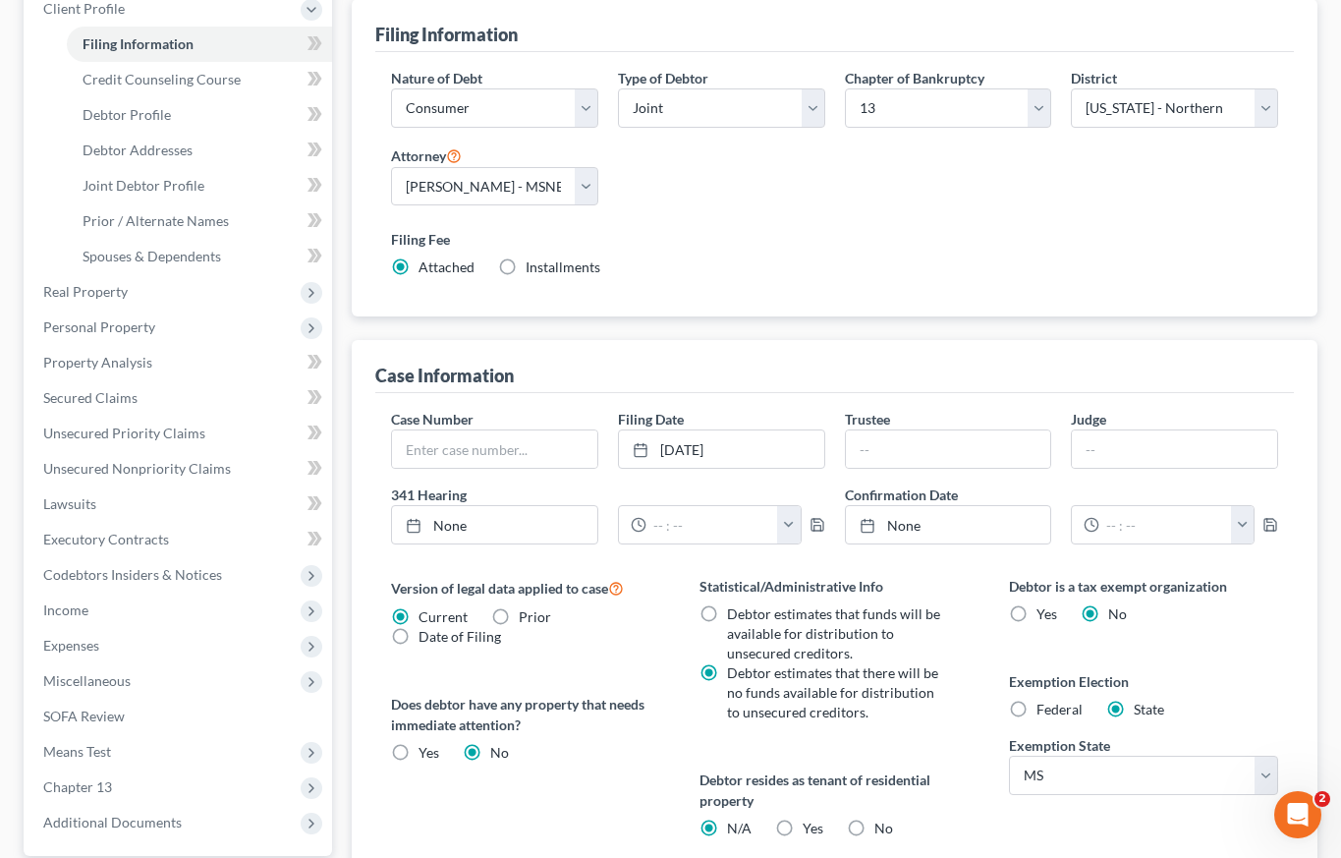
drag, startPoint x: 408, startPoint y: 631, endPoint x: 406, endPoint y: 641, distance: 10.0
click at [419, 631] on label "Date of Filing" at bounding box center [460, 637] width 83 height 20
click at [426, 631] on input "Date of Filing" at bounding box center [432, 633] width 13 height 13
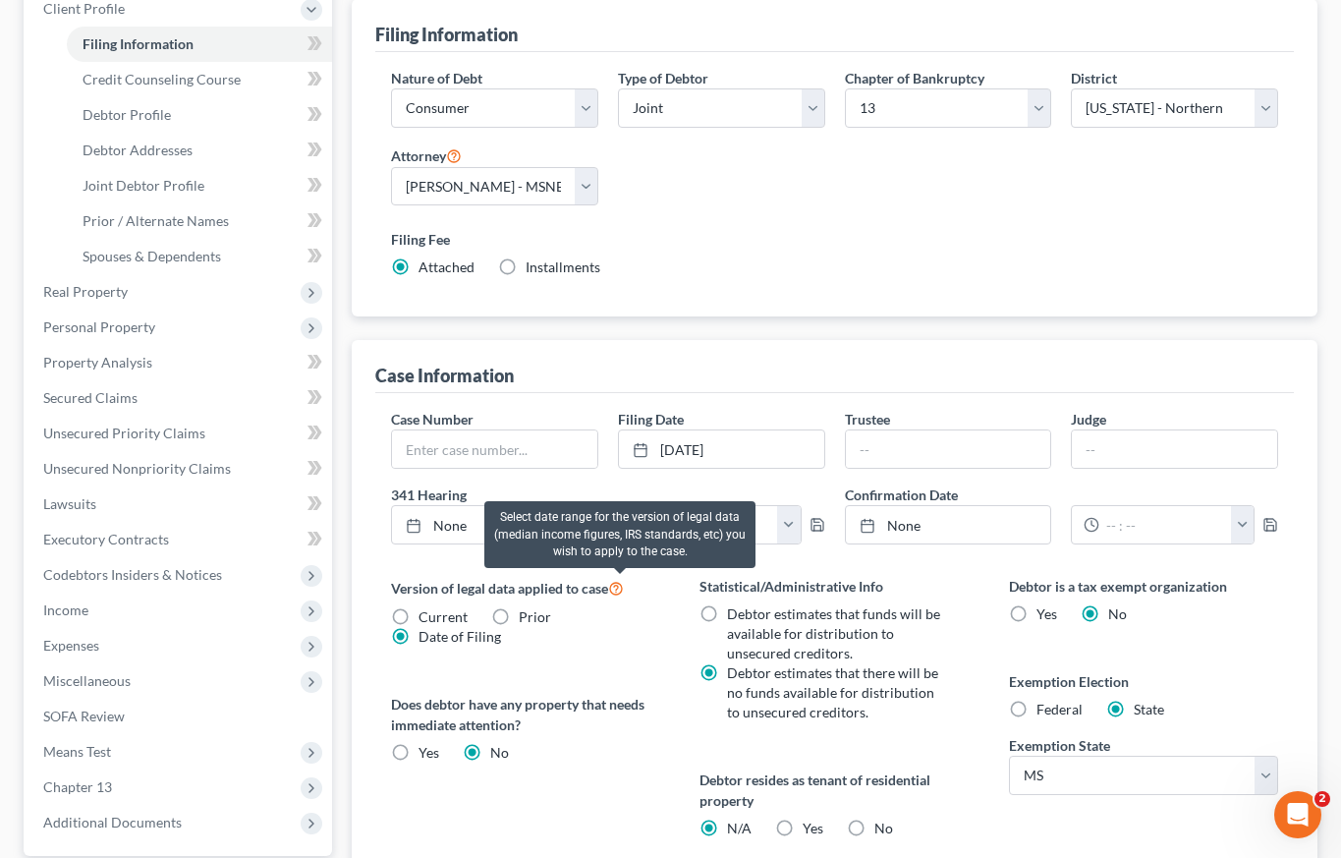
click at [622, 586] on icon at bounding box center [616, 587] width 16 height 19
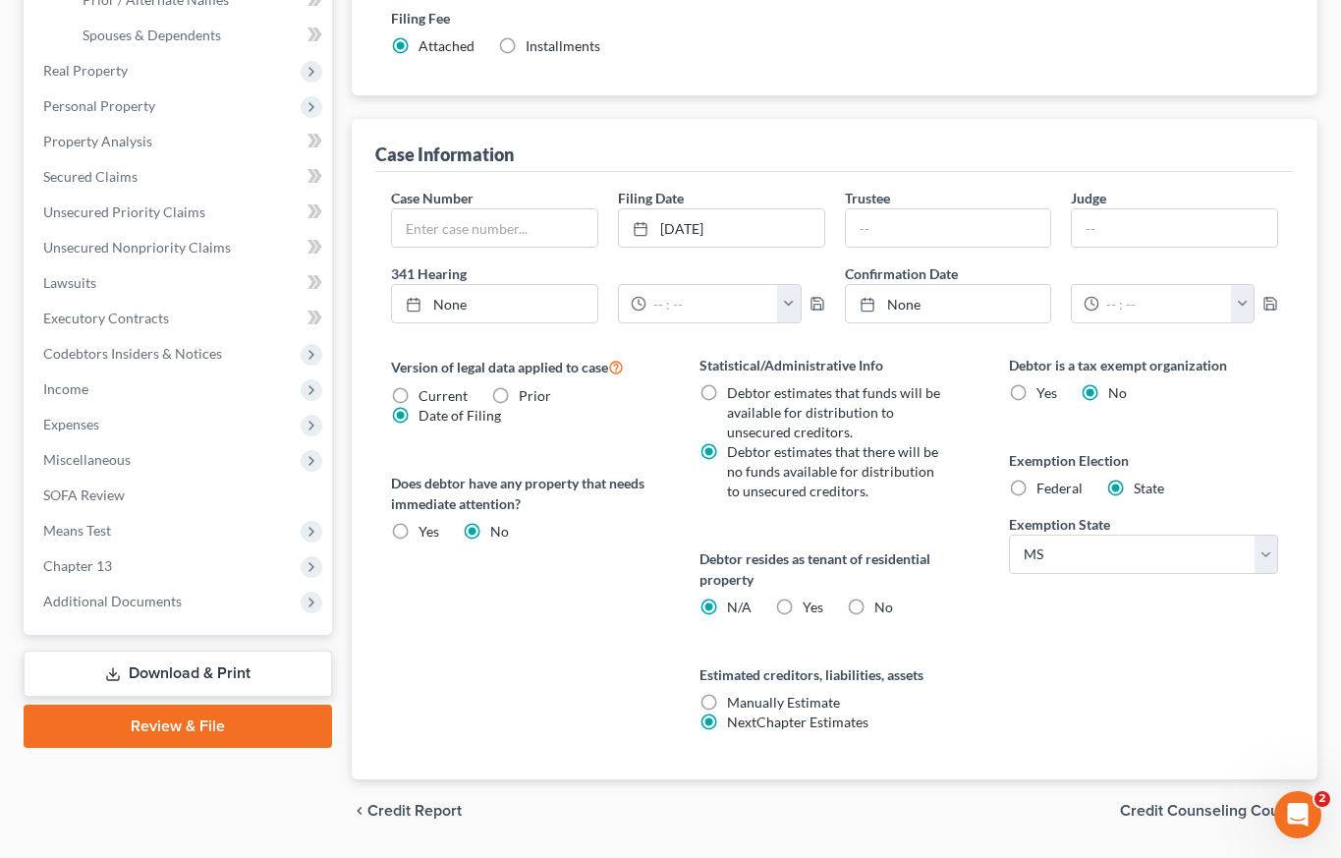
scroll to position [564, 0]
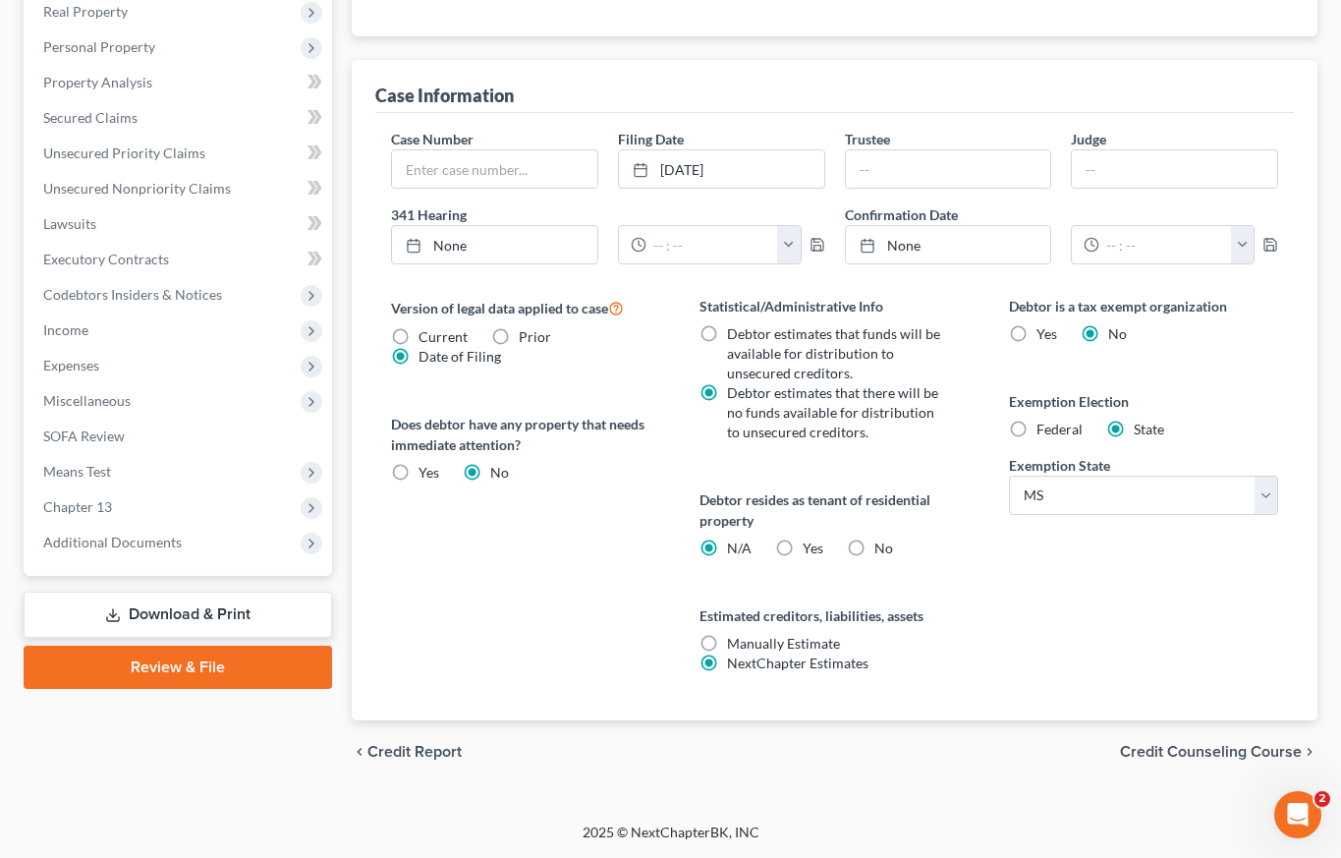
click at [1149, 748] on span "Credit Counseling Course" at bounding box center [1211, 752] width 182 height 16
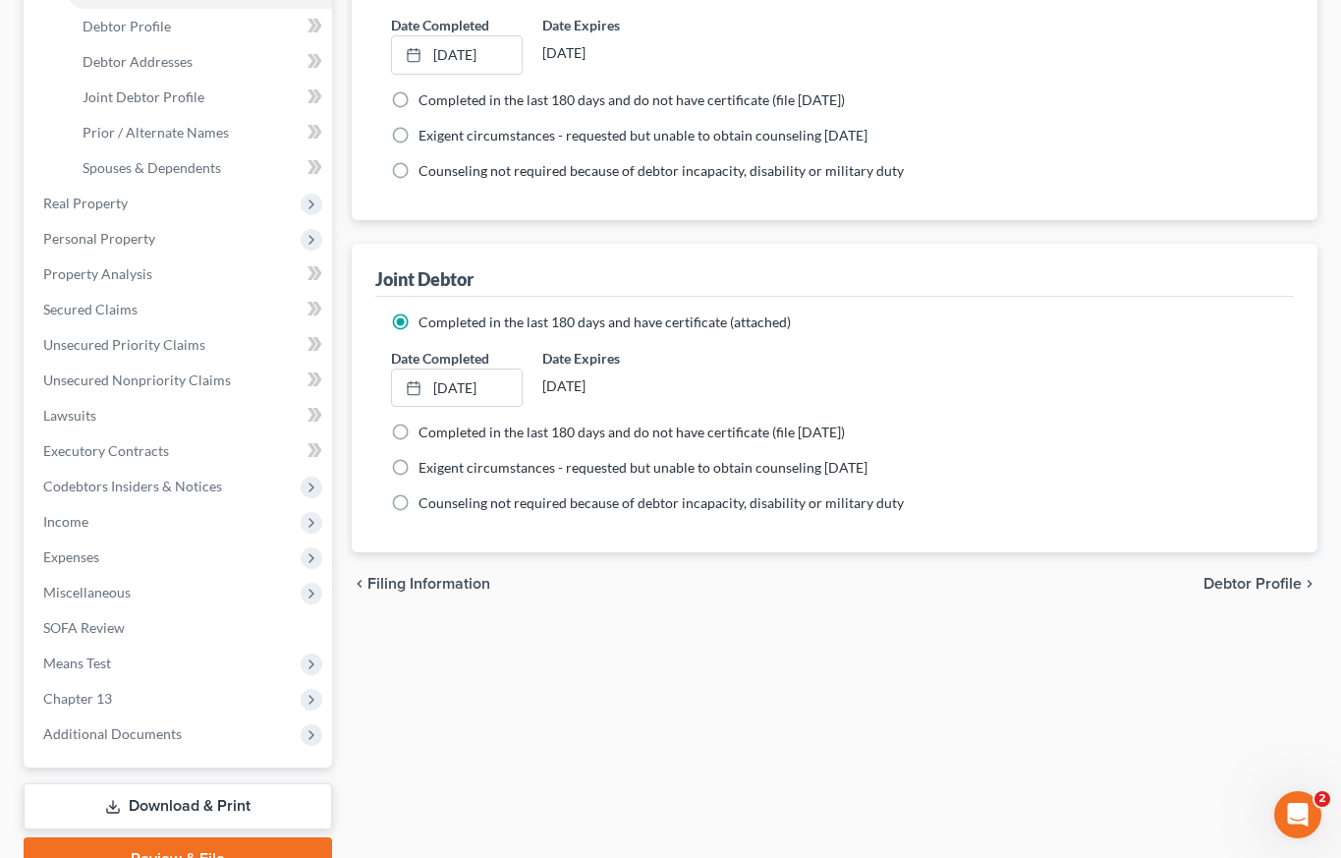
scroll to position [331, 0]
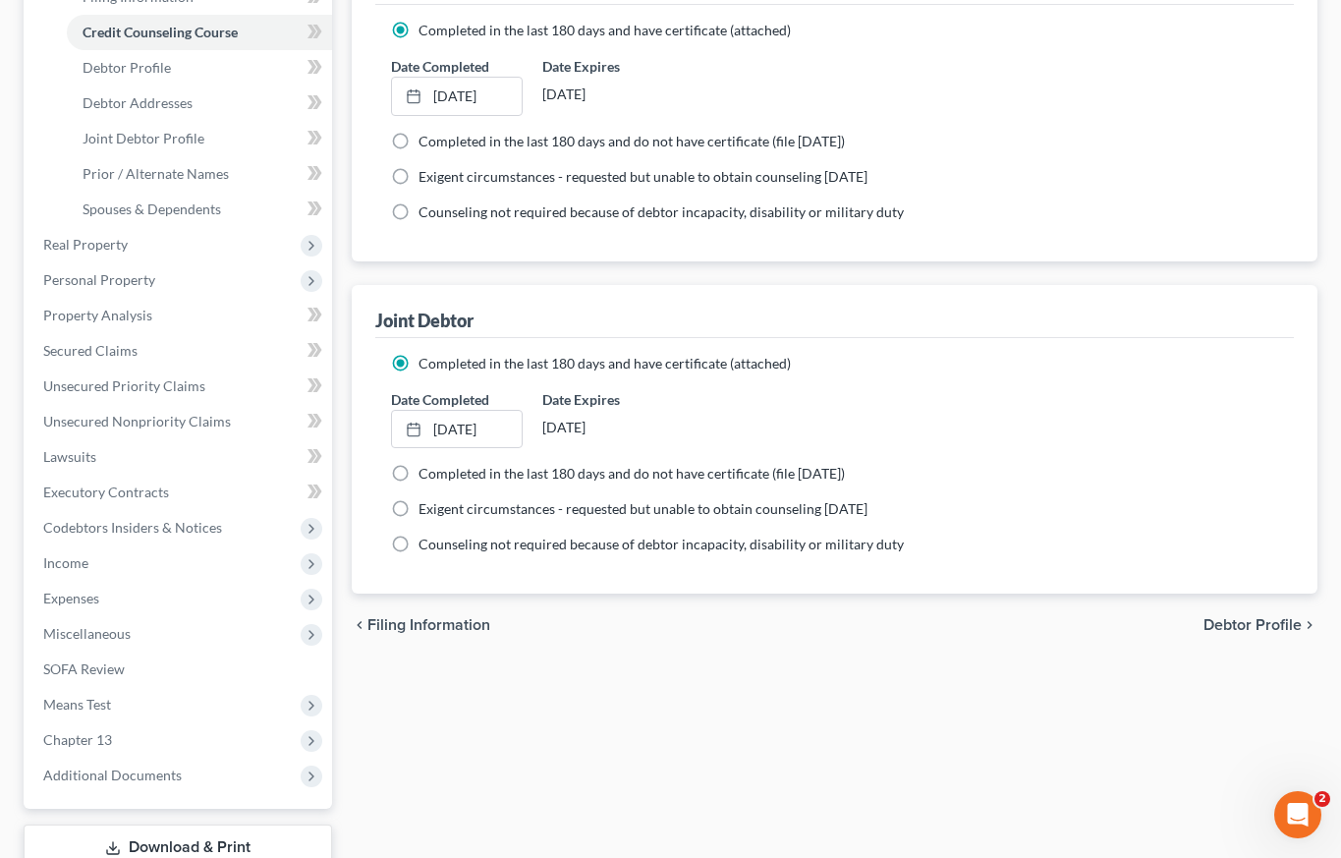
click at [1247, 621] on span "Debtor Profile" at bounding box center [1253, 625] width 98 height 16
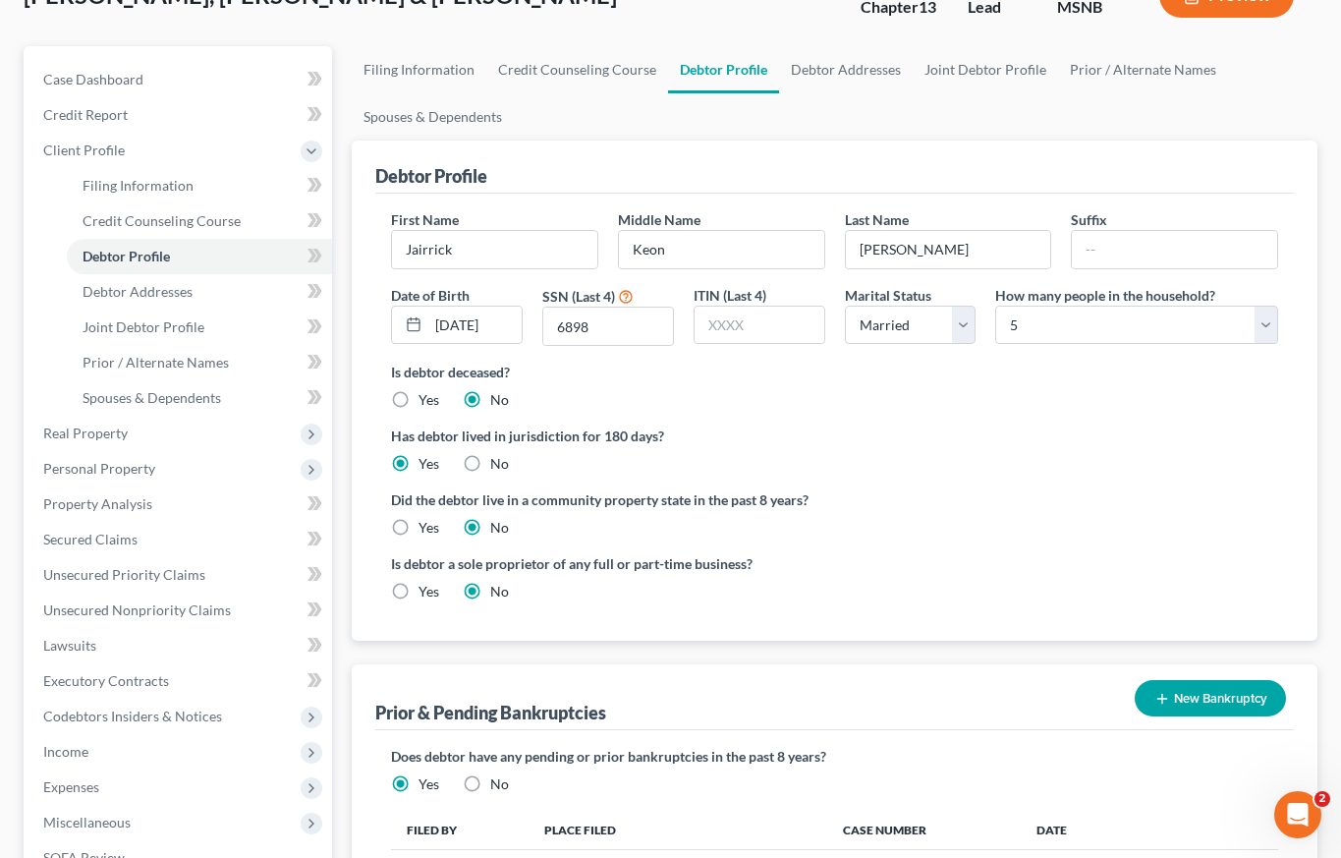
scroll to position [470, 0]
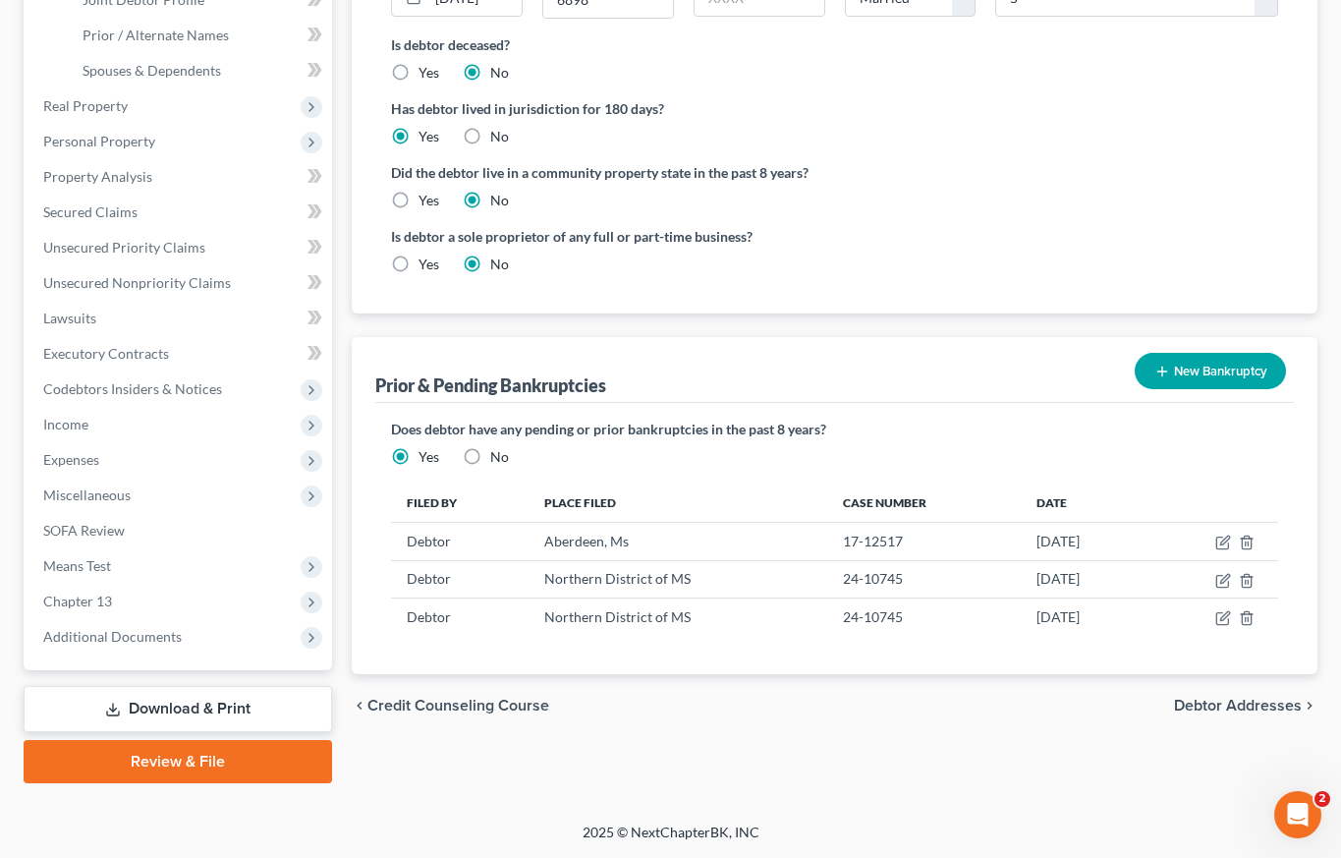
click at [1198, 704] on span "Debtor Addresses" at bounding box center [1238, 706] width 128 height 16
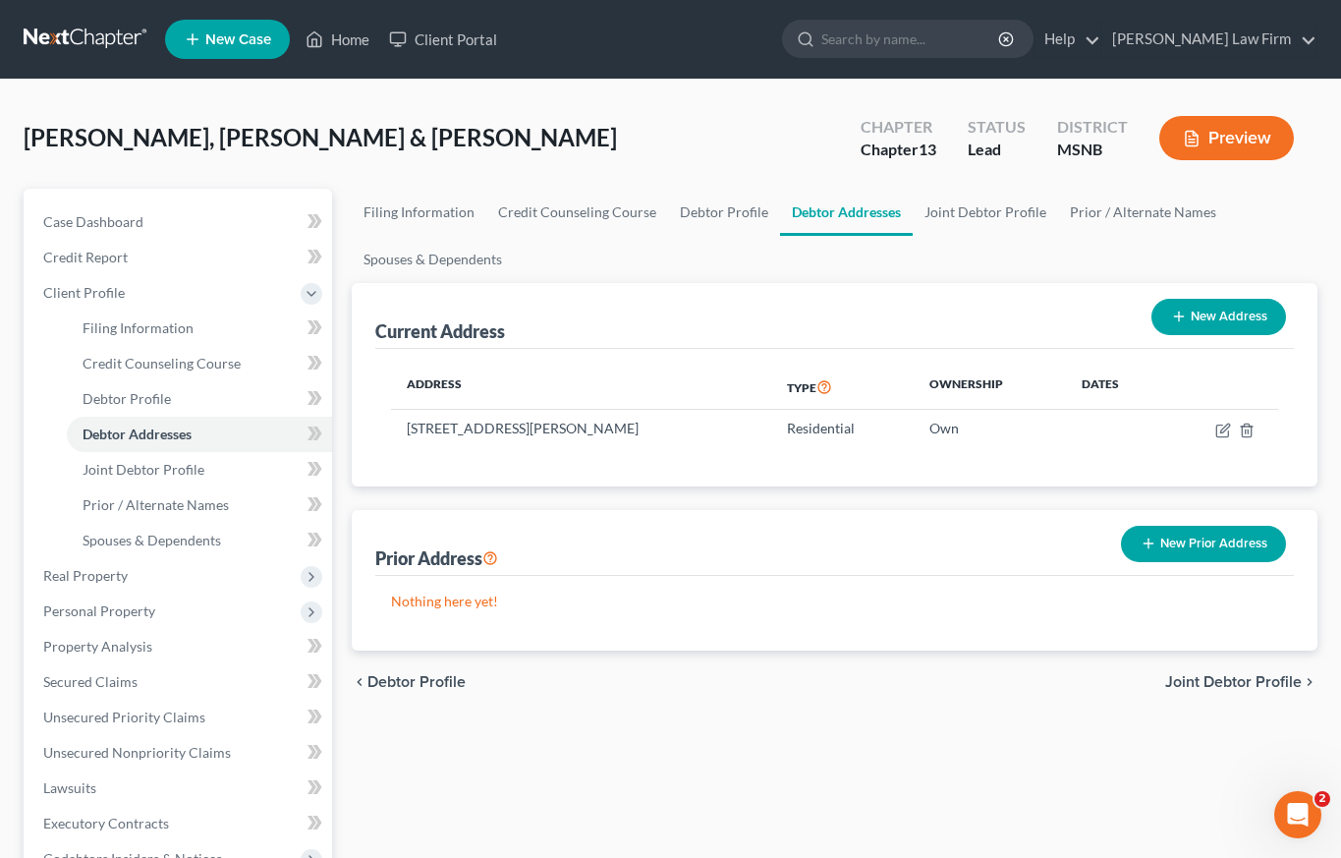
click at [444, 678] on span "Debtor Profile" at bounding box center [416, 682] width 98 height 16
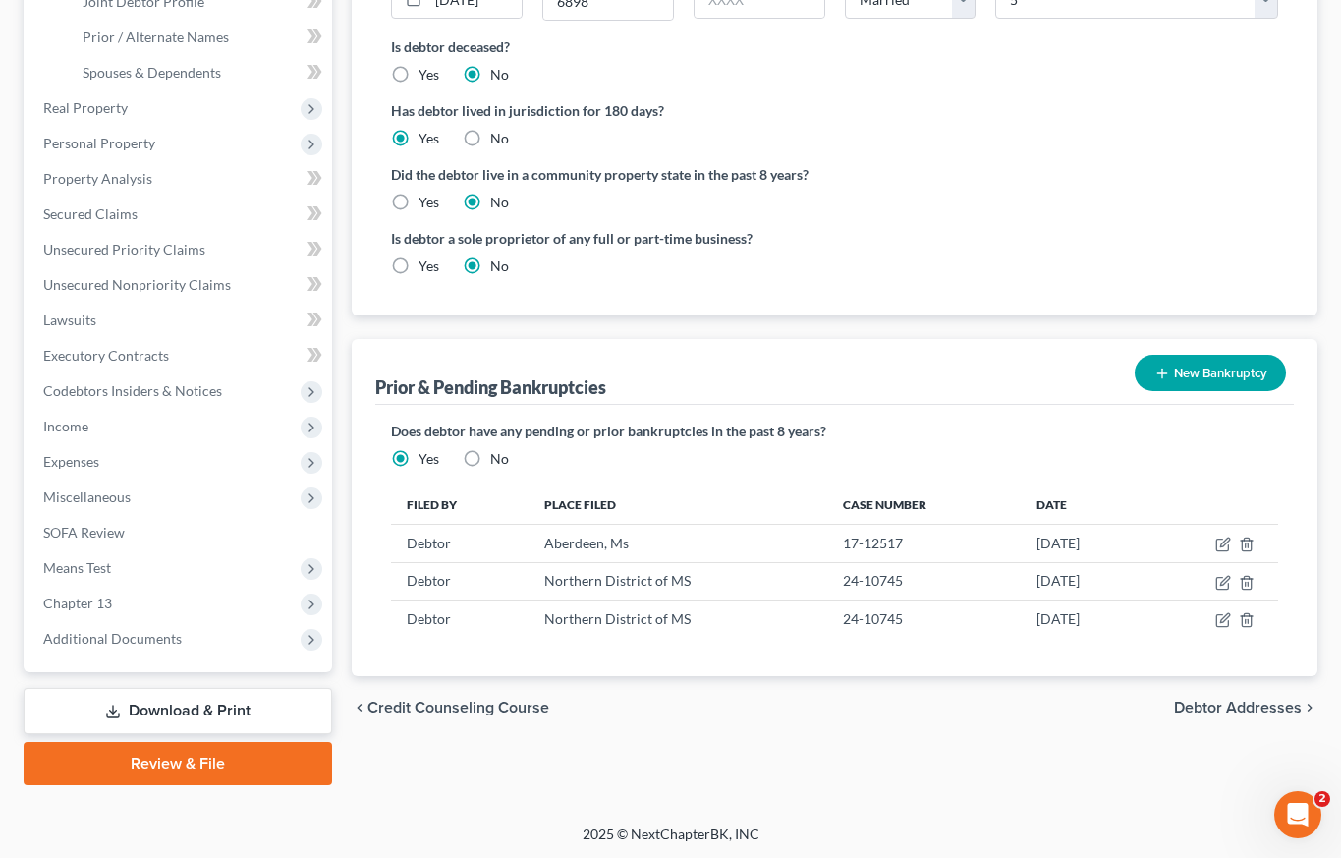
scroll to position [470, 0]
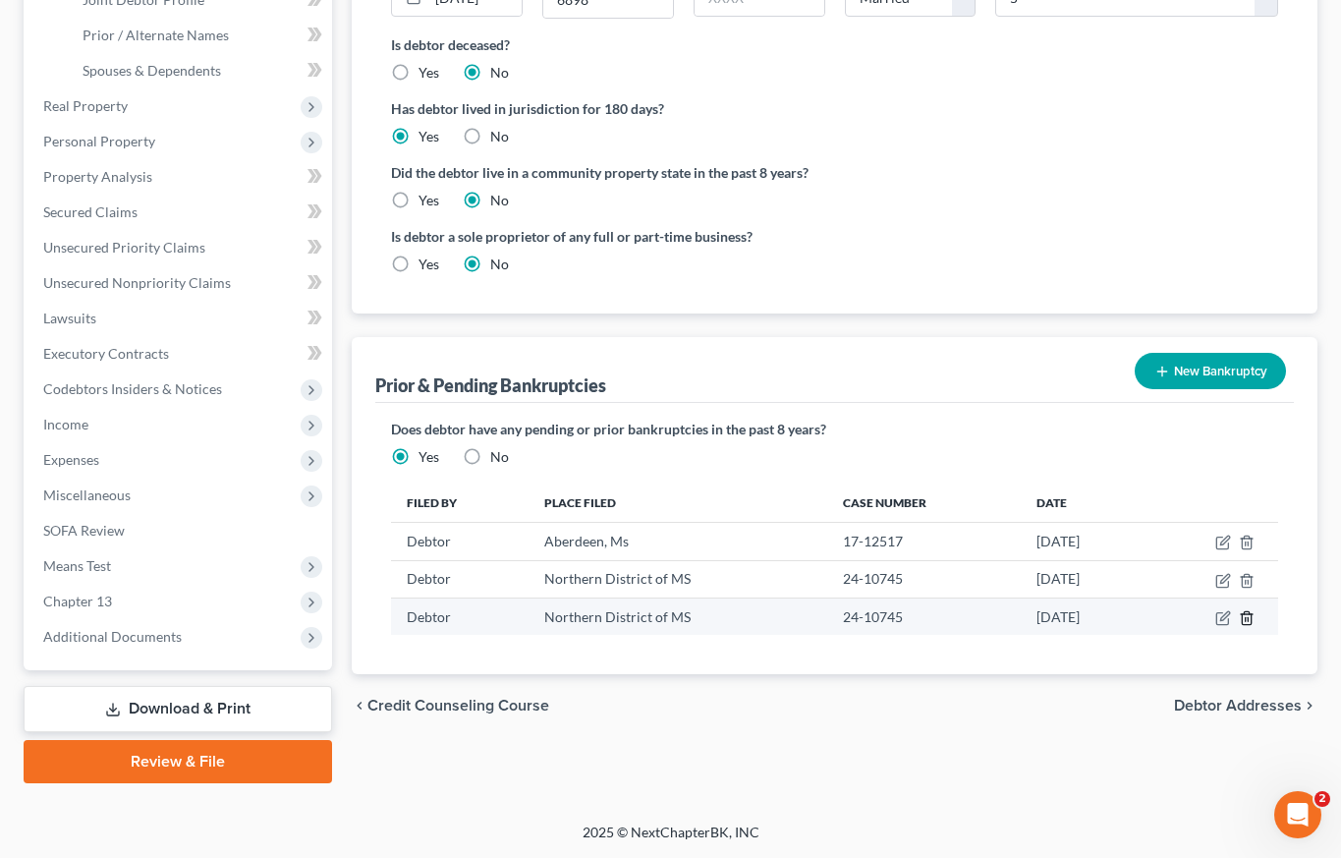
click at [1248, 619] on line "button" at bounding box center [1248, 619] width 0 height 4
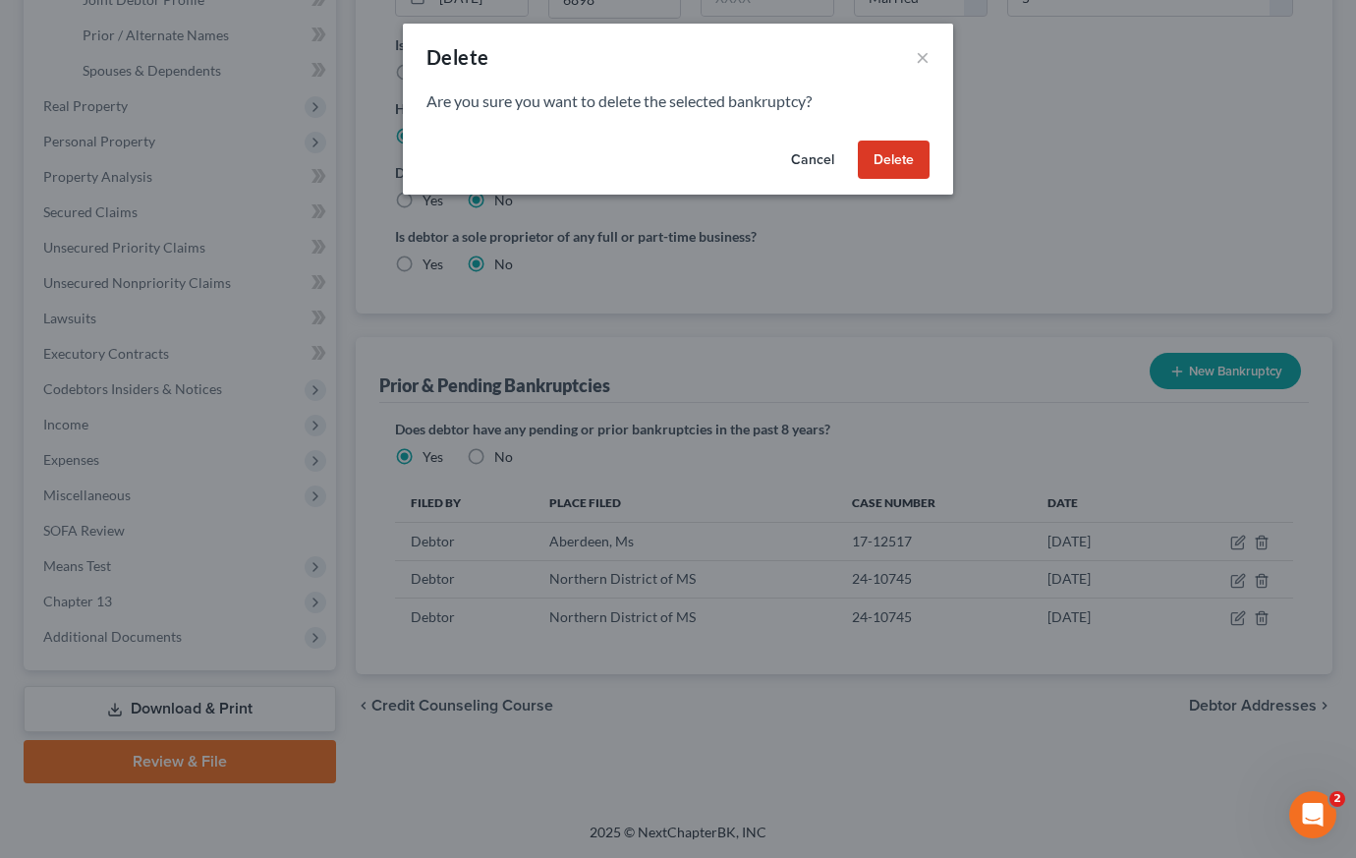
click at [886, 164] on button "Delete" at bounding box center [894, 160] width 72 height 39
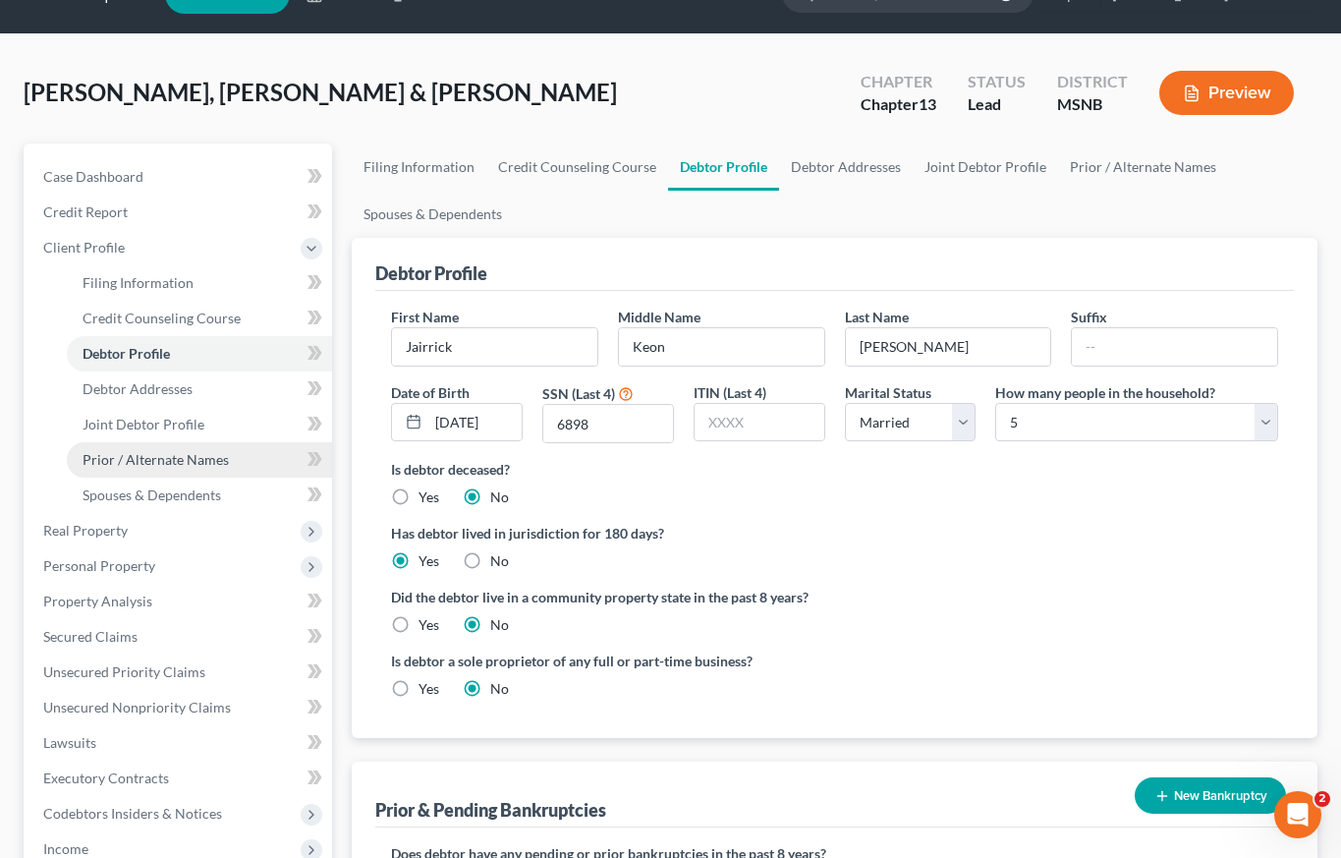
scroll to position [0, 0]
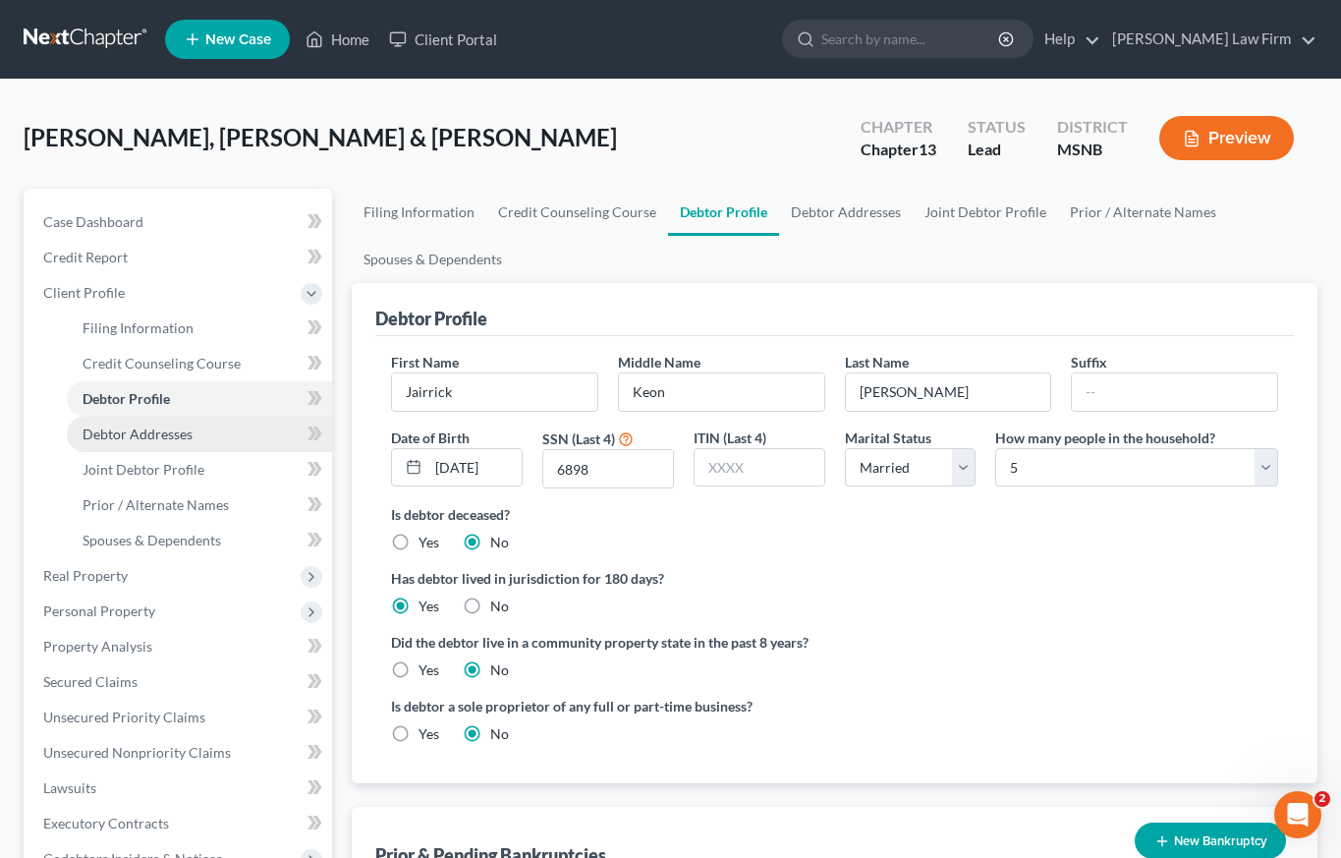
click at [141, 432] on span "Debtor Addresses" at bounding box center [138, 433] width 110 height 17
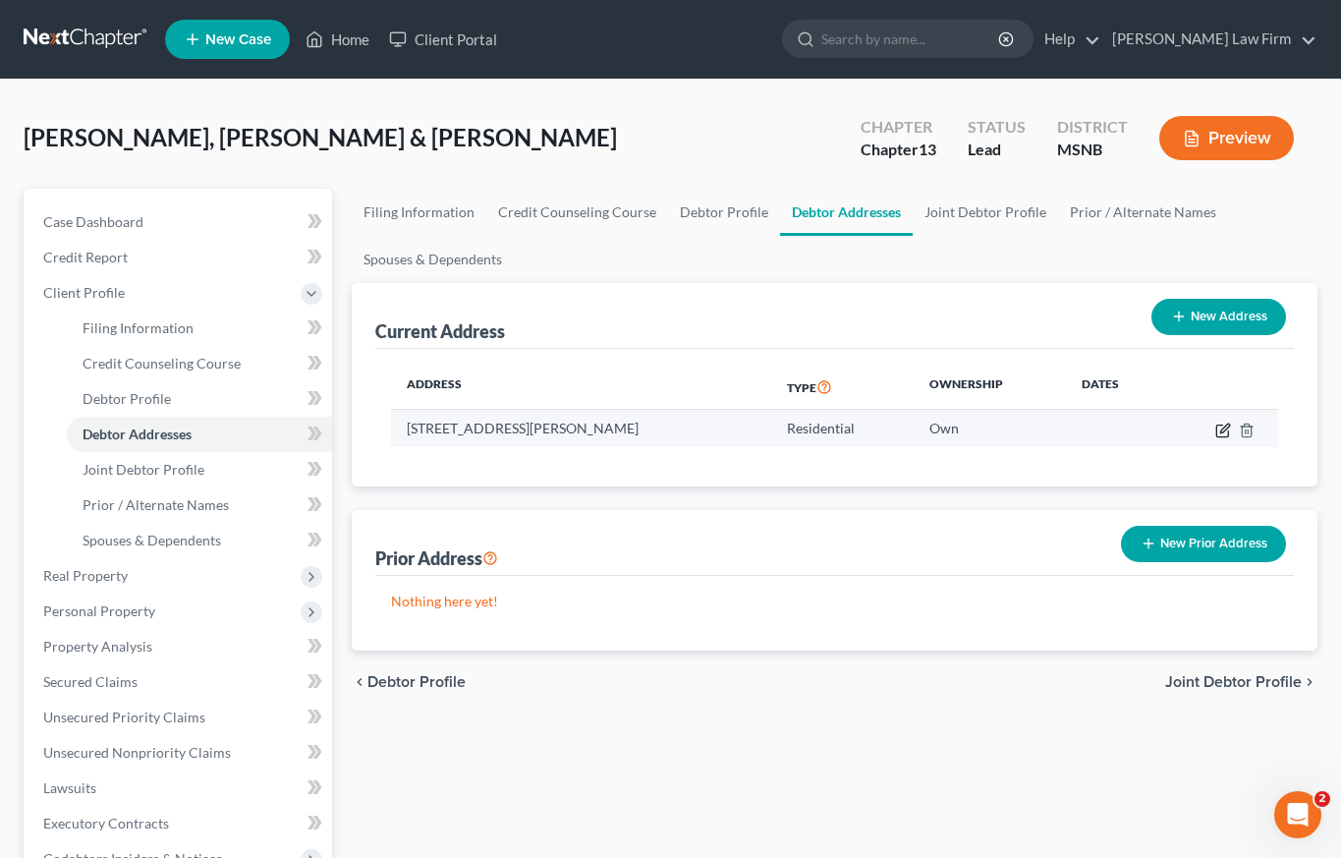
click at [1227, 429] on icon "button" at bounding box center [1222, 430] width 12 height 12
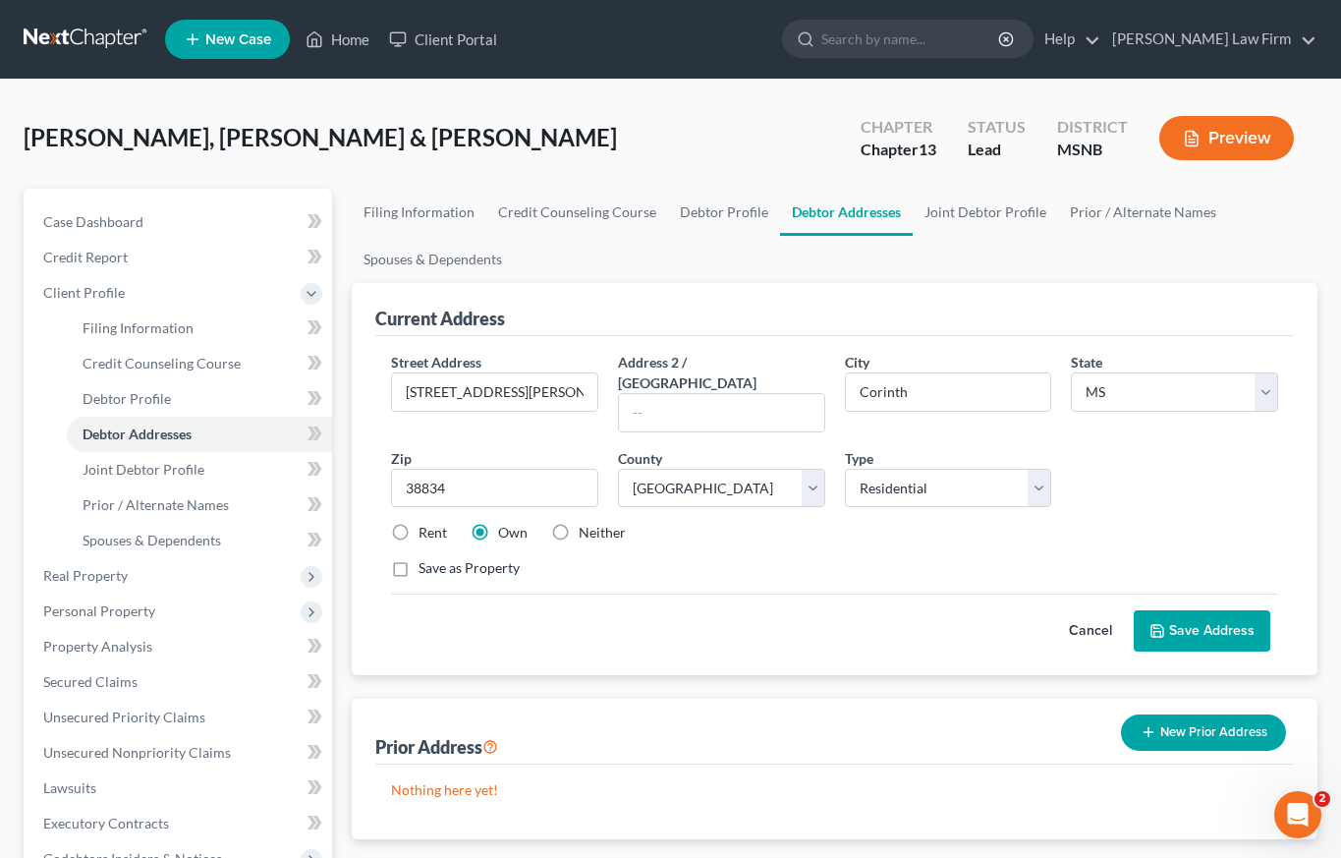
click at [419, 558] on label "Save as Property" at bounding box center [469, 568] width 101 height 20
click at [426, 558] on input "Save as Property" at bounding box center [432, 564] width 13 height 13
click at [1203, 610] on button "Save Address" at bounding box center [1202, 630] width 137 height 41
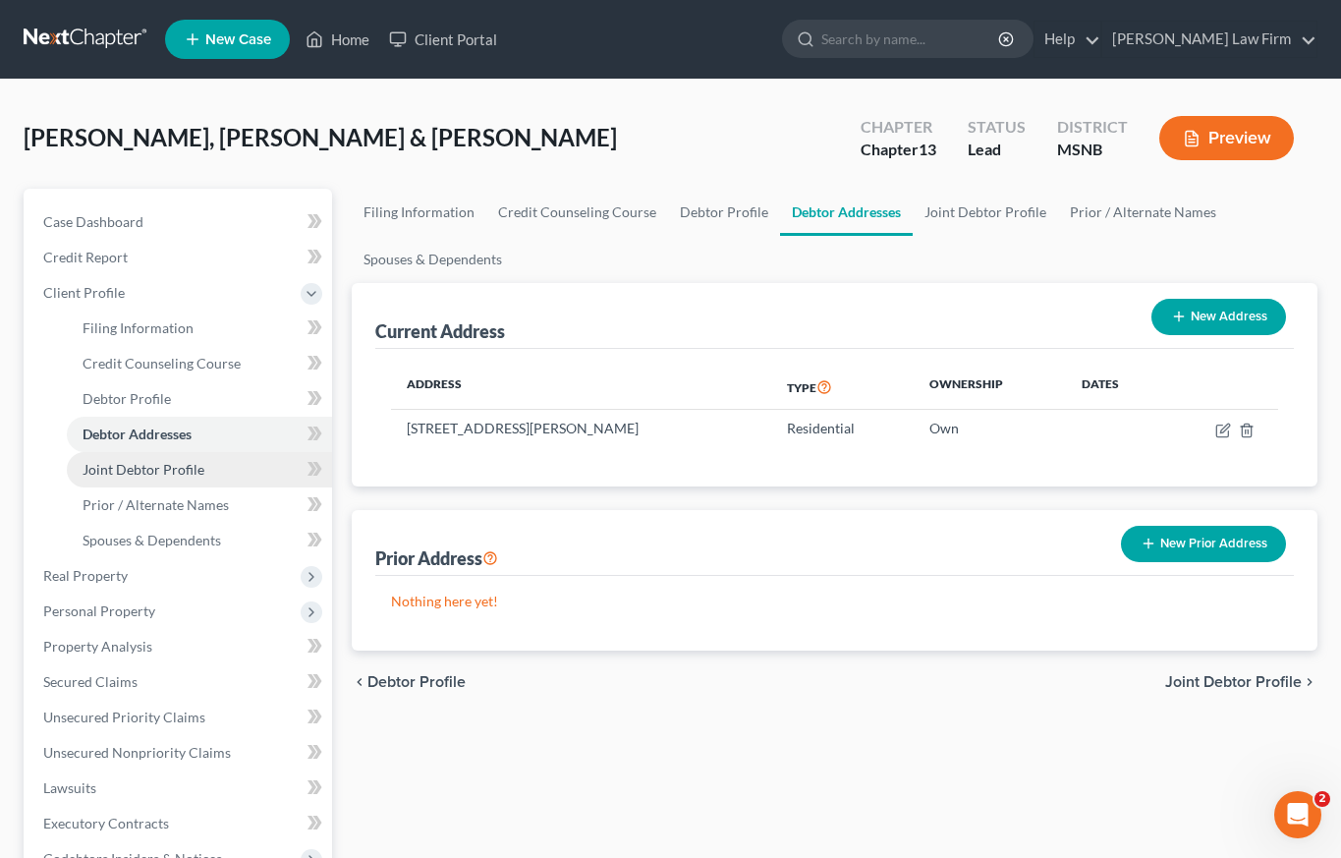
click at [198, 474] on span "Joint Debtor Profile" at bounding box center [144, 469] width 122 height 17
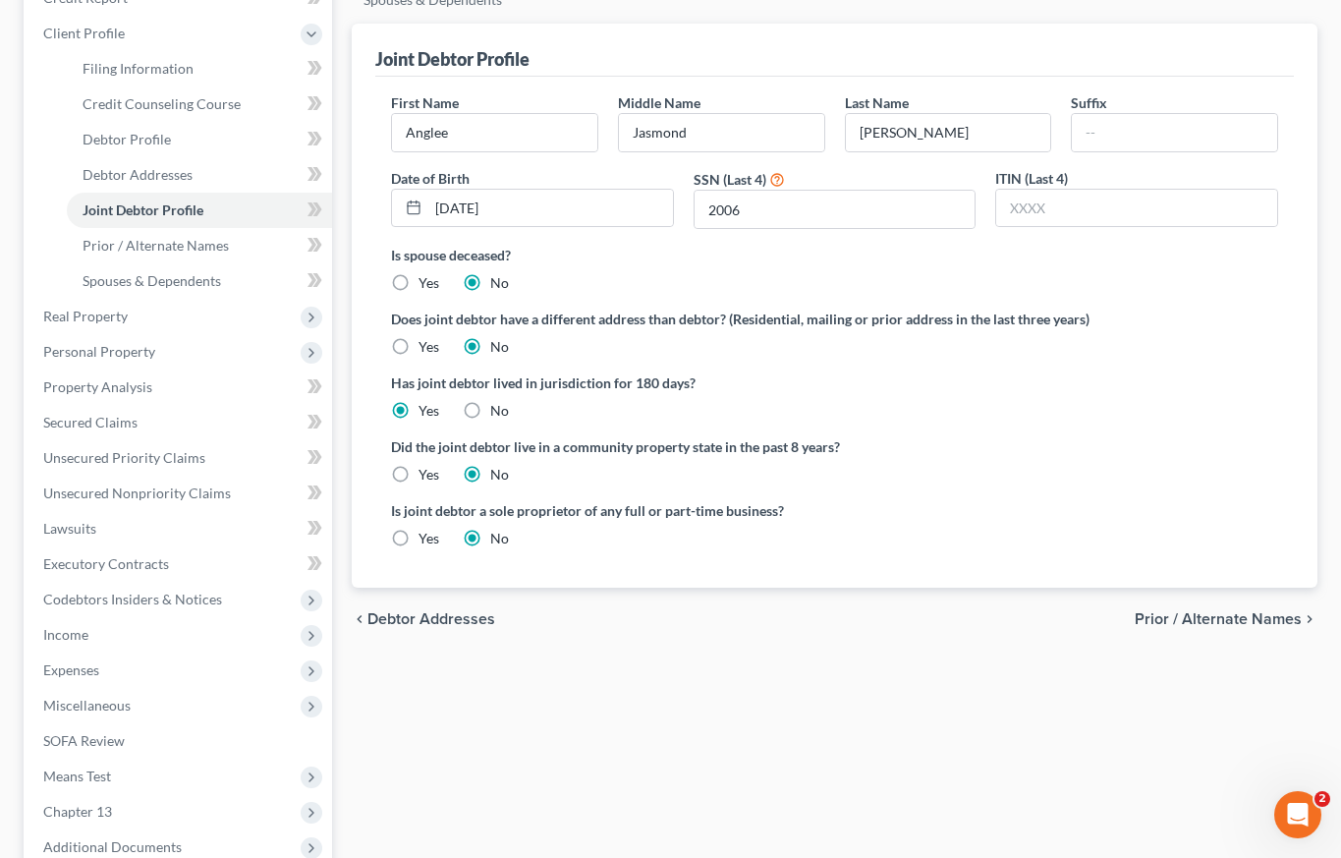
scroll to position [261, 0]
click at [1180, 618] on span "Prior / Alternate Names" at bounding box center [1218, 617] width 167 height 16
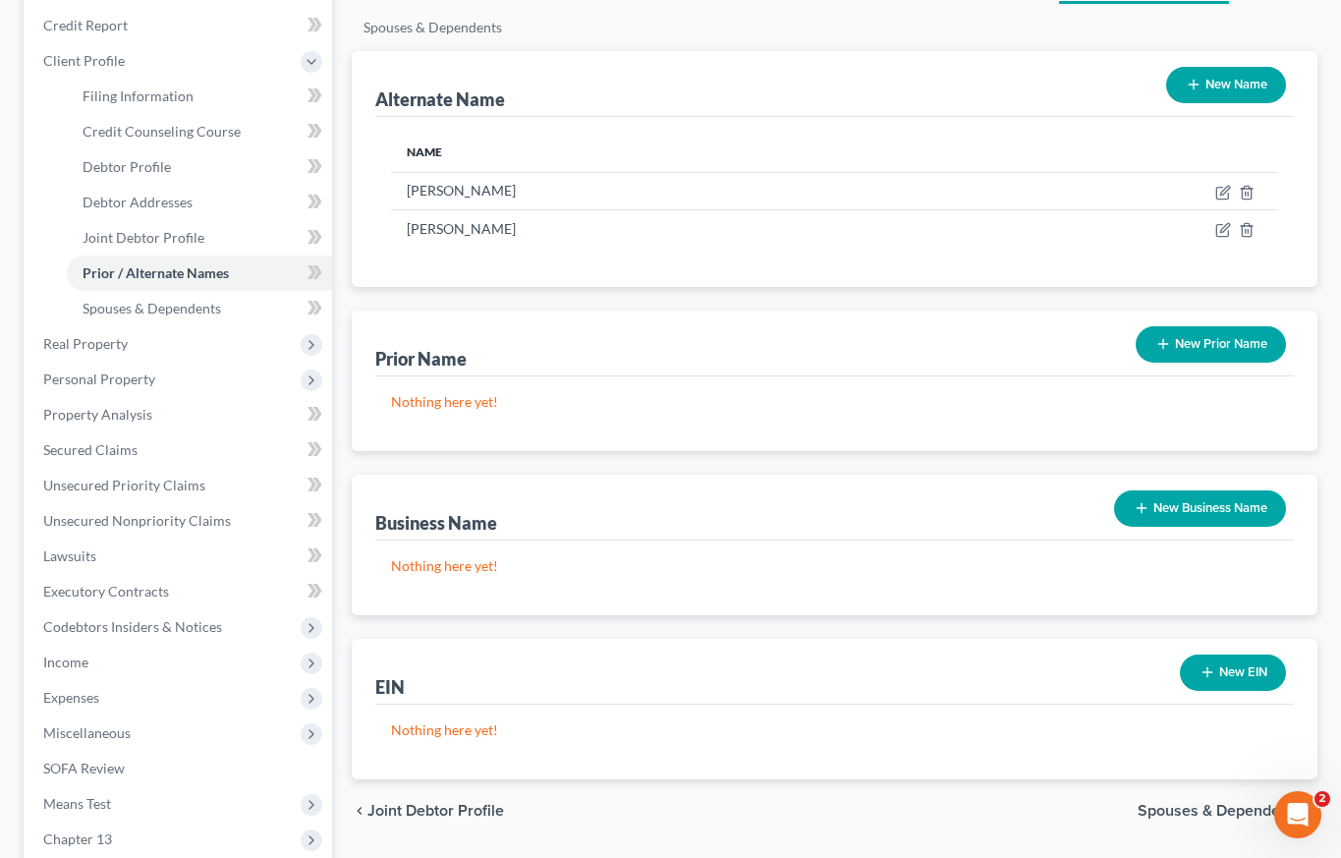
scroll to position [247, 0]
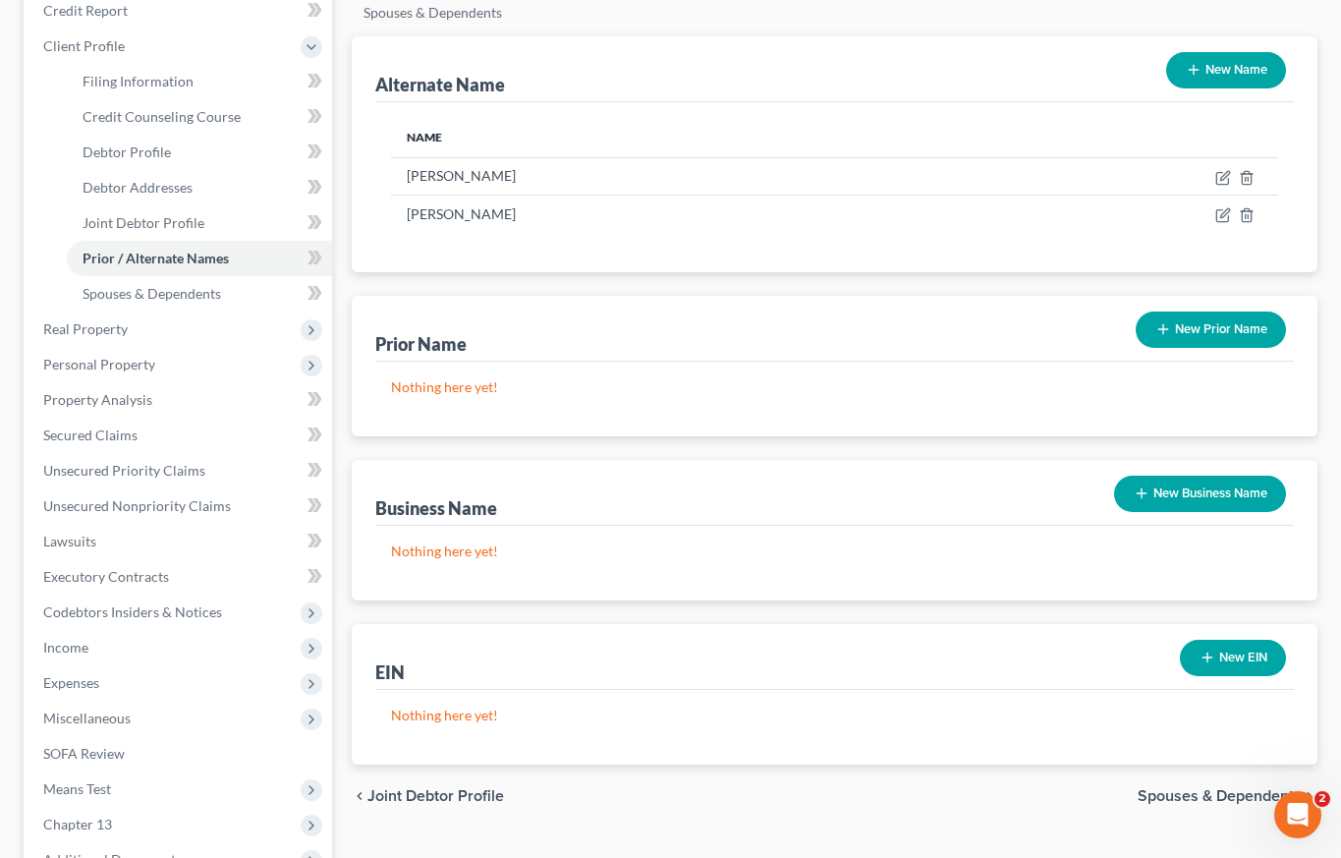
click at [1177, 792] on span "Spouses & Dependents" at bounding box center [1220, 796] width 164 height 16
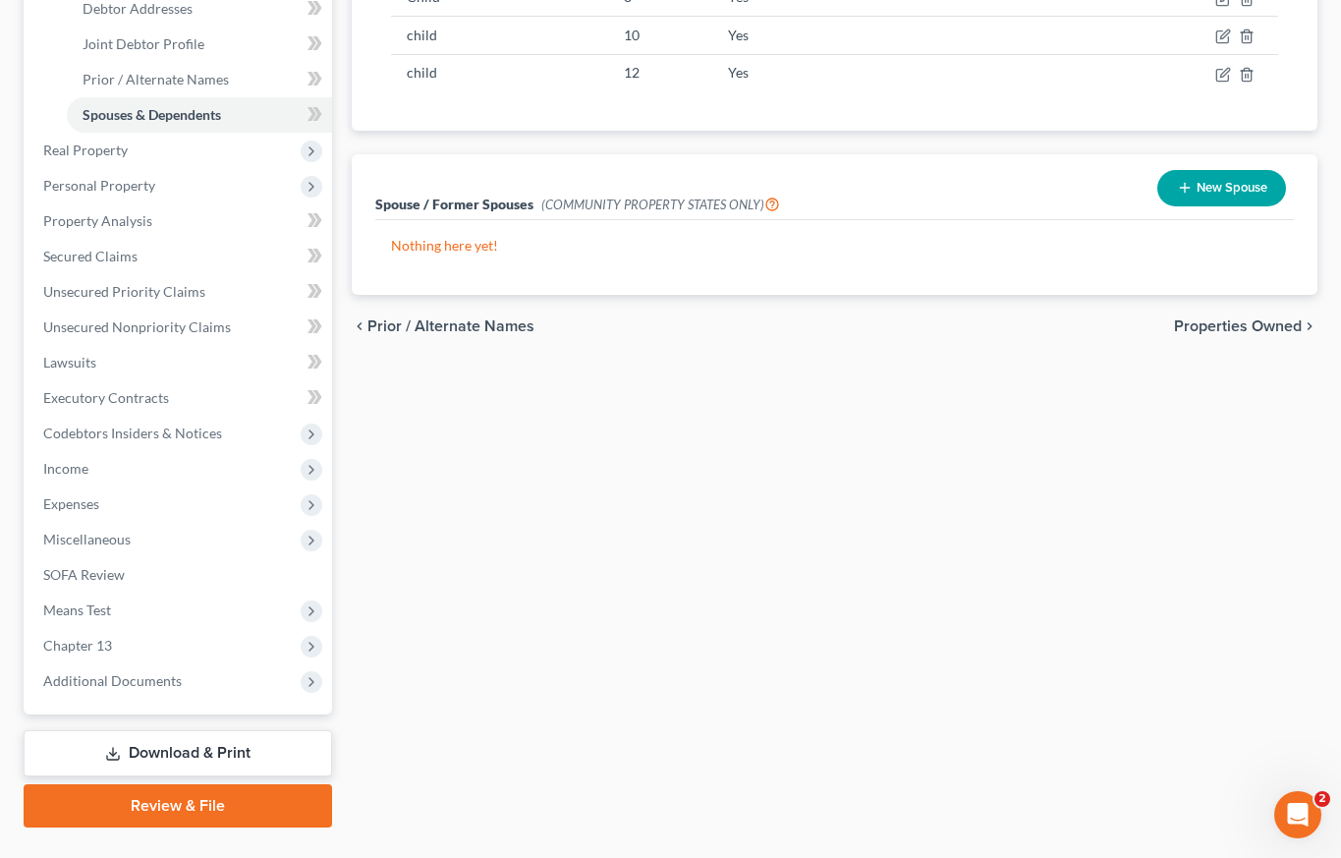
scroll to position [470, 0]
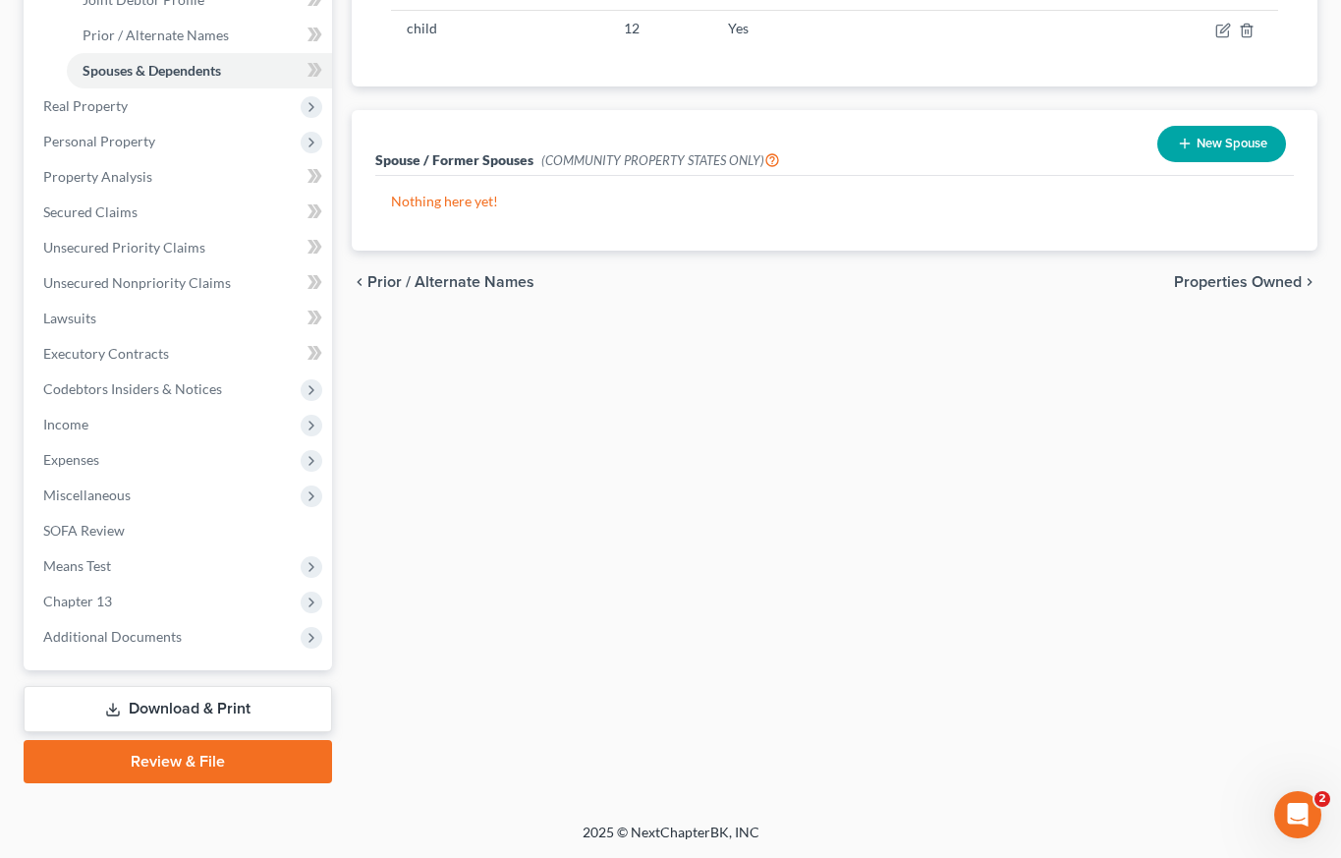
click at [1242, 282] on span "Properties Owned" at bounding box center [1238, 282] width 128 height 16
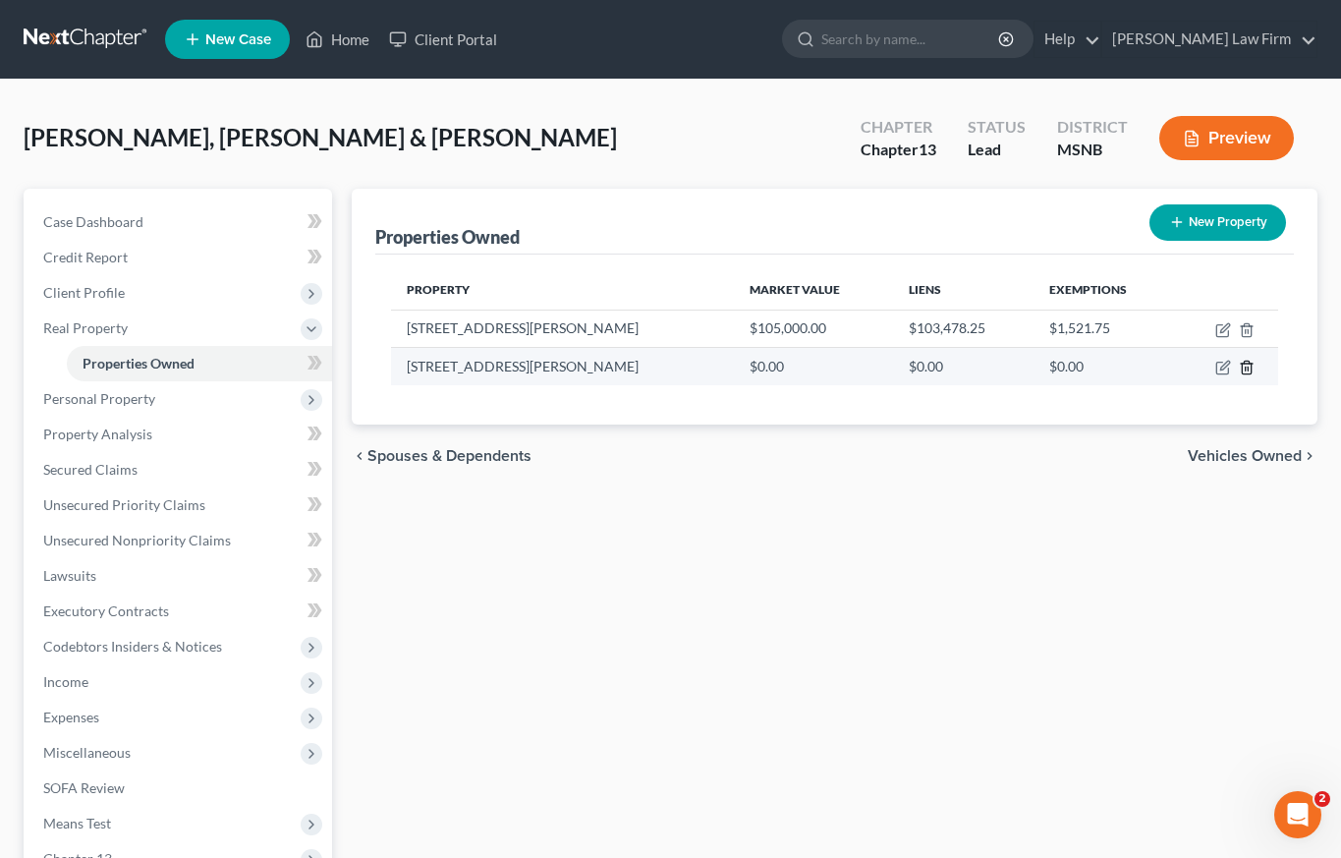
click at [1248, 365] on icon "button" at bounding box center [1247, 368] width 16 height 16
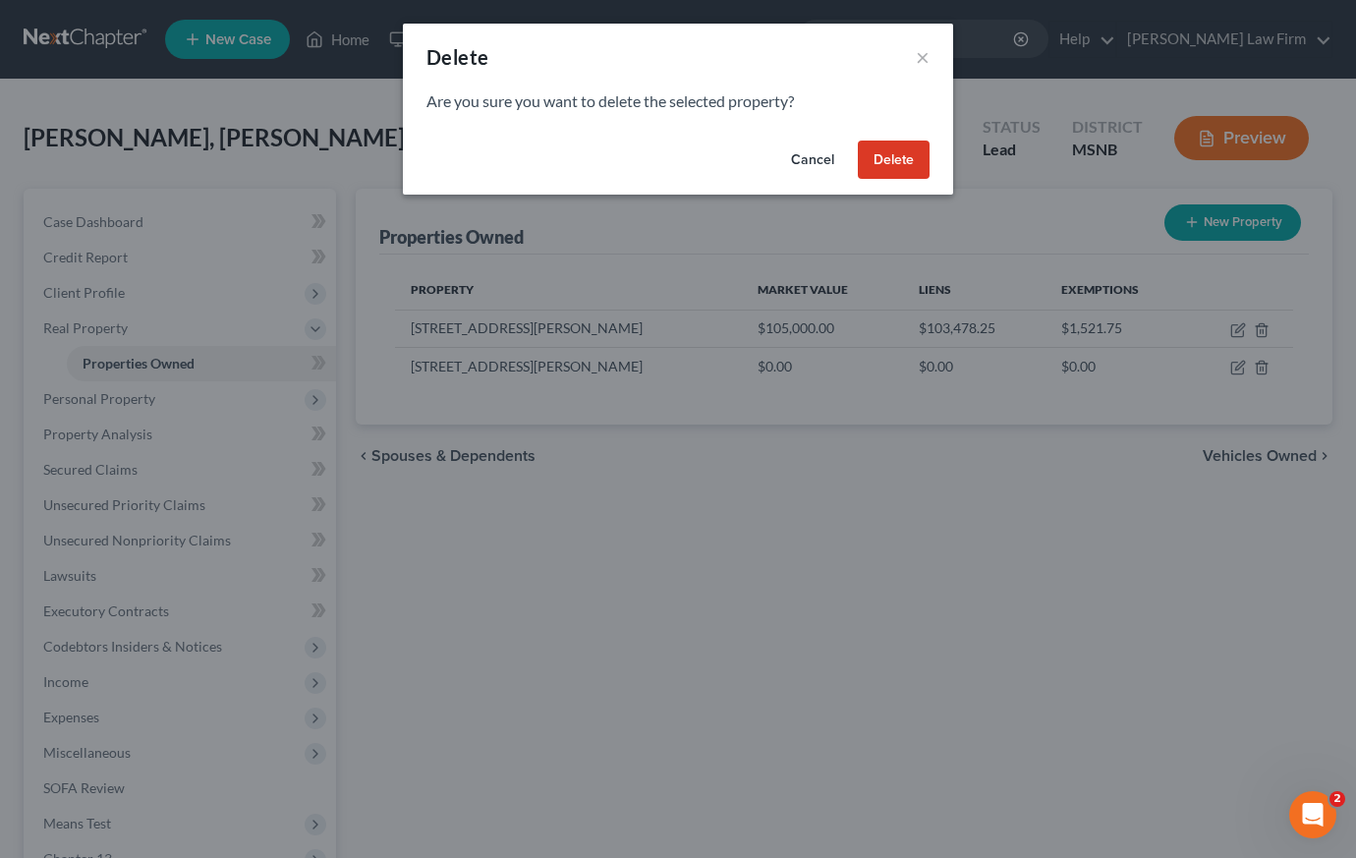
click at [890, 159] on button "Delete" at bounding box center [894, 160] width 72 height 39
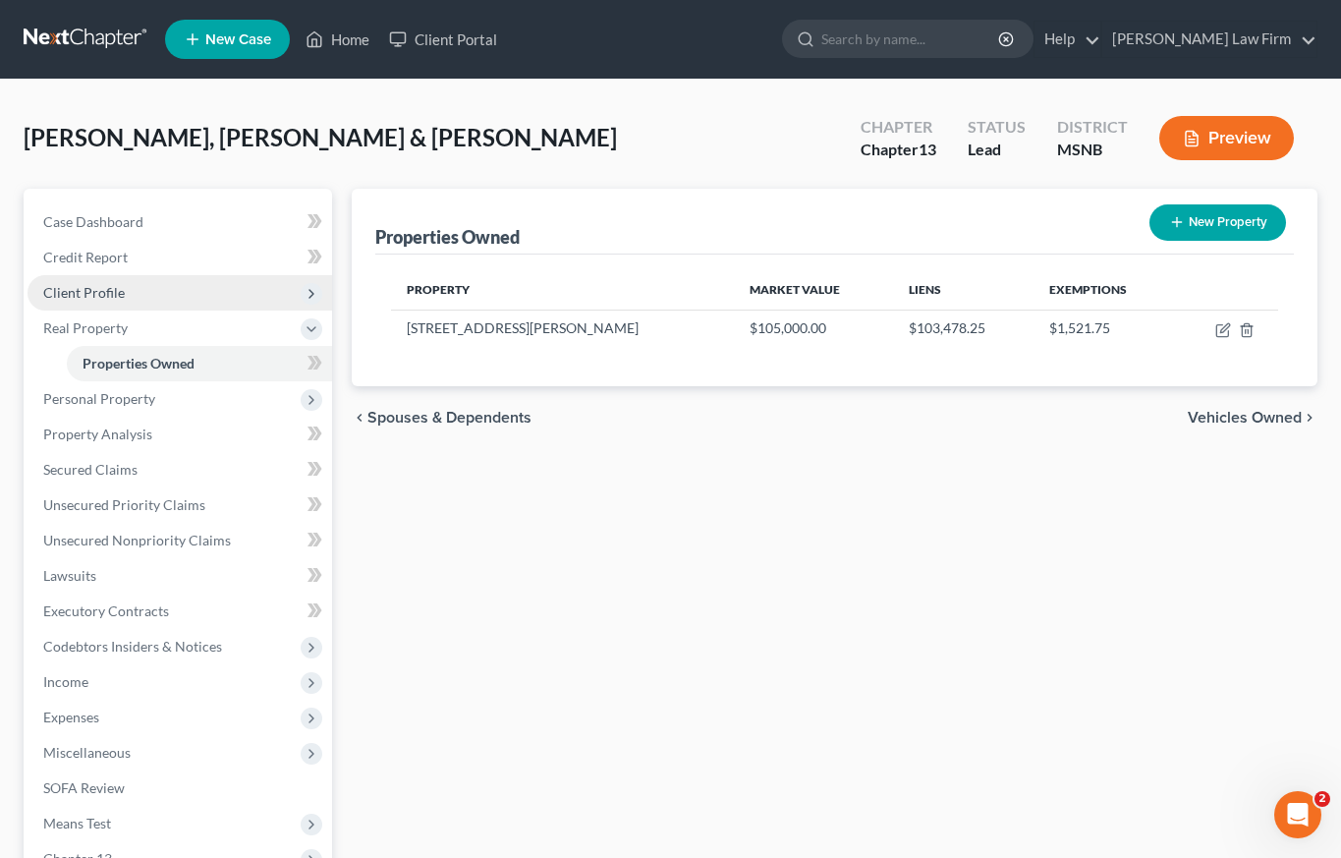
click at [141, 290] on span "Client Profile" at bounding box center [180, 292] width 305 height 35
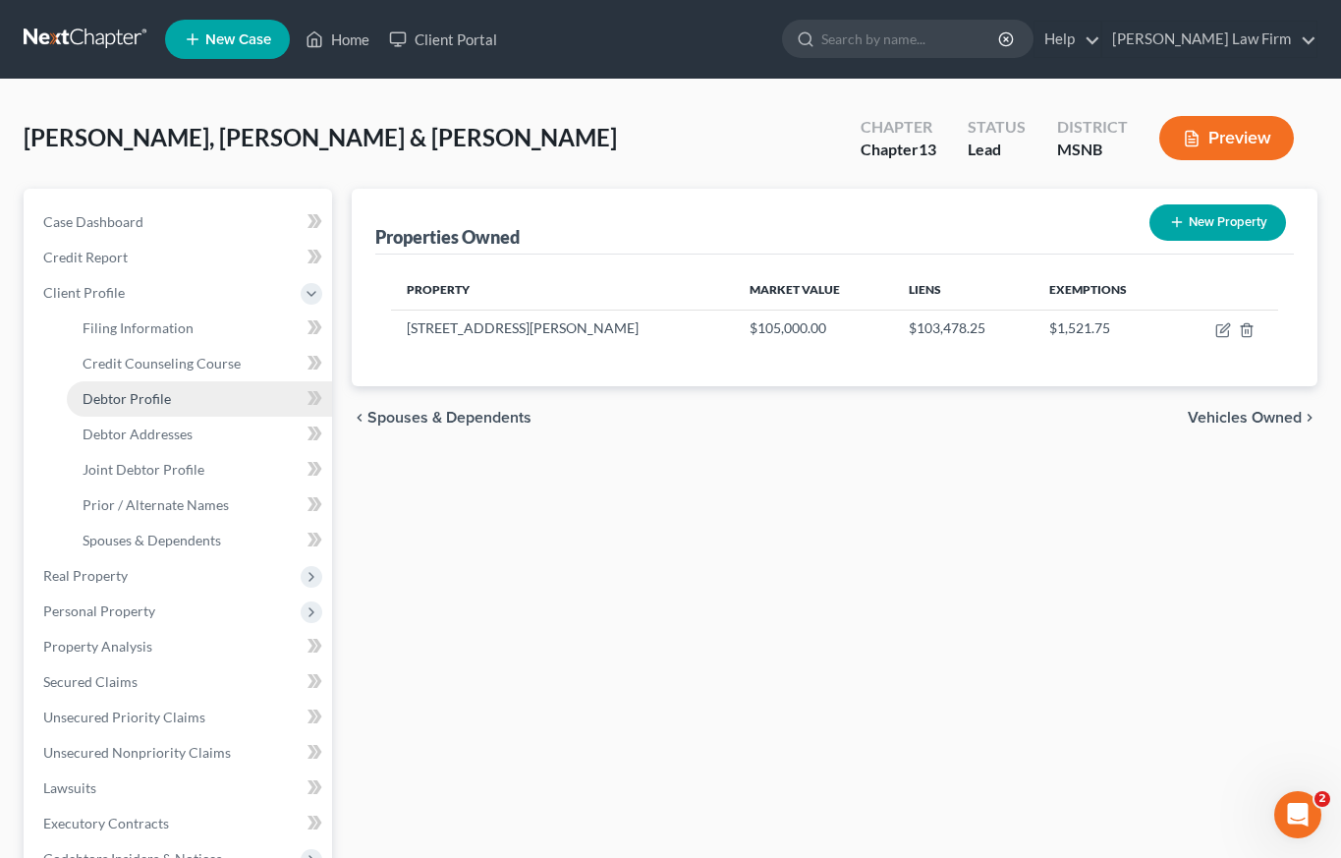
click at [134, 404] on span "Debtor Profile" at bounding box center [127, 398] width 88 height 17
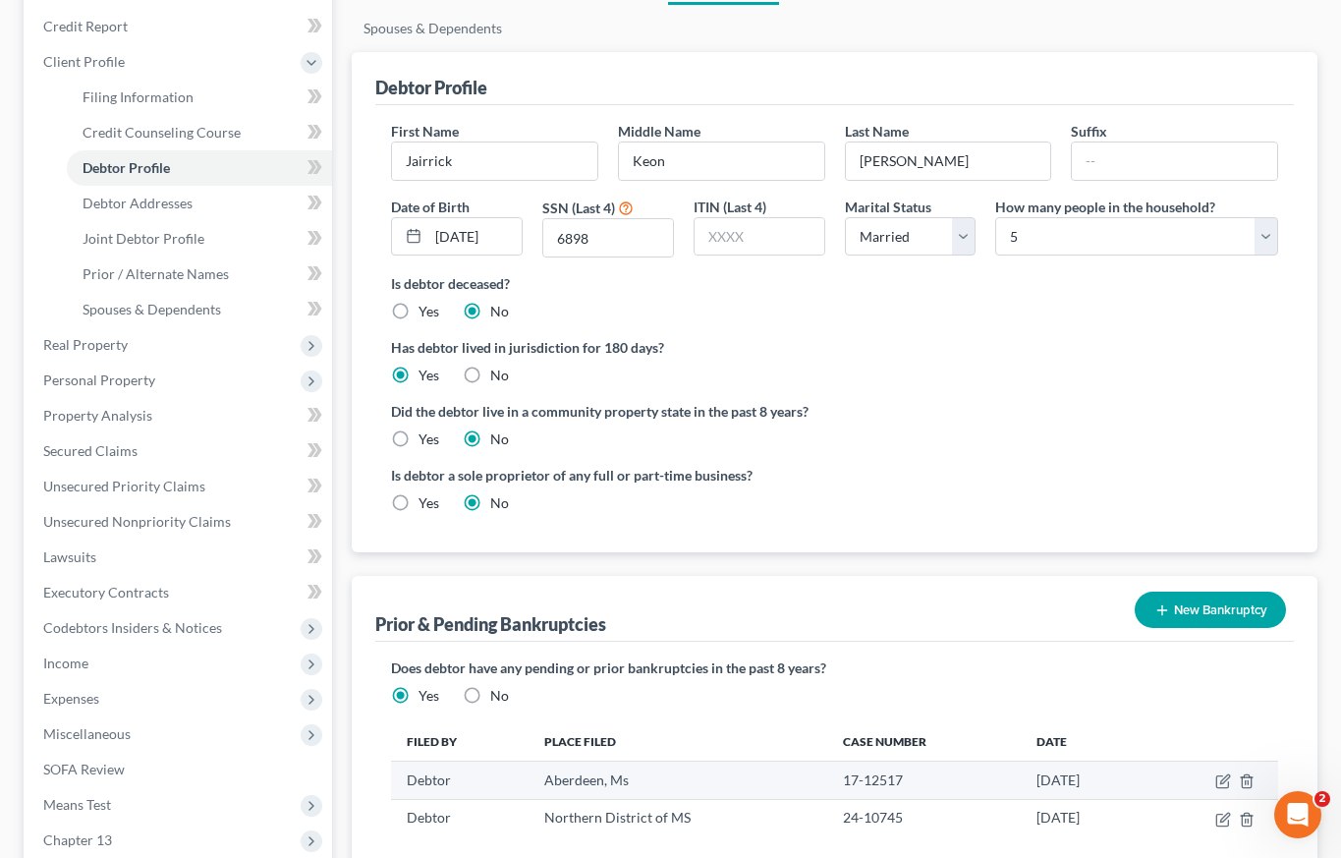
scroll to position [470, 0]
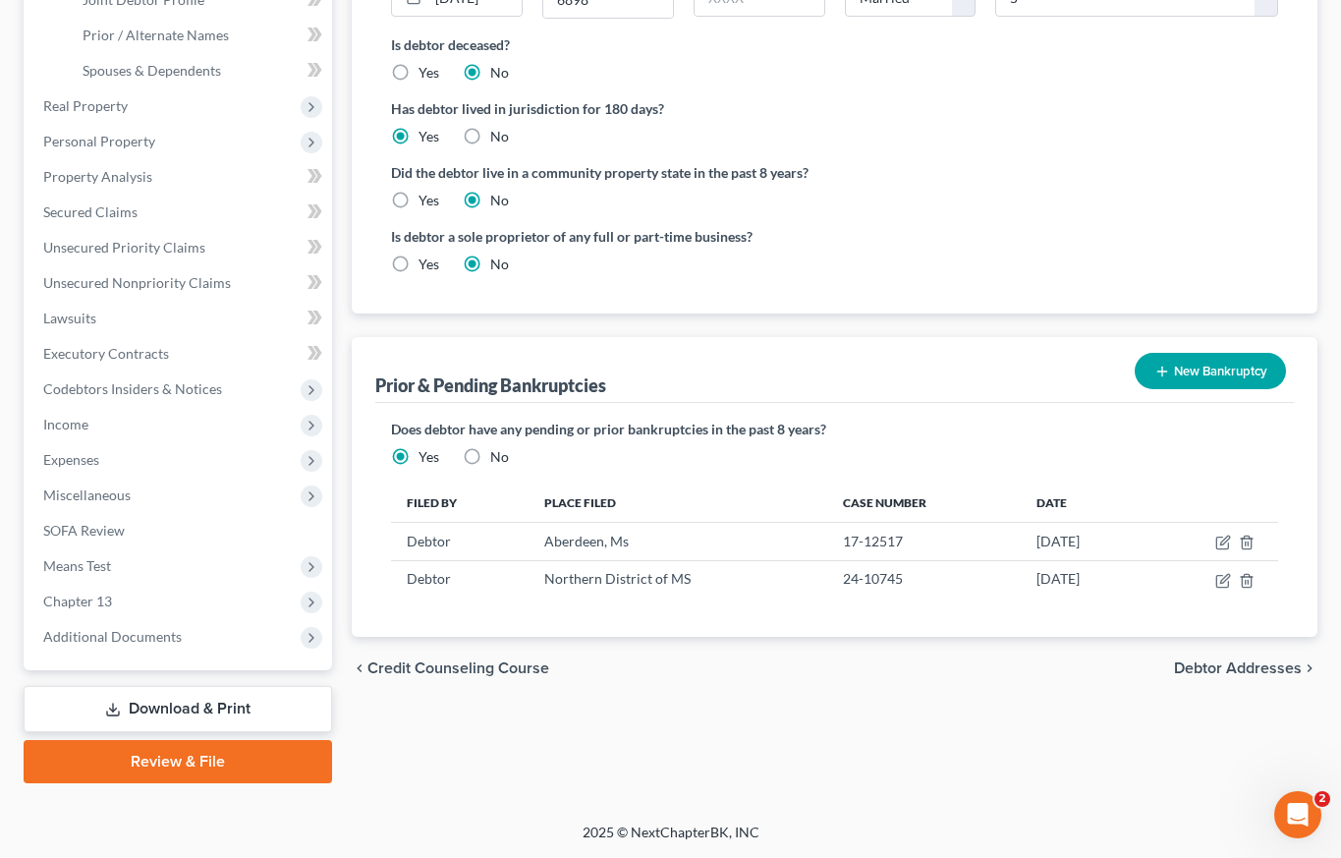
click at [1281, 673] on span "Debtor Addresses" at bounding box center [1238, 668] width 128 height 16
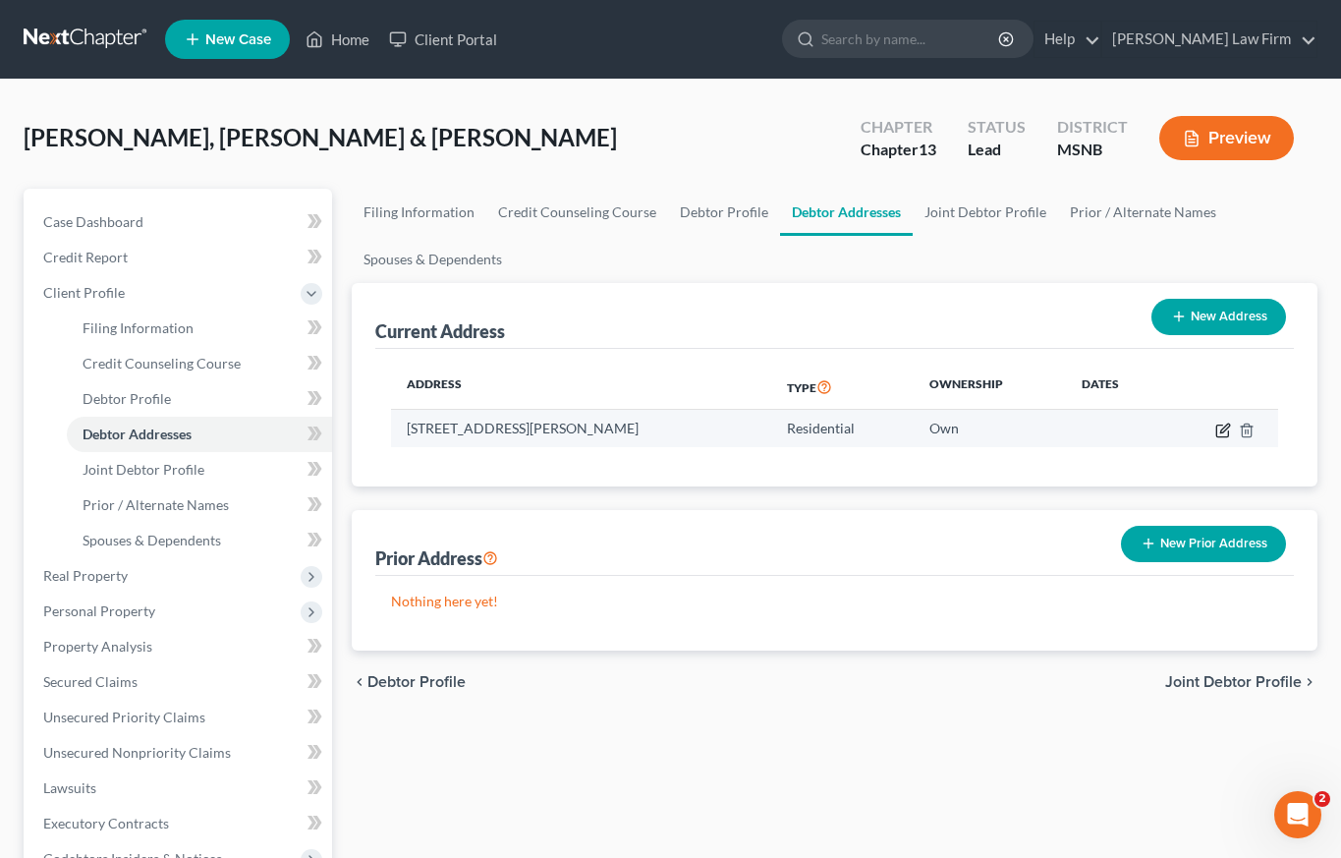
click at [1224, 427] on icon "button" at bounding box center [1223, 431] width 16 height 16
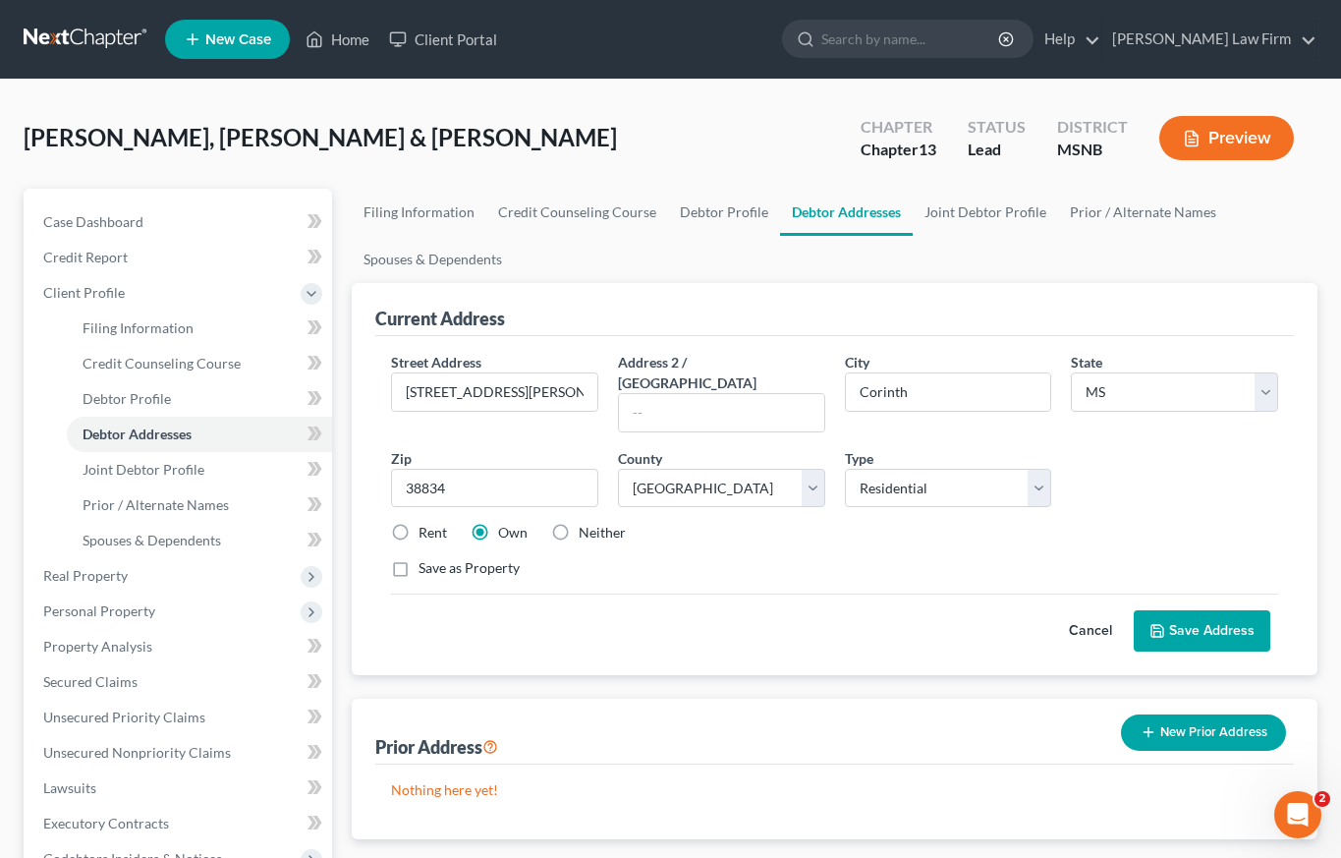
click at [419, 558] on label "Save as Property" at bounding box center [469, 568] width 101 height 20
click at [426, 558] on input "Save as Property" at bounding box center [432, 564] width 13 height 13
click at [1212, 611] on button "Save Address" at bounding box center [1202, 630] width 137 height 41
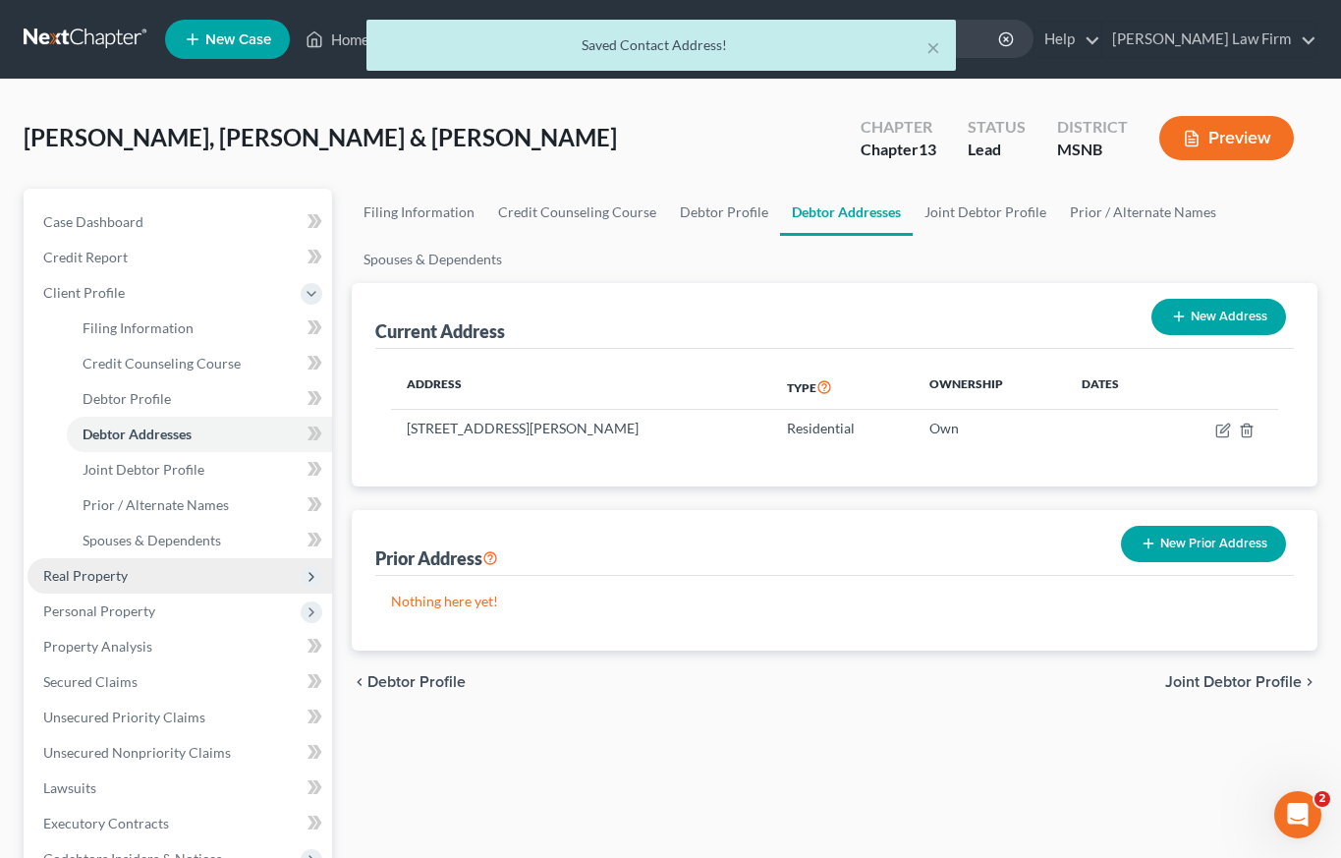
click at [103, 575] on span "Real Property" at bounding box center [85, 575] width 85 height 17
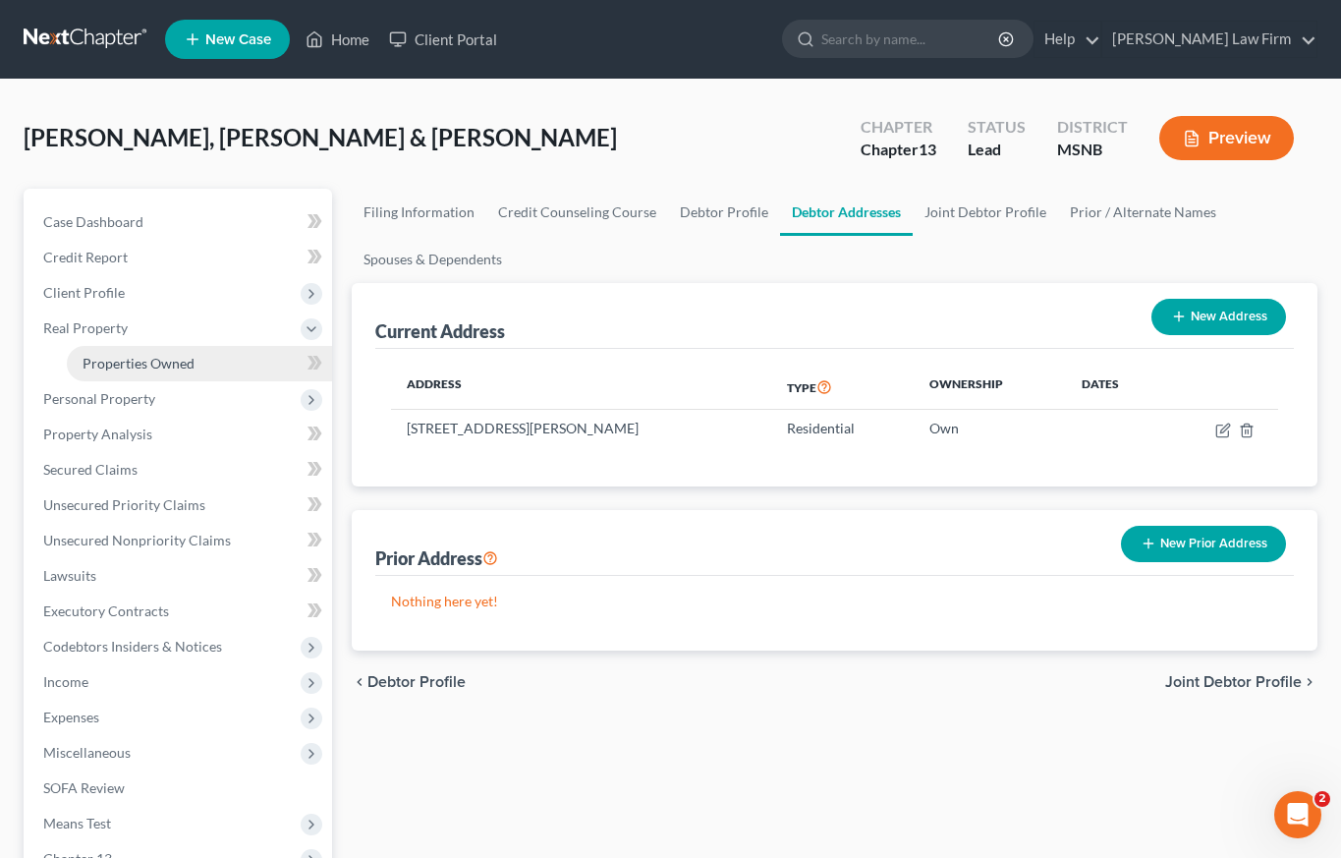
click at [110, 362] on span "Properties Owned" at bounding box center [139, 363] width 112 height 17
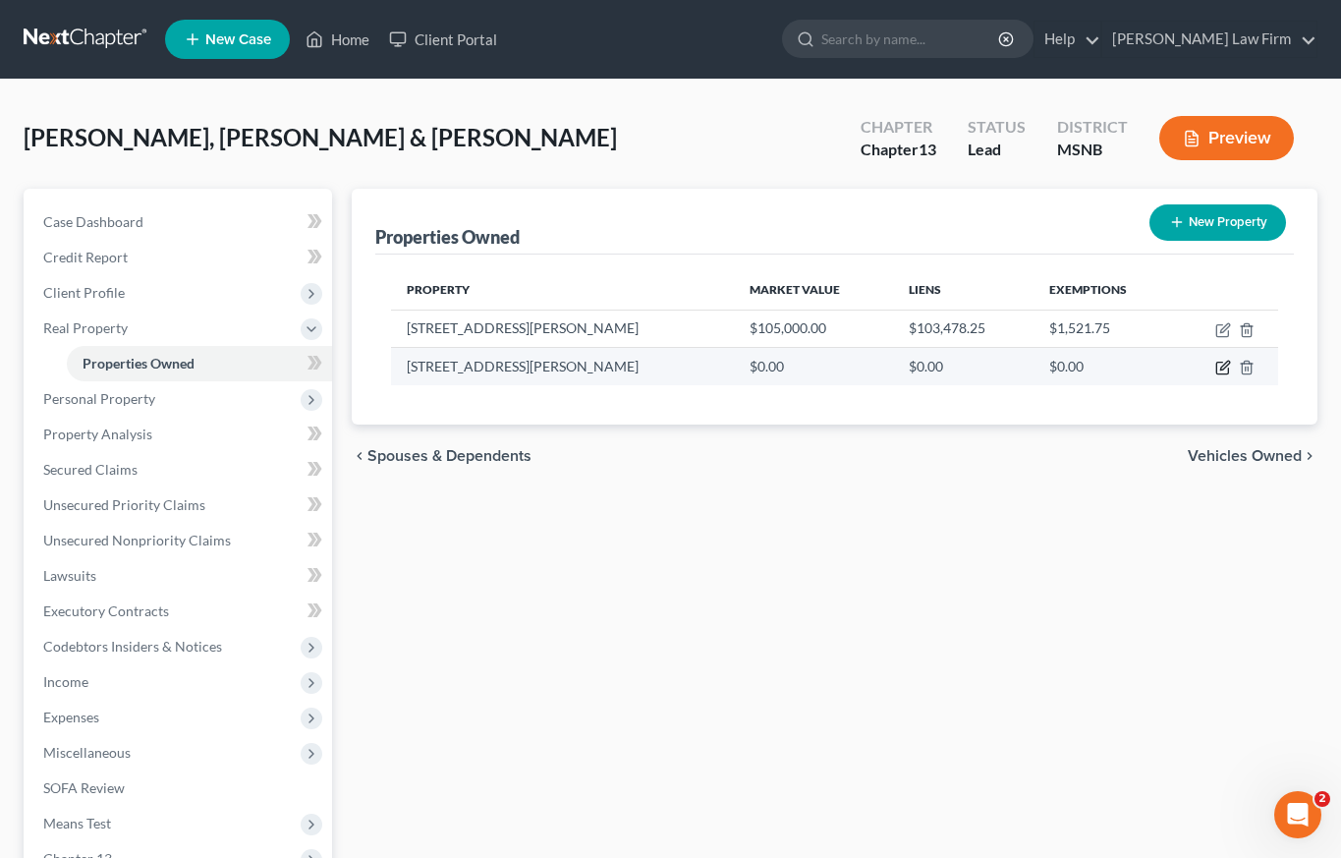
click at [1226, 366] on icon "button" at bounding box center [1224, 366] width 9 height 9
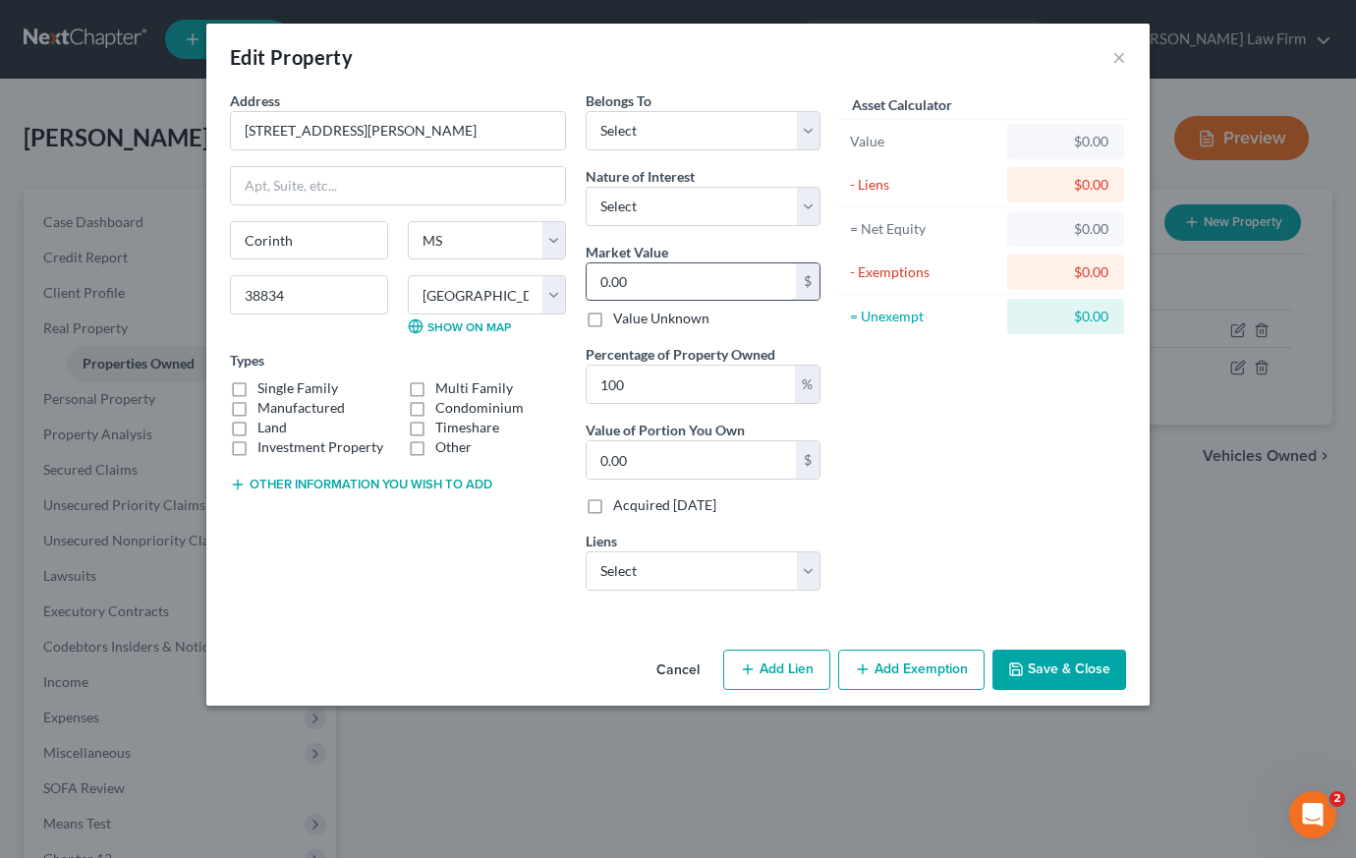
click at [666, 280] on input "0.00" at bounding box center [691, 281] width 209 height 37
click at [672, 203] on select "Select Fee Simple Joint Tenant Life Estate Equitable Interest Future Interest T…" at bounding box center [703, 206] width 235 height 39
click at [668, 131] on select "Select Debtor 1 Only Debtor 2 Only Debtor 1 And Debtor 2 Only At Least One Of T…" at bounding box center [703, 130] width 235 height 39
click at [667, 570] on select "Select USDA - $103,478.25" at bounding box center [703, 570] width 235 height 39
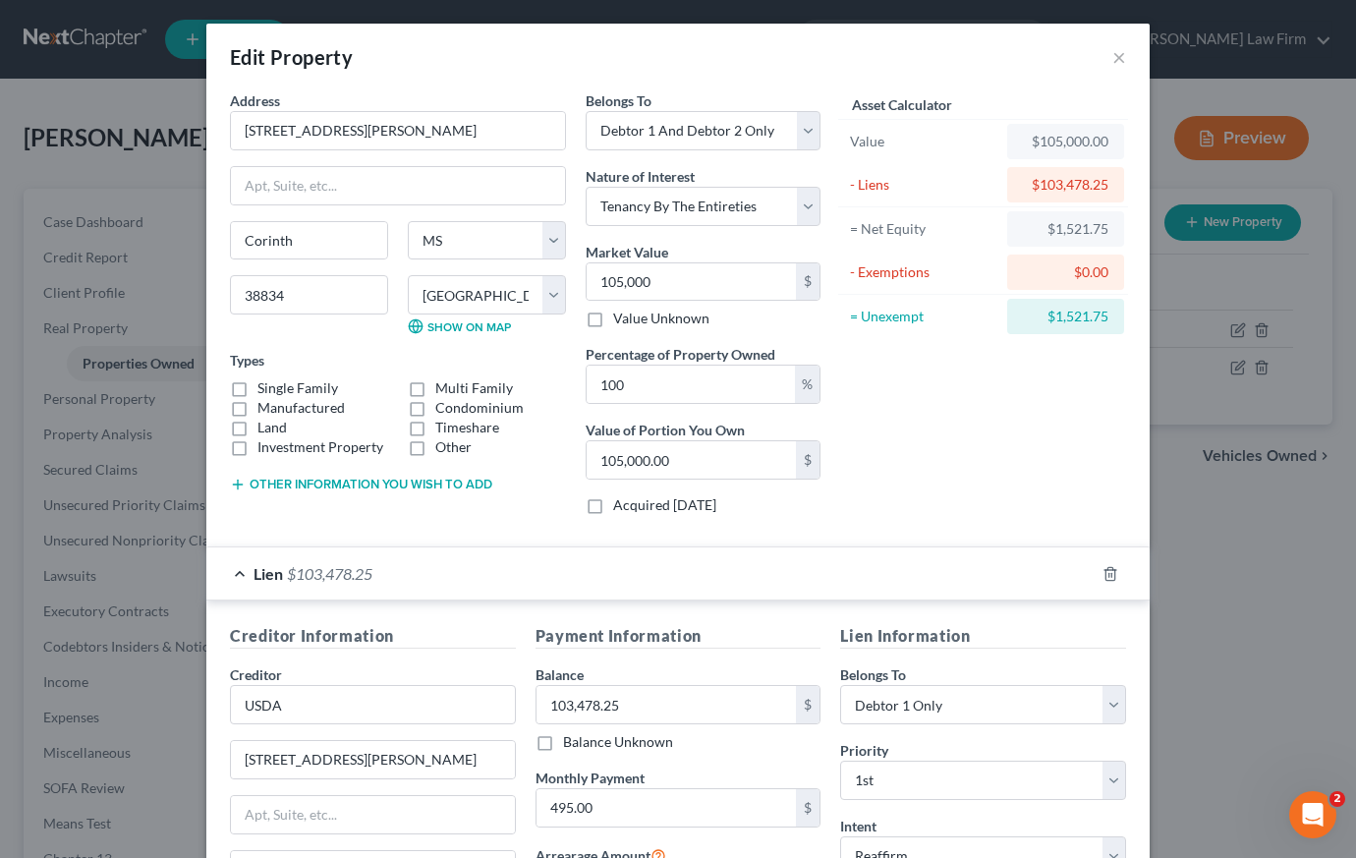
click at [257, 391] on label "Single Family" at bounding box center [297, 388] width 81 height 20
click at [265, 391] on input "Single Family" at bounding box center [271, 384] width 13 height 13
click at [288, 485] on button "Other information you wish to add" at bounding box center [361, 485] width 262 height 16
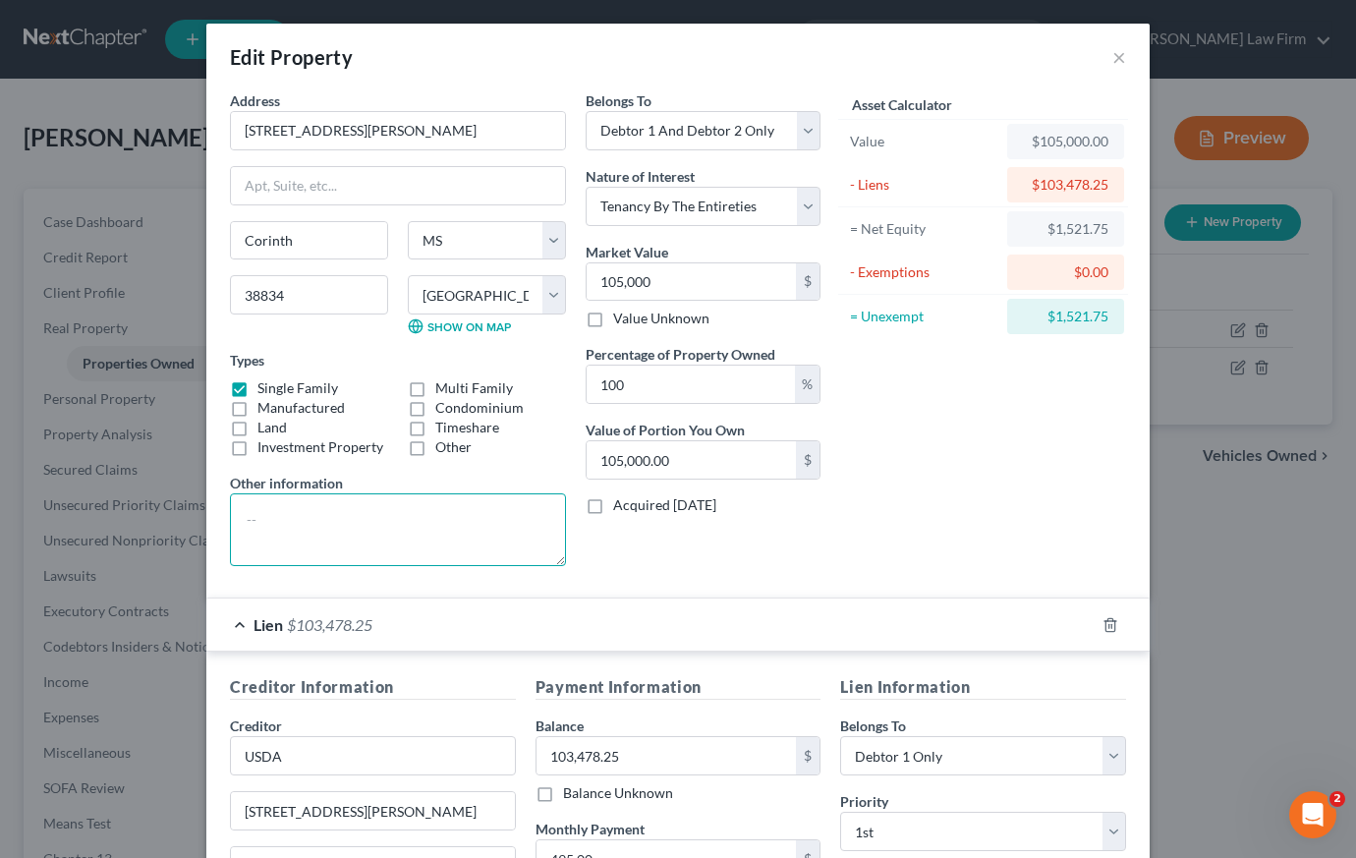
drag, startPoint x: 288, startPoint y: 516, endPoint x: 865, endPoint y: 597, distance: 582.5
click at [288, 517] on textarea at bounding box center [398, 529] width 336 height 73
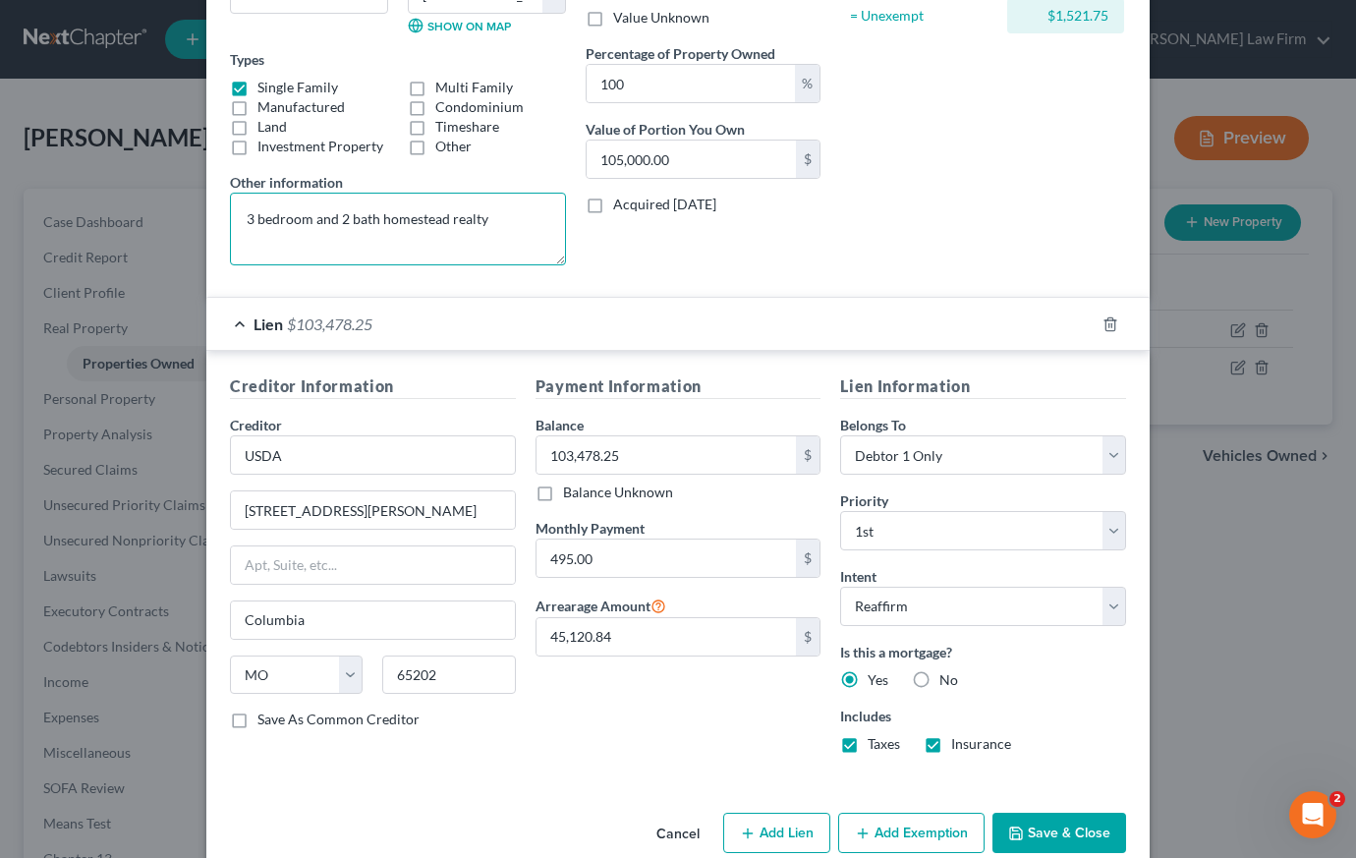
scroll to position [335, 0]
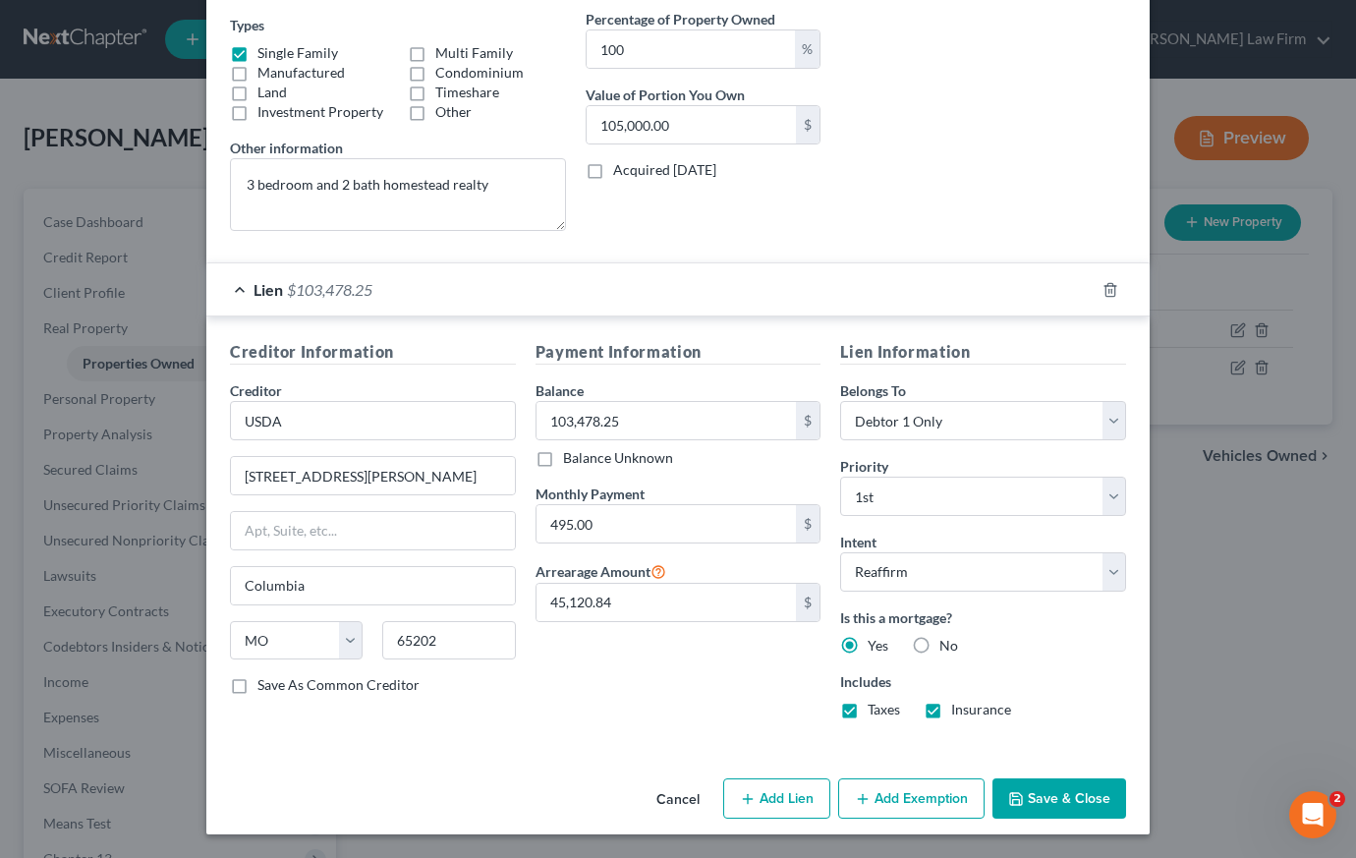
click at [257, 681] on label "Save As Common Creditor" at bounding box center [338, 685] width 162 height 20
click at [265, 681] on input "Save As Common Creditor" at bounding box center [271, 681] width 13 height 13
click at [876, 799] on button "Add Exemption" at bounding box center [911, 798] width 146 height 41
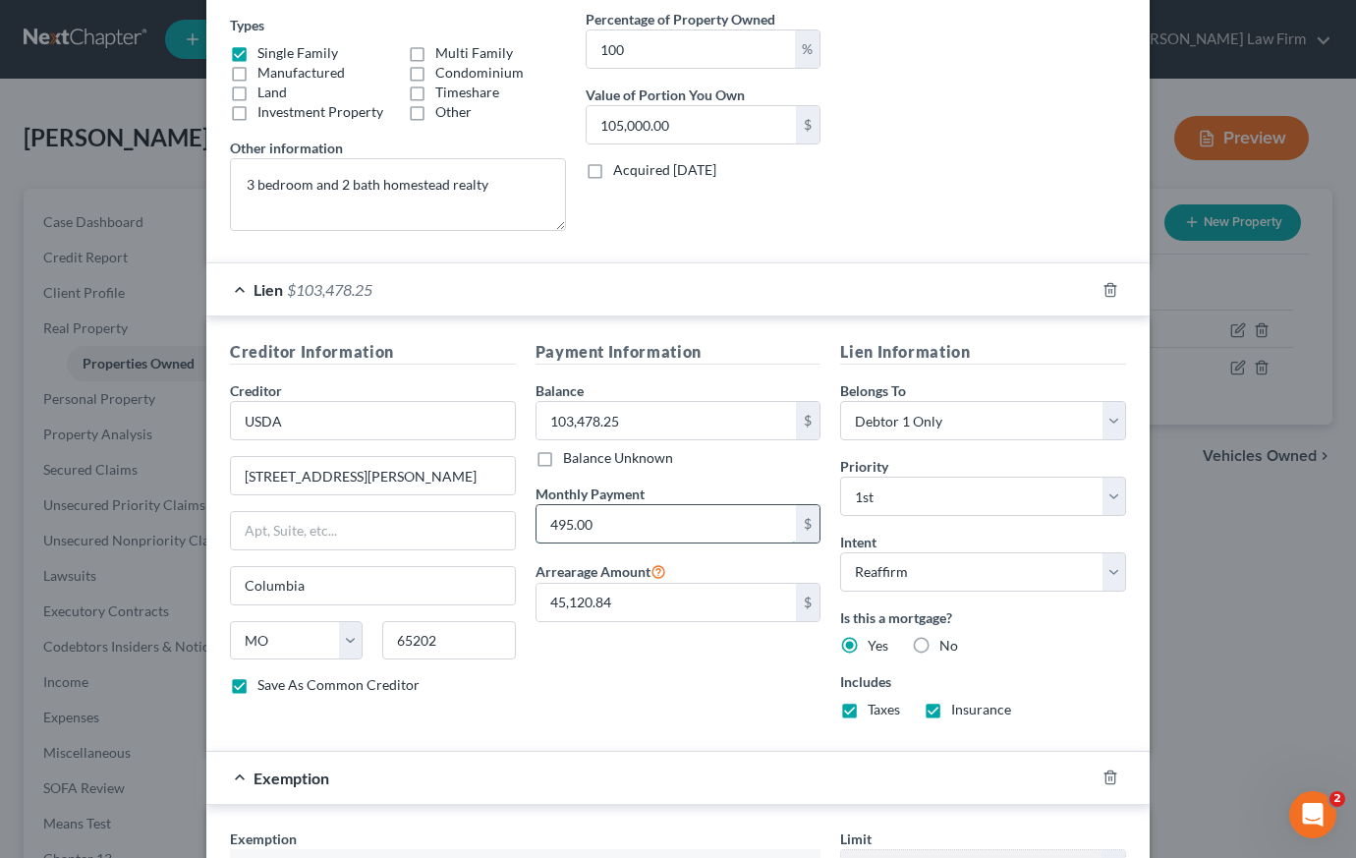
click at [569, 528] on input "495.00" at bounding box center [666, 523] width 260 height 37
click at [560, 526] on input "495.00" at bounding box center [666, 523] width 260 height 37
click at [565, 522] on input "495.00" at bounding box center [666, 523] width 260 height 37
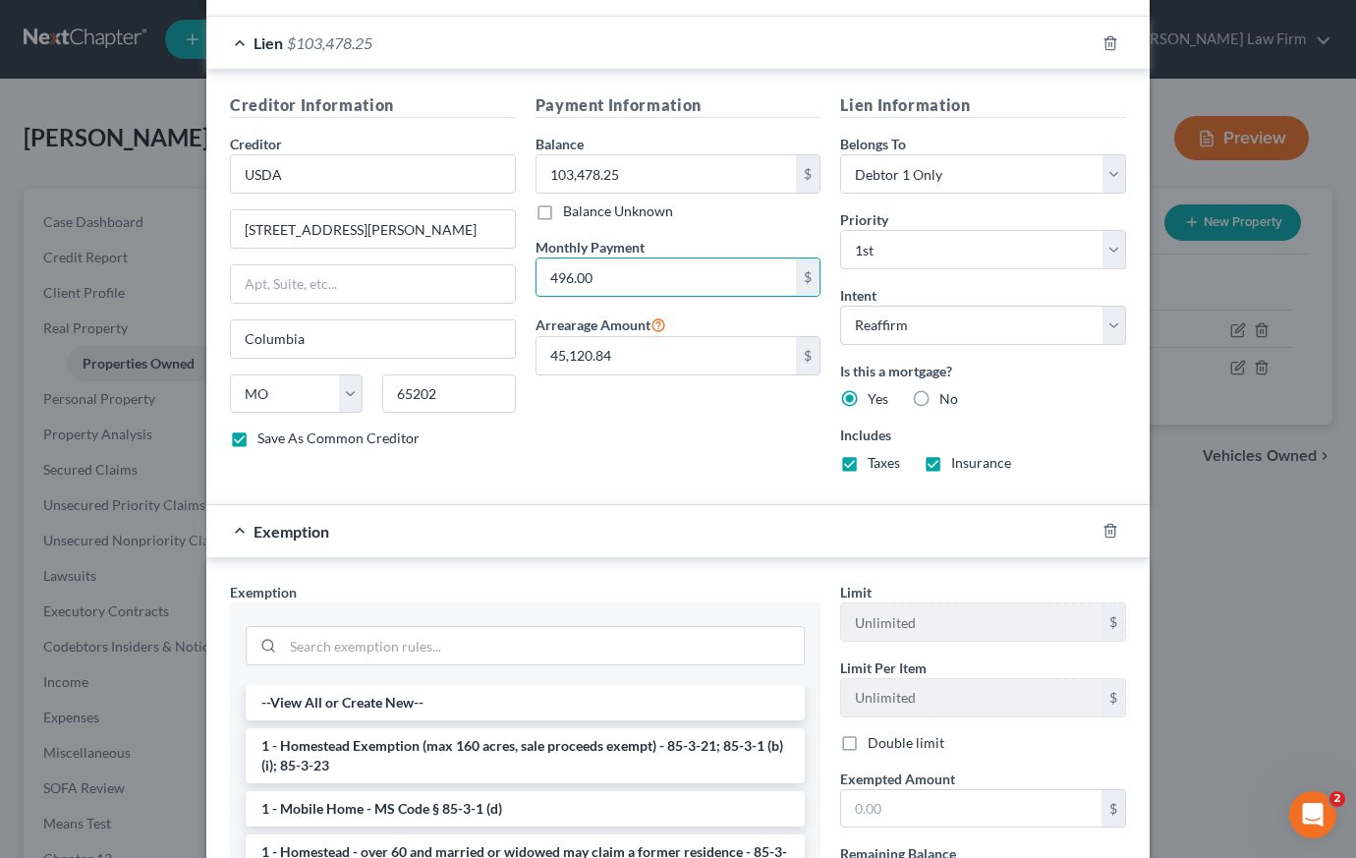
scroll to position [613, 0]
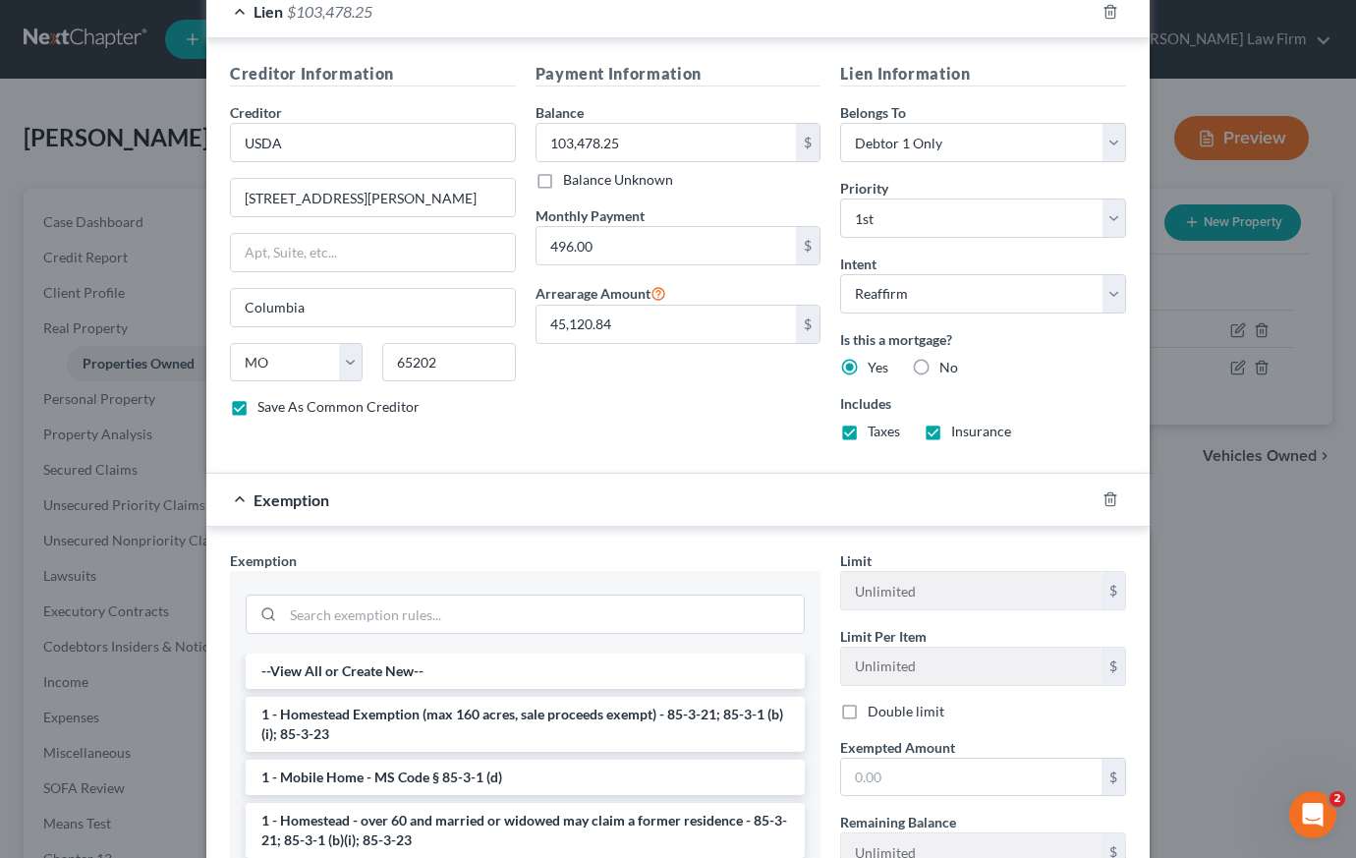
drag, startPoint x: 378, startPoint y: 724, endPoint x: 952, endPoint y: 647, distance: 579.0
click at [378, 725] on li "1 - Homestead Exemption (max 160 acres, sale proceeds exempt) - 85-3-21; 85-3-1…" at bounding box center [525, 724] width 559 height 55
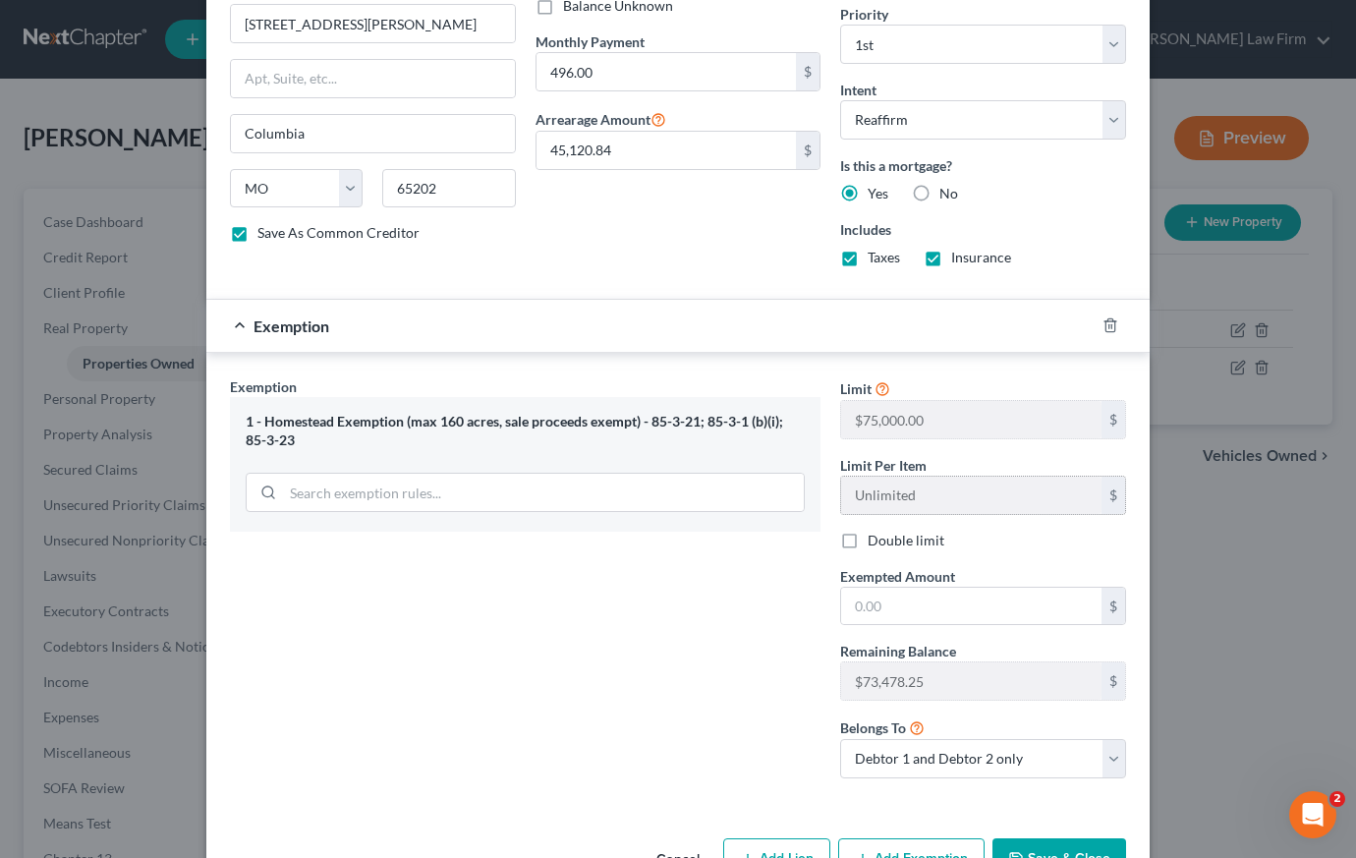
scroll to position [847, 0]
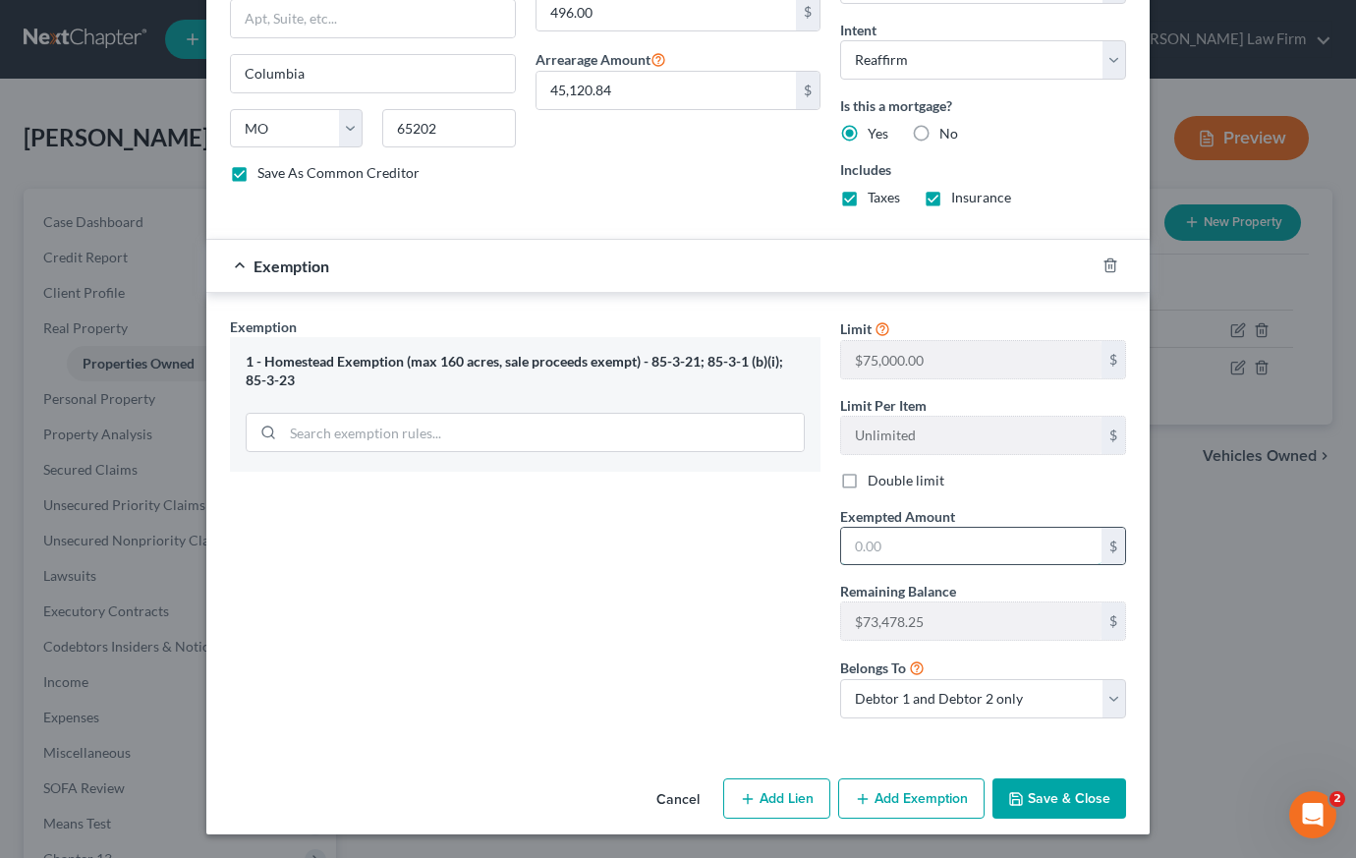
click at [924, 549] on input "text" at bounding box center [971, 546] width 260 height 37
click at [1047, 801] on button "Save & Close" at bounding box center [1059, 798] width 134 height 41
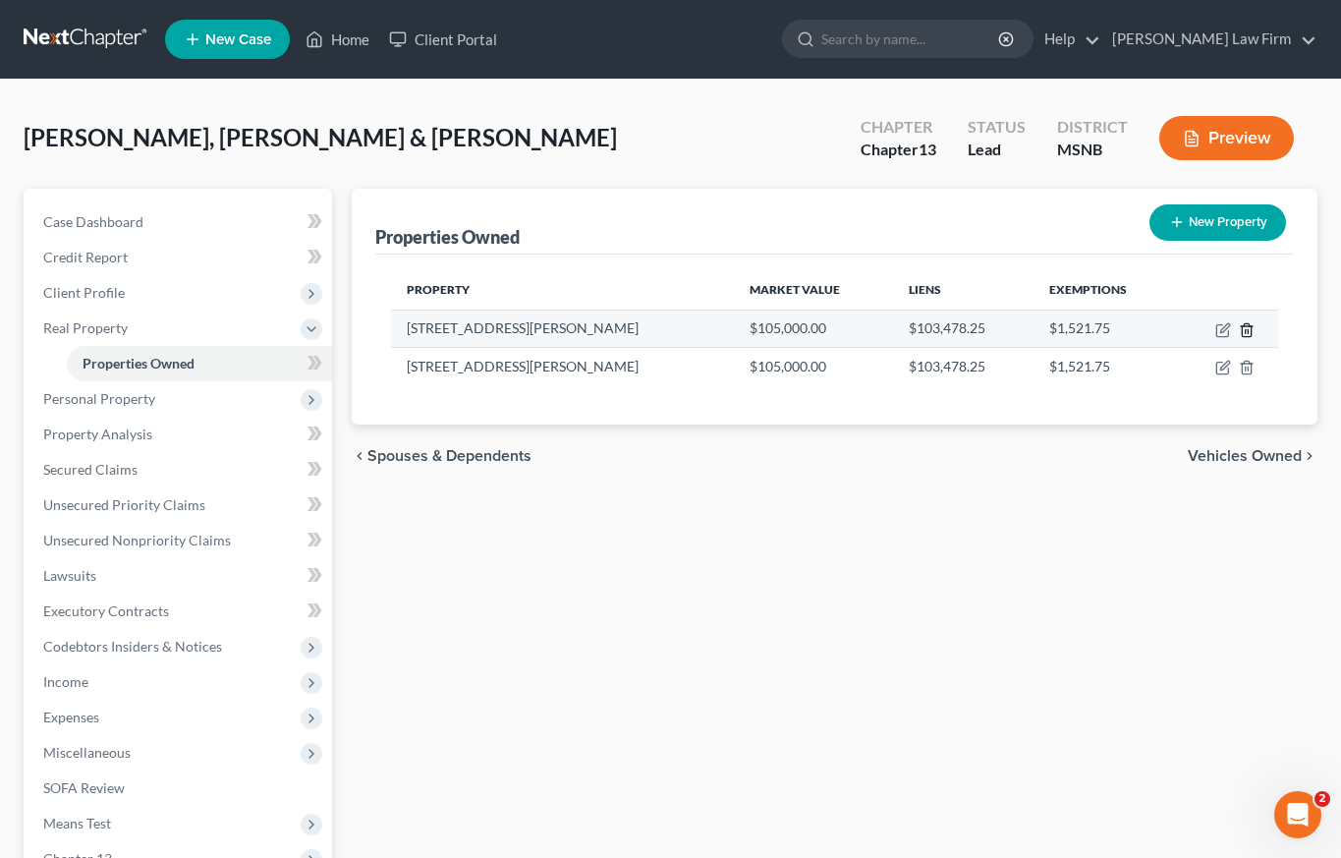
click at [1250, 327] on icon "button" at bounding box center [1247, 330] width 16 height 16
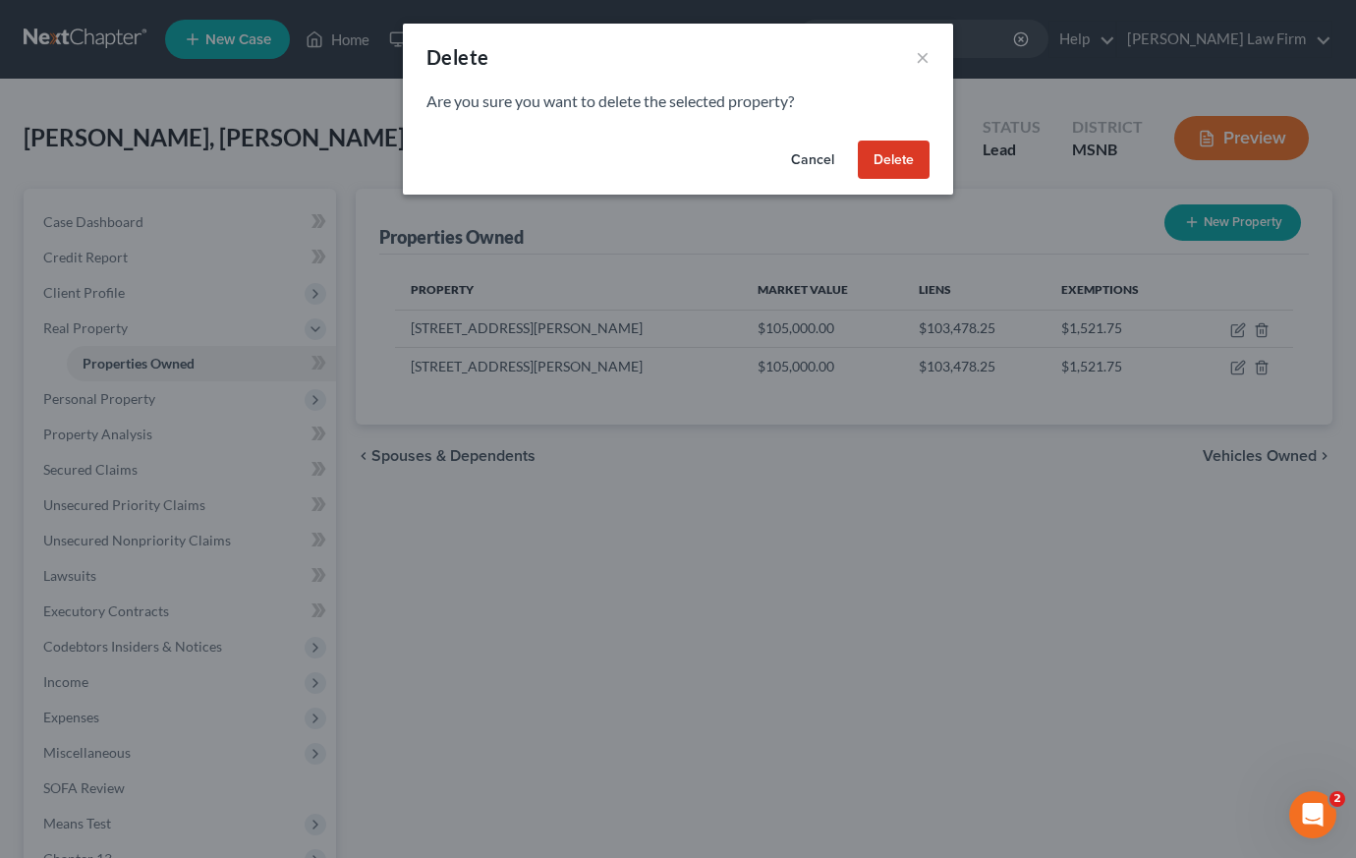
click at [812, 166] on button "Cancel" at bounding box center [812, 160] width 75 height 39
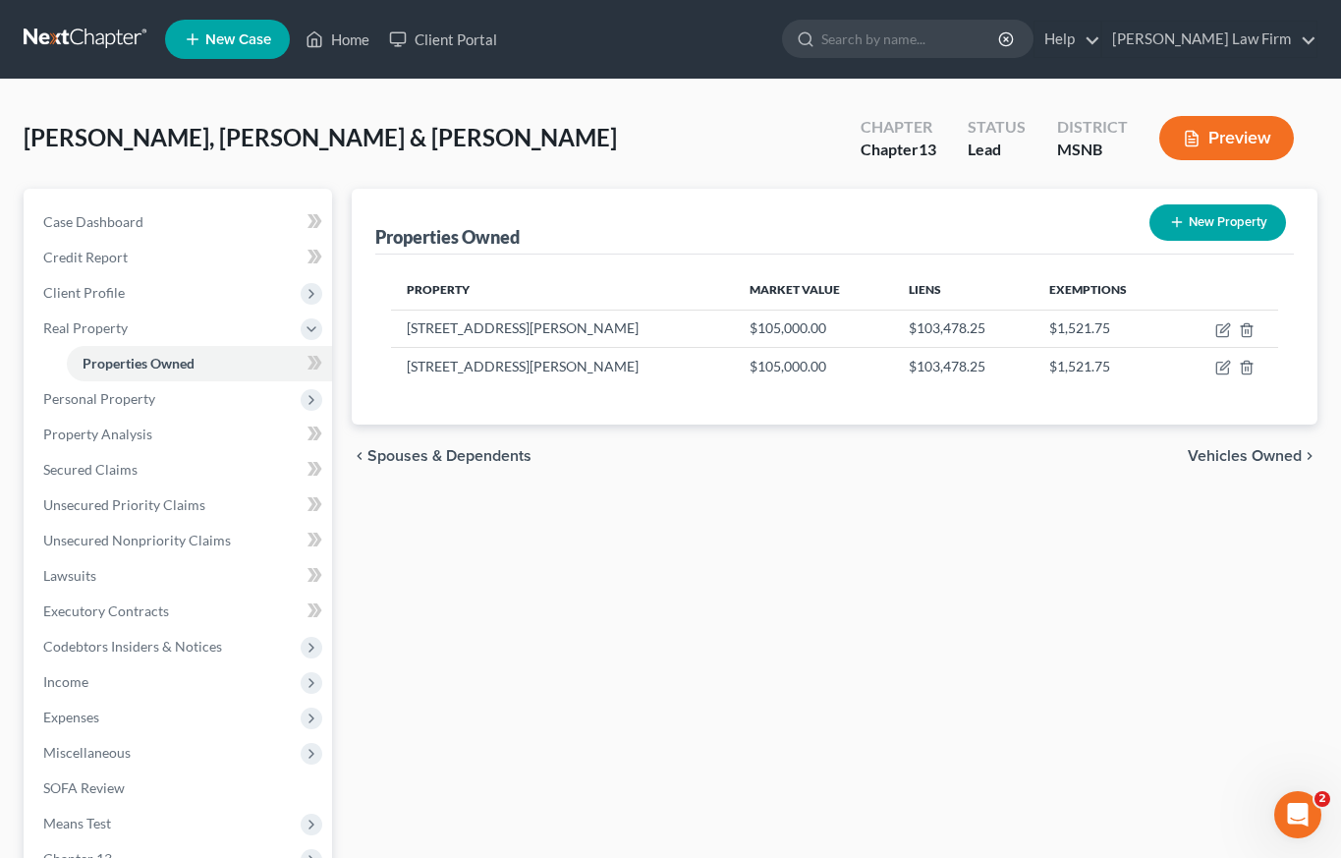
click at [1290, 135] on button "Preview" at bounding box center [1226, 138] width 135 height 44
click at [1250, 141] on button "Preview" at bounding box center [1226, 138] width 135 height 44
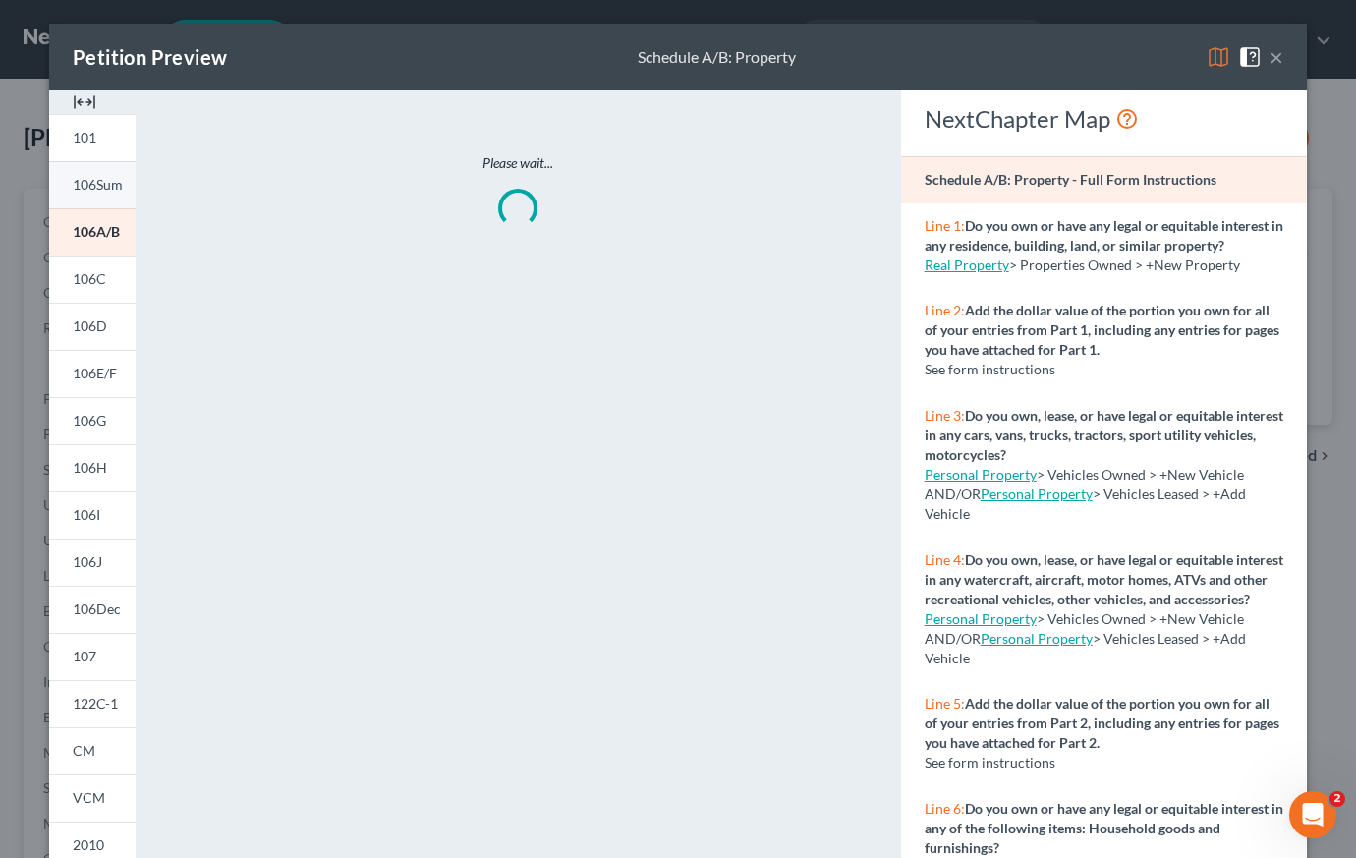
click at [99, 187] on span "106Sum" at bounding box center [98, 184] width 50 height 17
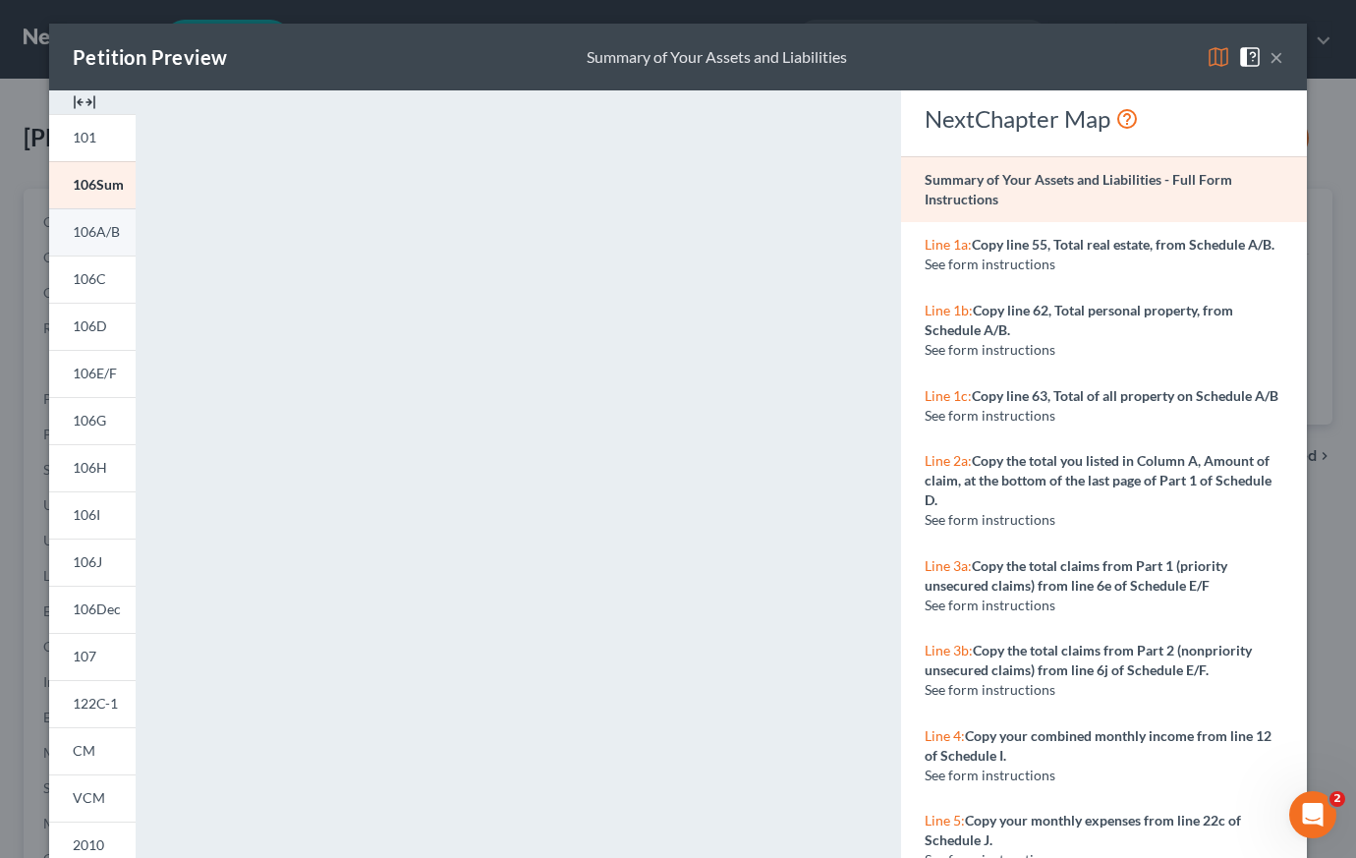
click at [94, 231] on span "106A/B" at bounding box center [96, 231] width 47 height 17
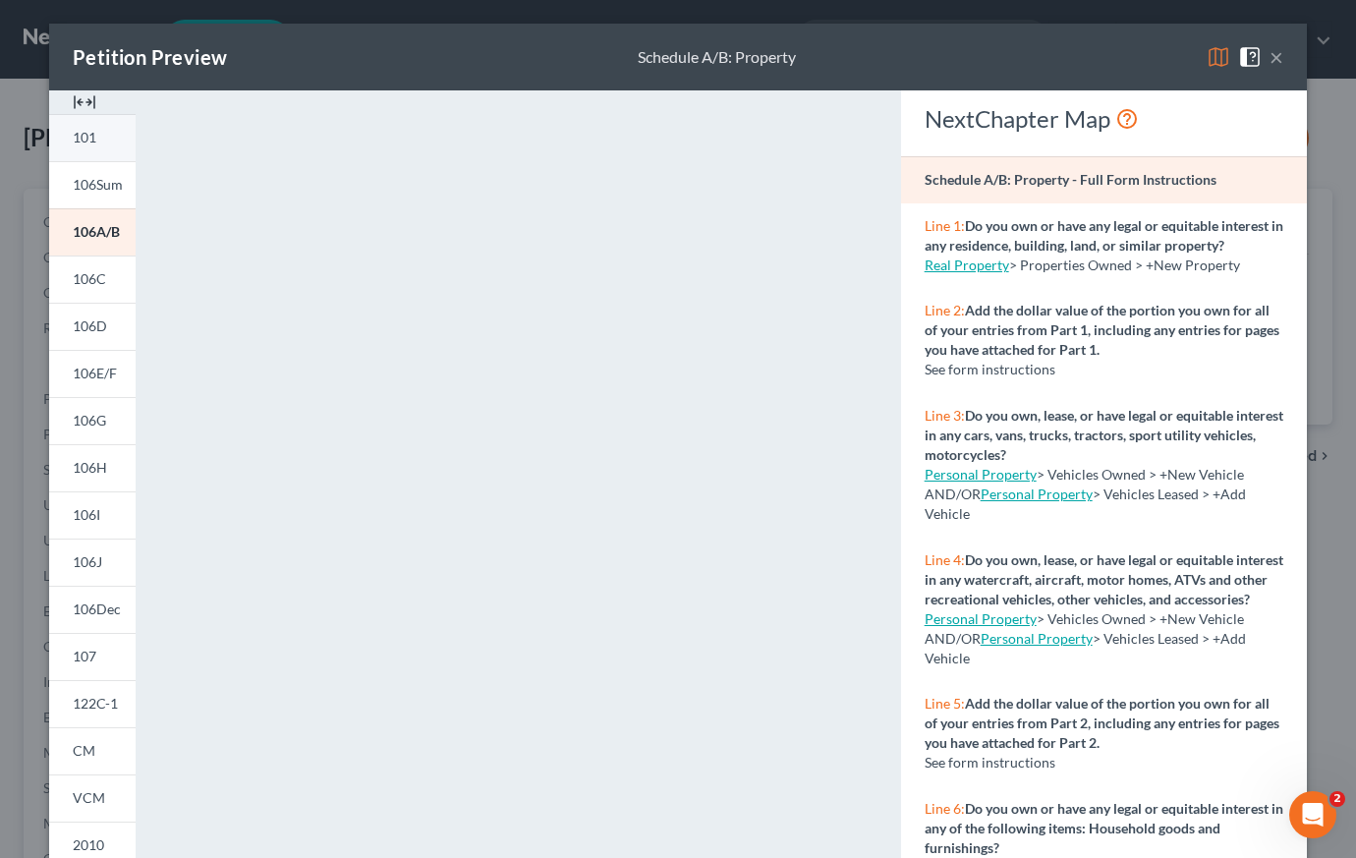
click at [101, 132] on link "101" at bounding box center [92, 137] width 86 height 47
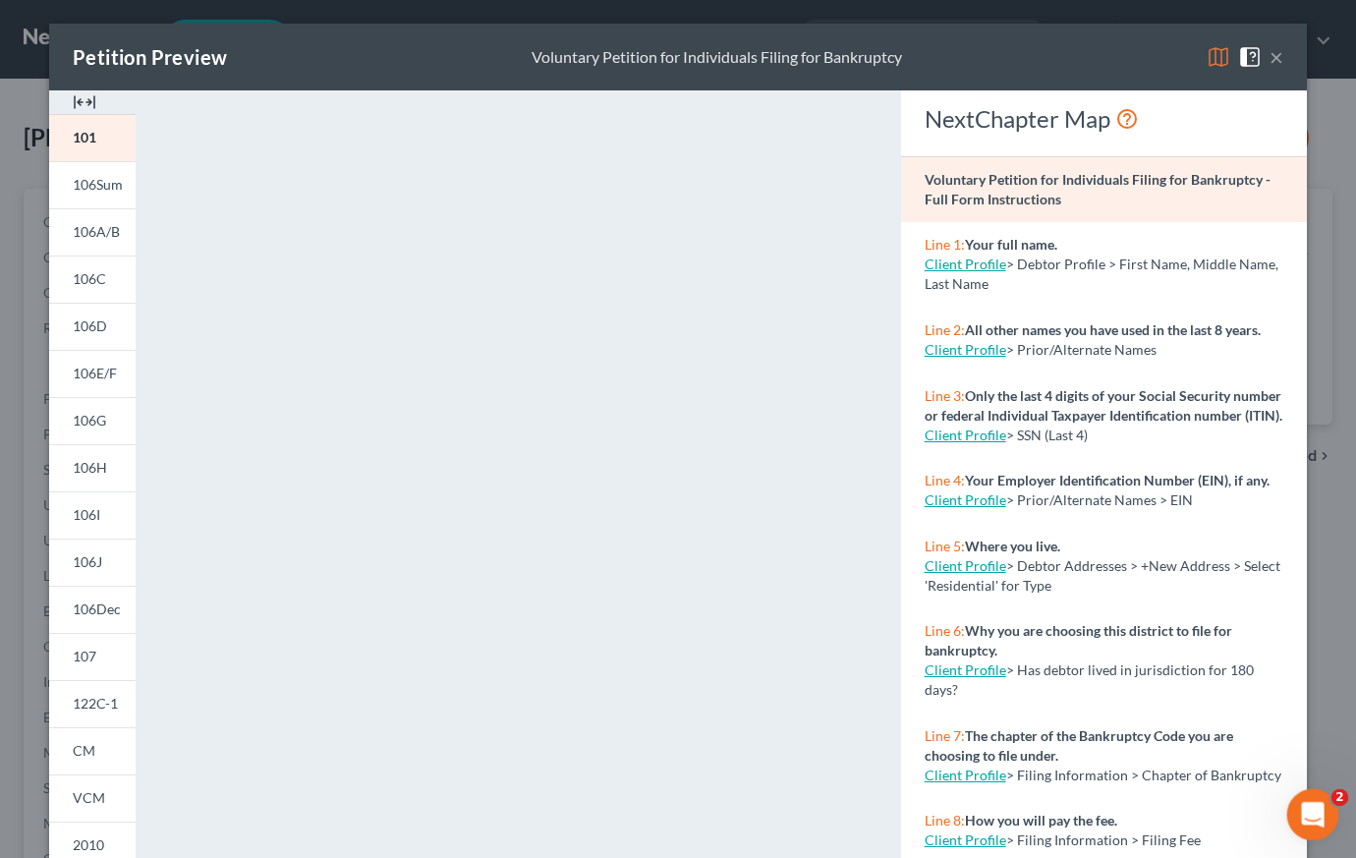
click at [1323, 808] on icon "Open Intercom Messenger" at bounding box center [1310, 812] width 32 height 32
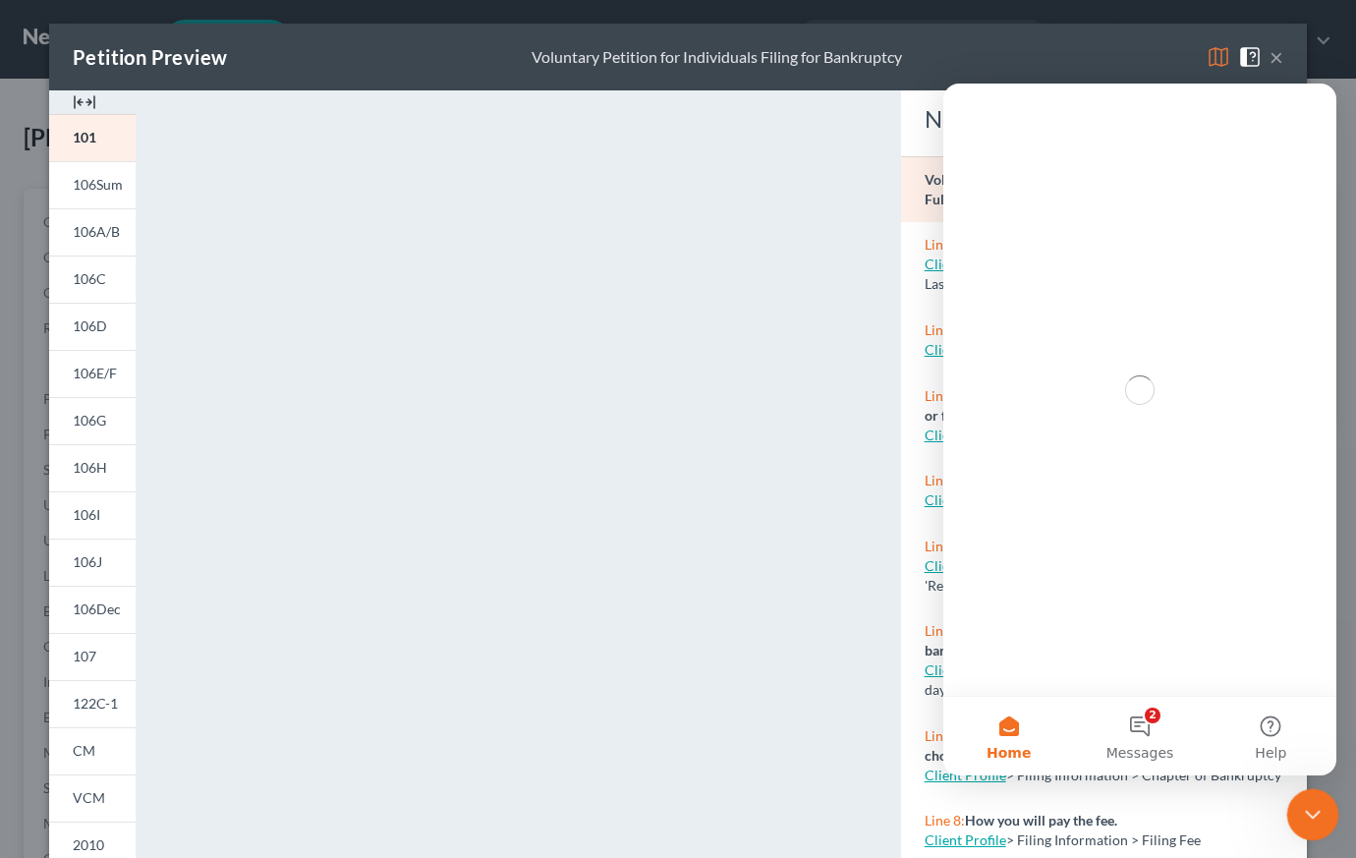
scroll to position [0, 0]
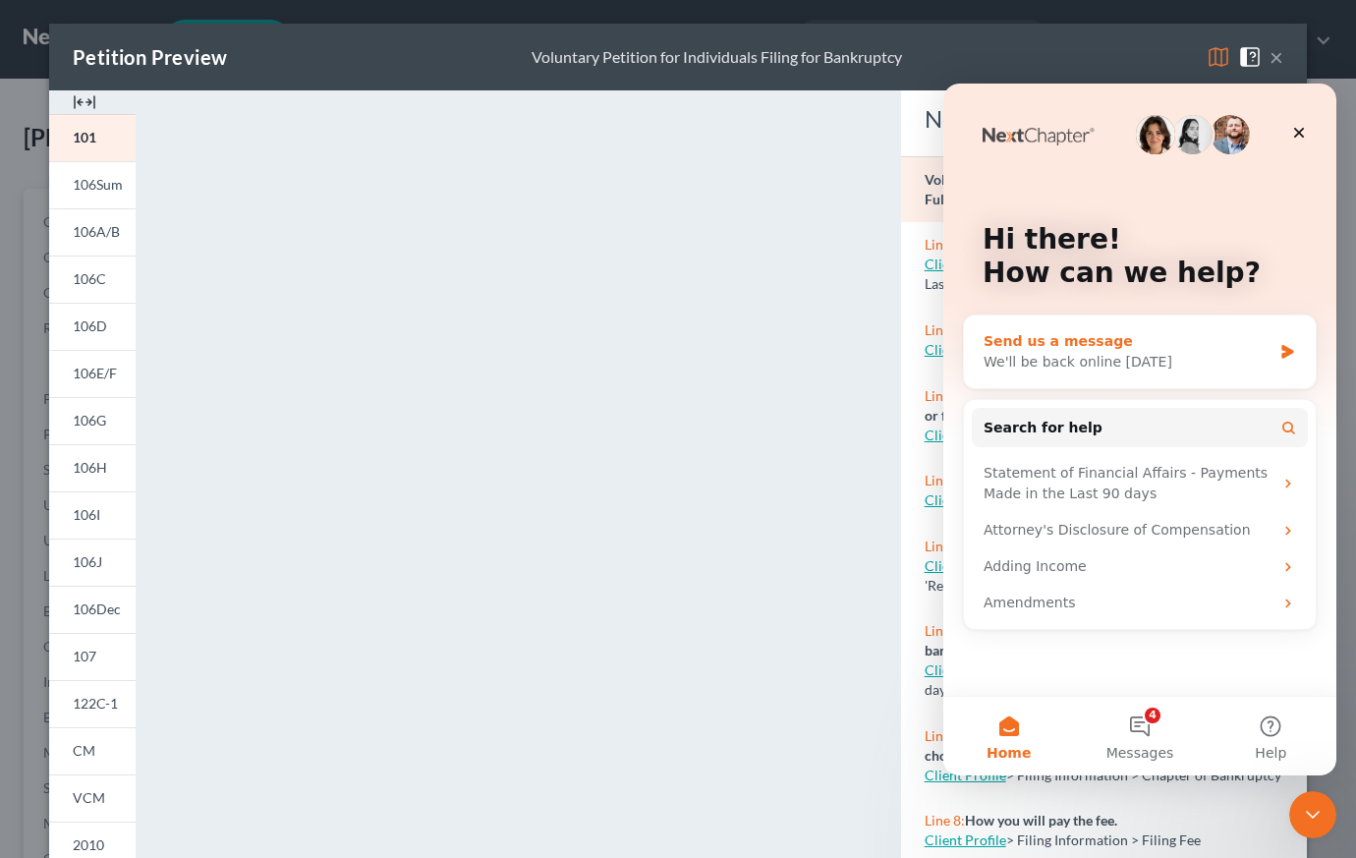
click at [1290, 344] on icon "Intercom messenger" at bounding box center [1287, 352] width 17 height 16
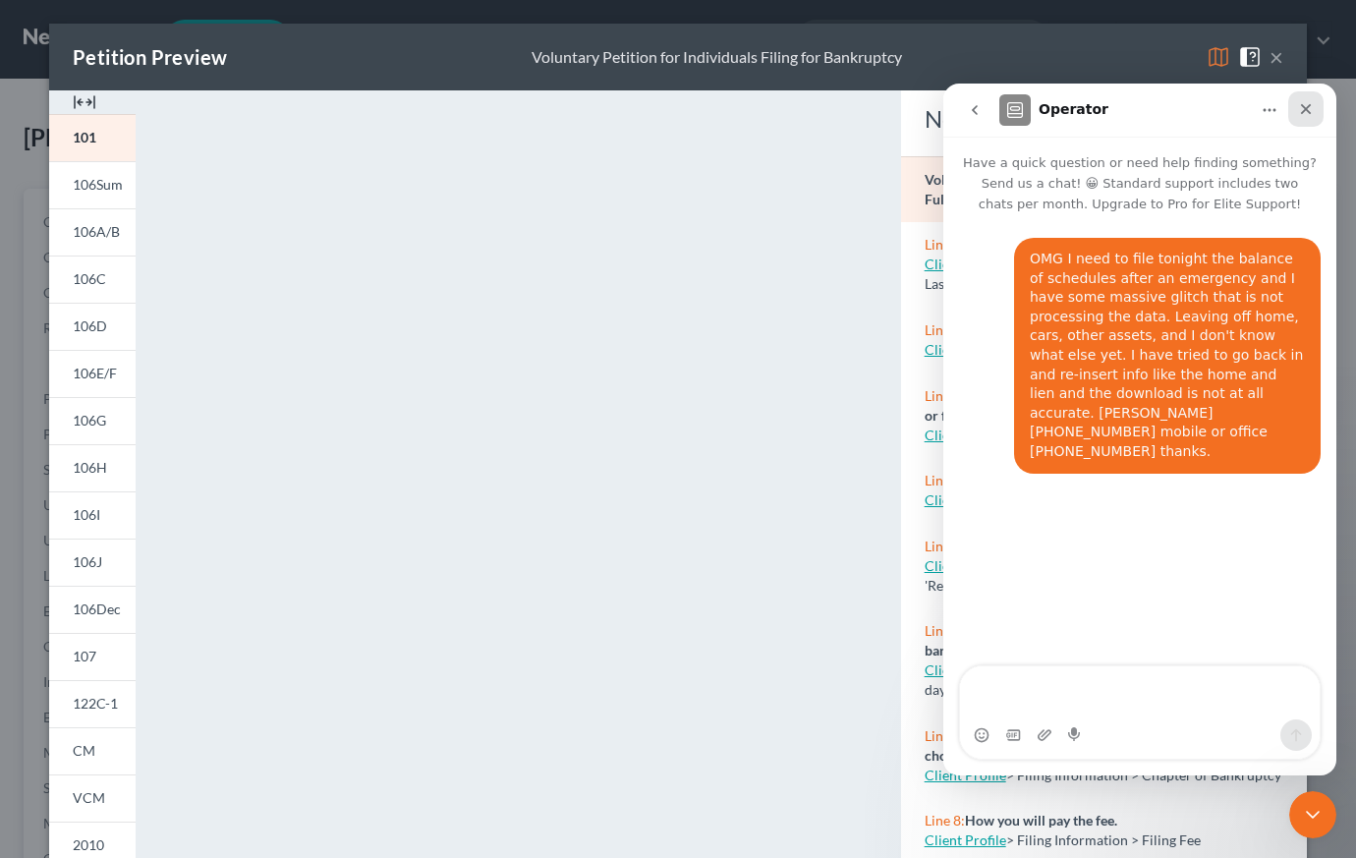
click at [1310, 111] on icon "Close" at bounding box center [1306, 109] width 16 height 16
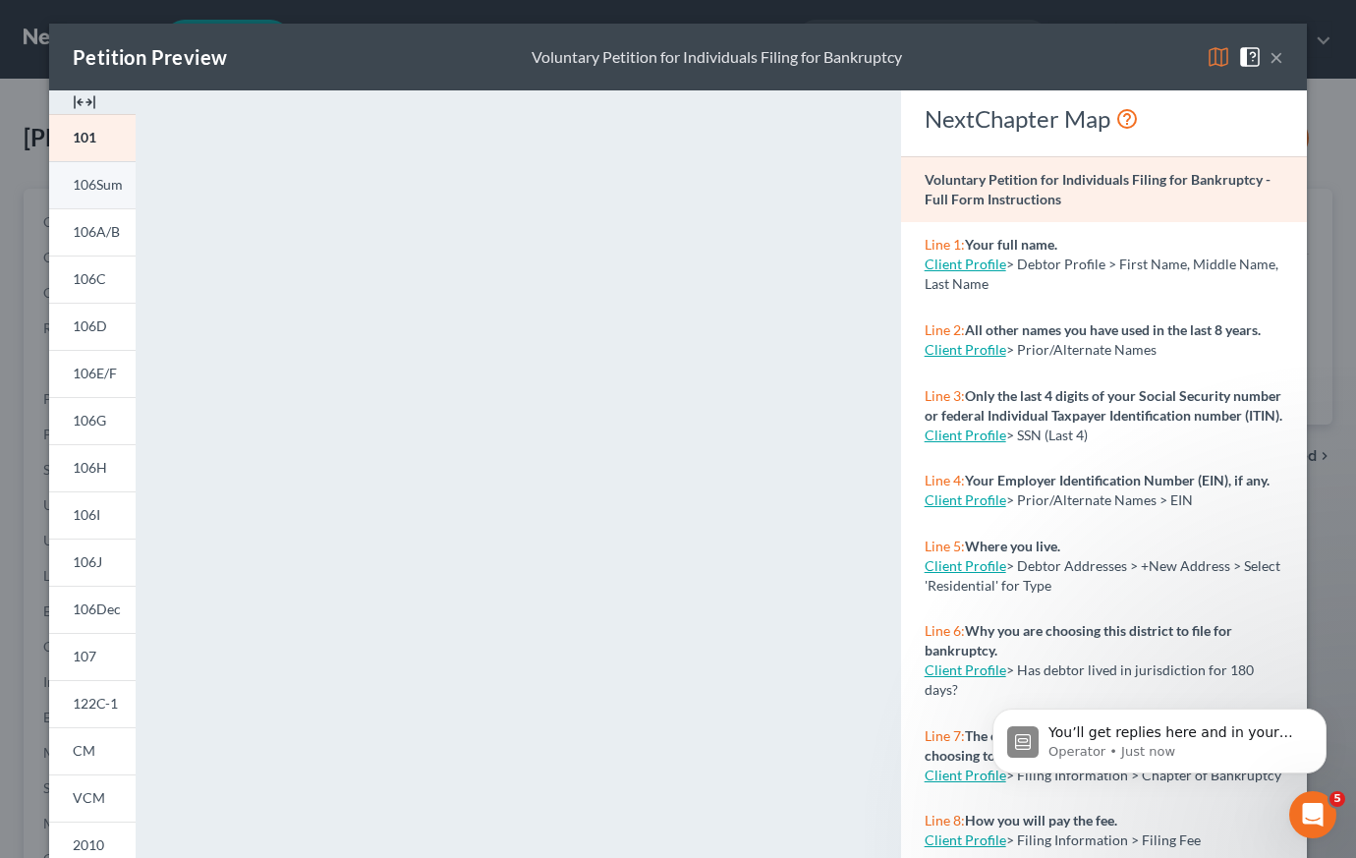
click at [84, 188] on span "106Sum" at bounding box center [98, 184] width 50 height 17
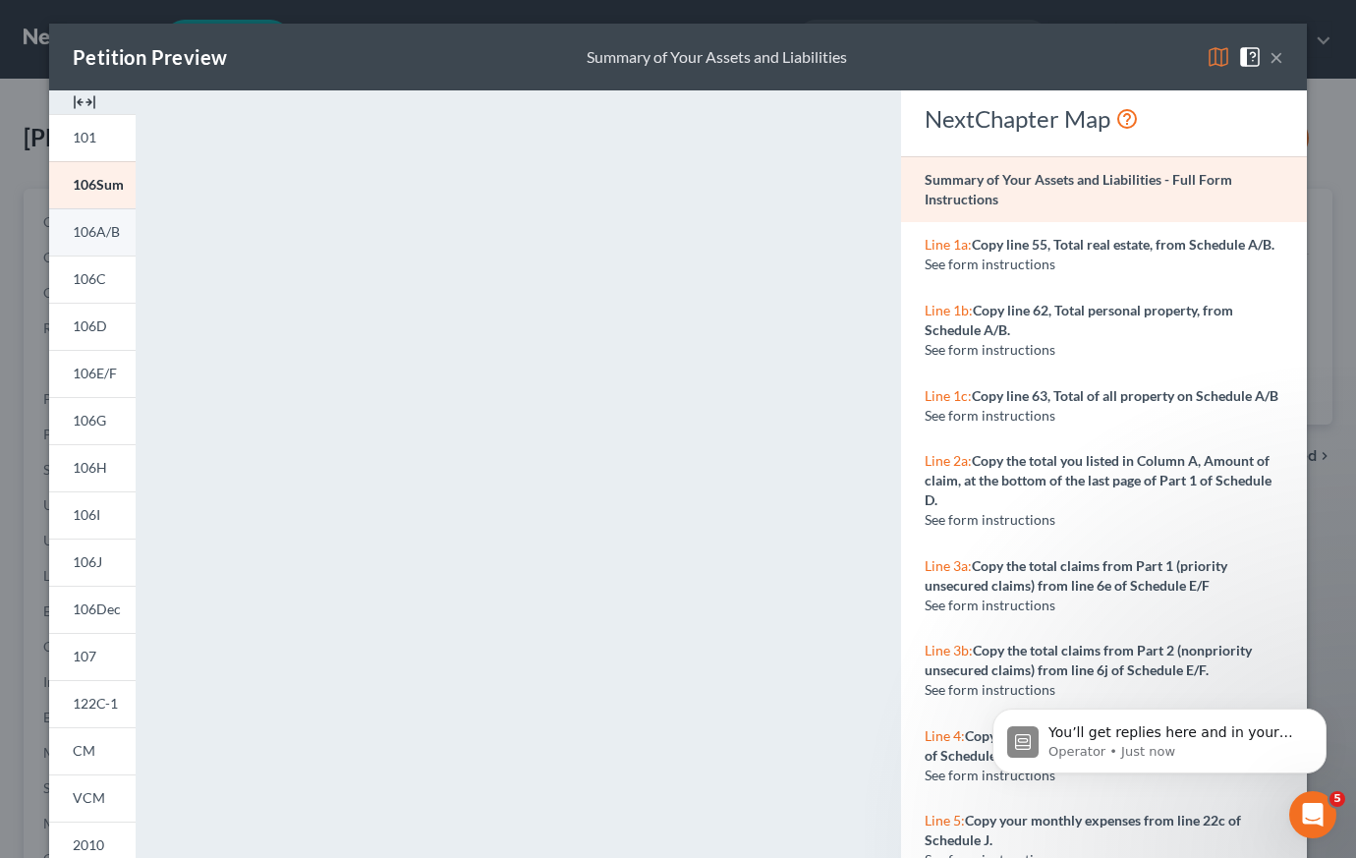
click at [99, 230] on span "106A/B" at bounding box center [96, 231] width 47 height 17
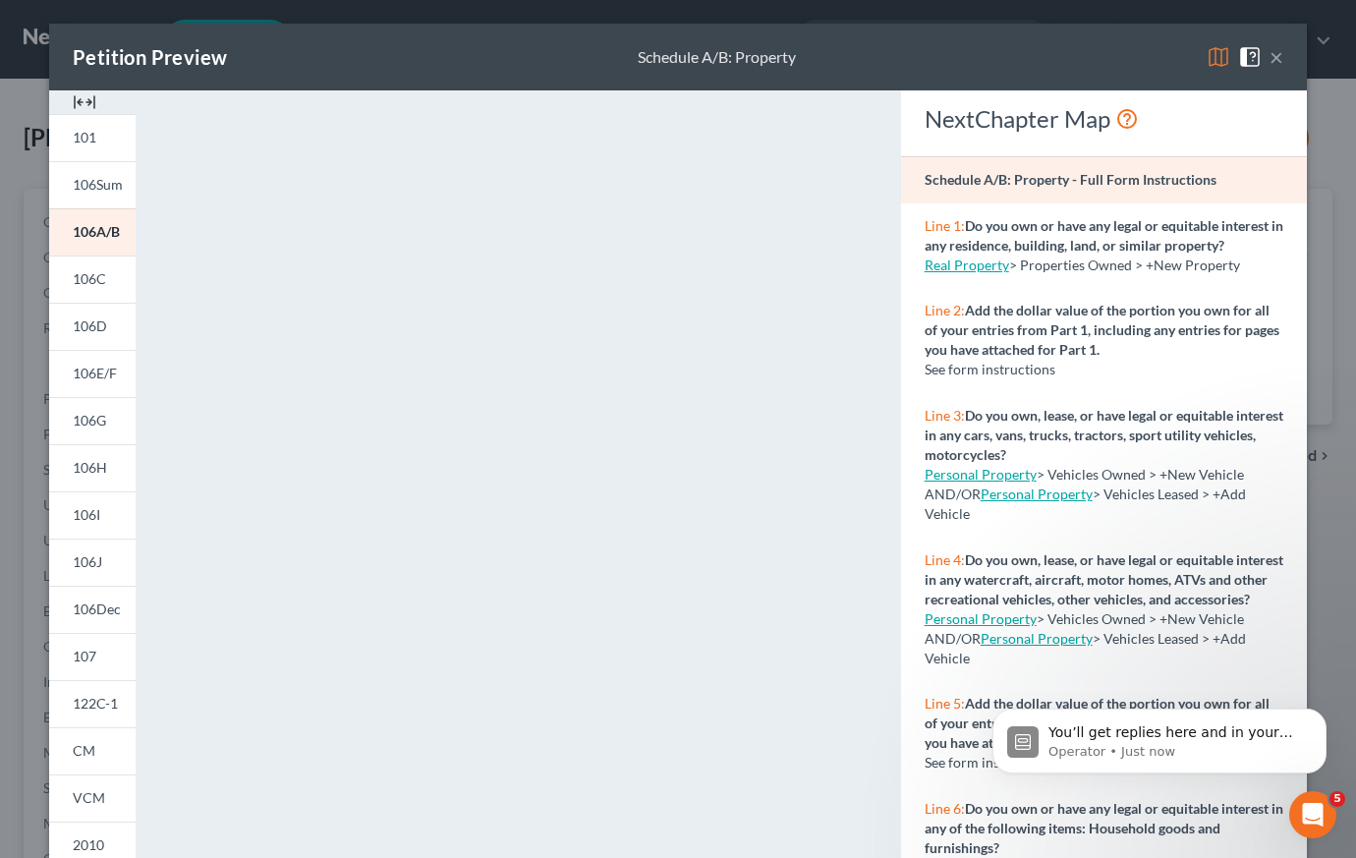
click at [1273, 60] on button "×" at bounding box center [1276, 57] width 14 height 24
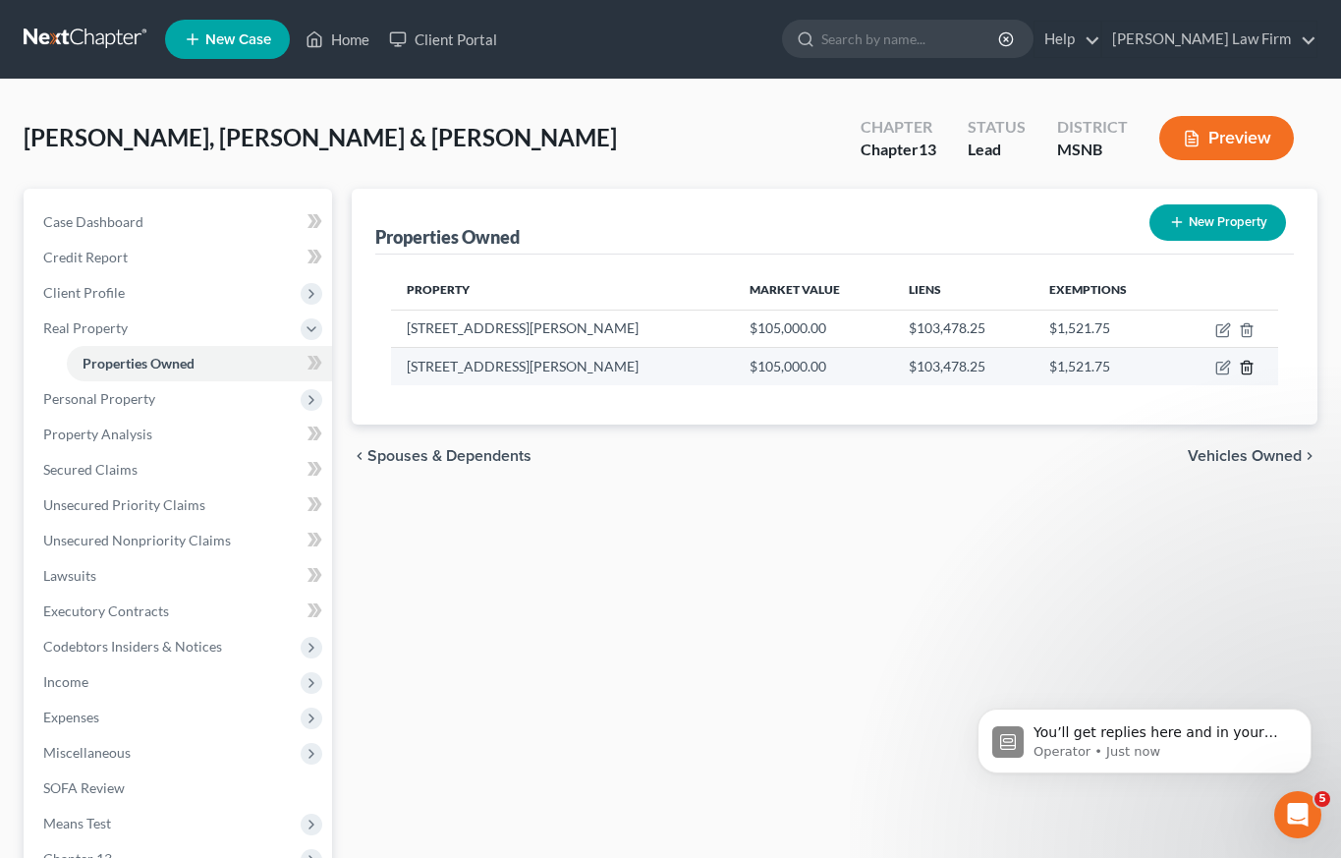
click at [1243, 365] on icon "button" at bounding box center [1247, 368] width 16 height 16
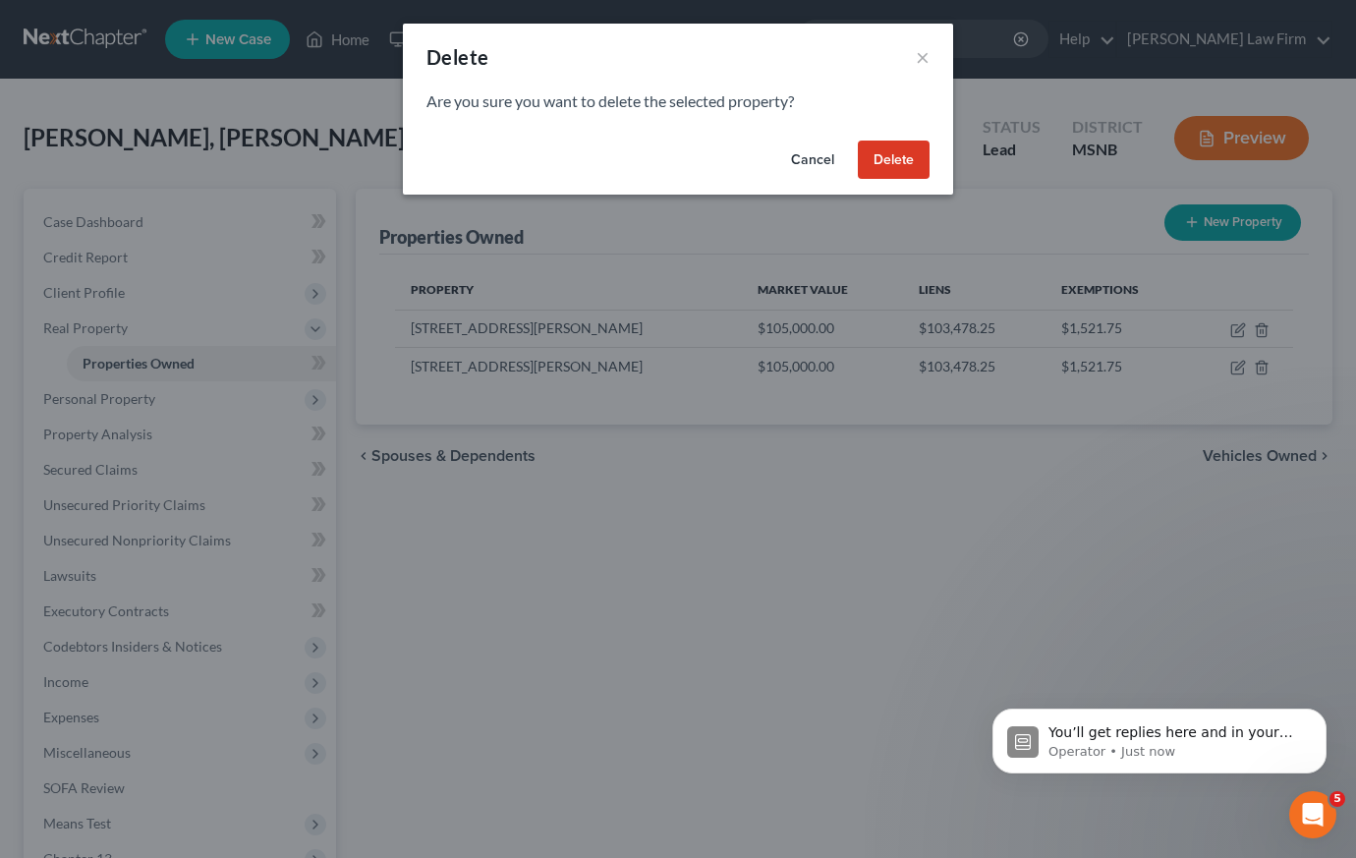
click at [881, 158] on button "Delete" at bounding box center [894, 160] width 72 height 39
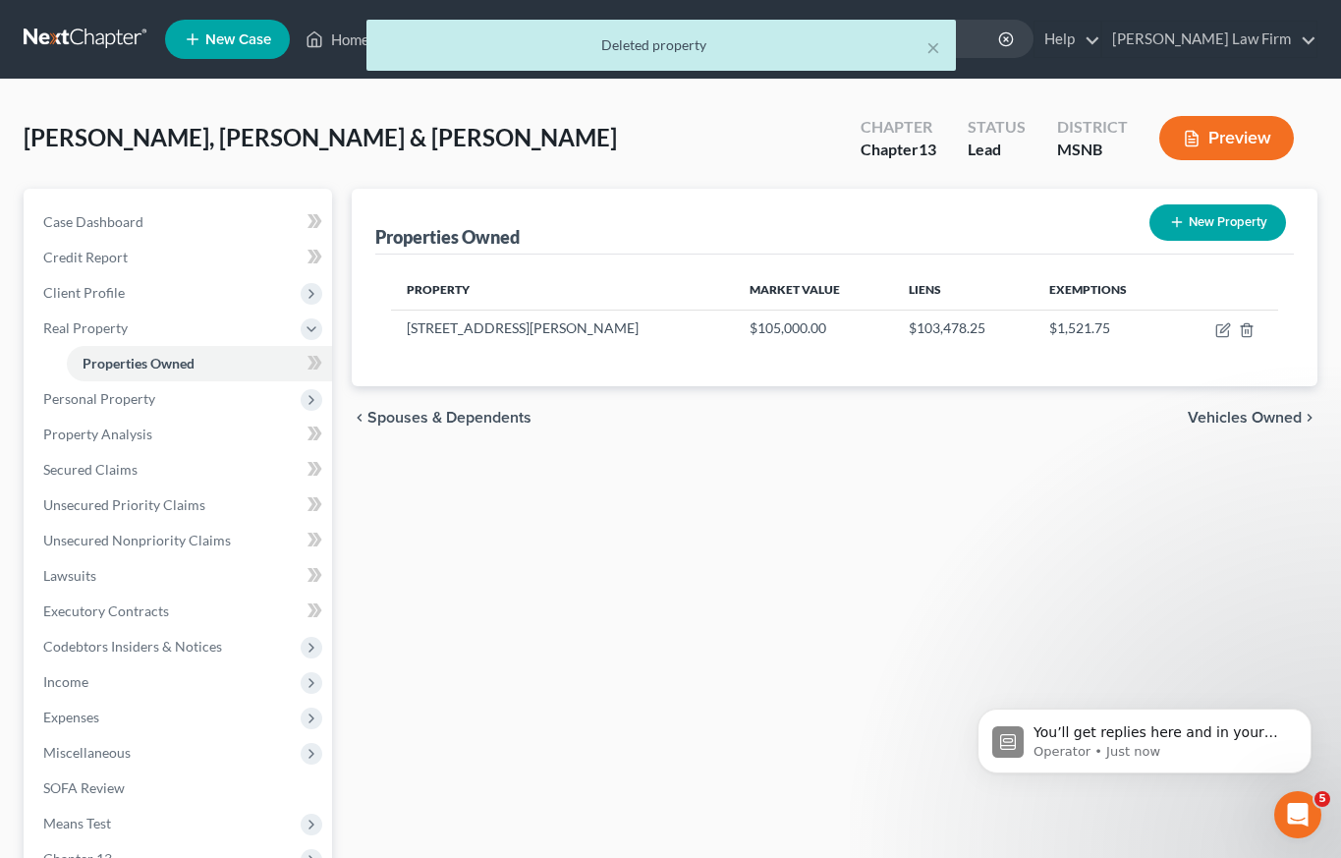
click at [1269, 415] on span "Vehicles Owned" at bounding box center [1245, 418] width 114 height 16
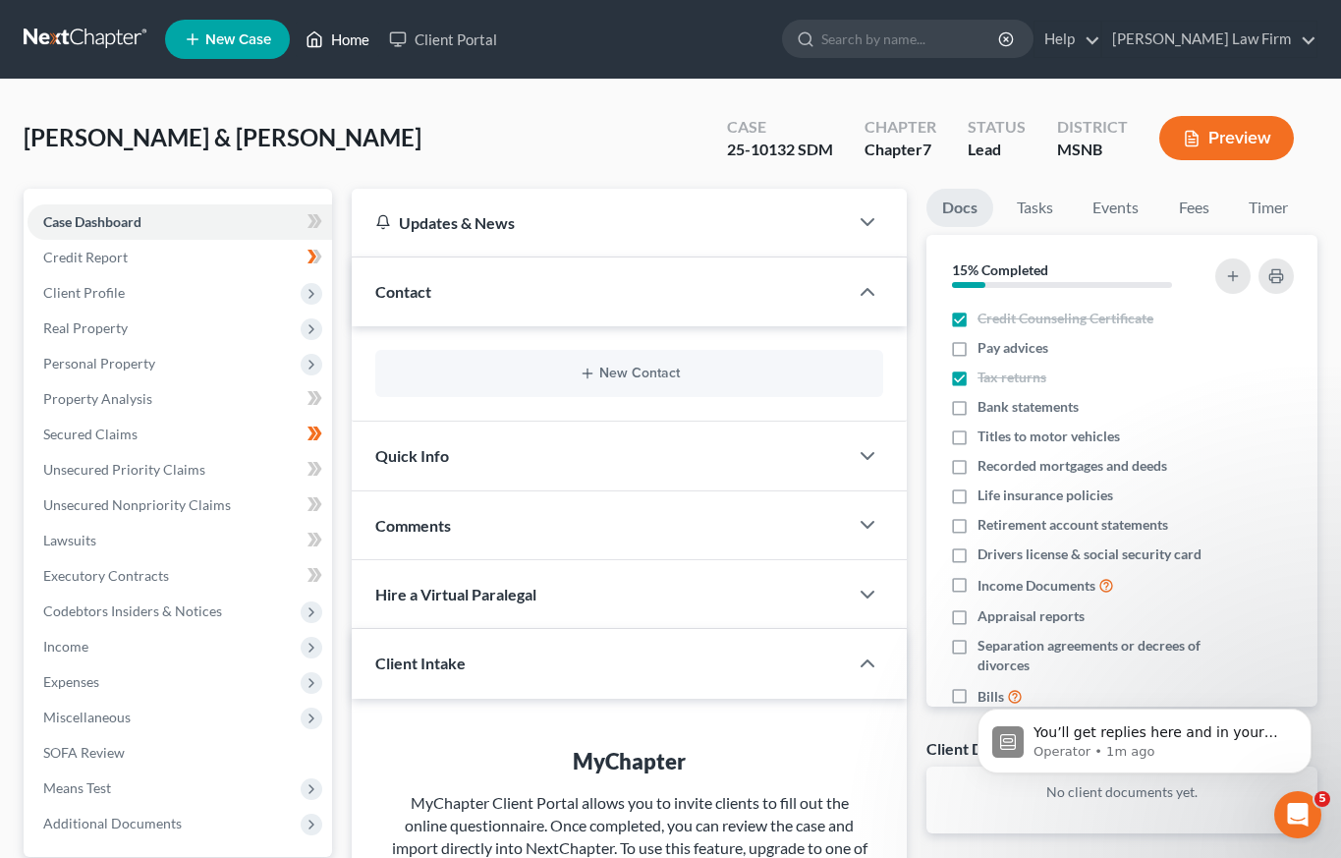
click at [351, 36] on link "Home" at bounding box center [338, 39] width 84 height 35
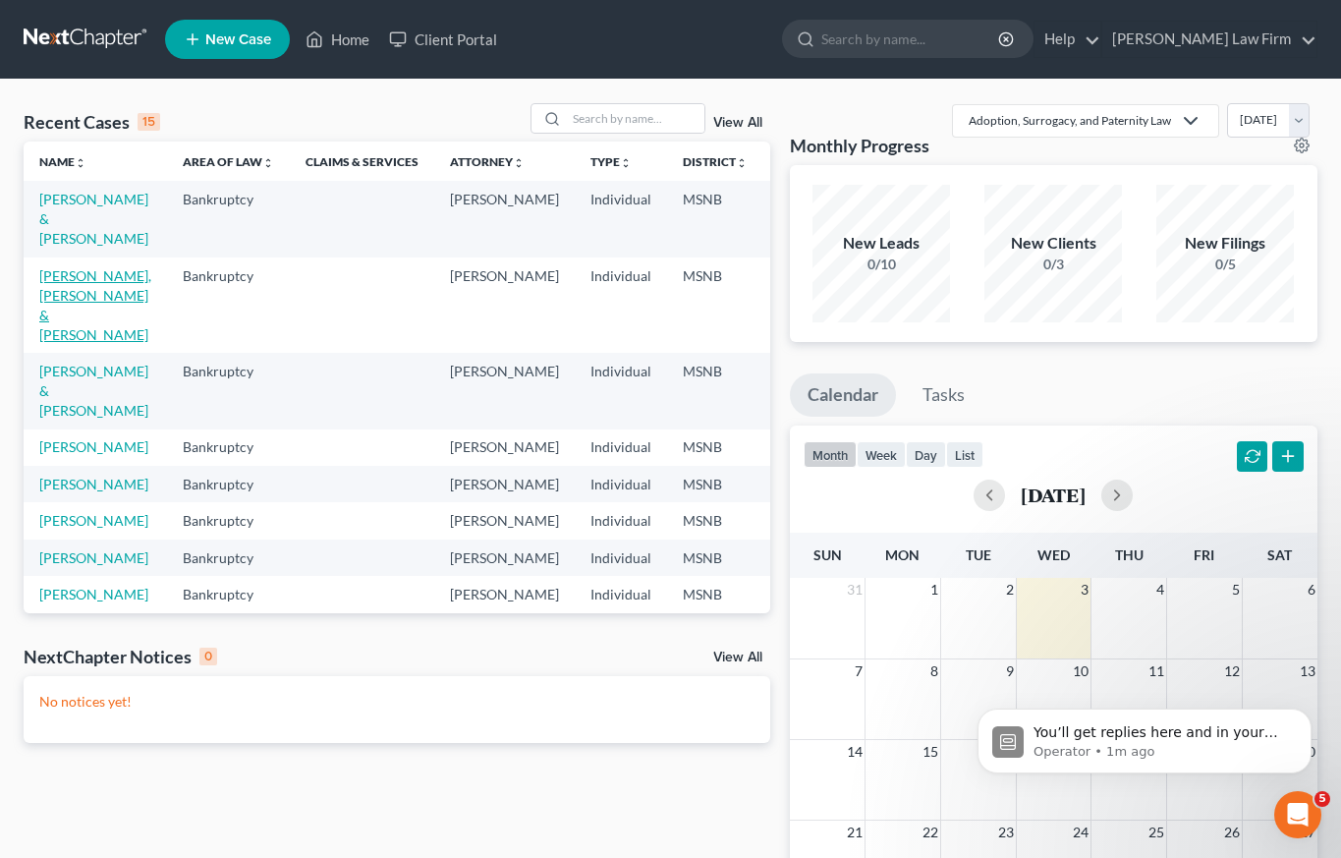
click at [68, 293] on link "[PERSON_NAME], [PERSON_NAME] & [PERSON_NAME]" at bounding box center [95, 305] width 112 height 76
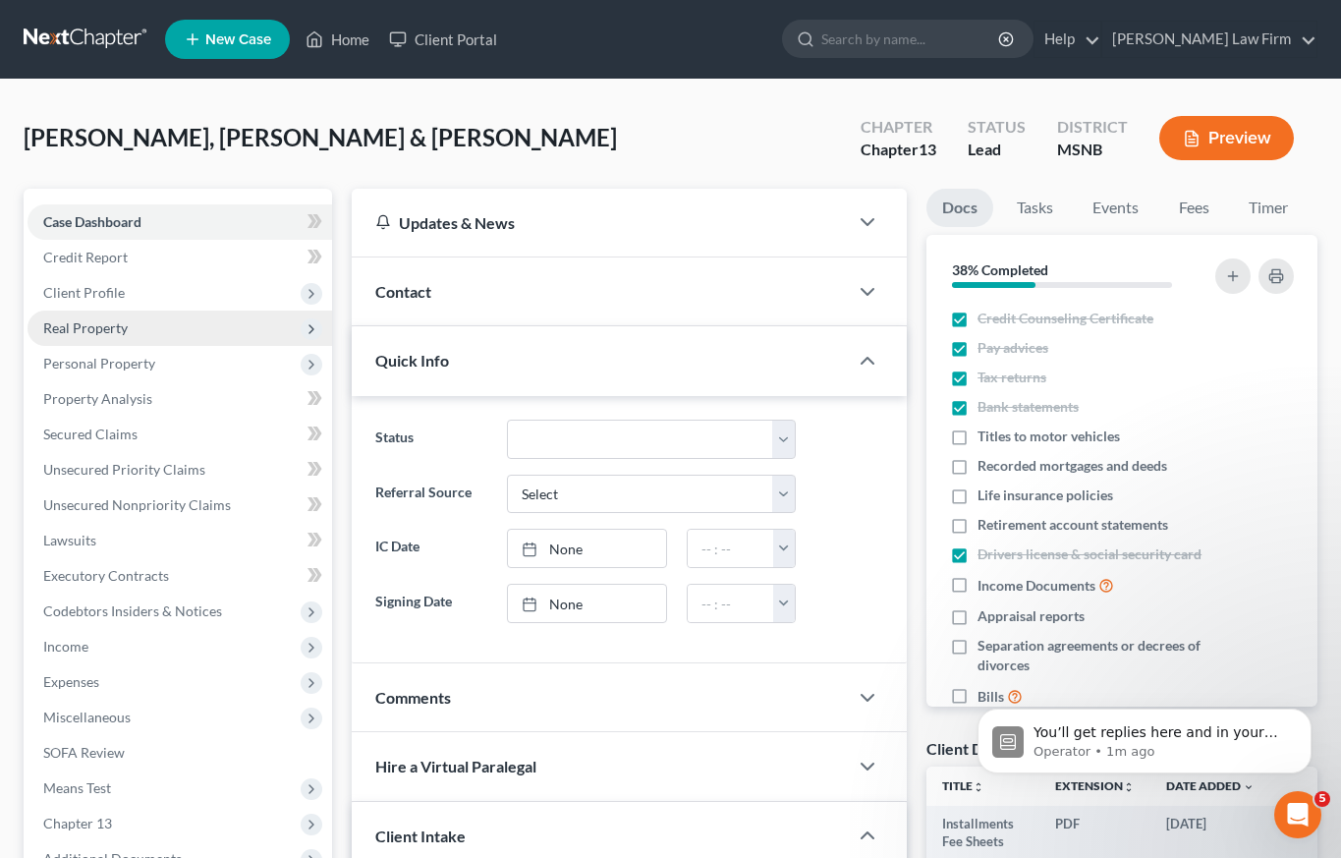
click at [102, 329] on span "Real Property" at bounding box center [85, 327] width 85 height 17
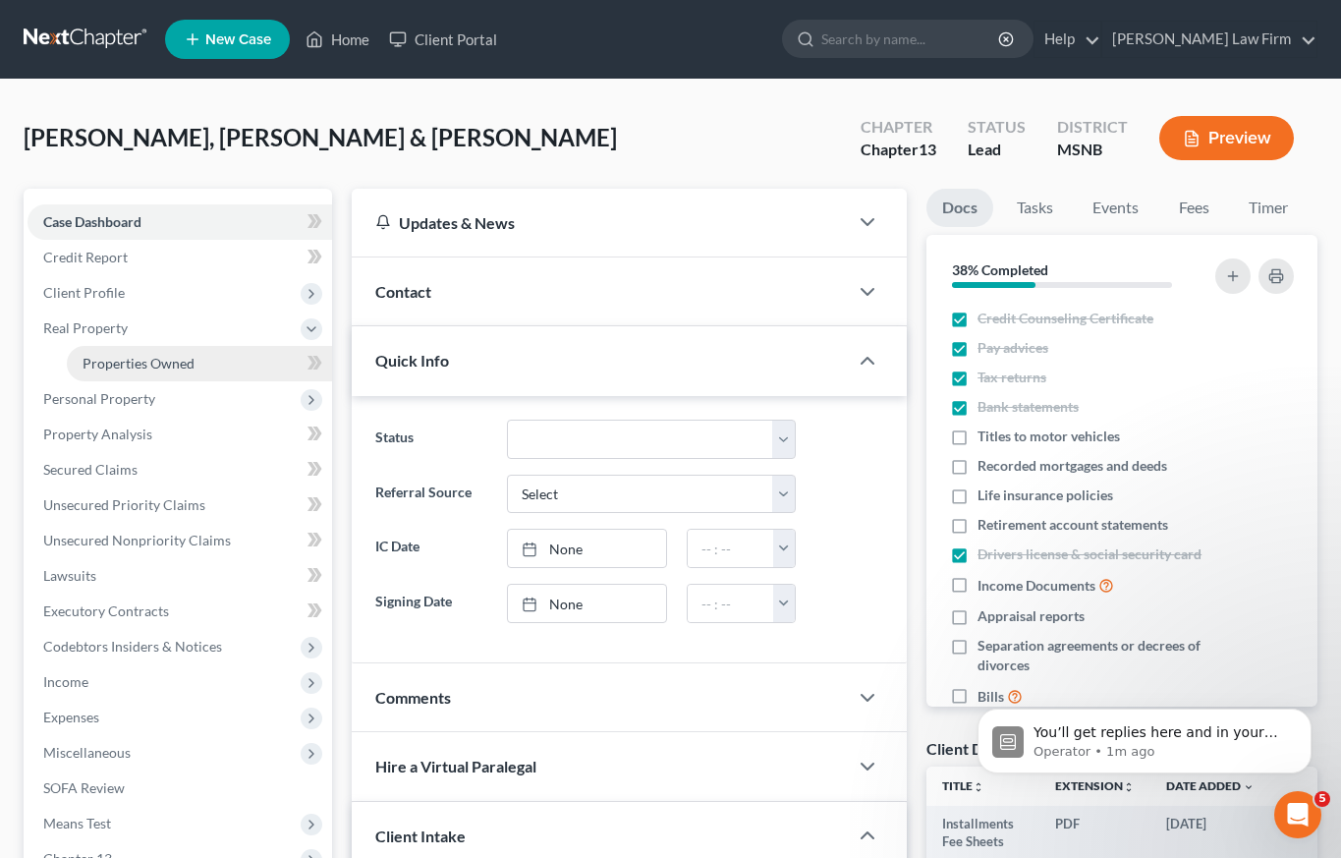
click at [110, 362] on span "Properties Owned" at bounding box center [139, 363] width 112 height 17
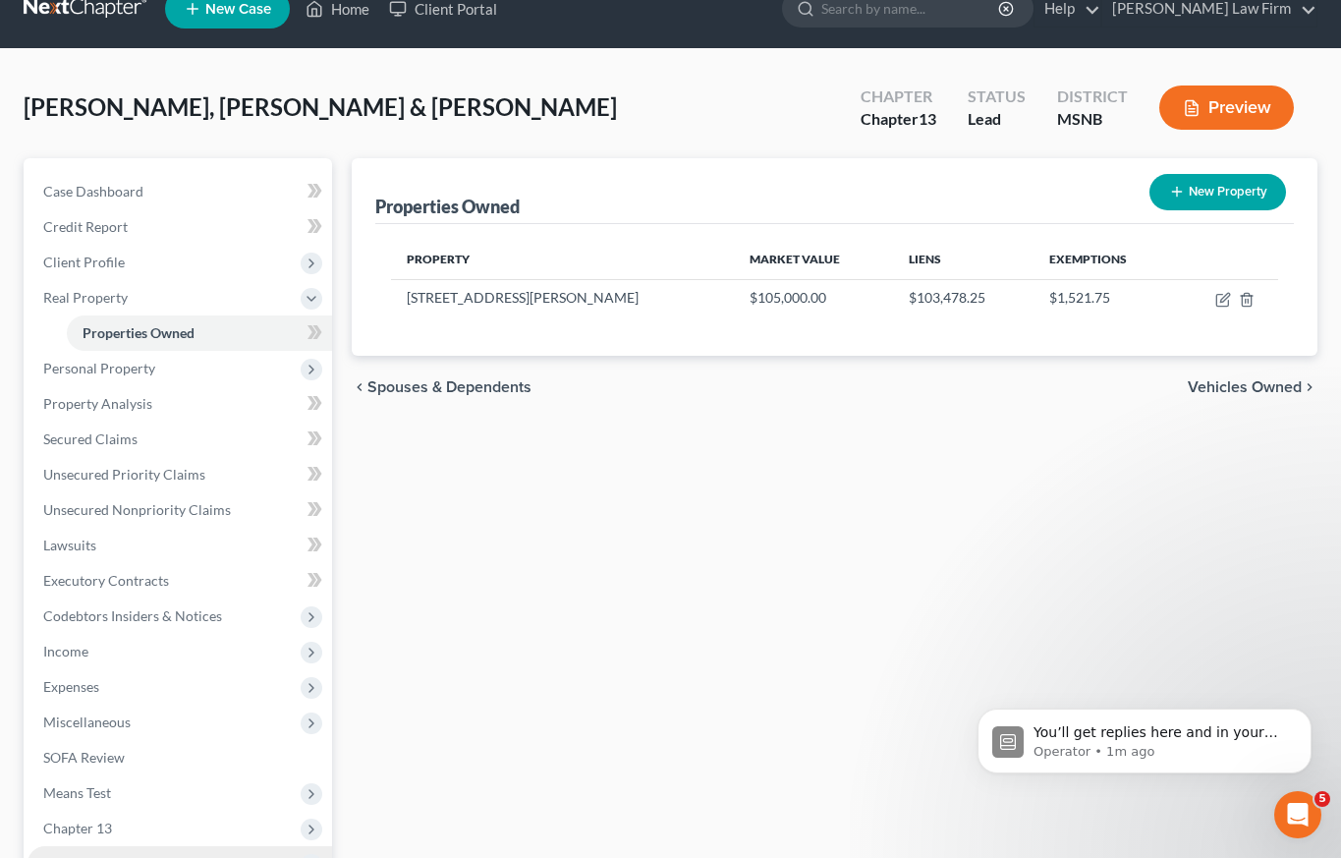
scroll to position [257, 0]
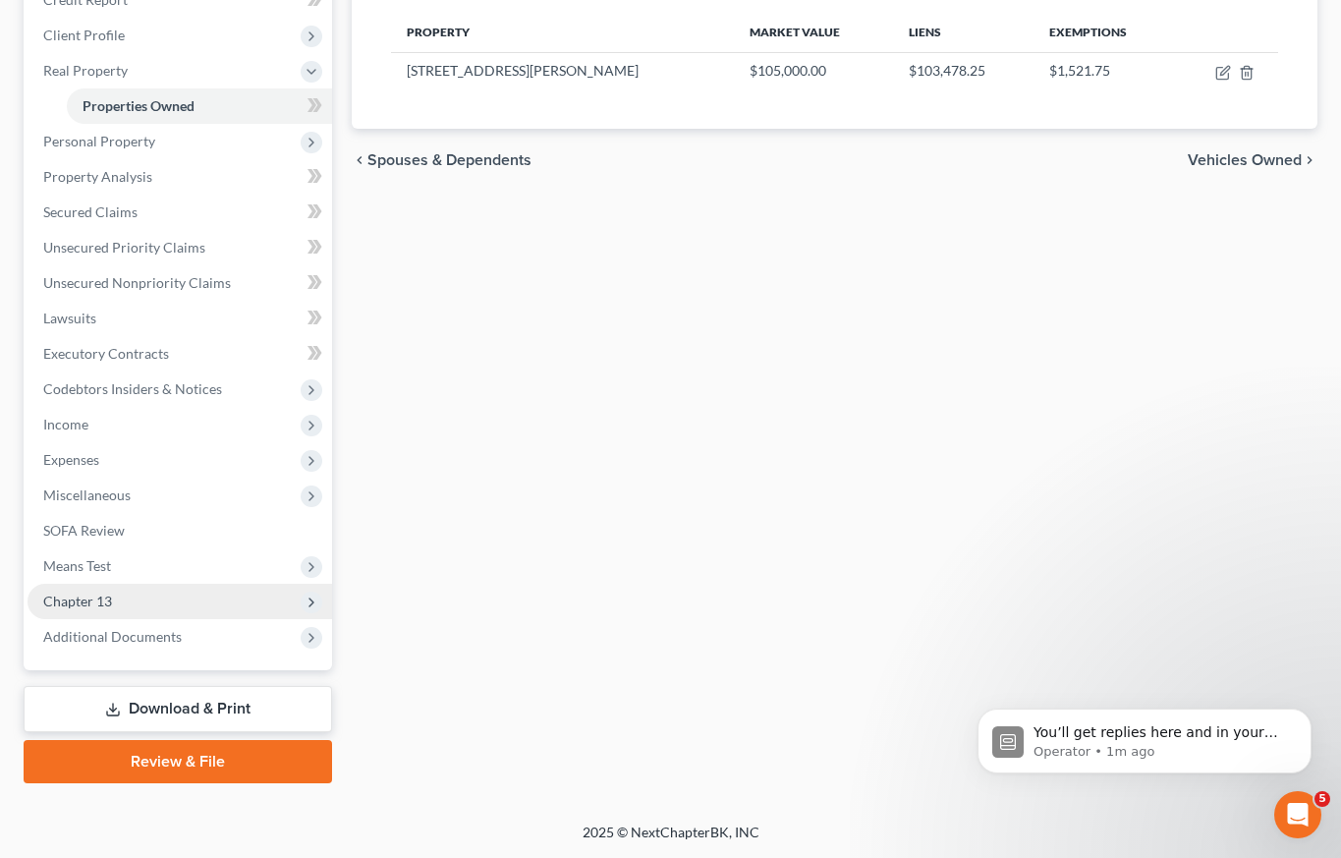
click at [115, 603] on span "Chapter 13" at bounding box center [180, 601] width 305 height 35
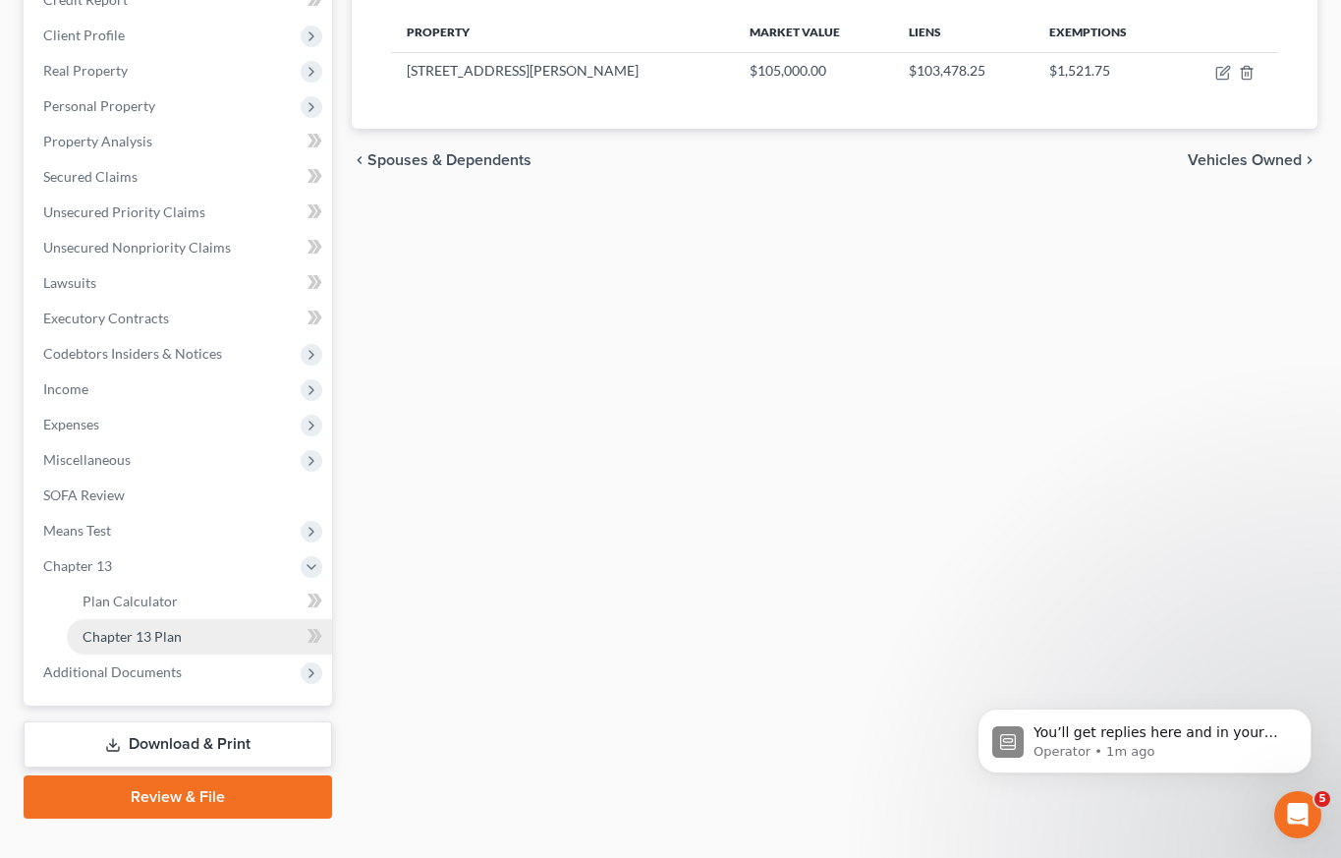
click at [196, 640] on link "Chapter 13 Plan" at bounding box center [199, 636] width 265 height 35
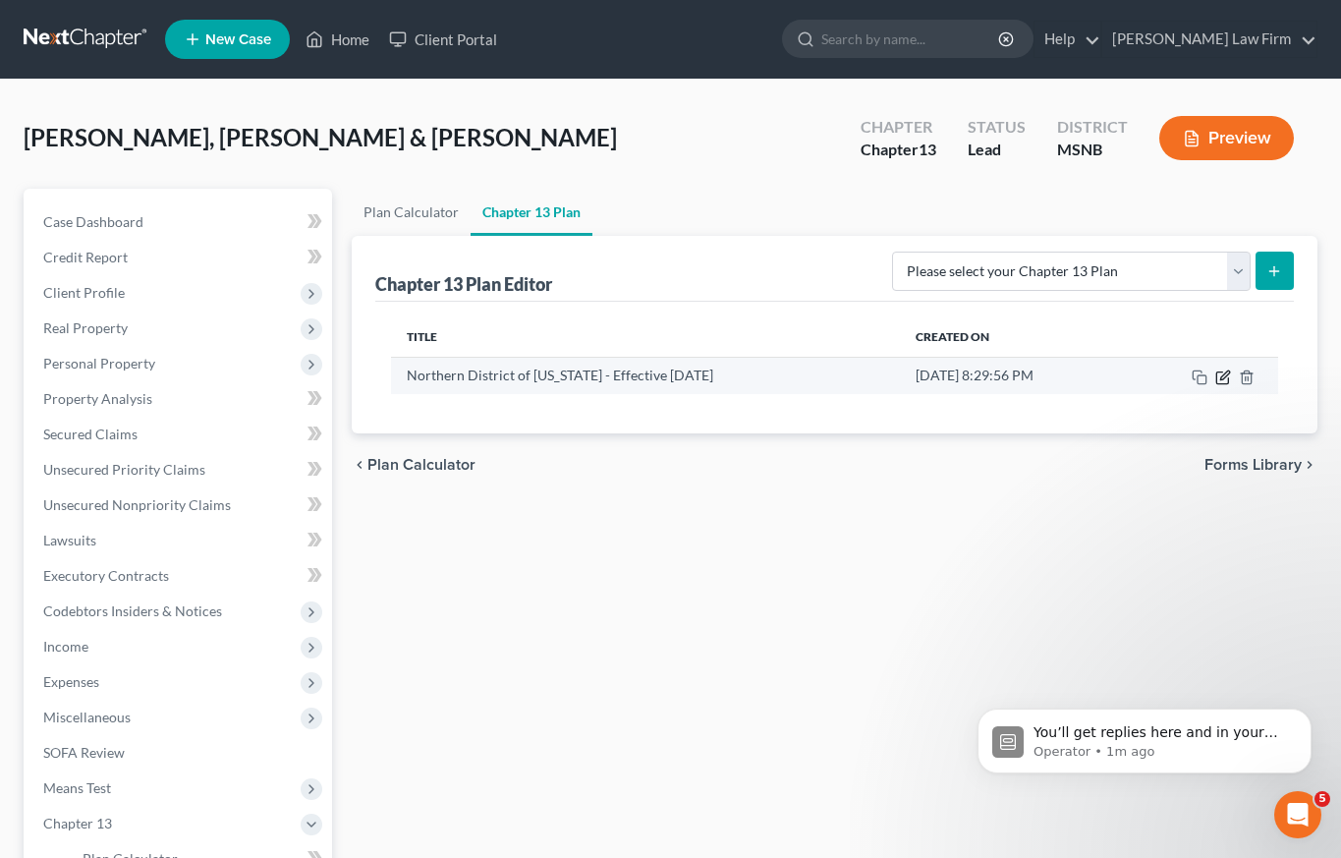
click at [1223, 377] on icon "button" at bounding box center [1224, 374] width 9 height 9
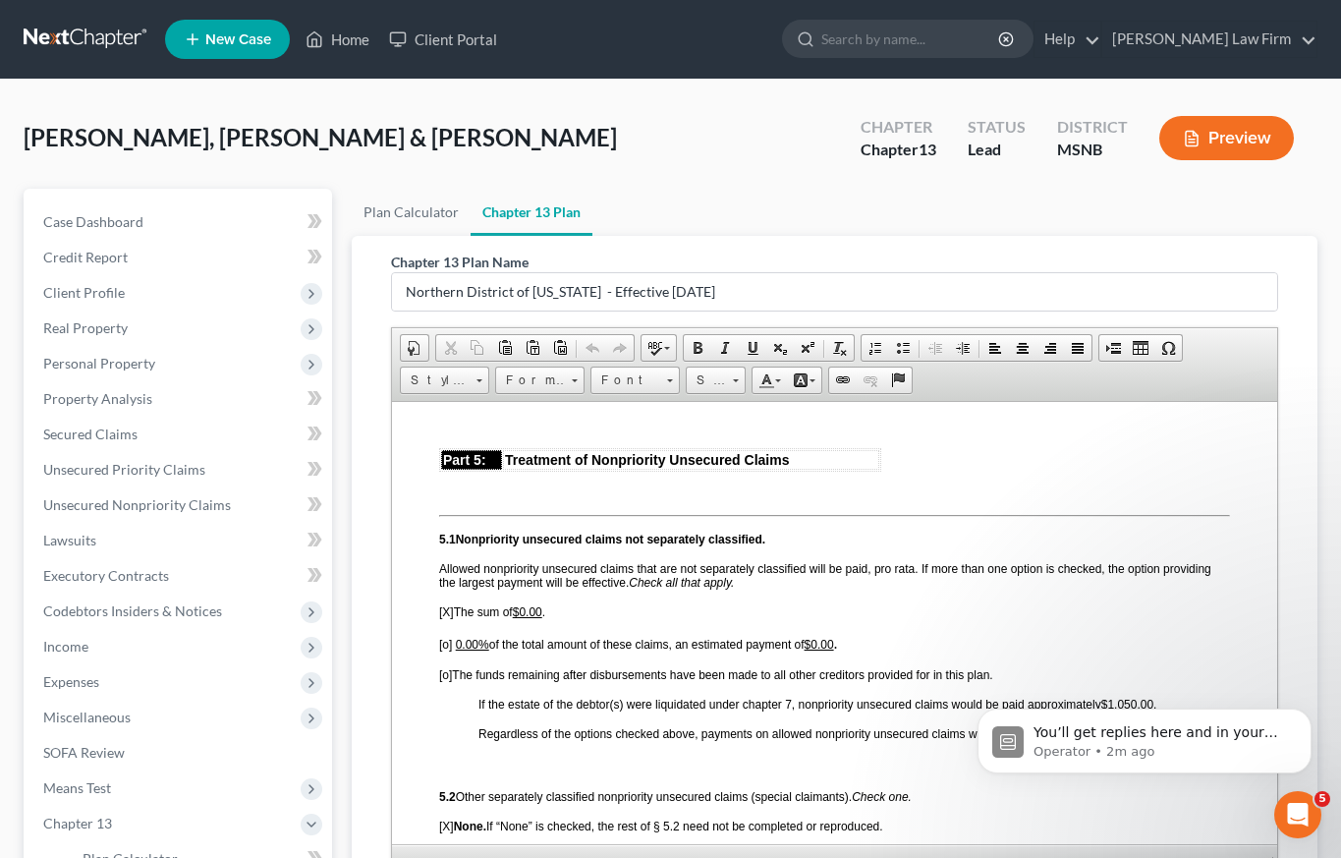
scroll to position [4142, 0]
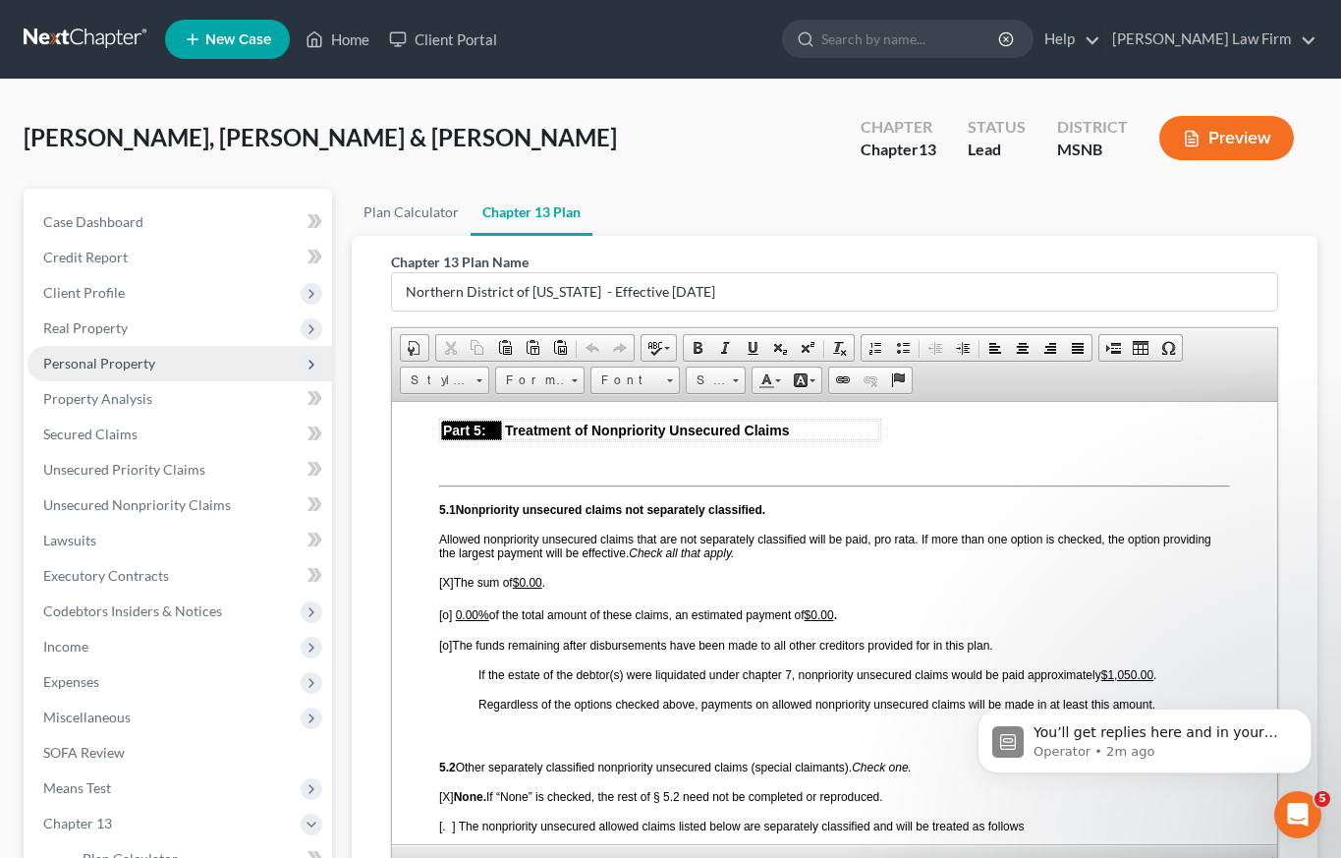
click at [78, 366] on span "Personal Property" at bounding box center [99, 363] width 112 height 17
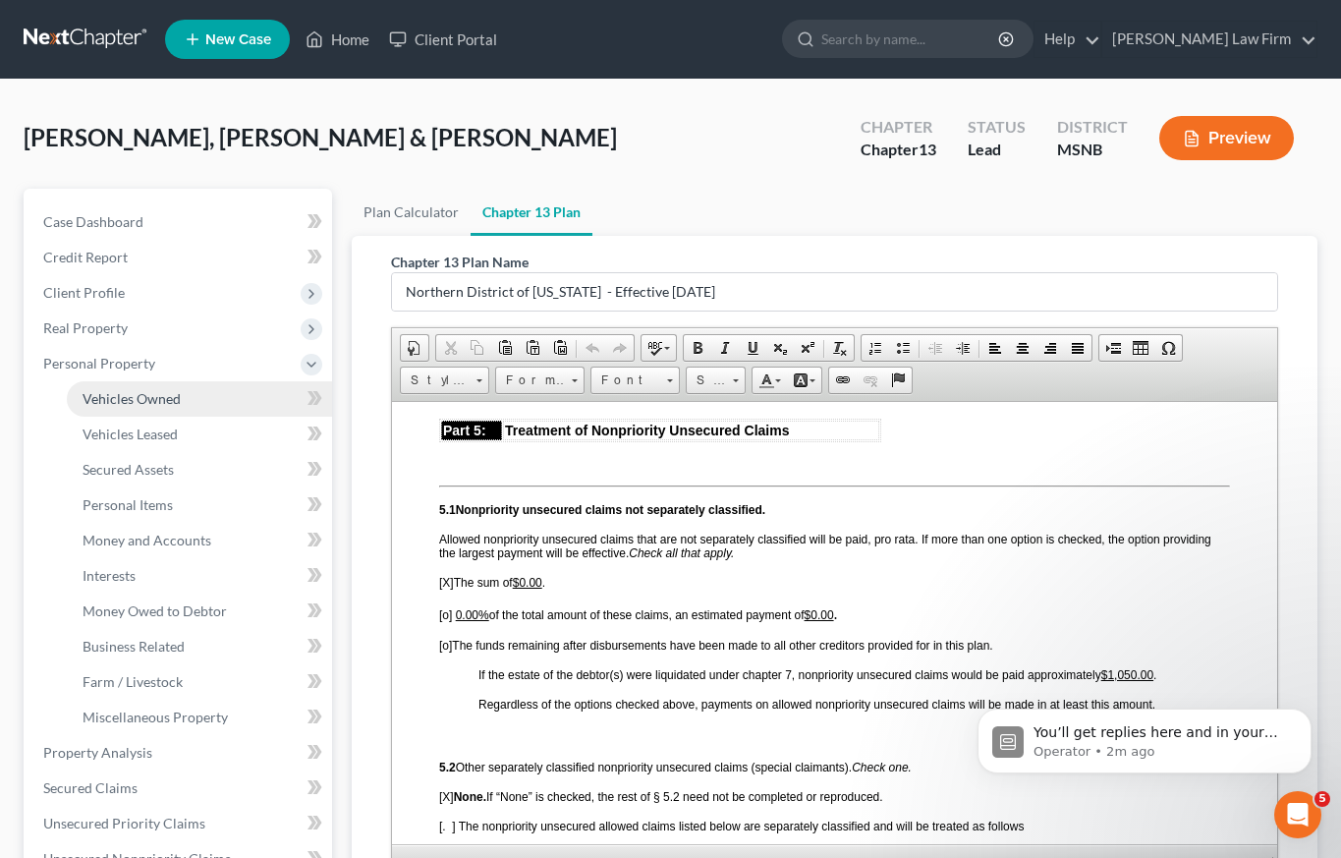
click at [132, 400] on span "Vehicles Owned" at bounding box center [132, 398] width 98 height 17
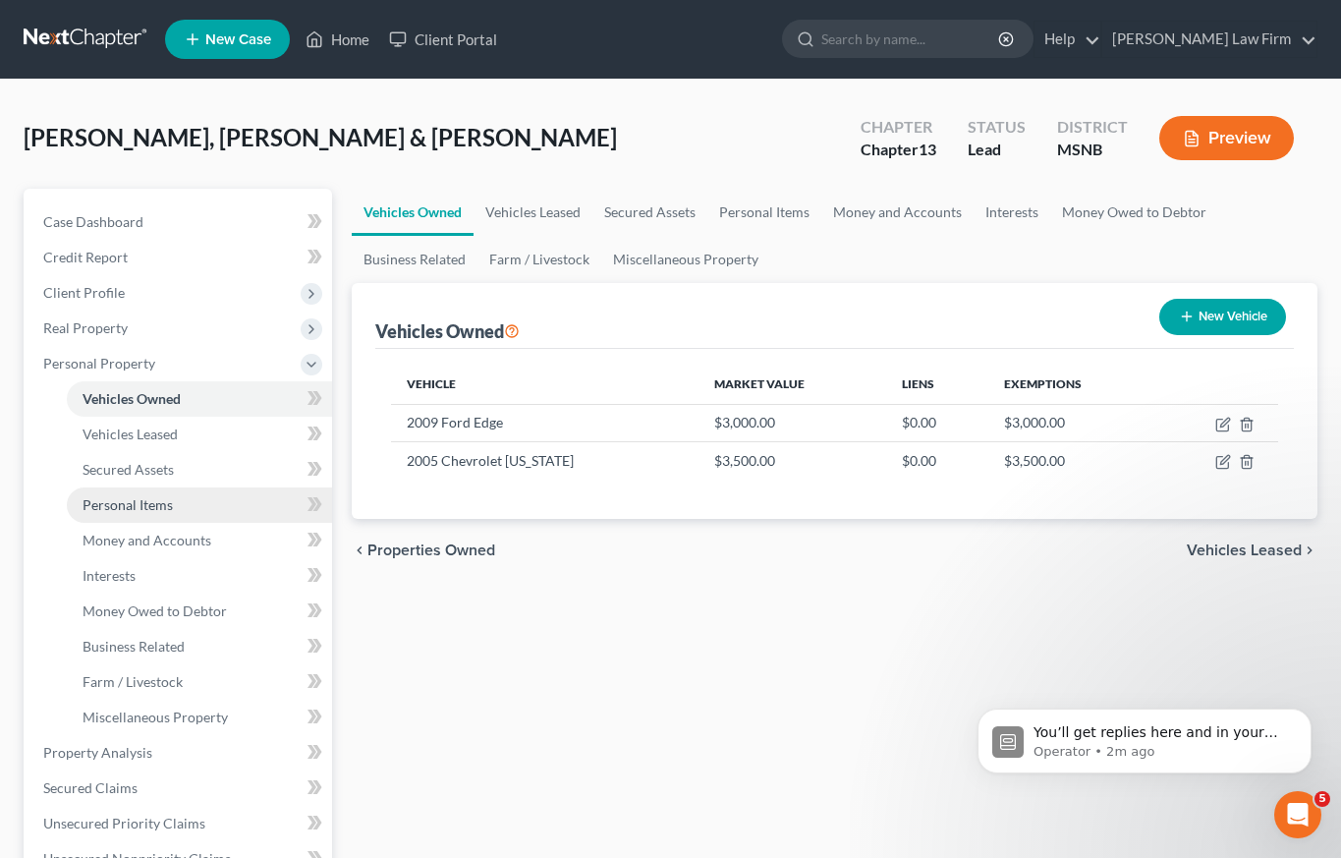
click at [116, 507] on span "Personal Items" at bounding box center [128, 504] width 90 height 17
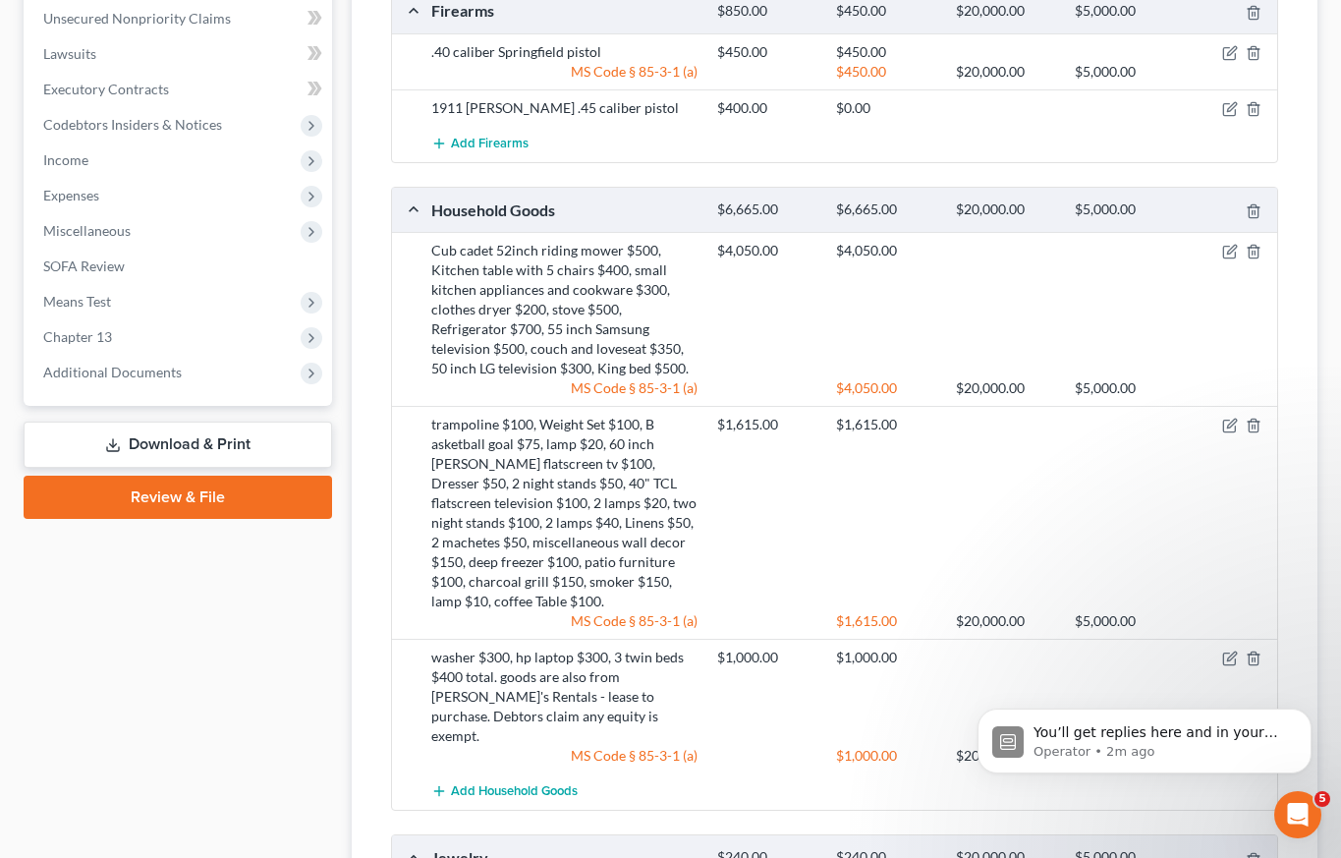
scroll to position [850, 0]
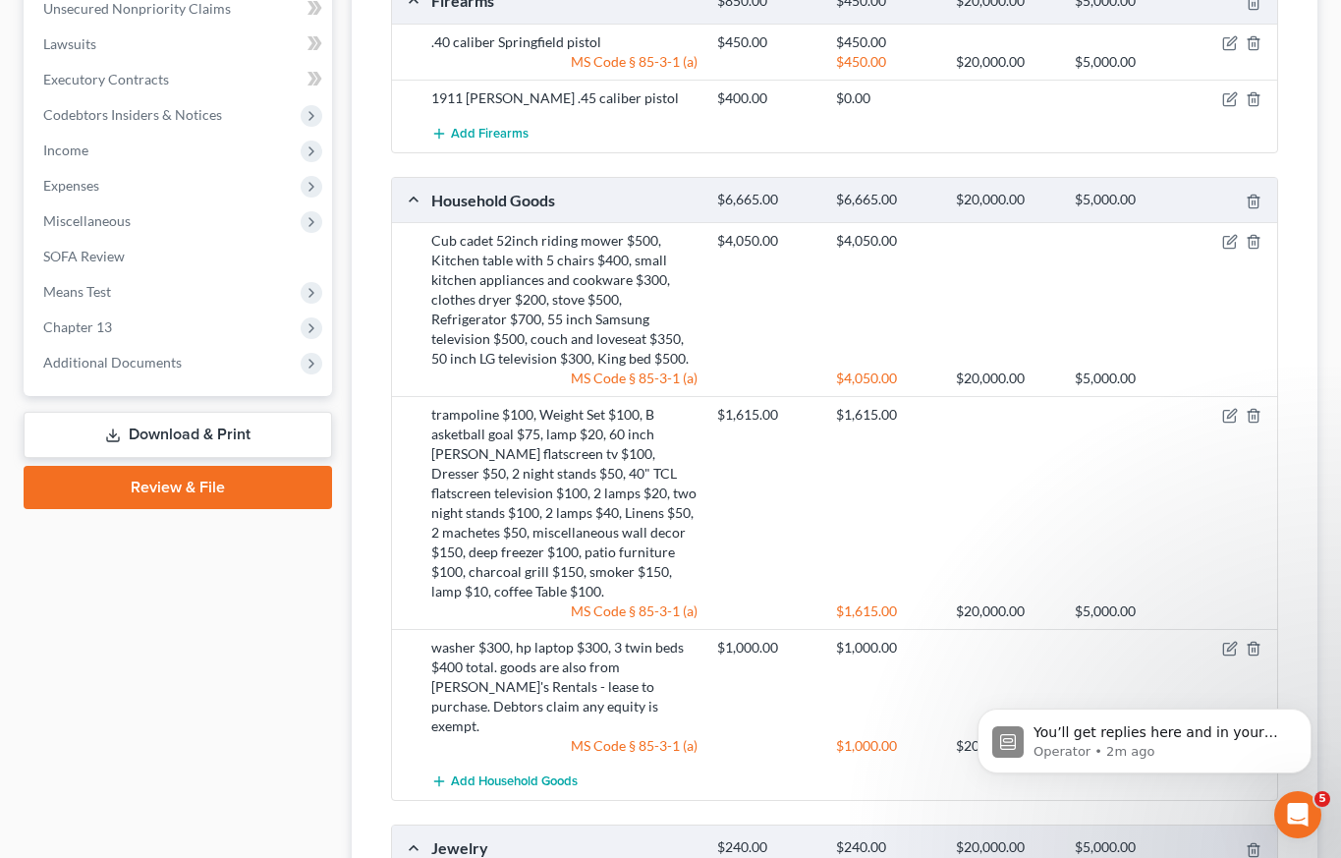
click at [191, 437] on link "Download & Print" at bounding box center [178, 435] width 309 height 46
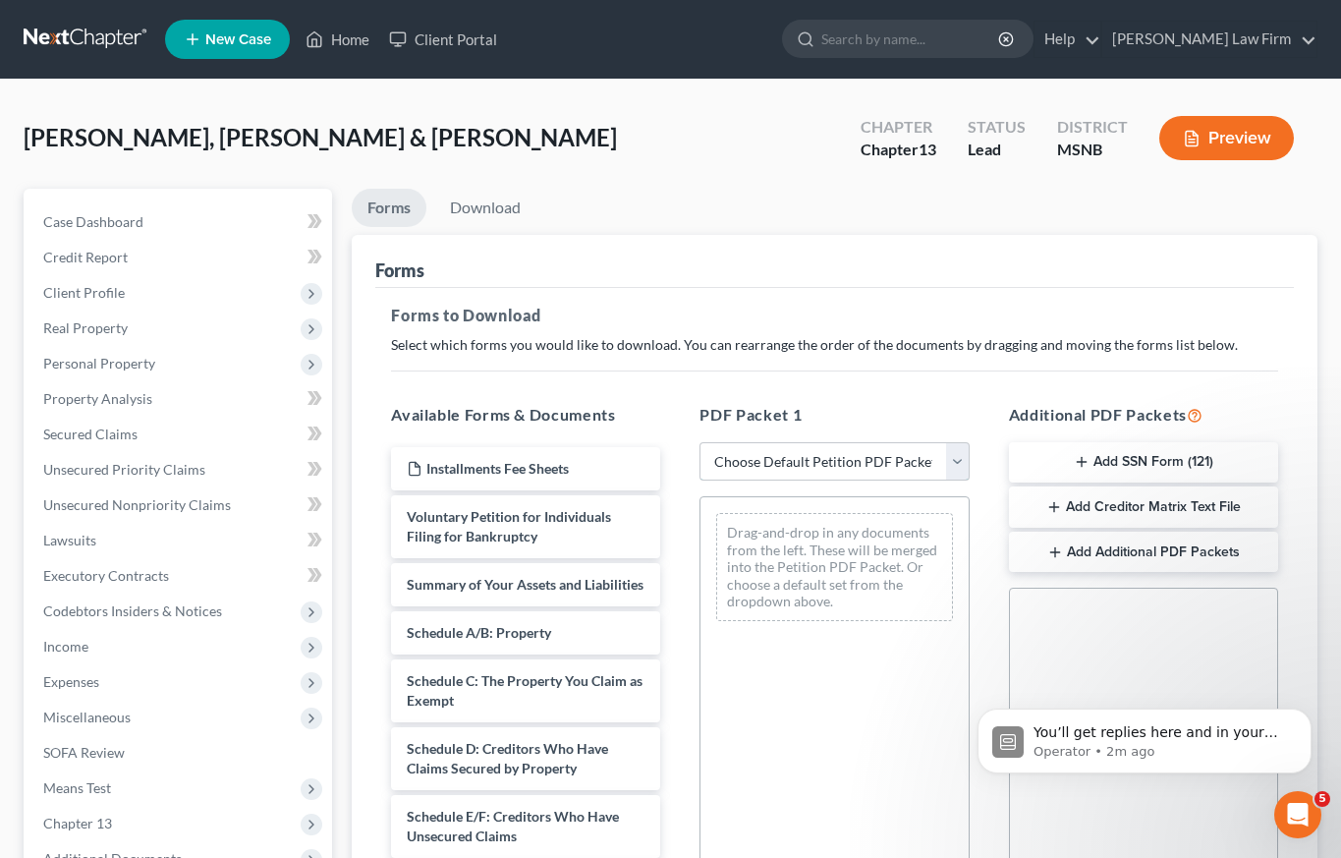
click at [841, 460] on select "Choose Default Petition PDF Packet Complete Bankruptcy Petition (all forms and …" at bounding box center [834, 461] width 269 height 39
select select "8"
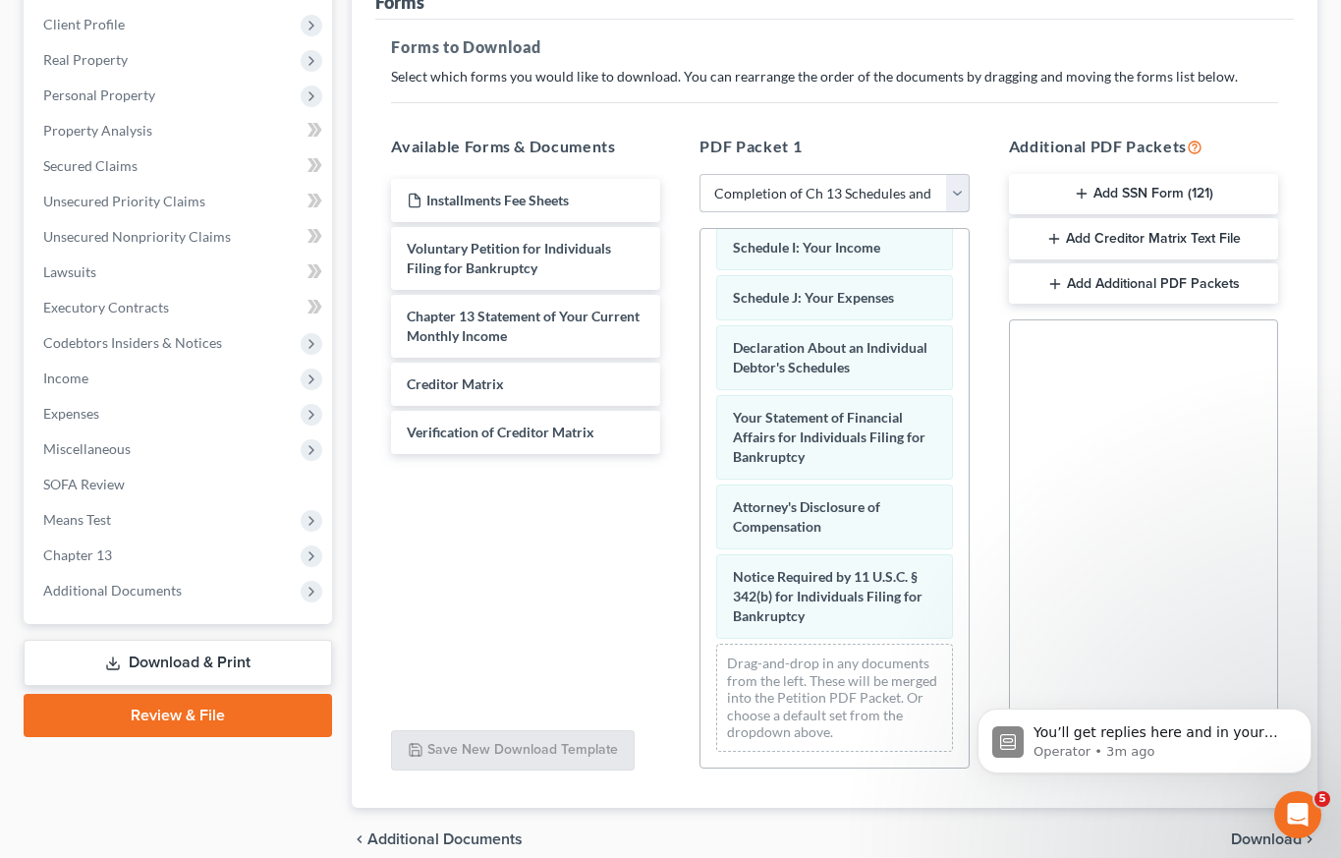
scroll to position [269, 0]
click at [1244, 836] on span "Download" at bounding box center [1266, 838] width 71 height 16
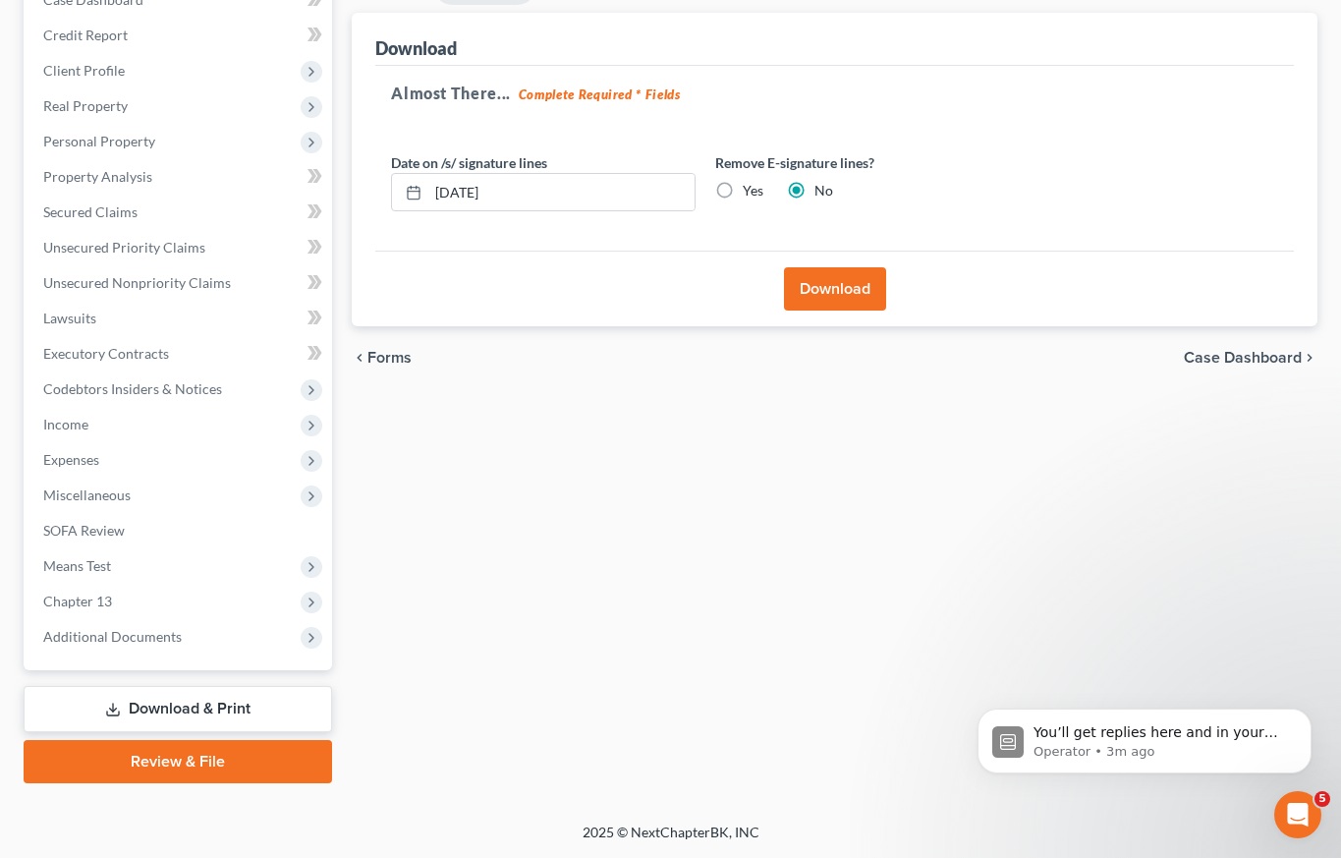
scroll to position [222, 0]
click at [837, 280] on button "Download" at bounding box center [835, 288] width 102 height 43
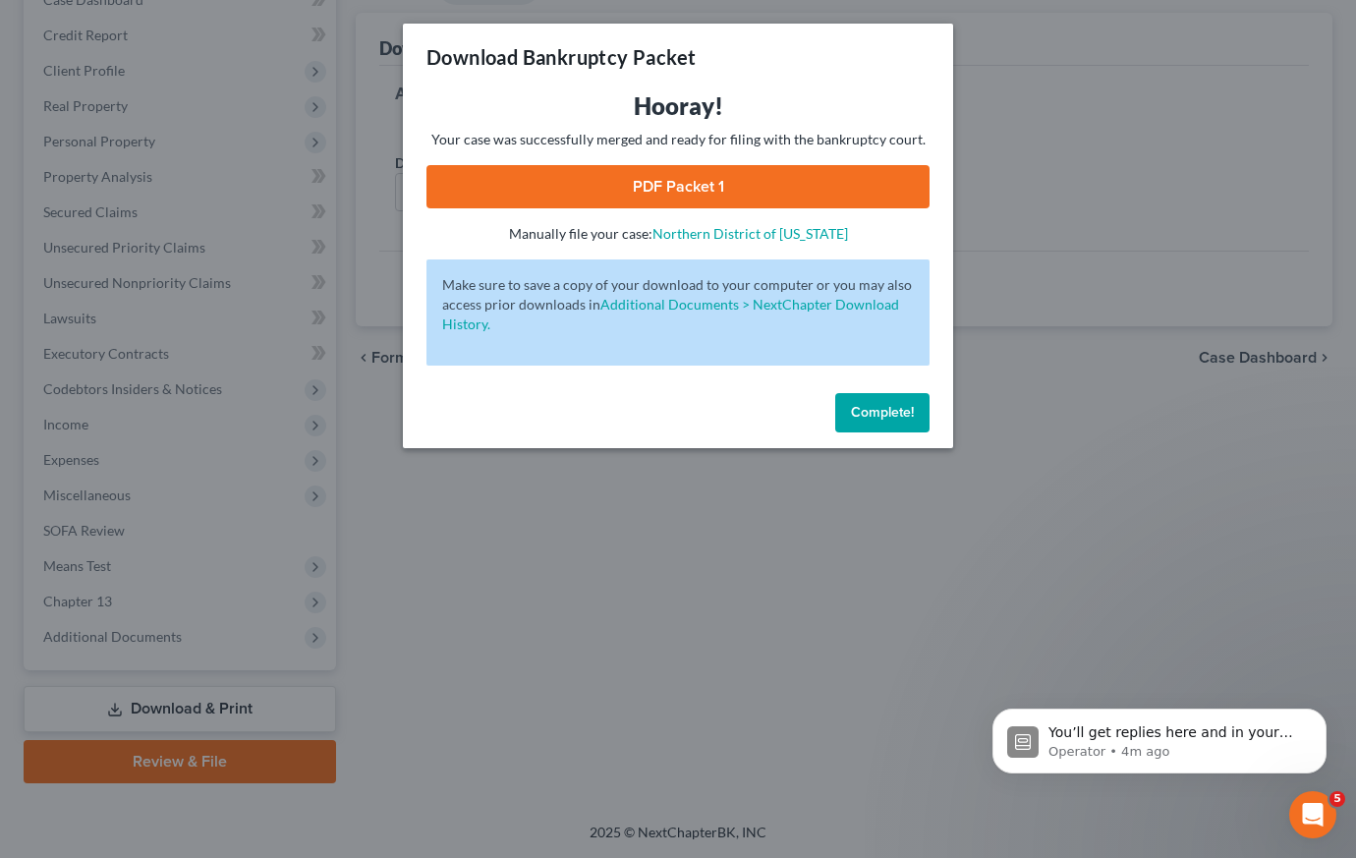
click at [580, 180] on link "PDF Packet 1" at bounding box center [677, 186] width 503 height 43
click at [872, 419] on span "Complete!" at bounding box center [882, 412] width 63 height 17
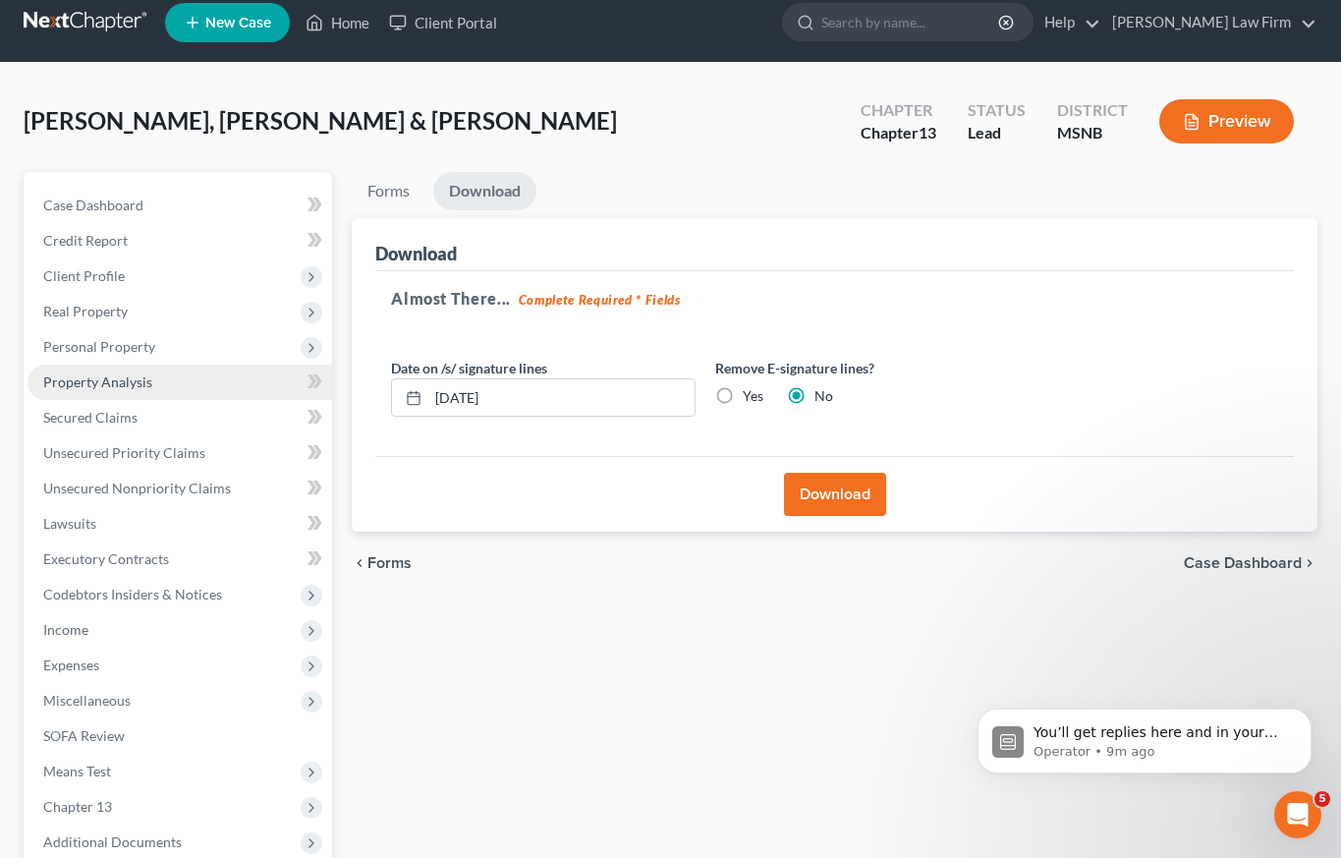
scroll to position [0, 0]
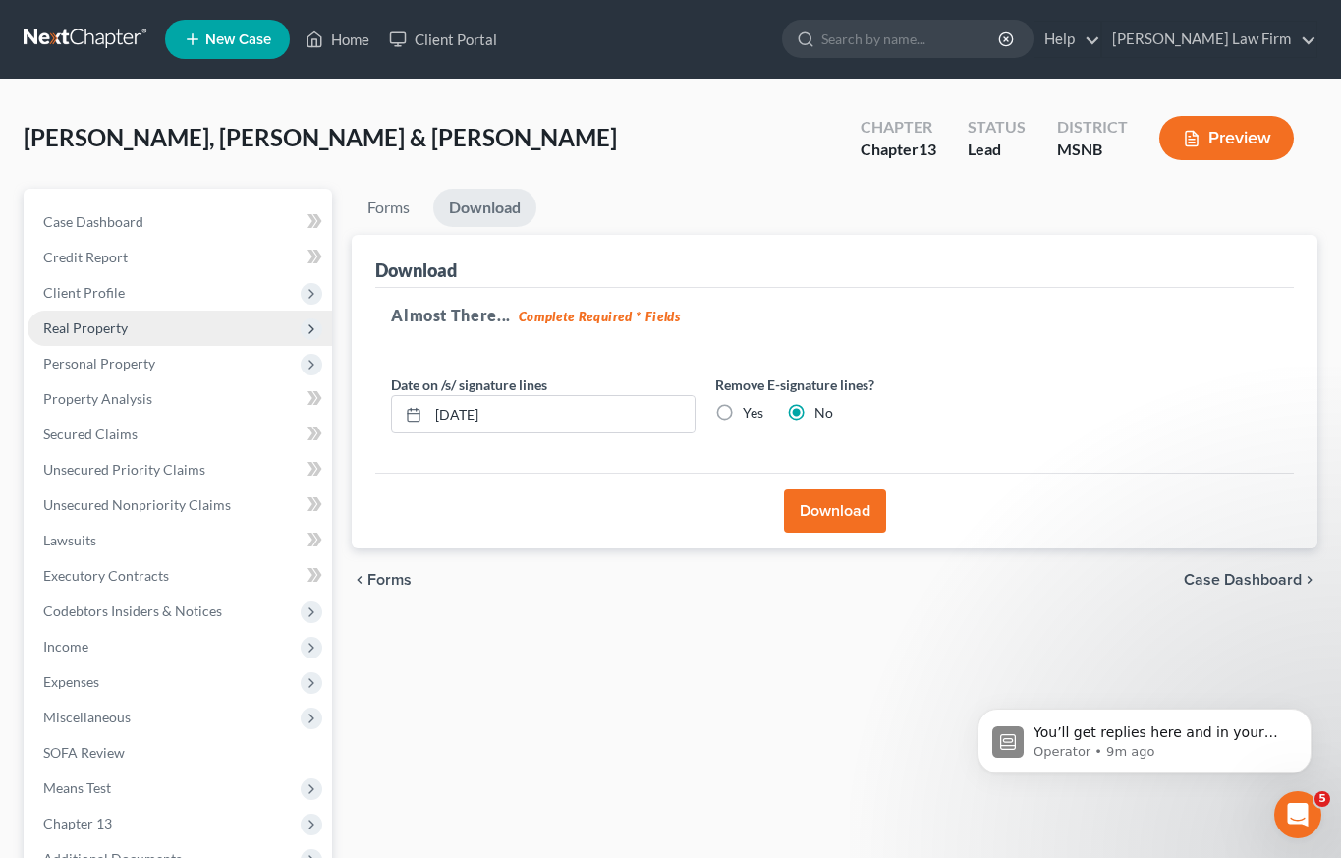
click at [97, 335] on span "Real Property" at bounding box center [85, 327] width 85 height 17
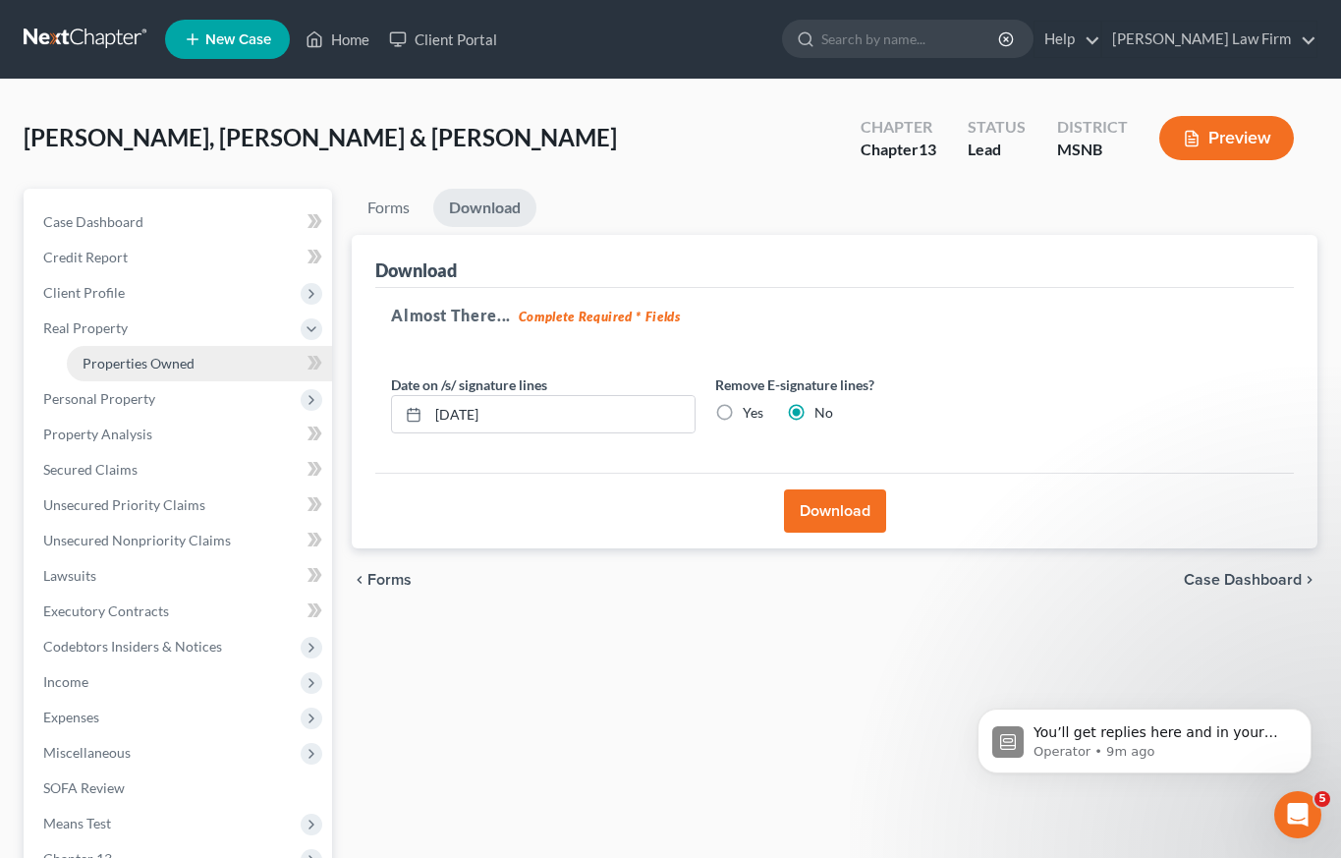
click at [110, 365] on span "Properties Owned" at bounding box center [139, 363] width 112 height 17
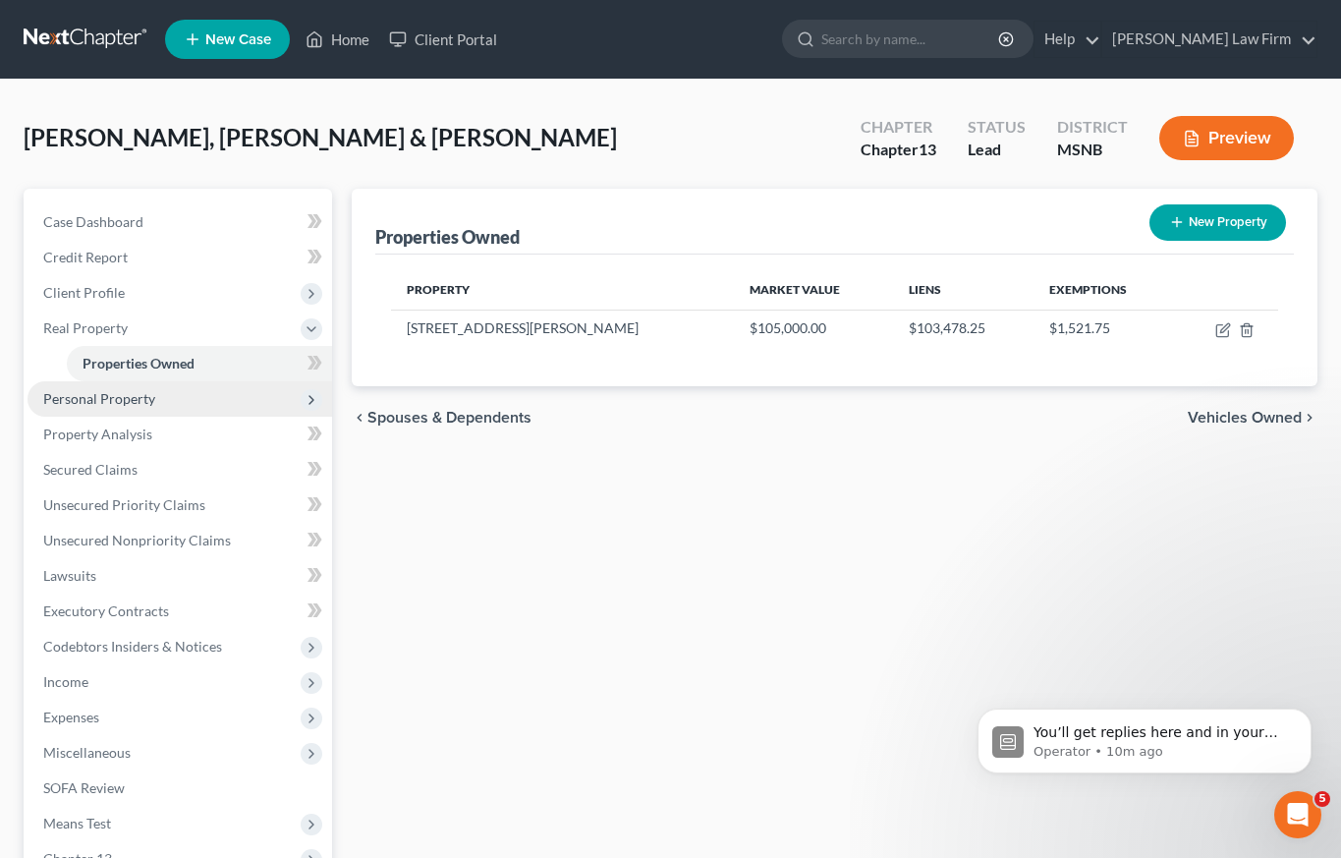
click at [117, 402] on span "Personal Property" at bounding box center [99, 398] width 112 height 17
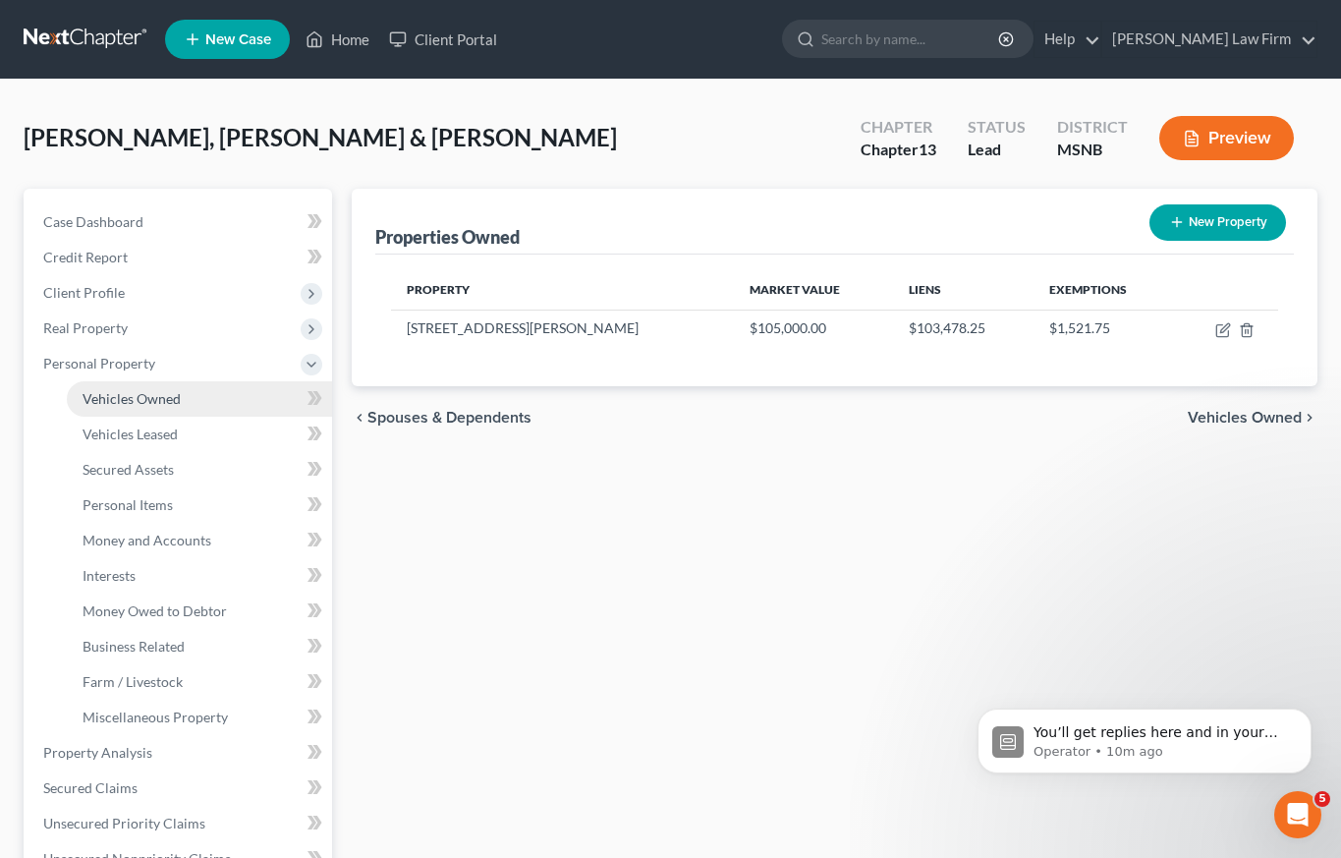
click at [123, 403] on span "Vehicles Owned" at bounding box center [132, 398] width 98 height 17
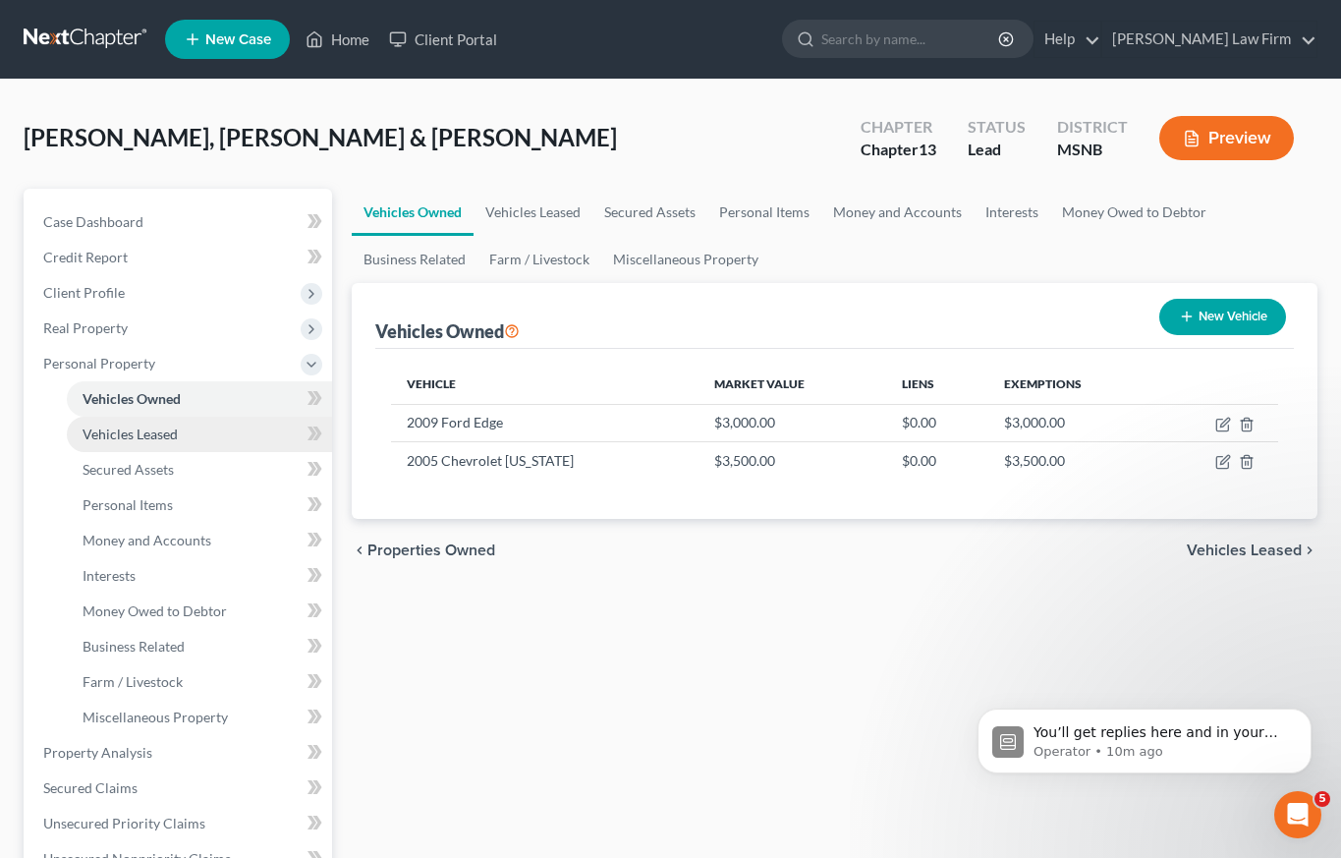
click at [149, 434] on span "Vehicles Leased" at bounding box center [130, 433] width 95 height 17
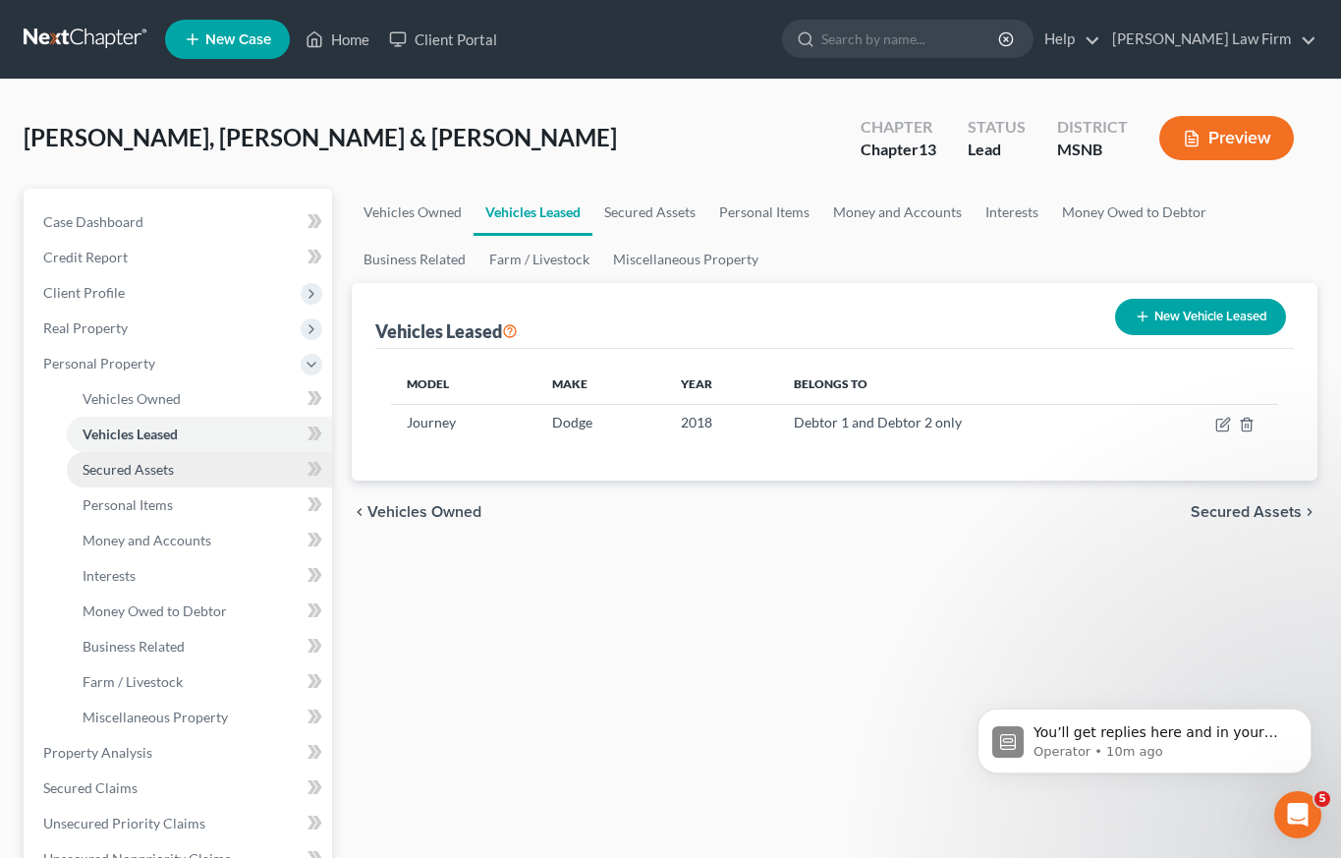
click at [149, 472] on span "Secured Assets" at bounding box center [128, 469] width 91 height 17
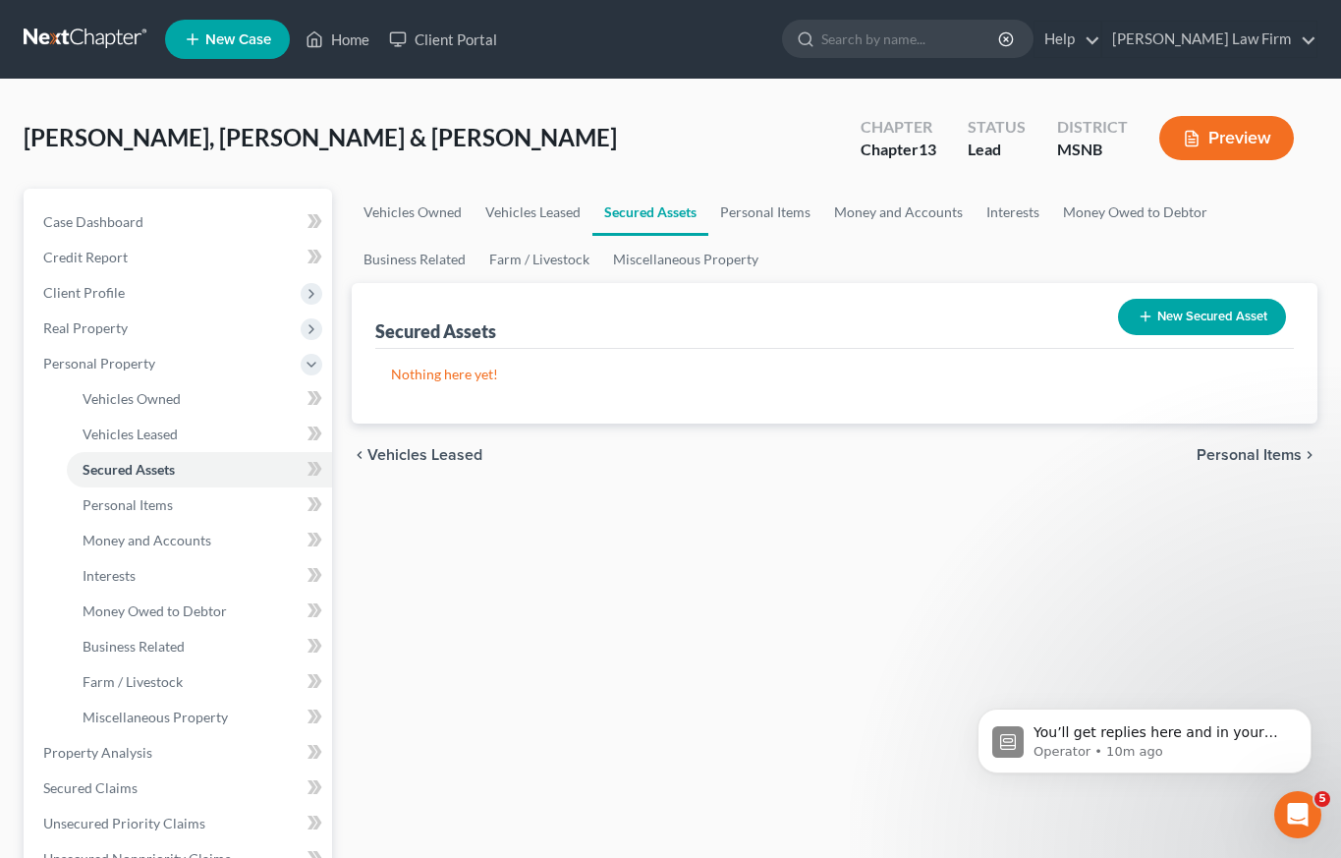
click at [1209, 314] on button "New Secured Asset" at bounding box center [1202, 317] width 168 height 36
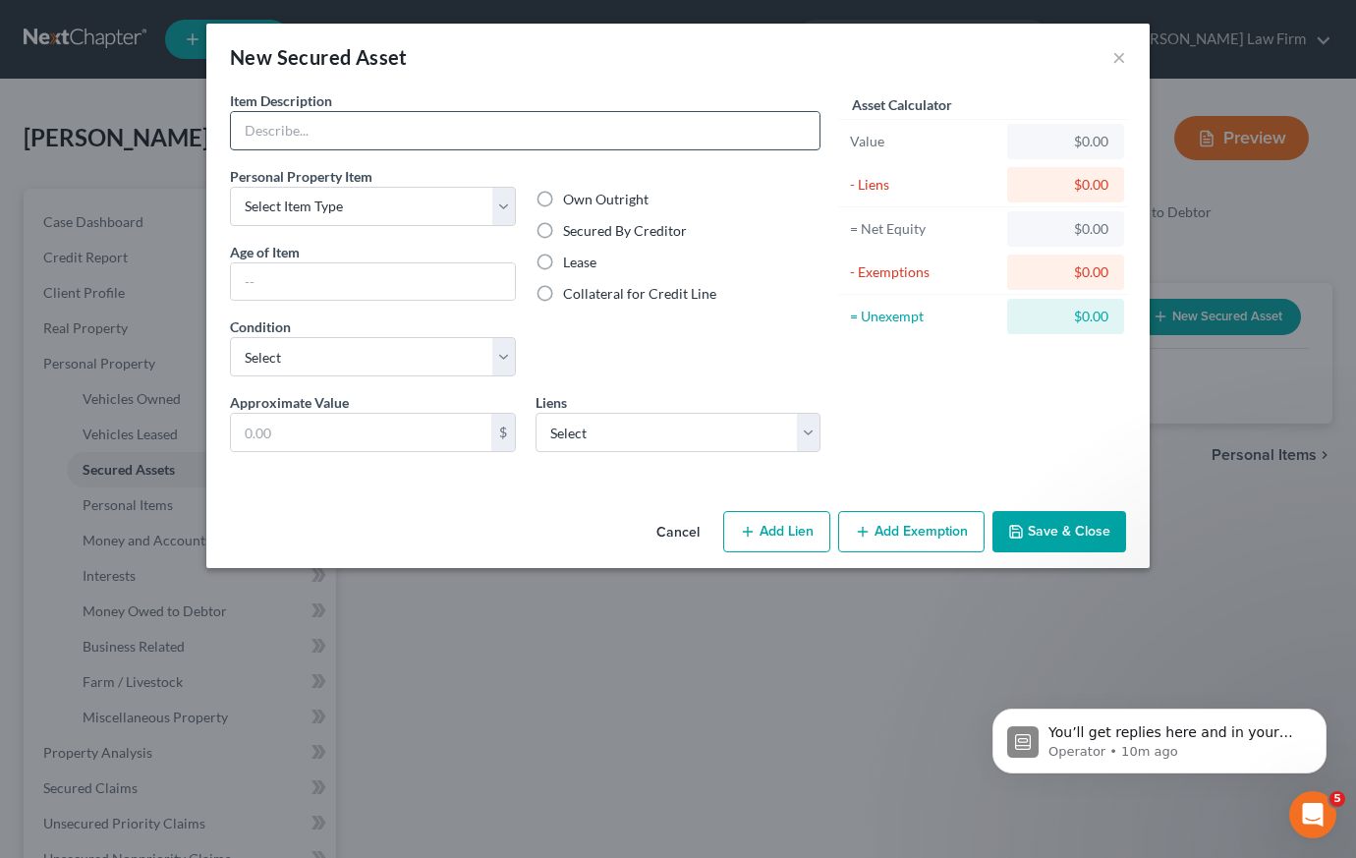
click at [571, 124] on input "text" at bounding box center [525, 130] width 589 height 37
click at [464, 131] on input "homestead realty 1606 Frazier Drive, Corinth, MS" at bounding box center [525, 130] width 589 height 37
type input "homestead realty 1107 Scott Street, Corinth, MS 38834"
click at [1115, 54] on button "×" at bounding box center [1119, 57] width 14 height 24
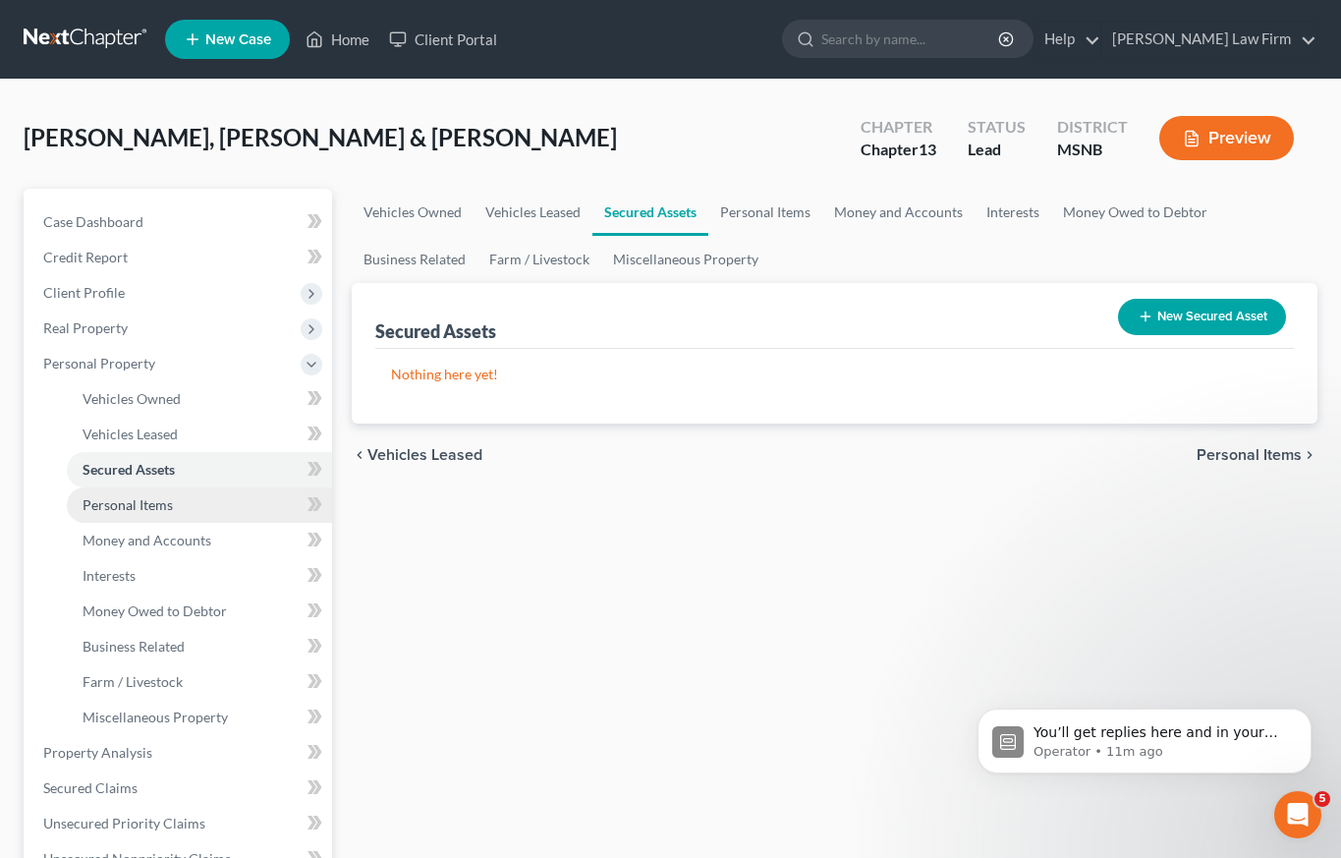
click at [184, 505] on link "Personal Items" at bounding box center [199, 504] width 265 height 35
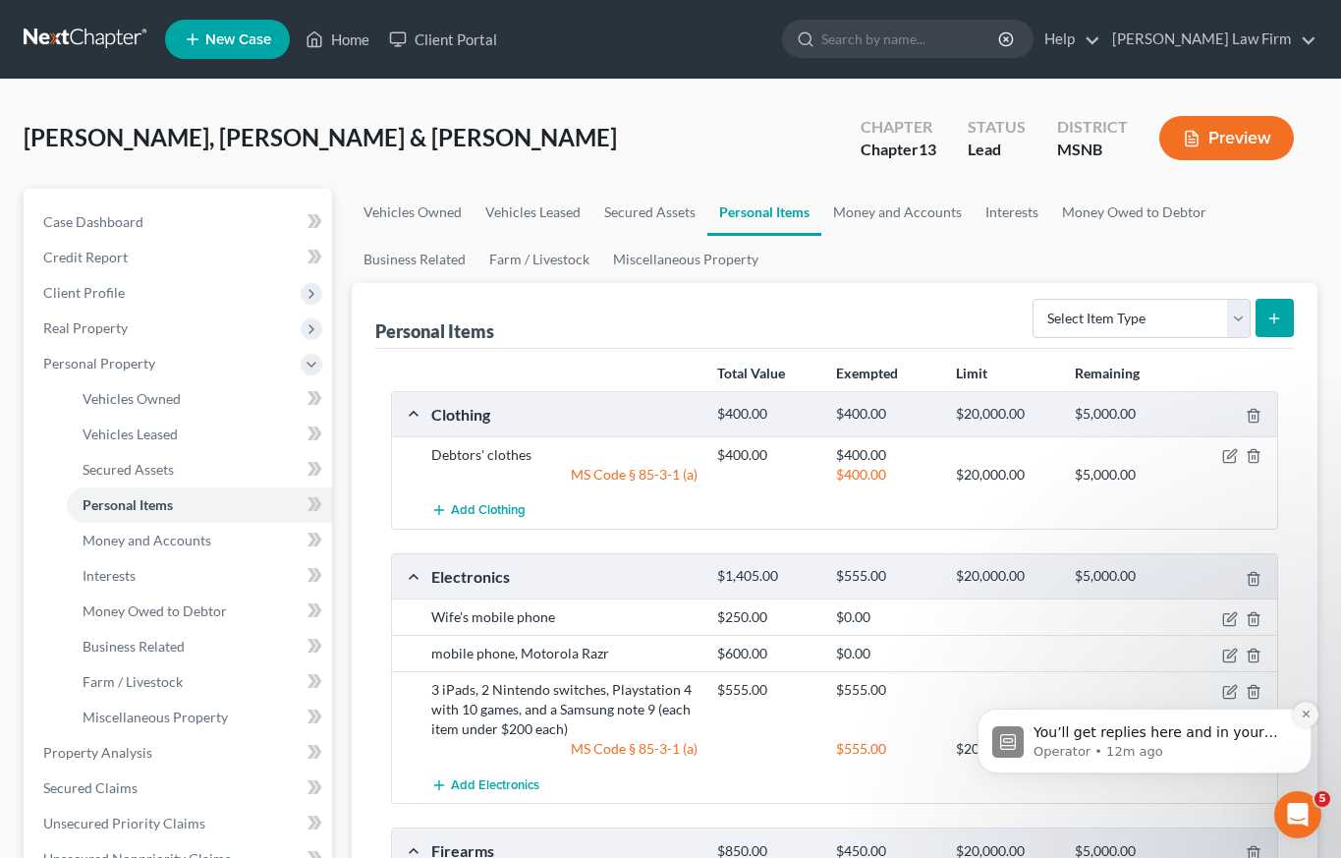
click at [1307, 714] on icon "Dismiss notification" at bounding box center [1306, 713] width 11 height 11
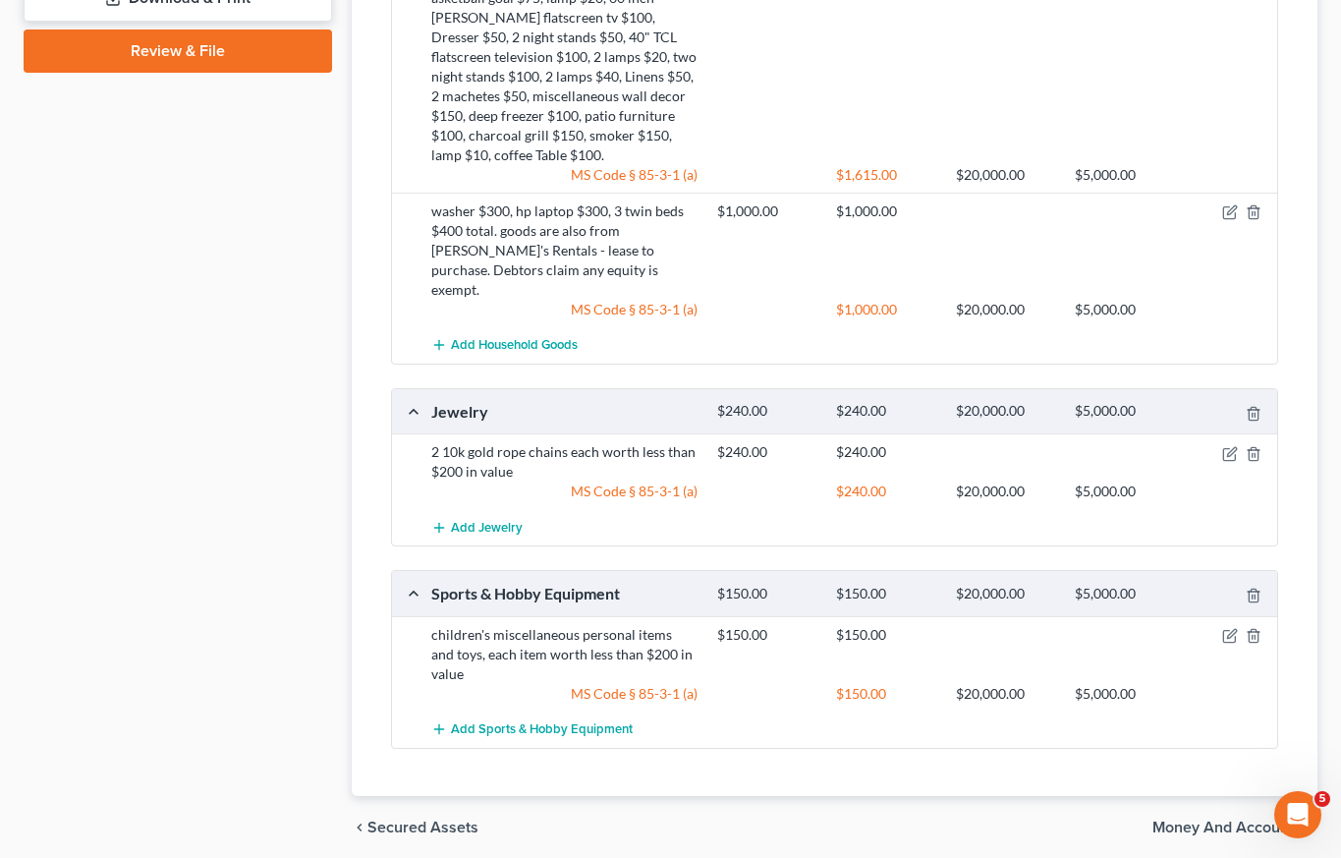
scroll to position [1342, 0]
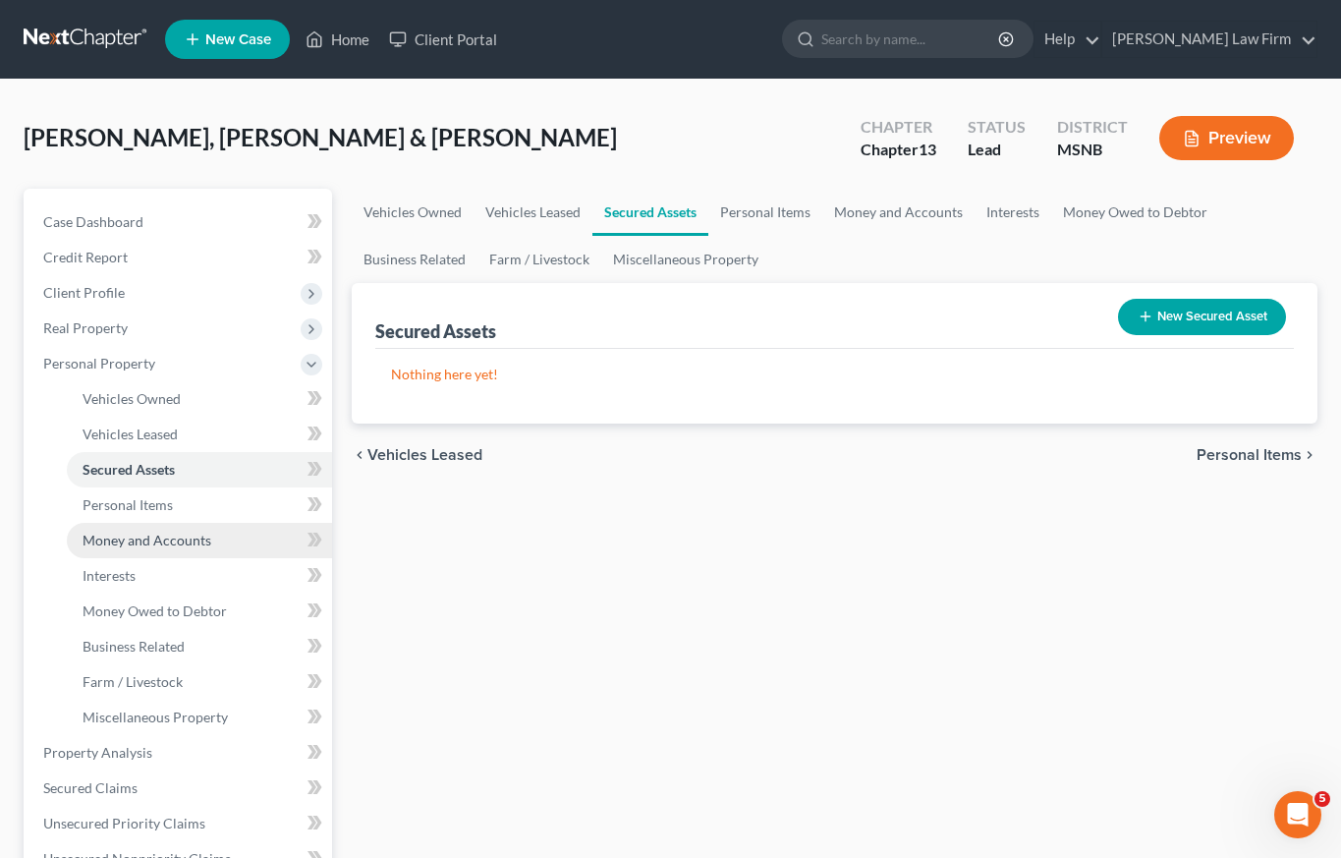
click at [139, 541] on span "Money and Accounts" at bounding box center [147, 540] width 129 height 17
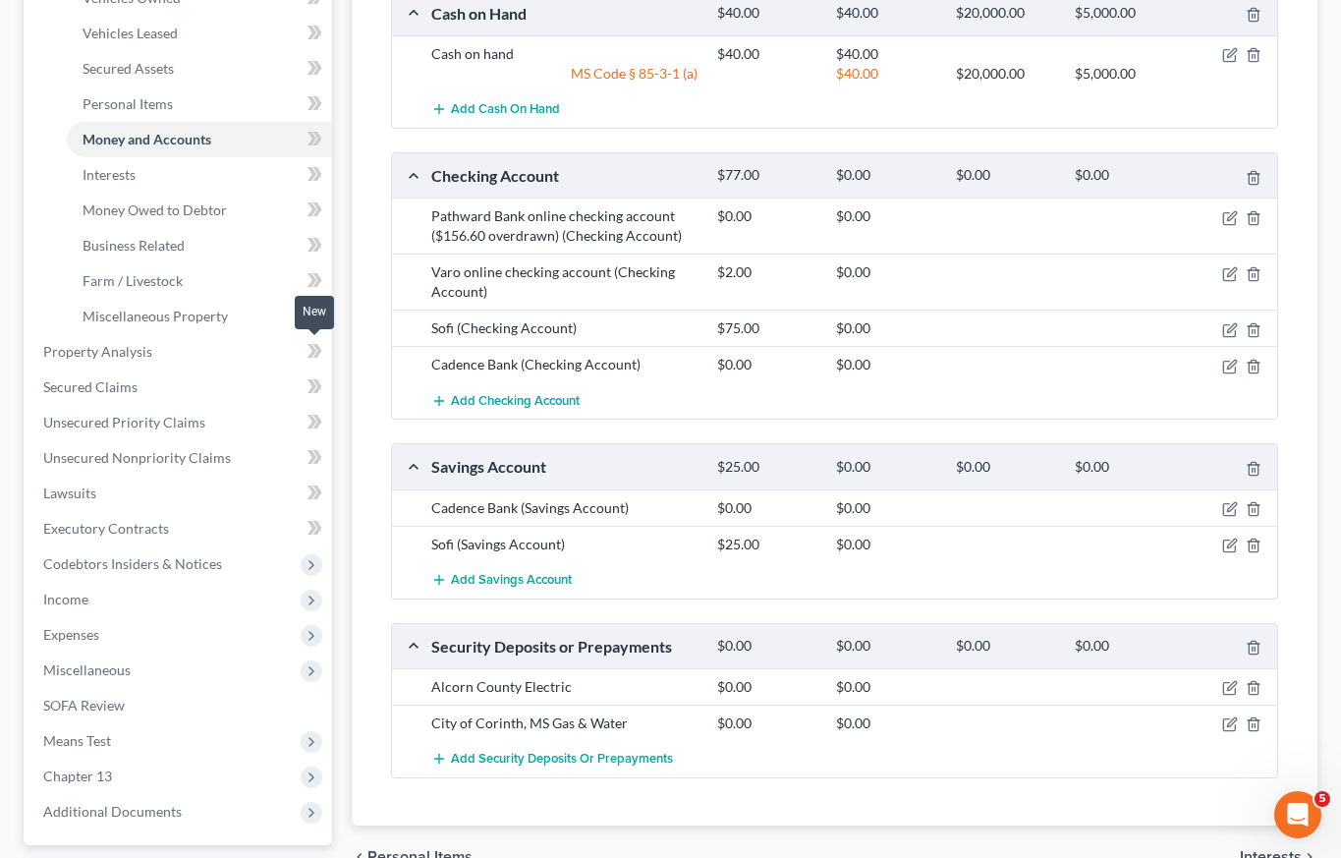
scroll to position [207, 0]
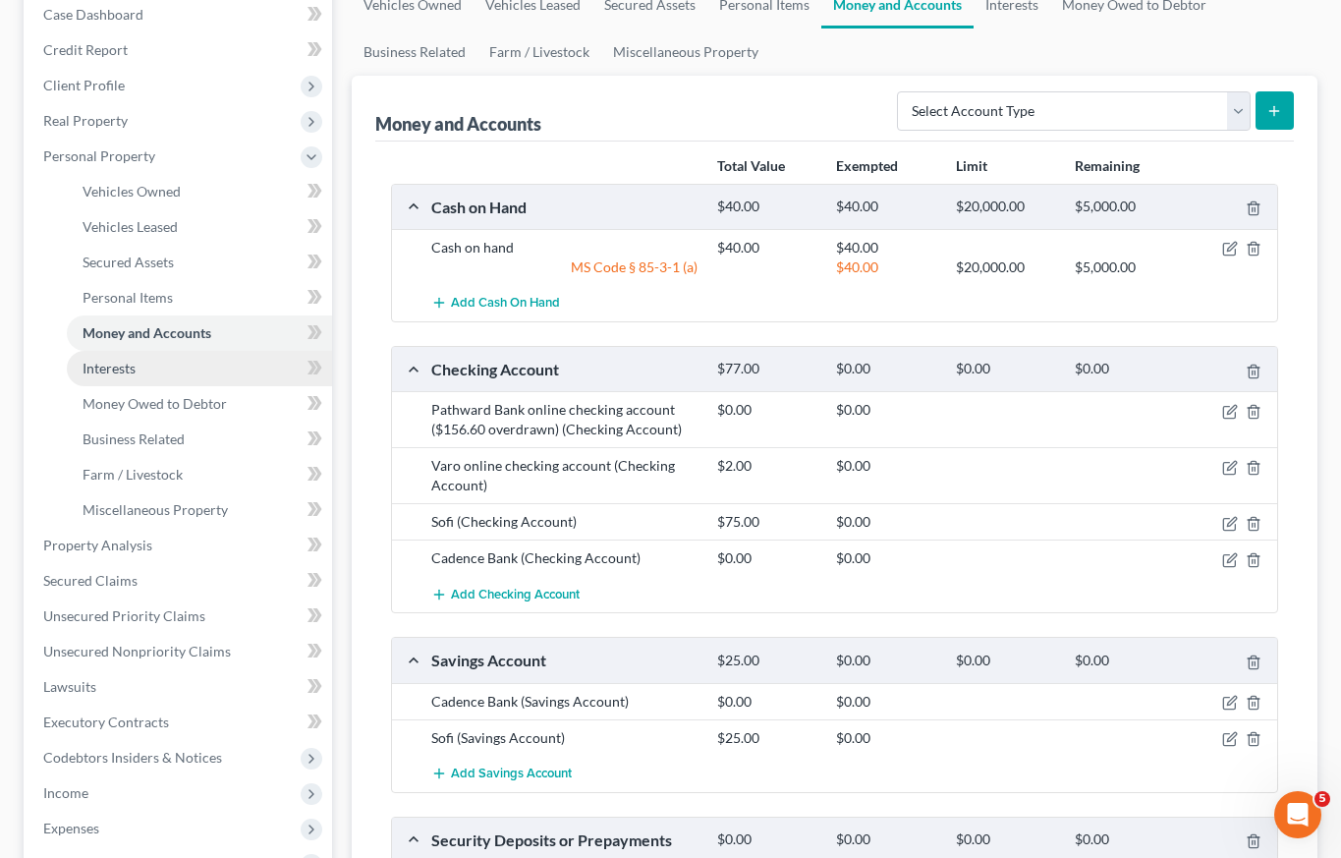
click at [102, 371] on span "Interests" at bounding box center [109, 368] width 53 height 17
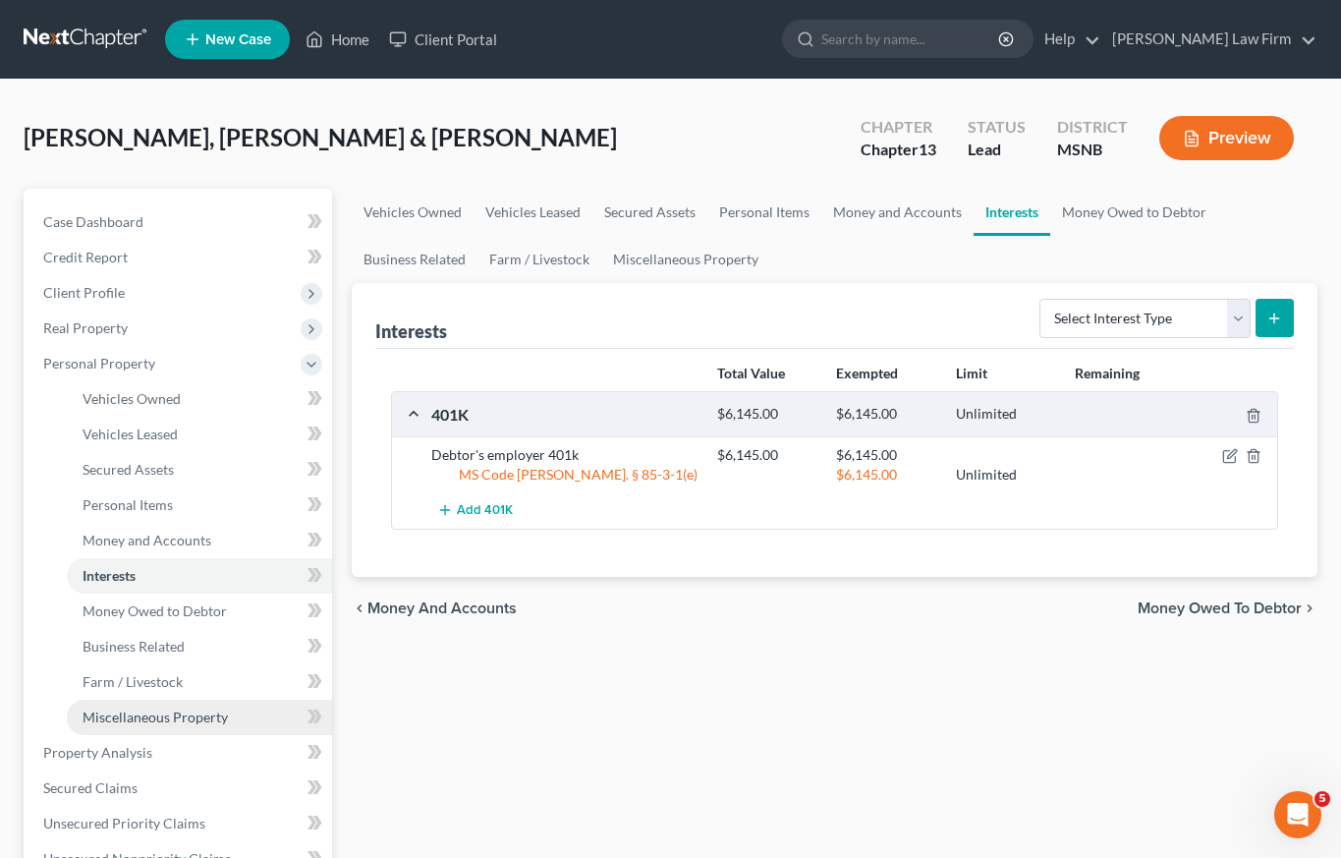
click at [131, 721] on span "Miscellaneous Property" at bounding box center [155, 716] width 145 height 17
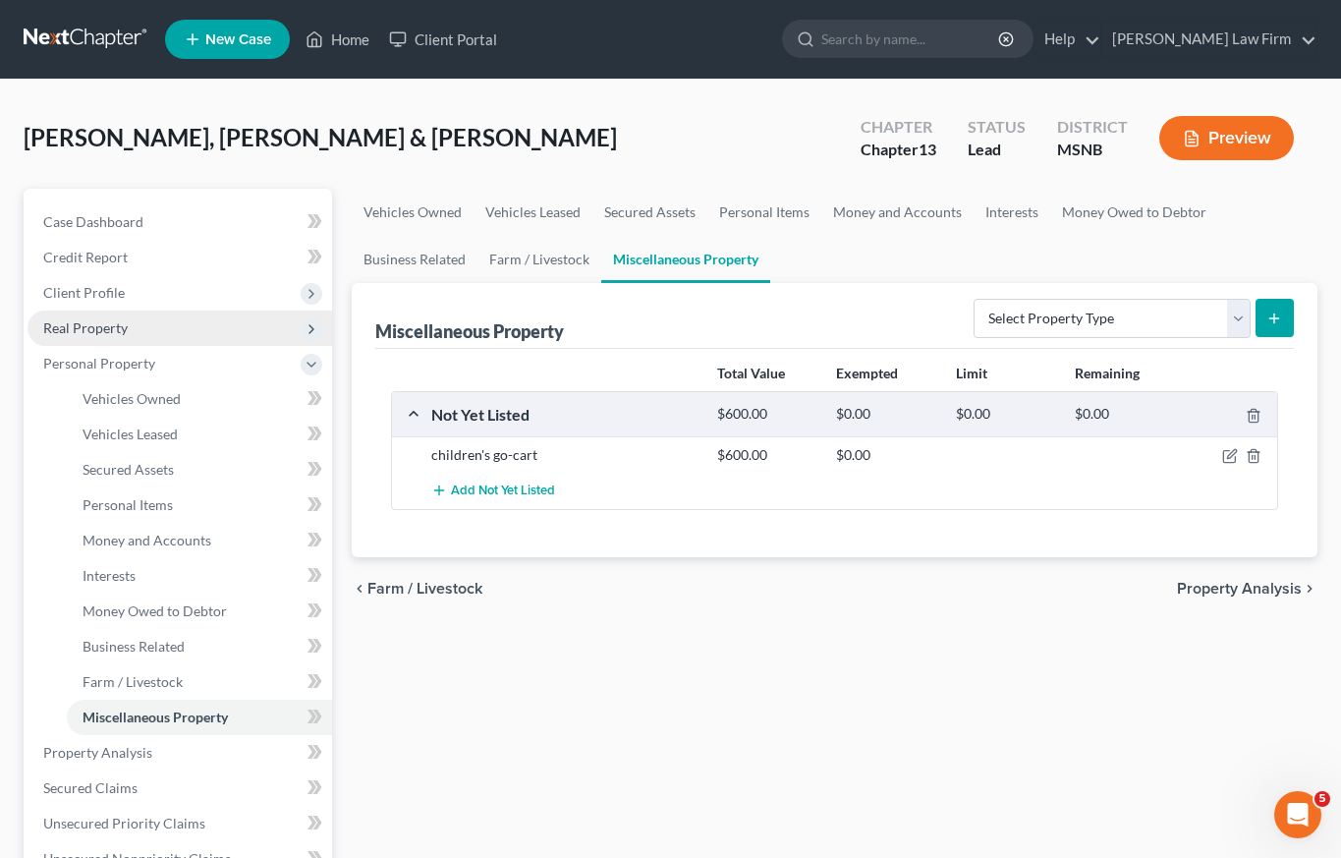
click at [111, 325] on span "Real Property" at bounding box center [85, 327] width 85 height 17
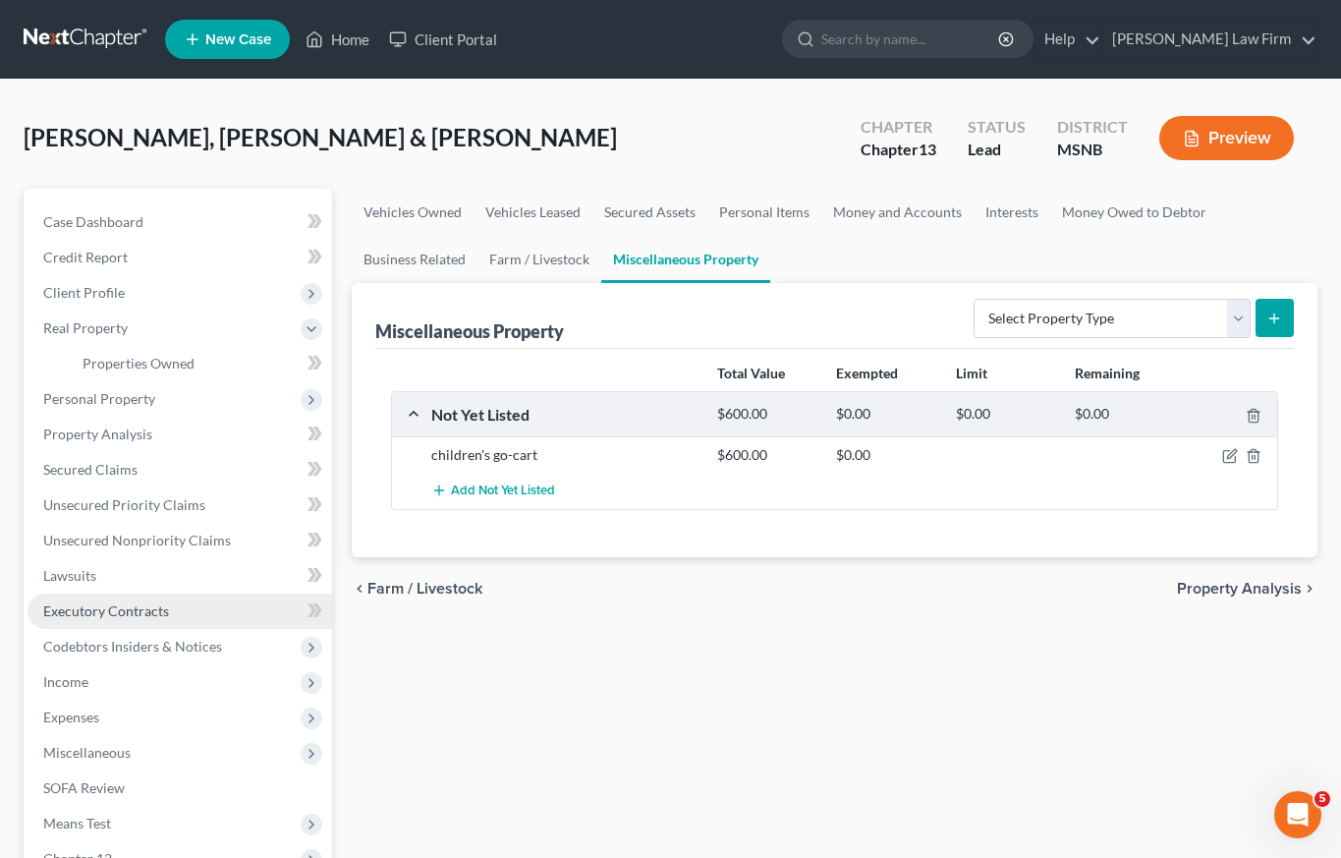
click at [118, 614] on span "Executory Contracts" at bounding box center [106, 610] width 126 height 17
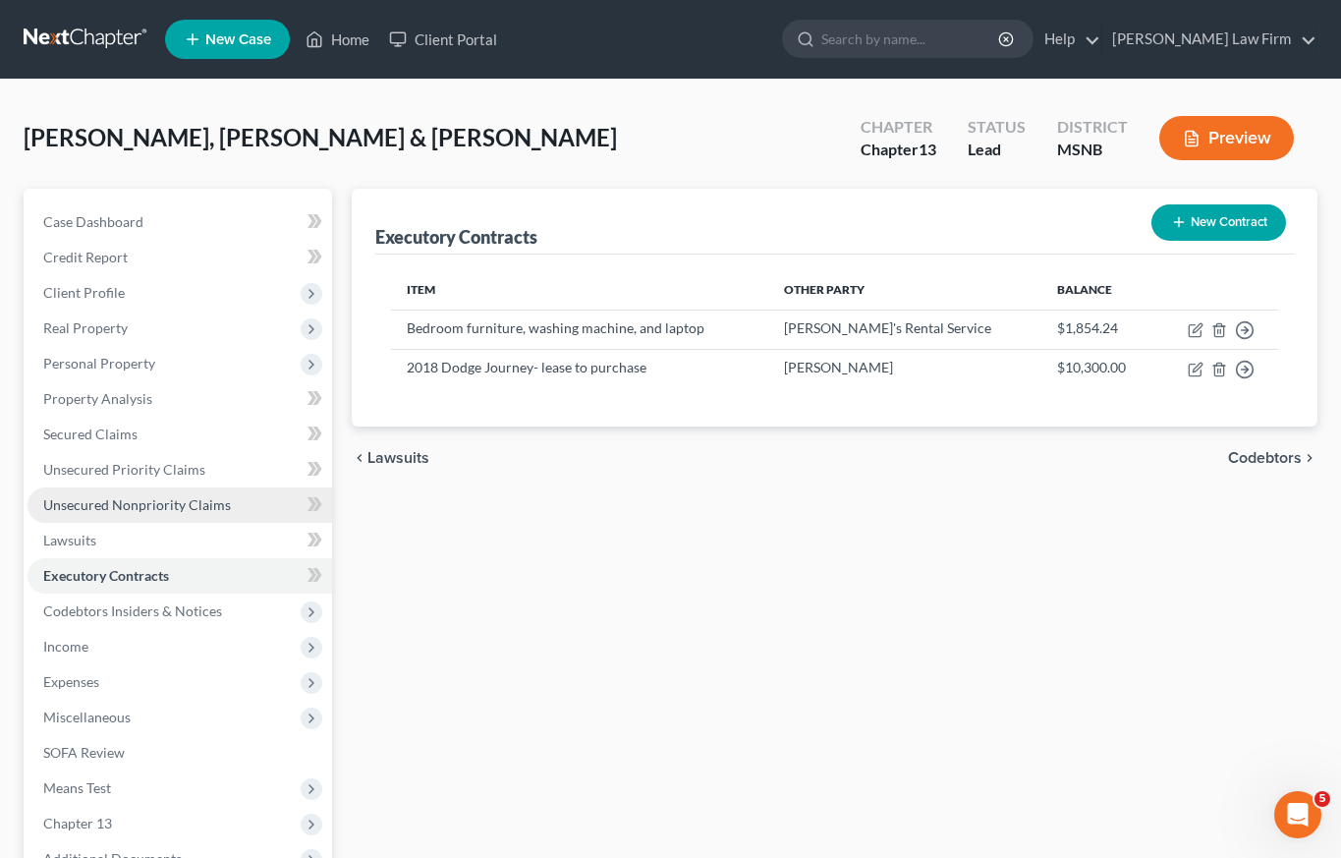
click at [103, 506] on span "Unsecured Nonpriority Claims" at bounding box center [137, 504] width 188 height 17
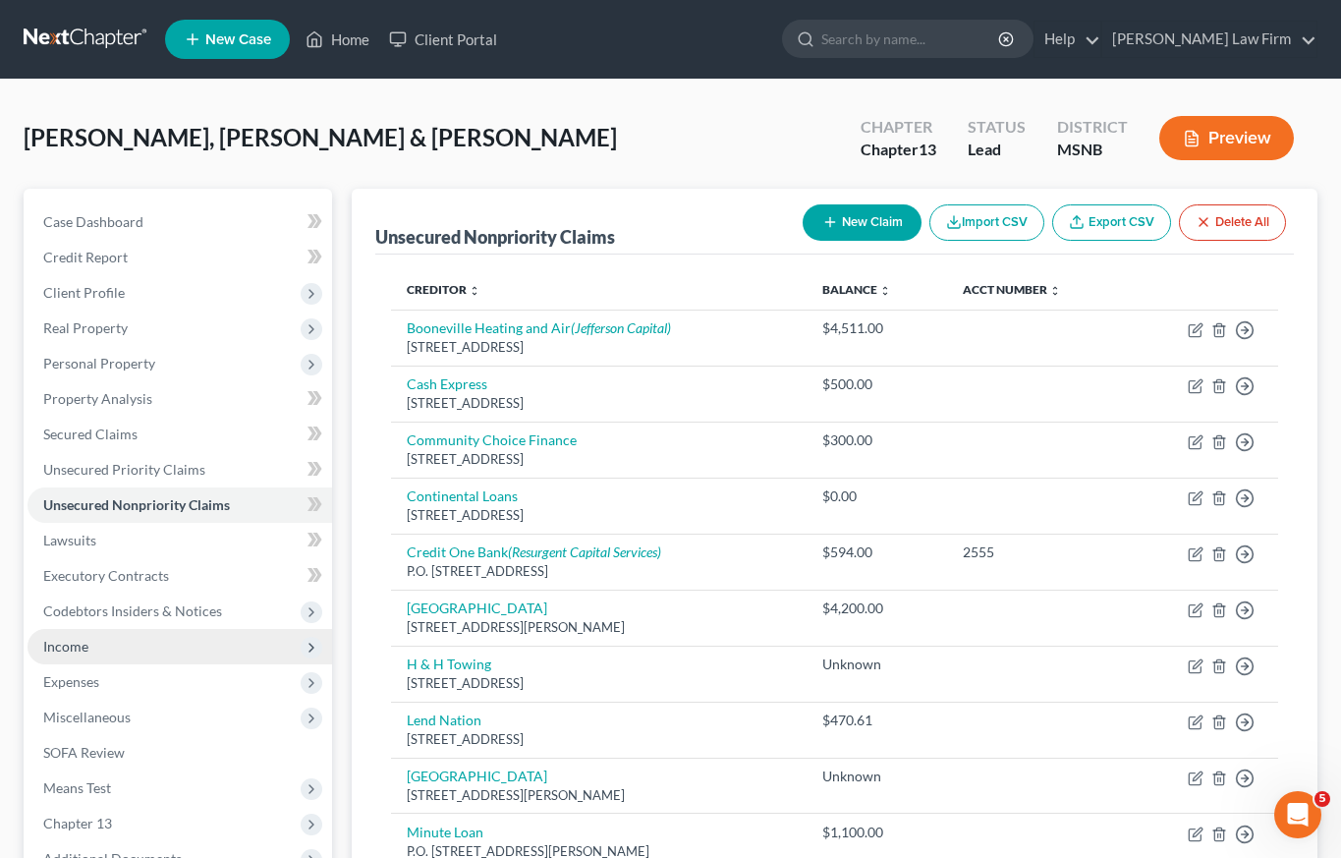
click at [100, 649] on span "Income" at bounding box center [180, 646] width 305 height 35
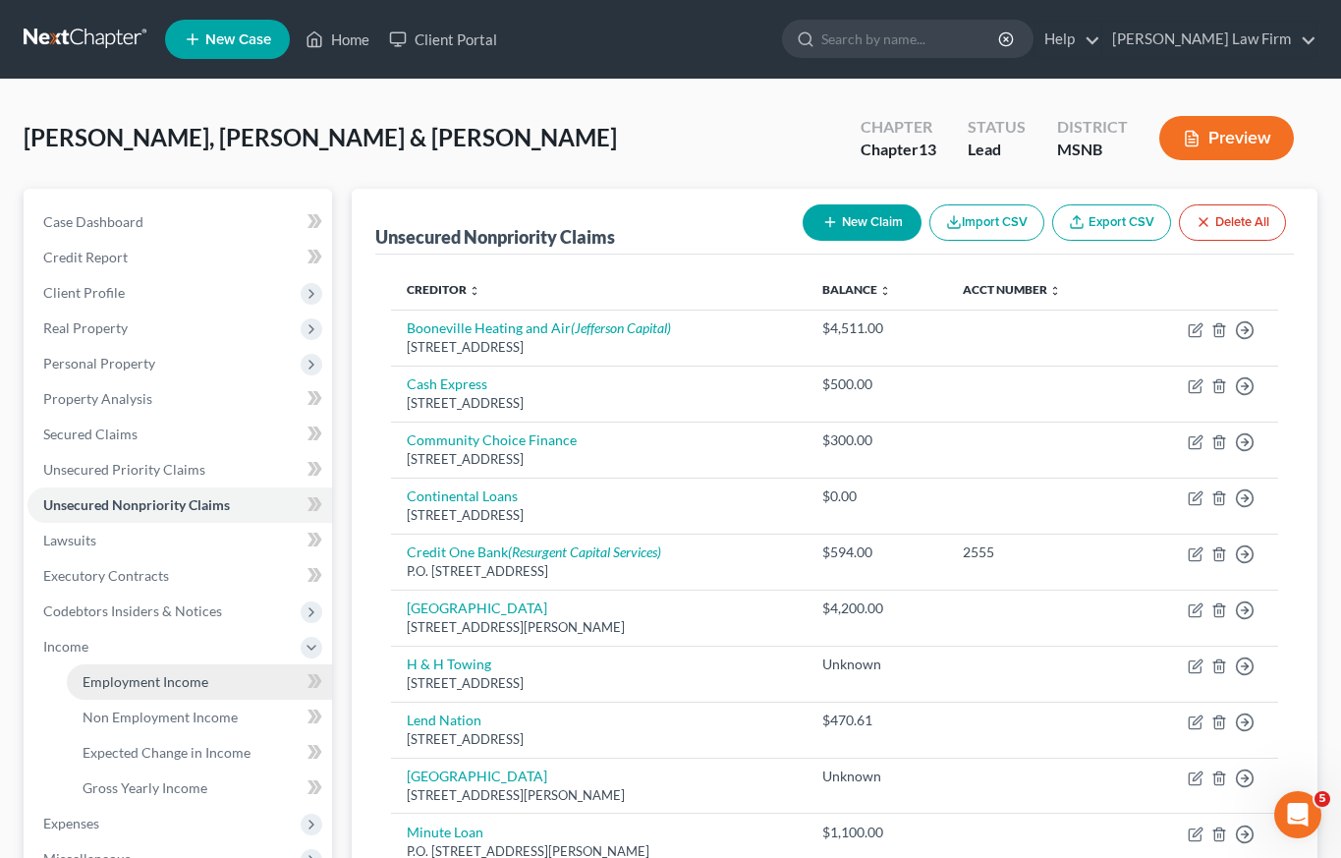
click at [122, 683] on span "Employment Income" at bounding box center [146, 681] width 126 height 17
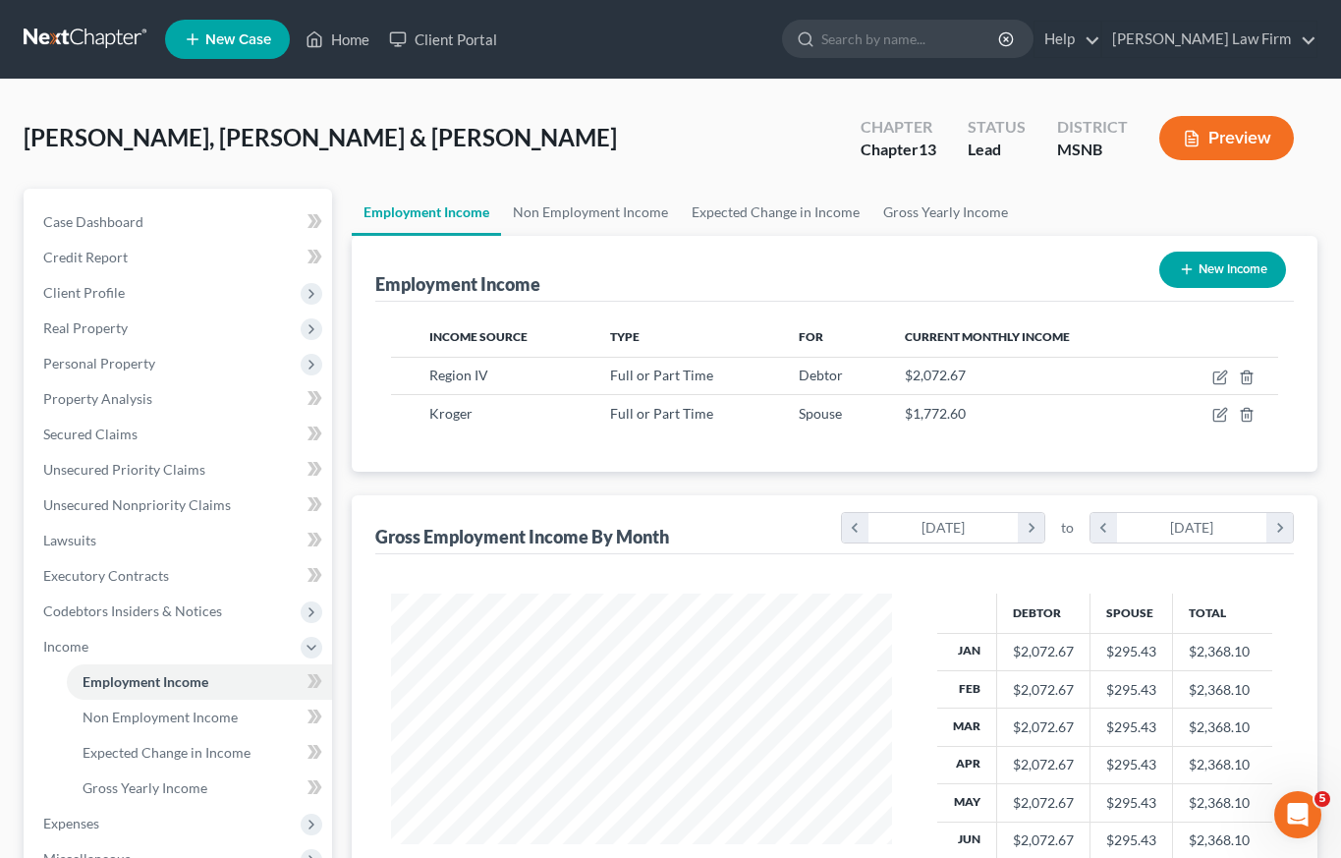
click at [1268, 120] on button "Preview" at bounding box center [1226, 138] width 135 height 44
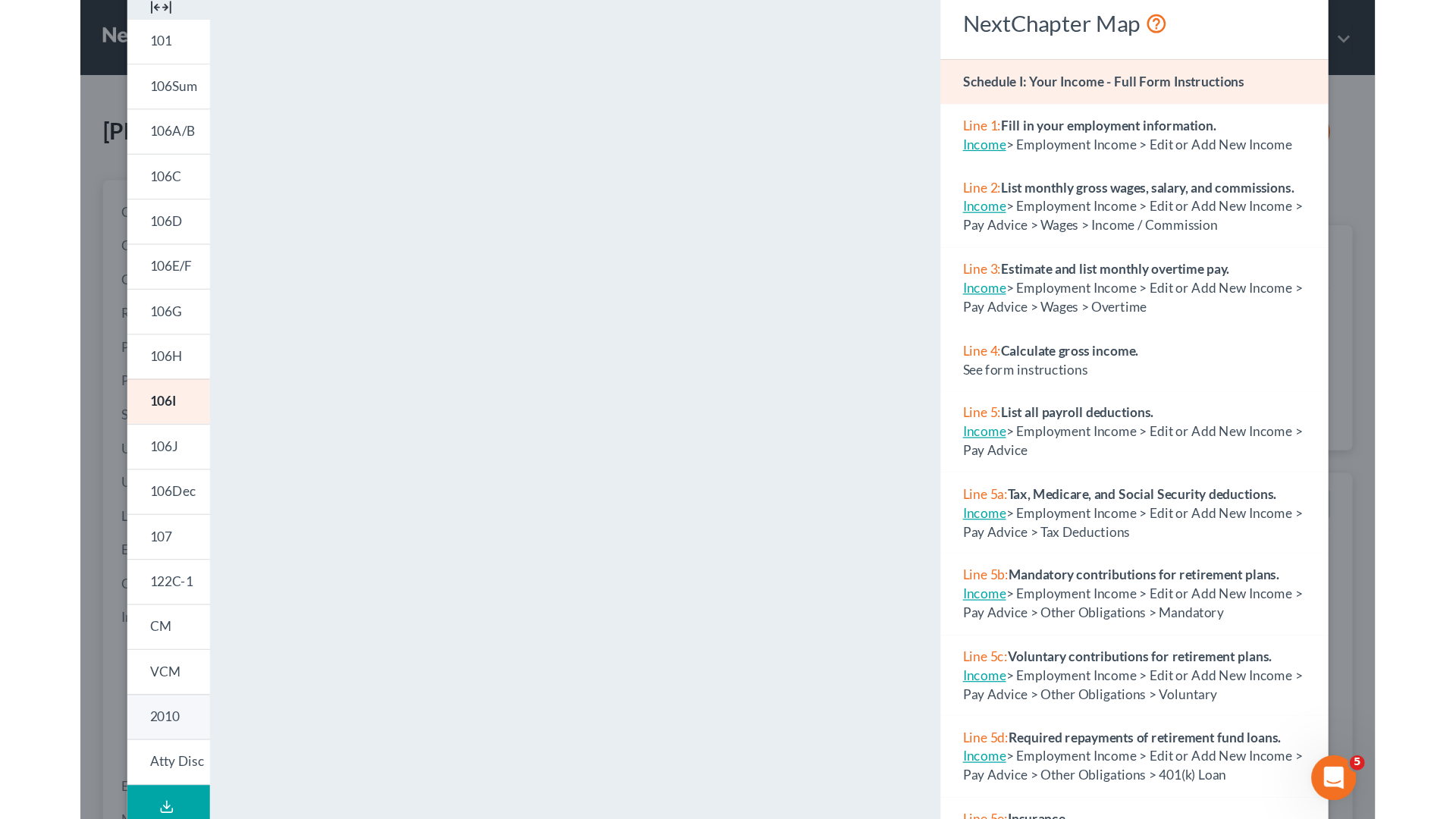
scroll to position [95, 0]
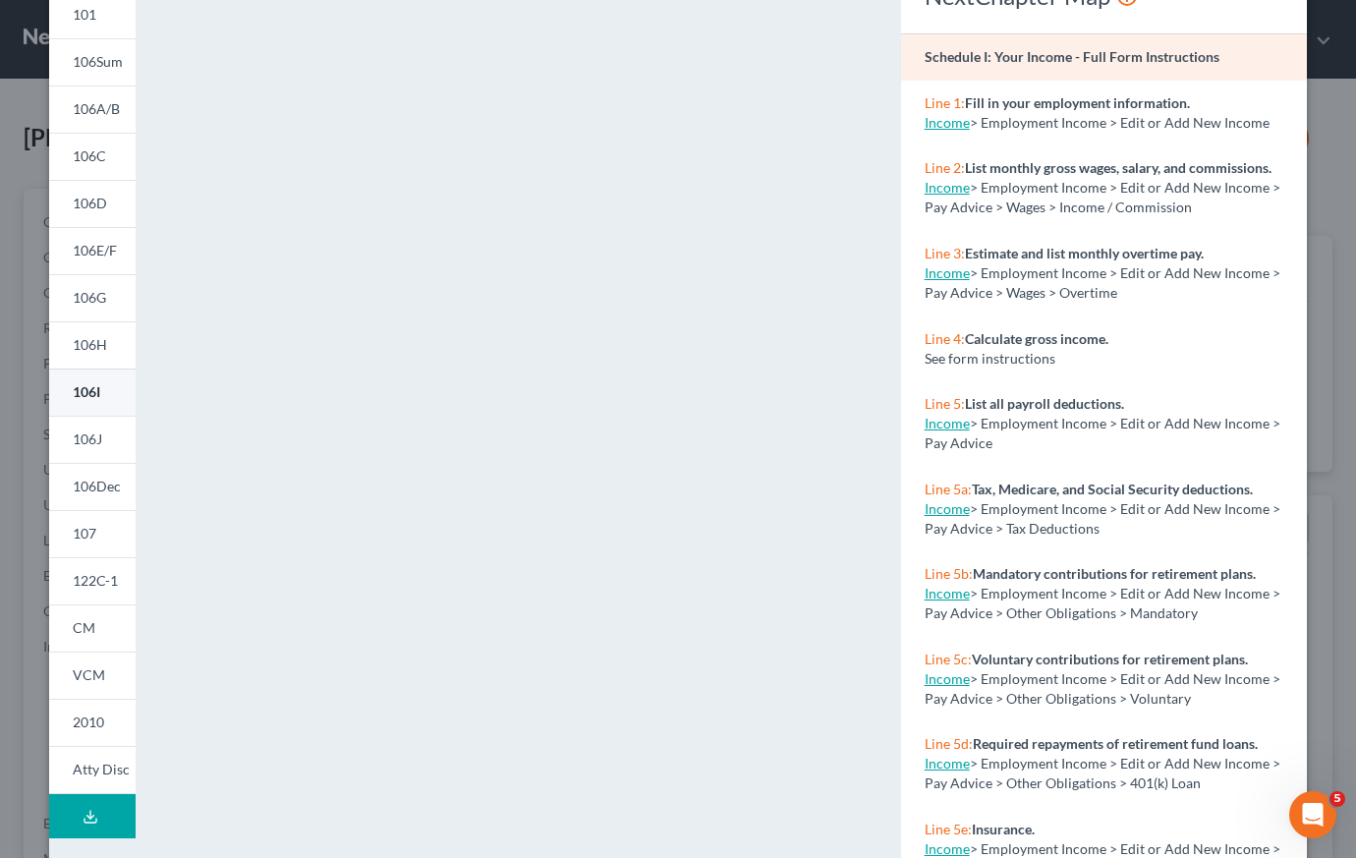
click at [87, 391] on span "106I" at bounding box center [87, 391] width 28 height 17
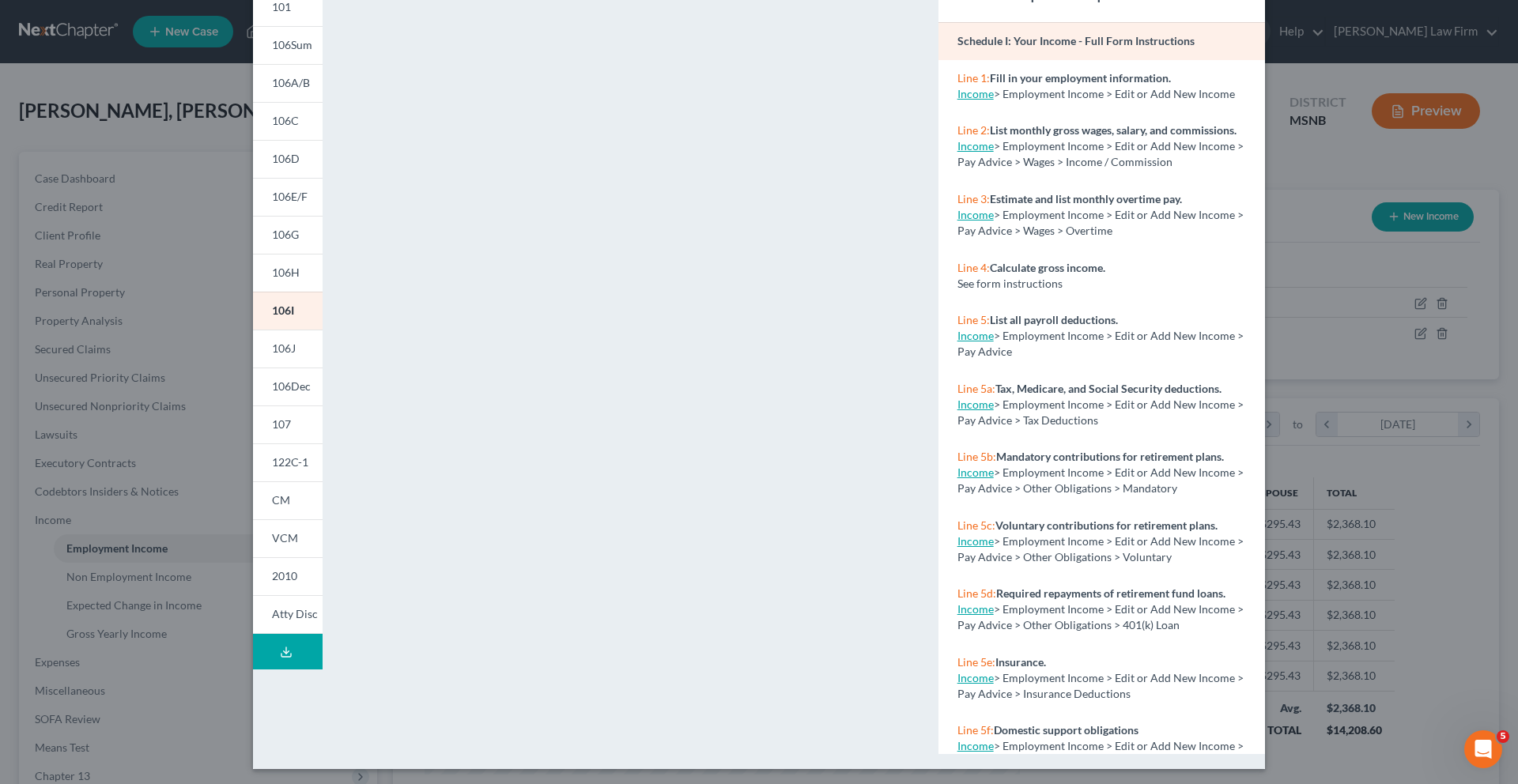
scroll to position [108, 0]
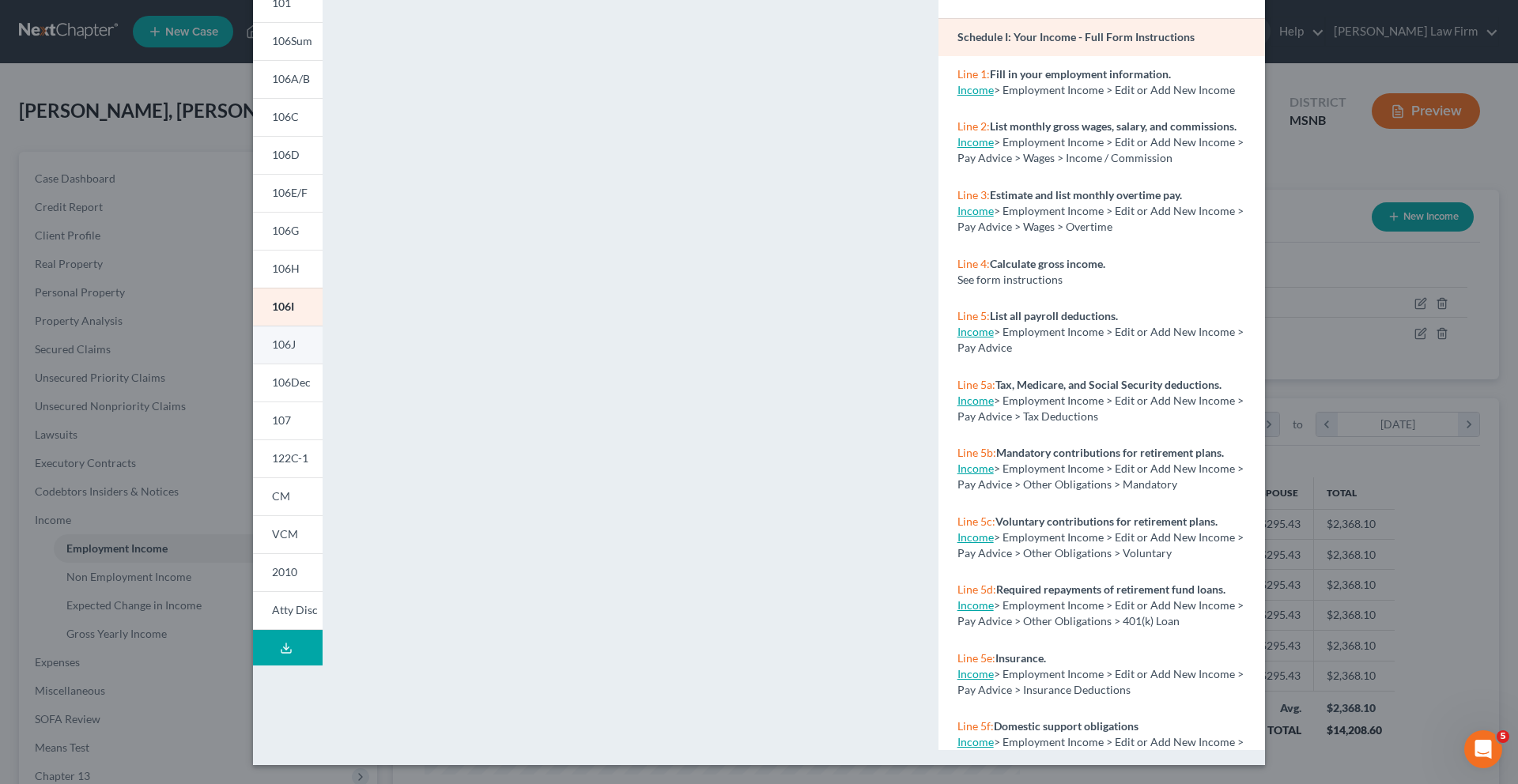
click at [284, 343] on span "106J" at bounding box center [283, 344] width 23 height 14
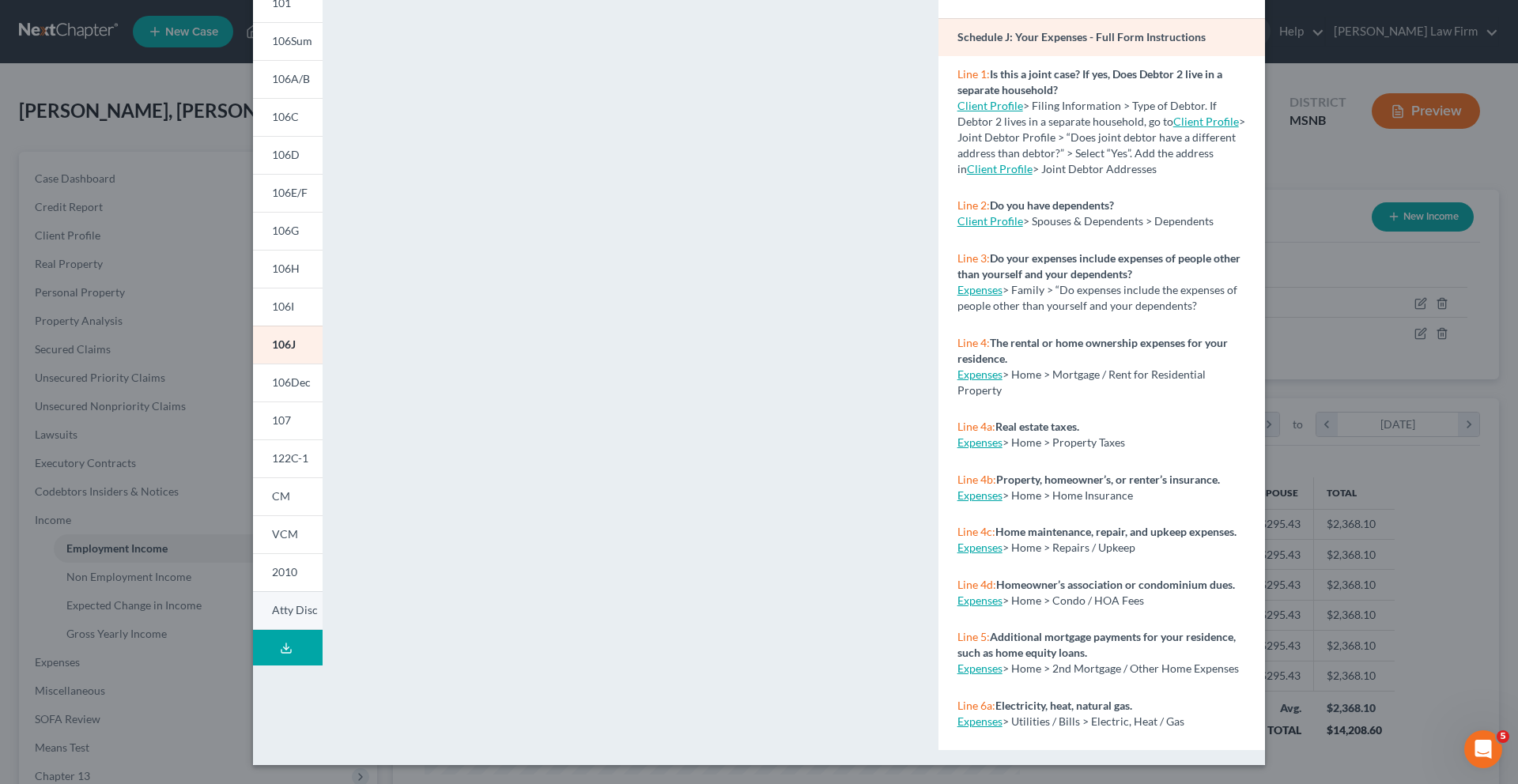
click at [295, 613] on span "Atty Disc" at bounding box center [294, 610] width 46 height 14
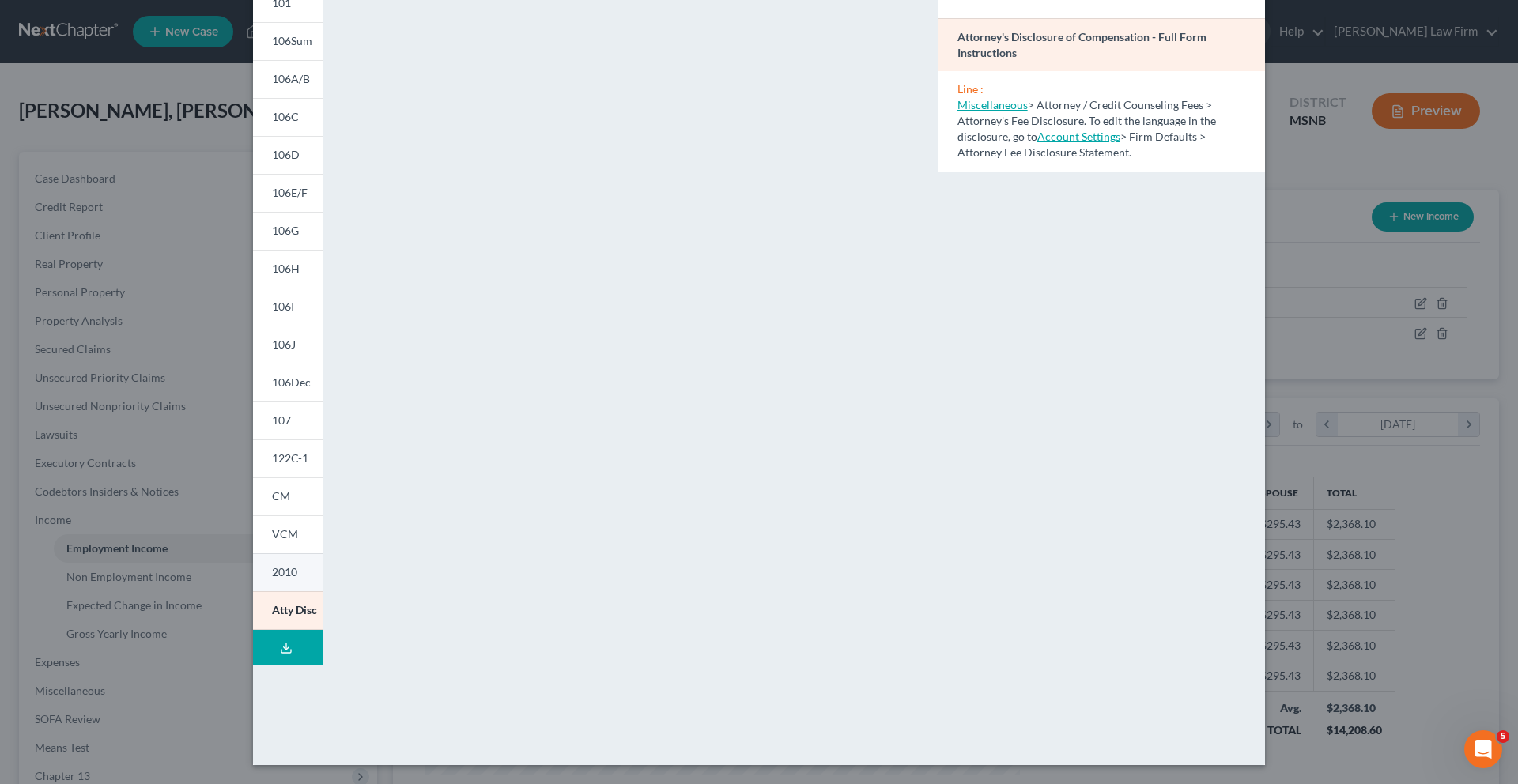
click at [280, 569] on span "2010" at bounding box center [284, 572] width 25 height 14
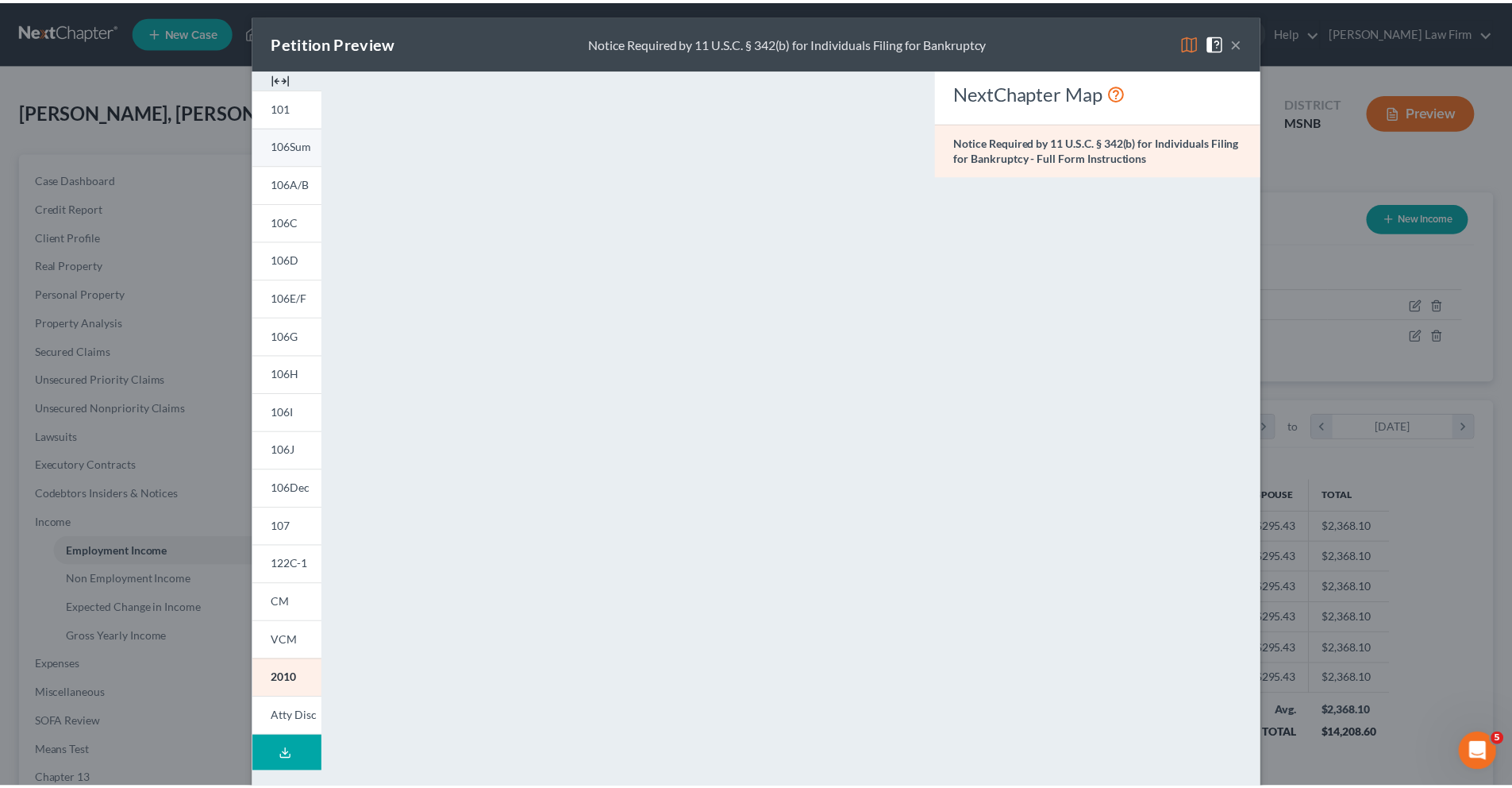
scroll to position [0, 0]
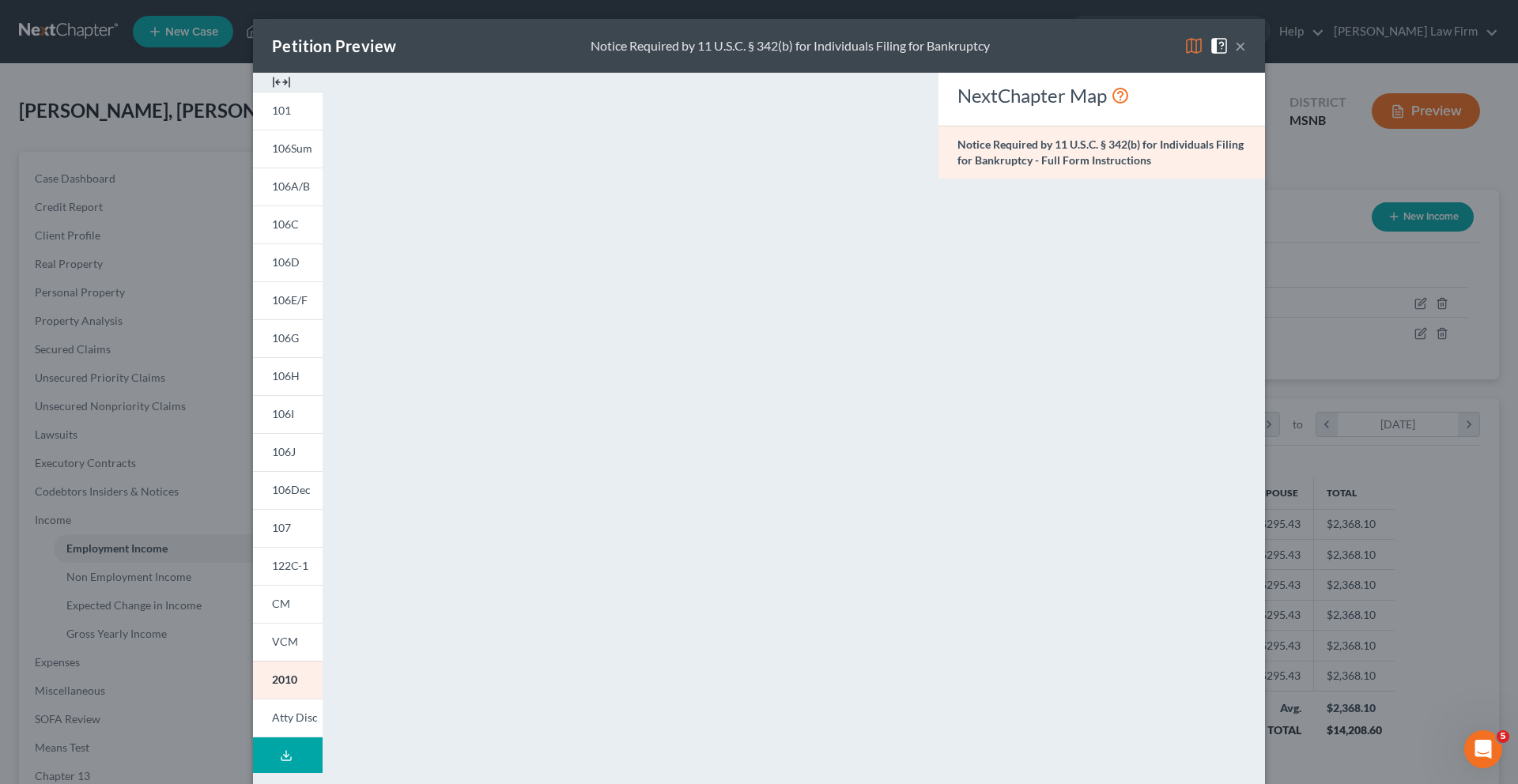
click at [1090, 47] on button "×" at bounding box center [1240, 46] width 11 height 19
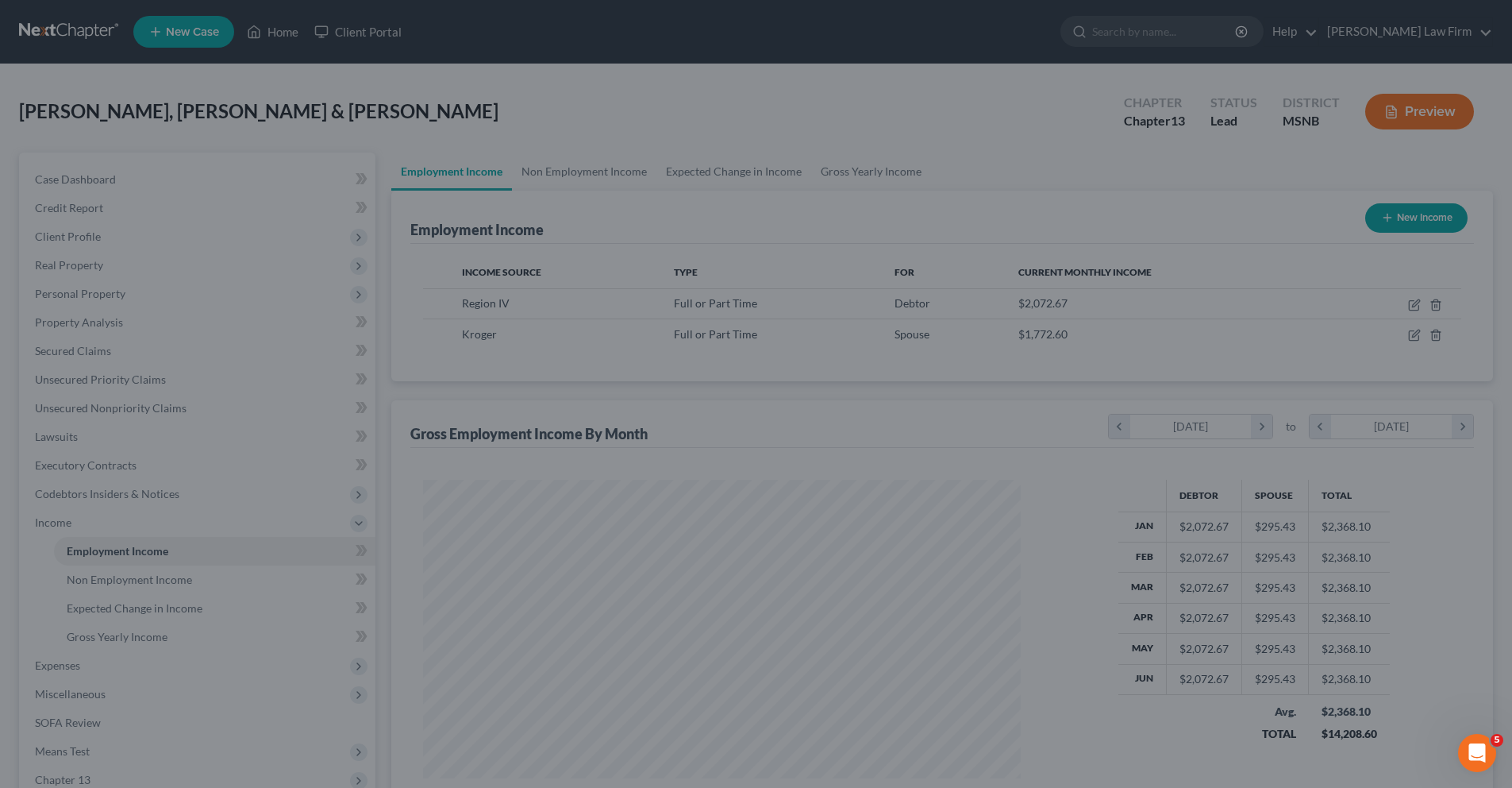
scroll to position [793826, 792994]
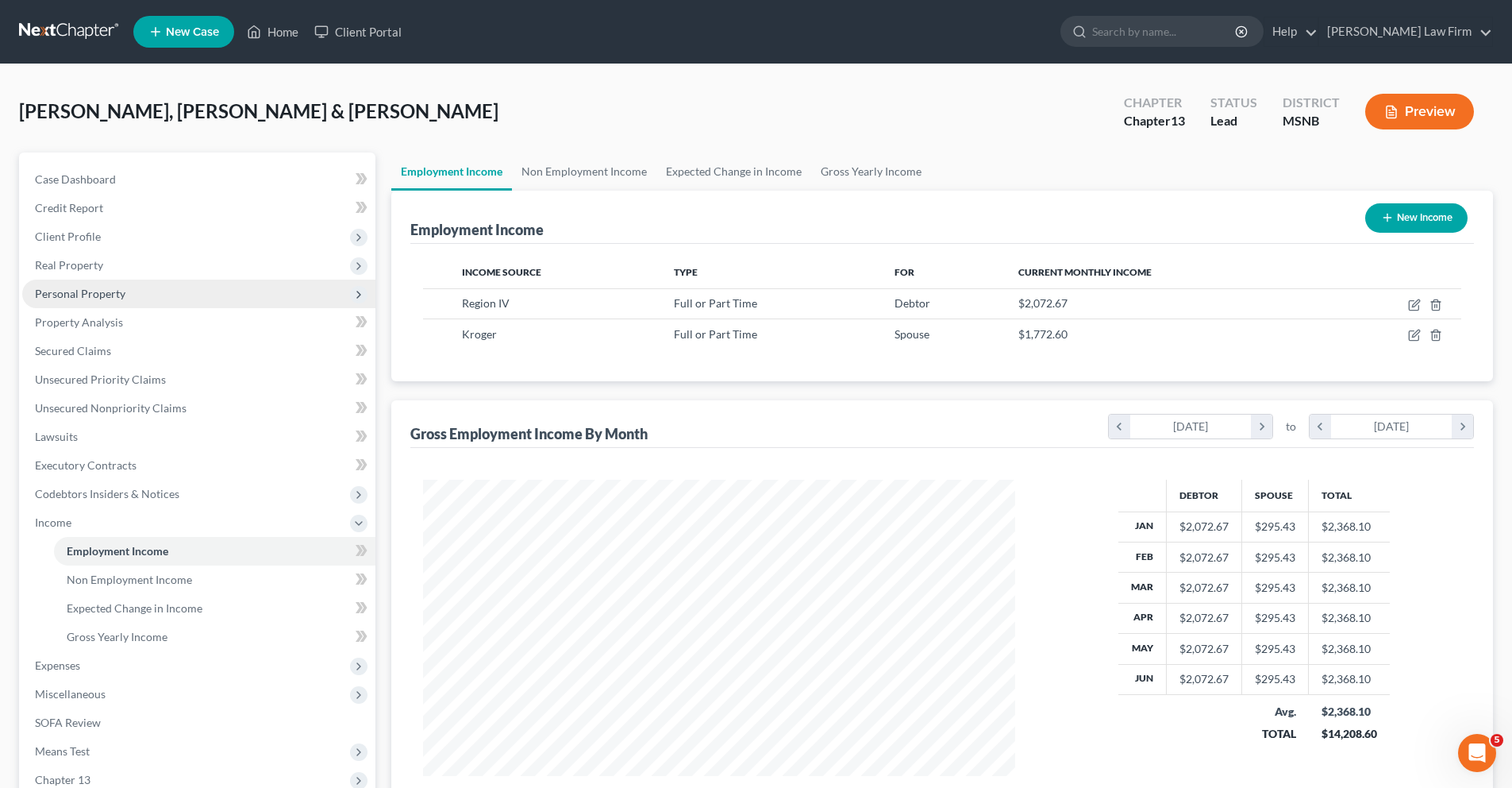
click at [74, 296] on span "Personal Property" at bounding box center [80, 293] width 90 height 14
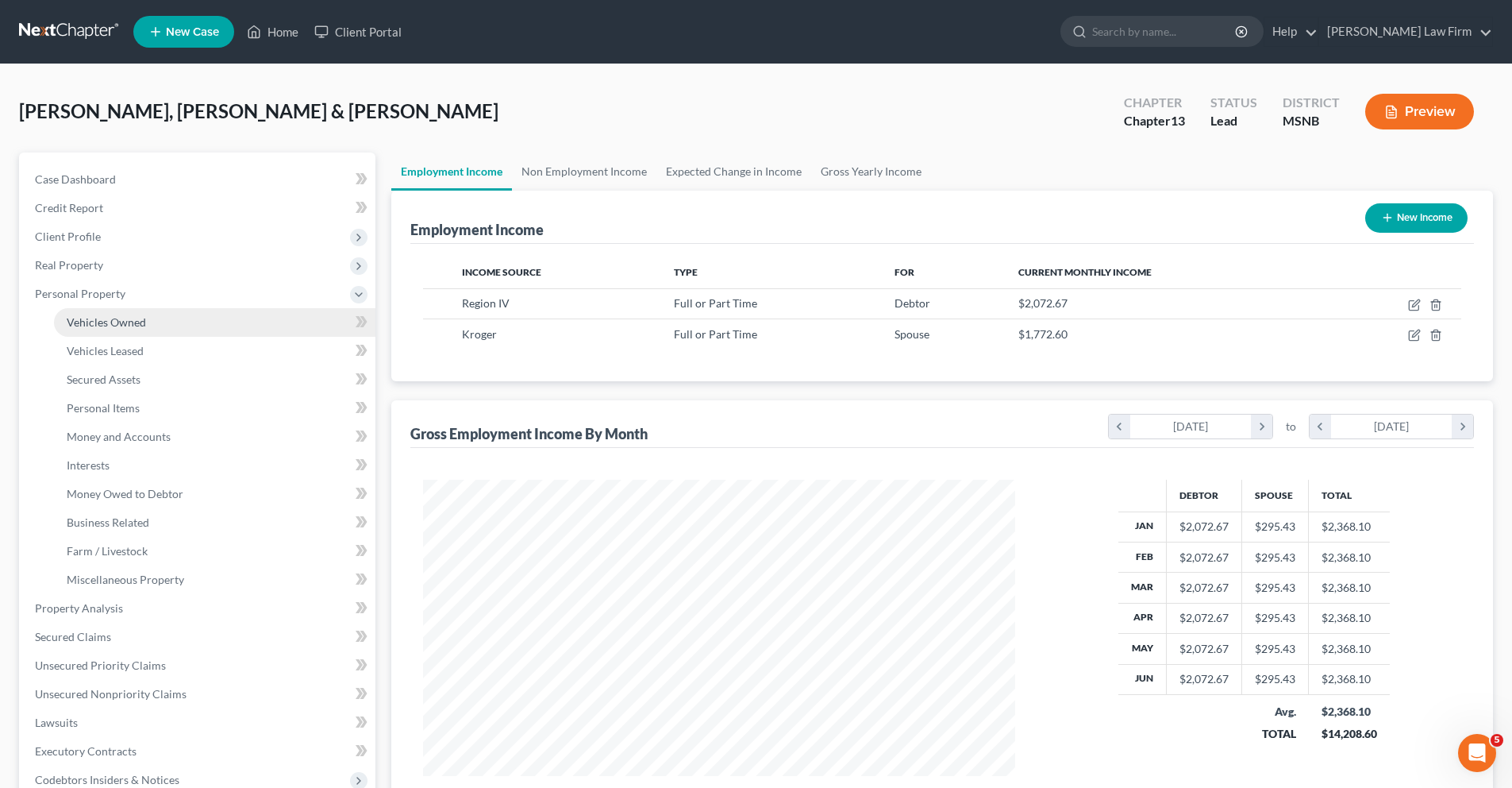
click at [82, 324] on span "Vehicles Owned" at bounding box center [107, 322] width 79 height 14
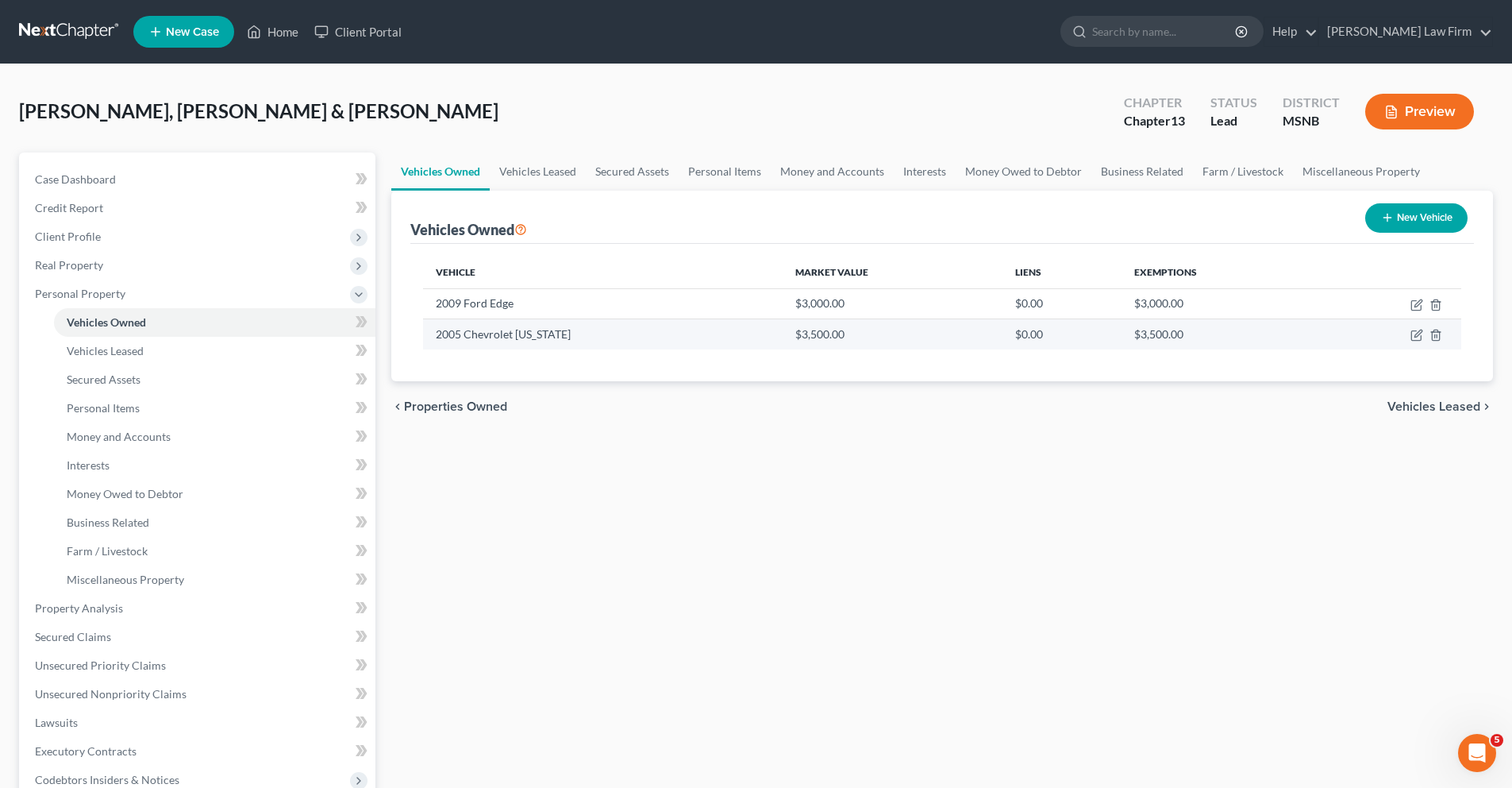
click at [465, 335] on td "2005 Chevrolet [US_STATE]" at bounding box center [603, 334] width 359 height 30
click at [1094, 334] on icon "button" at bounding box center [1418, 334] width 7 height 7
select select "0"
select select "21"
select select "2"
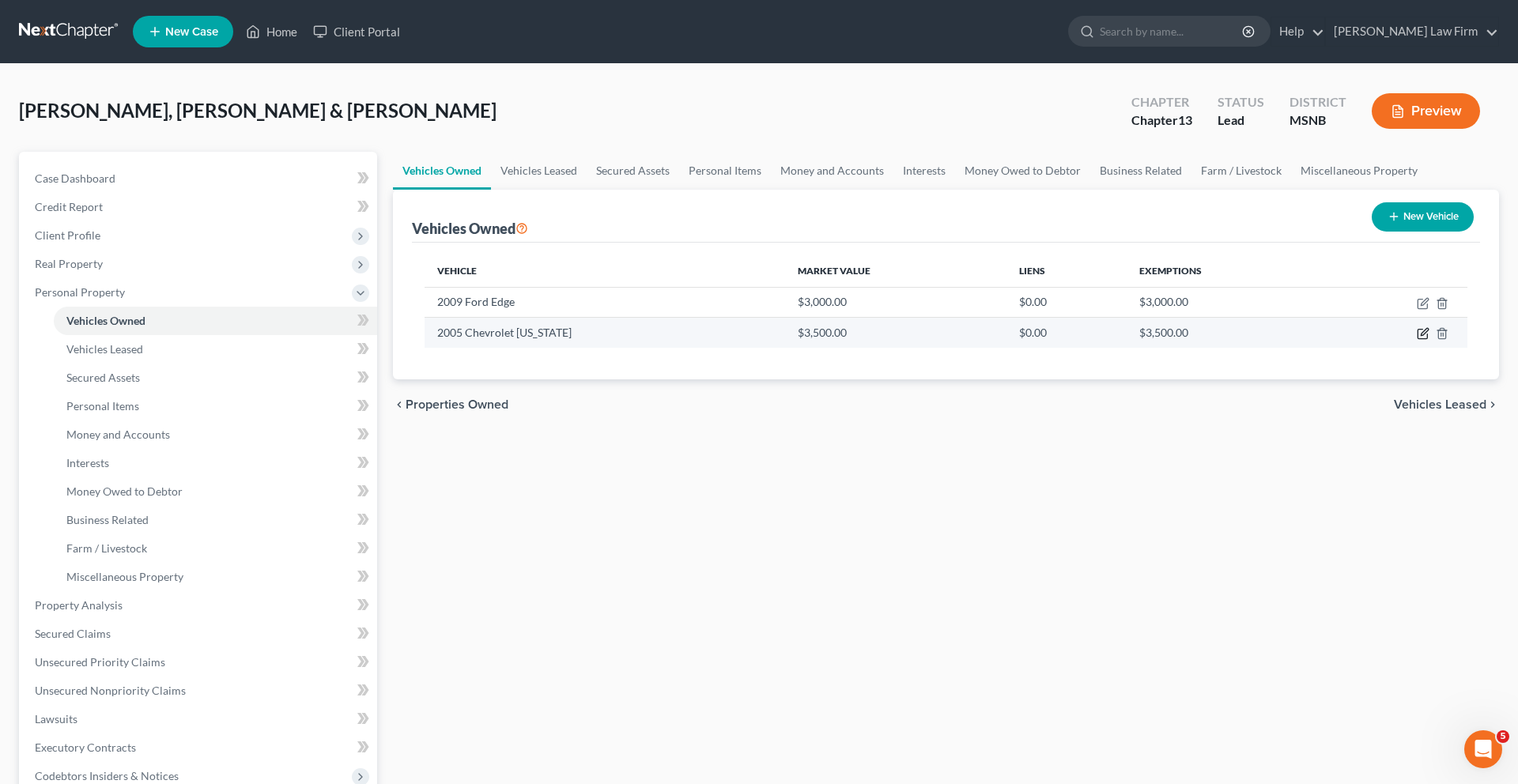
select select "0"
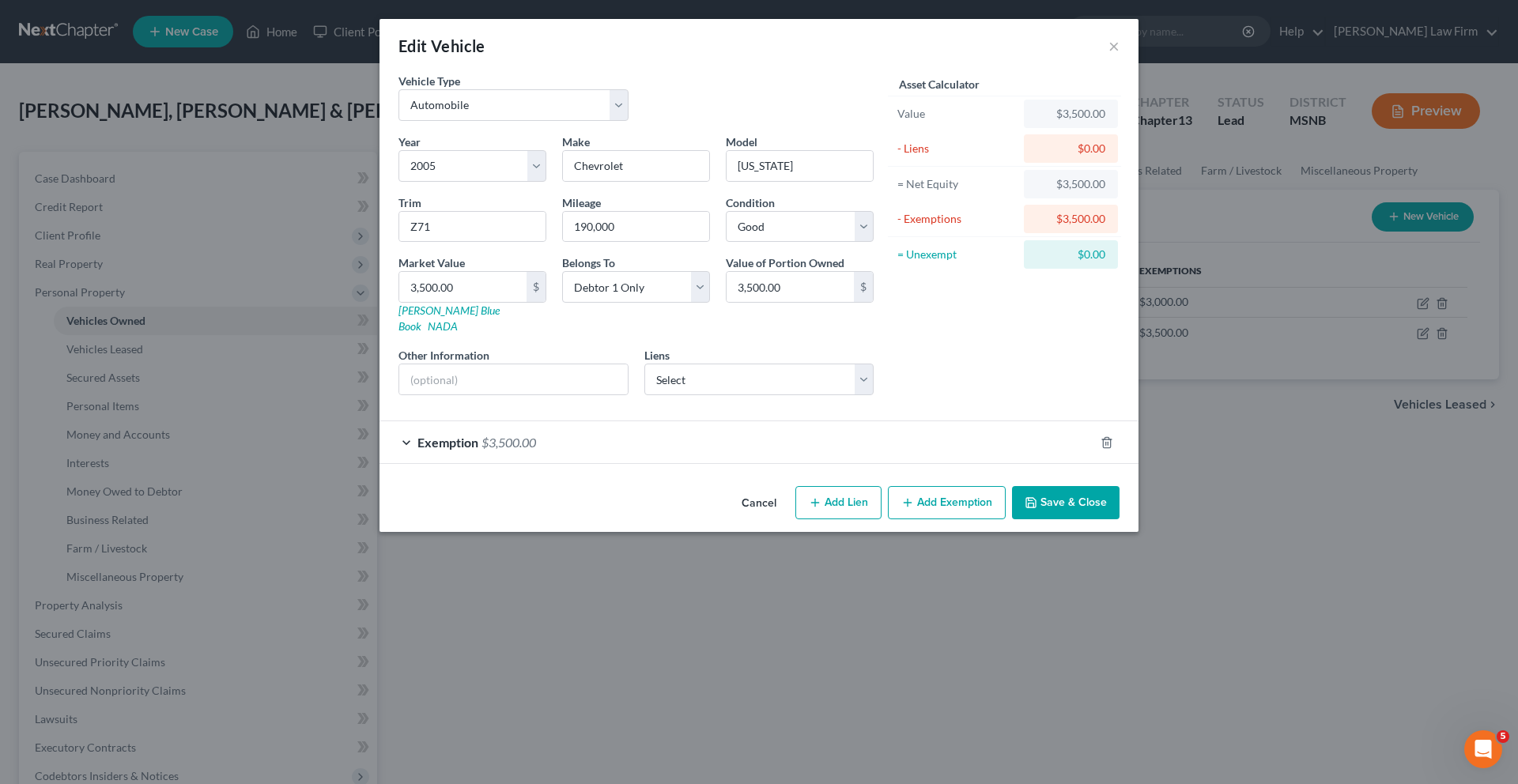
click at [102, 407] on div "Edit Vehicle × Vehicle Type Select Automobile Truck Trailer Watercraft Aircraft…" at bounding box center [759, 392] width 1518 height 784
drag, startPoint x: 1080, startPoint y: 488, endPoint x: 851, endPoint y: 452, distance: 231.8
click at [1080, 489] on button "Save & Close" at bounding box center [1066, 502] width 108 height 33
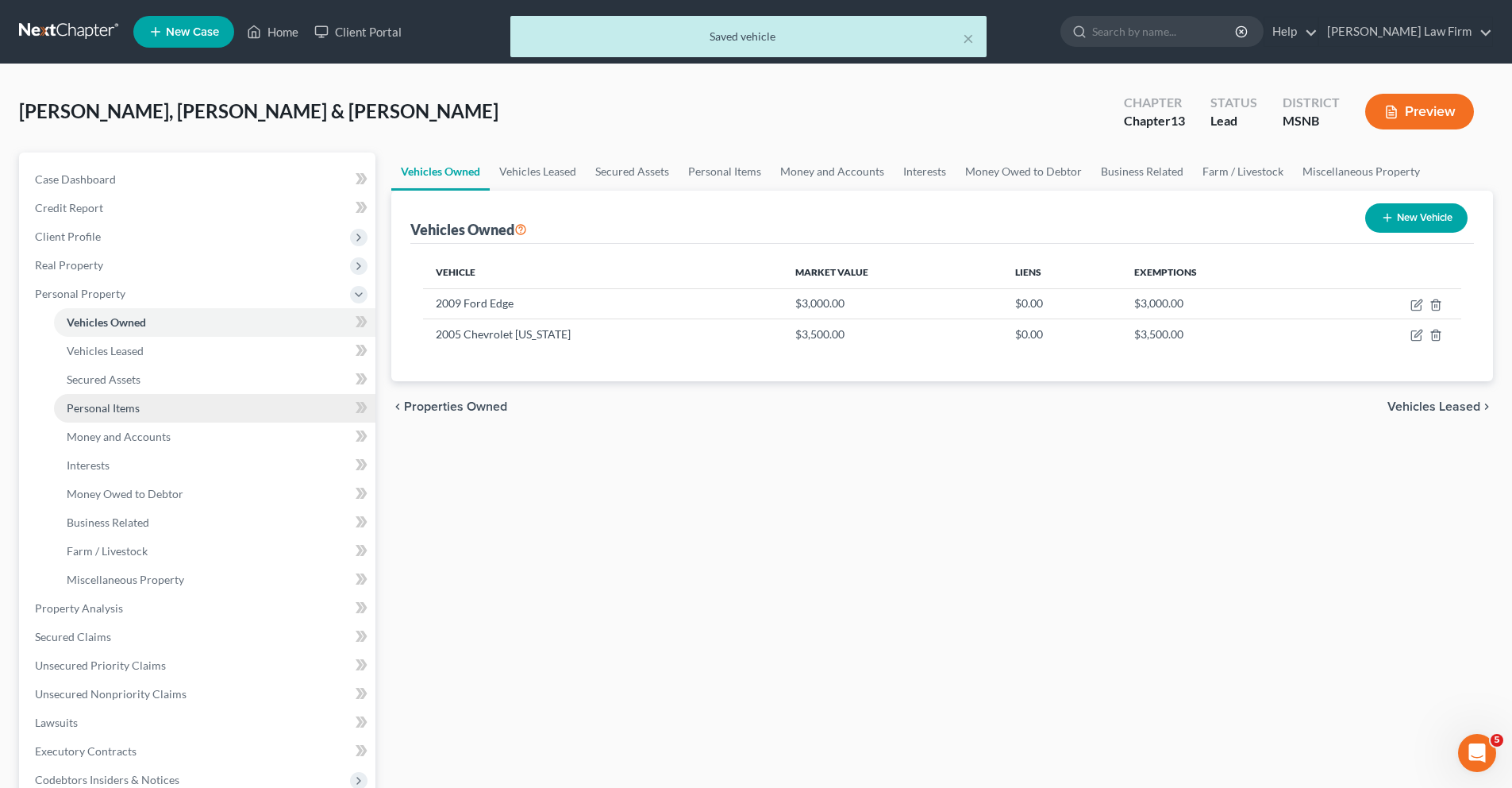
click at [97, 409] on span "Personal Items" at bounding box center [103, 407] width 73 height 14
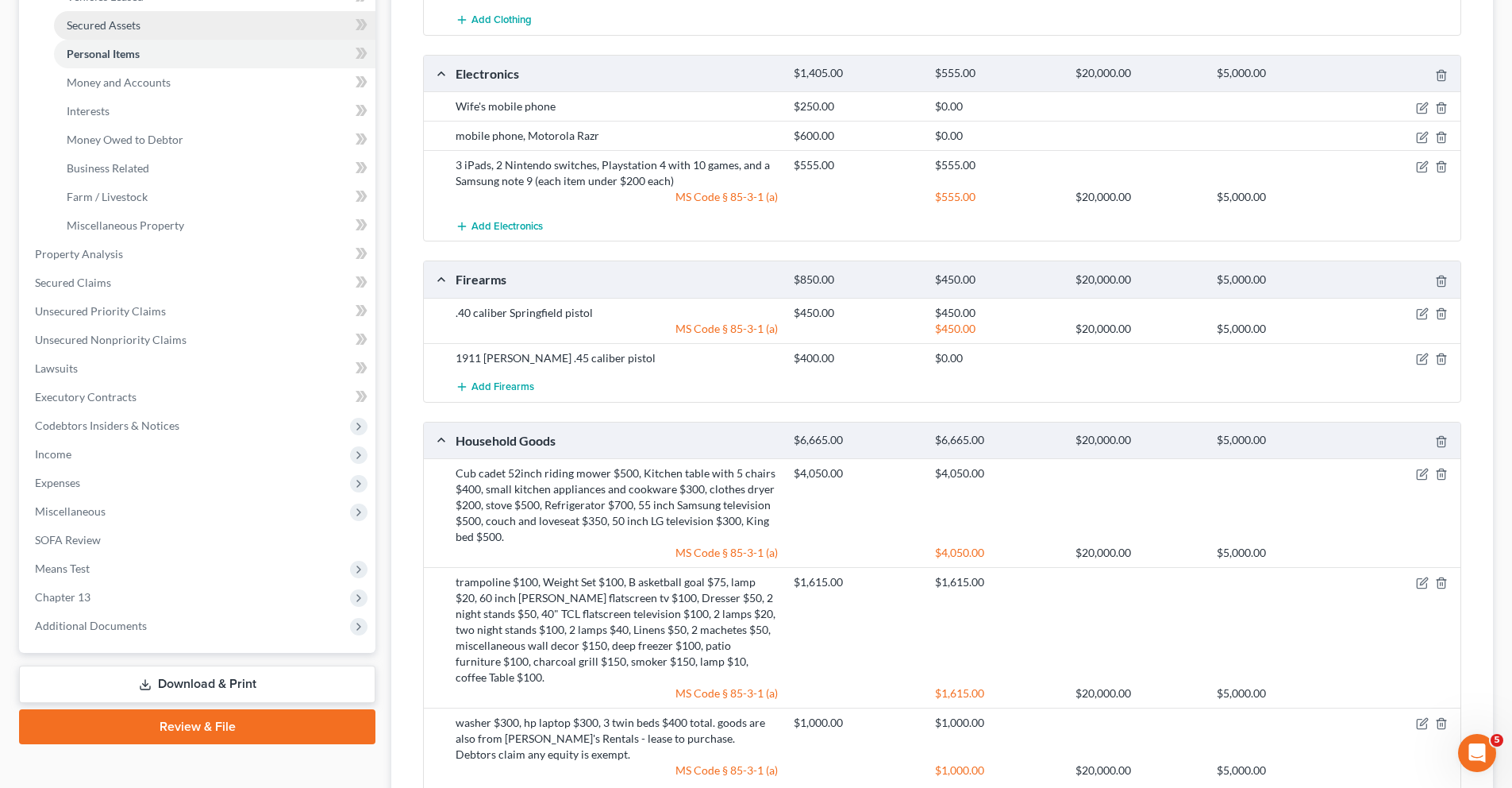
scroll to position [359, 0]
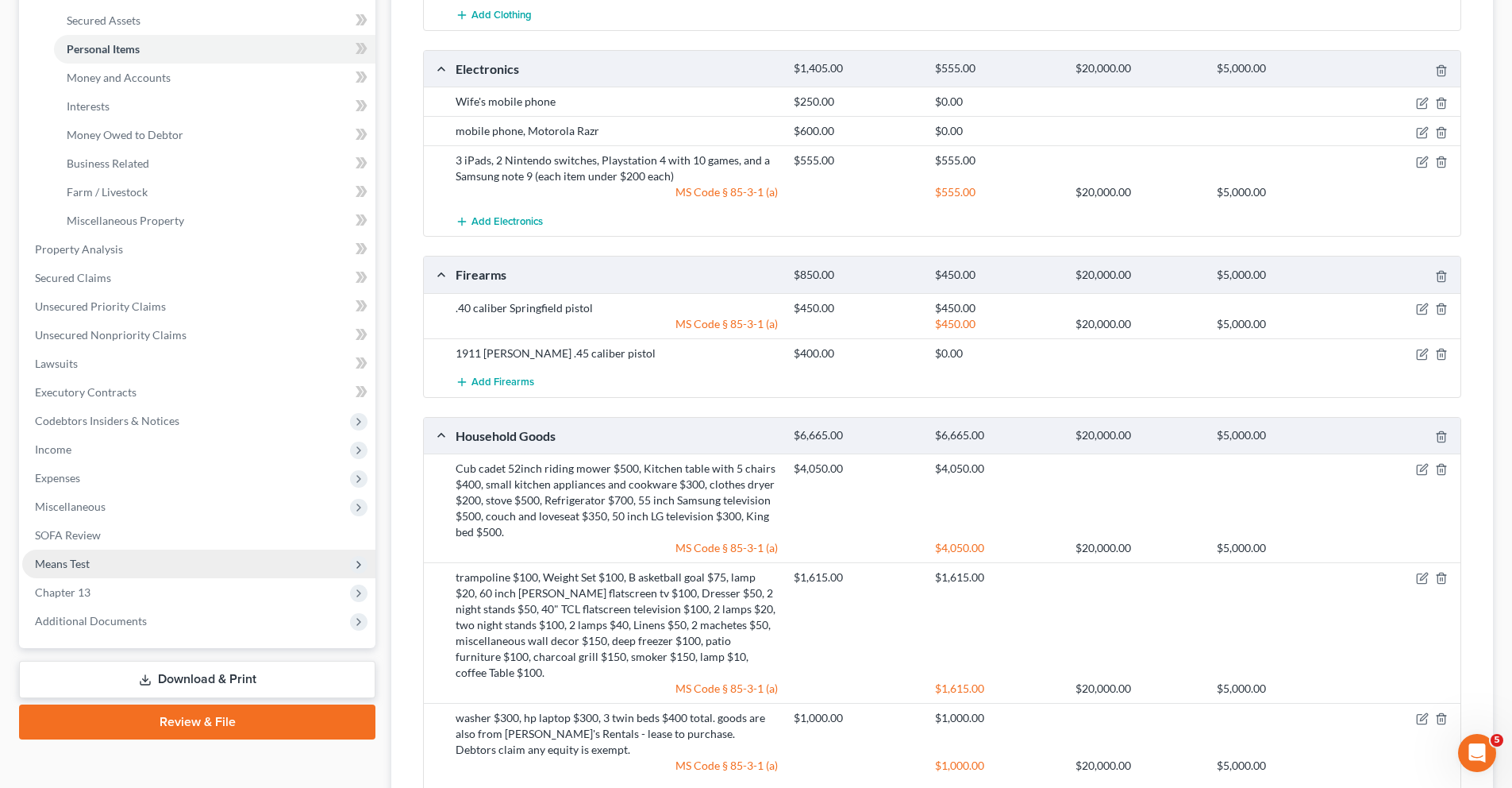
click at [82, 564] on span "Means Test" at bounding box center [62, 563] width 55 height 14
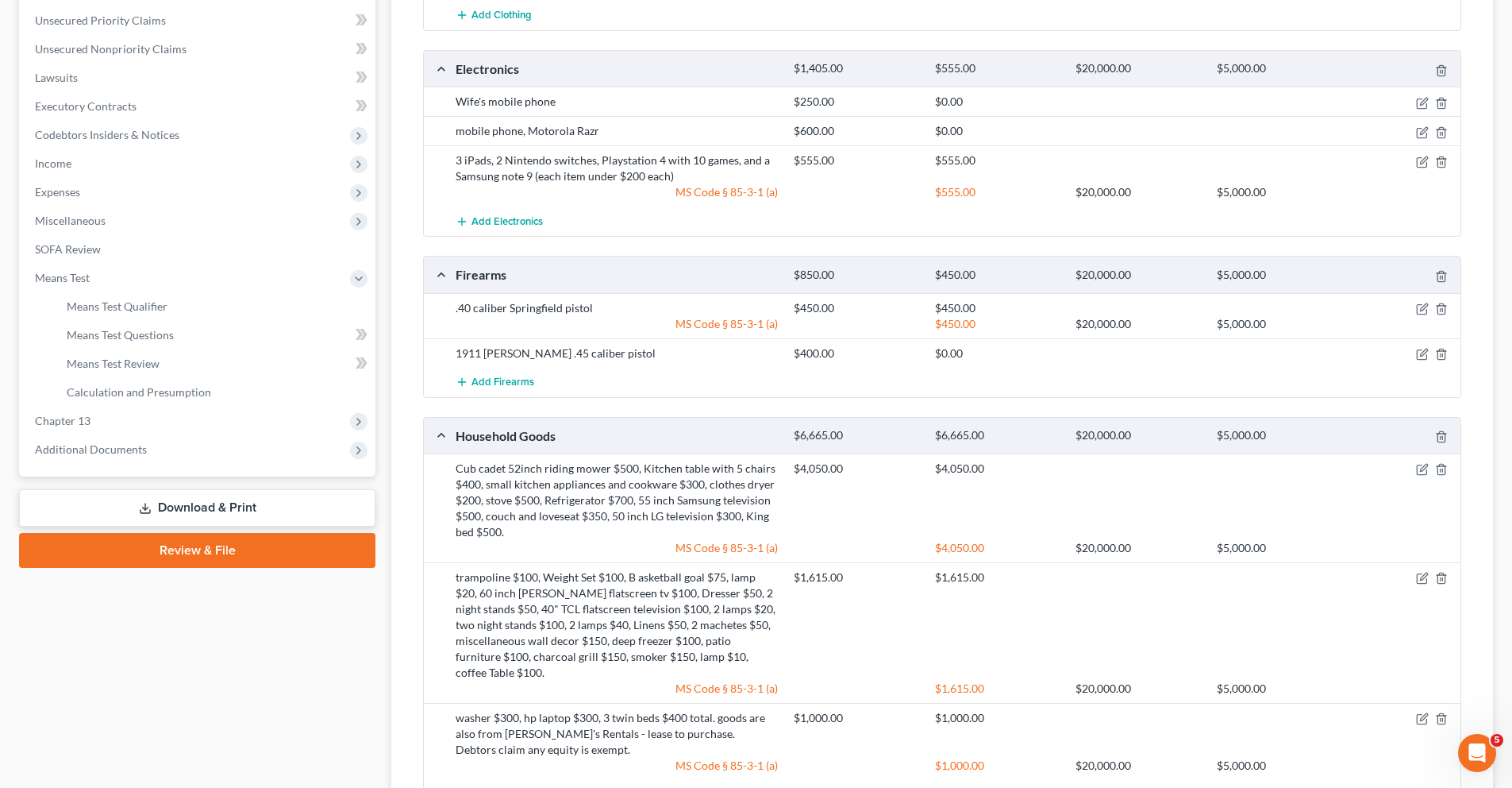
click at [107, 504] on link "Download & Print" at bounding box center [197, 508] width 356 height 37
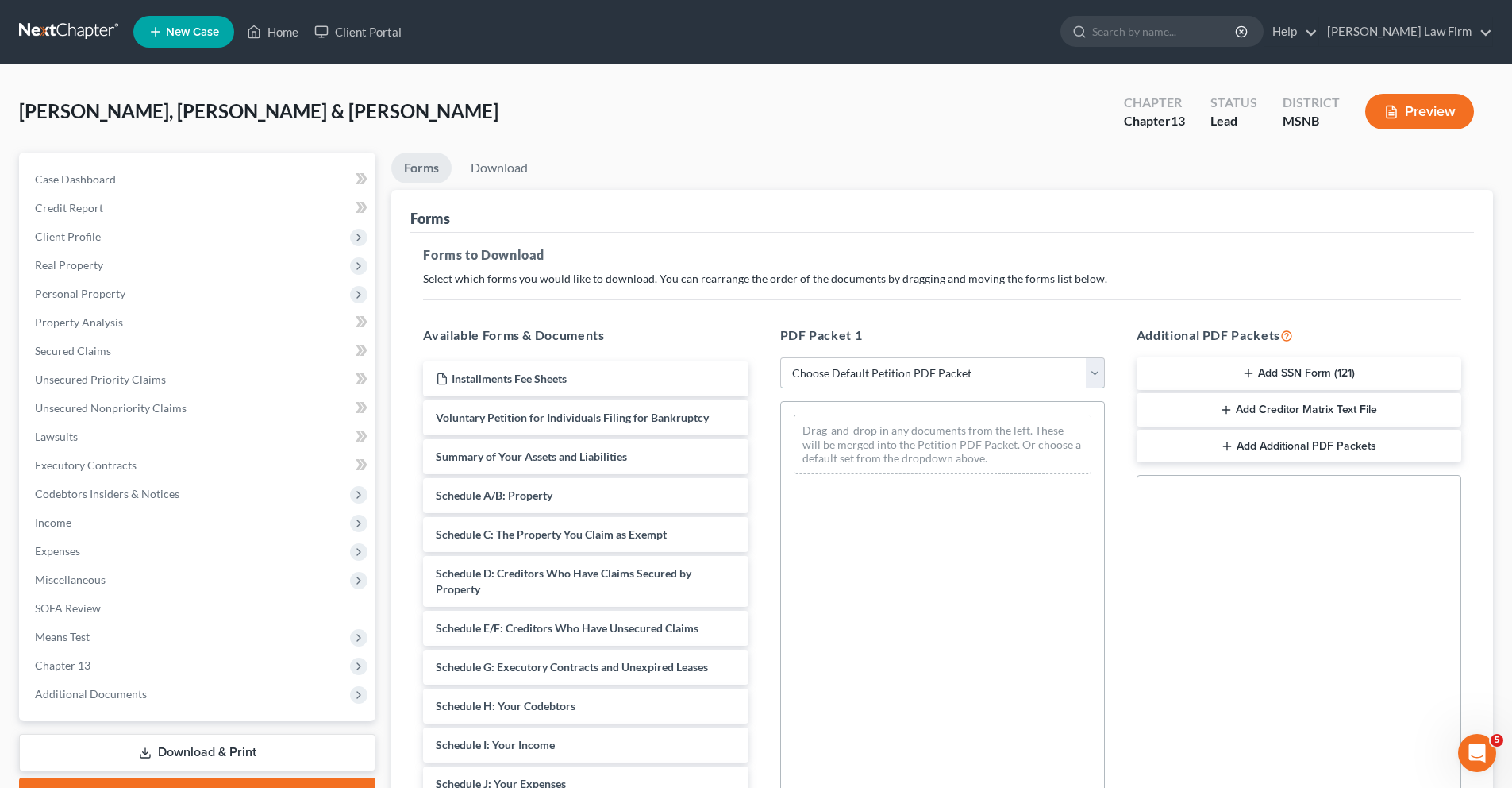
click at [987, 372] on select "Choose Default Petition PDF Packet Complete Bankruptcy Petition (all forms and …" at bounding box center [943, 373] width 325 height 32
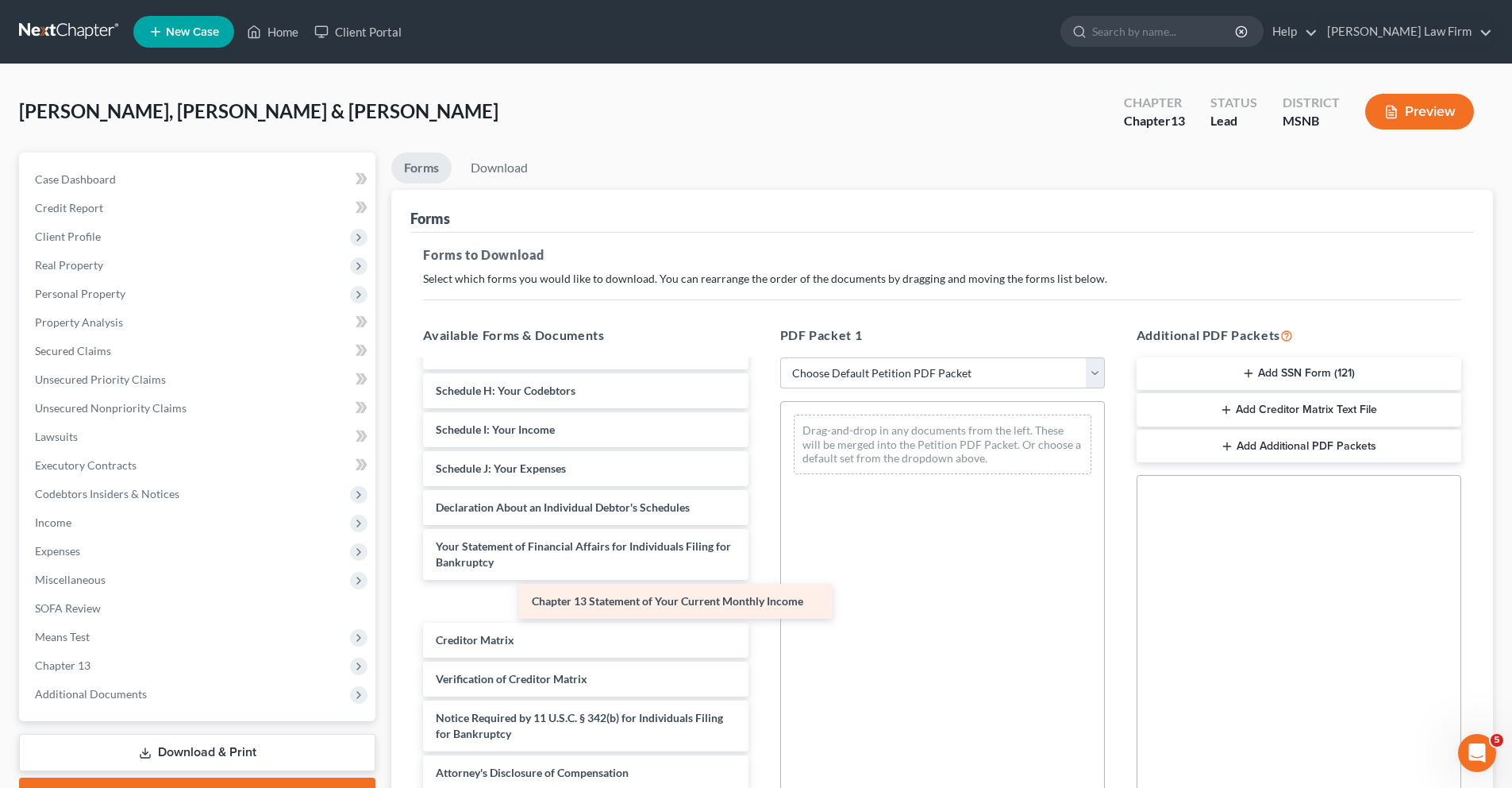
scroll to position [276, 0]
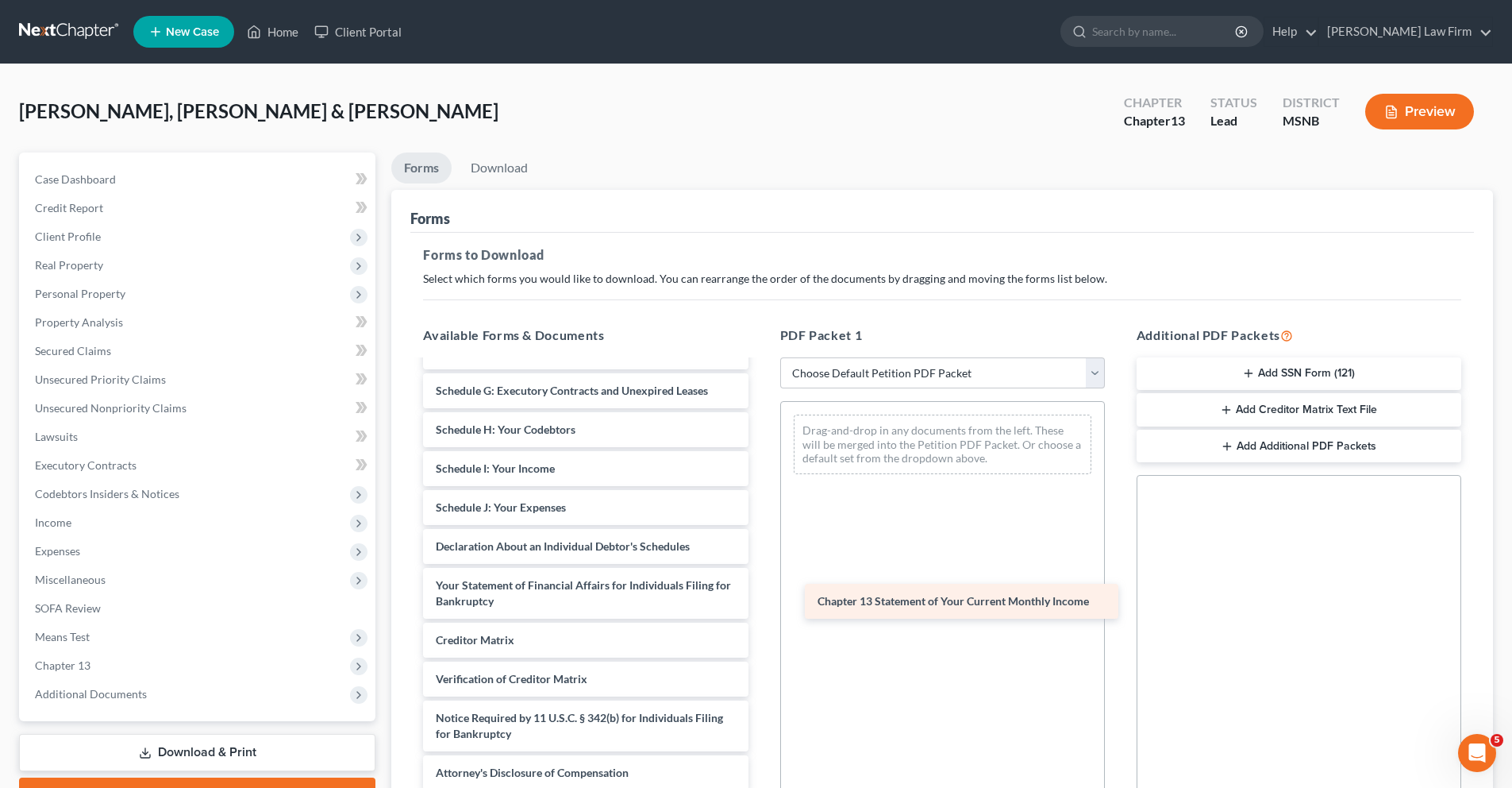
drag, startPoint x: 548, startPoint y: 601, endPoint x: 930, endPoint y: 601, distance: 382.0
click at [760, 601] on div "Chapter 13 Statement of Your Current Monthly Income Installments Fee Sheets Vol…" at bounding box center [585, 437] width 350 height 706
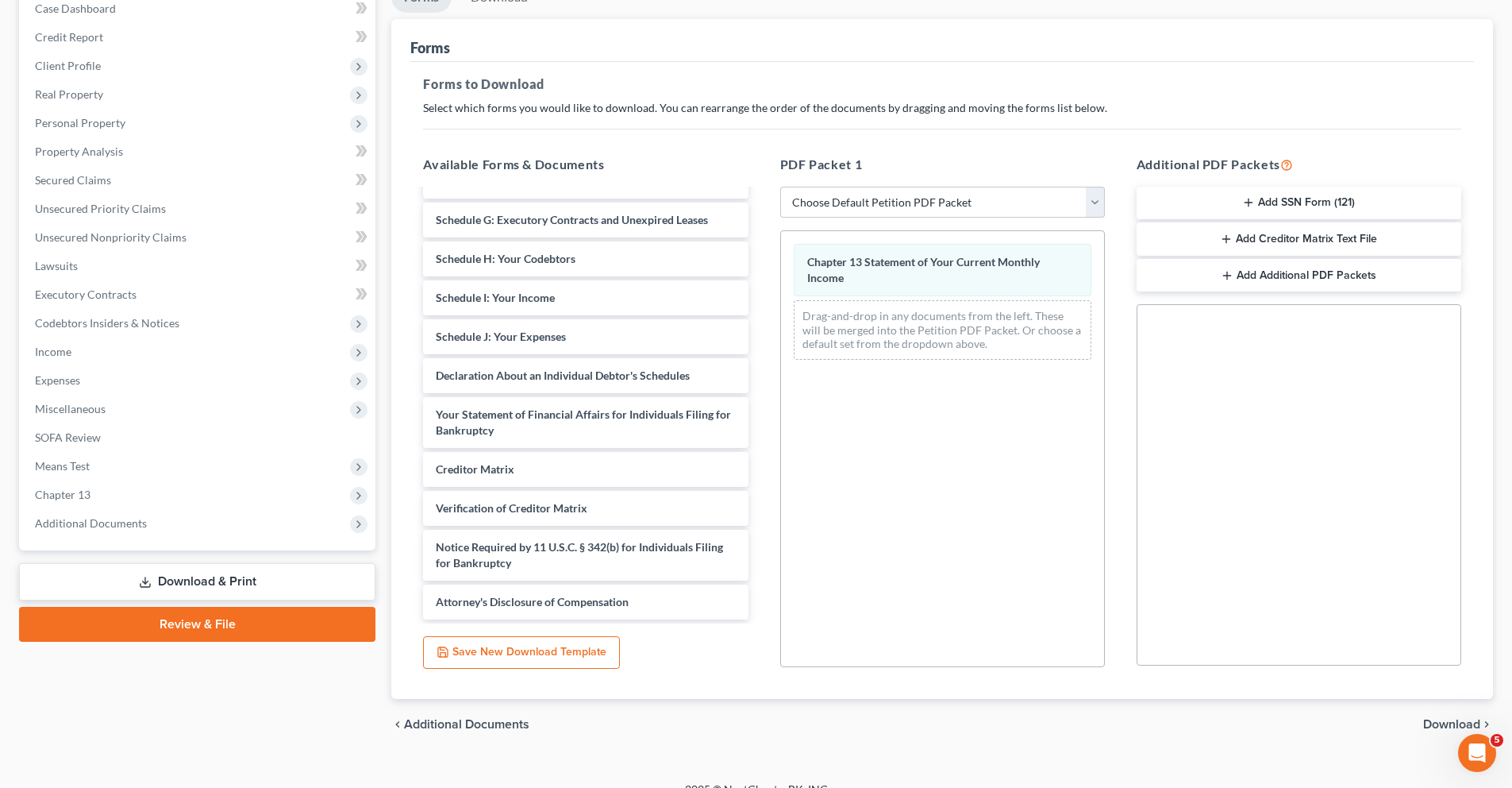
scroll to position [193, 0]
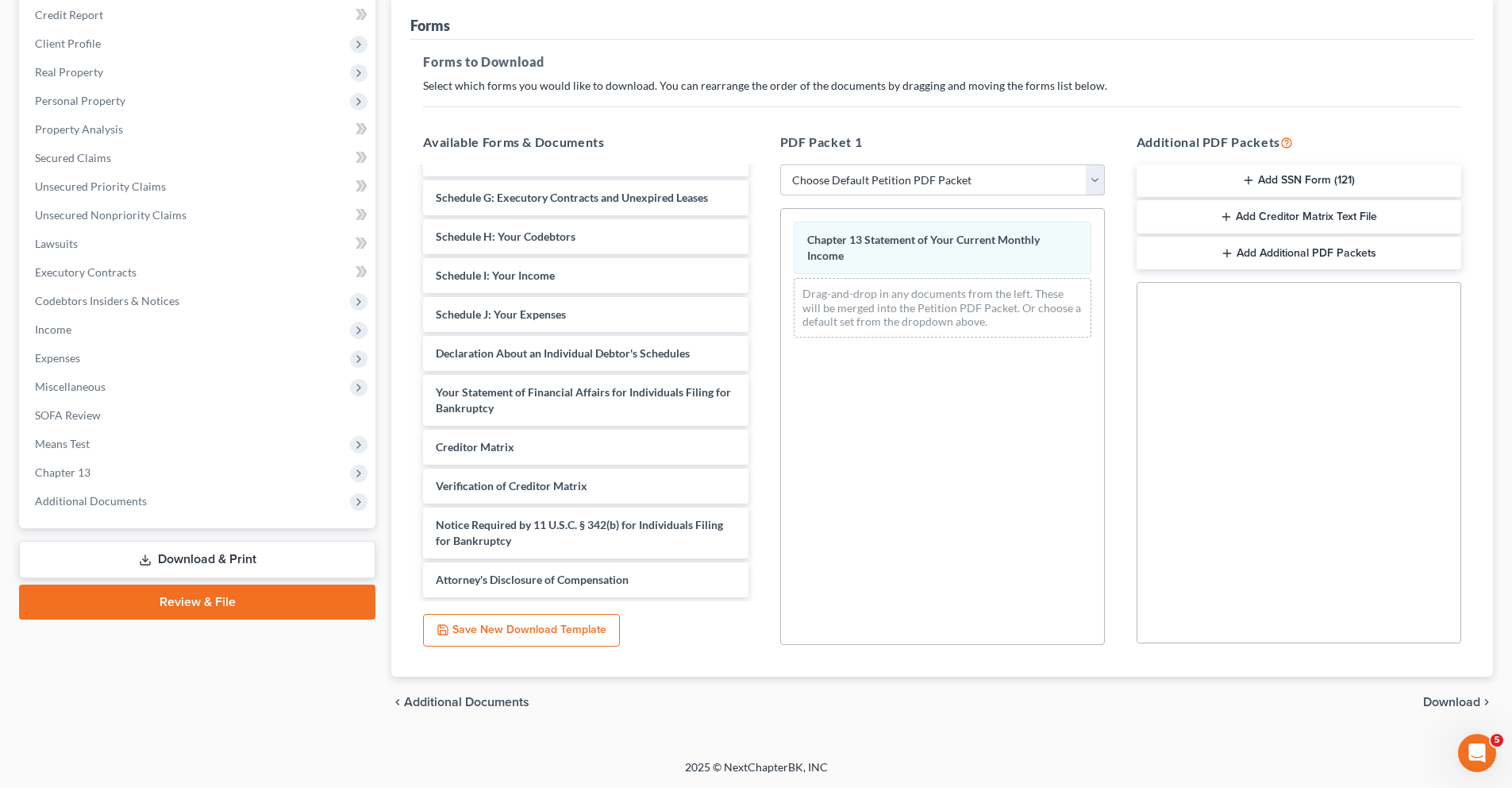
click at [1094, 693] on span "Download" at bounding box center [1451, 702] width 57 height 13
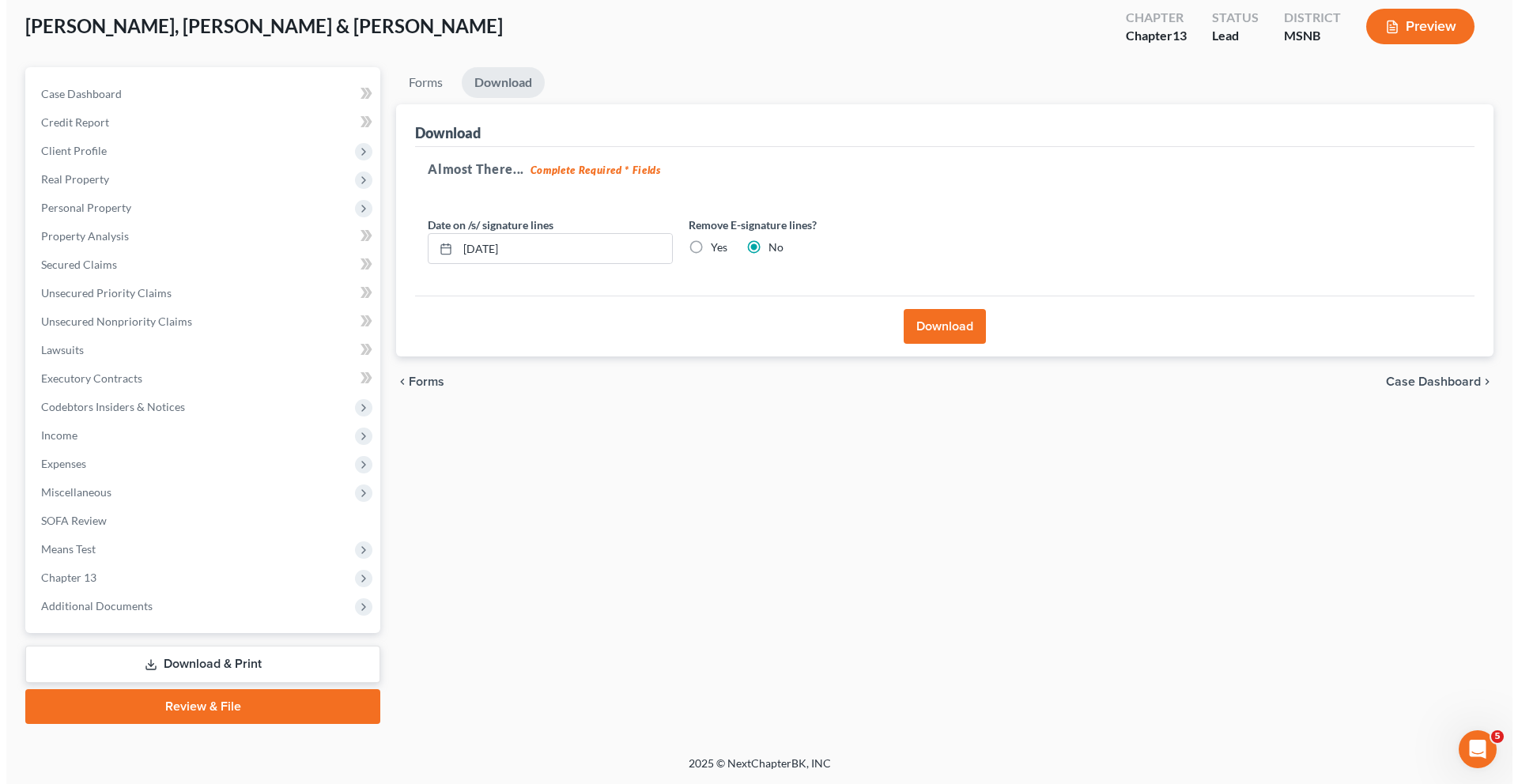
scroll to position [84, 0]
click at [927, 326] on button "Download" at bounding box center [938, 326] width 82 height 35
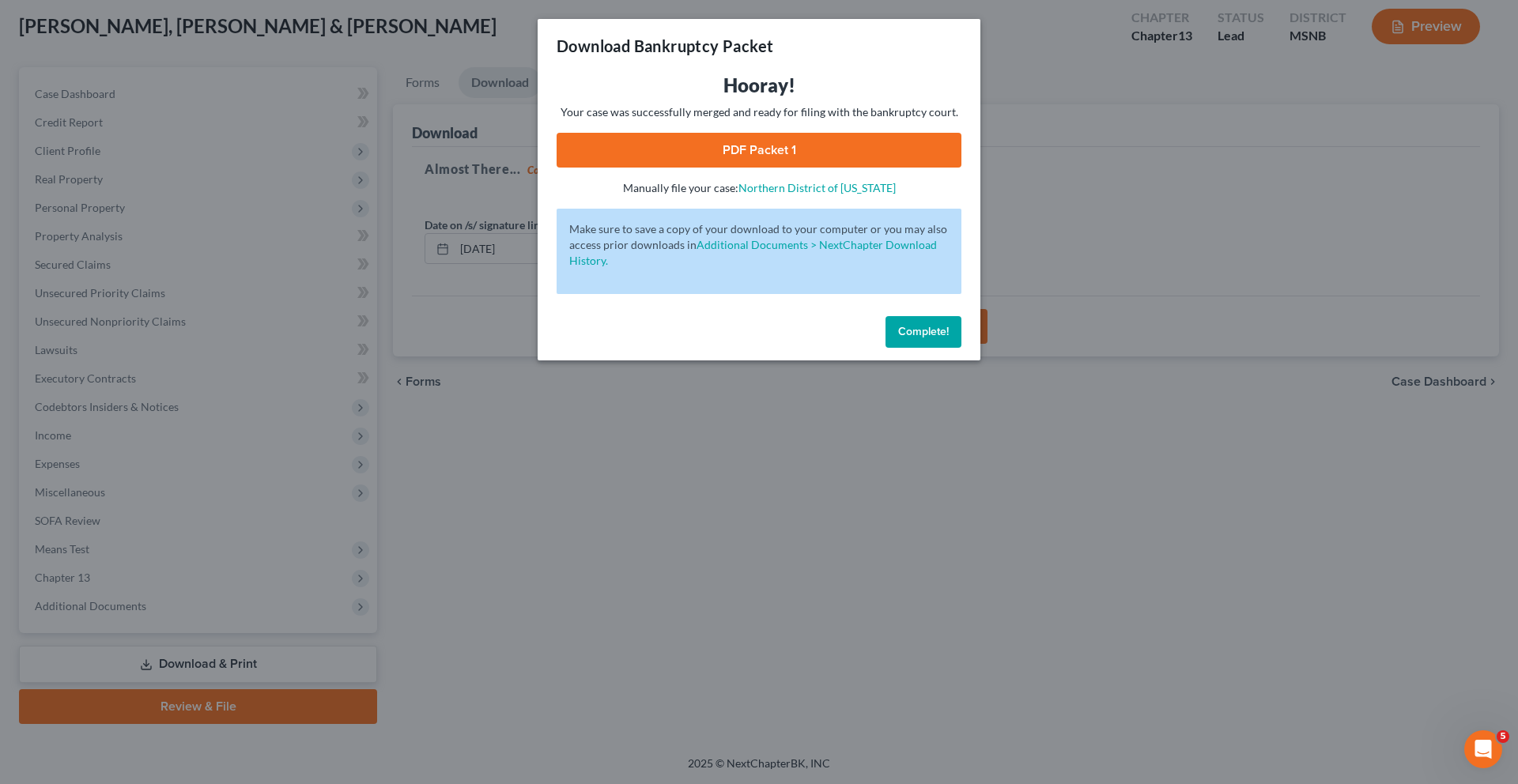
click at [753, 162] on link "PDF Packet 1" at bounding box center [759, 150] width 405 height 35
